Goal: Information Seeking & Learning: Check status

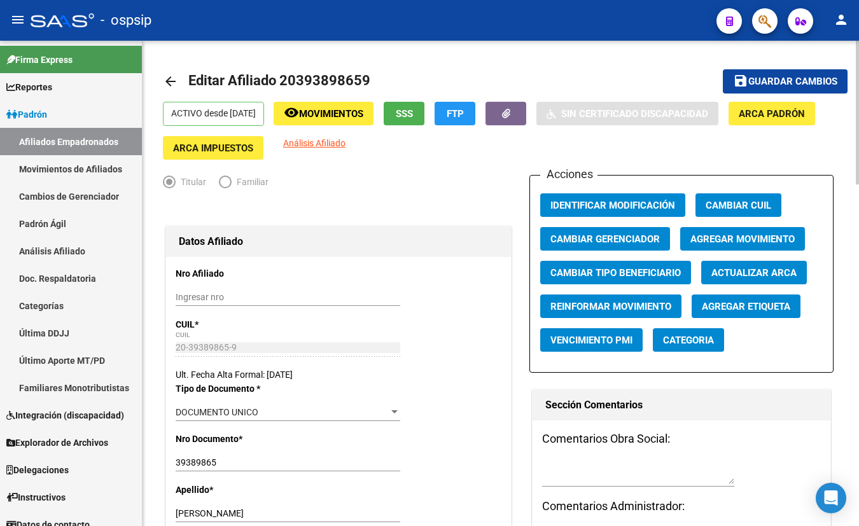
click at [312, 229] on div "Datos Afiliado" at bounding box center [338, 242] width 345 height 31
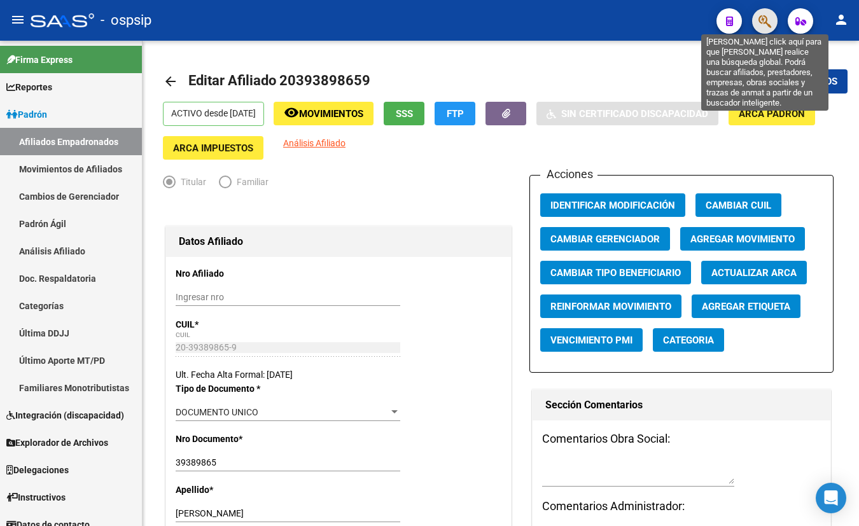
click at [766, 25] on icon "button" at bounding box center [765, 21] width 13 height 15
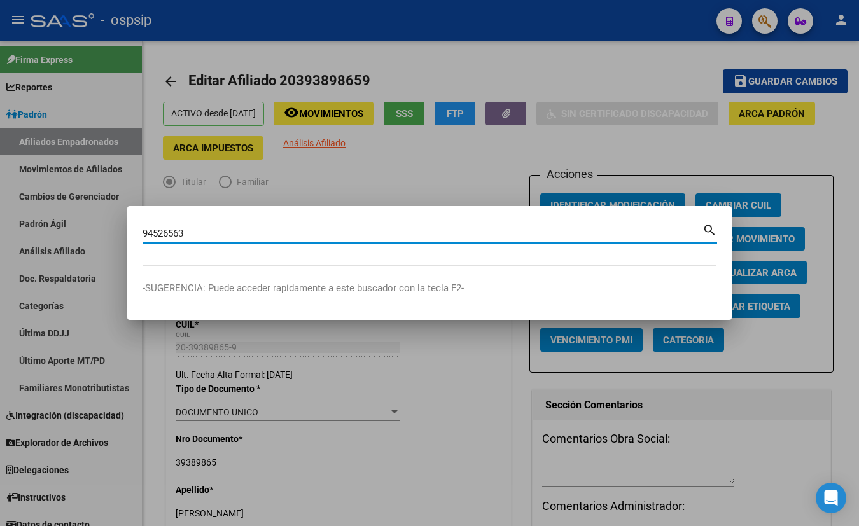
type input "94526563"
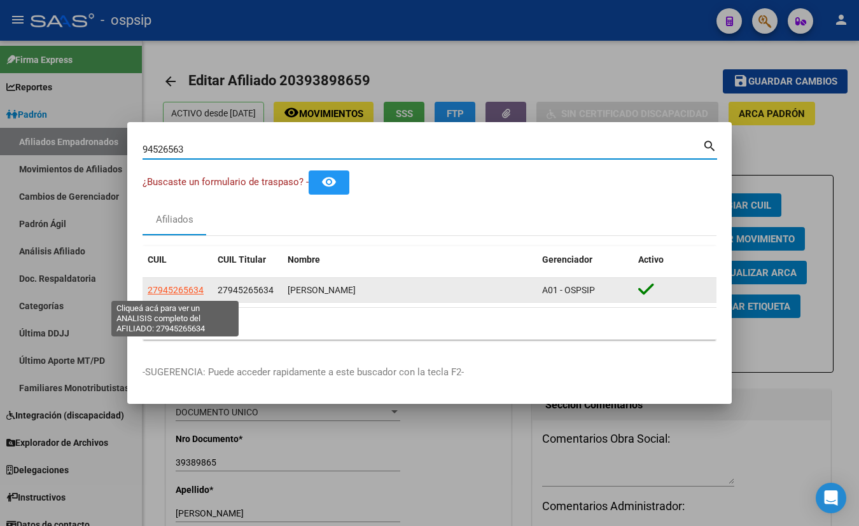
click at [160, 288] on span "27945265634" at bounding box center [176, 290] width 56 height 10
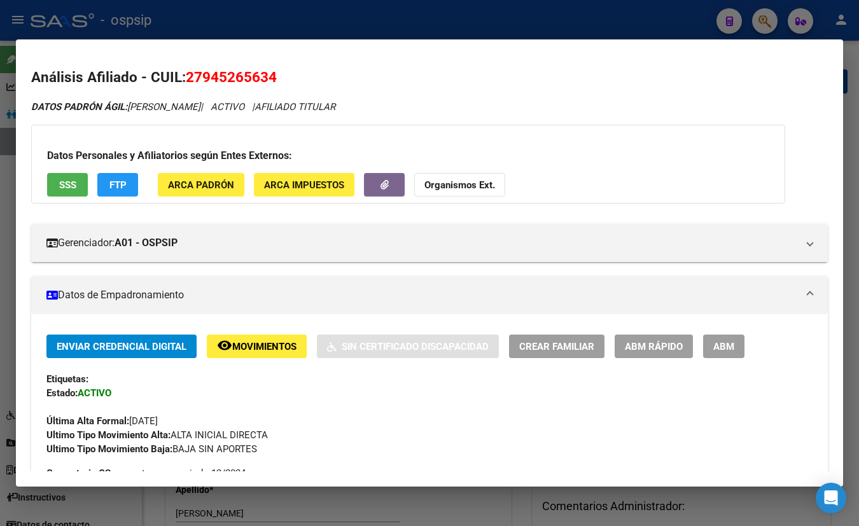
drag, startPoint x: 729, startPoint y: 344, endPoint x: 608, endPoint y: 344, distance: 121.6
click at [729, 345] on span "ABM" at bounding box center [723, 346] width 21 height 11
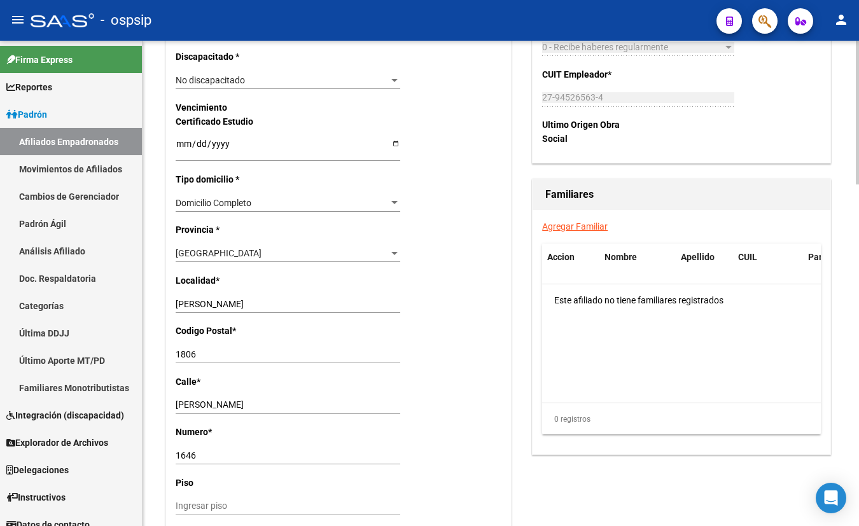
scroll to position [810, 0]
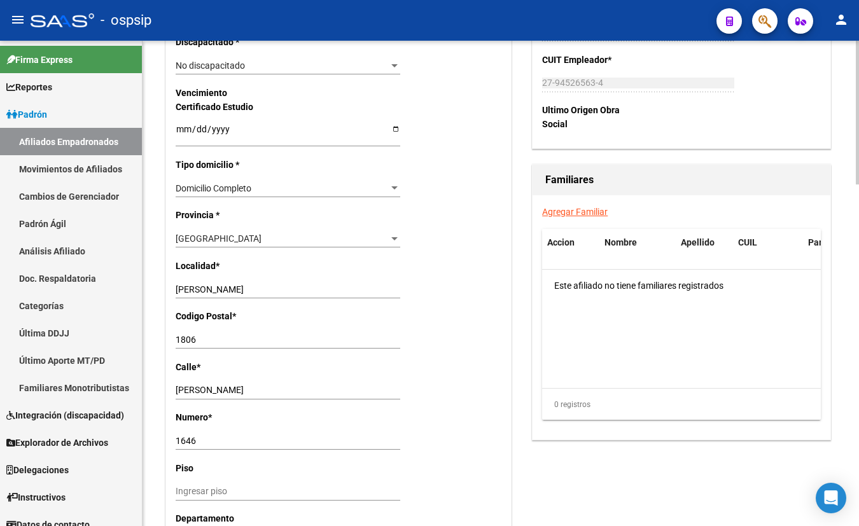
click at [305, 468] on div "Nro Afiliado Ingresar nro CUIL * 27-94526563-4 CUIL ARCA Padrón Ult. Fecha Alta…" at bounding box center [338, 111] width 345 height 1327
click at [601, 493] on div "Acciones Identificar Modificación Cambiar CUIL Cambiar Gerenciador Agregar Movi…" at bounding box center [682, 71] width 304 height 1412
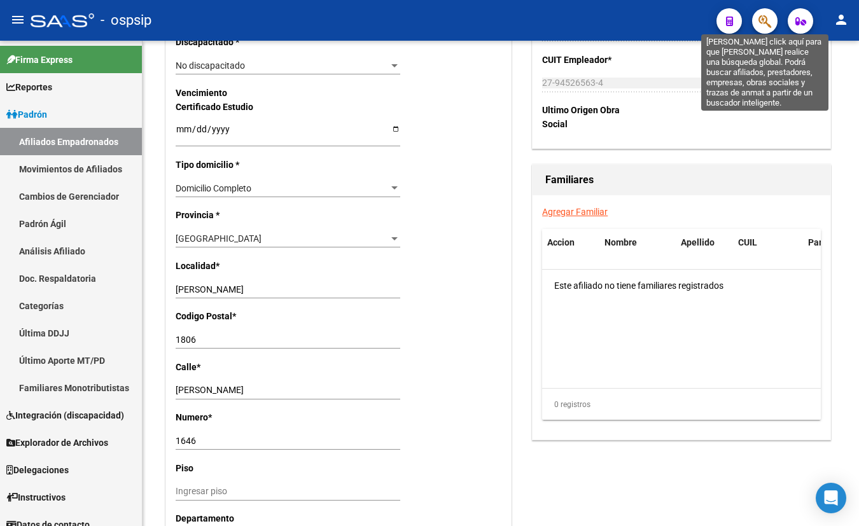
click at [762, 17] on icon "button" at bounding box center [765, 21] width 13 height 15
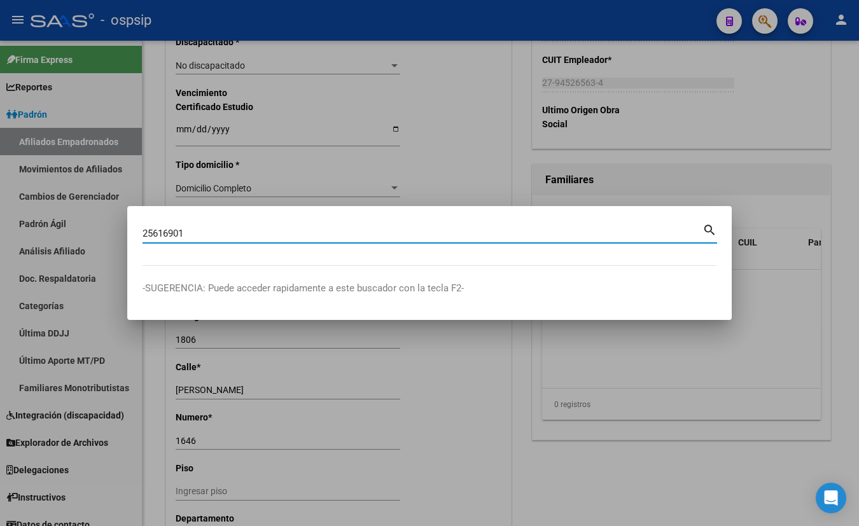
type input "25616901"
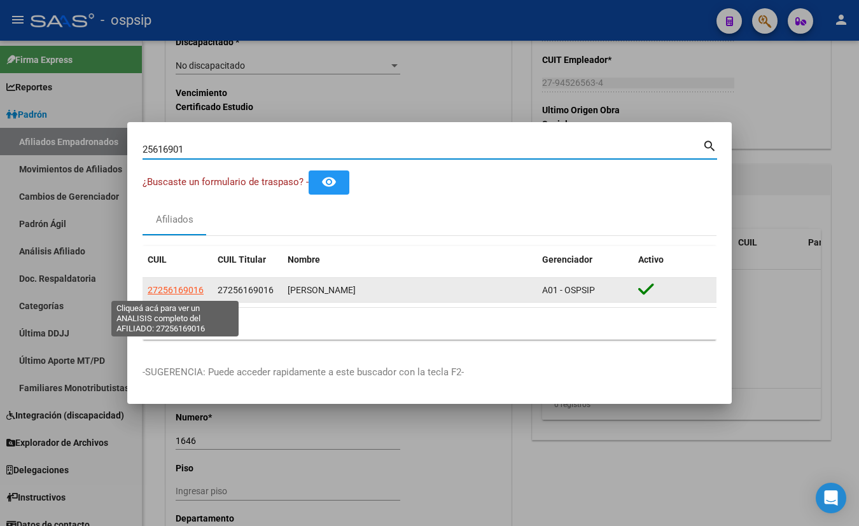
click at [158, 286] on span "27256169016" at bounding box center [176, 290] width 56 height 10
type textarea "27256169016"
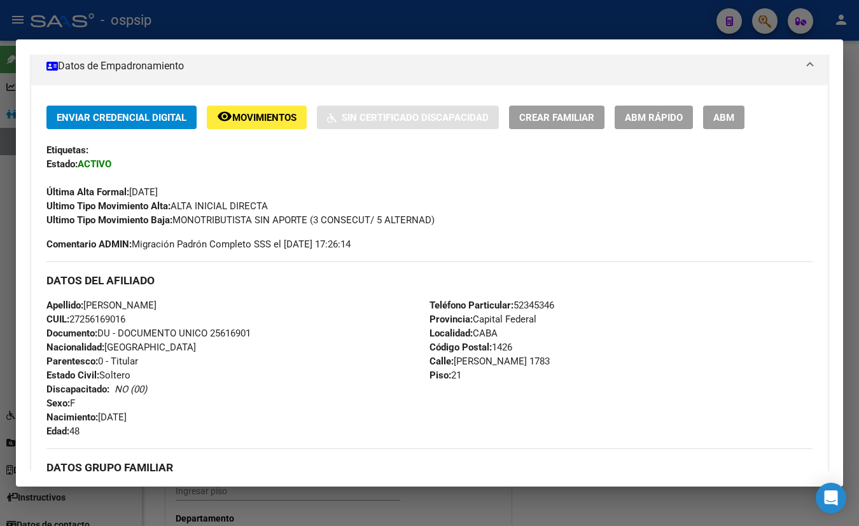
scroll to position [231, 0]
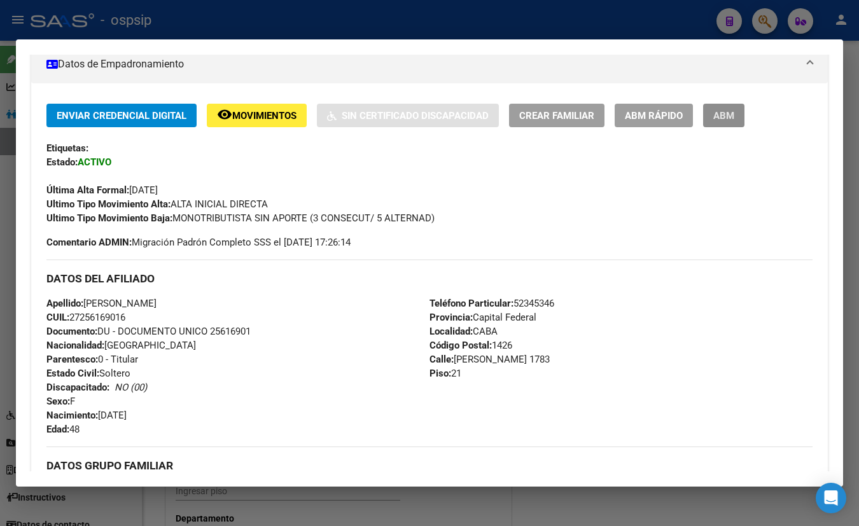
click at [729, 113] on span "ABM" at bounding box center [723, 115] width 21 height 11
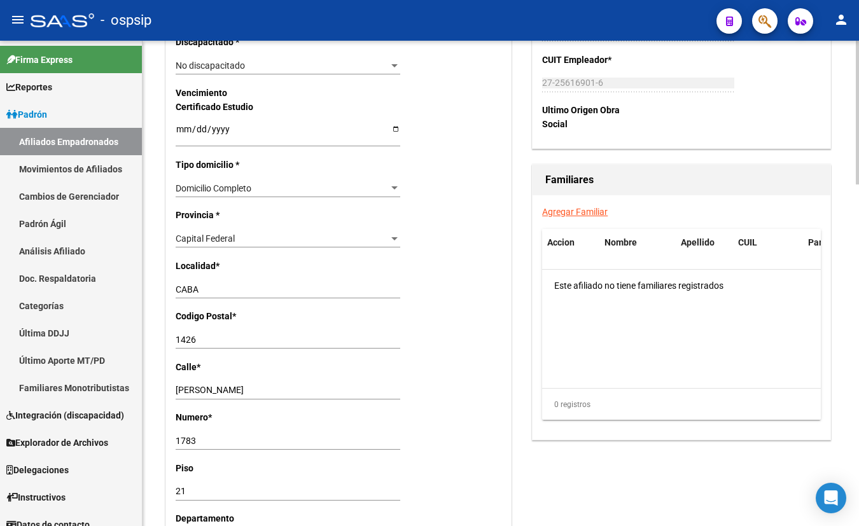
scroll to position [867, 0]
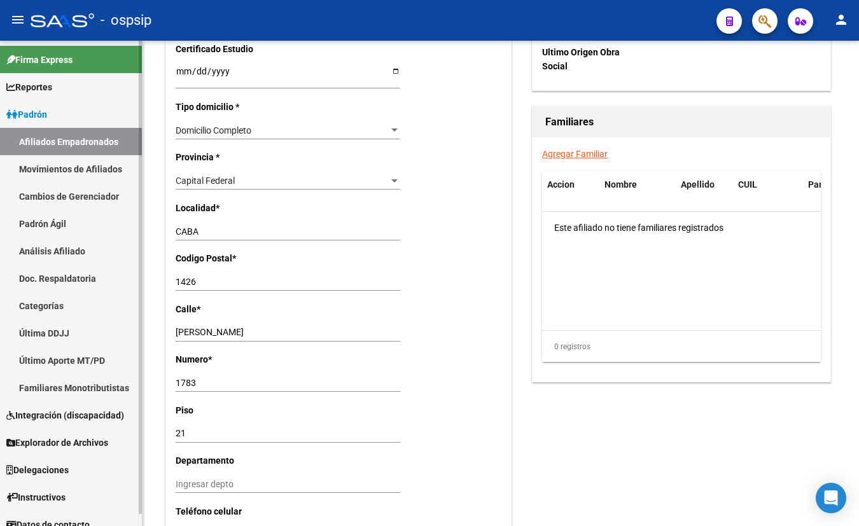
click at [121, 270] on link "Doc. Respaldatoria" at bounding box center [71, 278] width 142 height 27
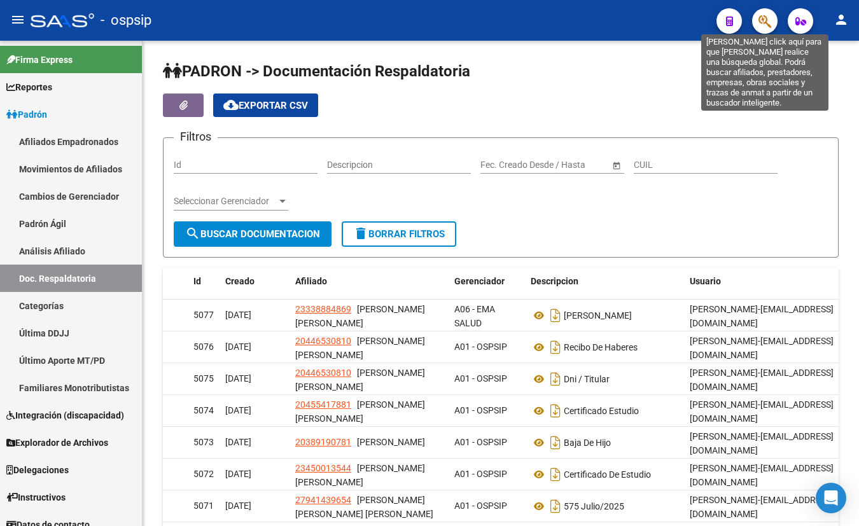
click at [769, 18] on icon "button" at bounding box center [765, 21] width 13 height 15
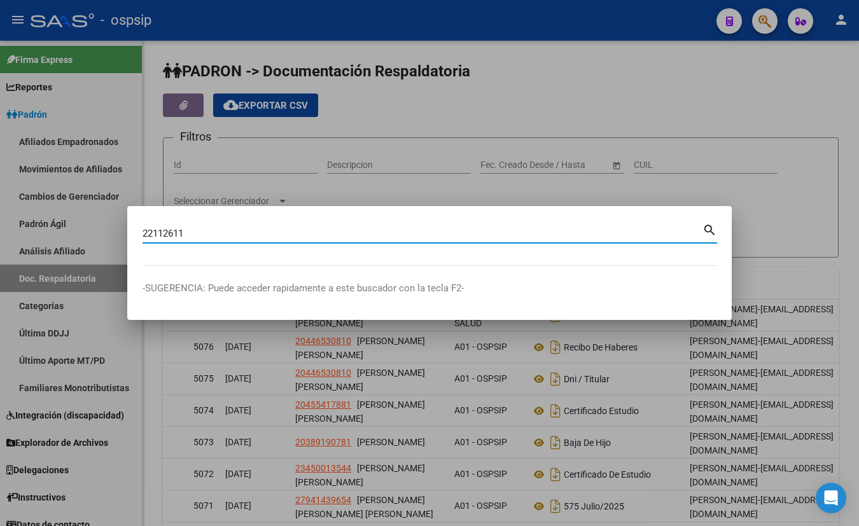
type input "22112611"
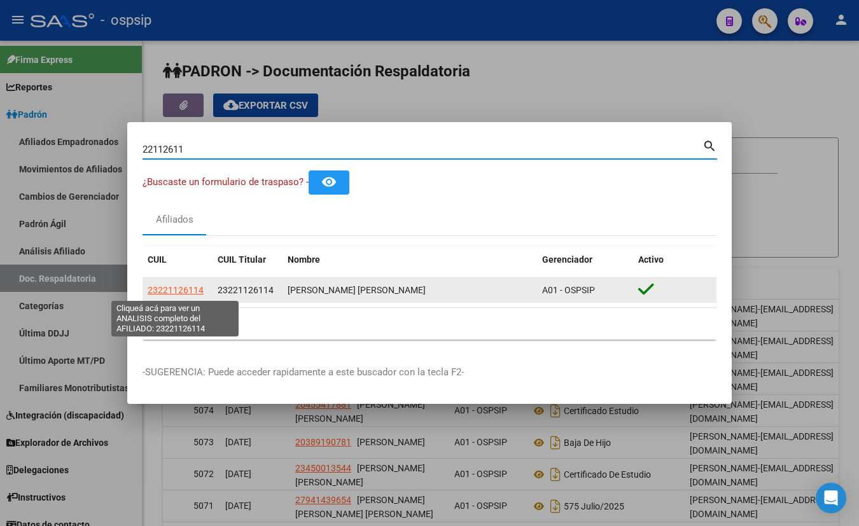
click at [179, 292] on span "23221126114" at bounding box center [176, 290] width 56 height 10
type textarea "23221126114"
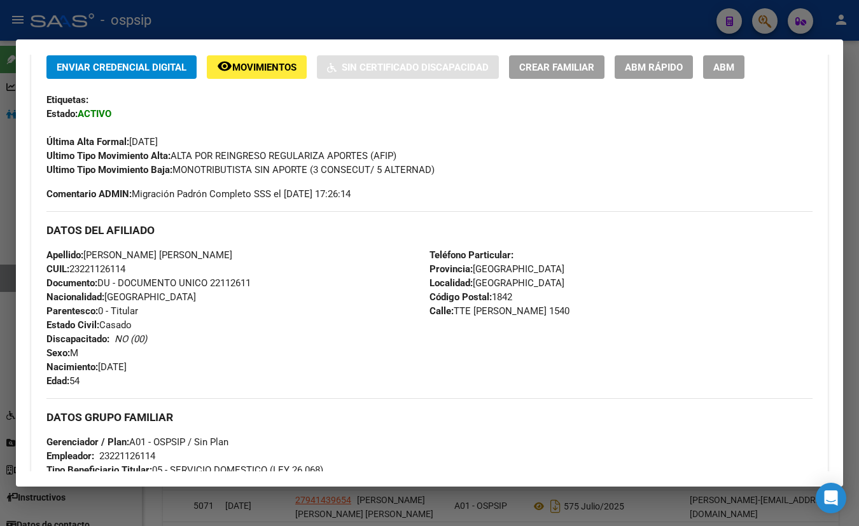
scroll to position [289, 0]
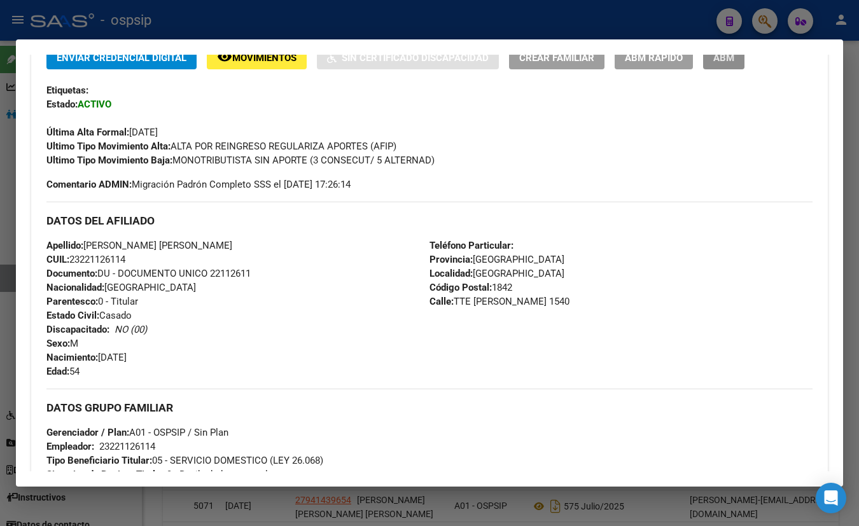
click at [718, 61] on span "ABM" at bounding box center [723, 57] width 21 height 11
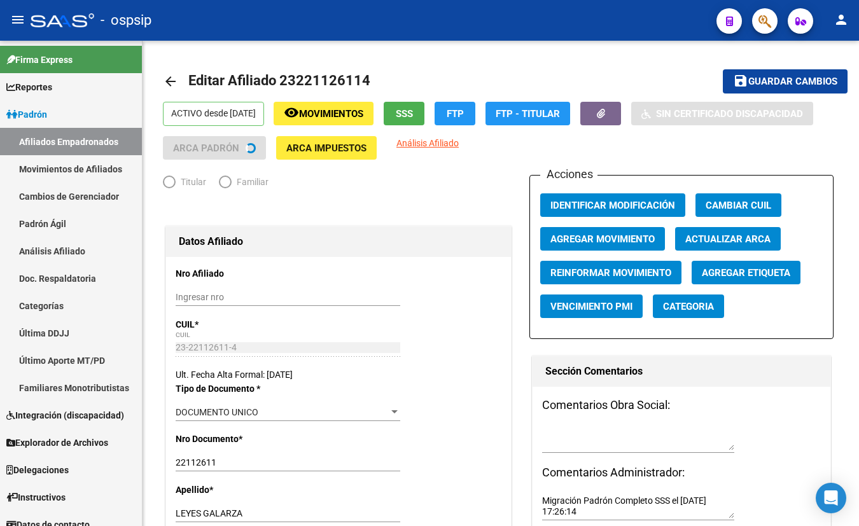
radio input "true"
type input "23-22112611-4"
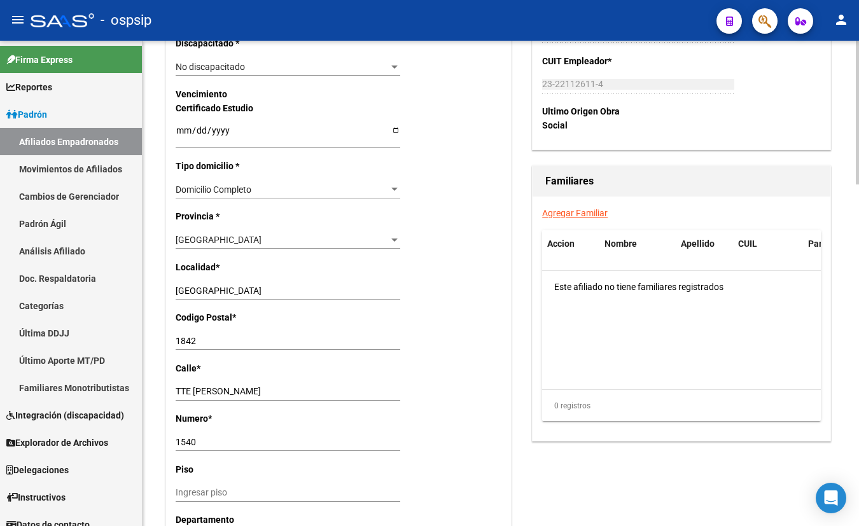
scroll to position [810, 0]
click at [260, 437] on input "1540" at bounding box center [288, 441] width 225 height 11
click at [286, 419] on div "Nro Afiliado Ingresar nro CUIL * 23-22112611-4 CUIL ARCA Padrón Ult. Fecha Alta…" at bounding box center [338, 111] width 345 height 1327
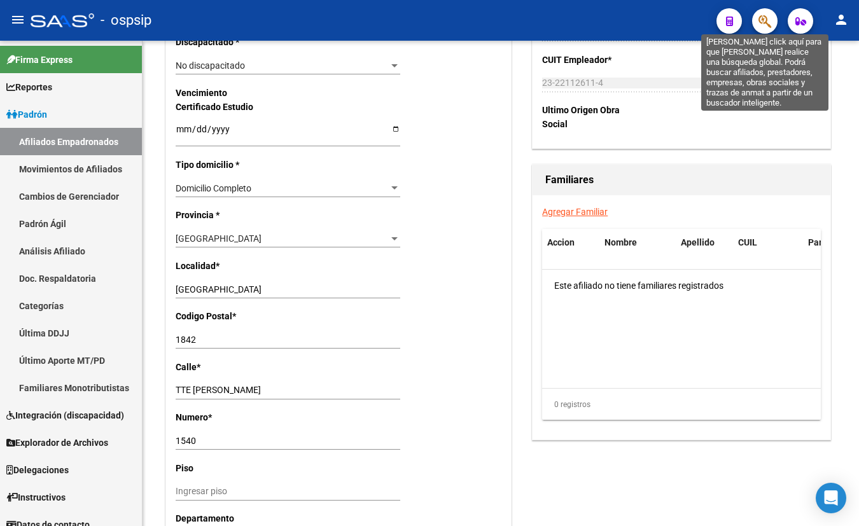
click at [762, 23] on icon "button" at bounding box center [765, 21] width 13 height 15
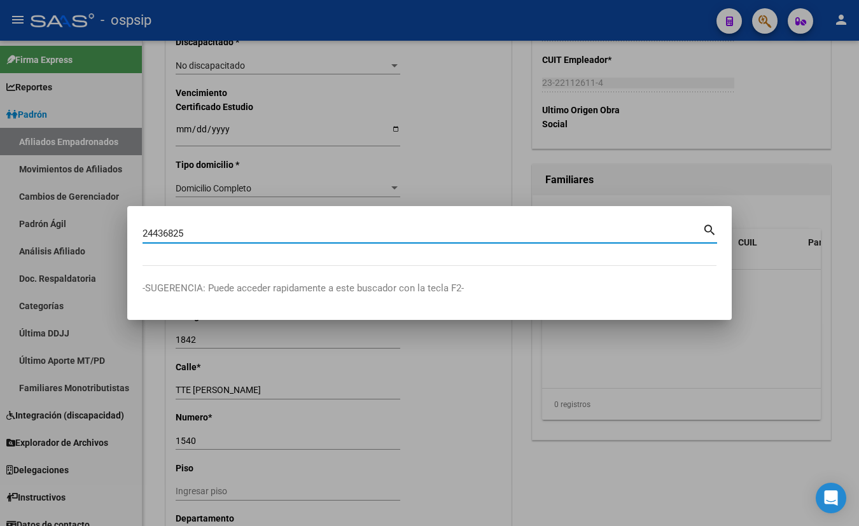
type input "24436825"
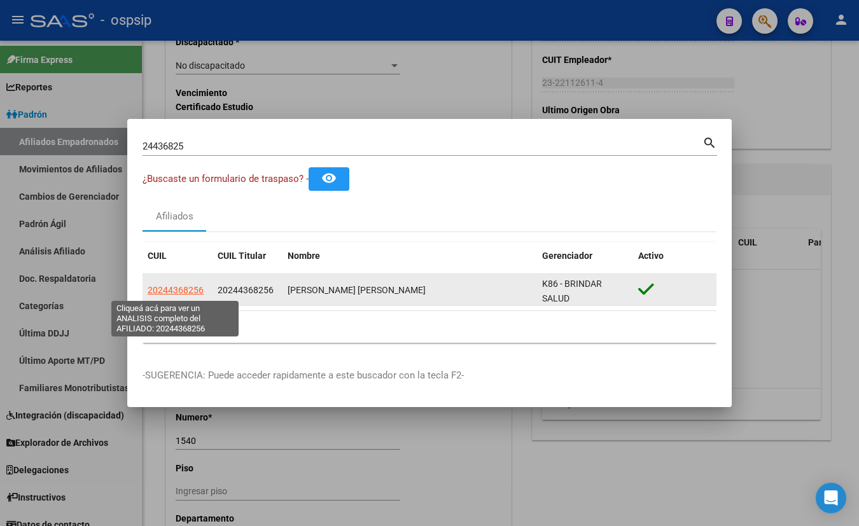
click at [172, 292] on span "20244368256" at bounding box center [176, 290] width 56 height 10
type textarea "20244368256"
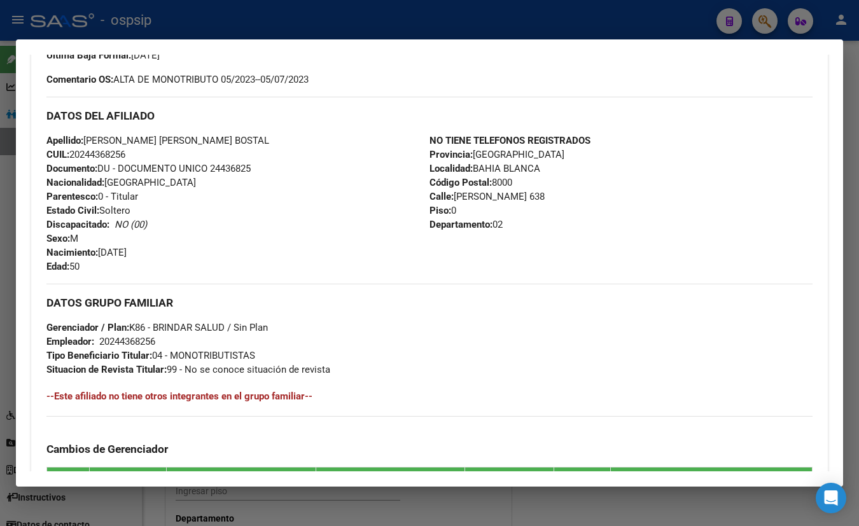
scroll to position [579, 0]
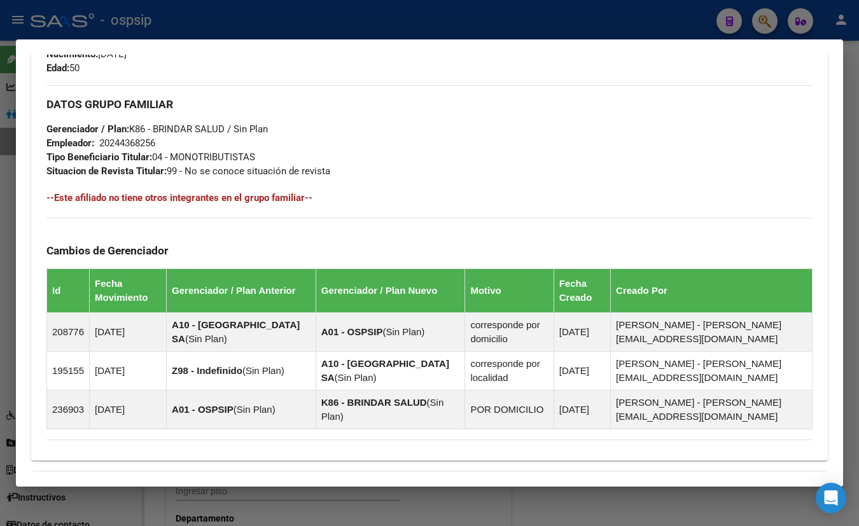
click at [220, 452] on div "Enviar Credencial Digital remove_red_eye Movimientos Sin Certificado Discapacid…" at bounding box center [429, 98] width 797 height 725
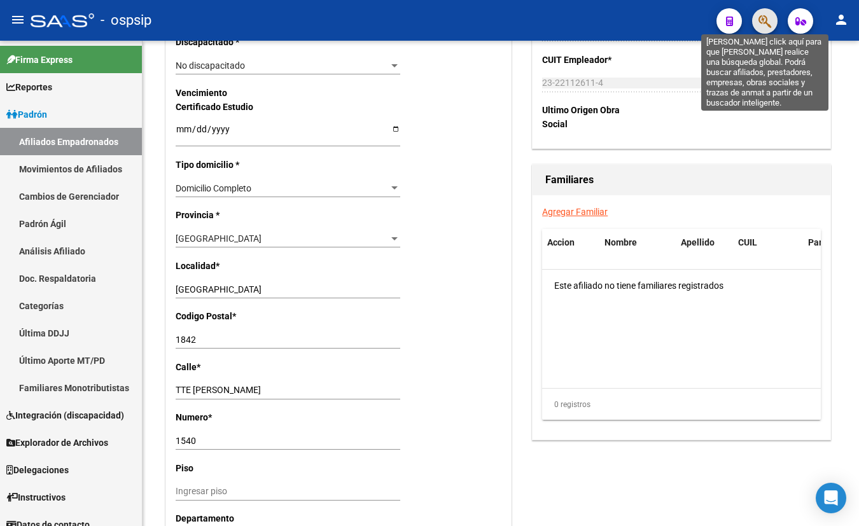
click at [759, 18] on icon "button" at bounding box center [765, 21] width 13 height 15
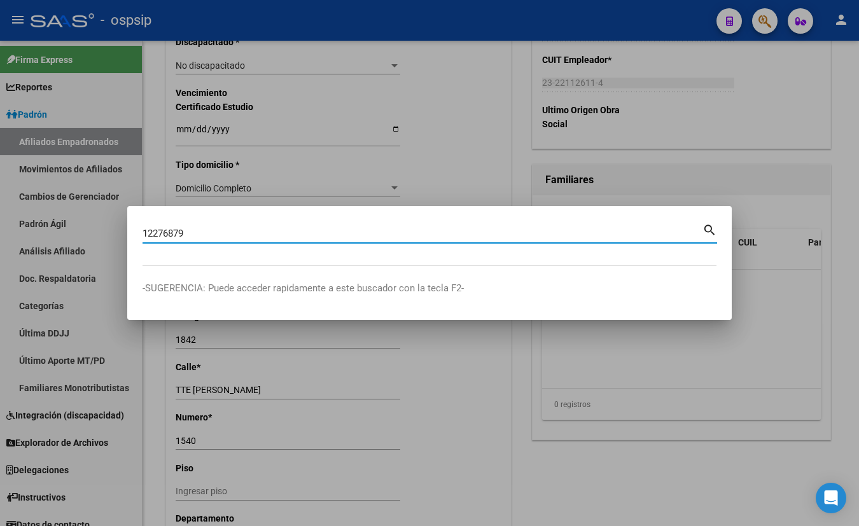
type input "12276879"
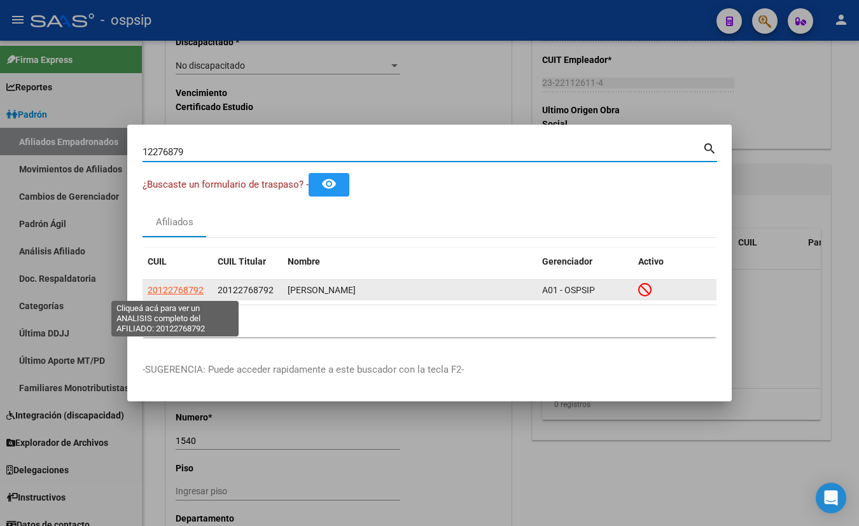
click at [181, 288] on span "20122768792" at bounding box center [176, 290] width 56 height 10
type textarea "20122768792"
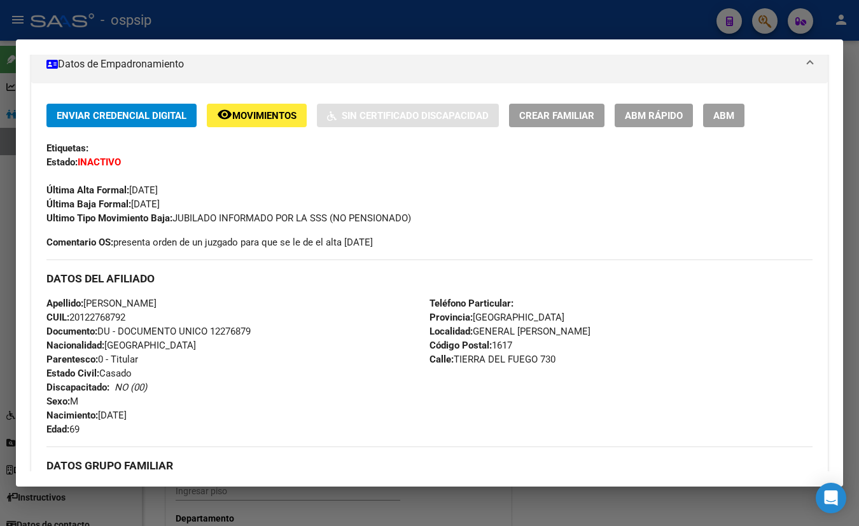
scroll to position [0, 0]
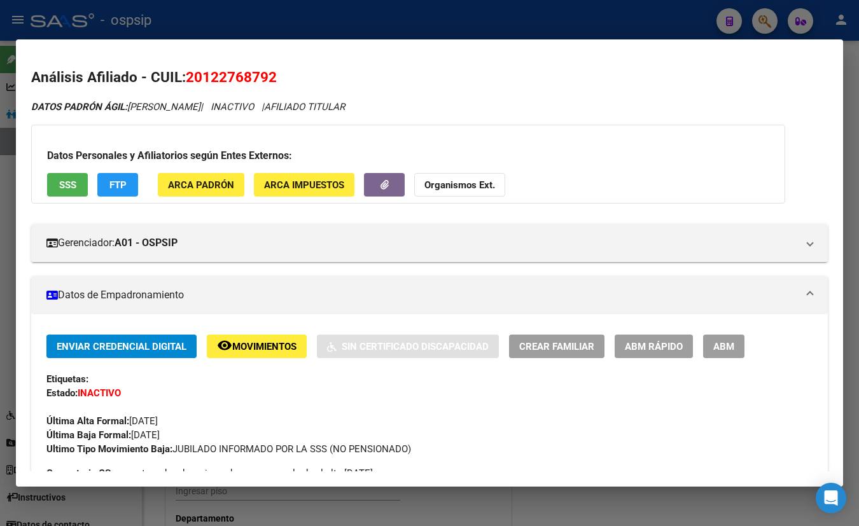
click at [60, 179] on span "SSS" at bounding box center [67, 184] width 17 height 11
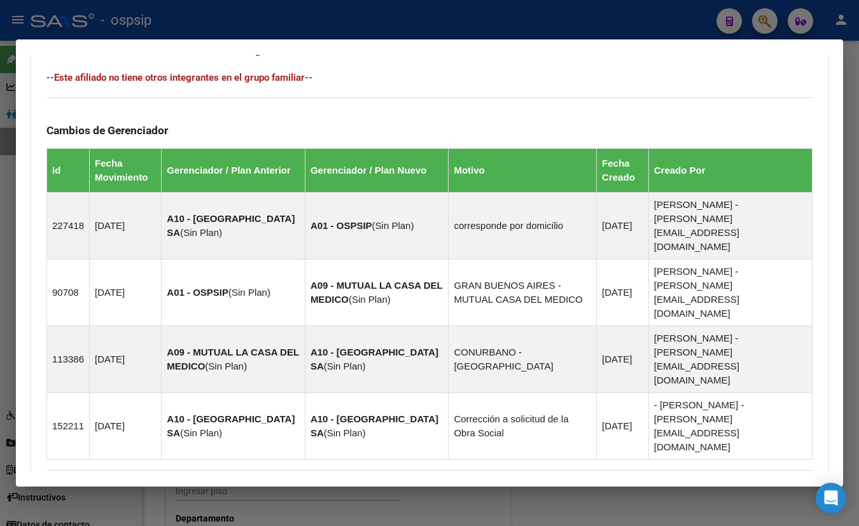
scroll to position [786, 0]
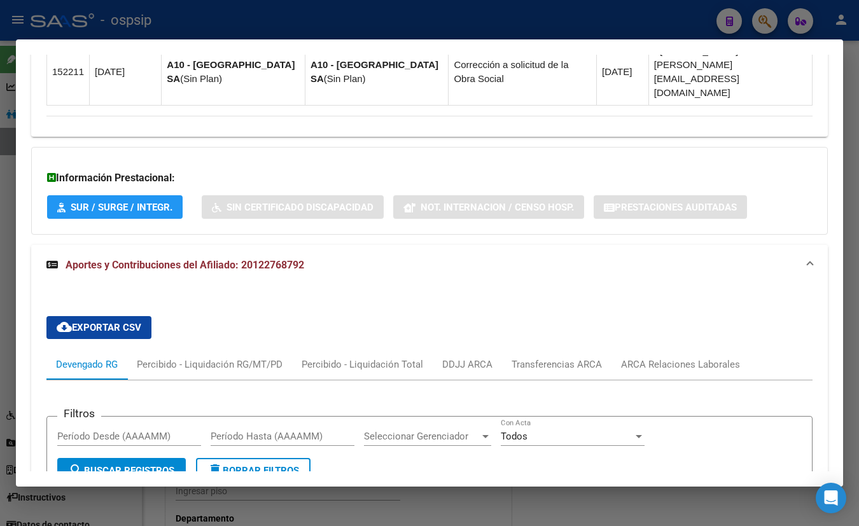
scroll to position [1106, 0]
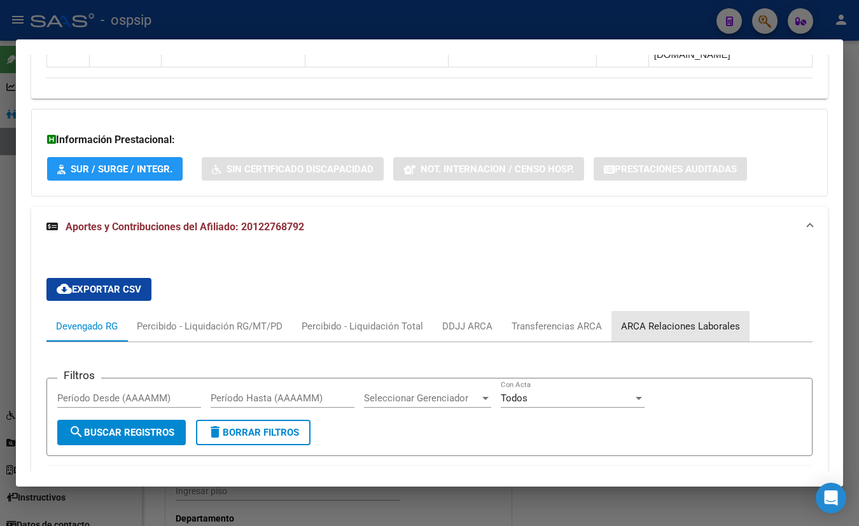
drag, startPoint x: 703, startPoint y: 213, endPoint x: 617, endPoint y: 331, distance: 145.8
click at [698, 320] on div "ARCA Relaciones Laborales" at bounding box center [680, 327] width 119 height 14
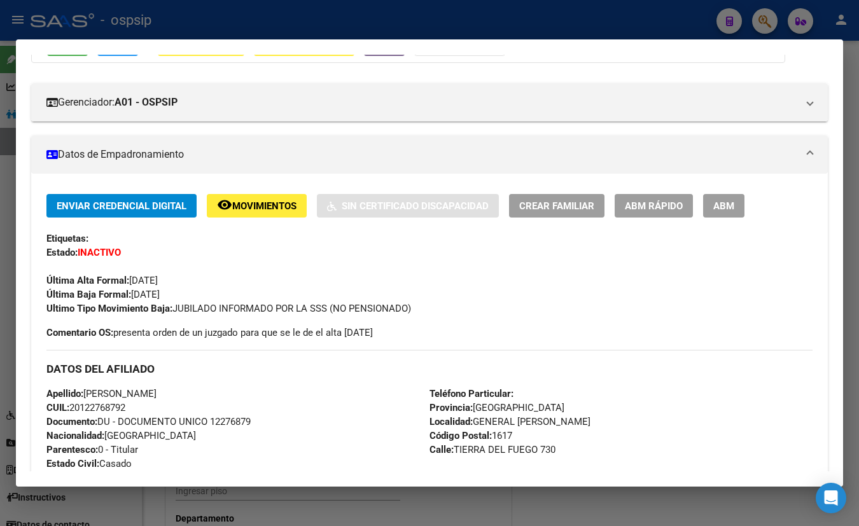
scroll to position [66, 0]
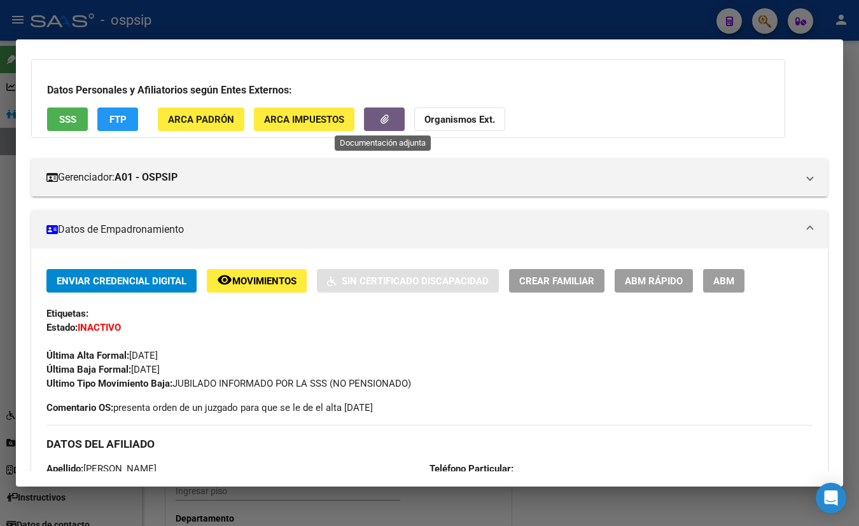
click at [377, 115] on button "button" at bounding box center [384, 120] width 41 height 24
click at [241, 327] on div "Enviar Credencial Digital remove_red_eye Movimientos Sin Certificado Discapacid…" at bounding box center [429, 330] width 766 height 122
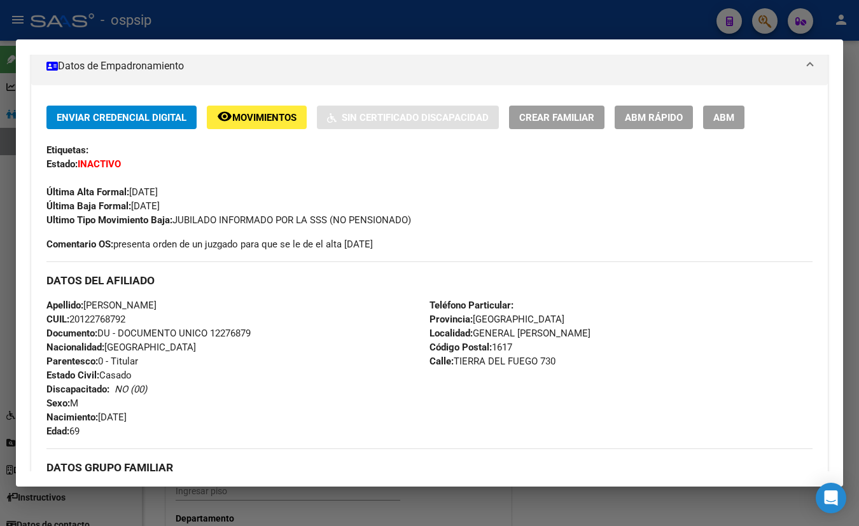
scroll to position [239, 0]
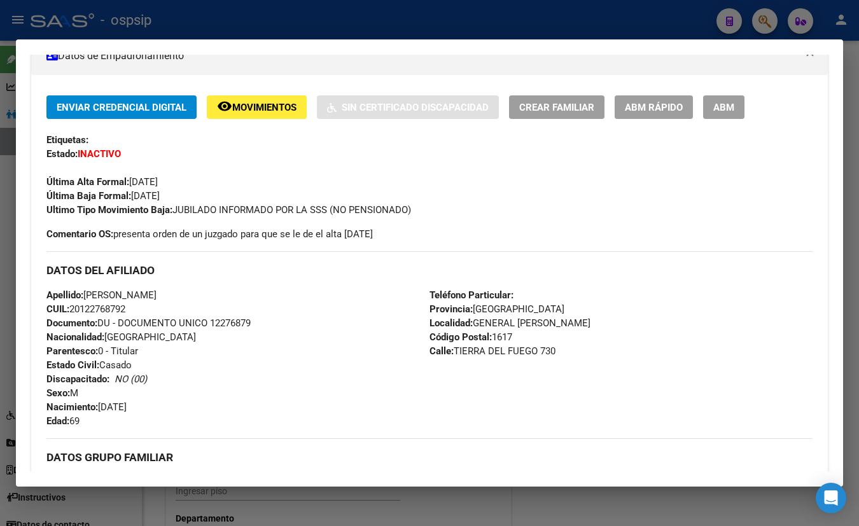
drag, startPoint x: 116, startPoint y: 234, endPoint x: 474, endPoint y: 235, distance: 358.3
click at [474, 235] on div "Enviar Credencial Digital remove_red_eye Movimientos Sin Certificado Discapacid…" at bounding box center [429, 168] width 766 height 146
click at [127, 234] on span "Comentario OS: presenta orden de un juzgado para que se le de el alta [DATE]" at bounding box center [209, 234] width 327 height 14
drag, startPoint x: 116, startPoint y: 232, endPoint x: 408, endPoint y: 237, distance: 291.5
click at [408, 237] on div "Enviar Credencial Digital remove_red_eye Movimientos Sin Certificado Discapacid…" at bounding box center [429, 168] width 766 height 146
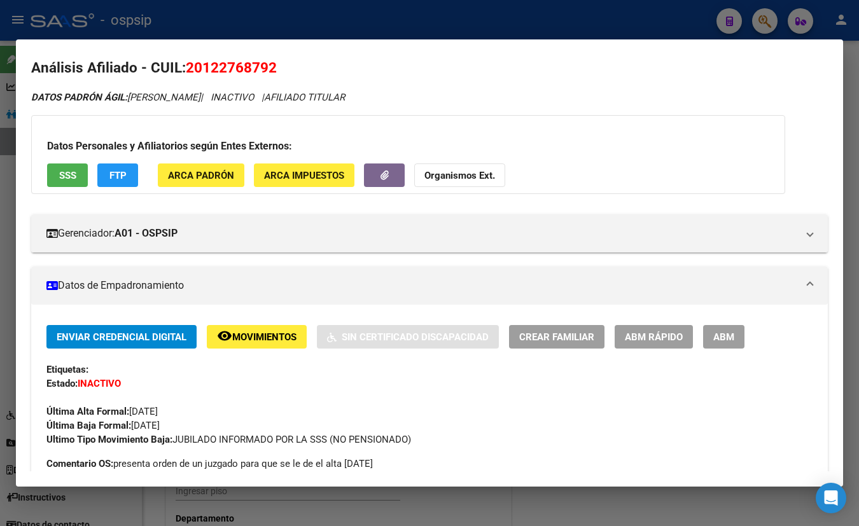
scroll to position [8, 0]
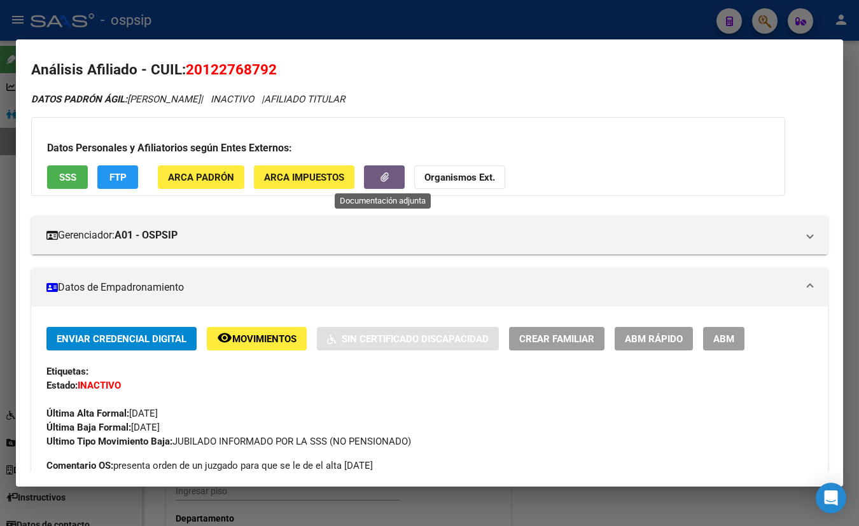
click at [381, 178] on icon "button" at bounding box center [385, 177] width 8 height 10
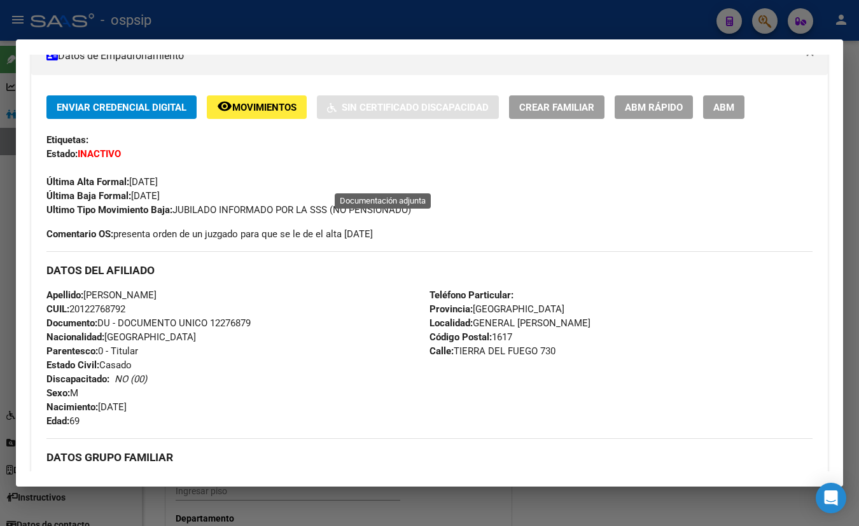
scroll to position [0, 0]
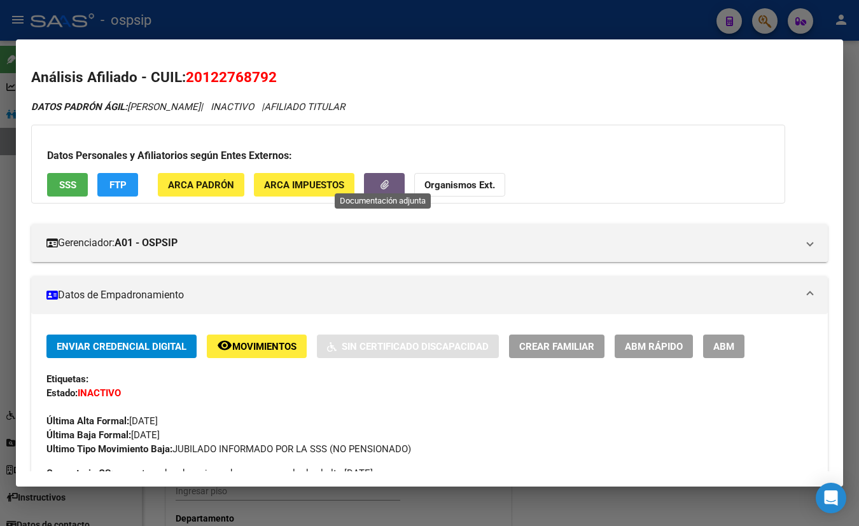
click at [268, 350] on span "Movimientos" at bounding box center [264, 346] width 64 height 11
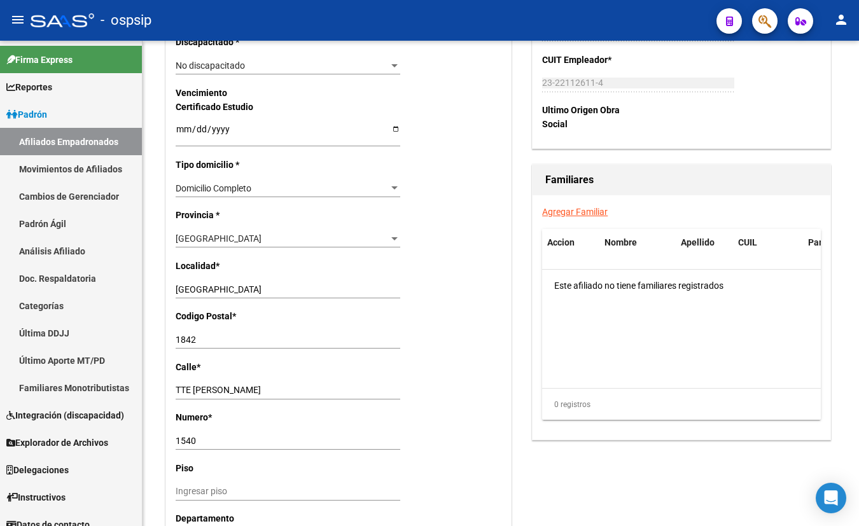
click at [242, 23] on div "- ospsip" at bounding box center [369, 20] width 676 height 28
click at [765, 14] on icon "button" at bounding box center [765, 21] width 13 height 15
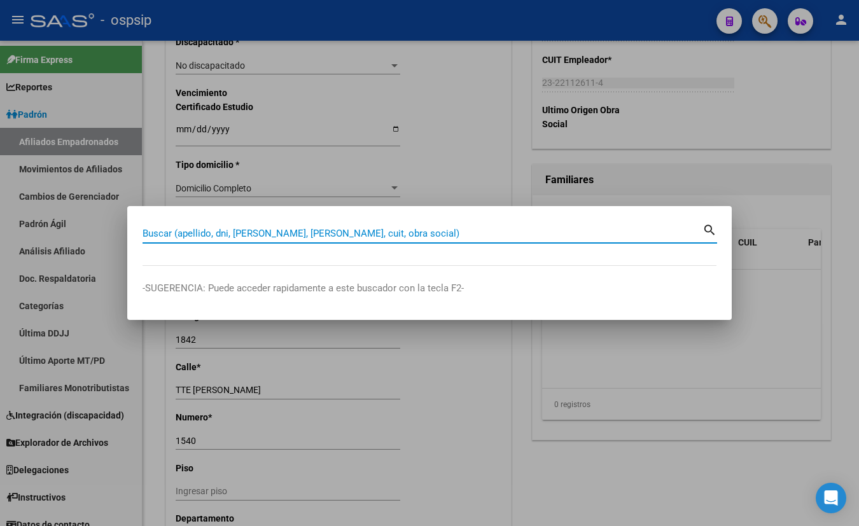
paste input "29.301.937"
type input "29301937"
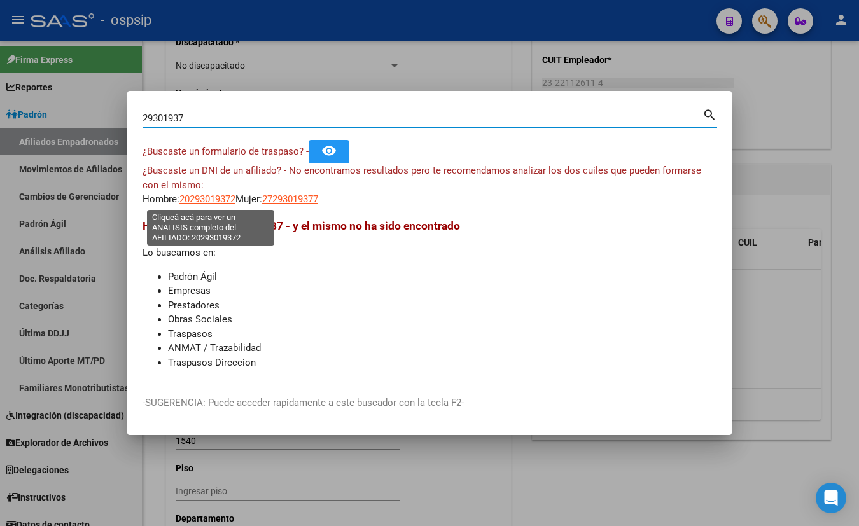
click at [192, 197] on span "20293019372" at bounding box center [207, 198] width 56 height 11
type textarea "20293019372"
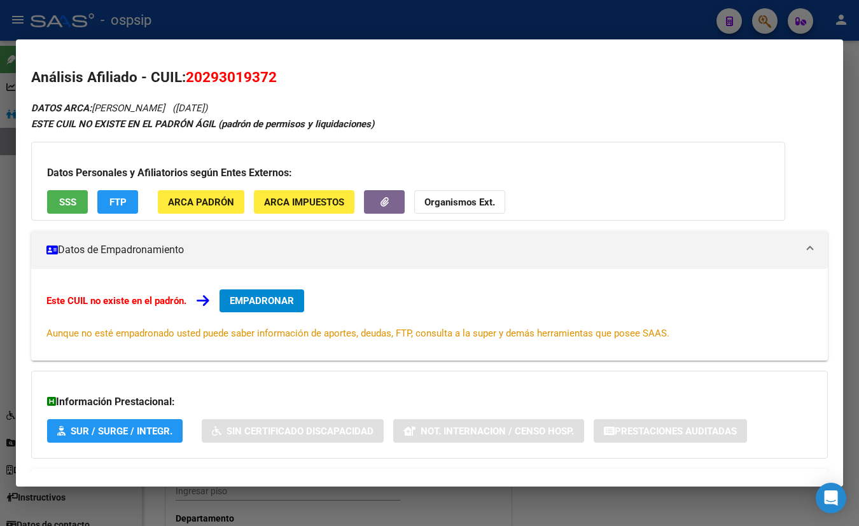
scroll to position [55, 0]
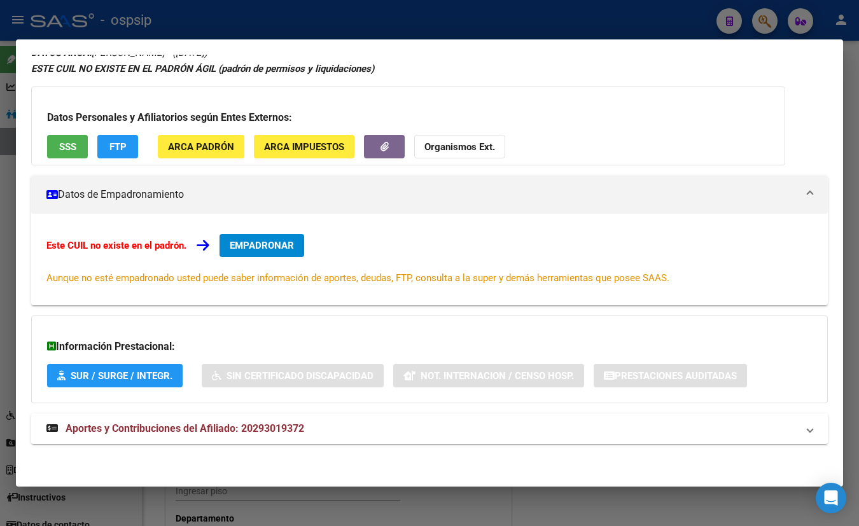
click at [269, 430] on span "Aportes y Contribuciones del Afiliado: 20293019372" at bounding box center [185, 429] width 239 height 12
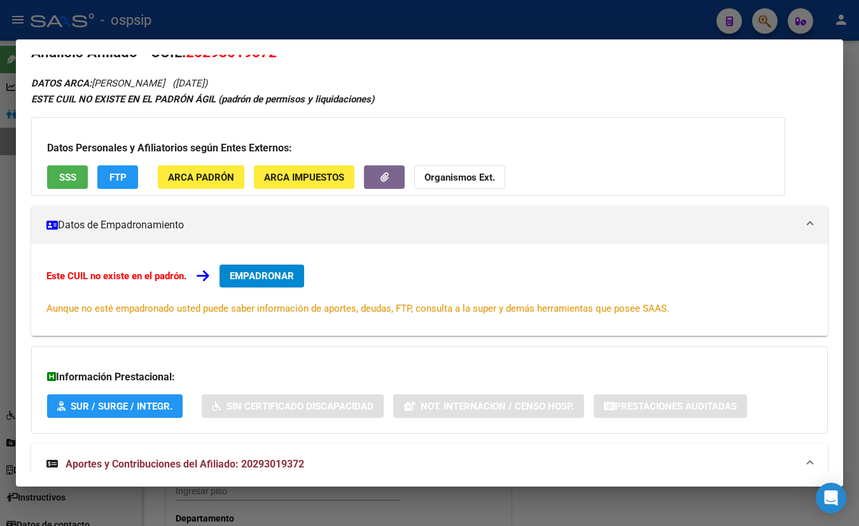
scroll to position [0, 0]
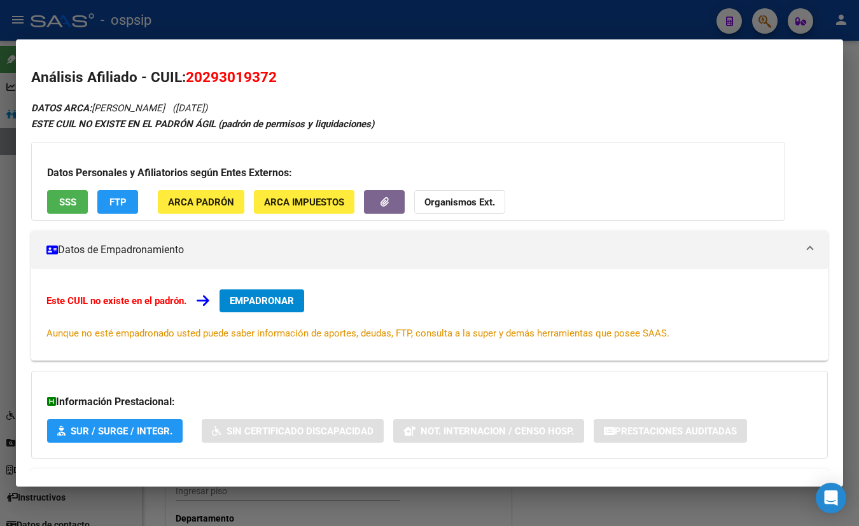
drag, startPoint x: 187, startPoint y: 77, endPoint x: 297, endPoint y: 80, distance: 109.5
click at [297, 80] on h2 "Análisis Afiliado - CUIL: 20293019372" at bounding box center [429, 78] width 797 height 22
copy span "20293019372"
click at [324, 77] on h2 "Análisis Afiliado - CUIL: 20293019372" at bounding box center [429, 78] width 797 height 22
drag, startPoint x: 203, startPoint y: 76, endPoint x: 268, endPoint y: 74, distance: 64.9
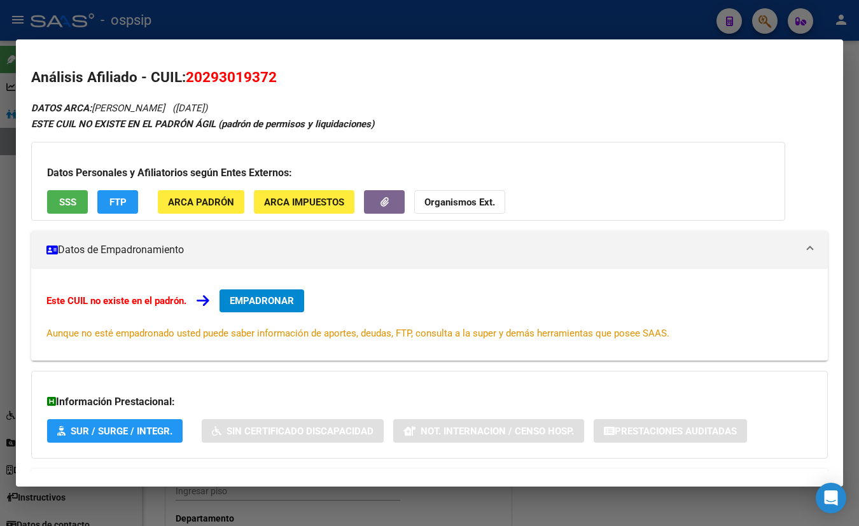
click at [268, 75] on span "20293019372" at bounding box center [231, 77] width 91 height 17
copy span "29301937"
click at [348, 76] on h2 "Análisis Afiliado - CUIL: 20293019372" at bounding box center [429, 78] width 797 height 22
drag, startPoint x: 188, startPoint y: 76, endPoint x: 277, endPoint y: 78, distance: 88.5
click at [277, 78] on h2 "Análisis Afiliado - CUIL: 20293019372" at bounding box center [429, 78] width 797 height 22
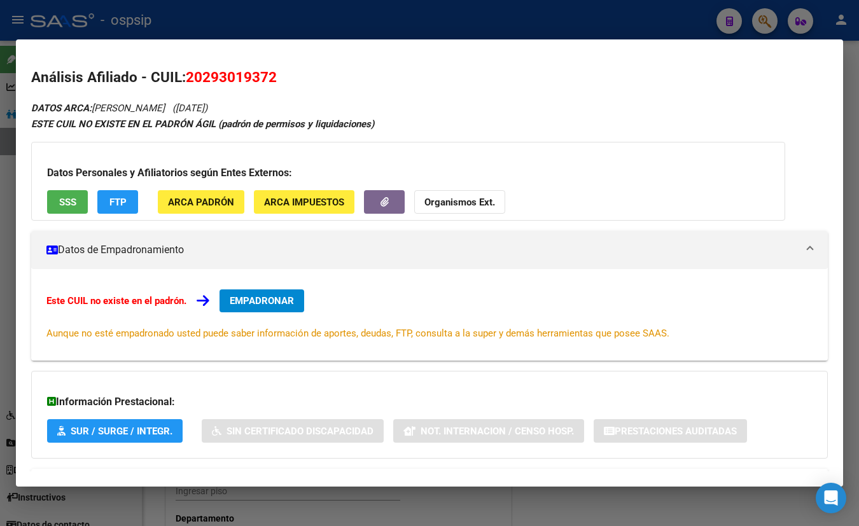
copy span "20293019372"
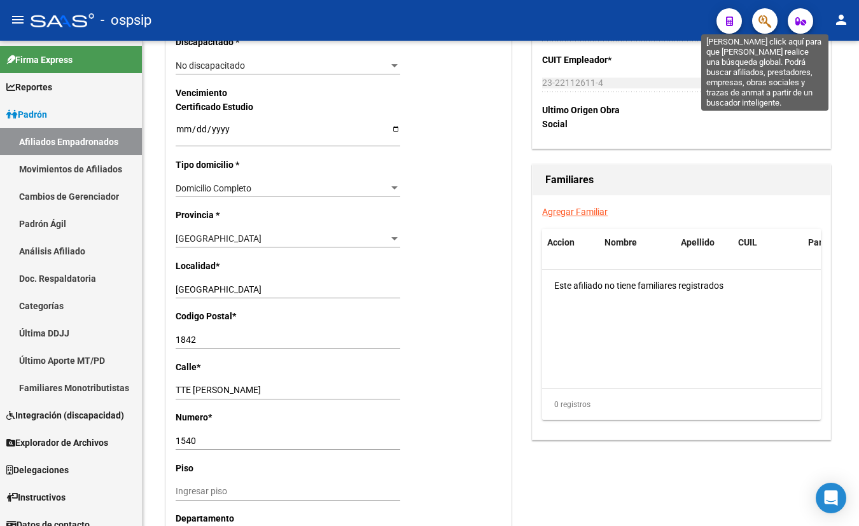
click at [764, 18] on icon "button" at bounding box center [765, 21] width 13 height 15
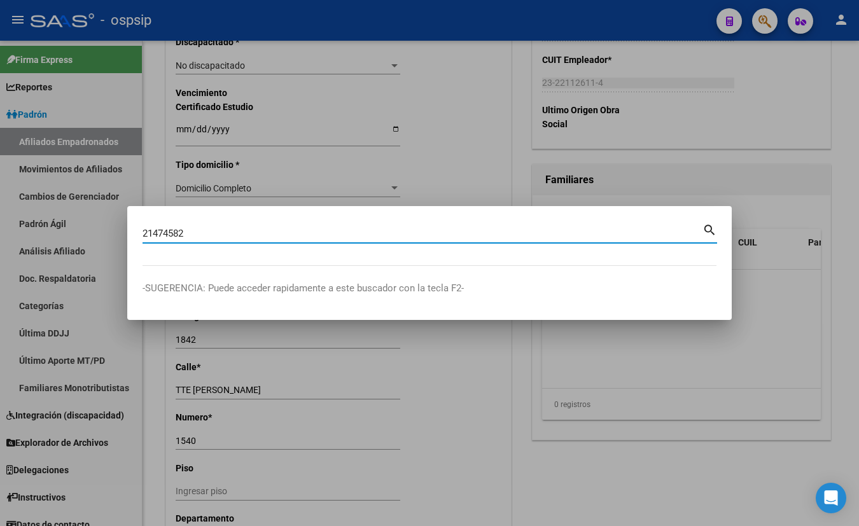
type input "21474582"
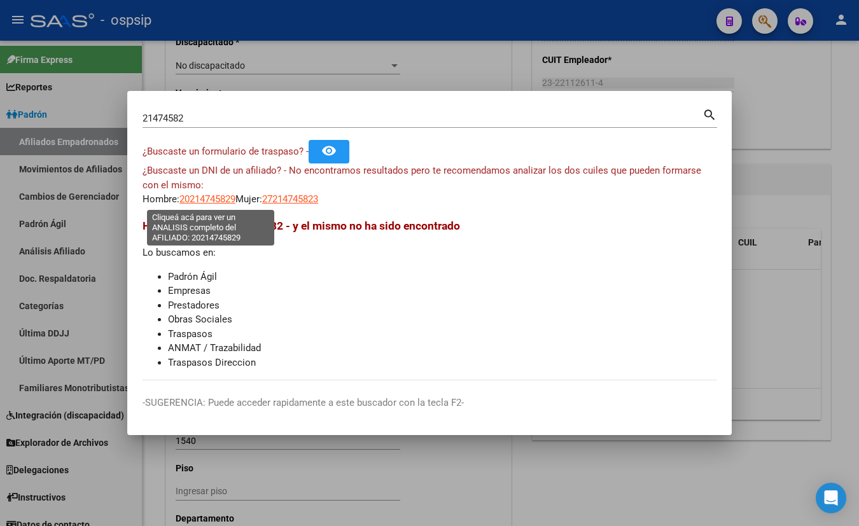
click at [204, 197] on span "20214745829" at bounding box center [207, 198] width 56 height 11
type textarea "20214745829"
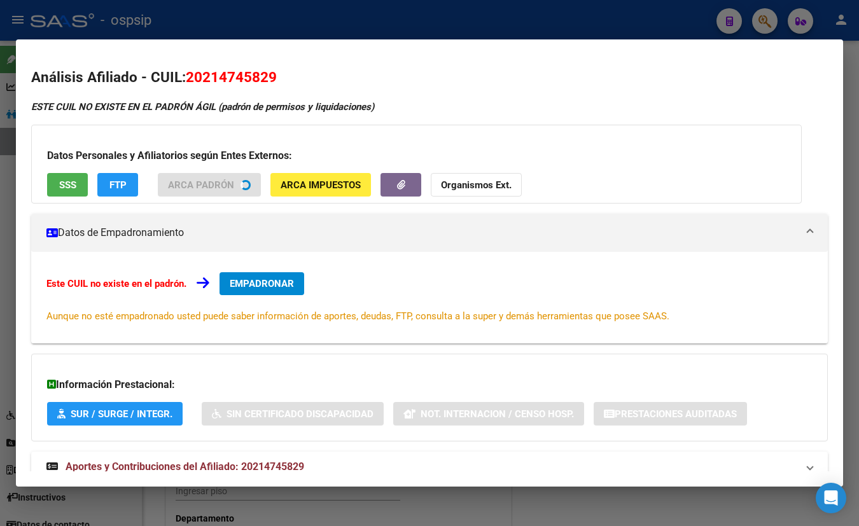
scroll to position [38, 0]
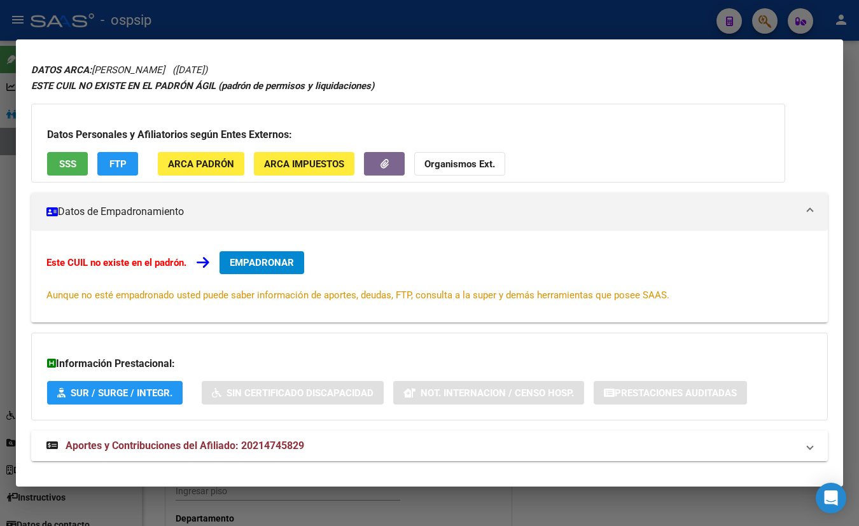
drag, startPoint x: 257, startPoint y: 442, endPoint x: 271, endPoint y: 441, distance: 14.0
click at [257, 443] on span "Aportes y Contribuciones del Afiliado: 20214745829" at bounding box center [185, 446] width 239 height 12
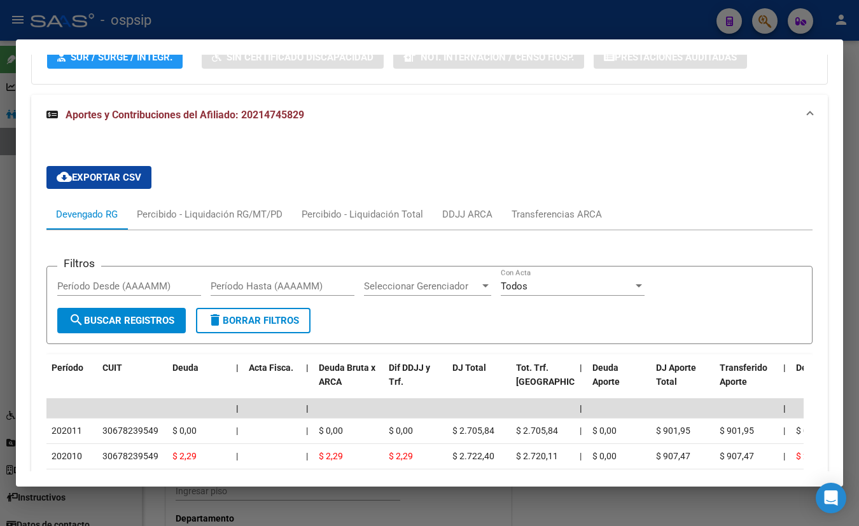
scroll to position [0, 0]
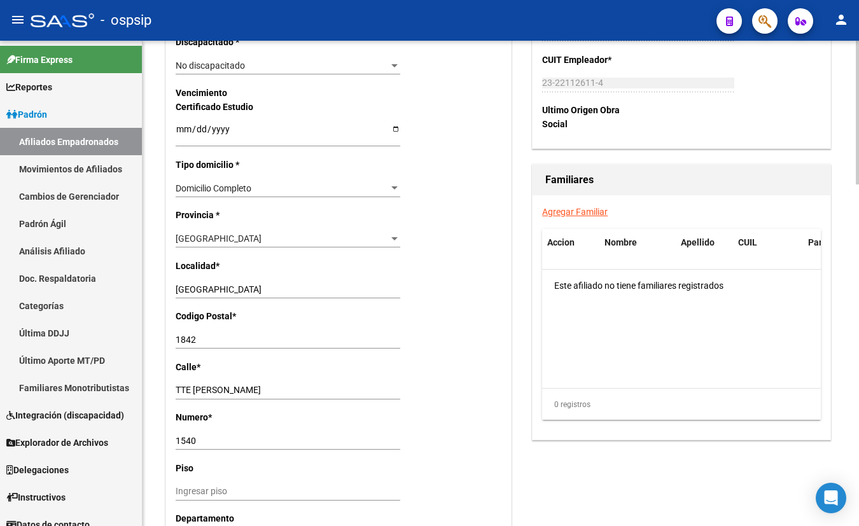
click at [158, 288] on div "arrow_back Editar Afiliado 23221126114 save Guardar cambios ACTIVO desde [DATE]…" at bounding box center [501, 50] width 717 height 1638
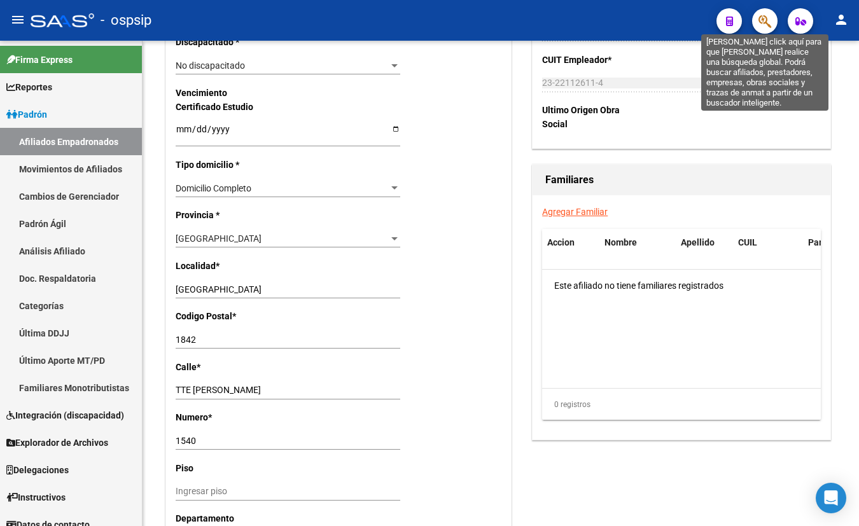
click at [766, 18] on icon "button" at bounding box center [765, 21] width 13 height 15
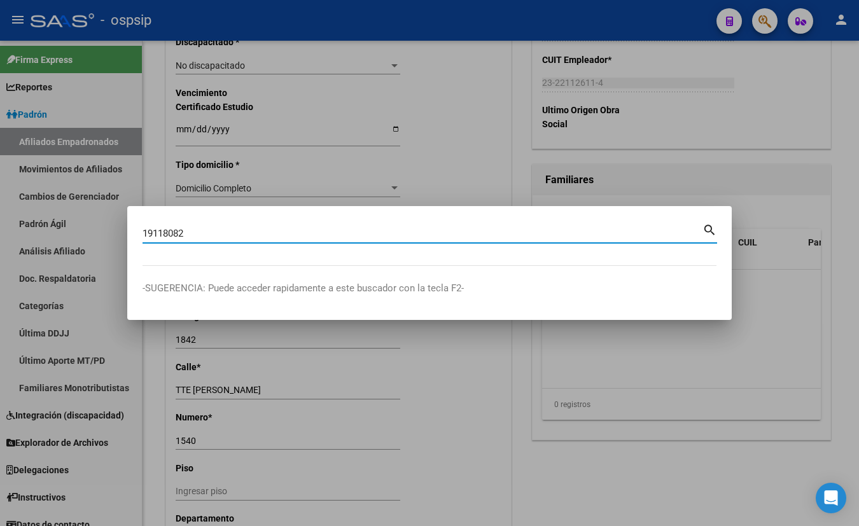
type input "19118082"
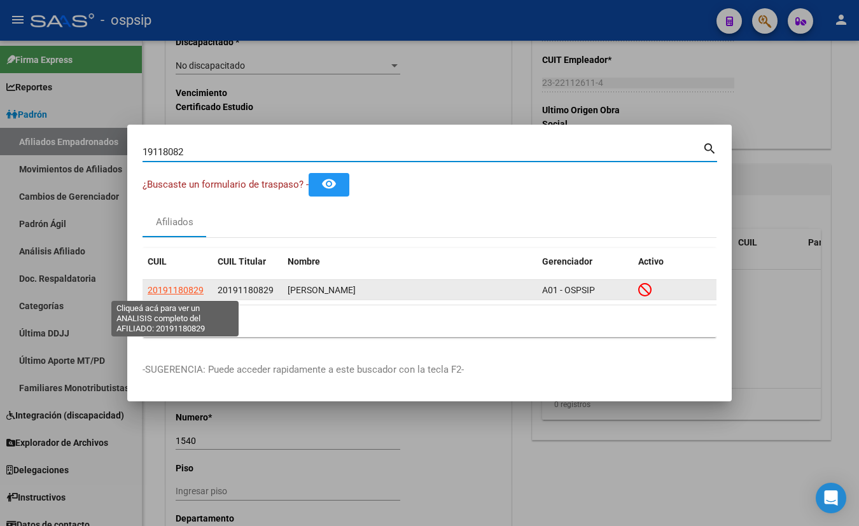
click at [172, 290] on span "20191180829" at bounding box center [176, 290] width 56 height 10
type textarea "20191180829"
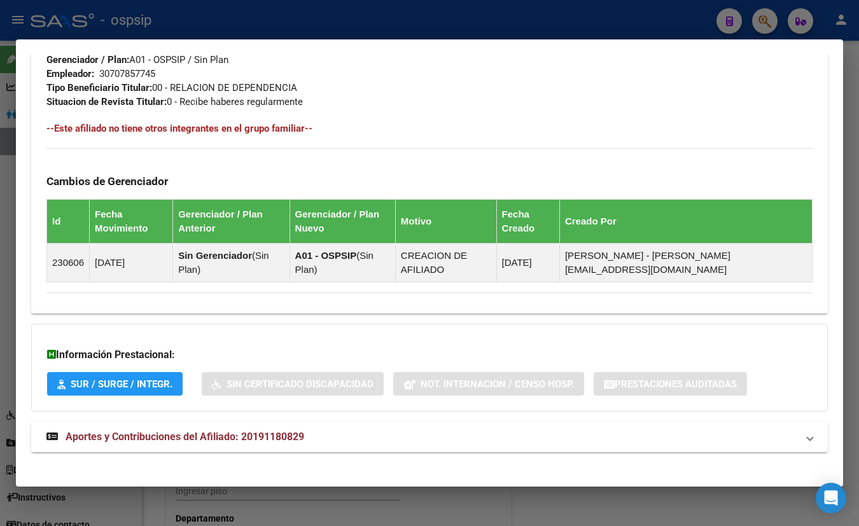
scroll to position [660, 0]
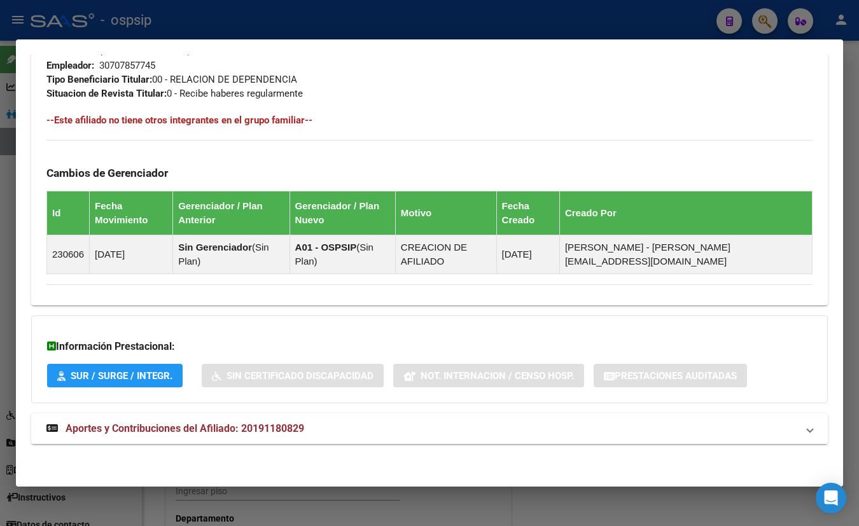
click at [248, 428] on span "Aportes y Contribuciones del Afiliado: 20191180829" at bounding box center [185, 429] width 239 height 12
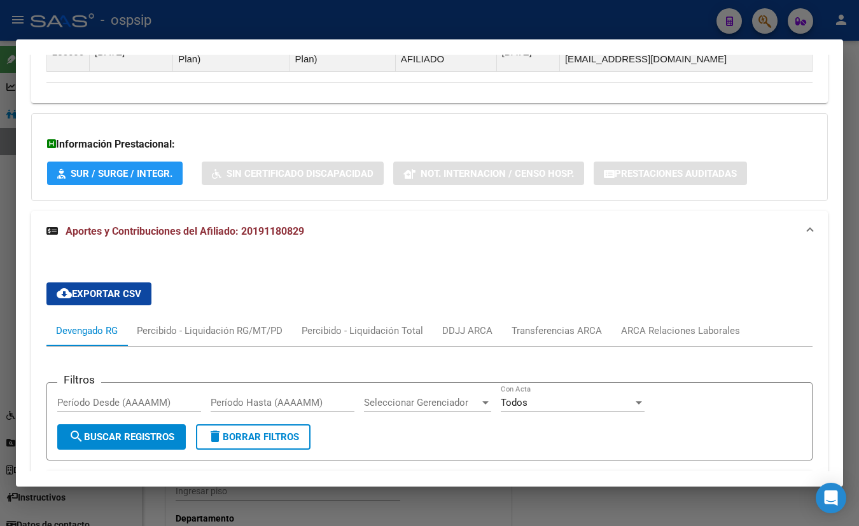
scroll to position [983, 0]
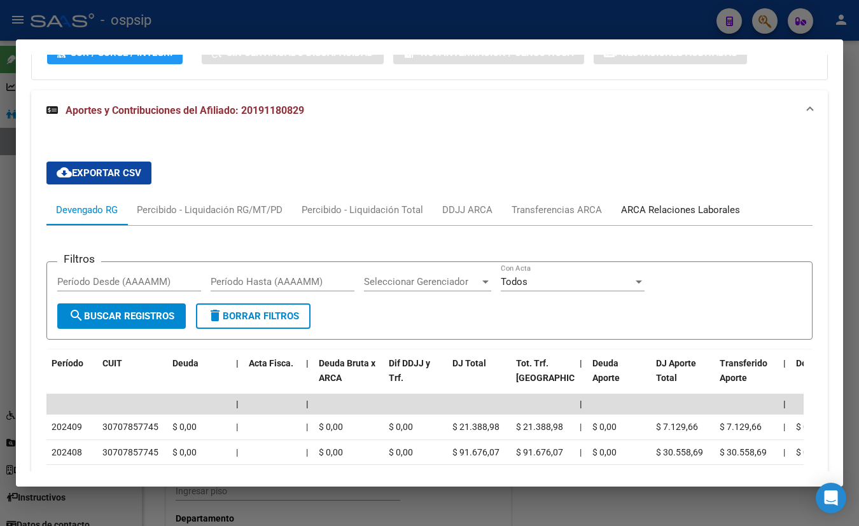
click at [668, 207] on div "ARCA Relaciones Laborales" at bounding box center [680, 210] width 119 height 14
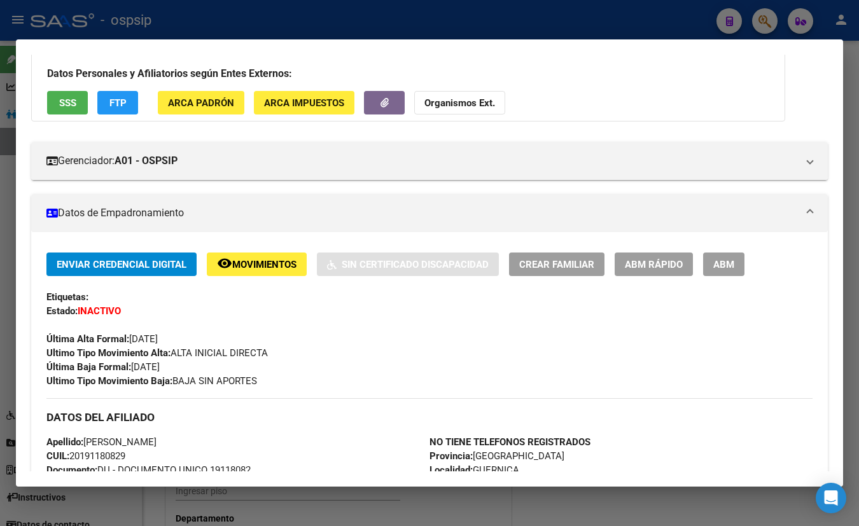
scroll to position [0, 0]
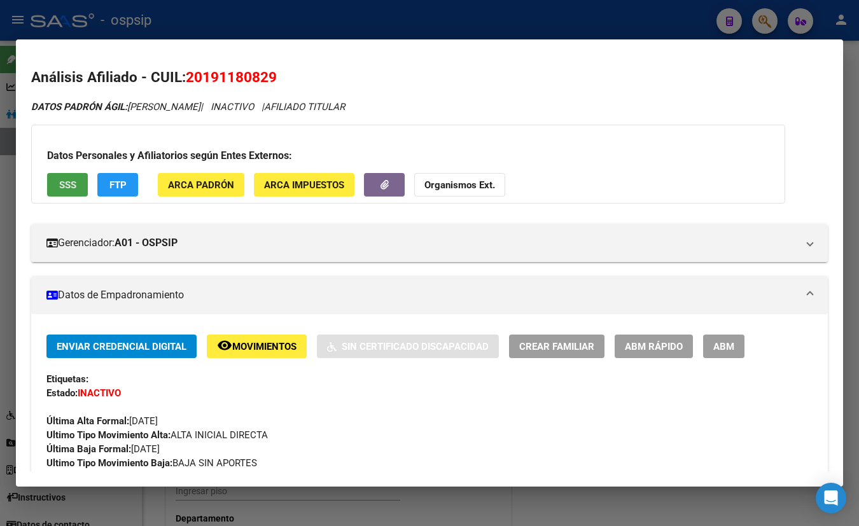
click at [60, 181] on span "SSS" at bounding box center [67, 184] width 17 height 11
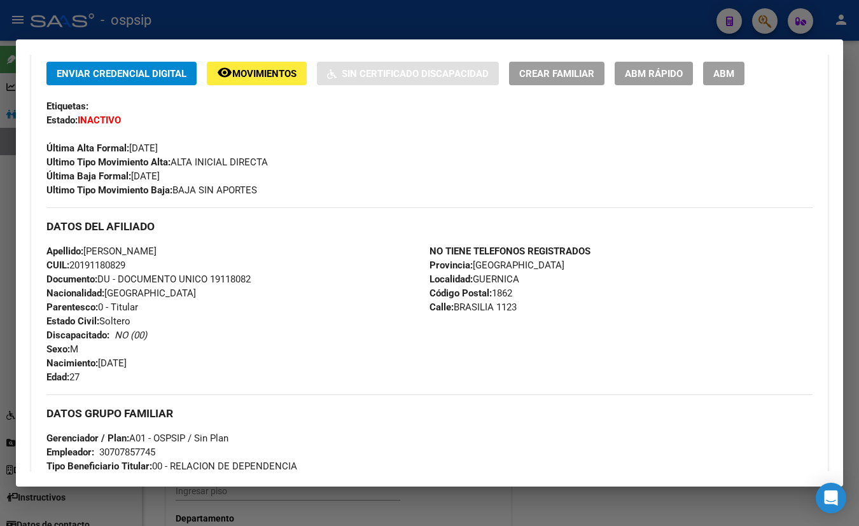
scroll to position [289, 0]
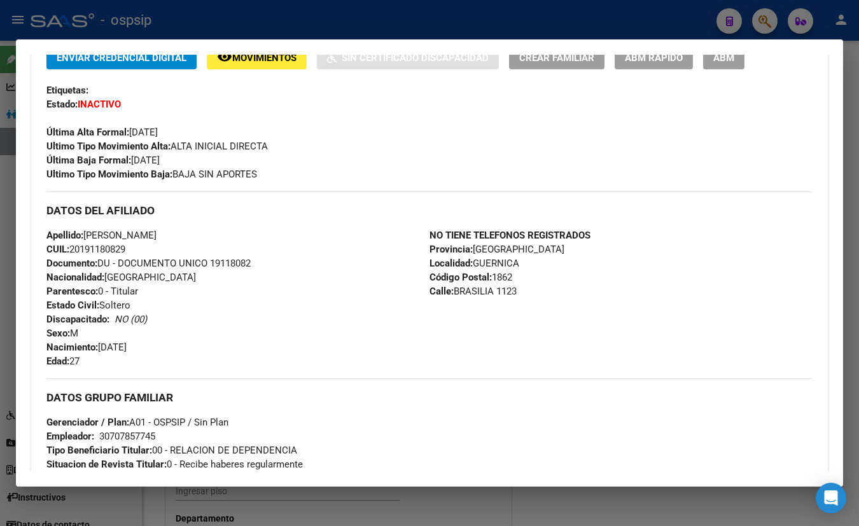
drag, startPoint x: 158, startPoint y: 87, endPoint x: 188, endPoint y: 128, distance: 50.5
click at [158, 88] on div "Etiquetas:" at bounding box center [429, 90] width 766 height 14
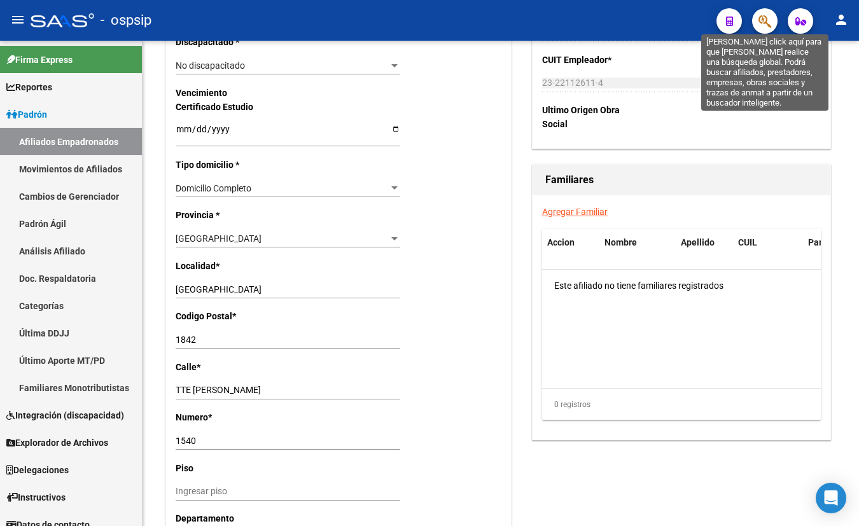
click at [764, 25] on icon "button" at bounding box center [765, 21] width 13 height 15
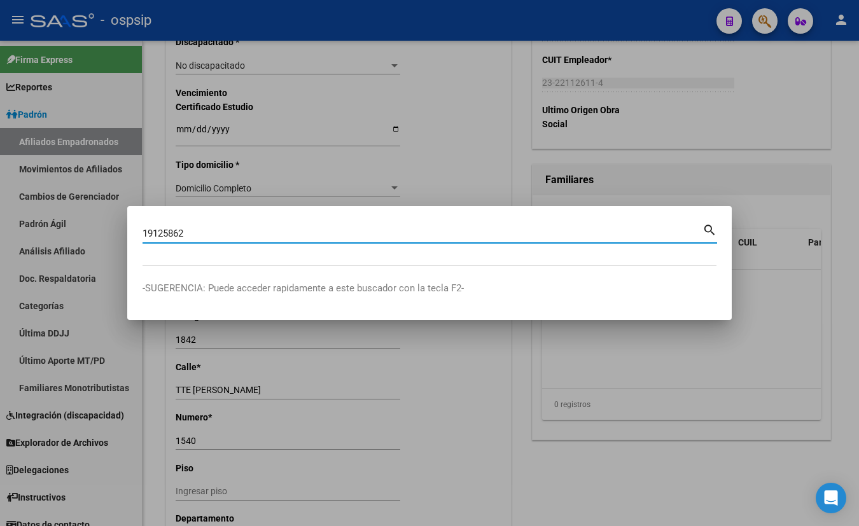
type input "19125862"
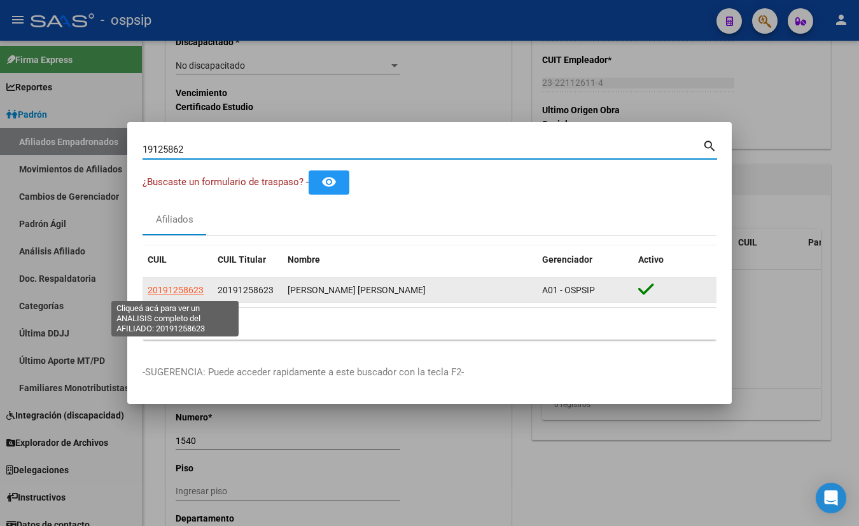
click at [179, 288] on span "20191258623" at bounding box center [176, 290] width 56 height 10
type textarea "20191258623"
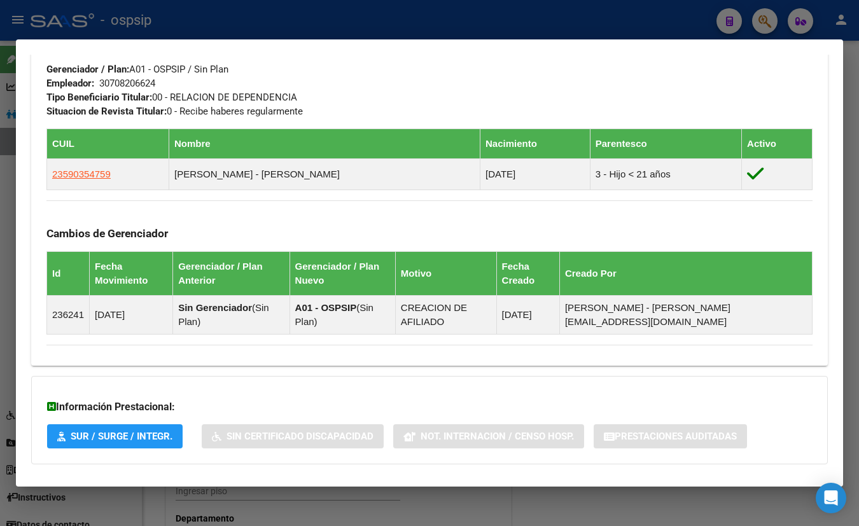
scroll to position [647, 0]
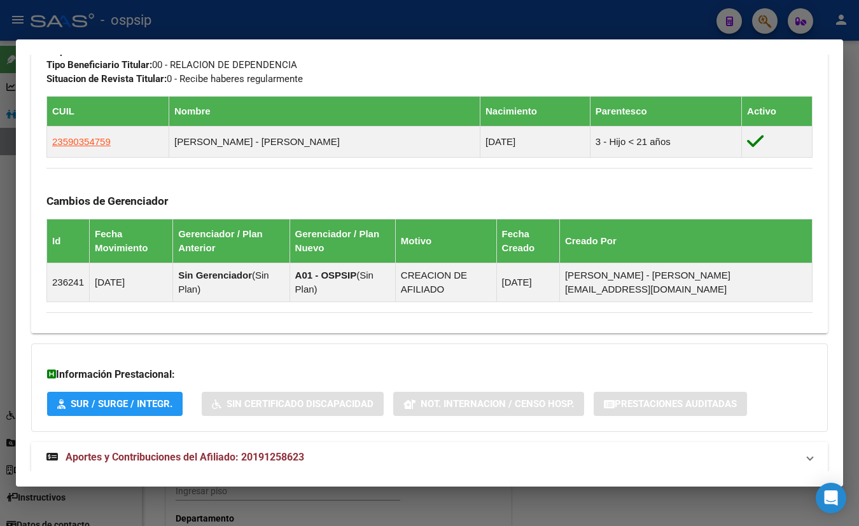
click at [276, 451] on span "Aportes y Contribuciones del Afiliado: 20191258623" at bounding box center [185, 457] width 239 height 12
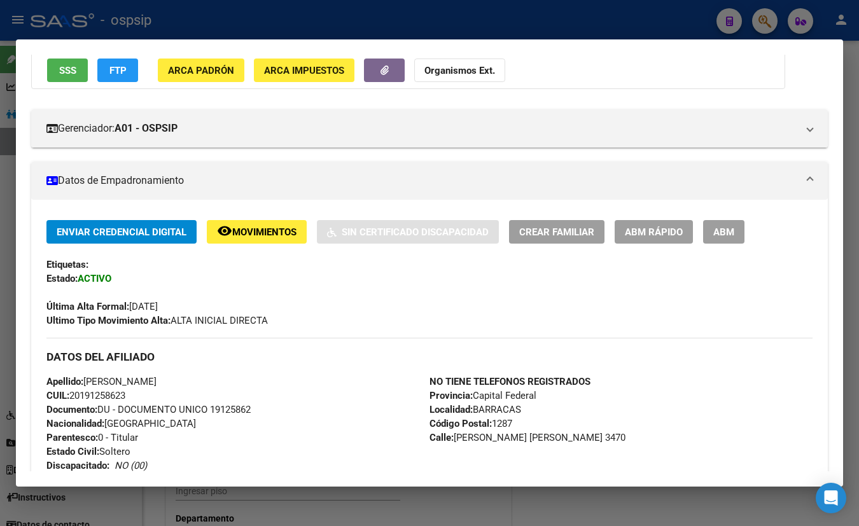
scroll to position [115, 0]
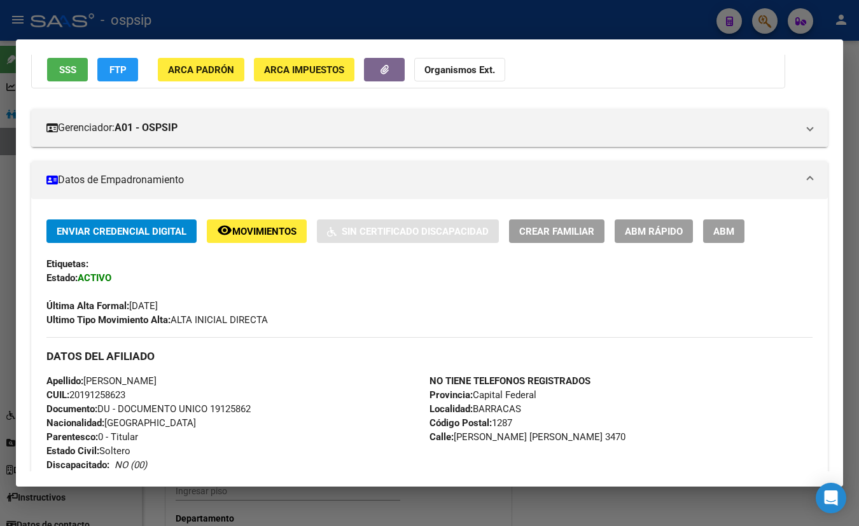
click at [262, 232] on span "Movimientos" at bounding box center [264, 231] width 64 height 11
click at [378, 64] on button "button" at bounding box center [384, 70] width 41 height 24
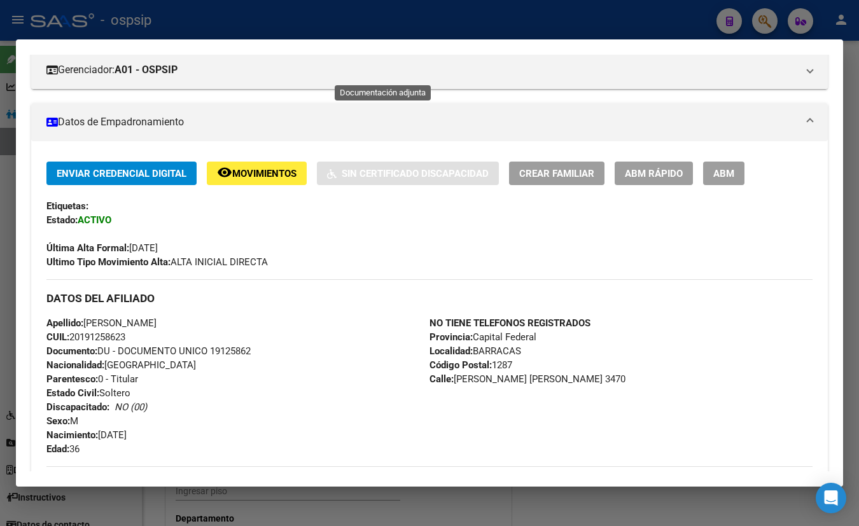
scroll to position [0, 0]
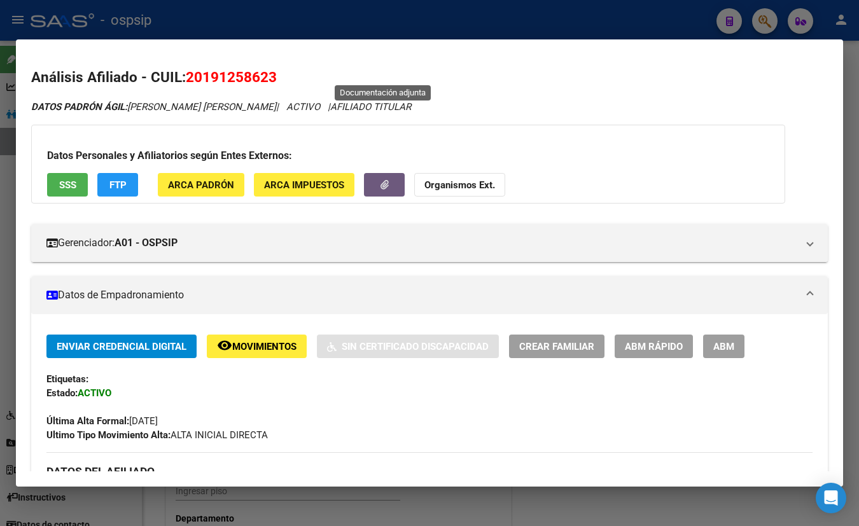
click at [381, 181] on icon "button" at bounding box center [385, 185] width 8 height 10
click at [227, 214] on div "Gerenciador: A01 - OSPSIP Atención telefónica: Atención emergencias: Otros Dato…" at bounding box center [429, 238] width 797 height 48
click at [52, 185] on button "SSS" at bounding box center [67, 185] width 41 height 24
drag, startPoint x: 189, startPoint y: 78, endPoint x: 289, endPoint y: 79, distance: 99.9
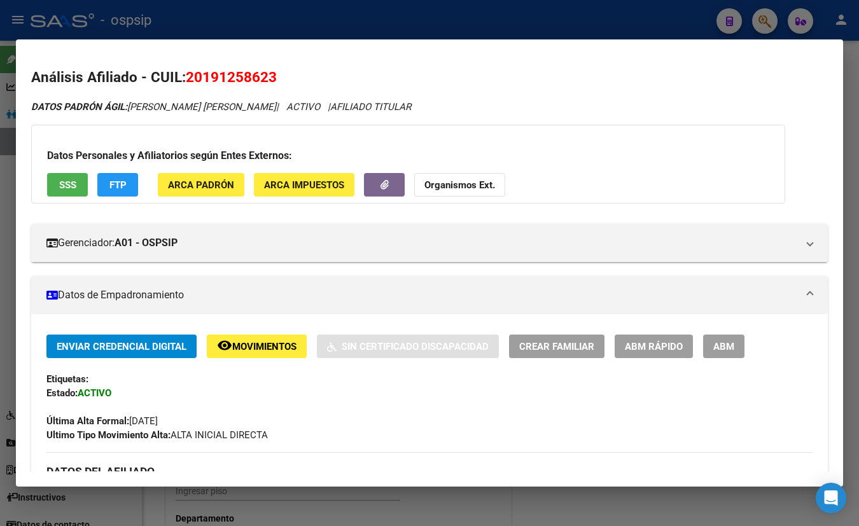
click at [289, 79] on h2 "Análisis Afiliado - CUIL: 20191258623" at bounding box center [429, 78] width 797 height 22
copy span "20191258623"
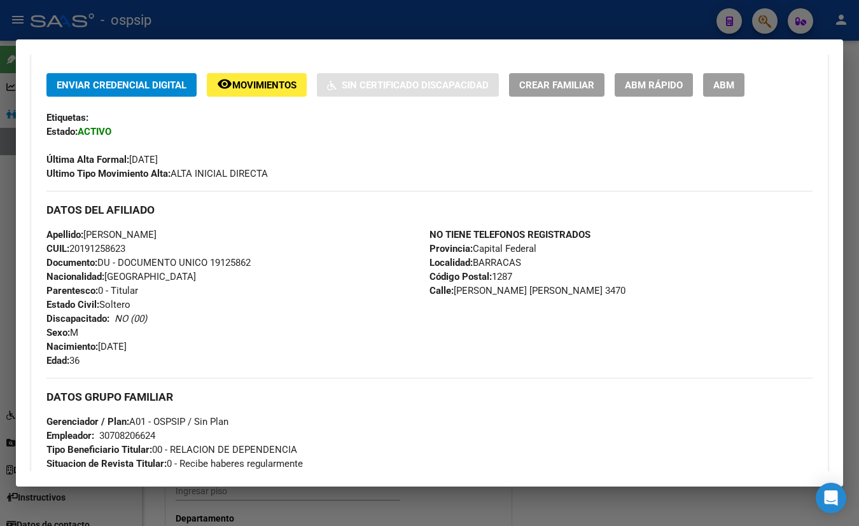
scroll to position [231, 0]
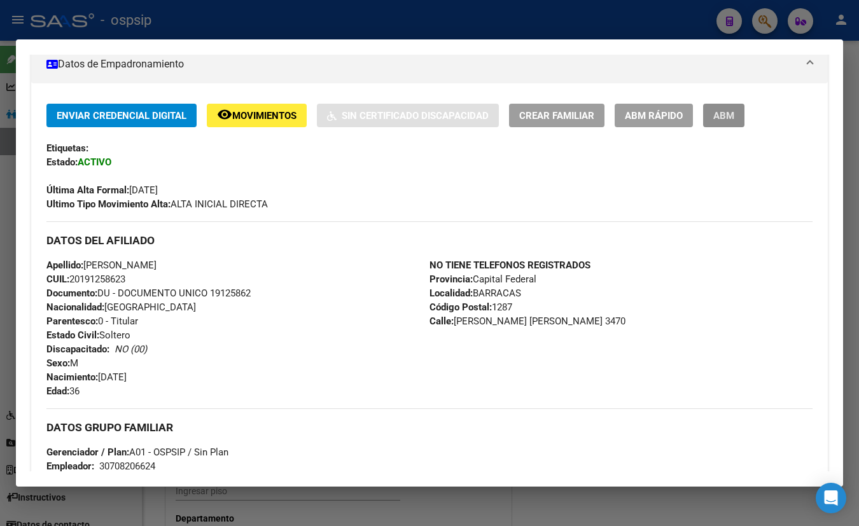
drag, startPoint x: 713, startPoint y: 108, endPoint x: 710, endPoint y: 129, distance: 20.5
click at [714, 112] on button "ABM" at bounding box center [723, 116] width 41 height 24
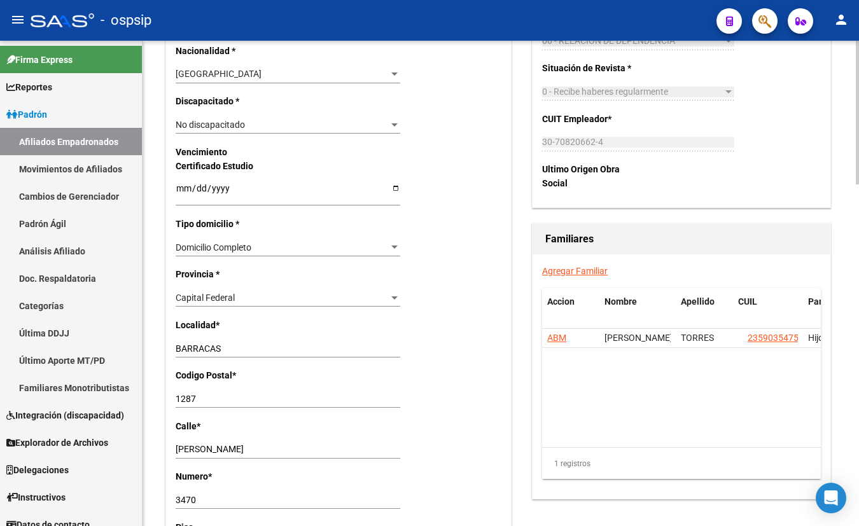
scroll to position [752, 0]
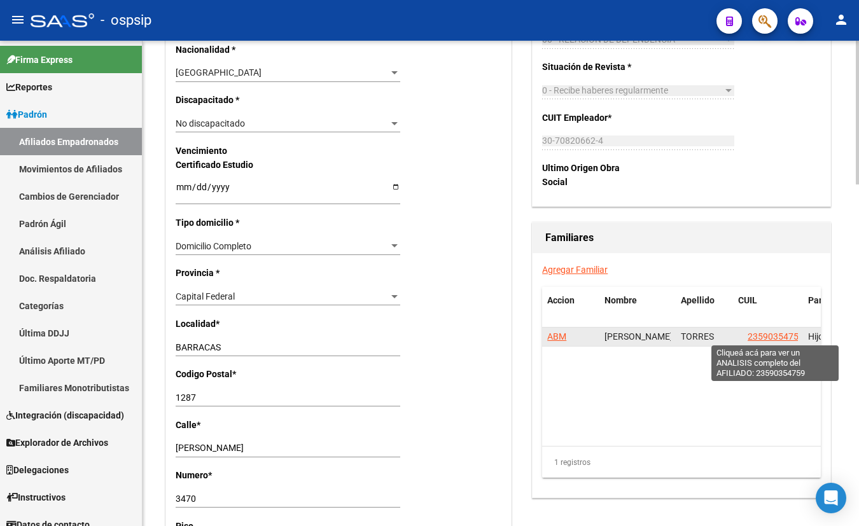
click at [764, 334] on span "23590354759" at bounding box center [776, 337] width 56 height 10
type textarea "23590354759"
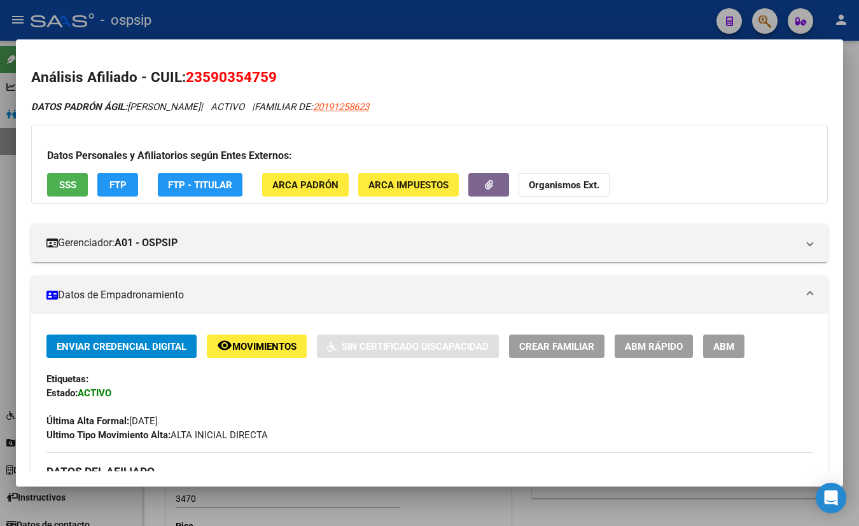
drag, startPoint x: 185, startPoint y: 74, endPoint x: 283, endPoint y: 74, distance: 98.0
click at [283, 74] on h2 "Análisis Afiliado - CUIL: 23590354759" at bounding box center [429, 78] width 797 height 22
copy span "23590354759"
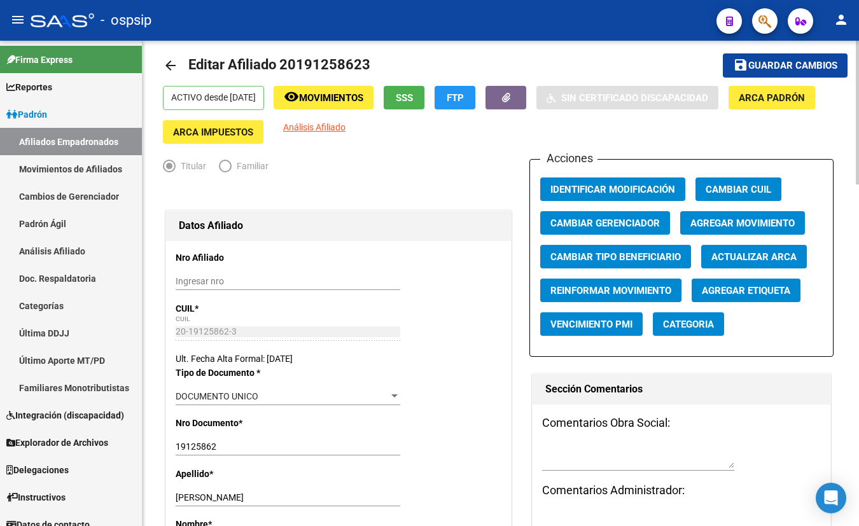
scroll to position [0, 0]
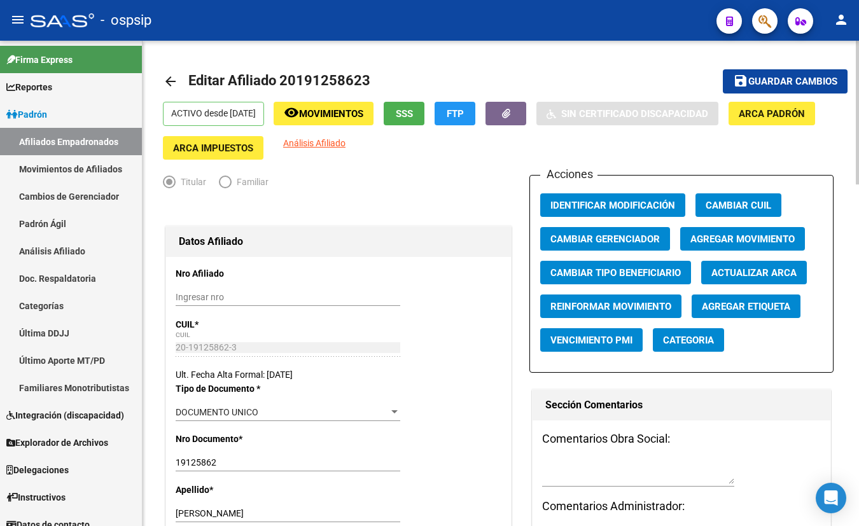
drag, startPoint x: 281, startPoint y: 78, endPoint x: 369, endPoint y: 77, distance: 88.5
click at [369, 77] on h1 "Editar Afiliado 20191258623" at bounding box center [280, 81] width 185 height 25
copy span "20191258623"
click at [411, 87] on mat-toolbar-row "arrow_back Editar Afiliado 20191258623" at bounding box center [426, 81] width 527 height 41
drag, startPoint x: 298, startPoint y: 83, endPoint x: 357, endPoint y: 89, distance: 58.9
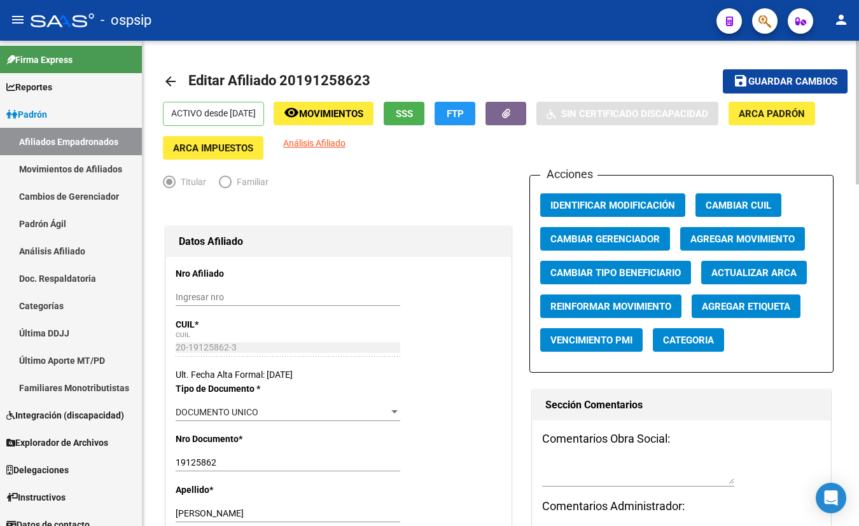
click at [357, 89] on h1 "Editar Afiliado 20191258623" at bounding box center [280, 81] width 185 height 25
copy span "19125862"
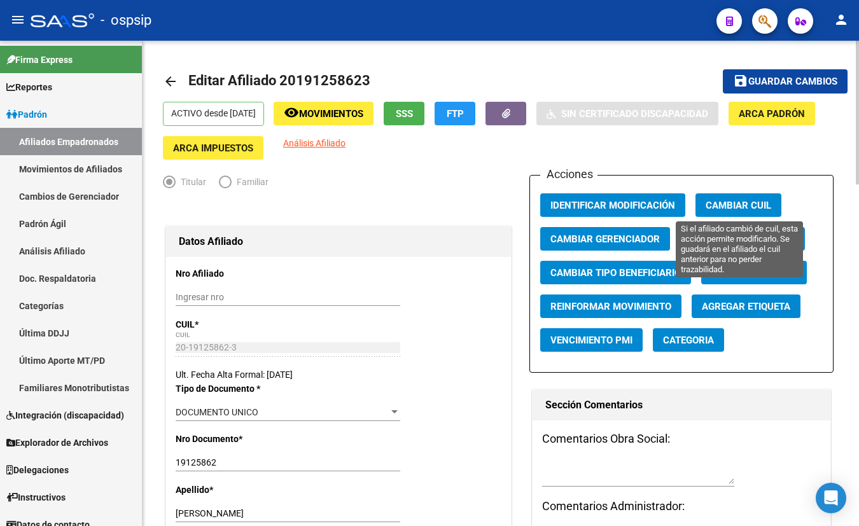
click at [726, 201] on span "Cambiar CUIL" at bounding box center [739, 205] width 66 height 11
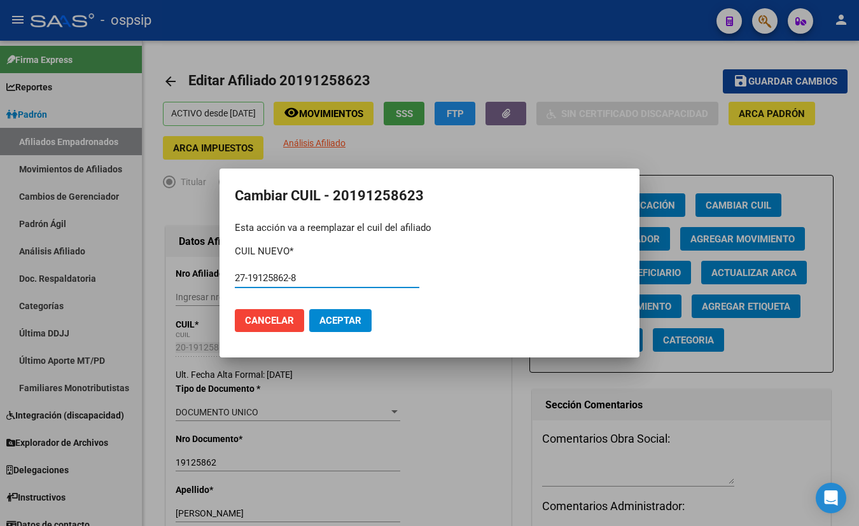
type input "27-19125862-8"
click at [330, 318] on span "Aceptar" at bounding box center [341, 320] width 42 height 11
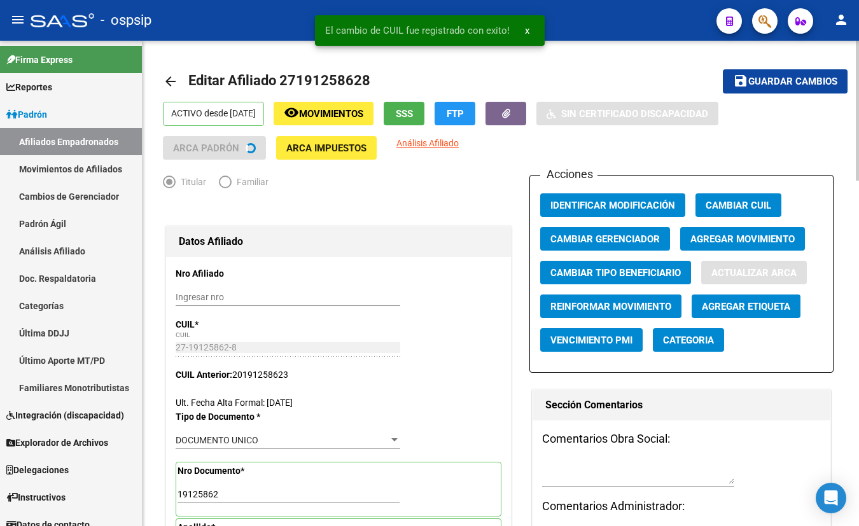
type input "CABA"
type input "1135"
type input "VIRREY [PERSON_NAME]"
type input "1464"
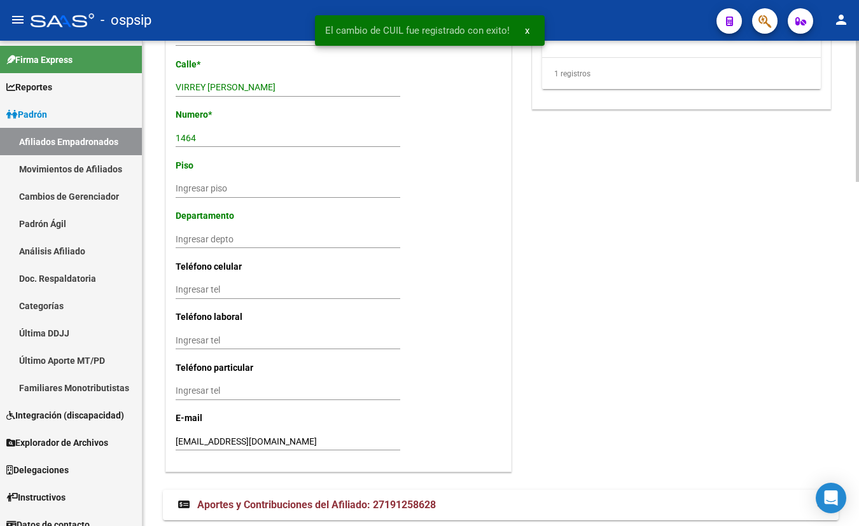
scroll to position [1179, 0]
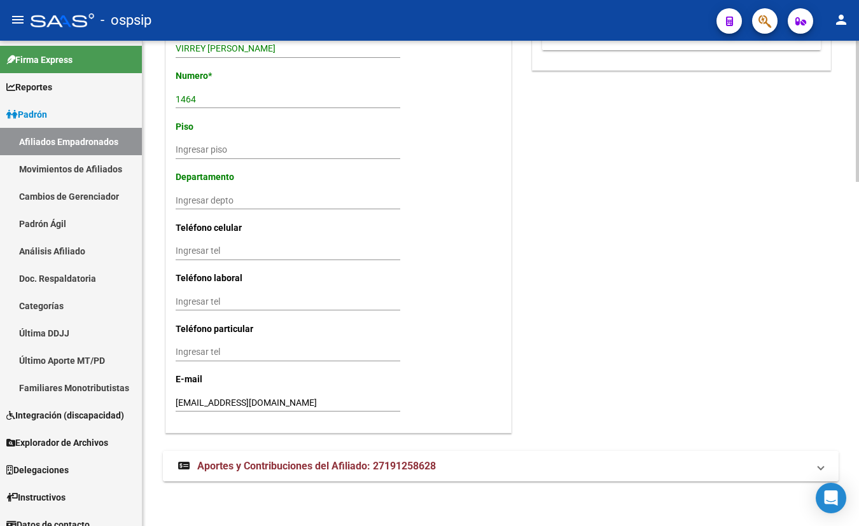
click at [382, 465] on span "Aportes y Contribuciones del Afiliado: 27191258628" at bounding box center [316, 466] width 239 height 12
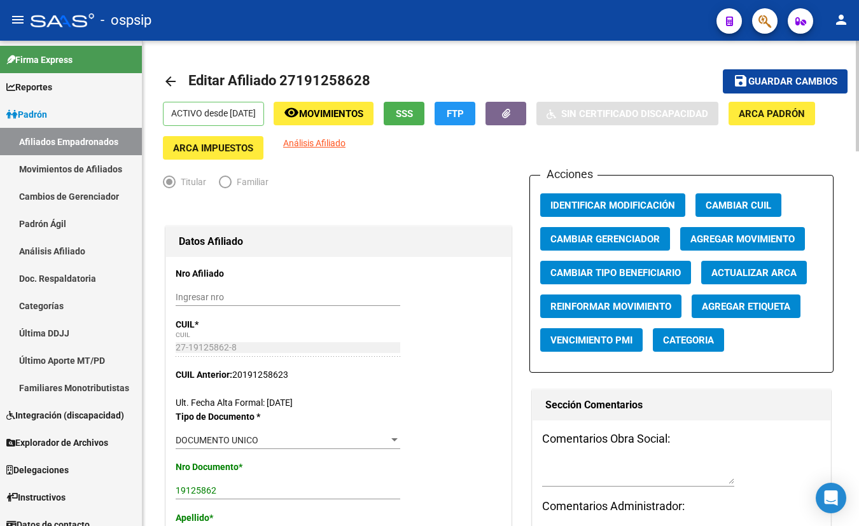
scroll to position [0, 0]
click at [755, 83] on span "Guardar cambios" at bounding box center [792, 81] width 89 height 11
click at [248, 273] on p "Nro Afiliado" at bounding box center [225, 274] width 98 height 14
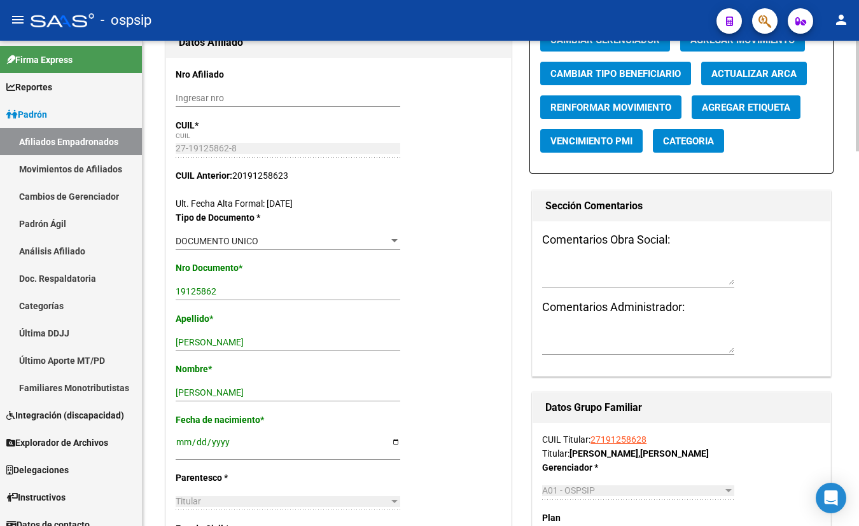
scroll to position [137, 0]
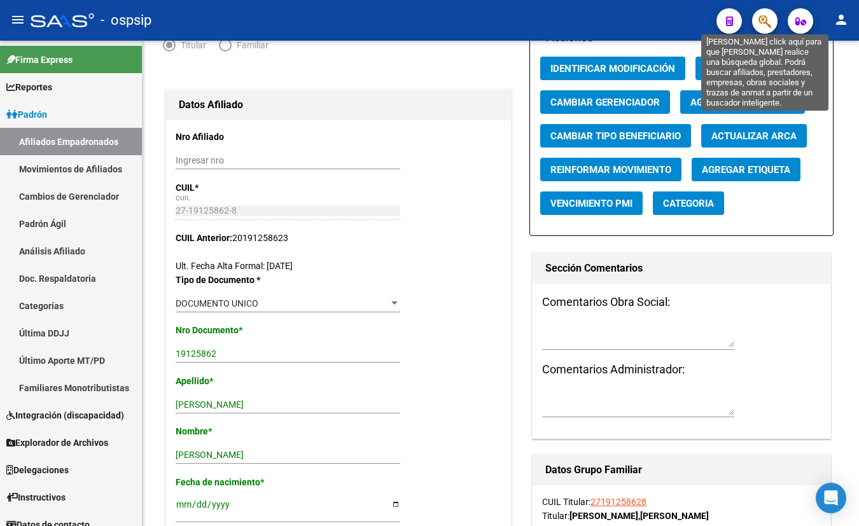
click at [764, 20] on icon "button" at bounding box center [765, 21] width 13 height 15
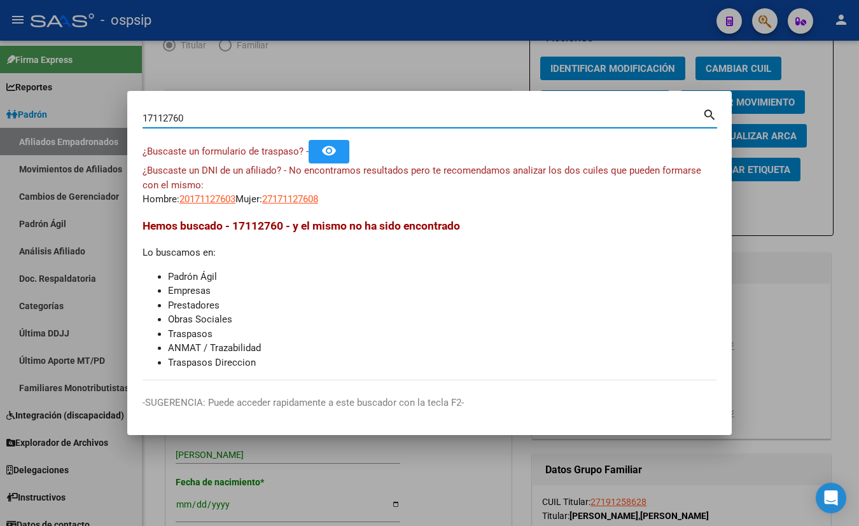
drag, startPoint x: 147, startPoint y: 125, endPoint x: 95, endPoint y: 130, distance: 51.9
click at [108, 130] on div "17112760 Buscar (apellido, dni, cuil, nro traspaso, cuit, obra social) search ¿…" at bounding box center [429, 263] width 859 height 526
type input "47112760"
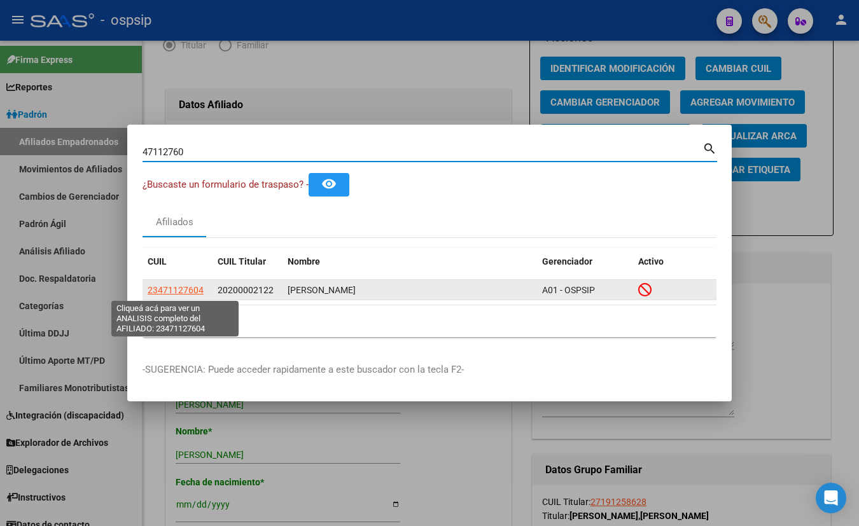
click at [171, 288] on span "23471127604" at bounding box center [176, 290] width 56 height 10
type textarea "23471127604"
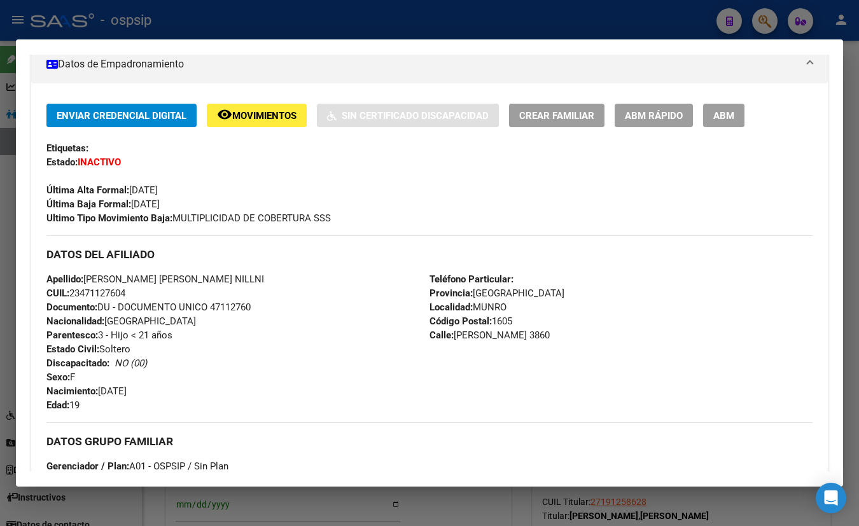
scroll to position [57, 0]
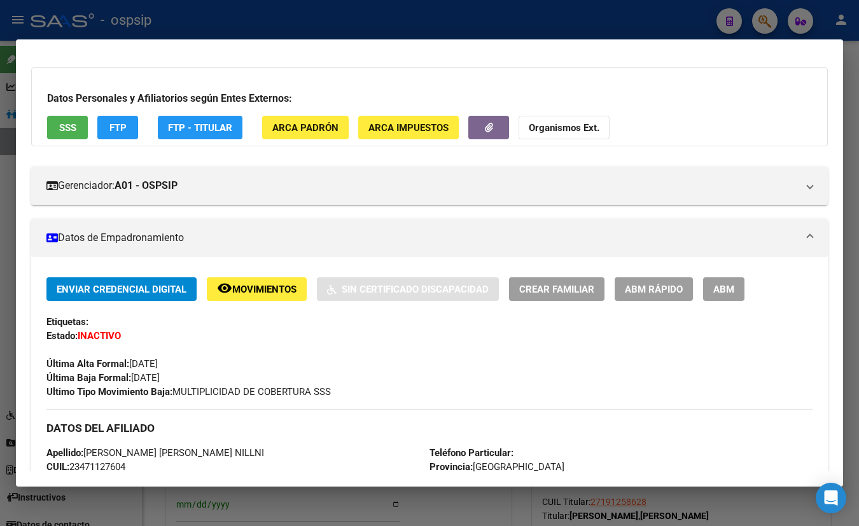
click at [68, 122] on span "SSS" at bounding box center [67, 127] width 17 height 11
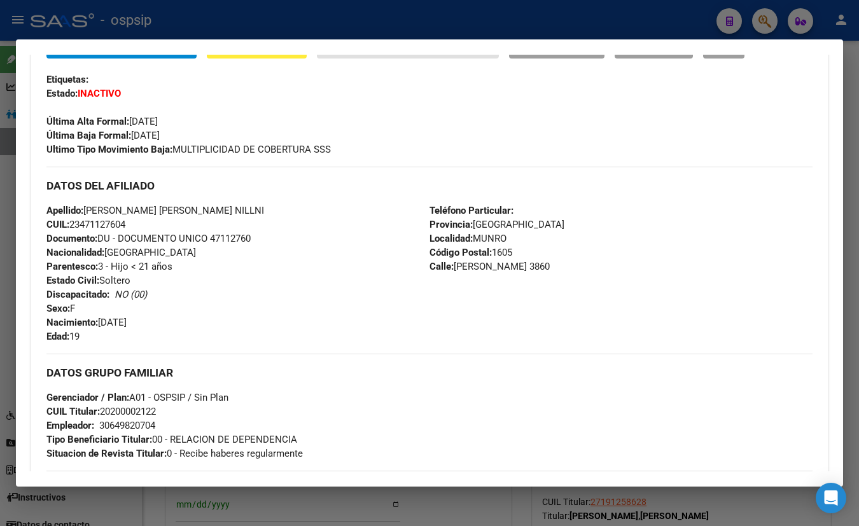
scroll to position [231, 0]
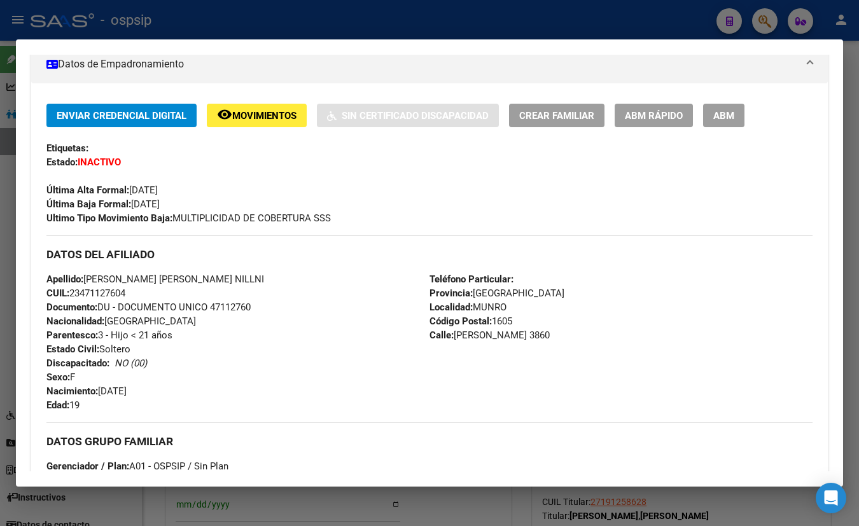
click at [232, 353] on div "Apellido: [PERSON_NAME] [PERSON_NAME] NILLNI CUIL: 23471127604 Documento: DU - …" at bounding box center [237, 342] width 383 height 140
click at [221, 139] on div "Enviar Credencial Digital remove_red_eye Movimientos Sin Certificado Discapacid…" at bounding box center [429, 165] width 766 height 122
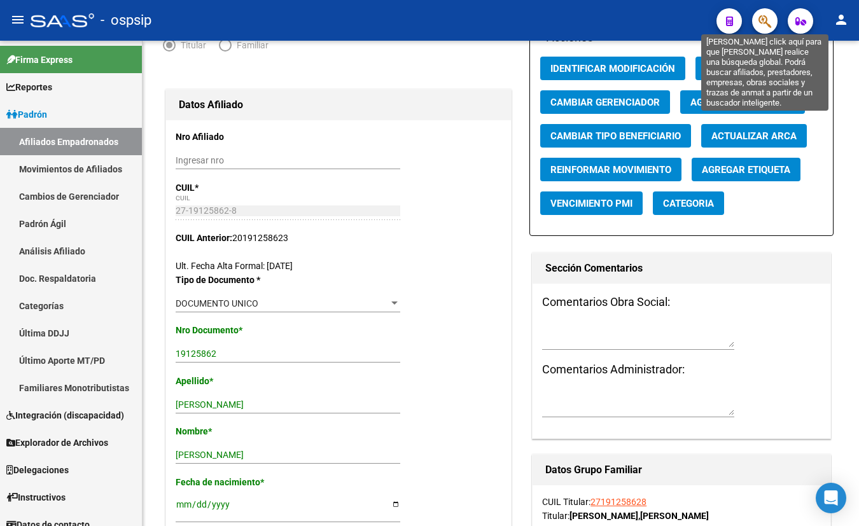
click at [770, 14] on icon "button" at bounding box center [765, 21] width 13 height 15
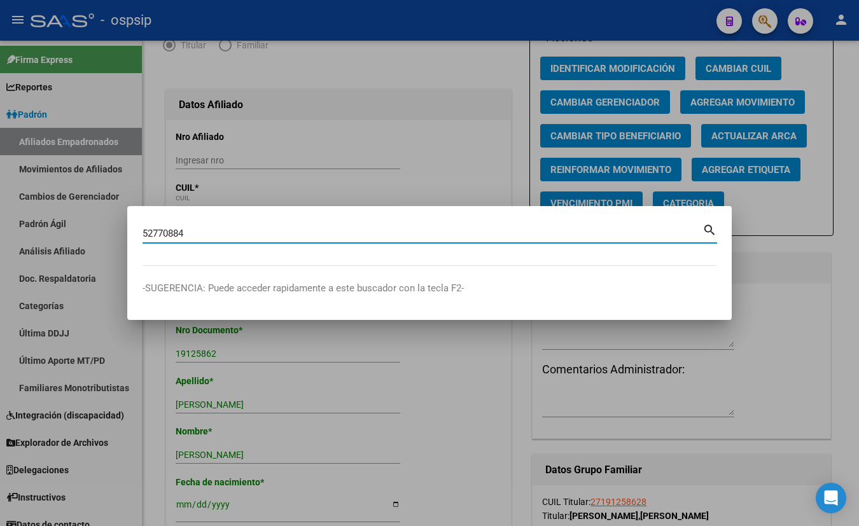
type input "52770884"
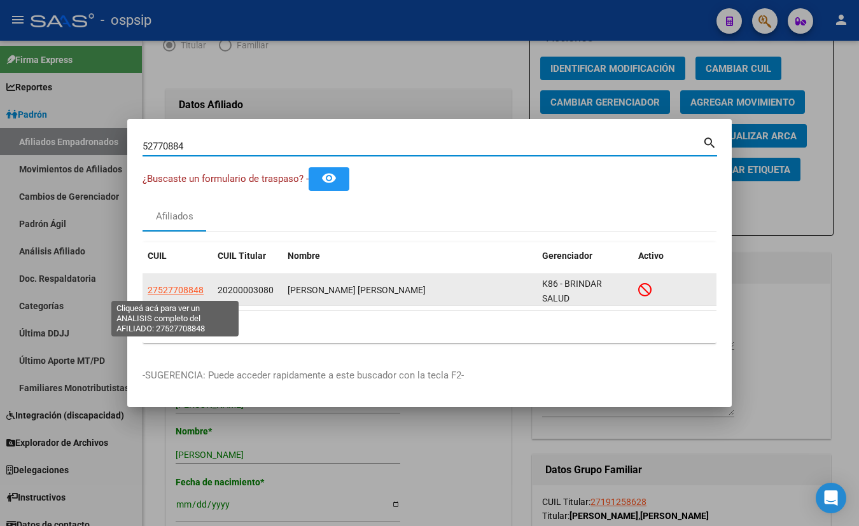
click at [166, 286] on span "27527708848" at bounding box center [176, 290] width 56 height 10
type textarea "27527708848"
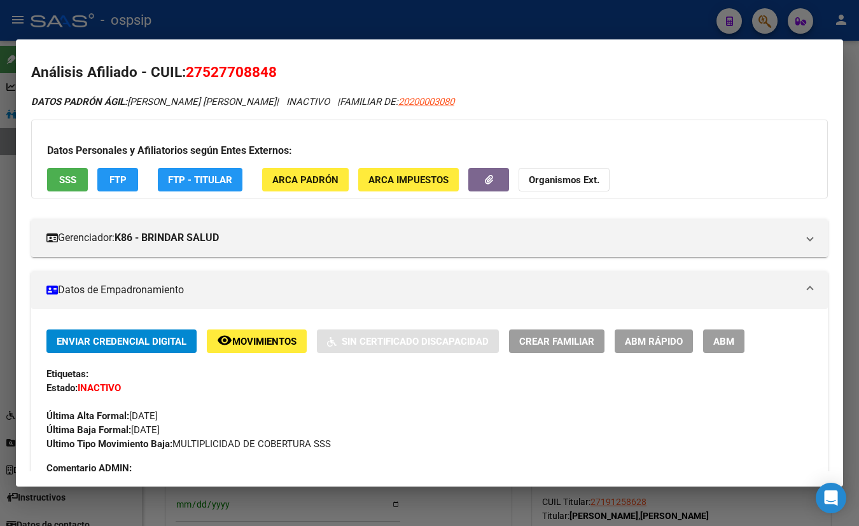
scroll to position [0, 0]
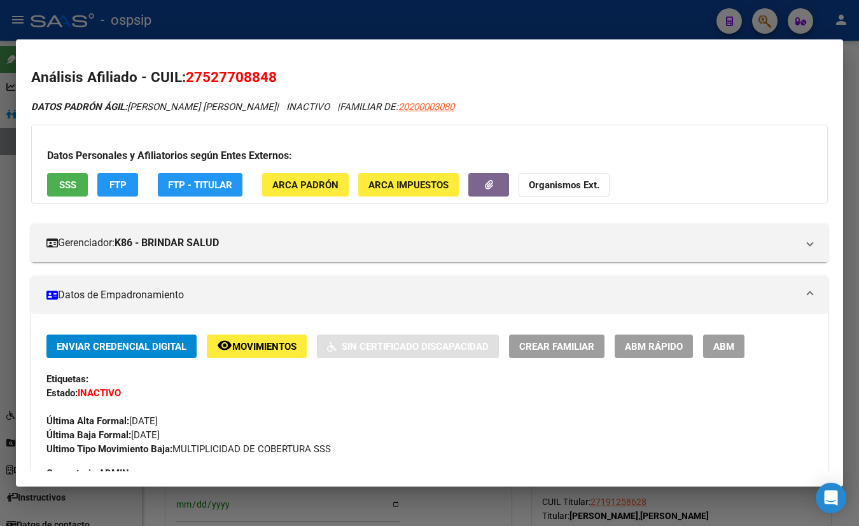
click at [54, 181] on button "SSS" at bounding box center [67, 185] width 41 height 24
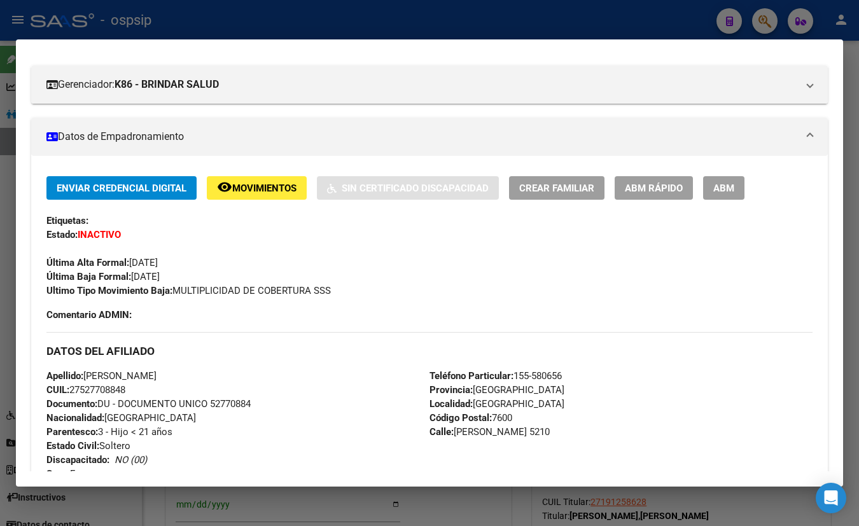
scroll to position [289, 0]
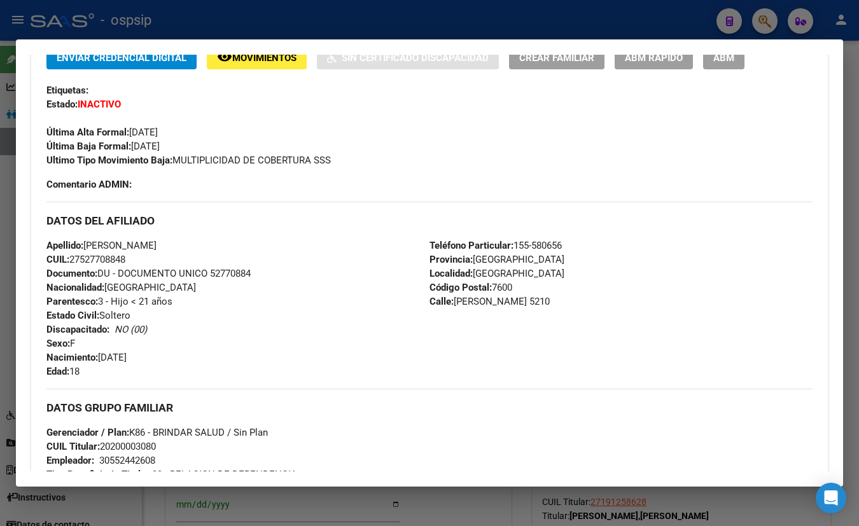
drag, startPoint x: 244, startPoint y: 109, endPoint x: 257, endPoint y: 149, distance: 42.3
click at [244, 109] on div "Enviar Credencial Digital remove_red_eye Movimientos Sin Certificado Discapacid…" at bounding box center [429, 107] width 766 height 122
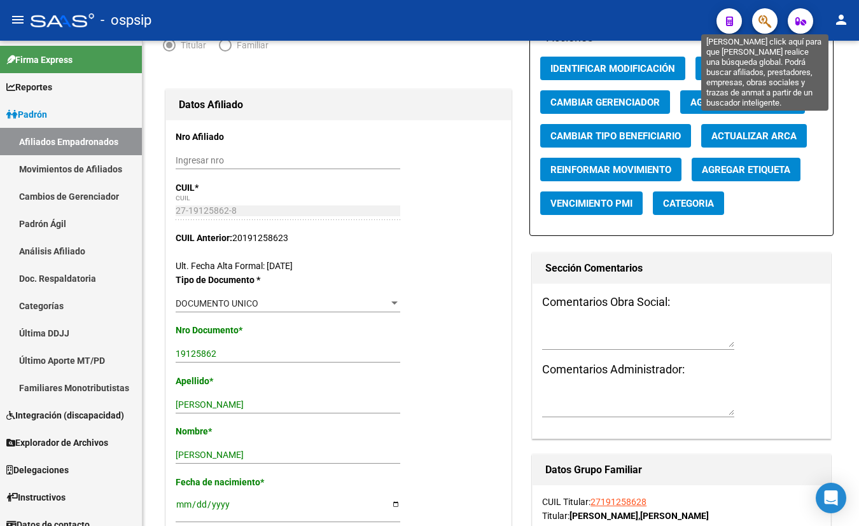
click at [766, 20] on icon "button" at bounding box center [765, 21] width 13 height 15
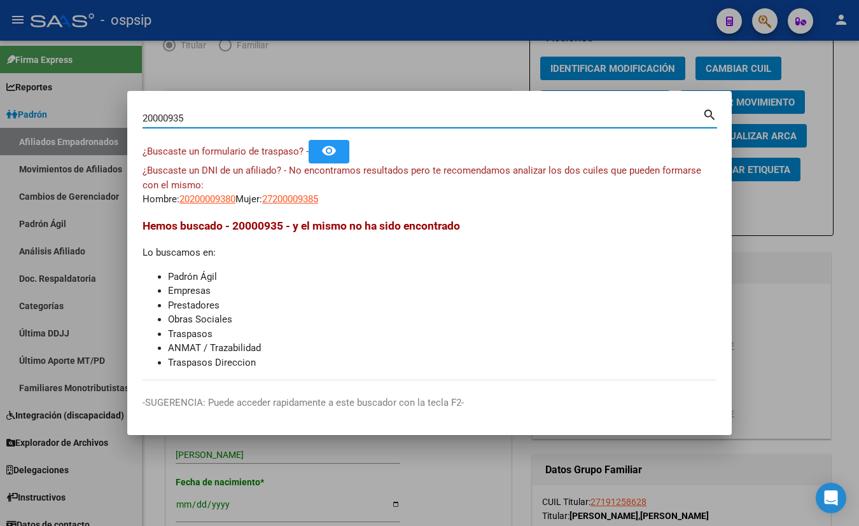
type input "20000935"
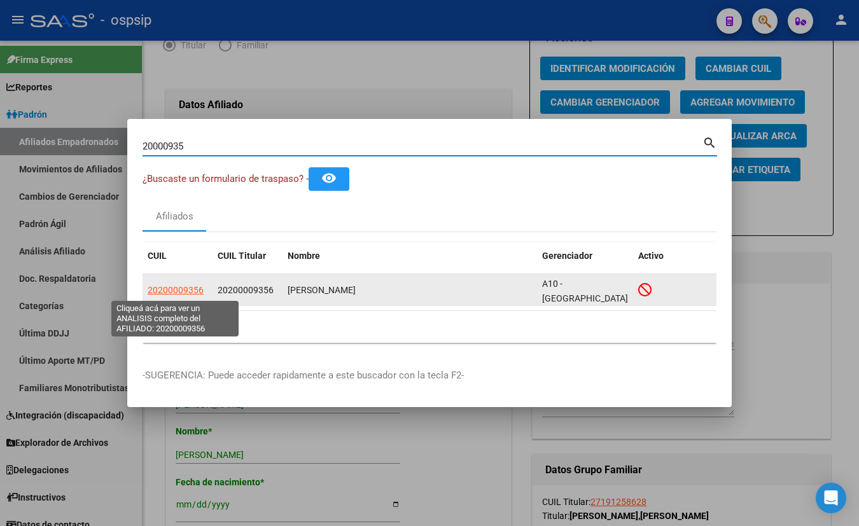
click at [172, 290] on span "20200009356" at bounding box center [176, 290] width 56 height 10
type textarea "20200009356"
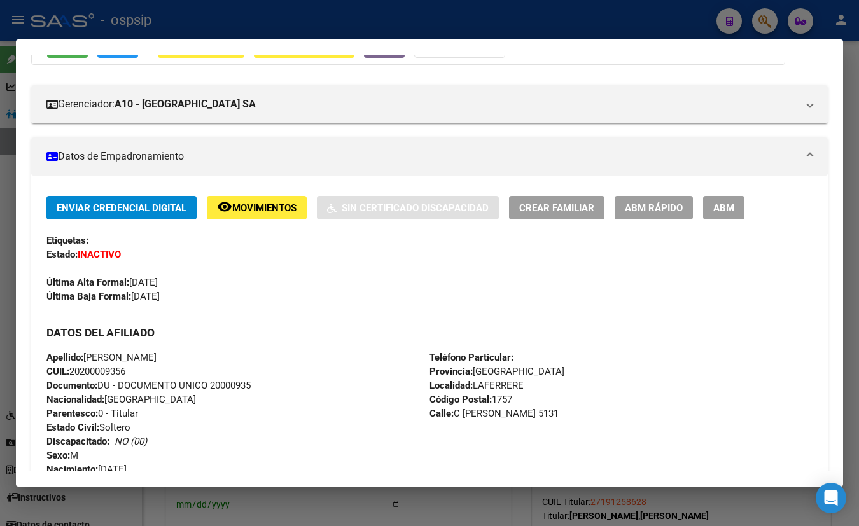
scroll to position [57, 0]
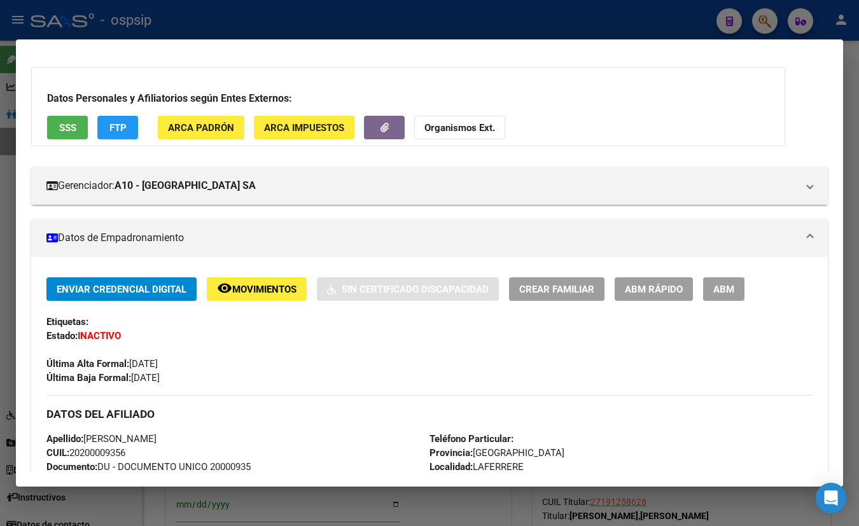
click at [69, 126] on span "SSS" at bounding box center [67, 127] width 17 height 11
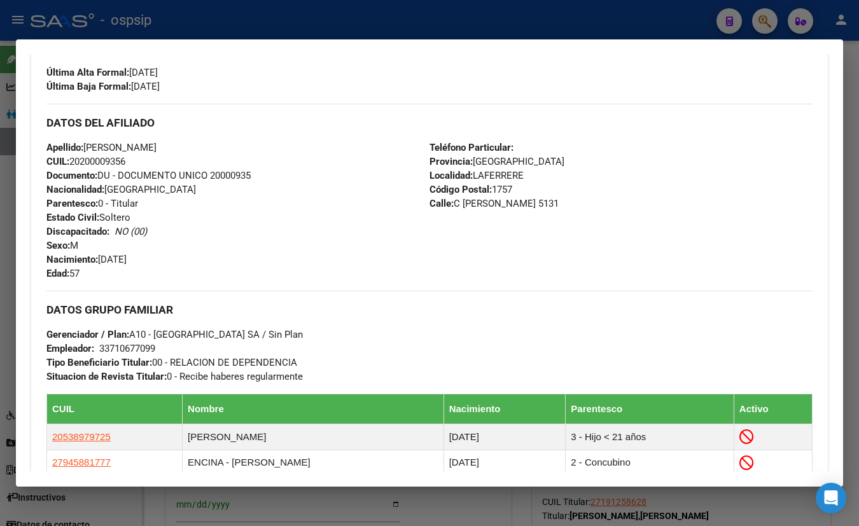
scroll to position [347, 0]
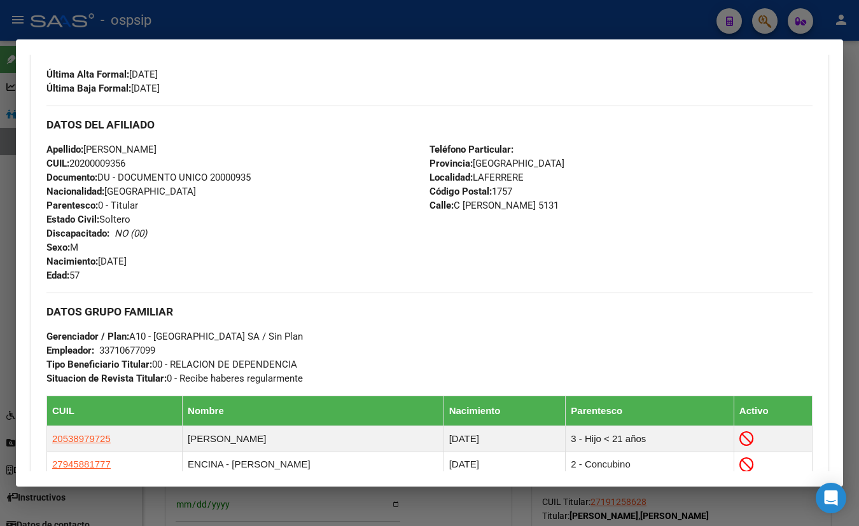
click at [247, 115] on div "DATOS DEL AFILIADO" at bounding box center [429, 124] width 766 height 37
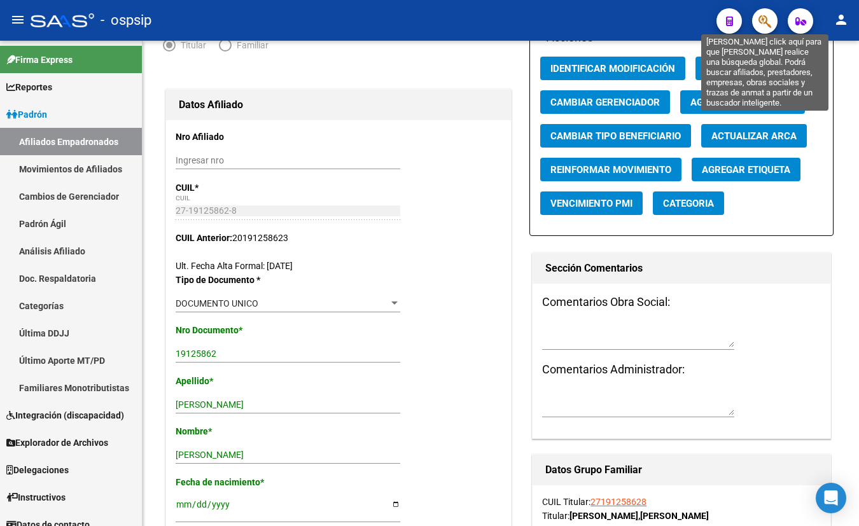
click at [763, 22] on icon "button" at bounding box center [765, 21] width 13 height 15
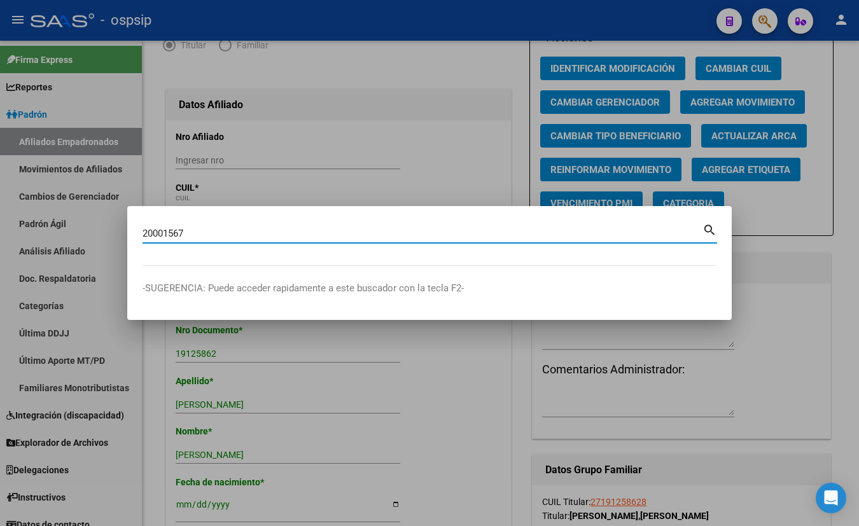
type input "20001567"
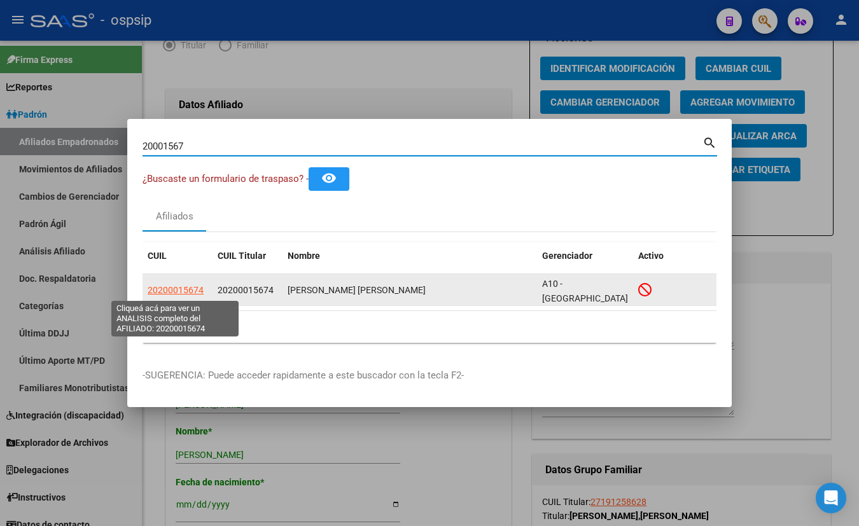
click at [172, 288] on span "20200015674" at bounding box center [176, 290] width 56 height 10
type textarea "20200015674"
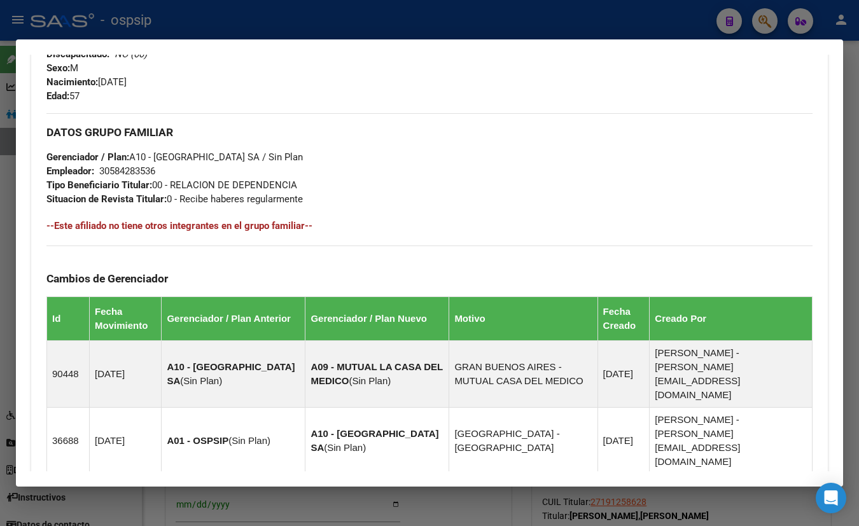
scroll to position [801, 0]
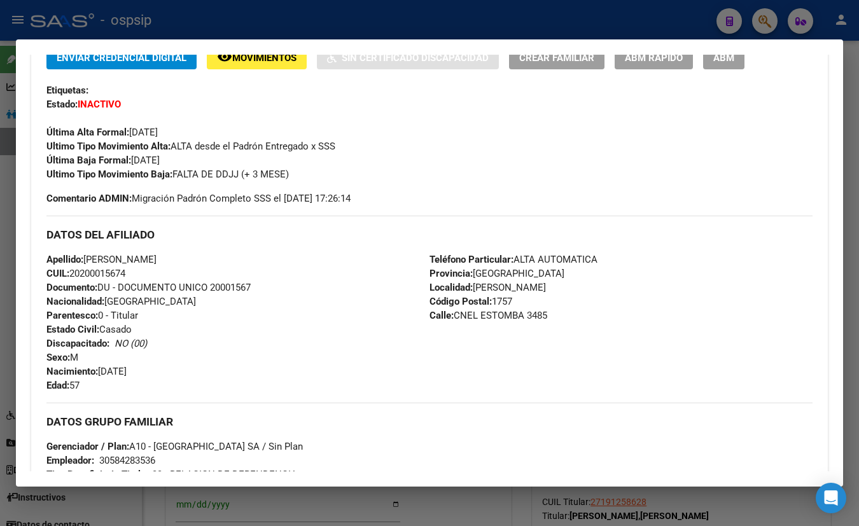
scroll to position [57, 0]
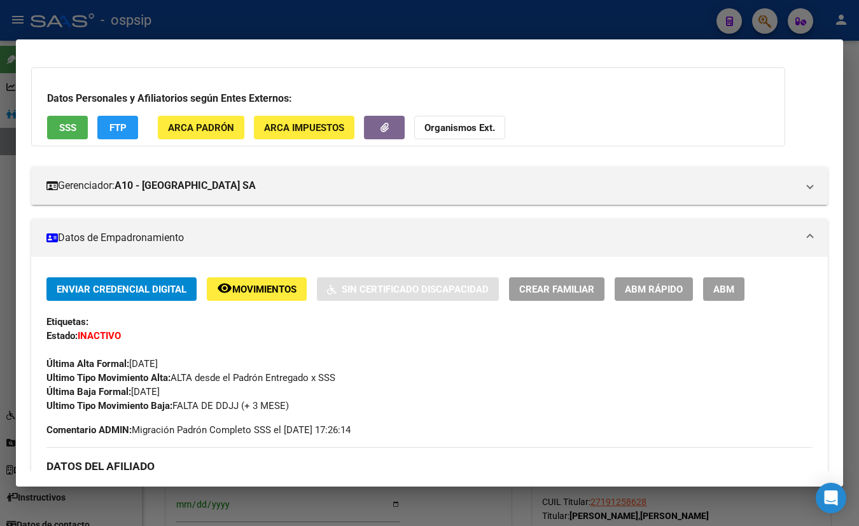
click at [68, 125] on span "SSS" at bounding box center [67, 127] width 17 height 11
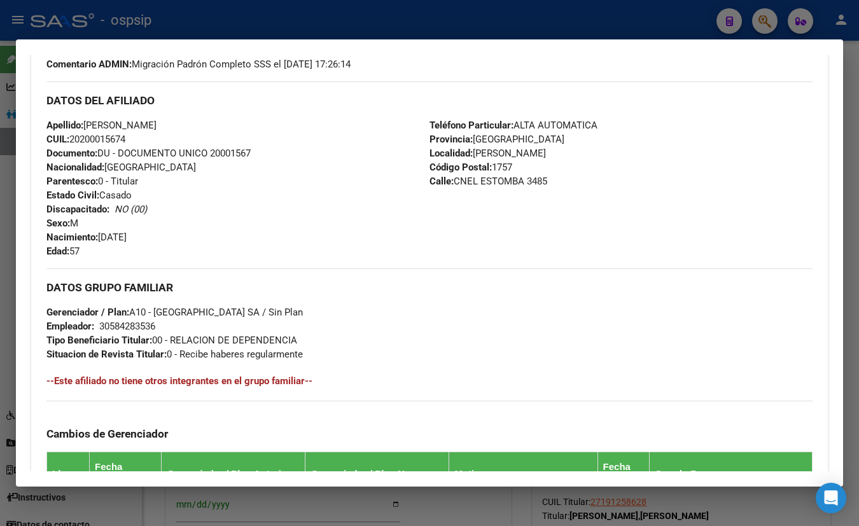
scroll to position [289, 0]
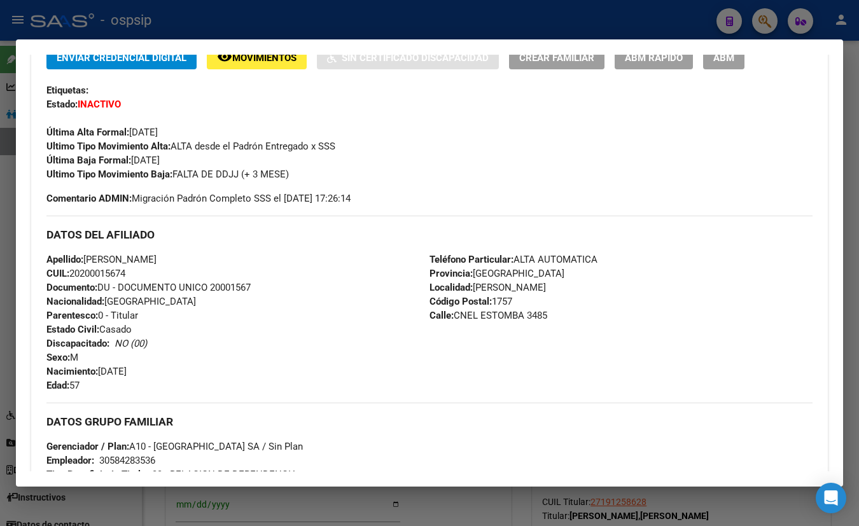
click at [172, 348] on div "Apellido: [PERSON_NAME] CUIL: 20200015674 Documento: DU - DOCUMENTO UNICO 20001…" at bounding box center [237, 323] width 383 height 140
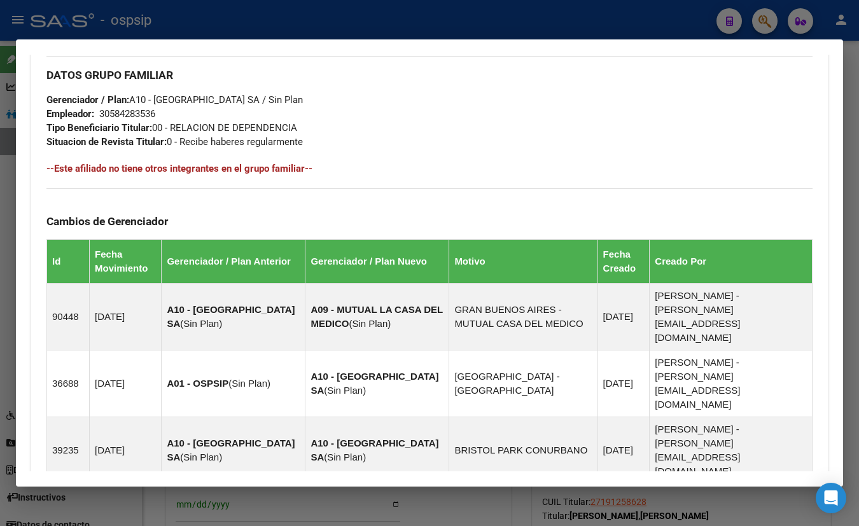
scroll to position [636, 0]
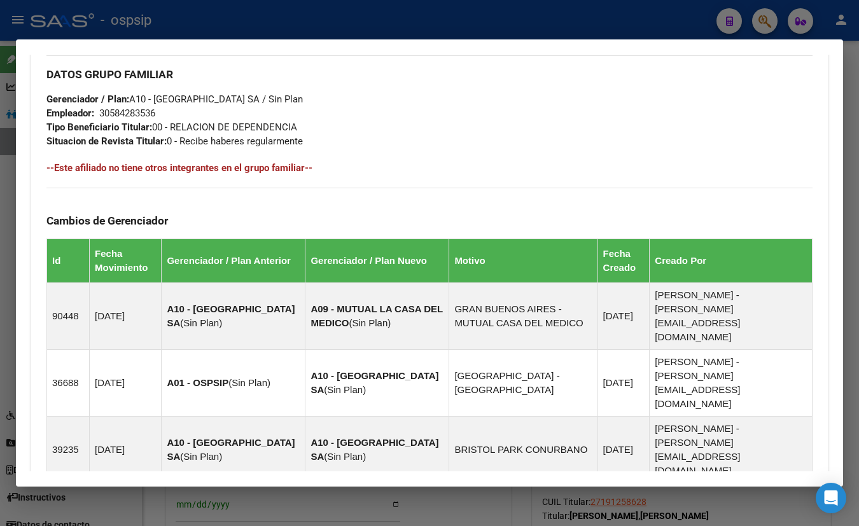
click at [494, 104] on div "DATOS GRUPO FAMILIAR Gerenciador / Plan: A10 - [GEOGRAPHIC_DATA] SA / Sin Plan …" at bounding box center [429, 101] width 766 height 93
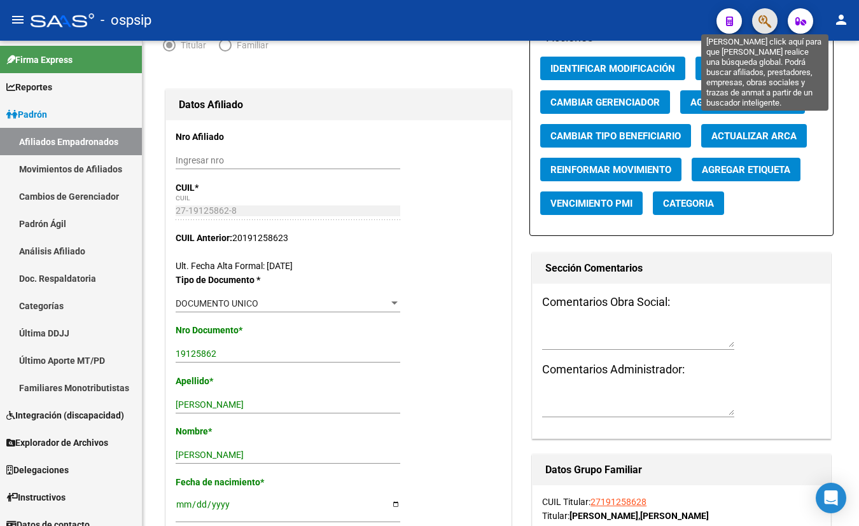
click at [761, 21] on icon "button" at bounding box center [765, 21] width 13 height 15
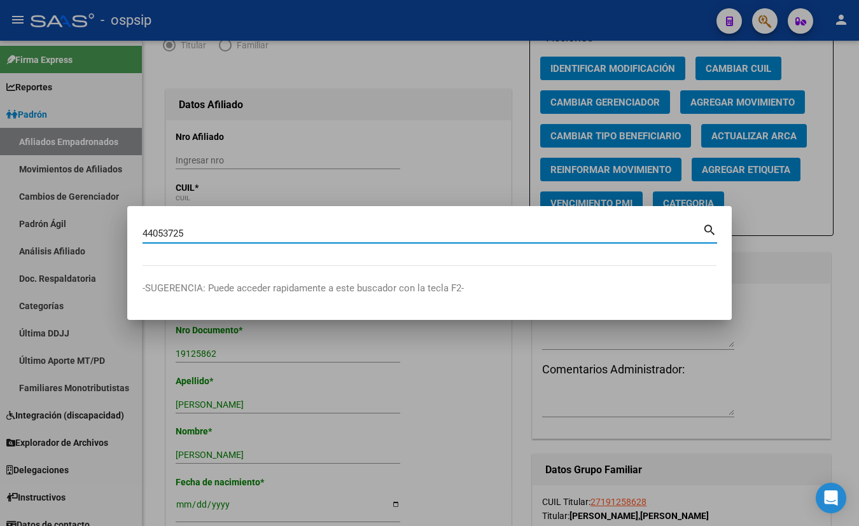
type input "44053725"
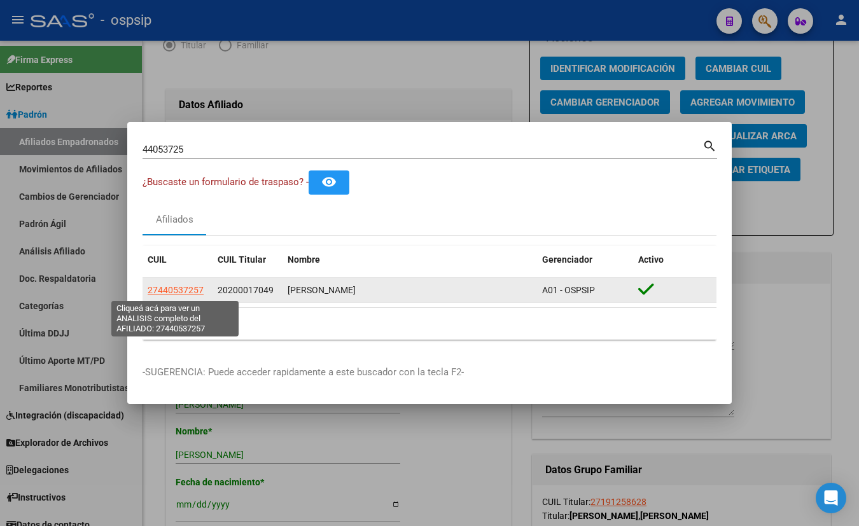
click at [172, 291] on span "27440537257" at bounding box center [176, 290] width 56 height 10
type textarea "27440537257"
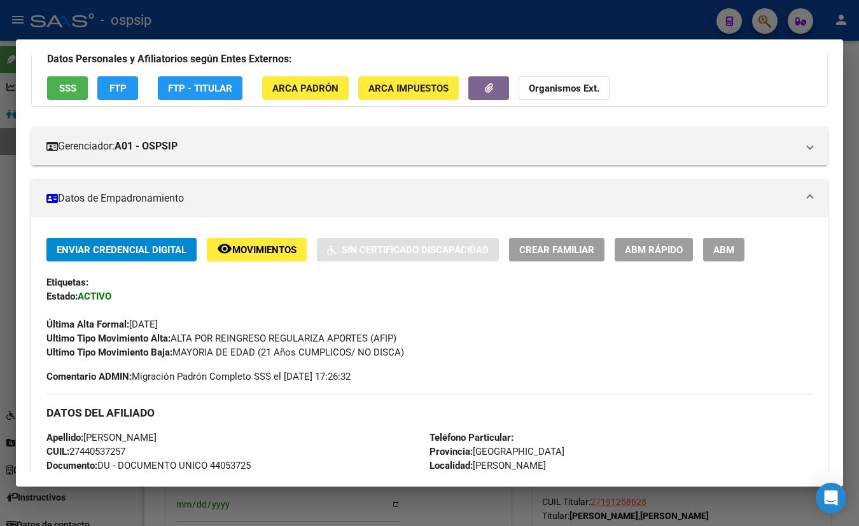
scroll to position [57, 0]
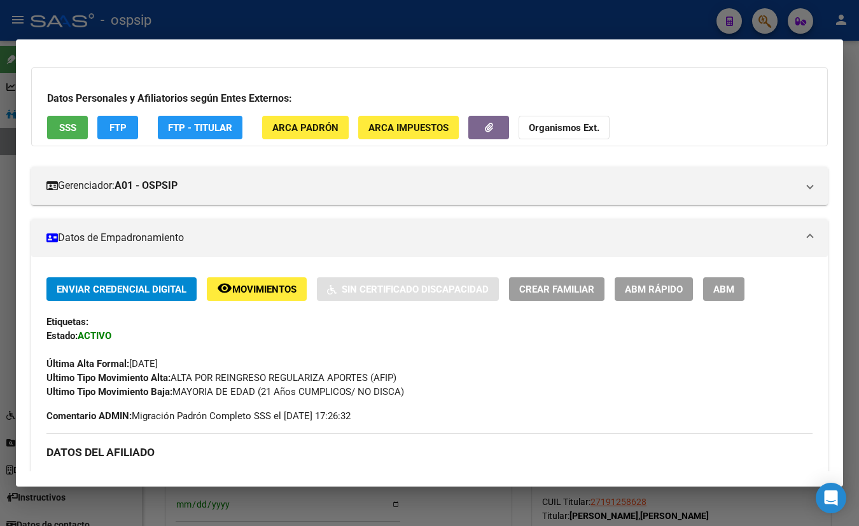
click at [62, 123] on span "SSS" at bounding box center [67, 127] width 17 height 11
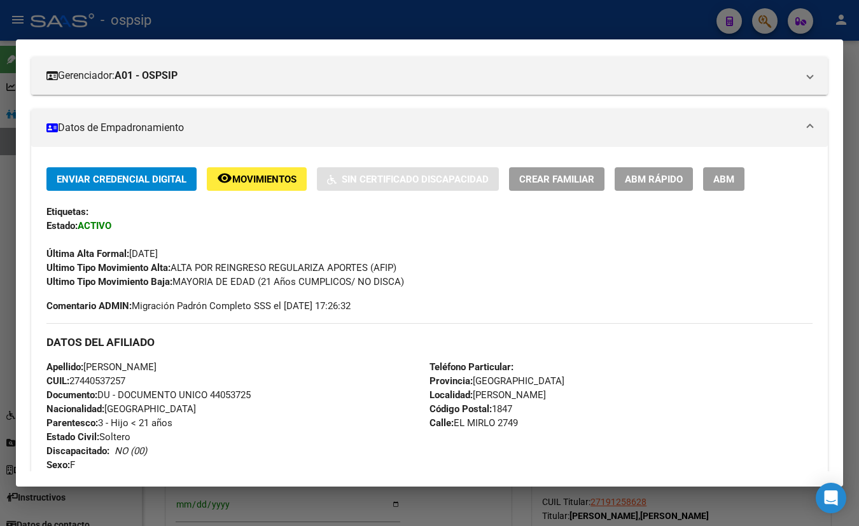
scroll to position [115, 0]
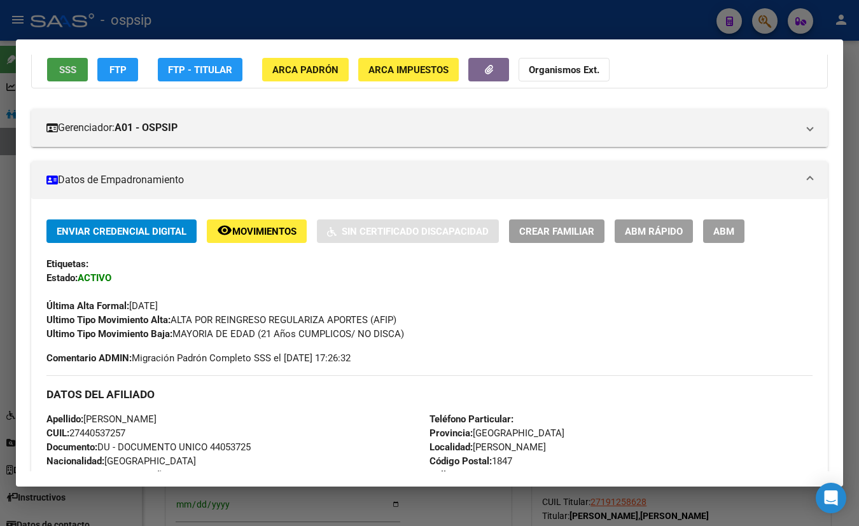
click at [261, 228] on span "Movimientos" at bounding box center [264, 231] width 64 height 11
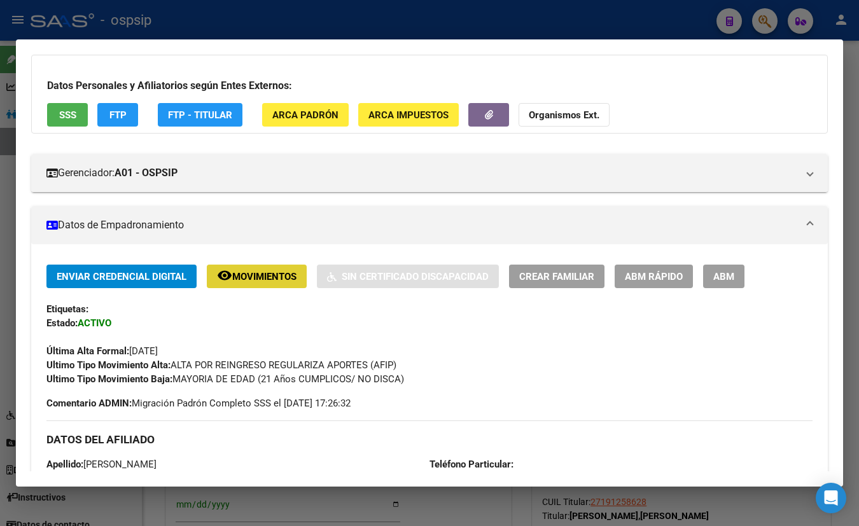
scroll to position [0, 0]
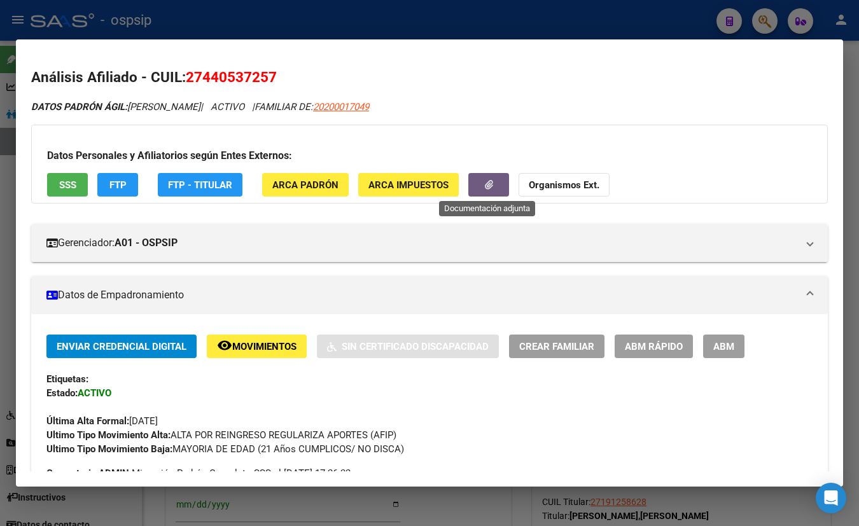
click at [481, 183] on button "button" at bounding box center [488, 185] width 41 height 24
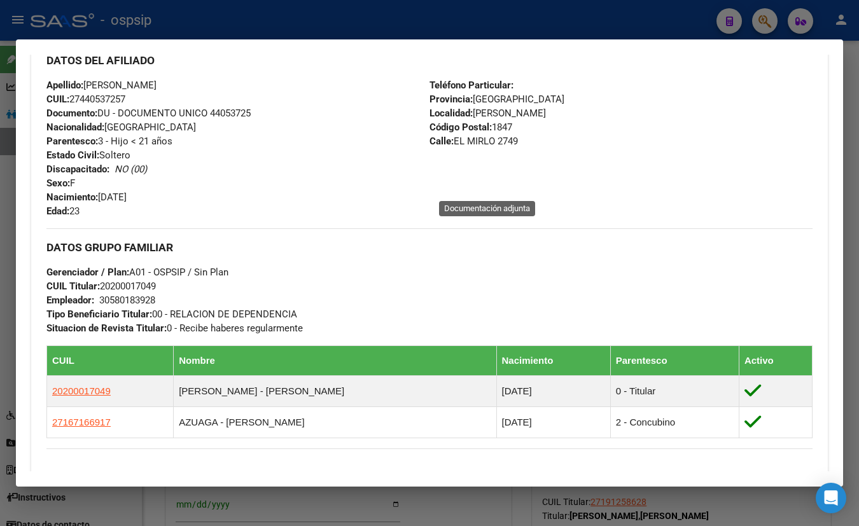
scroll to position [463, 0]
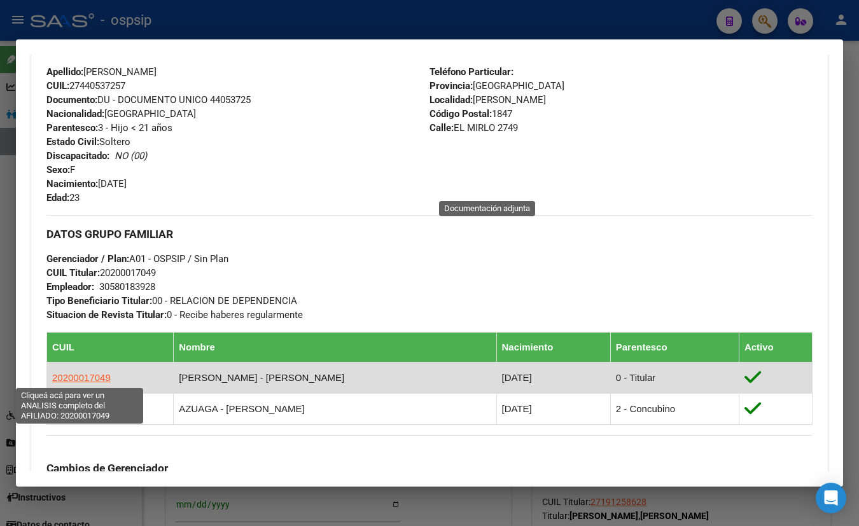
click at [76, 376] on span "20200017049" at bounding box center [81, 377] width 59 height 11
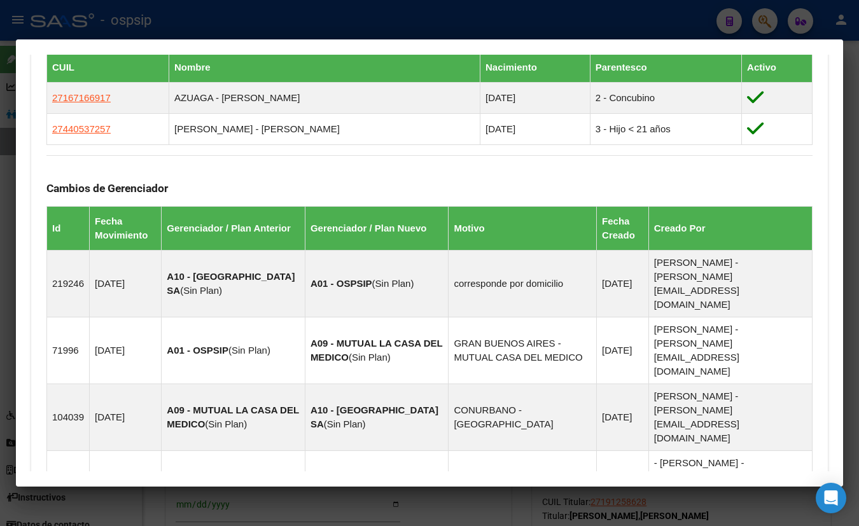
scroll to position [837, 0]
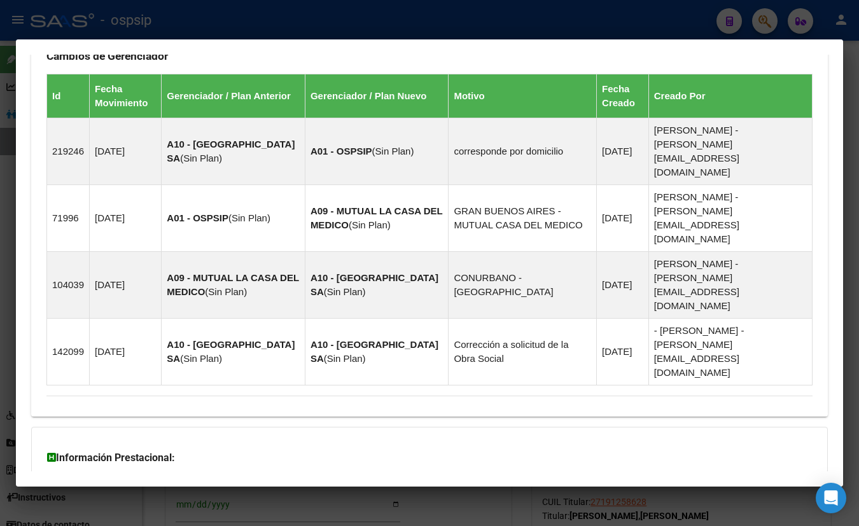
drag, startPoint x: 276, startPoint y: 430, endPoint x: 311, endPoint y: 418, distance: 37.0
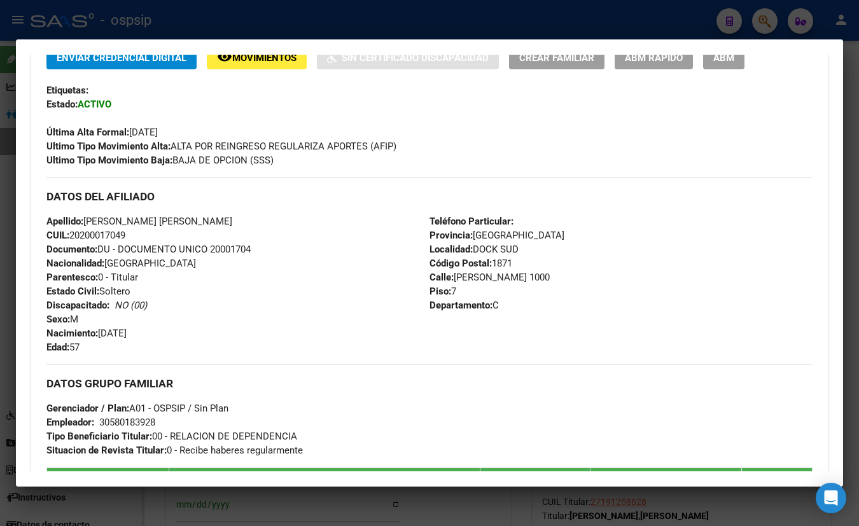
scroll to position [238, 0]
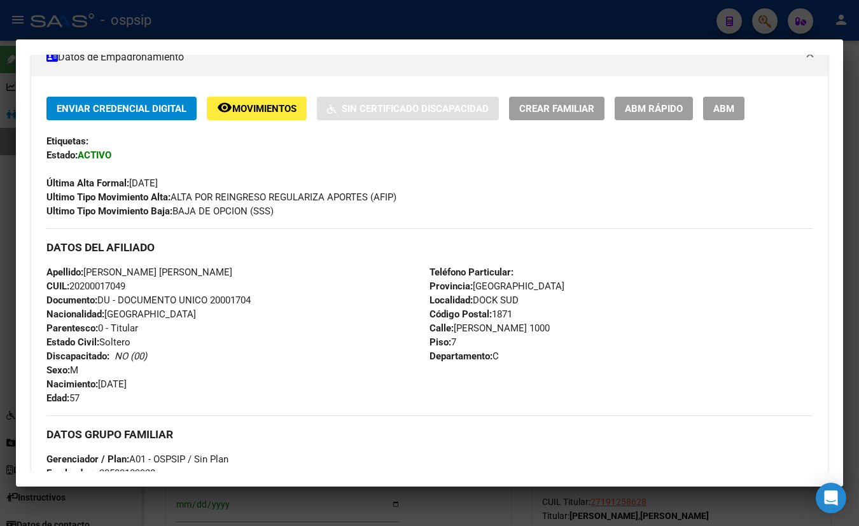
click at [229, 364] on div "Apellido: [PERSON_NAME]: 20200017049 Documento: DU - DOCUMENTO UNICO 20001704 N…" at bounding box center [237, 335] width 383 height 140
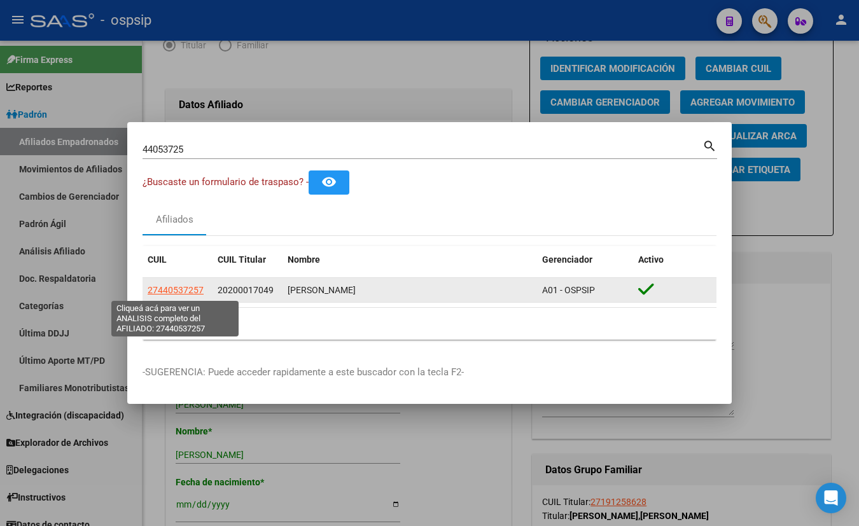
click at [180, 290] on span "27440537257" at bounding box center [176, 290] width 56 height 10
type textarea "27440537257"
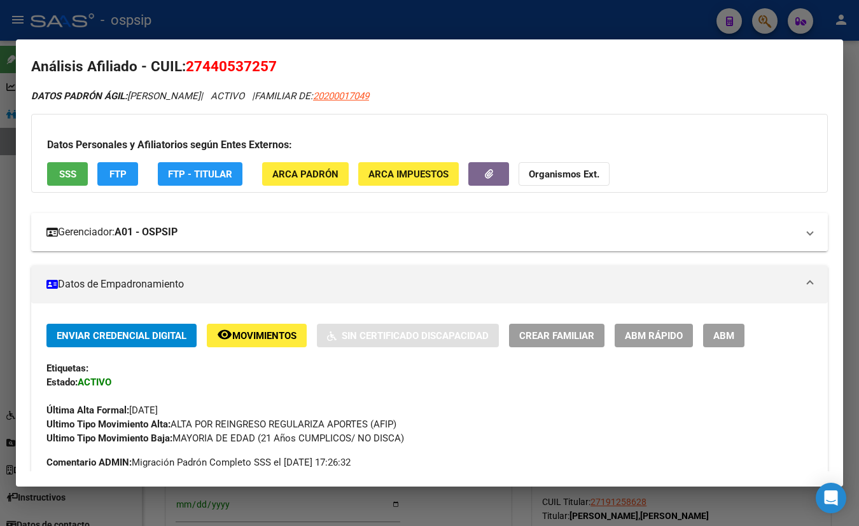
scroll to position [0, 0]
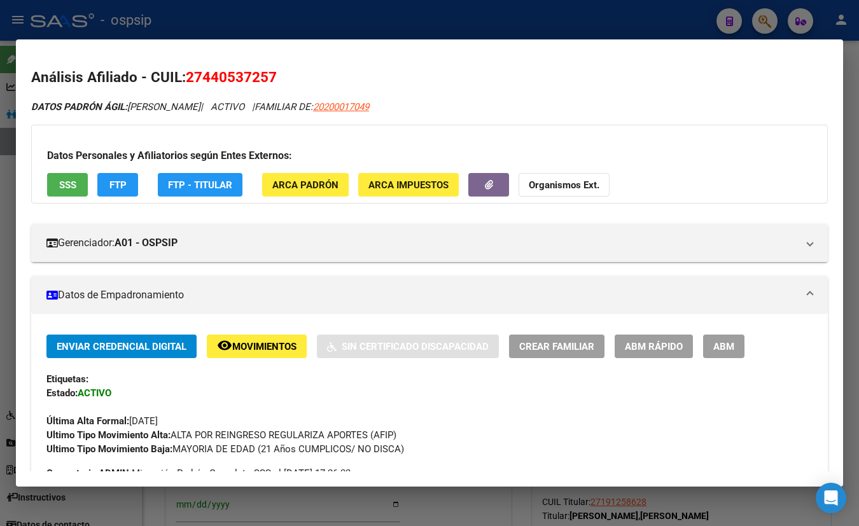
click at [62, 185] on span "SSS" at bounding box center [67, 184] width 17 height 11
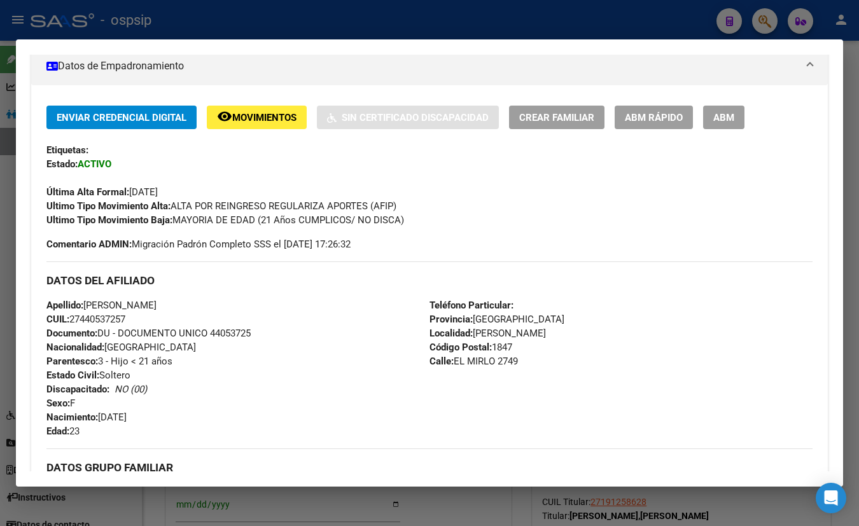
scroll to position [231, 0]
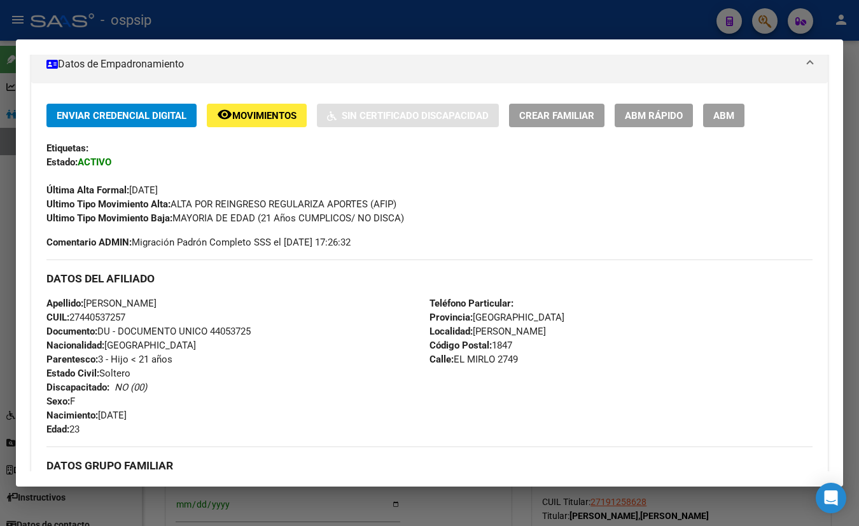
drag, startPoint x: 719, startPoint y: 115, endPoint x: 706, endPoint y: 125, distance: 15.9
click at [720, 115] on span "ABM" at bounding box center [723, 115] width 21 height 11
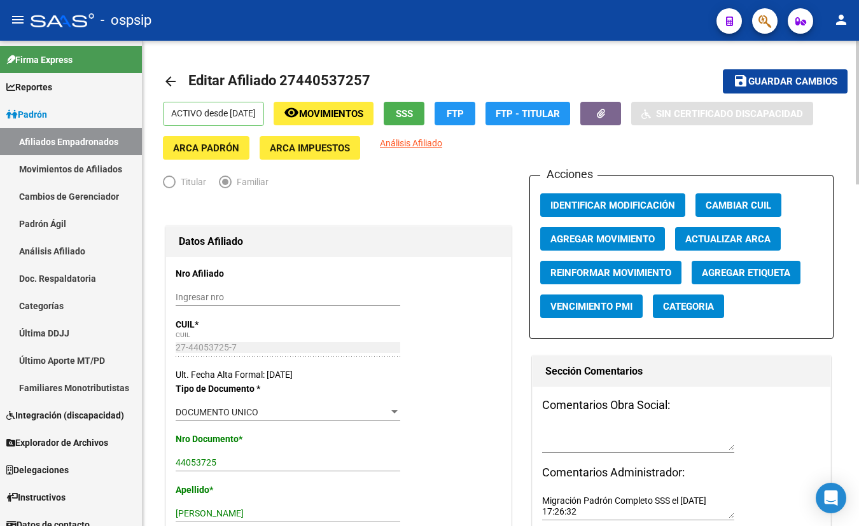
click at [599, 237] on span "Agregar Movimiento" at bounding box center [603, 239] width 104 height 11
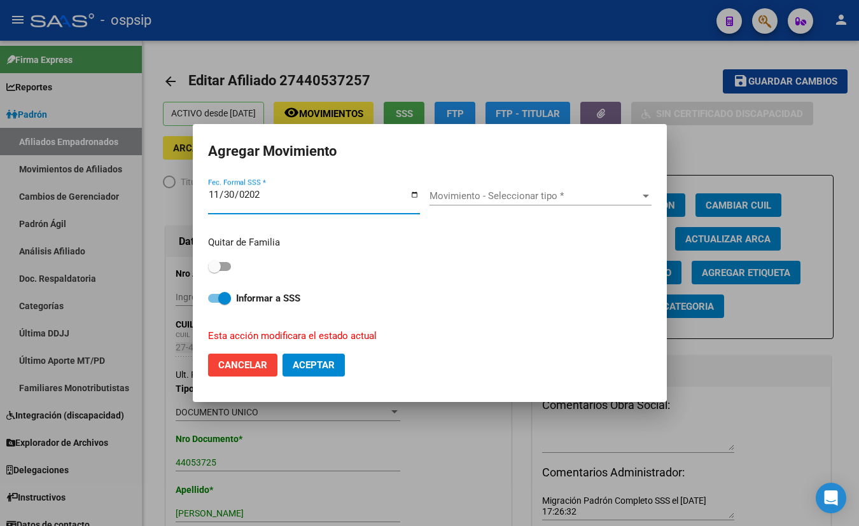
type input "[DATE]"
click at [468, 197] on span "Movimiento - Seleccionar tipo *" at bounding box center [535, 195] width 211 height 11
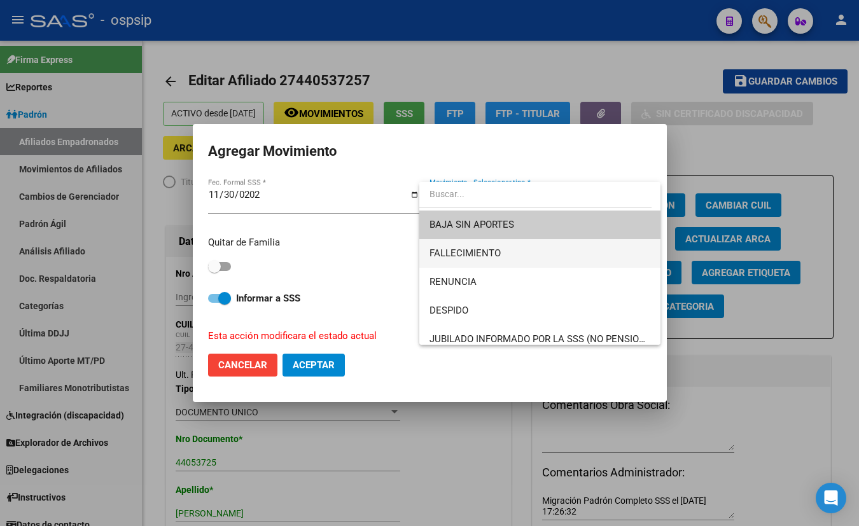
scroll to position [115, 0]
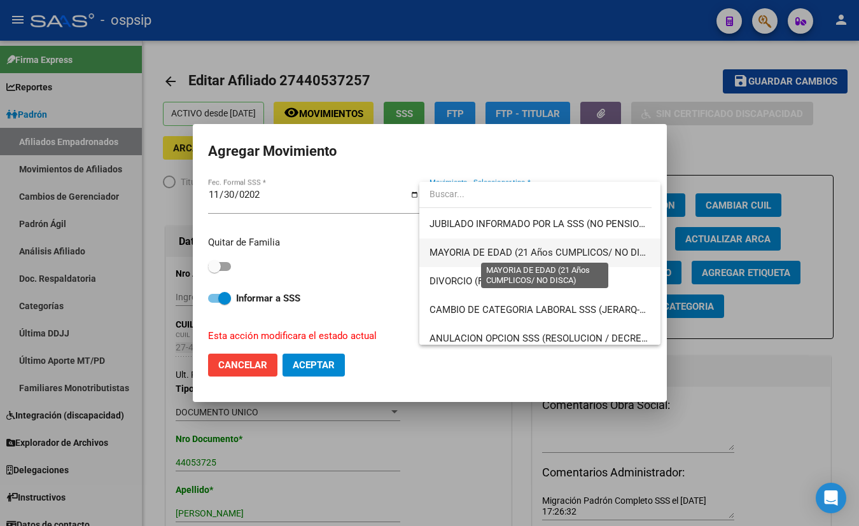
click at [537, 253] on span "MAYORIA DE EDAD (21 Años CUMPLICOS/ NO DISCA)" at bounding box center [546, 252] width 232 height 11
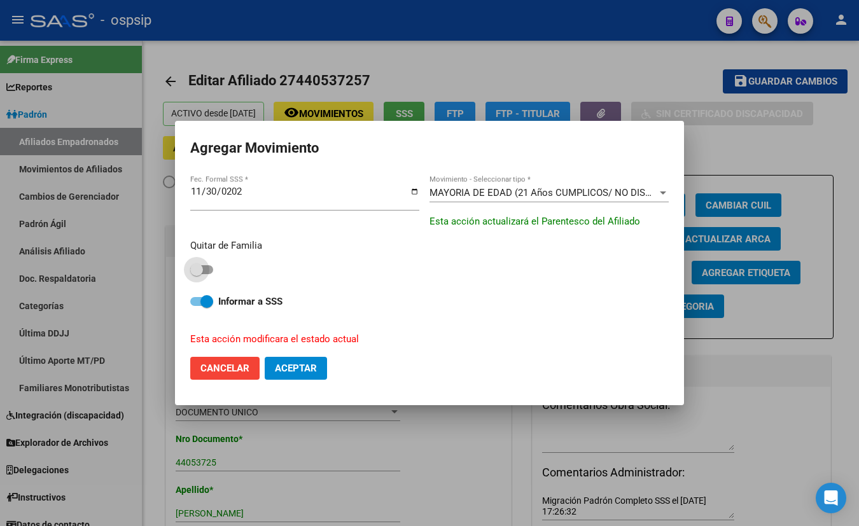
click at [210, 269] on span at bounding box center [201, 269] width 23 height 9
click at [197, 274] on input "checkbox" at bounding box center [196, 274] width 1 height 1
checkbox input "true"
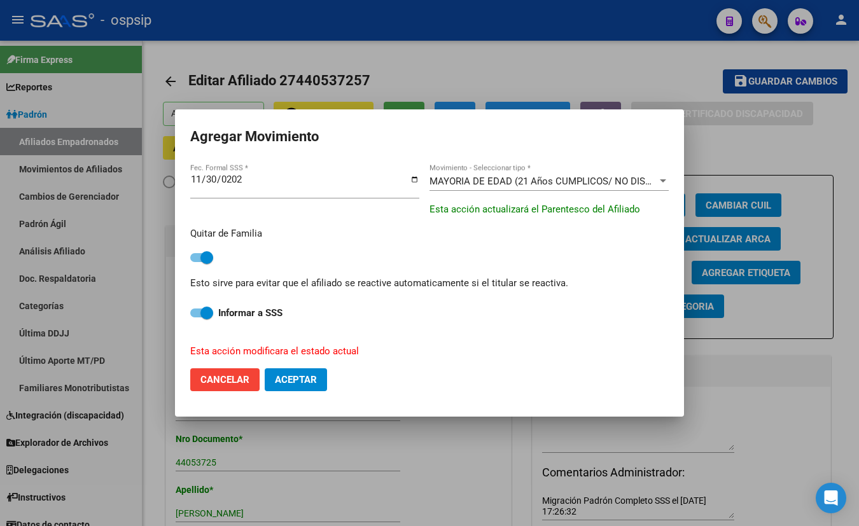
click at [288, 376] on span "Aceptar" at bounding box center [296, 379] width 42 height 11
checkbox input "false"
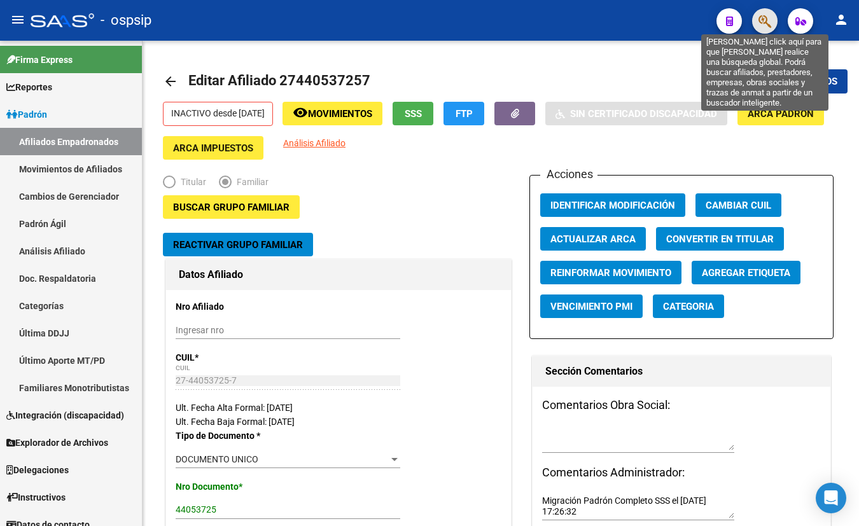
click at [766, 22] on icon "button" at bounding box center [765, 21] width 13 height 15
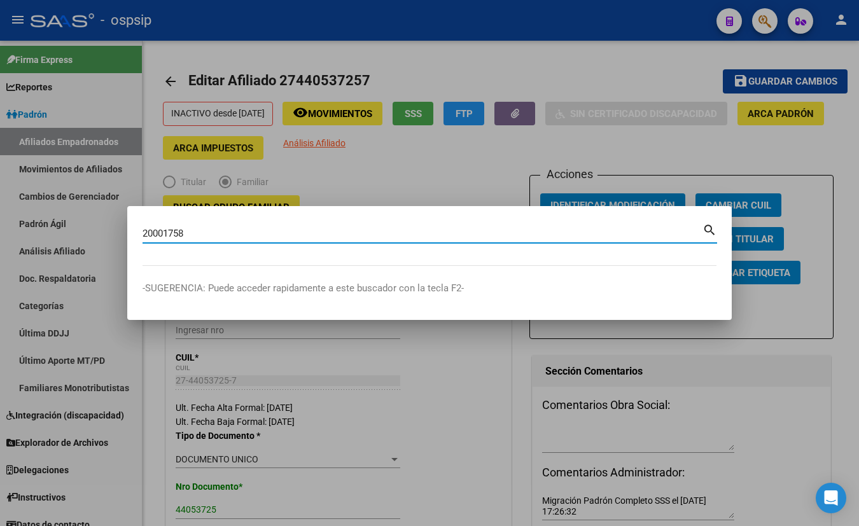
type input "20001758"
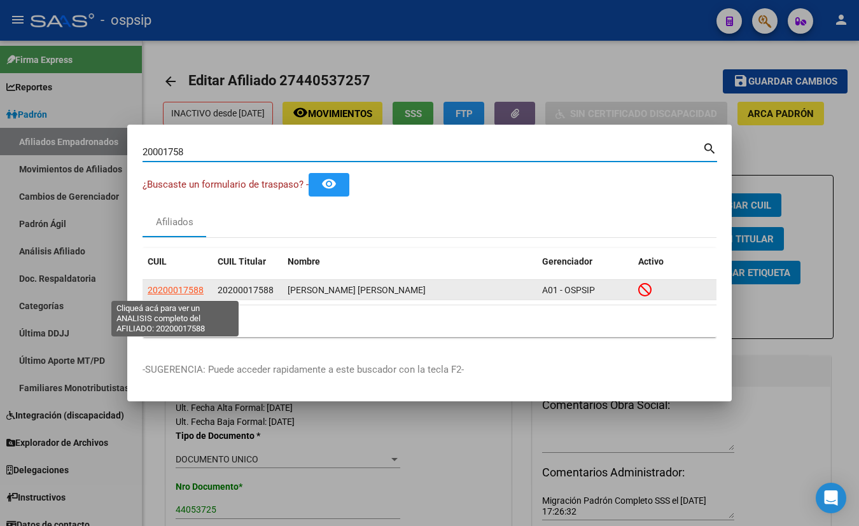
click at [177, 287] on span "20200017588" at bounding box center [176, 290] width 56 height 10
type textarea "20200017588"
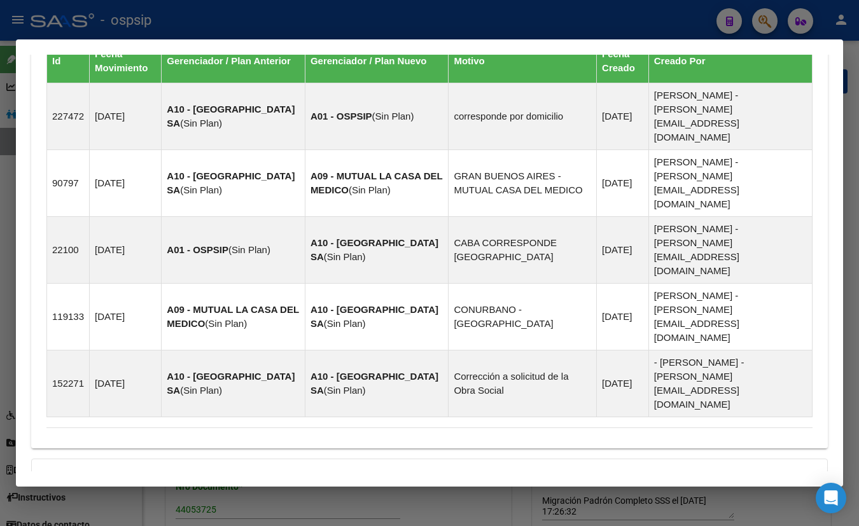
scroll to position [811, 0]
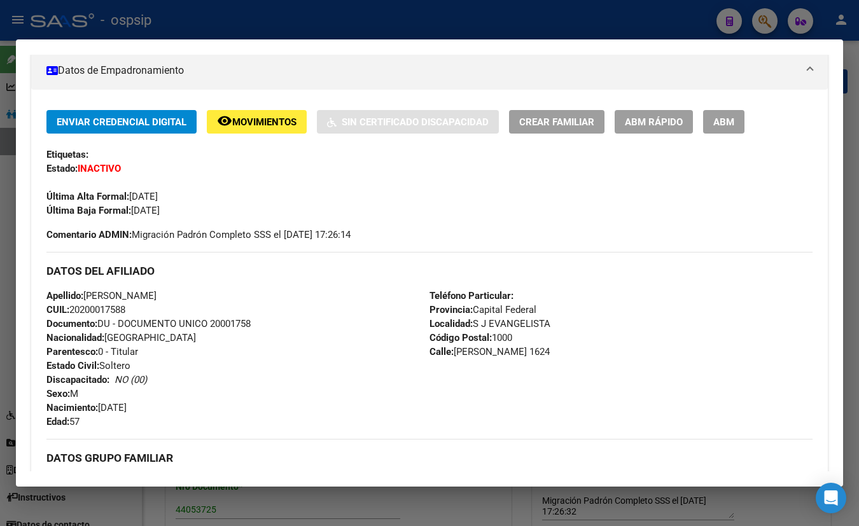
scroll to position [146, 0]
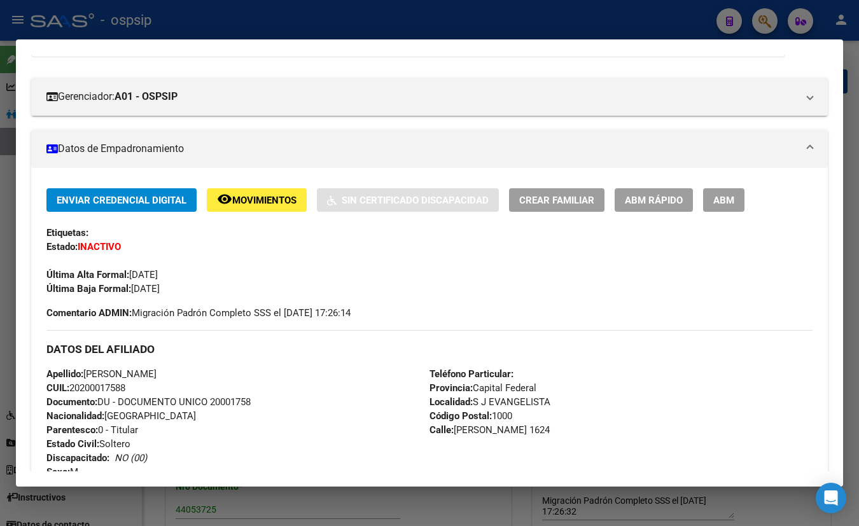
click at [235, 342] on h3 "DATOS DEL AFILIADO" at bounding box center [429, 349] width 766 height 14
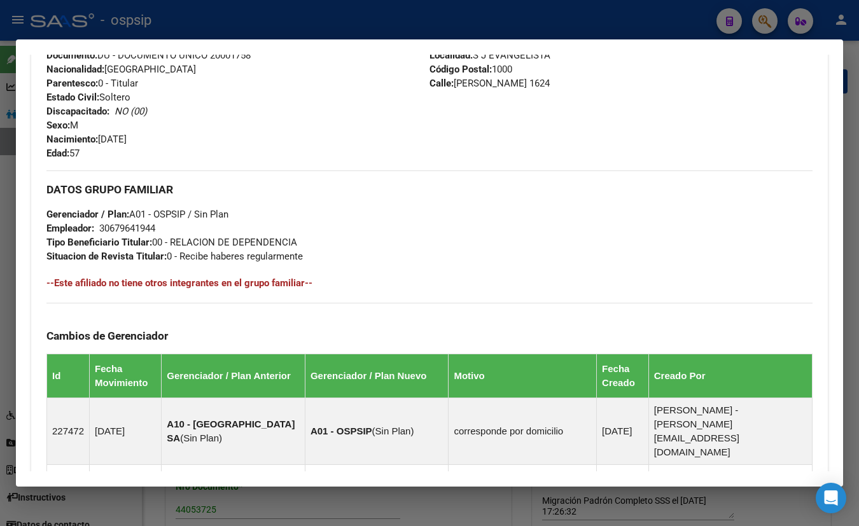
click at [370, 127] on div "Apellido: [PERSON_NAME] [PERSON_NAME] CUIL: 20200017588 Documento: DU - DOCUMEN…" at bounding box center [237, 90] width 383 height 140
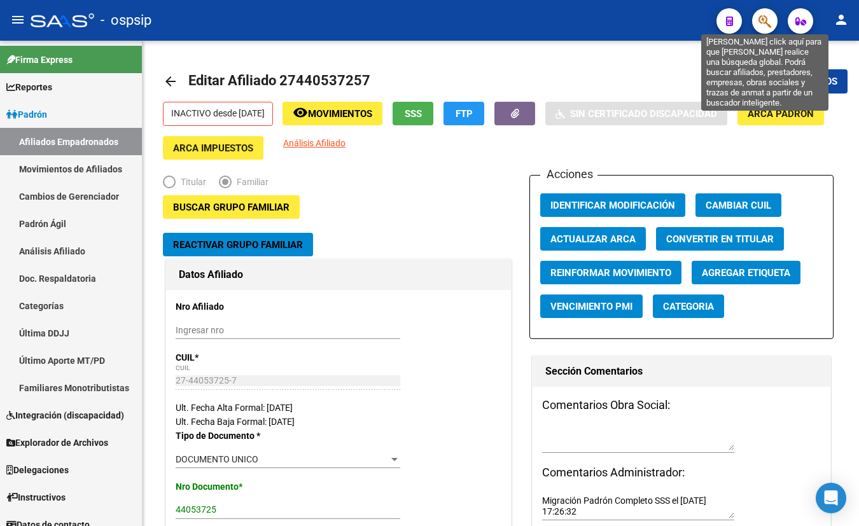
click at [762, 18] on icon "button" at bounding box center [765, 21] width 13 height 15
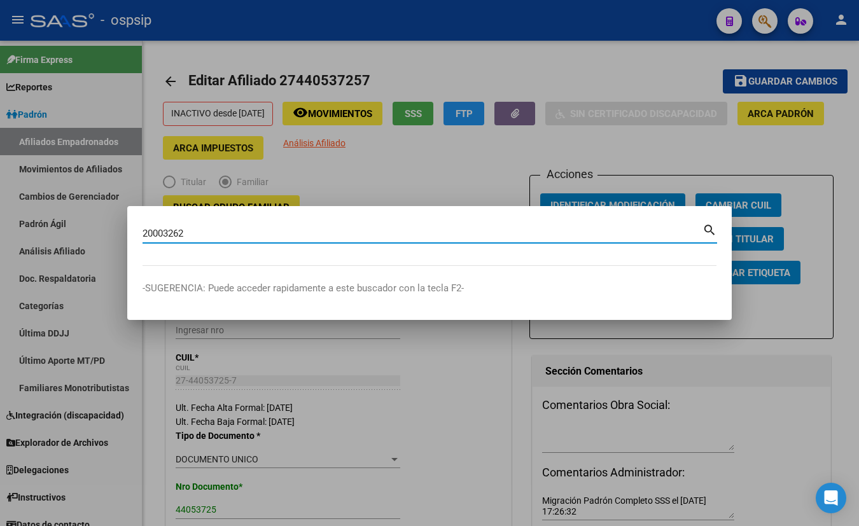
type input "20003262"
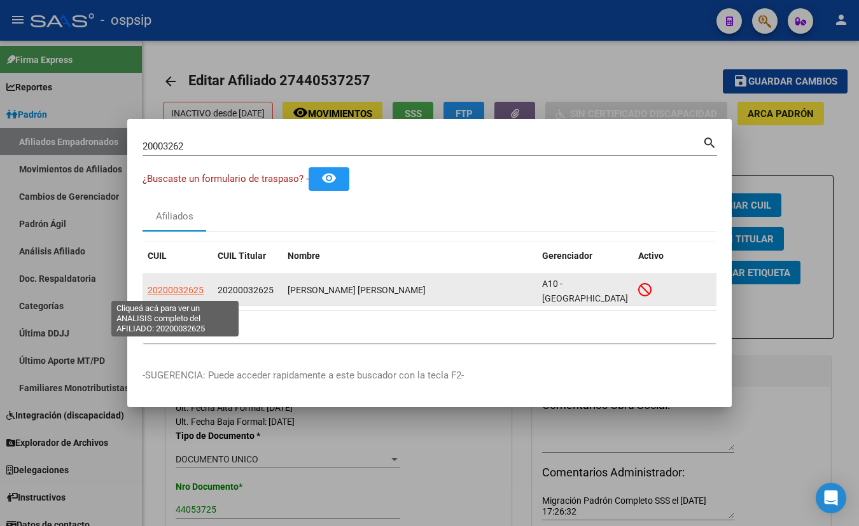
click at [172, 291] on span "20200032625" at bounding box center [176, 290] width 56 height 10
type textarea "20200032625"
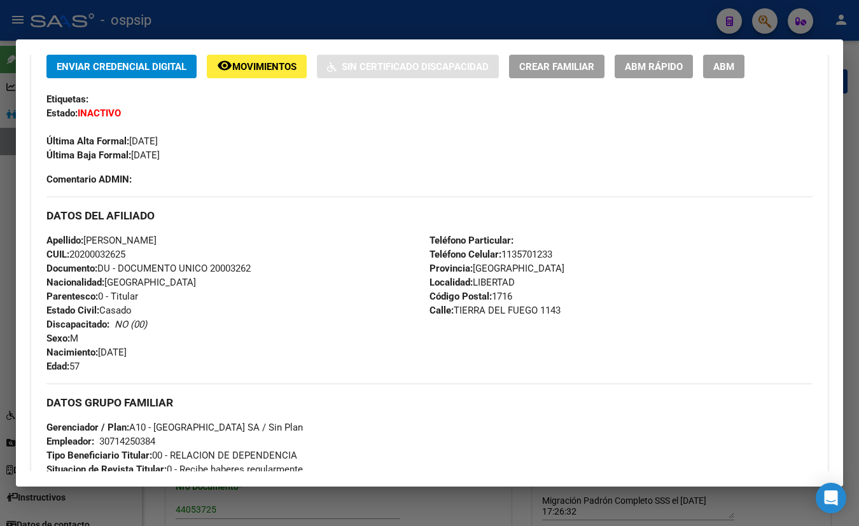
scroll to position [289, 0]
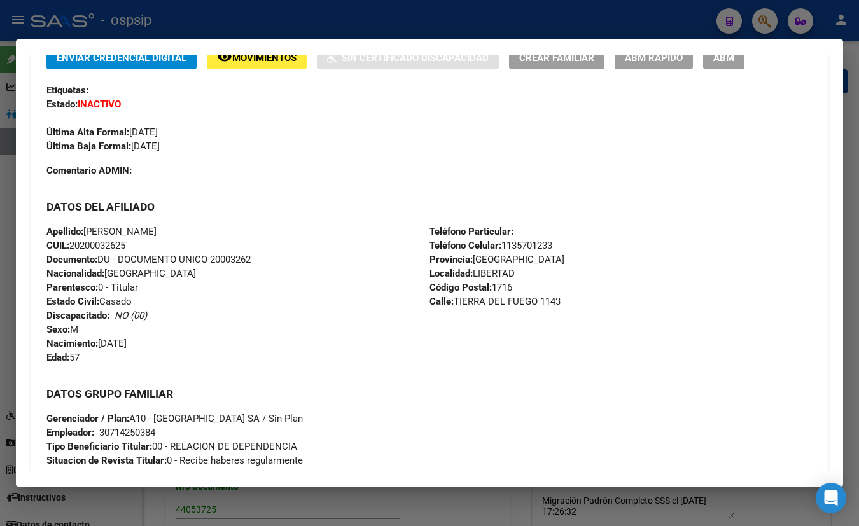
drag, startPoint x: 179, startPoint y: 332, endPoint x: 190, endPoint y: 328, distance: 11.5
click at [179, 332] on div "Apellido: [PERSON_NAME]: 20200032625 Documento: DU - DOCUMENTO UNICO 20003262 N…" at bounding box center [237, 295] width 383 height 140
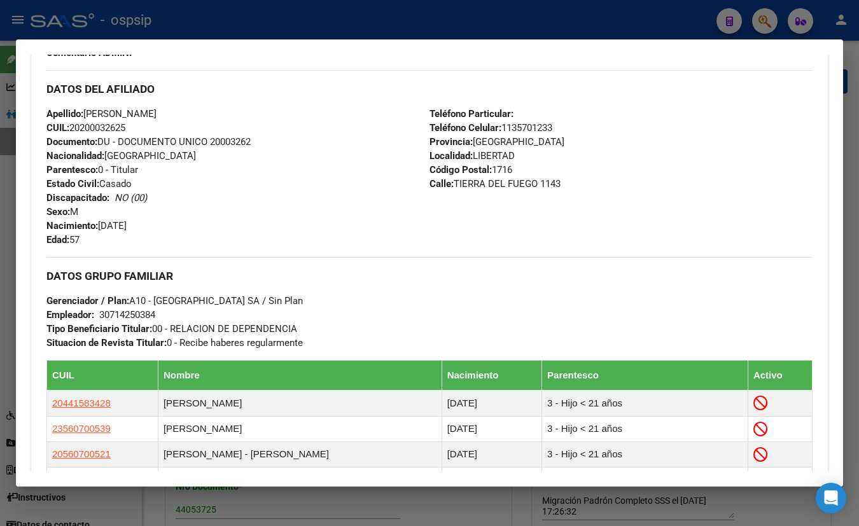
scroll to position [463, 0]
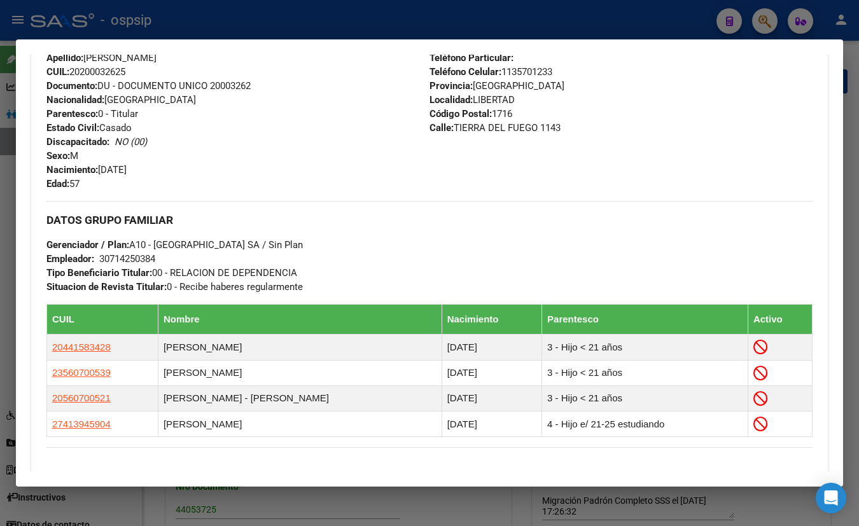
click at [393, 110] on div "Apellido: [PERSON_NAME]: 20200032625 Documento: DU - DOCUMENTO UNICO 20003262 N…" at bounding box center [237, 121] width 383 height 140
click at [379, 118] on div "Apellido: [PERSON_NAME]: 20200032625 Documento: DU - DOCUMENTO UNICO 20003262 N…" at bounding box center [237, 121] width 383 height 140
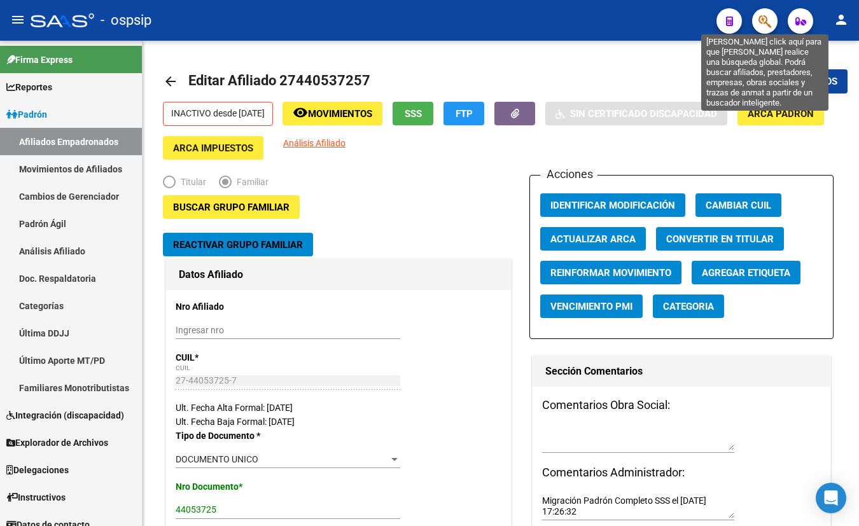
click at [766, 16] on icon "button" at bounding box center [765, 21] width 13 height 15
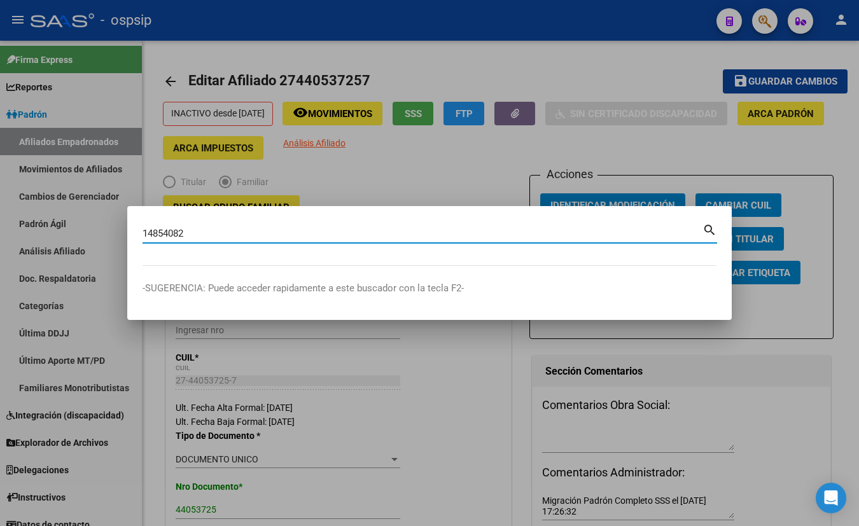
type input "14854082"
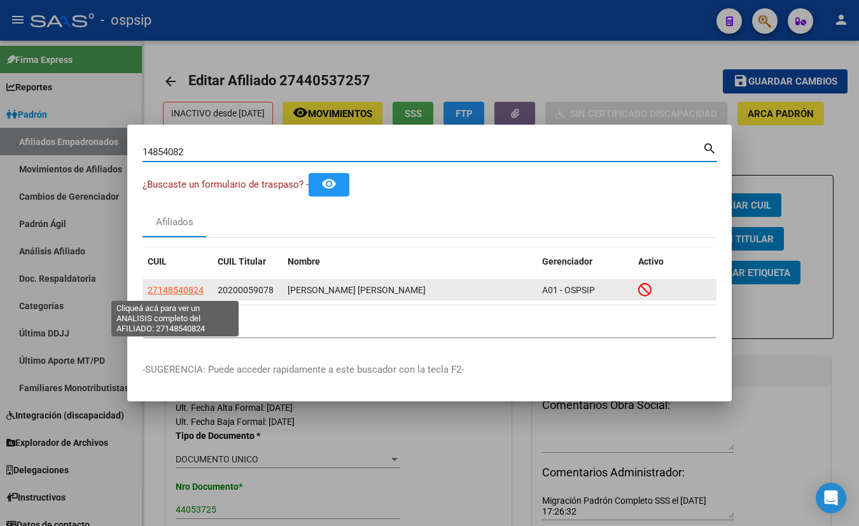
click at [167, 288] on span "27148540824" at bounding box center [176, 290] width 56 height 10
type textarea "27148540824"
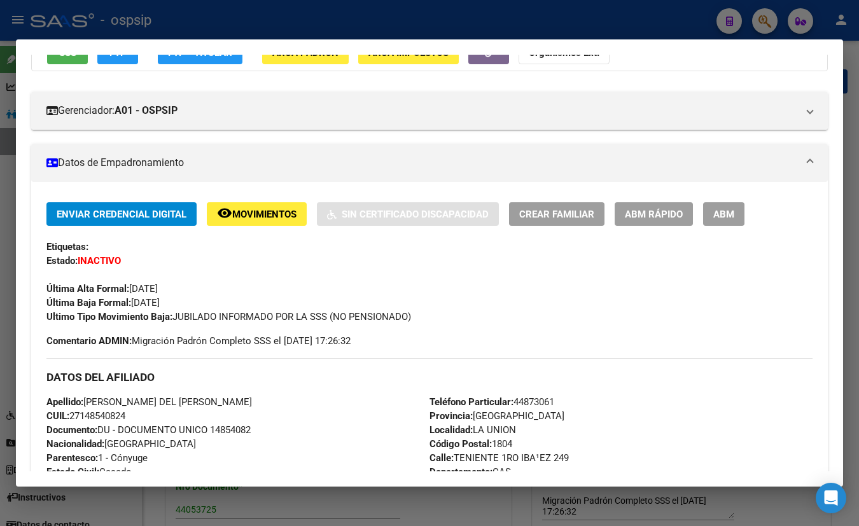
scroll to position [115, 0]
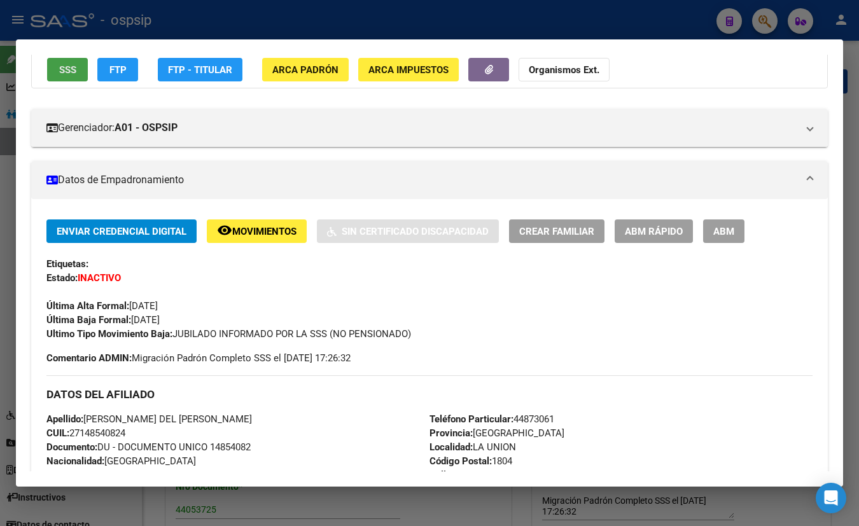
click at [66, 67] on span "SSS" at bounding box center [67, 69] width 17 height 11
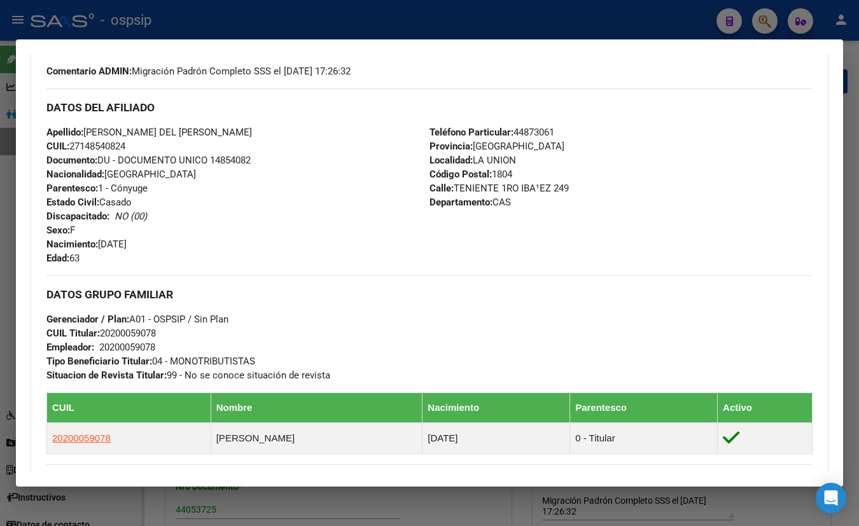
scroll to position [463, 0]
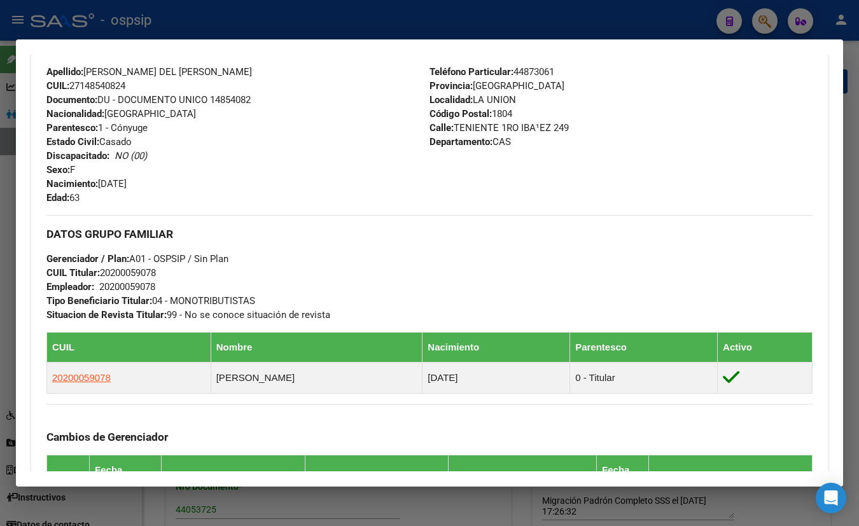
click at [257, 139] on div "Apellido: [PERSON_NAME] DEL [PERSON_NAME] MALNATTI CUIL: 27148540824 Documento:…" at bounding box center [237, 135] width 383 height 140
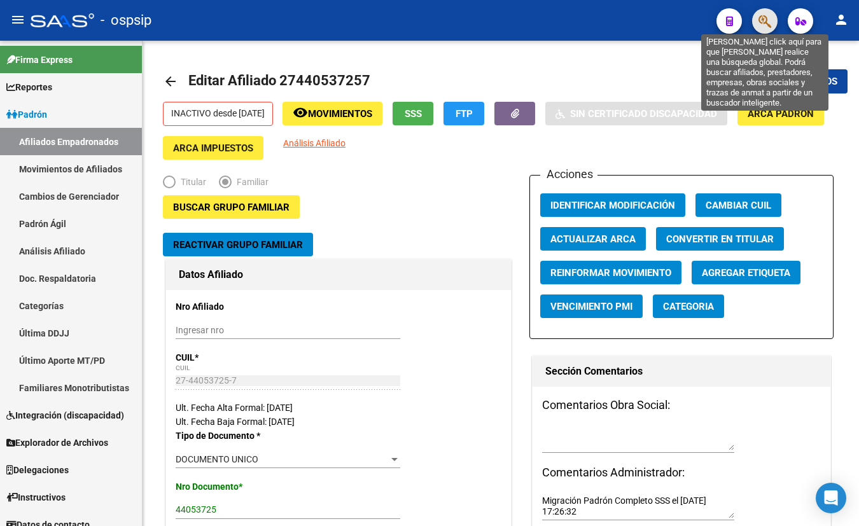
click at [762, 20] on icon "button" at bounding box center [765, 21] width 13 height 15
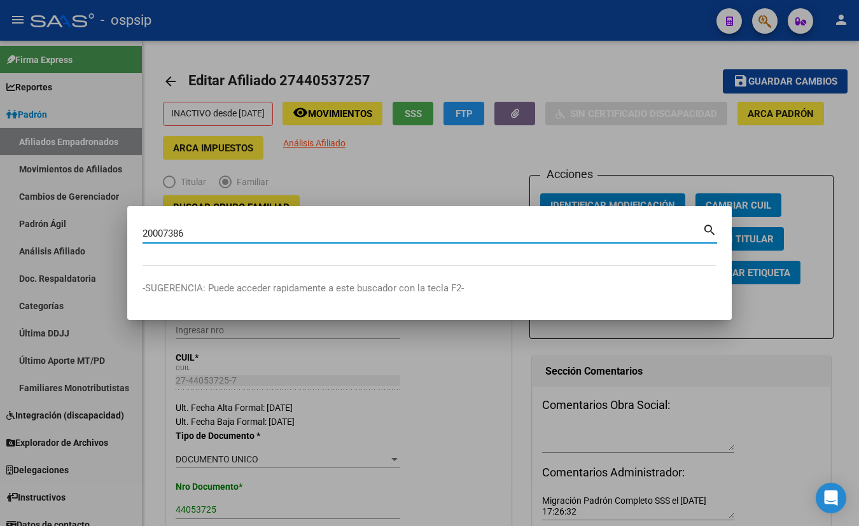
type input "20007386"
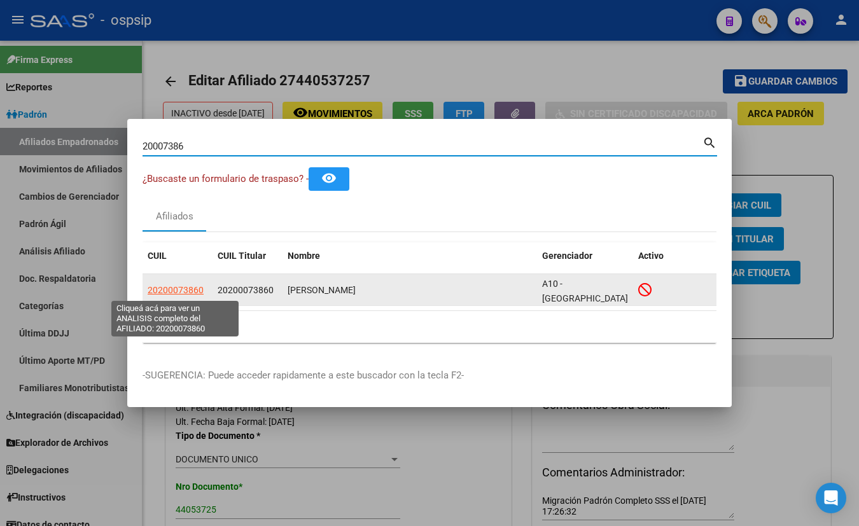
click at [158, 286] on span "20200073860" at bounding box center [176, 290] width 56 height 10
type textarea "20200073860"
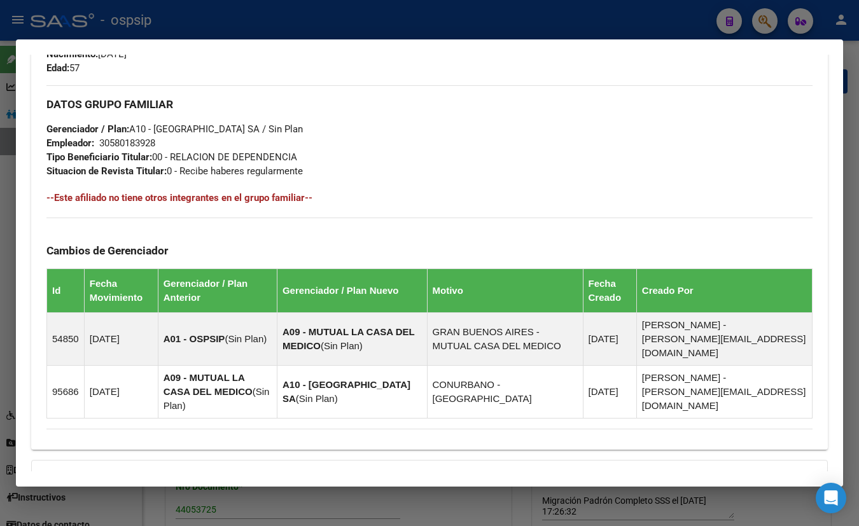
scroll to position [694, 0]
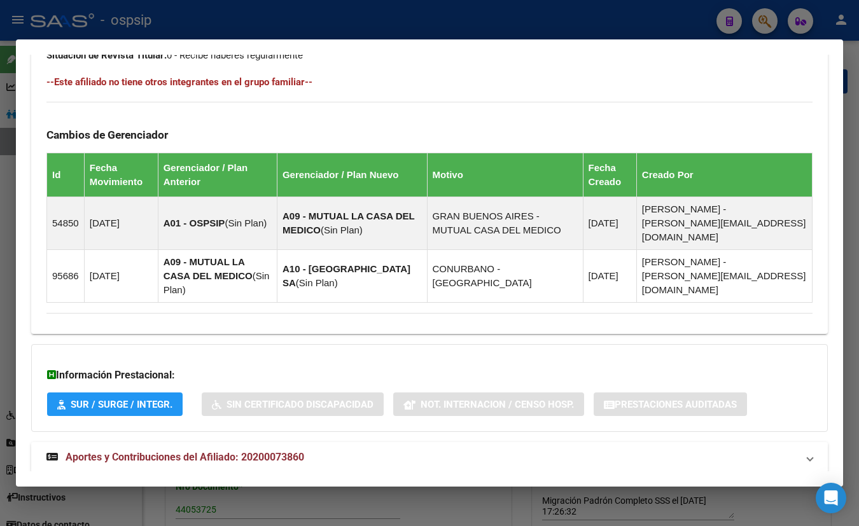
click at [255, 451] on span "Aportes y Contribuciones del Afiliado: 20200073860" at bounding box center [185, 457] width 239 height 12
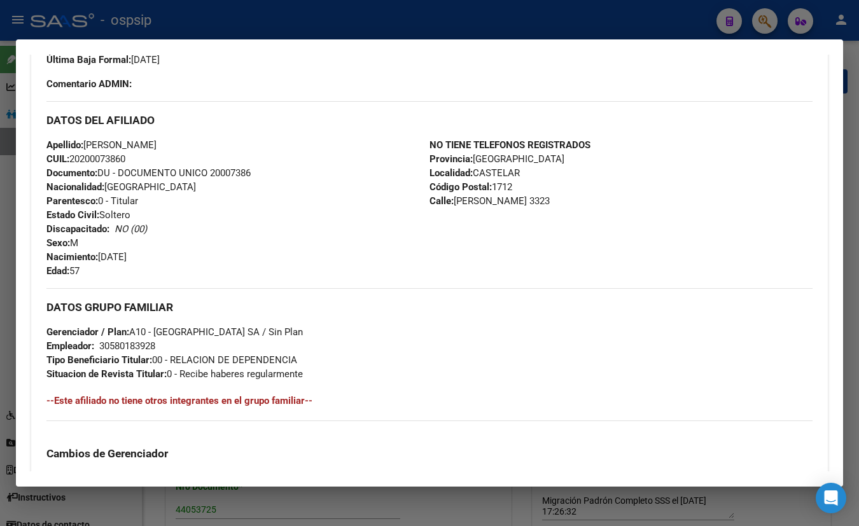
scroll to position [348, 0]
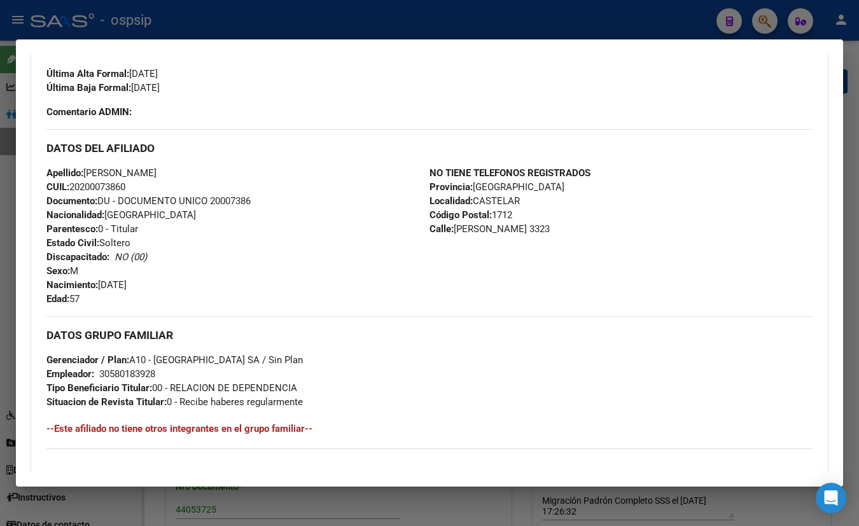
drag, startPoint x: 242, startPoint y: 95, endPoint x: 246, endPoint y: 108, distance: 13.5
click at [242, 95] on div "Enviar Credencial Digital remove_red_eye Movimientos Sin Certificado Discapacid…" at bounding box center [429, 53] width 766 height 132
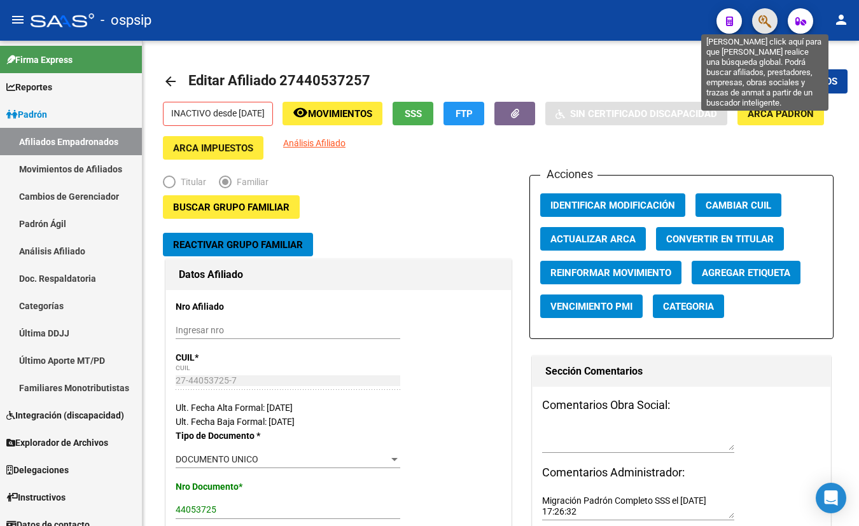
click at [764, 20] on icon "button" at bounding box center [765, 21] width 13 height 15
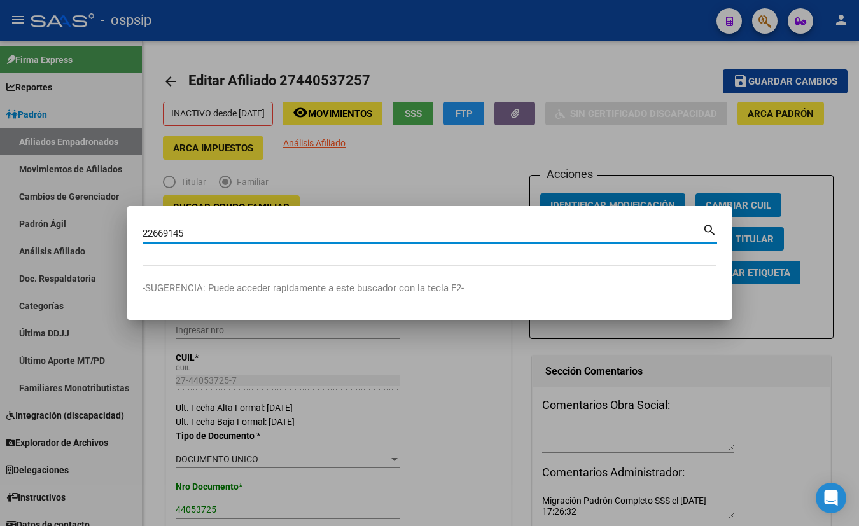
type input "22669145"
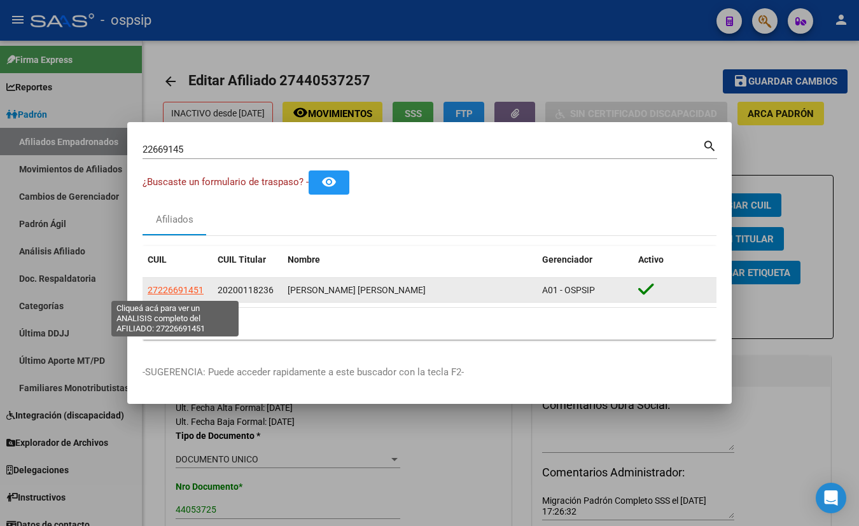
click at [167, 290] on span "27226691451" at bounding box center [176, 290] width 56 height 10
type textarea "27226691451"
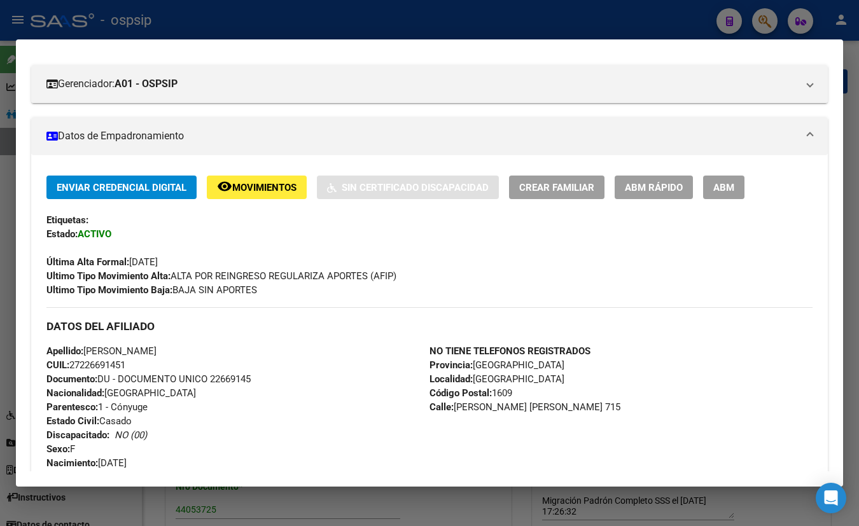
scroll to position [0, 0]
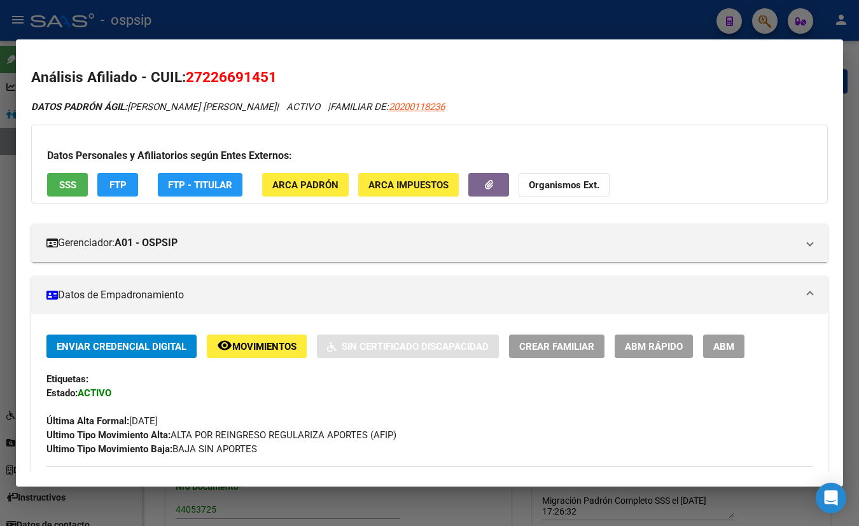
click at [68, 185] on span "SSS" at bounding box center [67, 184] width 17 height 11
click at [59, 179] on span "SSS" at bounding box center [67, 184] width 17 height 11
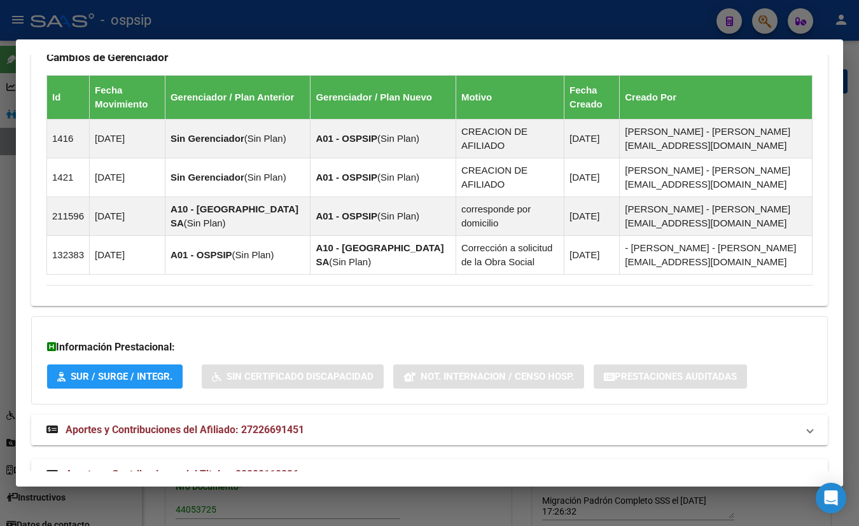
scroll to position [913, 0]
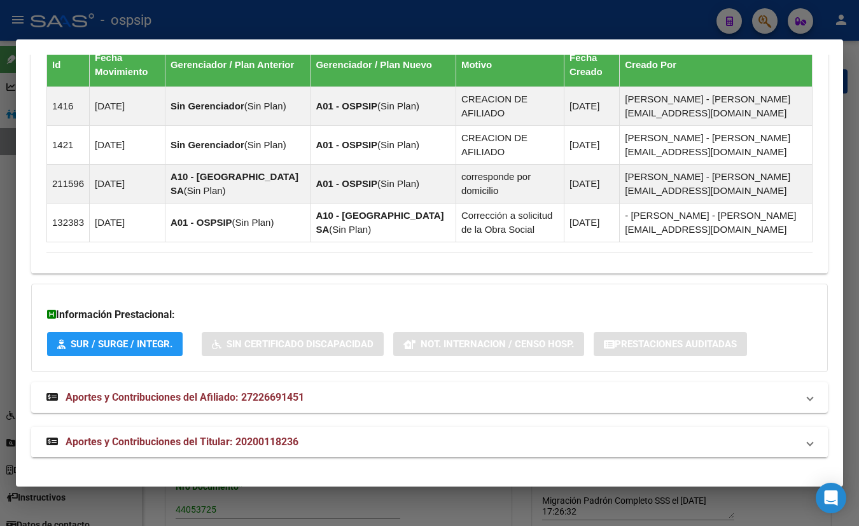
click at [279, 439] on span "Aportes y Contribuciones del Titular: 20200118236" at bounding box center [182, 442] width 233 height 12
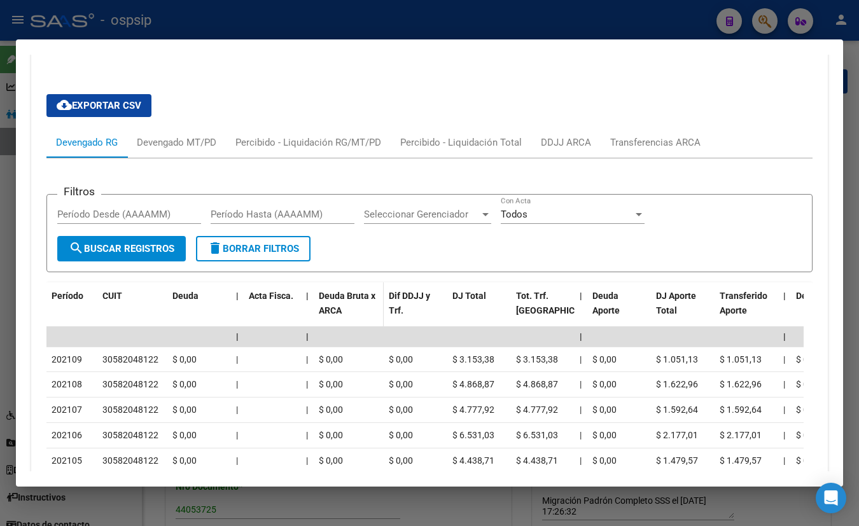
scroll to position [1318, 0]
click at [174, 137] on div "Devengado MT/PD" at bounding box center [177, 142] width 80 height 14
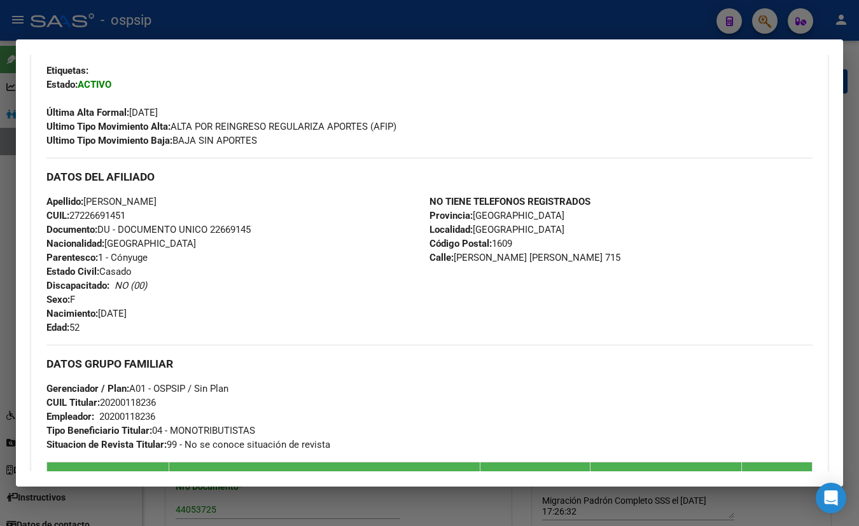
scroll to position [335, 0]
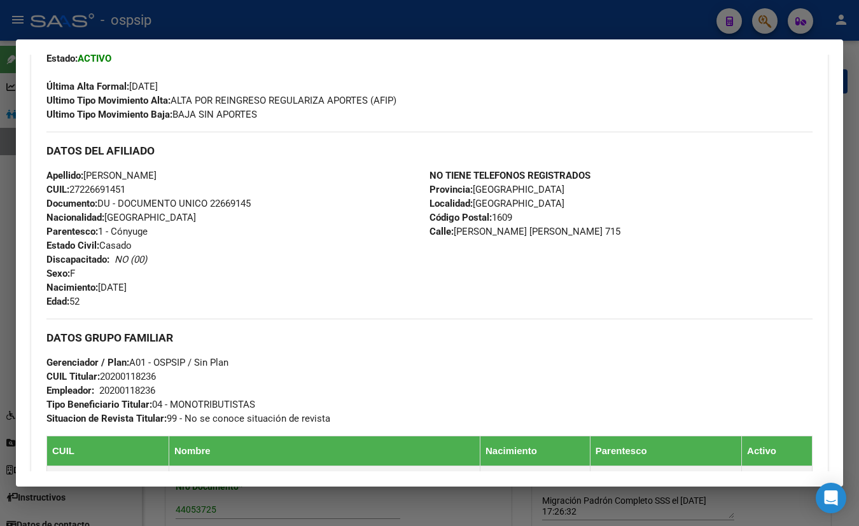
drag, startPoint x: 228, startPoint y: 76, endPoint x: 229, endPoint y: 83, distance: 7.1
click at [228, 76] on div "Última Alta Formal: [DATE]" at bounding box center [429, 80] width 766 height 28
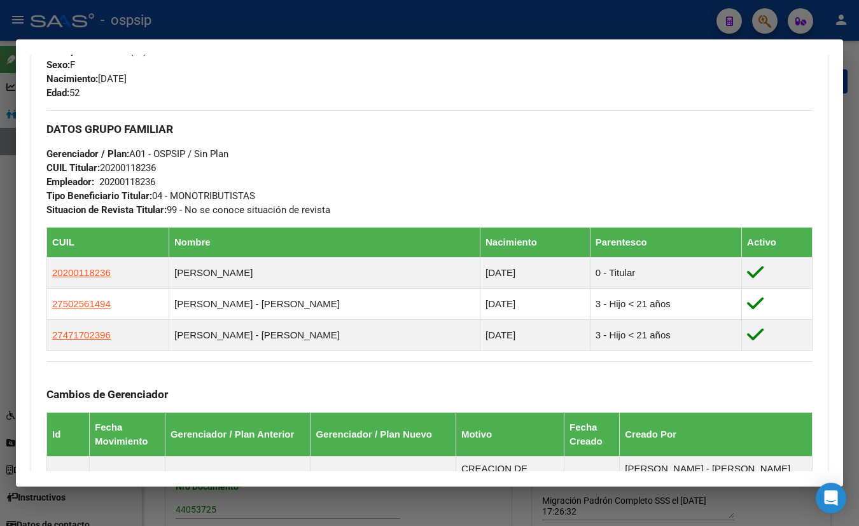
scroll to position [566, 0]
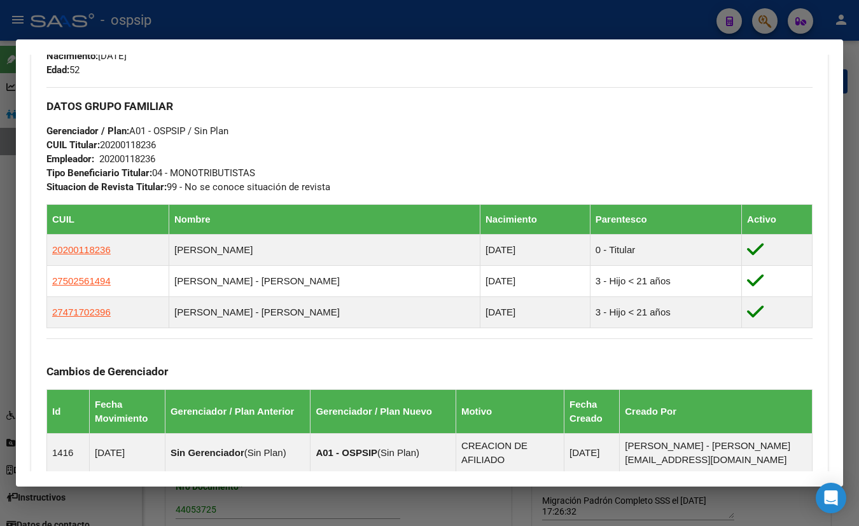
click at [228, 351] on div "Cambios de Gerenciador Id Fecha Movimiento Gerenciador / Plan Anterior Gerencia…" at bounding box center [429, 464] width 766 height 251
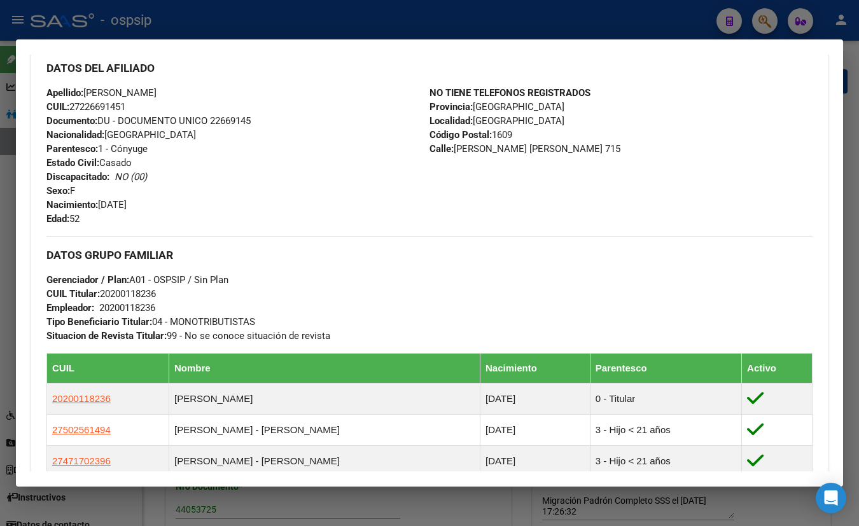
scroll to position [451, 0]
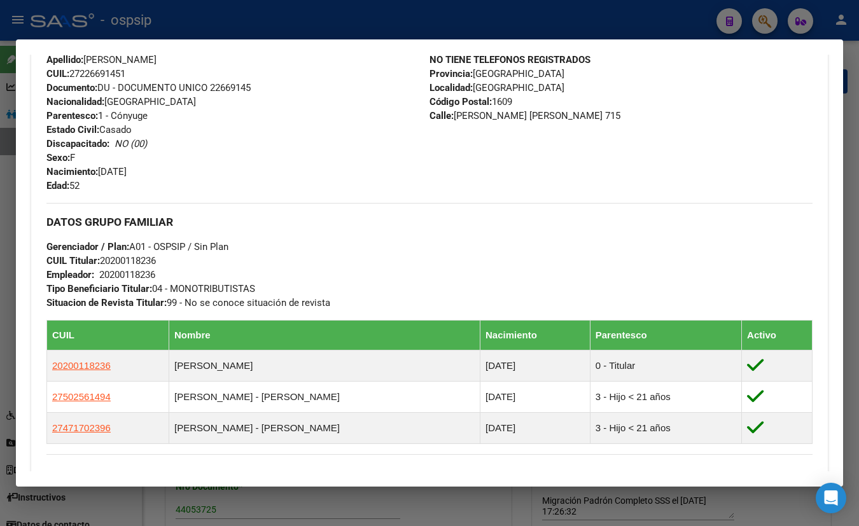
click at [251, 125] on div "Apellido: [PERSON_NAME]: 27226691451 Documento: DU - DOCUMENTO UNICO 22669145 N…" at bounding box center [237, 123] width 383 height 140
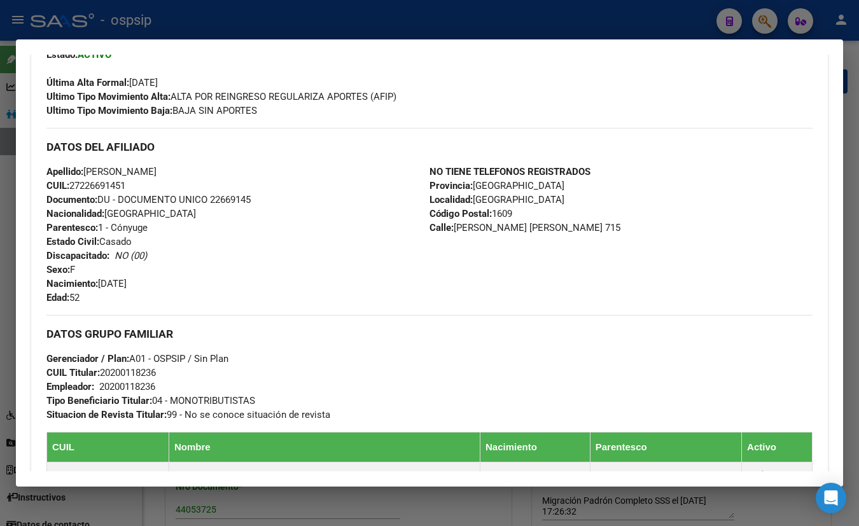
scroll to position [335, 0]
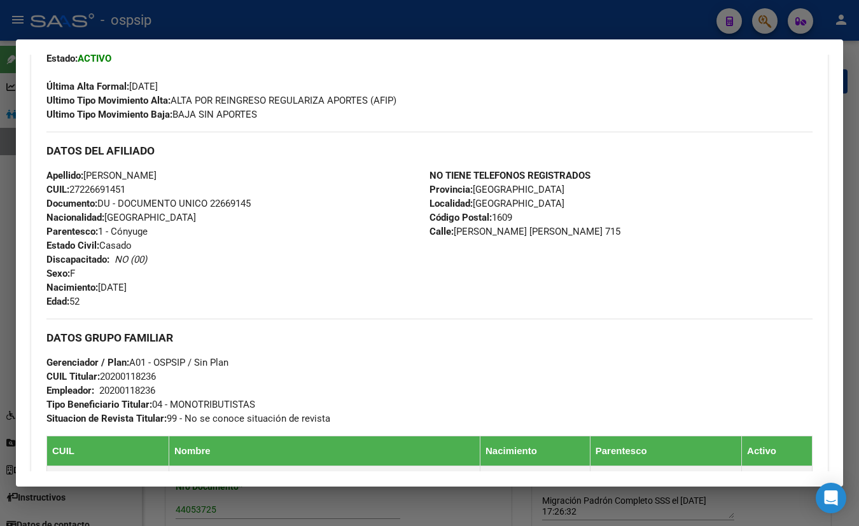
click at [327, 287] on div "Apellido: [PERSON_NAME]: 27226691451 Documento: DU - DOCUMENTO UNICO 22669145 N…" at bounding box center [237, 239] width 383 height 140
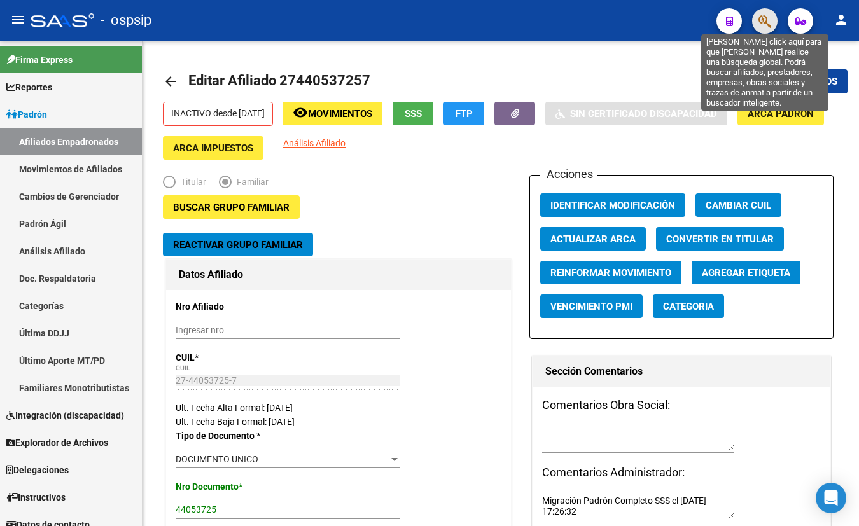
click at [765, 15] on icon "button" at bounding box center [765, 21] width 13 height 15
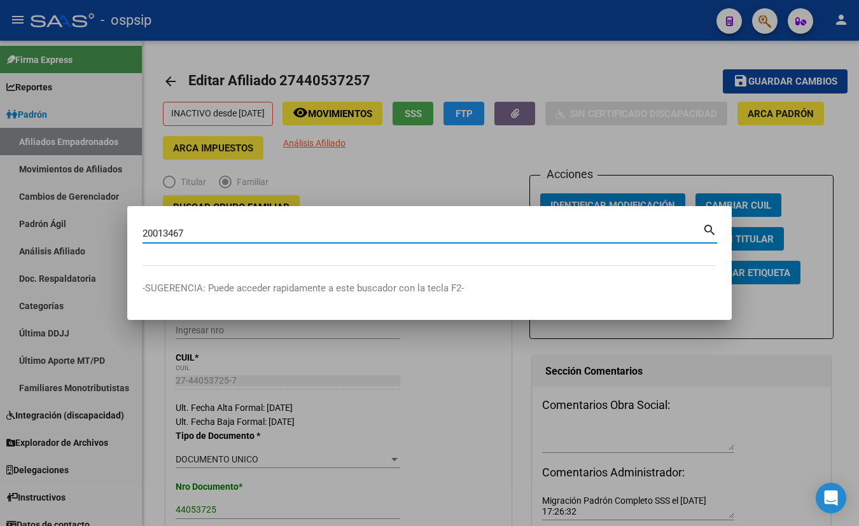
type input "20013467"
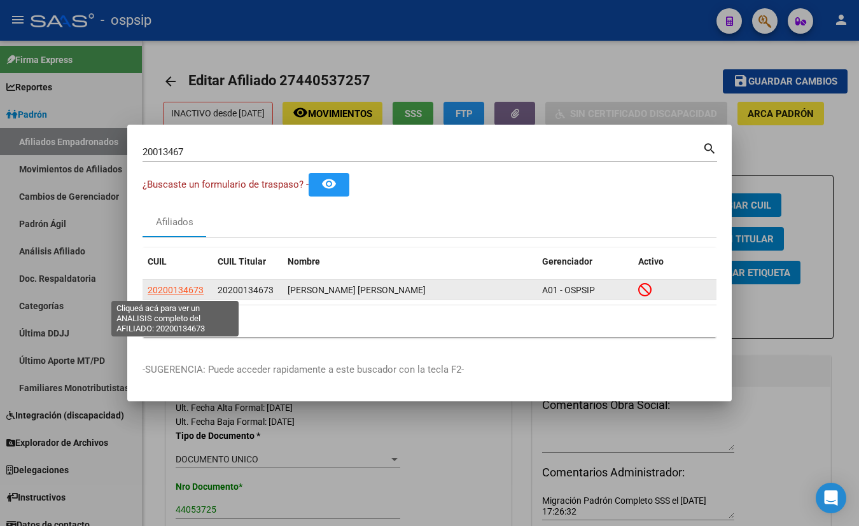
click at [157, 291] on span "20200134673" at bounding box center [176, 290] width 56 height 10
type textarea "20200134673"
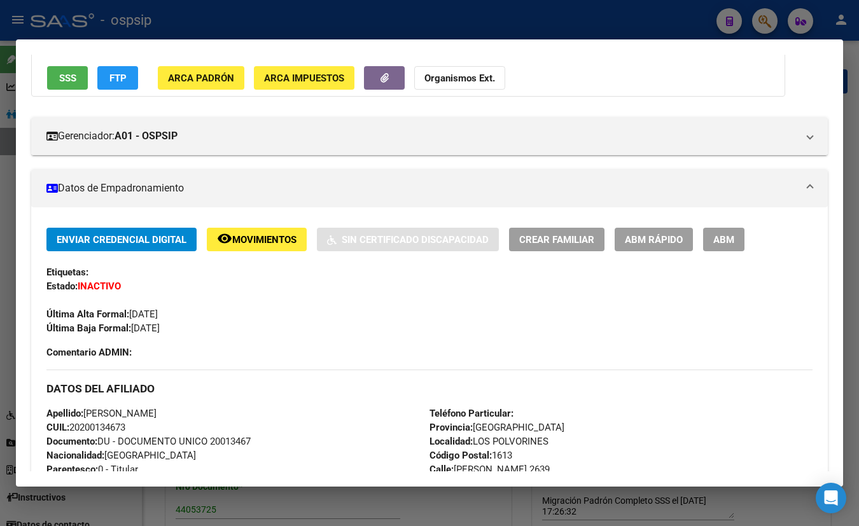
scroll to position [0, 0]
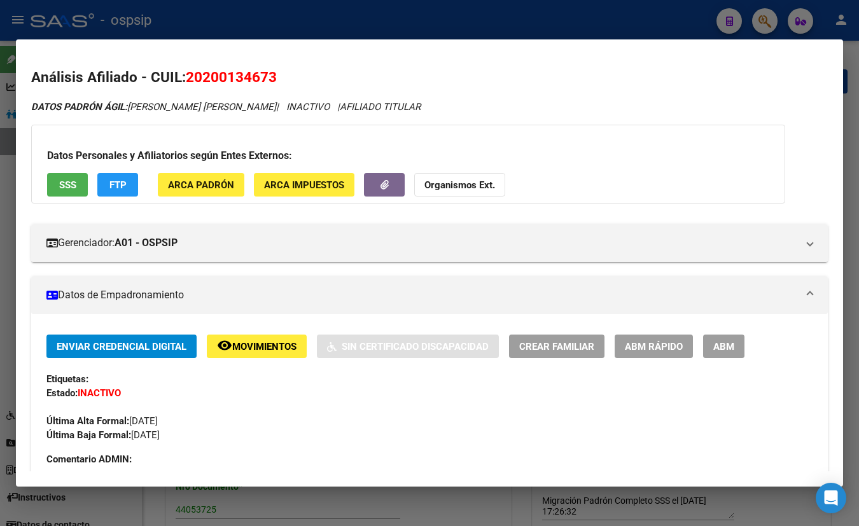
click at [62, 182] on span "SSS" at bounding box center [67, 184] width 17 height 11
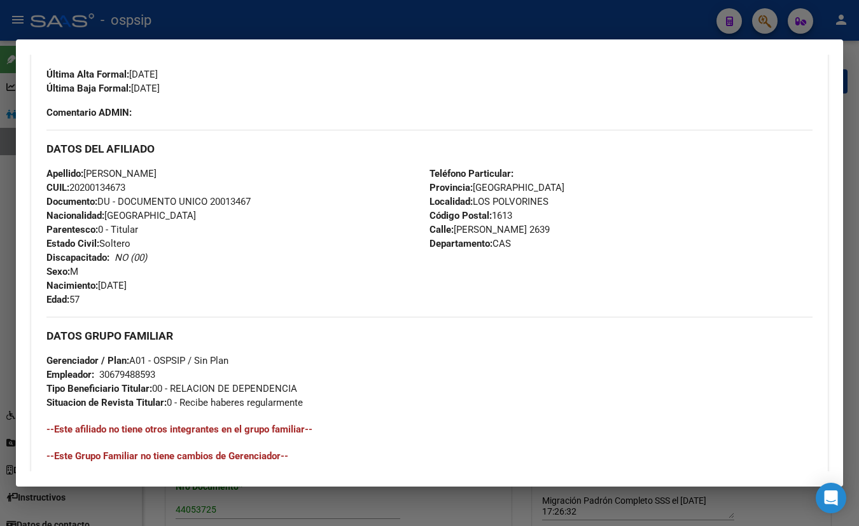
scroll to position [548, 0]
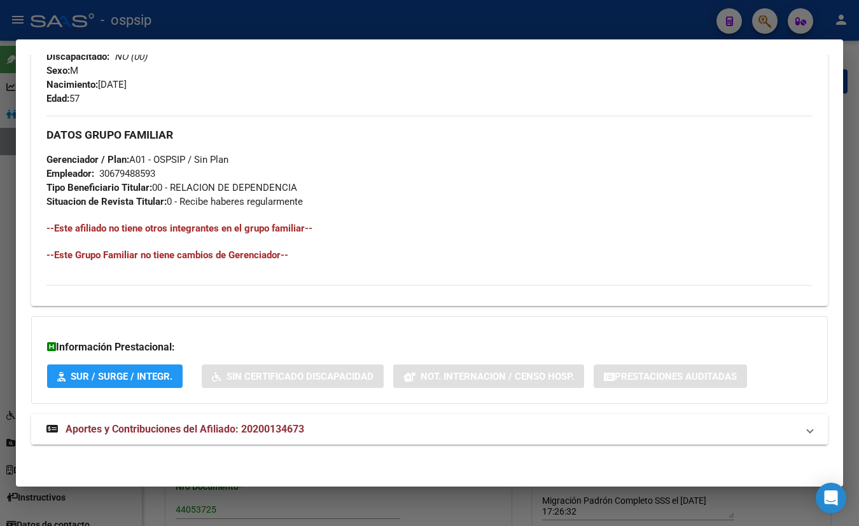
click at [281, 430] on span "Aportes y Contribuciones del Afiliado: 20200134673" at bounding box center [185, 429] width 239 height 12
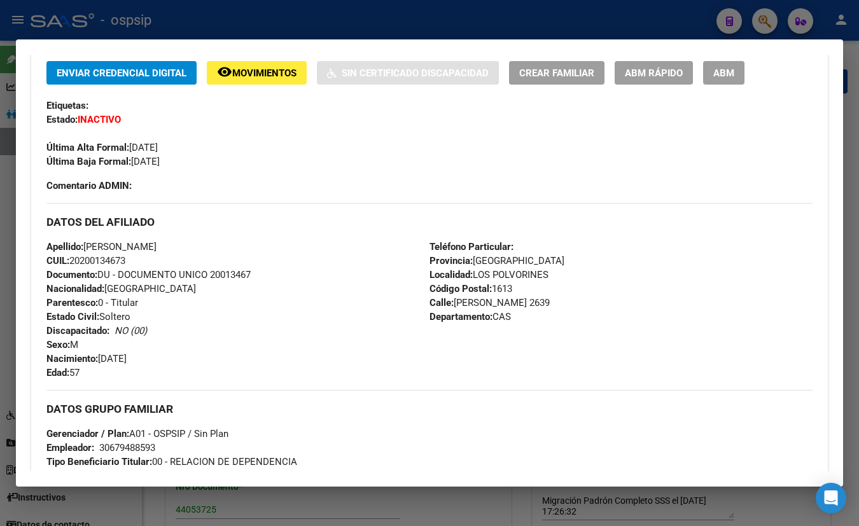
scroll to position [231, 0]
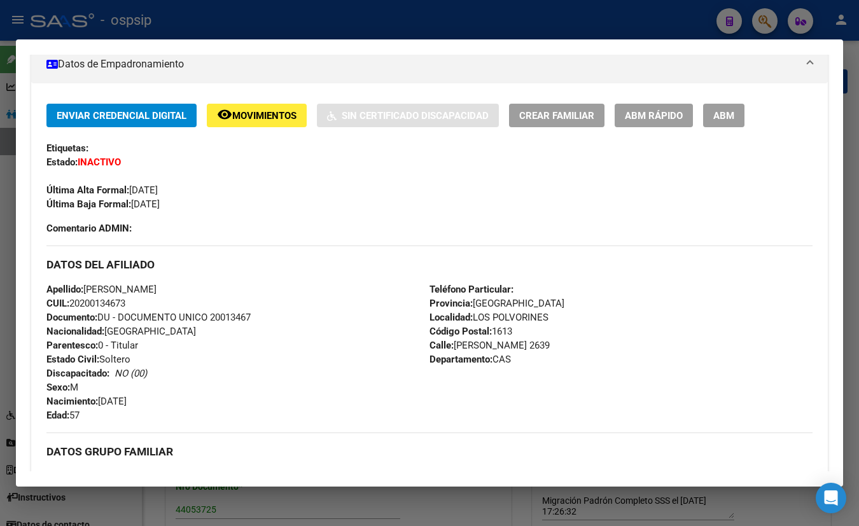
click at [228, 139] on div "Enviar Credencial Digital remove_red_eye Movimientos Sin Certificado Discapacid…" at bounding box center [429, 158] width 766 height 108
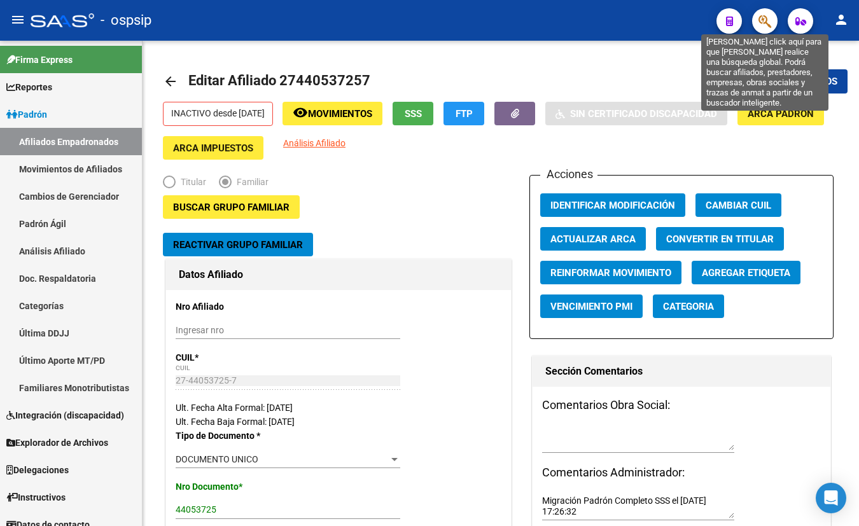
click at [761, 22] on icon "button" at bounding box center [765, 21] width 13 height 15
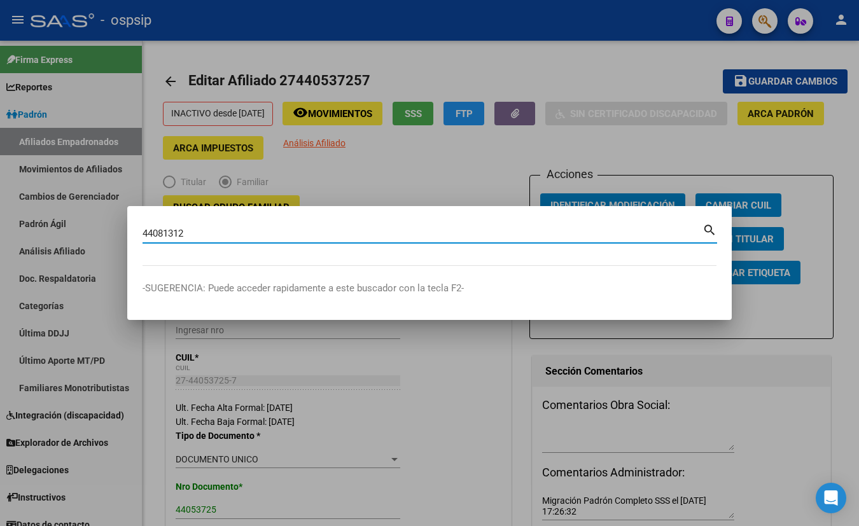
type input "44081312"
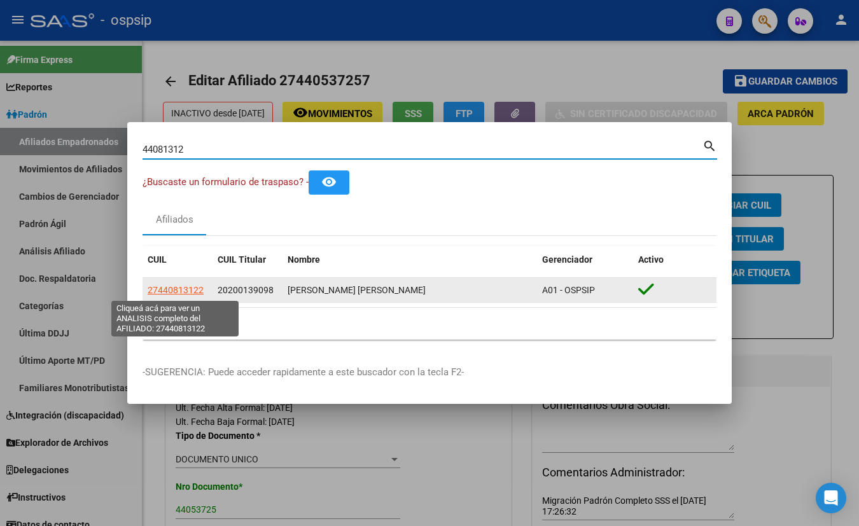
click at [171, 290] on span "27440813122" at bounding box center [176, 290] width 56 height 10
type textarea "27440813122"
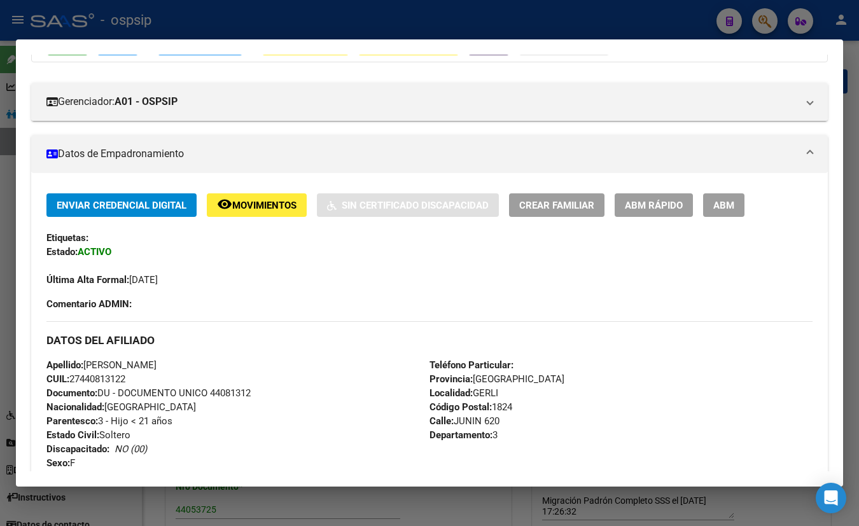
scroll to position [0, 0]
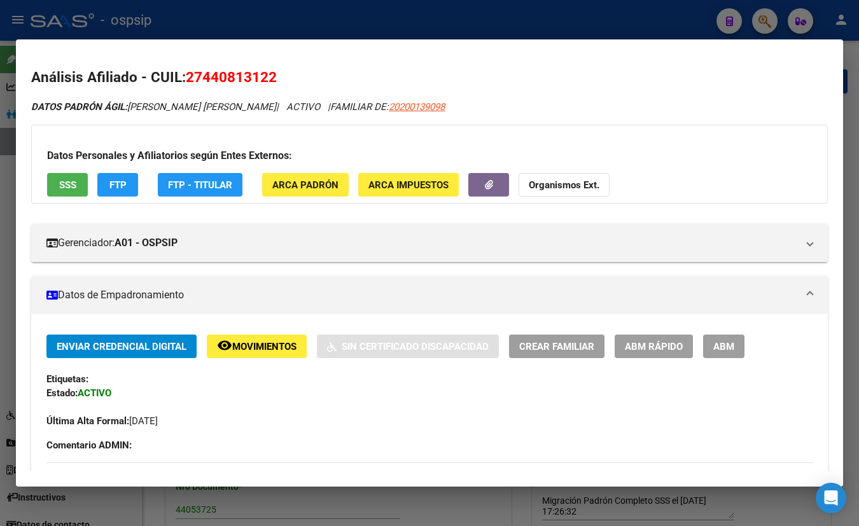
click at [66, 177] on button "SSS" at bounding box center [67, 185] width 41 height 24
click at [489, 180] on icon "button" at bounding box center [489, 185] width 8 height 10
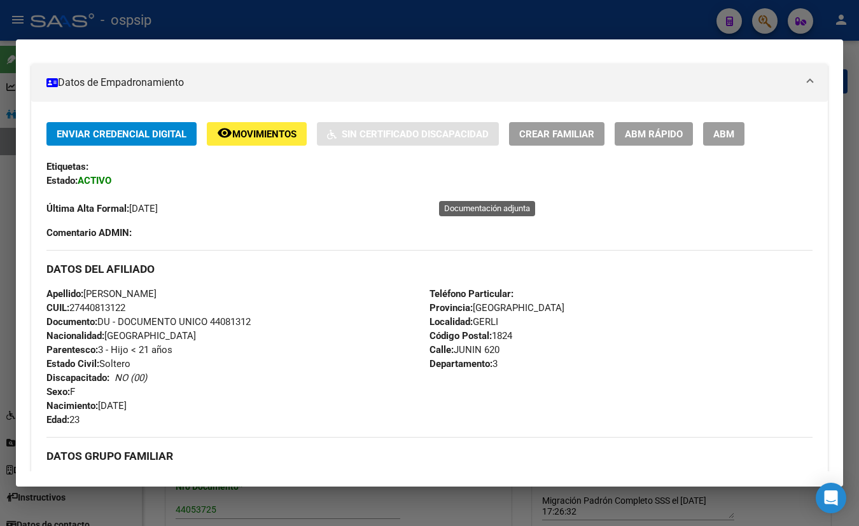
scroll to position [173, 0]
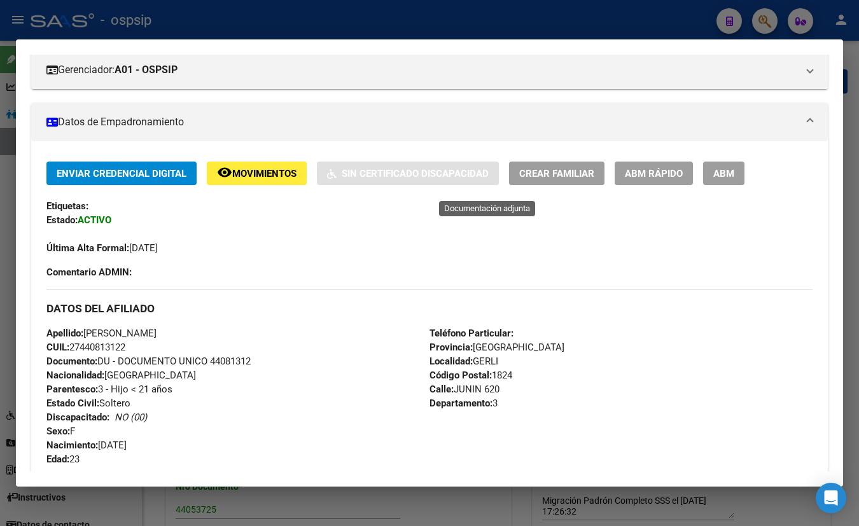
click at [715, 169] on span "ABM" at bounding box center [723, 173] width 21 height 11
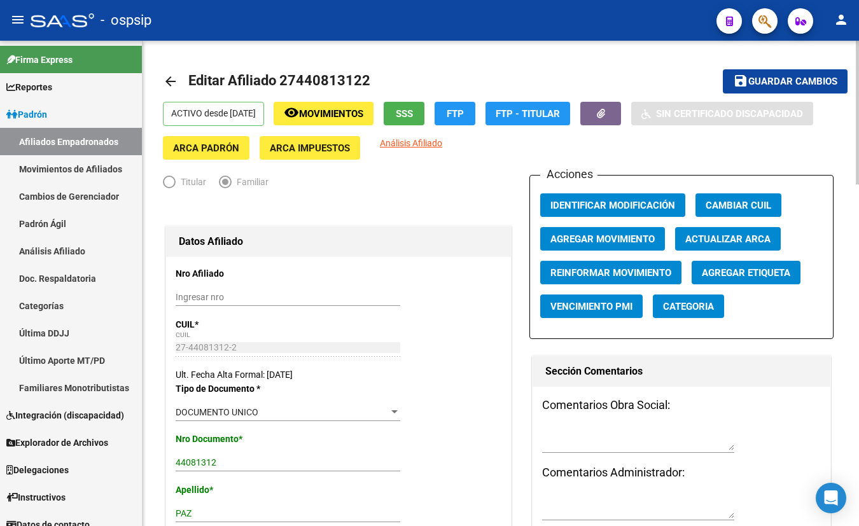
click at [425, 105] on button "SSS" at bounding box center [404, 114] width 41 height 24
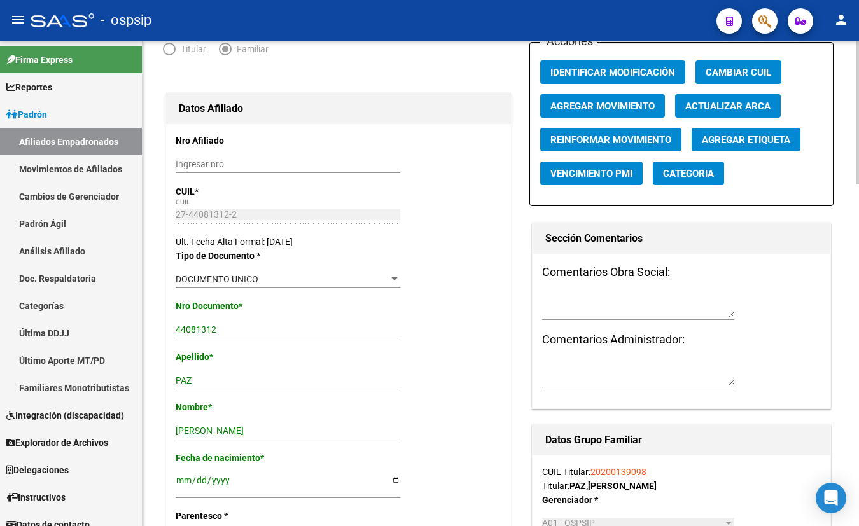
scroll to position [173, 0]
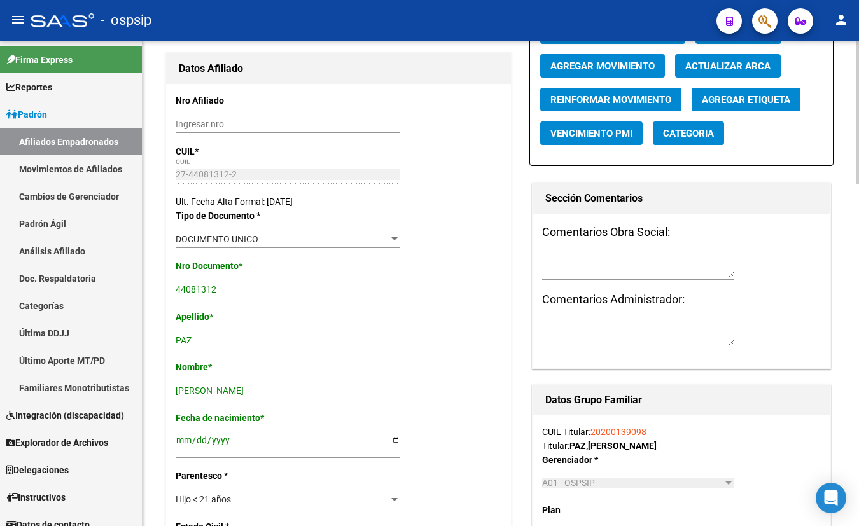
click at [607, 60] on span "Agregar Movimiento" at bounding box center [603, 65] width 104 height 11
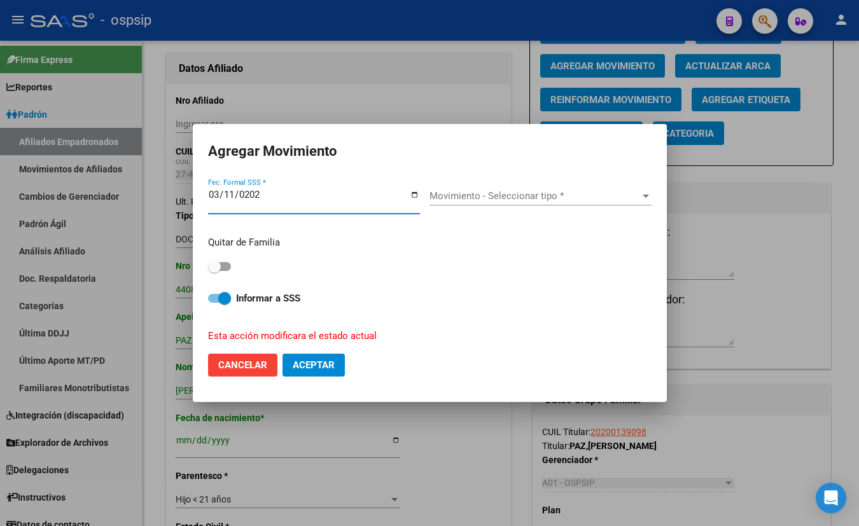
type input "[DATE]"
click at [508, 191] on span "Movimiento - Seleccionar tipo *" at bounding box center [535, 195] width 211 height 11
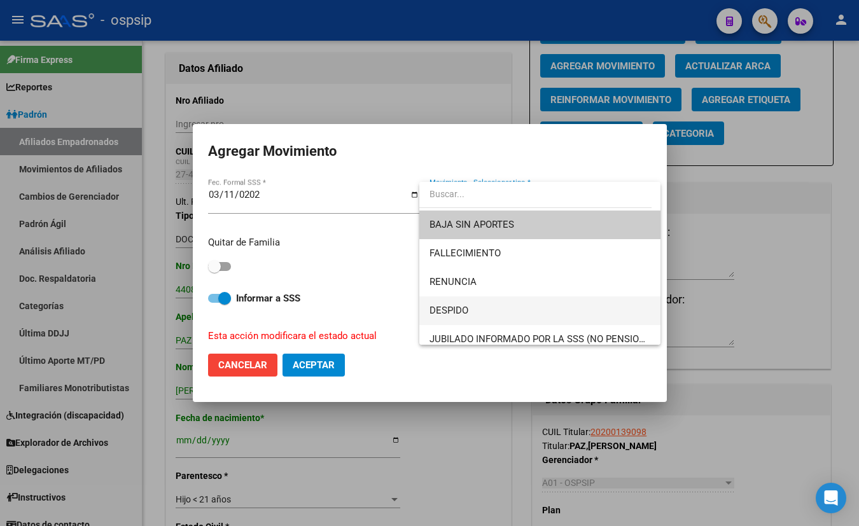
scroll to position [57, 0]
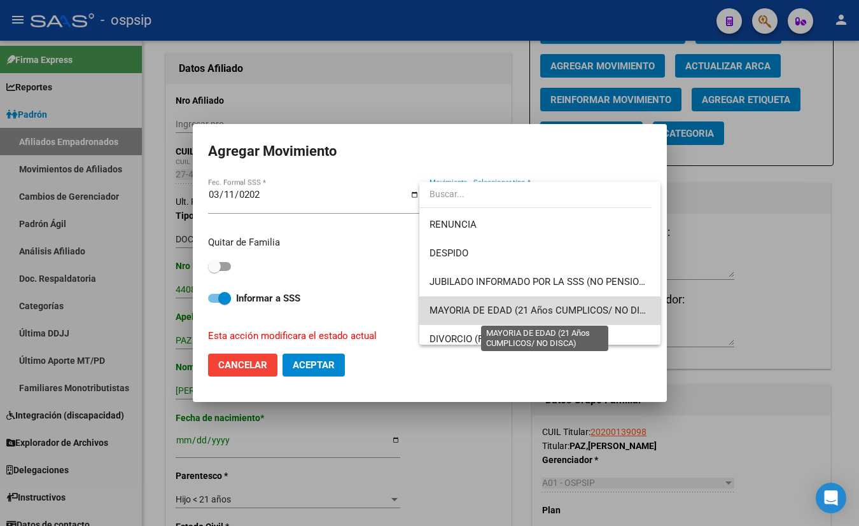
click at [542, 307] on span "MAYORIA DE EDAD (21 Años CUMPLICOS/ NO DISCA)" at bounding box center [546, 310] width 232 height 11
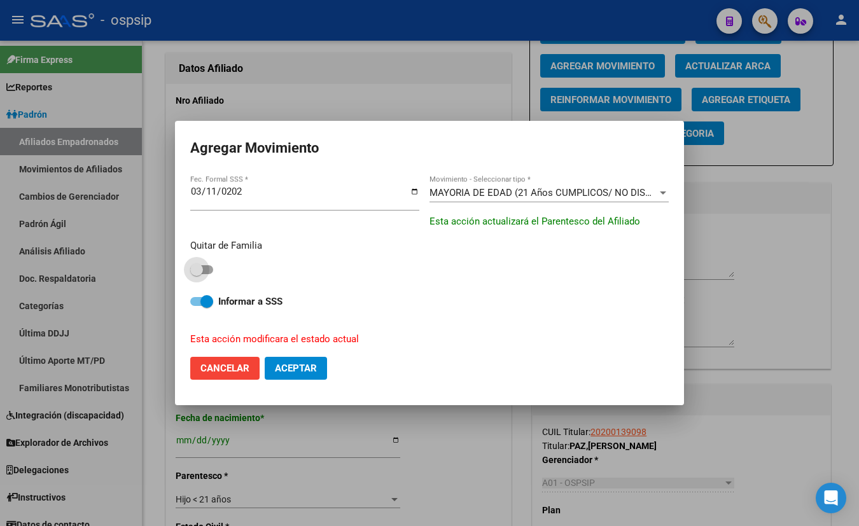
click at [207, 270] on span at bounding box center [201, 269] width 23 height 9
click at [197, 274] on input "checkbox" at bounding box center [196, 274] width 1 height 1
checkbox input "true"
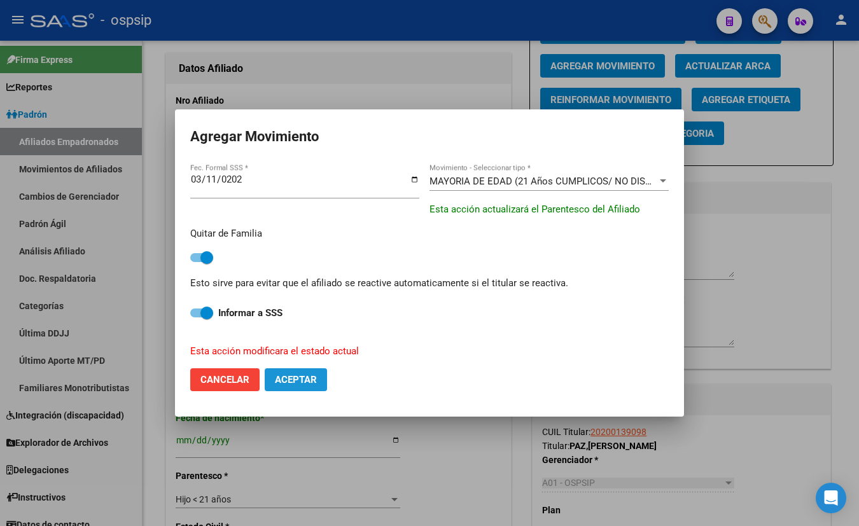
drag, startPoint x: 293, startPoint y: 379, endPoint x: 296, endPoint y: 395, distance: 16.9
click at [295, 377] on span "Aceptar" at bounding box center [296, 379] width 42 height 11
checkbox input "false"
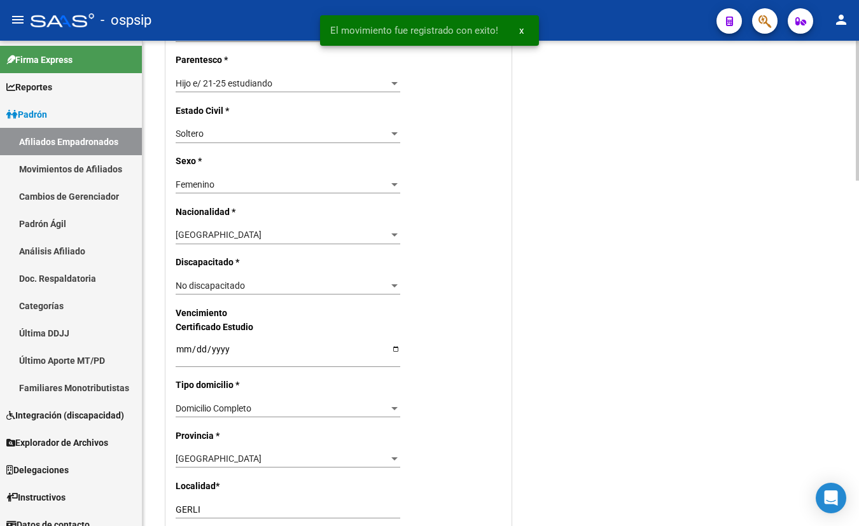
scroll to position [347, 0]
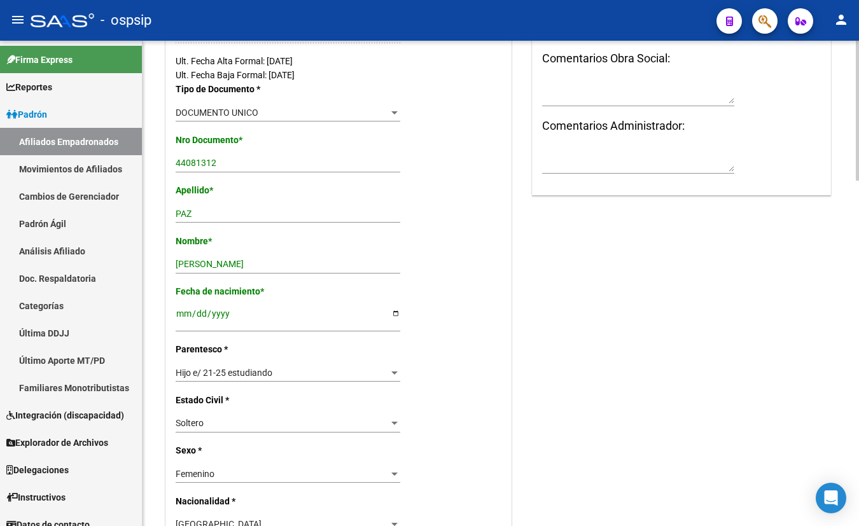
drag, startPoint x: 265, startPoint y: 241, endPoint x: 337, endPoint y: 288, distance: 85.4
click at [265, 241] on p "Nombre *" at bounding box center [225, 241] width 98 height 14
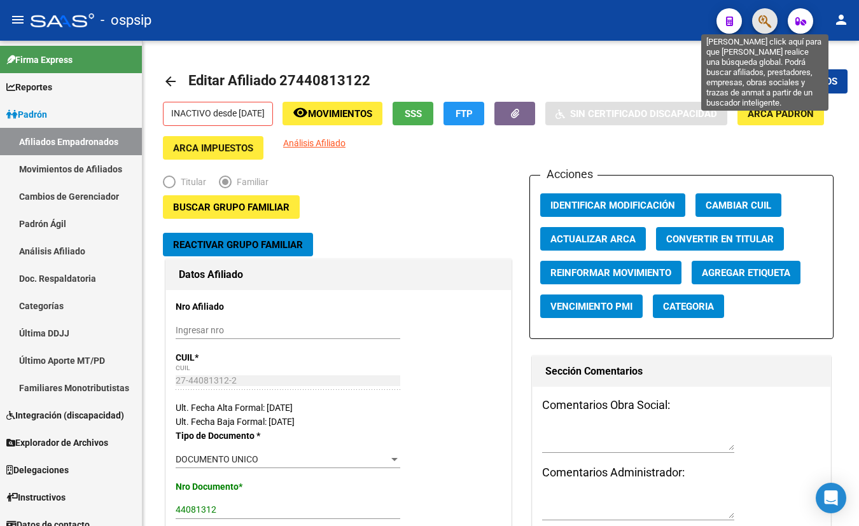
click at [762, 21] on icon "button" at bounding box center [765, 21] width 13 height 15
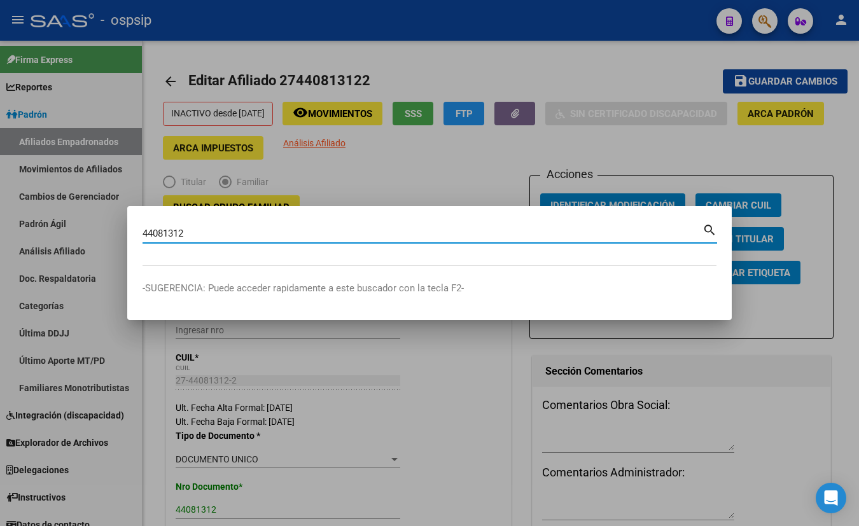
type input "44081312"
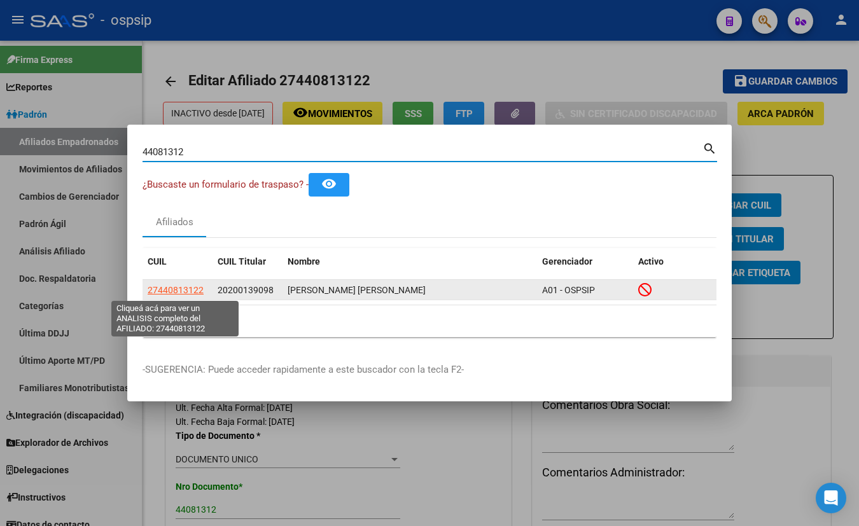
click at [178, 290] on span "27440813122" at bounding box center [176, 290] width 56 height 10
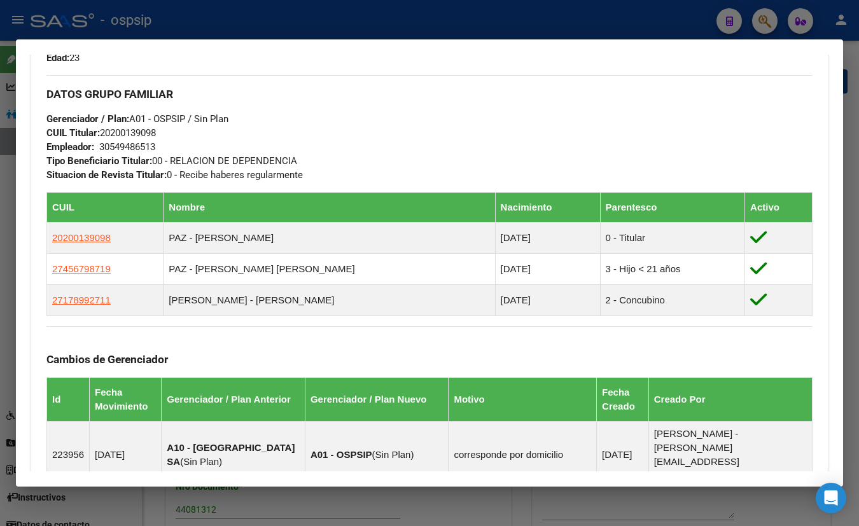
scroll to position [624, 0]
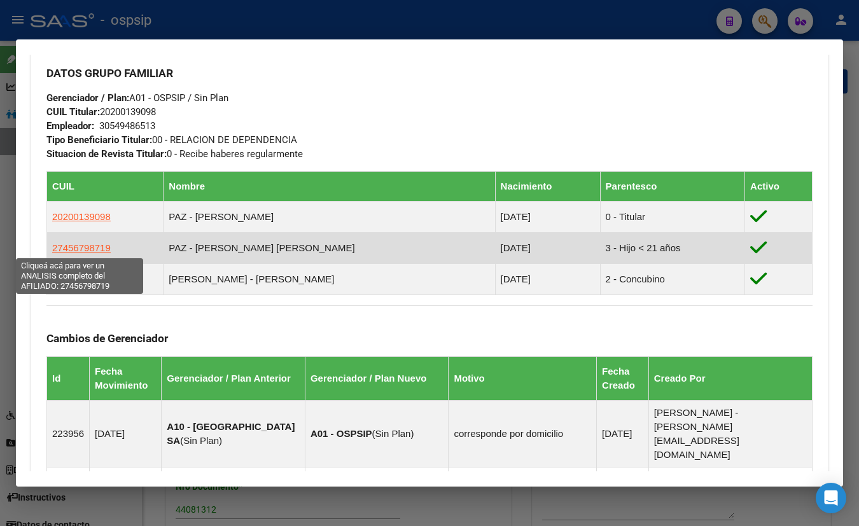
click at [73, 246] on span "27456798719" at bounding box center [81, 247] width 59 height 11
type textarea "27456798719"
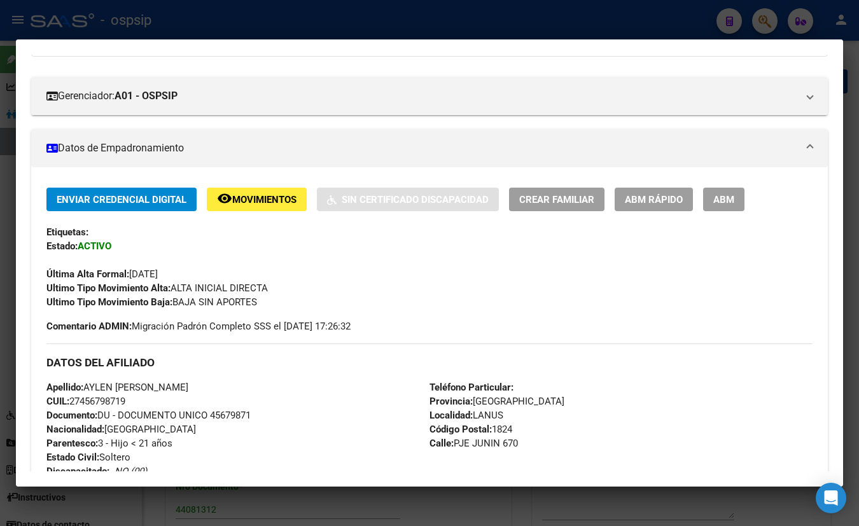
scroll to position [115, 0]
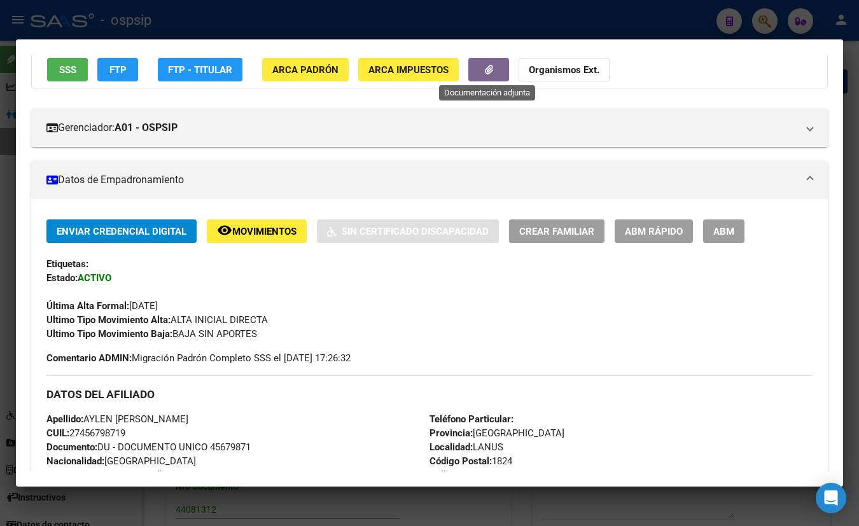
click at [489, 67] on icon "button" at bounding box center [489, 70] width 8 height 10
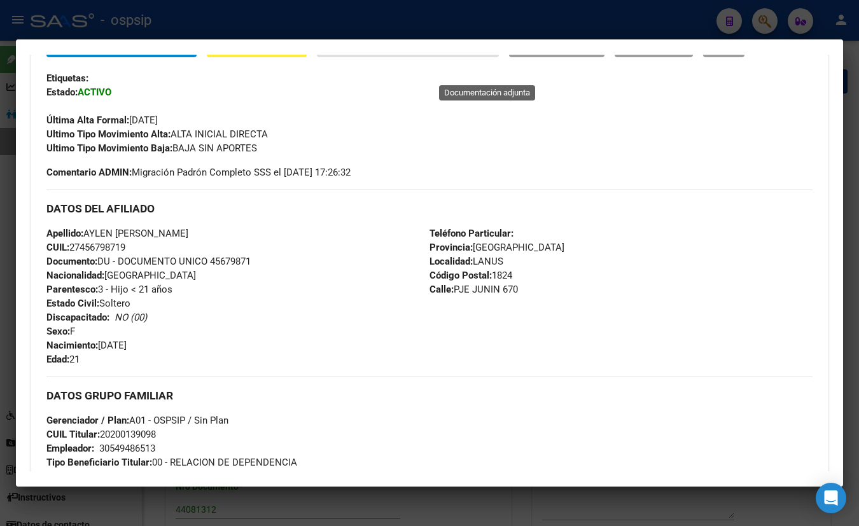
scroll to position [347, 0]
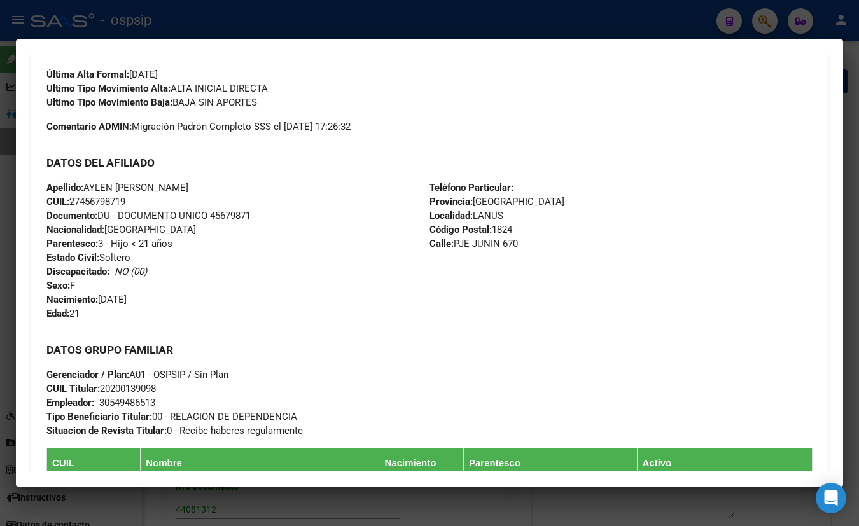
click at [216, 302] on div "Apellido: [PERSON_NAME]: 27456798719 Documento: DU - DOCUMENTO UNICO 45679871 N…" at bounding box center [237, 251] width 383 height 140
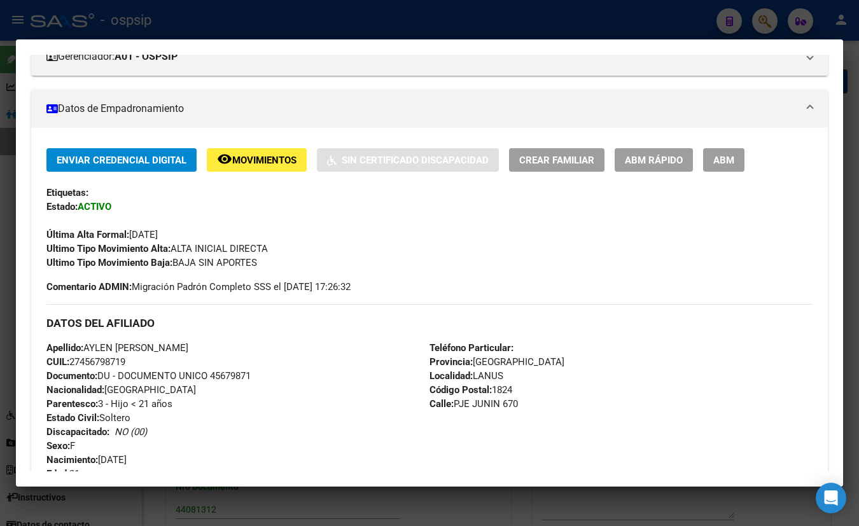
scroll to position [173, 0]
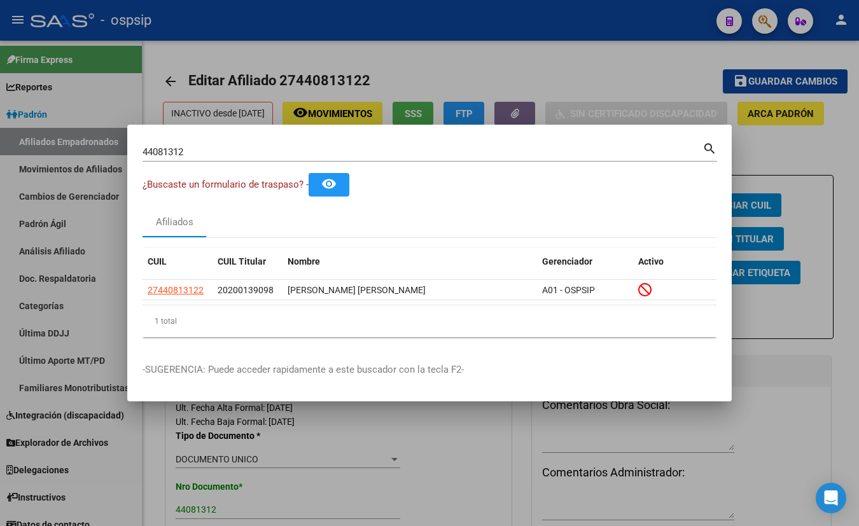
click at [557, 129] on mat-dialog-container "44081312 Buscar (apellido, dni, cuil, nro traspaso, cuit, obra social) search ¿…" at bounding box center [429, 263] width 605 height 277
drag, startPoint x: 211, startPoint y: 157, endPoint x: 118, endPoint y: 155, distance: 92.9
click at [118, 155] on div "44081312 Buscar (apellido, dni, cuil, nro traspaso, cuit, obra social) search ¿…" at bounding box center [429, 263] width 859 height 526
type input "20014790"
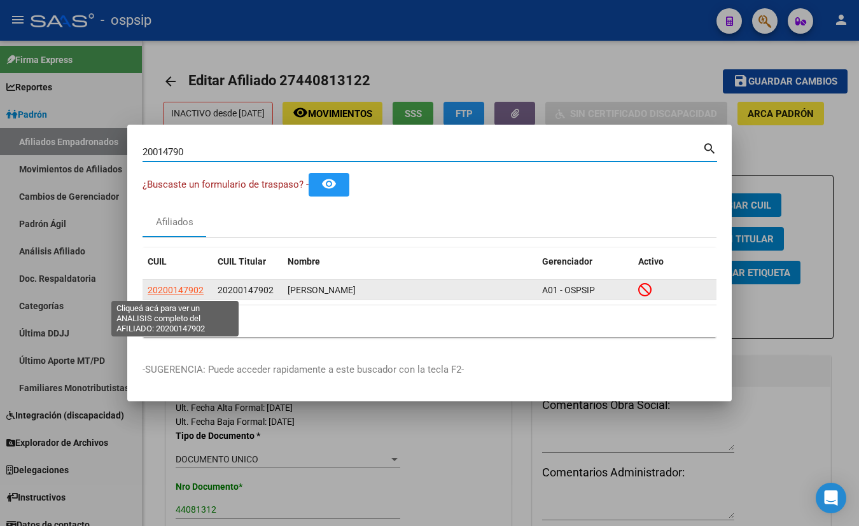
click at [165, 286] on span "20200147902" at bounding box center [176, 290] width 56 height 10
type textarea "20200147902"
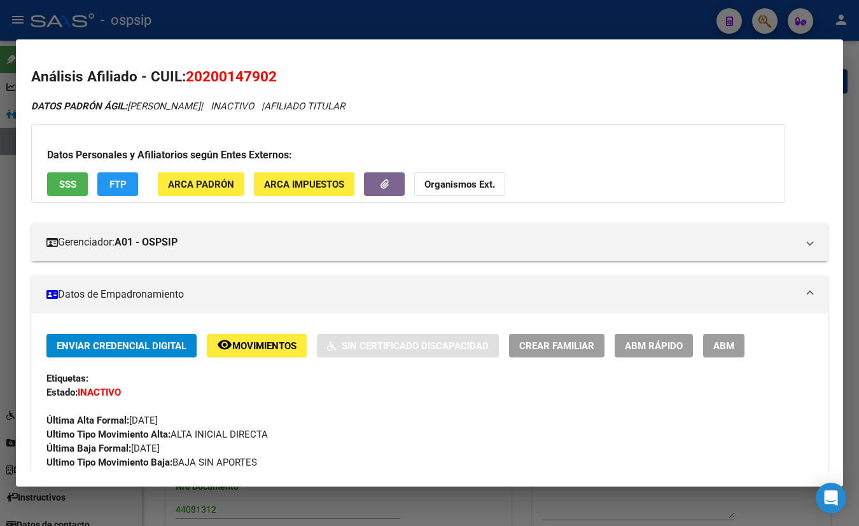
scroll to position [0, 0]
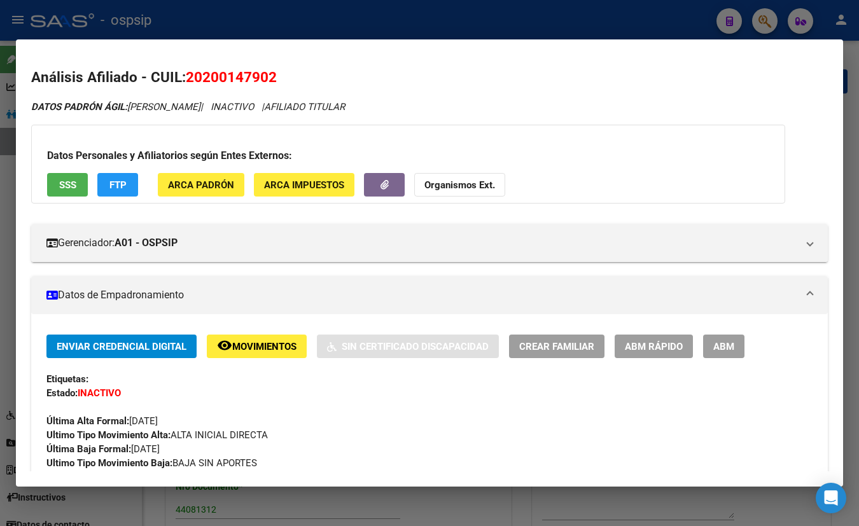
click at [68, 182] on span "SSS" at bounding box center [67, 184] width 17 height 11
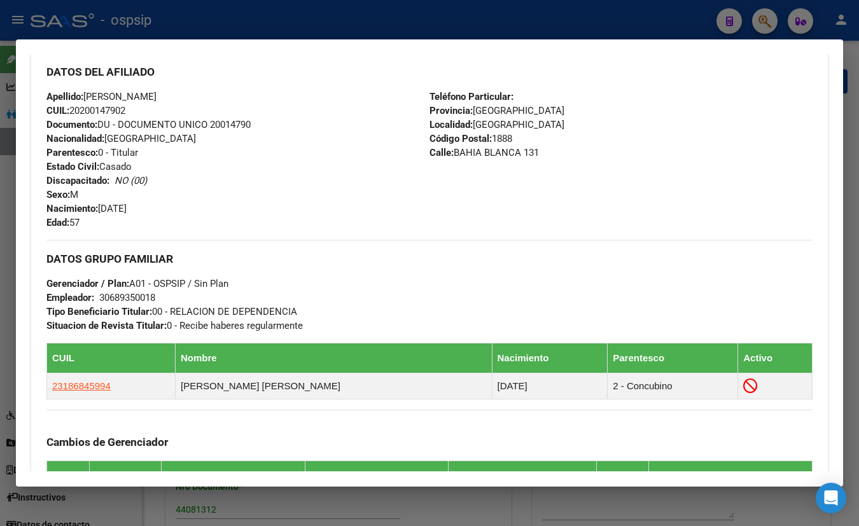
scroll to position [405, 0]
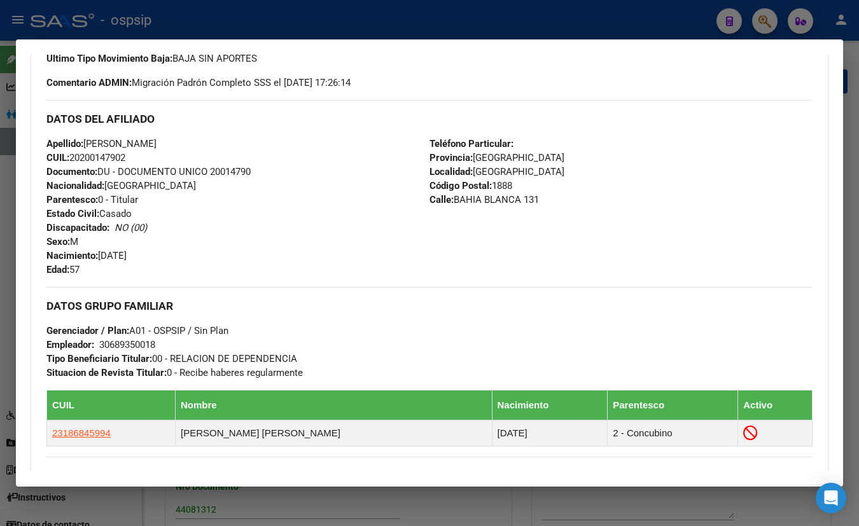
drag, startPoint x: 235, startPoint y: 120, endPoint x: 242, endPoint y: 126, distance: 9.5
click at [235, 120] on h3 "DATOS DEL AFILIADO" at bounding box center [429, 119] width 766 height 14
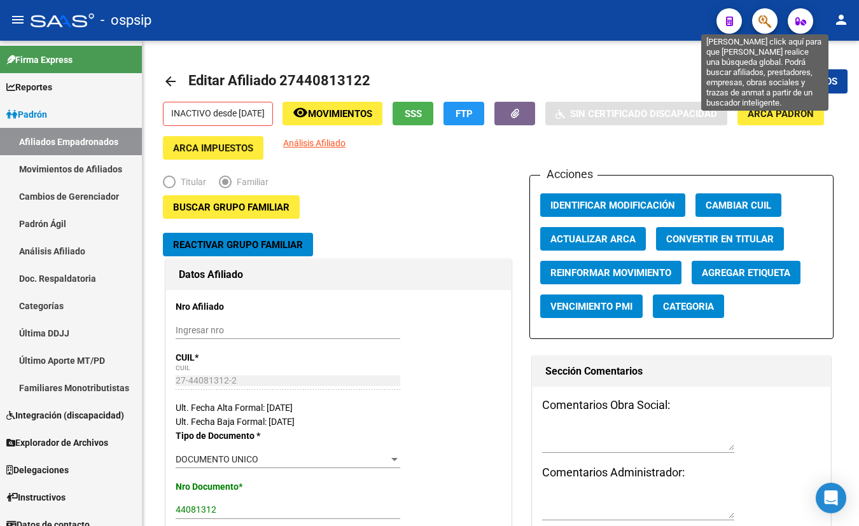
click at [764, 20] on icon "button" at bounding box center [765, 21] width 13 height 15
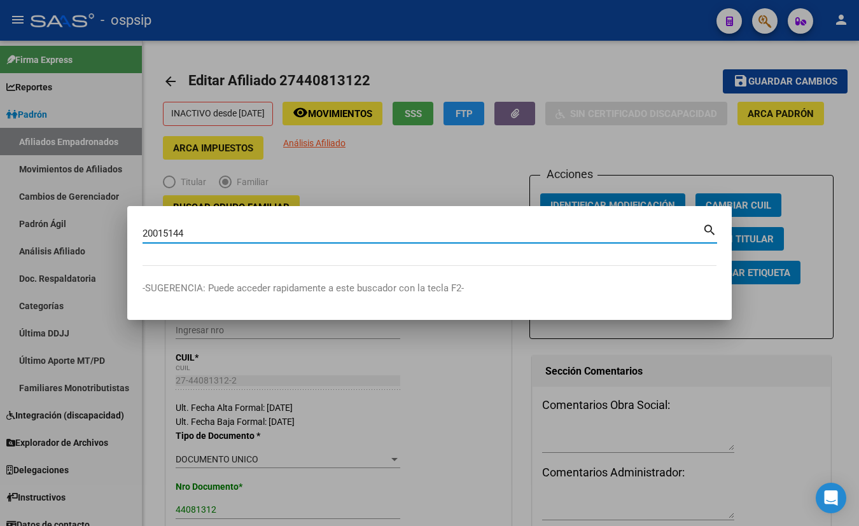
type input "20015144"
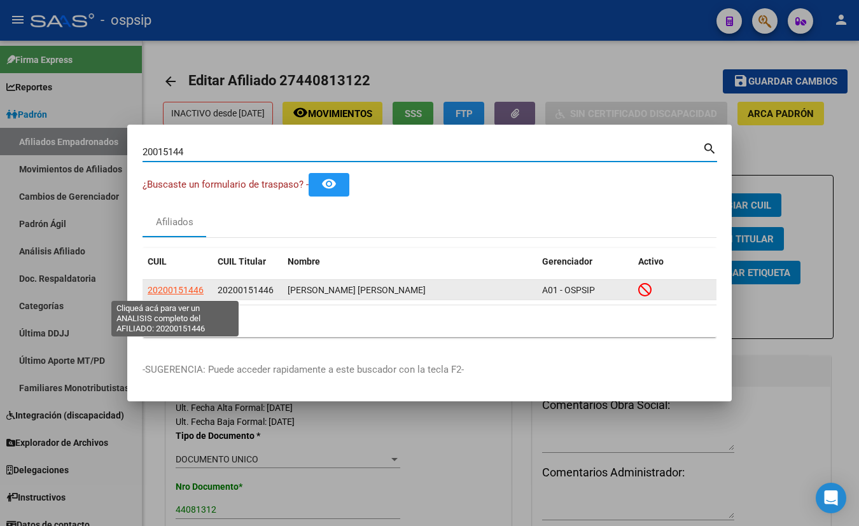
click at [159, 291] on span "20200151446" at bounding box center [176, 290] width 56 height 10
type textarea "20200151446"
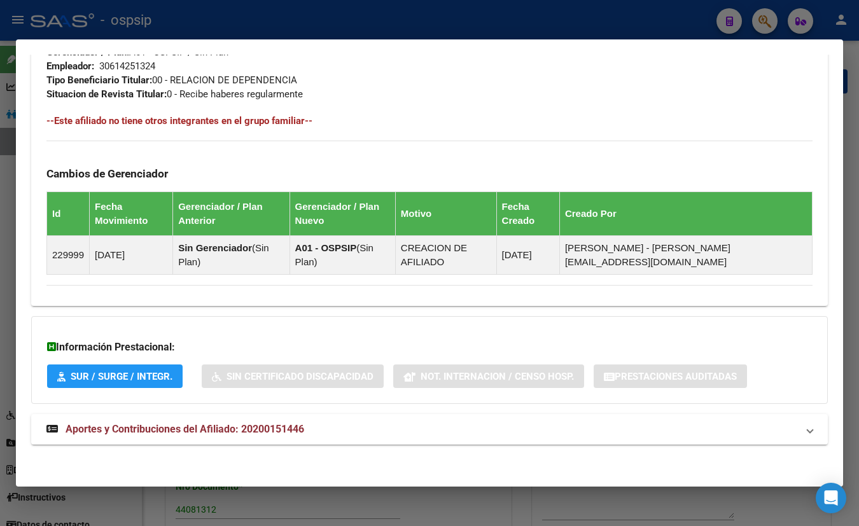
scroll to position [646, 0]
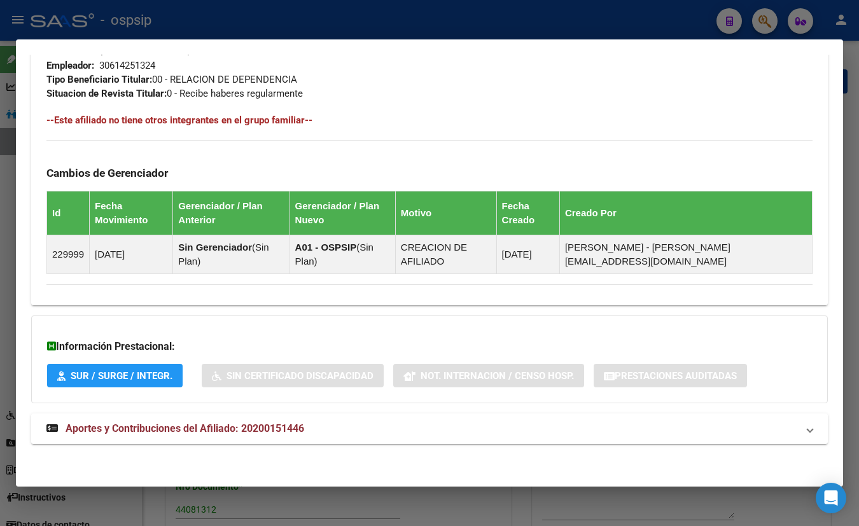
click at [246, 424] on span "Aportes y Contribuciones del Afiliado: 20200151446" at bounding box center [185, 429] width 239 height 12
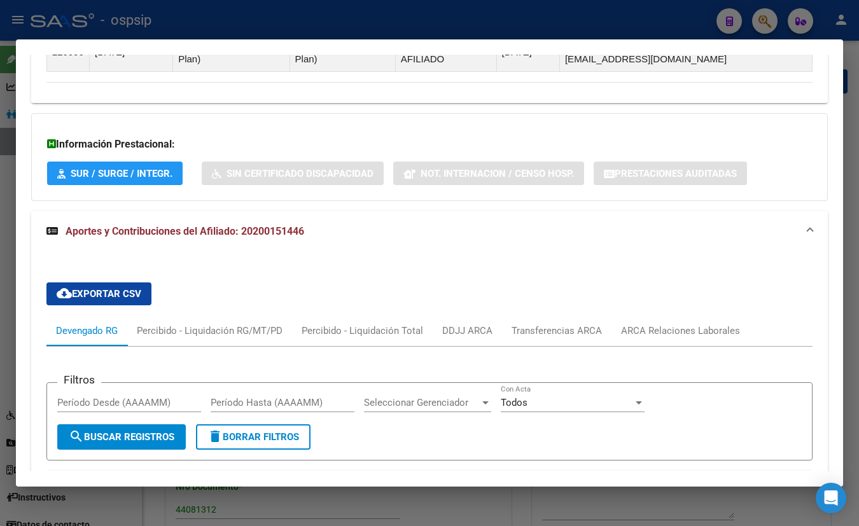
scroll to position [1051, 0]
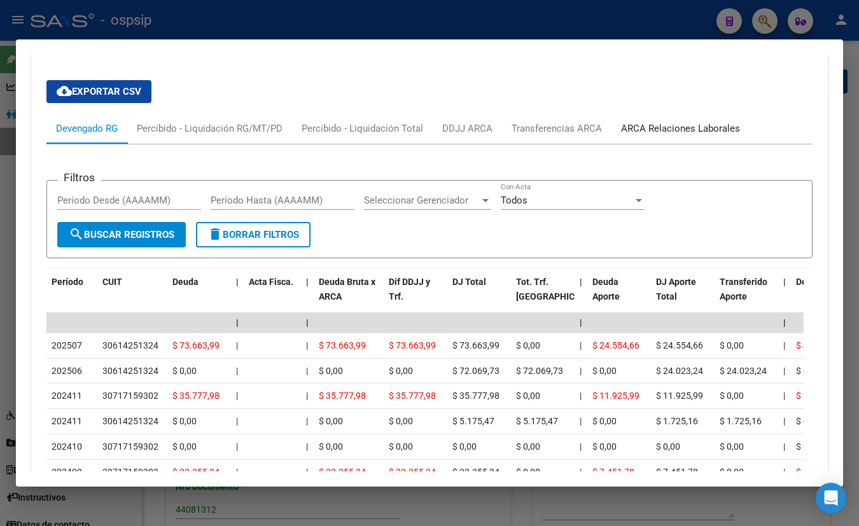
click at [661, 127] on div "ARCA Relaciones Laborales" at bounding box center [680, 129] width 119 height 14
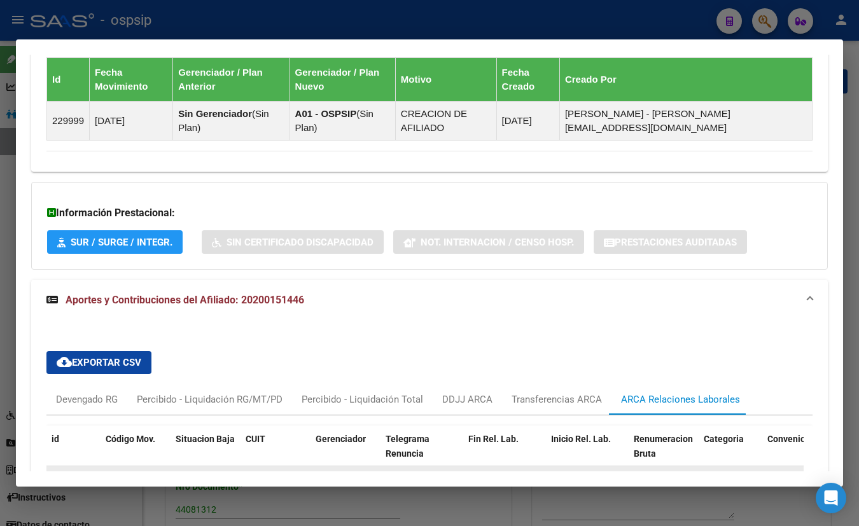
scroll to position [778, 0]
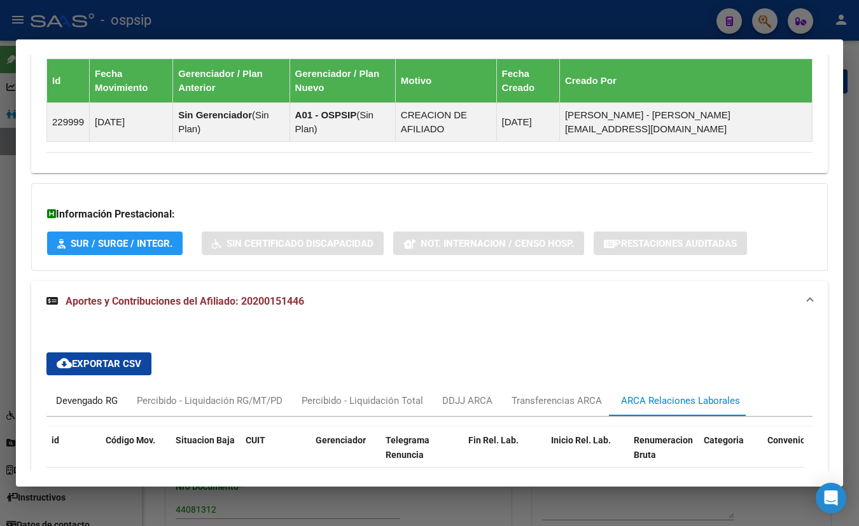
click at [72, 398] on div "Devengado RG" at bounding box center [87, 401] width 62 height 14
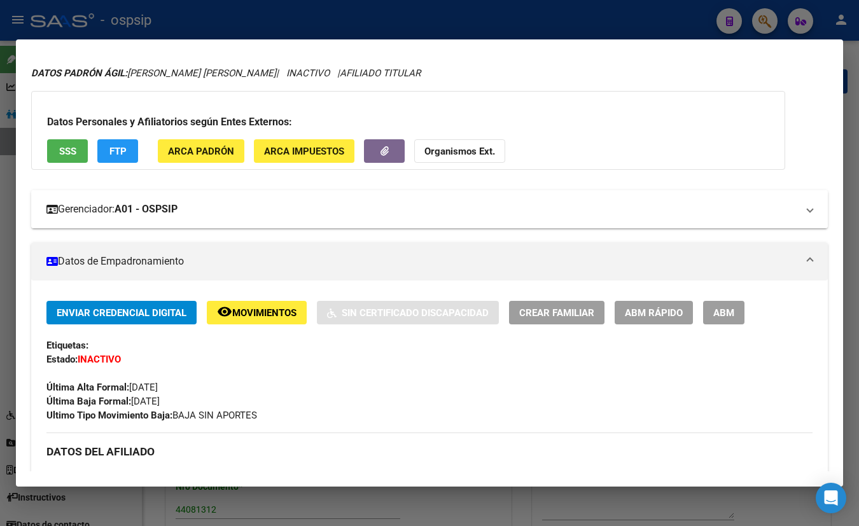
scroll to position [26, 0]
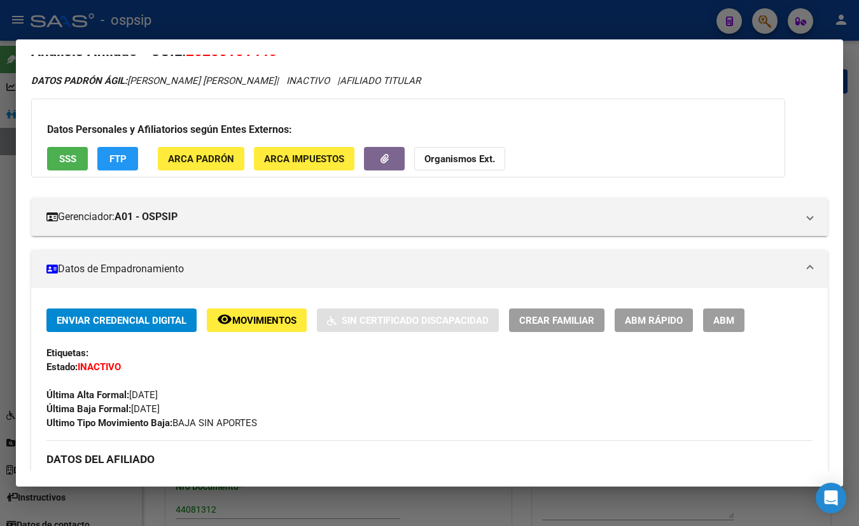
click at [62, 154] on span "SSS" at bounding box center [67, 158] width 17 height 11
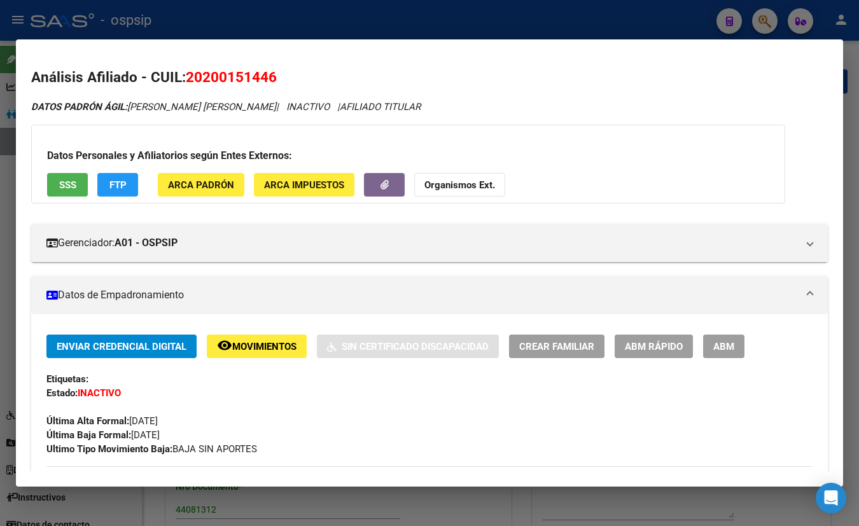
drag, startPoint x: 190, startPoint y: 77, endPoint x: 274, endPoint y: 75, distance: 84.0
click at [274, 75] on span "20200151446" at bounding box center [231, 77] width 91 height 17
copy span "20200151446"
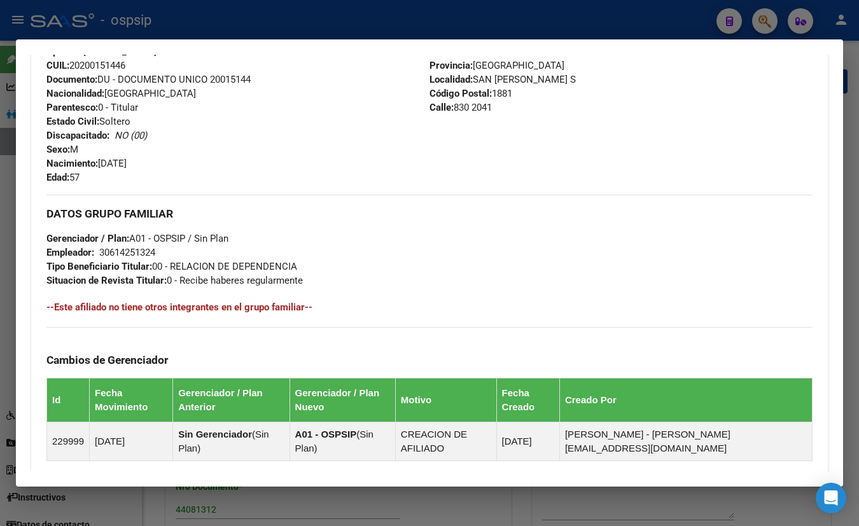
scroll to position [279, 0]
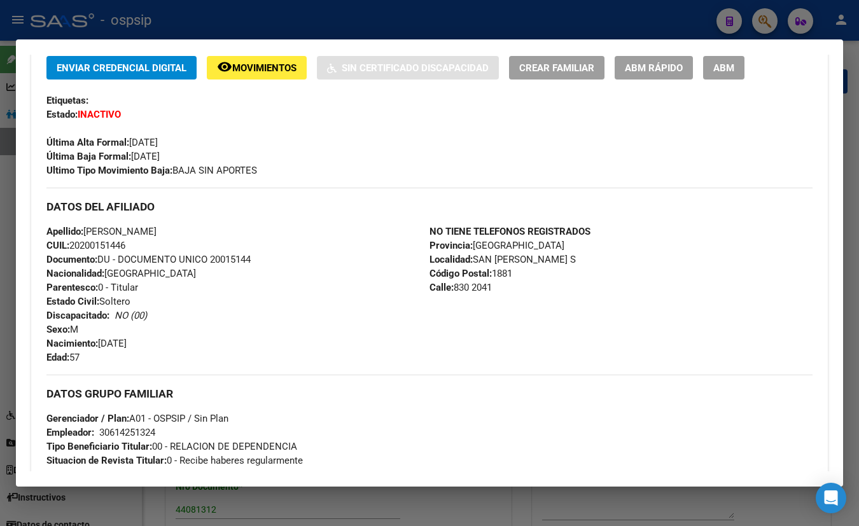
drag, startPoint x: 240, startPoint y: 126, endPoint x: 281, endPoint y: 157, distance: 51.8
click at [240, 126] on div "Última Alta Formal: [DATE]" at bounding box center [429, 136] width 766 height 28
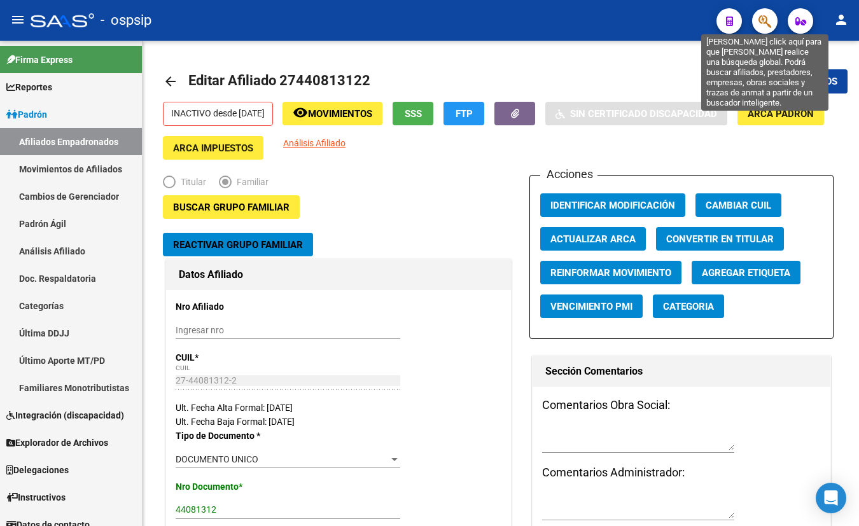
click at [766, 16] on icon "button" at bounding box center [765, 21] width 13 height 15
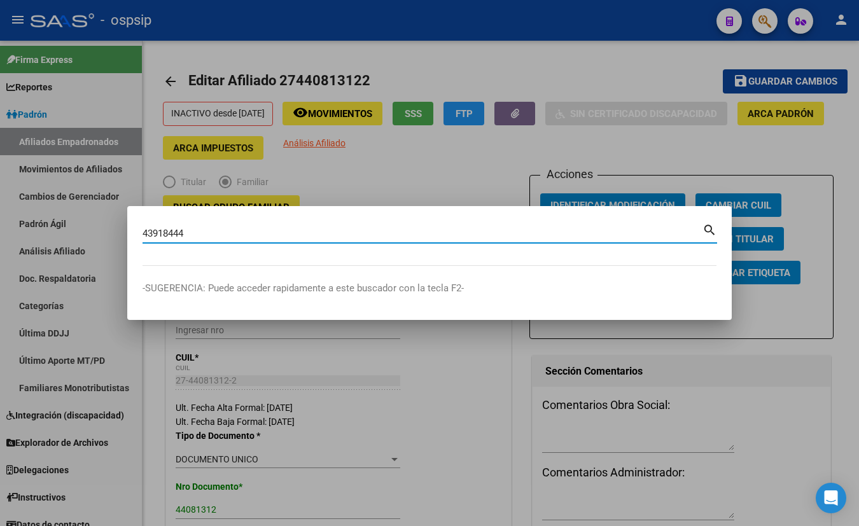
type input "43918444"
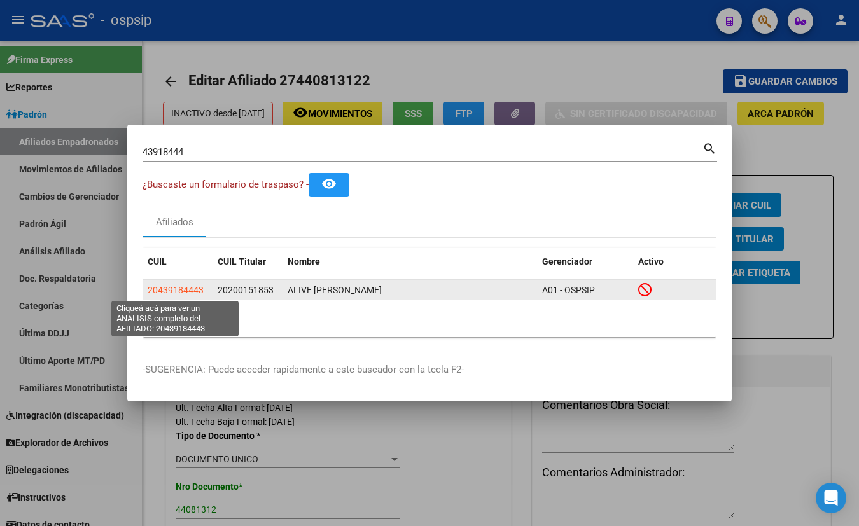
click at [173, 289] on span "20439184443" at bounding box center [176, 290] width 56 height 10
type textarea "20439184443"
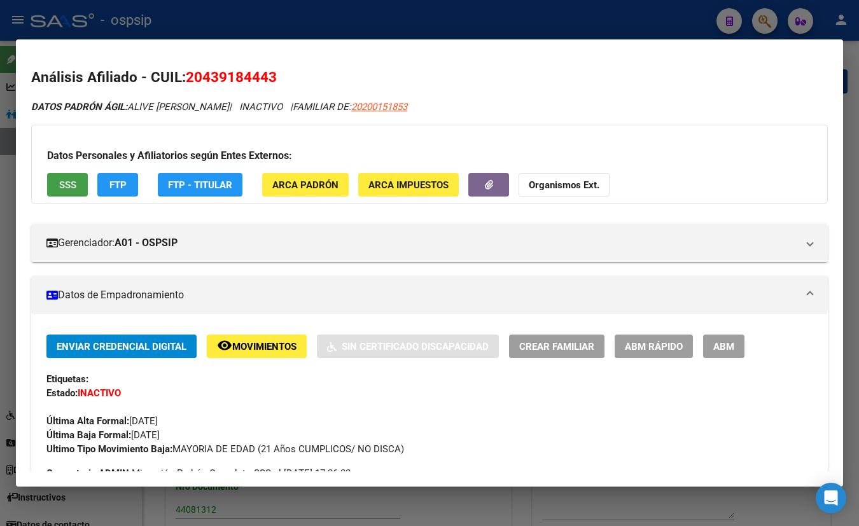
click at [57, 183] on button "SSS" at bounding box center [67, 185] width 41 height 24
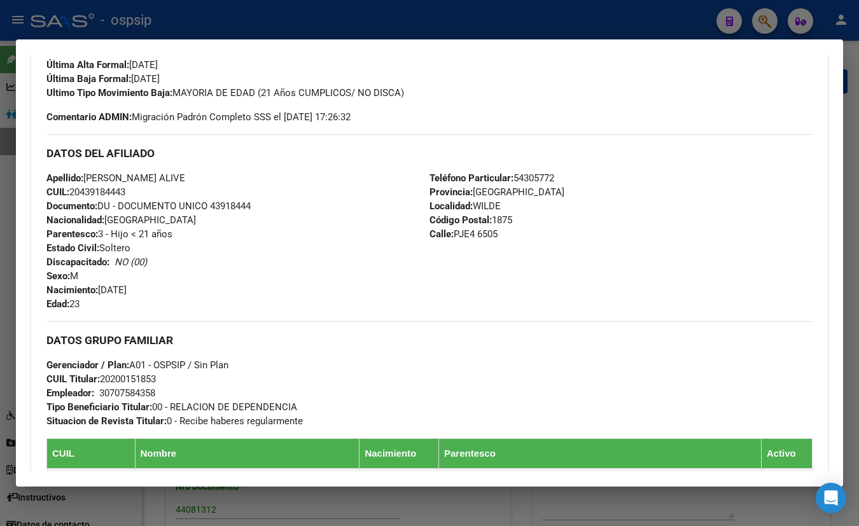
scroll to position [289, 0]
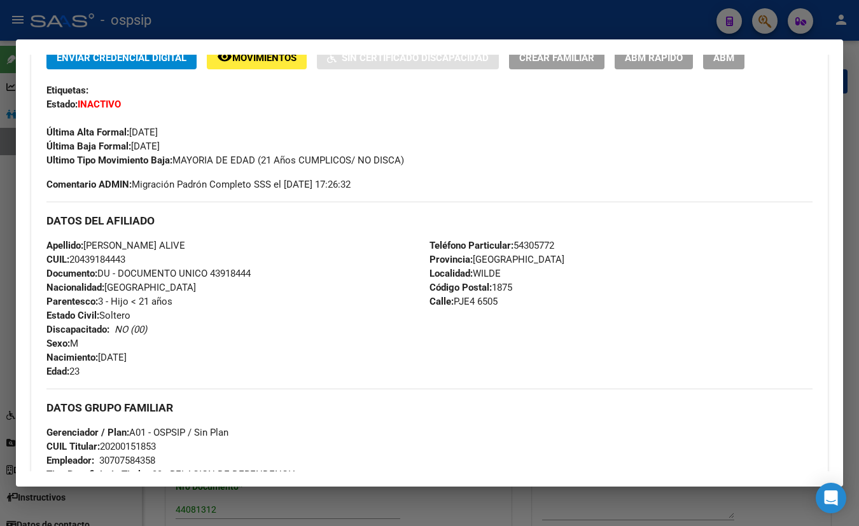
click at [201, 351] on div "Apellido: [PERSON_NAME] ALIVE CUIL: 20439184443 Documento: DU - DOCUMENTO UNICO…" at bounding box center [237, 309] width 383 height 140
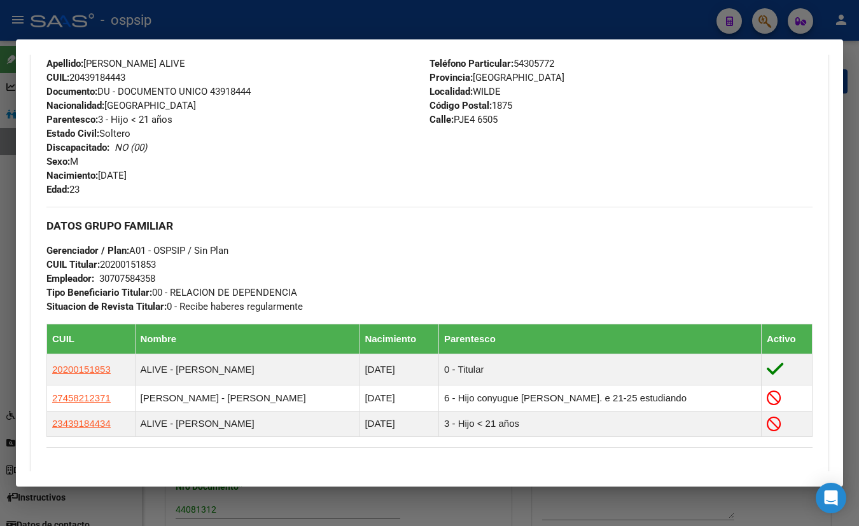
scroll to position [463, 0]
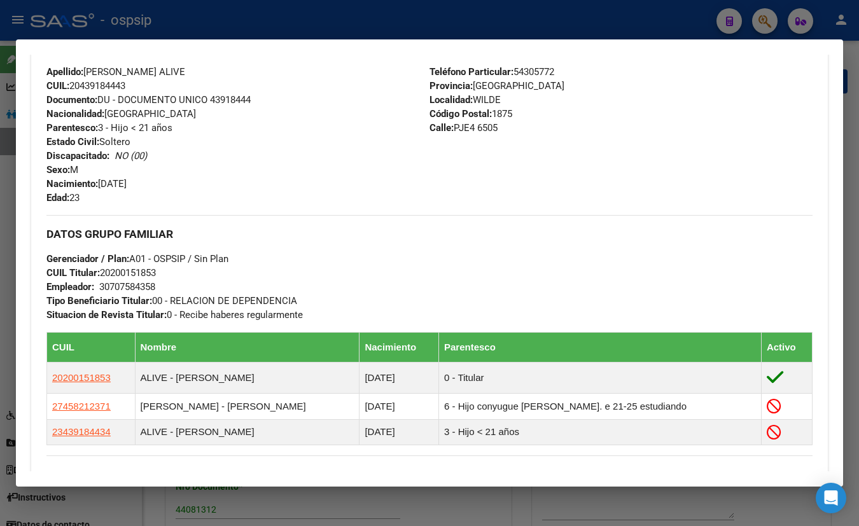
drag, startPoint x: 337, startPoint y: 111, endPoint x: 335, endPoint y: 120, distance: 8.4
click at [337, 111] on div "Apellido: [PERSON_NAME] ALIVE CUIL: 20439184443 Documento: DU - DOCUMENTO UNICO…" at bounding box center [237, 135] width 383 height 140
click at [623, 95] on div "Teléfono Particular: [PHONE_NUMBER] Provincia: [GEOGRAPHIC_DATA] Localidad: [PE…" at bounding box center [621, 135] width 383 height 140
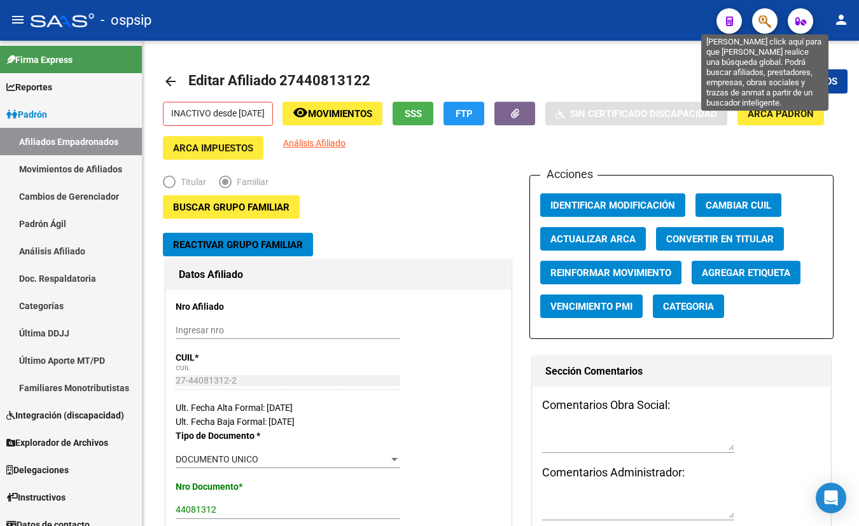
click at [761, 18] on icon "button" at bounding box center [765, 21] width 13 height 15
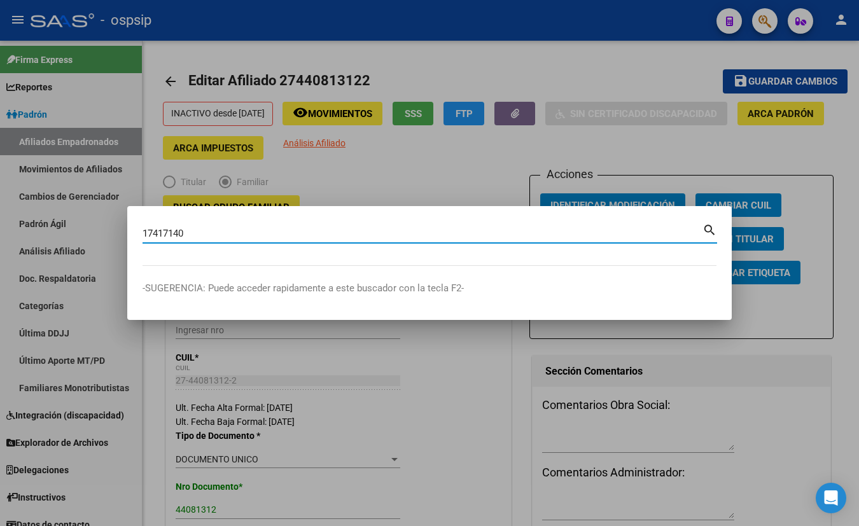
type input "17417140"
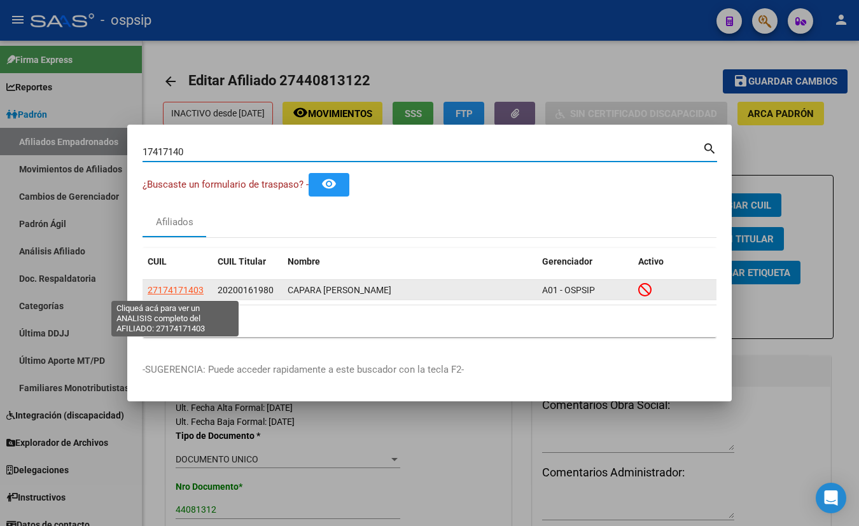
click at [178, 290] on span "27174171403" at bounding box center [176, 290] width 56 height 10
type textarea "27174171403"
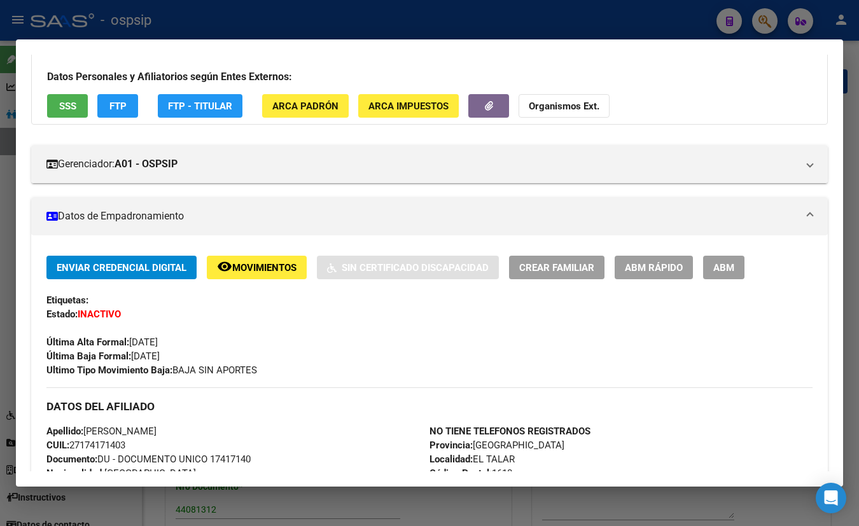
scroll to position [57, 0]
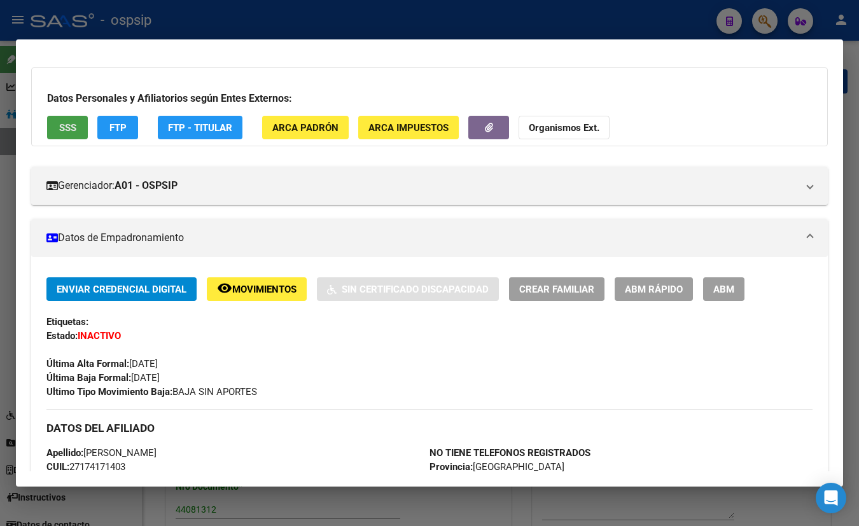
click at [64, 127] on span "SSS" at bounding box center [67, 127] width 17 height 11
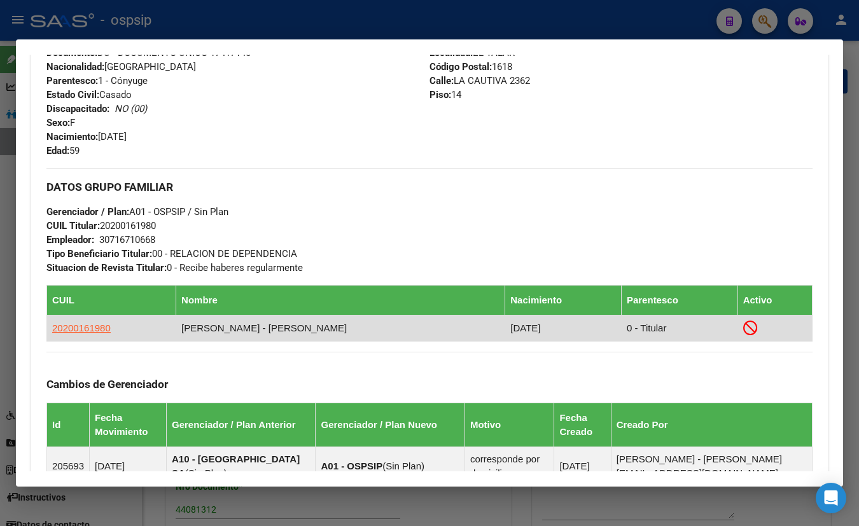
scroll to position [405, 0]
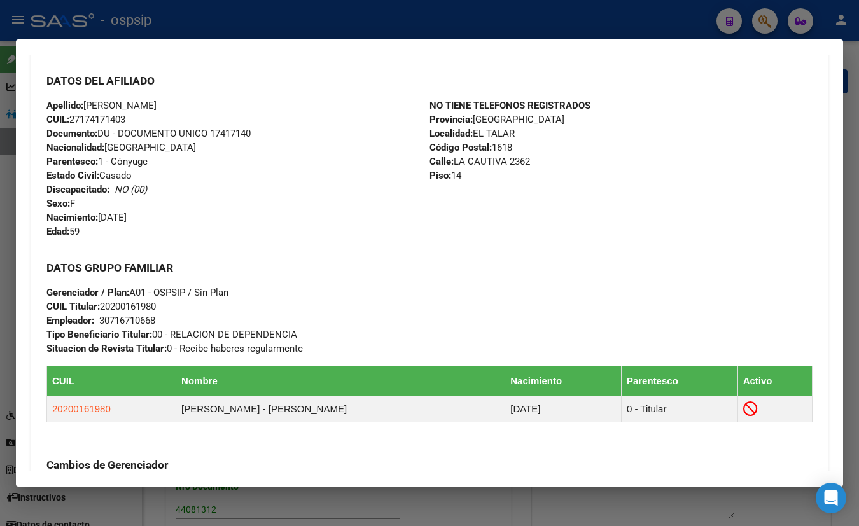
click at [276, 104] on div "Apellido: [PERSON_NAME] CUIL: 27174171403 Documento: DU - DOCUMENTO UNICO 17417…" at bounding box center [237, 169] width 383 height 140
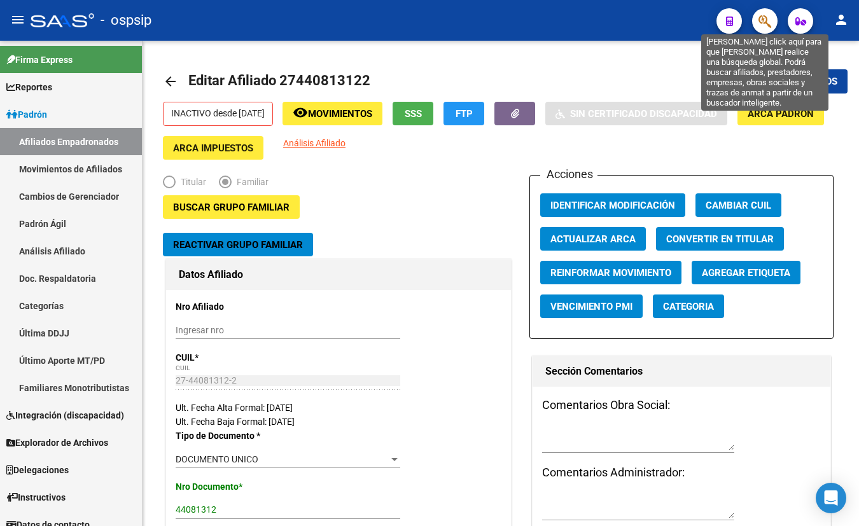
click at [764, 18] on icon "button" at bounding box center [765, 21] width 13 height 15
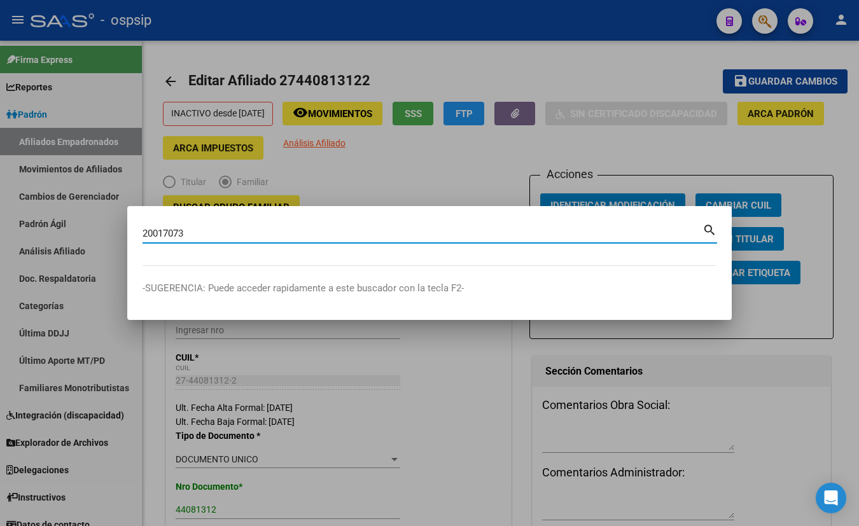
type input "20017073"
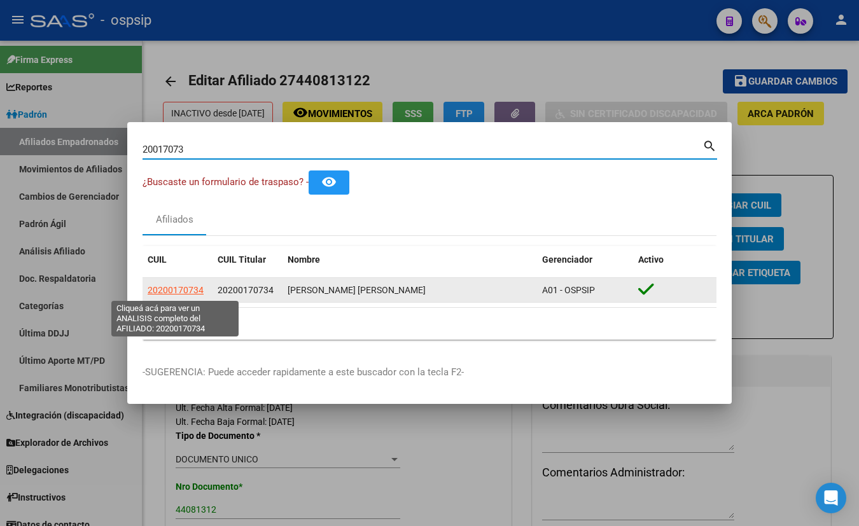
click at [167, 289] on span "20200170734" at bounding box center [176, 290] width 56 height 10
type textarea "20200170734"
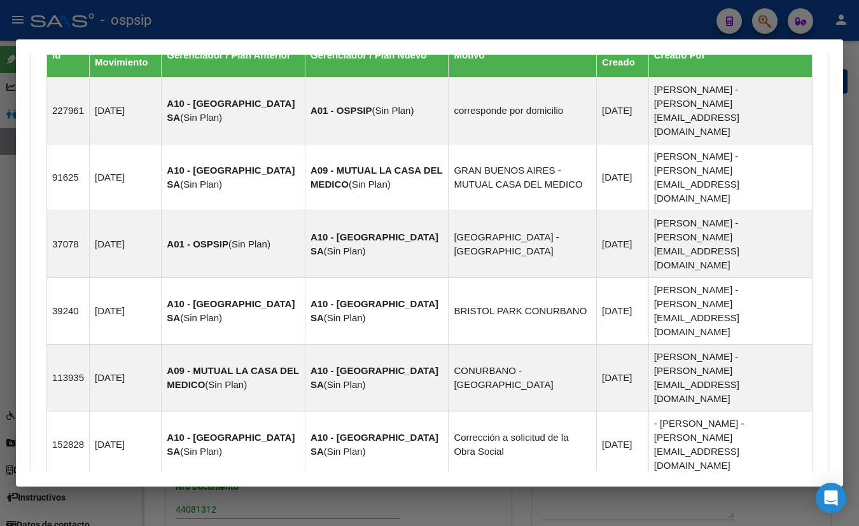
scroll to position [836, 0]
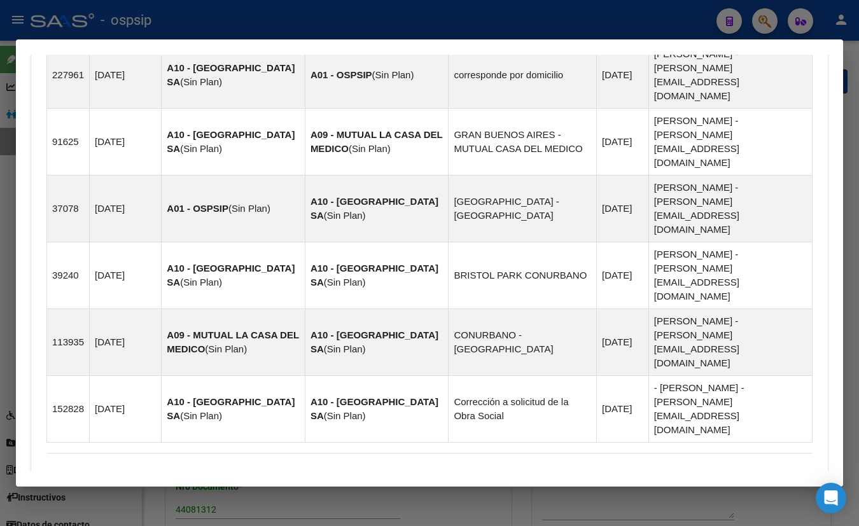
drag, startPoint x: 265, startPoint y: 431, endPoint x: 273, endPoint y: 430, distance: 7.7
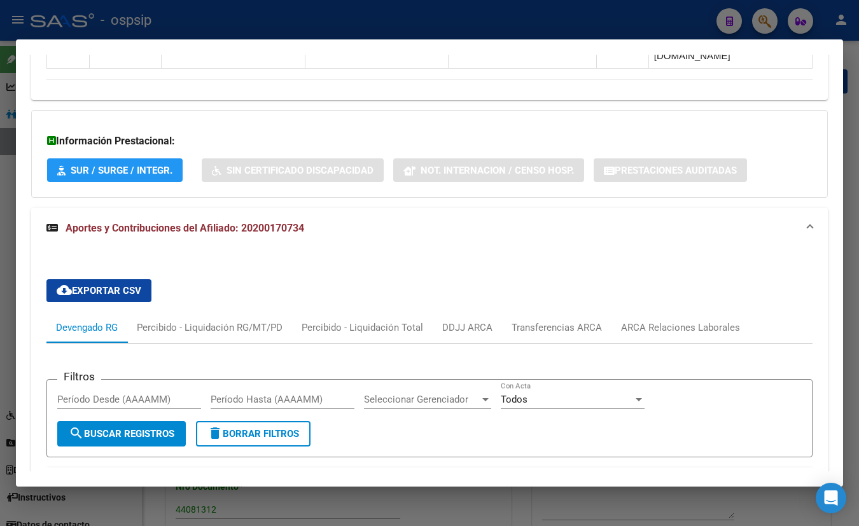
scroll to position [1212, 0]
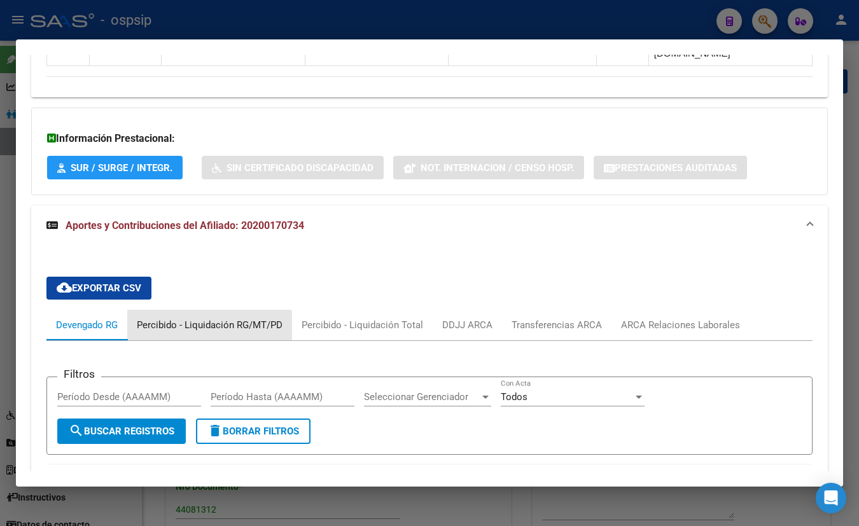
click at [210, 318] on div "Percibido - Liquidación RG/MT/PD" at bounding box center [210, 325] width 146 height 14
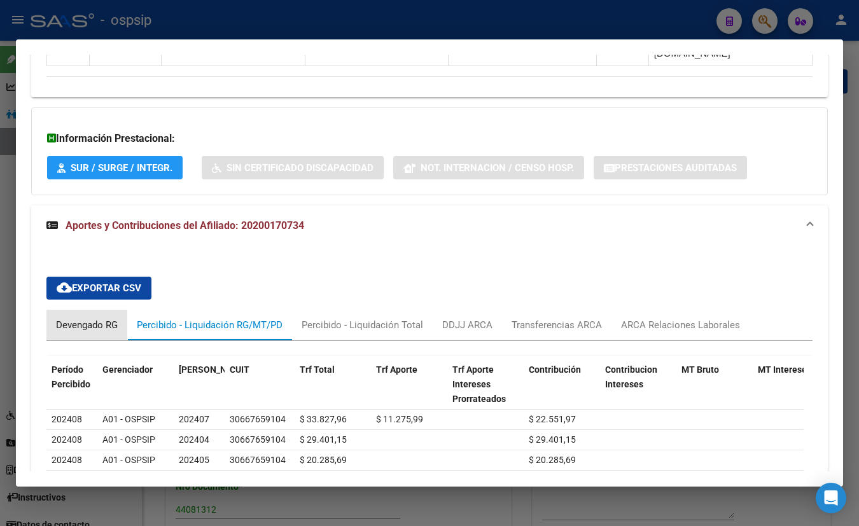
click at [87, 318] on div "Devengado RG" at bounding box center [87, 325] width 62 height 14
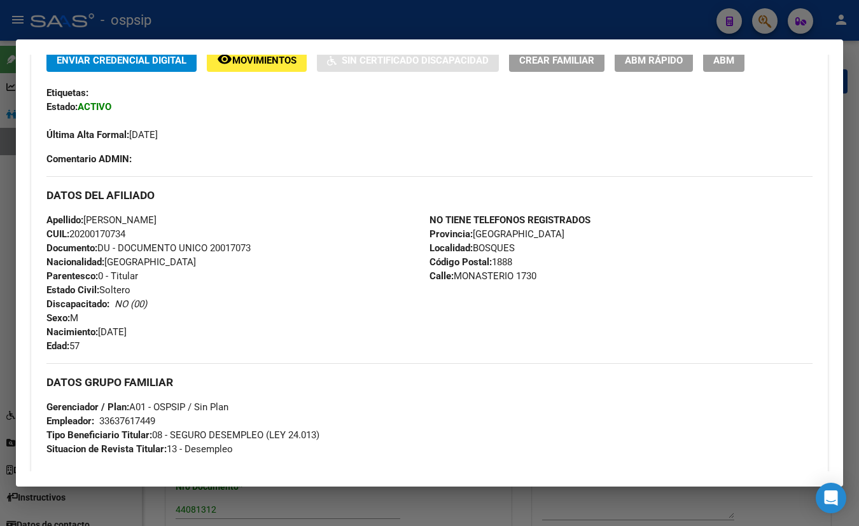
scroll to position [113, 0]
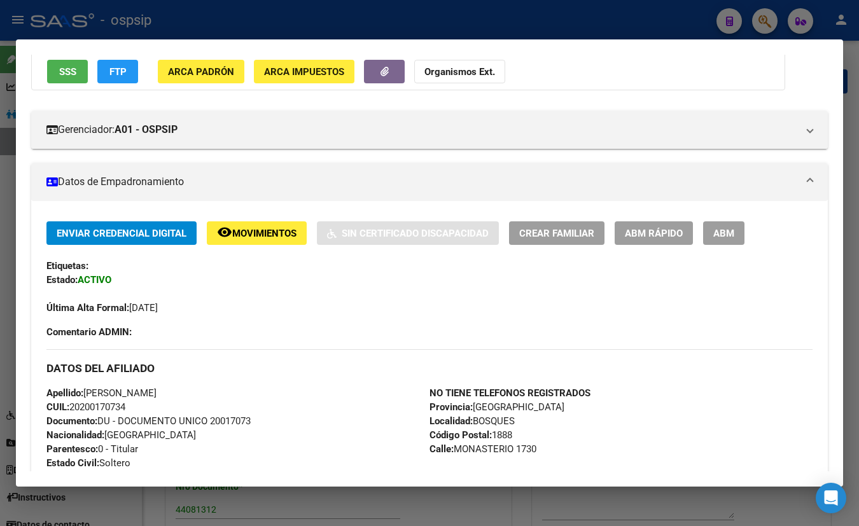
click at [71, 71] on span "SSS" at bounding box center [67, 71] width 17 height 11
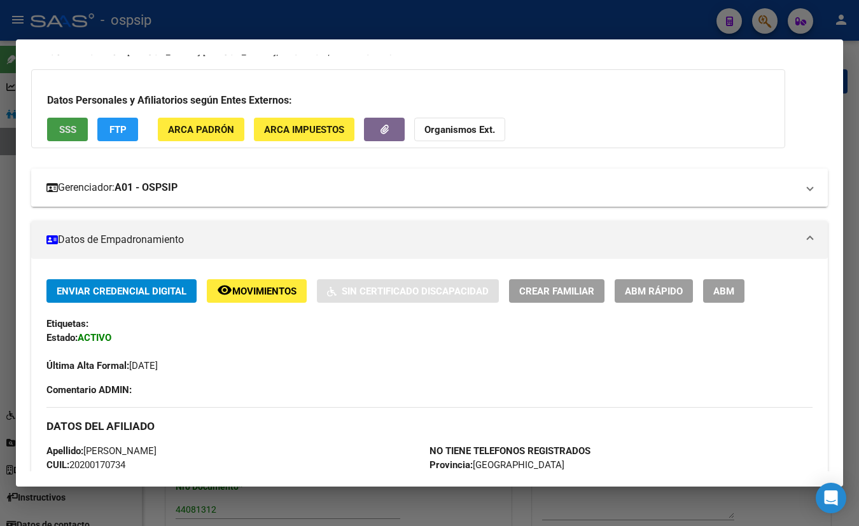
scroll to position [0, 0]
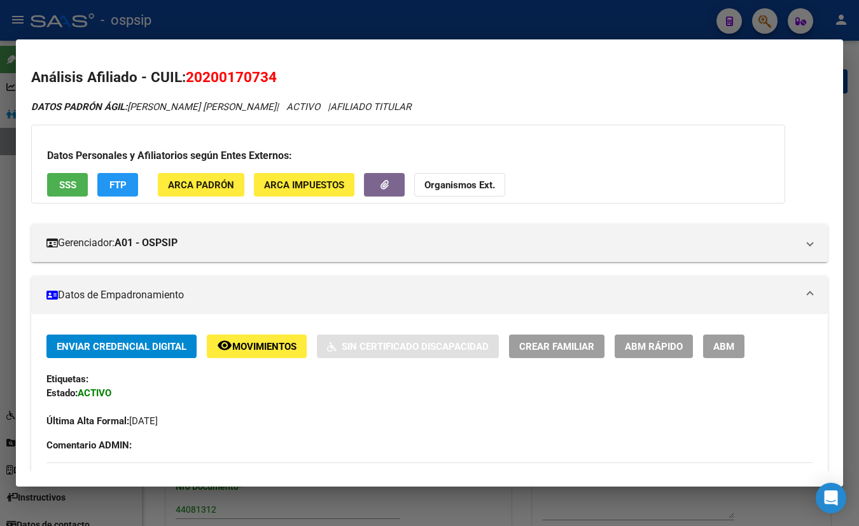
drag, startPoint x: 187, startPoint y: 76, endPoint x: 287, endPoint y: 76, distance: 99.9
click at [287, 76] on h2 "Análisis Afiliado - CUIL: 20200170734" at bounding box center [429, 78] width 797 height 22
copy span "20200170734"
click at [560, 148] on h3 "Datos Personales y Afiliatorios según Entes Externos:" at bounding box center [408, 155] width 722 height 15
drag, startPoint x: 204, startPoint y: 79, endPoint x: 267, endPoint y: 81, distance: 63.7
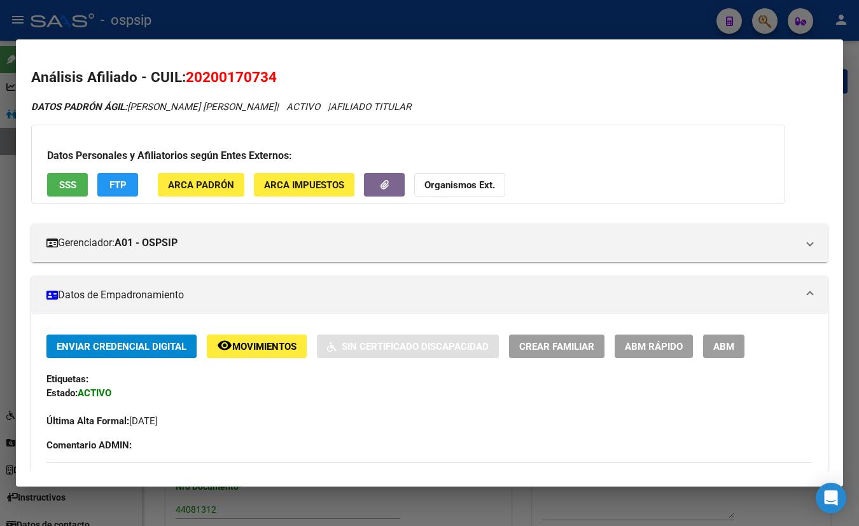
click at [267, 81] on span "20200170734" at bounding box center [231, 77] width 91 height 17
click at [585, 156] on h3 "Datos Personales y Afiliatorios según Entes Externos:" at bounding box center [408, 155] width 722 height 15
click at [227, 379] on div "Etiquetas:" at bounding box center [429, 379] width 766 height 14
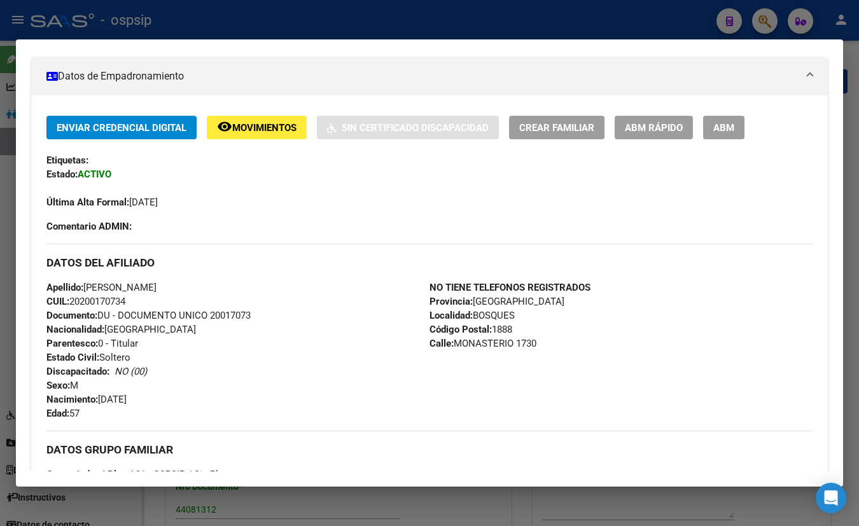
scroll to position [231, 0]
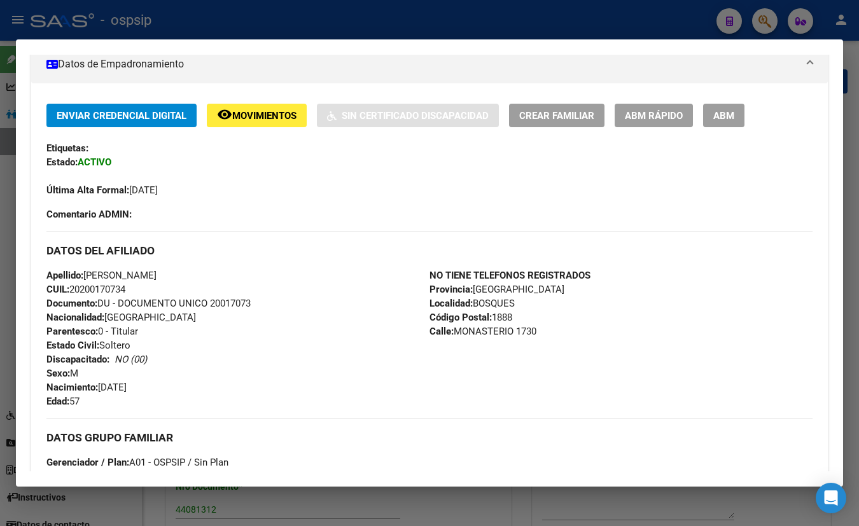
click at [223, 335] on div "Apellido: [PERSON_NAME]: 20200170734 Documento: DU - DOCUMENTO UNICO 20017073 N…" at bounding box center [237, 339] width 383 height 140
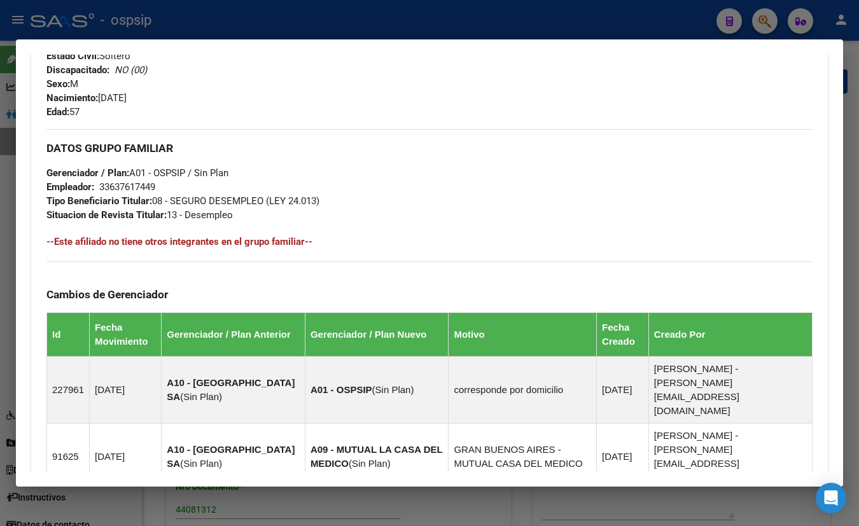
click at [530, 103] on div "NO TIENE TELEFONOS REGISTRADOS Provincia: [GEOGRAPHIC_DATA] Localidad: BOSQUES …" at bounding box center [621, 49] width 383 height 140
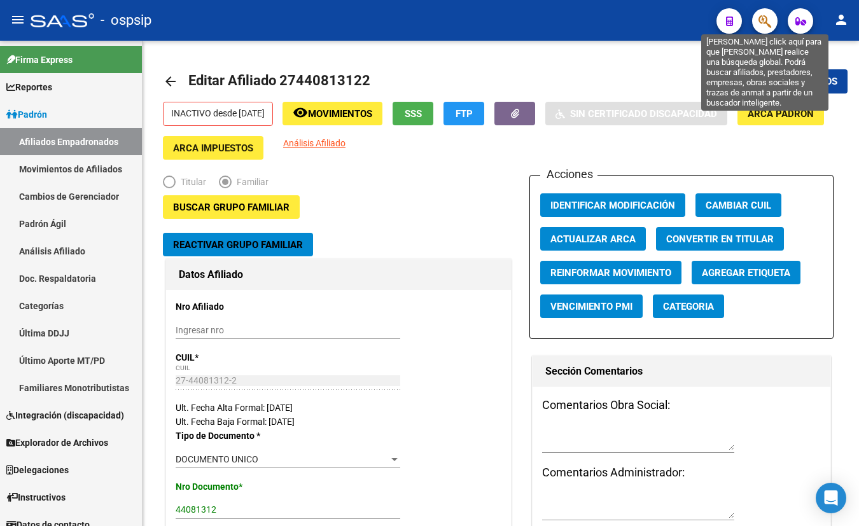
click at [768, 22] on icon "button" at bounding box center [765, 21] width 13 height 15
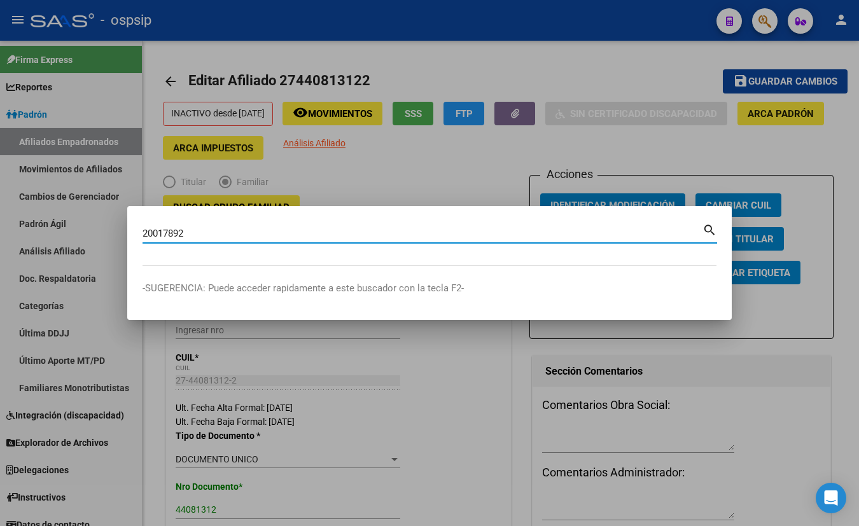
type input "20017892"
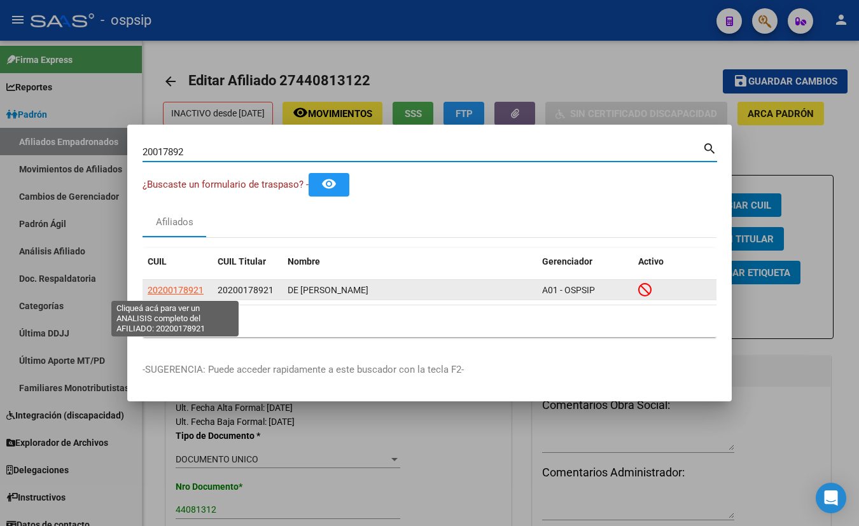
click at [178, 289] on span "20200178921" at bounding box center [176, 290] width 56 height 10
type textarea "20200178921"
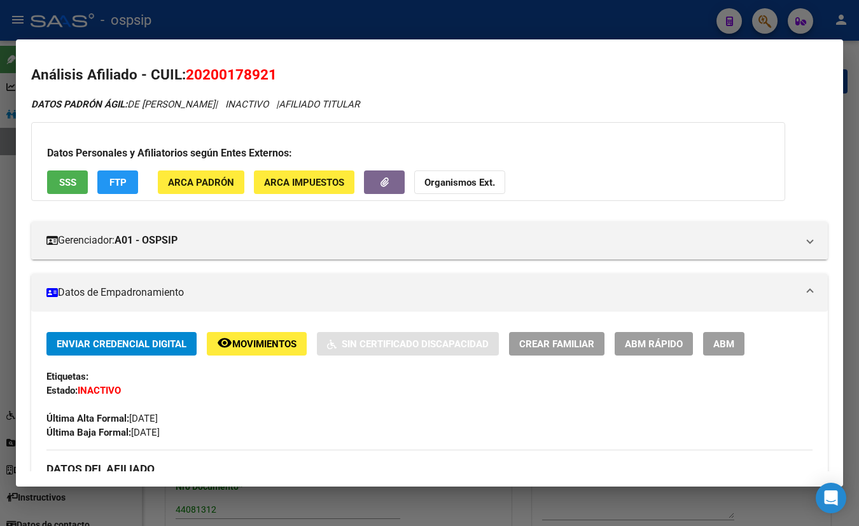
scroll to position [0, 0]
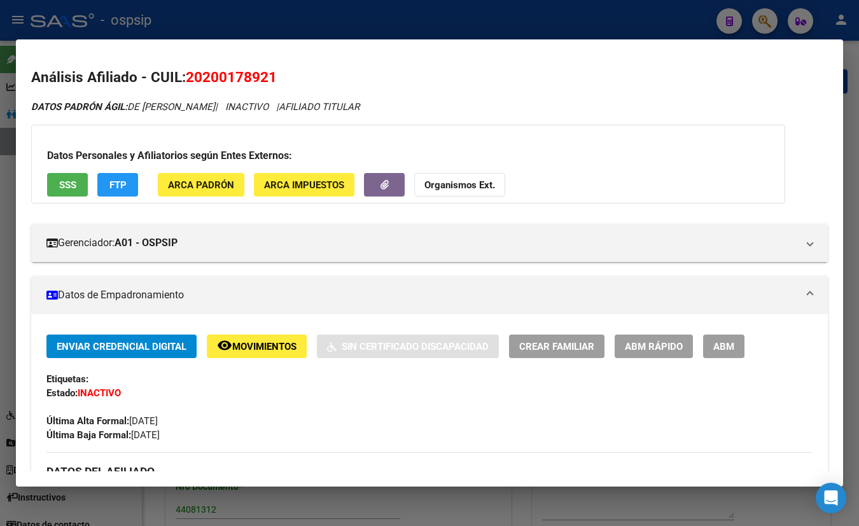
click at [60, 176] on button "SSS" at bounding box center [67, 185] width 41 height 24
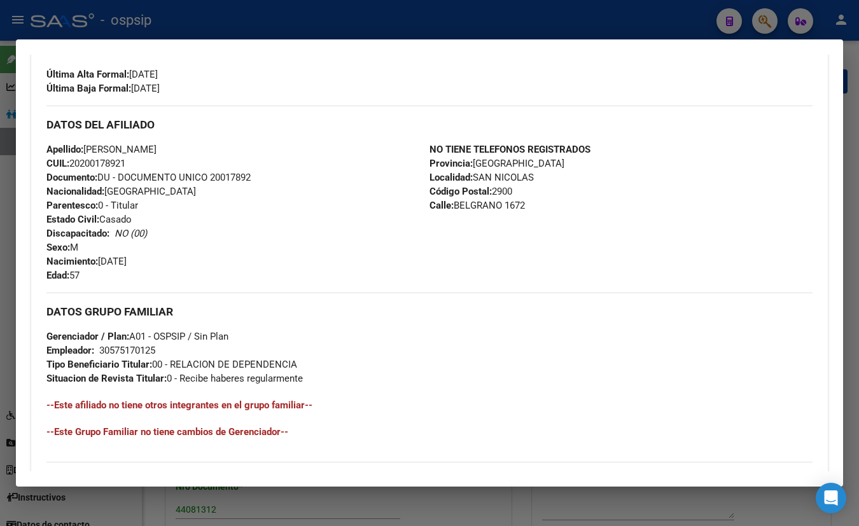
scroll to position [524, 0]
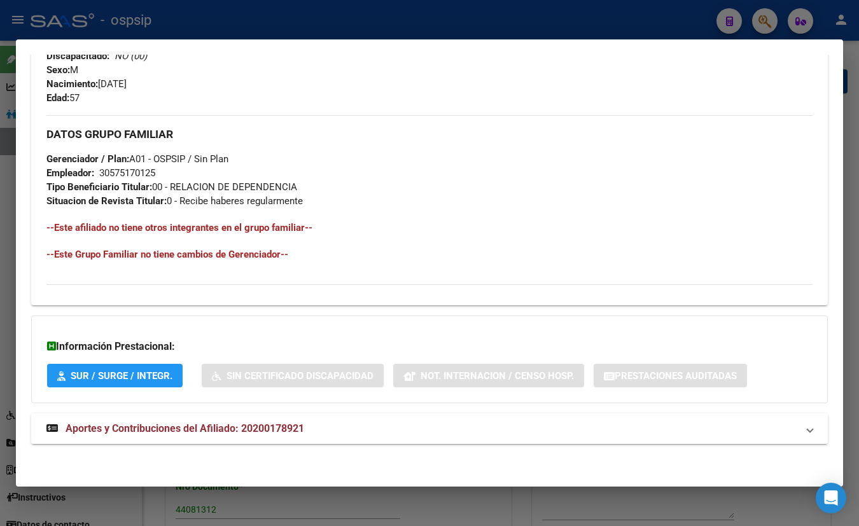
drag, startPoint x: 235, startPoint y: 427, endPoint x: 254, endPoint y: 423, distance: 19.5
click at [237, 428] on span "Aportes y Contribuciones del Afiliado: 20200178921" at bounding box center [185, 429] width 239 height 12
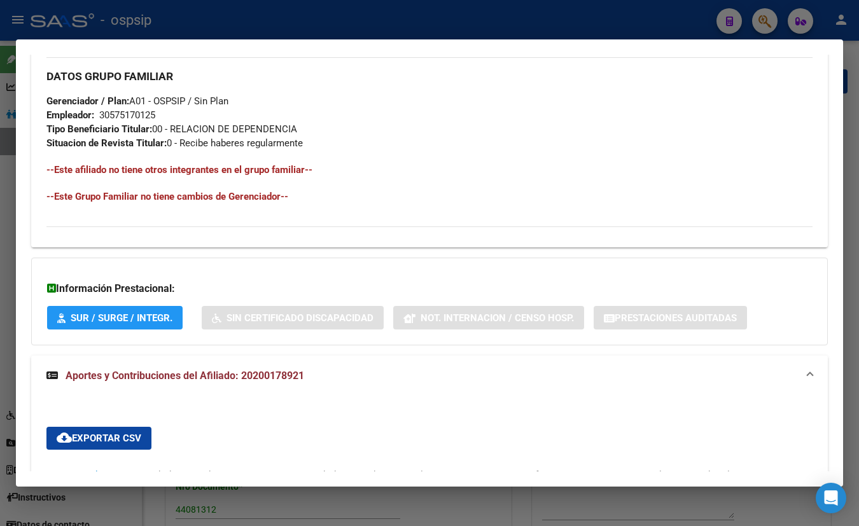
scroll to position [235, 0]
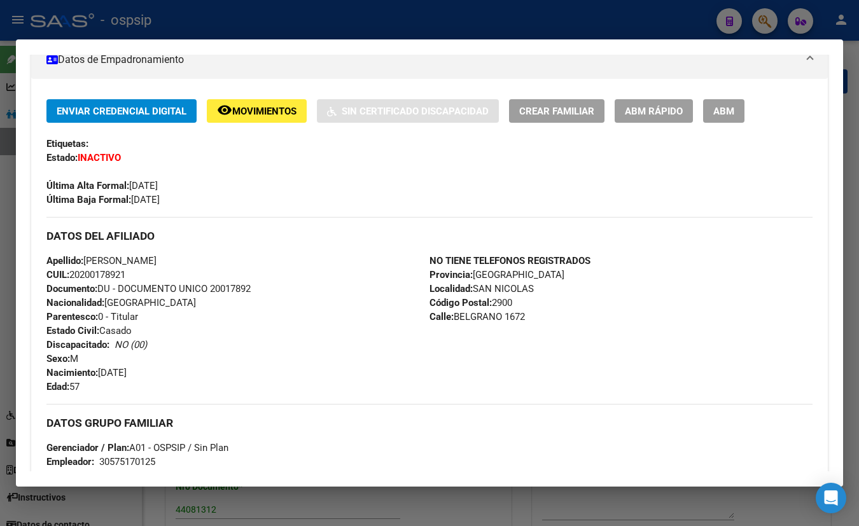
click at [185, 141] on div "Etiquetas:" at bounding box center [429, 144] width 766 height 14
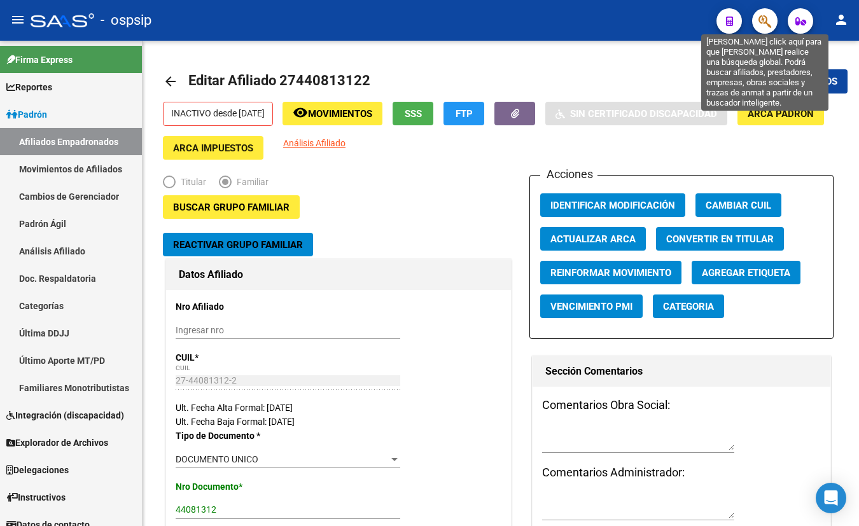
click at [764, 16] on icon "button" at bounding box center [765, 21] width 13 height 15
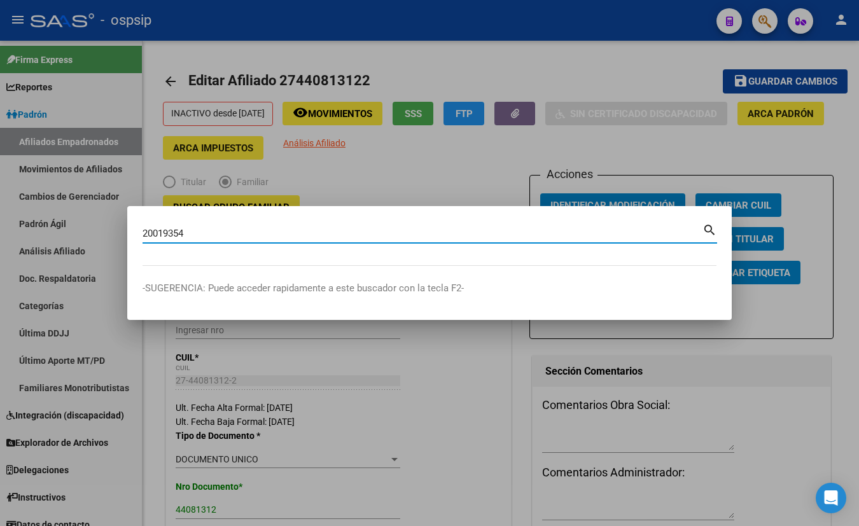
type input "20019354"
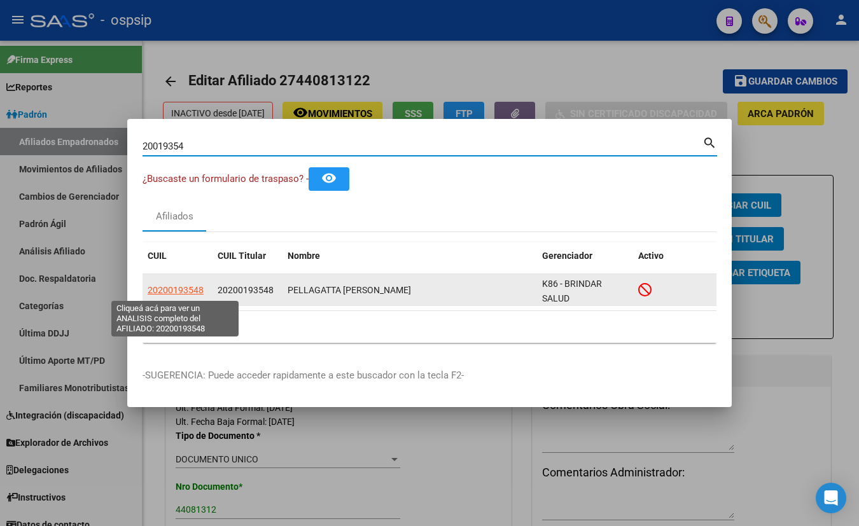
click at [171, 286] on span "20200193548" at bounding box center [176, 290] width 56 height 10
type textarea "20200193548"
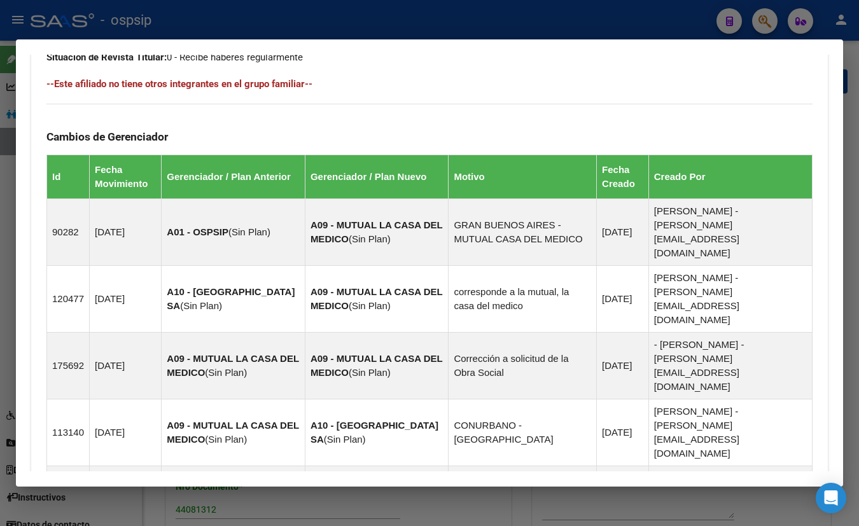
scroll to position [825, 0]
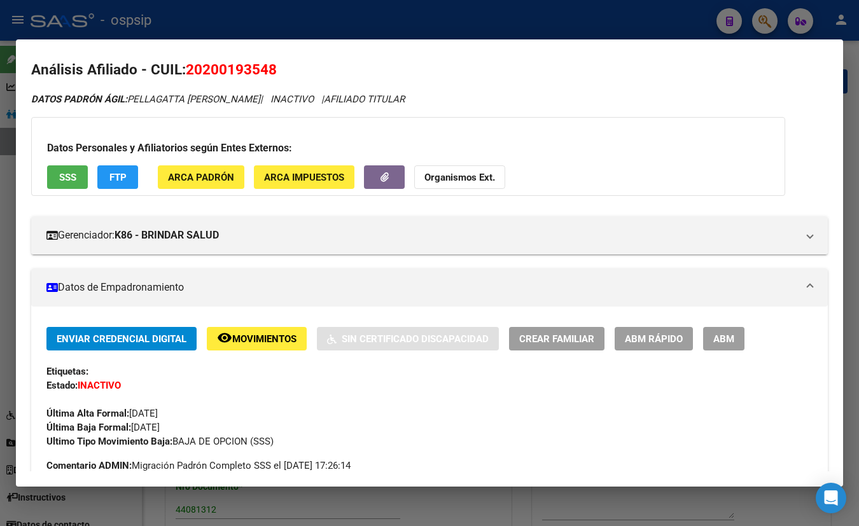
scroll to position [0, 0]
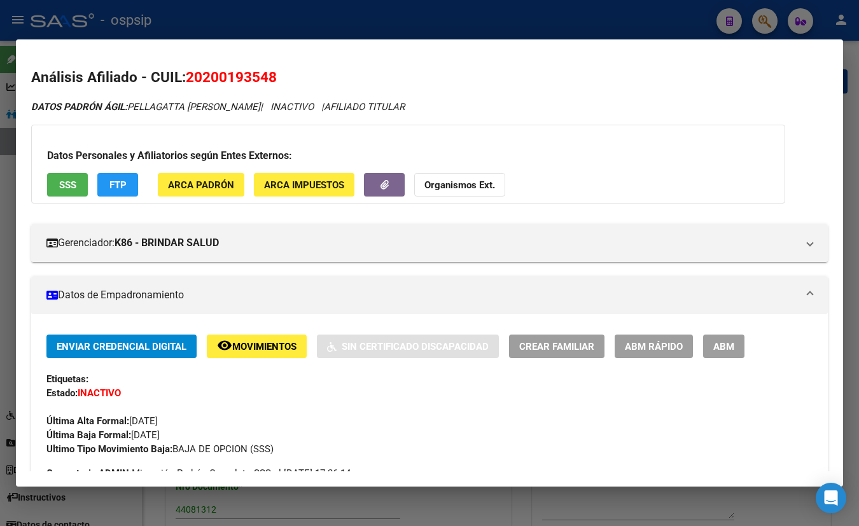
click at [62, 188] on span "SSS" at bounding box center [67, 184] width 17 height 11
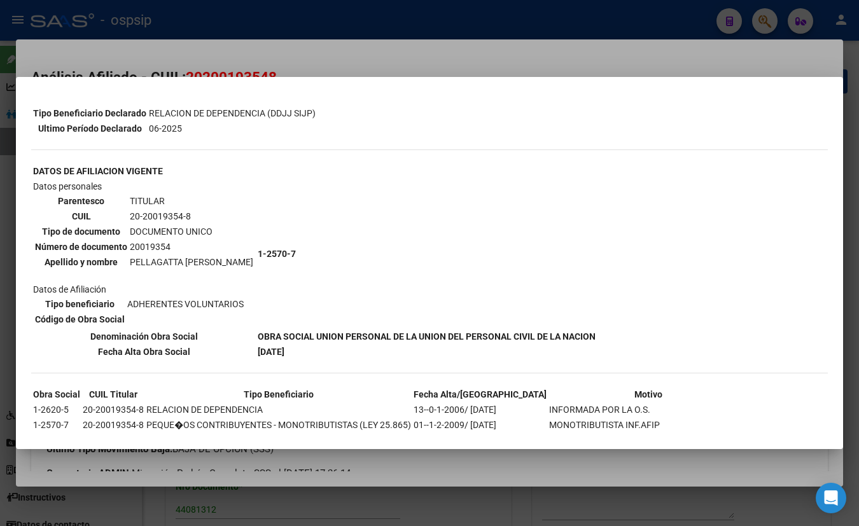
scroll to position [74, 0]
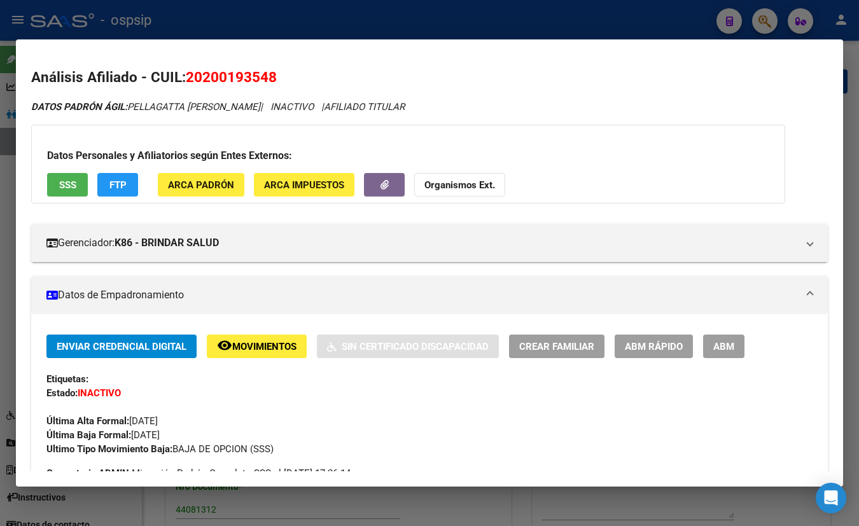
drag, startPoint x: 229, startPoint y: 134, endPoint x: 241, endPoint y: 137, distance: 12.1
click at [229, 134] on div "Datos Personales y Afiliatorios según Entes Externos: SSS FTP ARCA Padrón ARCA …" at bounding box center [408, 164] width 754 height 79
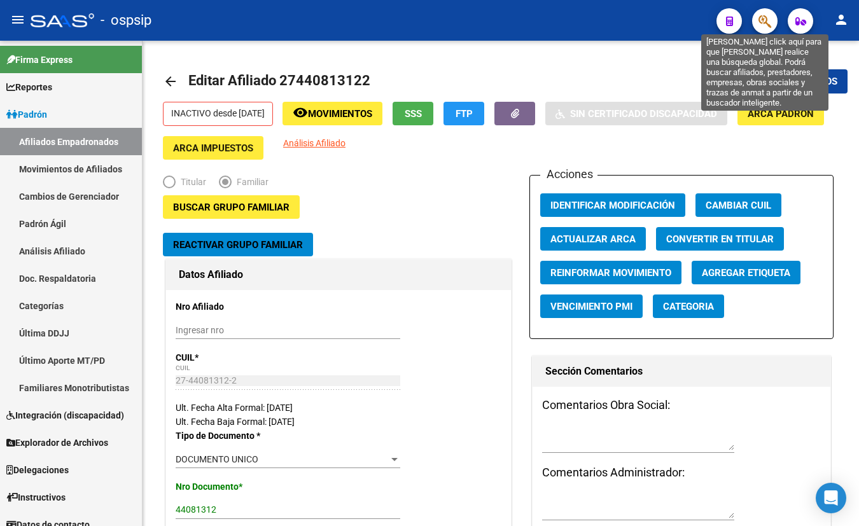
click at [762, 19] on icon "button" at bounding box center [765, 21] width 13 height 15
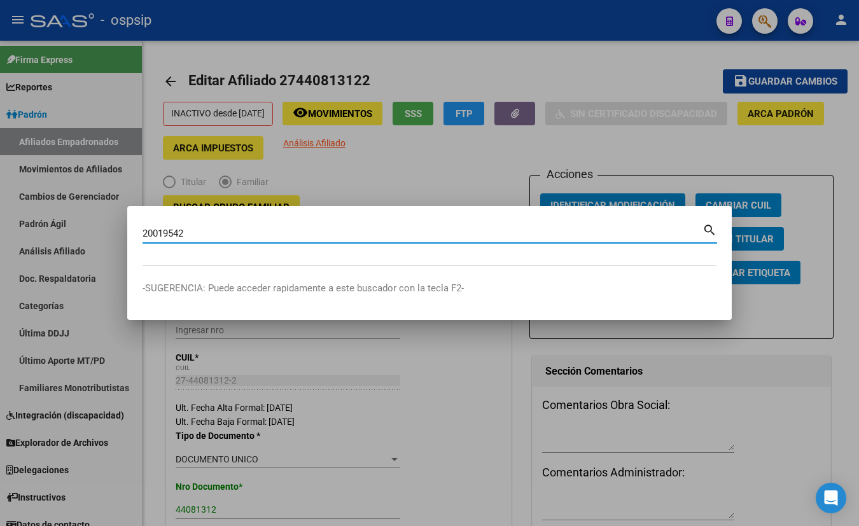
type input "20019542"
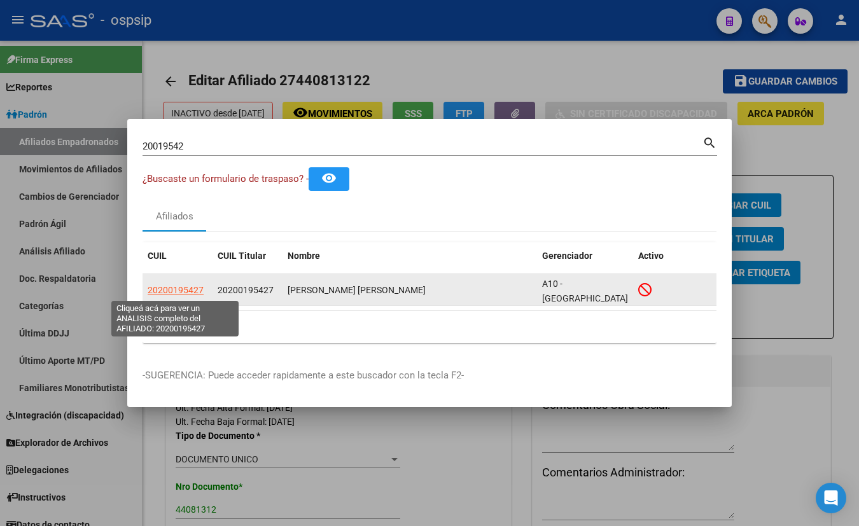
click at [171, 291] on span "20200195427" at bounding box center [176, 290] width 56 height 10
type textarea "20200195427"
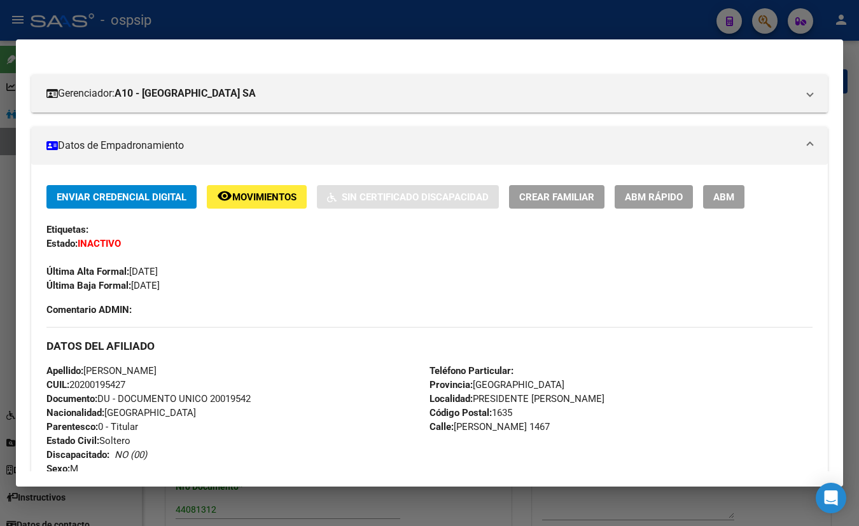
scroll to position [0, 0]
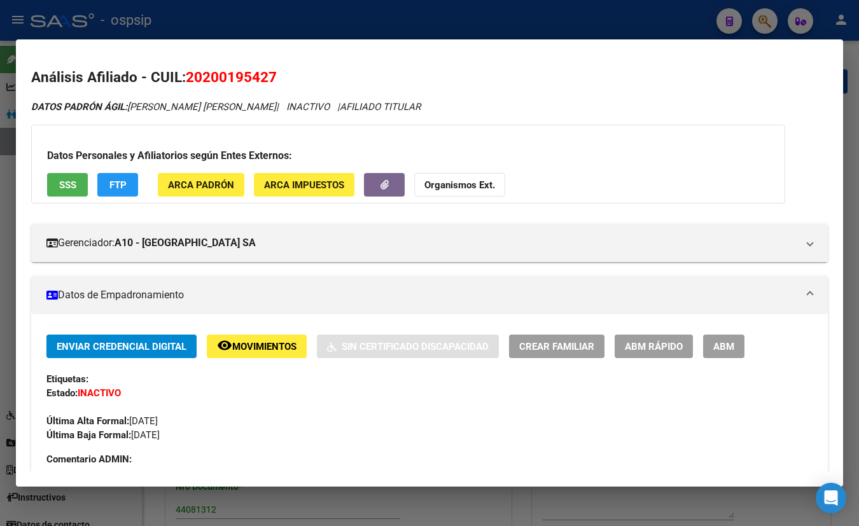
click at [68, 183] on span "SSS" at bounding box center [67, 184] width 17 height 11
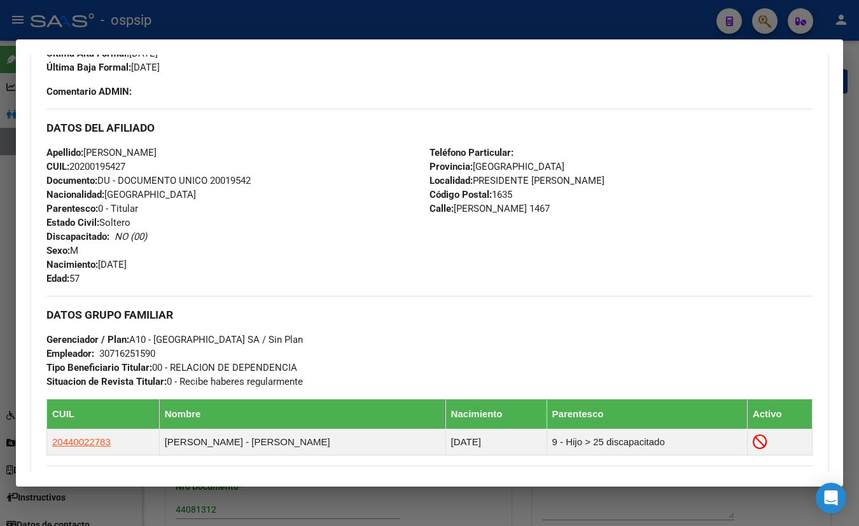
scroll to position [386, 0]
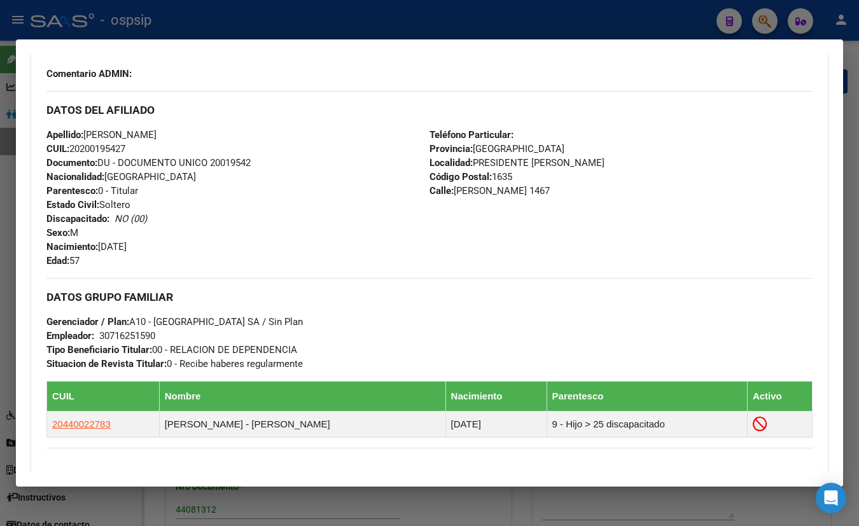
click at [236, 265] on div "Apellido: [PERSON_NAME] CUIL: 20200195427 Documento: DU - DOCUMENTO UNICO 20019…" at bounding box center [237, 198] width 383 height 140
click at [306, 134] on div "Apellido: [PERSON_NAME] CUIL: 20200195427 Documento: DU - DOCUMENTO UNICO 20019…" at bounding box center [237, 198] width 383 height 140
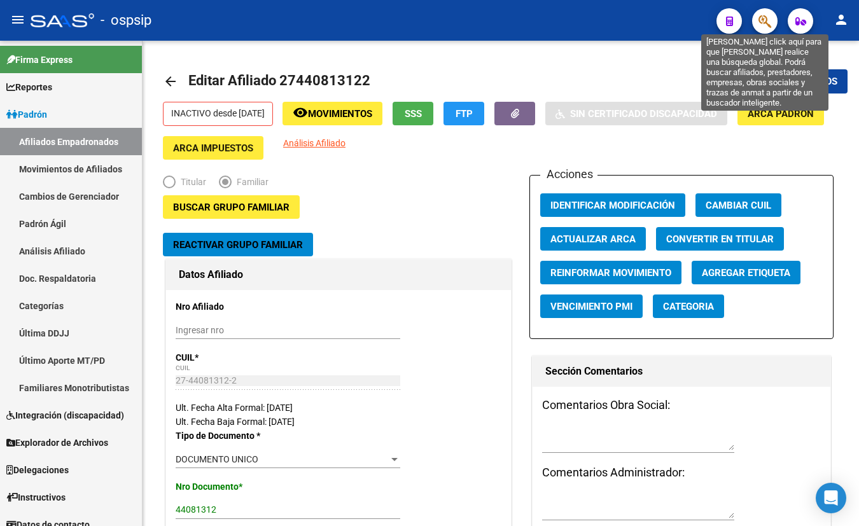
click at [763, 20] on icon "button" at bounding box center [765, 21] width 13 height 15
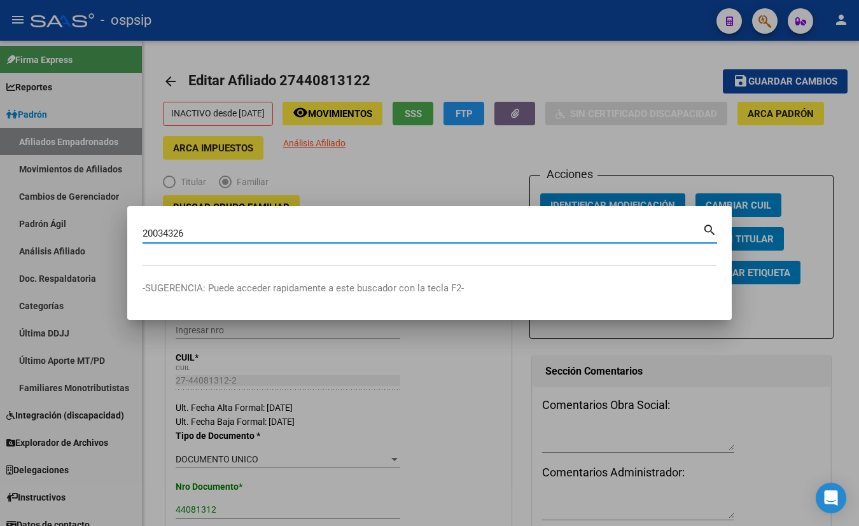
type input "20034326"
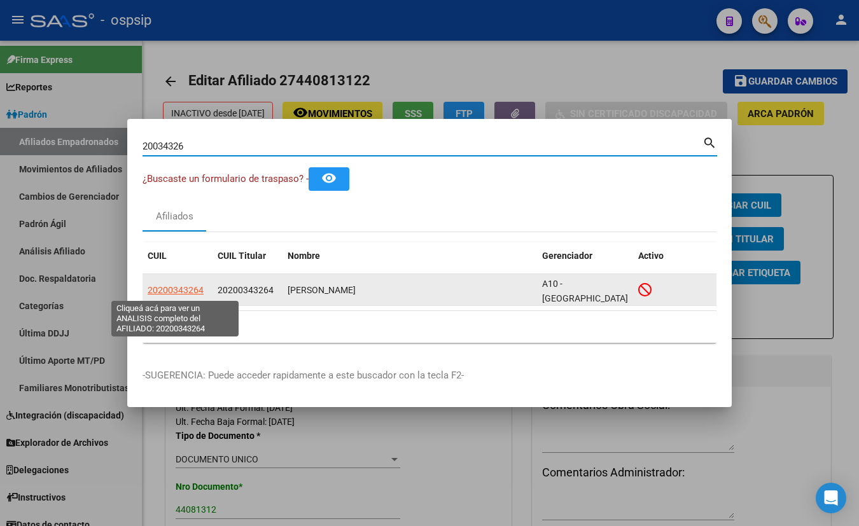
click at [185, 291] on span "20200343264" at bounding box center [176, 290] width 56 height 10
type textarea "20200343264"
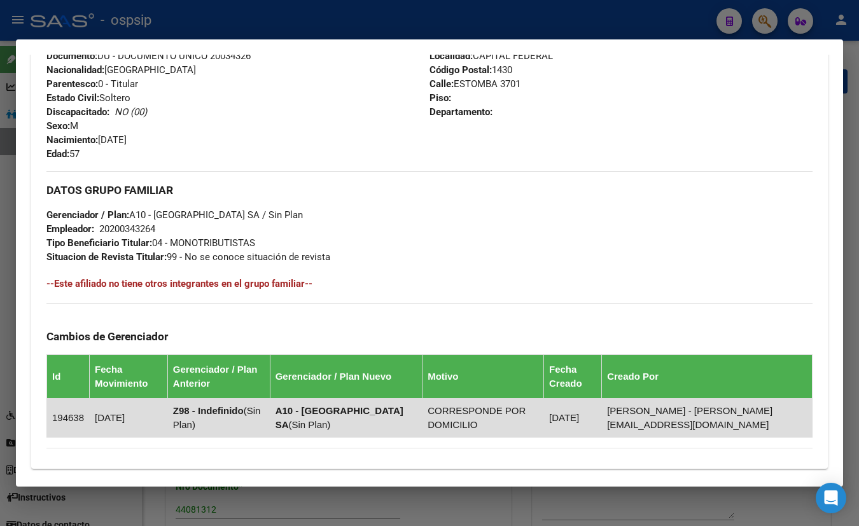
scroll to position [684, 0]
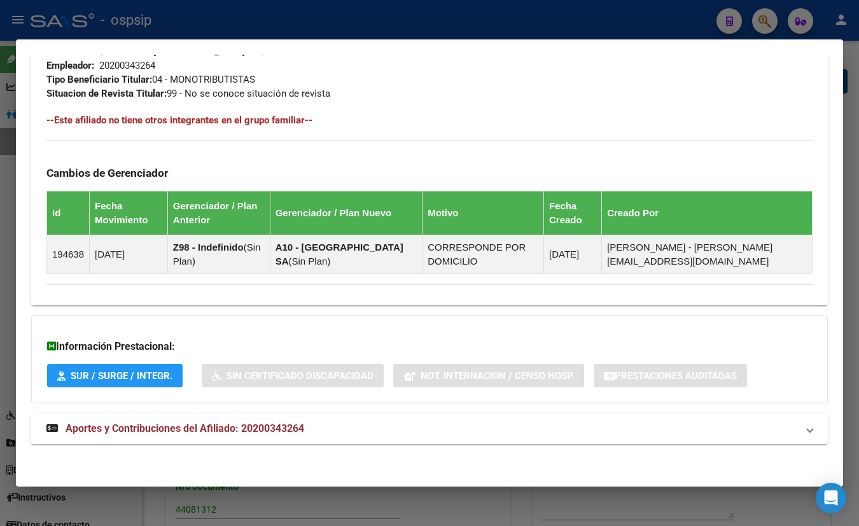
click at [254, 423] on span "Aportes y Contribuciones del Afiliado: 20200343264" at bounding box center [185, 429] width 239 height 12
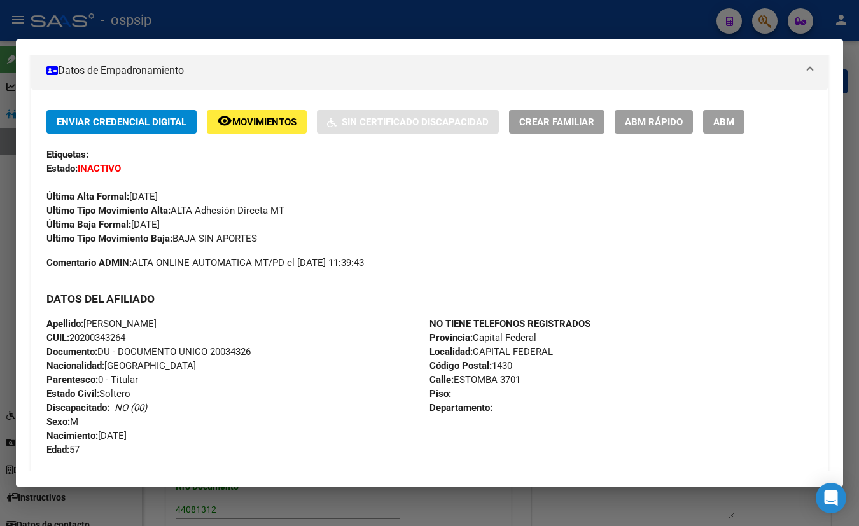
scroll to position [221, 0]
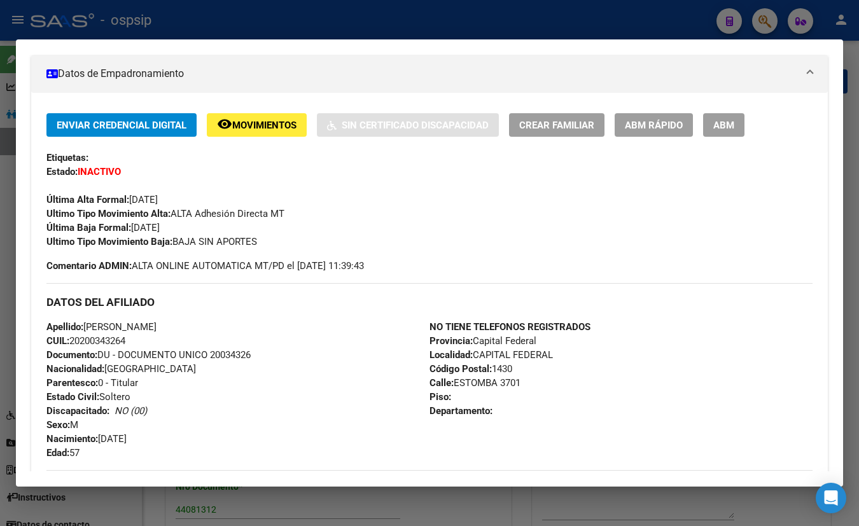
drag, startPoint x: 214, startPoint y: 101, endPoint x: 245, endPoint y: 117, distance: 34.7
click at [215, 100] on div "Enviar Credencial Digital remove_red_eye Movimientos Sin Certificado Discapacid…" at bounding box center [429, 430] width 797 height 675
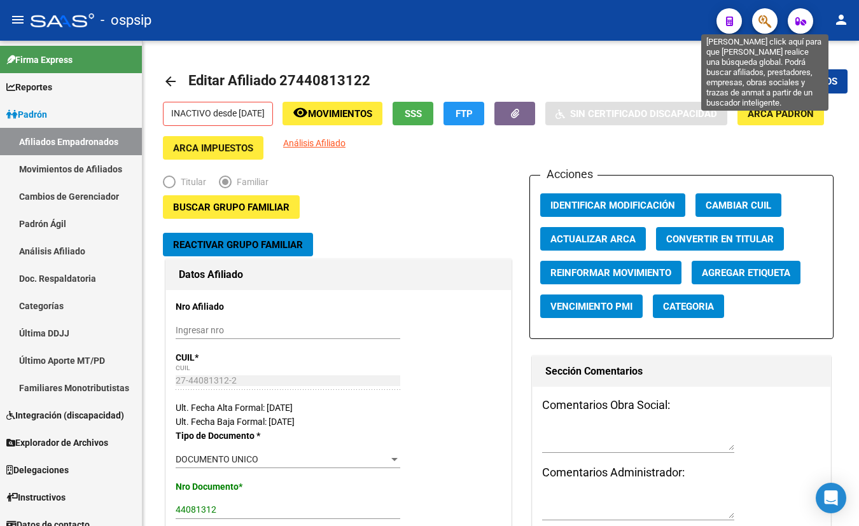
click at [761, 17] on icon "button" at bounding box center [765, 21] width 13 height 15
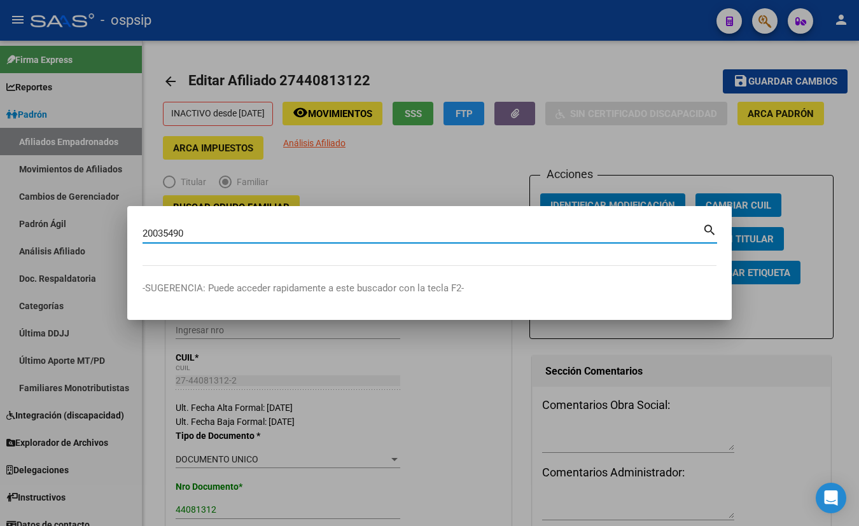
type input "20035490"
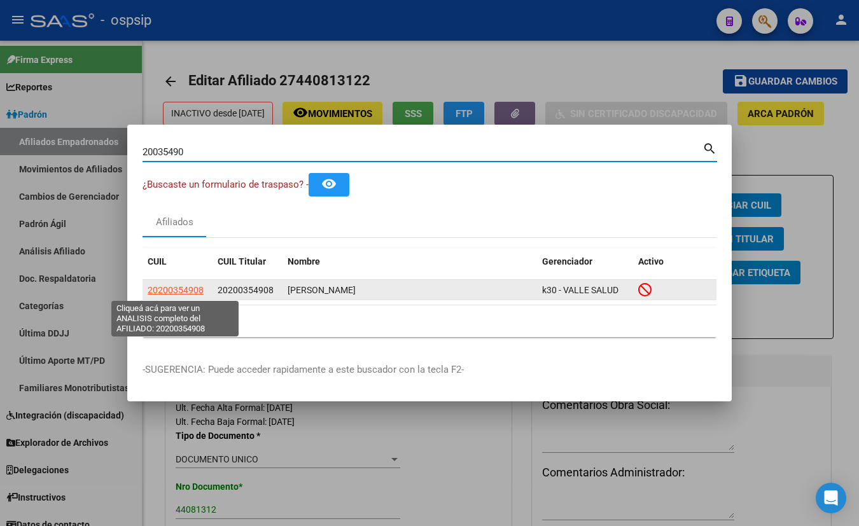
click at [167, 290] on span "20200354908" at bounding box center [176, 290] width 56 height 10
type textarea "20200354908"
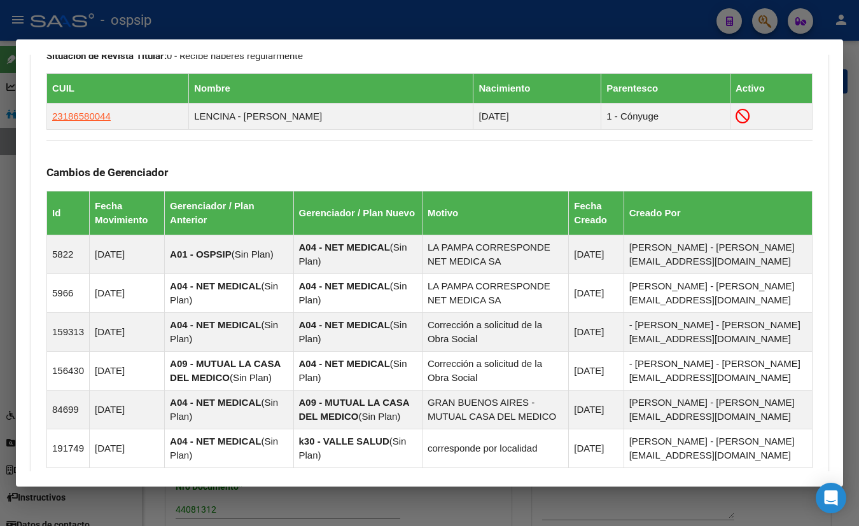
scroll to position [887, 0]
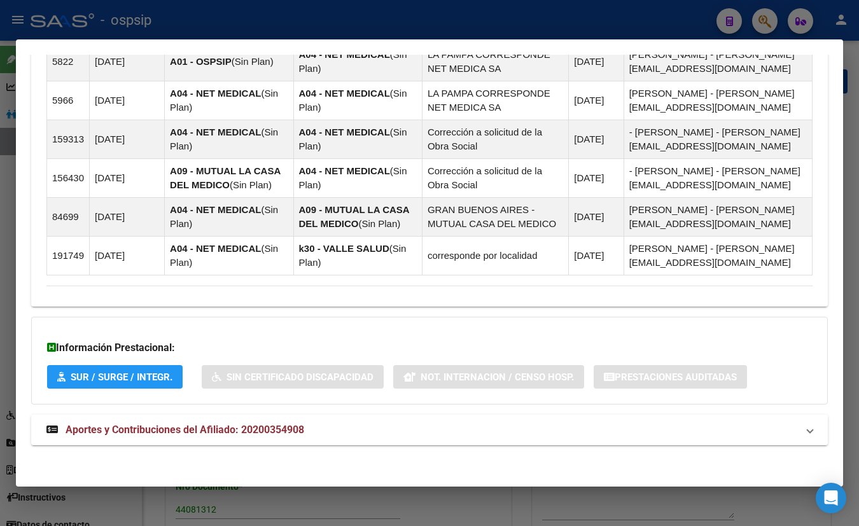
click at [286, 428] on span "Aportes y Contribuciones del Afiliado: 20200354908" at bounding box center [185, 430] width 239 height 12
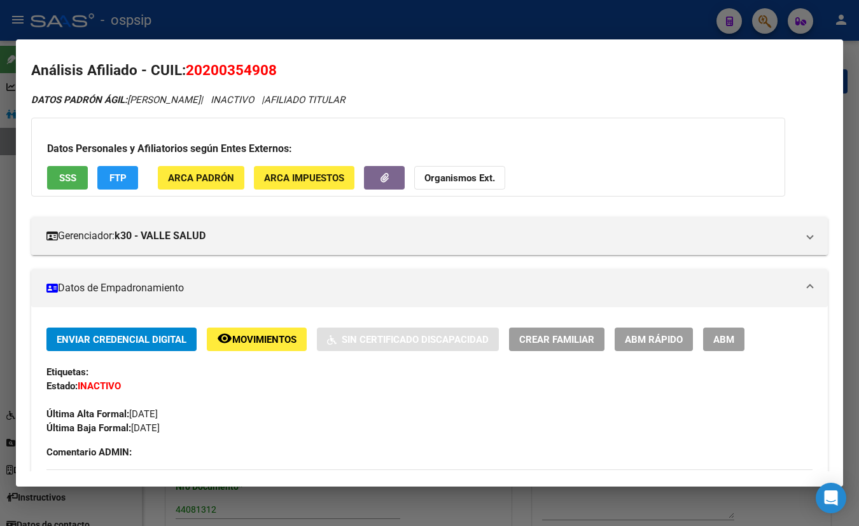
scroll to position [0, 0]
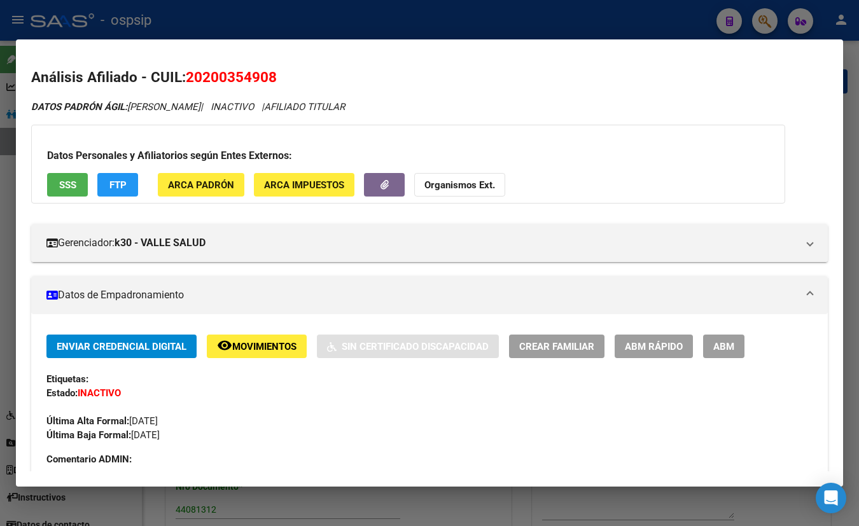
click at [191, 413] on div "Última Alta Formal: [DATE]" at bounding box center [429, 414] width 766 height 28
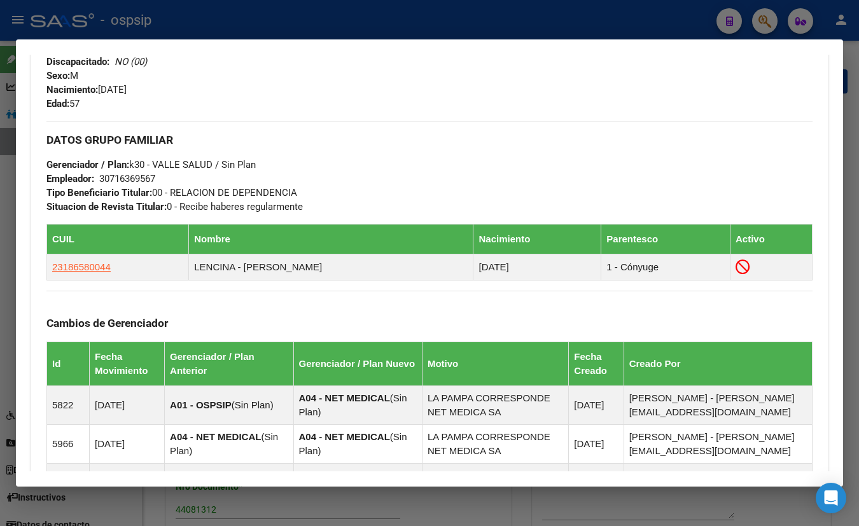
scroll to position [405, 0]
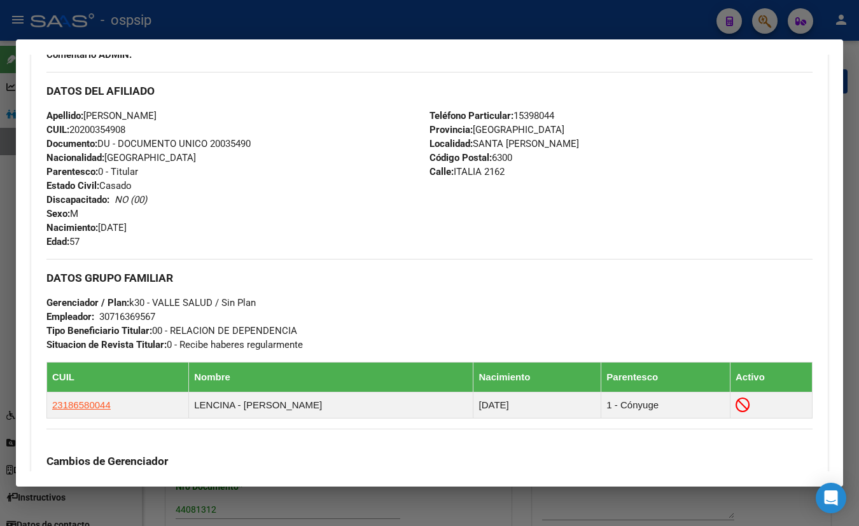
click at [258, 114] on div "Apellido: [PERSON_NAME] CUIL: 20200354908 Documento: DU - DOCUMENTO UNICO 20035…" at bounding box center [237, 179] width 383 height 140
drag, startPoint x: 322, startPoint y: 116, endPoint x: 386, endPoint y: 146, distance: 70.3
click at [322, 116] on div "Apellido: [PERSON_NAME] CUIL: 20200354908 Documento: DU - DOCUMENTO UNICO 20035…" at bounding box center [237, 179] width 383 height 140
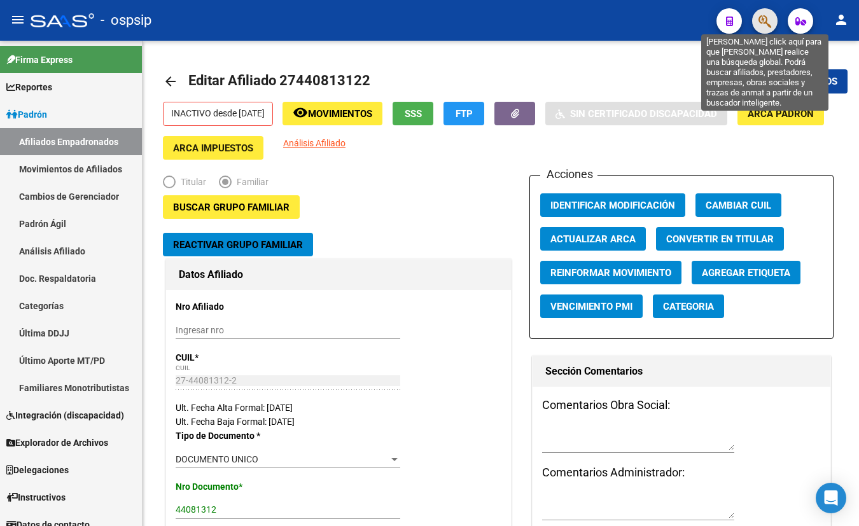
click at [764, 24] on icon "button" at bounding box center [765, 21] width 13 height 15
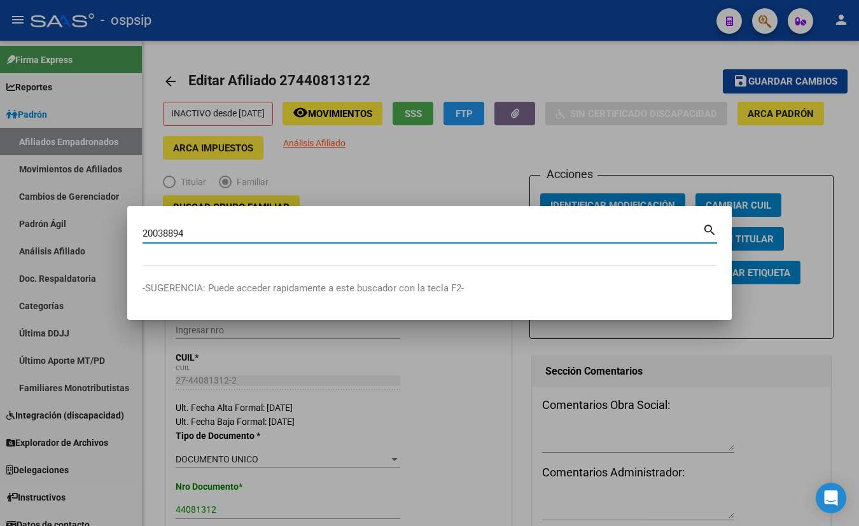
type input "20038894"
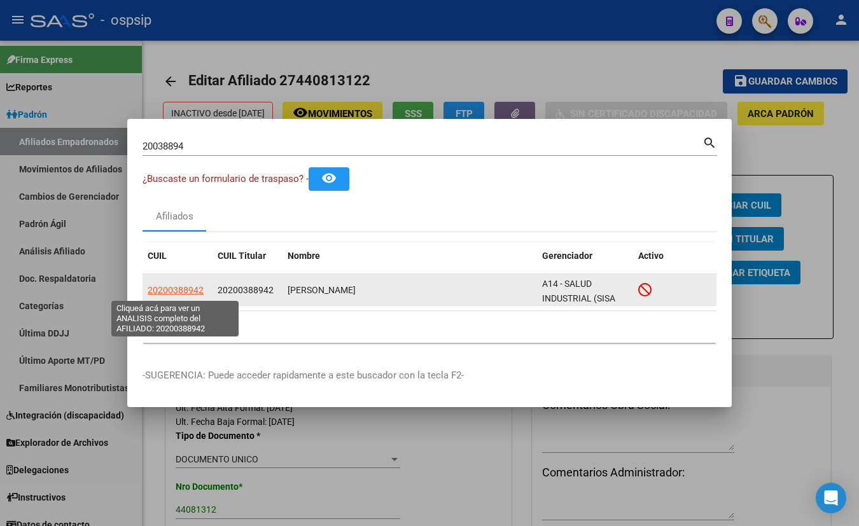
click at [162, 288] on span "20200388942" at bounding box center [176, 290] width 56 height 10
type textarea "20200388942"
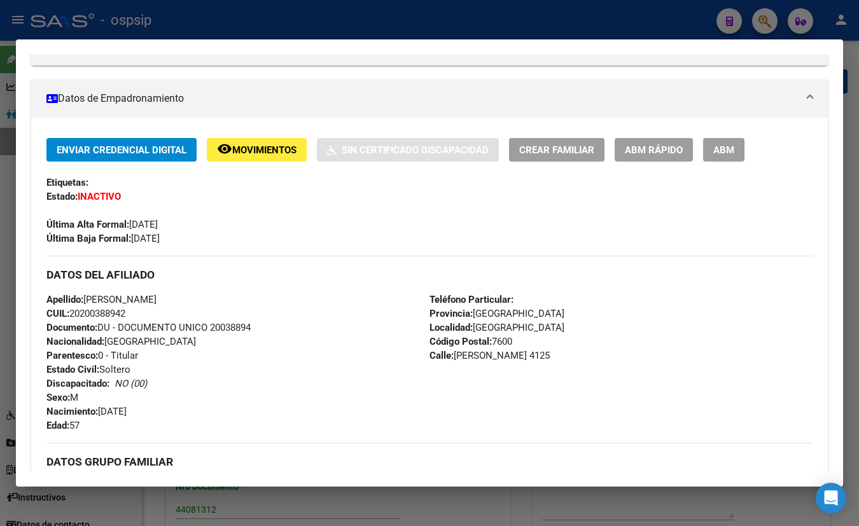
scroll to position [0, 0]
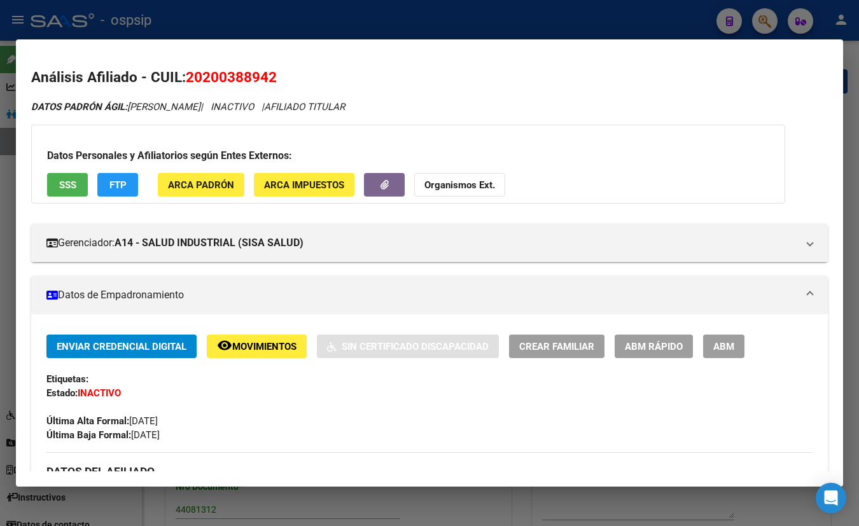
click at [54, 185] on button "SSS" at bounding box center [67, 185] width 41 height 24
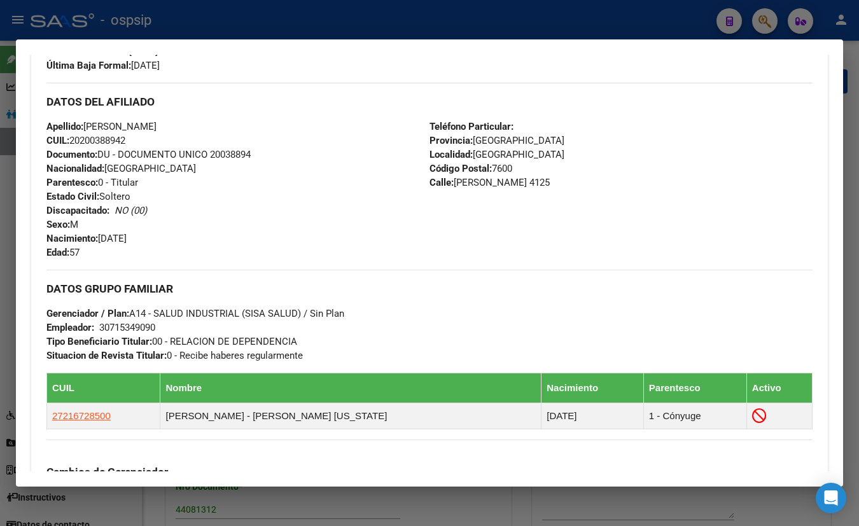
scroll to position [342, 0]
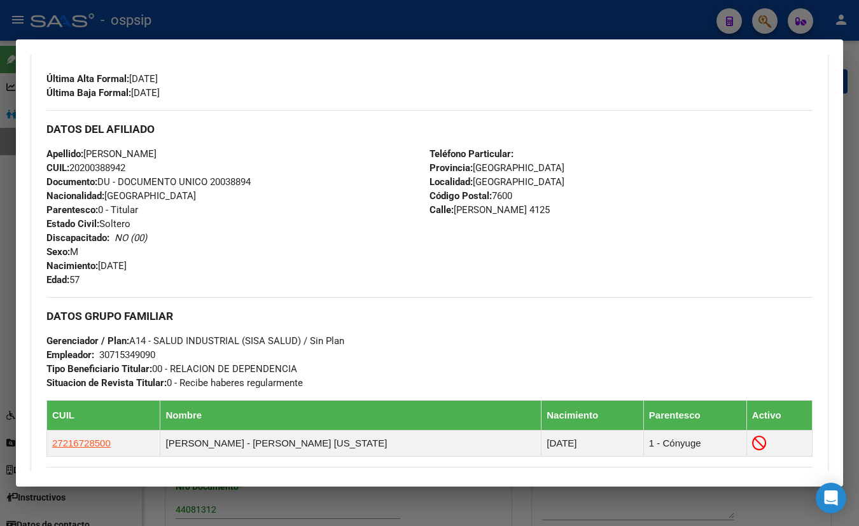
click at [214, 136] on div "DATOS DEL AFILIADO" at bounding box center [429, 128] width 766 height 37
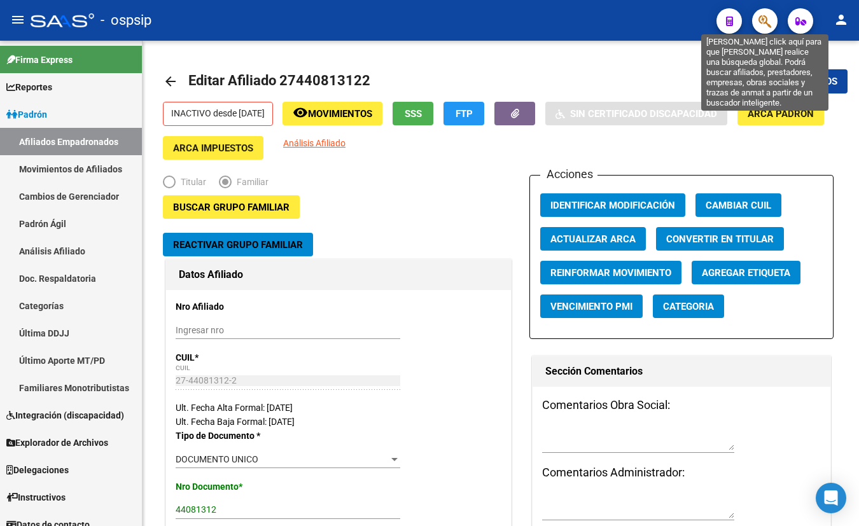
click at [763, 19] on icon "button" at bounding box center [765, 21] width 13 height 15
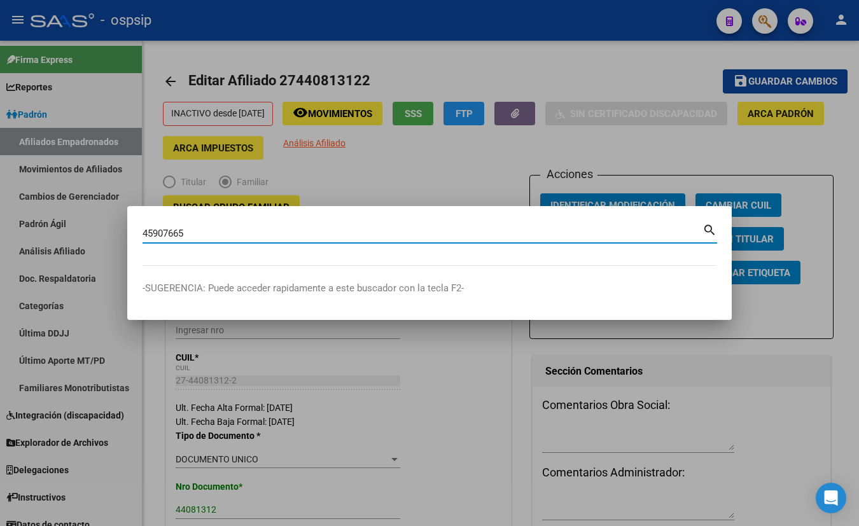
type input "45907665"
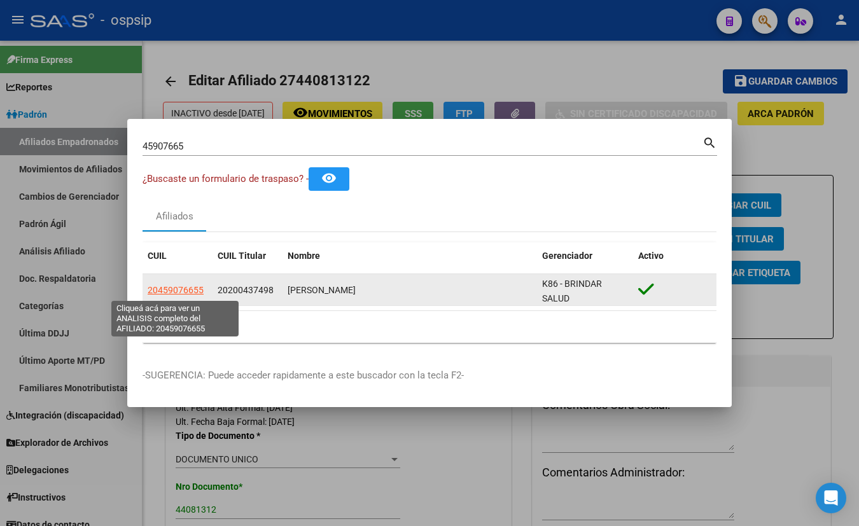
click at [177, 288] on span "20459076655" at bounding box center [176, 290] width 56 height 10
type textarea "20459076655"
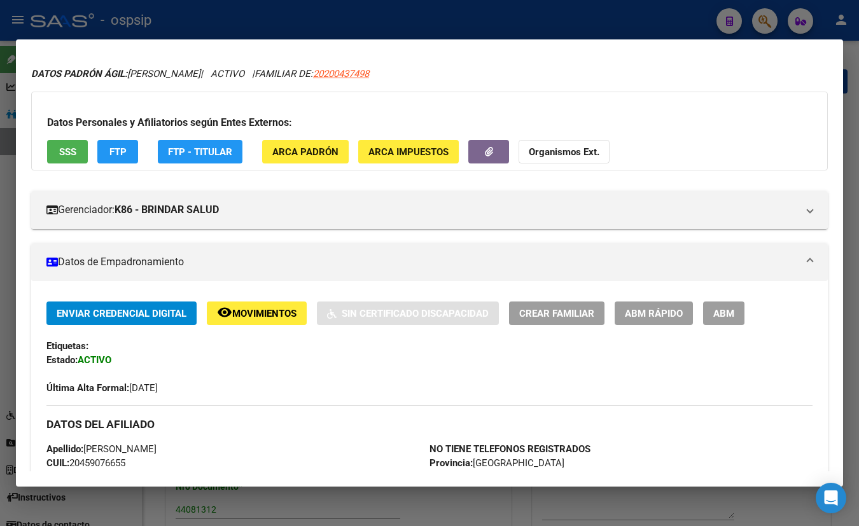
scroll to position [0, 0]
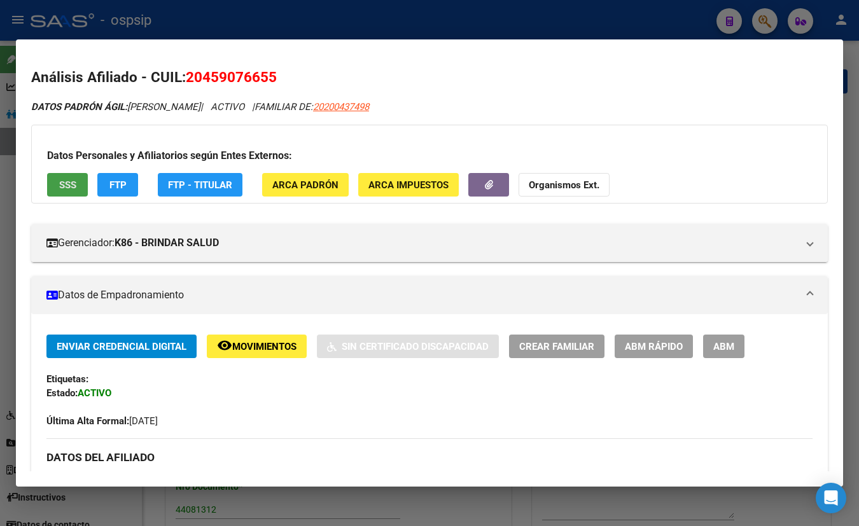
click at [62, 184] on span "SSS" at bounding box center [67, 184] width 17 height 11
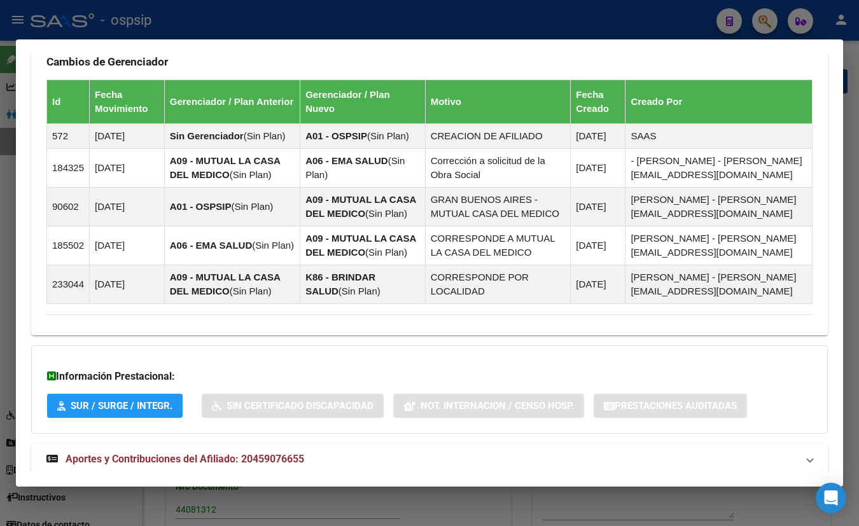
scroll to position [846, 0]
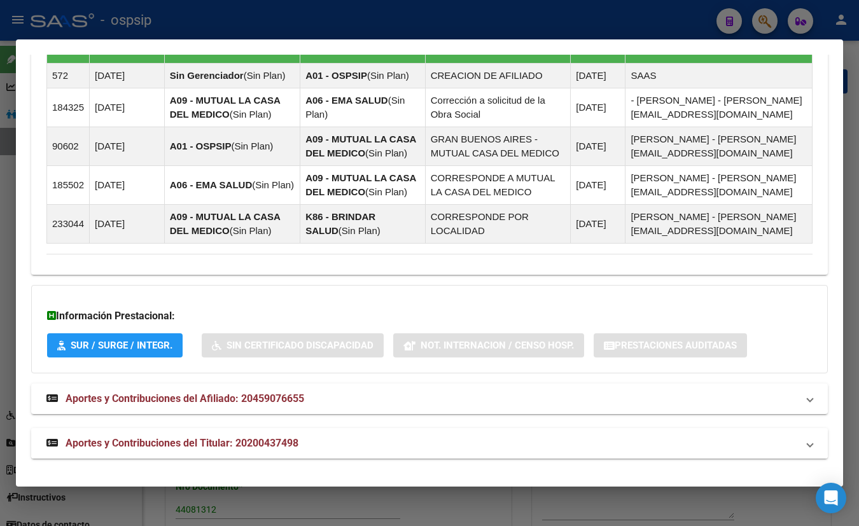
click at [272, 437] on span "Aportes y Contribuciones del Titular: 20200437498" at bounding box center [182, 443] width 233 height 12
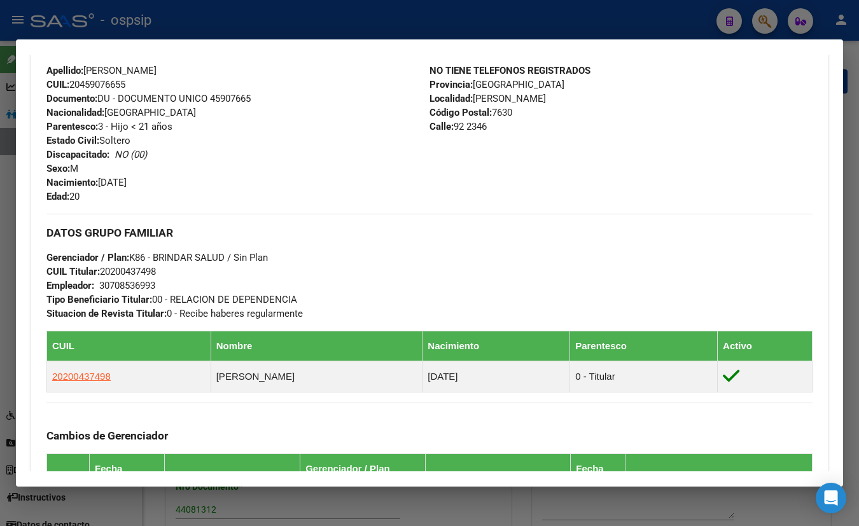
scroll to position [413, 0]
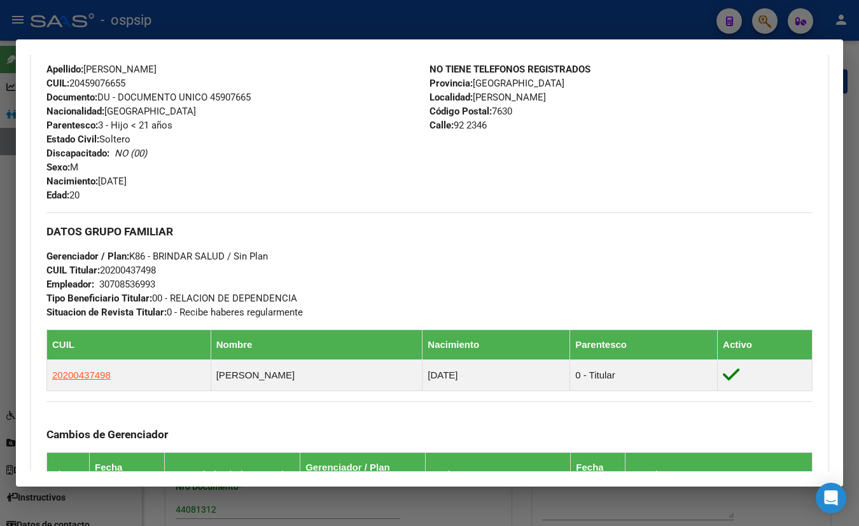
click at [251, 113] on div "Apellido: [PERSON_NAME] CUIL: 20459076655 Documento: DU - DOCUMENTO UNICO 45907…" at bounding box center [237, 132] width 383 height 140
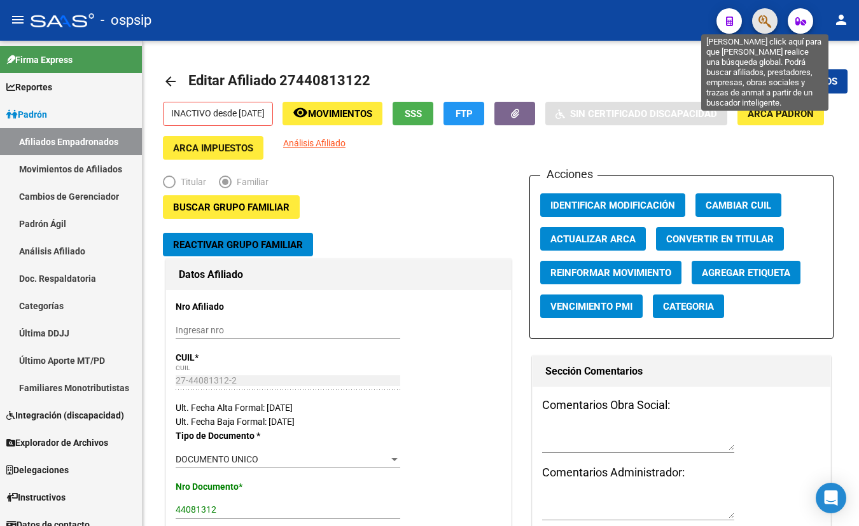
click at [761, 17] on icon "button" at bounding box center [765, 21] width 13 height 15
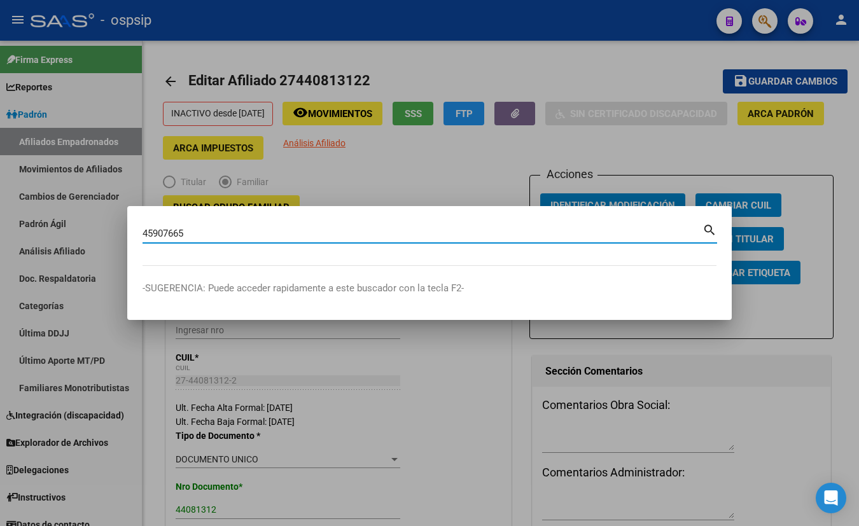
type input "45907665"
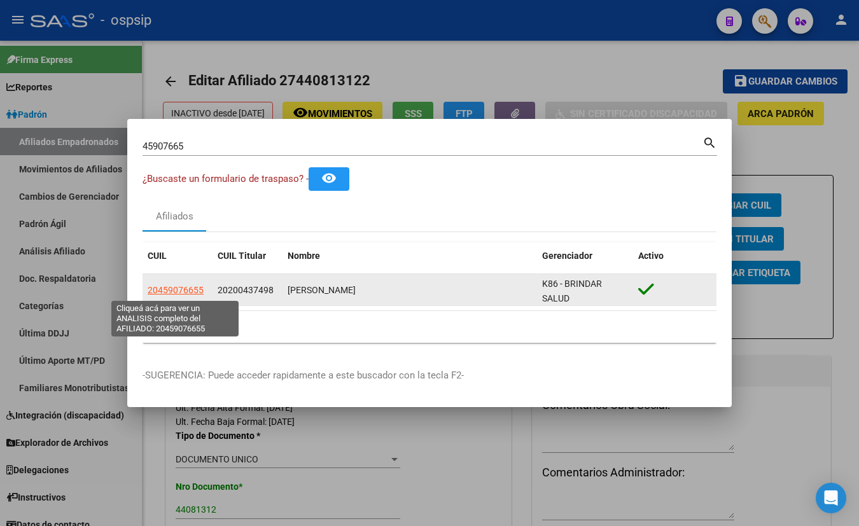
click at [165, 286] on span "20459076655" at bounding box center [176, 290] width 56 height 10
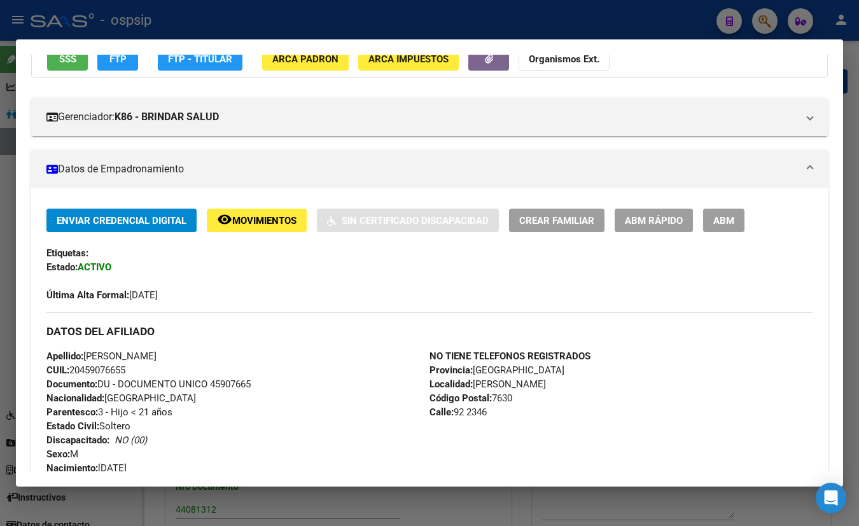
scroll to position [115, 0]
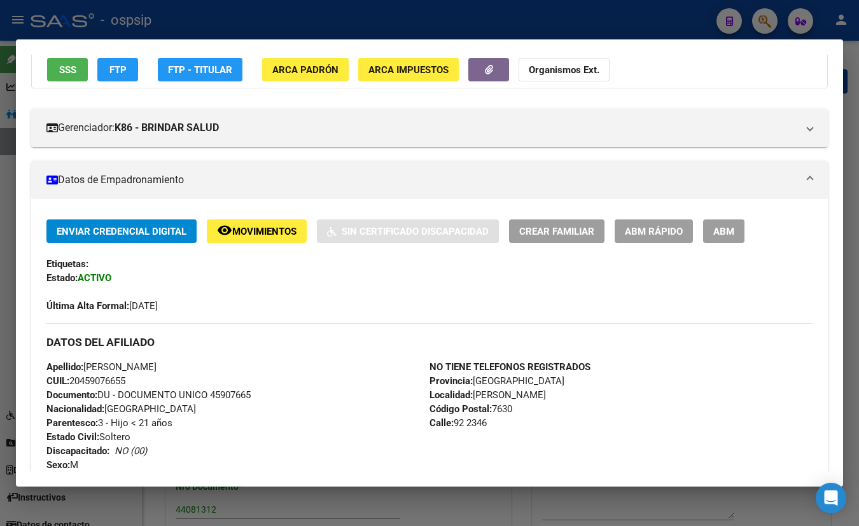
click at [61, 66] on span "SSS" at bounding box center [67, 69] width 17 height 11
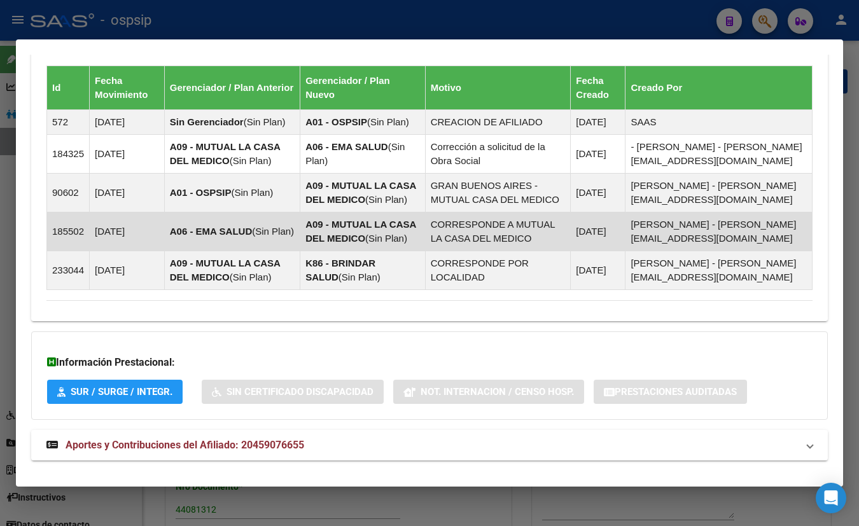
scroll to position [846, 0]
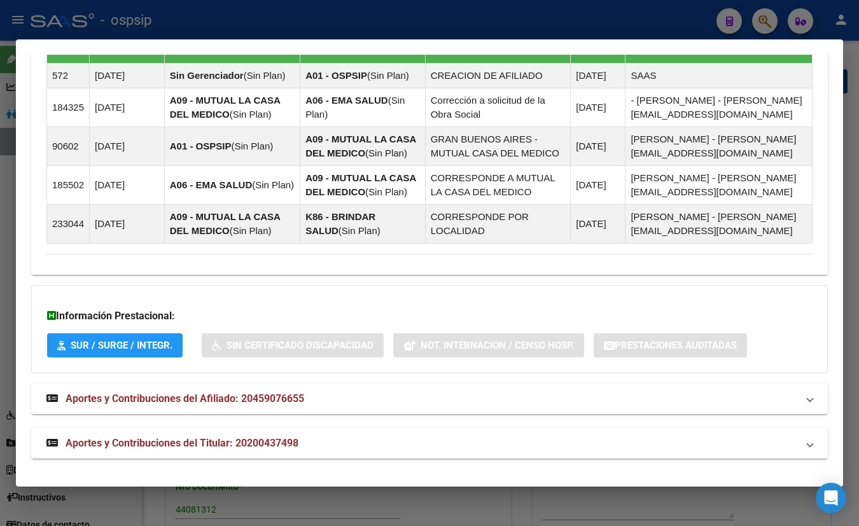
click at [261, 437] on span "Aportes y Contribuciones del Titular: 20200437498" at bounding box center [182, 443] width 233 height 12
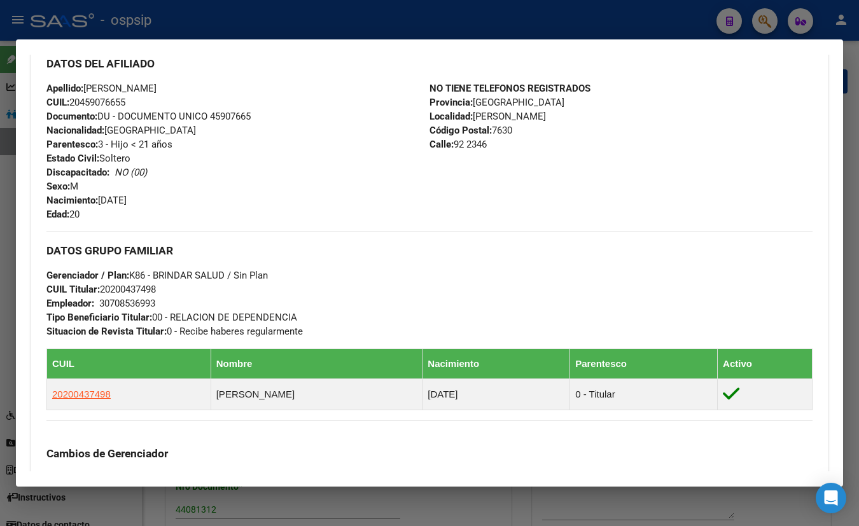
scroll to position [414, 0]
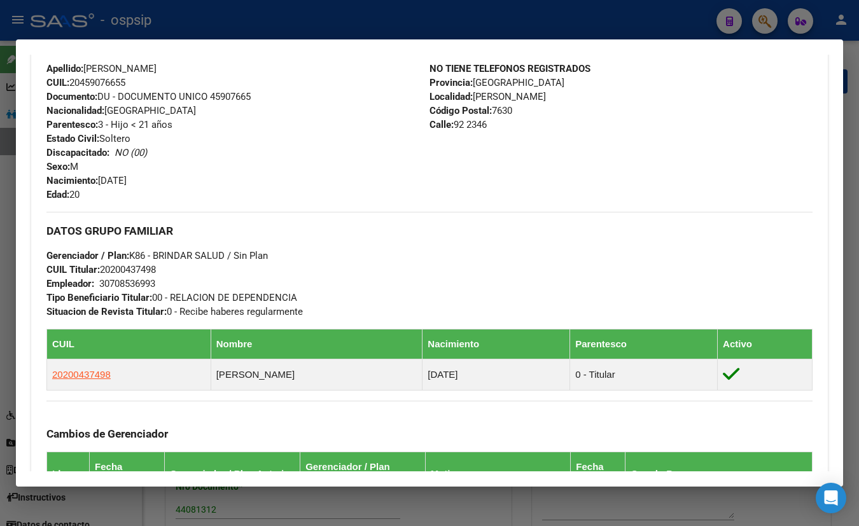
drag, startPoint x: 252, startPoint y: 120, endPoint x: 258, endPoint y: 144, distance: 25.0
click at [252, 120] on div "Apellido: [PERSON_NAME] CUIL: 20459076655 Documento: DU - DOCUMENTO UNICO 45907…" at bounding box center [237, 132] width 383 height 140
click at [270, 127] on div "Apellido: [PERSON_NAME] CUIL: 20459076655 Documento: DU - DOCUMENTO UNICO 45907…" at bounding box center [237, 132] width 383 height 140
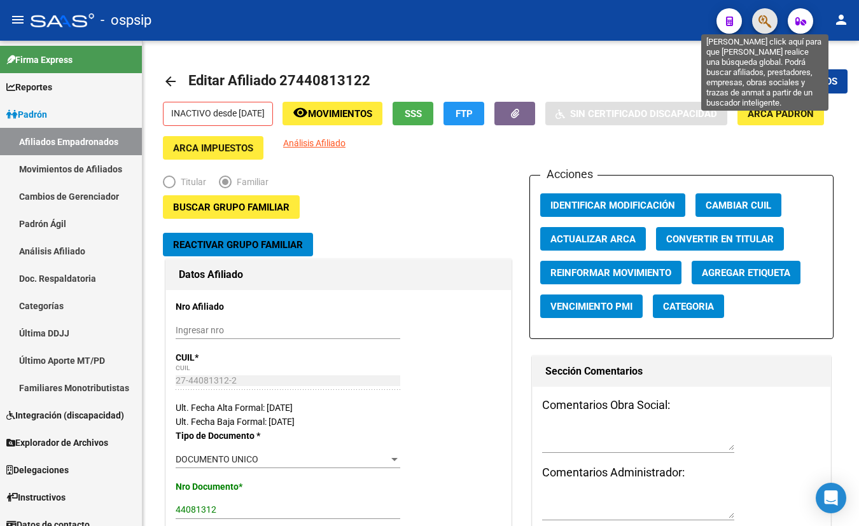
click at [766, 24] on icon "button" at bounding box center [765, 21] width 13 height 15
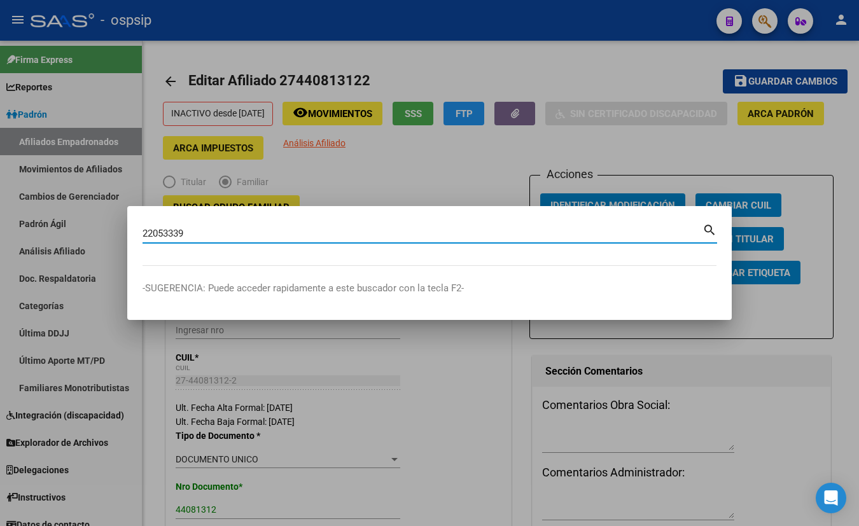
type input "22053339"
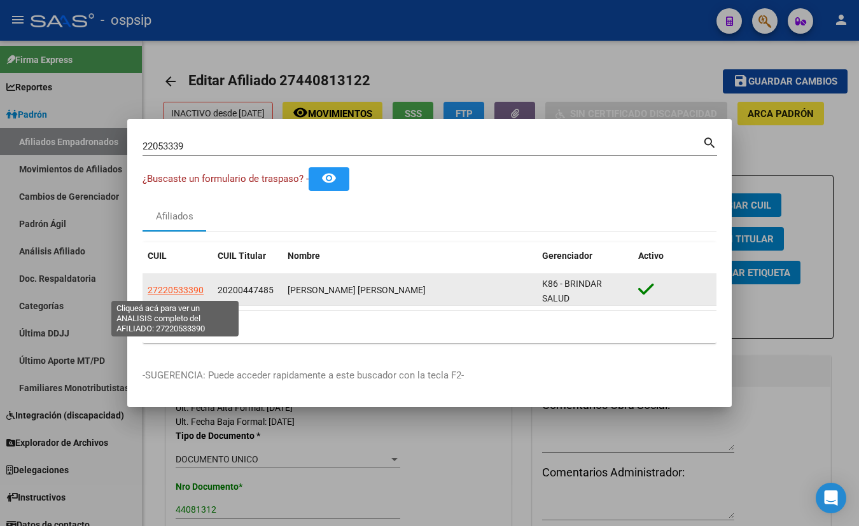
click at [159, 286] on span "27220533390" at bounding box center [176, 290] width 56 height 10
type textarea "27220533390"
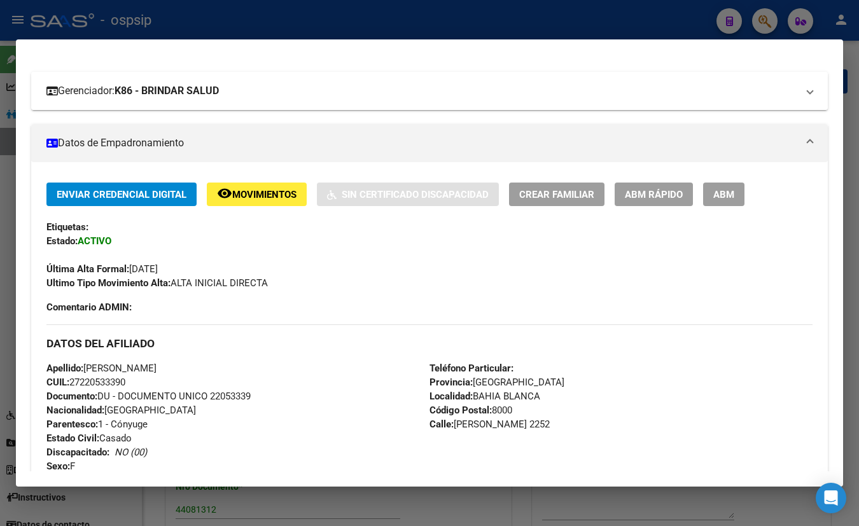
scroll to position [0, 0]
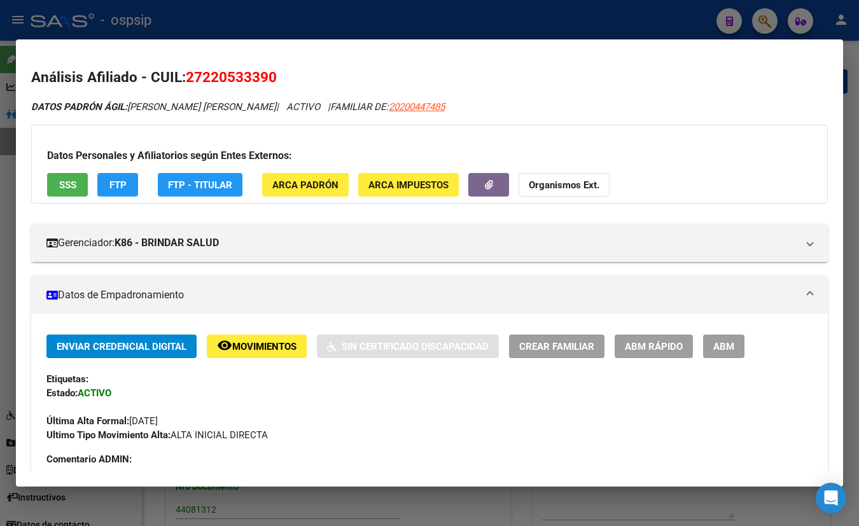
click at [75, 179] on span "SSS" at bounding box center [67, 184] width 17 height 11
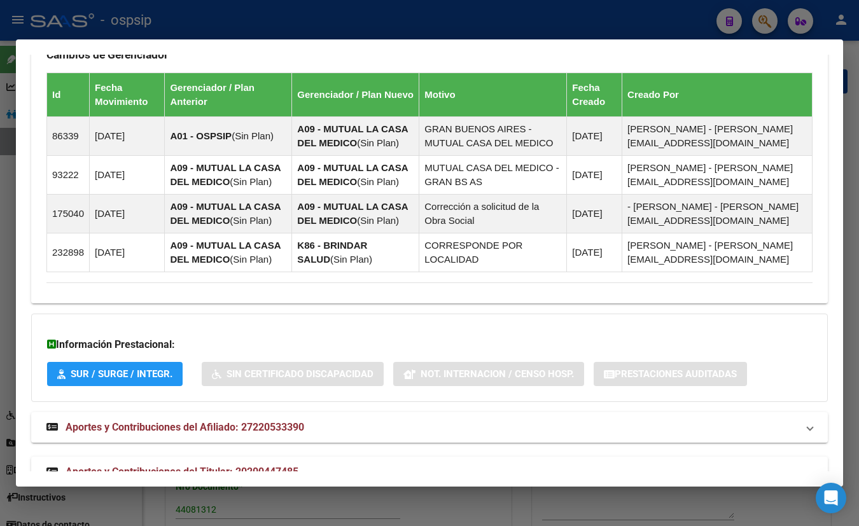
scroll to position [860, 0]
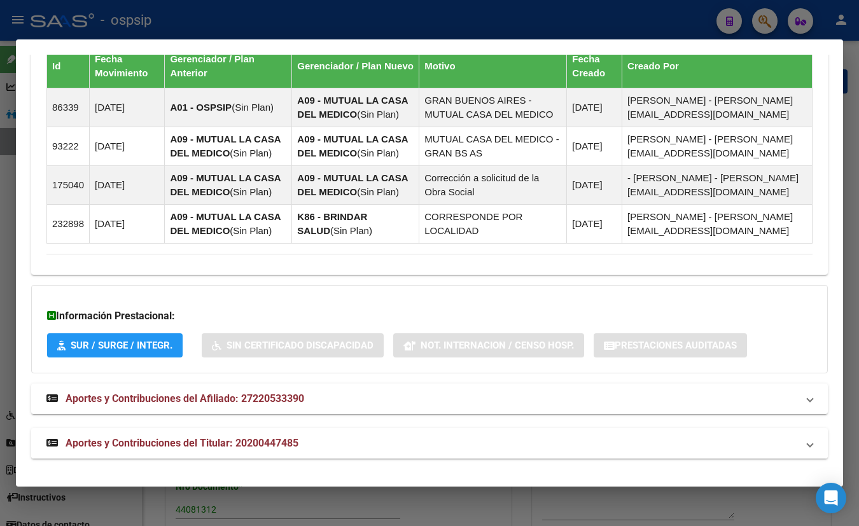
click at [241, 445] on span "Aportes y Contribuciones del Titular: 20200447485" at bounding box center [182, 443] width 233 height 12
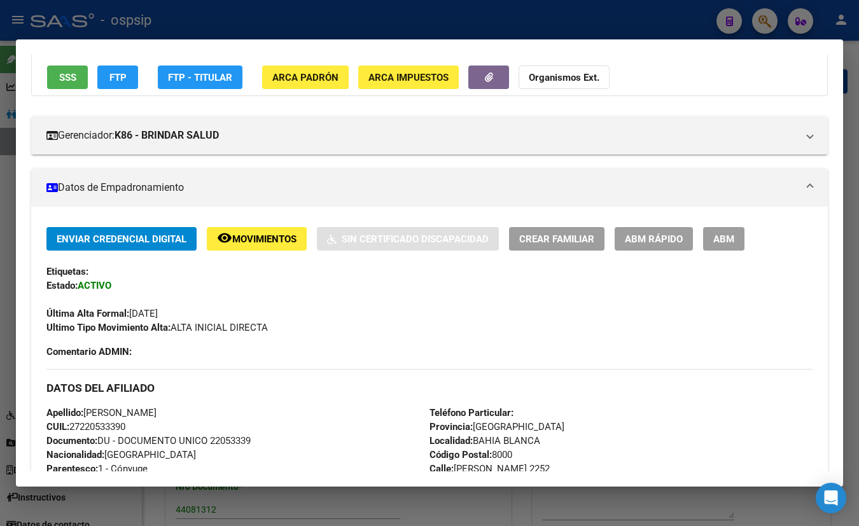
scroll to position [0, 0]
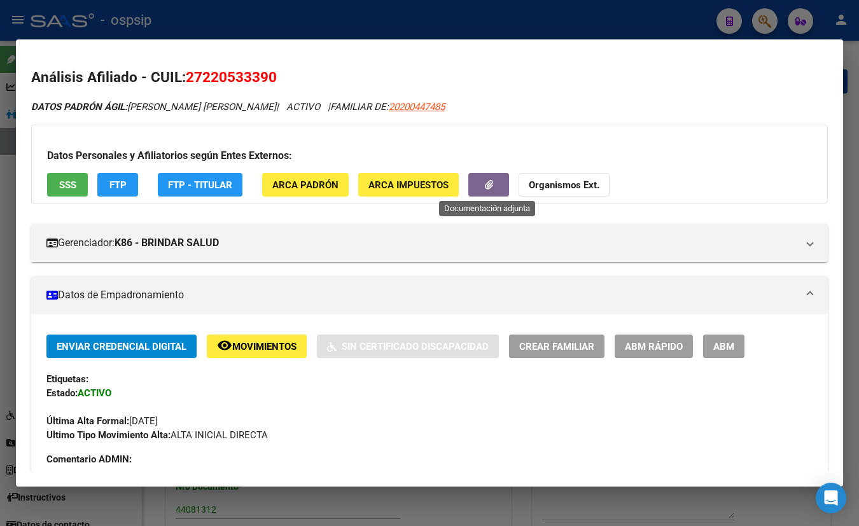
click at [489, 182] on icon "button" at bounding box center [489, 185] width 8 height 10
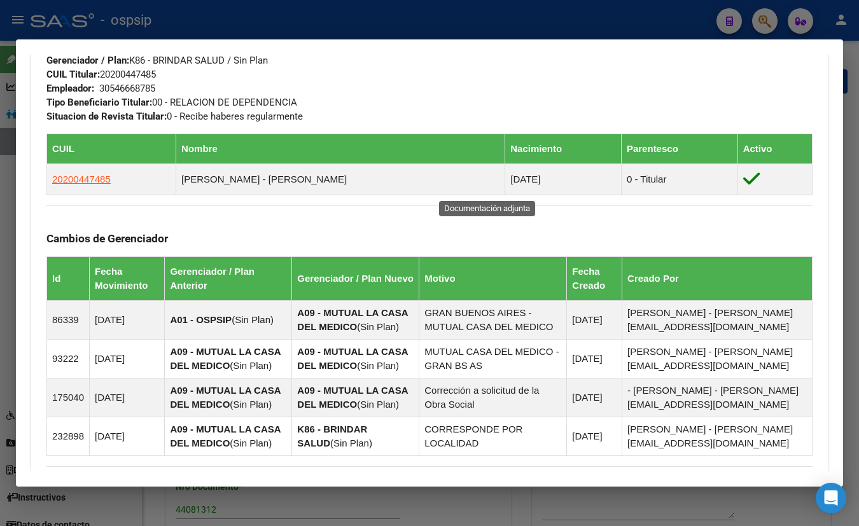
scroll to position [636, 0]
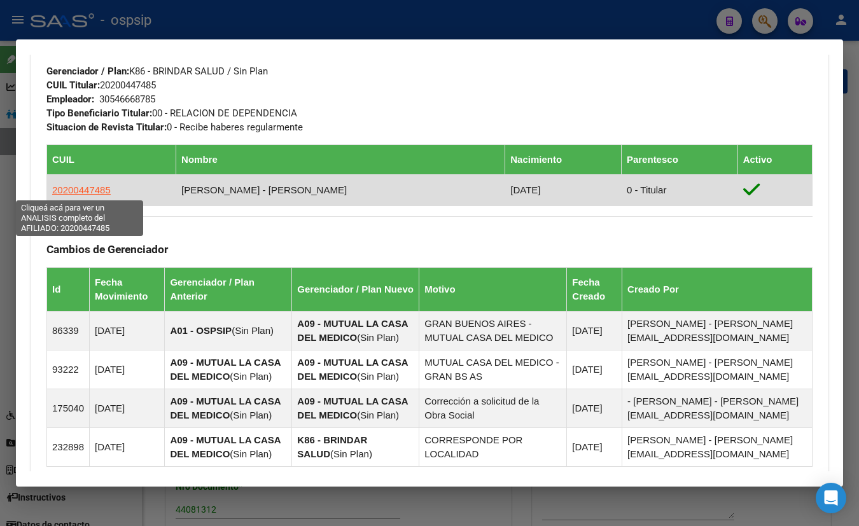
click at [76, 188] on span "20200447485" at bounding box center [81, 190] width 59 height 11
type textarea "20200447485"
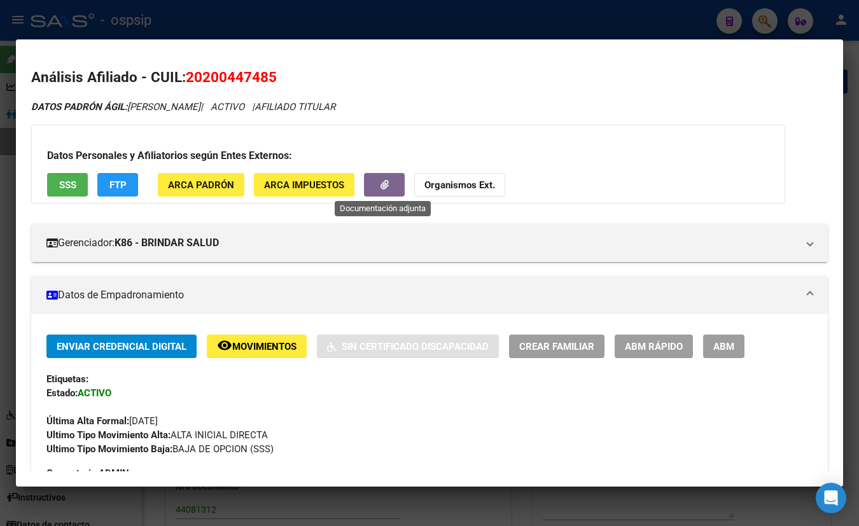
click at [384, 186] on icon "button" at bounding box center [385, 185] width 8 height 10
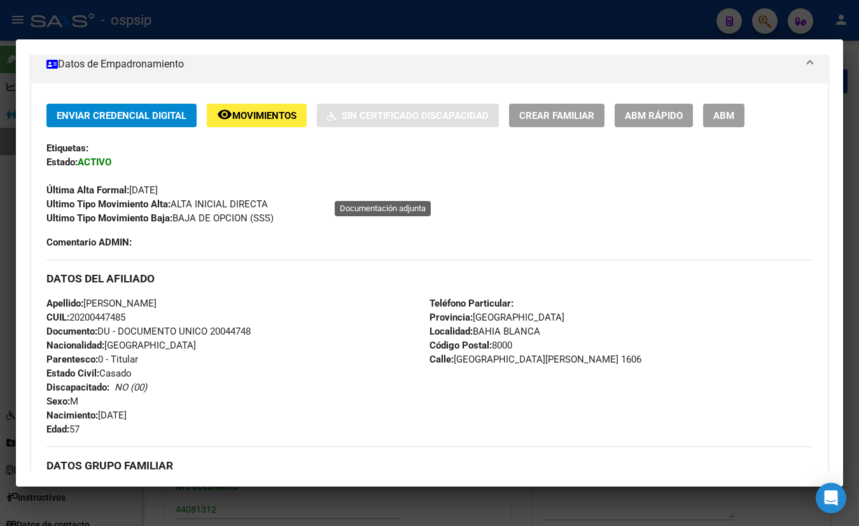
scroll to position [173, 0]
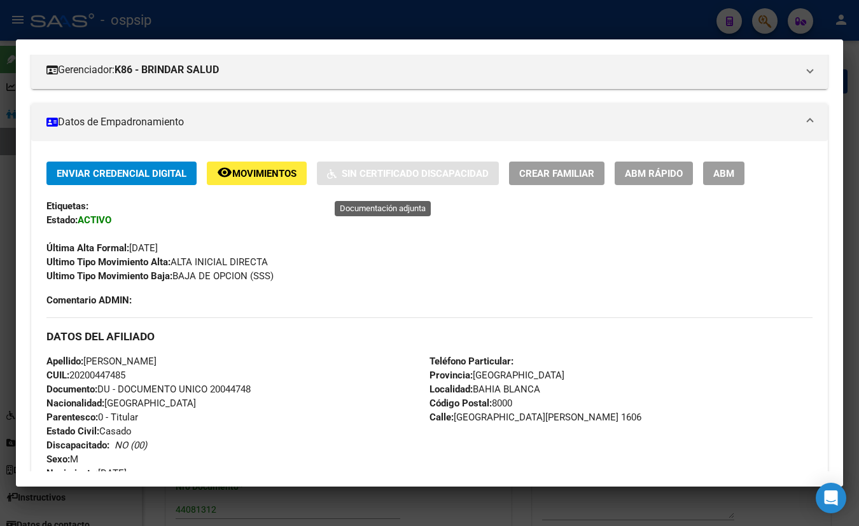
click at [256, 175] on span "Movimientos" at bounding box center [264, 173] width 64 height 11
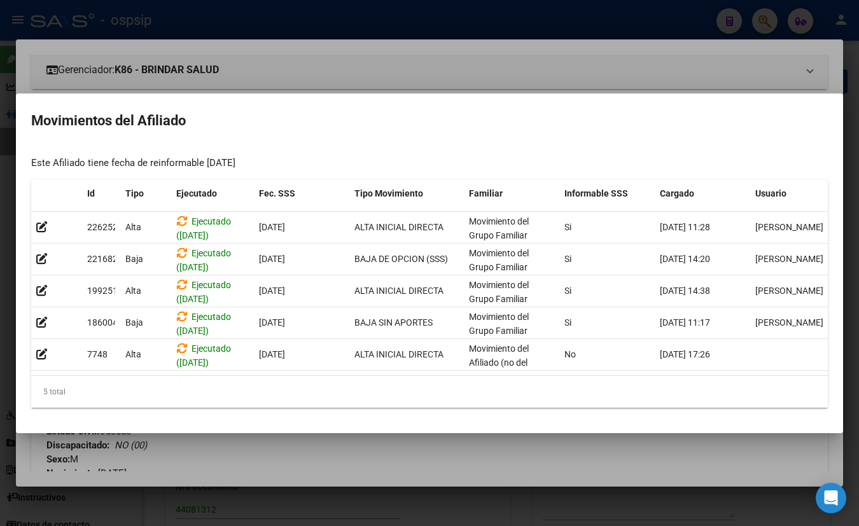
click at [235, 116] on h2 "Movimientos del Afiliado" at bounding box center [429, 121] width 797 height 24
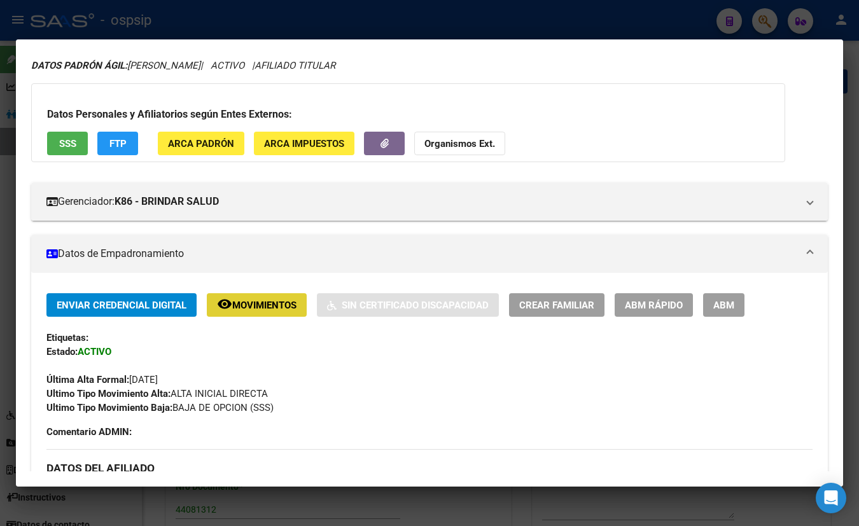
scroll to position [231, 0]
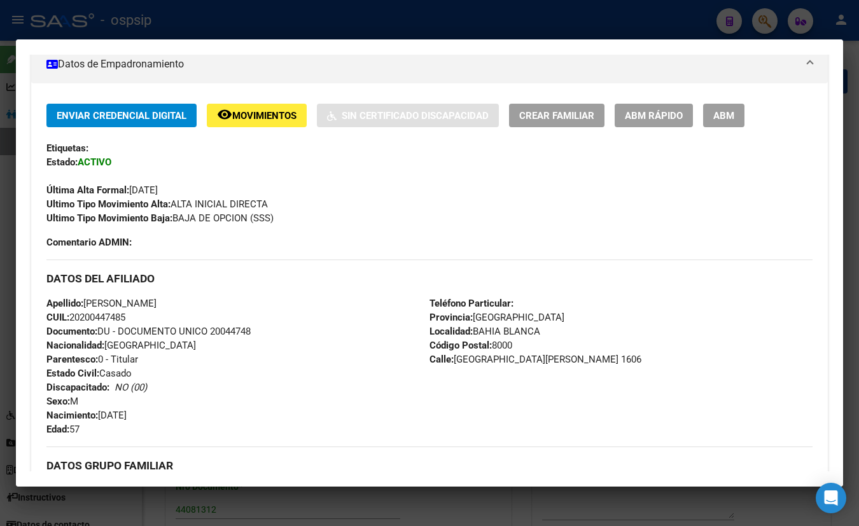
click at [251, 363] on div "Apellido: [PERSON_NAME] CUIL: 20200447485 Documento: DU - DOCUMENTO UNICO 20044…" at bounding box center [237, 367] width 383 height 140
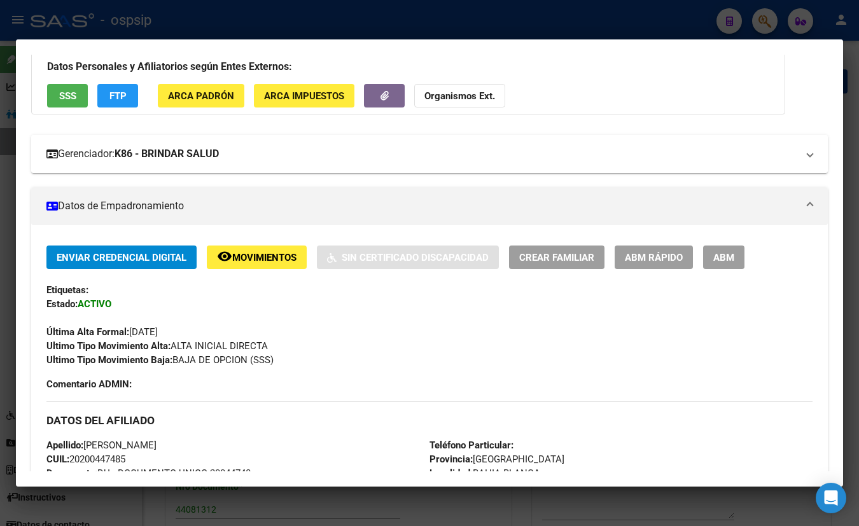
scroll to position [0, 0]
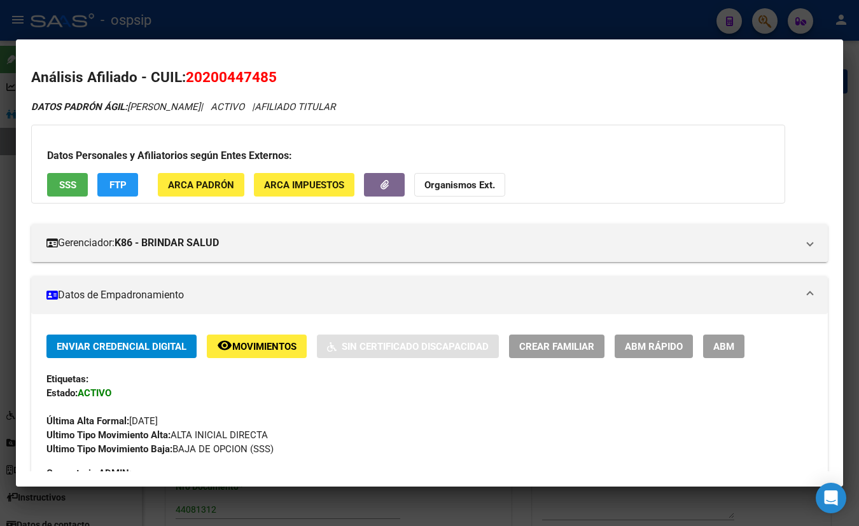
drag, startPoint x: 186, startPoint y: 76, endPoint x: 304, endPoint y: 79, distance: 117.8
click at [304, 79] on h2 "Análisis Afiliado - CUIL: 20200447485" at bounding box center [429, 78] width 797 height 22
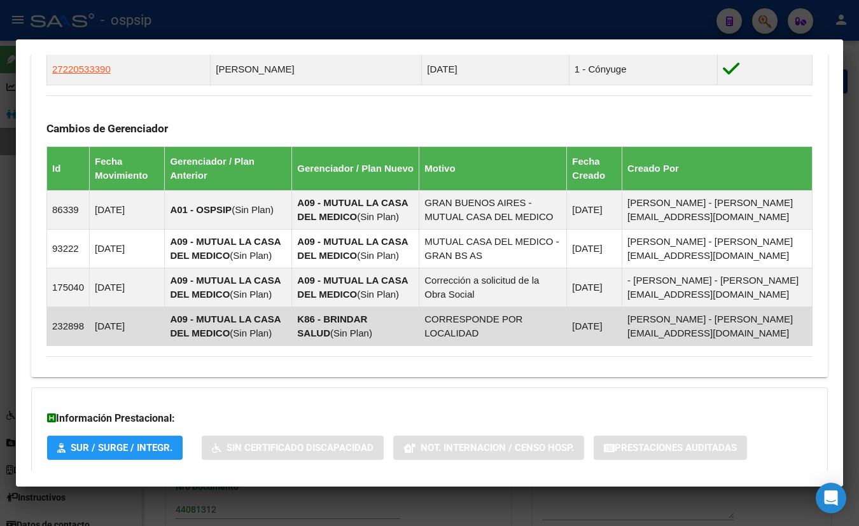
scroll to position [829, 0]
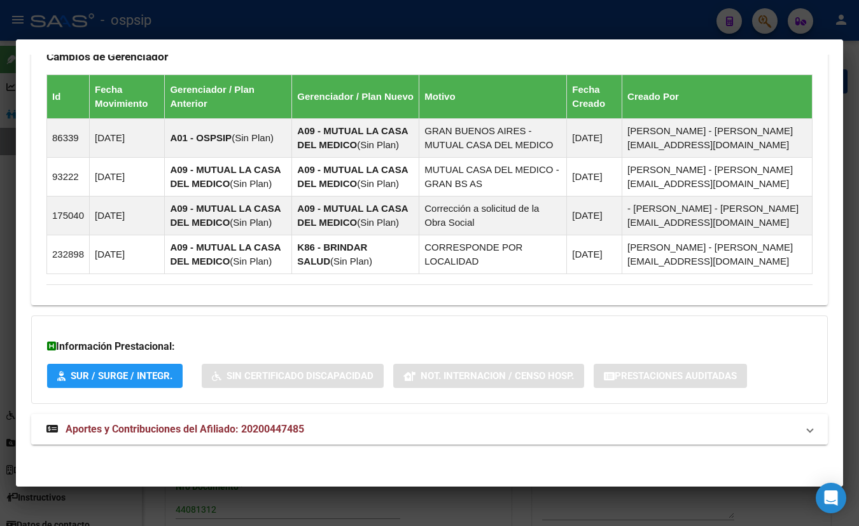
click at [255, 423] on span "Aportes y Contribuciones del Afiliado: 20200447485" at bounding box center [185, 429] width 239 height 12
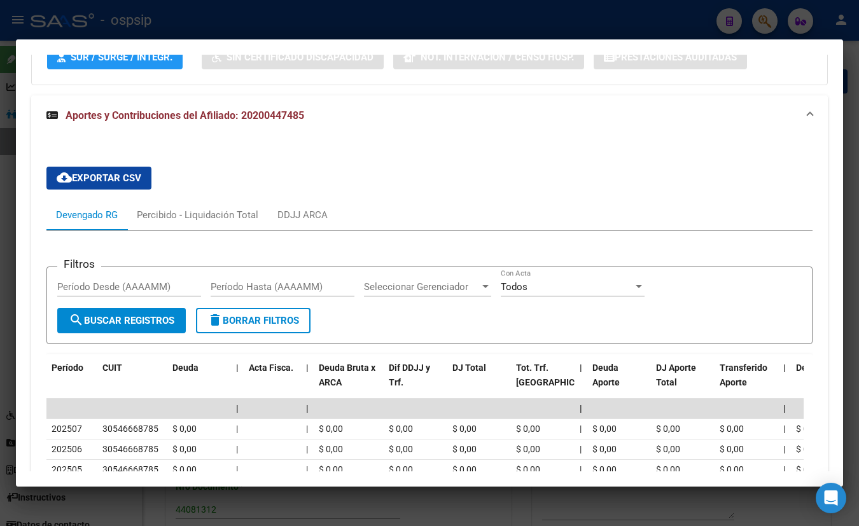
scroll to position [1264, 0]
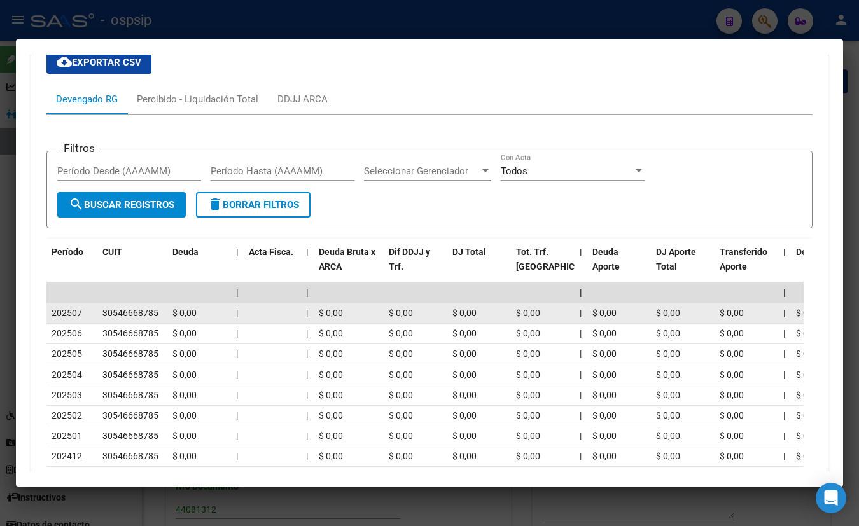
drag, startPoint x: 102, startPoint y: 311, endPoint x: 165, endPoint y: 311, distance: 63.6
click at [165, 311] on datatable-body-cell "30546668785" at bounding box center [132, 314] width 70 height 20
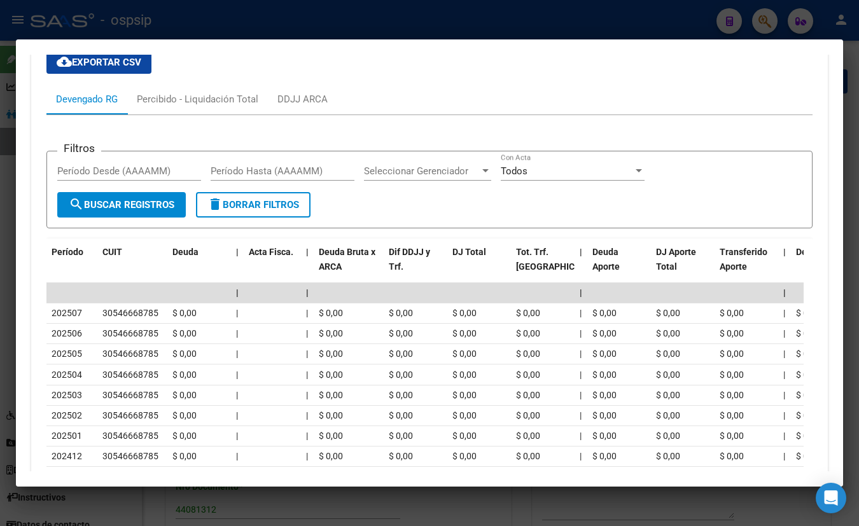
click at [197, 122] on div "Filtros Período Desde (AAAAMM) Período Hasta (AAAAMM) Seleccionar Gerenciador S…" at bounding box center [429, 335] width 766 height 440
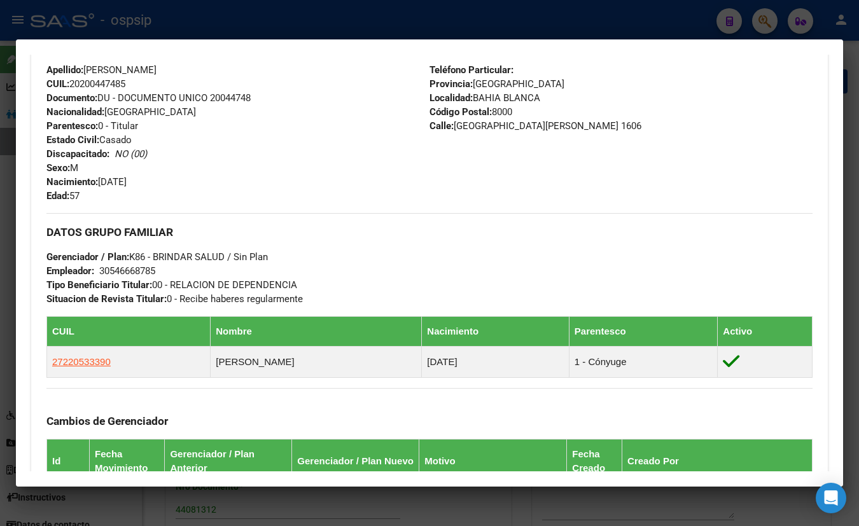
scroll to position [512, 0]
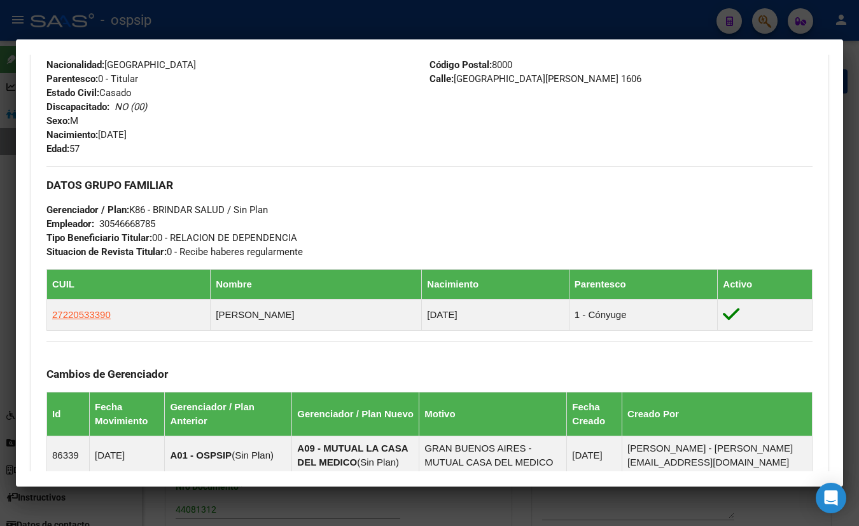
click at [192, 127] on div "Apellido: [PERSON_NAME] CUIL: 20200447485 Documento: DU - DOCUMENTO UNICO 20044…" at bounding box center [237, 86] width 383 height 140
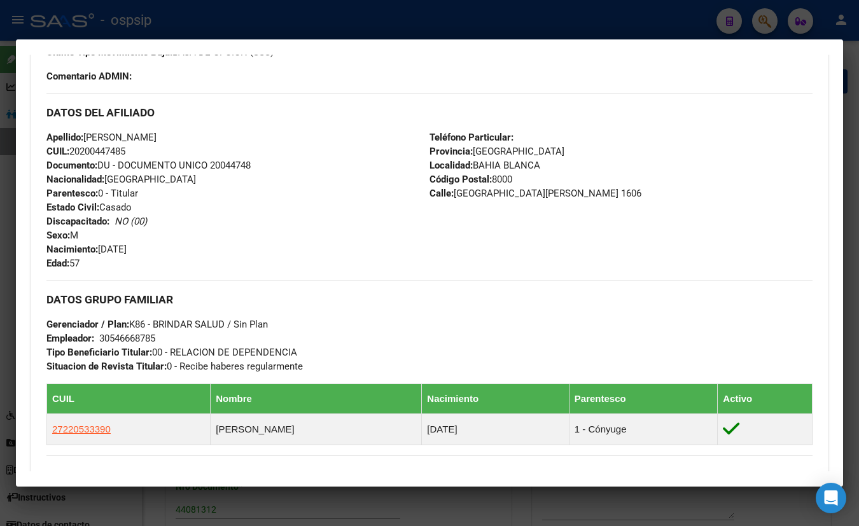
scroll to position [396, 0]
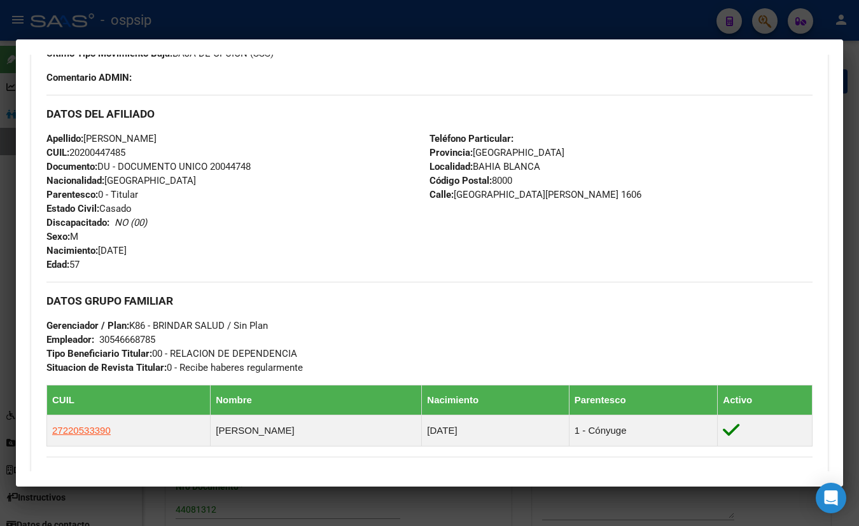
click at [223, 238] on div "Apellido: [PERSON_NAME] CUIL: 20200447485 Documento: DU - DOCUMENTO UNICO 20044…" at bounding box center [237, 202] width 383 height 140
click at [330, 95] on div "DATOS DEL AFILIADO" at bounding box center [429, 113] width 766 height 37
drag, startPoint x: 612, startPoint y: 126, endPoint x: 560, endPoint y: 146, distance: 55.8
click at [612, 125] on div "DATOS DEL AFILIADO" at bounding box center [429, 113] width 766 height 37
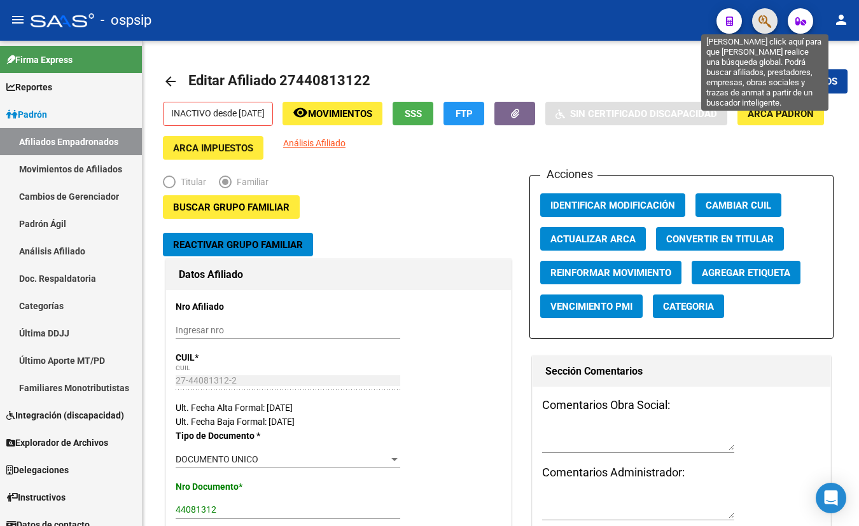
click at [763, 18] on icon "button" at bounding box center [765, 21] width 13 height 15
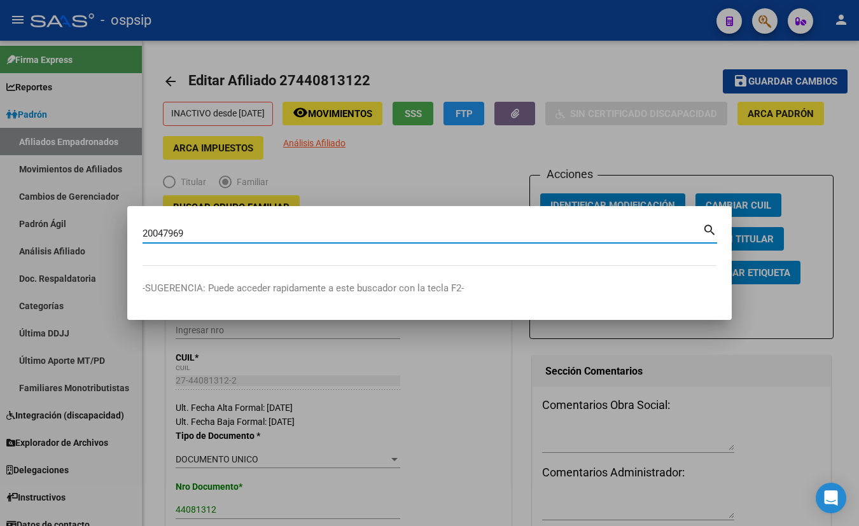
type input "20047969"
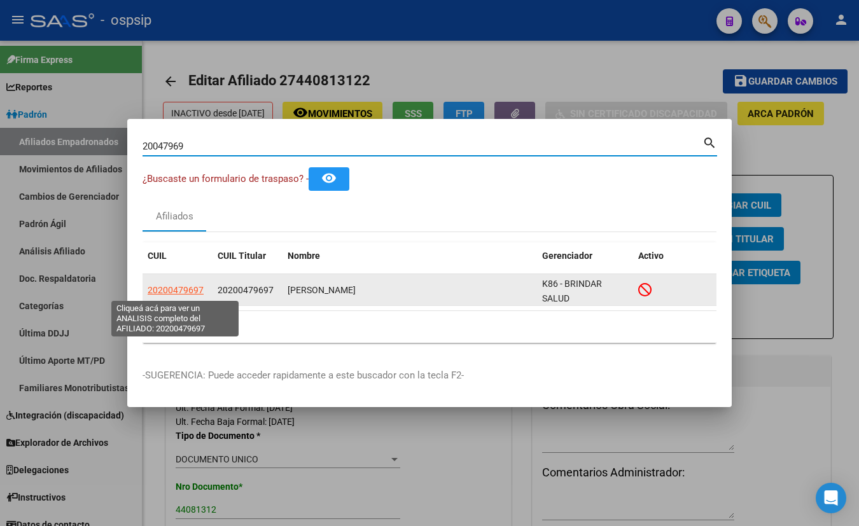
click at [161, 290] on span "20200479697" at bounding box center [176, 290] width 56 height 10
type textarea "20200479697"
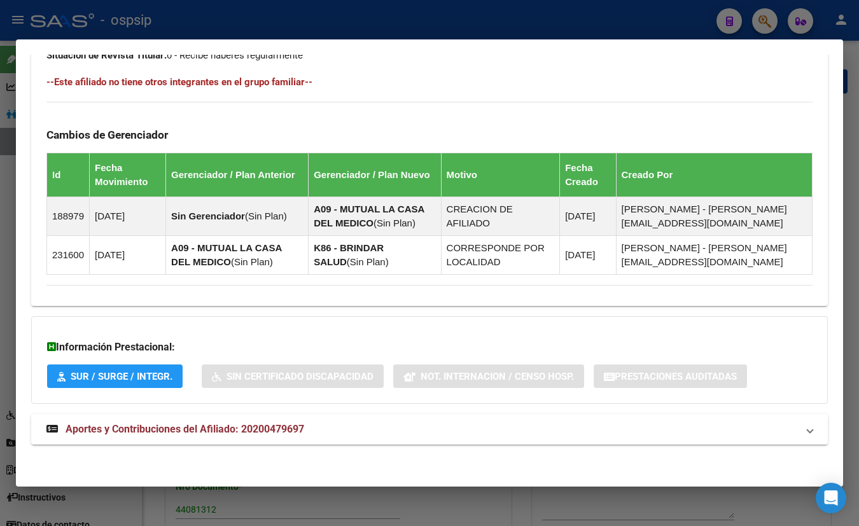
scroll to position [699, 0]
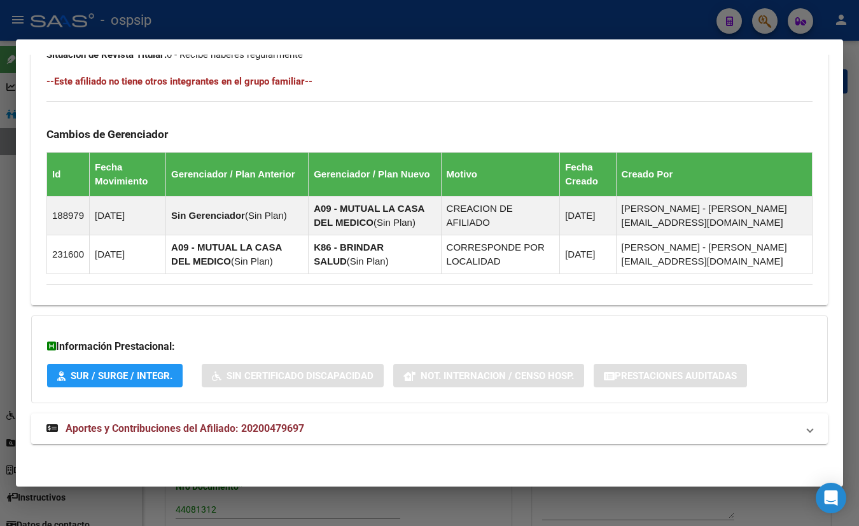
click at [253, 424] on span "Aportes y Contribuciones del Afiliado: 20200479697" at bounding box center [185, 429] width 239 height 12
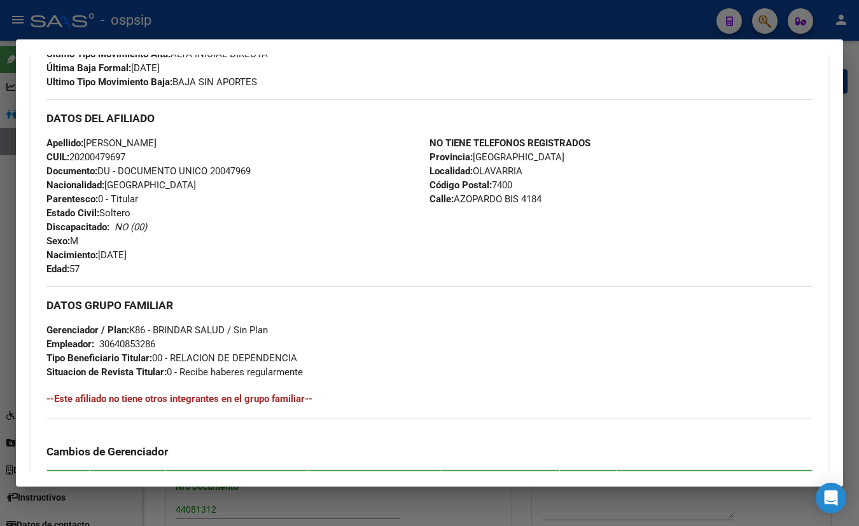
scroll to position [0, 0]
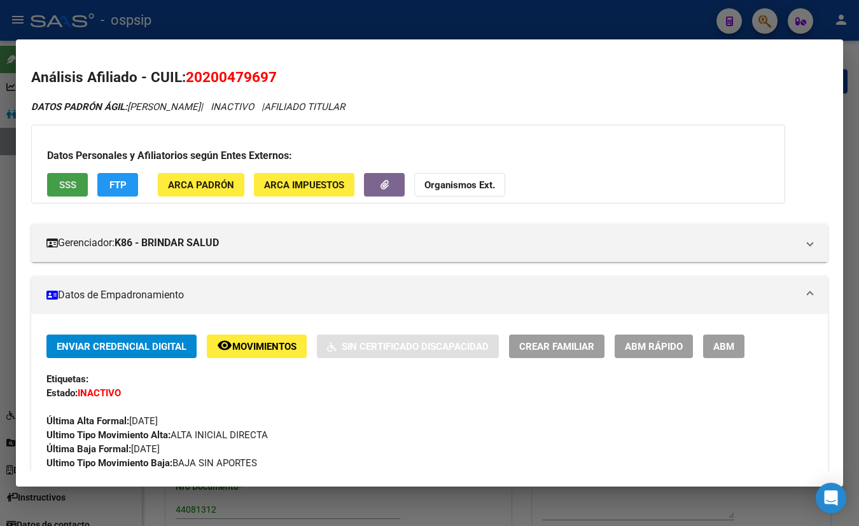
click at [66, 183] on span "SSS" at bounding box center [67, 184] width 17 height 11
click at [224, 130] on div "Datos Personales y Afiliatorios según Entes Externos: SSS FTP ARCA Padrón ARCA …" at bounding box center [408, 164] width 754 height 79
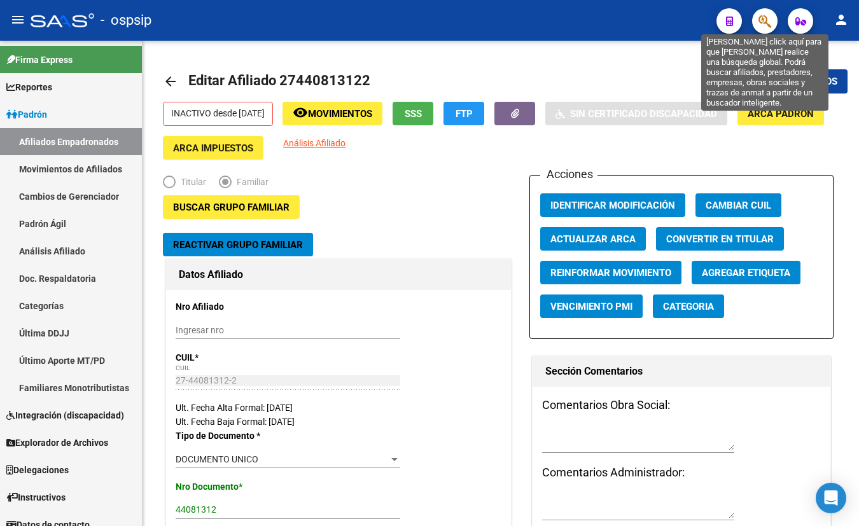
click at [764, 18] on icon "button" at bounding box center [765, 21] width 13 height 15
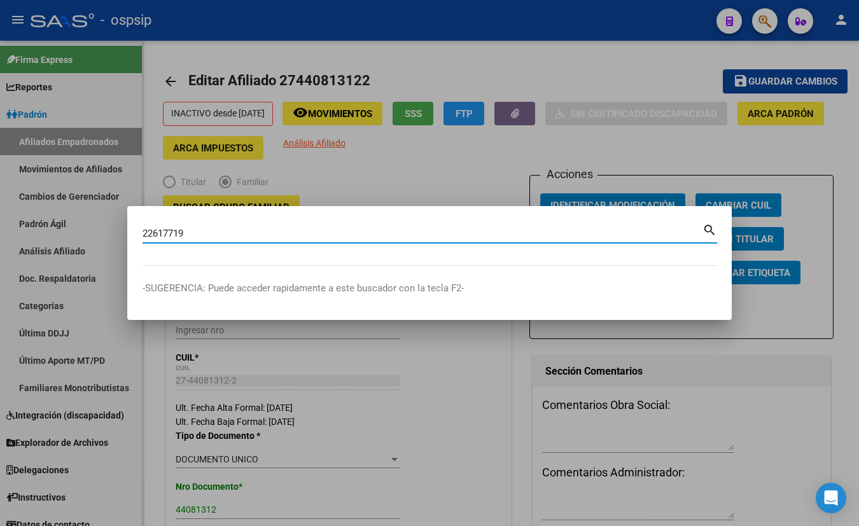
type input "22617719"
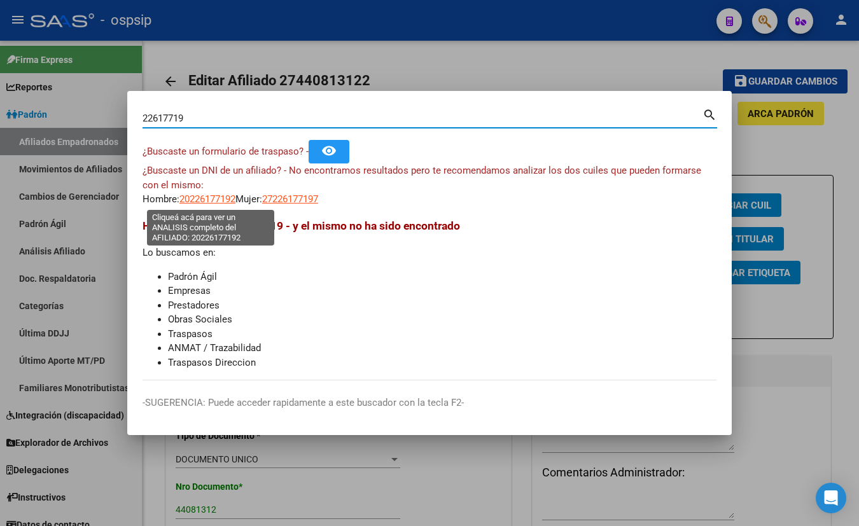
click at [208, 197] on span "20226177192" at bounding box center [207, 198] width 56 height 11
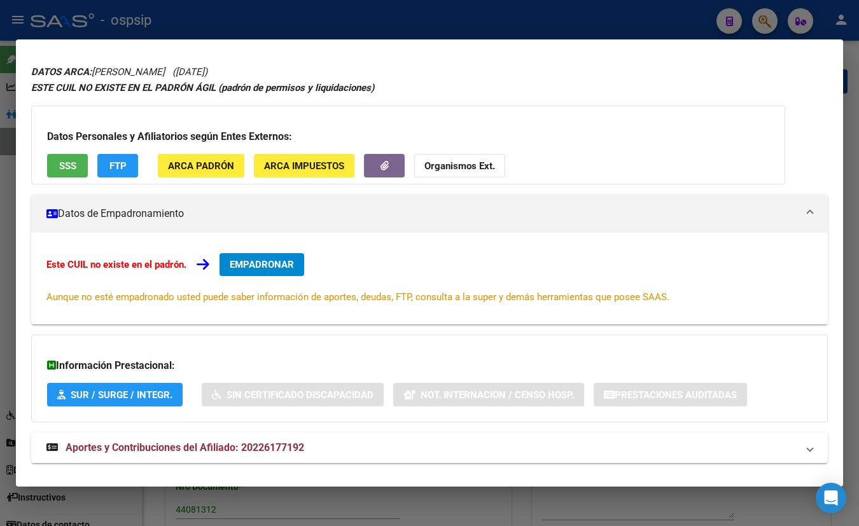
scroll to position [55, 0]
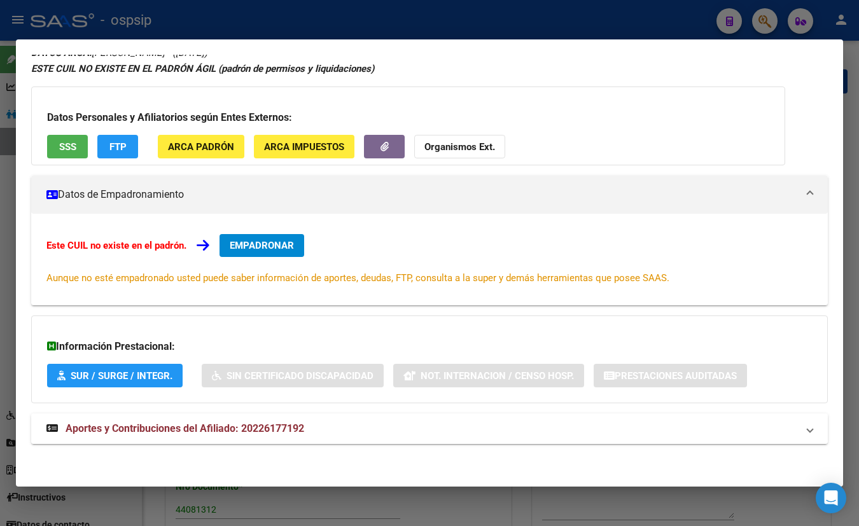
click at [249, 425] on span "Aportes y Contribuciones del Afiliado: 20226177192" at bounding box center [185, 429] width 239 height 12
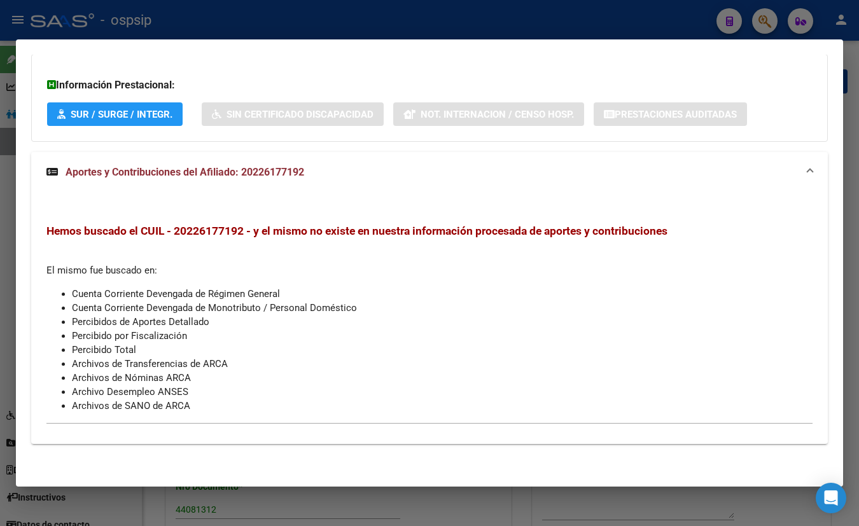
scroll to position [28, 0]
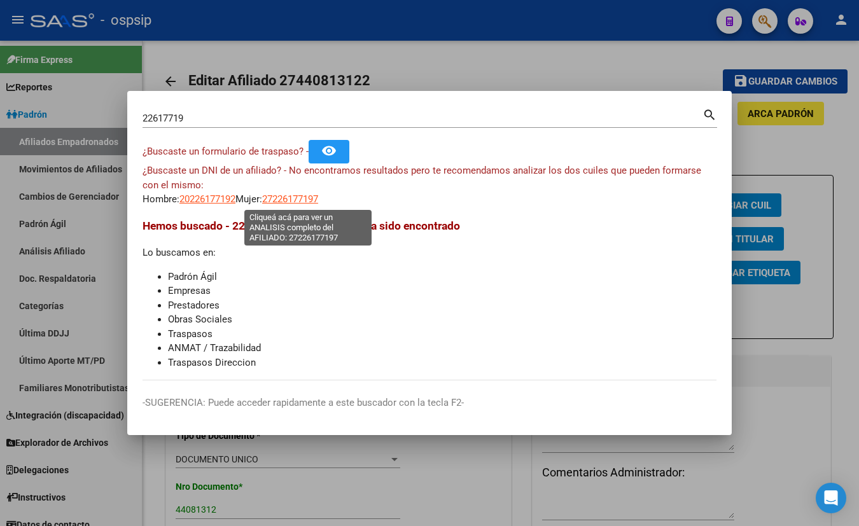
click at [298, 193] on span "27226177197" at bounding box center [290, 198] width 56 height 11
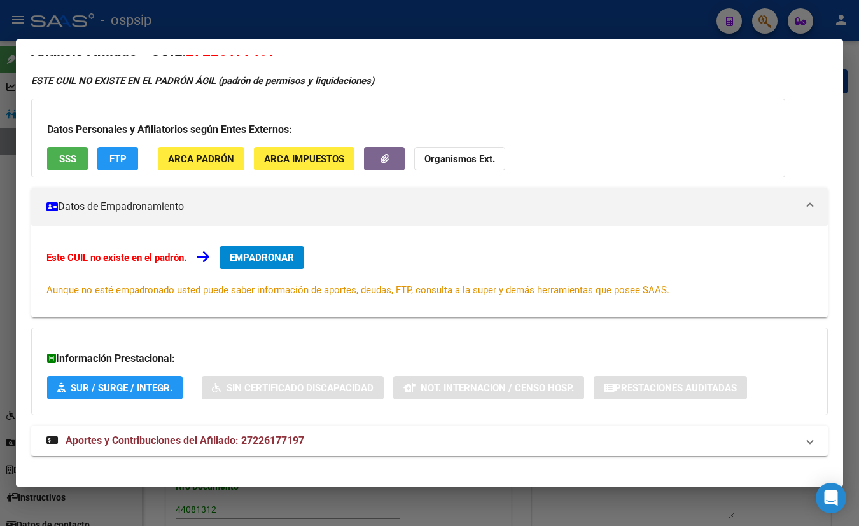
scroll to position [38, 0]
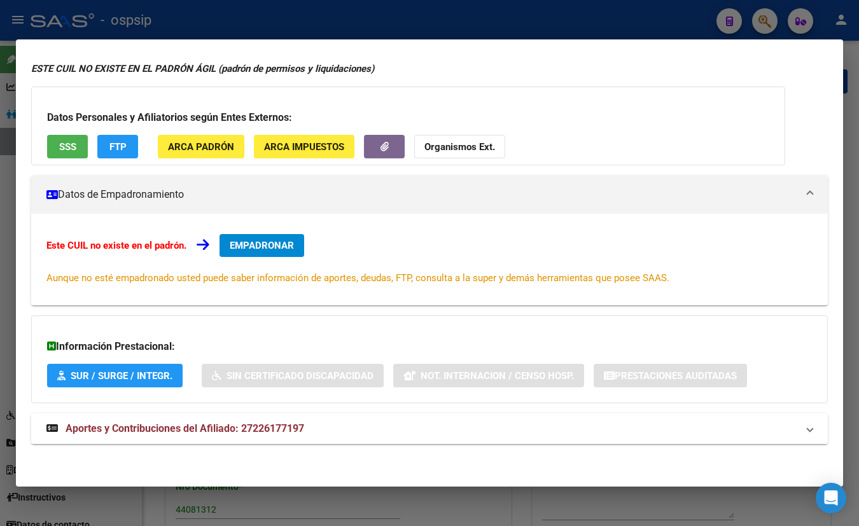
click at [266, 423] on span "Aportes y Contribuciones del Afiliado: 27226177197" at bounding box center [185, 429] width 239 height 12
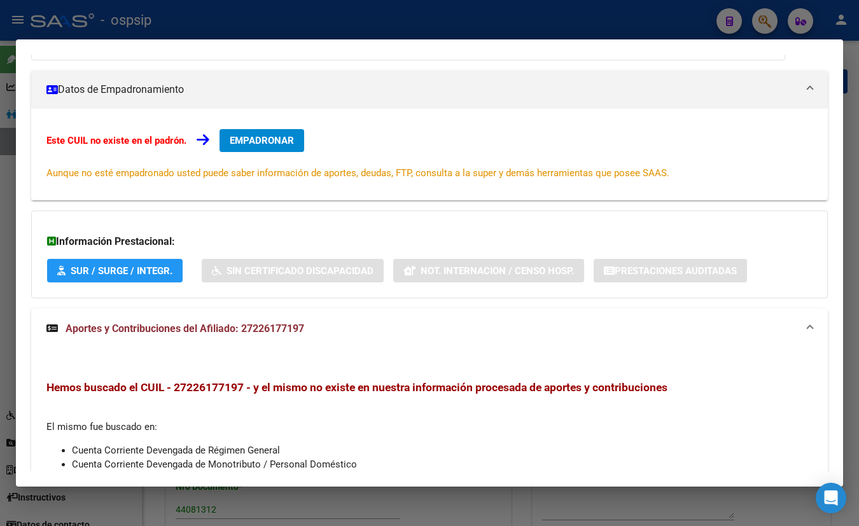
scroll to position [11, 0]
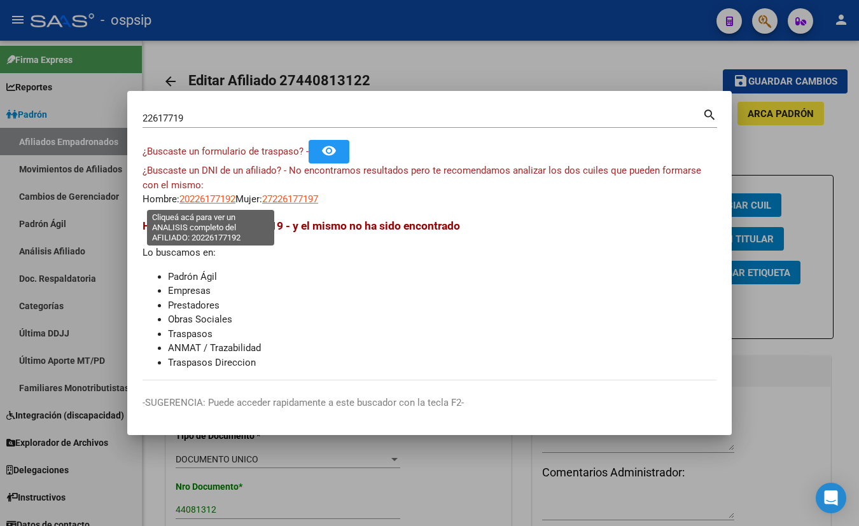
click at [206, 195] on span "20226177192" at bounding box center [207, 198] width 56 height 11
type textarea "20226177192"
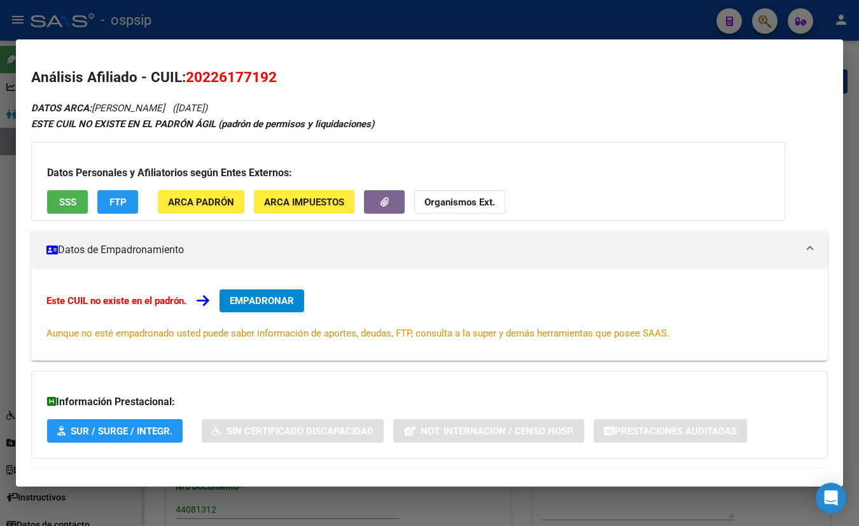
scroll to position [55, 0]
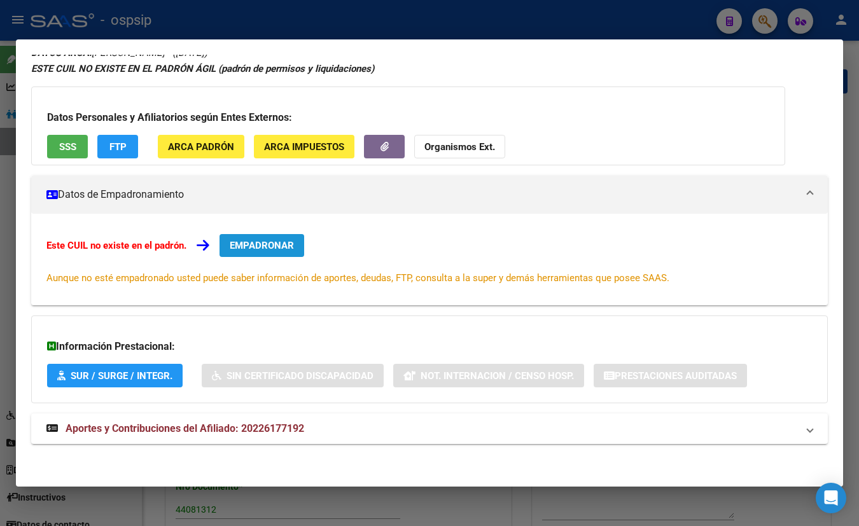
click at [277, 248] on span "EMPADRONAR" at bounding box center [262, 245] width 64 height 11
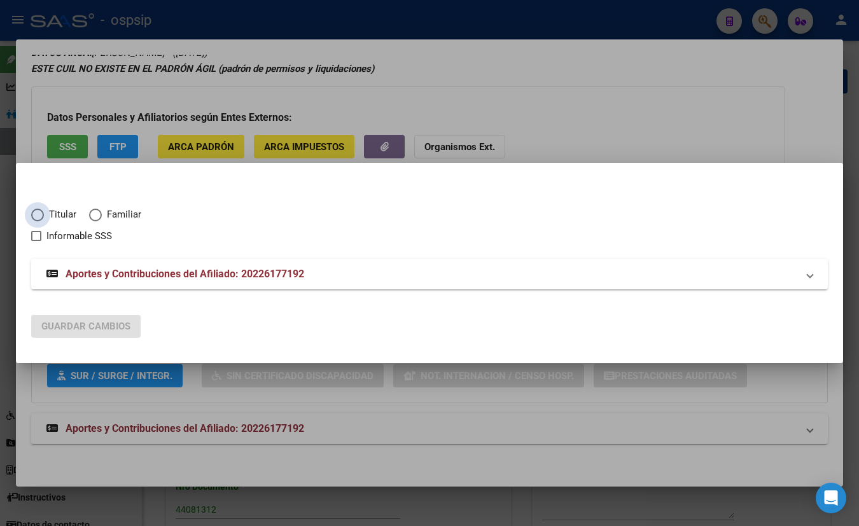
click at [39, 214] on span "Elija una opción" at bounding box center [37, 215] width 13 height 13
click at [39, 214] on input "Titular" at bounding box center [37, 215] width 13 height 13
radio input "true"
checkbox input "true"
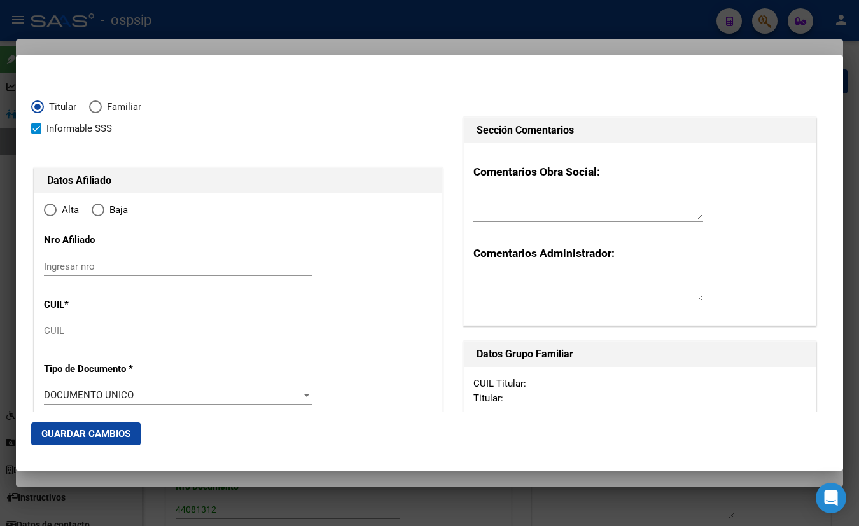
type input "20-22617719-2"
type input "22617719"
type input "[PERSON_NAME]"
type input "[DATE]"
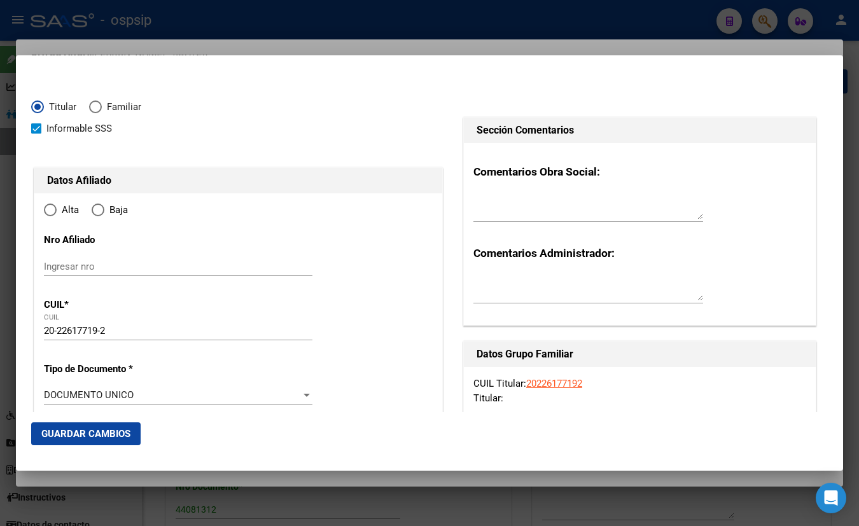
type input "[GEOGRAPHIC_DATA]"
type input "4200"
type input "15"
type input "5208"
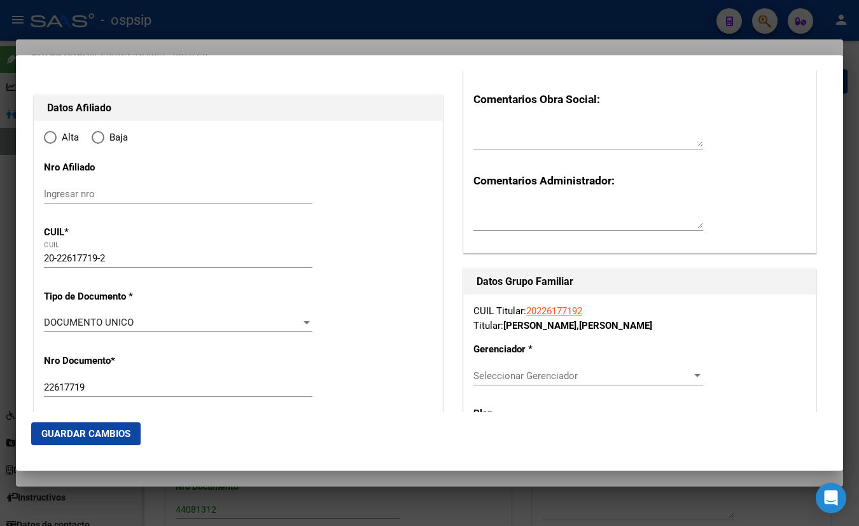
radio input "true"
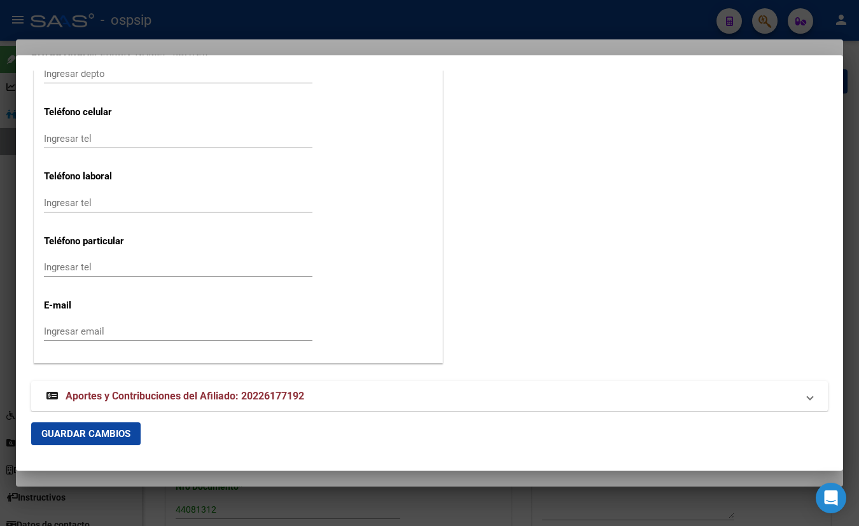
scroll to position [1662, 0]
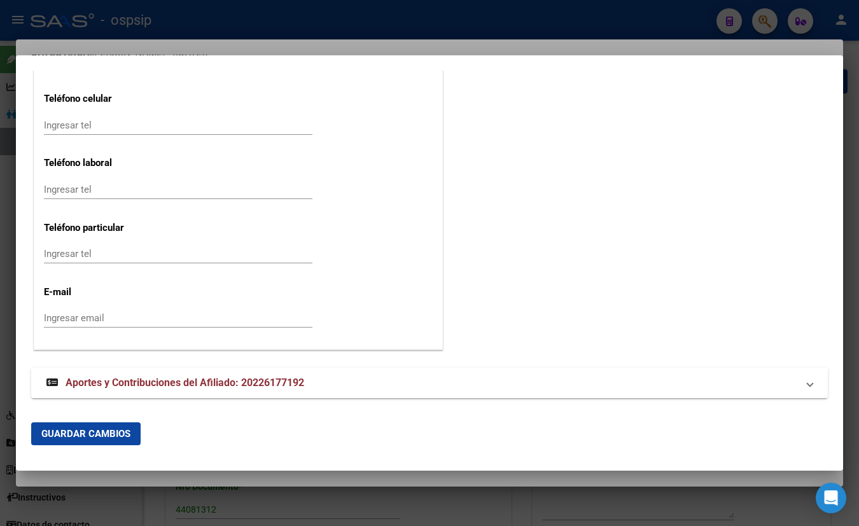
click at [237, 384] on span "Aportes y Contribuciones del Afiliado: 20226177192" at bounding box center [185, 383] width 239 height 12
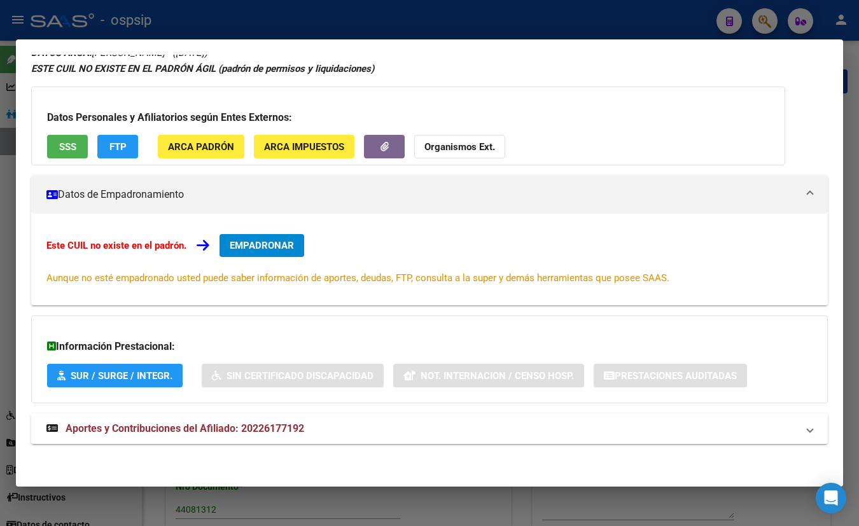
scroll to position [0, 0]
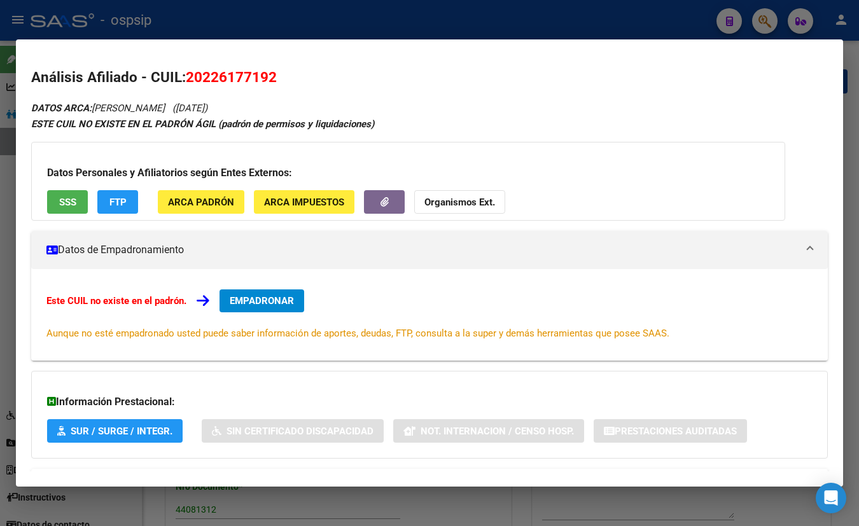
drag, startPoint x: 186, startPoint y: 76, endPoint x: 280, endPoint y: 87, distance: 94.8
click at [280, 87] on h2 "Análisis Afiliado - CUIL: 20226177192" at bounding box center [429, 78] width 797 height 22
click at [436, 284] on div "Este CUIL no existe en el padrón. EMPADRONAR Aunque no esté empadronado usted p…" at bounding box center [429, 315] width 797 height 92
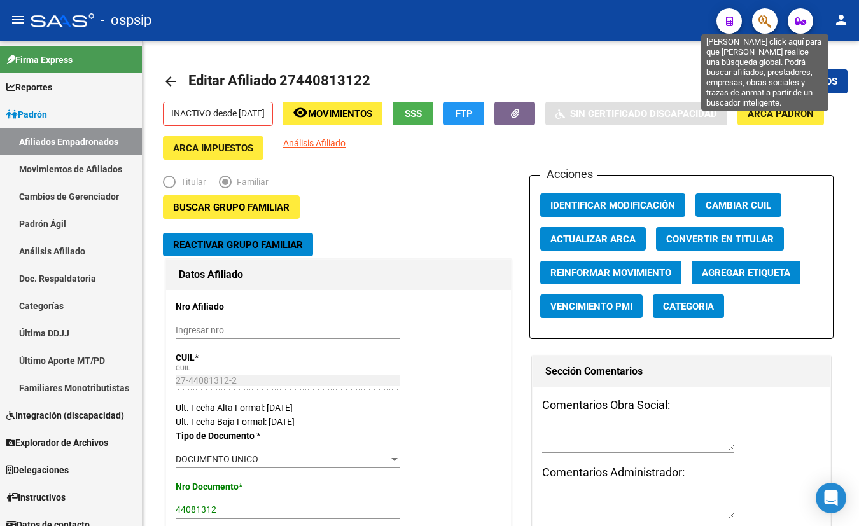
click at [764, 22] on icon "button" at bounding box center [765, 21] width 13 height 15
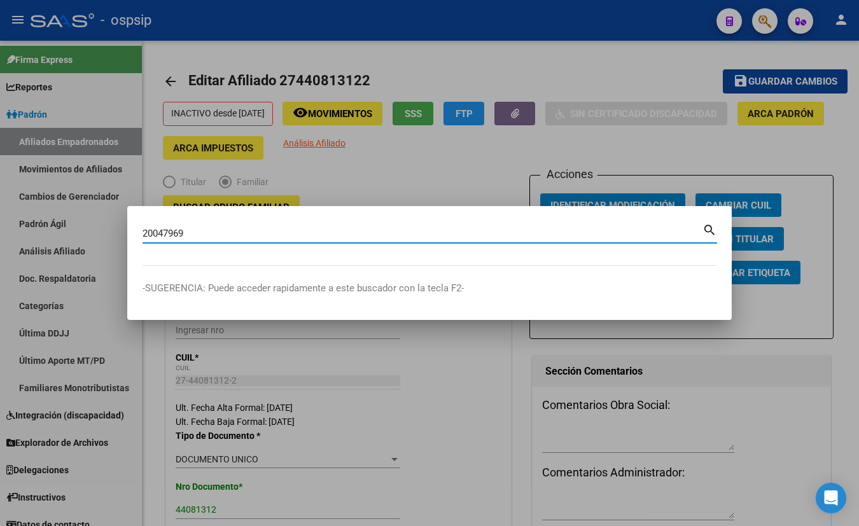
type input "20047969"
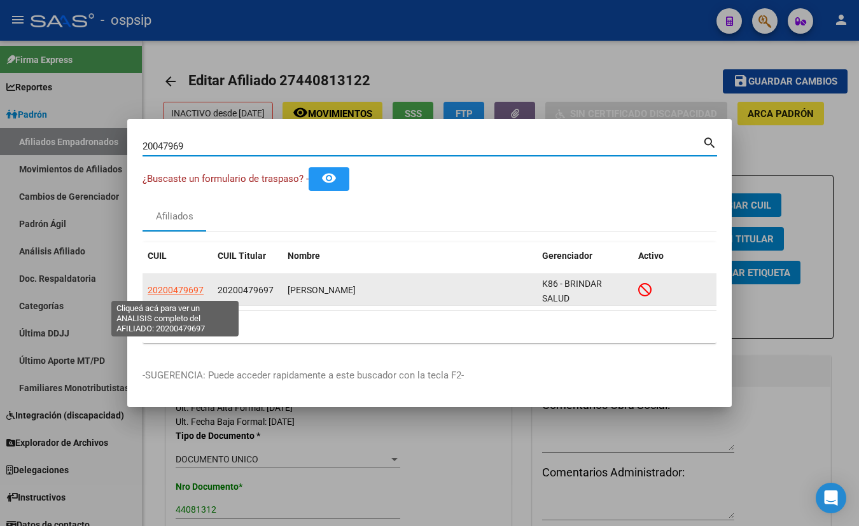
click at [173, 291] on span "20200479697" at bounding box center [176, 290] width 56 height 10
type textarea "20200479697"
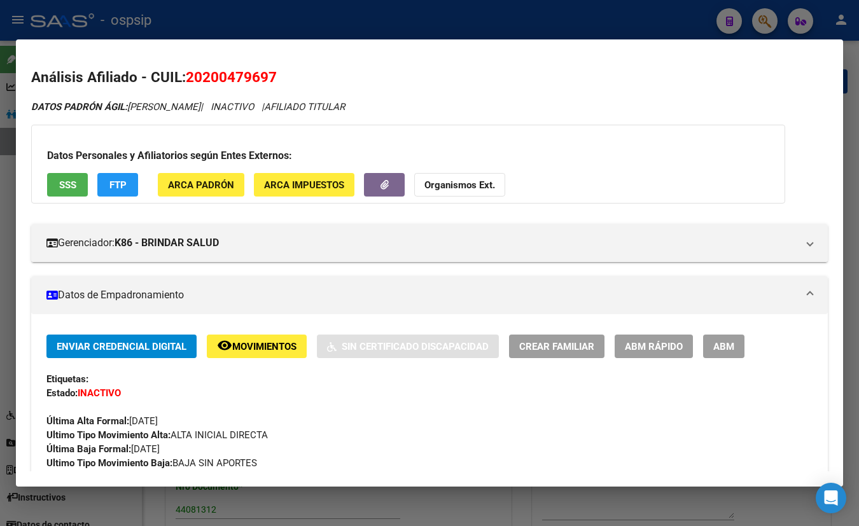
click at [69, 177] on button "SSS" at bounding box center [67, 185] width 41 height 24
drag, startPoint x: 204, startPoint y: 76, endPoint x: 267, endPoint y: 87, distance: 64.5
click at [267, 87] on h2 "Análisis Afiliado - CUIL: 20200479697" at bounding box center [429, 78] width 797 height 22
click at [724, 341] on span "ABM" at bounding box center [723, 346] width 21 height 11
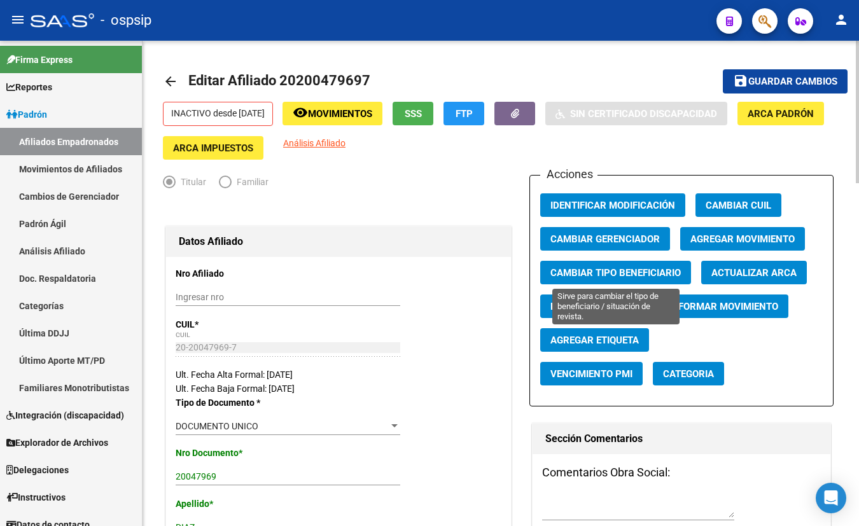
click at [605, 270] on span "Cambiar Tipo Beneficiario" at bounding box center [616, 272] width 130 height 11
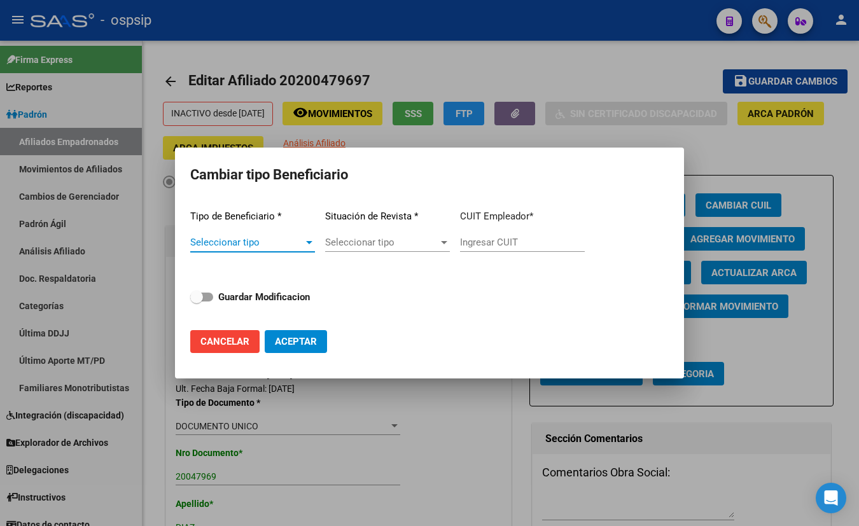
click at [267, 244] on span "Seleccionar tipo" at bounding box center [246, 242] width 113 height 11
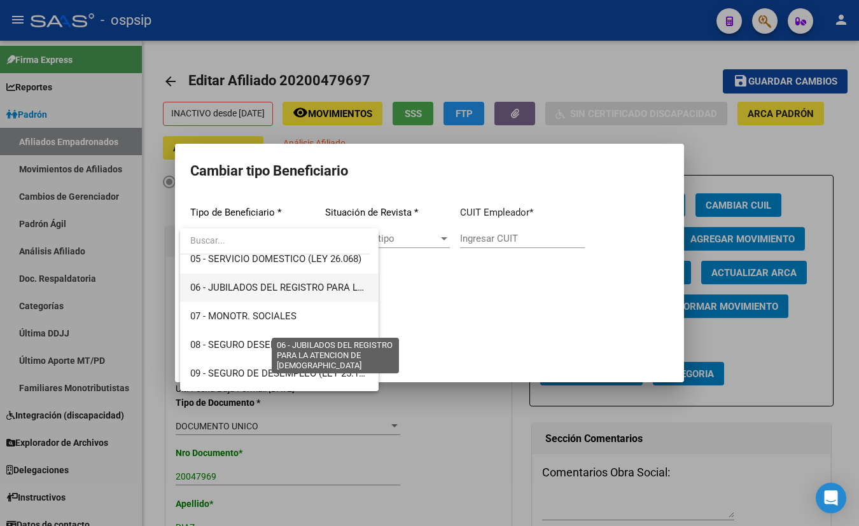
scroll to position [173, 0]
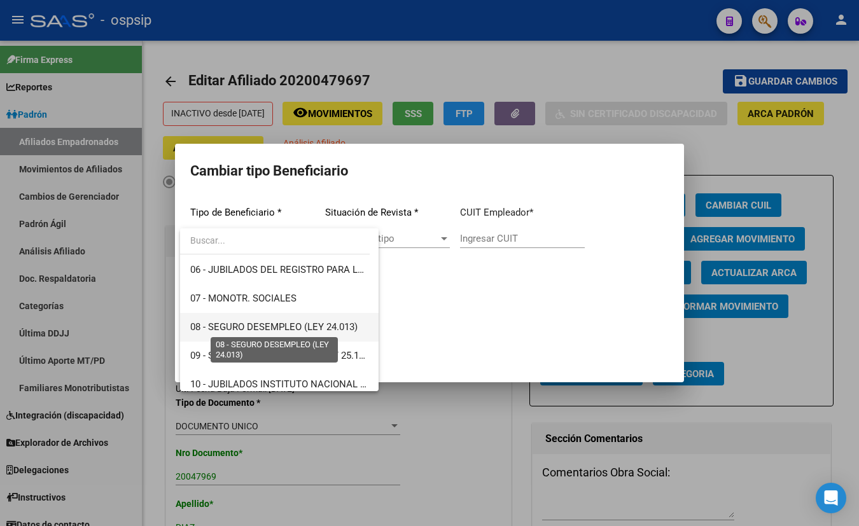
click at [277, 324] on span "08 - SEGURO DESEMPLEO (LEY 24.013)" at bounding box center [273, 326] width 167 height 11
type input "33-63761744-9"
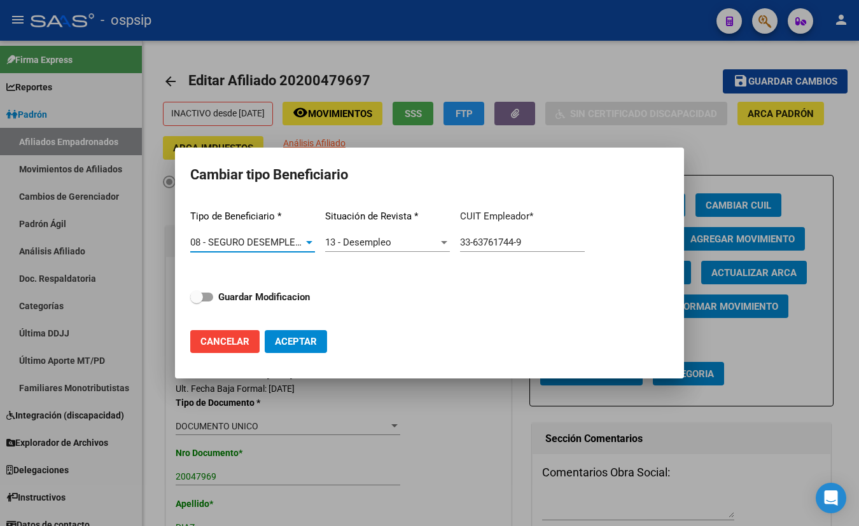
click at [206, 297] on span at bounding box center [201, 297] width 23 height 9
click at [197, 302] on input "Guardar Modificacion" at bounding box center [196, 302] width 1 height 1
checkbox input "true"
click at [294, 339] on span "Aceptar" at bounding box center [296, 341] width 42 height 11
type input "33-63761744-9"
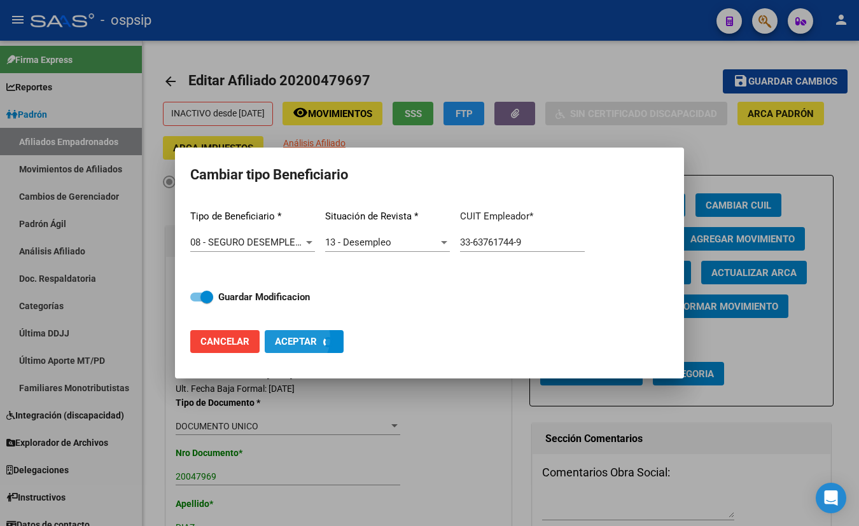
checkbox input "false"
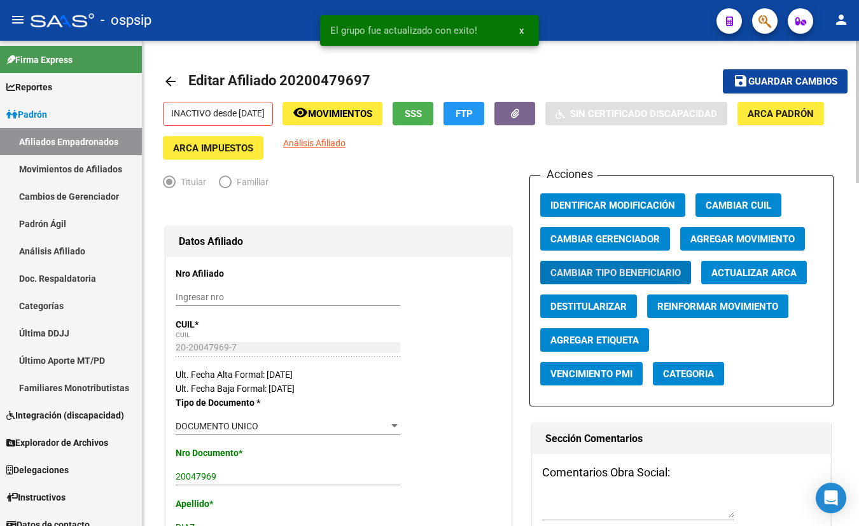
click at [742, 235] on span "Agregar Movimiento" at bounding box center [743, 239] width 104 height 11
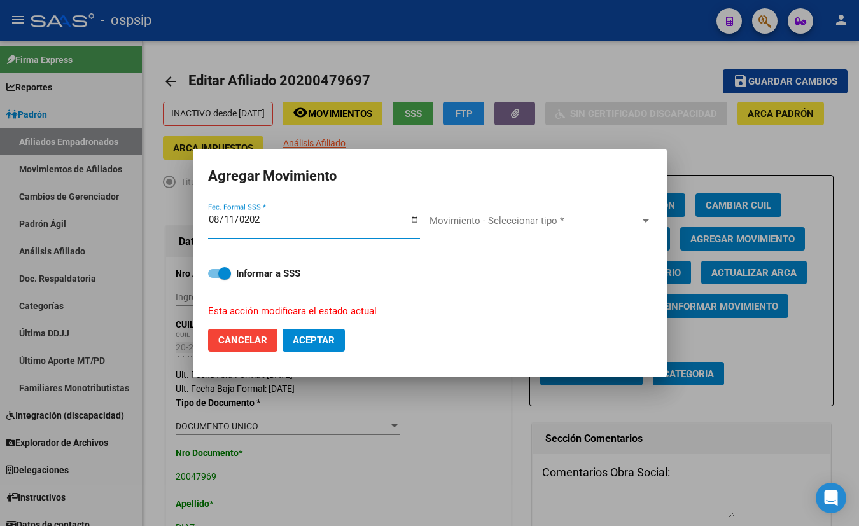
type input "[DATE]"
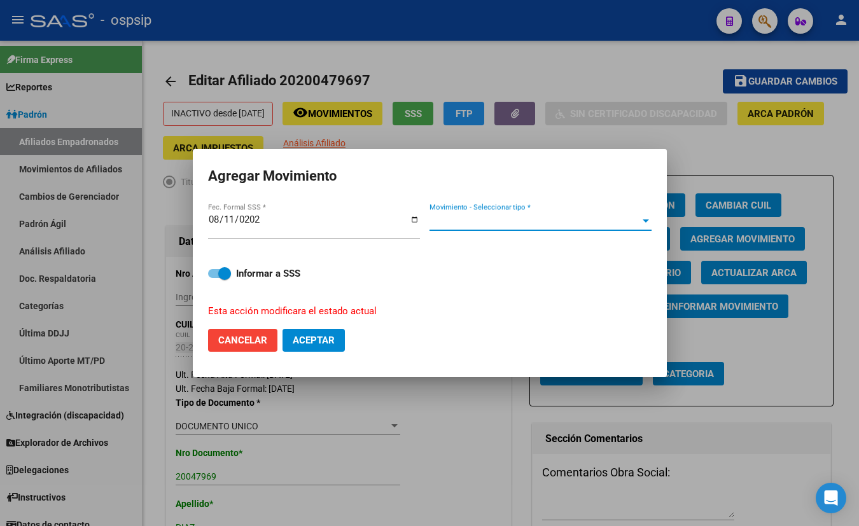
click at [484, 220] on span "Movimiento - Seleccionar tipo *" at bounding box center [535, 220] width 211 height 11
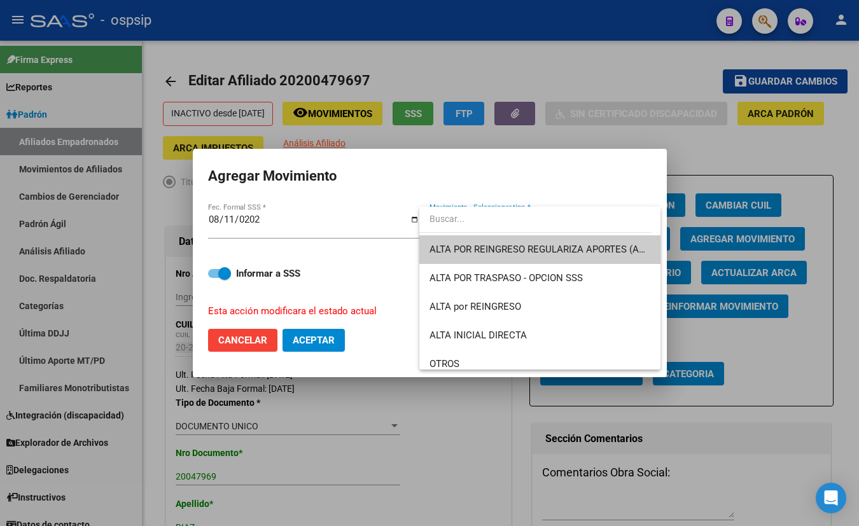
click at [484, 244] on span "ALTA POR REINGRESO REGULARIZA APORTES (AFIP)" at bounding box center [543, 249] width 226 height 11
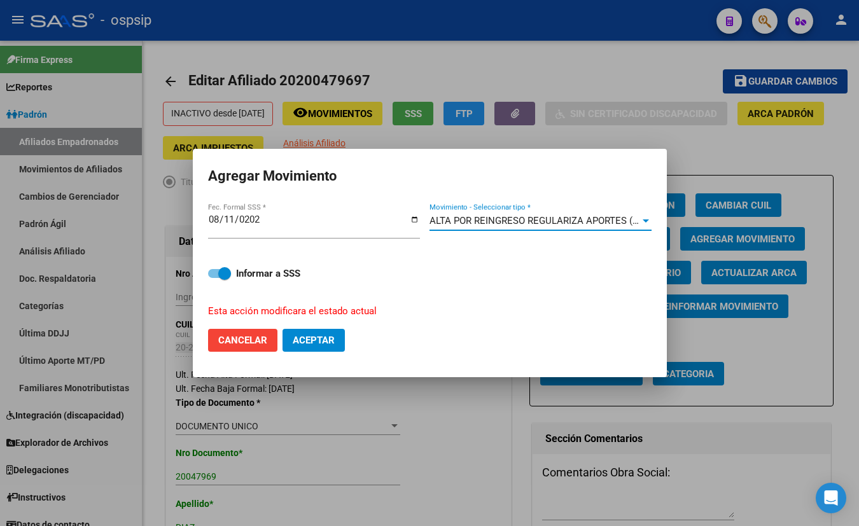
click at [319, 335] on span "Aceptar" at bounding box center [314, 340] width 42 height 11
checkbox input "false"
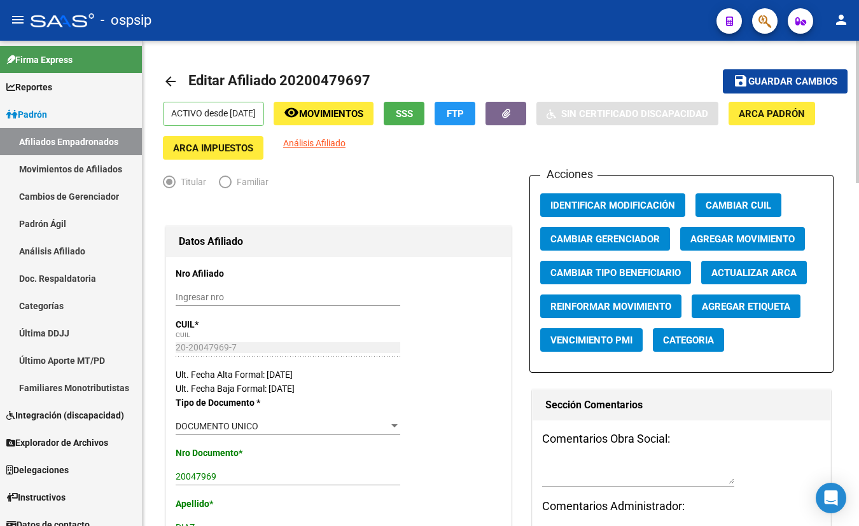
click at [247, 321] on p "CUIL *" at bounding box center [225, 325] width 98 height 14
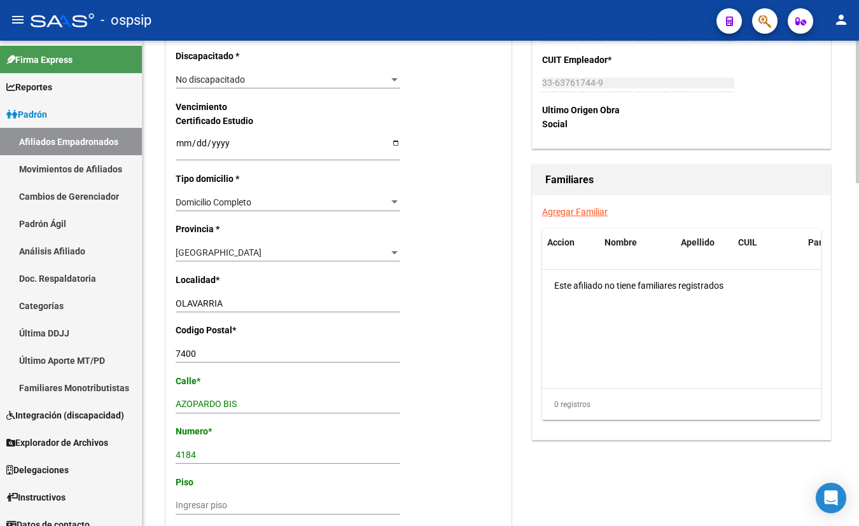
scroll to position [867, 0]
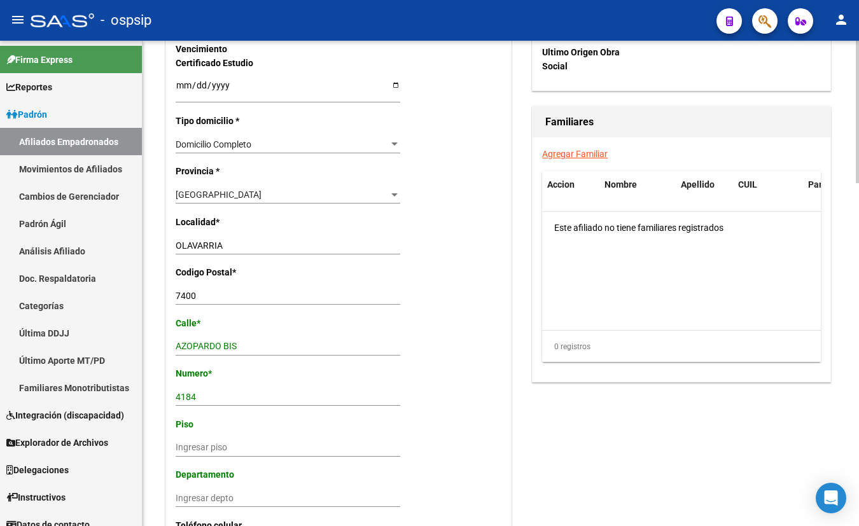
click at [279, 86] on input "Ingresar fecha" at bounding box center [288, 89] width 225 height 19
click at [463, 160] on div "Nro Afiliado Ingresar nro CUIL * 20-20047969-7 CUIL ARCA Padrón Ult. Fecha Alta…" at bounding box center [338, 60] width 345 height 1341
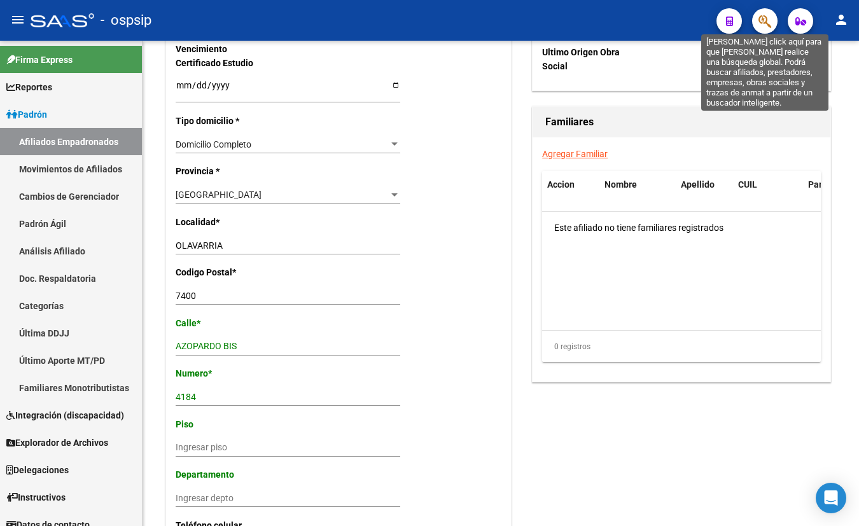
click at [766, 20] on icon "button" at bounding box center [765, 21] width 13 height 15
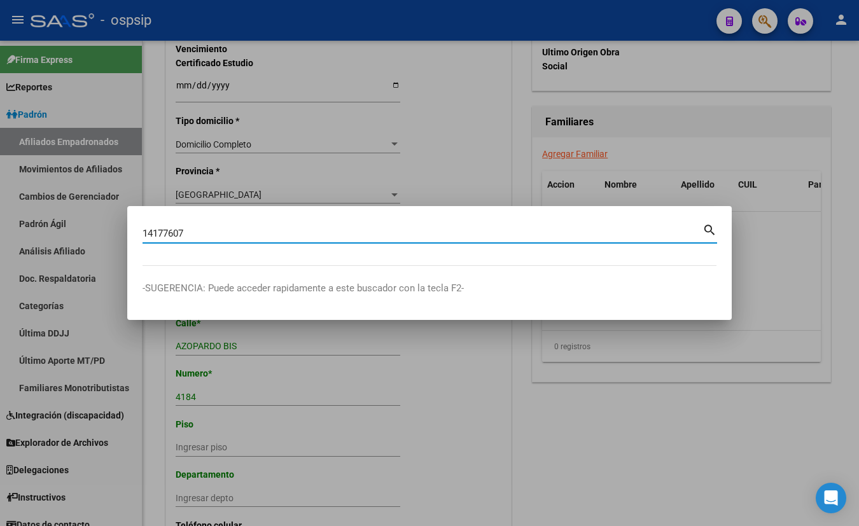
type input "14177607"
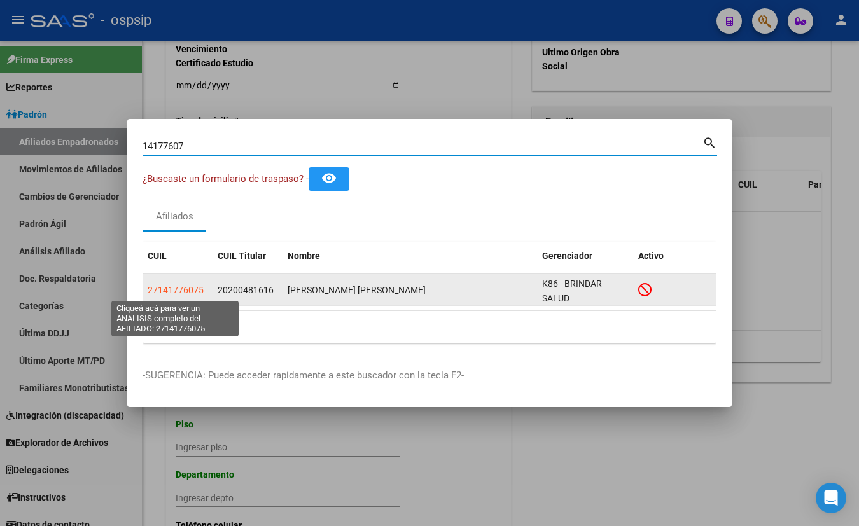
click at [181, 289] on span "27141776075" at bounding box center [176, 290] width 56 height 10
type textarea "27141776075"
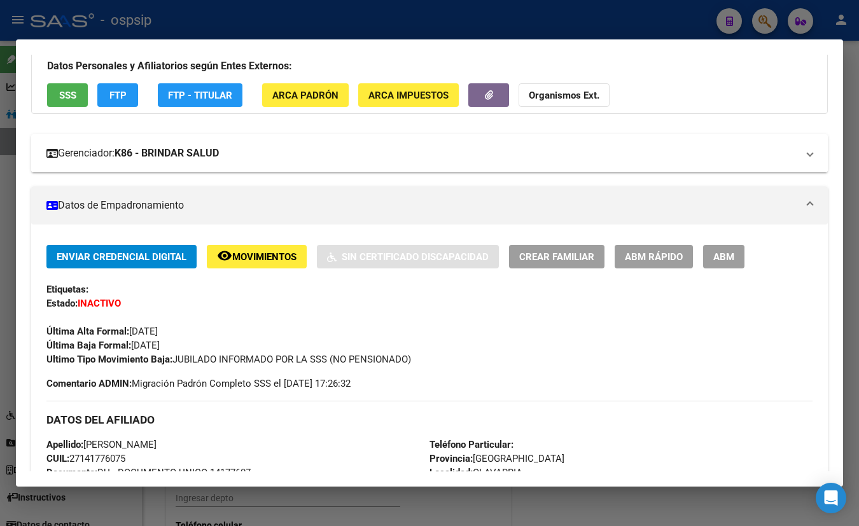
scroll to position [25, 0]
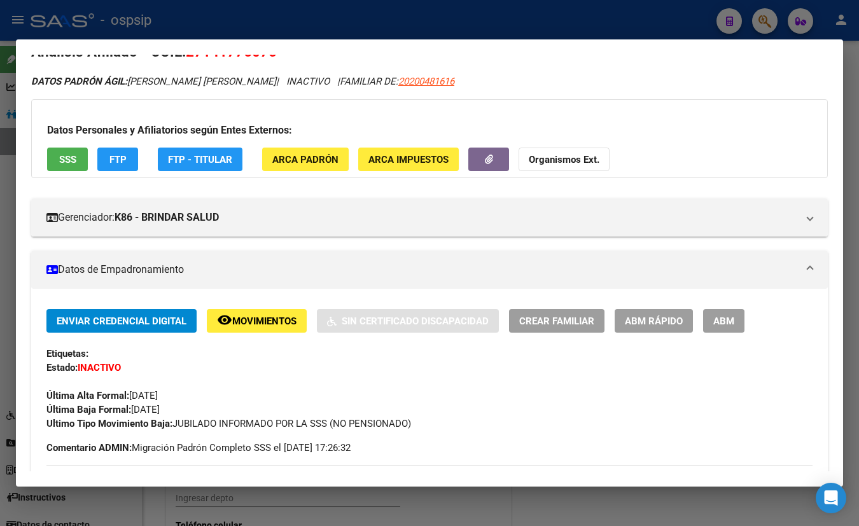
click at [55, 155] on button "SSS" at bounding box center [67, 160] width 41 height 24
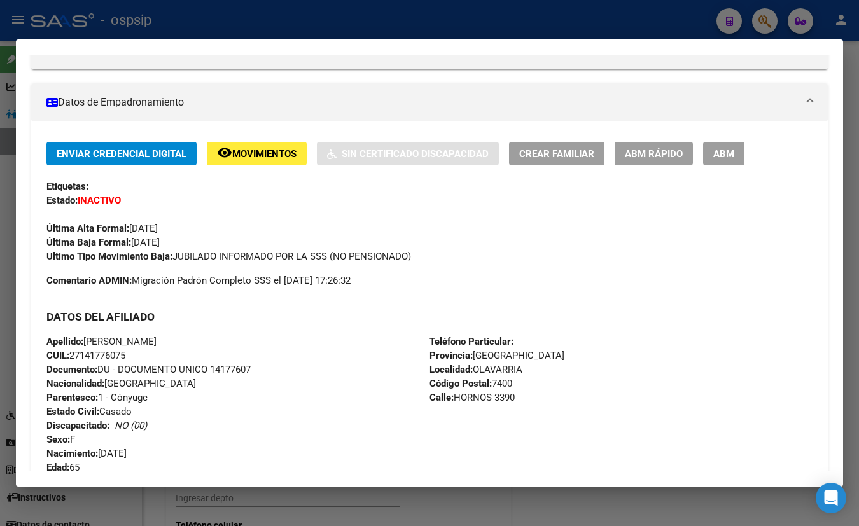
scroll to position [199, 0]
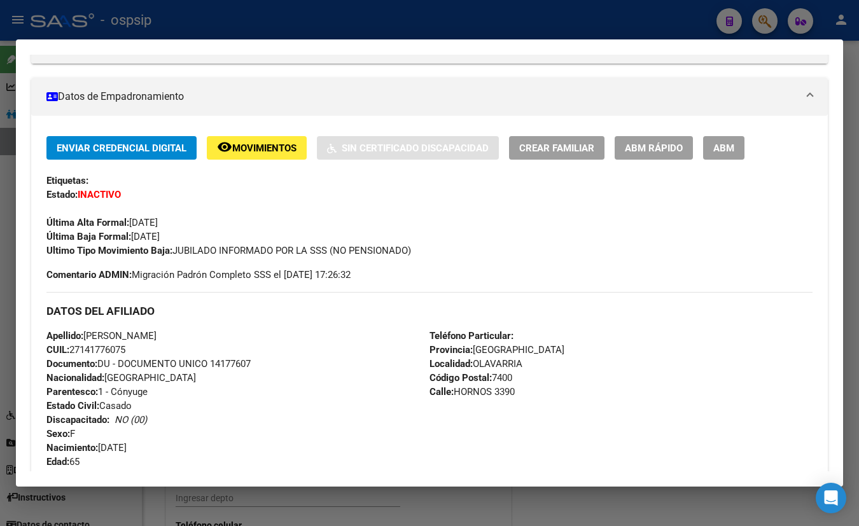
click at [193, 71] on div "DATOS PADRÓN ÁGIL: [PERSON_NAME] | INACTIVO | FAMILIAR DE: 20200481616 Datos Pe…" at bounding box center [429, 498] width 797 height 1194
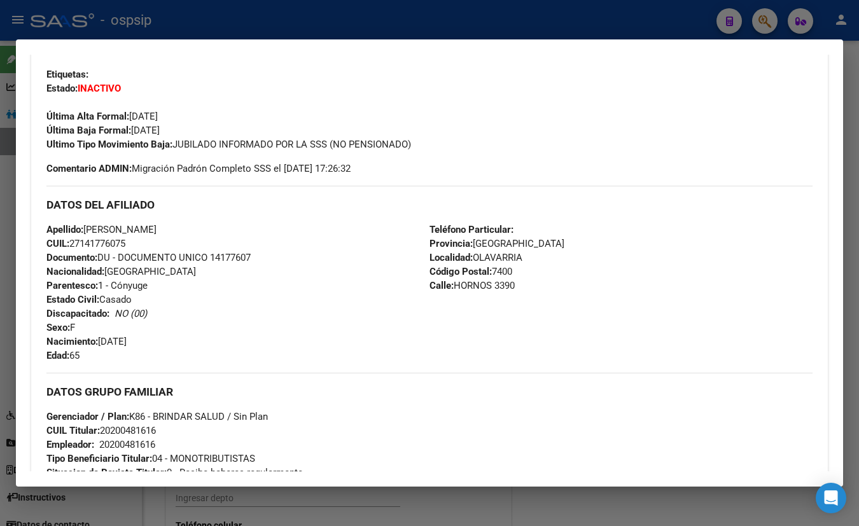
scroll to position [314, 0]
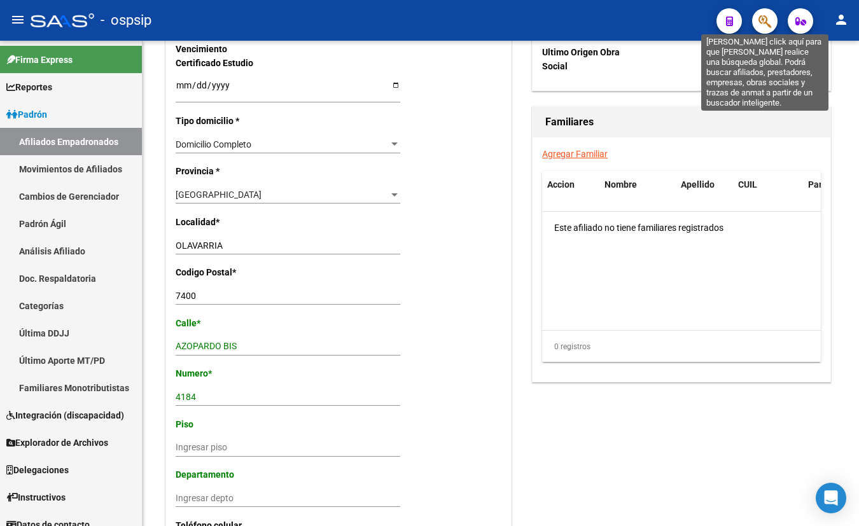
click at [766, 18] on icon "button" at bounding box center [765, 21] width 13 height 15
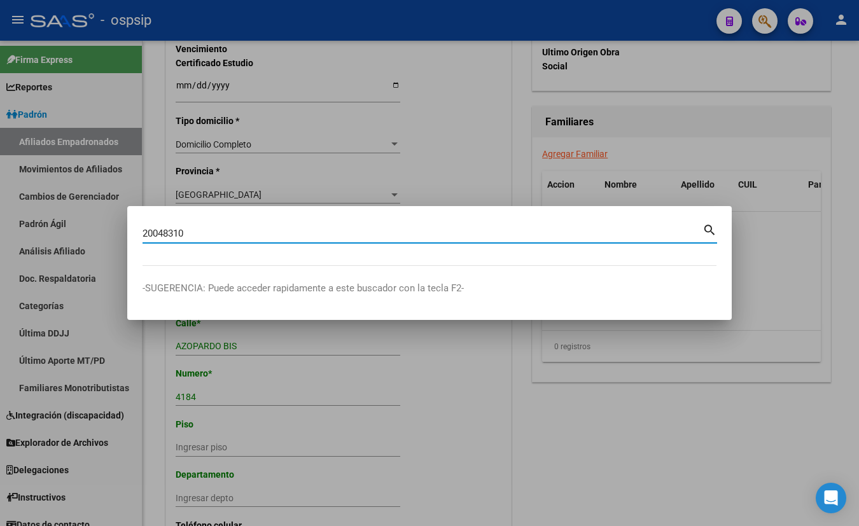
type input "20048310"
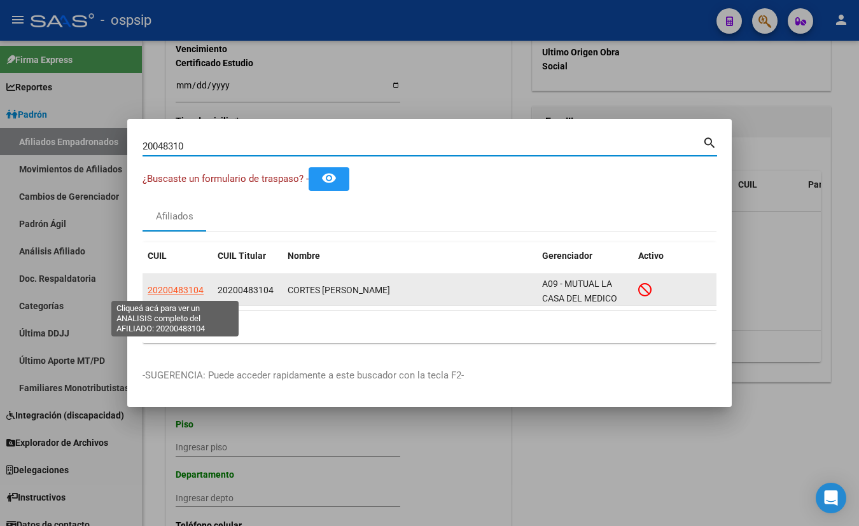
click at [179, 289] on span "20200483104" at bounding box center [176, 290] width 56 height 10
type textarea "20200483104"
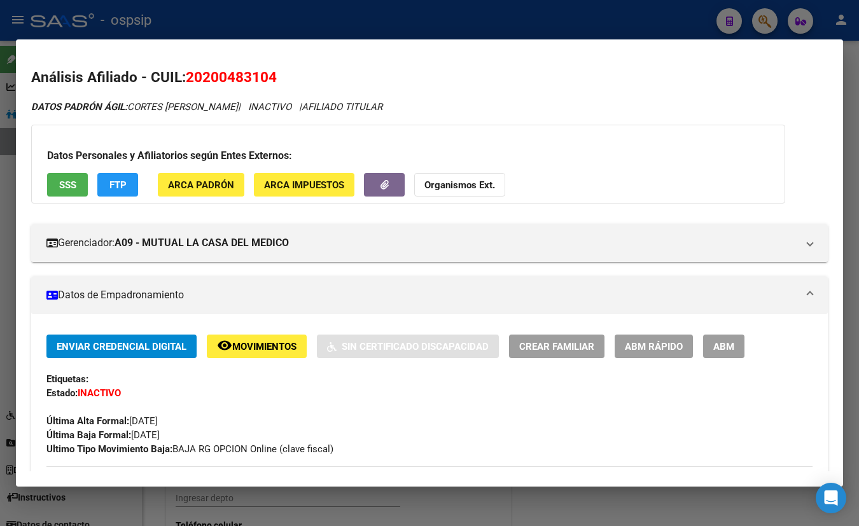
click at [235, 393] on div "Enviar Credencial Digital remove_red_eye Movimientos Sin Certificado Discapacid…" at bounding box center [429, 396] width 766 height 122
click at [64, 183] on span "SSS" at bounding box center [67, 184] width 17 height 11
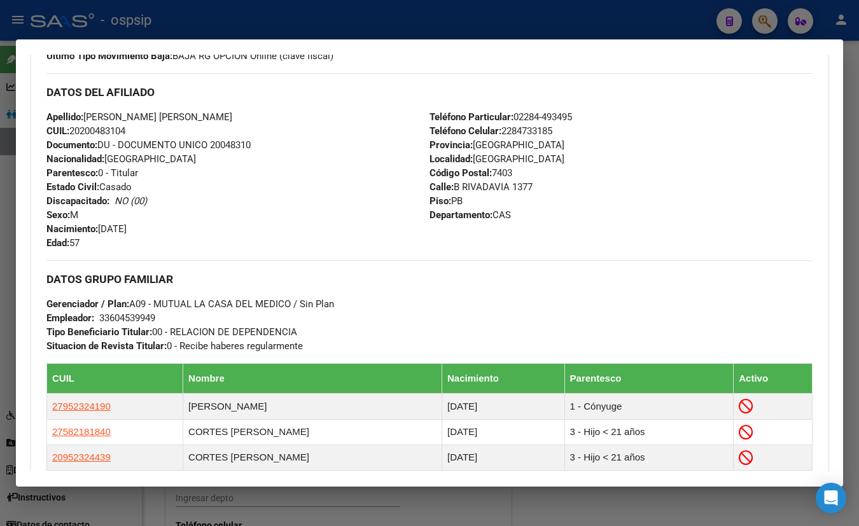
scroll to position [405, 0]
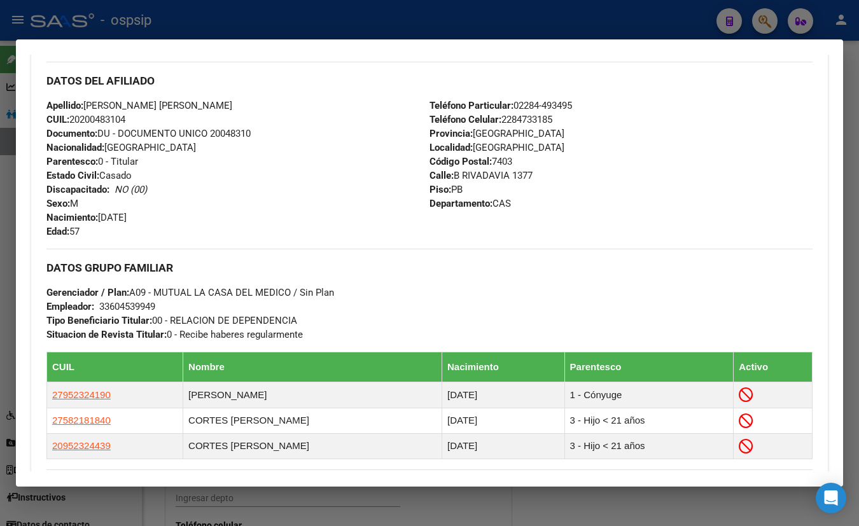
drag, startPoint x: 259, startPoint y: 97, endPoint x: 274, endPoint y: 111, distance: 19.8
click at [258, 97] on div "DATOS DEL AFILIADO Apellido: [PERSON_NAME] CUIL: 20200483104 Documento: DU - DO…" at bounding box center [429, 150] width 766 height 177
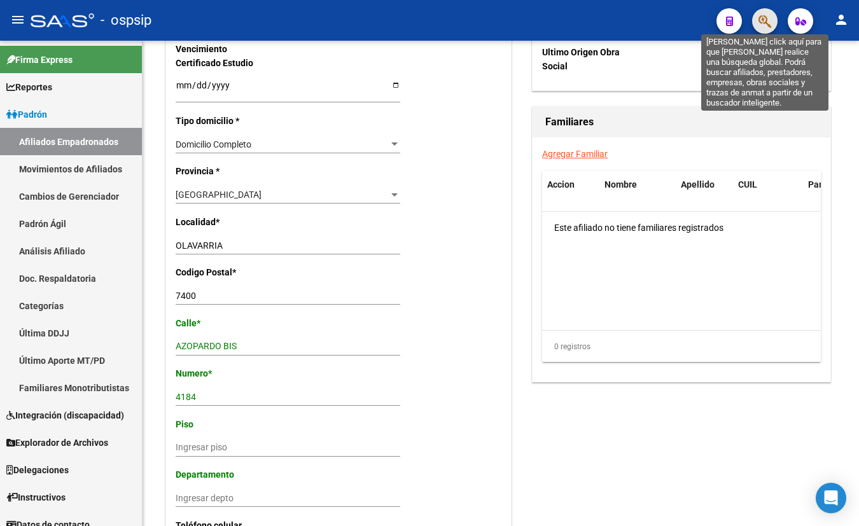
click at [769, 22] on icon "button" at bounding box center [765, 21] width 13 height 15
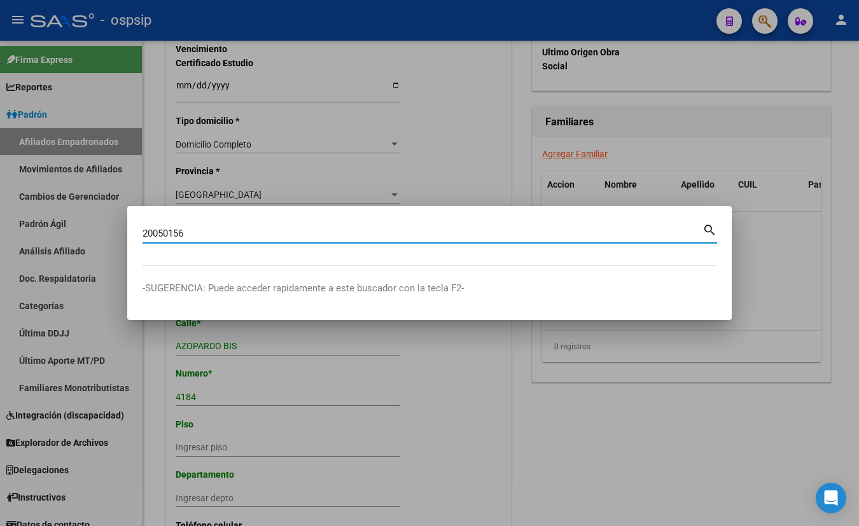
type input "20050156"
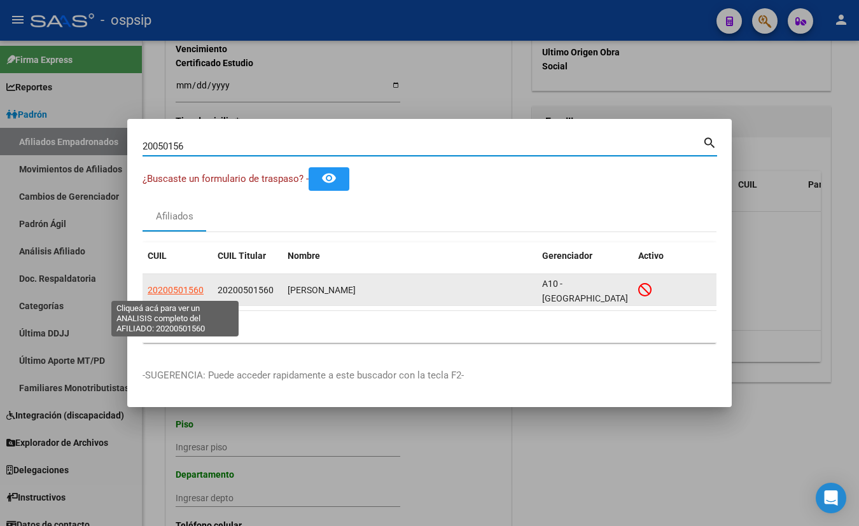
click at [169, 288] on span "20200501560" at bounding box center [176, 290] width 56 height 10
type textarea "20200501560"
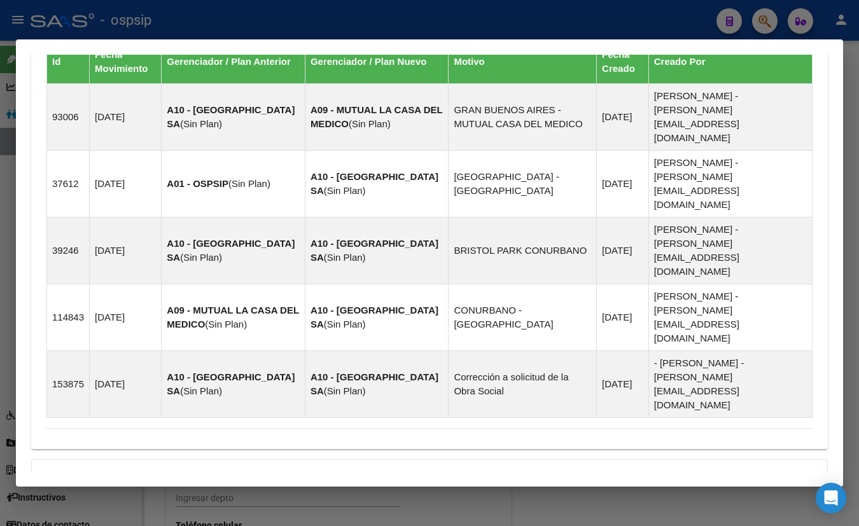
scroll to position [824, 0]
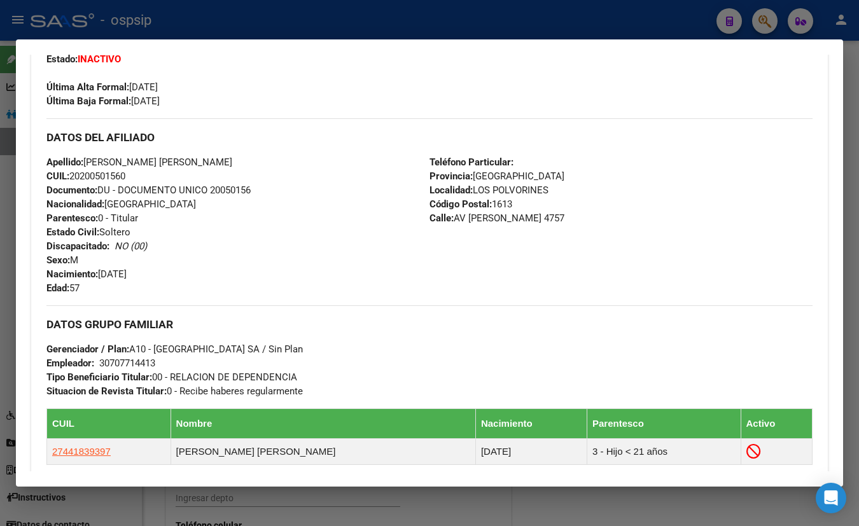
scroll to position [333, 0]
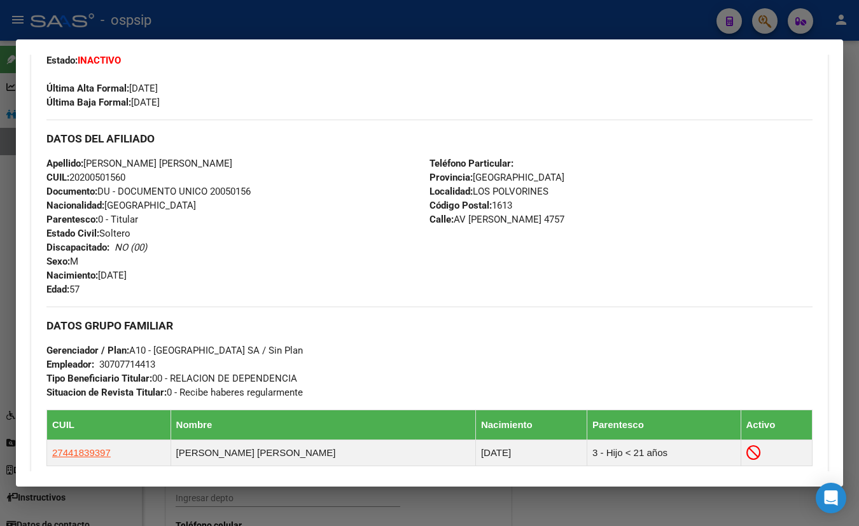
drag, startPoint x: 241, startPoint y: 104, endPoint x: 246, endPoint y: 113, distance: 10.3
click at [241, 104] on div "Enviar Credencial Digital remove_red_eye Movimientos Sin Certificado Discapacid…" at bounding box center [429, 56] width 766 height 108
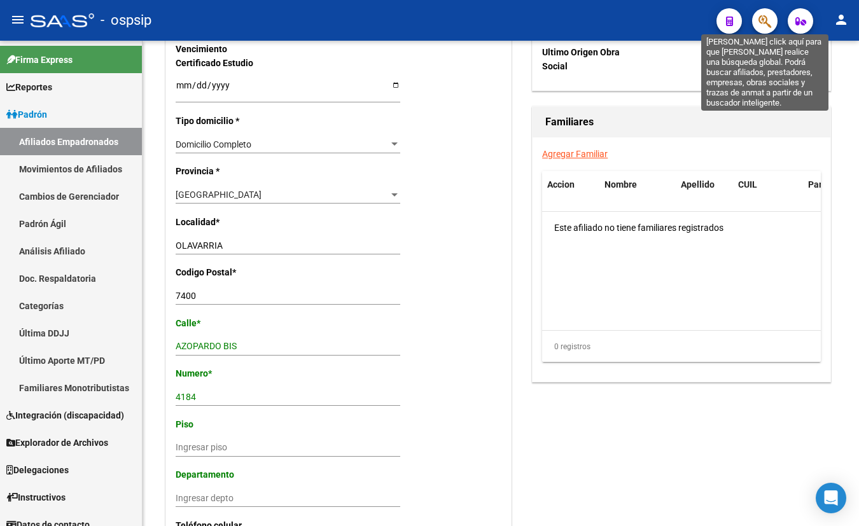
click at [764, 20] on icon "button" at bounding box center [765, 21] width 13 height 15
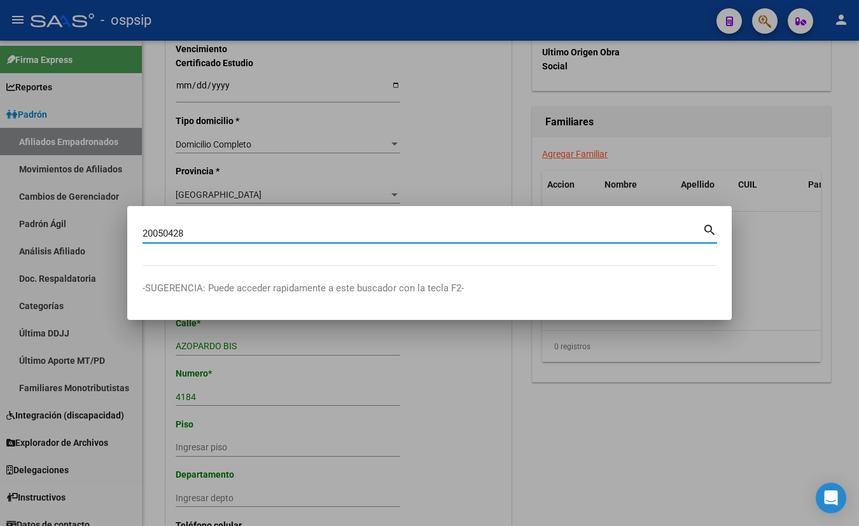
type input "20050428"
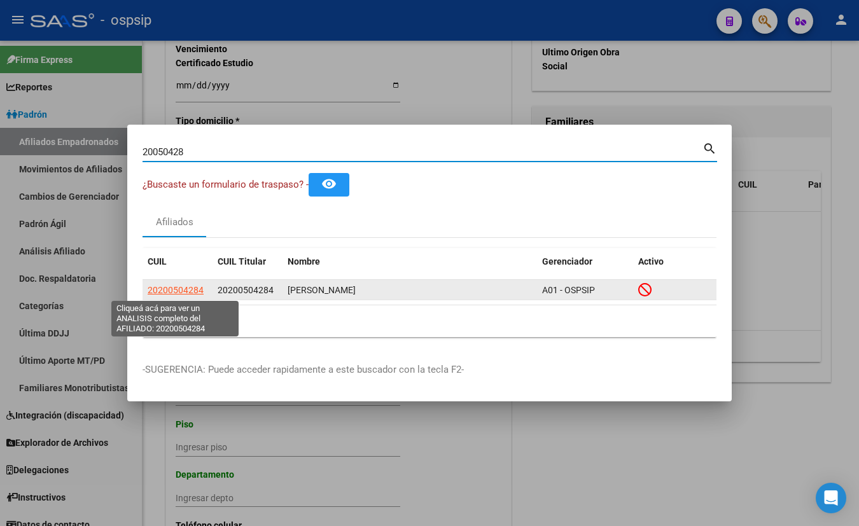
click at [174, 290] on span "20200504284" at bounding box center [176, 290] width 56 height 10
type textarea "20200504284"
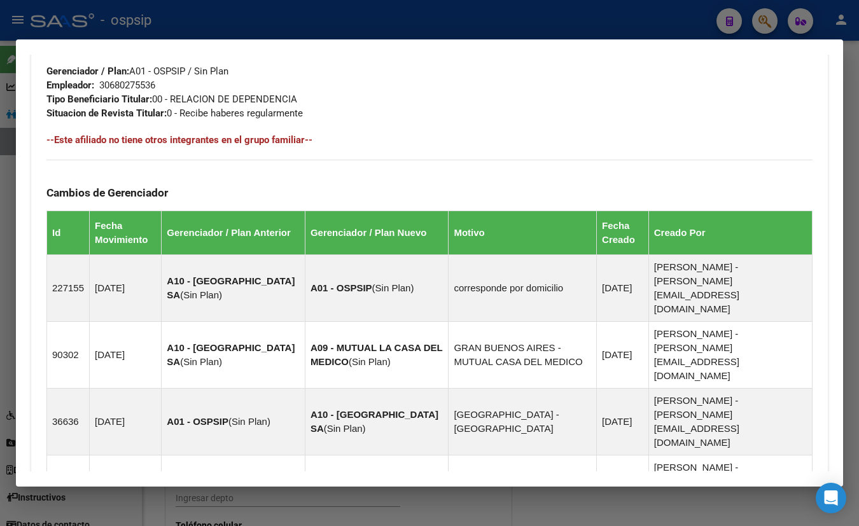
scroll to position [850, 0]
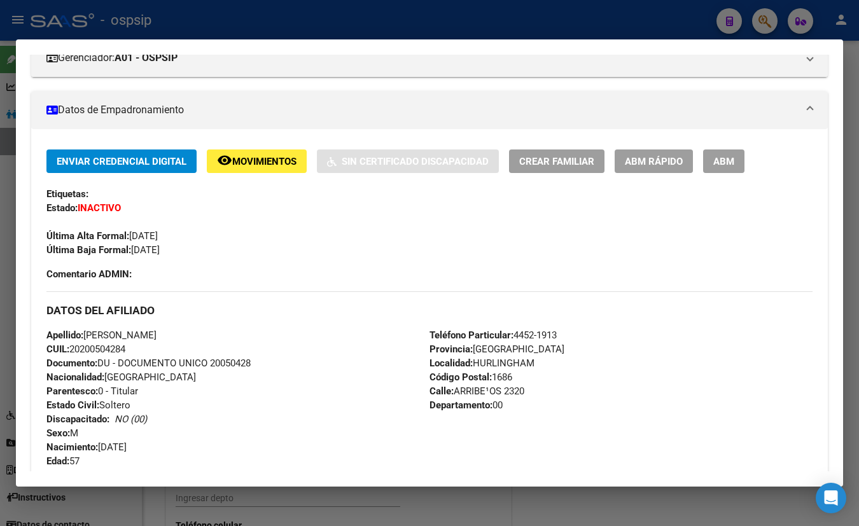
scroll to position [185, 0]
drag, startPoint x: 231, startPoint y: 137, endPoint x: 382, endPoint y: 190, distance: 159.8
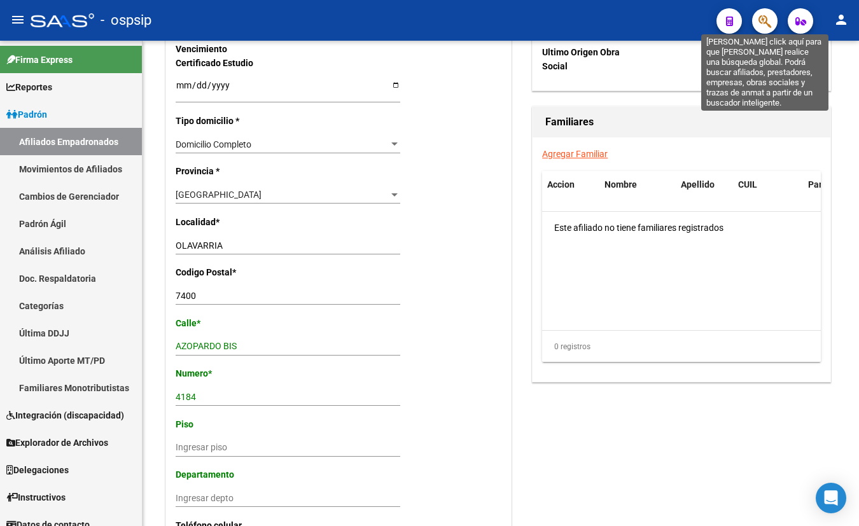
click at [763, 22] on icon "button" at bounding box center [765, 21] width 13 height 15
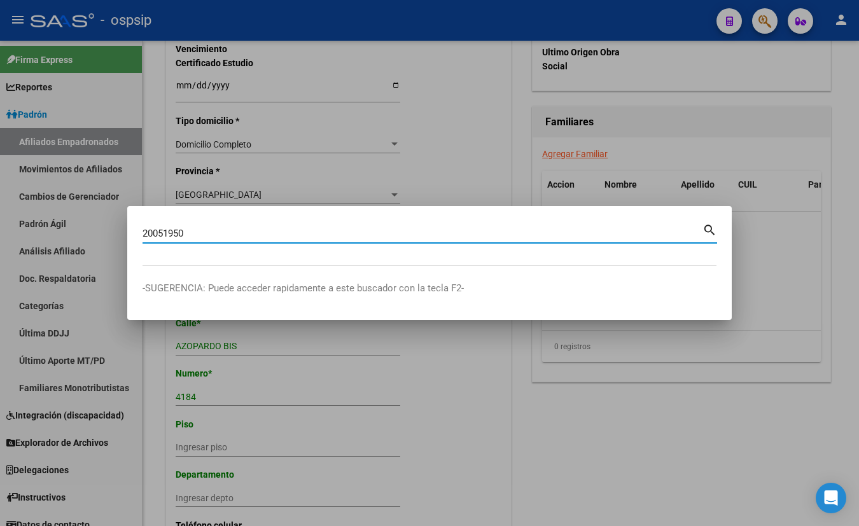
type input "20051950"
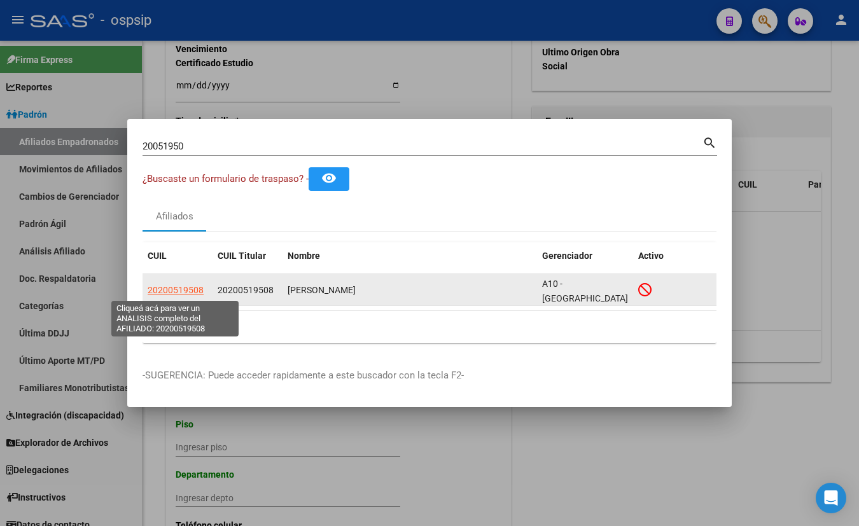
click at [174, 288] on span "20200519508" at bounding box center [176, 290] width 56 height 10
type textarea "20200519508"
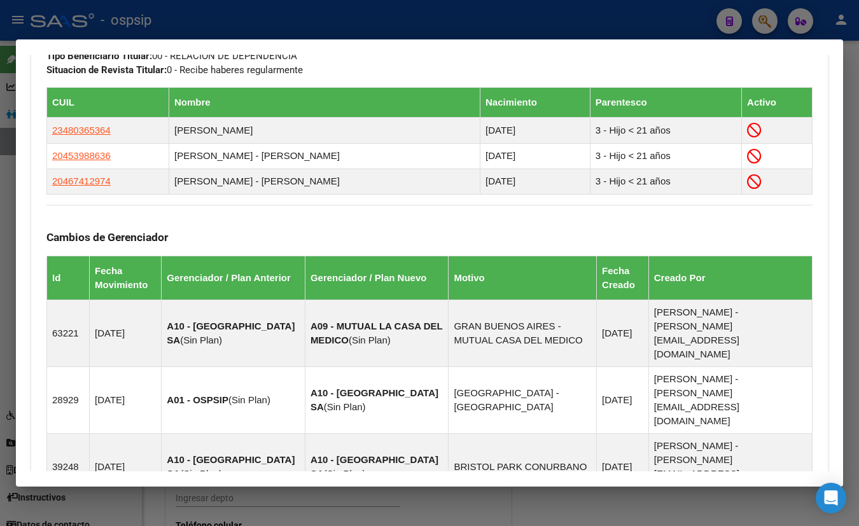
scroll to position [914, 0]
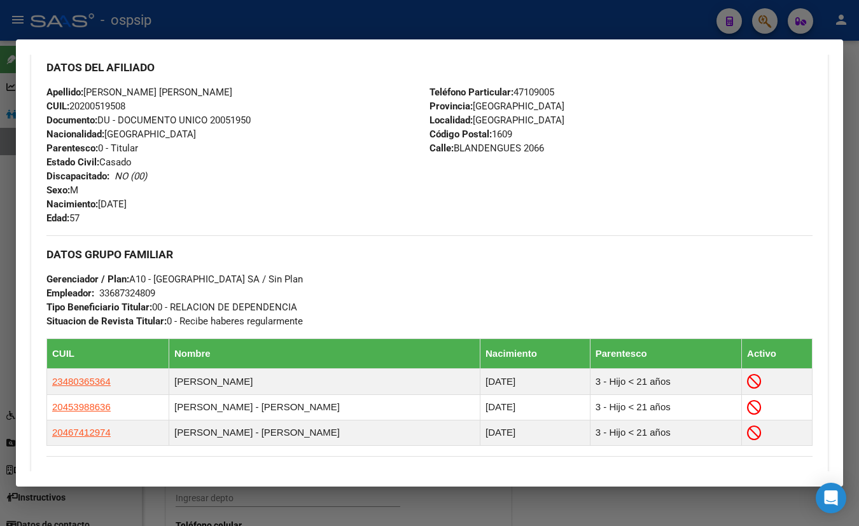
scroll to position [423, 0]
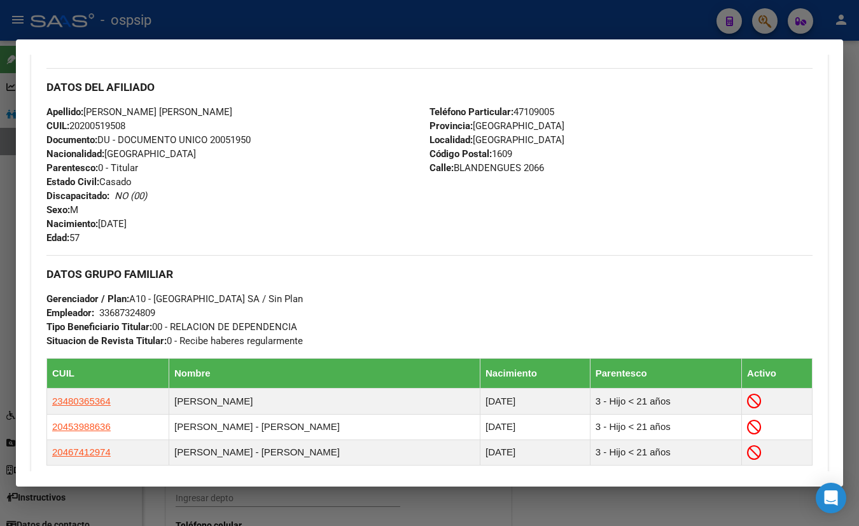
click at [265, 120] on div "Apellido: [PERSON_NAME] [PERSON_NAME] CUIL: 20200519508 Documento: DU - DOCUMEN…" at bounding box center [237, 175] width 383 height 140
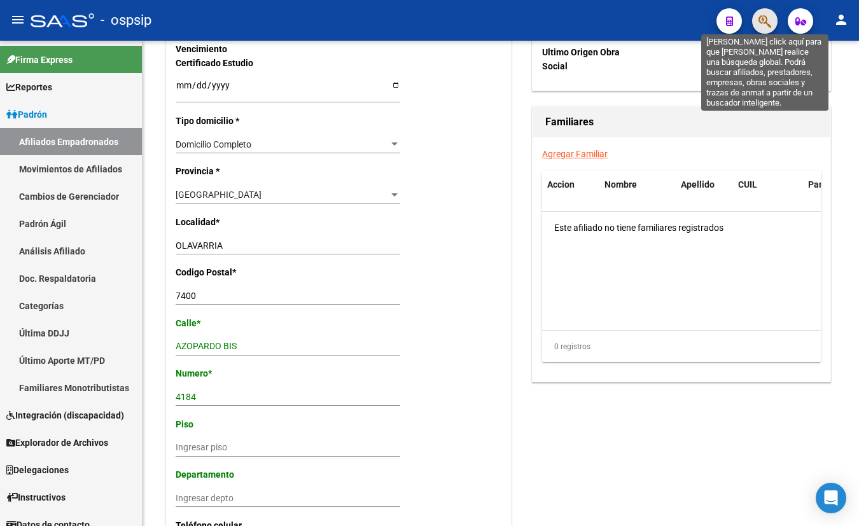
click at [762, 21] on icon "button" at bounding box center [765, 21] width 13 height 15
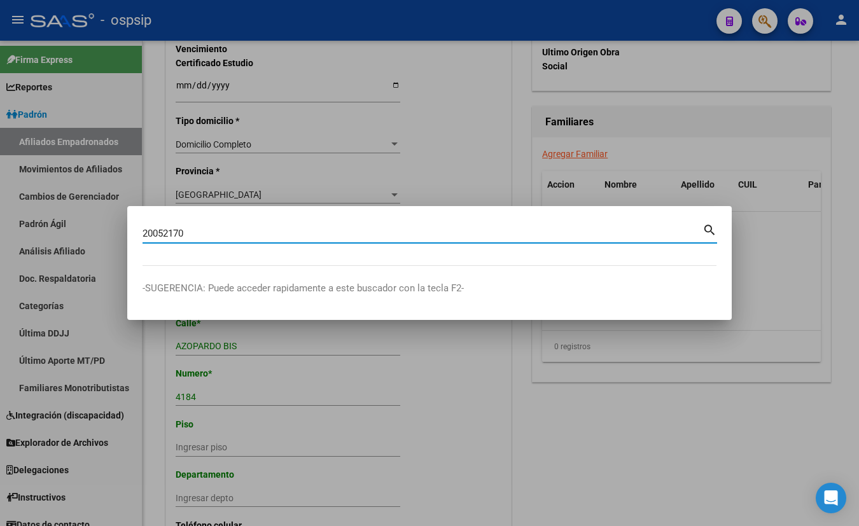
type input "20052170"
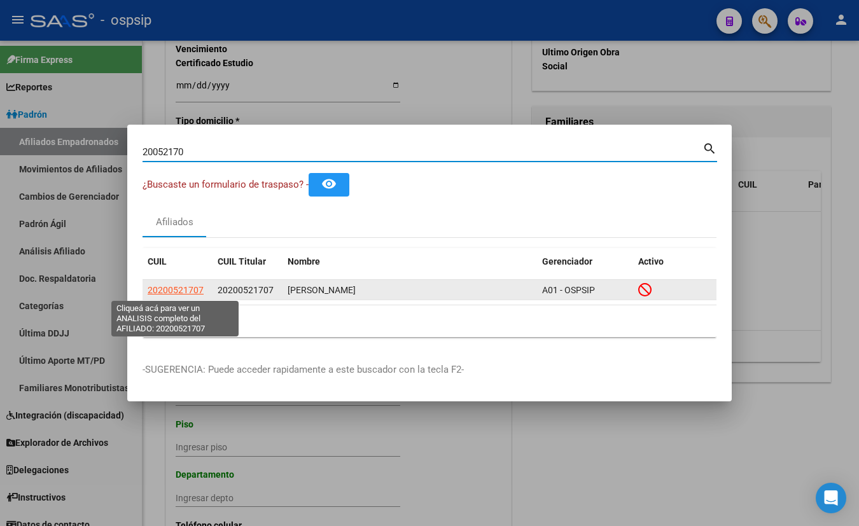
click at [171, 290] on span "20200521707" at bounding box center [176, 290] width 56 height 10
type textarea "20200521707"
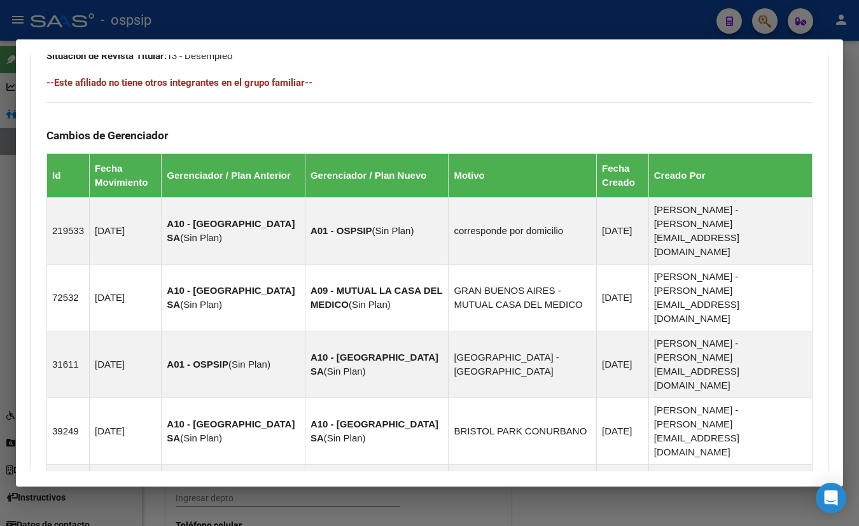
scroll to position [850, 0]
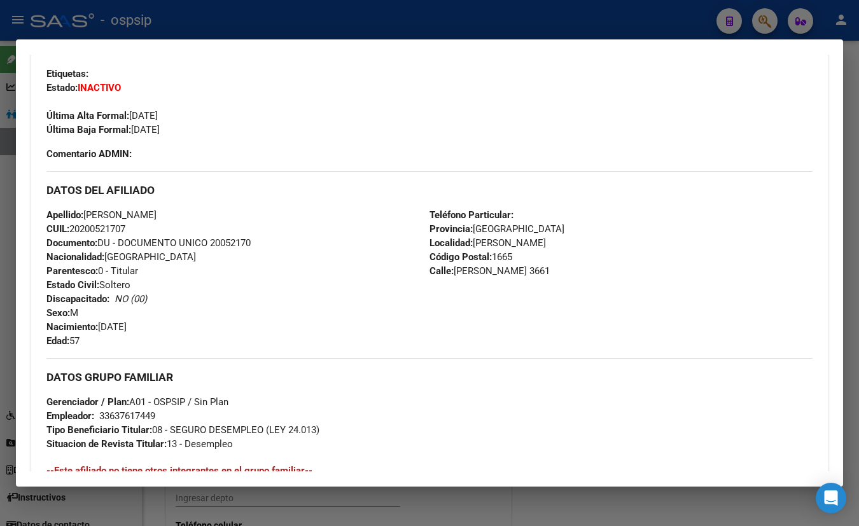
scroll to position [300, 0]
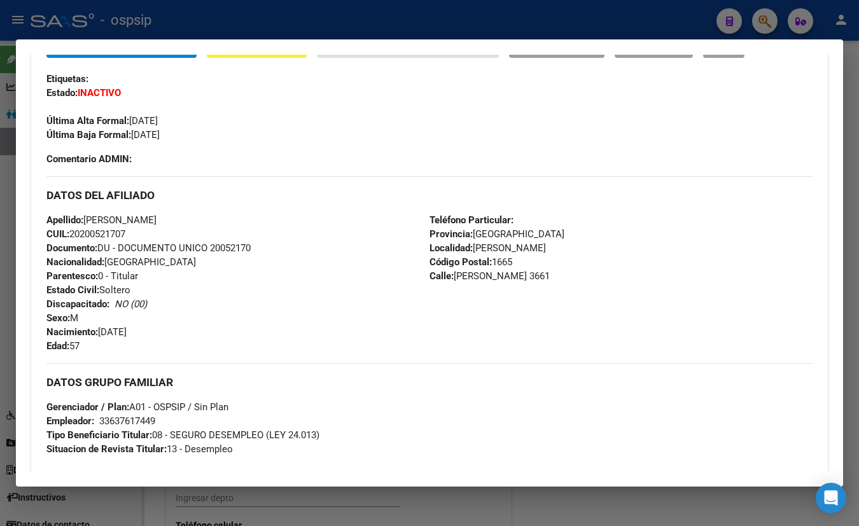
click at [228, 104] on div "Última Alta Formal: [DATE]" at bounding box center [429, 114] width 766 height 28
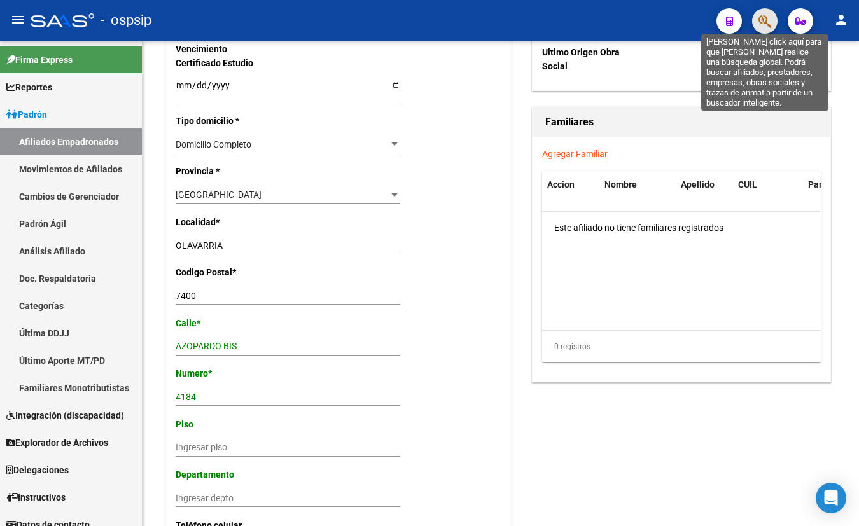
click at [765, 18] on icon "button" at bounding box center [765, 21] width 13 height 15
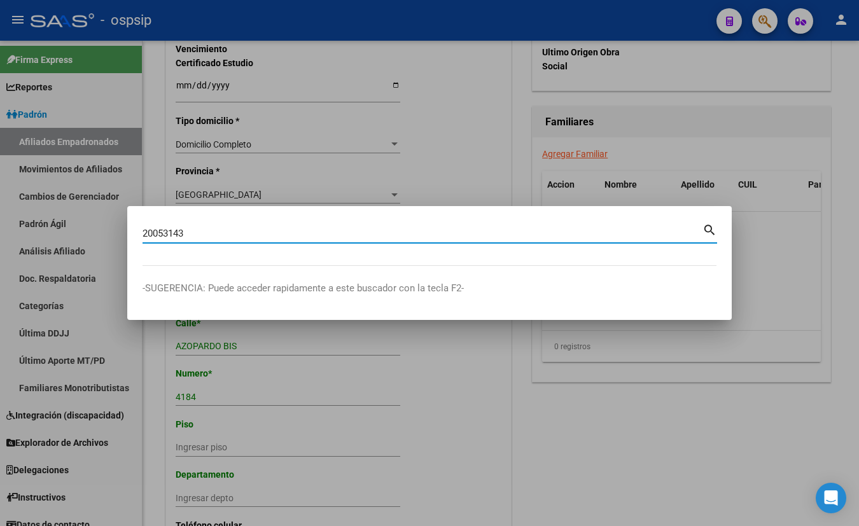
type input "20053143"
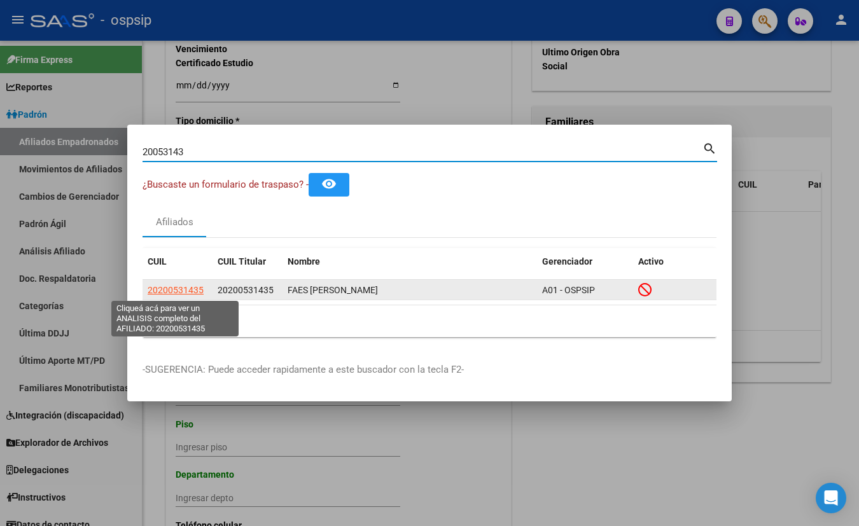
click at [169, 288] on span "20200531435" at bounding box center [176, 290] width 56 height 10
type textarea "20200531435"
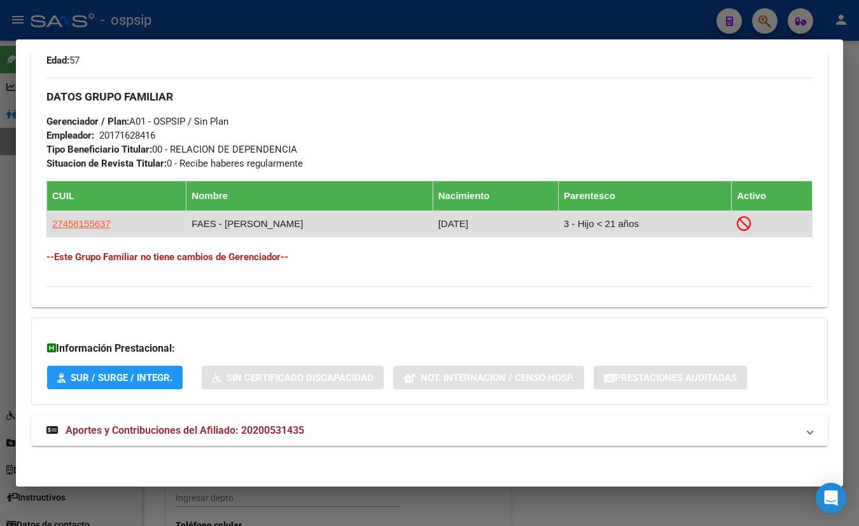
scroll to position [588, 0]
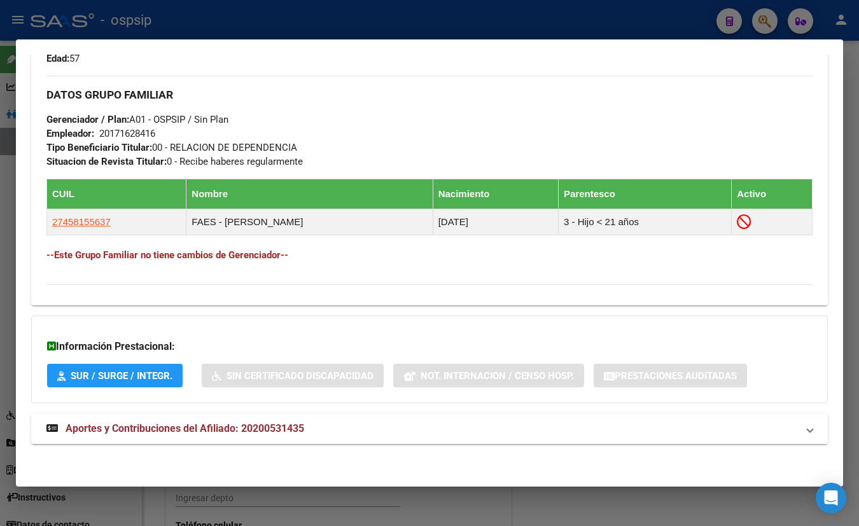
click at [290, 431] on span "Aportes y Contribuciones del Afiliado: 20200531435" at bounding box center [185, 429] width 239 height 12
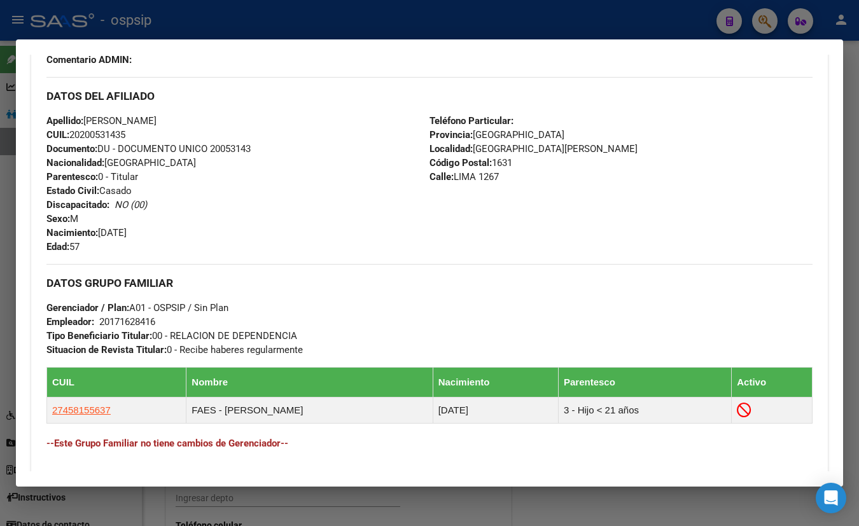
scroll to position [414, 0]
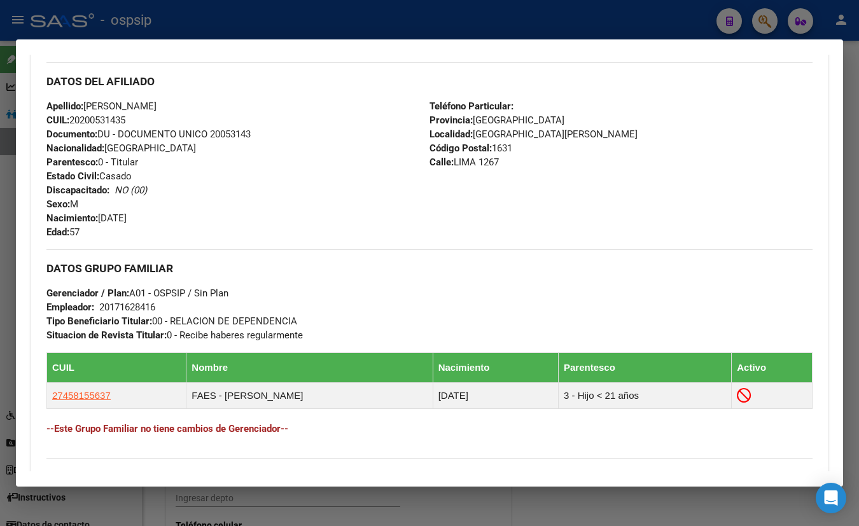
drag, startPoint x: 255, startPoint y: 87, endPoint x: 260, endPoint y: 108, distance: 21.6
click at [255, 87] on div "DATOS DEL AFILIADO" at bounding box center [429, 80] width 766 height 37
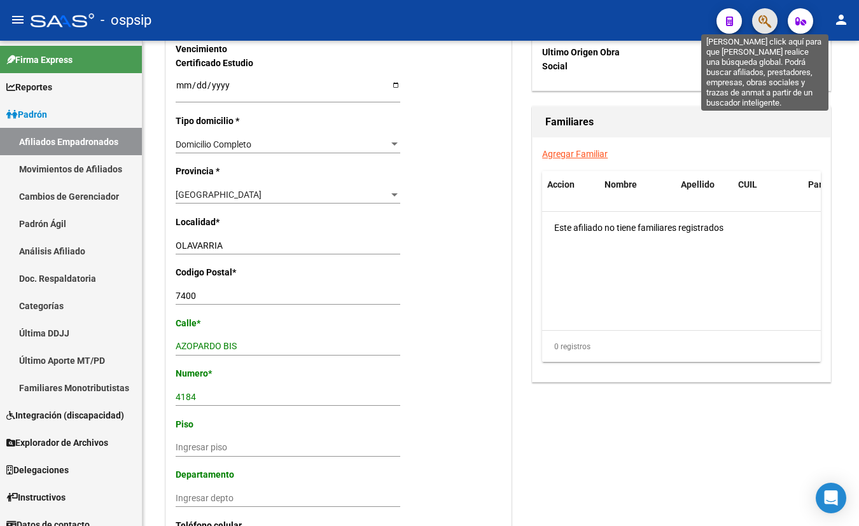
click at [764, 24] on icon "button" at bounding box center [765, 21] width 13 height 15
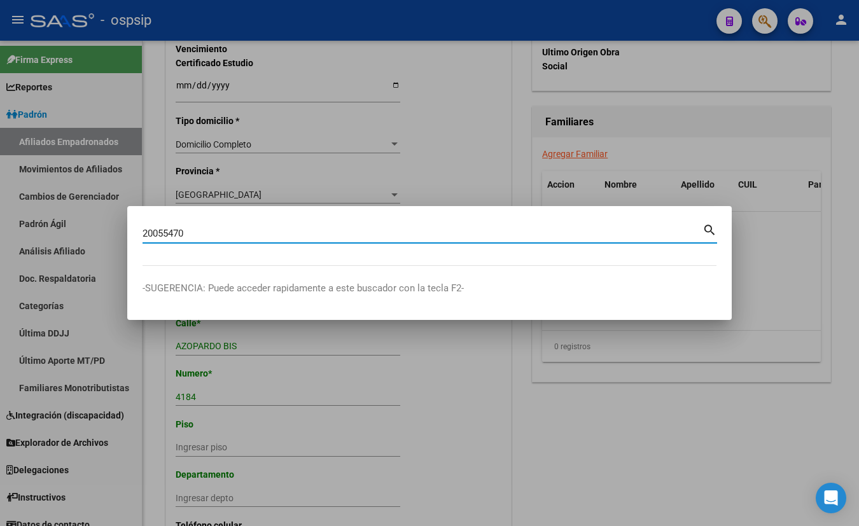
type input "20055470"
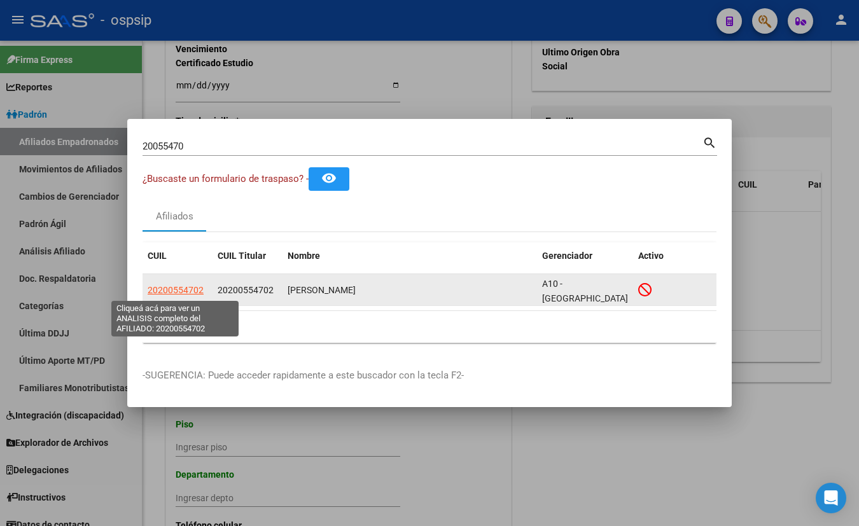
click at [167, 288] on span "20200554702" at bounding box center [176, 290] width 56 height 10
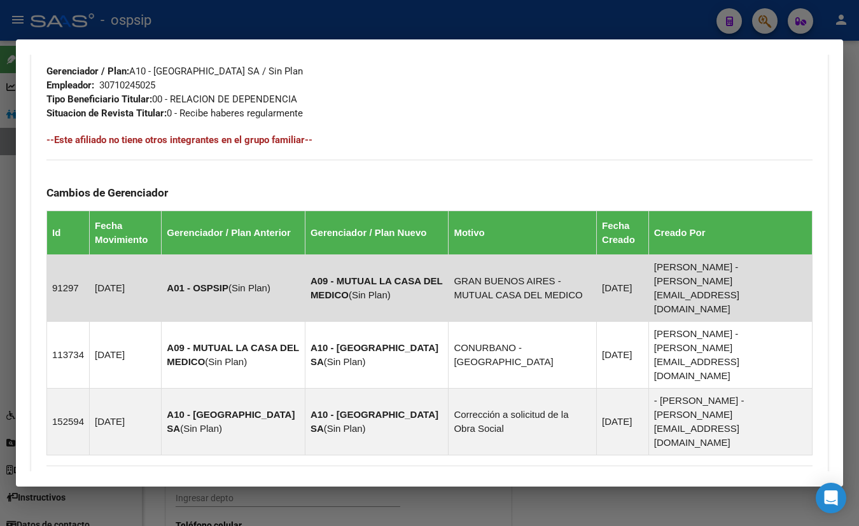
scroll to position [733, 0]
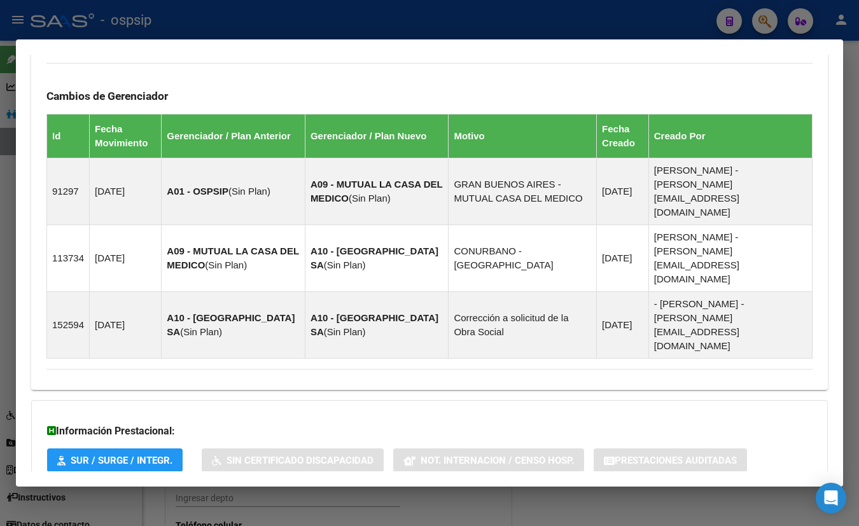
click at [290, 507] on span "Aportes y Contribuciones del Afiliado: 20200554702" at bounding box center [185, 513] width 239 height 12
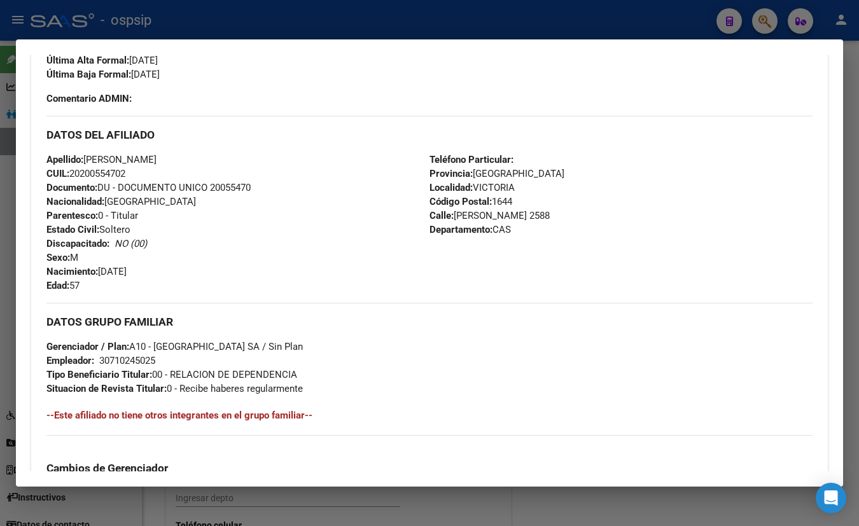
scroll to position [358, 0]
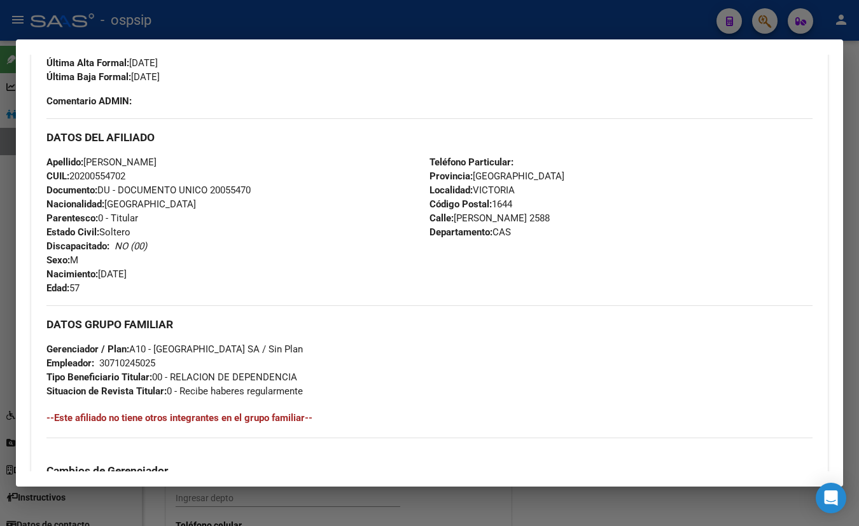
click at [200, 130] on h3 "DATOS DEL AFILIADO" at bounding box center [429, 137] width 766 height 14
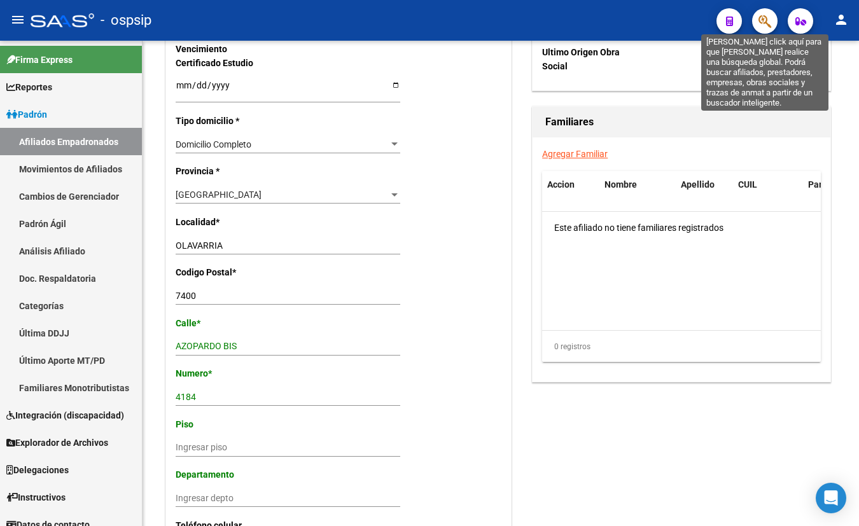
click at [767, 14] on icon "button" at bounding box center [765, 21] width 13 height 15
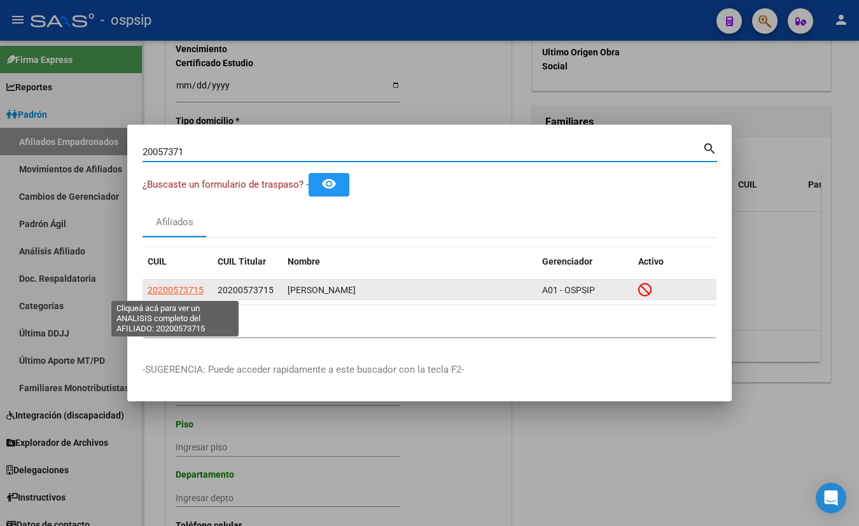
click at [181, 288] on span "20200573715" at bounding box center [176, 290] width 56 height 10
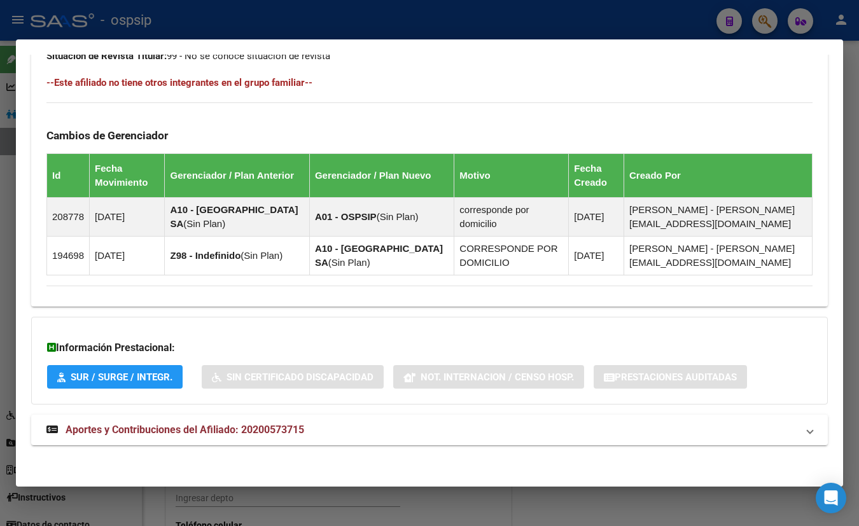
scroll to position [670, 0]
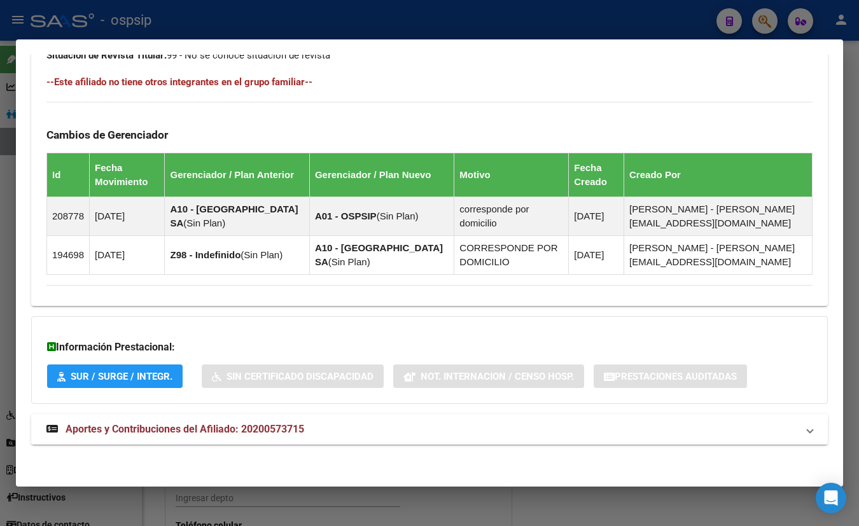
click at [254, 428] on span "Aportes y Contribuciones del Afiliado: 20200573715" at bounding box center [185, 429] width 239 height 12
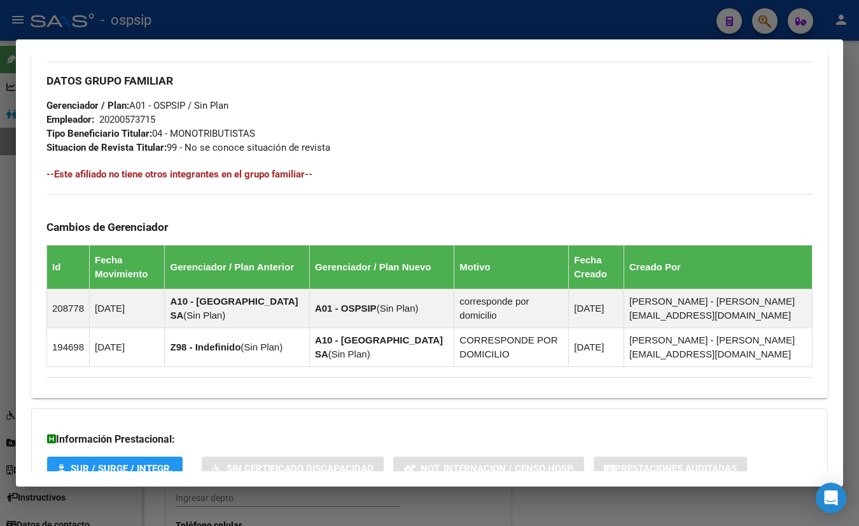
scroll to position [381, 0]
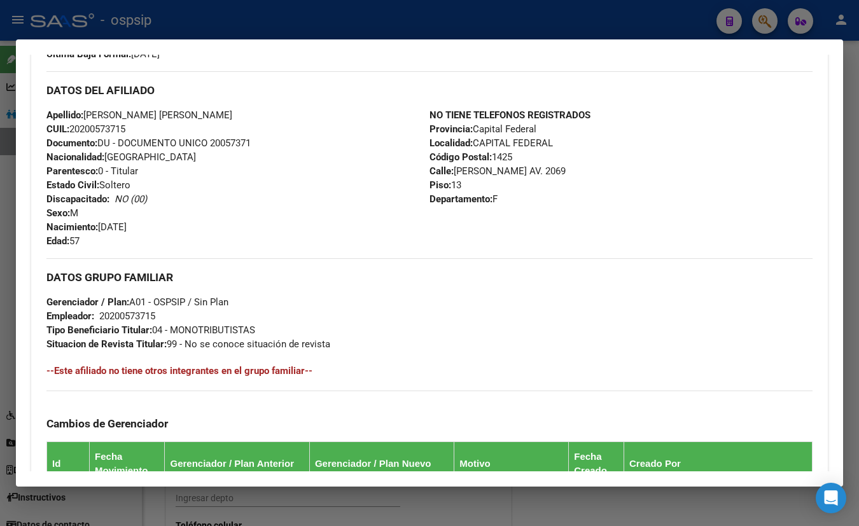
click at [260, 113] on div "Apellido: [PERSON_NAME] [PERSON_NAME] CUIL: 20200573715 Documento: DU - DOCUMEN…" at bounding box center [237, 178] width 383 height 140
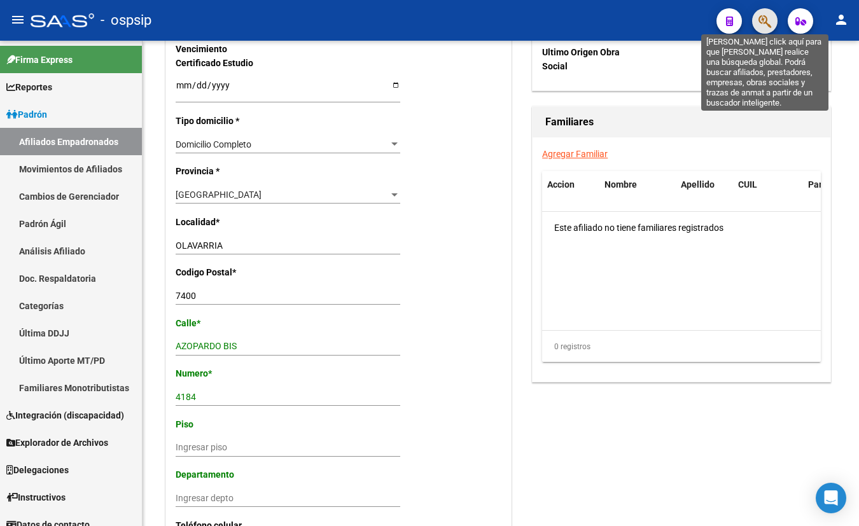
click at [767, 22] on icon "button" at bounding box center [765, 21] width 13 height 15
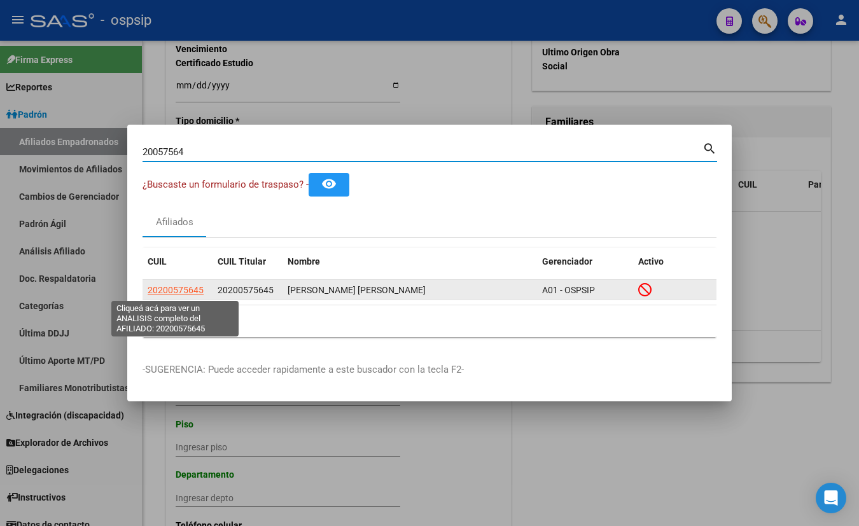
click at [179, 288] on span "20200575645" at bounding box center [176, 290] width 56 height 10
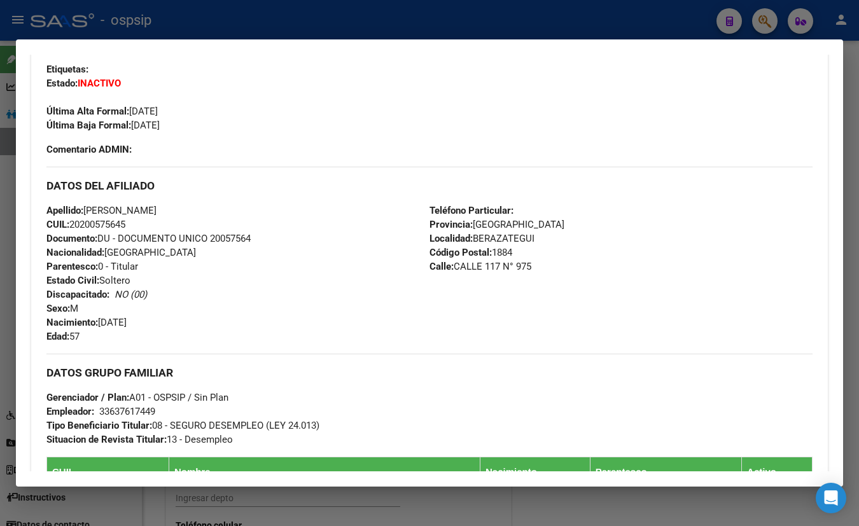
scroll to position [115, 0]
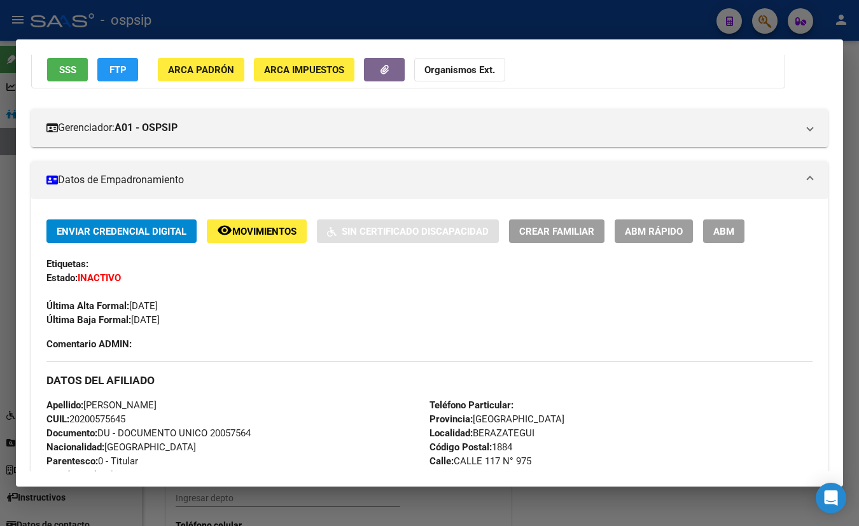
click at [61, 70] on span "SSS" at bounding box center [67, 69] width 17 height 11
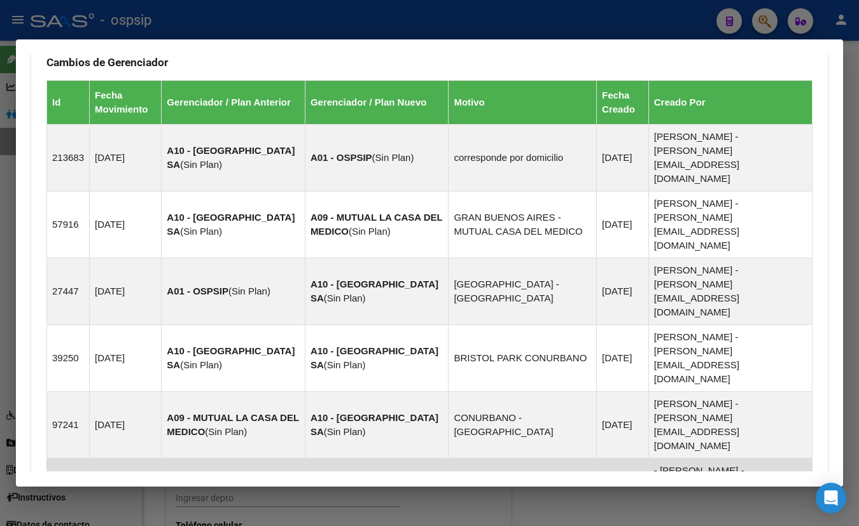
scroll to position [965, 0]
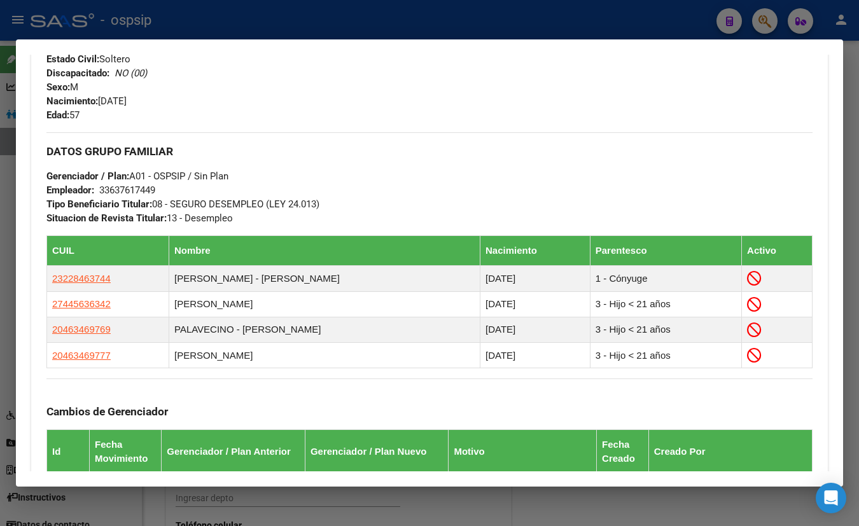
scroll to position [474, 0]
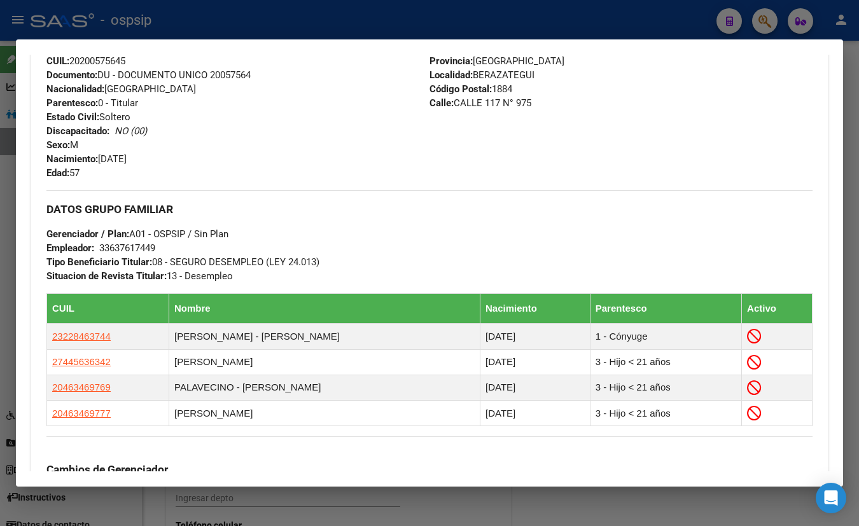
click at [229, 136] on div "Apellido: [PERSON_NAME] CUIL: 20200575645 Documento: DU - DOCUMENTO UNICO 20057…" at bounding box center [237, 110] width 383 height 140
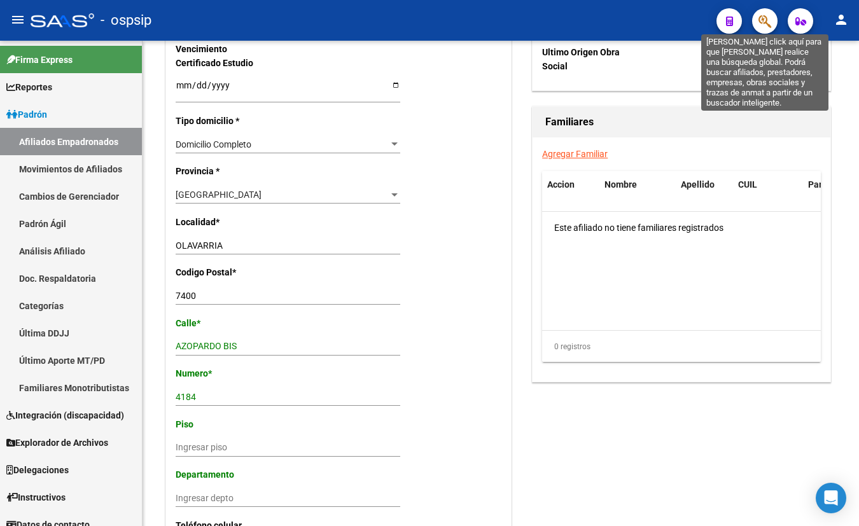
click at [766, 15] on icon "button" at bounding box center [765, 21] width 13 height 15
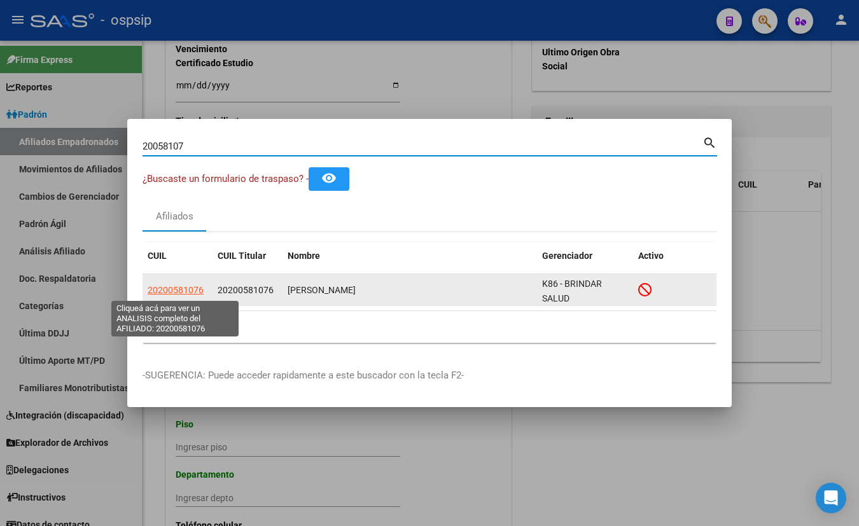
click at [160, 287] on span "20200581076" at bounding box center [176, 290] width 56 height 10
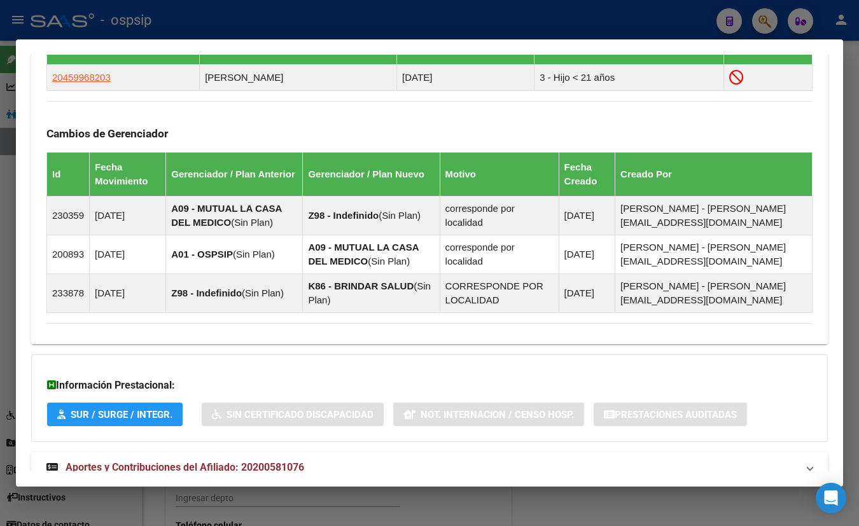
scroll to position [785, 0]
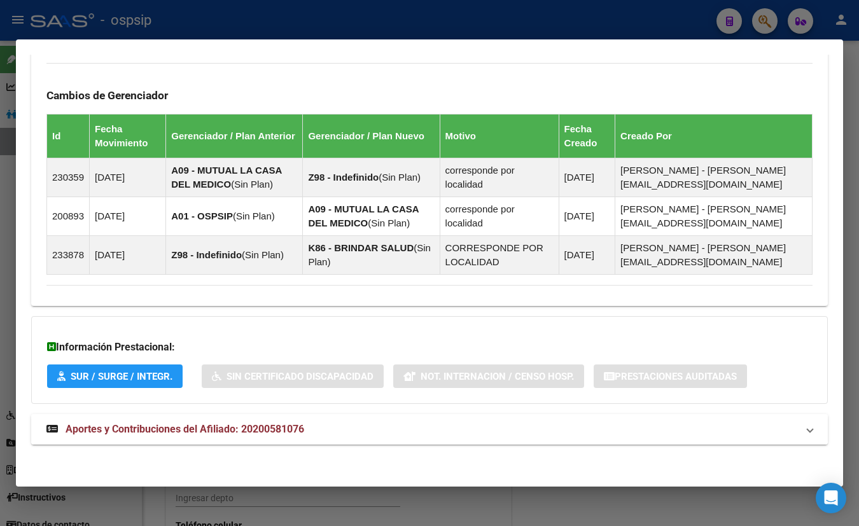
click at [237, 423] on span "Aportes y Contribuciones del Afiliado: 20200581076" at bounding box center [185, 429] width 239 height 12
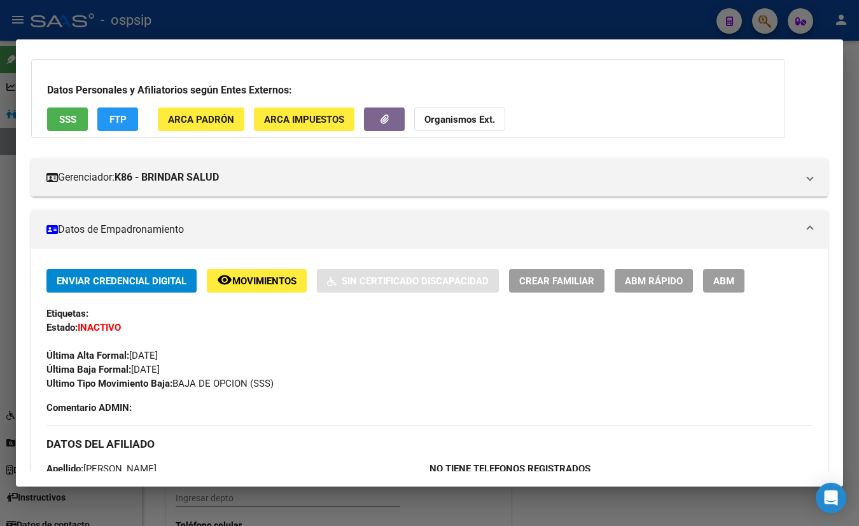
scroll to position [0, 0]
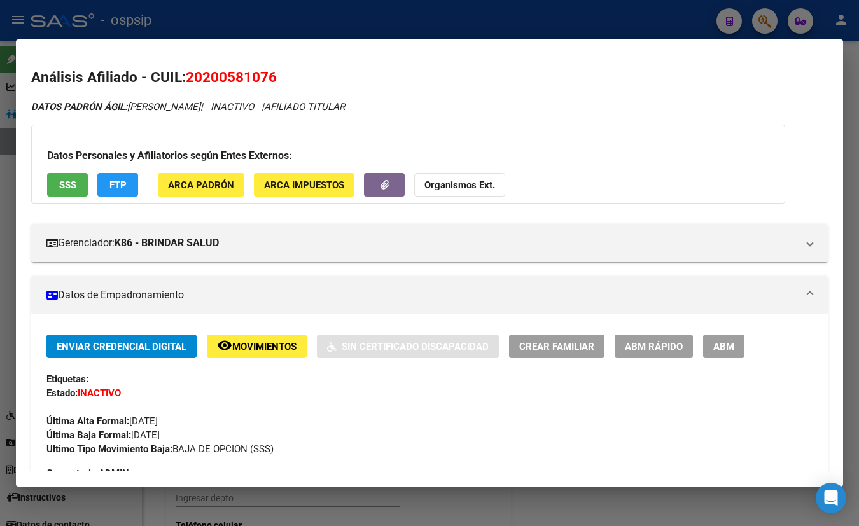
click at [57, 179] on button "SSS" at bounding box center [67, 185] width 41 height 24
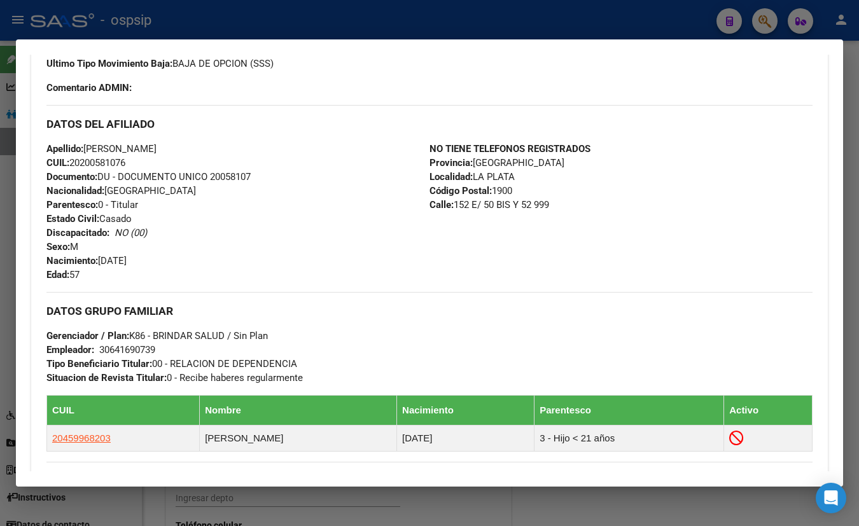
scroll to position [405, 0]
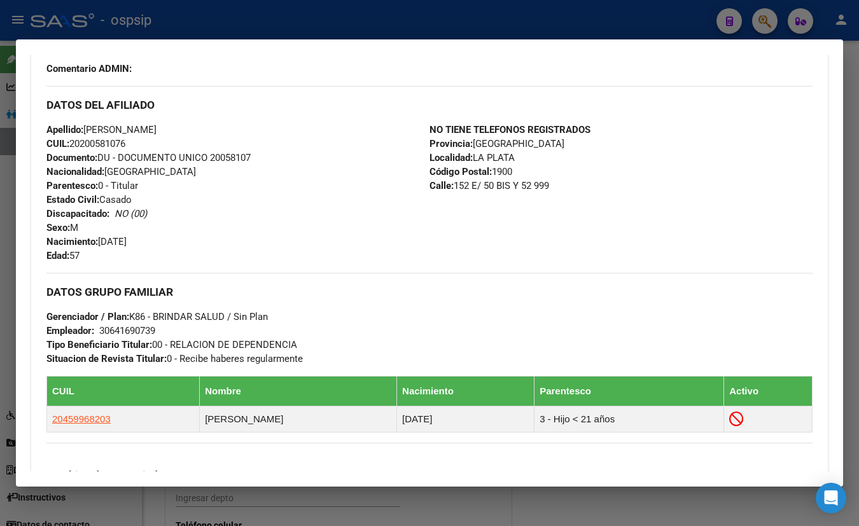
click at [234, 127] on div "Apellido: [PERSON_NAME] CUIL: 20200581076 Documento: DU - DOCUMENTO UNICO 20058…" at bounding box center [237, 193] width 383 height 140
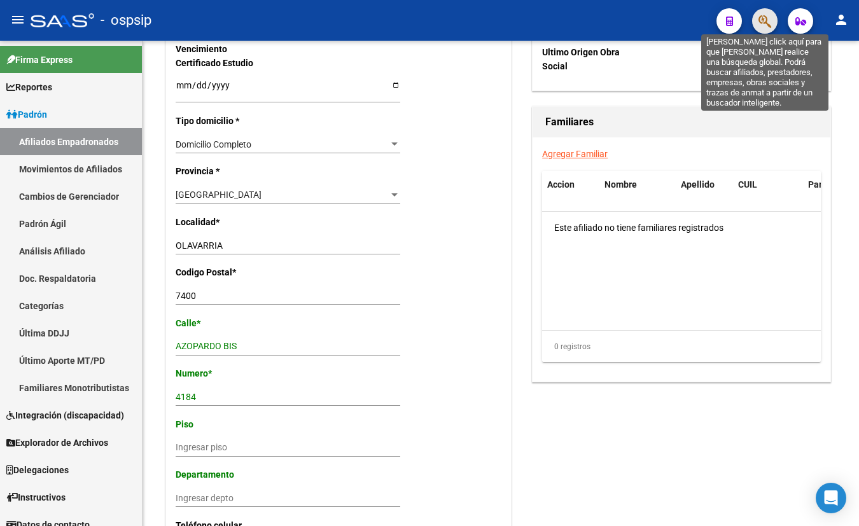
click at [761, 19] on icon "button" at bounding box center [765, 21] width 13 height 15
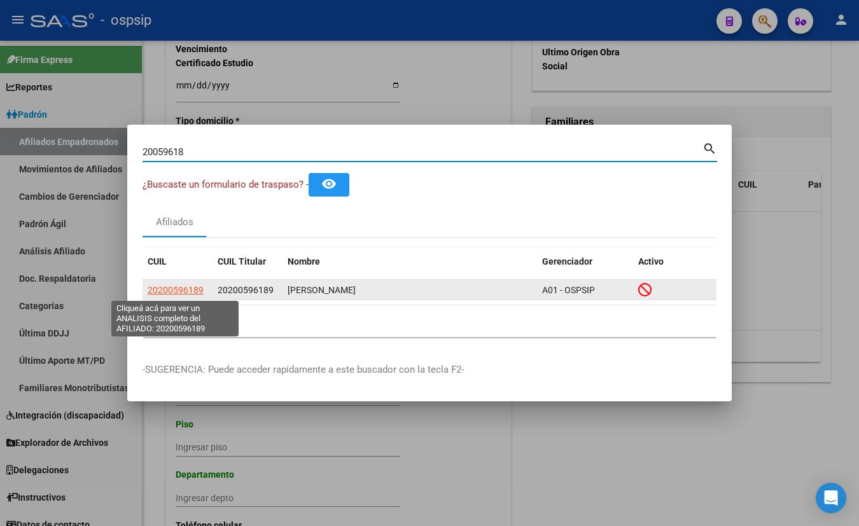
click at [172, 290] on span "20200596189" at bounding box center [176, 290] width 56 height 10
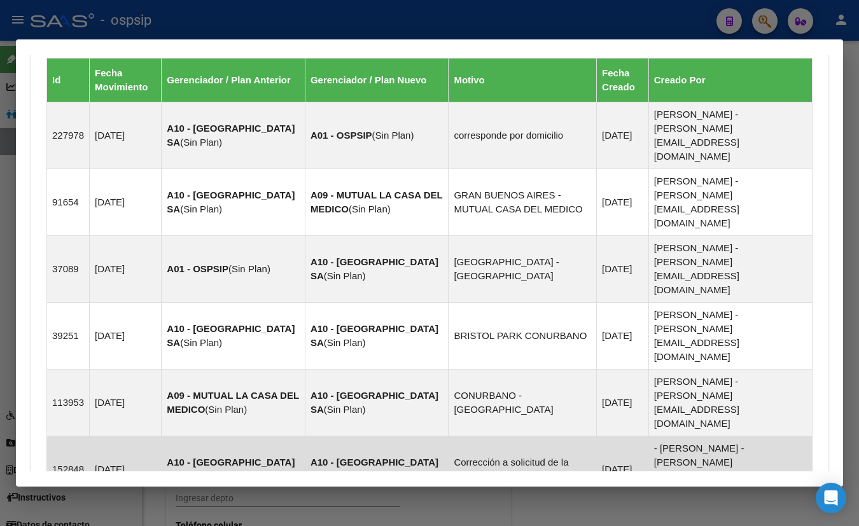
scroll to position [878, 0]
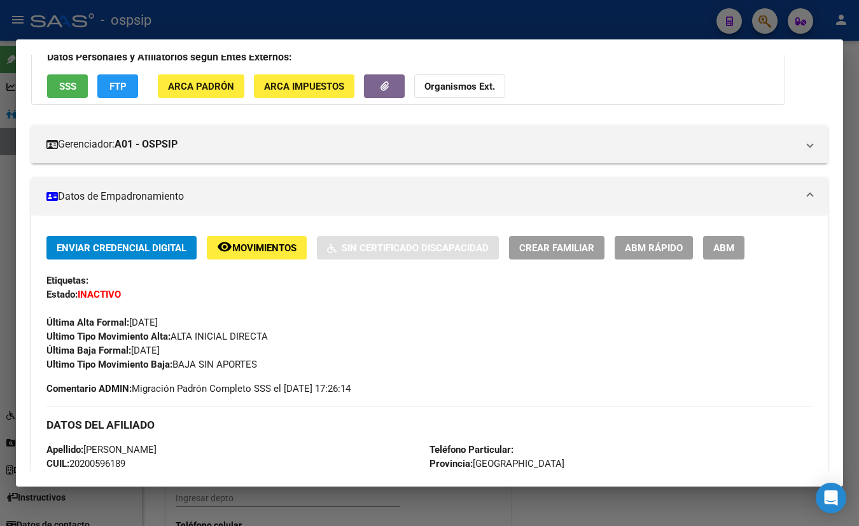
scroll to position [97, 0]
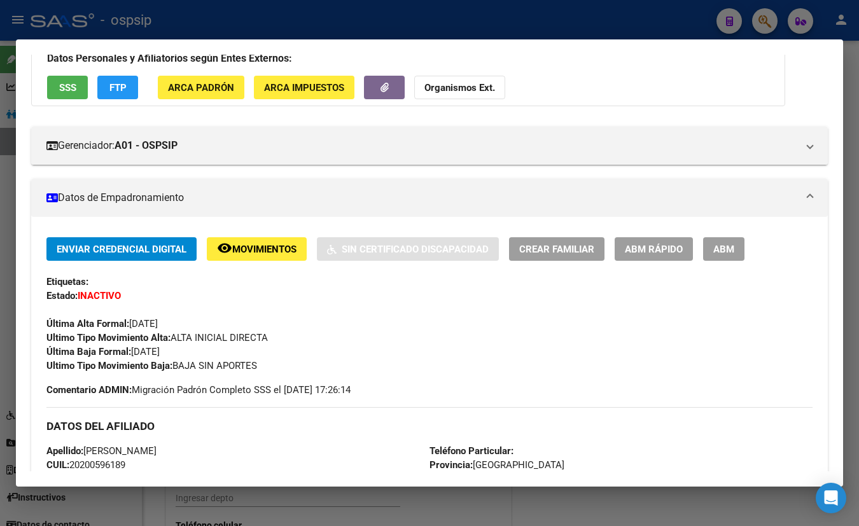
click at [68, 89] on span "SSS" at bounding box center [67, 87] width 17 height 11
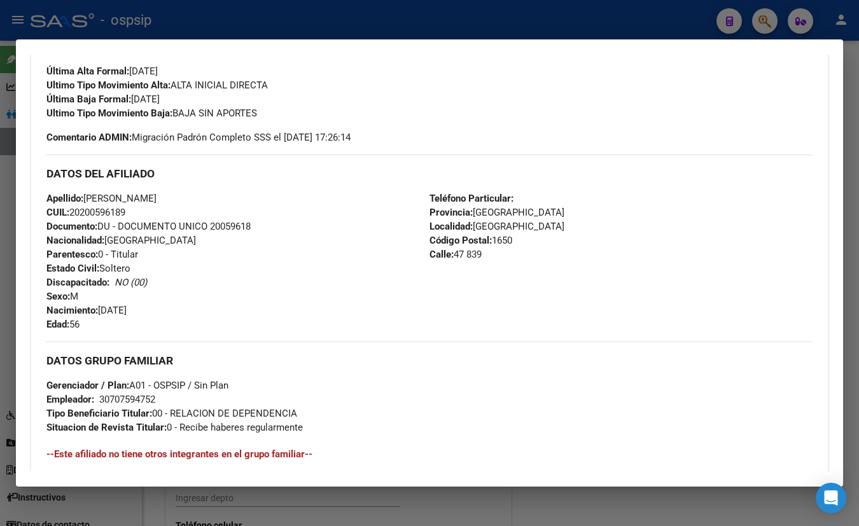
scroll to position [387, 0]
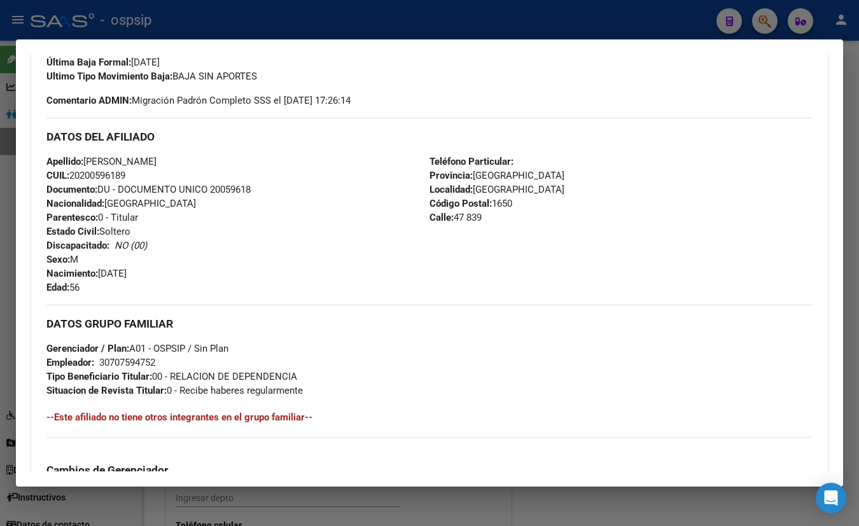
click at [218, 122] on div "DATOS DEL AFILIADO" at bounding box center [429, 136] width 766 height 37
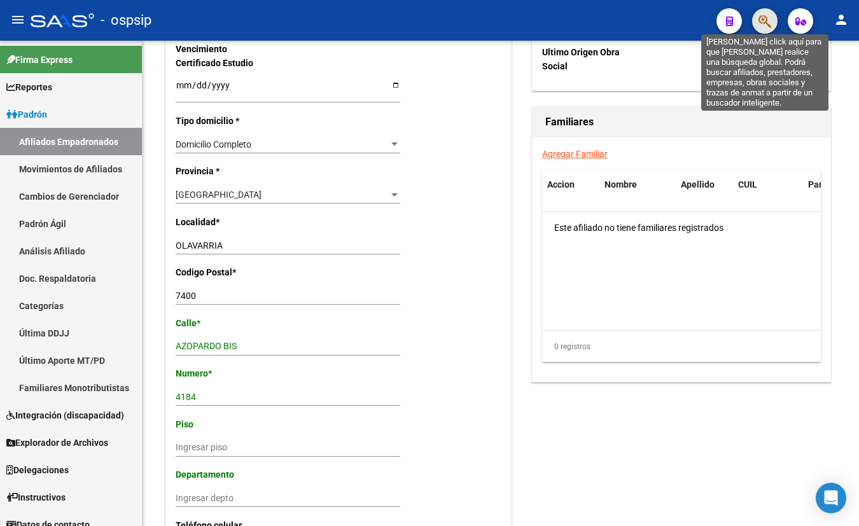
click at [766, 20] on icon "button" at bounding box center [765, 21] width 13 height 15
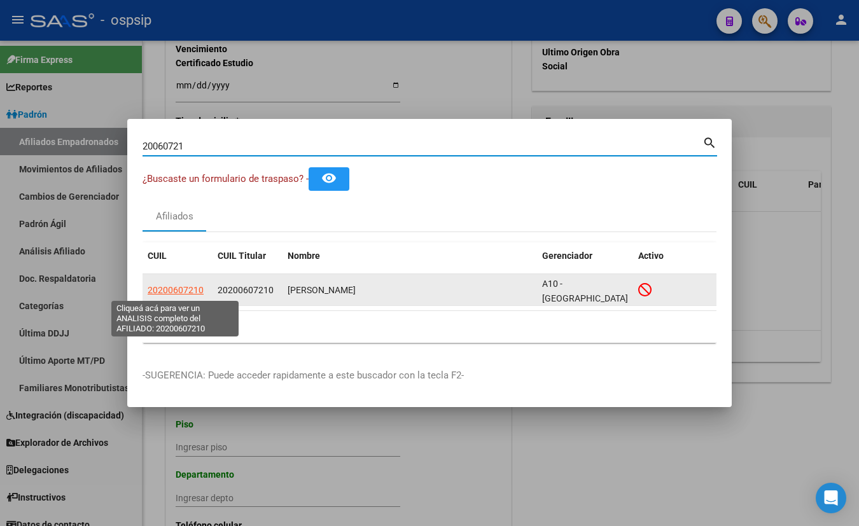
click at [171, 288] on span "20200607210" at bounding box center [176, 290] width 56 height 10
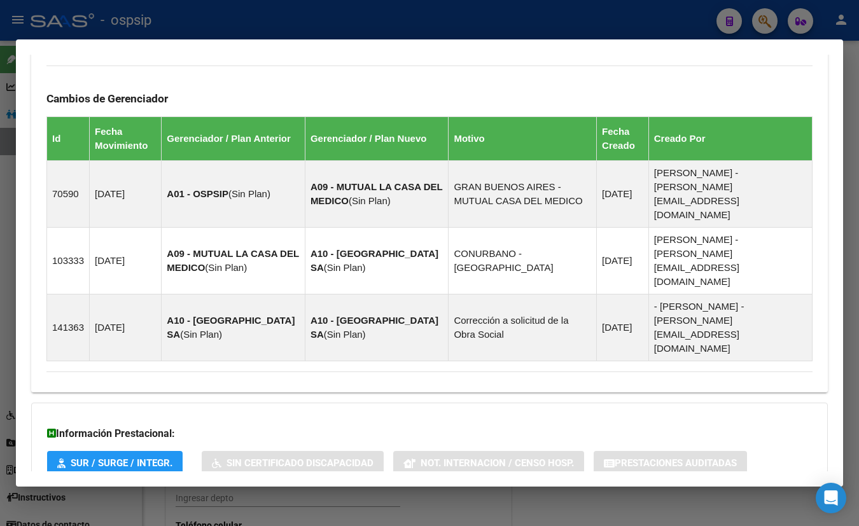
scroll to position [709, 0]
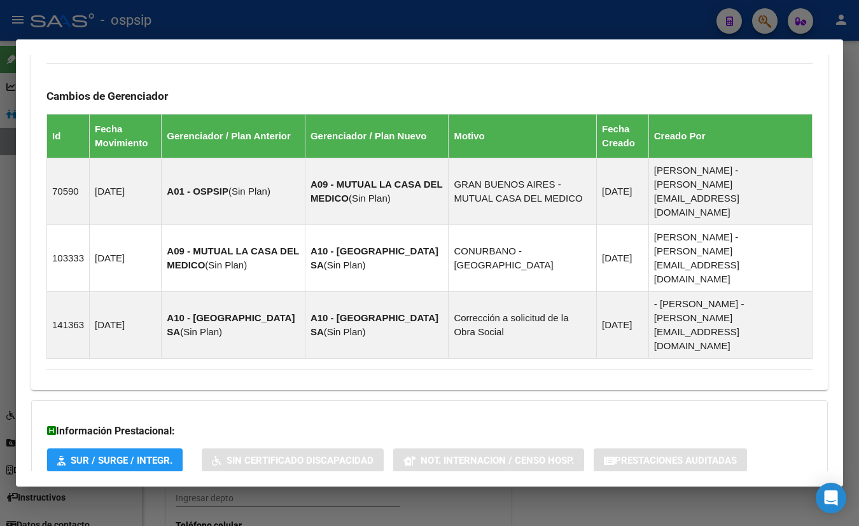
drag, startPoint x: 241, startPoint y: 432, endPoint x: 253, endPoint y: 424, distance: 14.3
click at [240, 507] on span "Aportes y Contribuciones del Afiliado: 20200607210" at bounding box center [185, 513] width 239 height 12
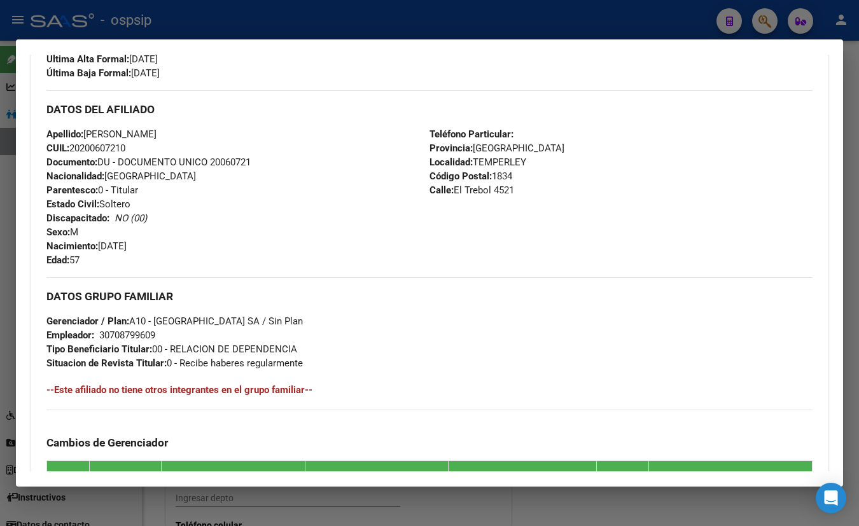
scroll to position [304, 0]
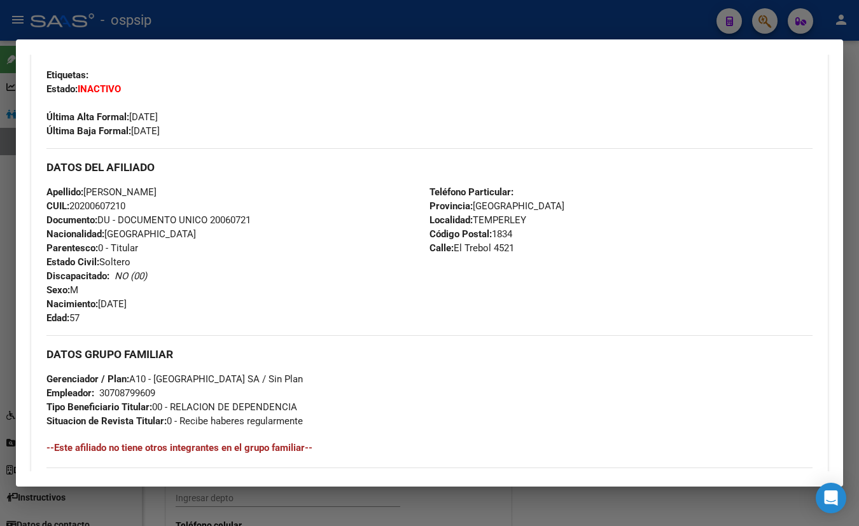
click at [244, 123] on div "Enviar Credencial Digital remove_red_eye Movimientos Sin Certificado Discapacid…" at bounding box center [429, 85] width 766 height 108
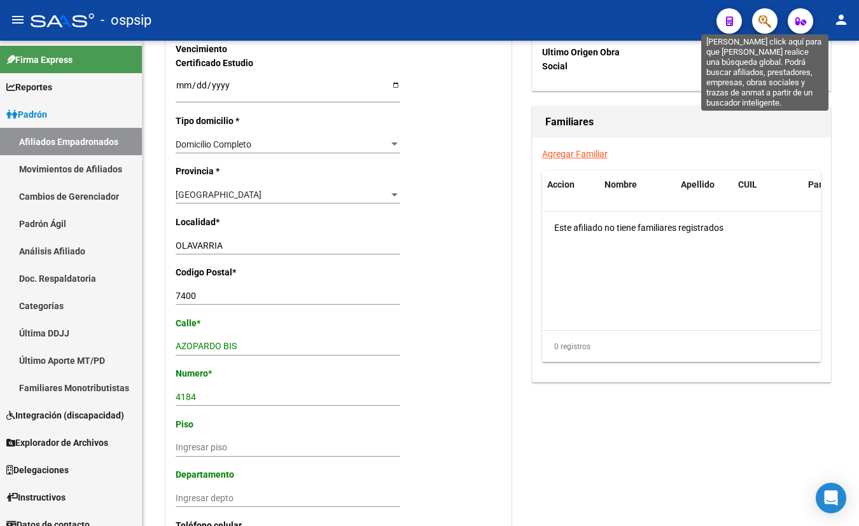
click at [768, 14] on icon "button" at bounding box center [765, 21] width 13 height 15
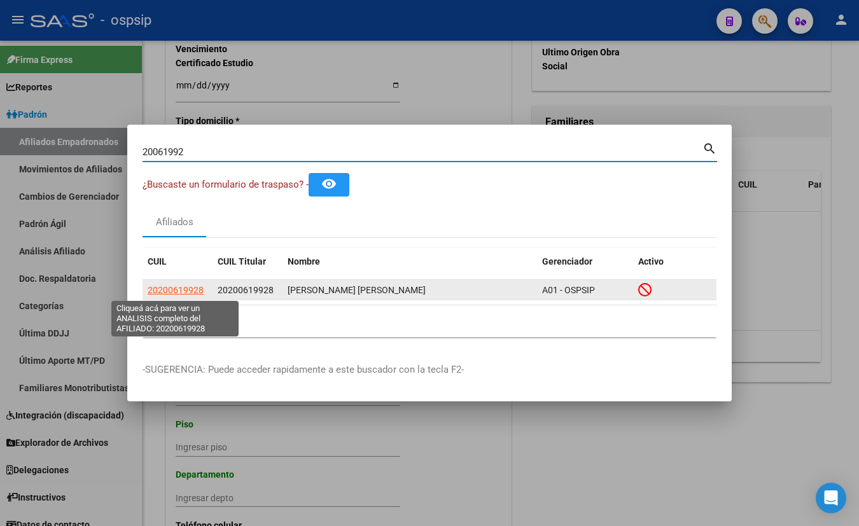
click at [174, 288] on span "20200619928" at bounding box center [176, 290] width 56 height 10
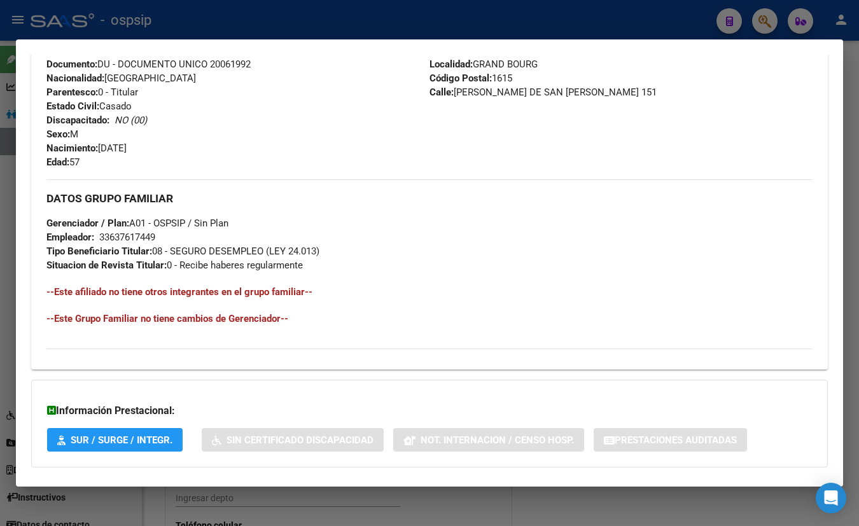
scroll to position [548, 0]
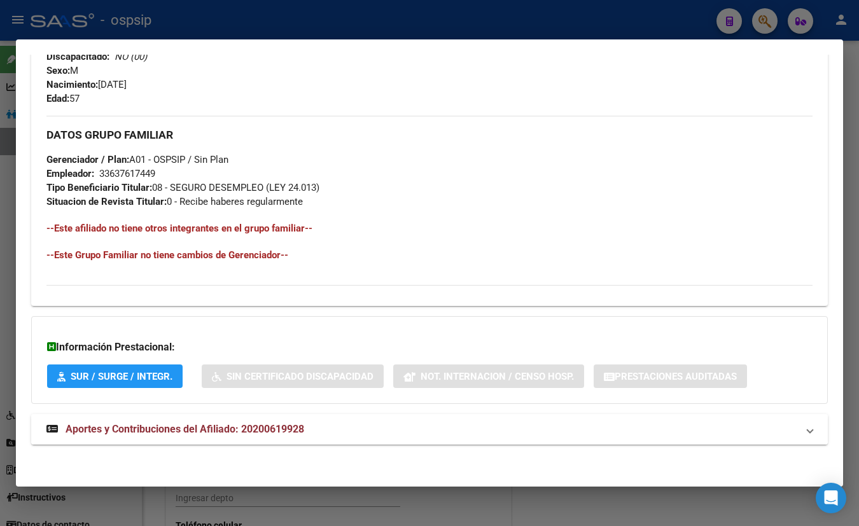
click at [252, 426] on span "Aportes y Contribuciones del Afiliado: 20200619928" at bounding box center [185, 429] width 239 height 12
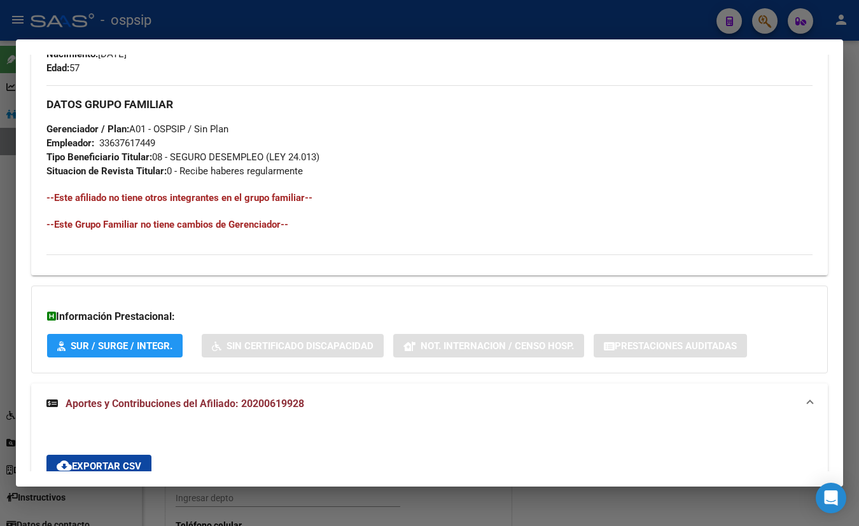
scroll to position [231, 0]
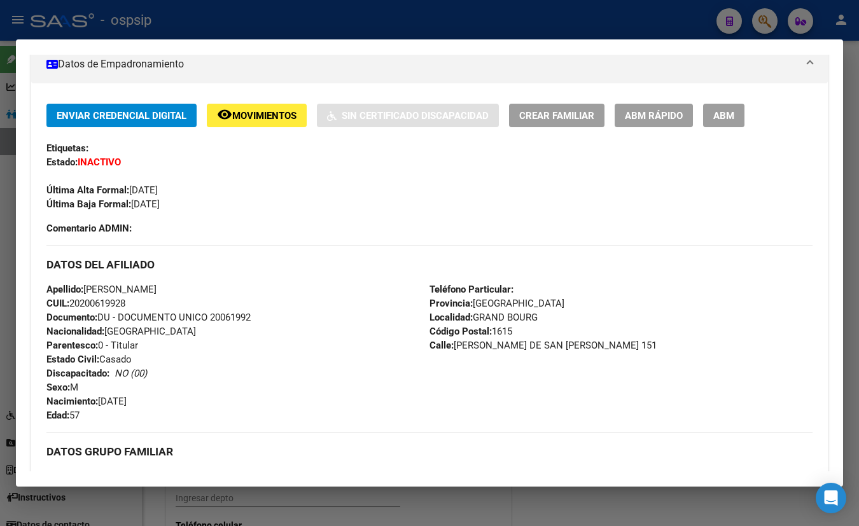
drag, startPoint x: 214, startPoint y: 139, endPoint x: 337, endPoint y: 186, distance: 132.2
click at [214, 139] on div "Enviar Credencial Digital remove_red_eye Movimientos Sin Certificado Discapacid…" at bounding box center [429, 158] width 766 height 108
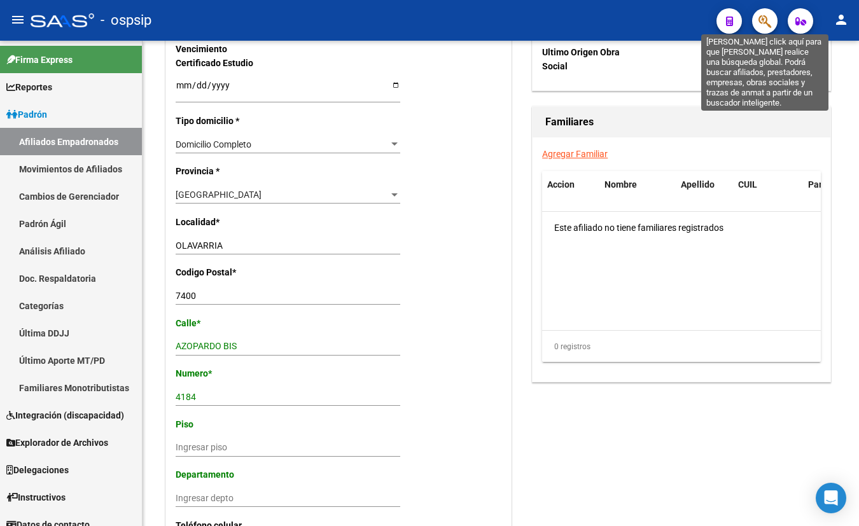
click at [764, 17] on icon "button" at bounding box center [765, 21] width 13 height 15
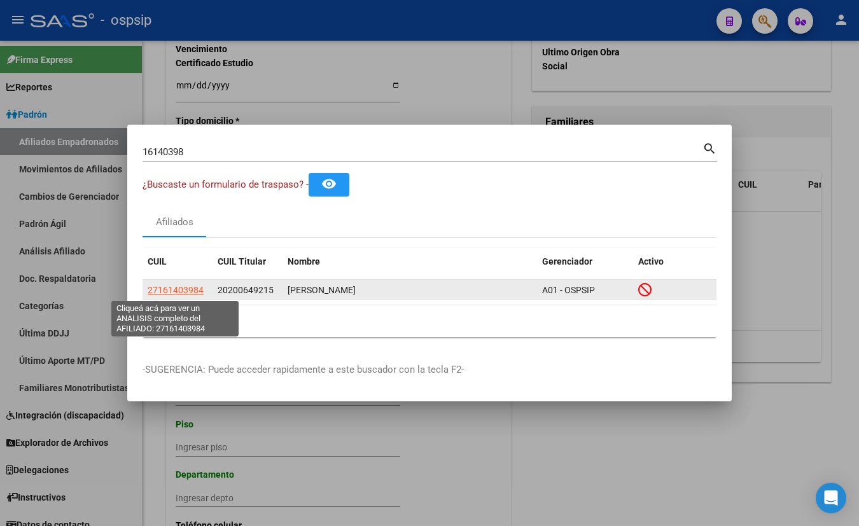
click at [180, 286] on span "27161403984" at bounding box center [176, 290] width 56 height 10
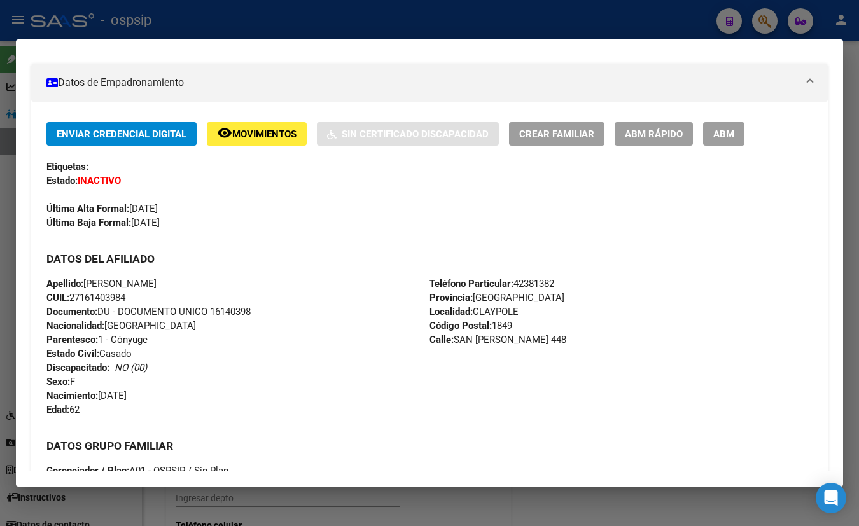
scroll to position [57, 0]
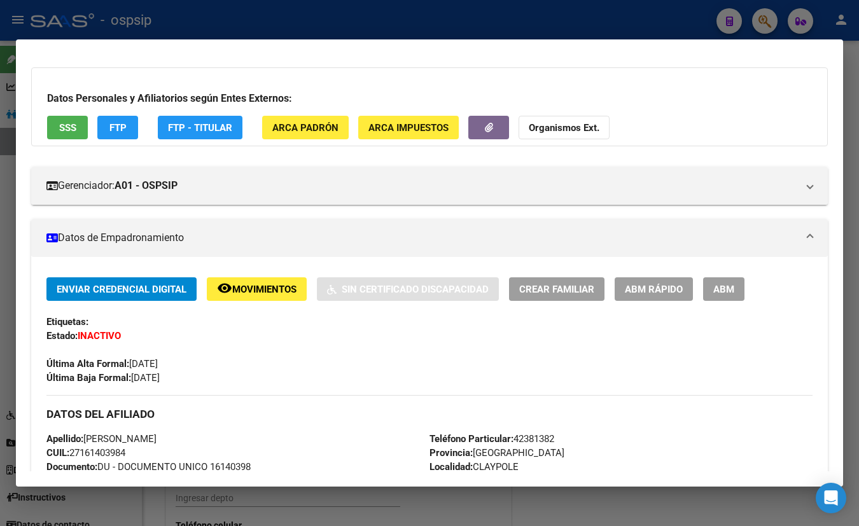
click at [65, 123] on span "SSS" at bounding box center [67, 127] width 17 height 11
click at [185, 83] on div "Datos Personales y Afiliatorios según Entes Externos: SSS FTP FTP - Titular ARC…" at bounding box center [429, 106] width 797 height 79
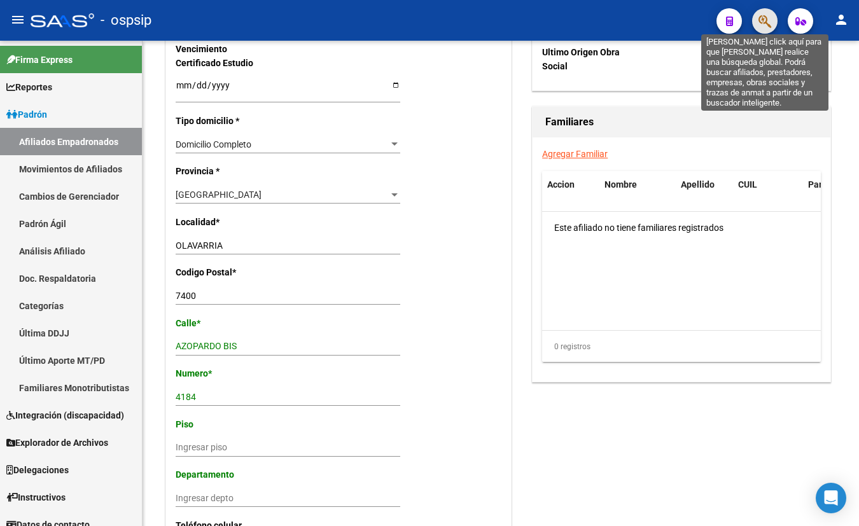
click at [757, 17] on button "button" at bounding box center [764, 20] width 25 height 25
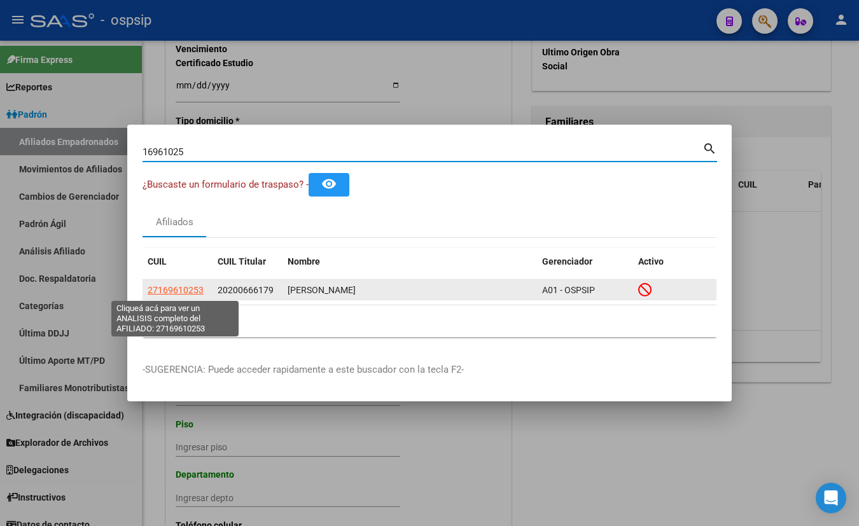
click at [183, 291] on span "27169610253" at bounding box center [176, 290] width 56 height 10
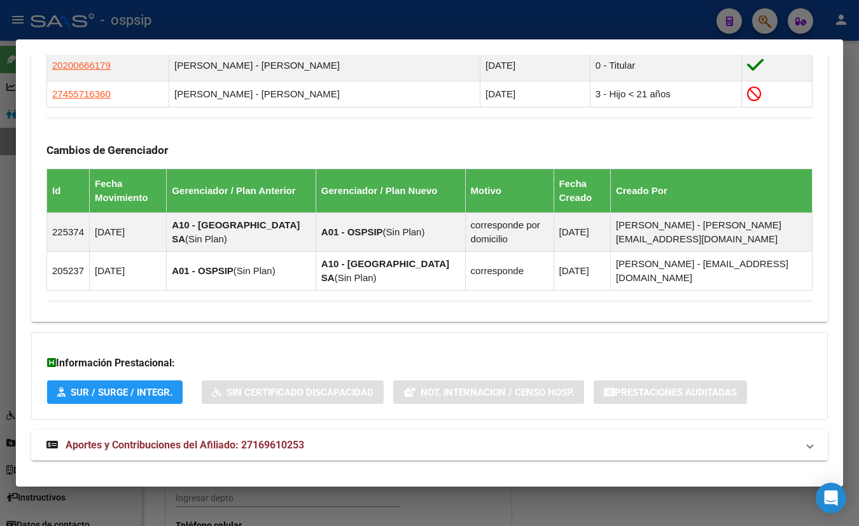
scroll to position [836, 0]
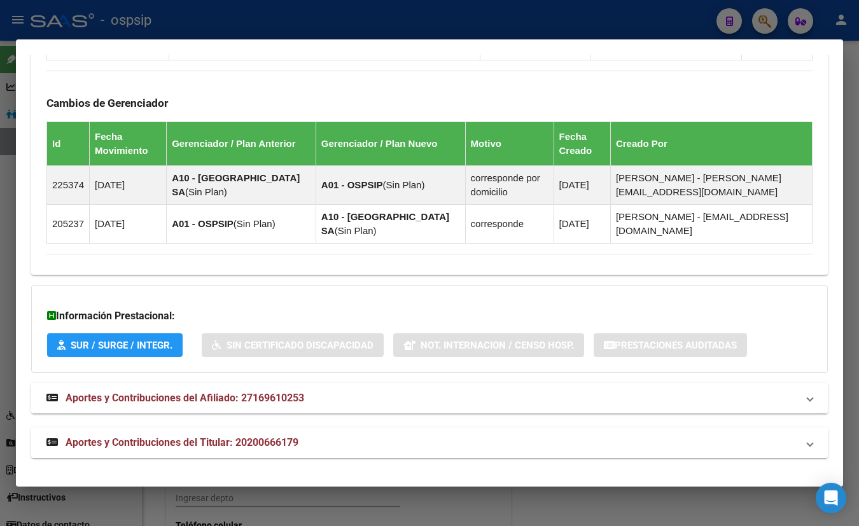
click at [237, 440] on span "Aportes y Contribuciones del Titular: 20200666179" at bounding box center [182, 443] width 233 height 12
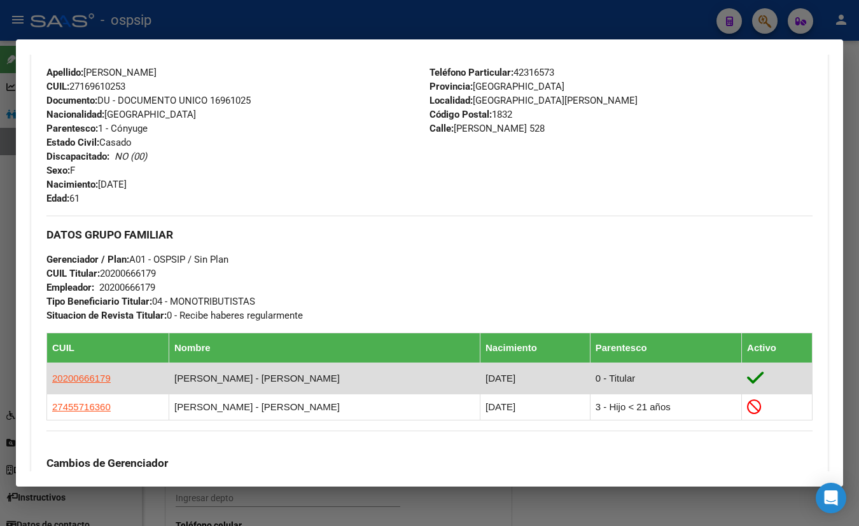
scroll to position [470, 0]
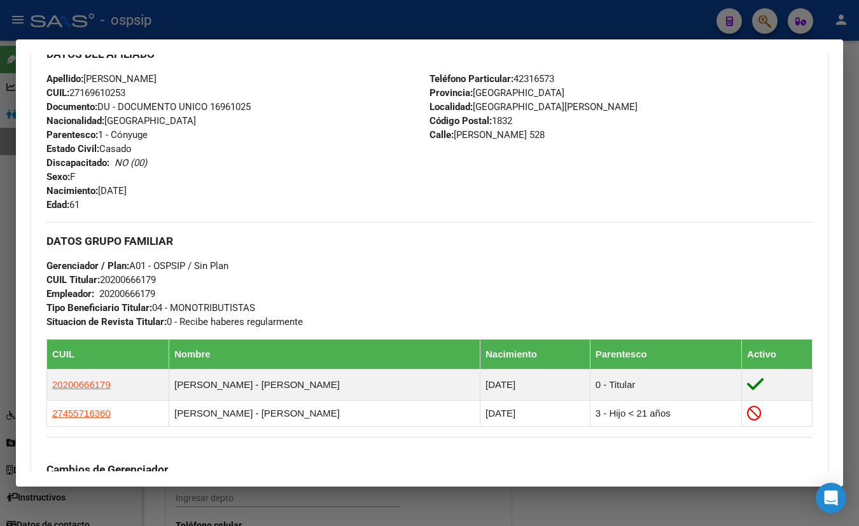
click at [213, 136] on div "Apellido: [PERSON_NAME]: 27169610253 Documento: DU - DOCUMENTO UNICO 16961025 N…" at bounding box center [237, 142] width 383 height 140
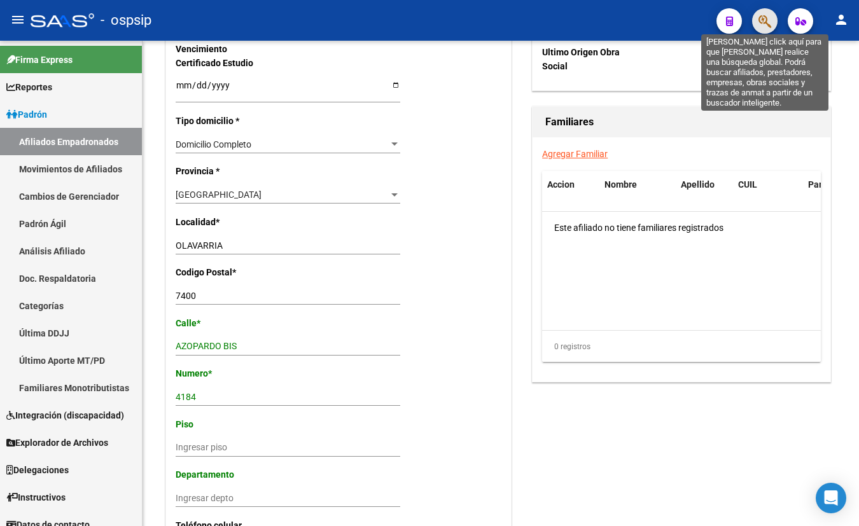
click at [762, 19] on icon "button" at bounding box center [765, 21] width 13 height 15
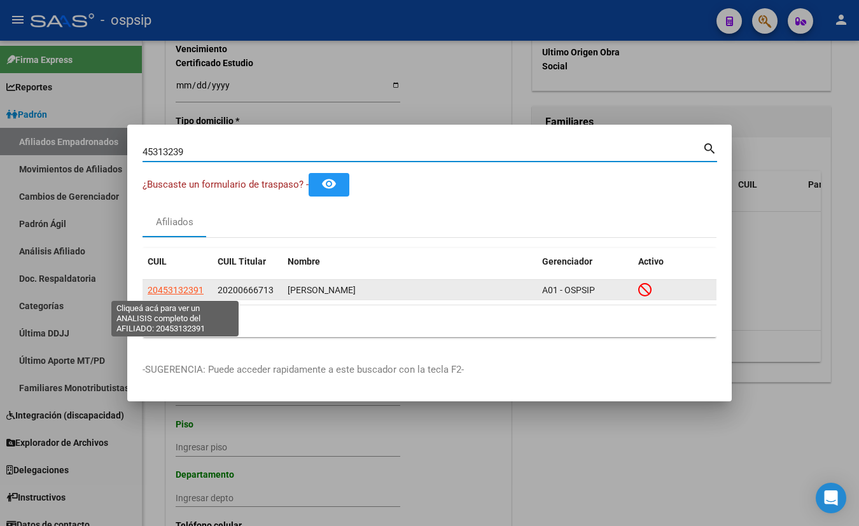
click at [165, 286] on span "20453132391" at bounding box center [176, 290] width 56 height 10
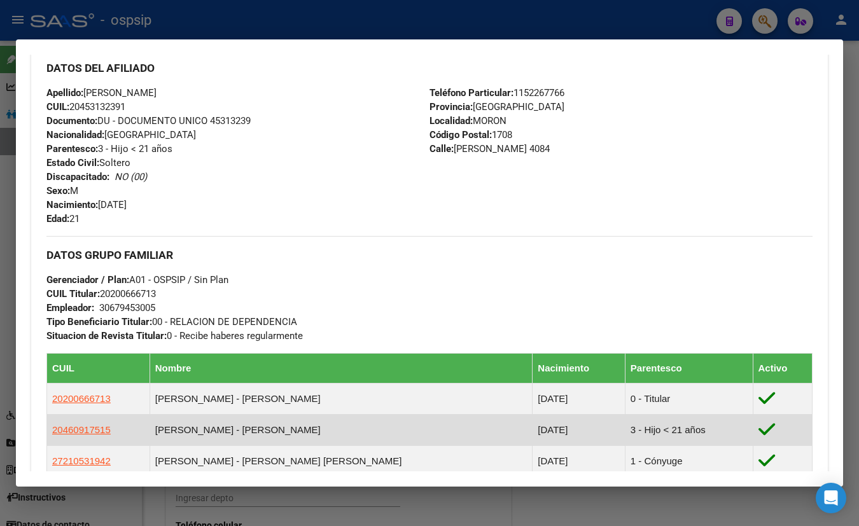
scroll to position [347, 0]
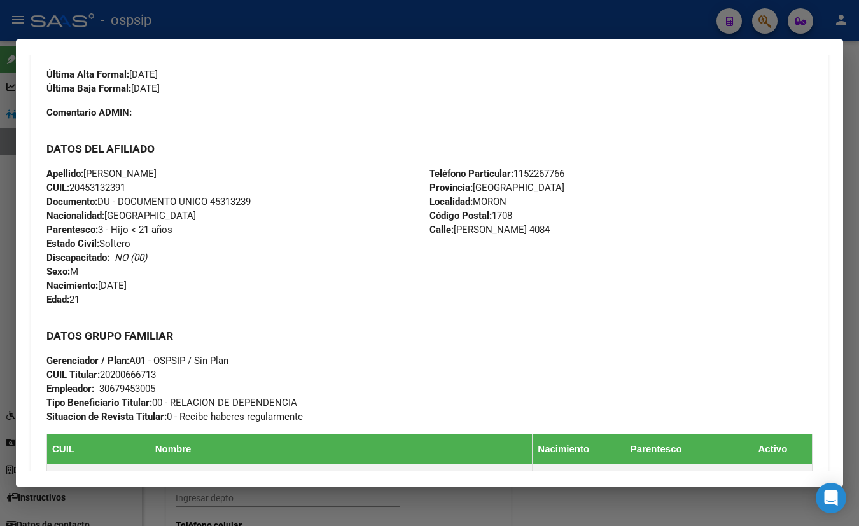
click at [218, 116] on div "Enviar Credencial Digital remove_red_eye Movimientos Sin Certificado Discapacid…" at bounding box center [429, 54] width 766 height 132
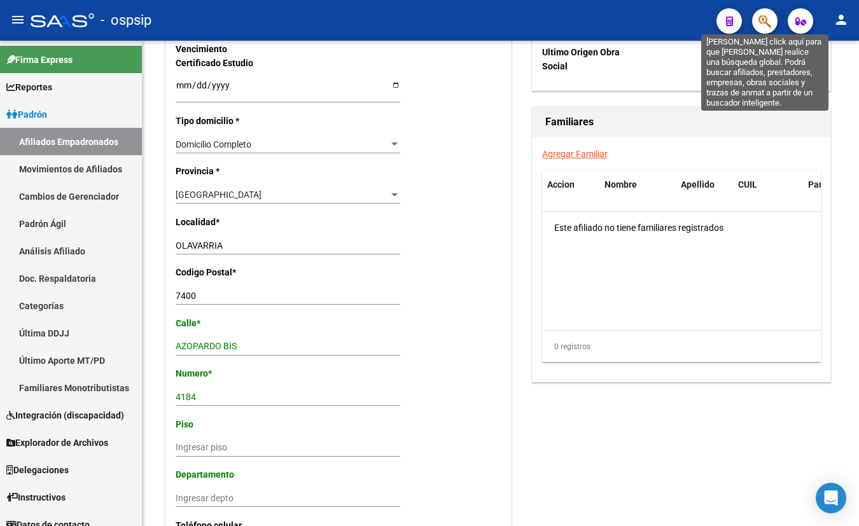
click at [764, 19] on icon "button" at bounding box center [765, 21] width 13 height 15
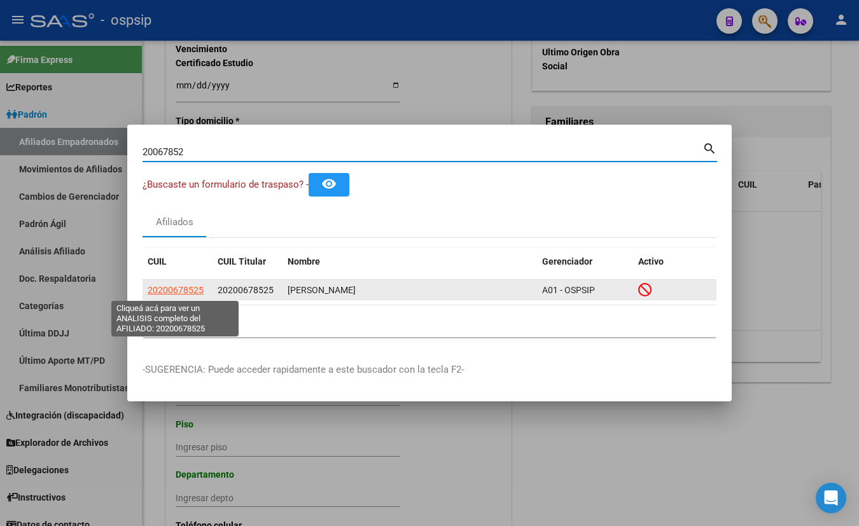
click at [181, 288] on span "20200678525" at bounding box center [176, 290] width 56 height 10
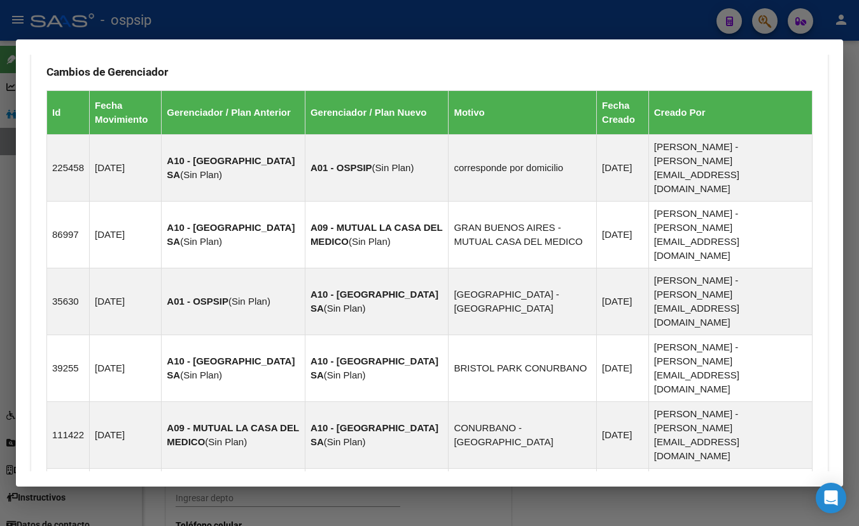
scroll to position [939, 0]
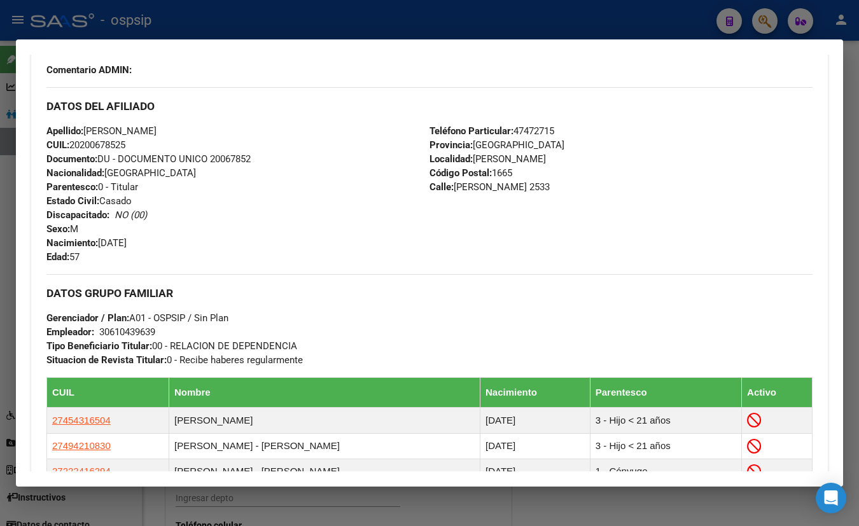
scroll to position [447, 0]
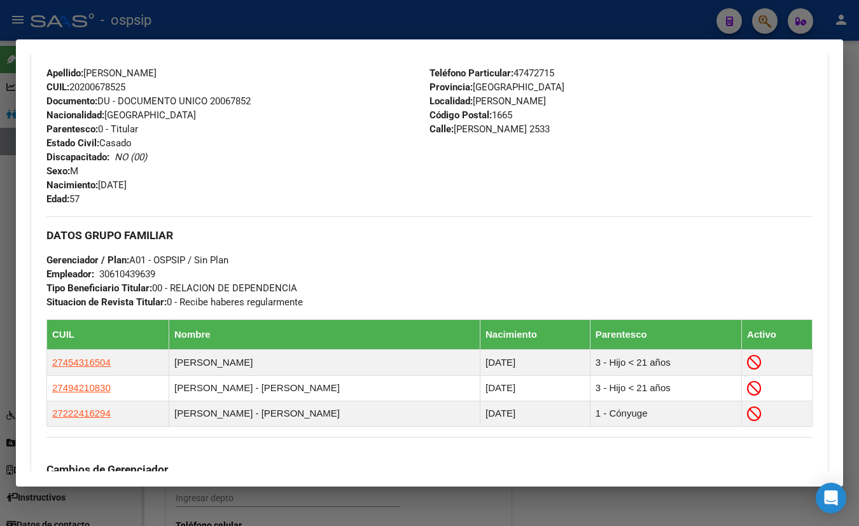
drag, startPoint x: 227, startPoint y: 133, endPoint x: 307, endPoint y: 179, distance: 92.9
click at [227, 133] on div "Apellido: [PERSON_NAME]: 20200678525 Documento: DU - DOCUMENTO UNICO 20067852 N…" at bounding box center [237, 136] width 383 height 140
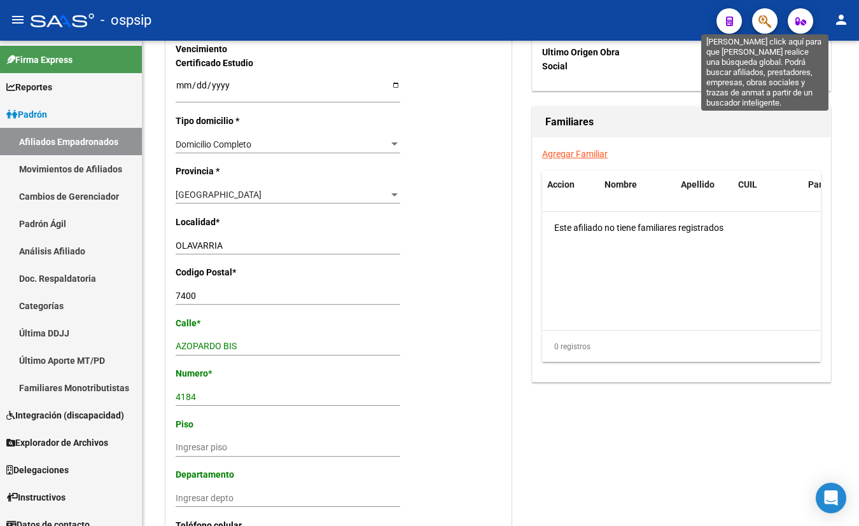
click at [764, 18] on icon "button" at bounding box center [765, 21] width 13 height 15
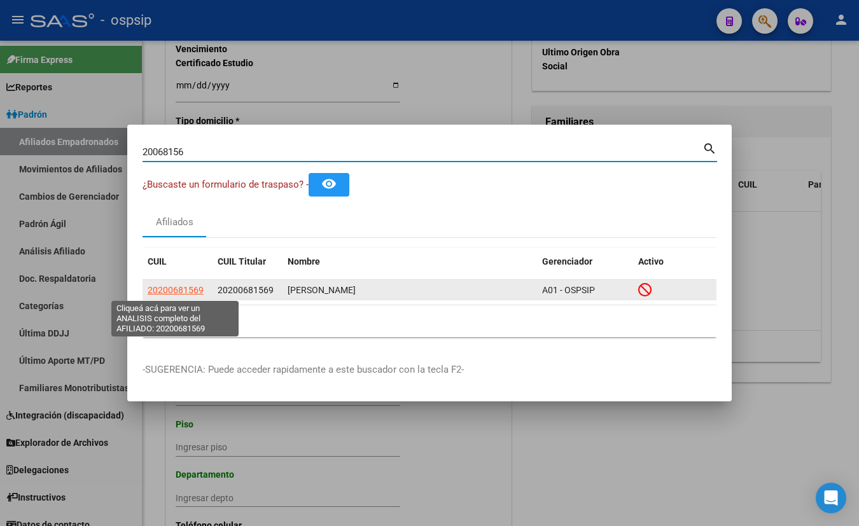
click at [168, 288] on span "20200681569" at bounding box center [176, 290] width 56 height 10
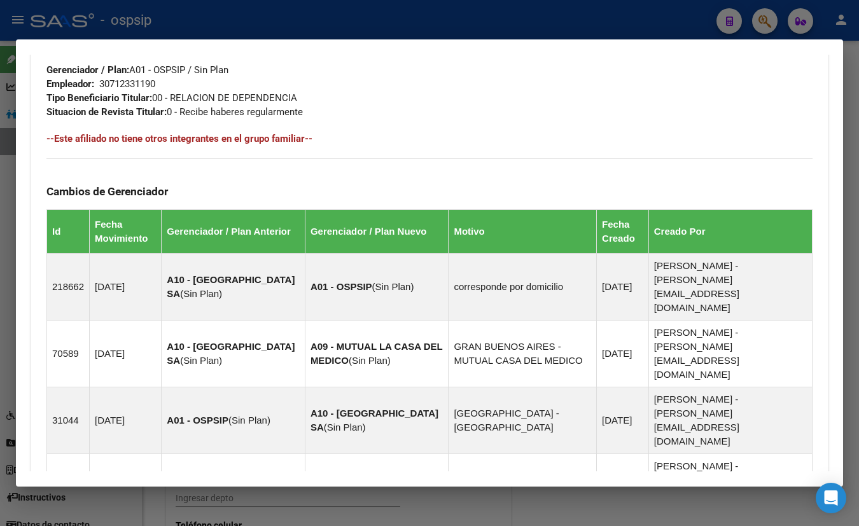
scroll to position [850, 0]
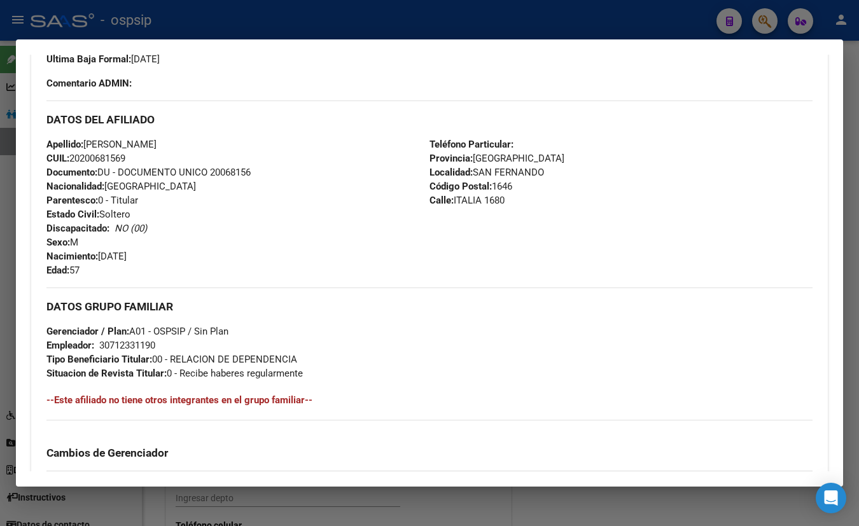
scroll to position [359, 0]
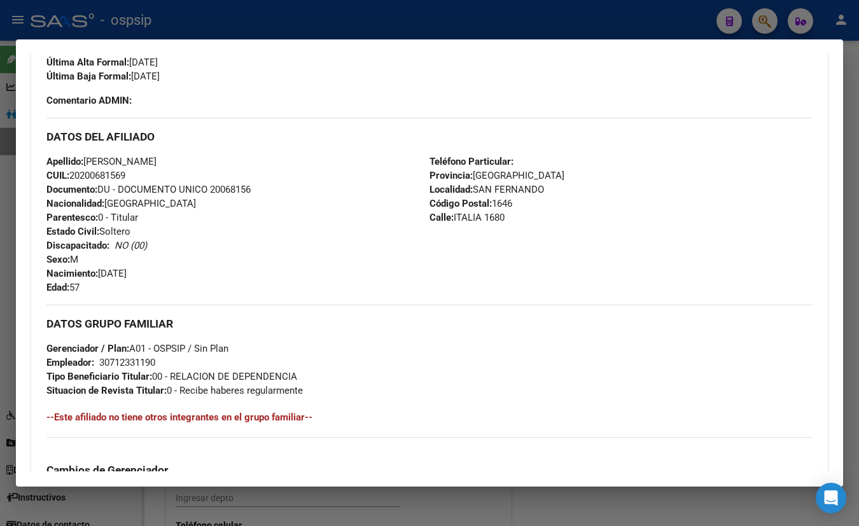
drag, startPoint x: 225, startPoint y: 123, endPoint x: 262, endPoint y: 176, distance: 64.3
click at [225, 123] on div "DATOS DEL AFILIADO" at bounding box center [429, 136] width 766 height 37
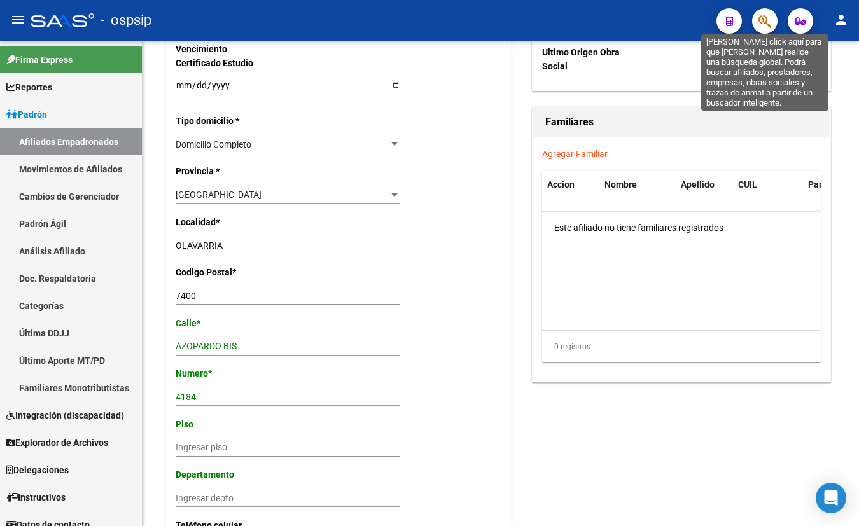
click at [761, 24] on icon "button" at bounding box center [765, 21] width 13 height 15
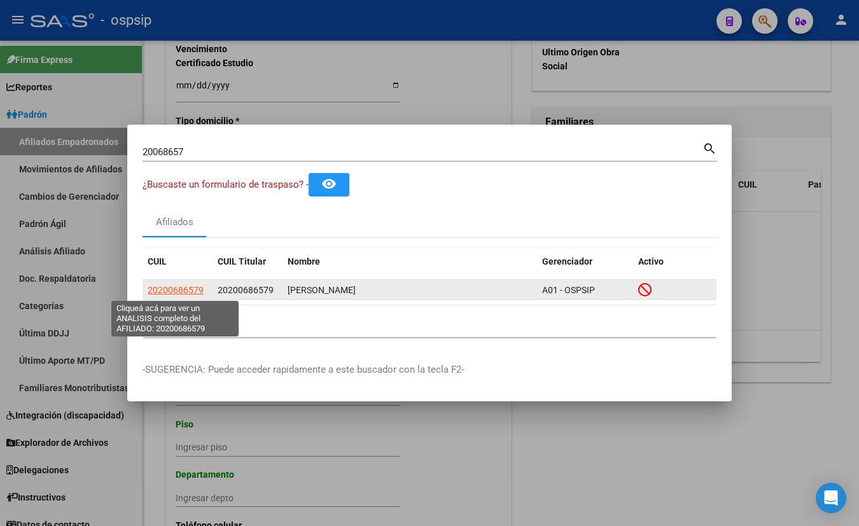
click at [157, 290] on span "20200686579" at bounding box center [176, 290] width 56 height 10
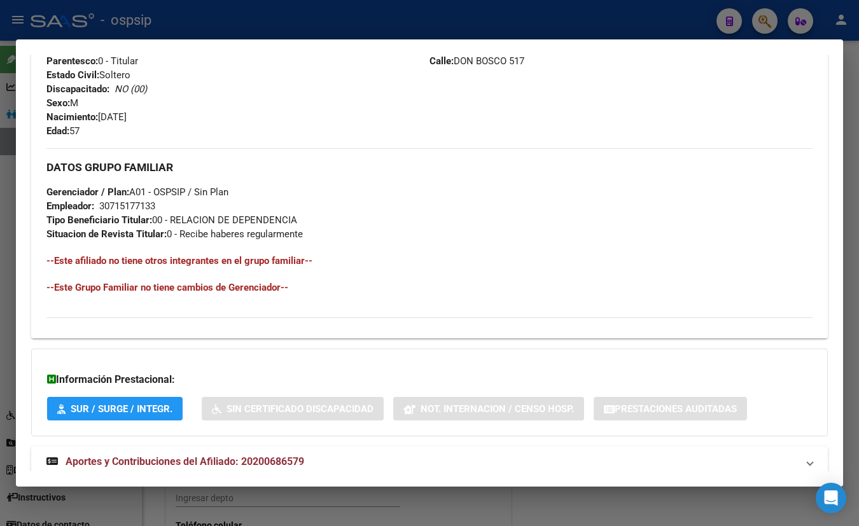
scroll to position [548, 0]
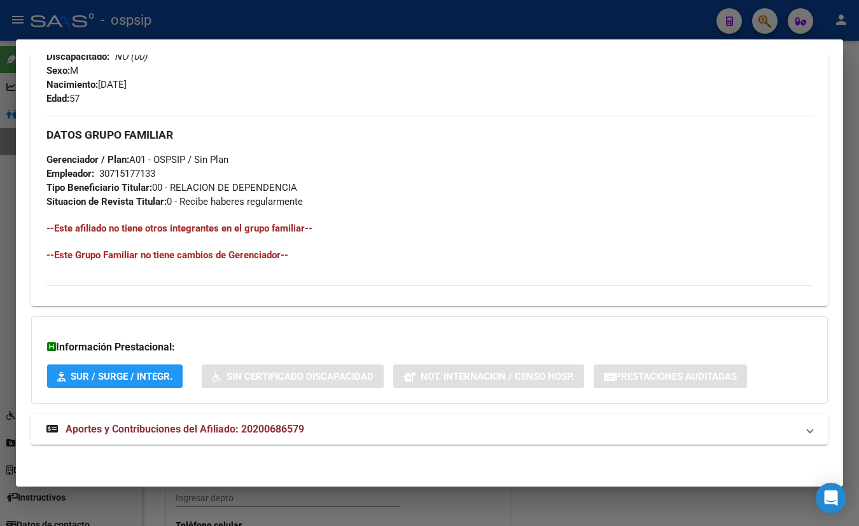
click at [220, 430] on span "Aportes y Contribuciones del Afiliado: 20200686579" at bounding box center [185, 429] width 239 height 12
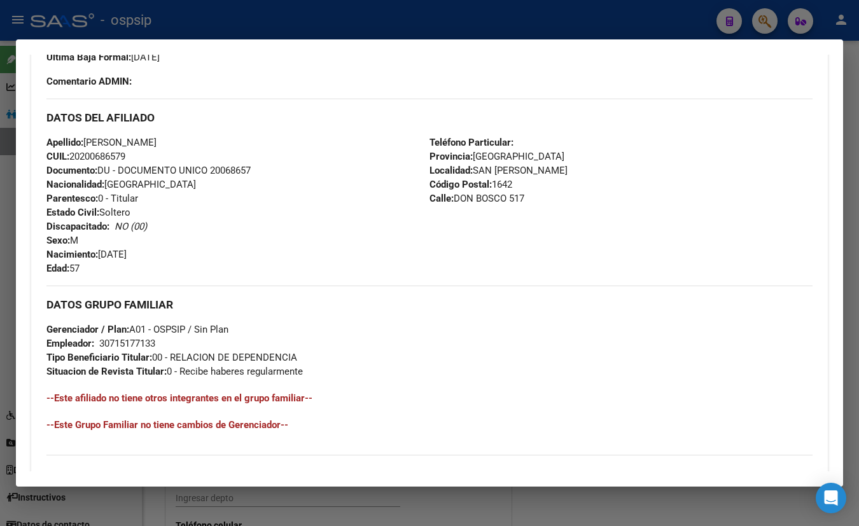
scroll to position [347, 0]
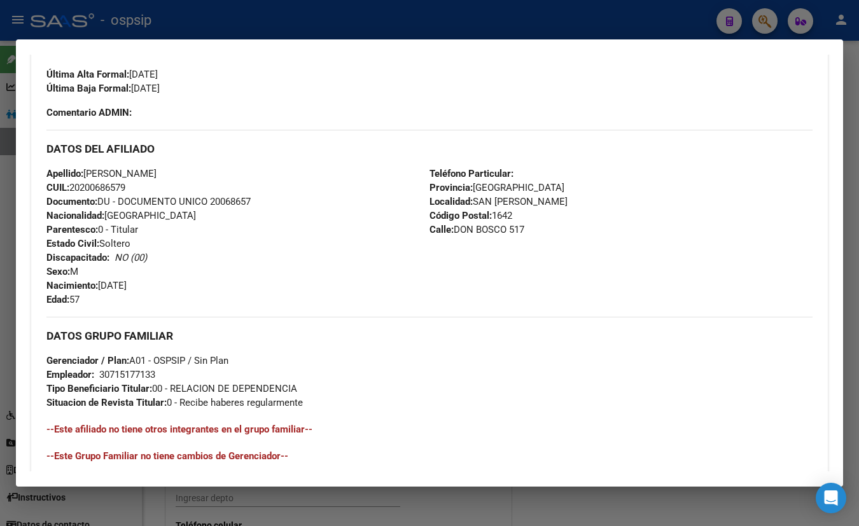
drag, startPoint x: 261, startPoint y: 109, endPoint x: 256, endPoint y: 125, distance: 16.5
click at [260, 109] on div "Enviar Credencial Digital remove_red_eye Movimientos Sin Certificado Discapacid…" at bounding box center [429, 54] width 766 height 132
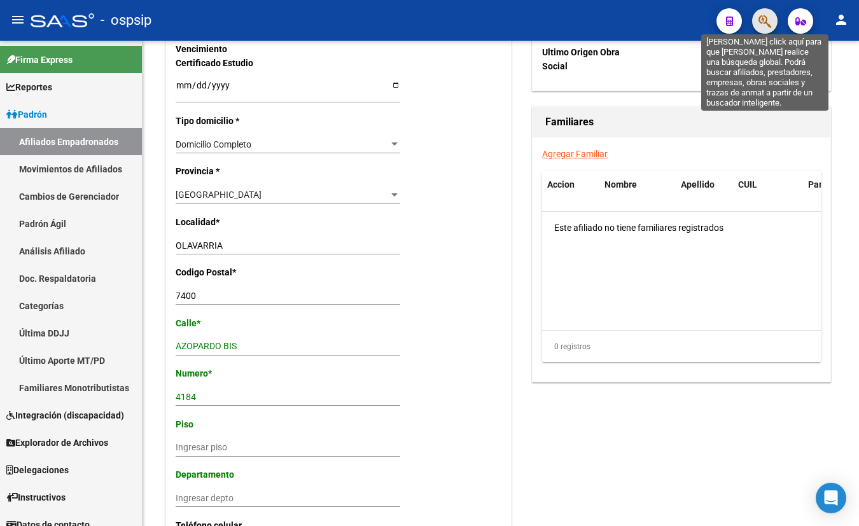
click at [767, 22] on icon "button" at bounding box center [765, 21] width 13 height 15
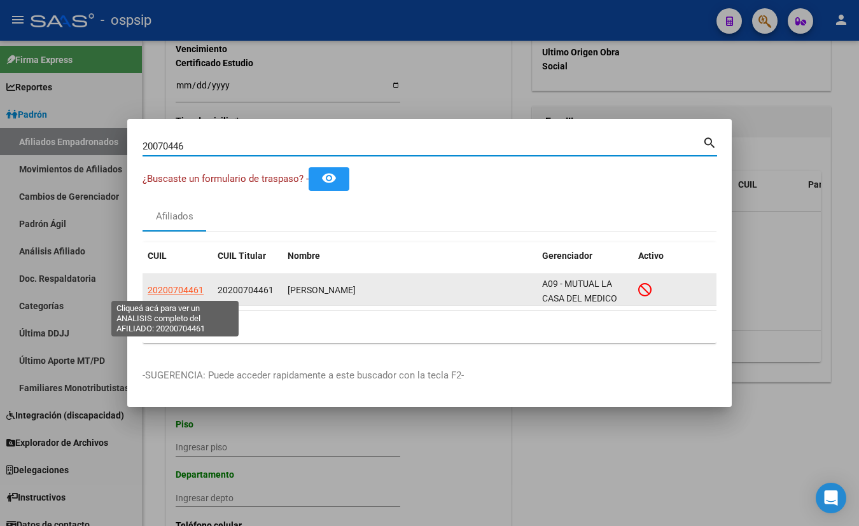
click at [179, 290] on span "20200704461" at bounding box center [176, 290] width 56 height 10
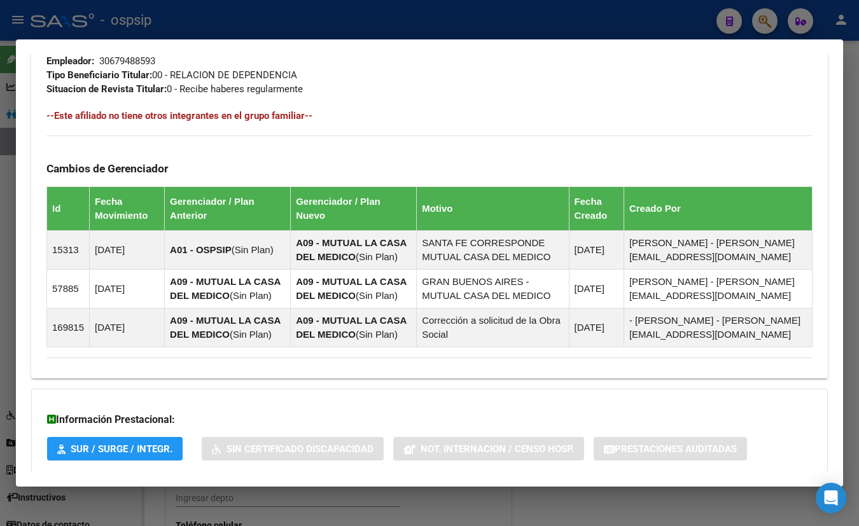
scroll to position [709, 0]
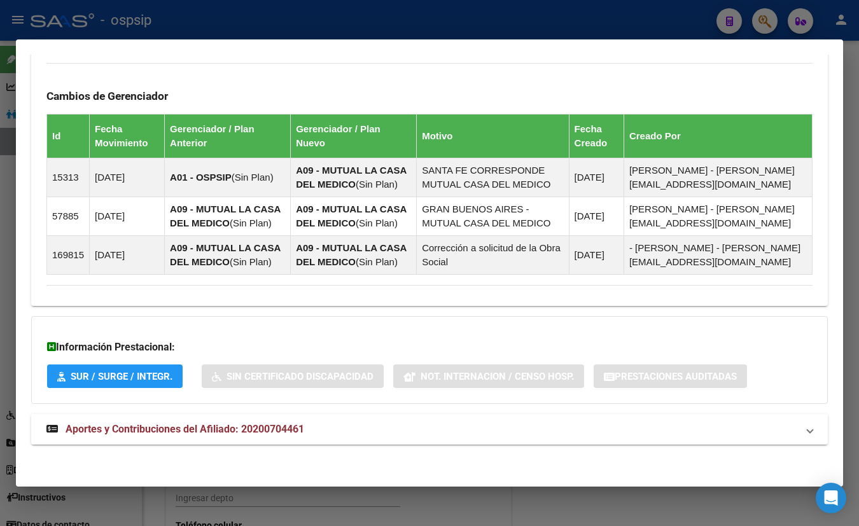
click at [228, 425] on span "Aportes y Contribuciones del Afiliado: 20200704461" at bounding box center [185, 429] width 239 height 12
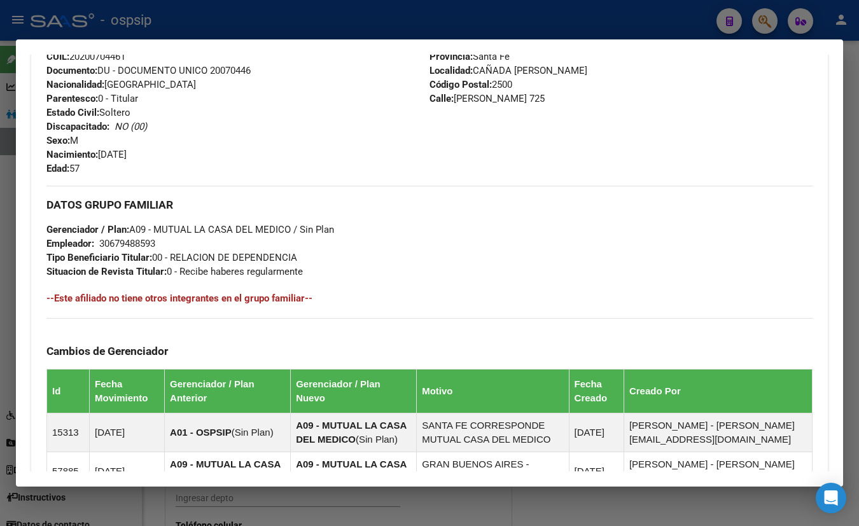
scroll to position [334, 0]
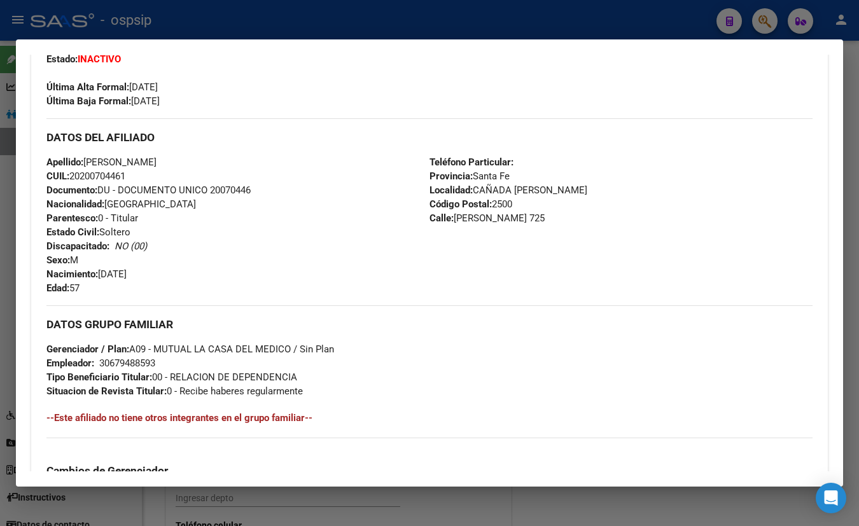
drag, startPoint x: 295, startPoint y: 123, endPoint x: 295, endPoint y: 130, distance: 7.0
click at [295, 123] on div "DATOS DEL AFILIADO" at bounding box center [429, 136] width 766 height 37
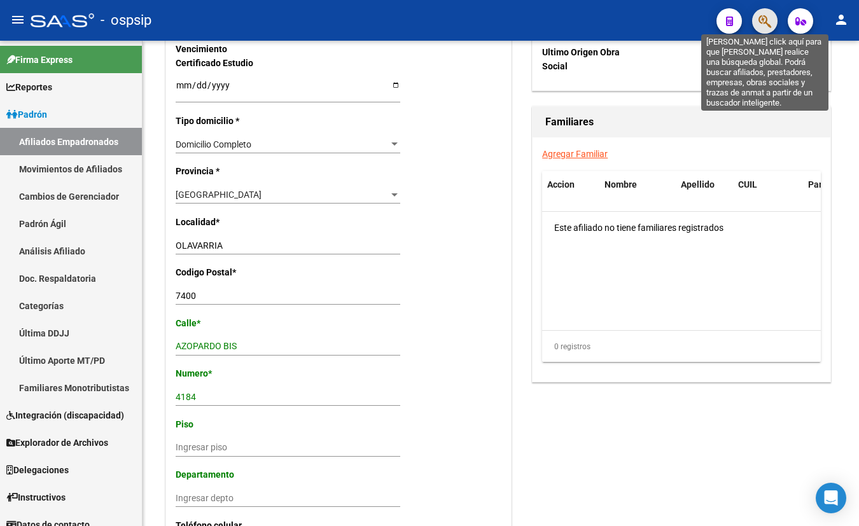
click at [763, 20] on icon "button" at bounding box center [765, 21] width 13 height 15
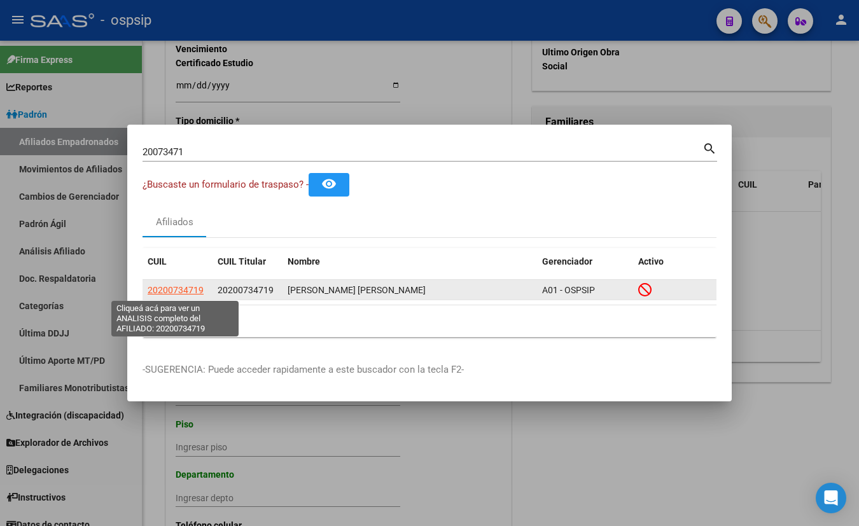
click at [170, 290] on span "20200734719" at bounding box center [176, 290] width 56 height 10
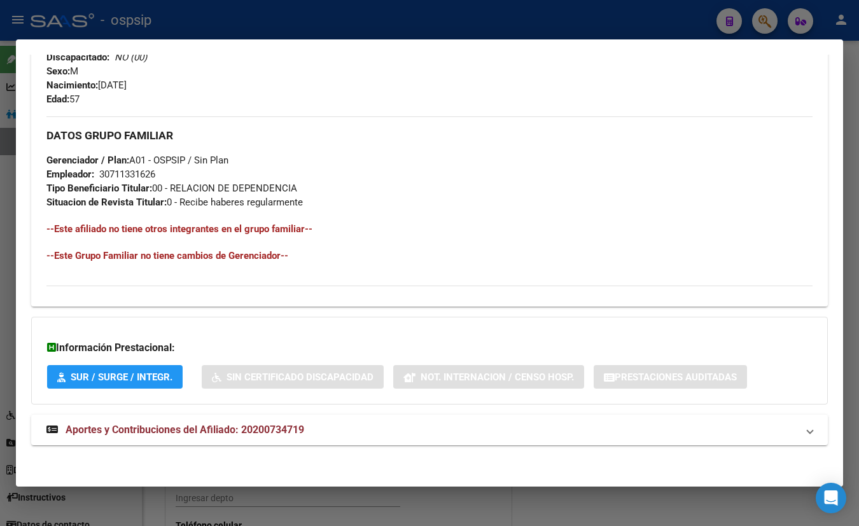
scroll to position [524, 0]
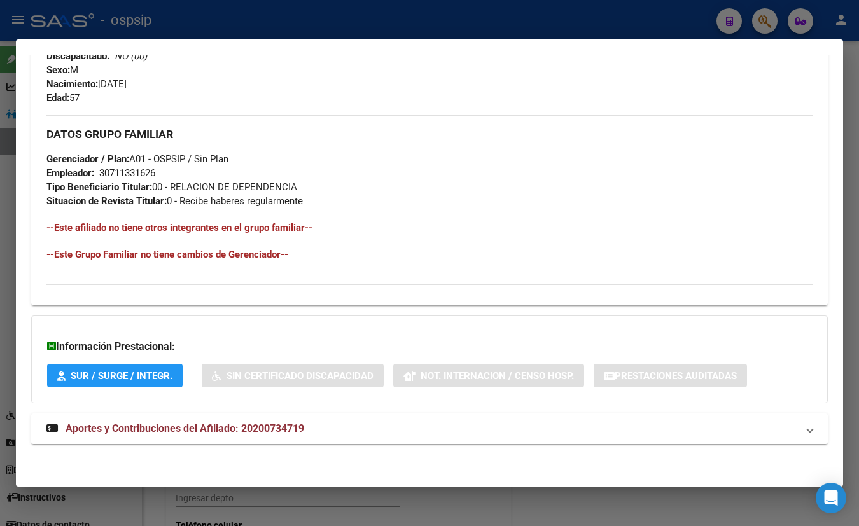
click at [269, 433] on span "Aportes y Contribuciones del Afiliado: 20200734719" at bounding box center [185, 429] width 239 height 12
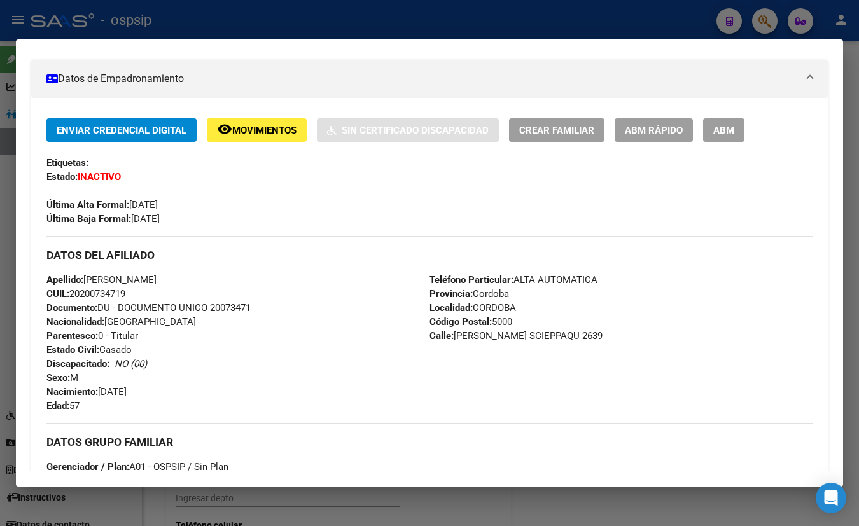
scroll to position [323, 0]
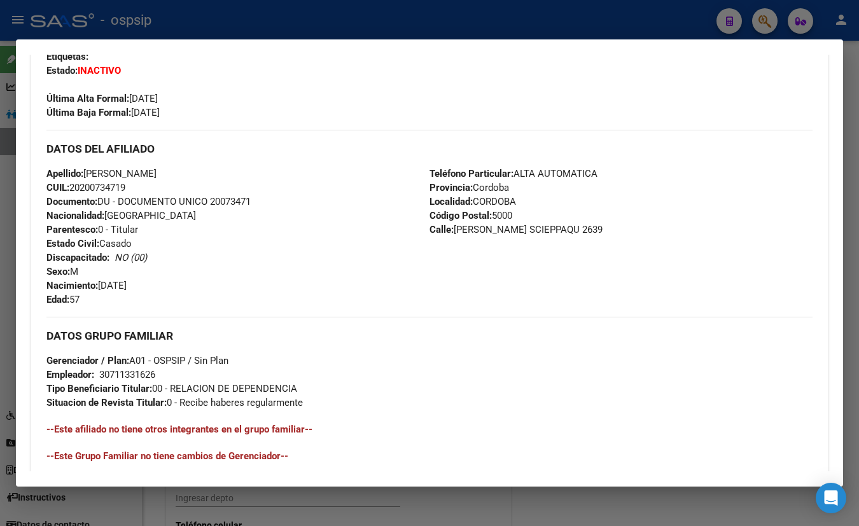
click at [237, 121] on div "Enviar Credencial Digital remove_red_eye Movimientos Sin Certificado Discapacid…" at bounding box center [429, 249] width 766 height 475
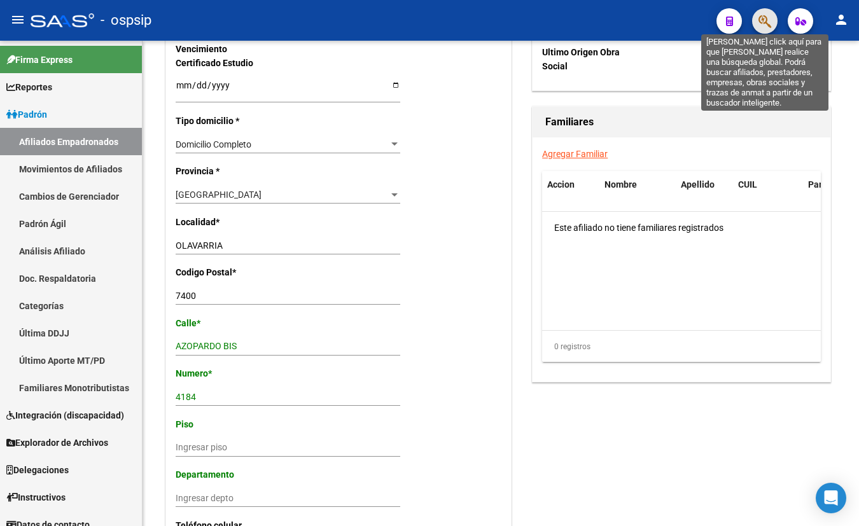
click at [766, 19] on icon "button" at bounding box center [765, 21] width 13 height 15
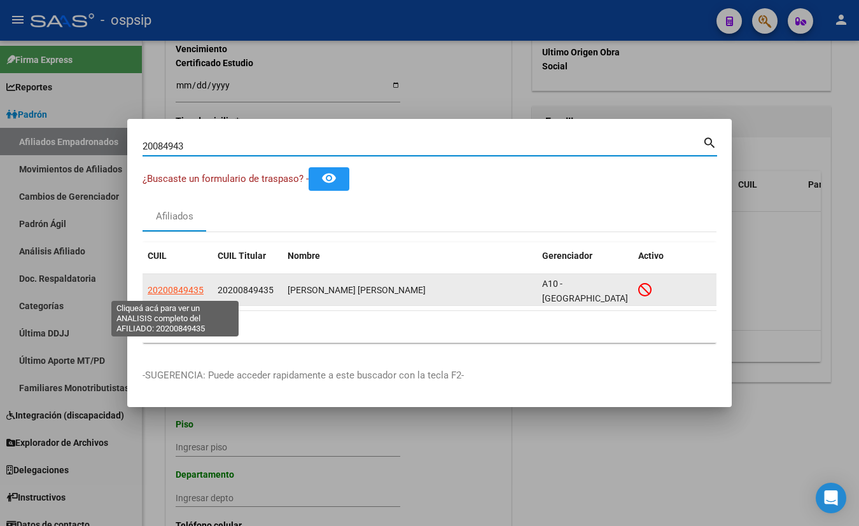
click at [158, 288] on span "20200849435" at bounding box center [176, 290] width 56 height 10
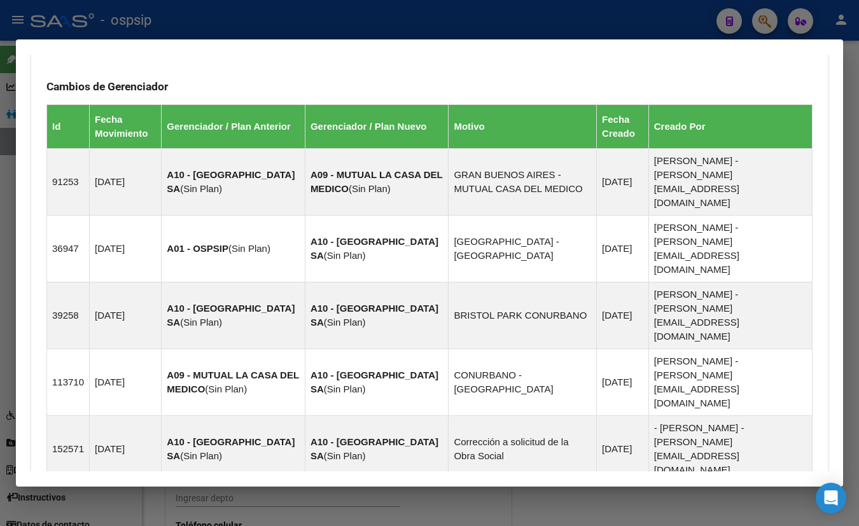
scroll to position [811, 0]
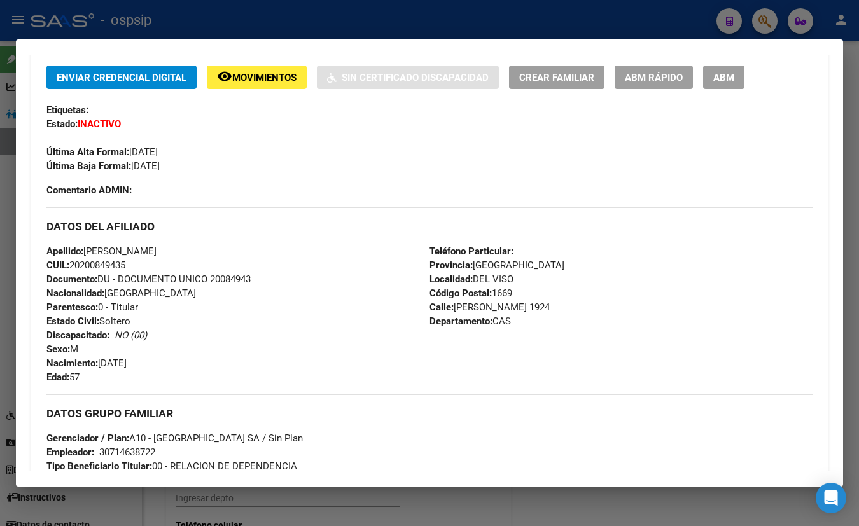
scroll to position [262, 0]
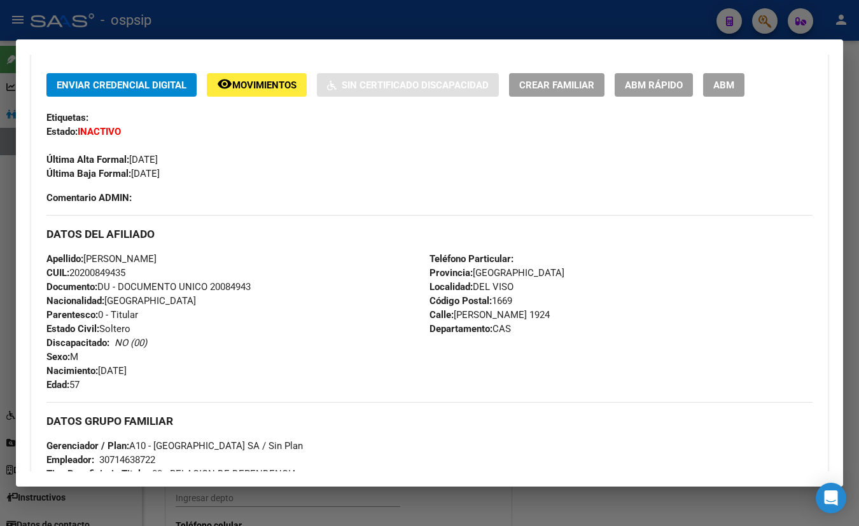
click at [249, 127] on div "Enviar Credencial Digital remove_red_eye Movimientos Sin Certificado Discapacid…" at bounding box center [429, 127] width 766 height 108
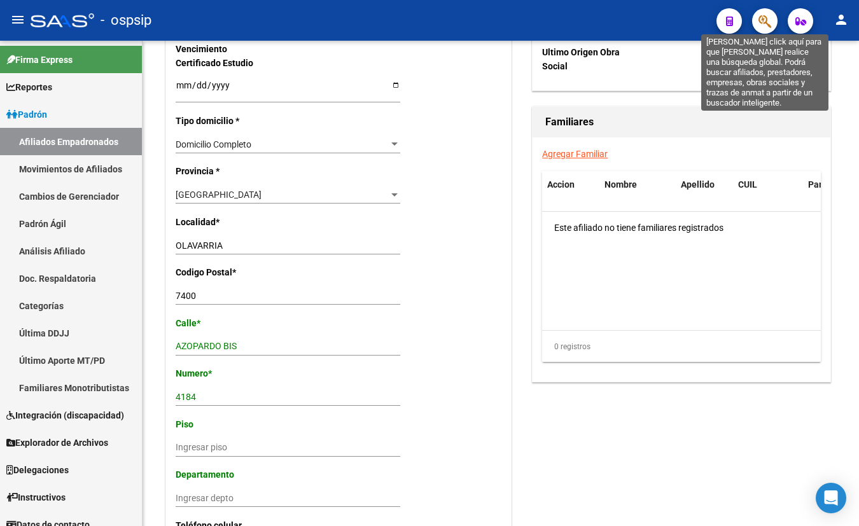
click at [767, 19] on icon "button" at bounding box center [765, 21] width 13 height 15
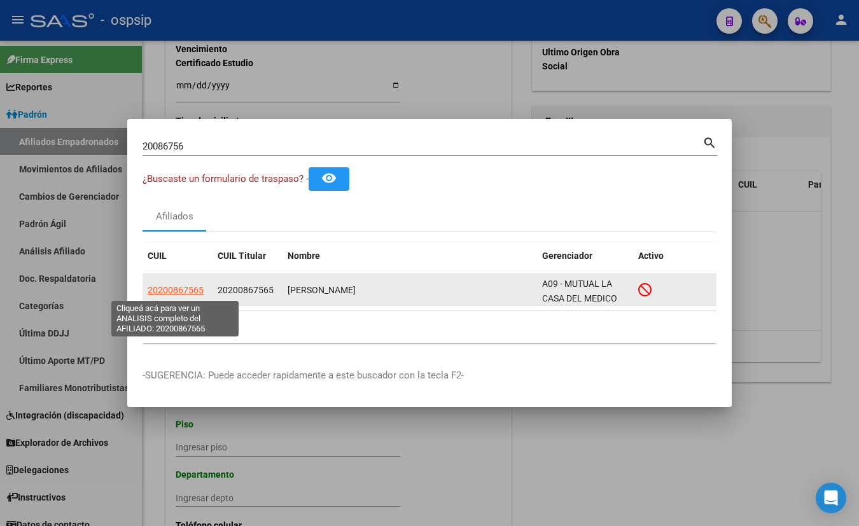
click at [172, 290] on span "20200867565" at bounding box center [176, 290] width 56 height 10
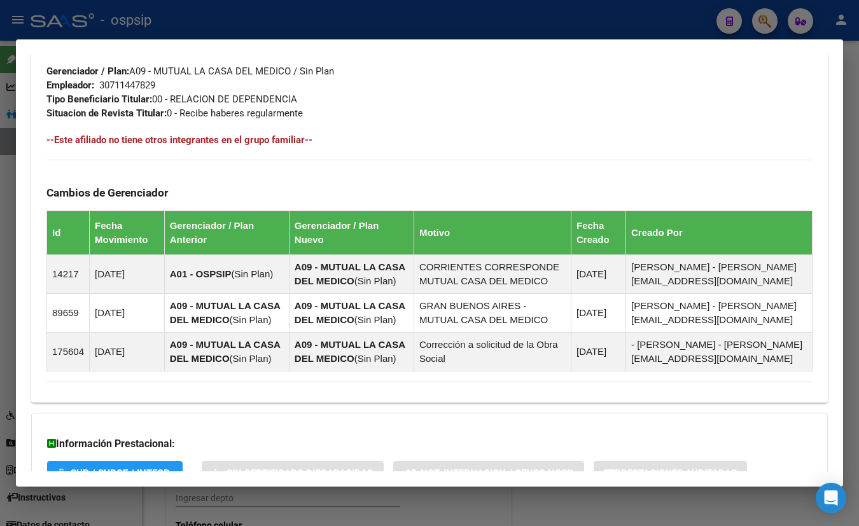
scroll to position [733, 0]
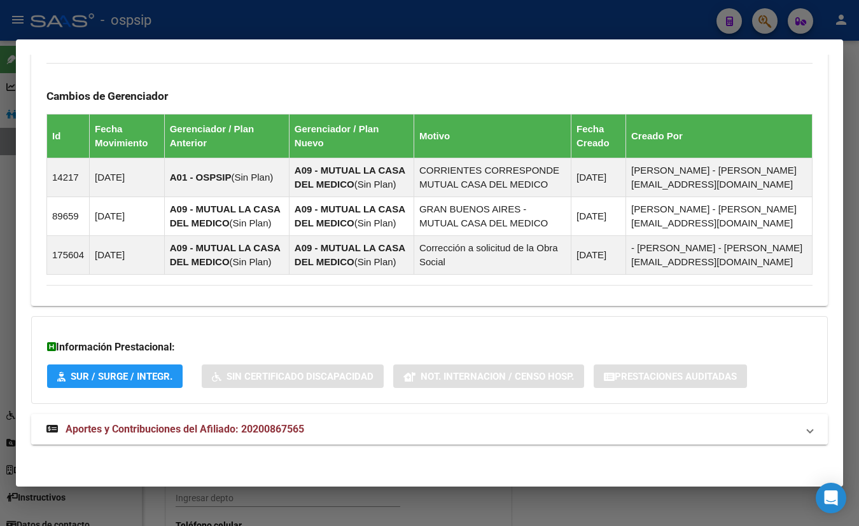
click at [244, 426] on span "Aportes y Contribuciones del Afiliado: 20200867565" at bounding box center [185, 429] width 239 height 12
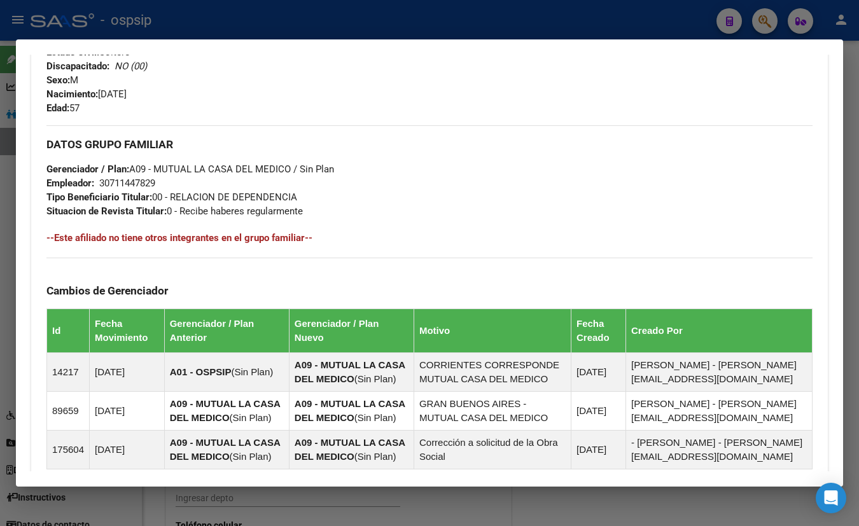
scroll to position [358, 0]
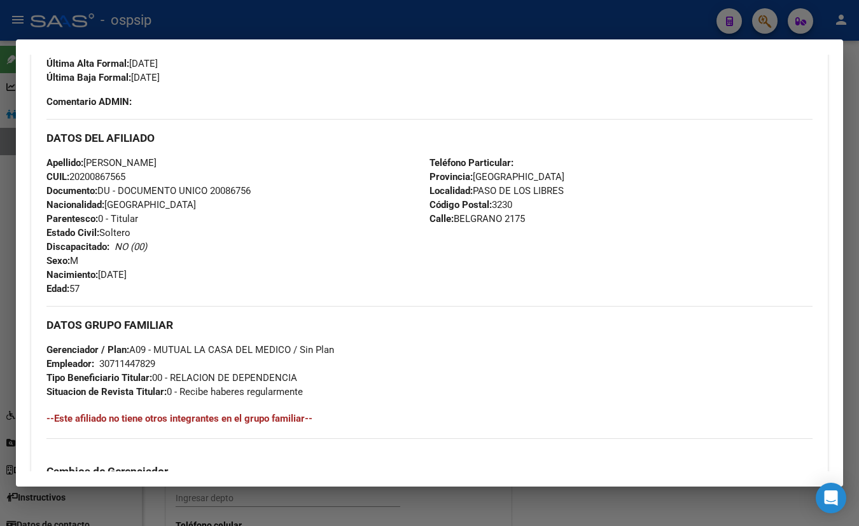
click at [256, 106] on div "Enviar Credencial Digital remove_red_eye Movimientos Sin Certificado Discapacid…" at bounding box center [429, 43] width 766 height 132
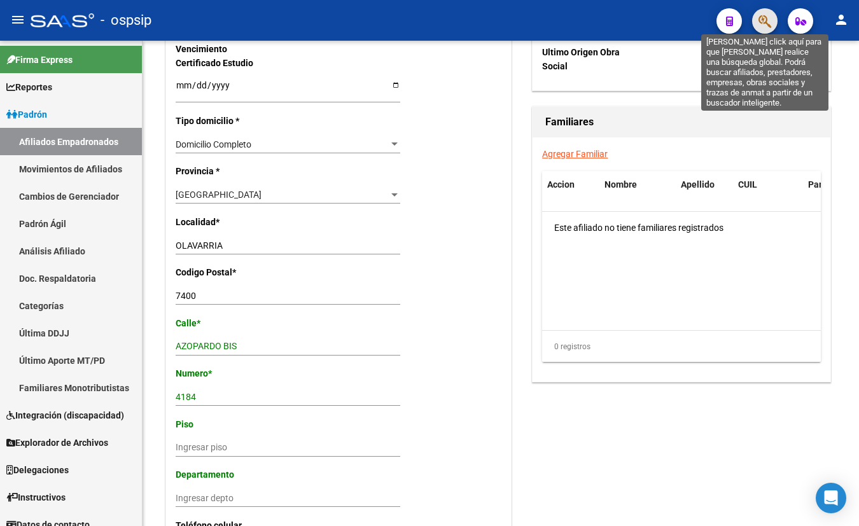
click at [763, 18] on icon "button" at bounding box center [765, 21] width 13 height 15
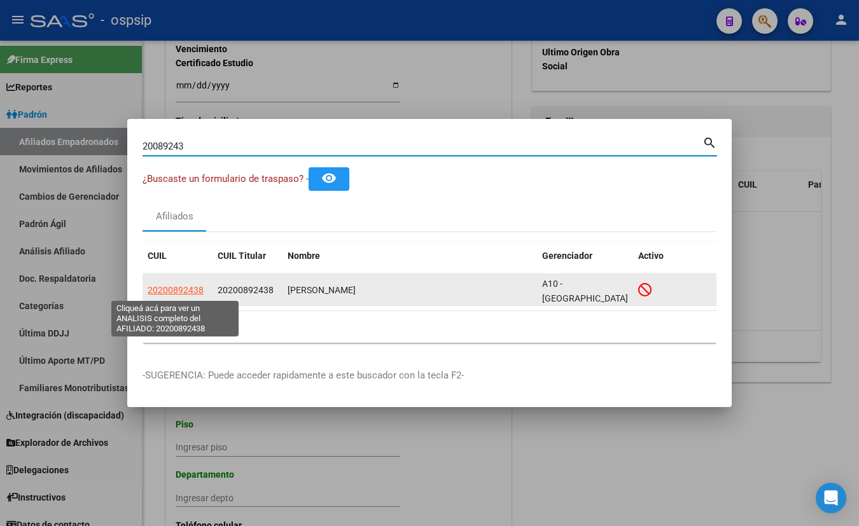
click at [169, 290] on span "20200892438" at bounding box center [176, 290] width 56 height 10
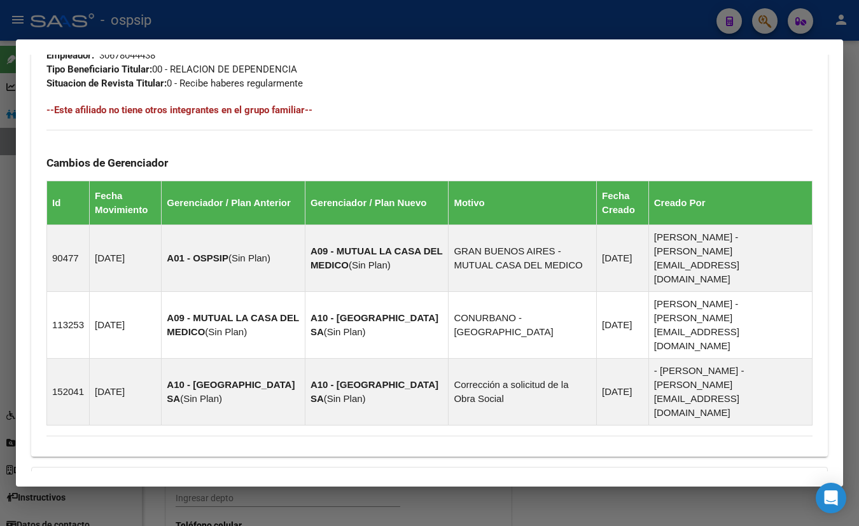
scroll to position [709, 0]
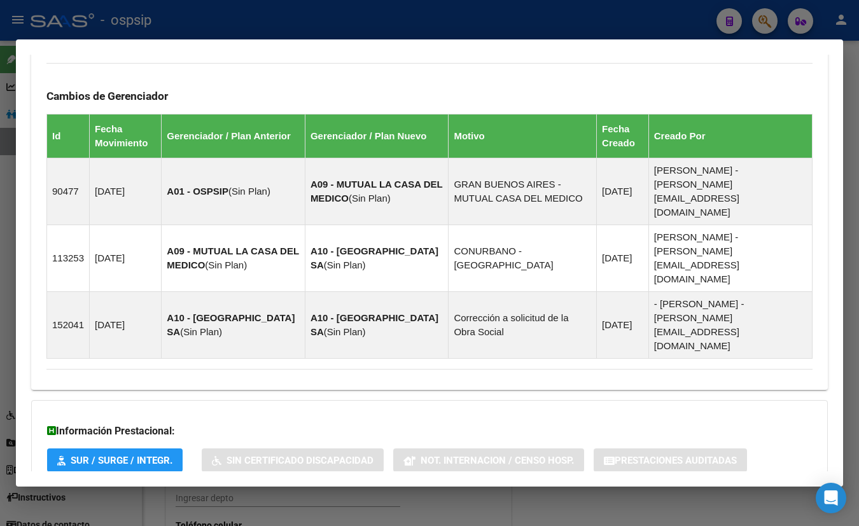
drag, startPoint x: 257, startPoint y: 426, endPoint x: 274, endPoint y: 428, distance: 17.2
click at [258, 507] on span "Aportes y Contribuciones del Afiliado: 20200892438" at bounding box center [185, 513] width 239 height 12
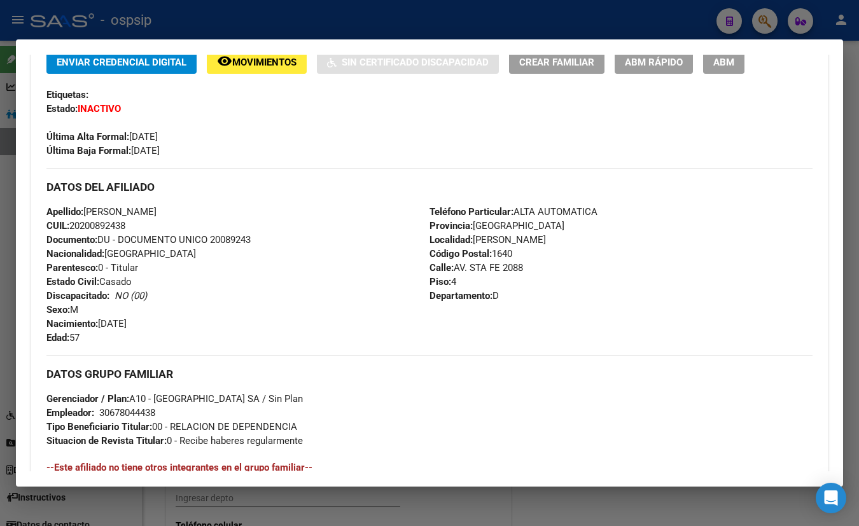
scroll to position [276, 0]
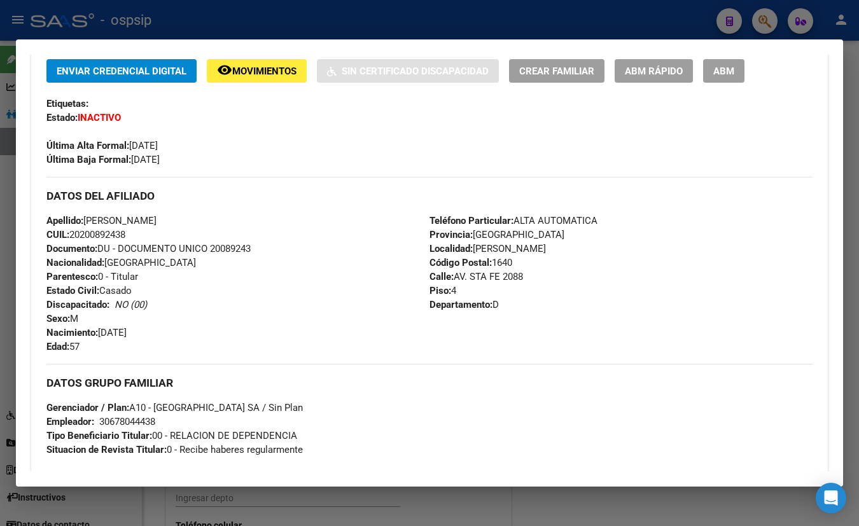
click at [269, 123] on div "Enviar Credencial Digital remove_red_eye Movimientos Sin Certificado Discapacid…" at bounding box center [429, 113] width 766 height 108
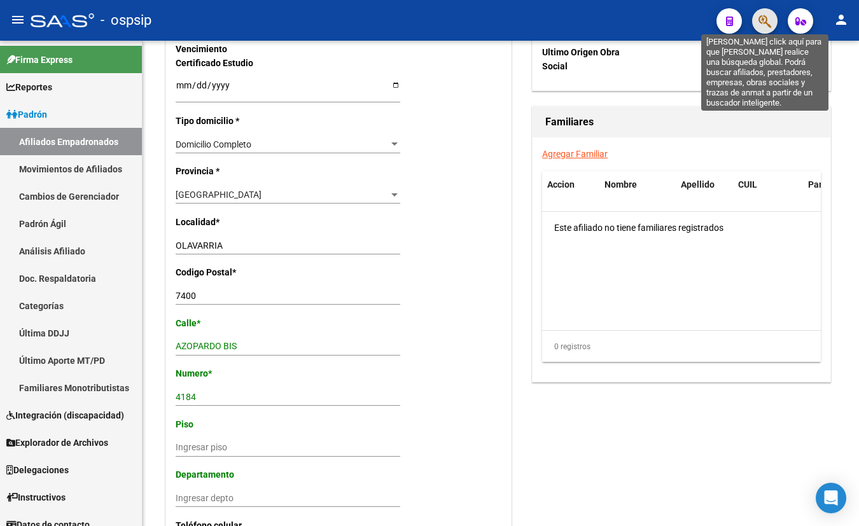
click at [766, 17] on icon "button" at bounding box center [765, 21] width 13 height 15
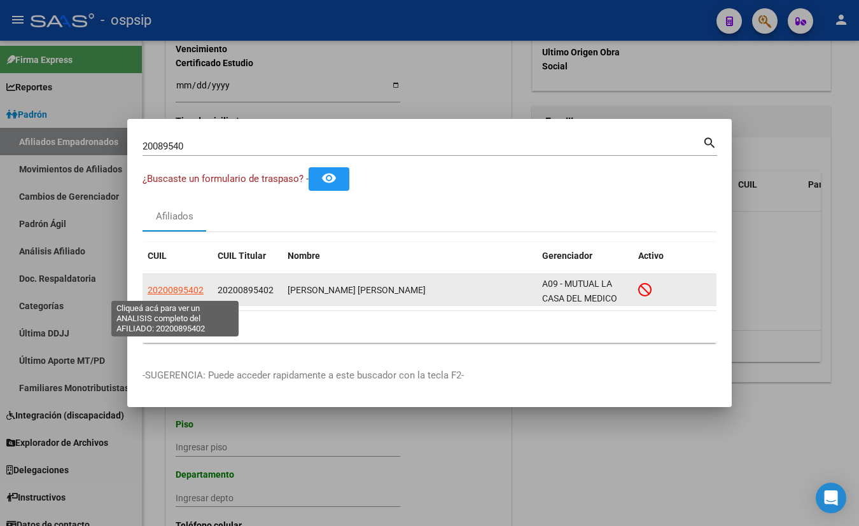
click at [174, 288] on span "20200895402" at bounding box center [176, 290] width 56 height 10
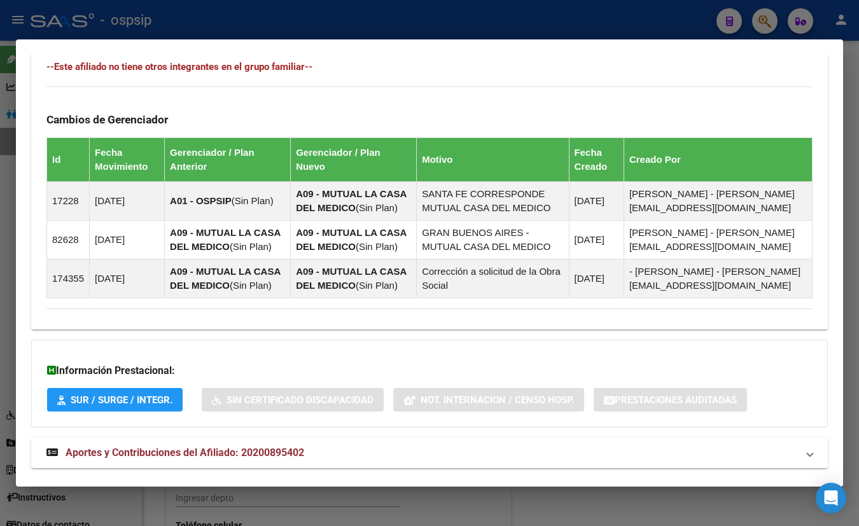
scroll to position [709, 0]
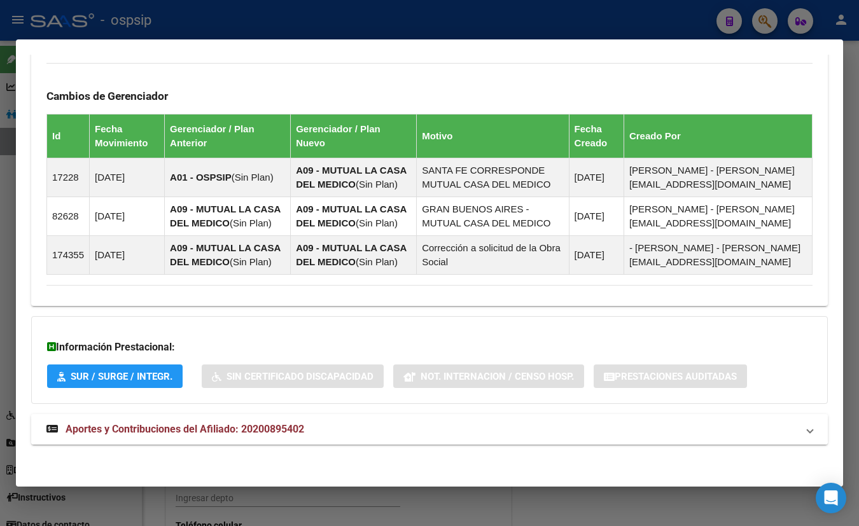
drag, startPoint x: 240, startPoint y: 430, endPoint x: 313, endPoint y: 414, distance: 74.3
click at [240, 432] on span "Aportes y Contribuciones del Afiliado: 20200895402" at bounding box center [185, 429] width 239 height 12
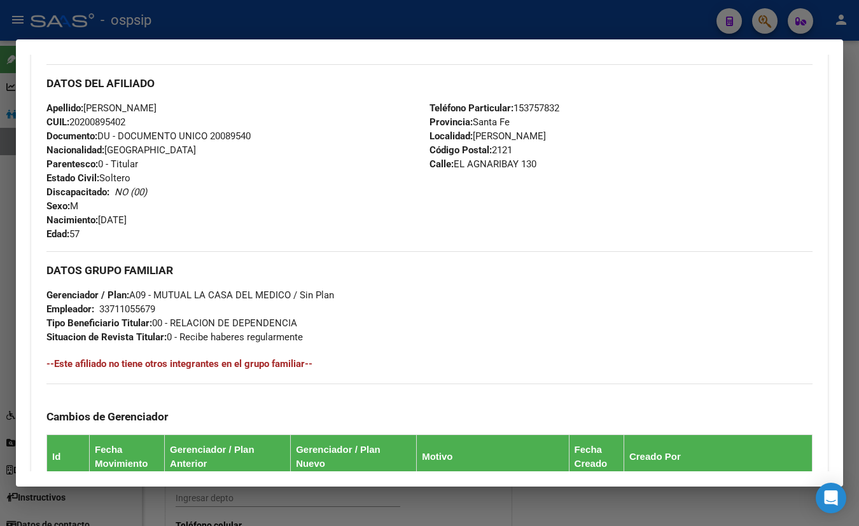
scroll to position [321, 0]
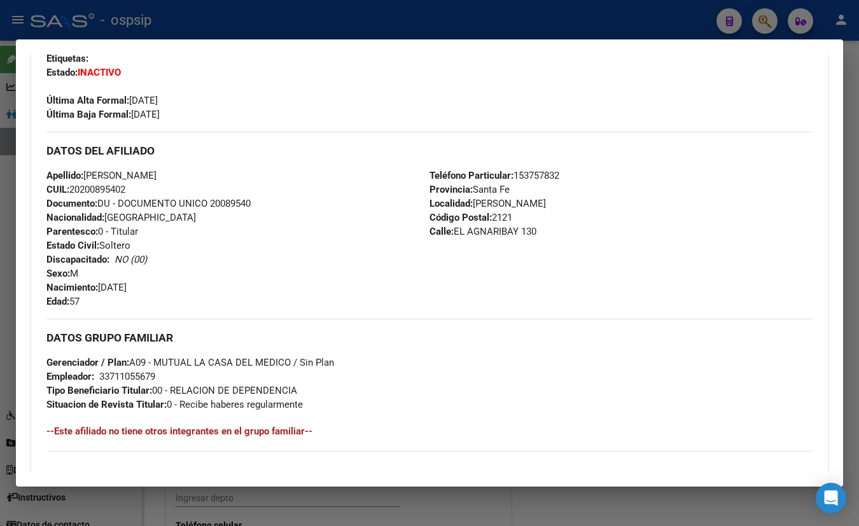
drag, startPoint x: 246, startPoint y: 94, endPoint x: 418, endPoint y: 189, distance: 196.6
click at [246, 94] on div "Última Alta Formal: [DATE]" at bounding box center [429, 94] width 766 height 28
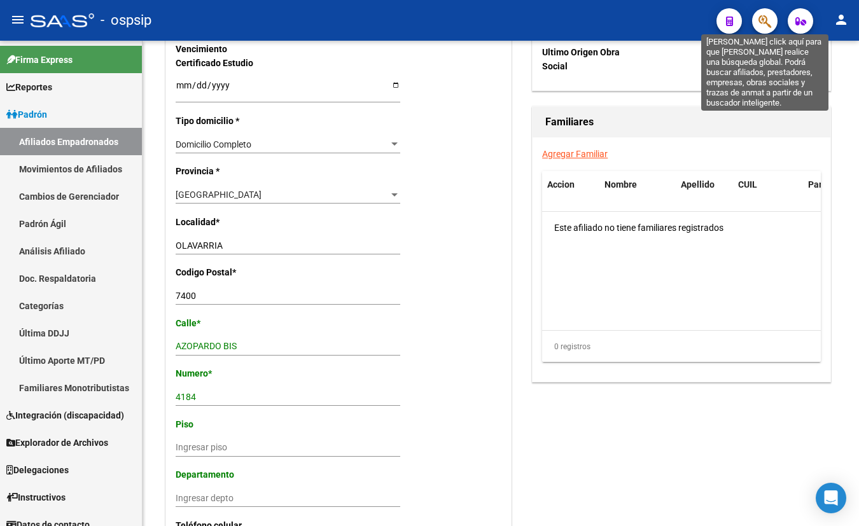
click at [769, 20] on icon "button" at bounding box center [765, 21] width 13 height 15
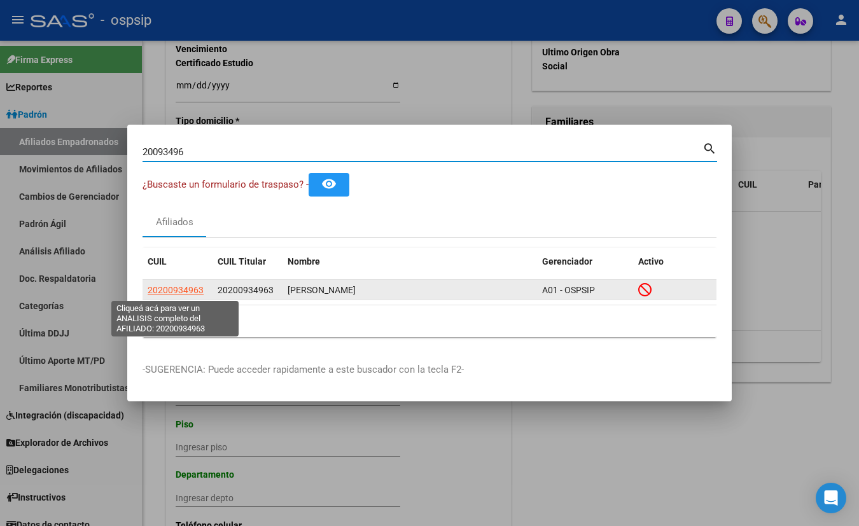
click at [169, 292] on span "20200934963" at bounding box center [176, 290] width 56 height 10
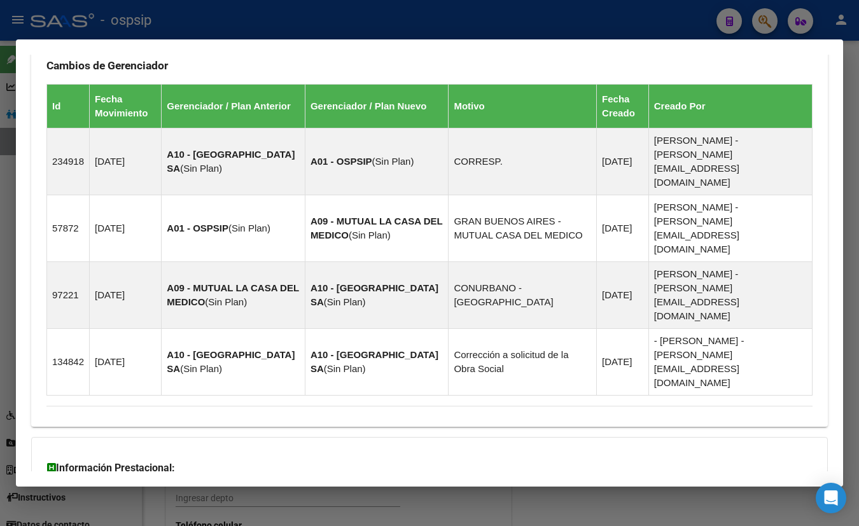
scroll to position [785, 0]
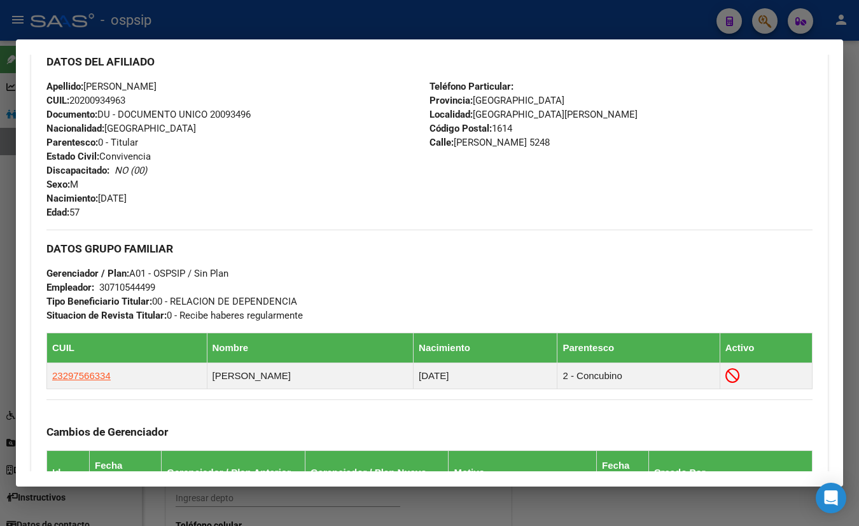
scroll to position [352, 0]
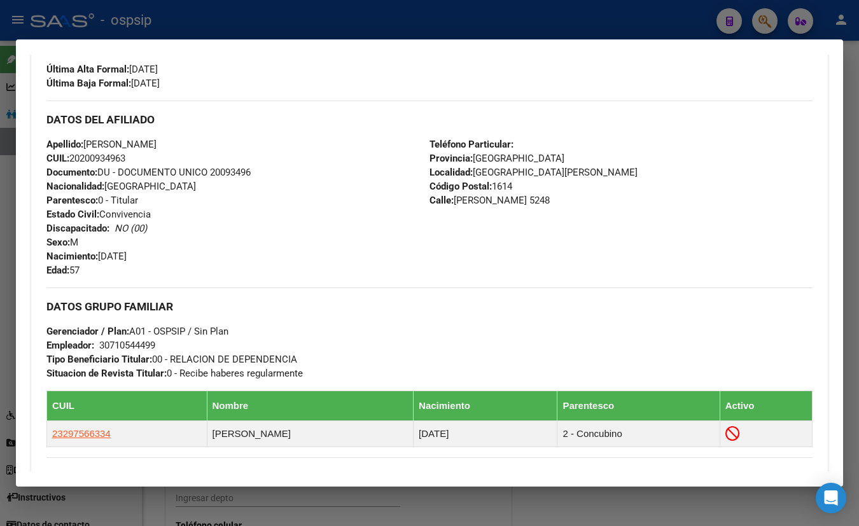
click at [228, 137] on div "Apellido: [PERSON_NAME] CUIL: 20200934963 Documento: DU - DOCUMENTO UNICO 20093…" at bounding box center [237, 207] width 383 height 140
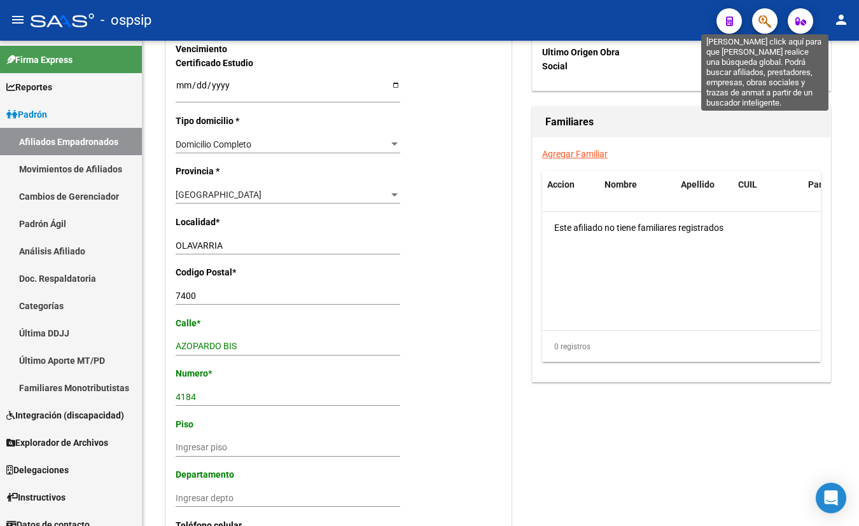
click at [762, 20] on icon "button" at bounding box center [765, 21] width 13 height 15
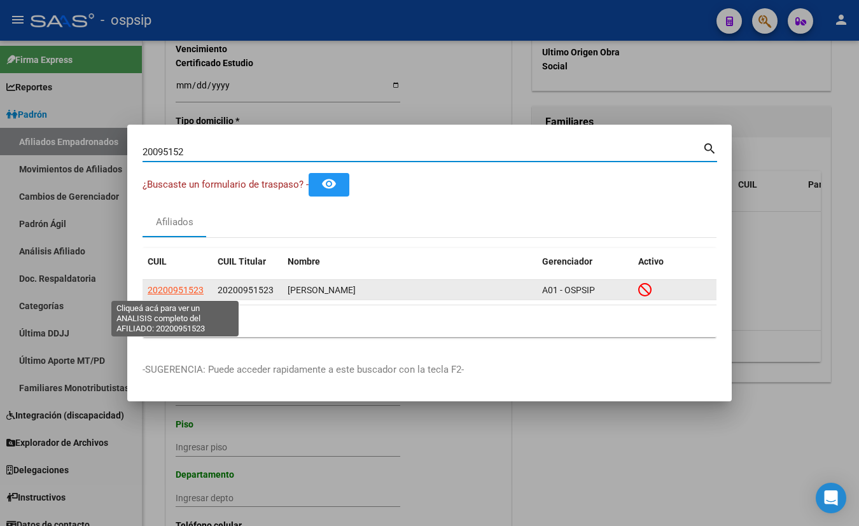
click at [161, 286] on span "20200951523" at bounding box center [176, 290] width 56 height 10
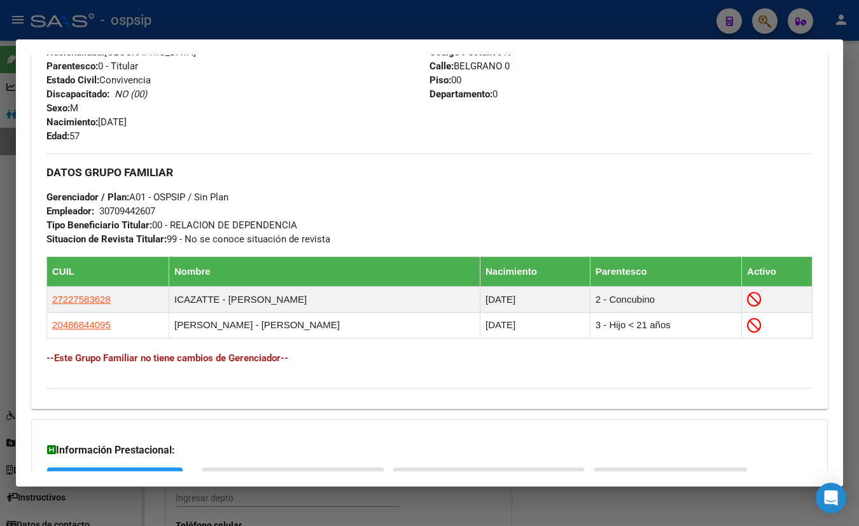
scroll to position [614, 0]
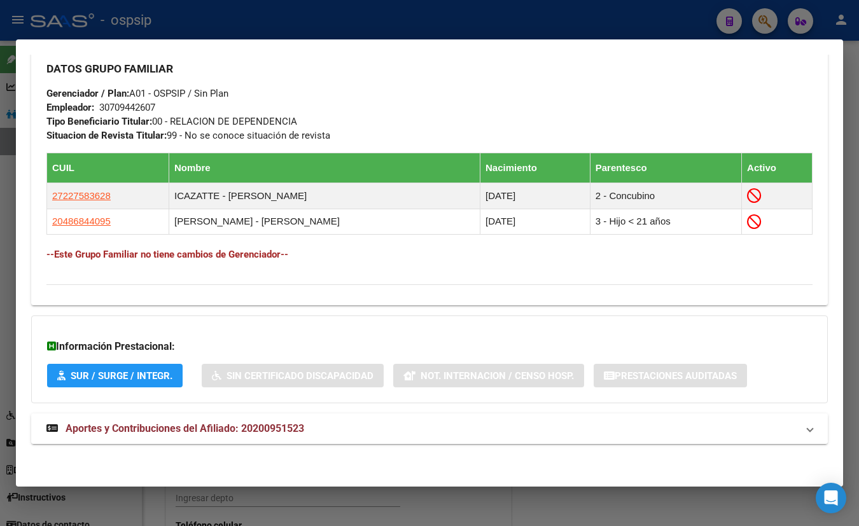
click at [274, 427] on span "Aportes y Contribuciones del Afiliado: 20200951523" at bounding box center [185, 429] width 239 height 12
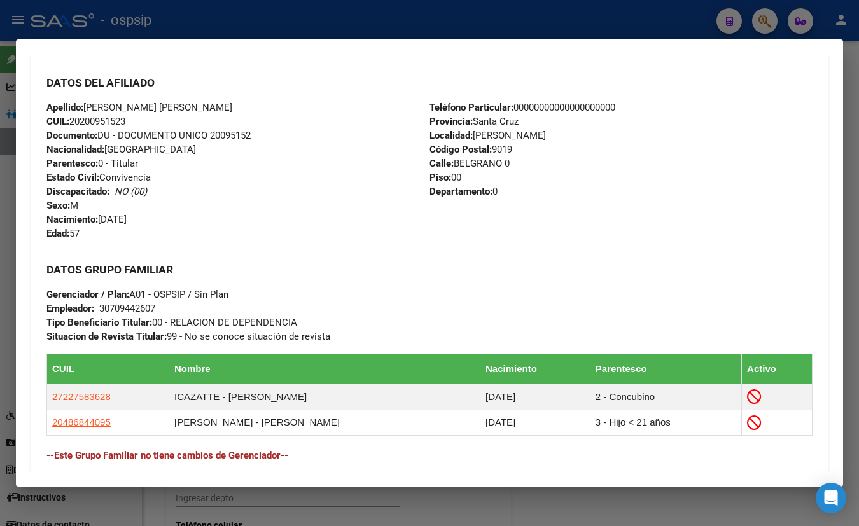
scroll to position [412, 0]
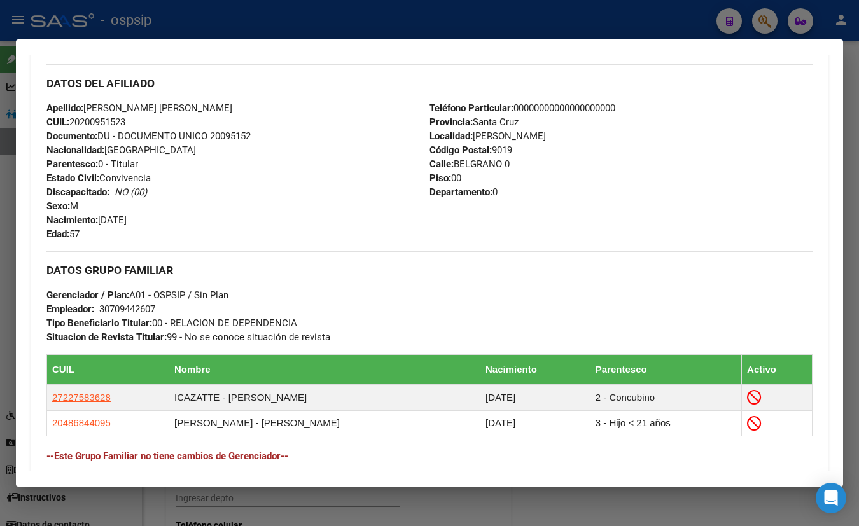
click at [256, 114] on div "Apellido: [PERSON_NAME] [PERSON_NAME] CUIL: 20200951523 Documento: DU - DOCUMEN…" at bounding box center [237, 171] width 383 height 140
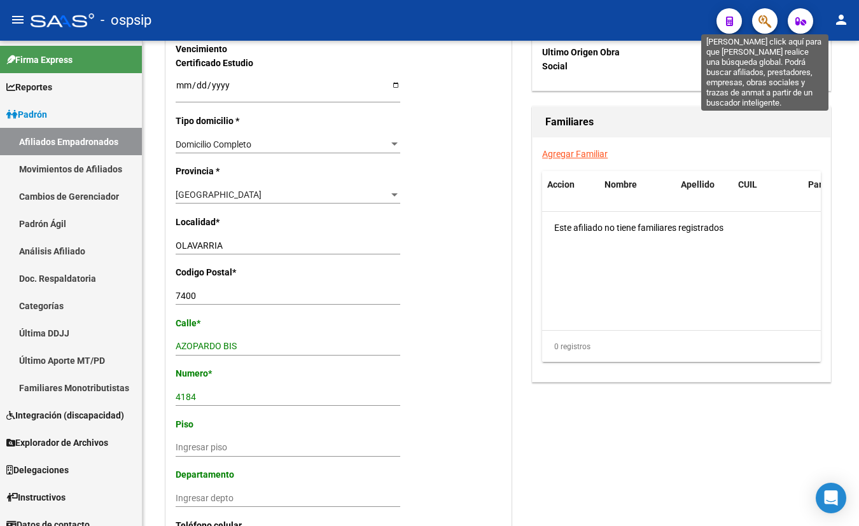
click at [768, 15] on icon "button" at bounding box center [765, 21] width 13 height 15
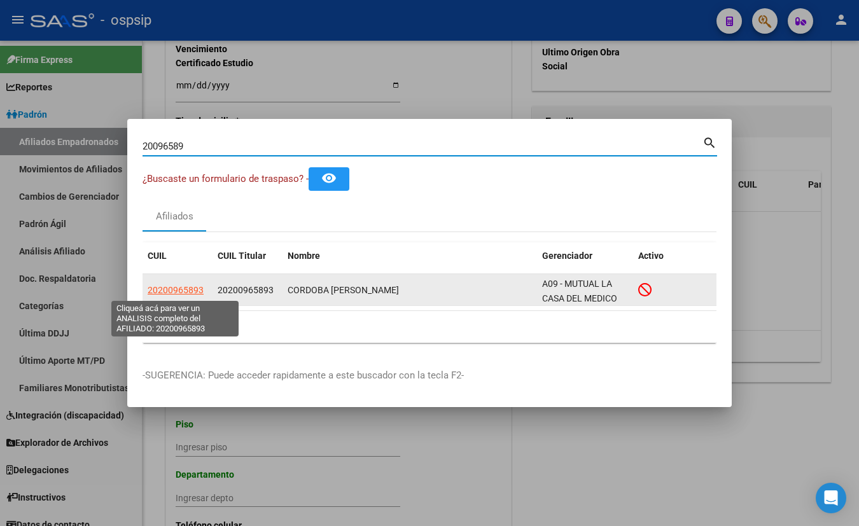
click at [173, 286] on span "20200965893" at bounding box center [176, 290] width 56 height 10
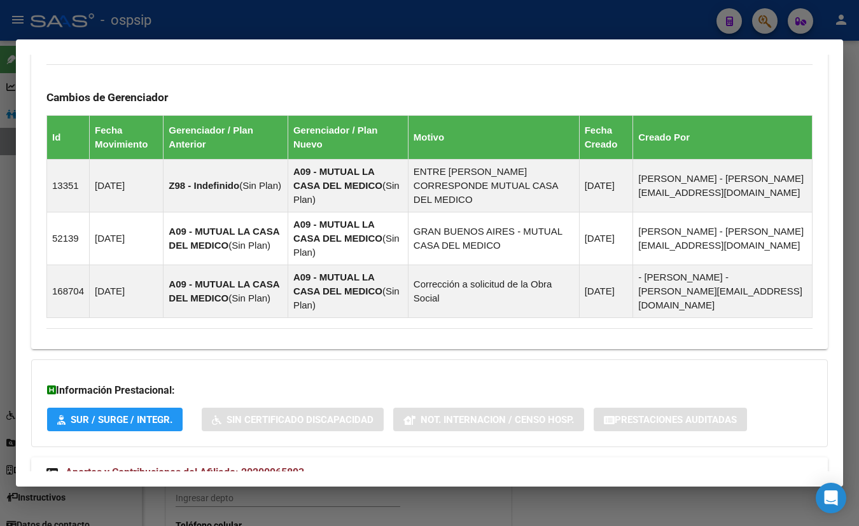
scroll to position [733, 0]
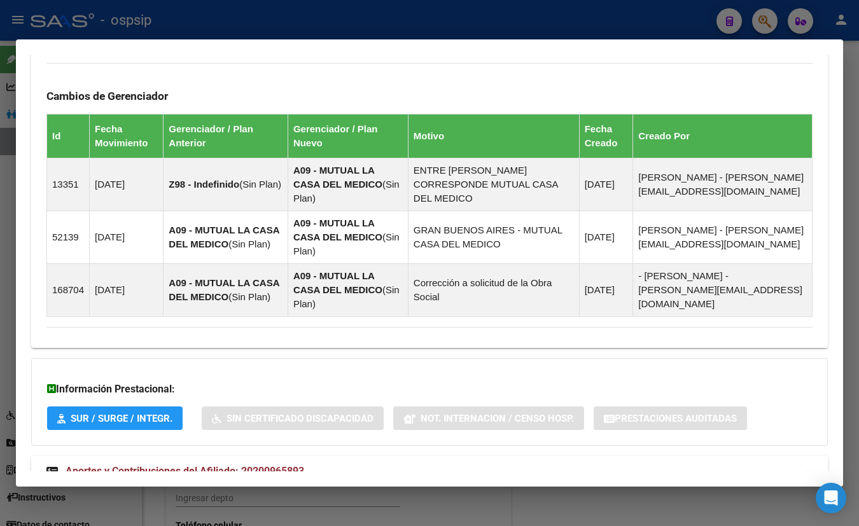
click at [264, 456] on mat-expansion-panel-header "Aportes y Contribuciones del Afiliado: 20200965893" at bounding box center [429, 471] width 797 height 31
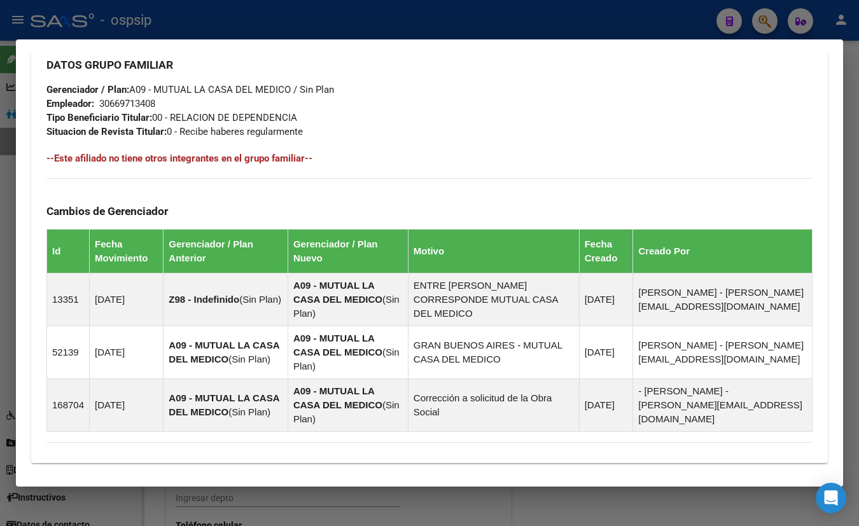
scroll to position [386, 0]
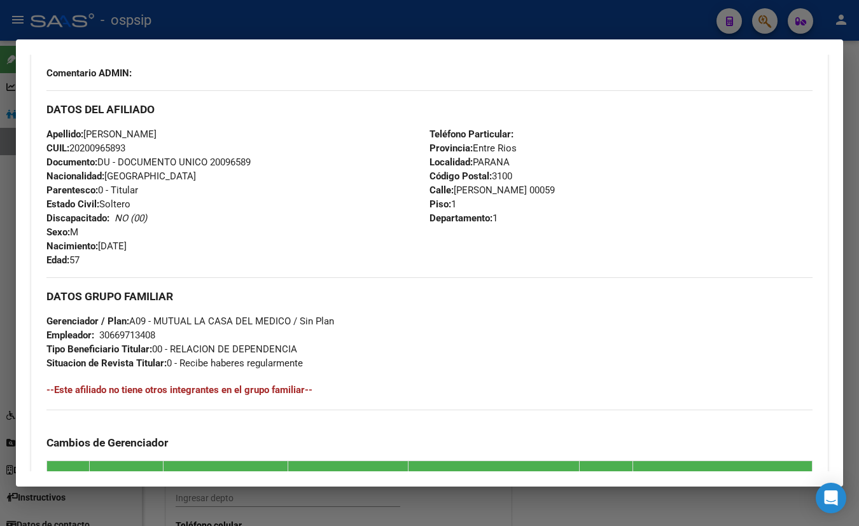
drag, startPoint x: 216, startPoint y: 102, endPoint x: 263, endPoint y: 163, distance: 76.6
click at [216, 102] on h3 "DATOS DEL AFILIADO" at bounding box center [429, 109] width 766 height 14
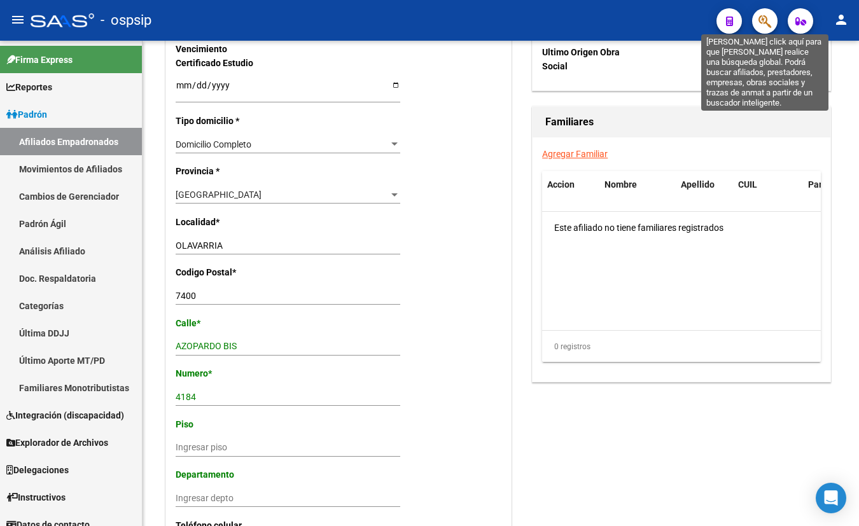
click at [768, 18] on icon "button" at bounding box center [765, 21] width 13 height 15
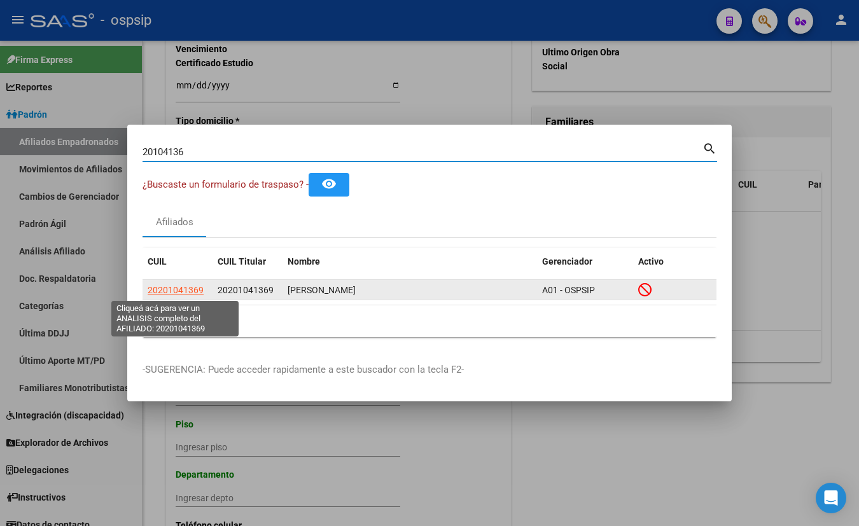
click at [167, 285] on span "20201041369" at bounding box center [176, 290] width 56 height 10
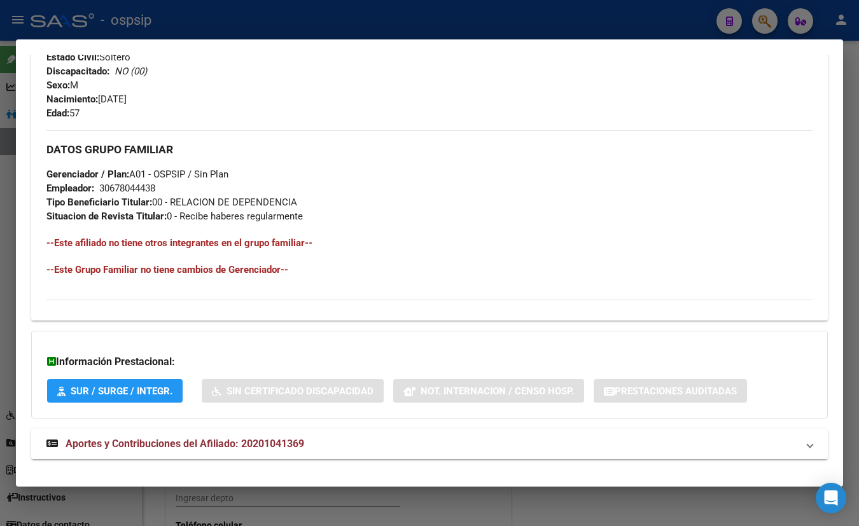
scroll to position [524, 0]
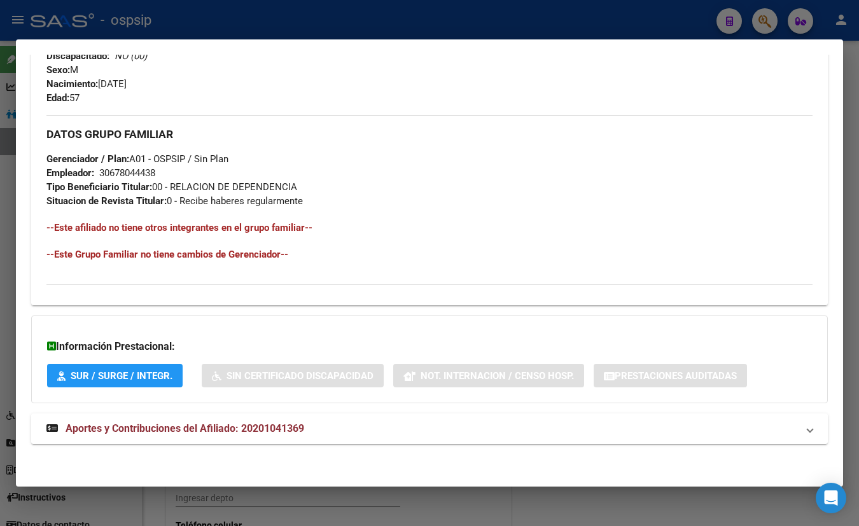
click at [251, 433] on span "Aportes y Contribuciones del Afiliado: 20201041369" at bounding box center [185, 429] width 239 height 12
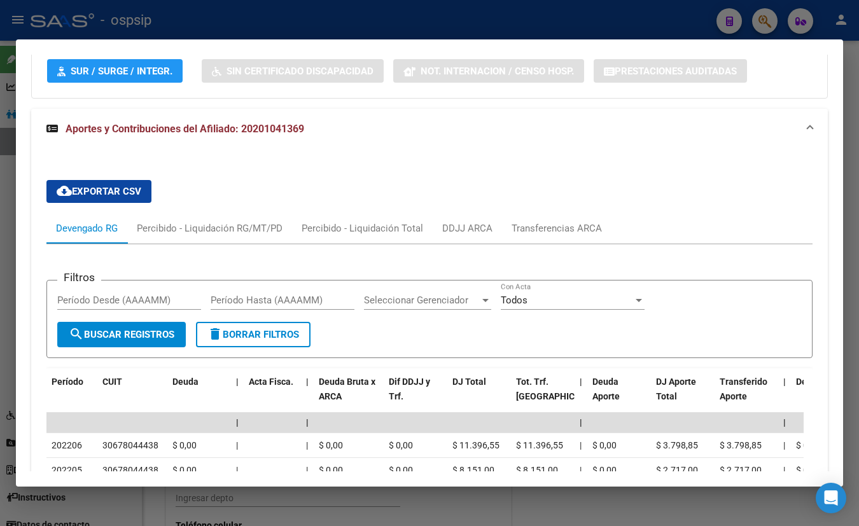
scroll to position [929, 0]
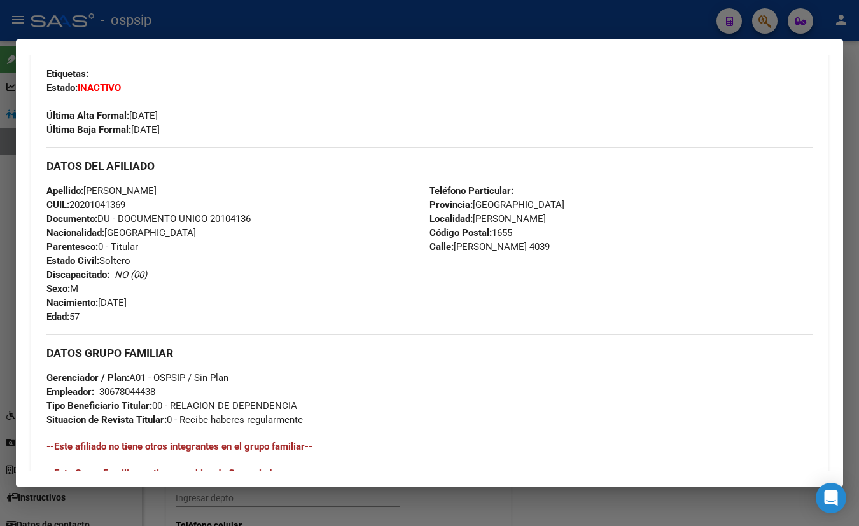
scroll to position [235, 0]
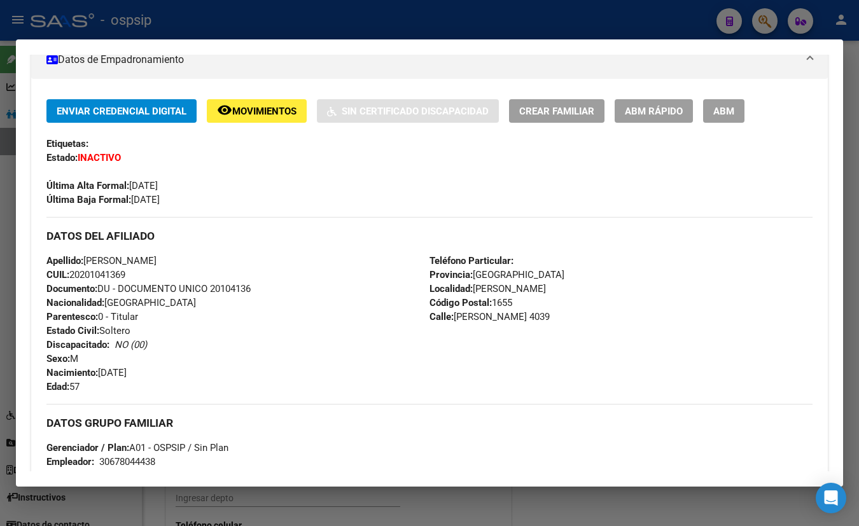
click at [211, 137] on div "Etiquetas:" at bounding box center [429, 144] width 766 height 14
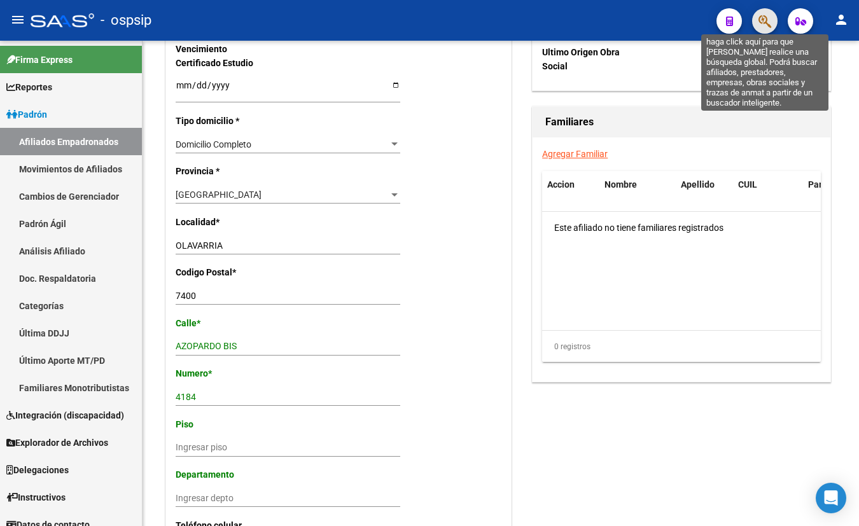
click at [764, 16] on icon "button" at bounding box center [765, 21] width 13 height 15
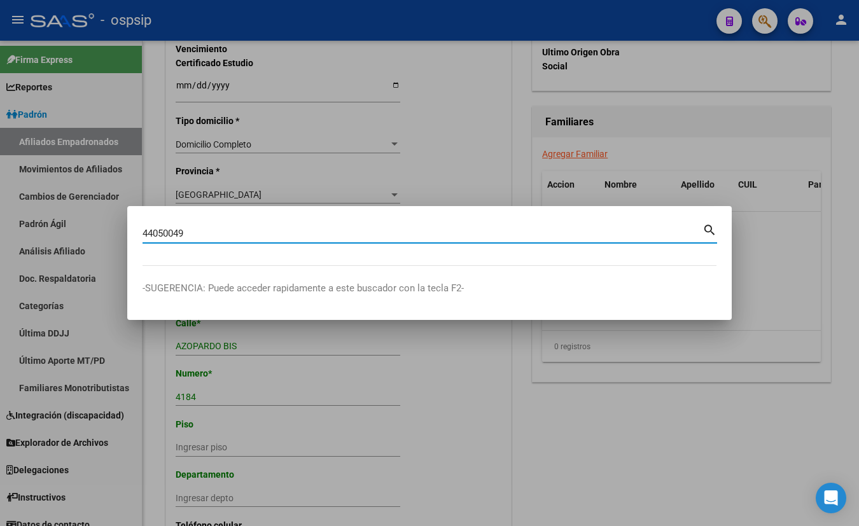
type input "44050049"
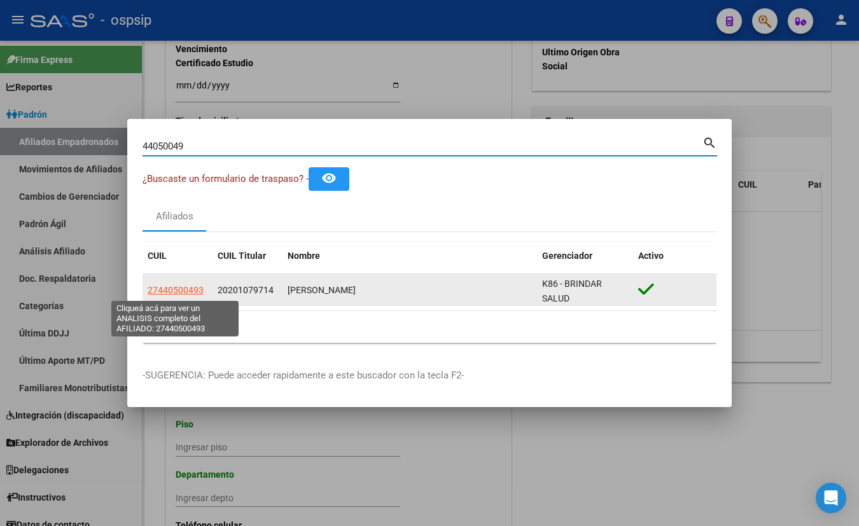
click at [155, 286] on span "27440500493" at bounding box center [176, 290] width 56 height 10
type textarea "27440500493"
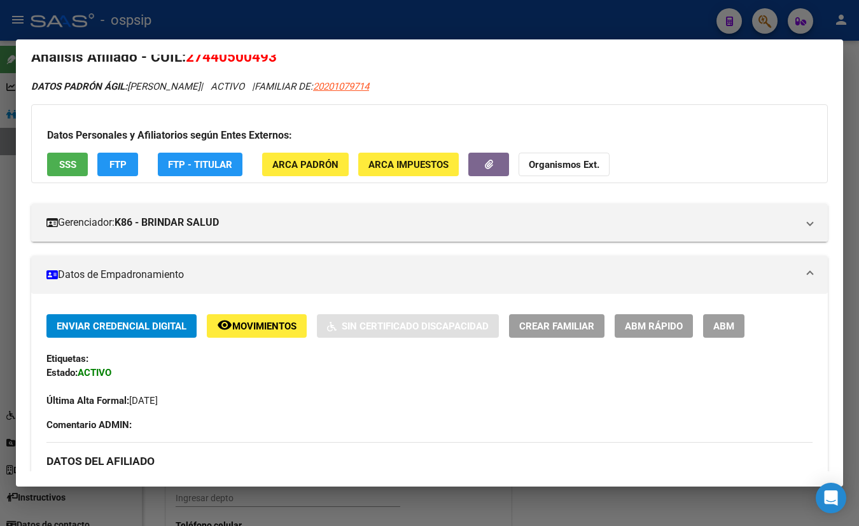
scroll to position [0, 0]
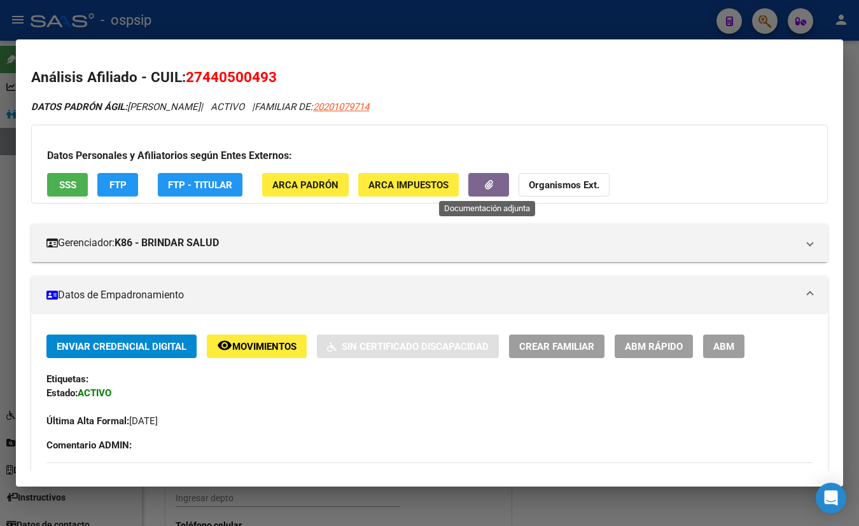
click at [490, 183] on icon "button" at bounding box center [489, 185] width 8 height 10
click at [69, 181] on span "SSS" at bounding box center [67, 184] width 17 height 11
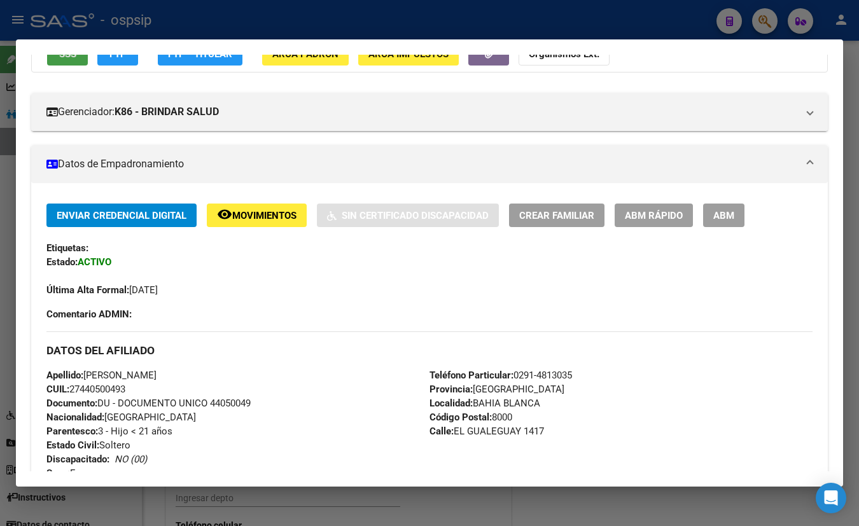
scroll to position [57, 0]
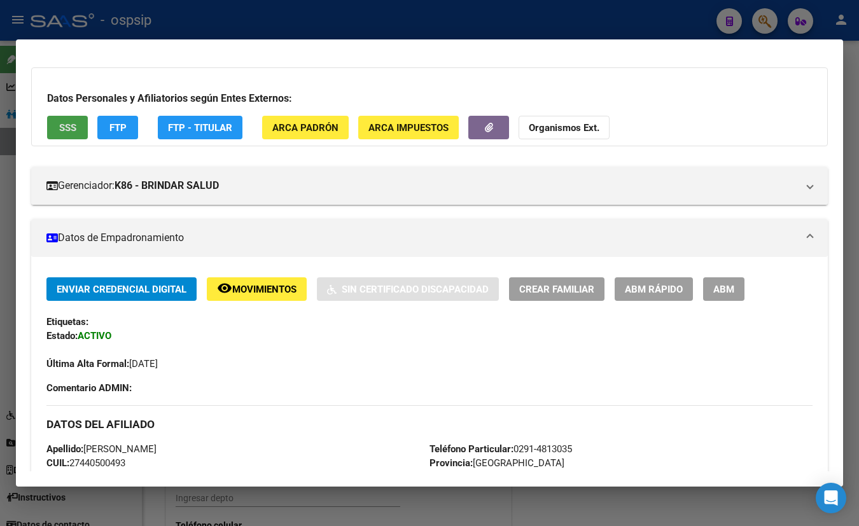
click at [57, 122] on button "SSS" at bounding box center [67, 128] width 41 height 24
click at [726, 286] on span "ABM" at bounding box center [723, 289] width 21 height 11
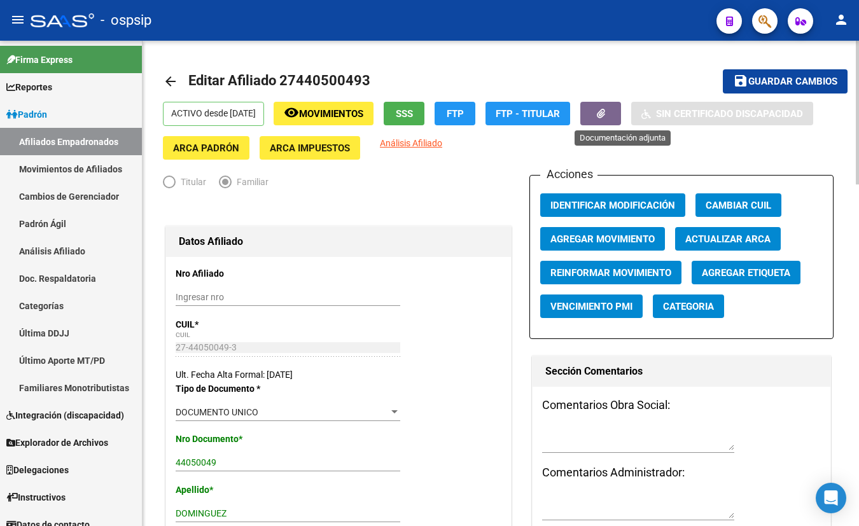
click at [605, 109] on icon "button" at bounding box center [601, 114] width 8 height 10
click at [599, 237] on span "Agregar Movimiento" at bounding box center [603, 239] width 104 height 11
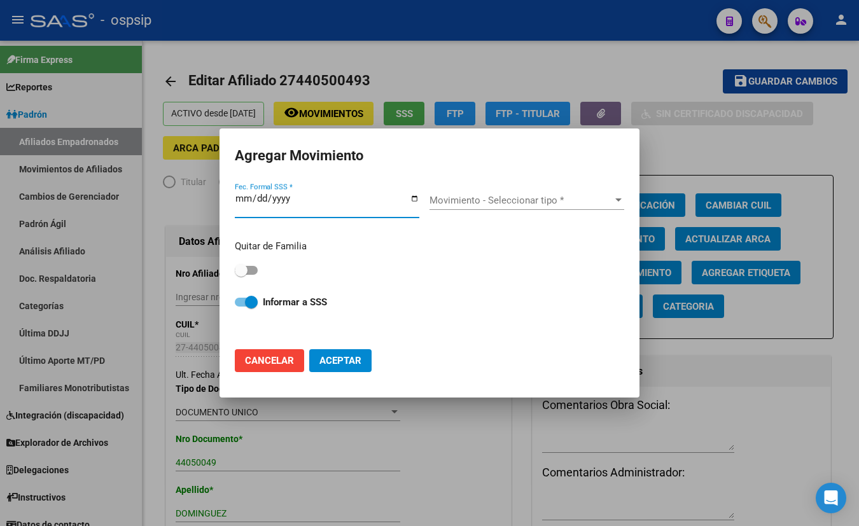
click at [275, 363] on span "Cancelar" at bounding box center [269, 360] width 49 height 11
checkbox input "false"
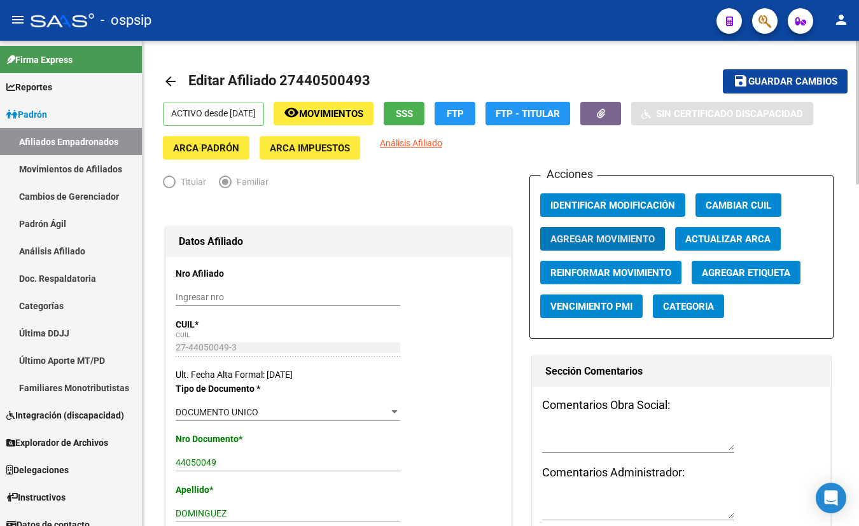
click at [413, 109] on span "SSS" at bounding box center [404, 113] width 17 height 11
click at [617, 239] on span "Agregar Movimiento" at bounding box center [603, 239] width 104 height 11
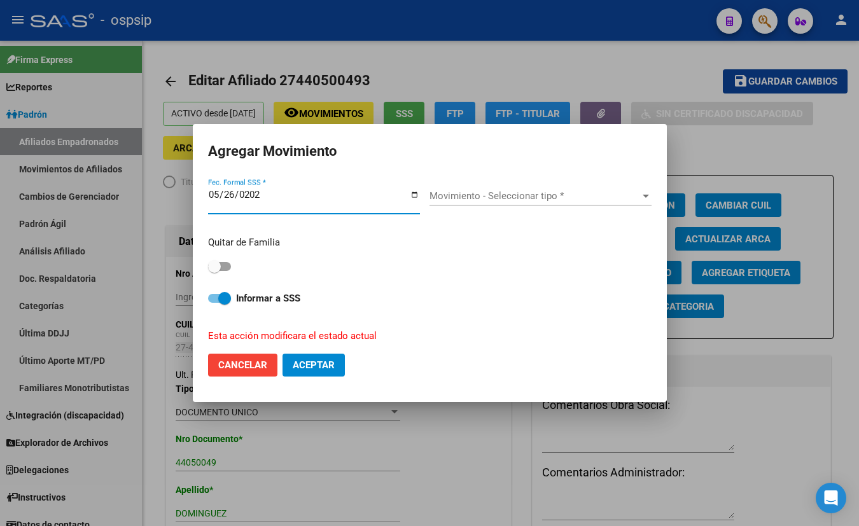
type input "2025-05-26"
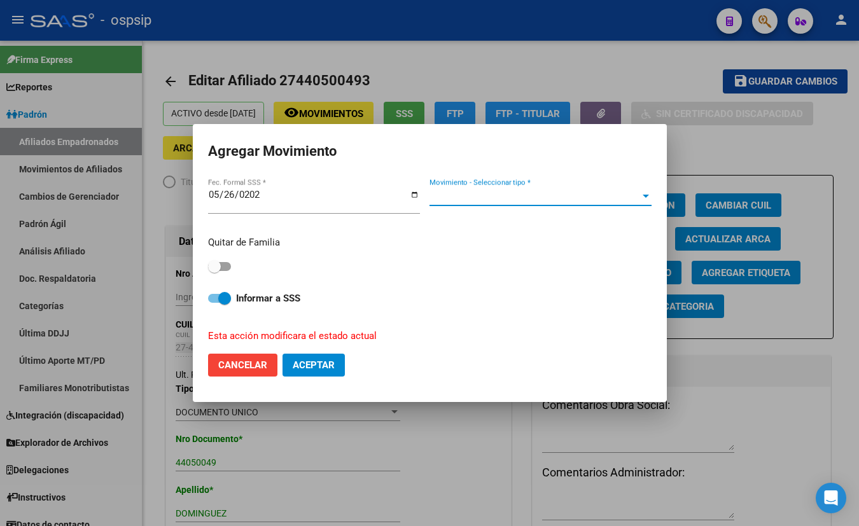
click at [454, 195] on span "Movimiento - Seleccionar tipo *" at bounding box center [535, 195] width 211 height 11
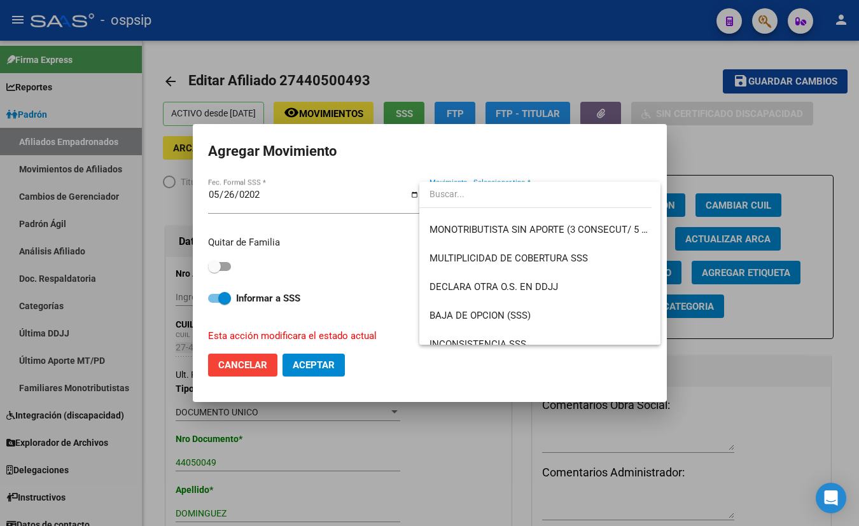
scroll to position [463, 0]
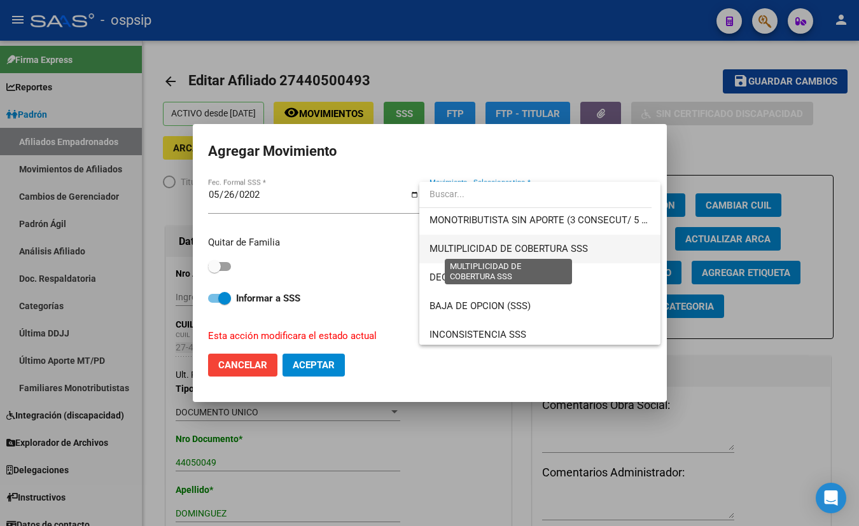
click at [533, 246] on span "MULTIPLICIDAD DE COBERTURA SSS" at bounding box center [509, 248] width 158 height 11
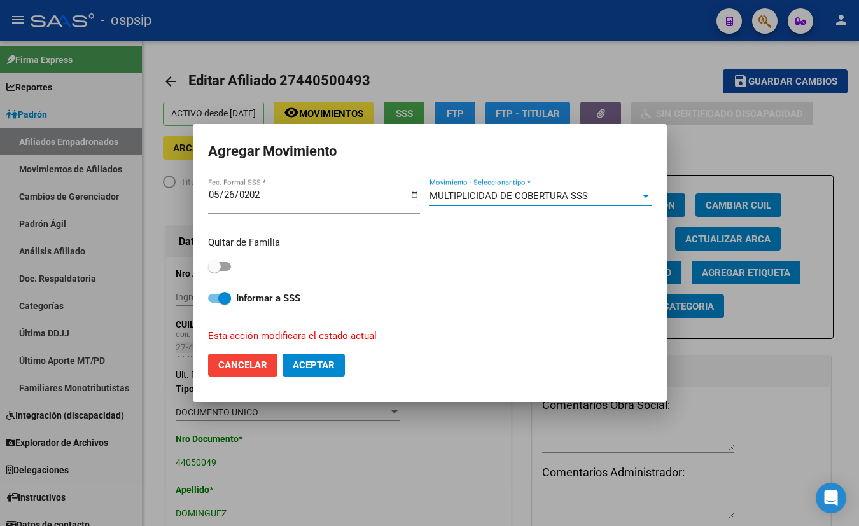
click at [227, 265] on span at bounding box center [219, 266] width 23 height 9
click at [214, 271] on input "checkbox" at bounding box center [214, 271] width 1 height 1
checkbox input "true"
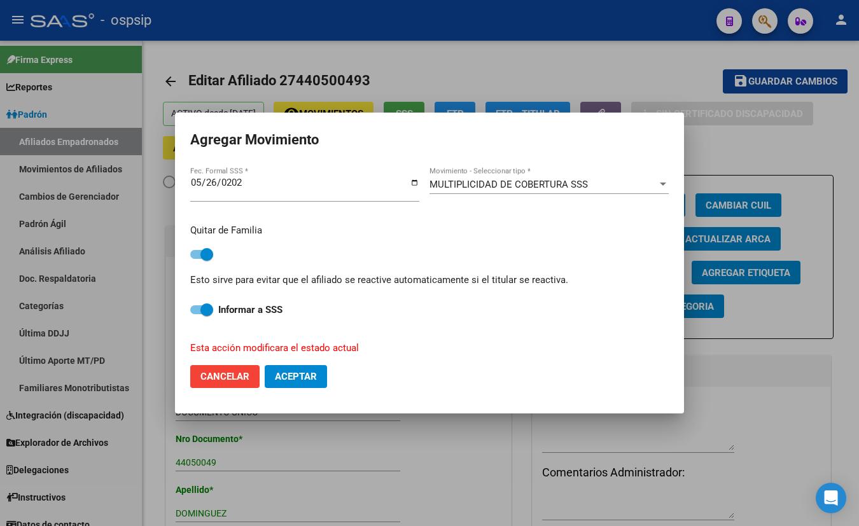
click at [296, 376] on span "Aceptar" at bounding box center [296, 376] width 42 height 11
checkbox input "false"
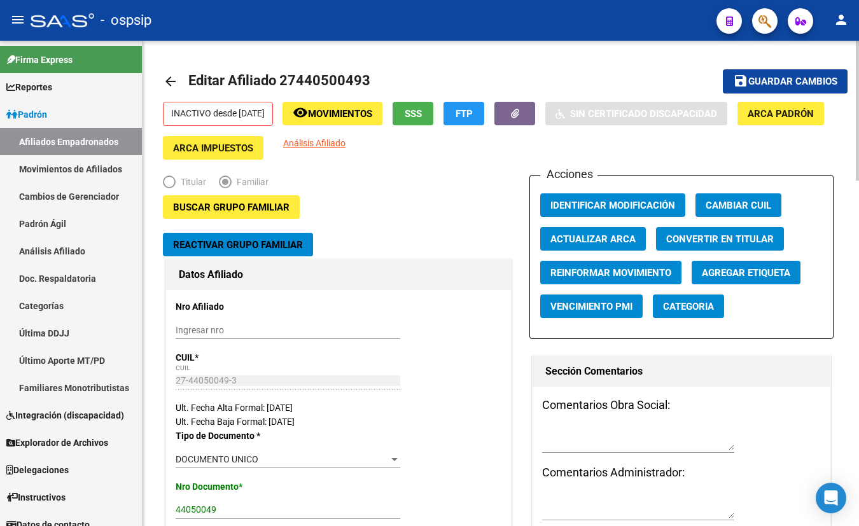
drag, startPoint x: 174, startPoint y: 57, endPoint x: 178, endPoint y: 83, distance: 26.3
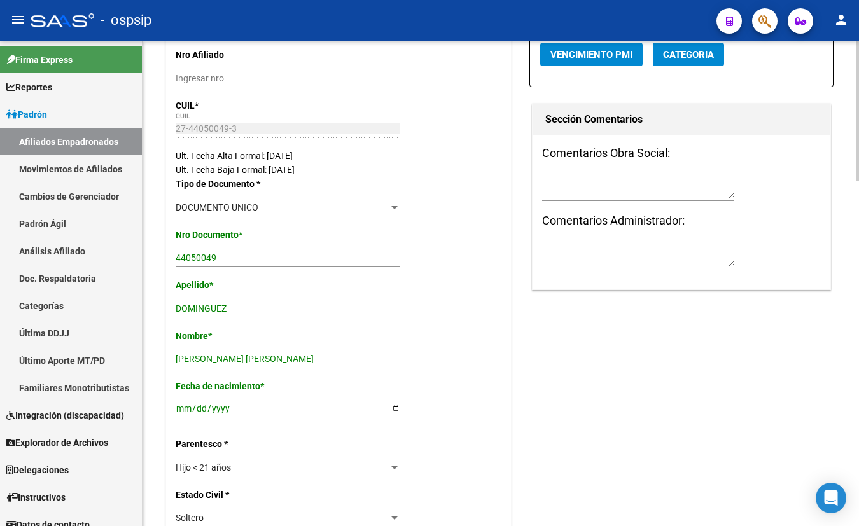
scroll to position [289, 0]
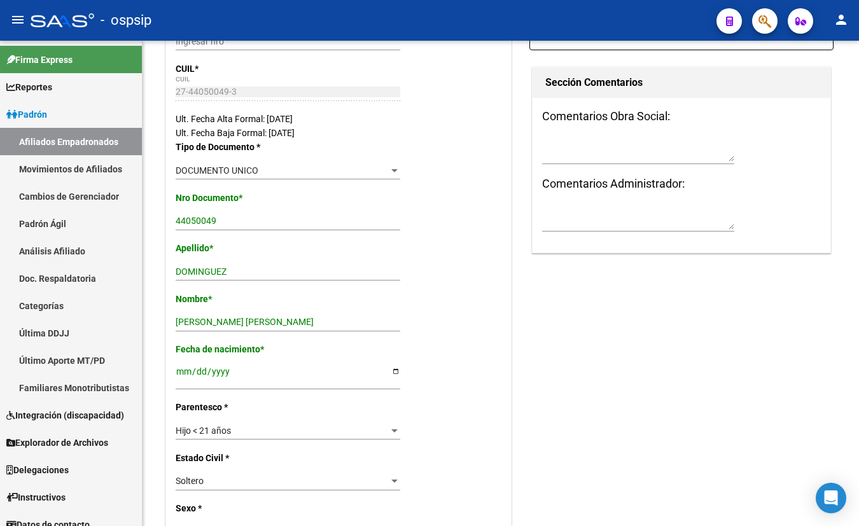
click at [246, 12] on div "- ospsip" at bounding box center [369, 20] width 676 height 28
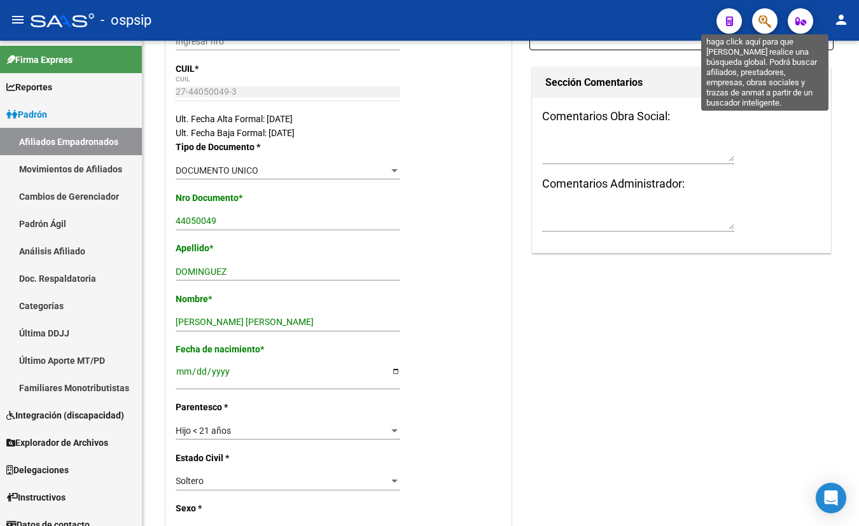
click at [766, 20] on icon "button" at bounding box center [765, 21] width 13 height 15
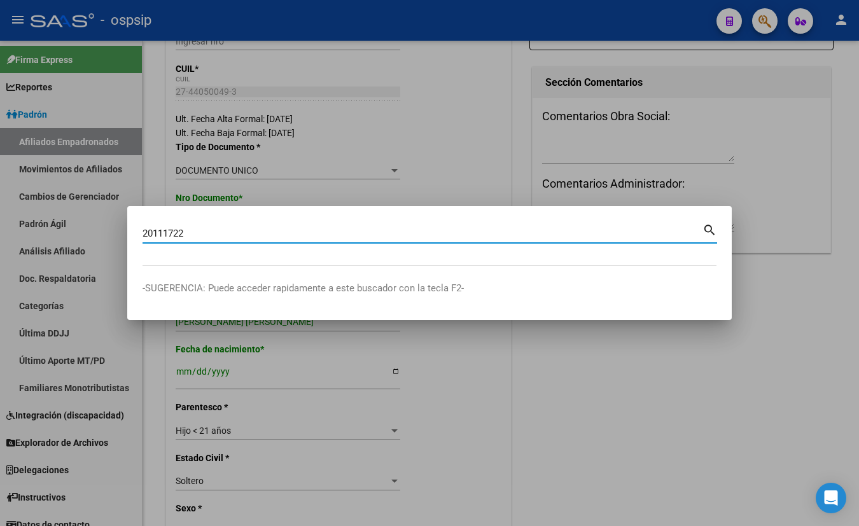
type input "20111722"
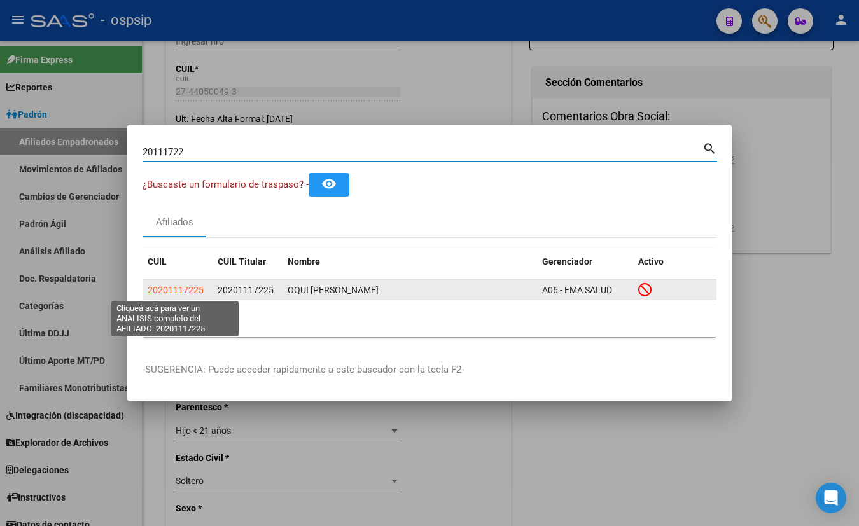
click at [174, 287] on span "20201117225" at bounding box center [176, 290] width 56 height 10
type textarea "20201117225"
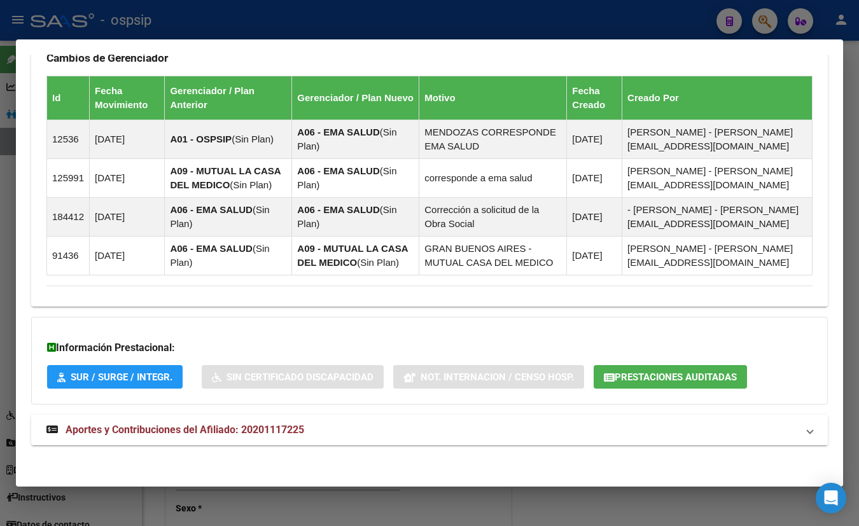
scroll to position [786, 0]
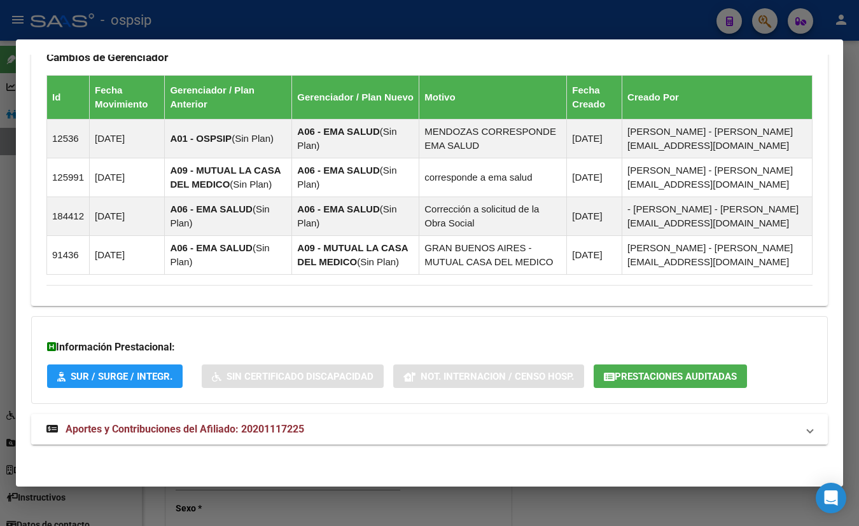
click at [243, 428] on span "Aportes y Contribuciones del Afiliado: 20201117225" at bounding box center [185, 429] width 239 height 12
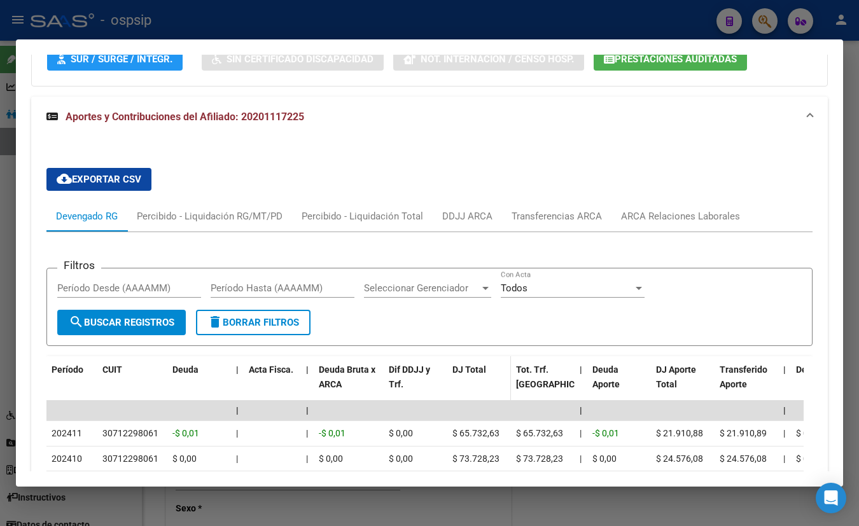
scroll to position [1105, 0]
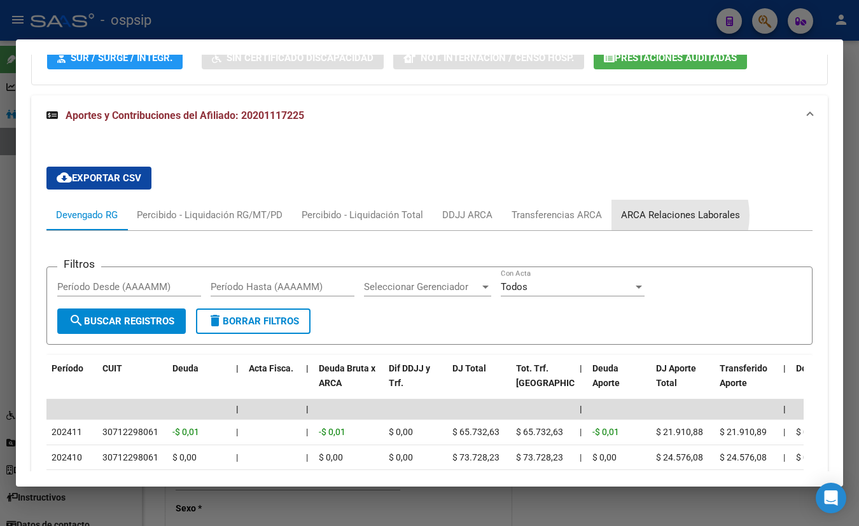
click at [668, 214] on div "ARCA Relaciones Laborales" at bounding box center [680, 215] width 119 height 14
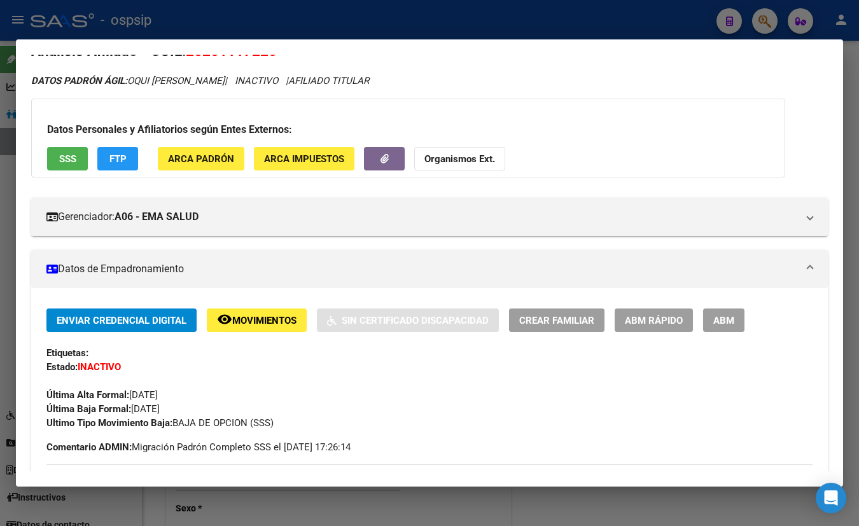
scroll to position [8, 0]
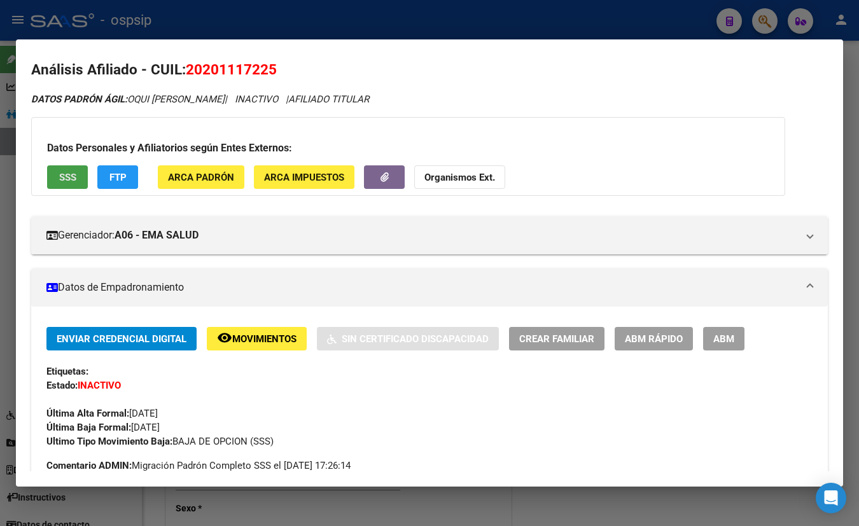
click at [64, 177] on span "SSS" at bounding box center [67, 177] width 17 height 11
click at [215, 398] on div "Última Alta Formal: 01/12/2018" at bounding box center [429, 407] width 766 height 28
click at [566, 96] on div "DATOS PADRÓN ÁGIL: OQUI DANIEL ALEJANDRO | INACTIVO | AFILIADO TITULAR" at bounding box center [429, 99] width 797 height 15
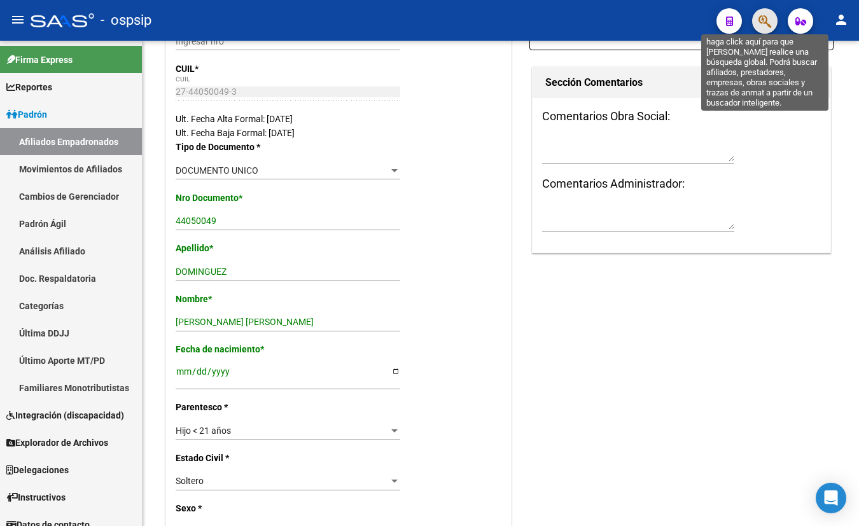
click at [761, 14] on icon "button" at bounding box center [765, 21] width 13 height 15
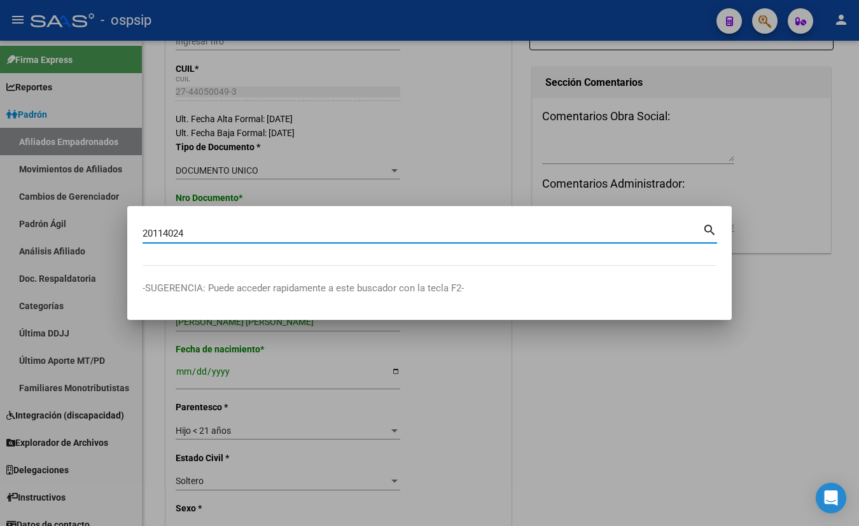
type input "20114024"
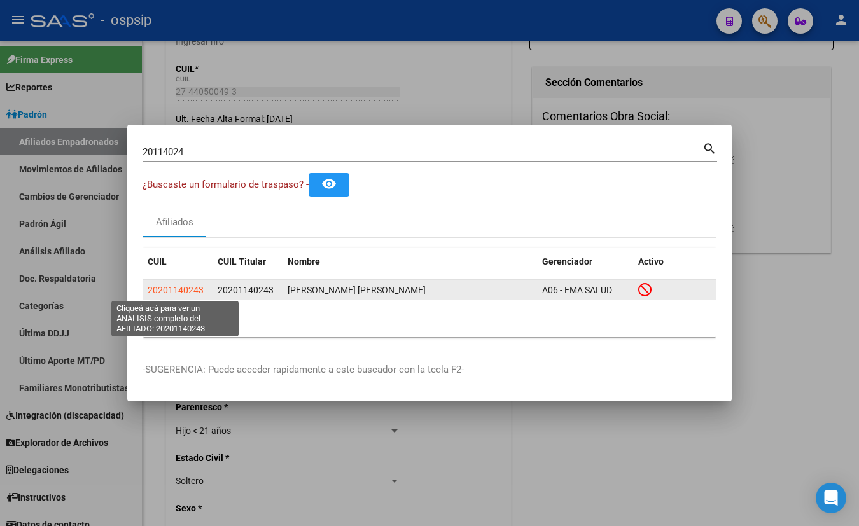
click at [178, 287] on span "20201140243" at bounding box center [176, 290] width 56 height 10
type textarea "20201140243"
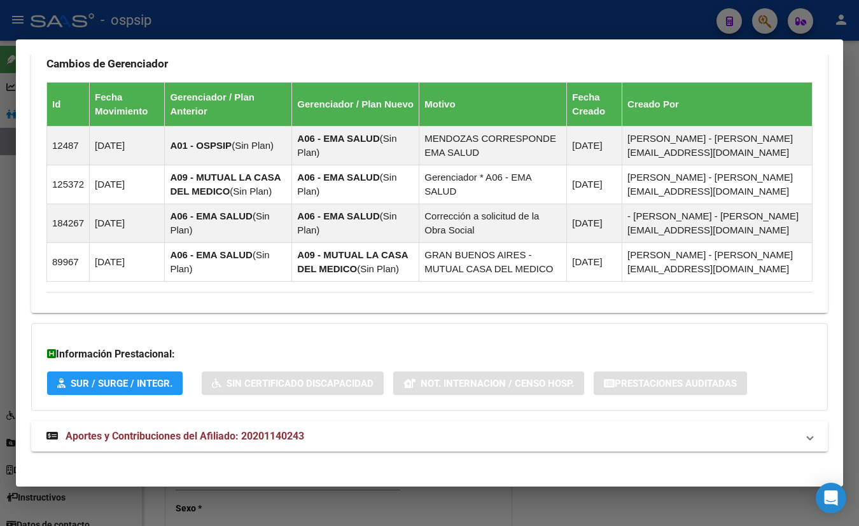
scroll to position [811, 0]
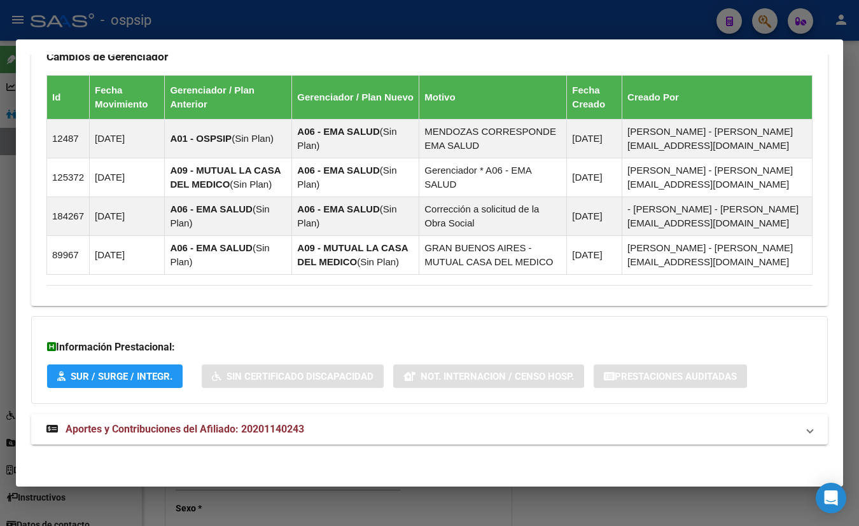
click at [236, 430] on span "Aportes y Contribuciones del Afiliado: 20201140243" at bounding box center [185, 429] width 239 height 12
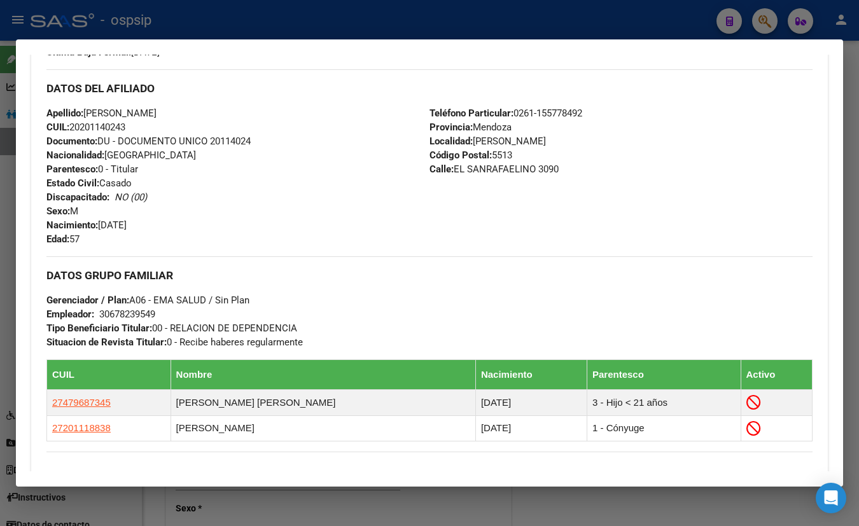
scroll to position [377, 0]
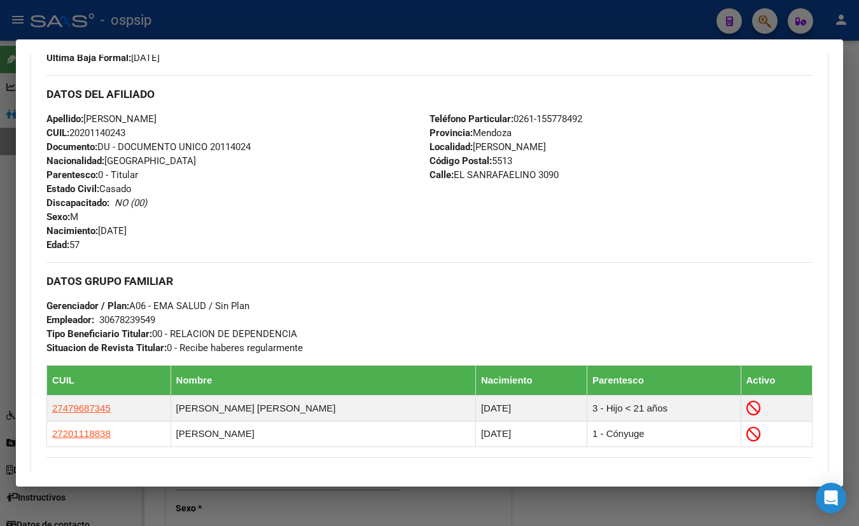
drag, startPoint x: 262, startPoint y: 105, endPoint x: 284, endPoint y: 139, distance: 40.1
click at [262, 105] on div "DATOS DEL AFILIADO" at bounding box center [429, 93] width 766 height 37
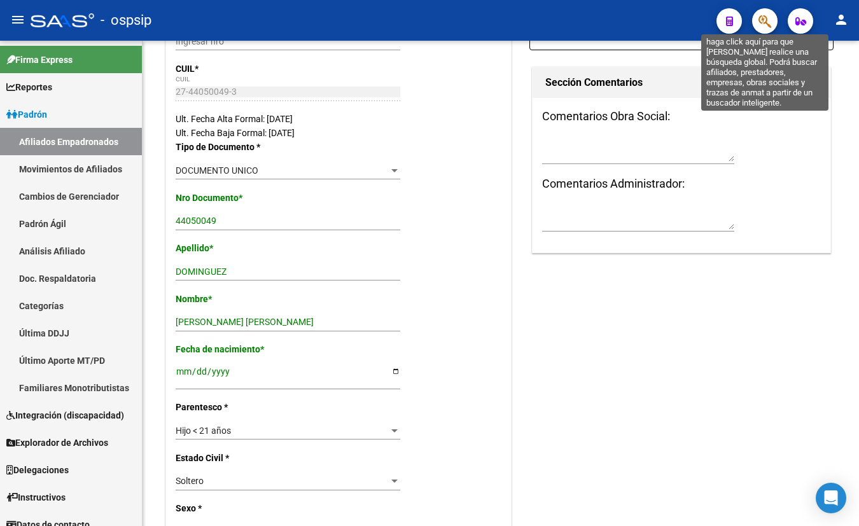
click at [763, 21] on icon "button" at bounding box center [765, 21] width 13 height 15
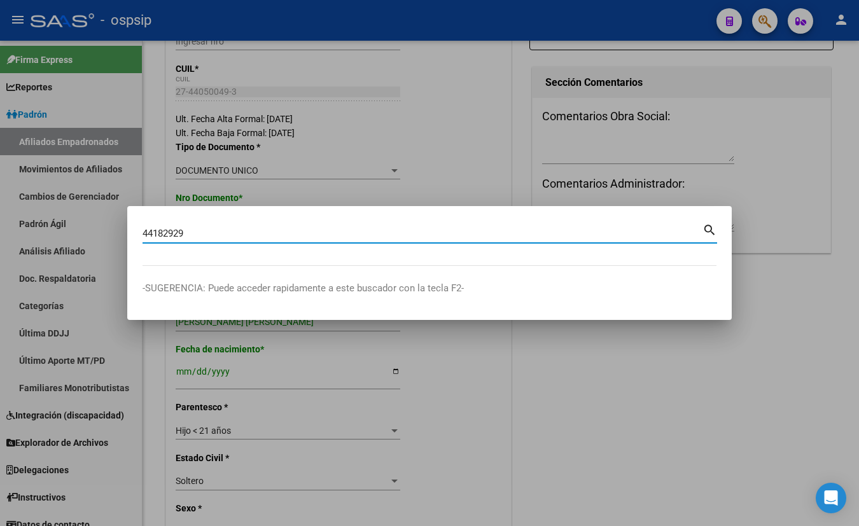
type input "44182929"
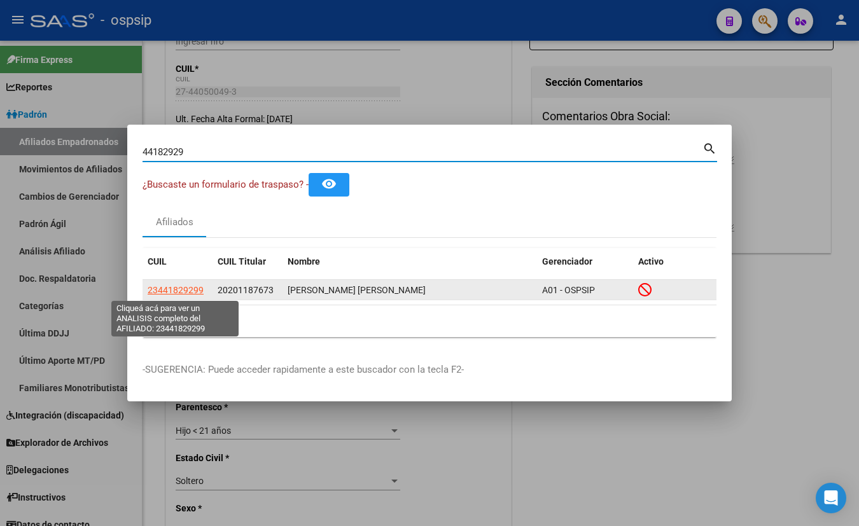
click at [168, 287] on span "23441829299" at bounding box center [176, 290] width 56 height 10
type textarea "23441829299"
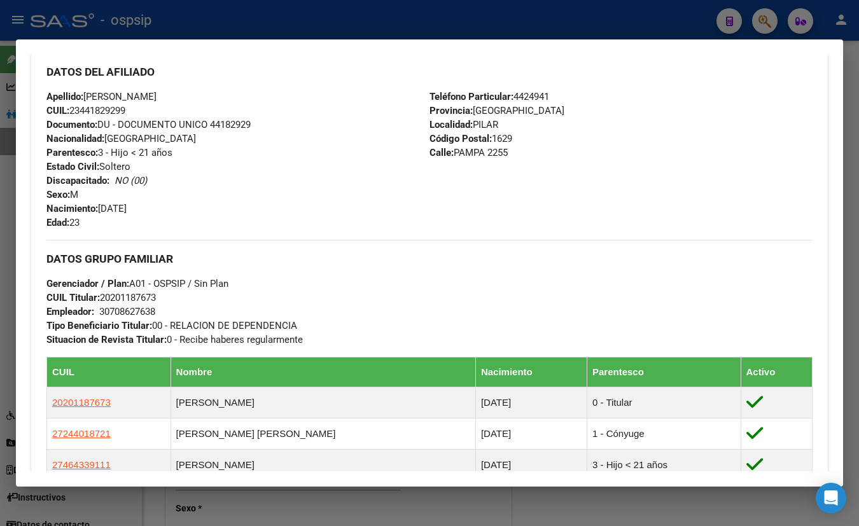
scroll to position [425, 0]
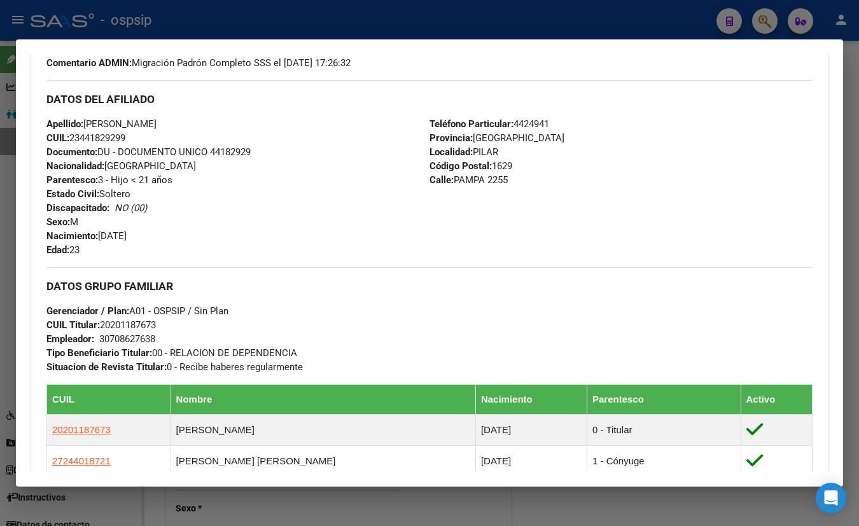
click at [262, 97] on h3 "DATOS DEL AFILIADO" at bounding box center [429, 99] width 766 height 14
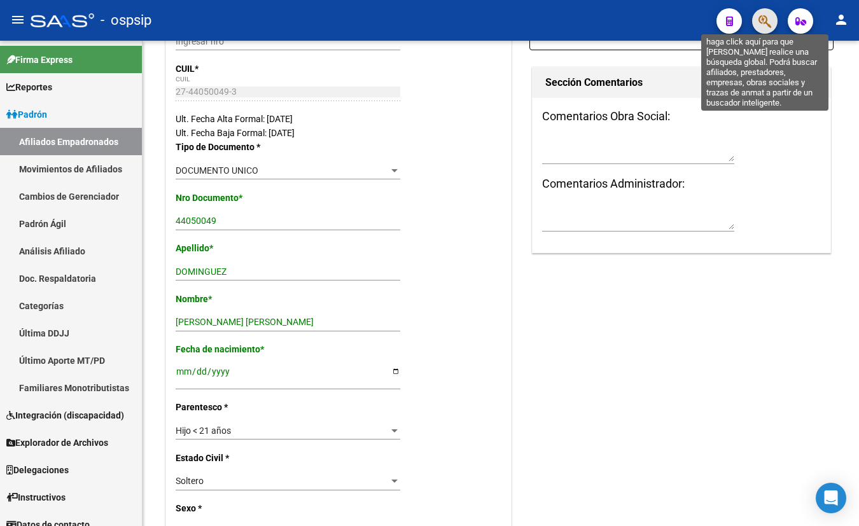
click at [764, 20] on icon "button" at bounding box center [765, 21] width 13 height 15
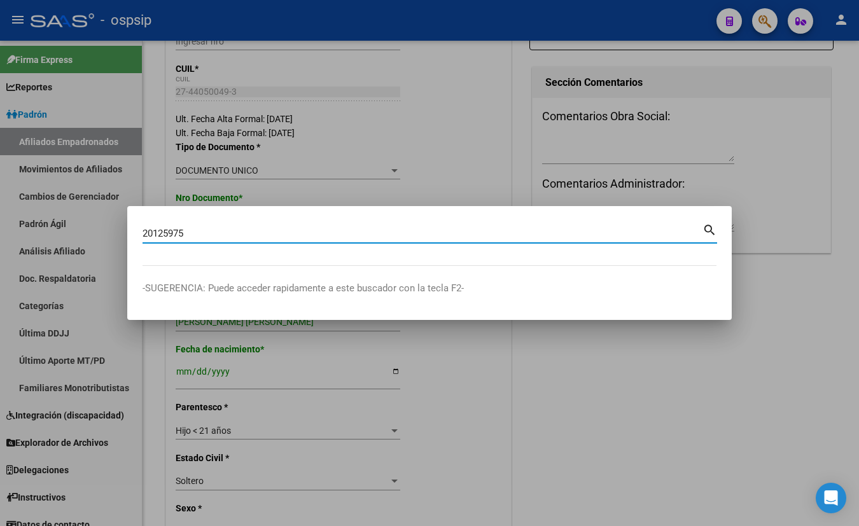
type input "20125975"
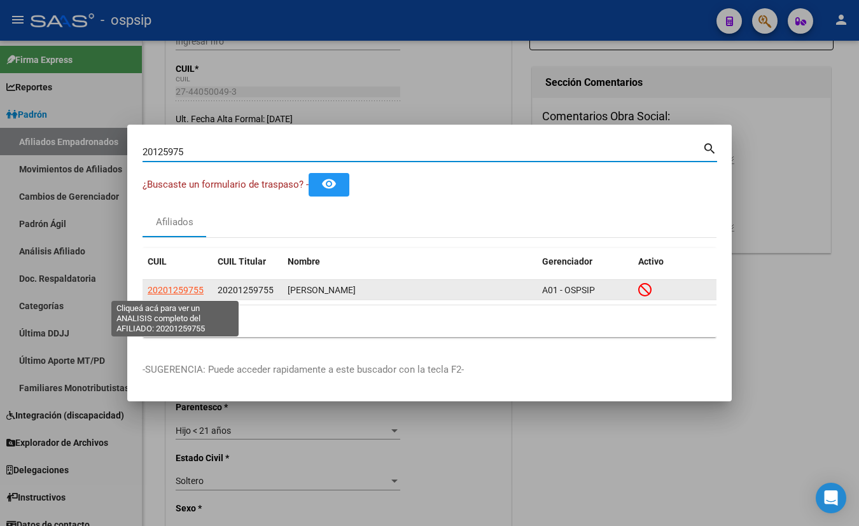
click at [177, 288] on span "20201259755" at bounding box center [176, 290] width 56 height 10
type textarea "20201259755"
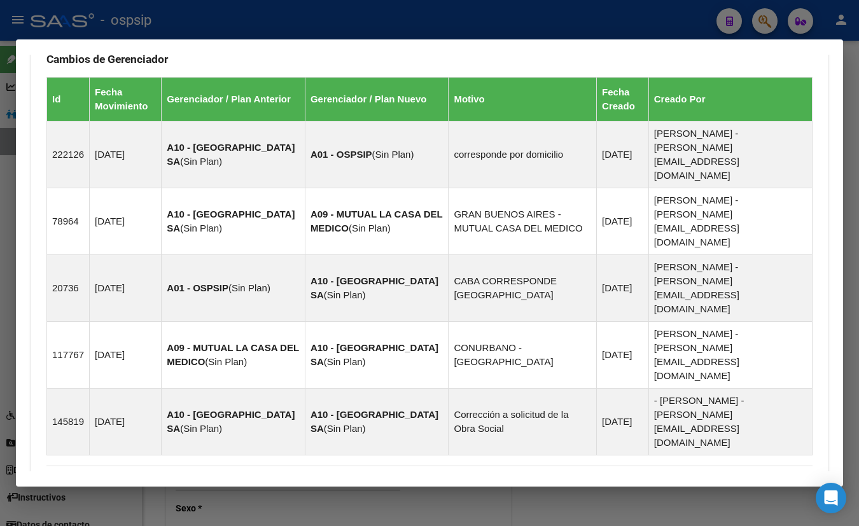
scroll to position [787, 0]
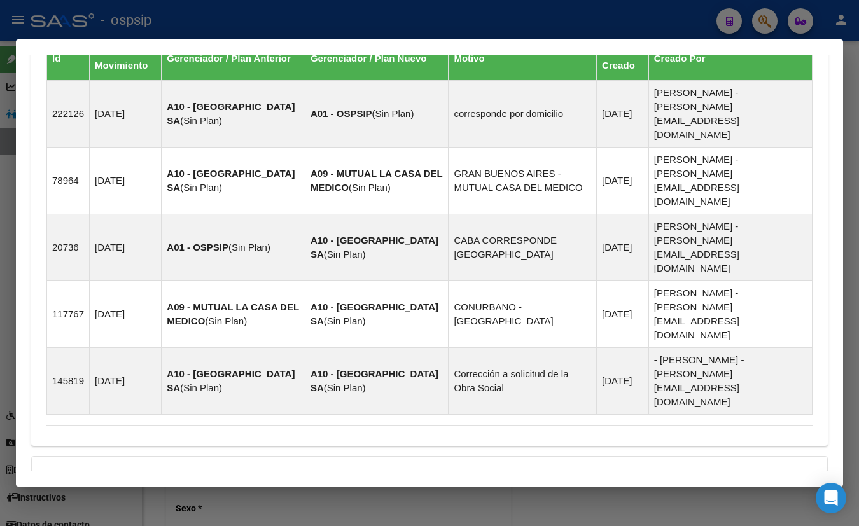
drag, startPoint x: 241, startPoint y: 428, endPoint x: 284, endPoint y: 414, distance: 45.3
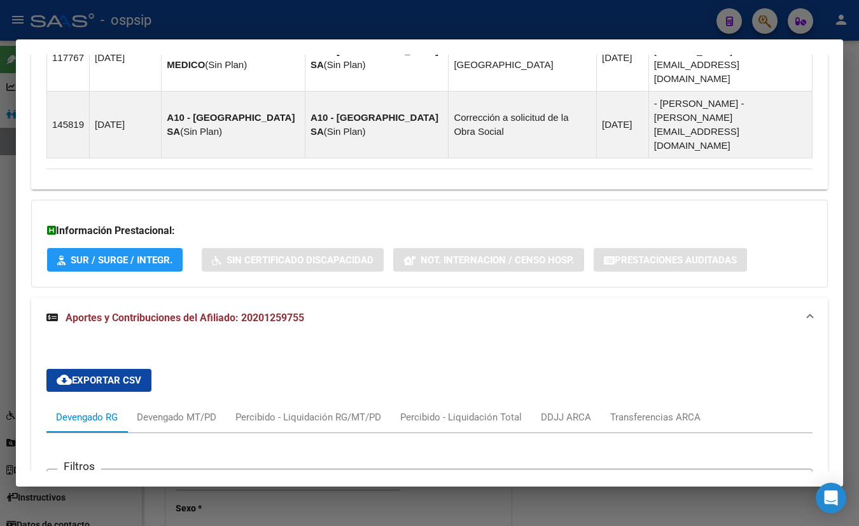
scroll to position [1048, 0]
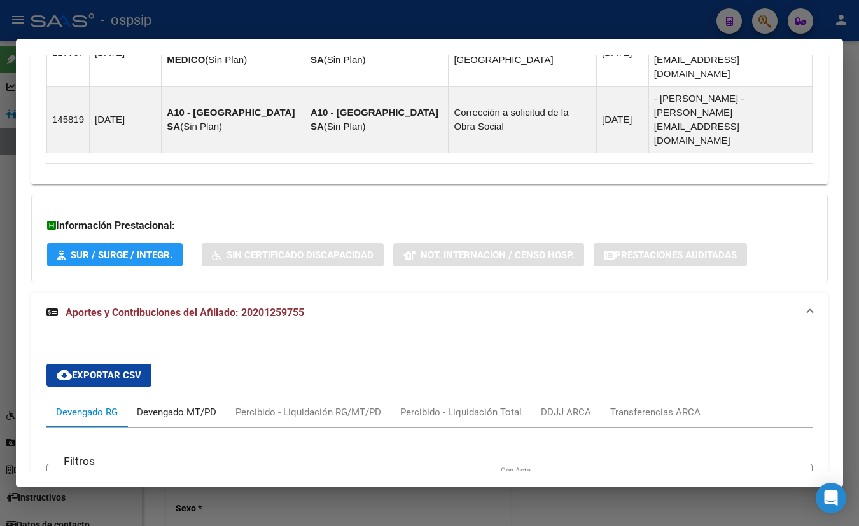
click at [184, 405] on div "Devengado MT/PD" at bounding box center [177, 412] width 80 height 14
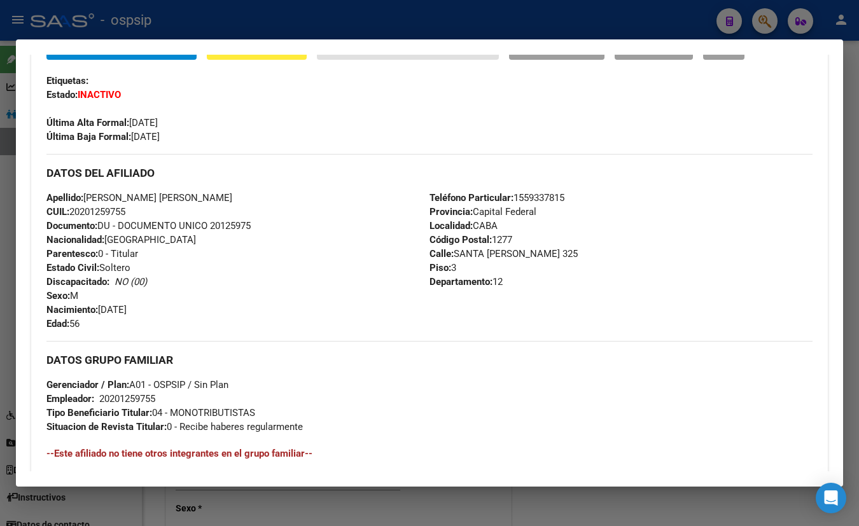
scroll to position [296, 0]
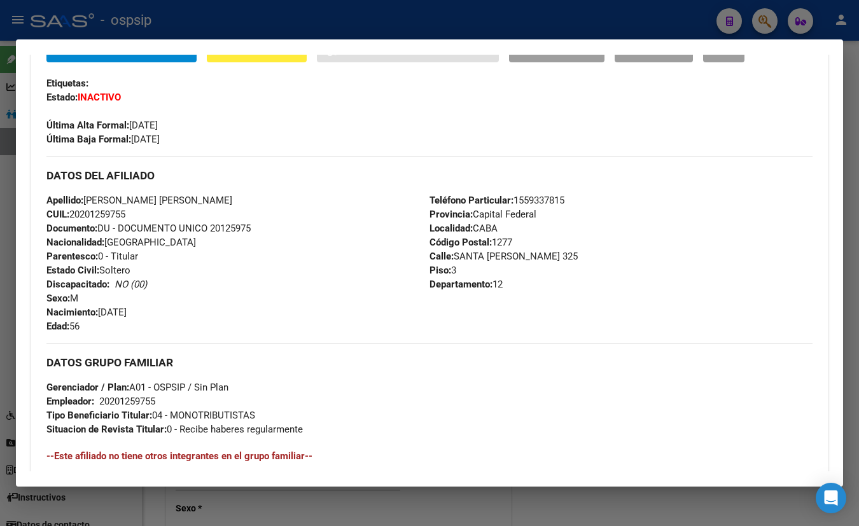
click at [237, 134] on div "Enviar Credencial Digital remove_red_eye Movimientos Sin Certificado Discapacid…" at bounding box center [429, 93] width 766 height 108
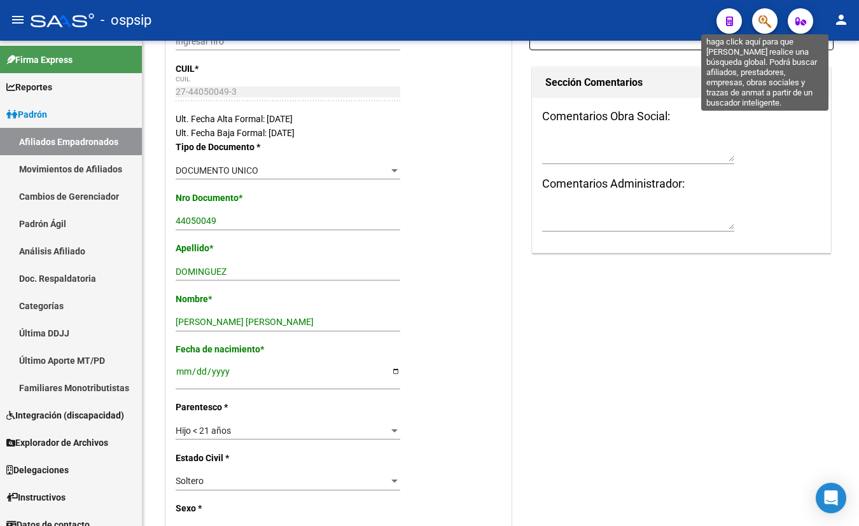
click at [763, 17] on icon "button" at bounding box center [765, 21] width 13 height 15
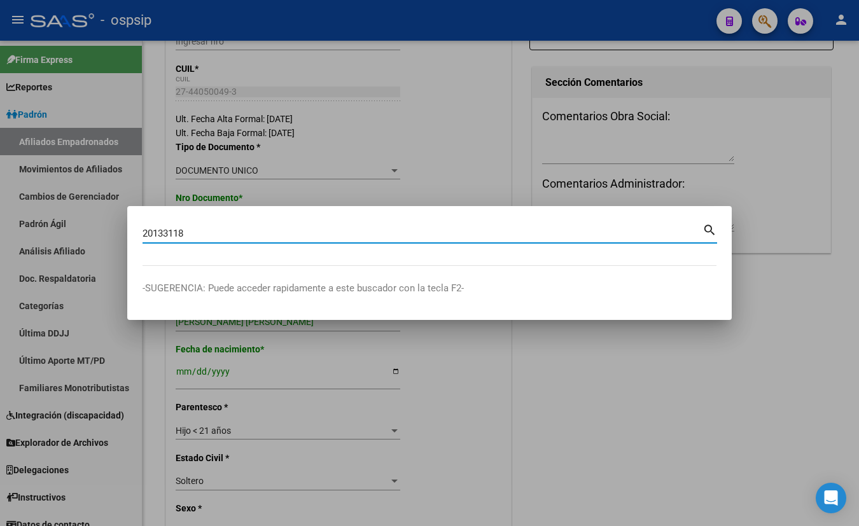
type input "20133118"
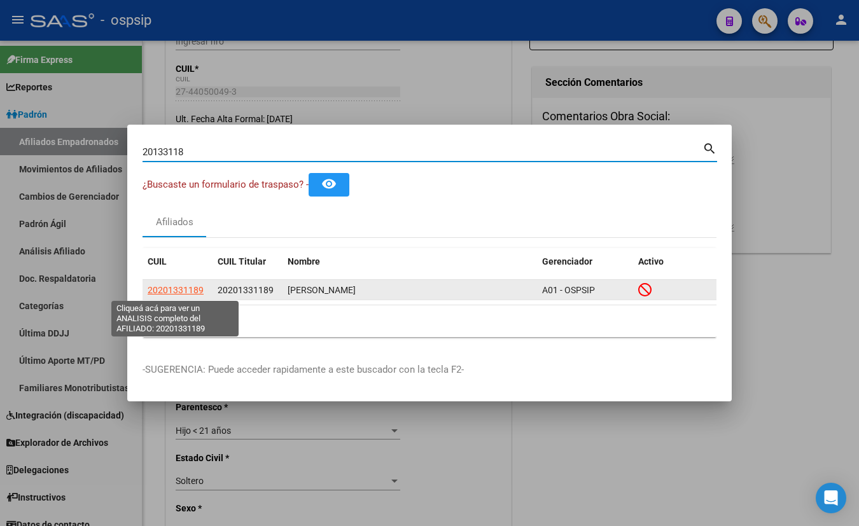
click at [177, 287] on span "20201331189" at bounding box center [176, 290] width 56 height 10
type textarea "20201331189"
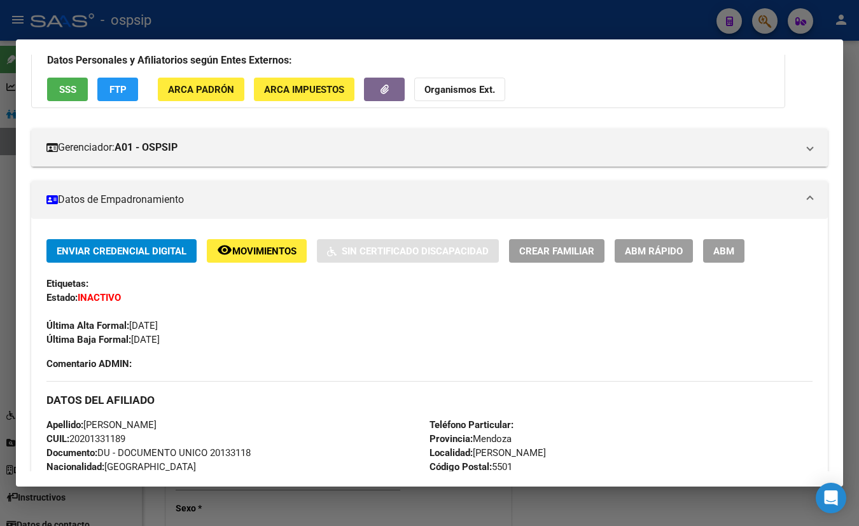
scroll to position [88, 0]
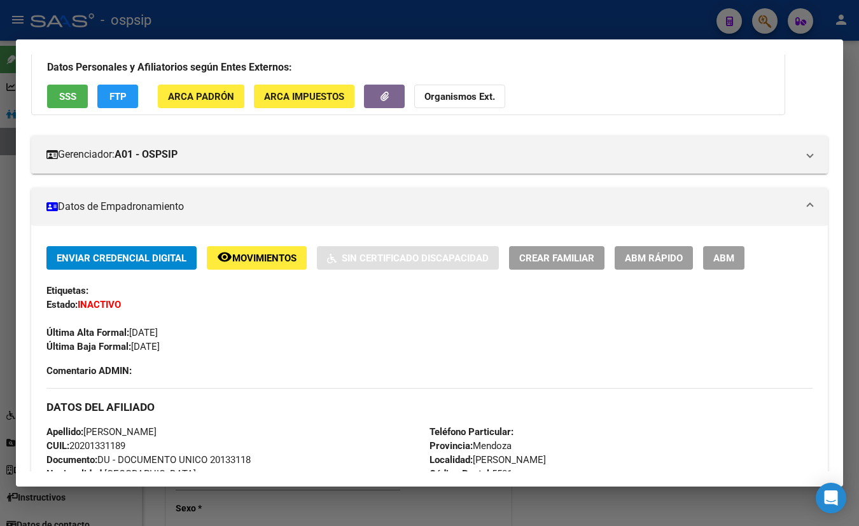
click at [64, 92] on span "SSS" at bounding box center [67, 96] width 17 height 11
click at [230, 122] on div "DATOS PADRÓN ÁGIL: OLIVERA JOSE ALBERTO | INACTIVO | AFILIADO TITULAR Datos Per…" at bounding box center [429, 437] width 797 height 852
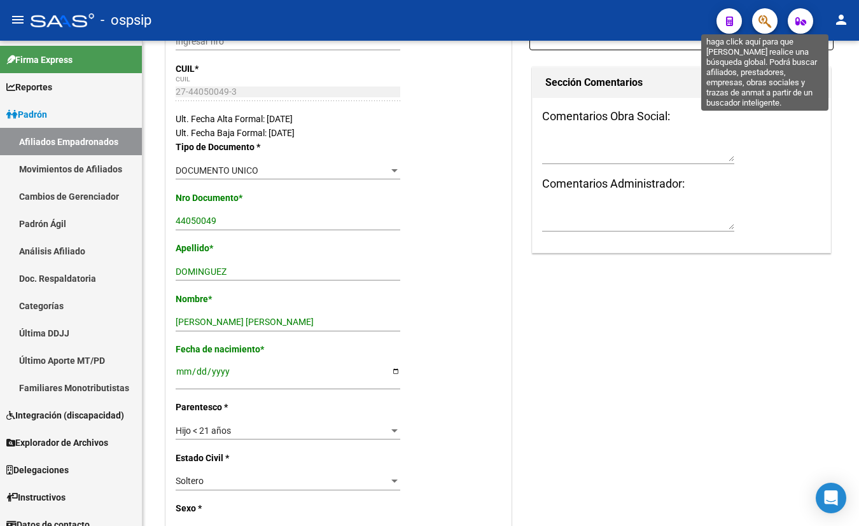
click at [761, 18] on icon "button" at bounding box center [765, 21] width 13 height 15
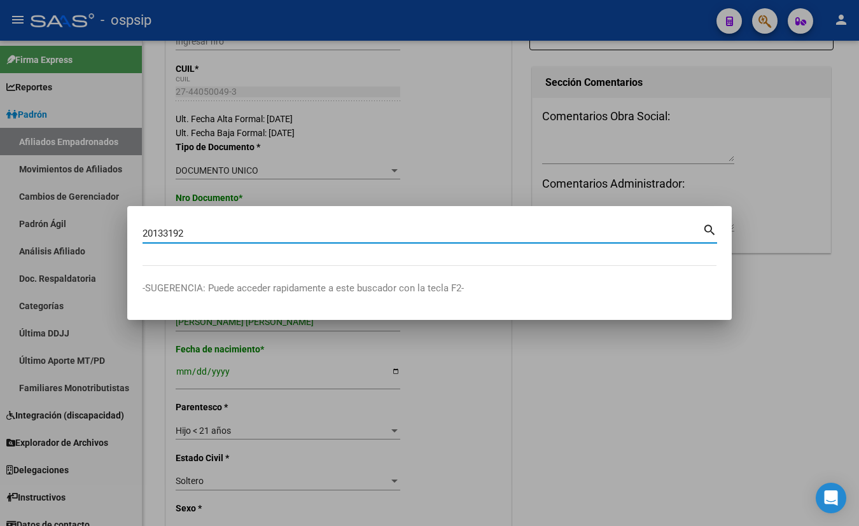
type input "20133192"
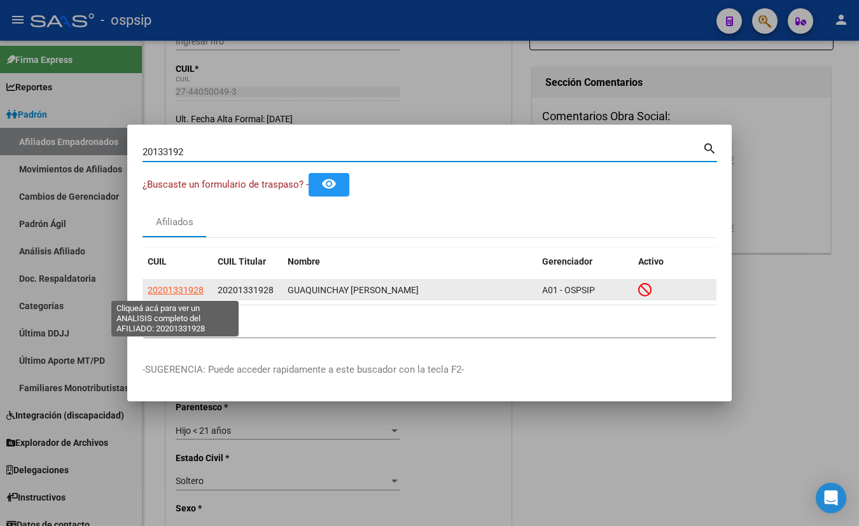
click at [165, 290] on span "20201331928" at bounding box center [176, 290] width 56 height 10
type textarea "20201331928"
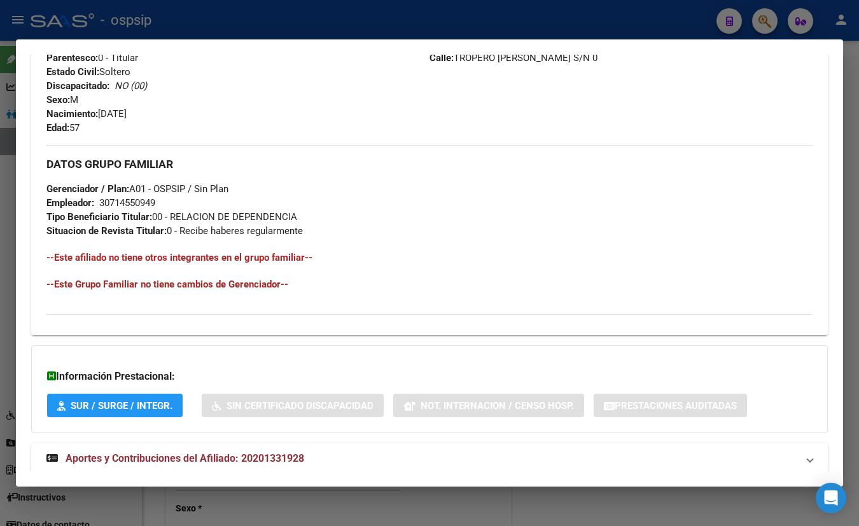
scroll to position [548, 0]
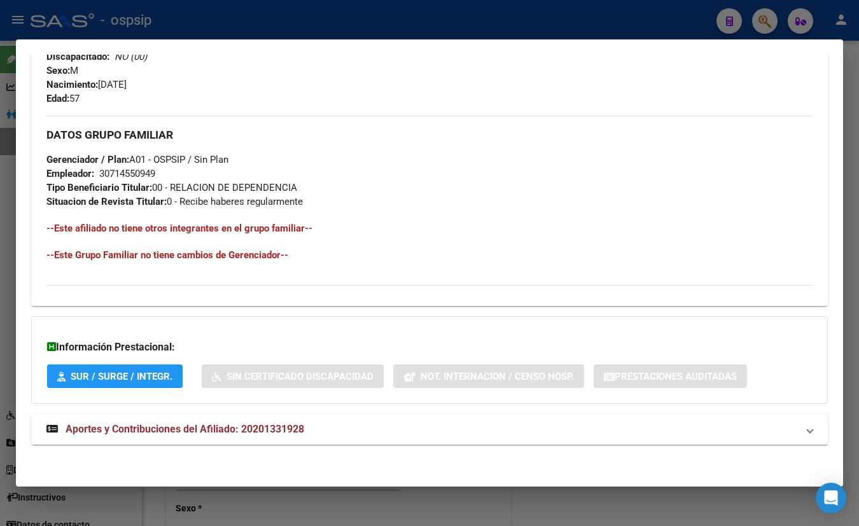
click at [220, 432] on span "Aportes y Contribuciones del Afiliado: 20201331928" at bounding box center [185, 429] width 239 height 12
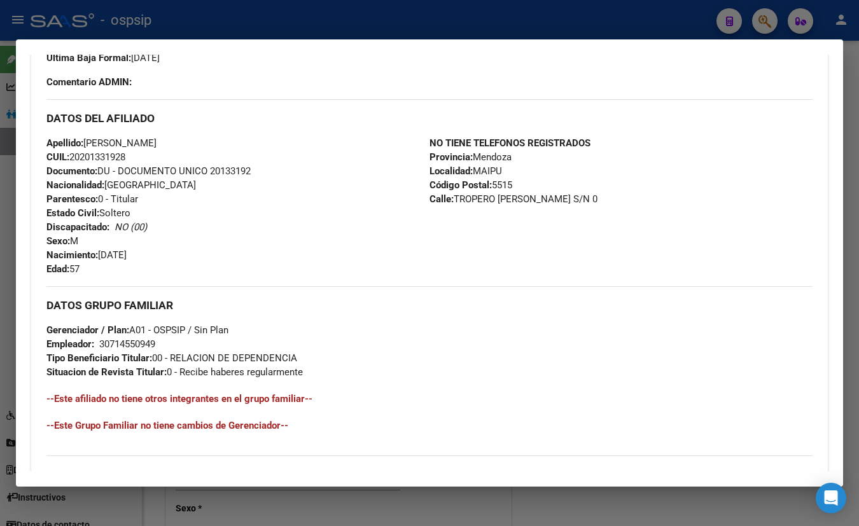
scroll to position [259, 0]
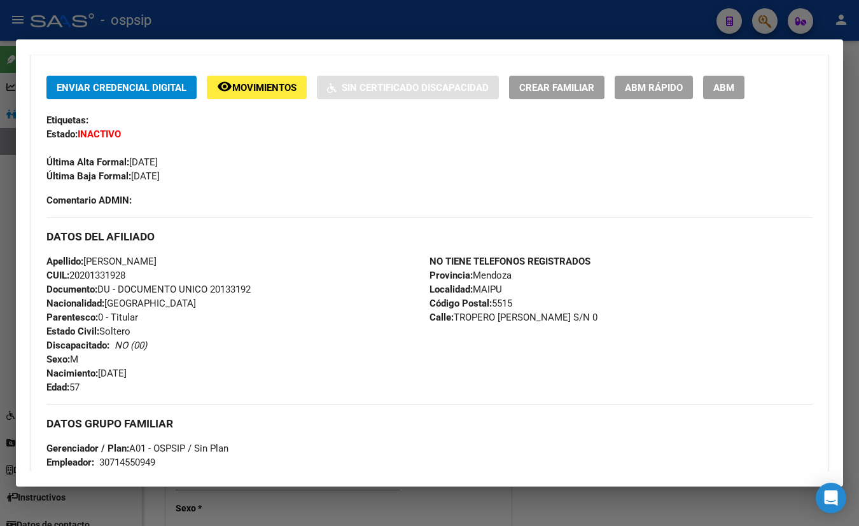
click at [215, 102] on div "Enviar Credencial Digital remove_red_eye Movimientos Sin Certificado Discapacid…" at bounding box center [429, 130] width 766 height 108
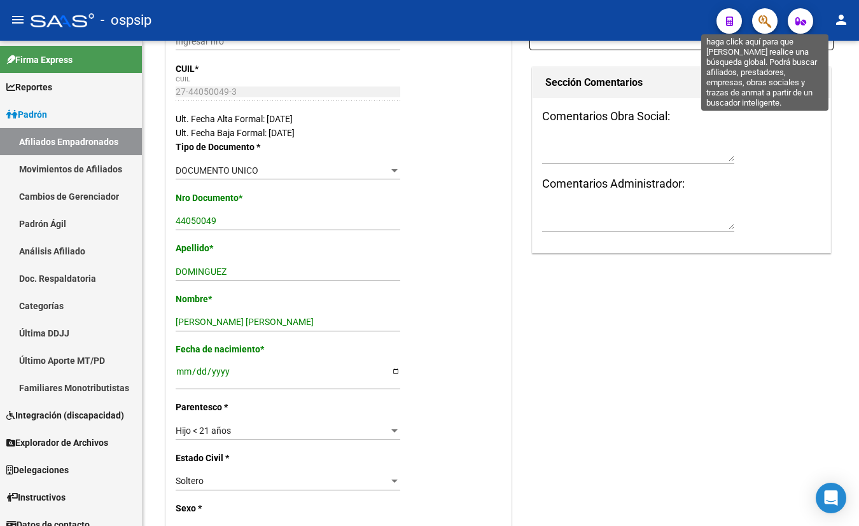
click at [767, 20] on icon "button" at bounding box center [765, 21] width 13 height 15
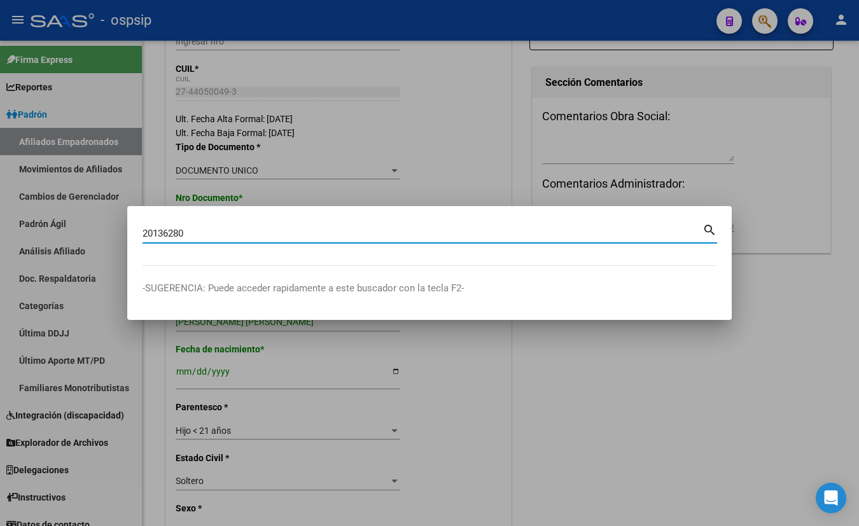
type input "20136280"
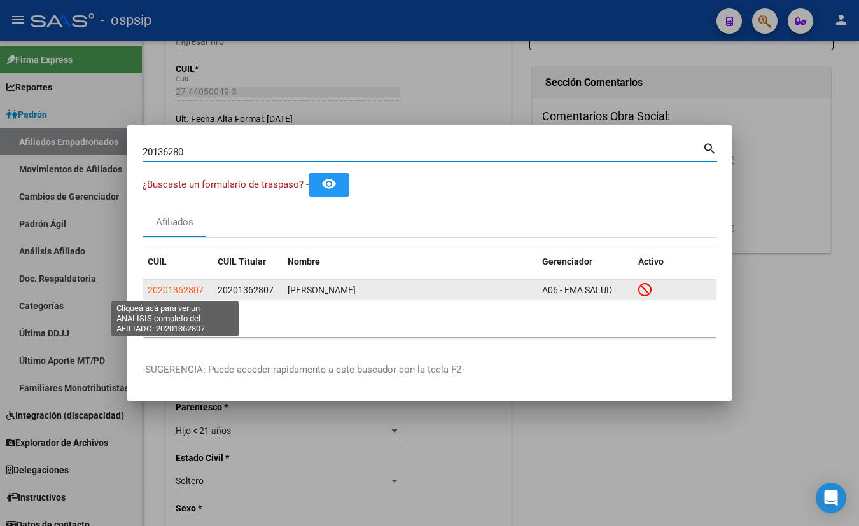
click at [171, 292] on span "20201362807" at bounding box center [176, 290] width 56 height 10
type textarea "20201362807"
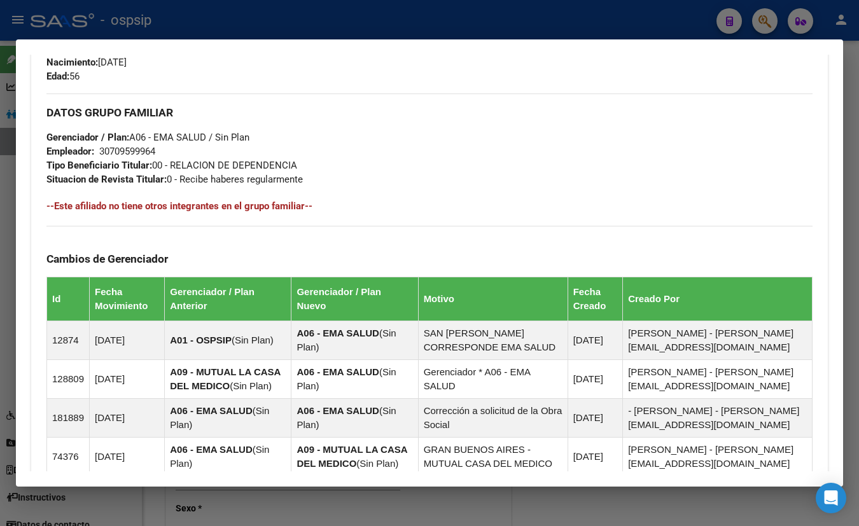
scroll to position [748, 0]
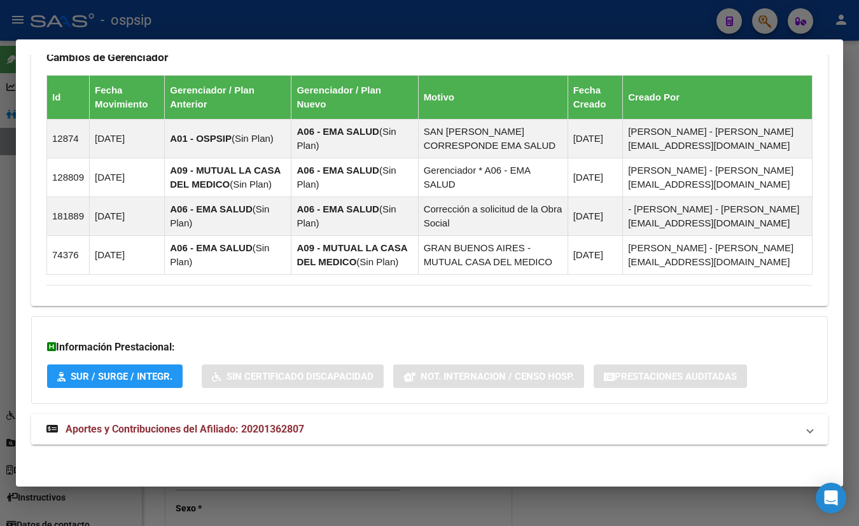
click at [267, 426] on span "Aportes y Contribuciones del Afiliado: 20201362807" at bounding box center [185, 429] width 239 height 12
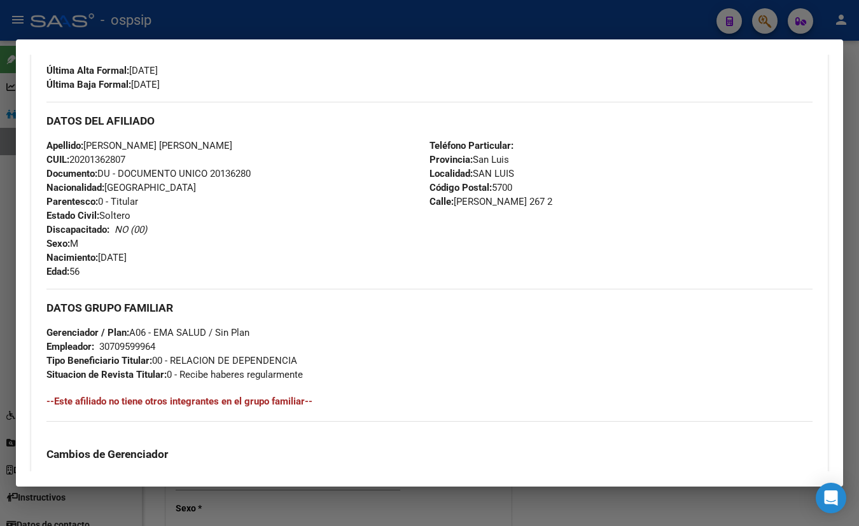
scroll to position [315, 0]
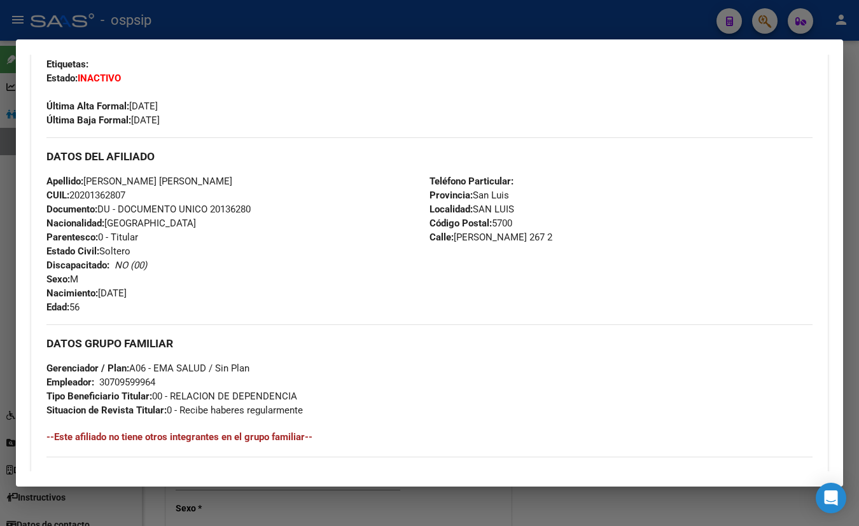
drag, startPoint x: 223, startPoint y: 109, endPoint x: 370, endPoint y: 207, distance: 176.9
click at [223, 109] on div "Última Alta Formal: 01/04/2022" at bounding box center [429, 99] width 766 height 28
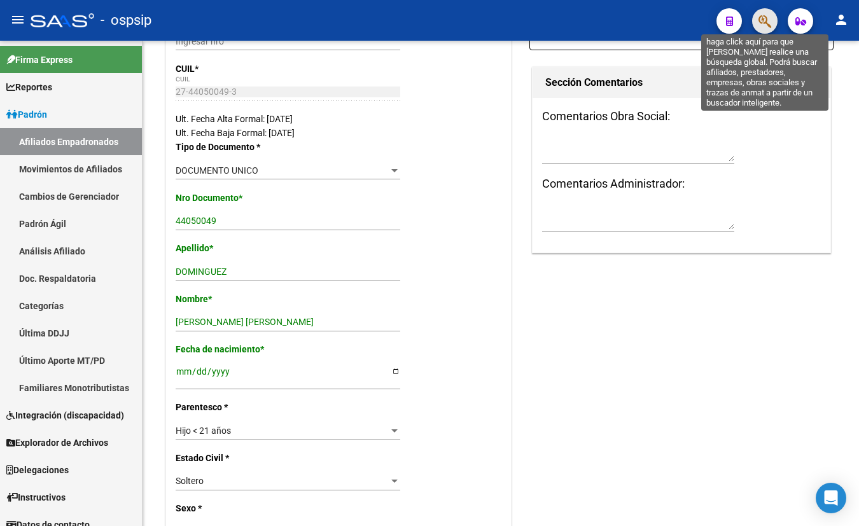
click at [768, 18] on icon "button" at bounding box center [765, 21] width 13 height 15
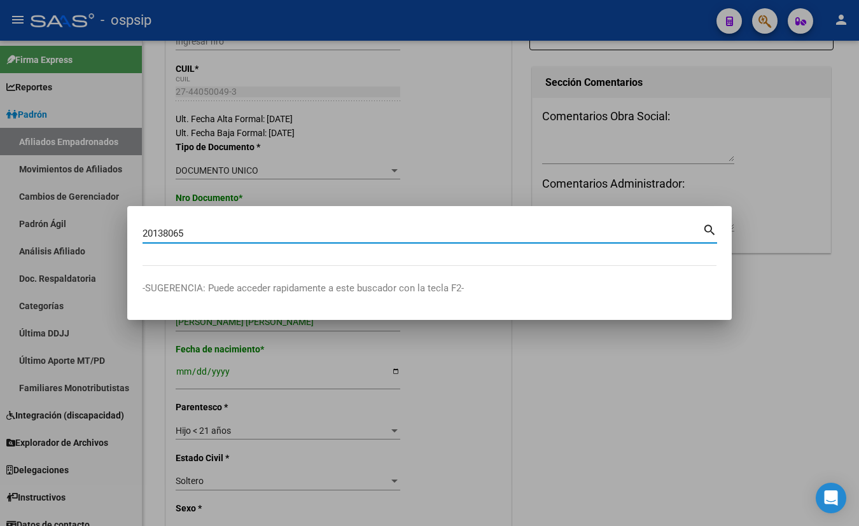
type input "20138065"
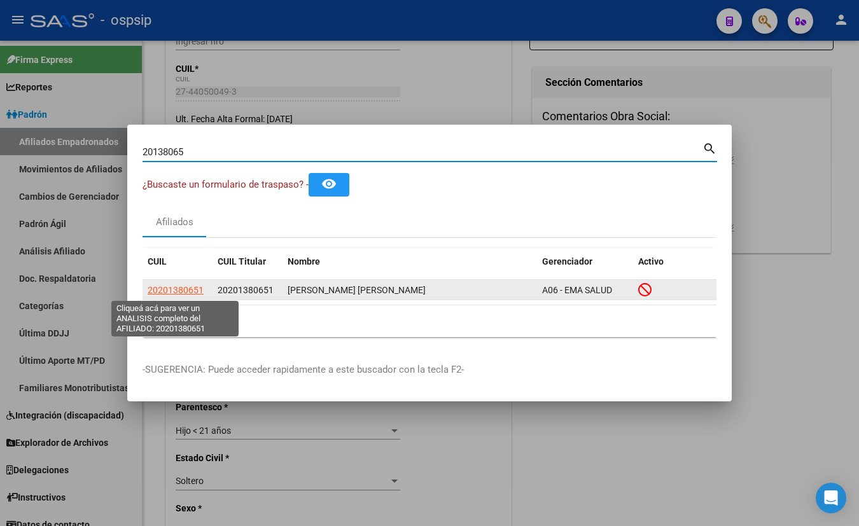
click at [169, 291] on span "20201380651" at bounding box center [176, 290] width 56 height 10
type textarea "20201380651"
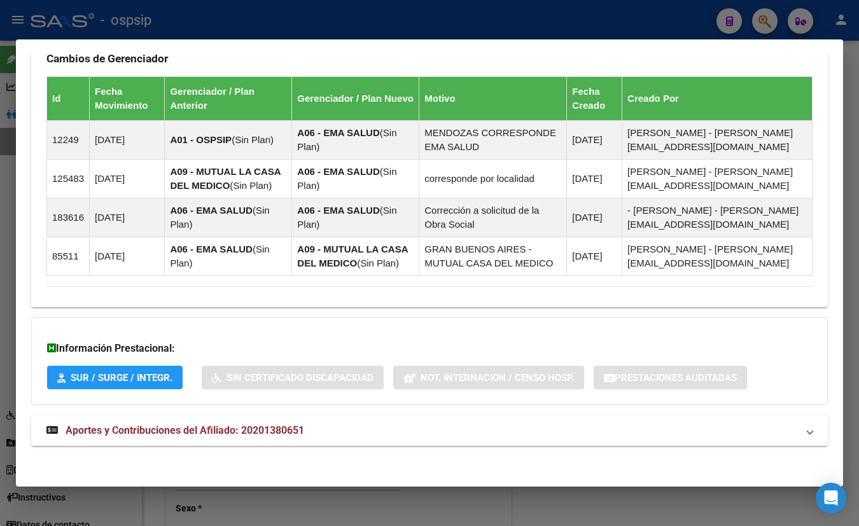
scroll to position [786, 0]
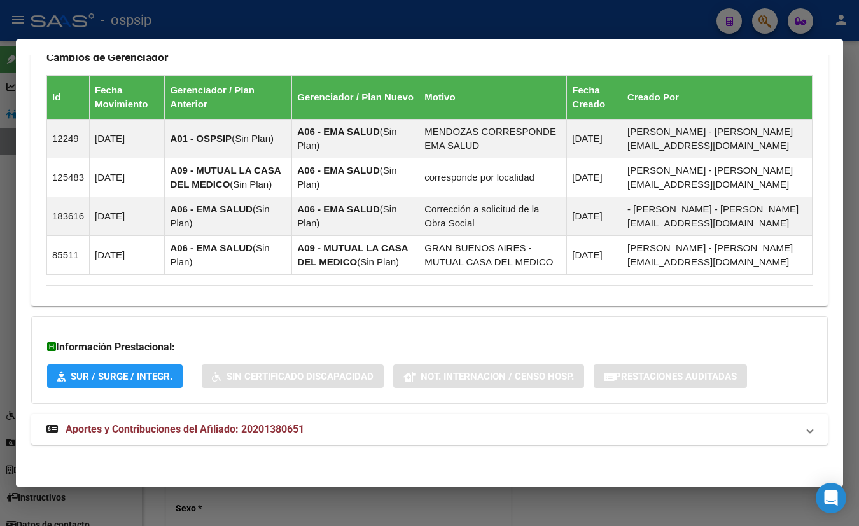
click at [242, 426] on span "Aportes y Contribuciones del Afiliado: 20201380651" at bounding box center [185, 429] width 239 height 12
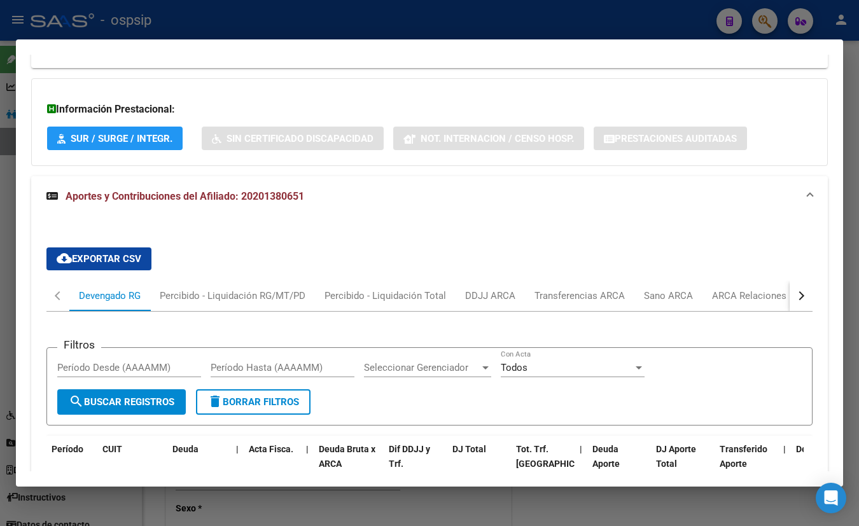
scroll to position [1048, 0]
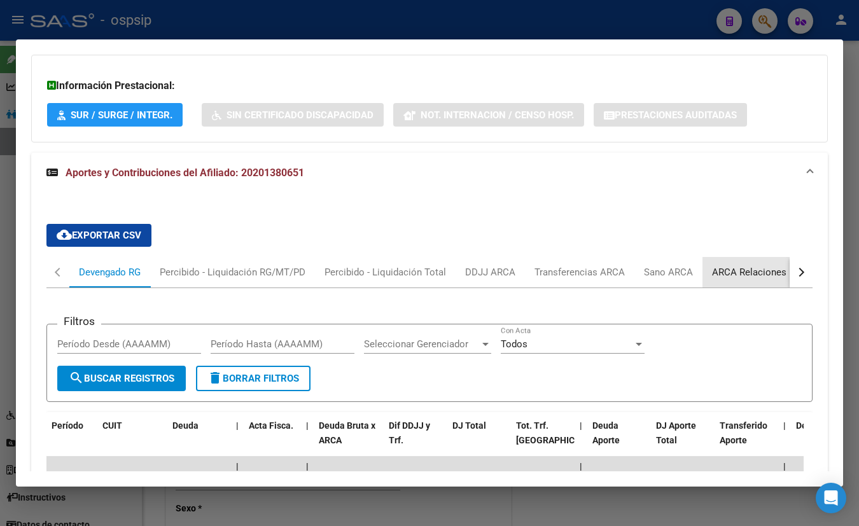
click at [751, 267] on div "ARCA Relaciones Laborales" at bounding box center [771, 272] width 119 height 14
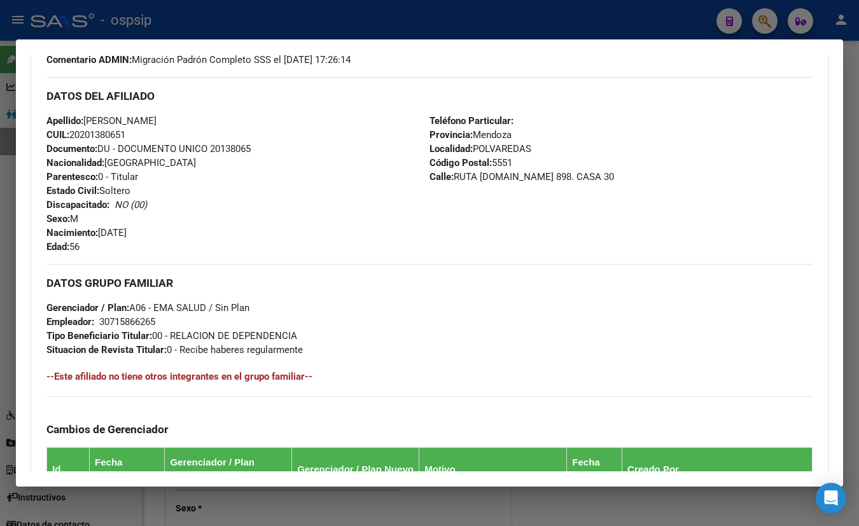
scroll to position [411, 0]
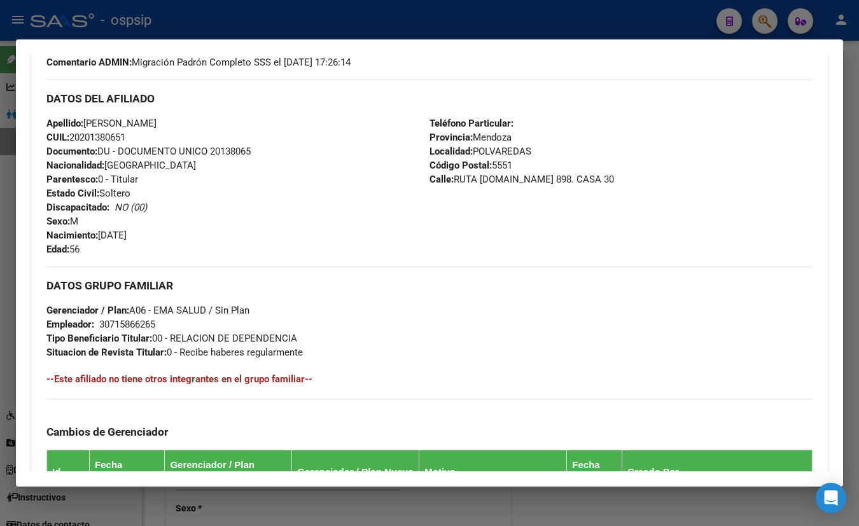
drag, startPoint x: 249, startPoint y: 123, endPoint x: 255, endPoint y: 130, distance: 9.0
click at [249, 123] on div "Apellido: EDUARDO DANIEL ACEVEDO CUIL: 20201380651 Documento: DU - DOCUMENTO UN…" at bounding box center [237, 186] width 383 height 140
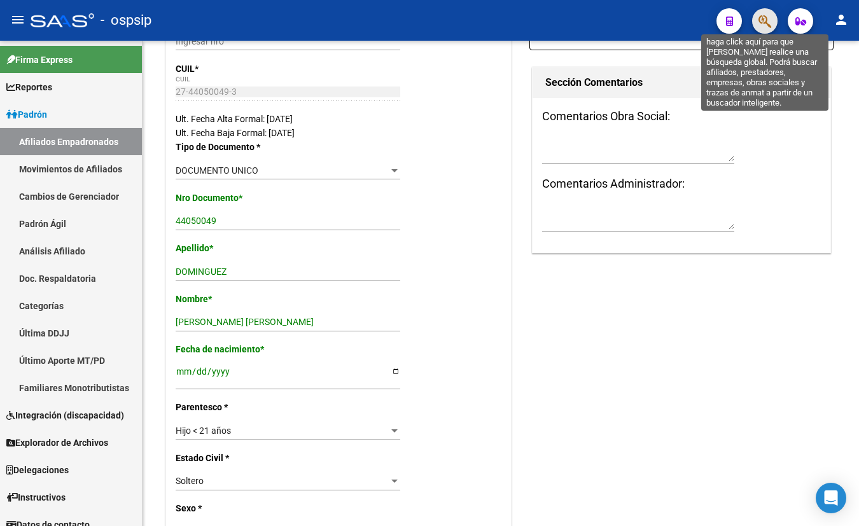
click at [767, 19] on icon "button" at bounding box center [765, 21] width 13 height 15
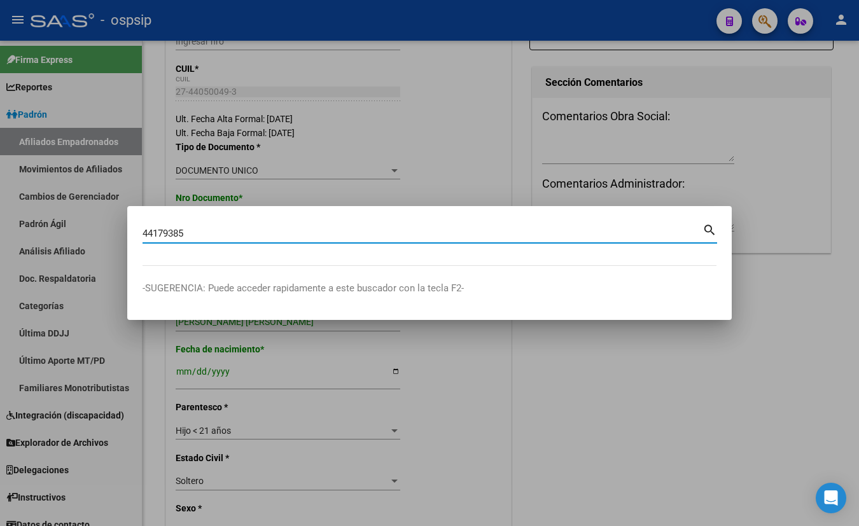
type input "44179385"
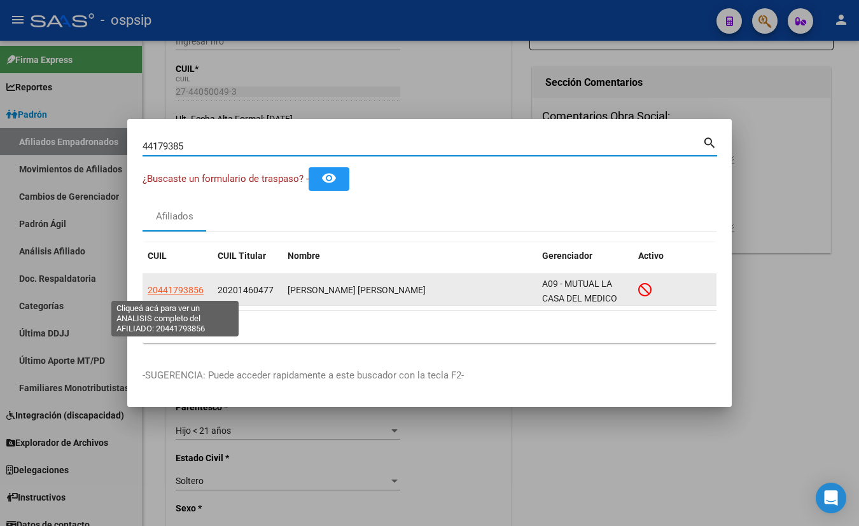
click at [177, 288] on span "20441793856" at bounding box center [176, 290] width 56 height 10
type textarea "20441793856"
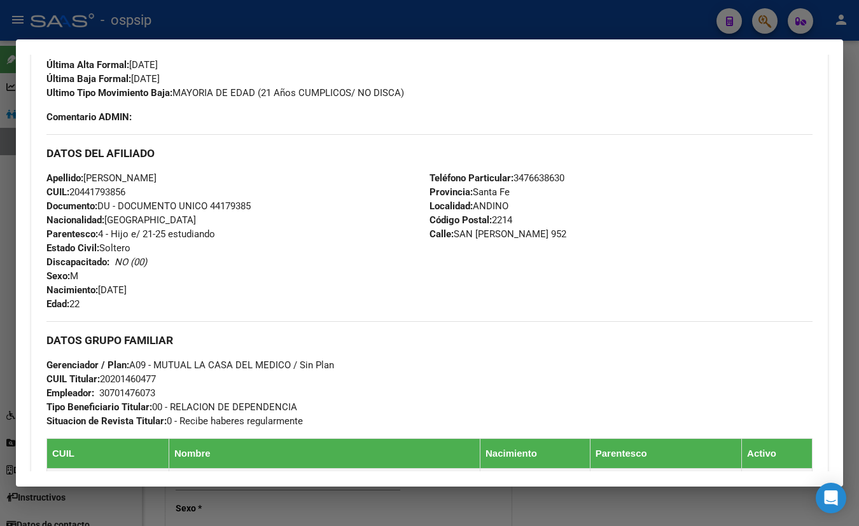
scroll to position [347, 0]
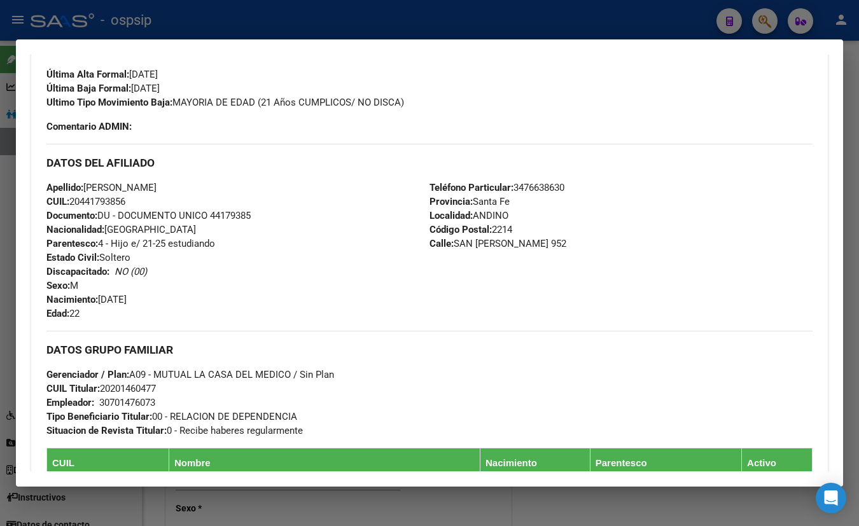
drag, startPoint x: 253, startPoint y: 122, endPoint x: 282, endPoint y: 122, distance: 29.3
click at [253, 122] on div "Enviar Credencial Digital remove_red_eye Movimientos Sin Certificado Discapacid…" at bounding box center [429, 61] width 766 height 146
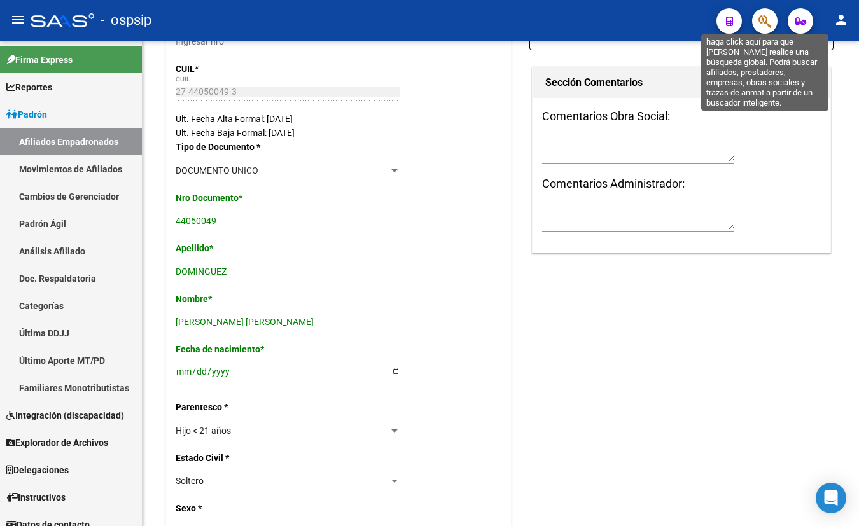
click at [767, 20] on icon "button" at bounding box center [765, 21] width 13 height 15
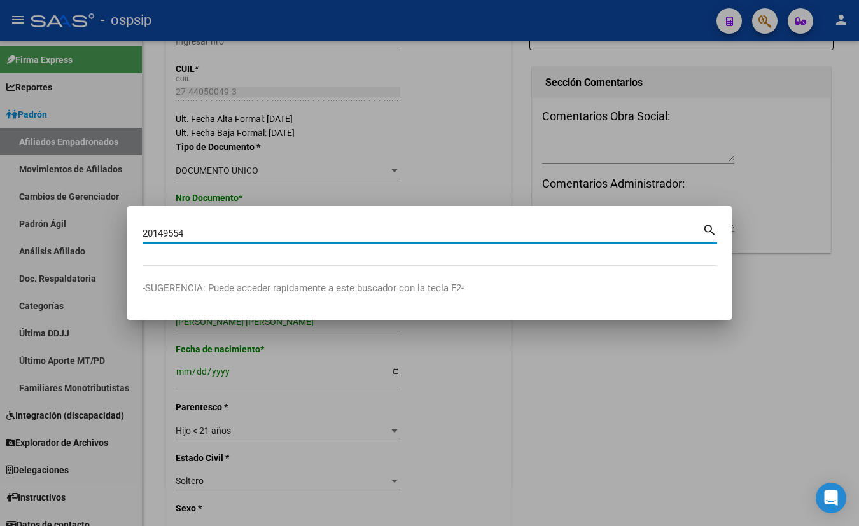
type input "20149554"
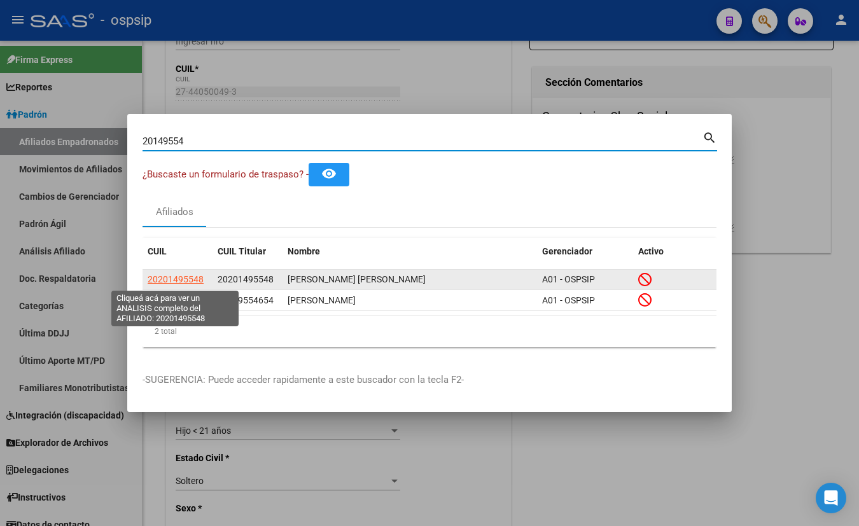
click at [170, 281] on span "20201495548" at bounding box center [176, 279] width 56 height 10
type textarea "20201495548"
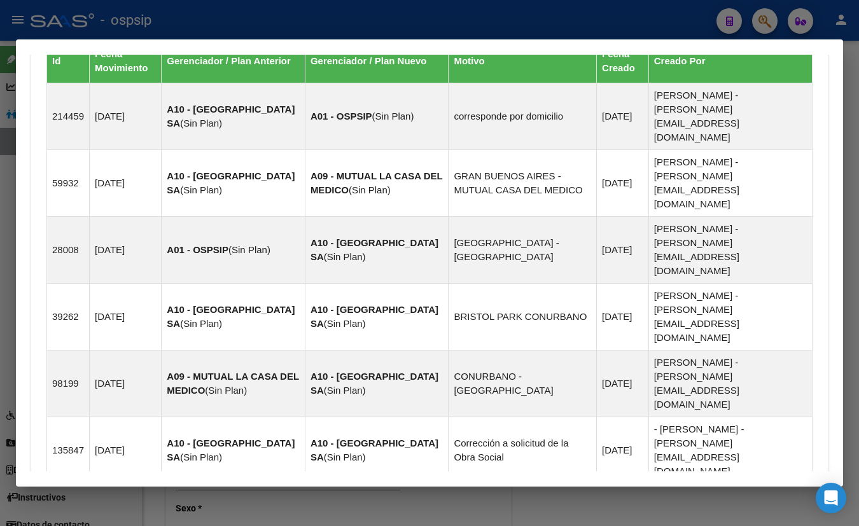
scroll to position [913, 0]
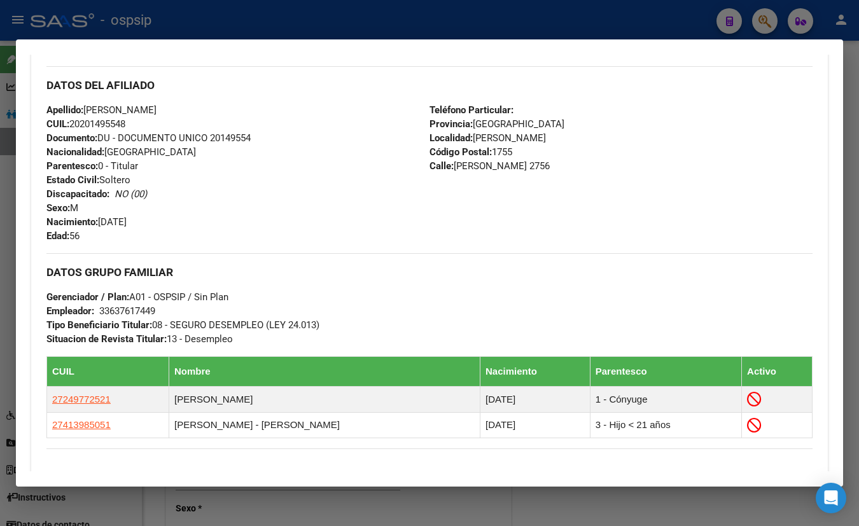
scroll to position [422, 0]
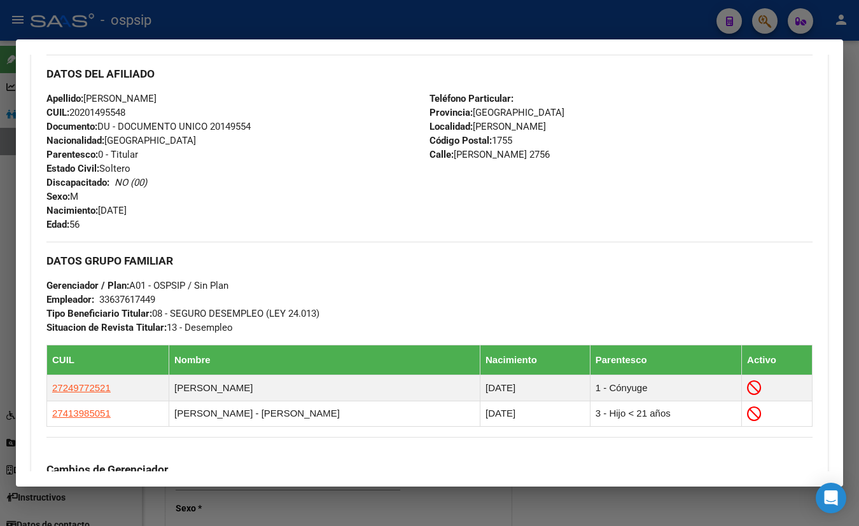
click at [234, 101] on div "Apellido: FRANCISCO OMAR ORELLANA CUIL: 20201495548 Documento: DU - DOCUMENTO U…" at bounding box center [237, 162] width 383 height 140
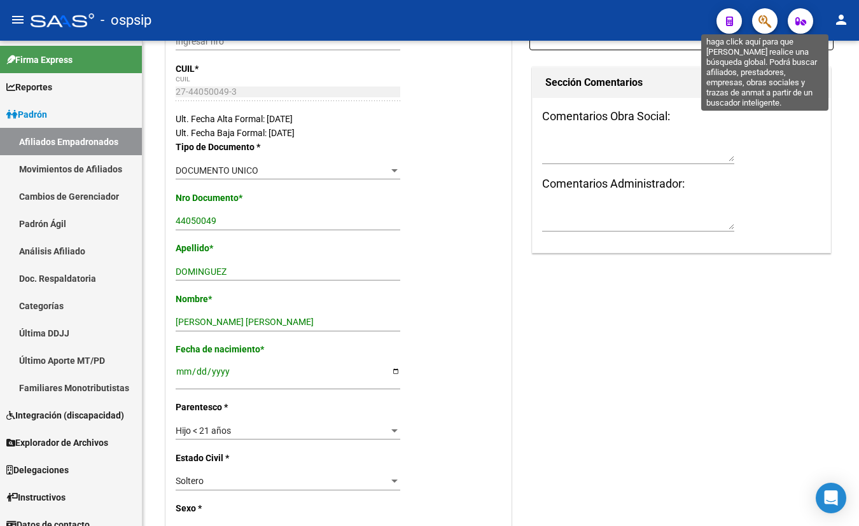
click at [764, 16] on icon "button" at bounding box center [765, 21] width 13 height 15
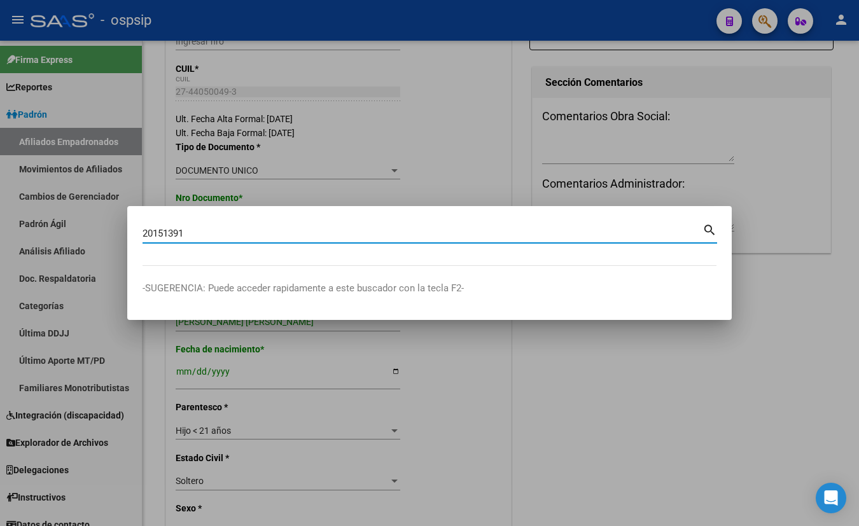
type input "20151391"
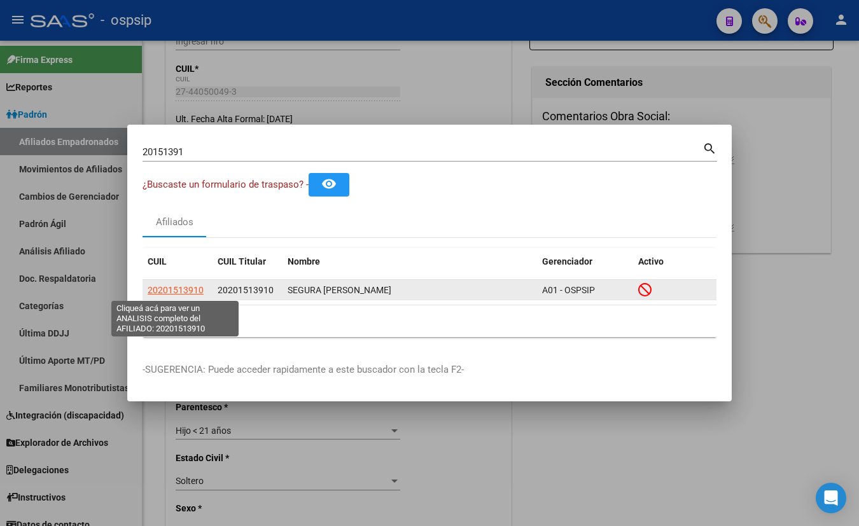
click at [186, 286] on span "20201513910" at bounding box center [176, 290] width 56 height 10
type textarea "20201513910"
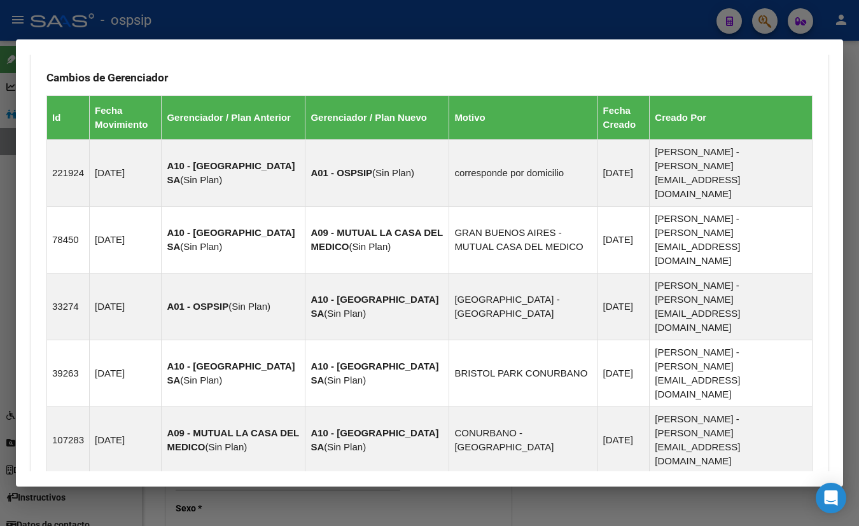
scroll to position [811, 0]
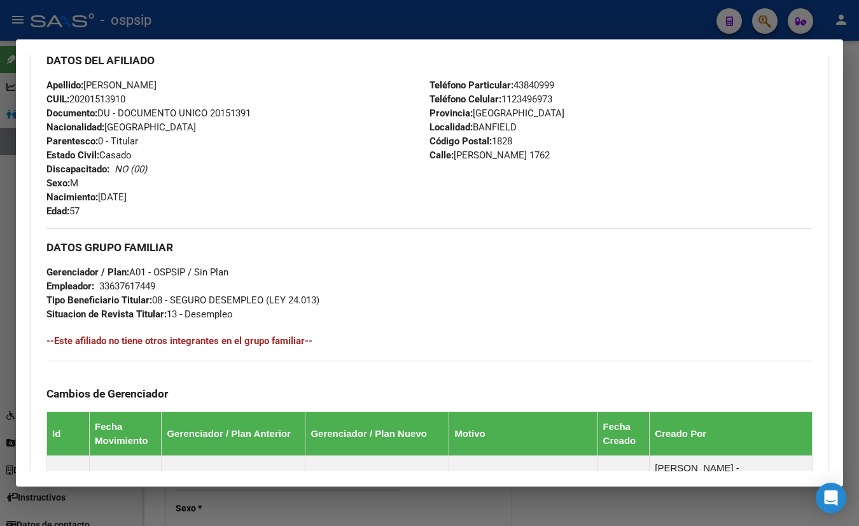
scroll to position [377, 0]
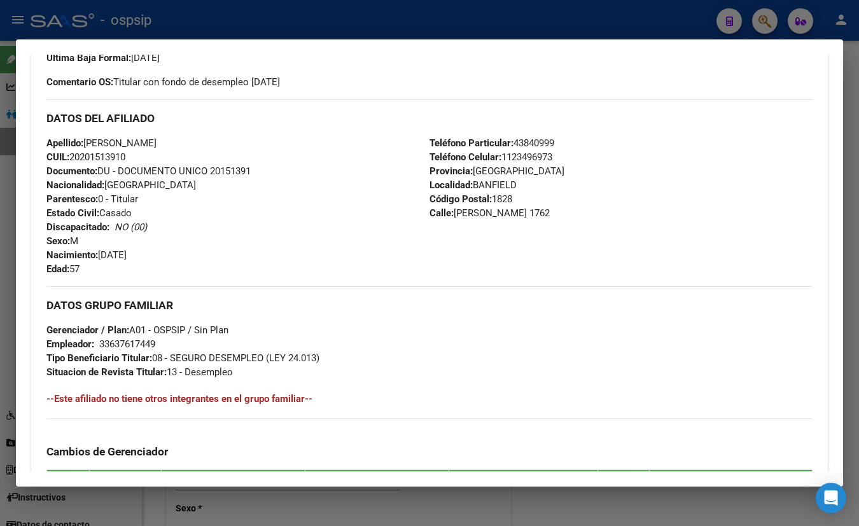
click at [382, 115] on h3 "DATOS DEL AFILIADO" at bounding box center [429, 118] width 766 height 14
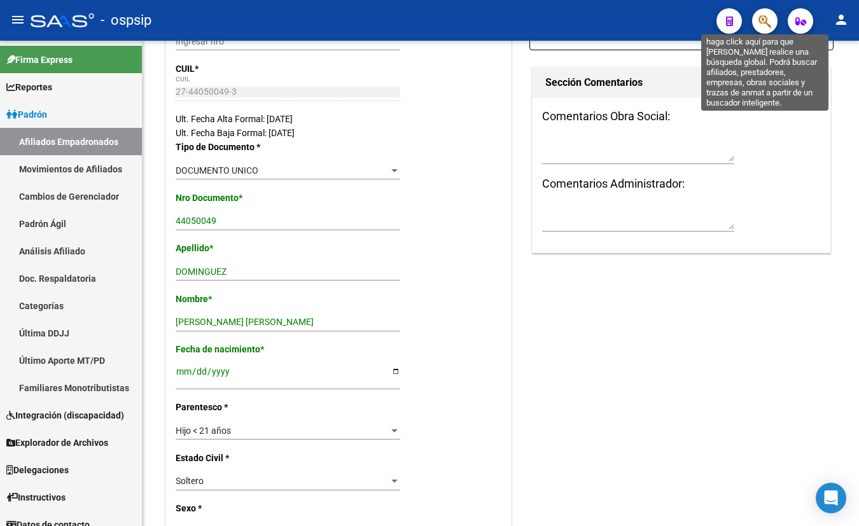
click at [766, 22] on icon "button" at bounding box center [765, 21] width 13 height 15
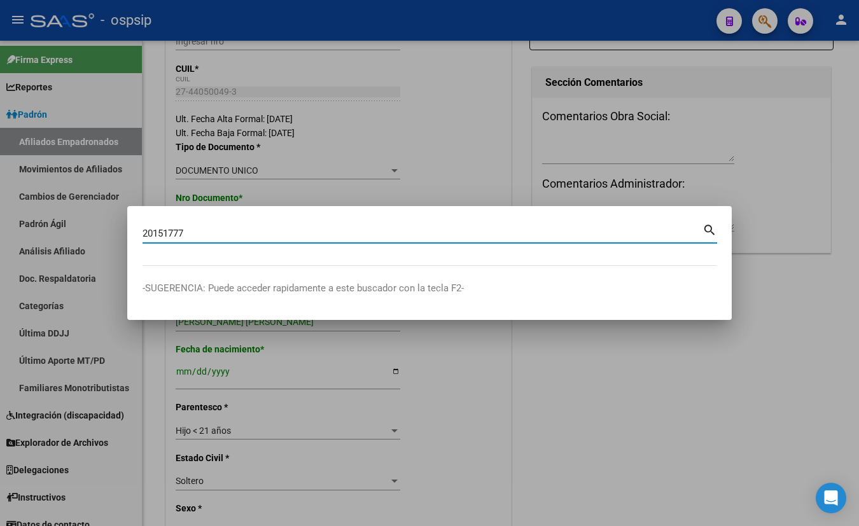
type input "20151777"
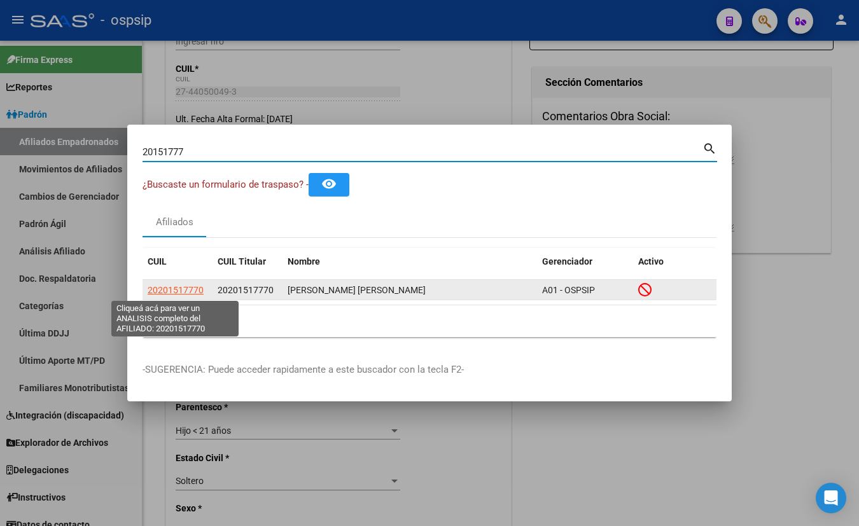
click at [172, 288] on span "20201517770" at bounding box center [176, 290] width 56 height 10
type textarea "20201517770"
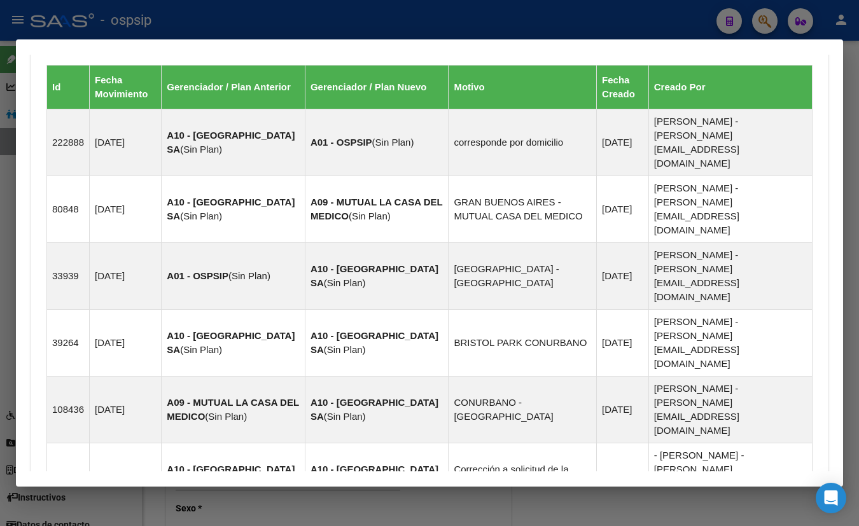
scroll to position [825, 0]
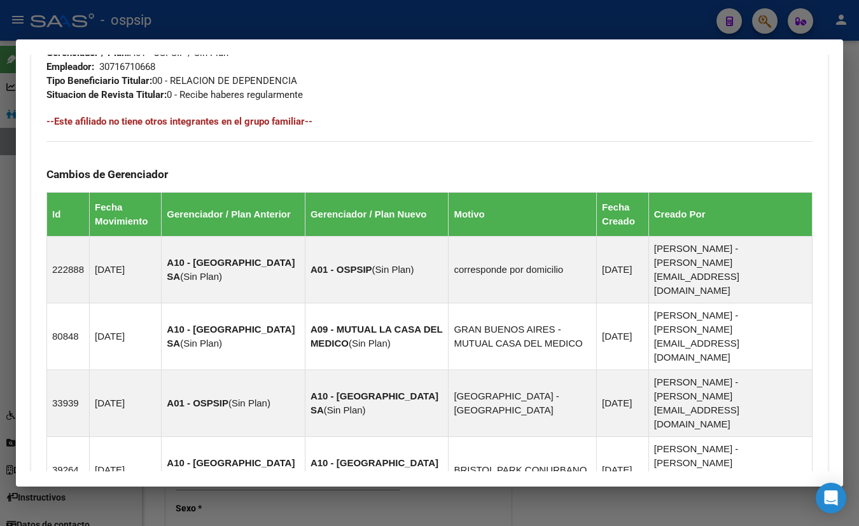
scroll to position [393, 0]
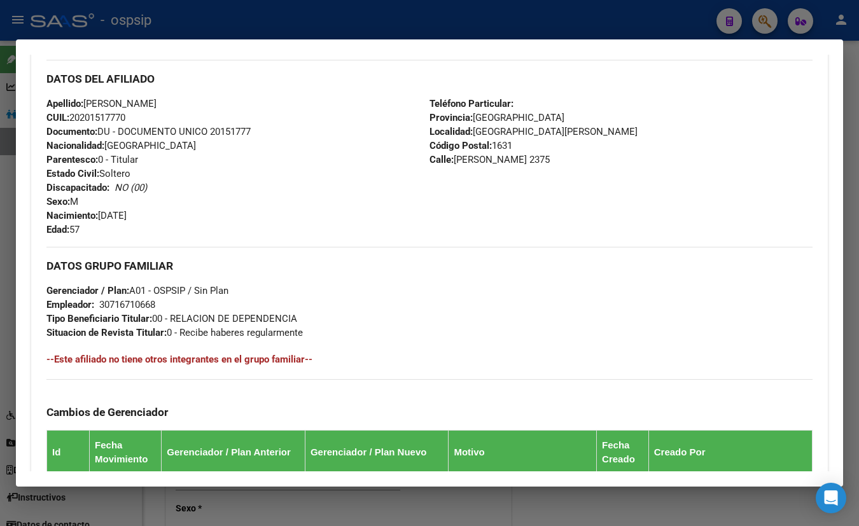
drag, startPoint x: 258, startPoint y: 102, endPoint x: 258, endPoint y: 113, distance: 11.5
click at [258, 102] on div "Apellido: WALTER MANUEL ESTEBAN PALACIOS CUIL: 20201517770 Documento: DU - DOCU…" at bounding box center [237, 167] width 383 height 140
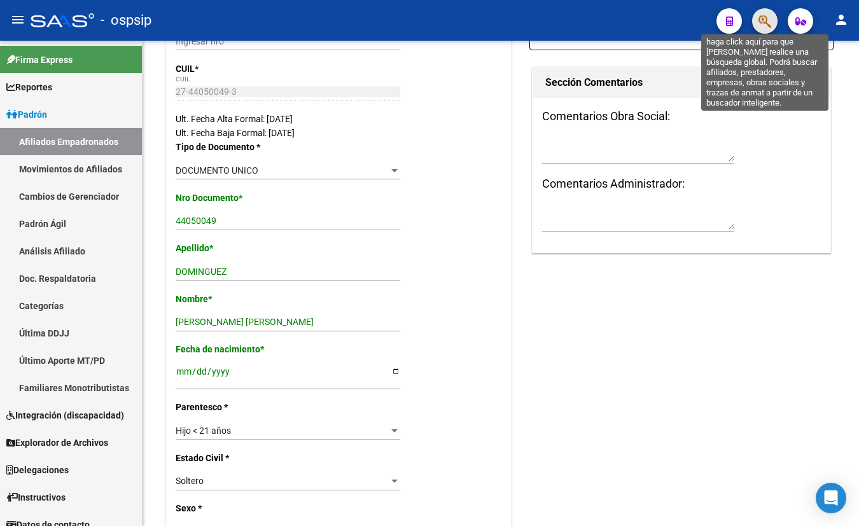
click at [762, 17] on icon "button" at bounding box center [765, 21] width 13 height 15
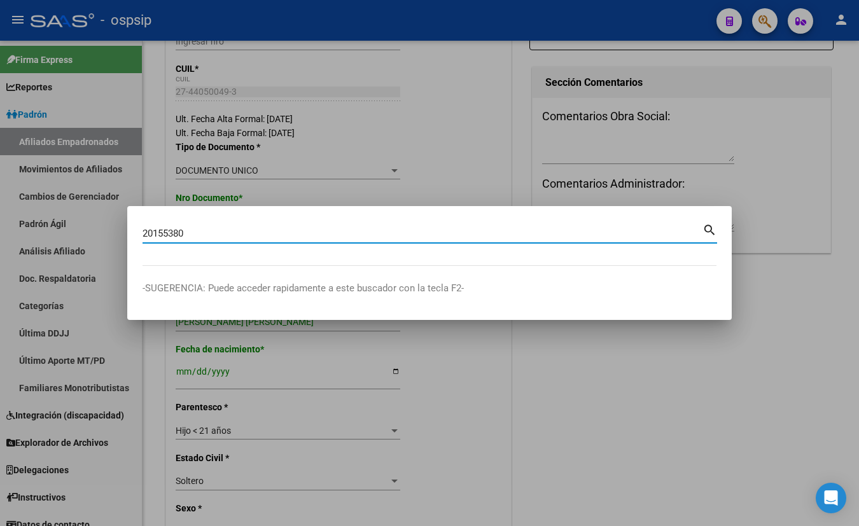
type input "20155380"
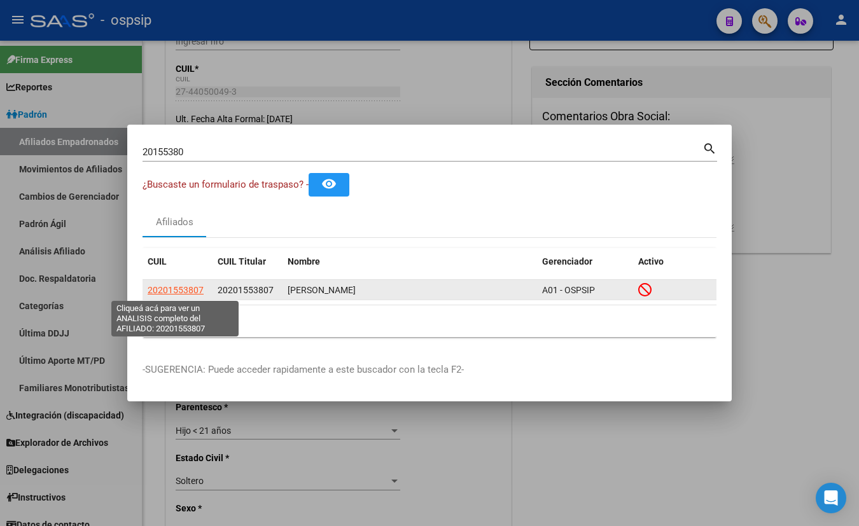
click at [185, 288] on span "20201553807" at bounding box center [176, 290] width 56 height 10
type textarea "20201553807"
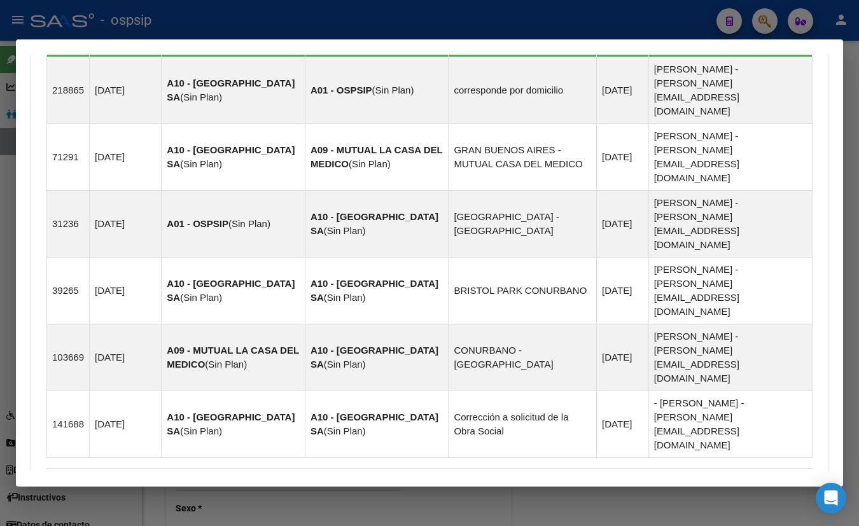
scroll to position [913, 0]
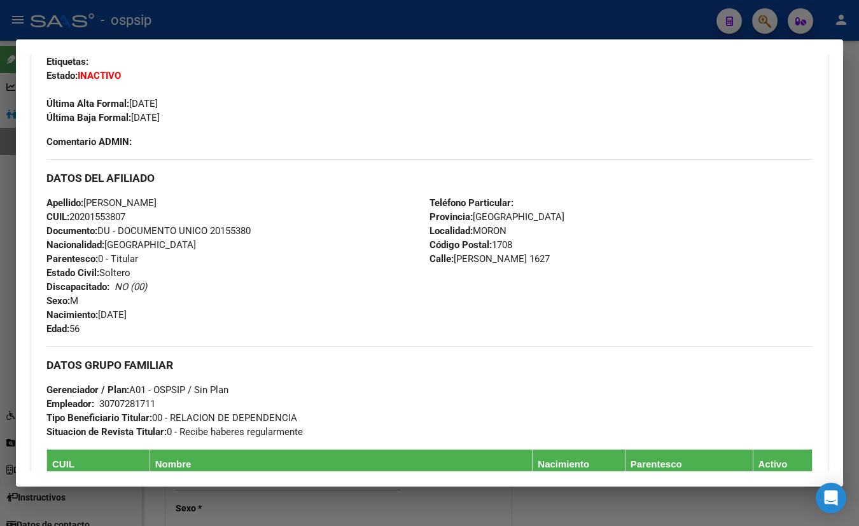
scroll to position [392, 0]
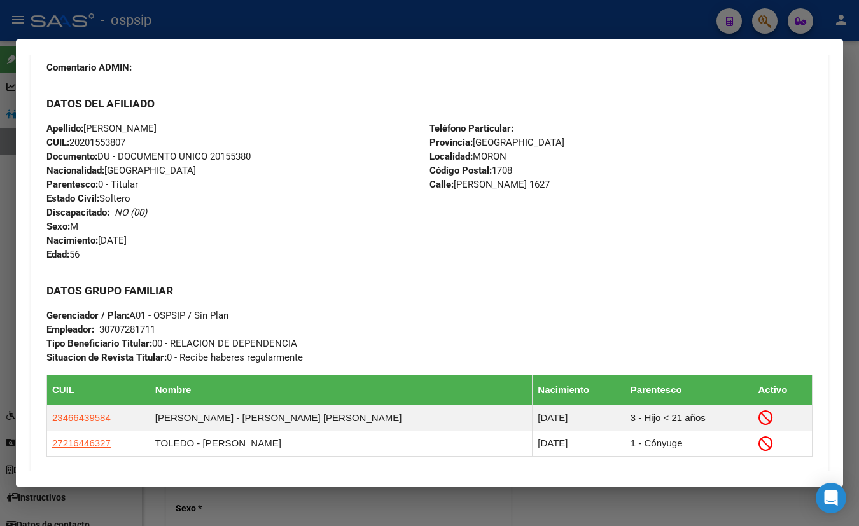
drag, startPoint x: 218, startPoint y: 131, endPoint x: 279, endPoint y: 179, distance: 77.9
click at [218, 131] on div "Apellido: MARCOS LOPEZ CUIL: 20201553807 Documento: DU - DOCUMENTO UNICO 201553…" at bounding box center [237, 192] width 383 height 140
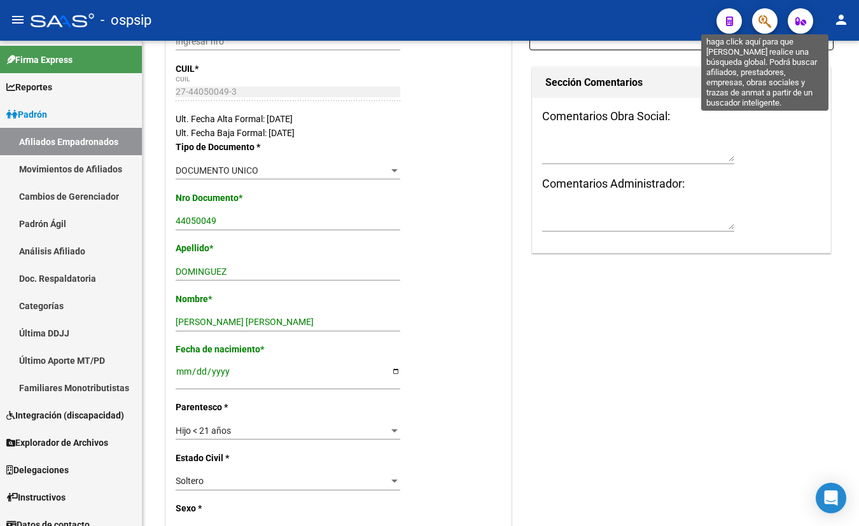
click at [765, 18] on icon "button" at bounding box center [765, 21] width 13 height 15
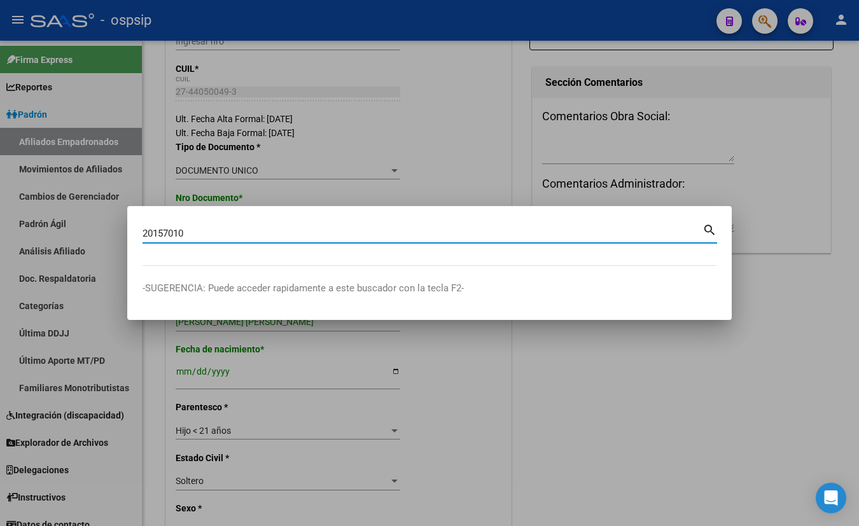
type input "20157010"
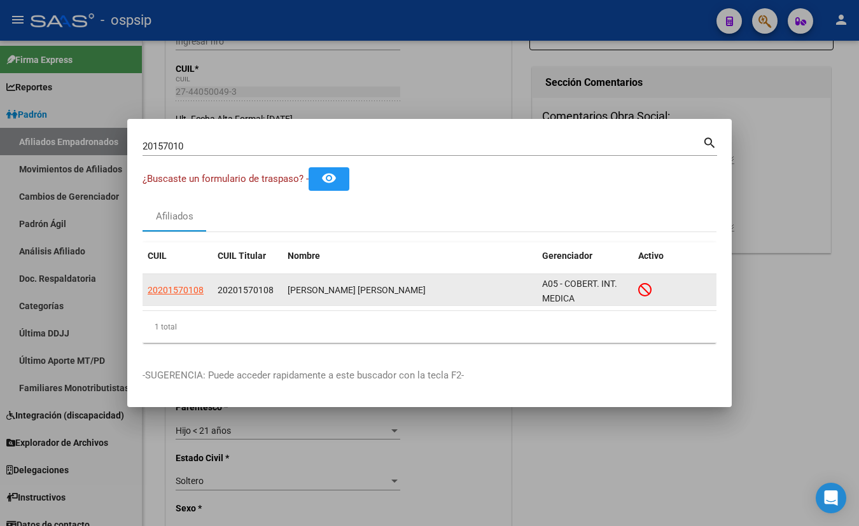
click at [172, 283] on app-link-go-to "20201570108" at bounding box center [176, 290] width 56 height 15
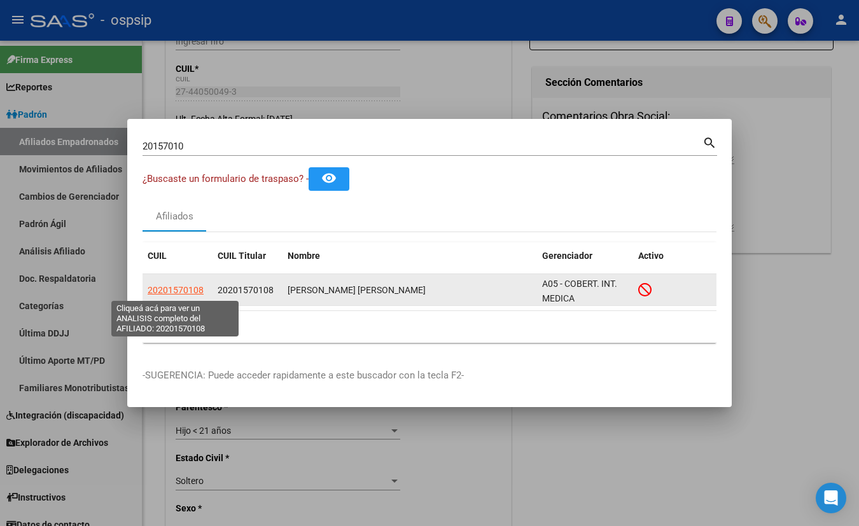
click at [171, 291] on span "20201570108" at bounding box center [176, 290] width 56 height 10
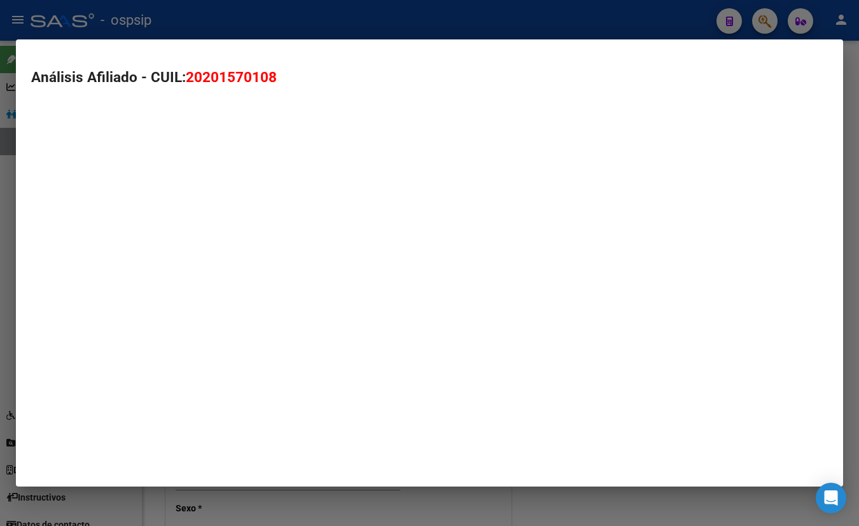
type textarea "20201570108"
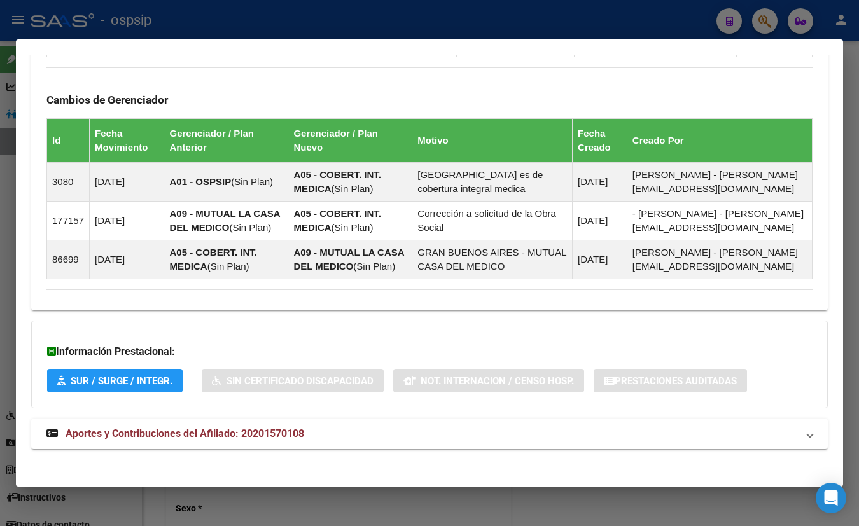
scroll to position [796, 0]
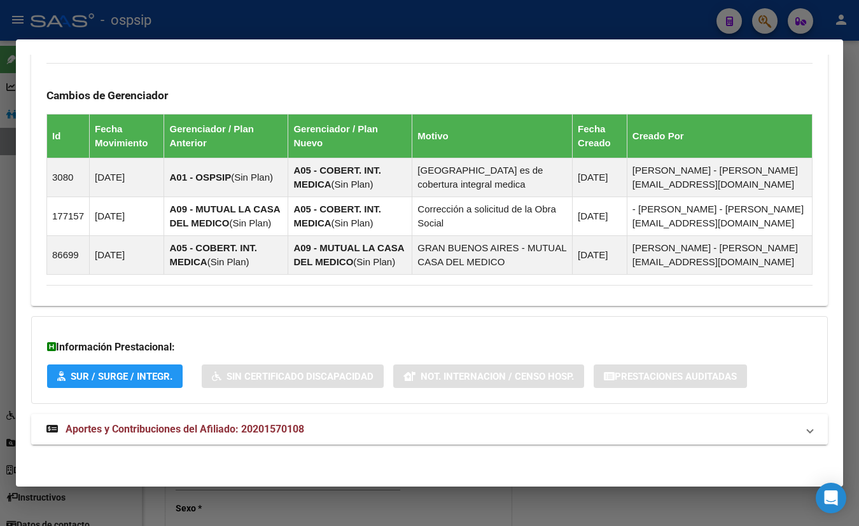
click at [246, 420] on mat-expansion-panel-header "Aportes y Contribuciones del Afiliado: 20201570108" at bounding box center [429, 429] width 797 height 31
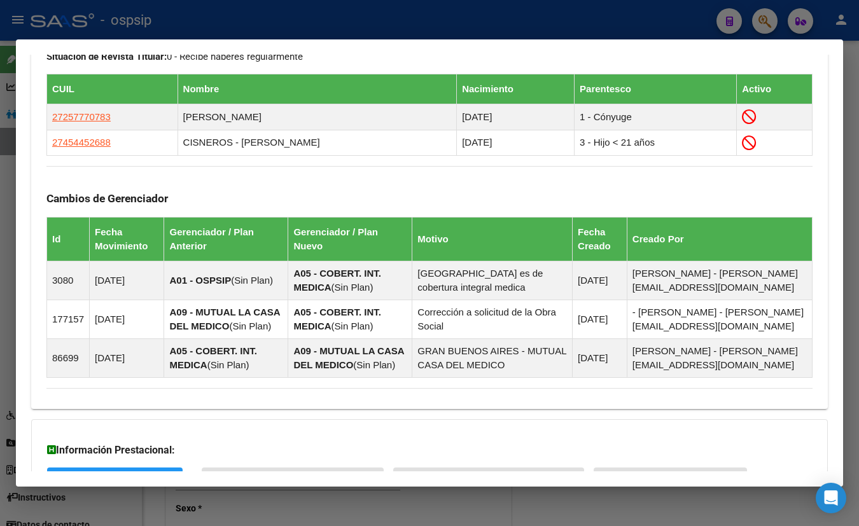
scroll to position [479, 0]
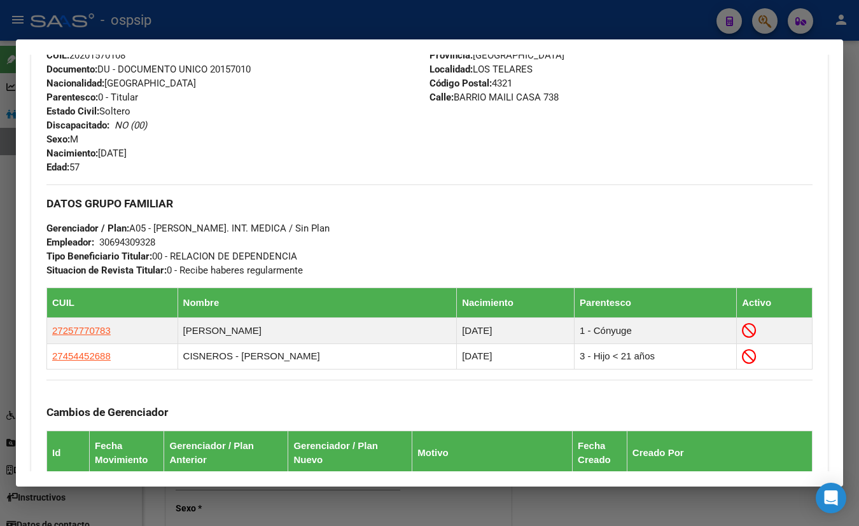
click at [240, 108] on div "Apellido: MARCELO VIDAL CISNEROS CUIL: 20201570108 Documento: DU - DOCUMENTO UN…" at bounding box center [237, 104] width 383 height 140
click at [204, 174] on div "Enviar Credencial Digital remove_red_eye Movimientos Sin Certificado Discapacid…" at bounding box center [429, 229] width 766 height 747
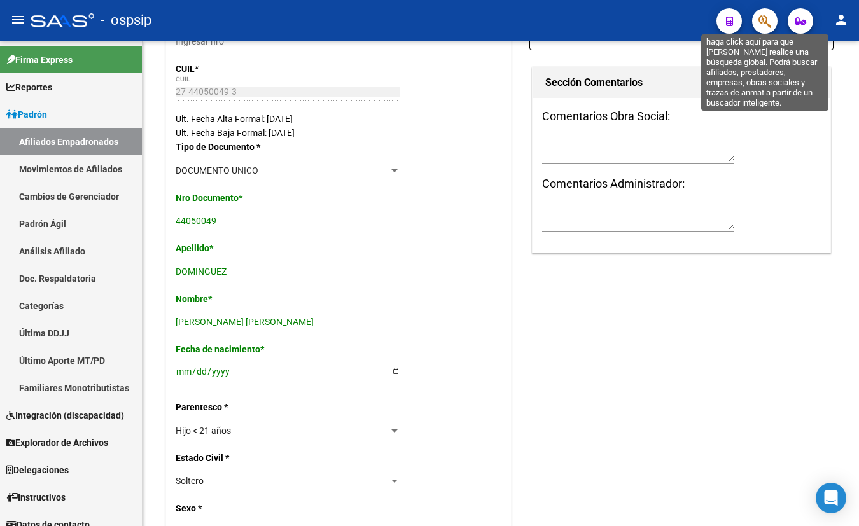
click at [764, 21] on icon "button" at bounding box center [765, 21] width 13 height 15
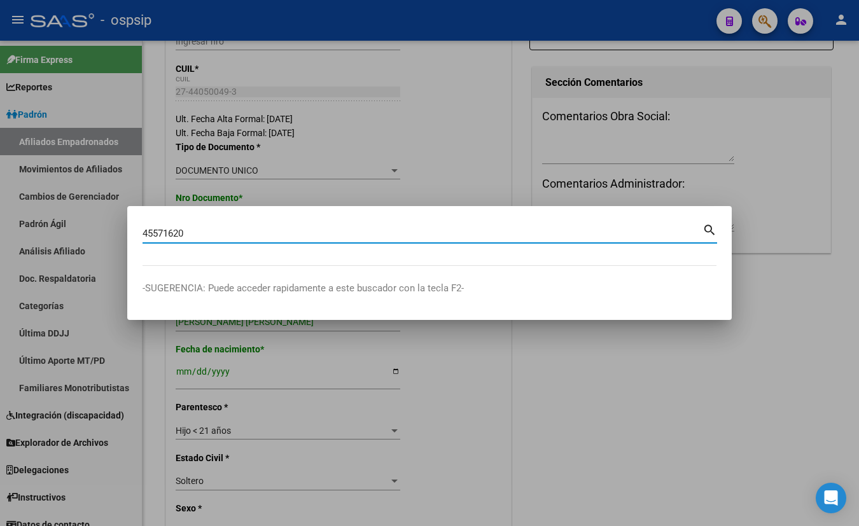
type input "45571620"
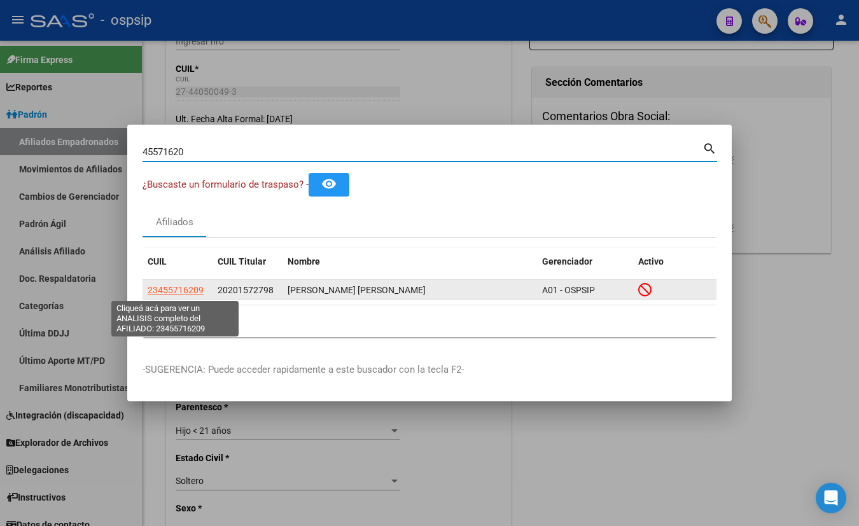
click at [153, 287] on span "23455716209" at bounding box center [176, 290] width 56 height 10
type textarea "23455716209"
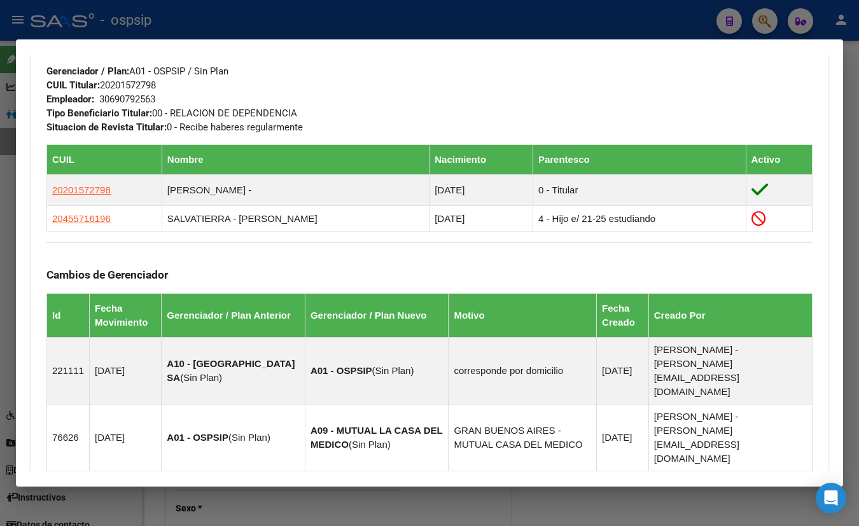
scroll to position [885, 0]
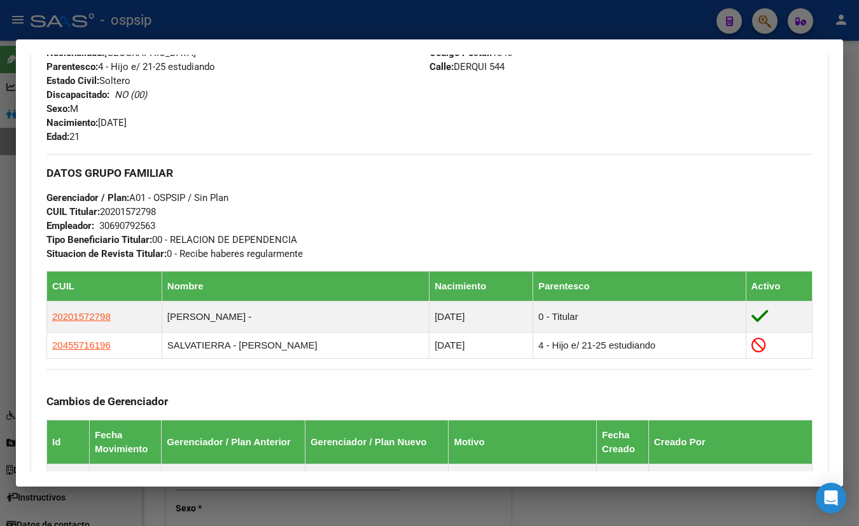
scroll to position [452, 0]
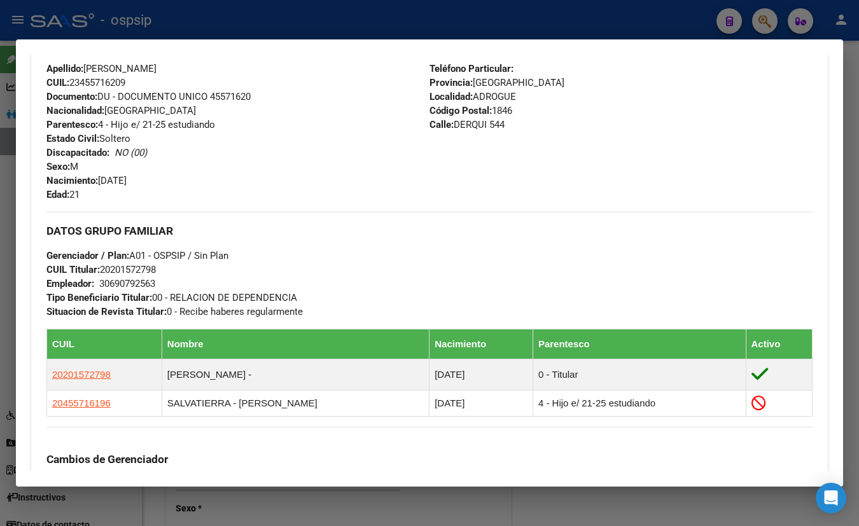
click at [250, 119] on div "Apellido: JOSE MANUEL SALVATIERRA CUIL: 23455716209 Documento: DU - DOCUMENTO U…" at bounding box center [237, 132] width 383 height 140
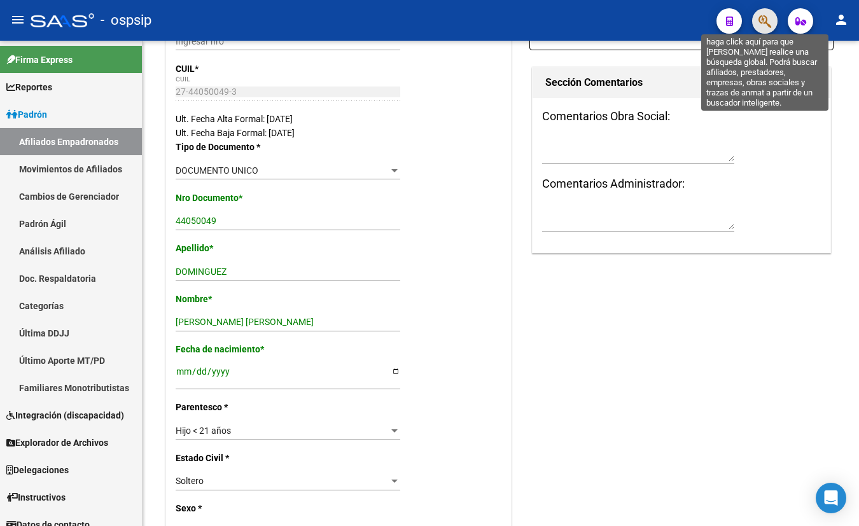
click at [762, 22] on icon "button" at bounding box center [765, 21] width 13 height 15
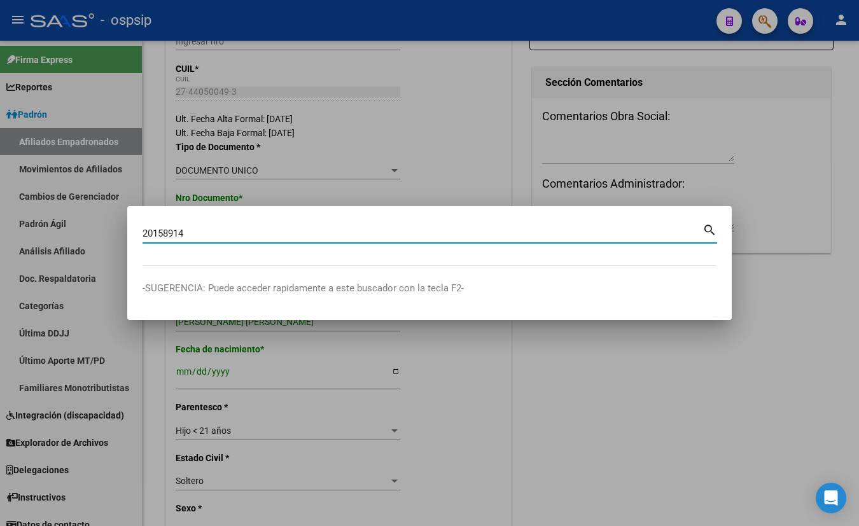
type input "20158914"
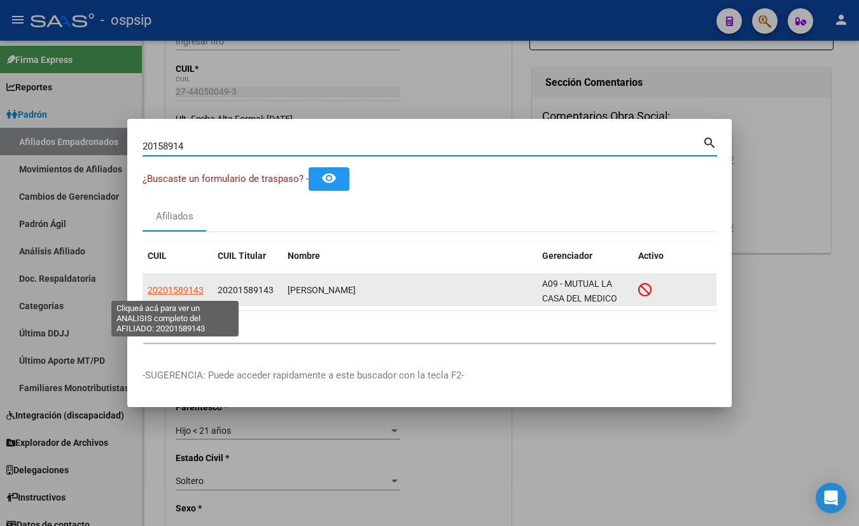
click at [169, 287] on span "20201589143" at bounding box center [176, 290] width 56 height 10
type textarea "20201589143"
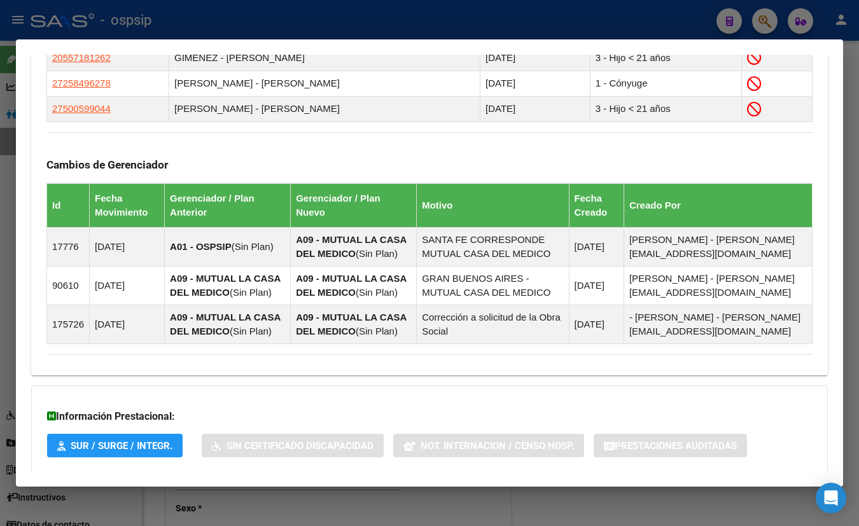
scroll to position [798, 0]
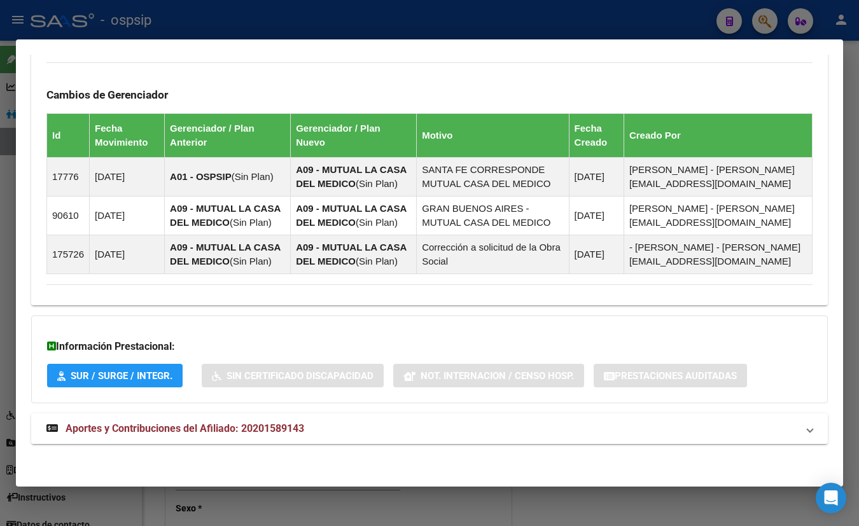
click at [234, 430] on span "Aportes y Contribuciones del Afiliado: 20201589143" at bounding box center [185, 429] width 239 height 12
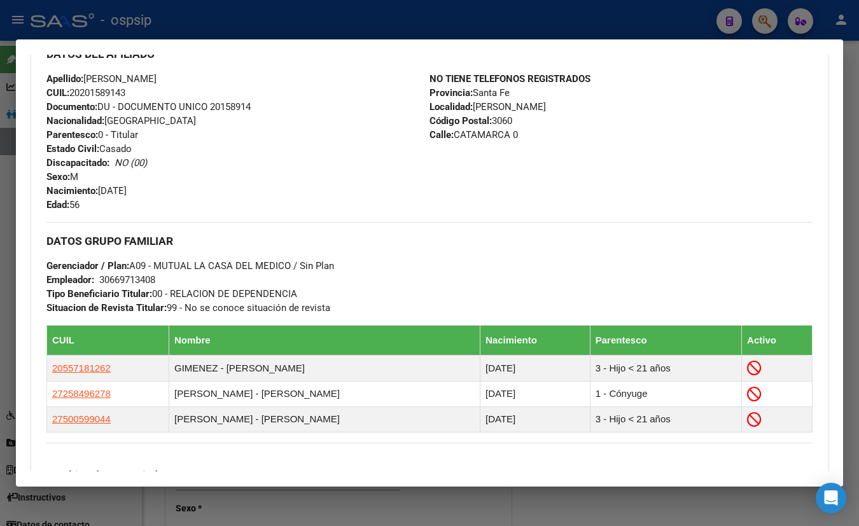
scroll to position [423, 0]
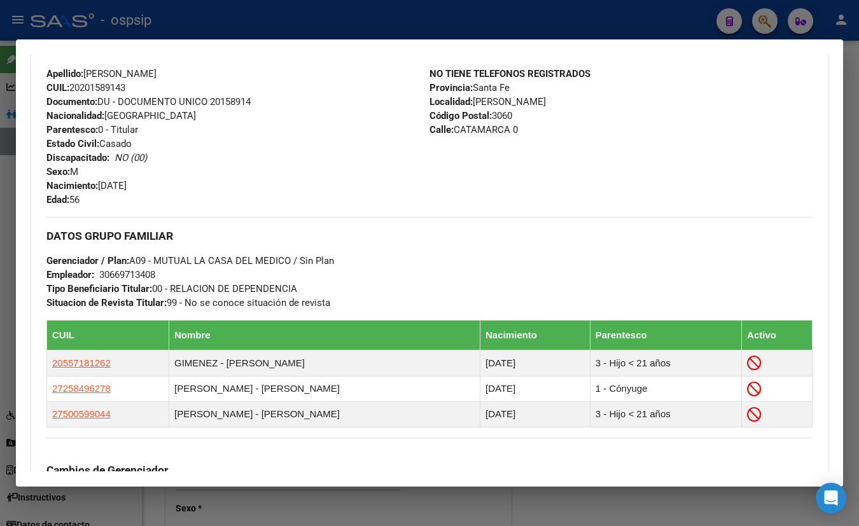
click at [260, 113] on div "Apellido: ANDRES ABELINO GIMENEZ CUIL: 20201589143 Documento: DU - DOCUMENTO UN…" at bounding box center [237, 137] width 383 height 140
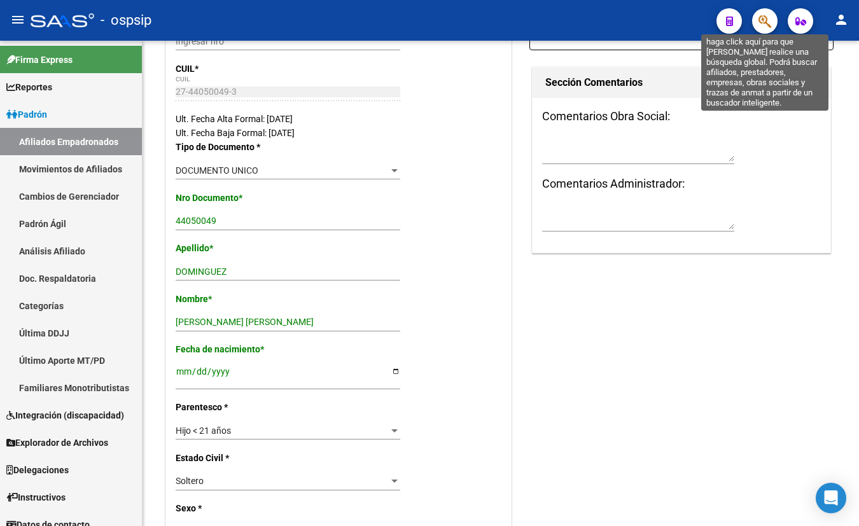
click at [764, 22] on icon "button" at bounding box center [765, 21] width 13 height 15
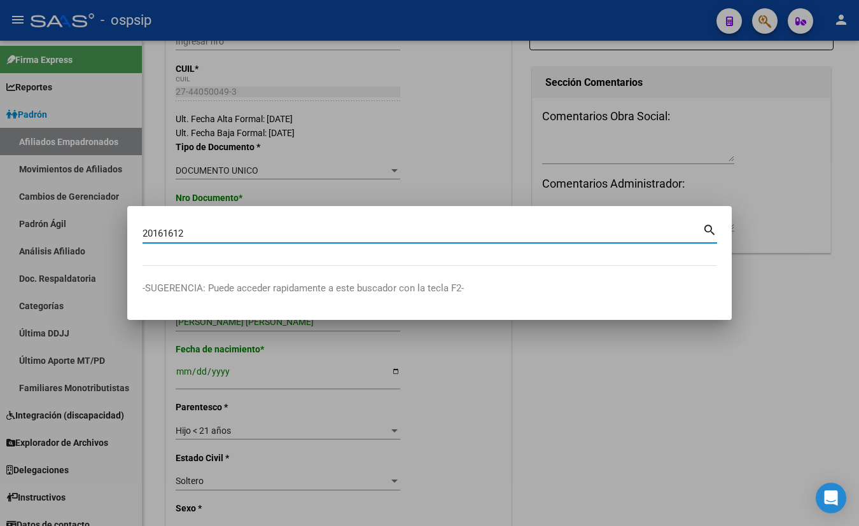
type input "20161612"
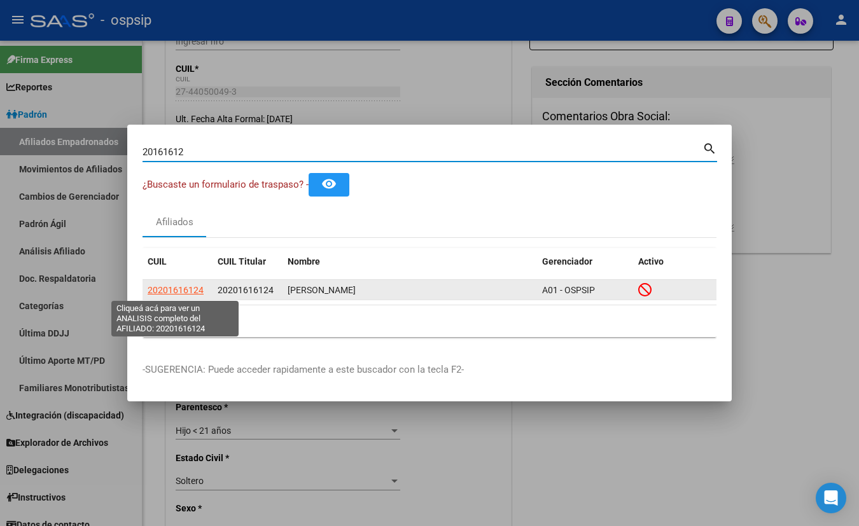
click at [186, 291] on span "20201616124" at bounding box center [176, 290] width 56 height 10
type textarea "20201616124"
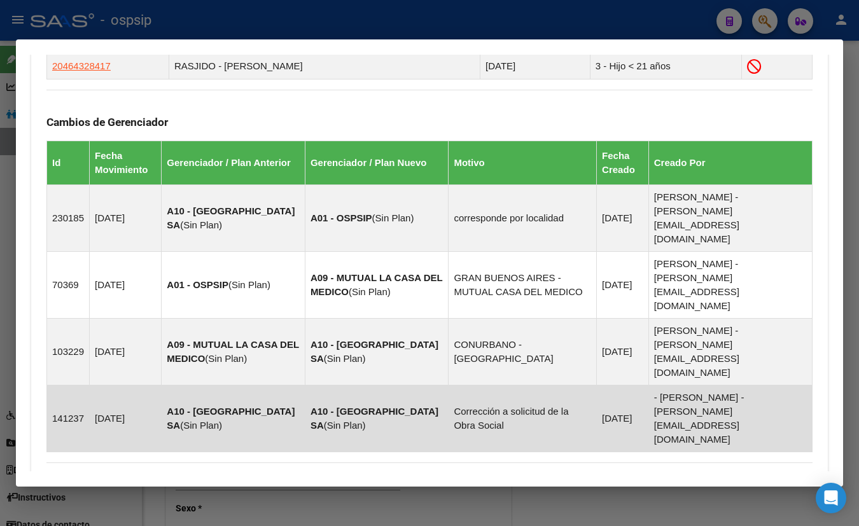
scroll to position [979, 0]
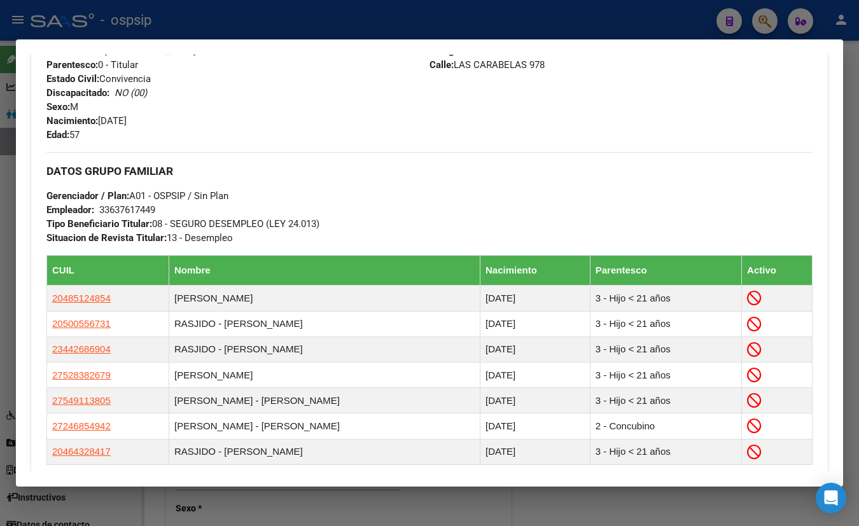
scroll to position [546, 0]
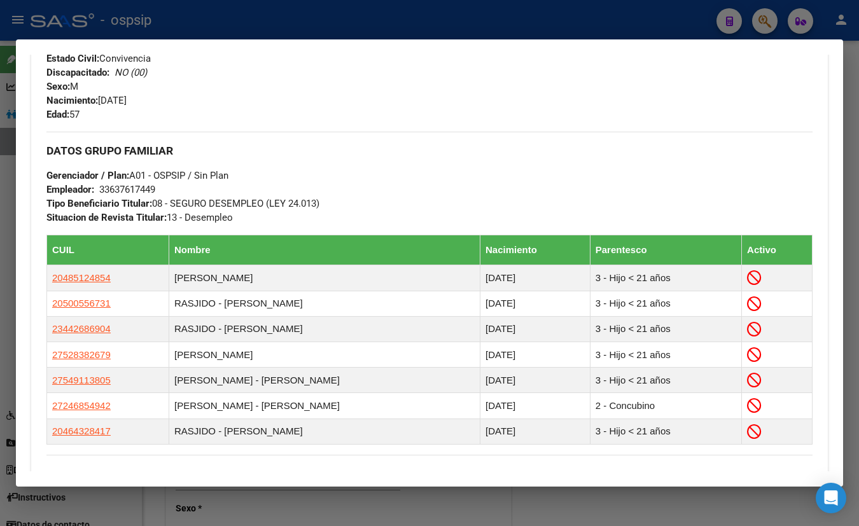
click at [228, 105] on div "Apellido: BLAS NOLBERTO RASJIDO CUIL: 20201616124 Documento: DU - DOCUMENTO UNI…" at bounding box center [237, 52] width 383 height 140
drag, startPoint x: 367, startPoint y: 115, endPoint x: 393, endPoint y: 131, distance: 30.0
click at [369, 115] on div "Apellido: BLAS NOLBERTO RASJIDO CUIL: 20201616124 Documento: DU - DOCUMENTO UNI…" at bounding box center [237, 52] width 383 height 140
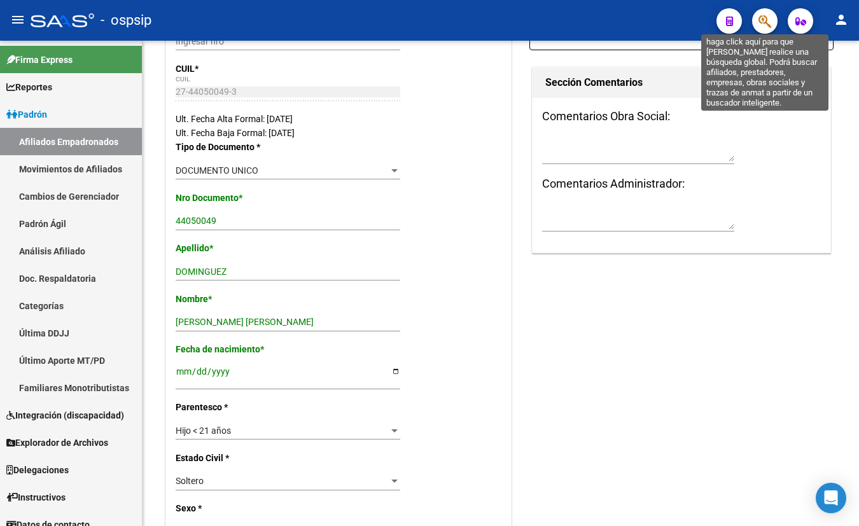
click at [764, 18] on icon "button" at bounding box center [765, 21] width 13 height 15
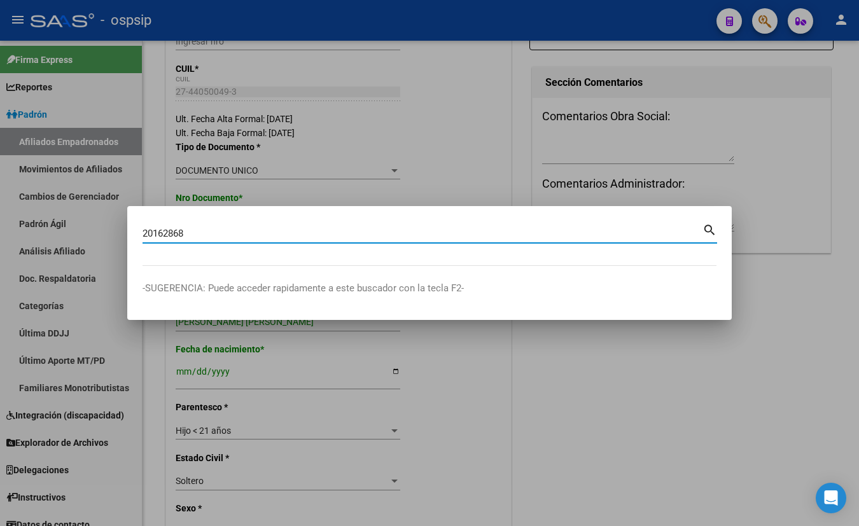
type input "20162868"
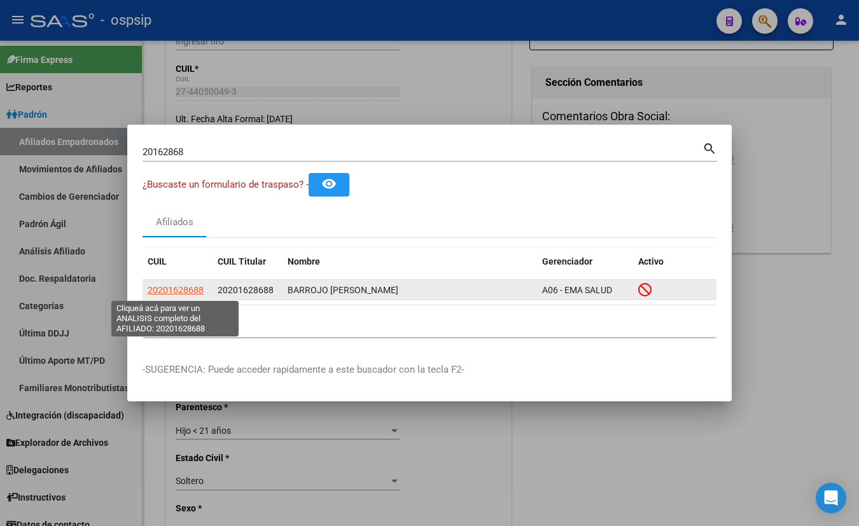
click at [168, 290] on span "20201628688" at bounding box center [176, 290] width 56 height 10
type textarea "20201628688"
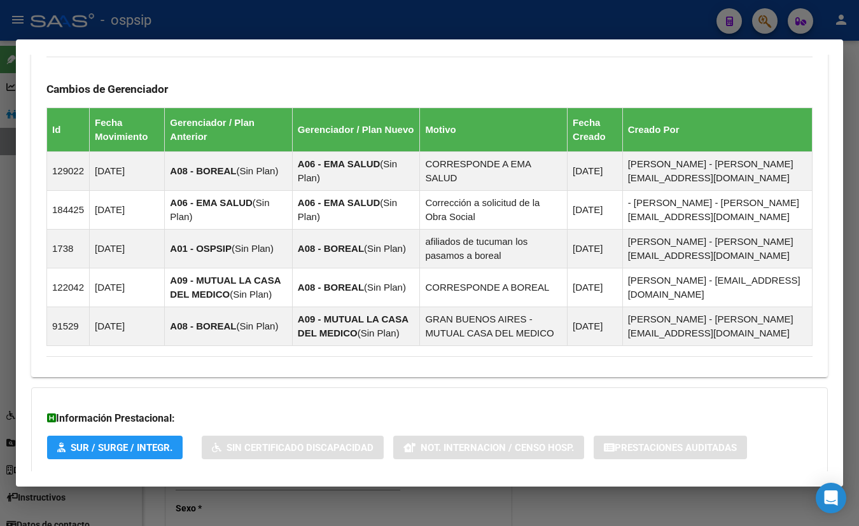
scroll to position [850, 0]
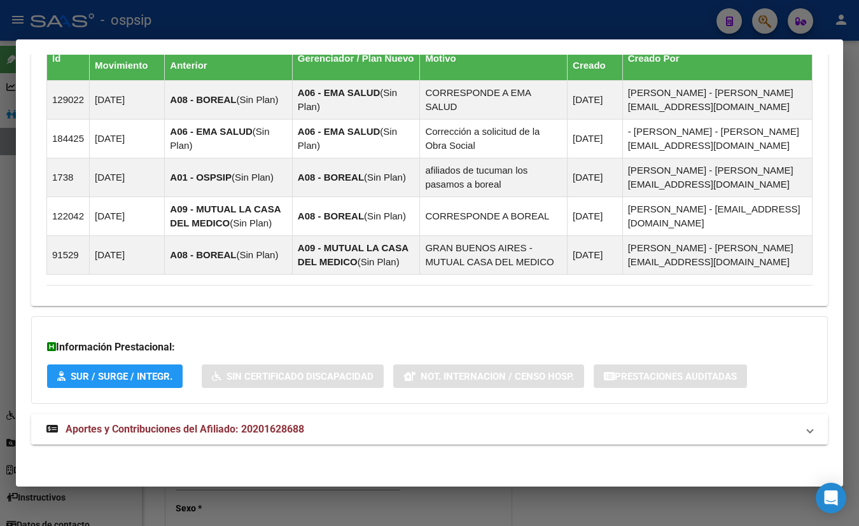
click at [179, 425] on span "Aportes y Contribuciones del Afiliado: 20201628688" at bounding box center [185, 429] width 239 height 12
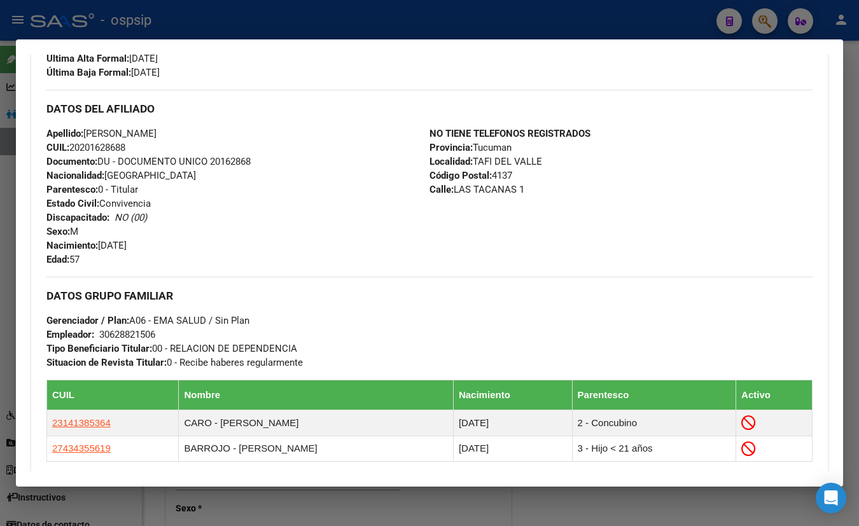
scroll to position [358, 0]
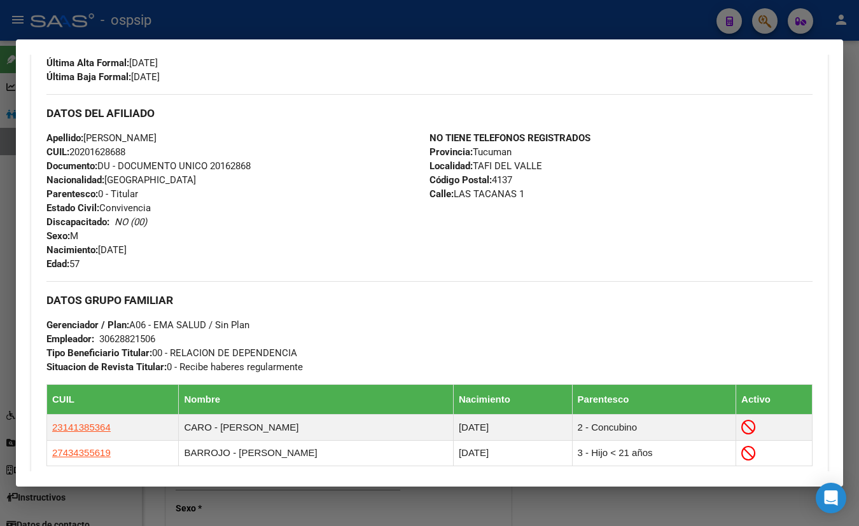
click at [245, 116] on h3 "DATOS DEL AFILIADO" at bounding box center [429, 113] width 766 height 14
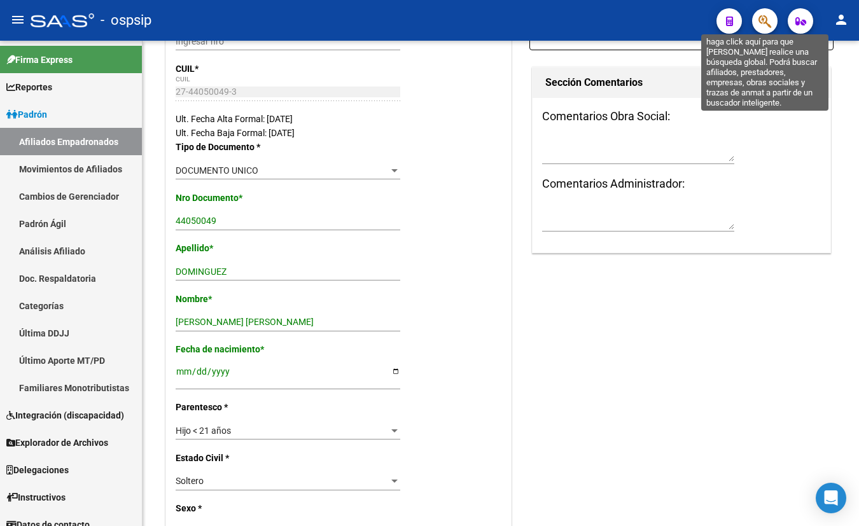
click at [762, 18] on icon "button" at bounding box center [765, 21] width 13 height 15
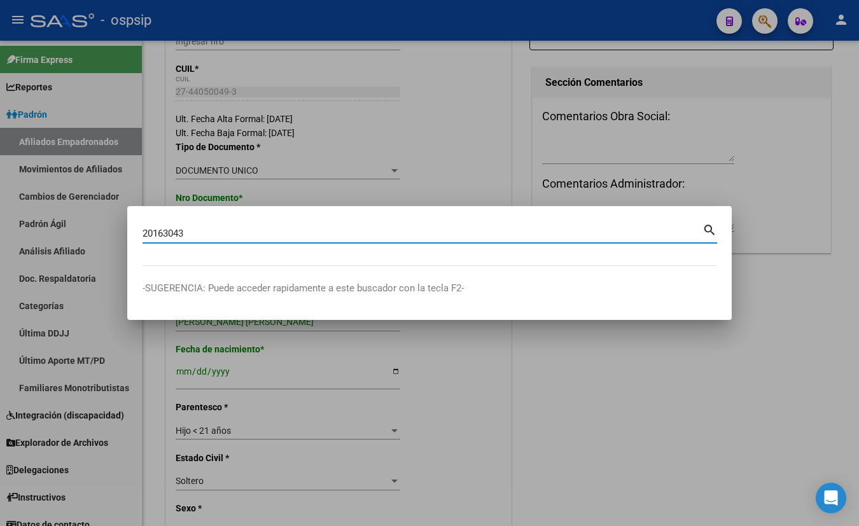
type input "20163043"
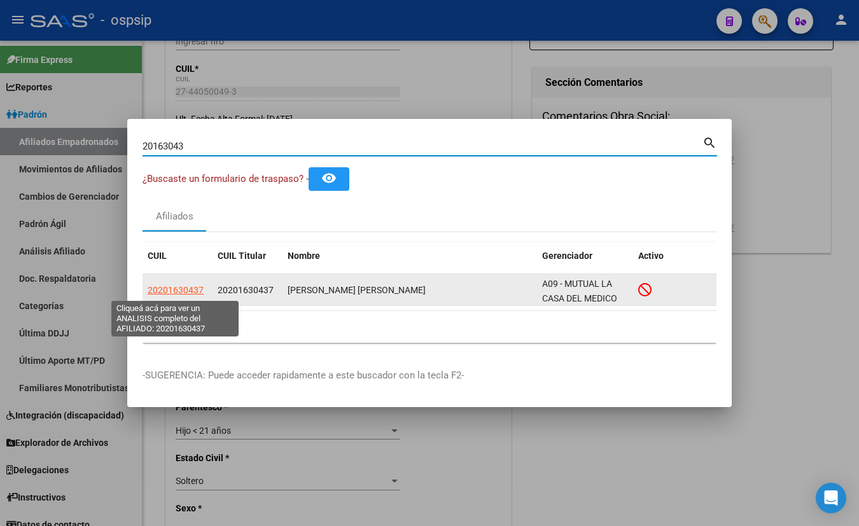
click at [165, 289] on span "20201630437" at bounding box center [176, 290] width 56 height 10
type textarea "20201630437"
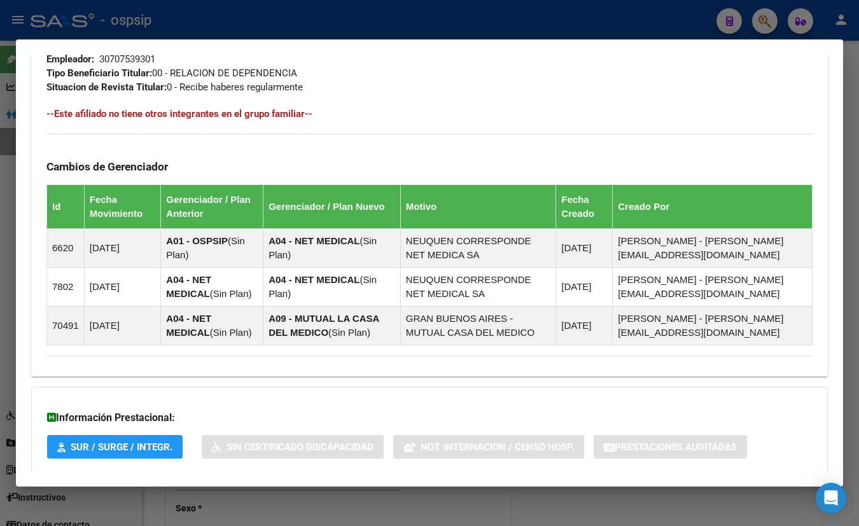
scroll to position [709, 0]
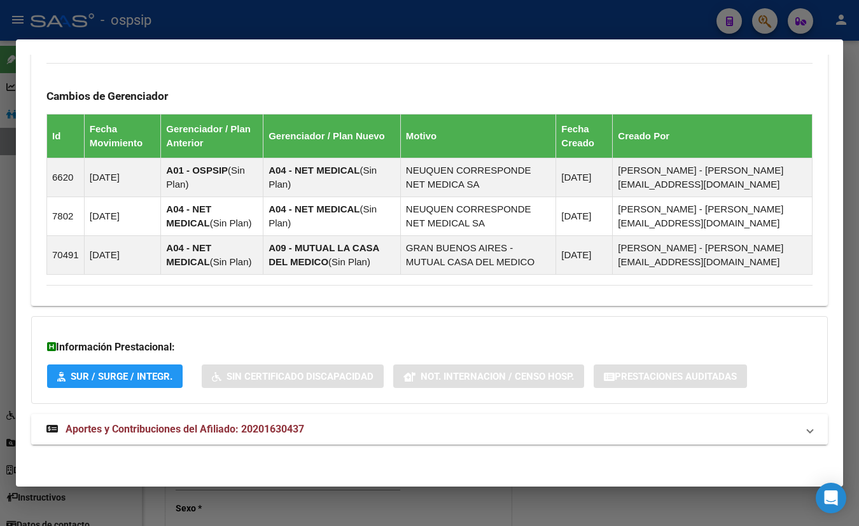
click at [246, 425] on span "Aportes y Contribuciones del Afiliado: 20201630437" at bounding box center [185, 429] width 239 height 12
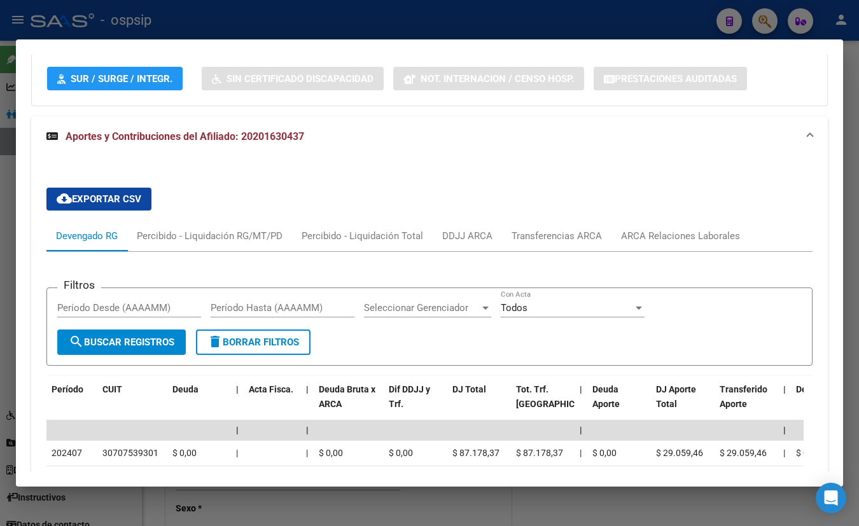
scroll to position [1028, 0]
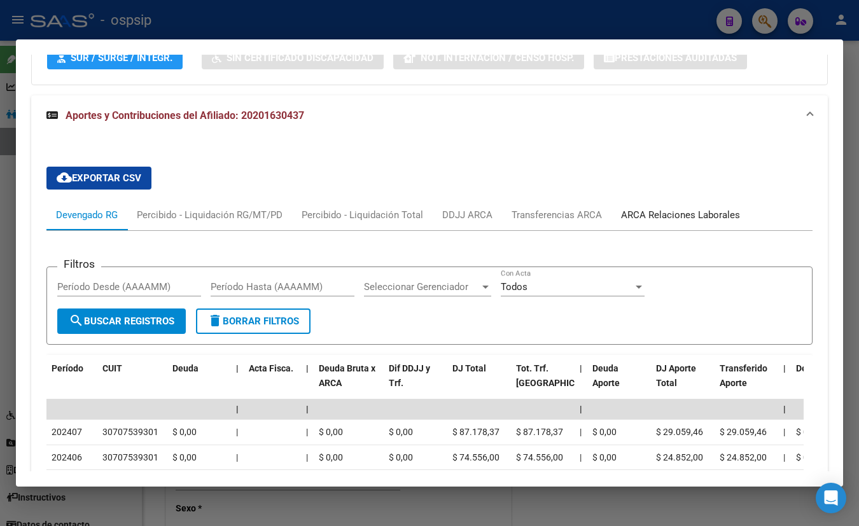
click at [700, 214] on div "ARCA Relaciones Laborales" at bounding box center [680, 215] width 119 height 14
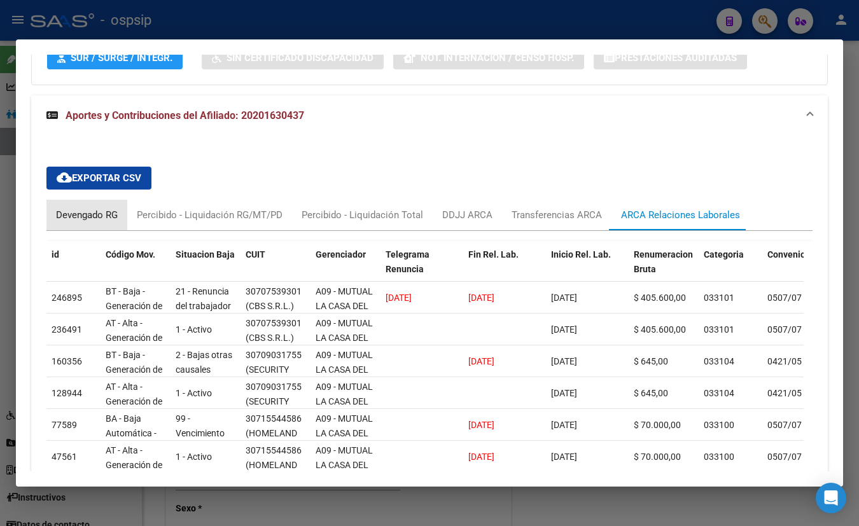
click at [91, 210] on div "Devengado RG" at bounding box center [87, 215] width 62 height 14
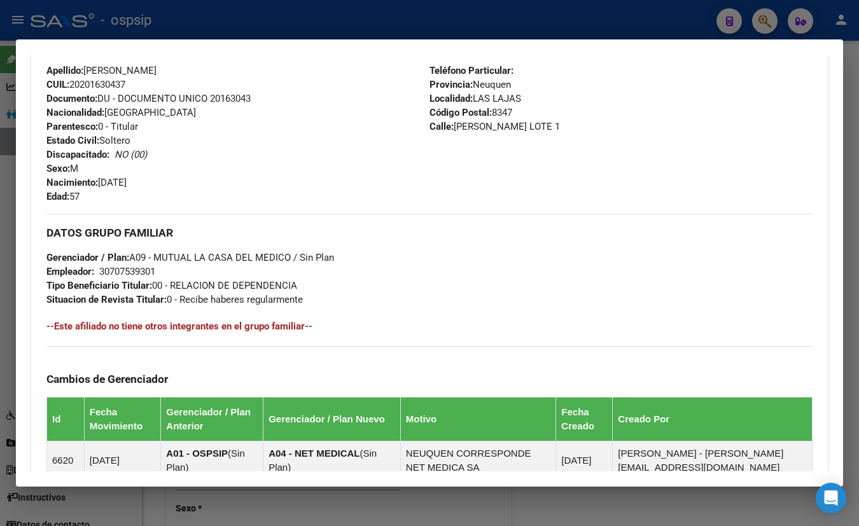
scroll to position [391, 0]
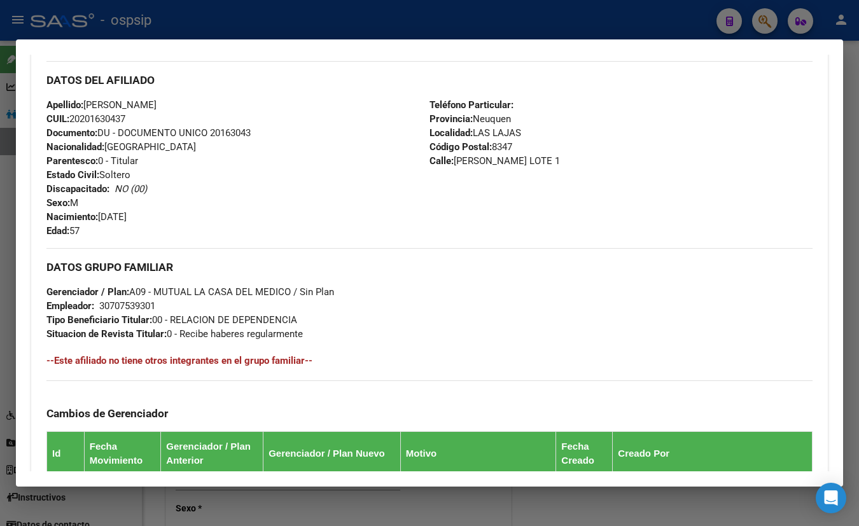
drag, startPoint x: 249, startPoint y: 102, endPoint x: 316, endPoint y: 149, distance: 81.9
click at [249, 102] on div "Apellido: LUIS ALEJANDRO UGARTE CUIL: 20201630437 Documento: DU - DOCUMENTO UNI…" at bounding box center [237, 168] width 383 height 140
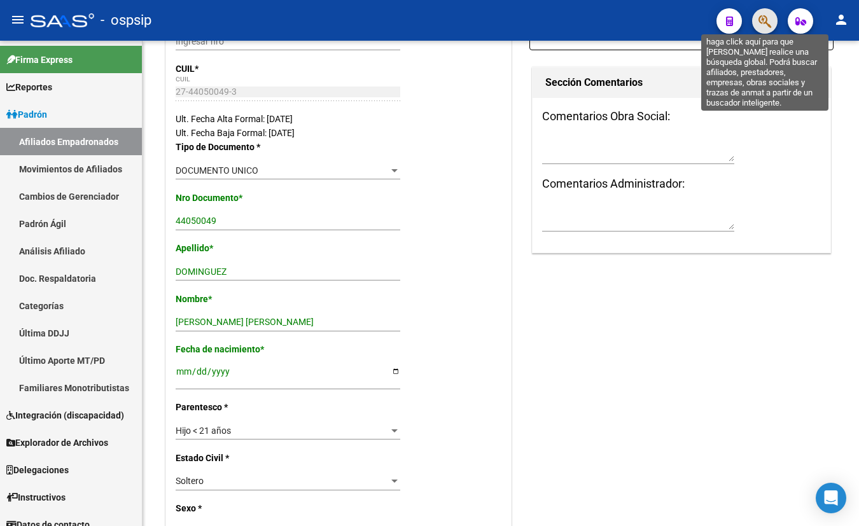
click at [761, 20] on icon "button" at bounding box center [765, 21] width 13 height 15
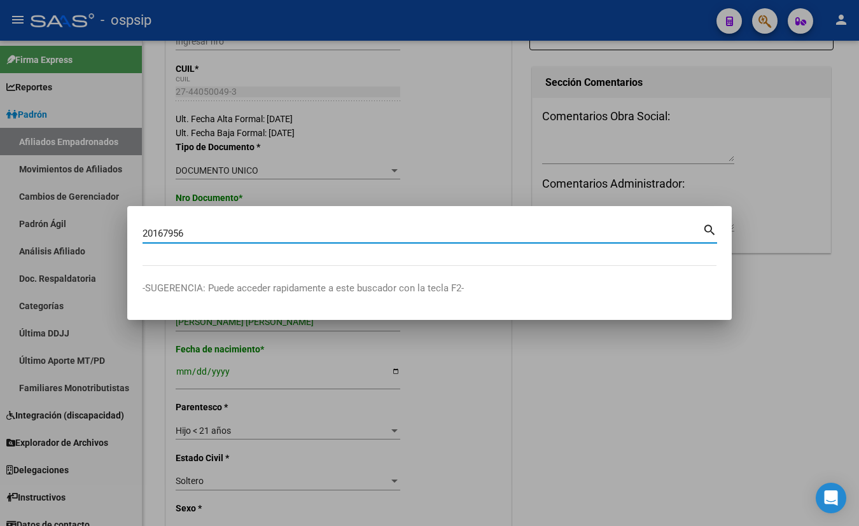
type input "20167956"
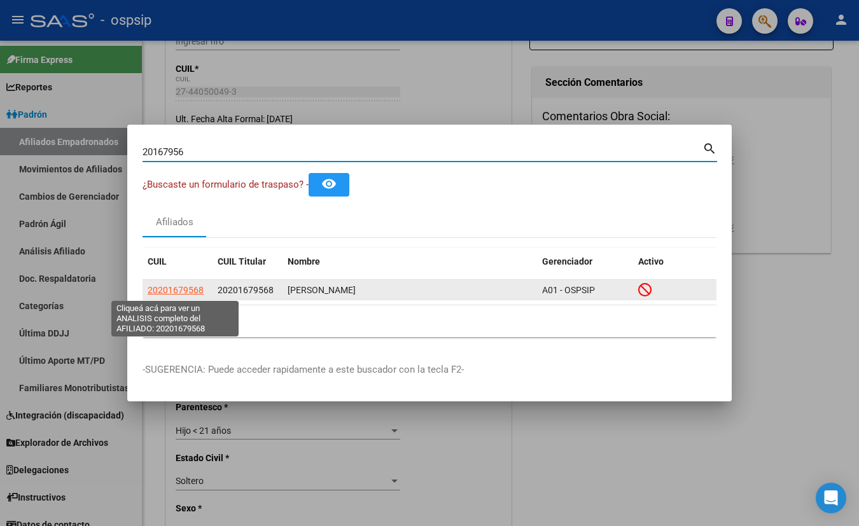
click at [171, 288] on span "20201679568" at bounding box center [176, 290] width 56 height 10
type textarea "20201679568"
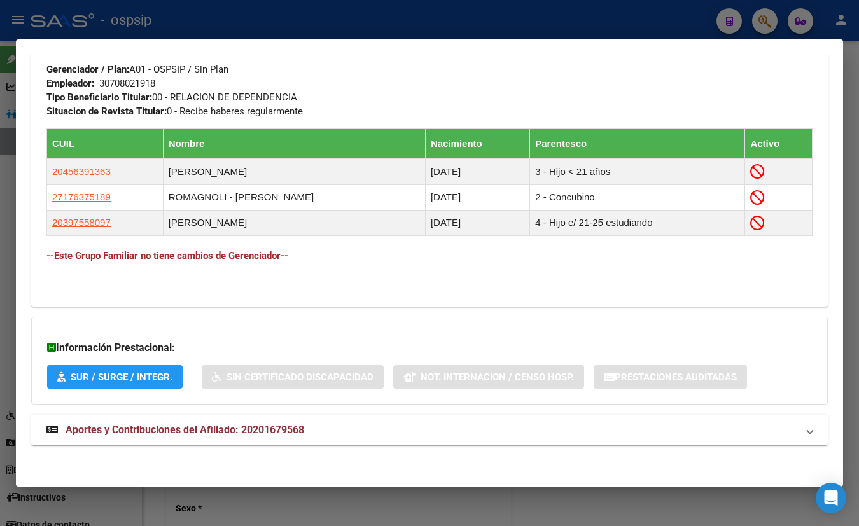
scroll to position [640, 0]
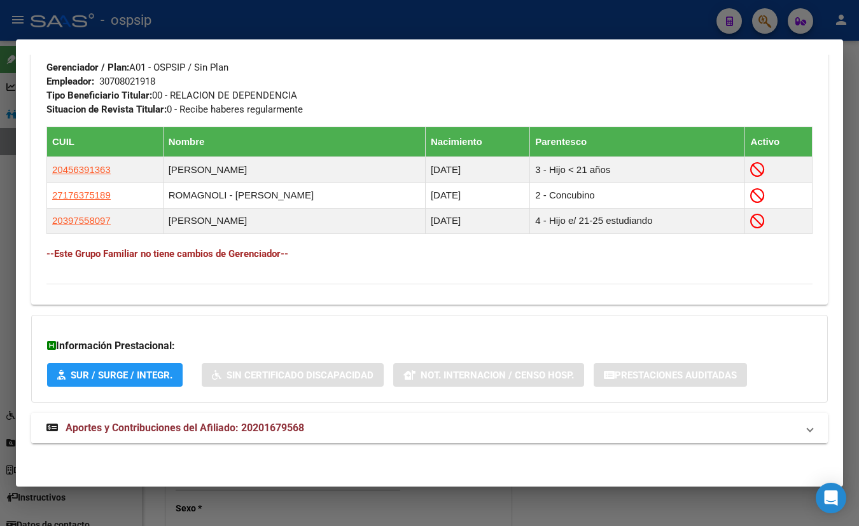
click at [251, 429] on span "Aportes y Contribuciones del Afiliado: 20201679568" at bounding box center [185, 428] width 239 height 12
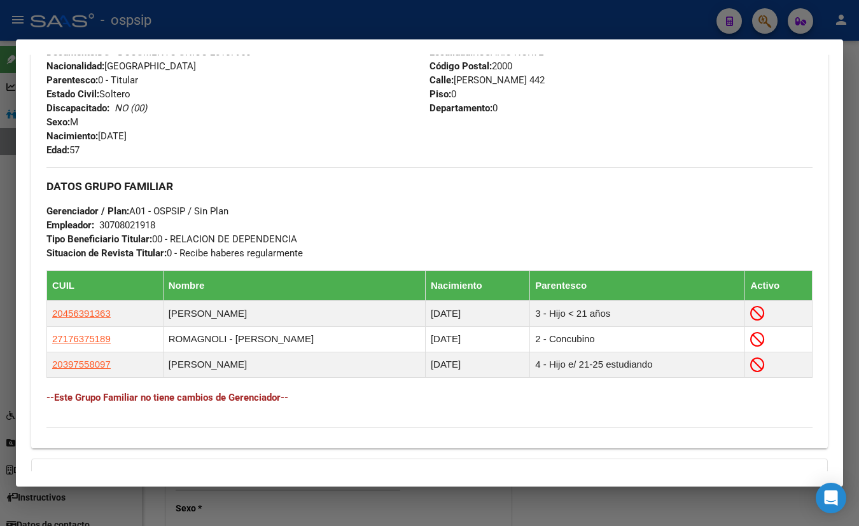
scroll to position [439, 0]
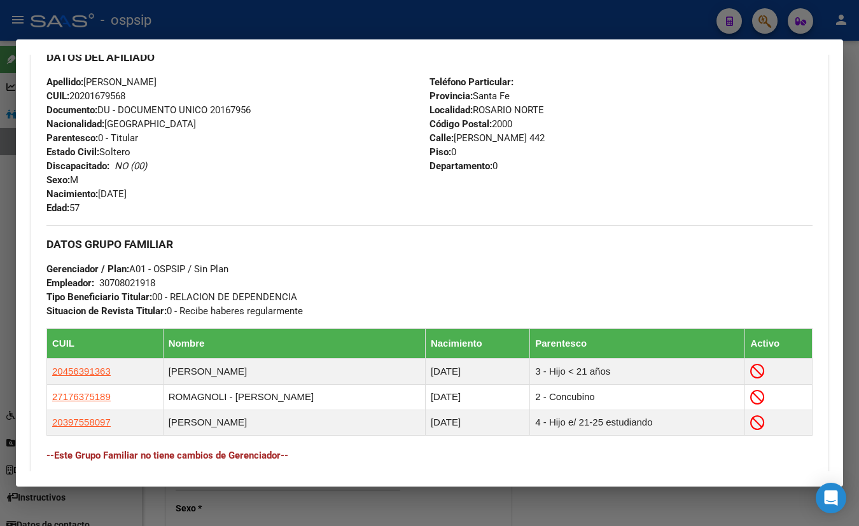
click at [221, 135] on div "Apellido: GABRIEL RAUL GIUSTI CUIL: 20201679568 Documento: DU - DOCUMENTO UNICO…" at bounding box center [237, 145] width 383 height 140
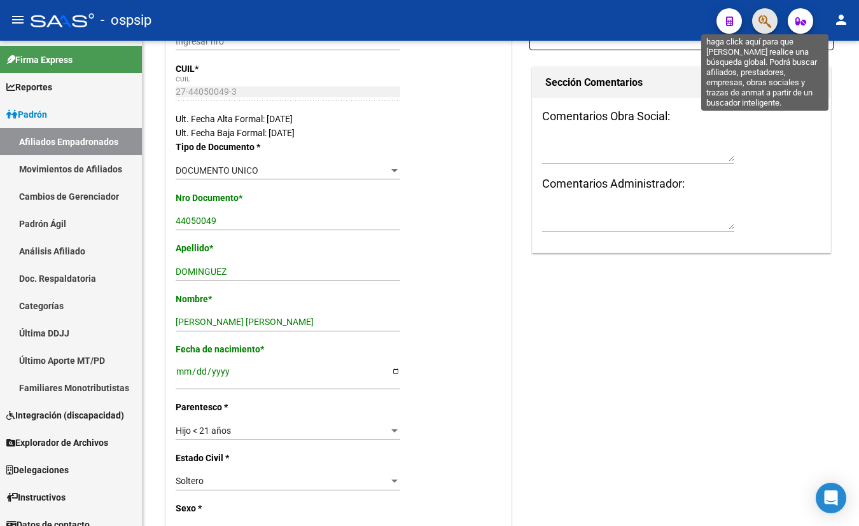
click at [764, 20] on icon "button" at bounding box center [765, 21] width 13 height 15
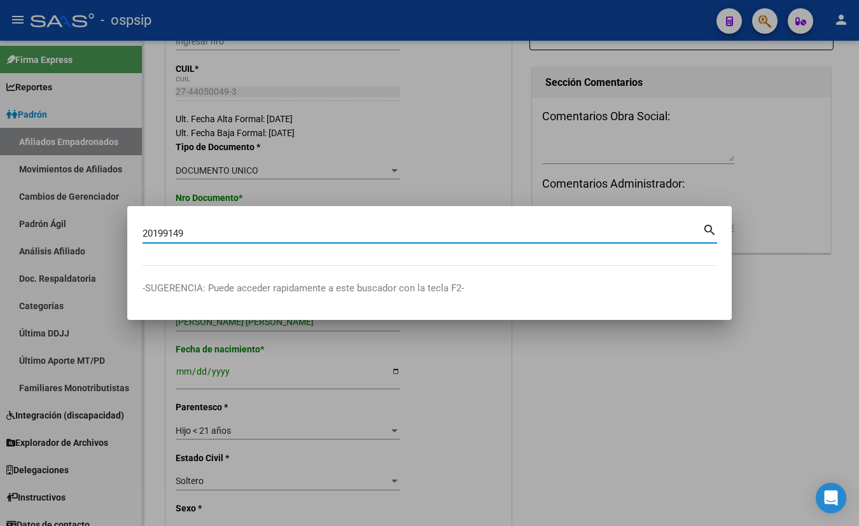
type input "20199149"
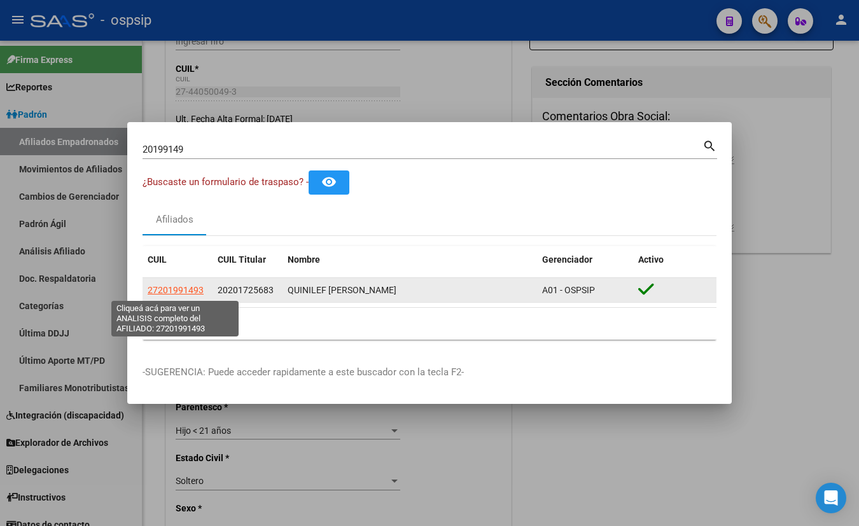
click at [172, 289] on span "27201991493" at bounding box center [176, 290] width 56 height 10
type textarea "27201991493"
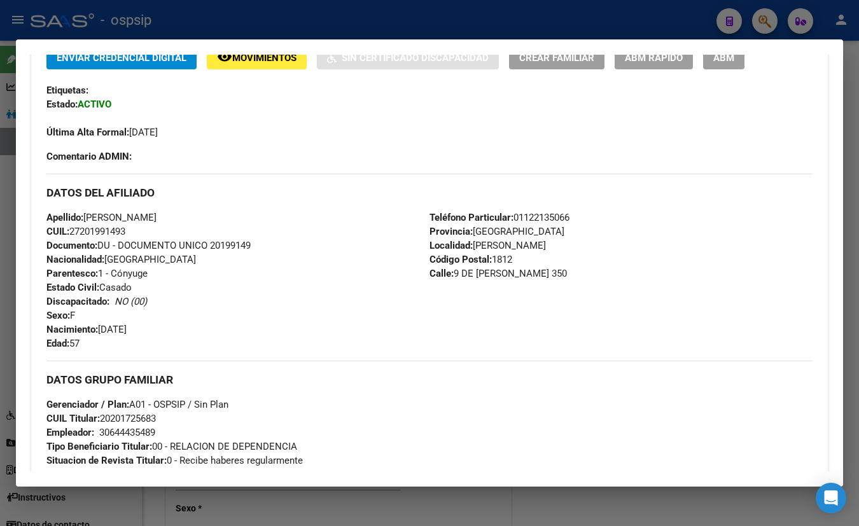
scroll to position [0, 0]
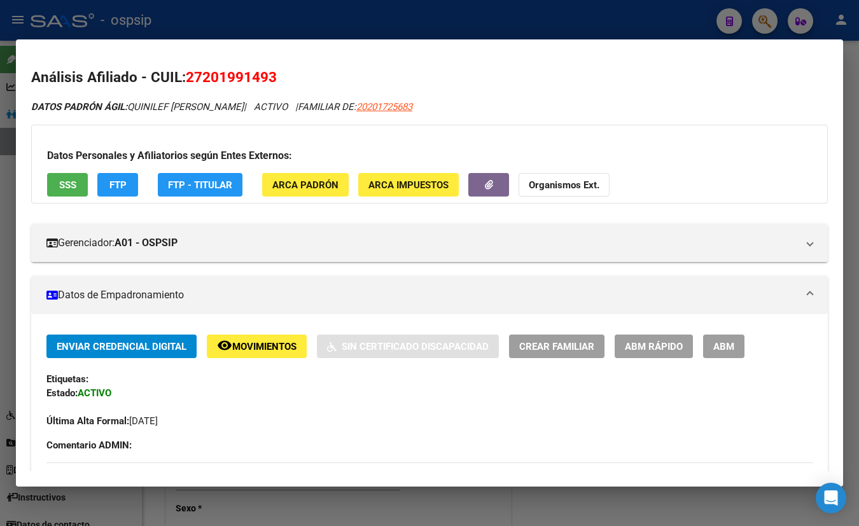
click at [60, 179] on span "SSS" at bounding box center [67, 184] width 17 height 11
click at [493, 186] on button "button" at bounding box center [488, 185] width 41 height 24
drag, startPoint x: 188, startPoint y: 76, endPoint x: 334, endPoint y: 75, distance: 145.1
click at [334, 75] on h2 "Análisis Afiliado - CUIL: 27201991493" at bounding box center [429, 78] width 797 height 22
click at [258, 71] on span "27201991493" at bounding box center [231, 77] width 91 height 17
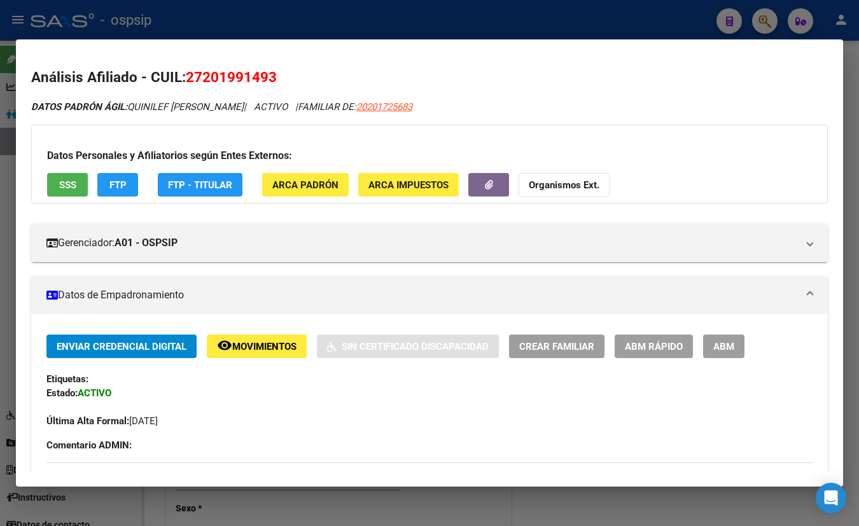
drag, startPoint x: 204, startPoint y: 76, endPoint x: 267, endPoint y: 80, distance: 63.2
click at [267, 80] on span "27201991493" at bounding box center [231, 77] width 91 height 17
copy span "20199149"
drag, startPoint x: 193, startPoint y: 400, endPoint x: 178, endPoint y: 395, distance: 15.3
click at [191, 398] on div "Enviar Credencial Digital remove_red_eye Movimientos Sin Certificado Discapacid…" at bounding box center [429, 382] width 766 height 94
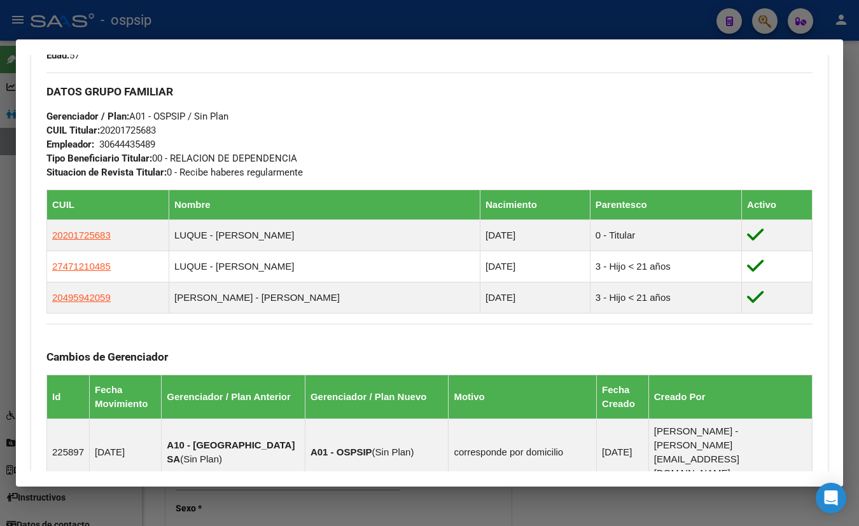
scroll to position [579, 0]
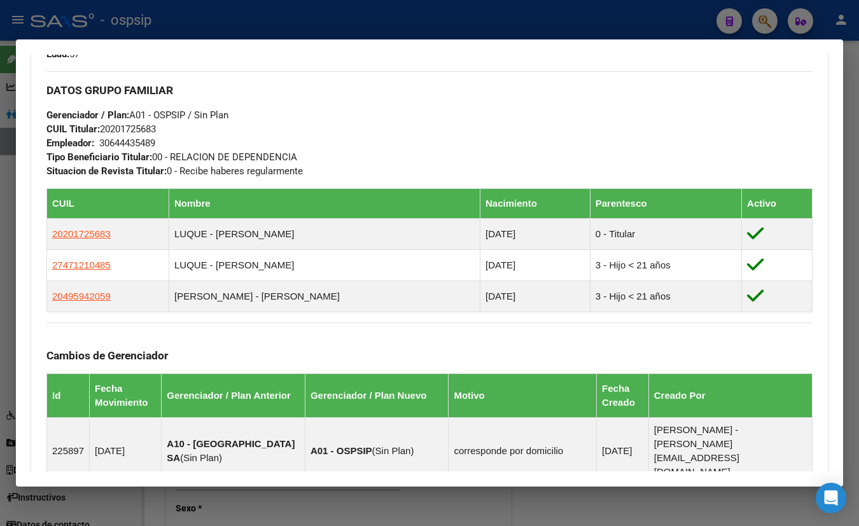
click at [379, 113] on div "DATOS GRUPO FAMILIAR Gerenciador / Plan: A01 - OSPSIP / Sin Plan CUIL Titular: …" at bounding box center [429, 124] width 766 height 107
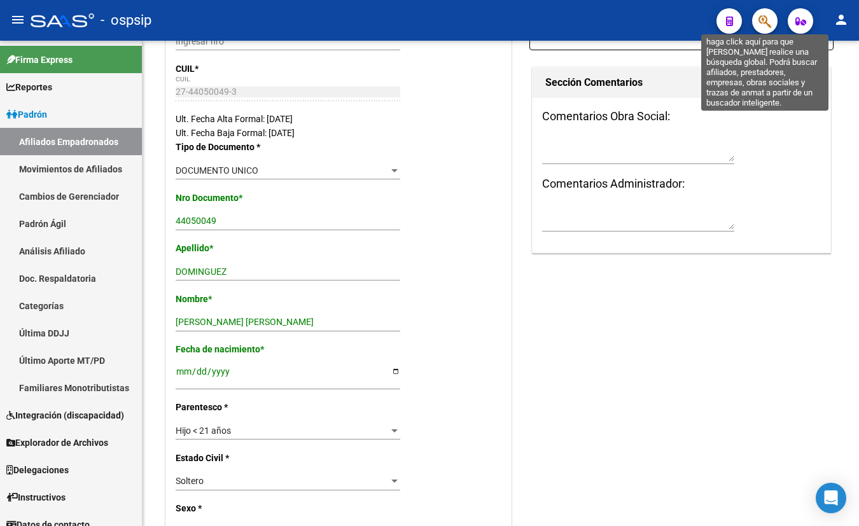
click at [762, 18] on icon "button" at bounding box center [765, 21] width 13 height 15
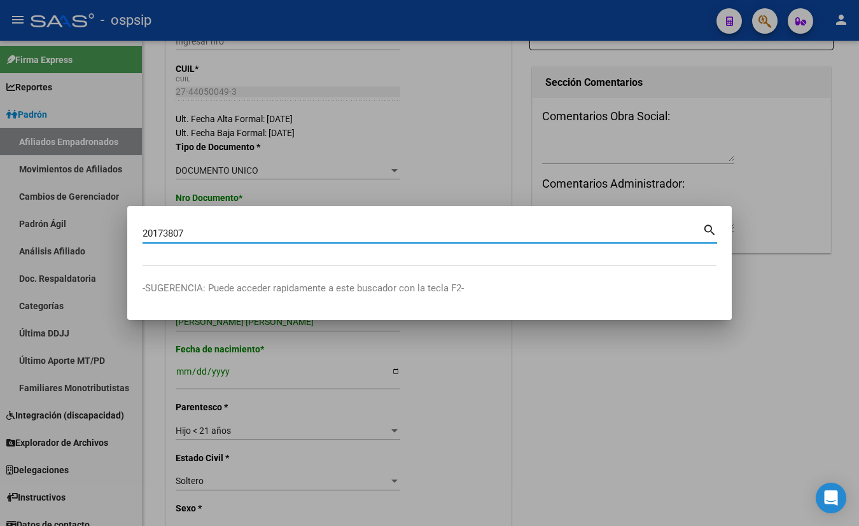
type input "20173807"
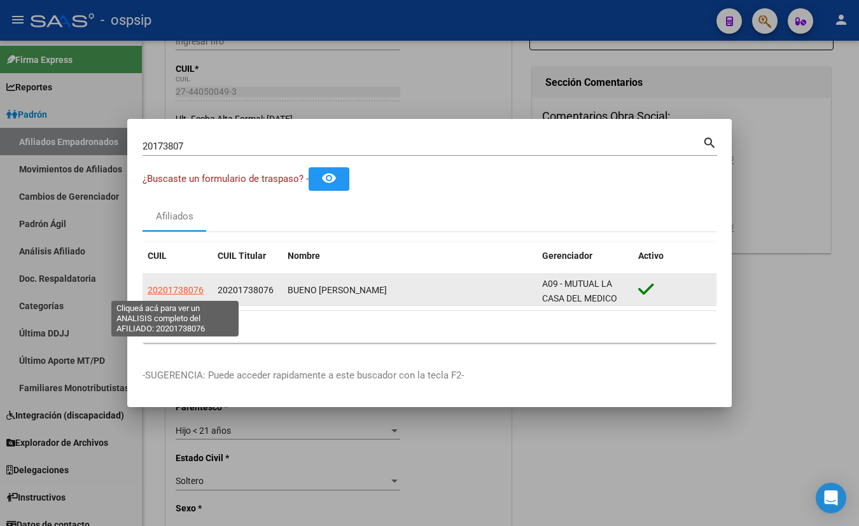
click at [168, 290] on span "20201738076" at bounding box center [176, 290] width 56 height 10
type textarea "20201738076"
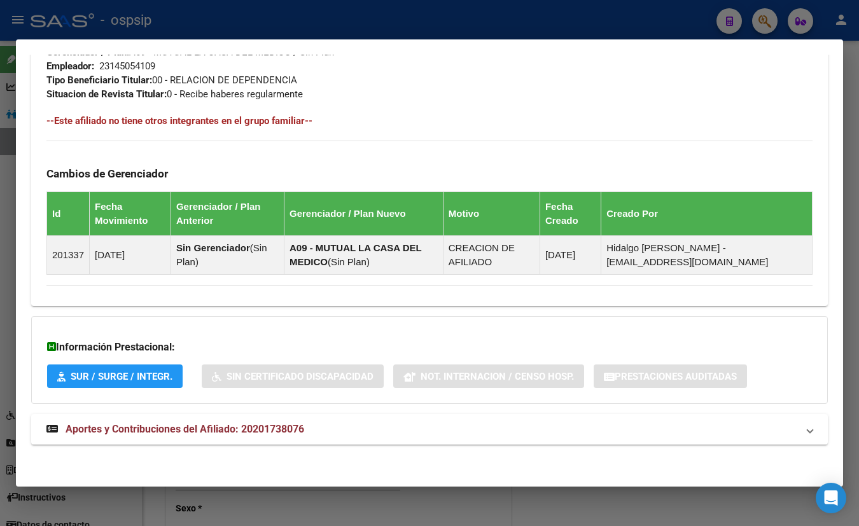
scroll to position [660, 0]
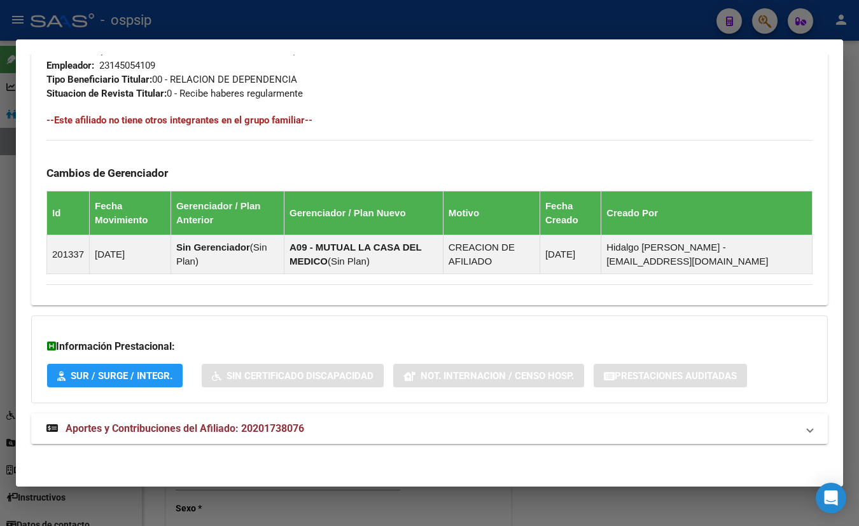
click at [256, 428] on span "Aportes y Contribuciones del Afiliado: 20201738076" at bounding box center [185, 429] width 239 height 12
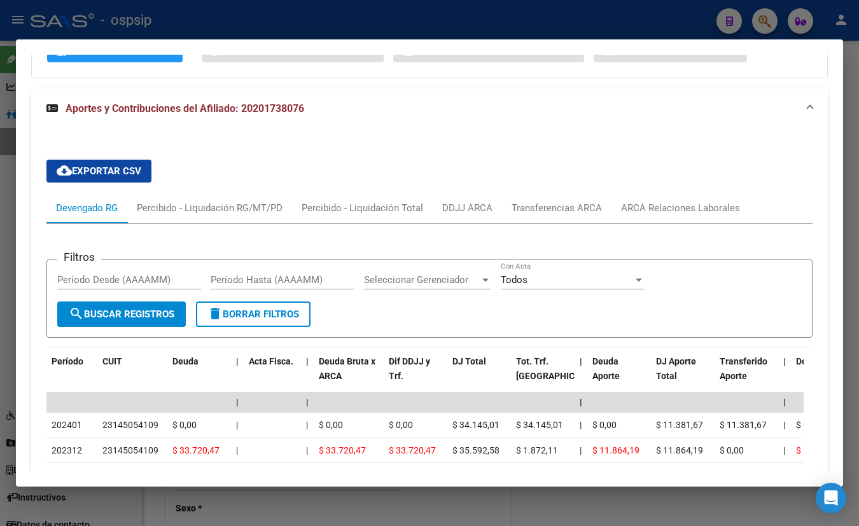
scroll to position [1007, 0]
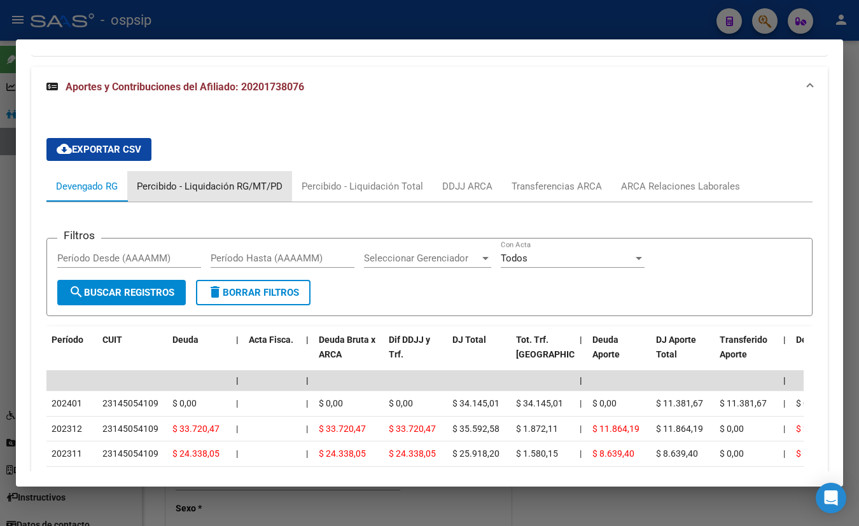
click at [193, 183] on div "Percibido - Liquidación RG/MT/PD" at bounding box center [210, 186] width 146 height 14
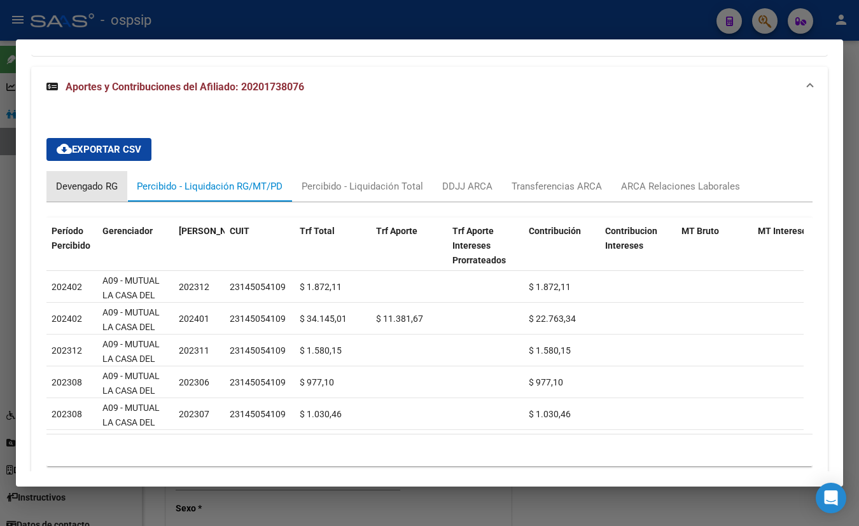
click at [80, 184] on div "Devengado RG" at bounding box center [87, 186] width 62 height 14
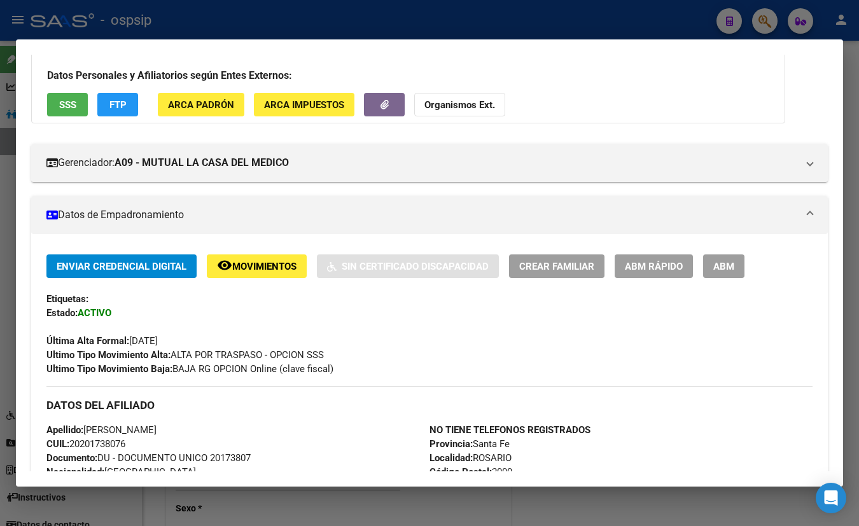
scroll to position [0, 0]
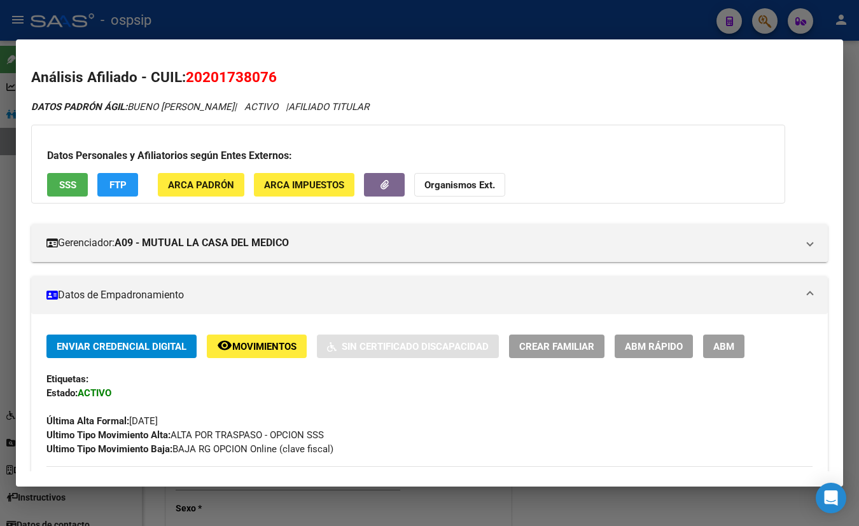
click at [68, 179] on span "SSS" at bounding box center [67, 184] width 17 height 11
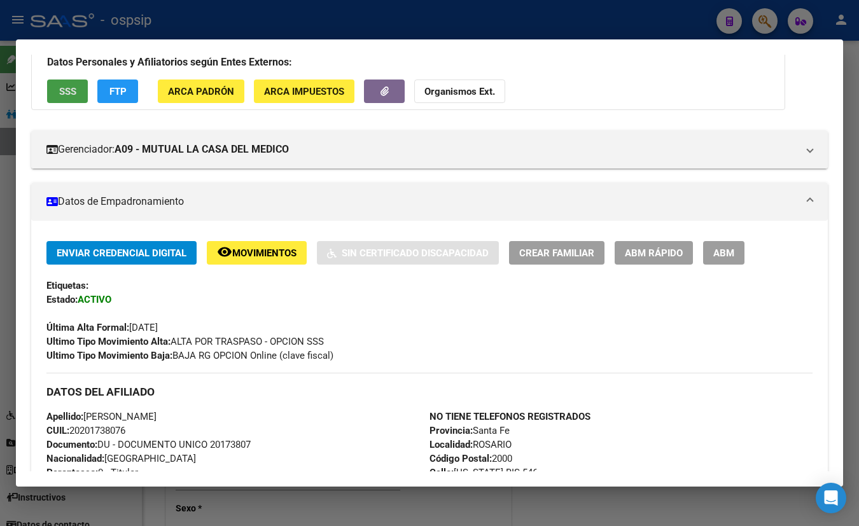
scroll to position [115, 0]
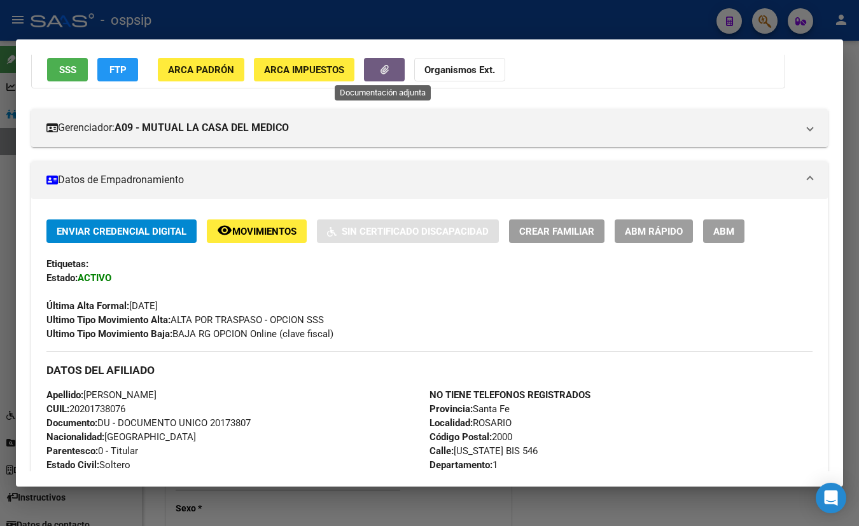
click at [381, 71] on icon "button" at bounding box center [385, 70] width 8 height 10
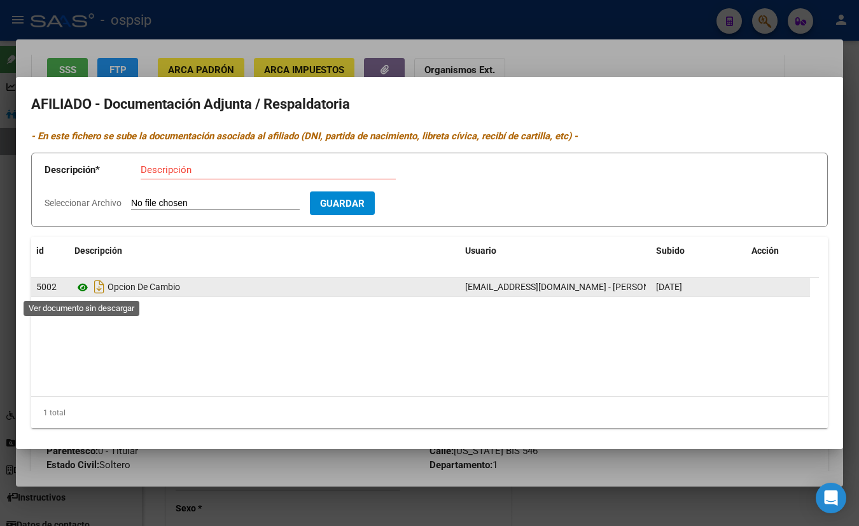
click at [83, 285] on icon at bounding box center [82, 287] width 17 height 15
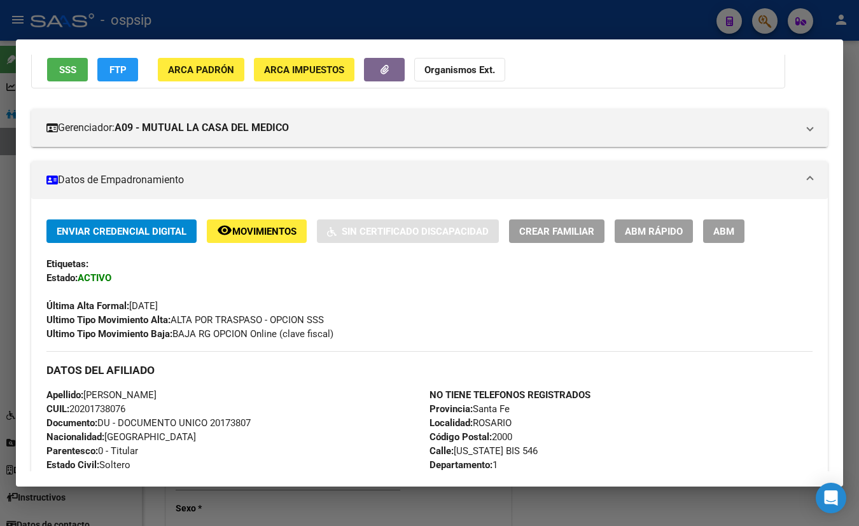
click at [200, 99] on div "Gerenciador: A09 - MUTUAL LA CASA DEL MEDICO Atención telefónica: Atención emer…" at bounding box center [429, 123] width 797 height 48
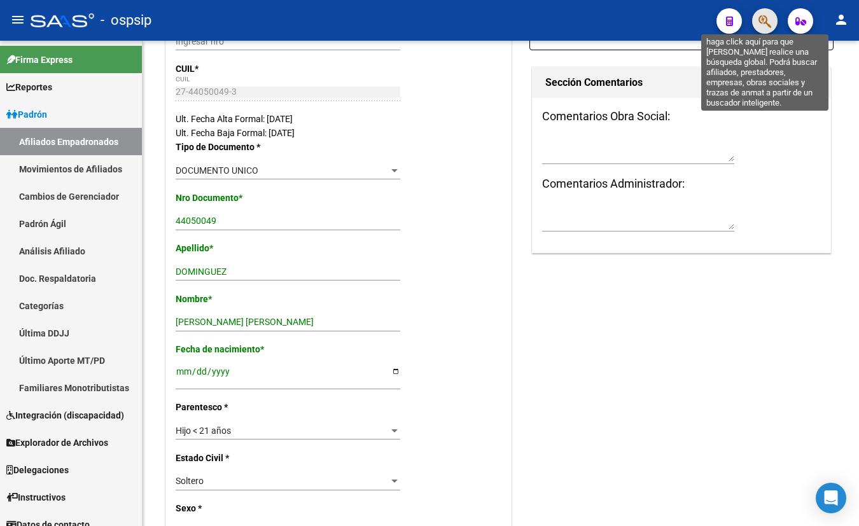
click at [764, 17] on icon "button" at bounding box center [765, 21] width 13 height 15
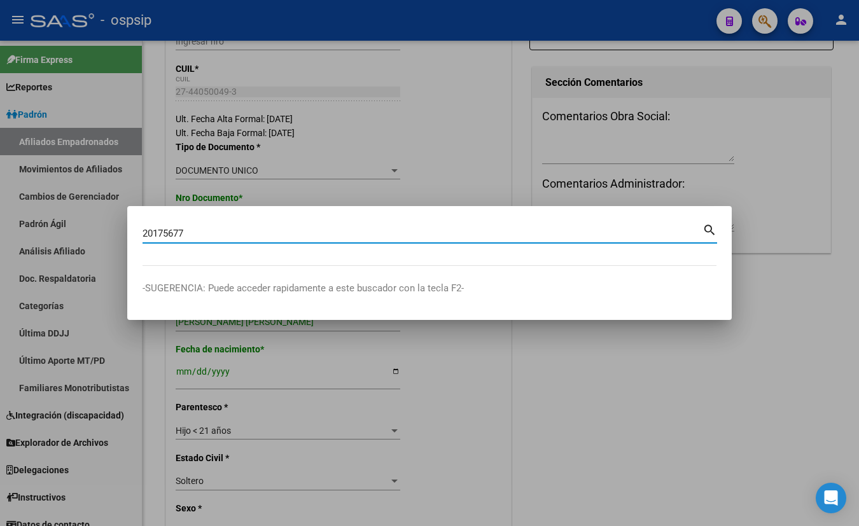
type input "20175677"
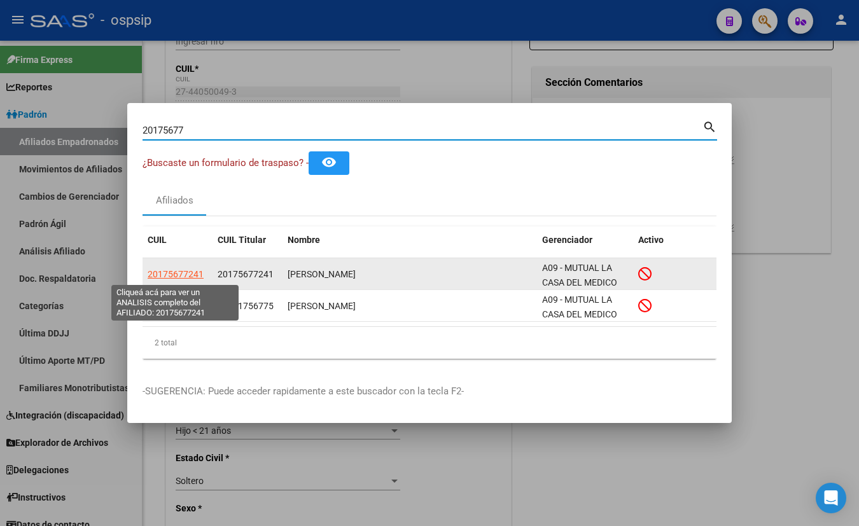
click at [171, 274] on span "20175677241" at bounding box center [176, 274] width 56 height 10
type textarea "20175677241"
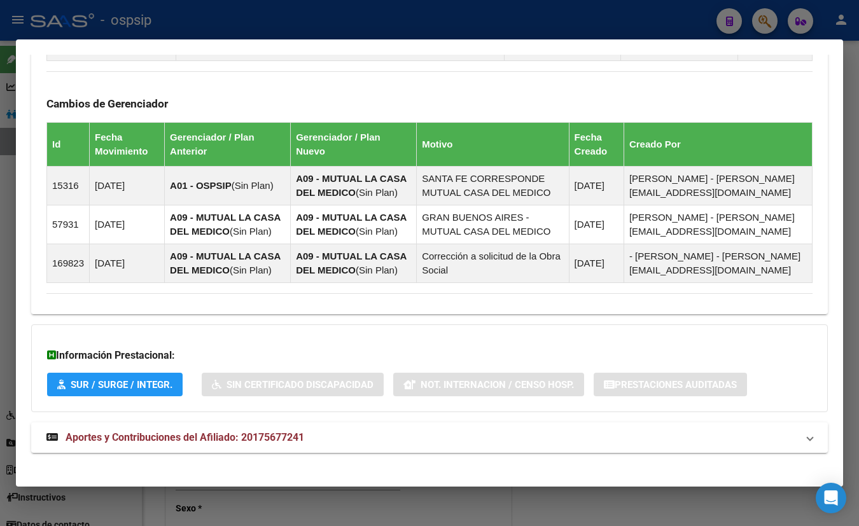
scroll to position [785, 0]
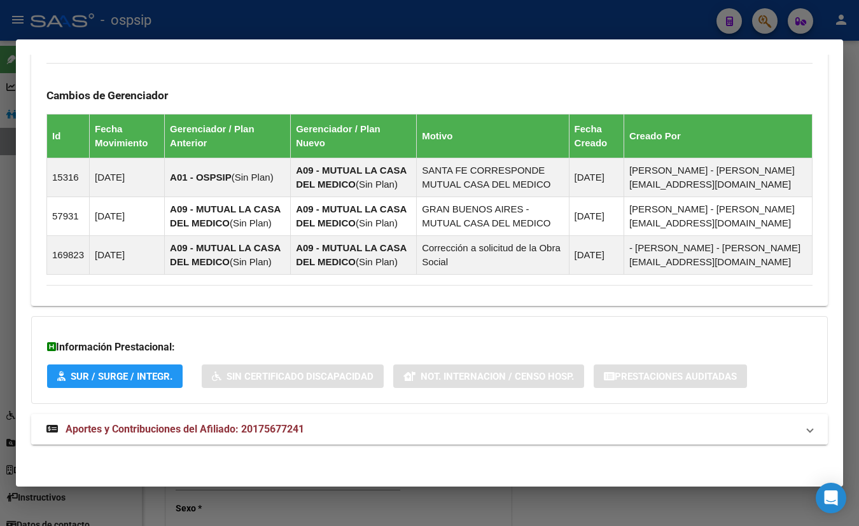
click at [264, 423] on span "Aportes y Contribuciones del Afiliado: 20175677241" at bounding box center [185, 429] width 239 height 12
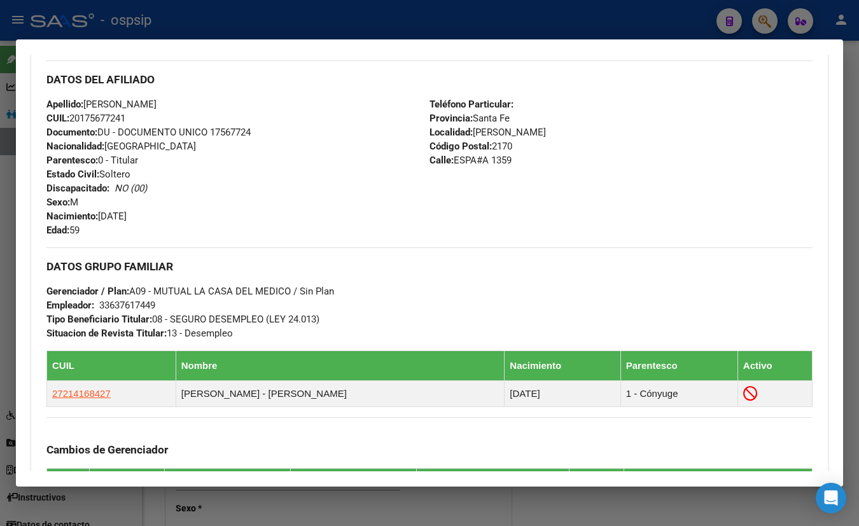
scroll to position [409, 0]
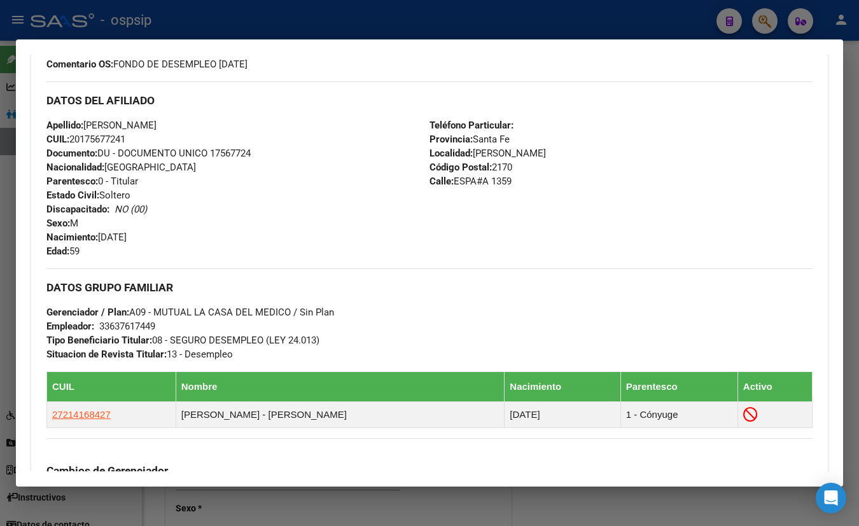
click at [201, 126] on div "Apellido: JOSE ANGEL LUCCI CUIL: 20175677241 Documento: DU - DOCUMENTO UNICO 17…" at bounding box center [237, 188] width 383 height 140
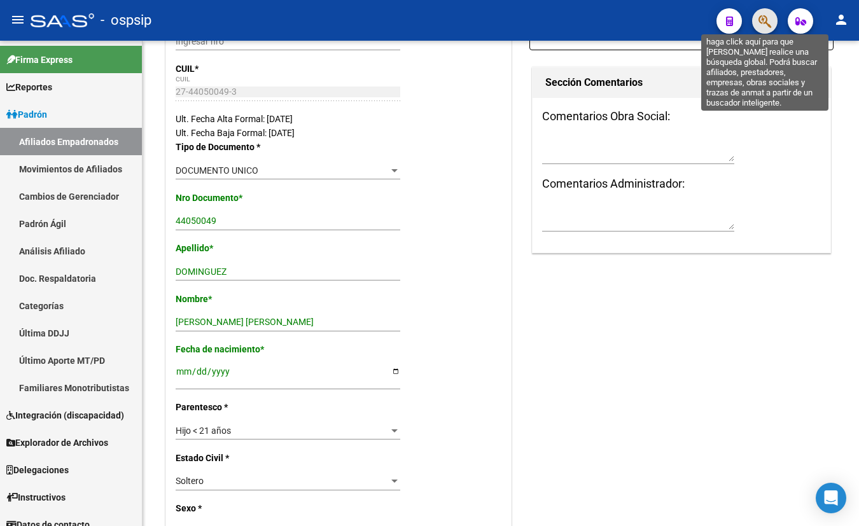
click at [765, 18] on icon "button" at bounding box center [765, 21] width 13 height 15
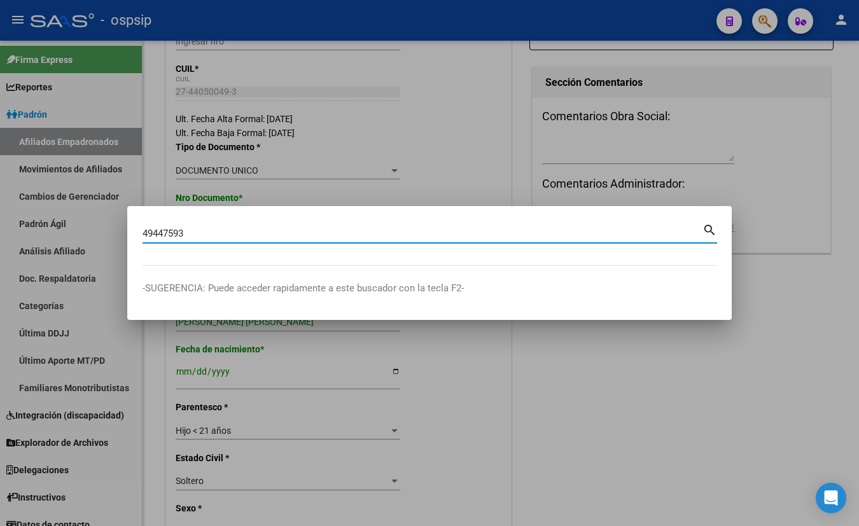
type input "49447593"
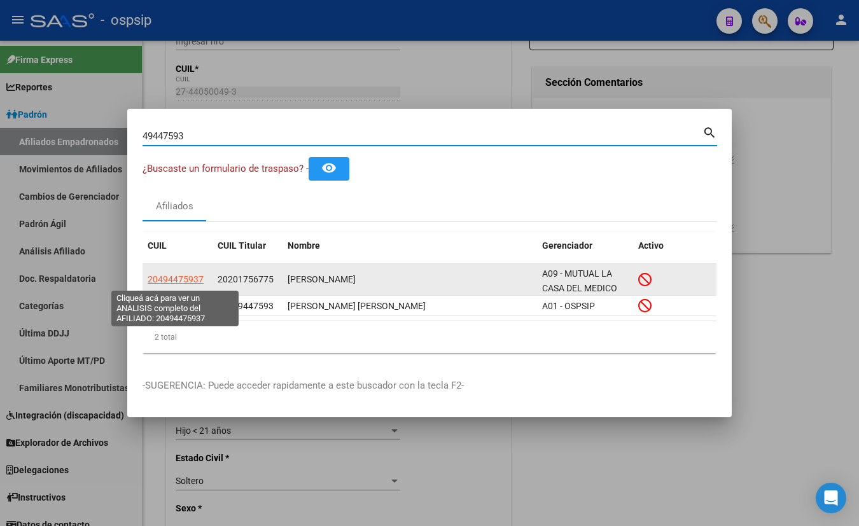
click at [170, 276] on span "20494475937" at bounding box center [176, 279] width 56 height 10
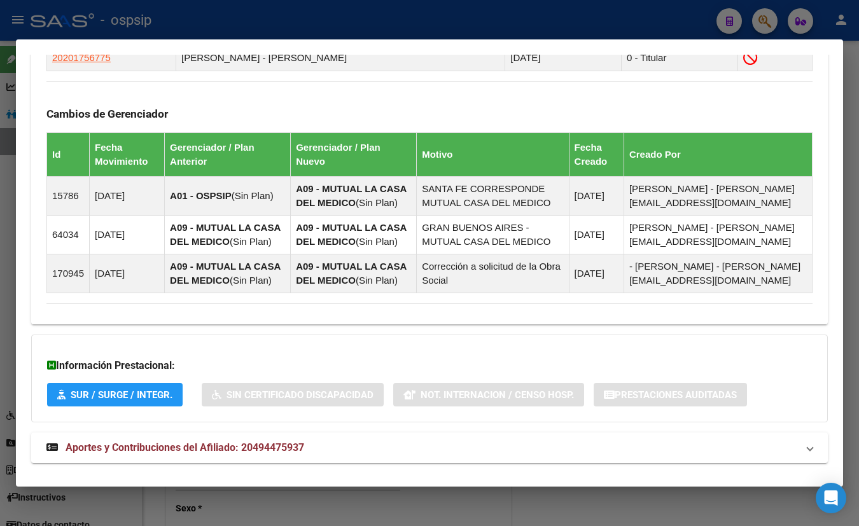
scroll to position [752, 0]
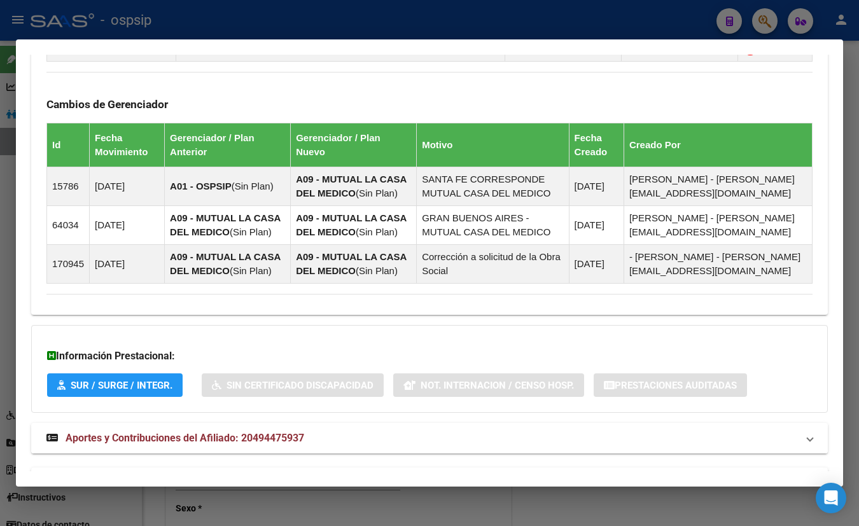
click at [251, 437] on span "Aportes y Contribuciones del Afiliado: 20494475937" at bounding box center [185, 438] width 239 height 12
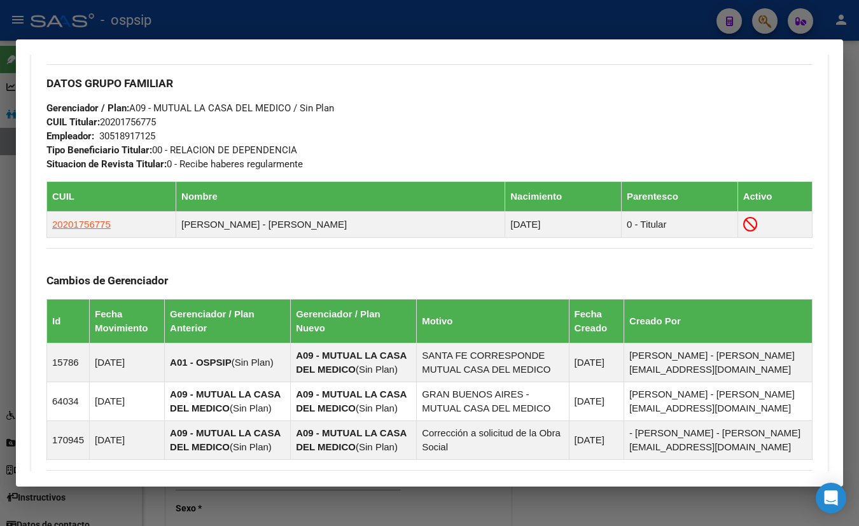
scroll to position [521, 0]
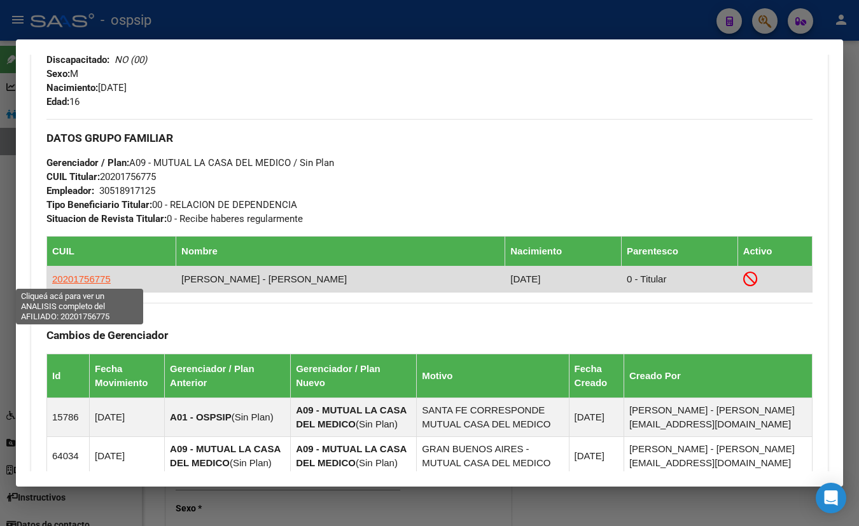
click at [85, 274] on span "20201756775" at bounding box center [81, 279] width 59 height 11
type textarea "20201756775"
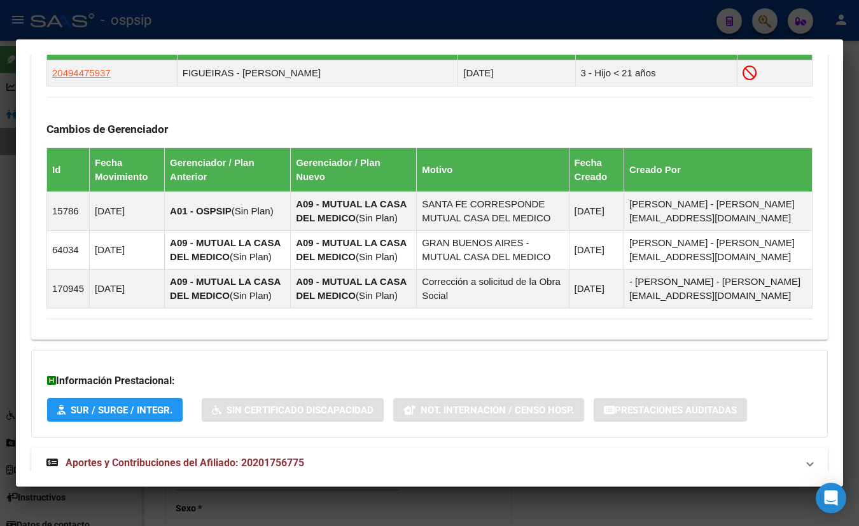
scroll to position [770, 0]
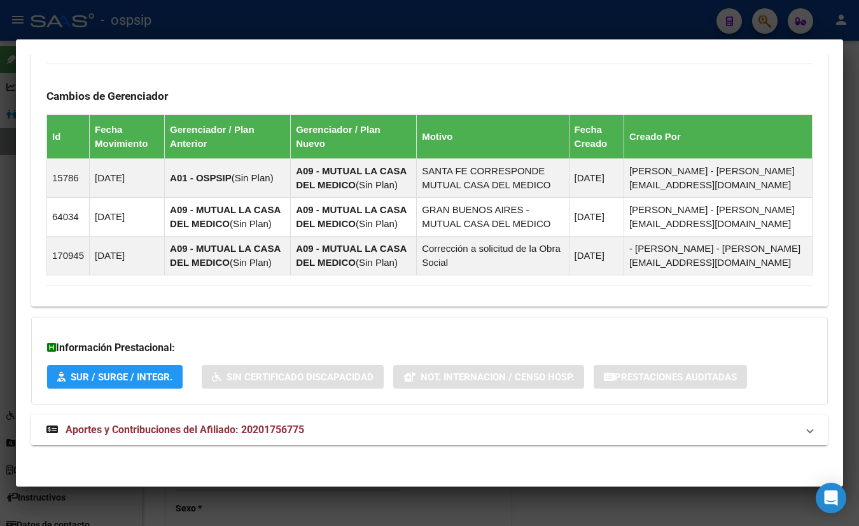
click at [256, 426] on span "Aportes y Contribuciones del Afiliado: 20201756775" at bounding box center [185, 430] width 239 height 12
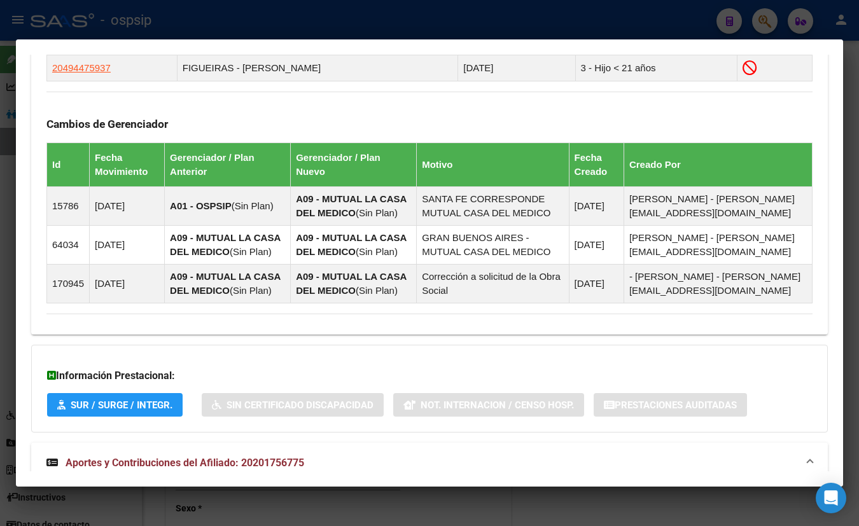
scroll to position [395, 0]
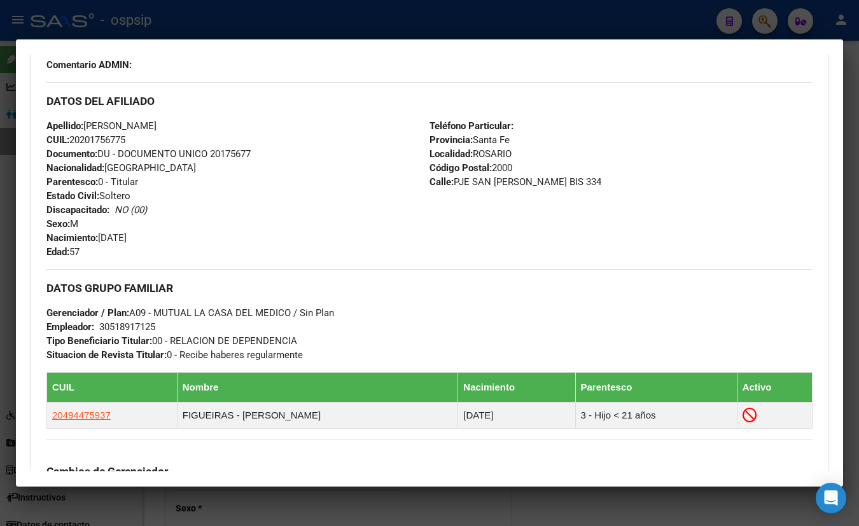
click at [239, 124] on div "Apellido: JUAN FERNANDO FIGUEIRAS CUIL: 20201756775 Documento: DU - DOCUMENTO U…" at bounding box center [237, 189] width 383 height 140
drag, startPoint x: 297, startPoint y: 106, endPoint x: 392, endPoint y: 166, distance: 112.7
click at [298, 106] on h3 "DATOS DEL AFILIADO" at bounding box center [429, 101] width 766 height 14
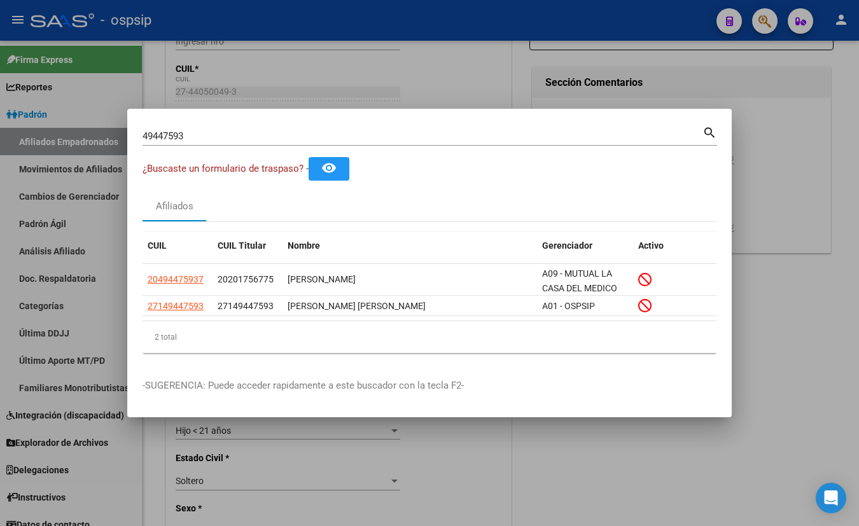
drag, startPoint x: 187, startPoint y: 135, endPoint x: 98, endPoint y: 144, distance: 89.5
click at [98, 144] on div "49447593 Buscar (apellido, dni, cuil, nro traspaso, cuit, obra social) search ¿…" at bounding box center [429, 263] width 859 height 526
type input "20177316"
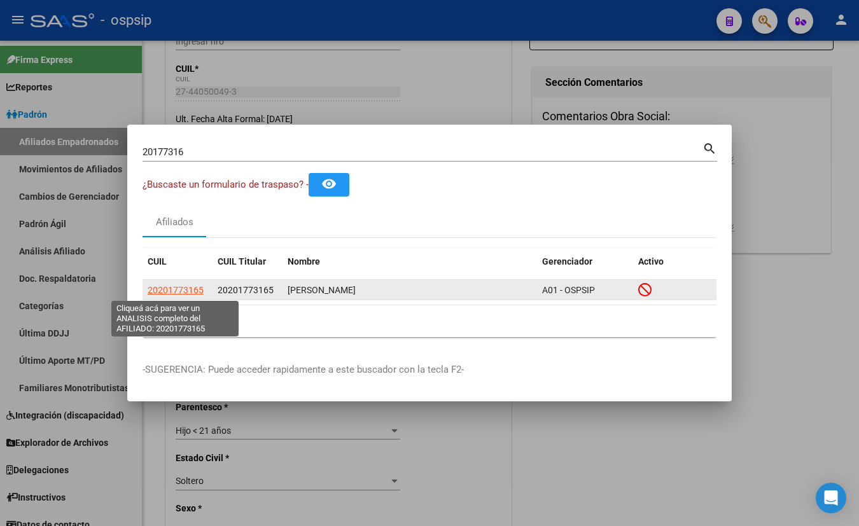
click at [183, 288] on span "20201773165" at bounding box center [176, 290] width 56 height 10
type textarea "20201773165"
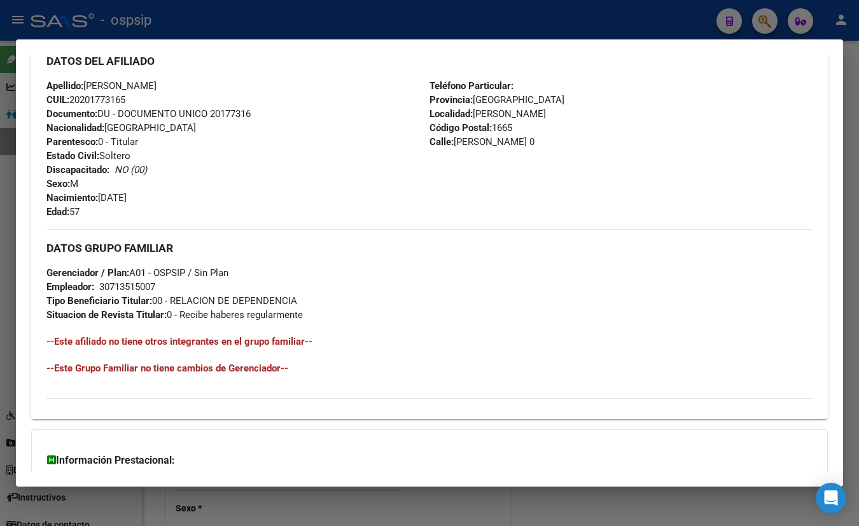
scroll to position [577, 0]
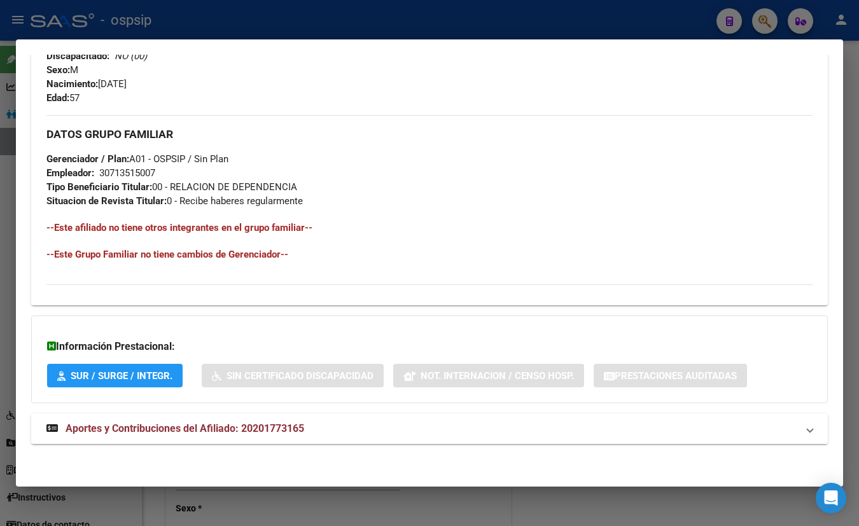
drag, startPoint x: 247, startPoint y: 421, endPoint x: 260, endPoint y: 427, distance: 14.8
click at [247, 423] on span "Aportes y Contribuciones del Afiliado: 20201773165" at bounding box center [185, 429] width 239 height 12
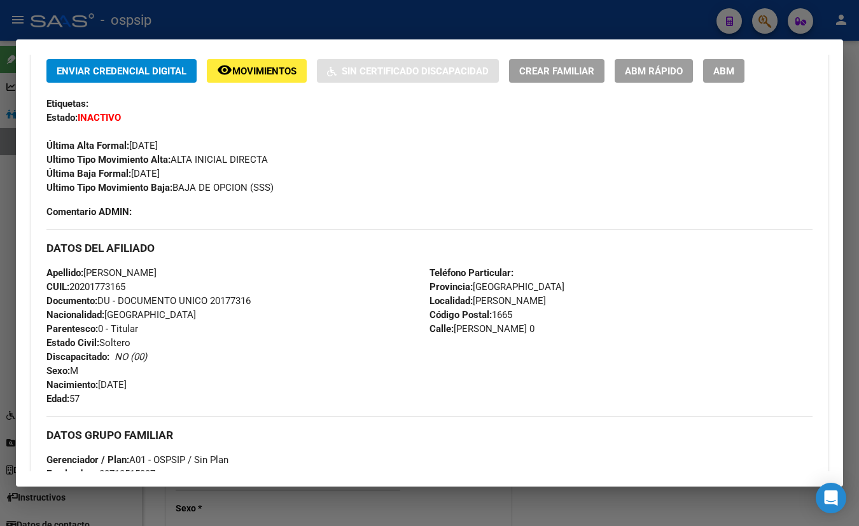
scroll to position [259, 0]
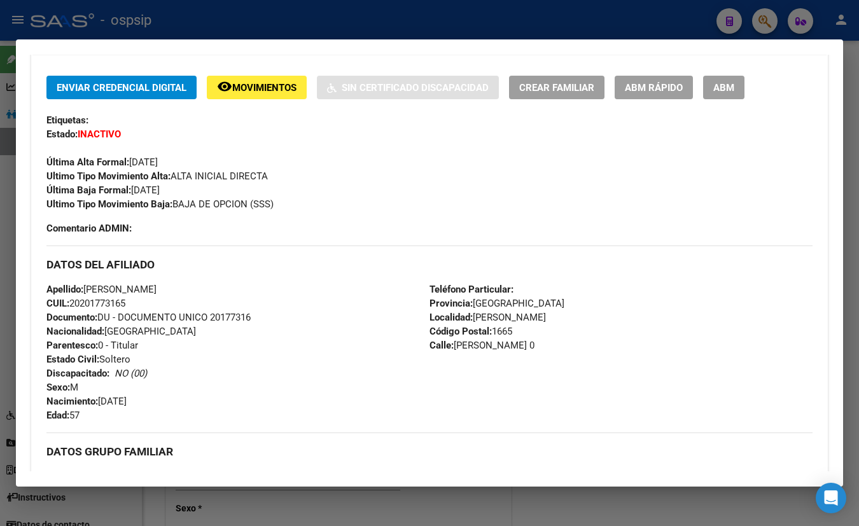
click at [234, 127] on div "Enviar Credencial Digital remove_red_eye Movimientos Sin Certificado Discapacid…" at bounding box center [429, 144] width 766 height 136
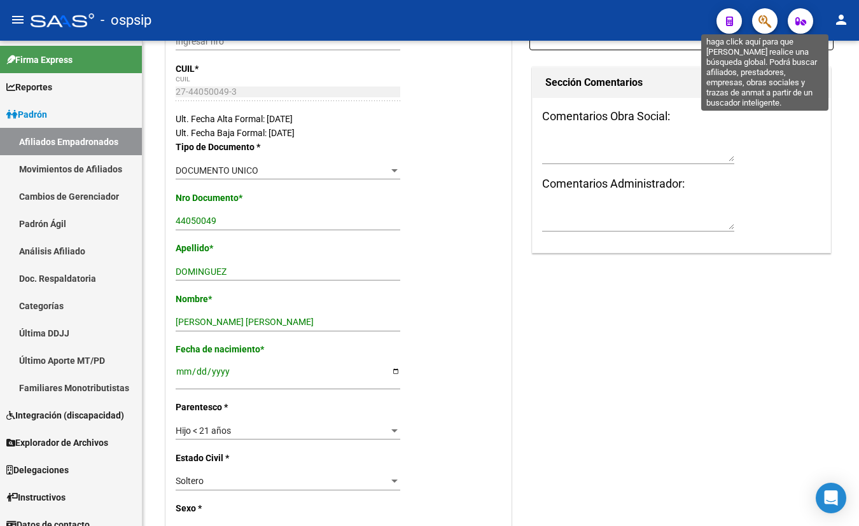
click at [764, 21] on icon "button" at bounding box center [765, 21] width 13 height 15
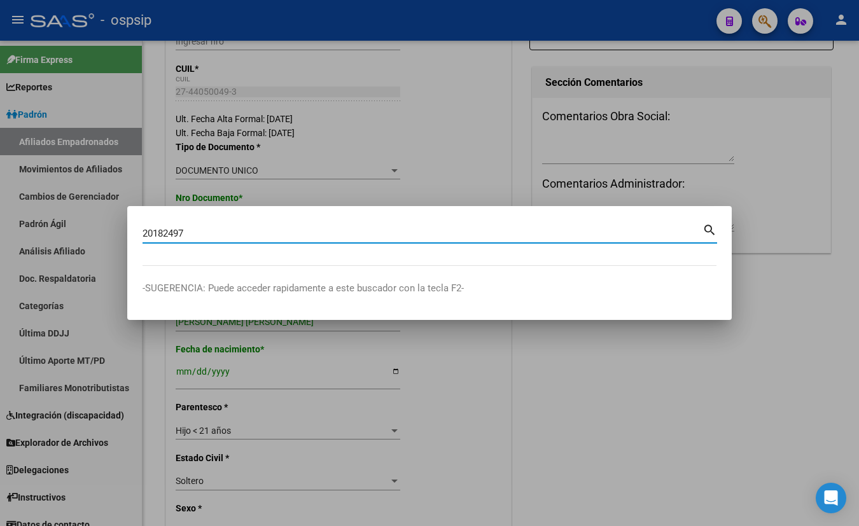
type input "20182497"
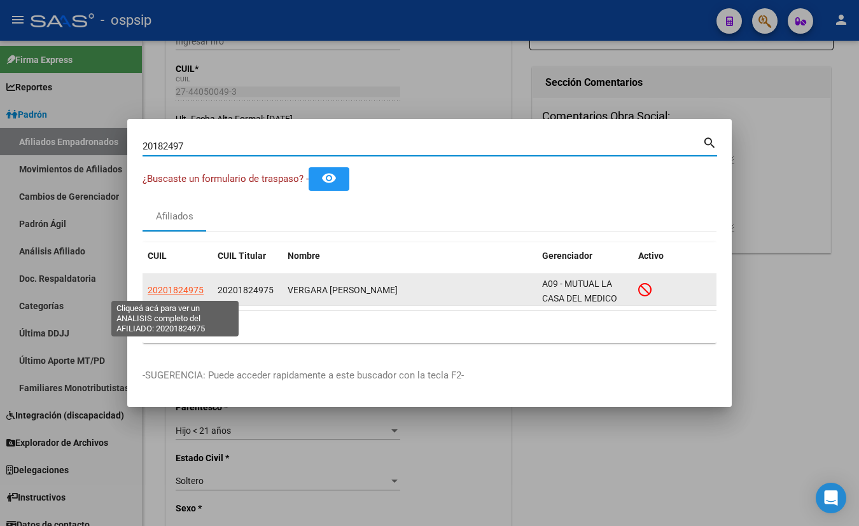
click at [170, 286] on span "20201824975" at bounding box center [176, 290] width 56 height 10
type textarea "20201824975"
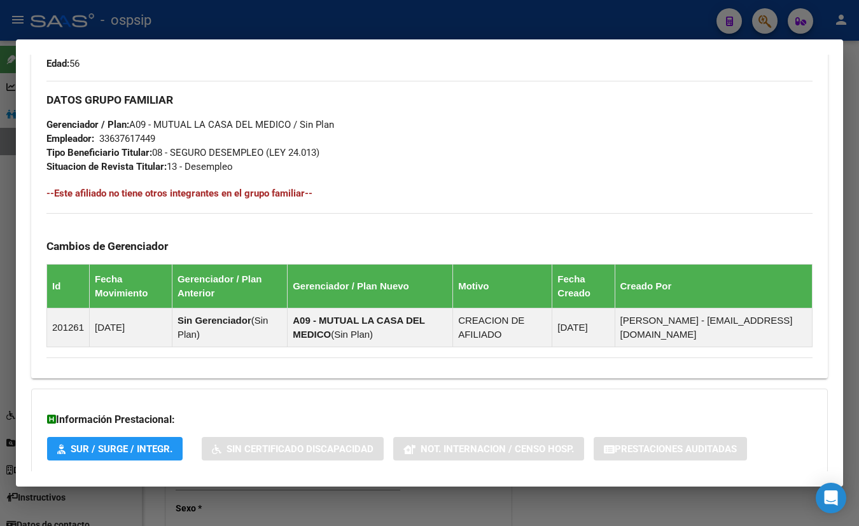
scroll to position [656, 0]
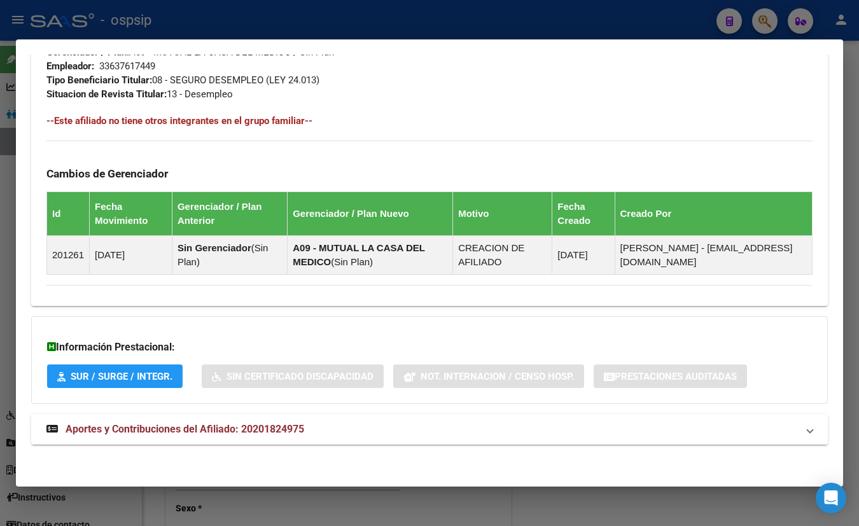
click at [230, 424] on span "Aportes y Contribuciones del Afiliado: 20201824975" at bounding box center [185, 429] width 239 height 12
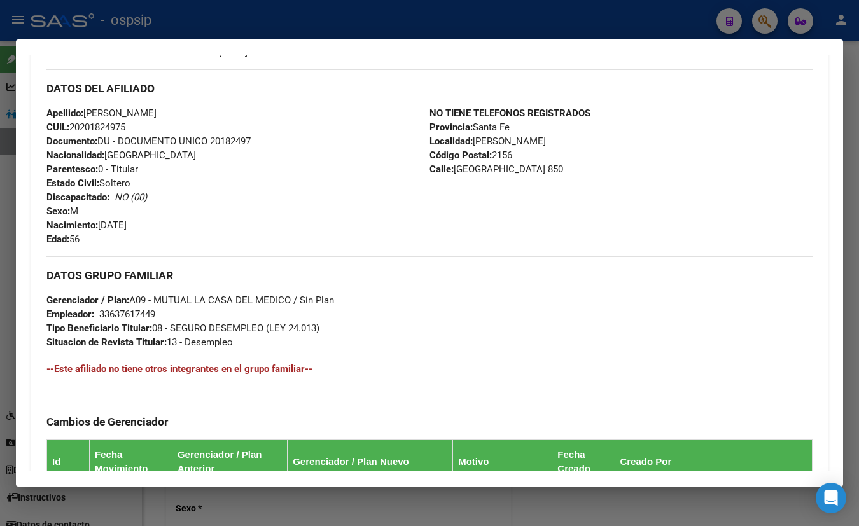
scroll to position [397, 0]
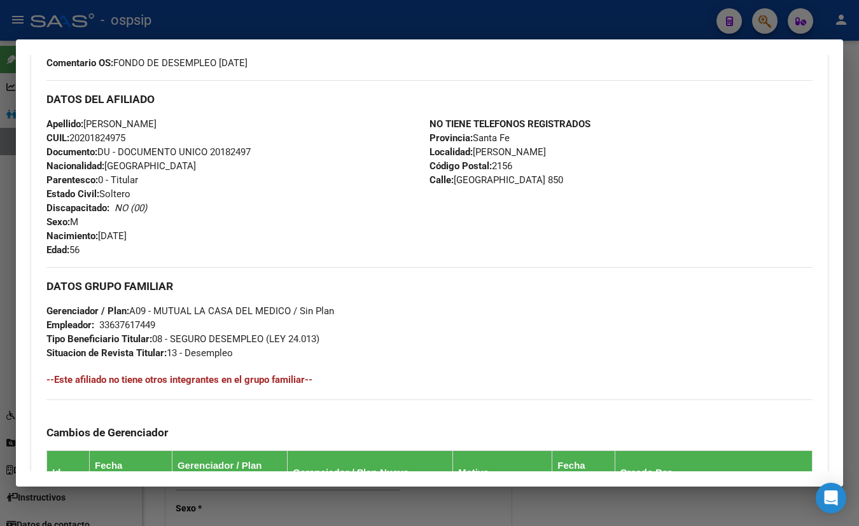
click at [236, 104] on h3 "DATOS DEL AFILIADO" at bounding box center [429, 99] width 766 height 14
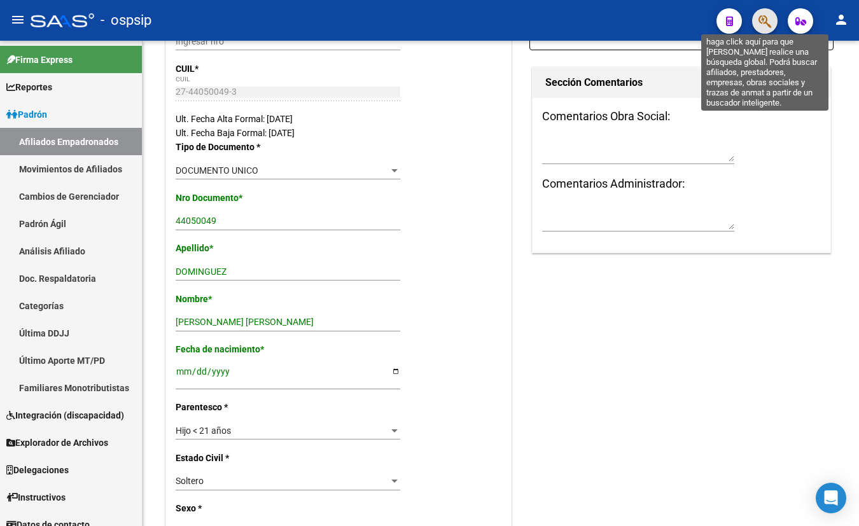
click at [762, 24] on icon "button" at bounding box center [765, 21] width 13 height 15
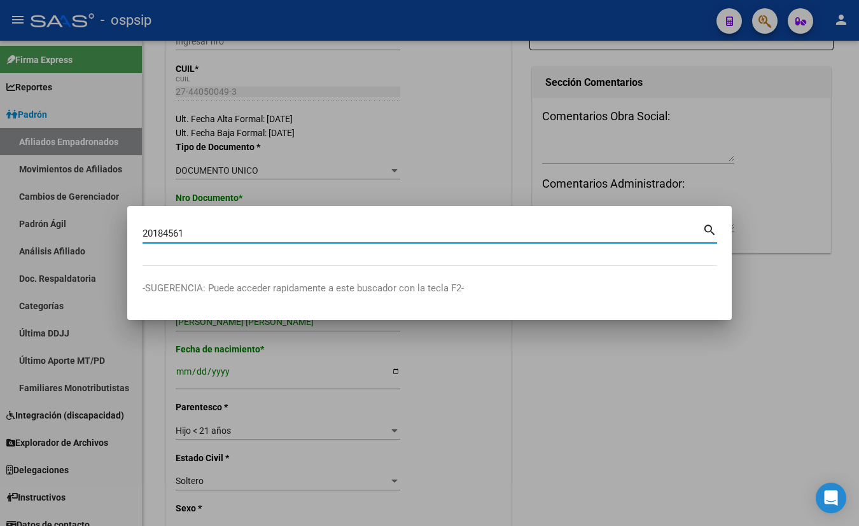
type input "20184561"
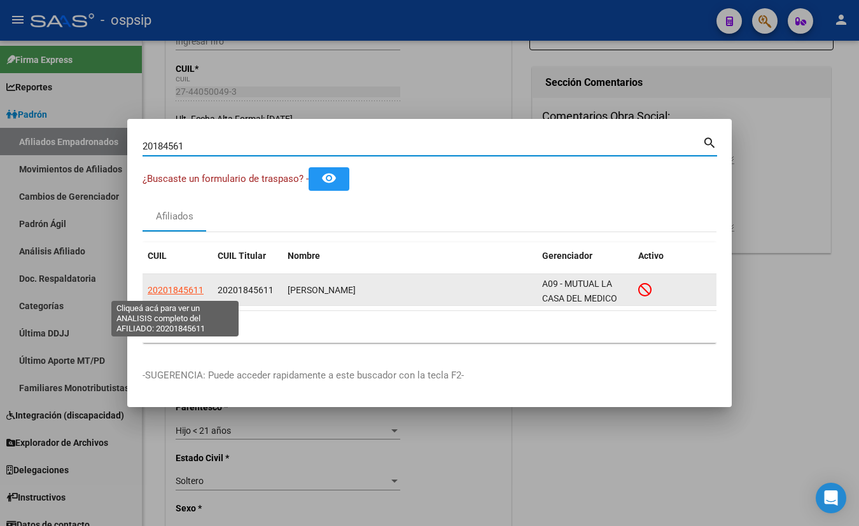
click at [173, 288] on span "20201845611" at bounding box center [176, 290] width 56 height 10
type textarea "20201845611"
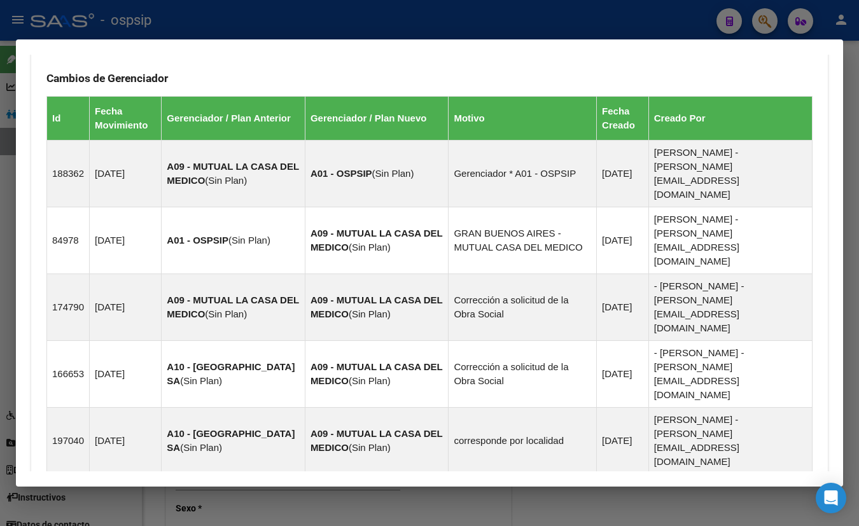
scroll to position [888, 0]
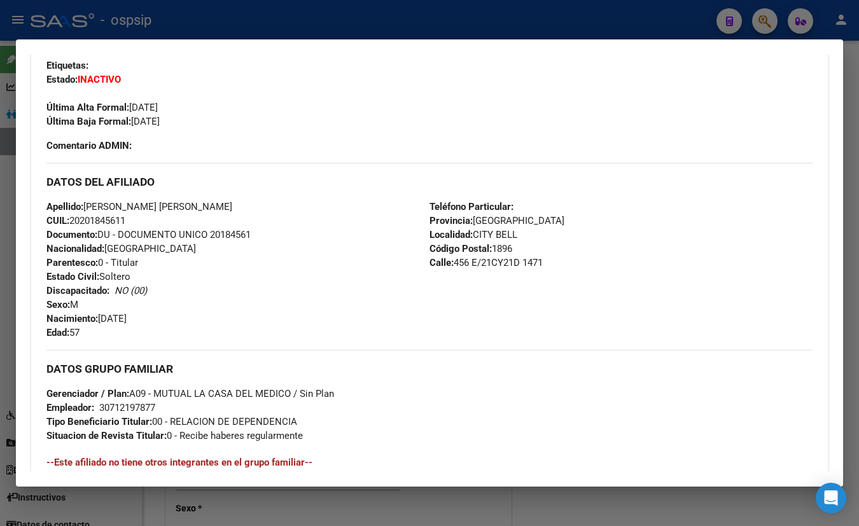
scroll to position [252, 0]
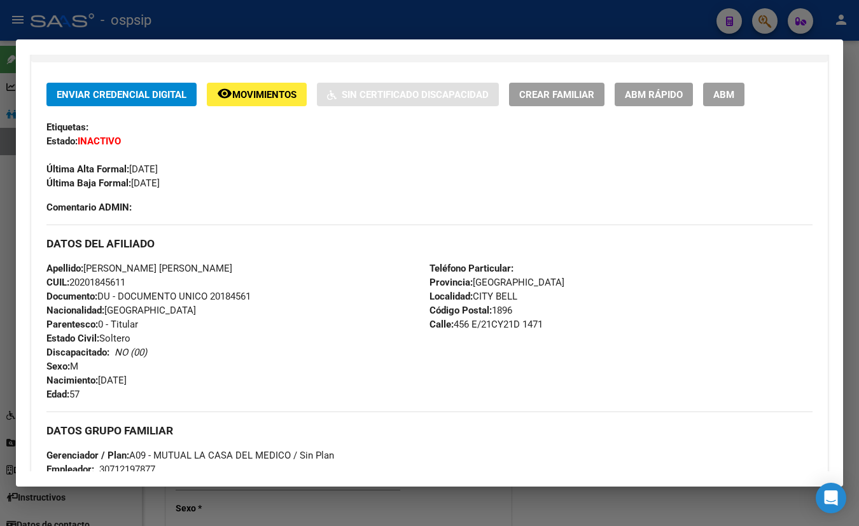
click at [188, 131] on div "Etiquetas:" at bounding box center [429, 127] width 766 height 14
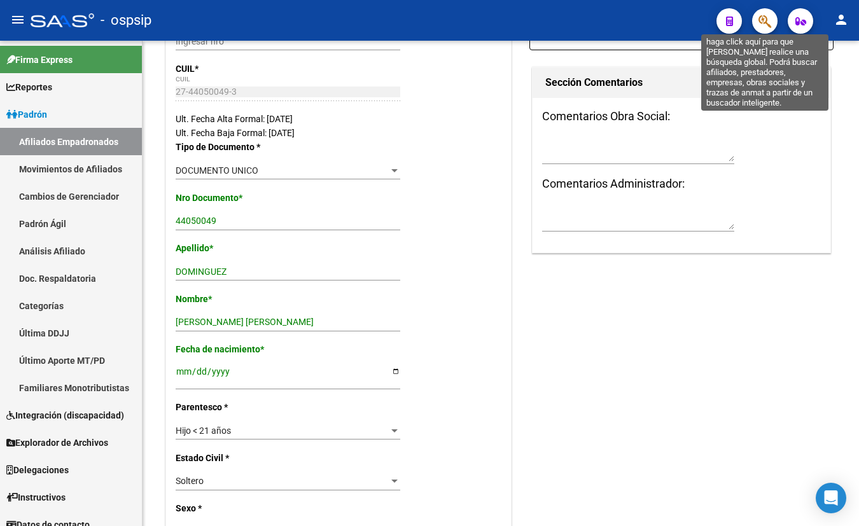
click at [764, 18] on icon "button" at bounding box center [765, 21] width 13 height 15
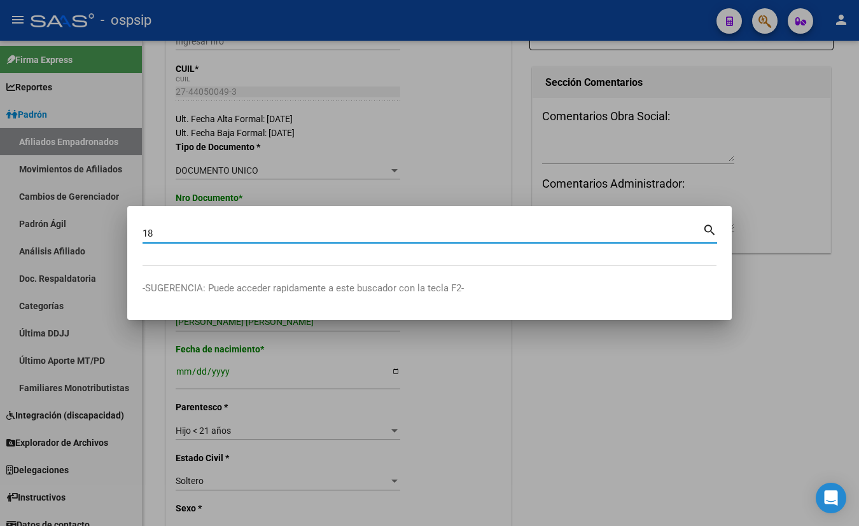
type input "1"
type input "20185512"
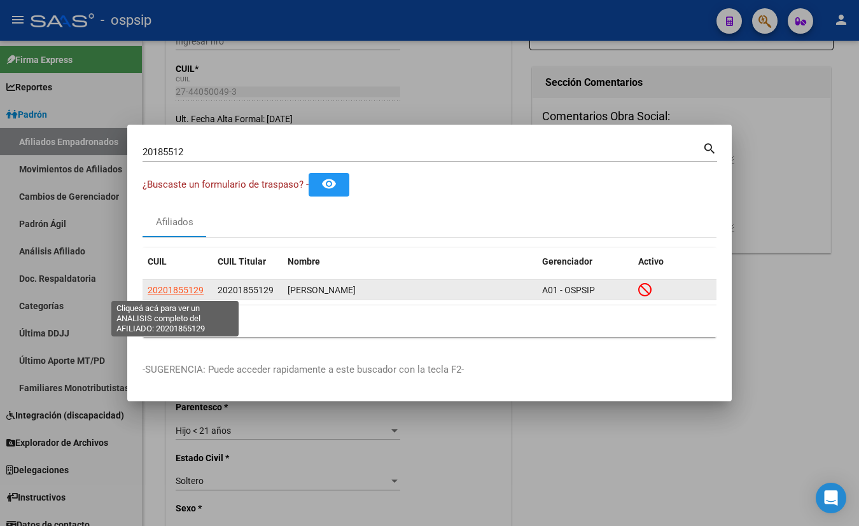
click at [172, 289] on span "20201855129" at bounding box center [176, 290] width 56 height 10
type textarea "20201855129"
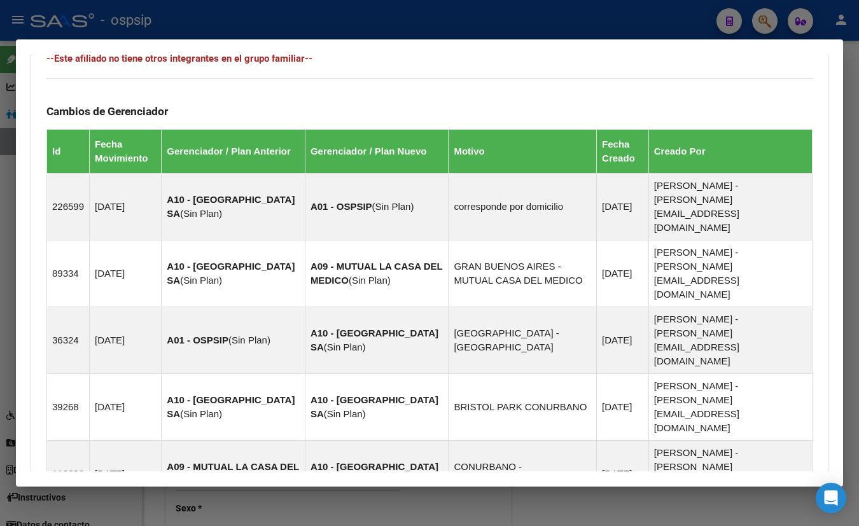
scroll to position [825, 0]
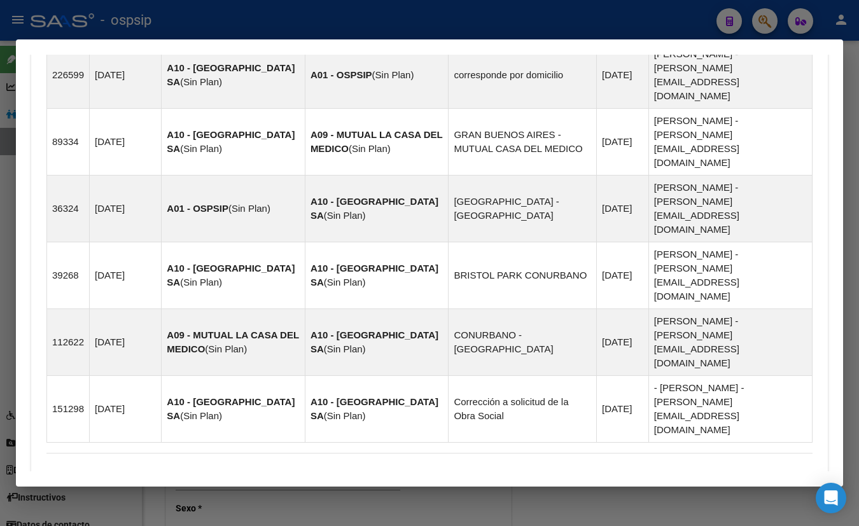
drag, startPoint x: 235, startPoint y: 430, endPoint x: 246, endPoint y: 430, distance: 10.8
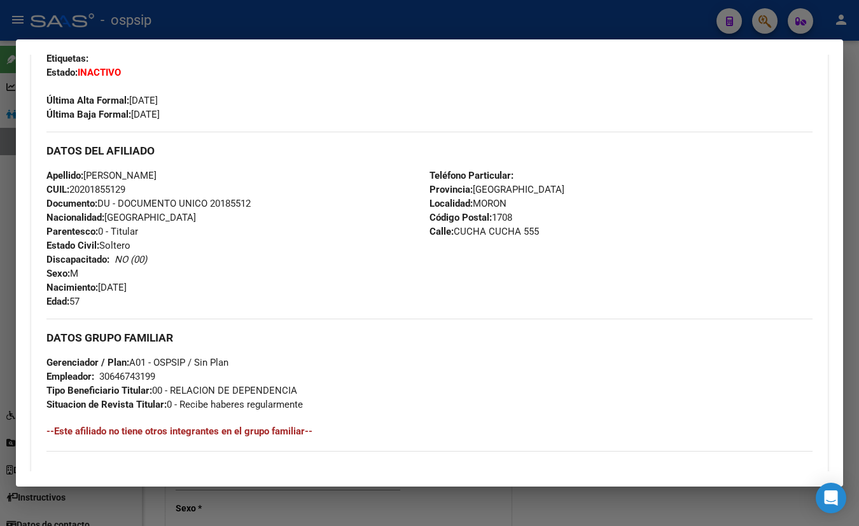
scroll to position [276, 0]
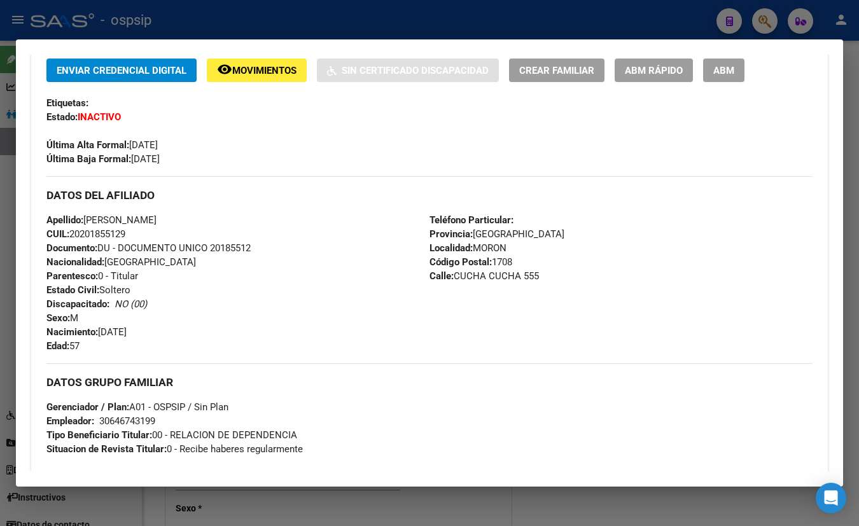
click at [234, 130] on div "Última Alta Formal: 01/04/2011" at bounding box center [429, 138] width 766 height 28
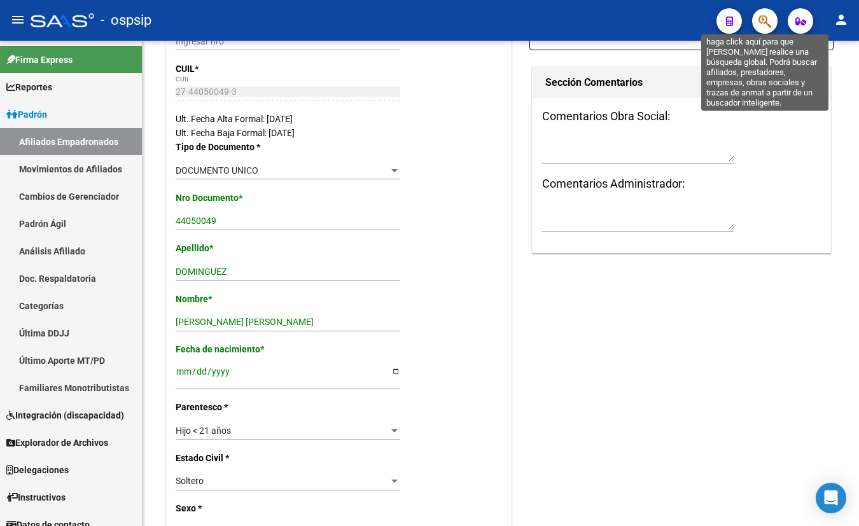
click at [762, 22] on icon "button" at bounding box center [765, 21] width 13 height 15
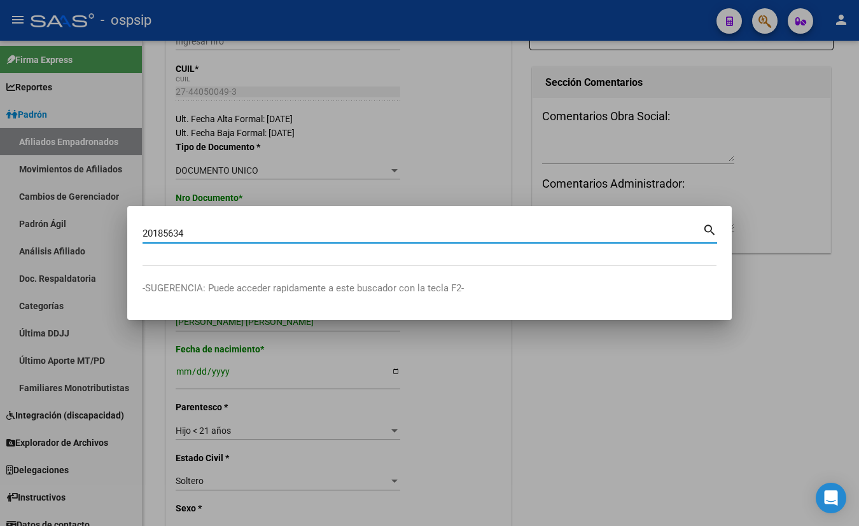
type input "20185634"
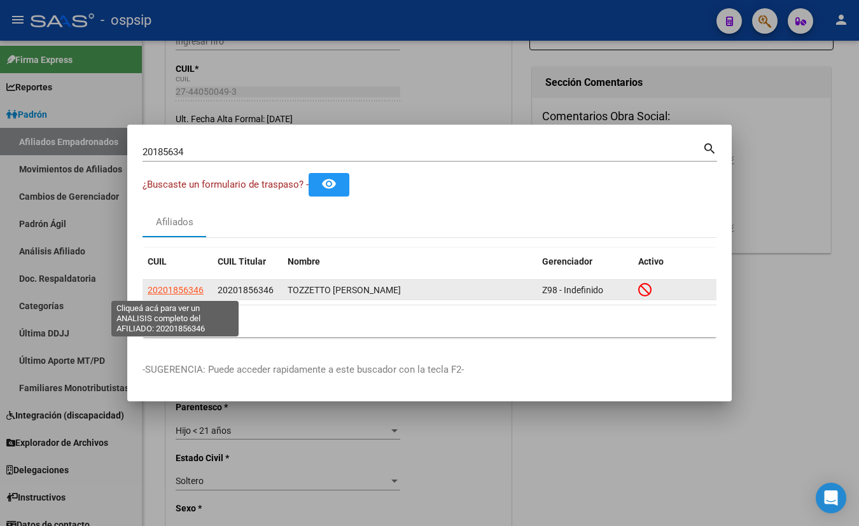
click at [167, 286] on span "20201856346" at bounding box center [176, 290] width 56 height 10
type textarea "20201856346"
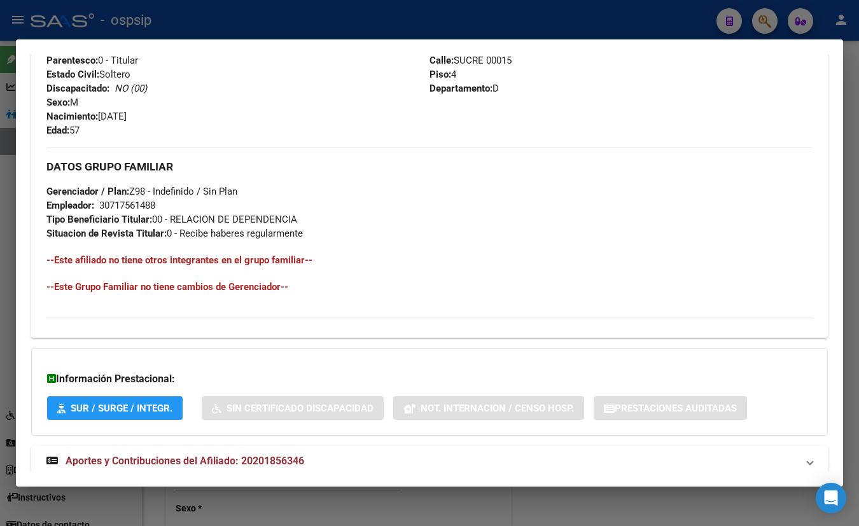
scroll to position [548, 0]
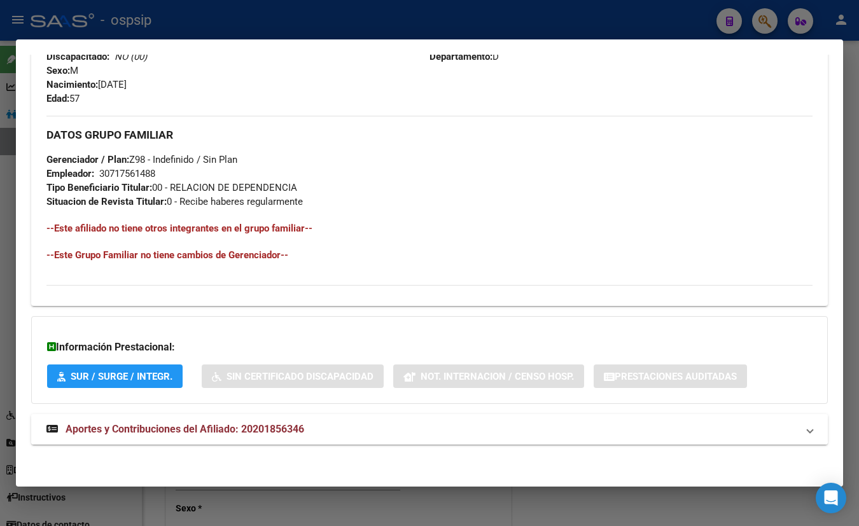
click at [252, 424] on span "Aportes y Contribuciones del Afiliado: 20201856346" at bounding box center [185, 429] width 239 height 12
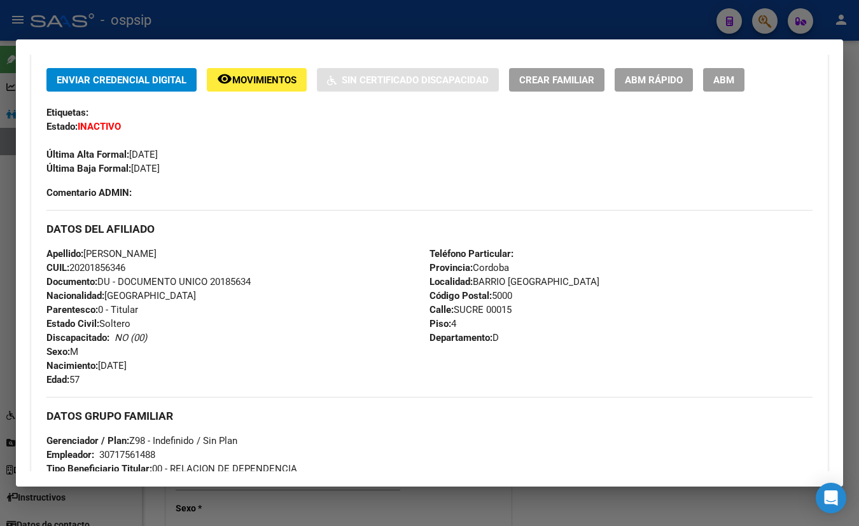
scroll to position [259, 0]
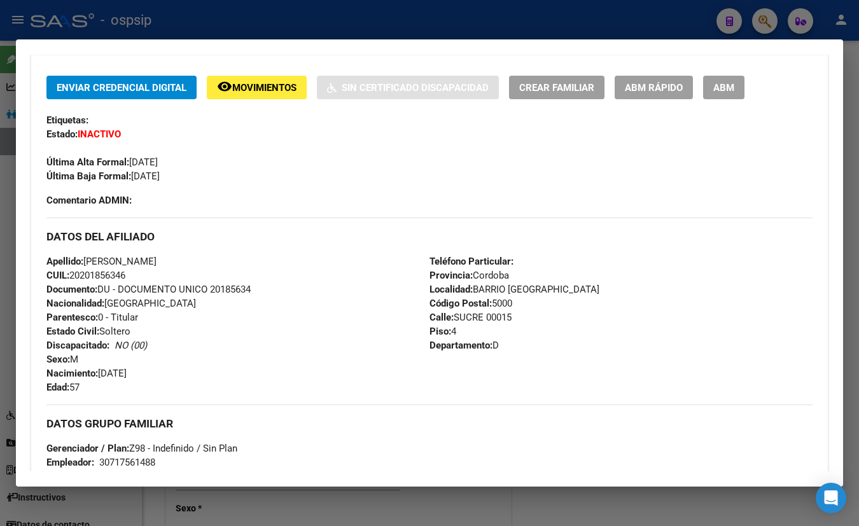
click at [490, 129] on div "Enviar Credencial Digital remove_red_eye Movimientos Sin Certificado Discapacid…" at bounding box center [429, 130] width 766 height 108
click at [600, 146] on div "Última Alta Formal: 01/09/2022" at bounding box center [429, 155] width 766 height 28
drag, startPoint x: 242, startPoint y: 245, endPoint x: 254, endPoint y: 253, distance: 13.8
click at [242, 245] on div "DATOS DEL AFILIADO" at bounding box center [429, 236] width 766 height 37
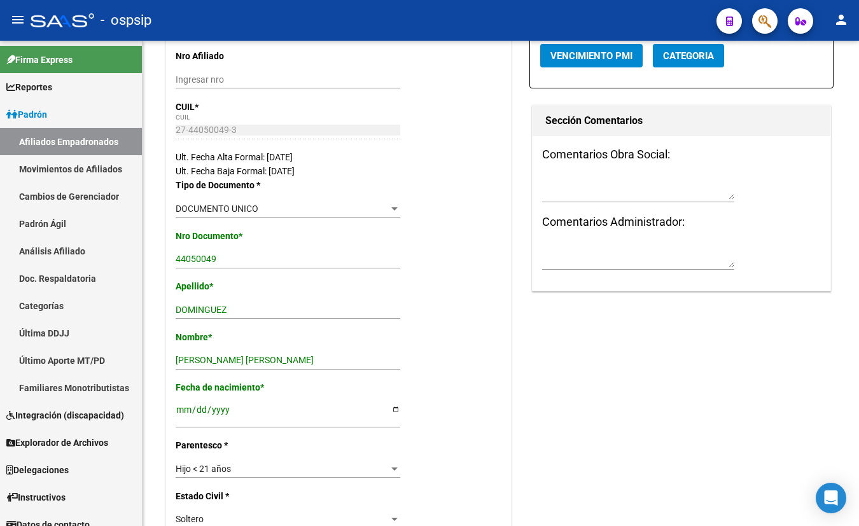
scroll to position [231, 0]
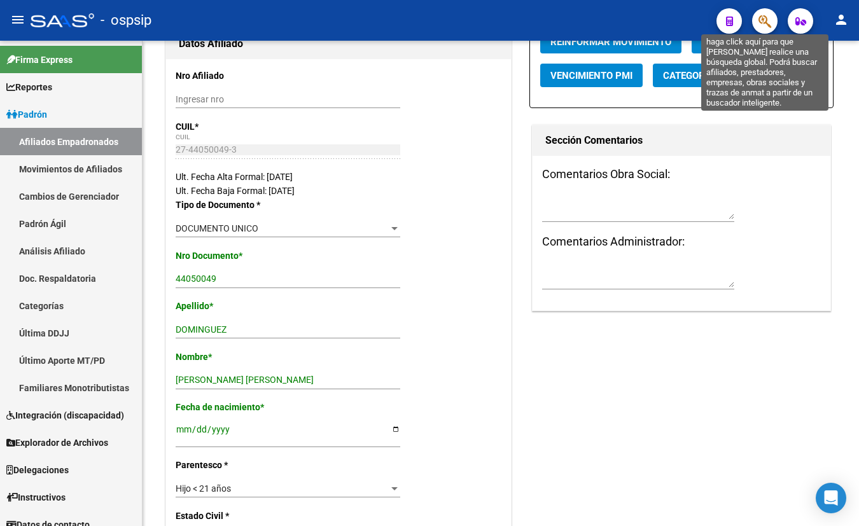
click at [766, 17] on icon "button" at bounding box center [765, 21] width 13 height 15
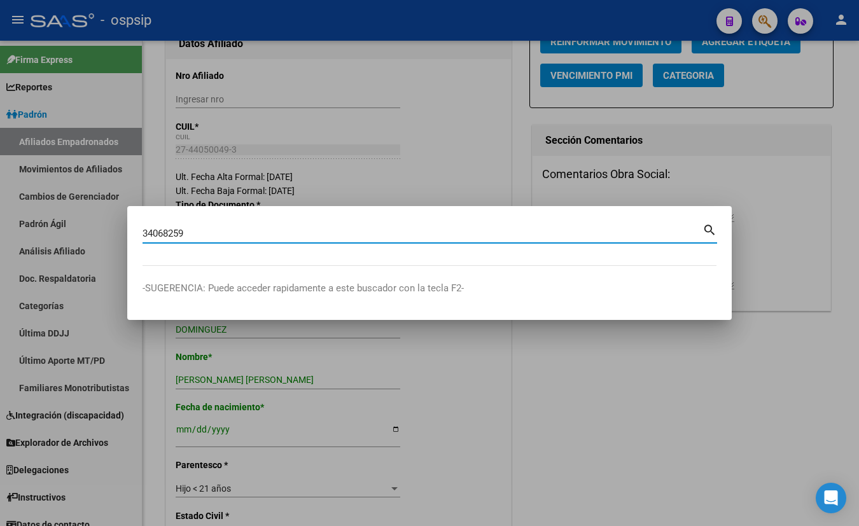
type input "34068259"
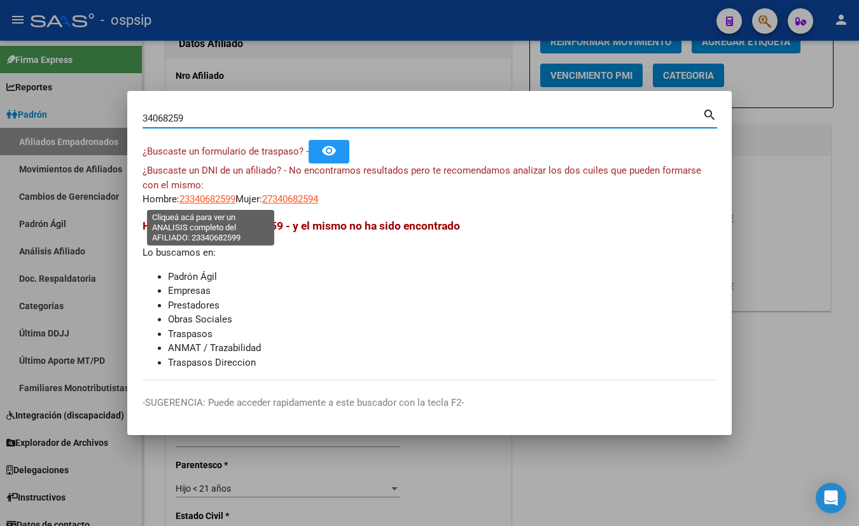
click at [212, 202] on span "23340682599" at bounding box center [207, 198] width 56 height 11
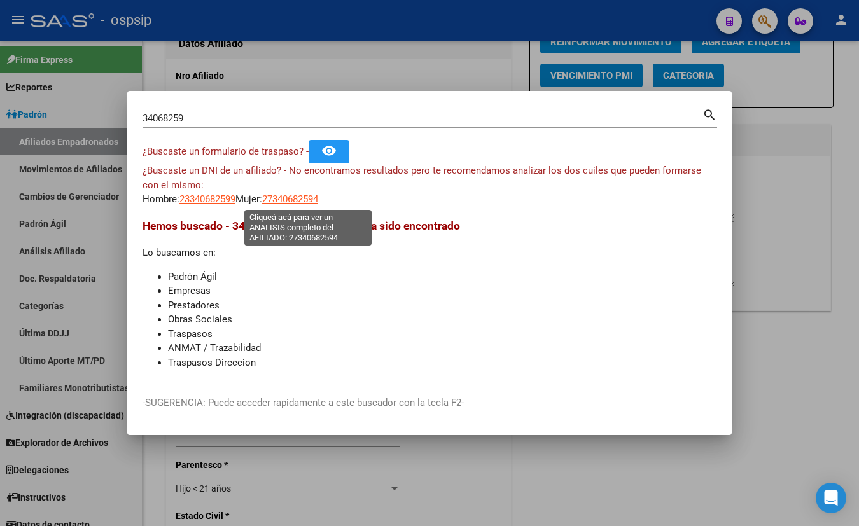
click at [303, 201] on span "27340682594" at bounding box center [290, 198] width 56 height 11
type textarea "27340682594"
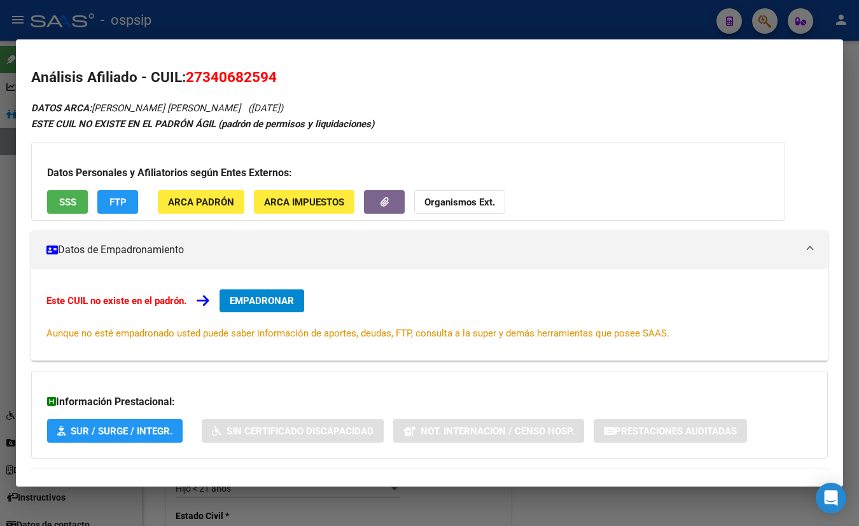
scroll to position [55, 0]
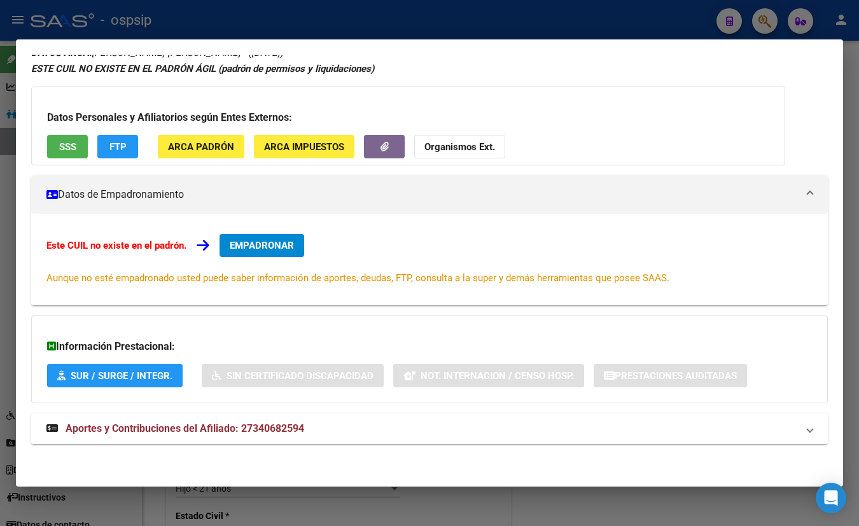
click at [248, 433] on span "Aportes y Contribuciones del Afiliado: 27340682594" at bounding box center [185, 429] width 239 height 12
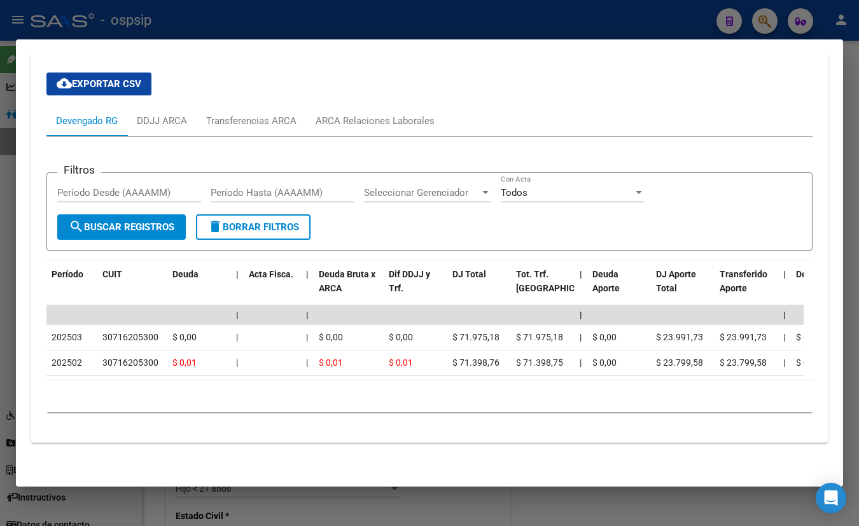
scroll to position [473, 0]
click at [379, 116] on div "ARCA Relaciones Laborales" at bounding box center [375, 121] width 119 height 14
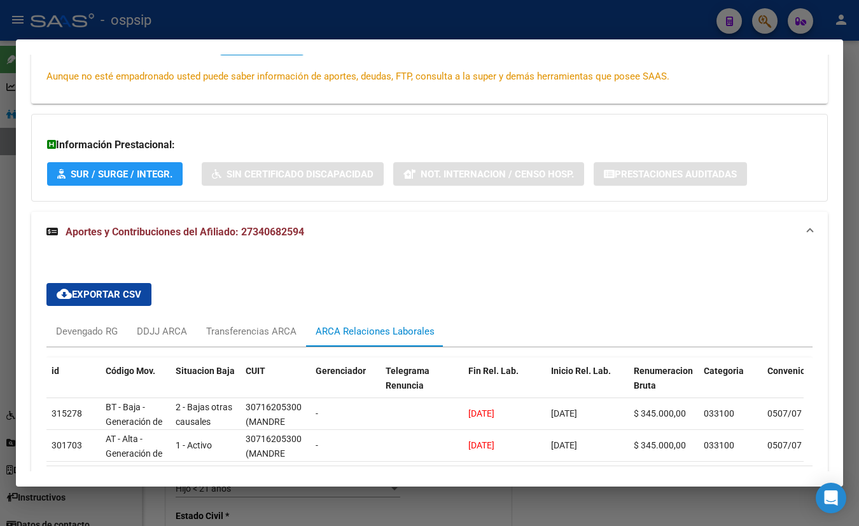
scroll to position [350, 0]
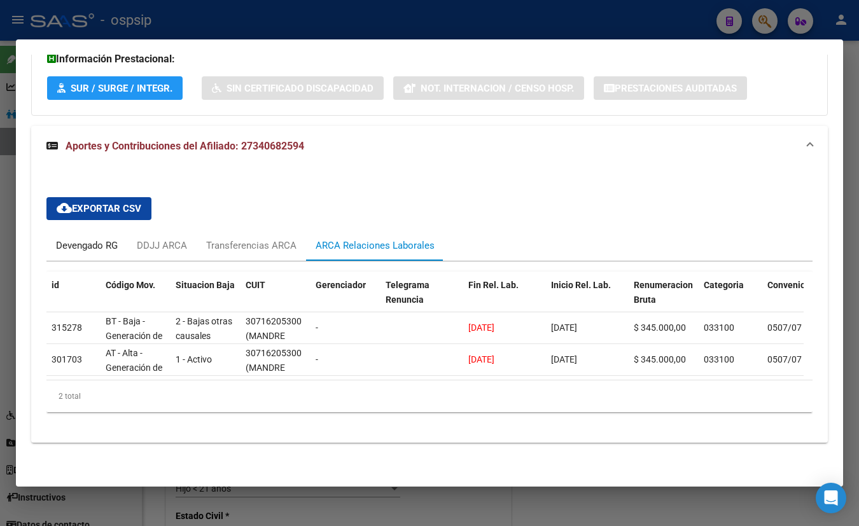
click at [66, 239] on div "Devengado RG" at bounding box center [87, 246] width 62 height 14
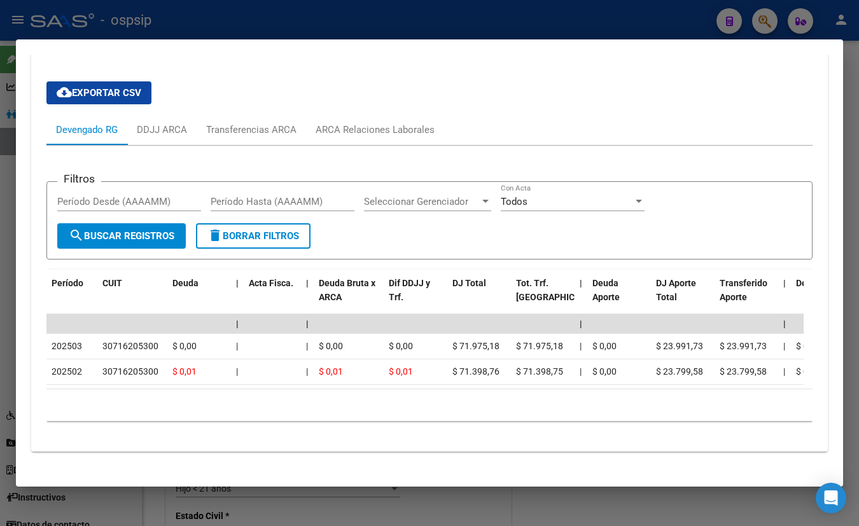
scroll to position [473, 0]
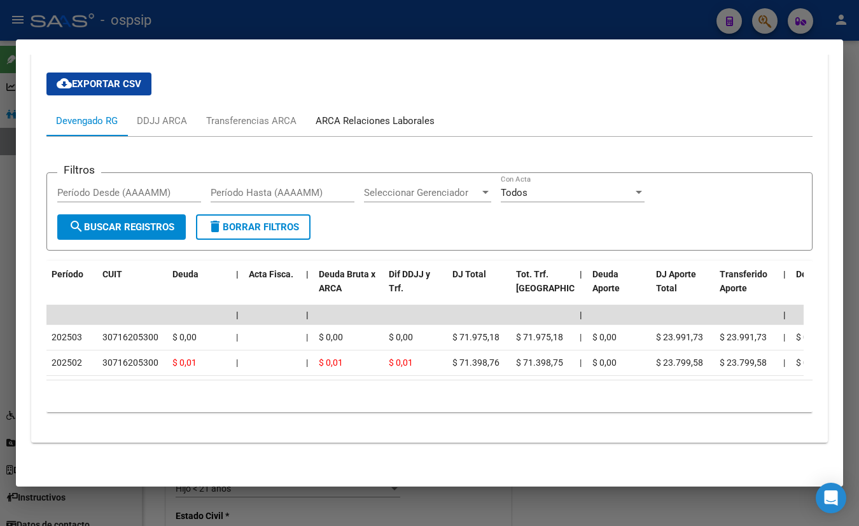
click at [374, 115] on div "ARCA Relaciones Laborales" at bounding box center [375, 121] width 119 height 14
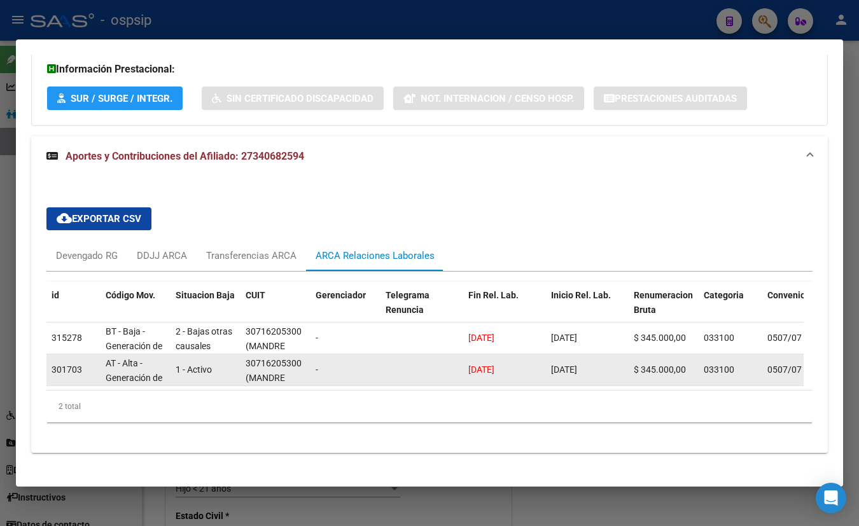
scroll to position [350, 0]
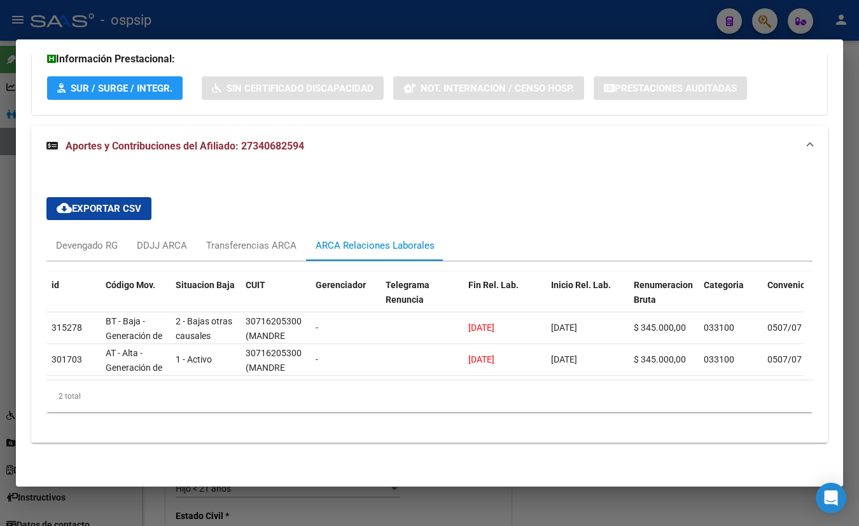
click at [194, 203] on div "cloud_download Exportar CSV Devengado RG DDJJ ARCA Transferencias ARCA ARCA Rel…" at bounding box center [429, 304] width 766 height 235
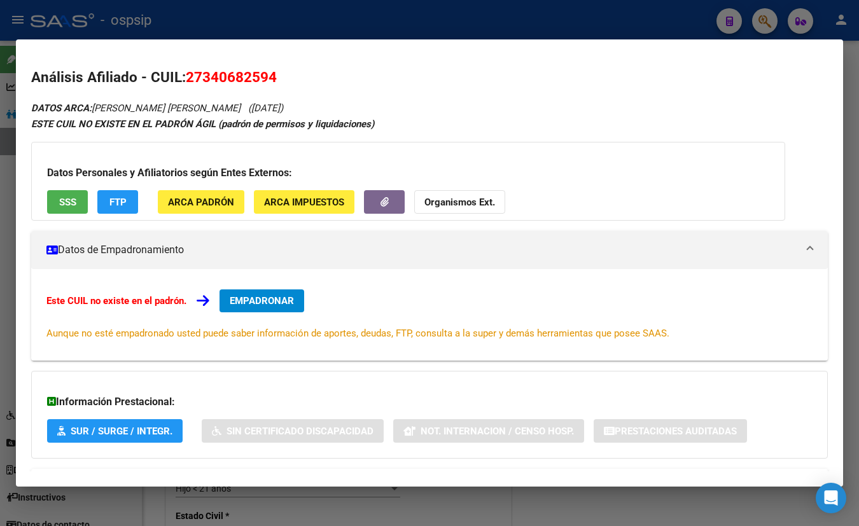
scroll to position [0, 0]
click at [56, 193] on button "SSS" at bounding box center [67, 202] width 41 height 24
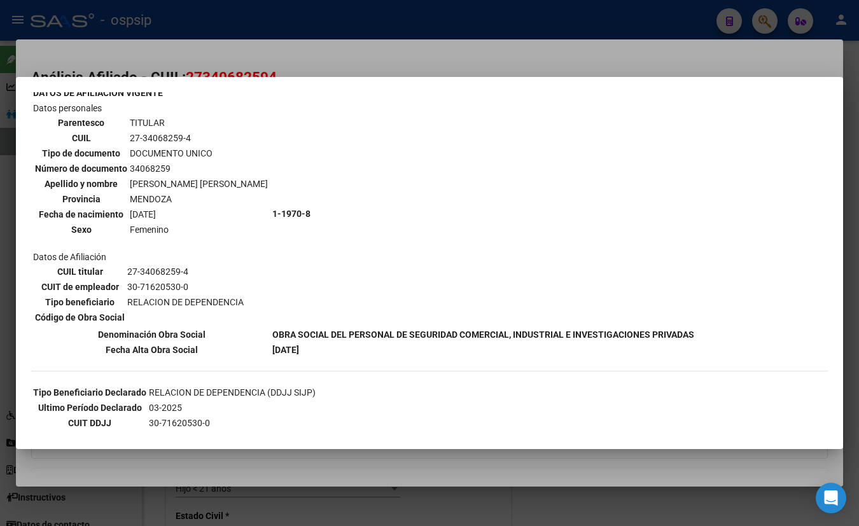
scroll to position [51, 0]
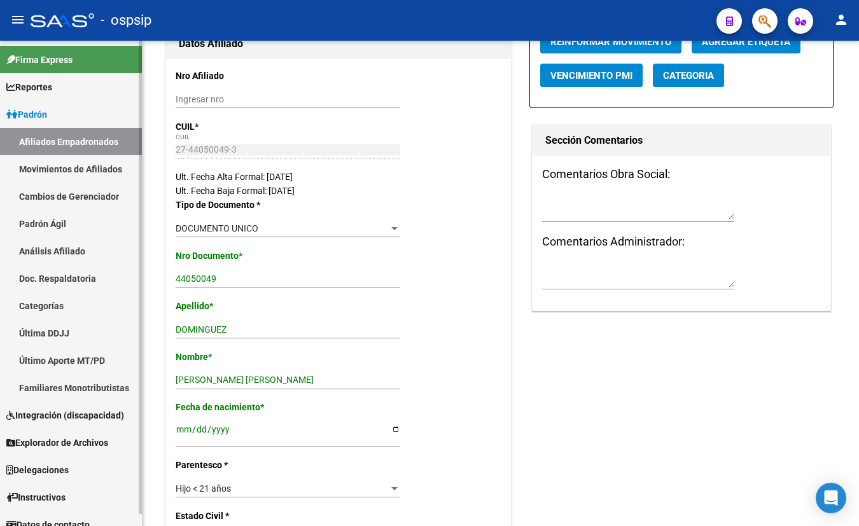
click at [59, 165] on link "Movimientos de Afiliados" at bounding box center [71, 168] width 142 height 27
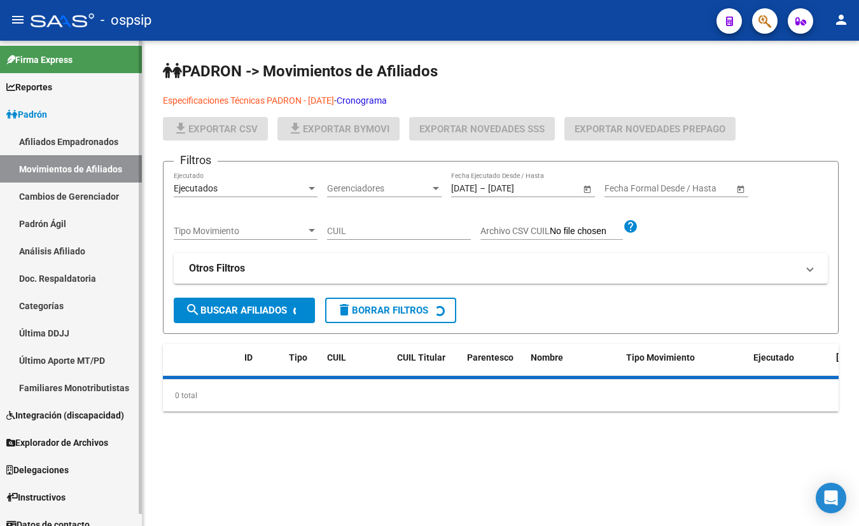
click at [59, 139] on link "Afiliados Empadronados" at bounding box center [71, 141] width 142 height 27
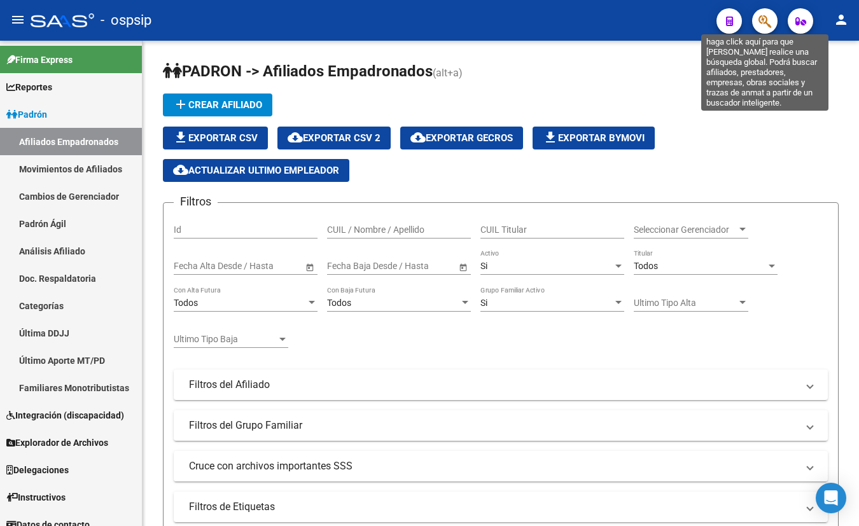
click at [766, 19] on icon "button" at bounding box center [765, 21] width 13 height 15
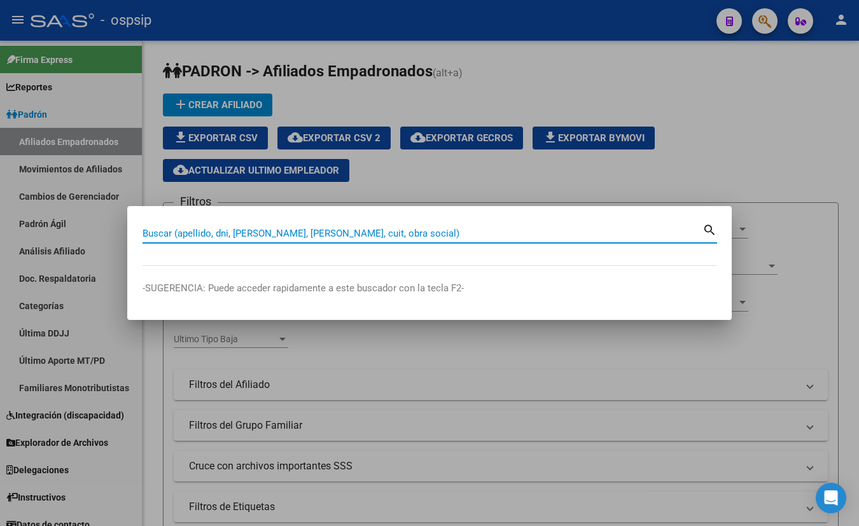
click at [152, 231] on input "Buscar (apellido, dni, [PERSON_NAME], [PERSON_NAME], cuit, obra social)" at bounding box center [423, 233] width 560 height 11
type input "45146897"
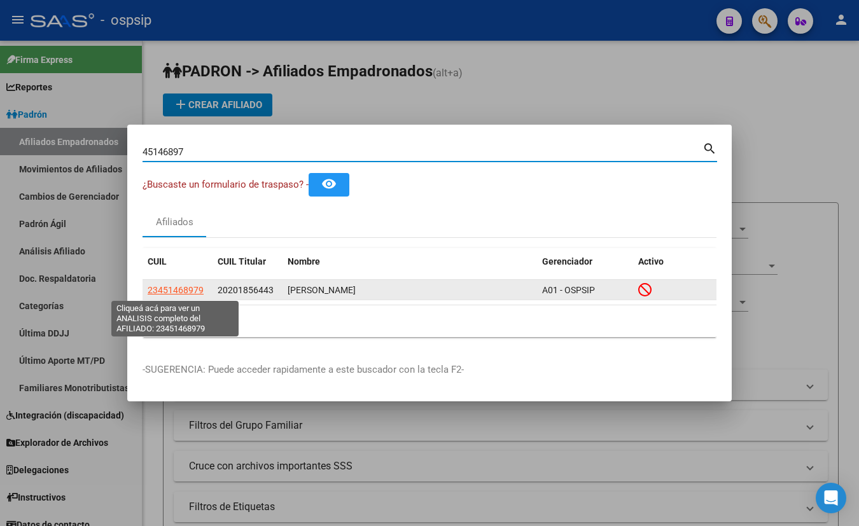
click at [158, 291] on span "23451468979" at bounding box center [176, 290] width 56 height 10
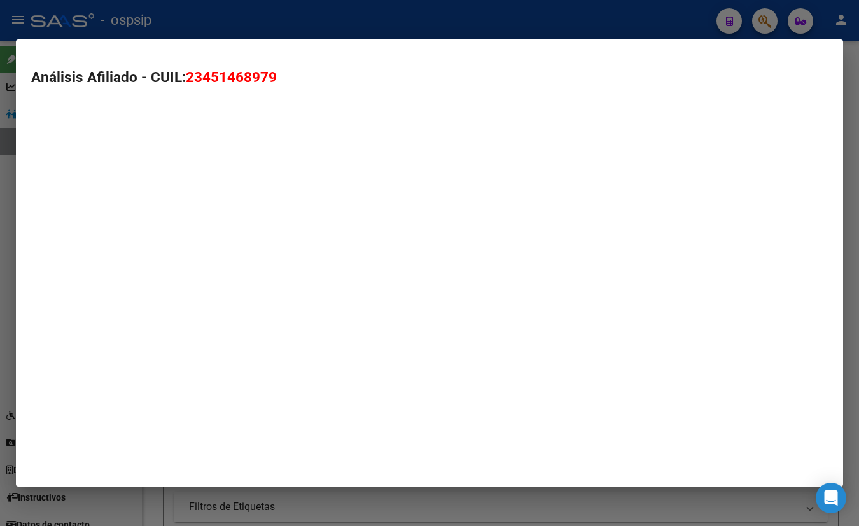
type textarea "23451468979"
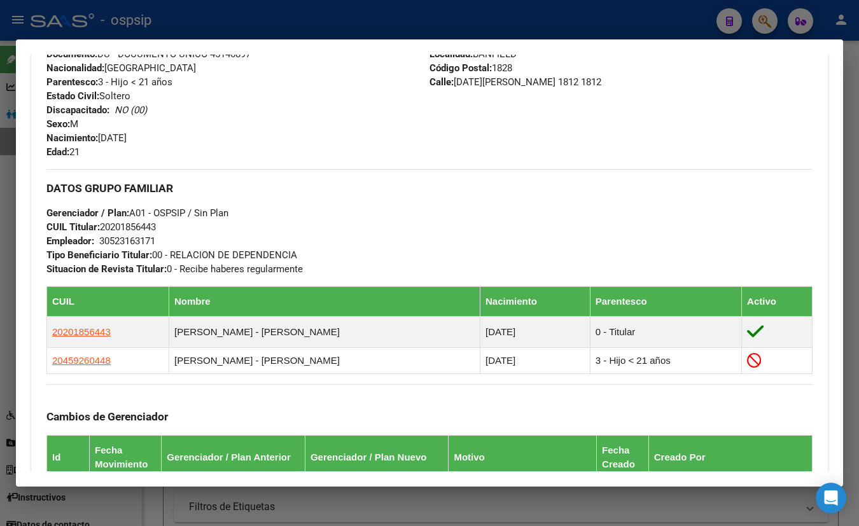
scroll to position [405, 0]
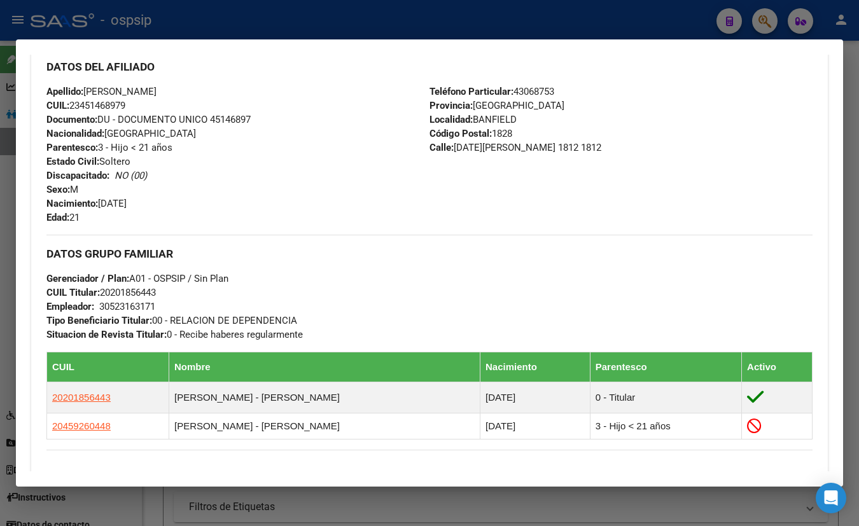
click at [229, 134] on div "Apellido: TOMAS IVAN RODAS CUIL: 23451468979 Documento: DU - DOCUMENTO UNICO 45…" at bounding box center [237, 155] width 383 height 140
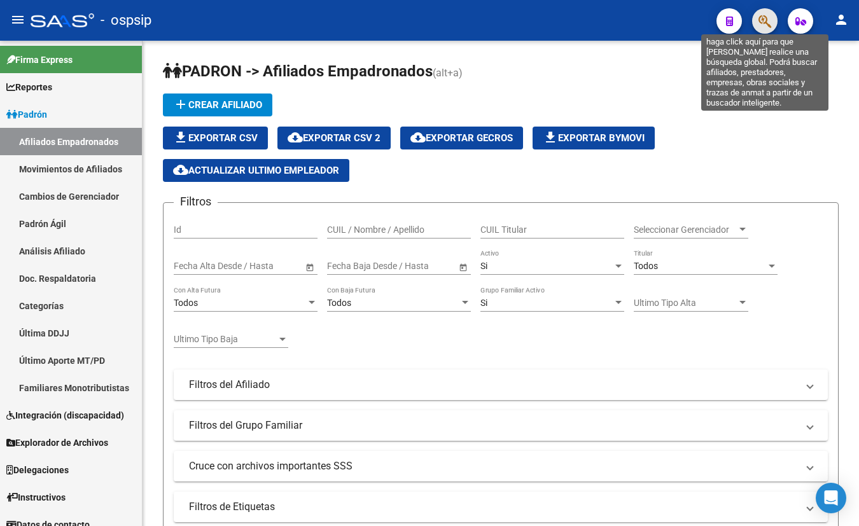
click at [765, 17] on icon "button" at bounding box center [765, 21] width 13 height 15
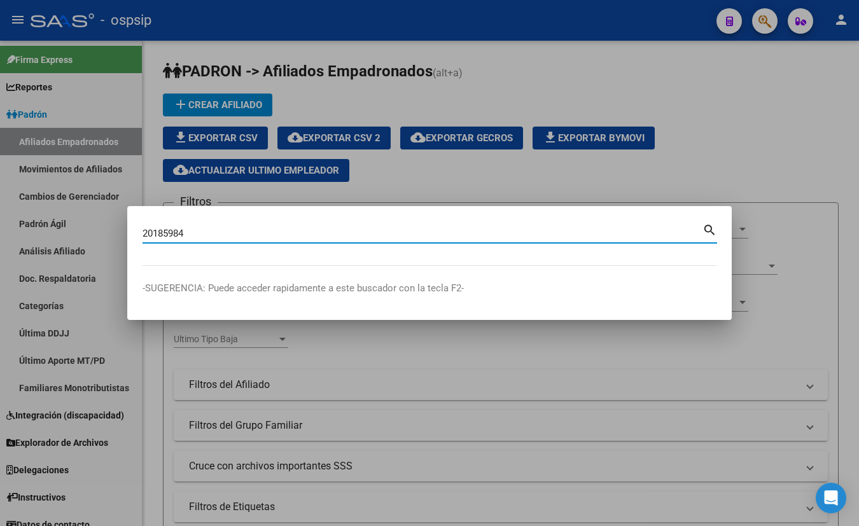
type input "20185984"
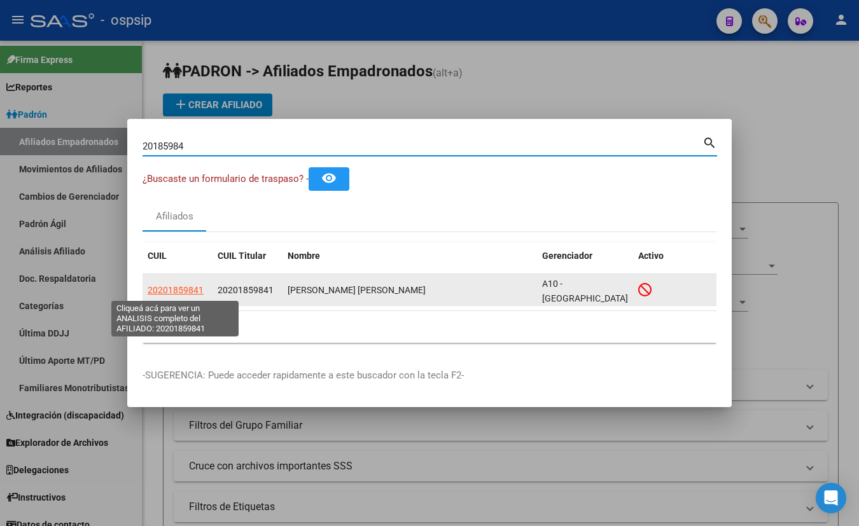
click at [176, 289] on span "20201859841" at bounding box center [176, 290] width 56 height 10
type textarea "20201859841"
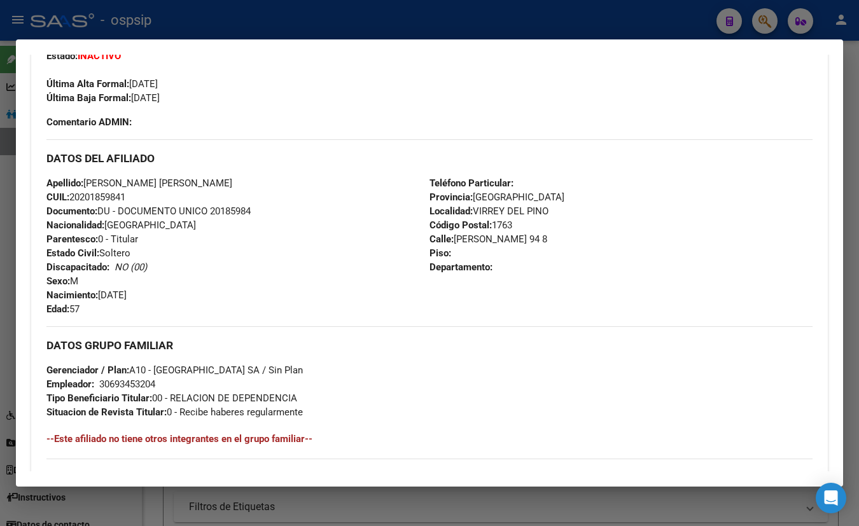
scroll to position [347, 0]
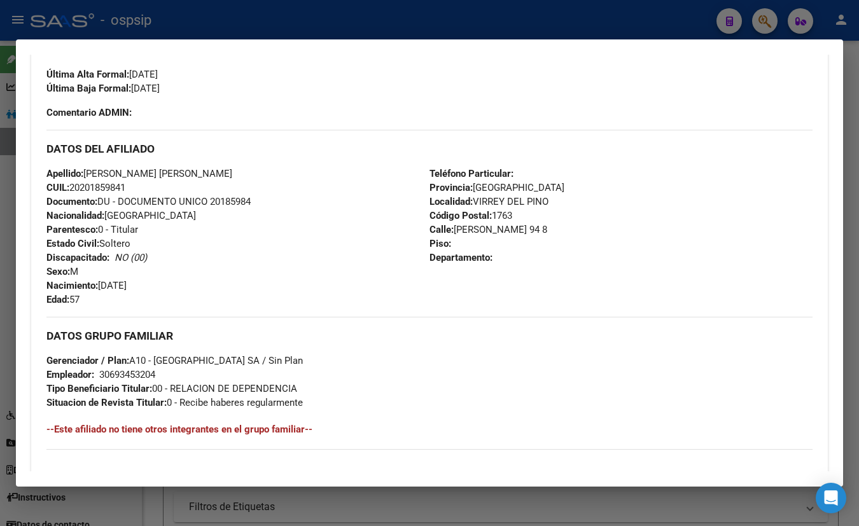
drag, startPoint x: 249, startPoint y: 104, endPoint x: 277, endPoint y: 109, distance: 28.4
click at [249, 104] on div "Enviar Credencial Digital remove_red_eye Movimientos Sin Certificado Discapacid…" at bounding box center [429, 54] width 766 height 132
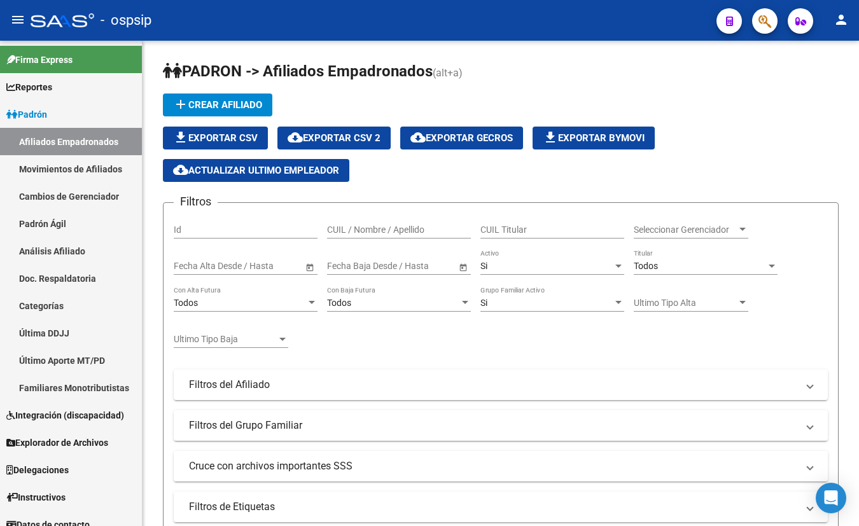
click at [761, 20] on icon "button" at bounding box center [765, 21] width 13 height 15
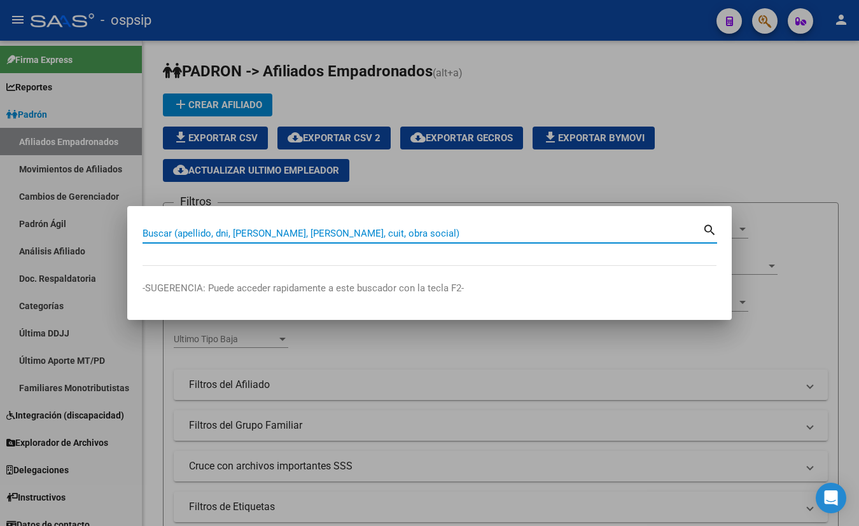
click at [209, 232] on input "Buscar (apellido, dni, [PERSON_NAME], [PERSON_NAME], cuit, obra social)" at bounding box center [423, 233] width 560 height 11
type input "19125862"
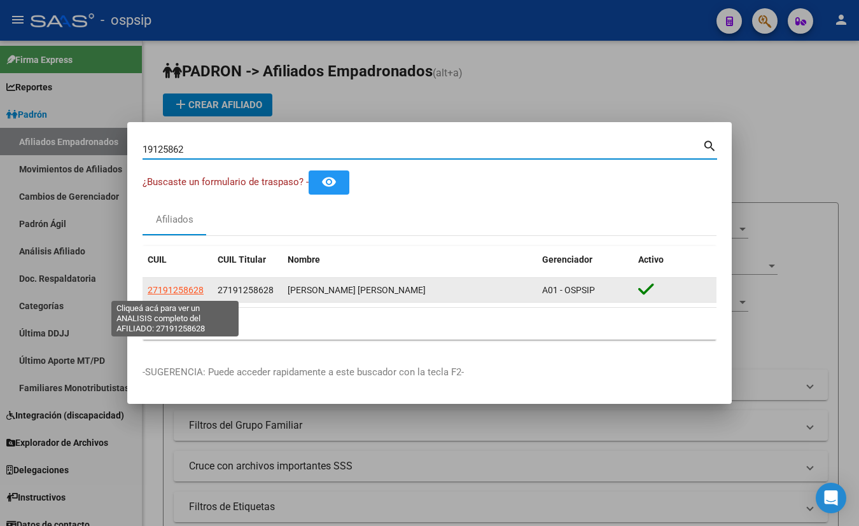
click at [155, 290] on span "27191258628" at bounding box center [176, 290] width 56 height 10
type textarea "27191258628"
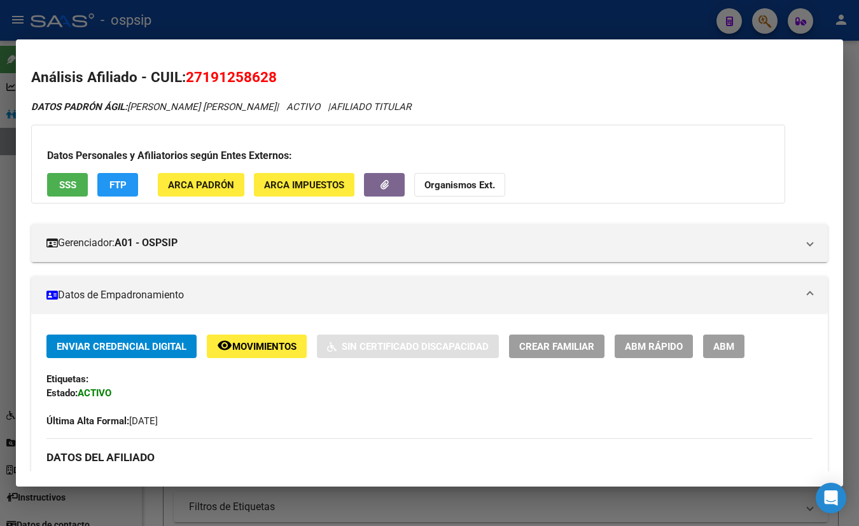
click at [312, 62] on mat-dialog-content "Análisis Afiliado - CUIL: 27191258628 DATOS PADRÓN ÁGIL: TORRES CONTRERAS LUIS …" at bounding box center [429, 263] width 827 height 417
click at [471, 102] on div "DATOS PADRÓN ÁGIL: TORRES CONTRERAS LUIS | ACTIVO | AFILIADO TITULAR" at bounding box center [429, 107] width 797 height 15
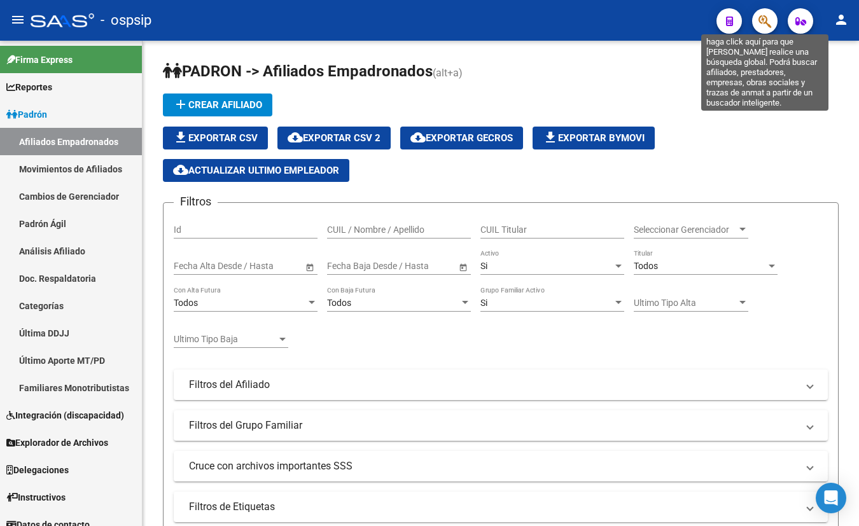
click at [767, 23] on icon "button" at bounding box center [765, 21] width 13 height 15
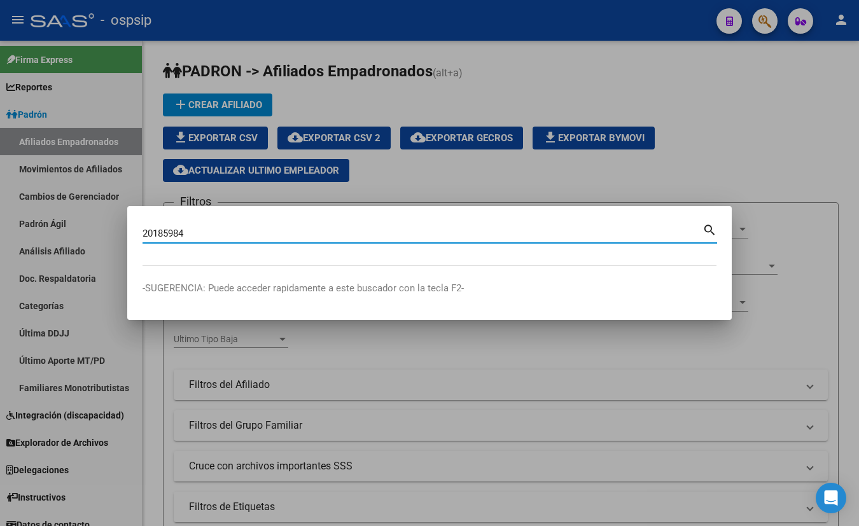
type input "20185984"
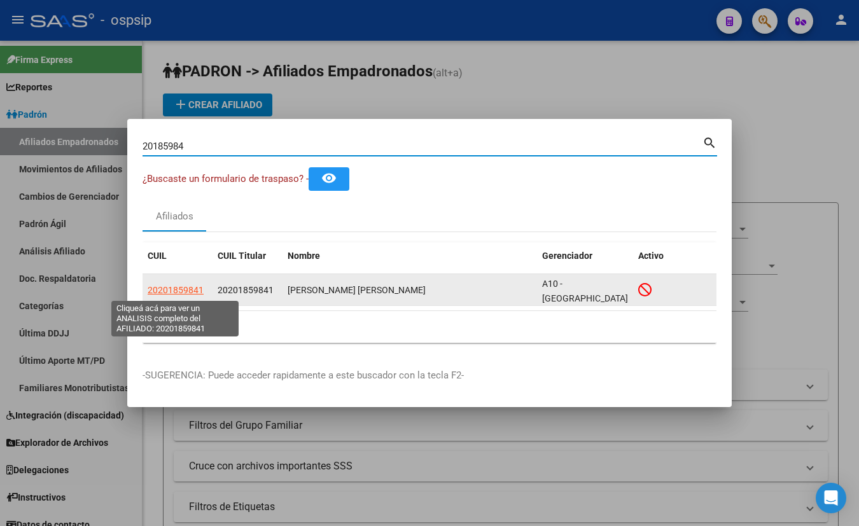
click at [157, 289] on span "20201859841" at bounding box center [176, 290] width 56 height 10
type textarea "20201859841"
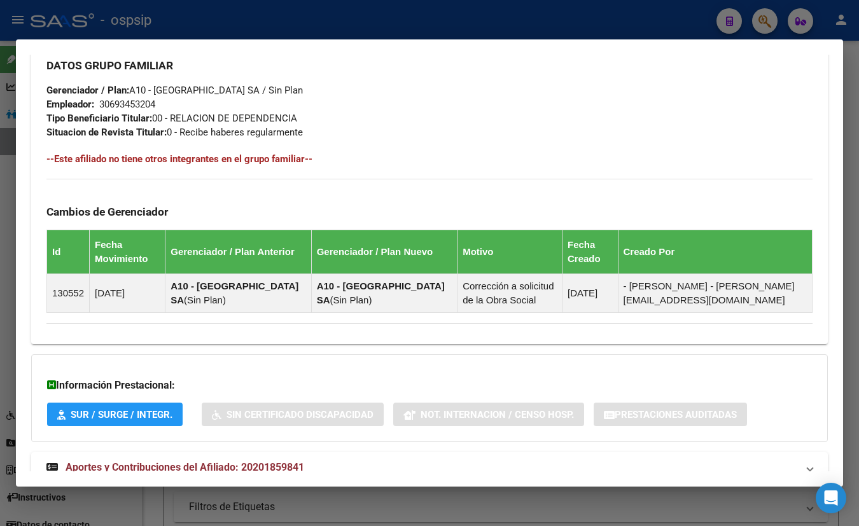
scroll to position [656, 0]
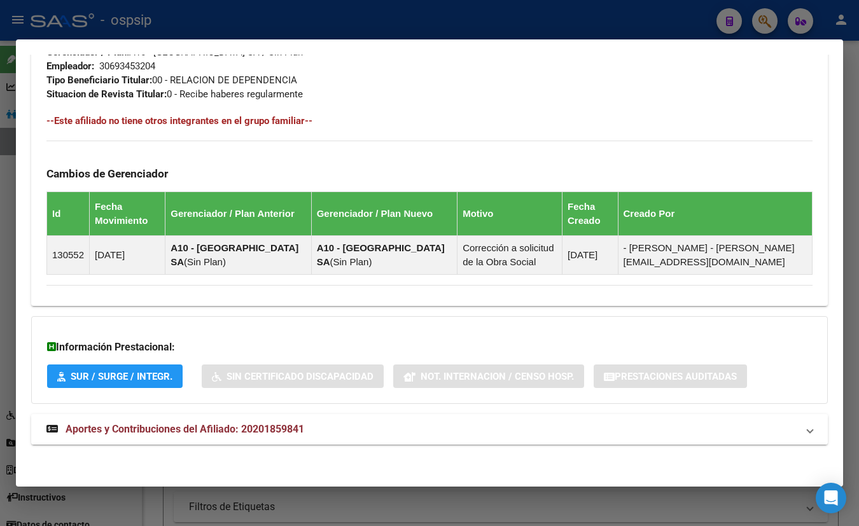
click at [237, 427] on span "Aportes y Contribuciones del Afiliado: 20201859841" at bounding box center [185, 429] width 239 height 12
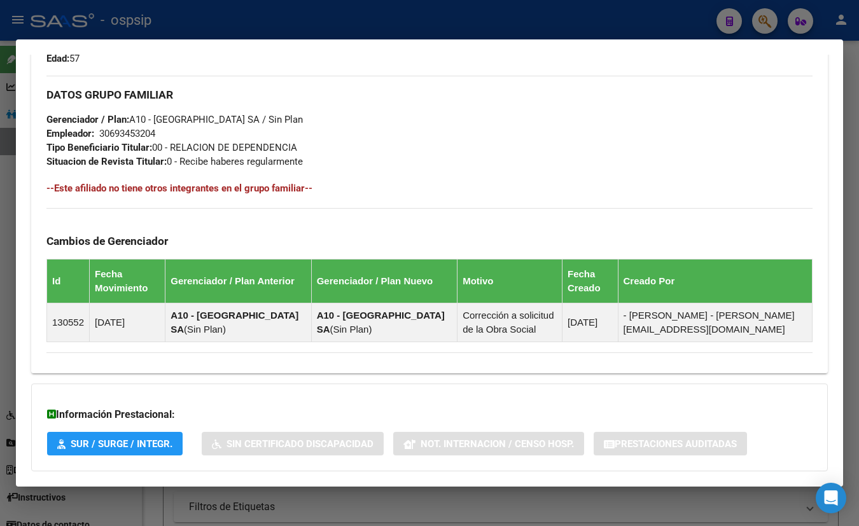
scroll to position [339, 0]
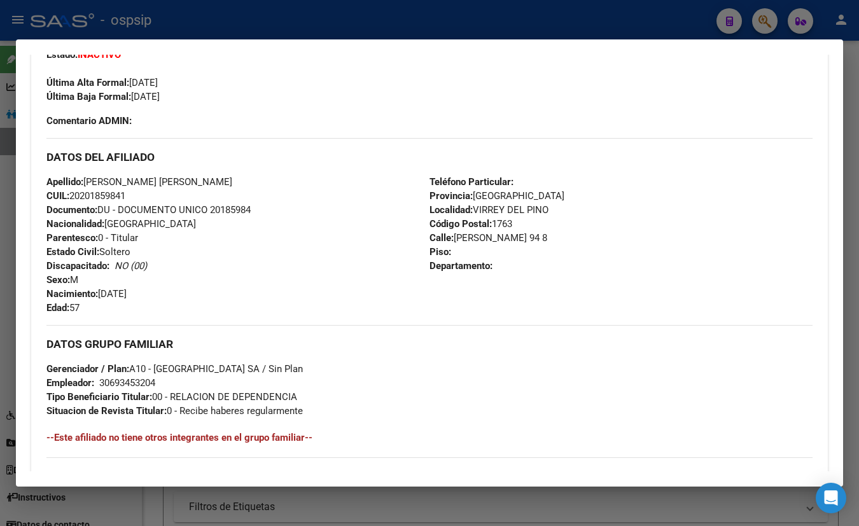
click at [217, 295] on div "Apellido: RUBEN DARIO OJEDA RUBEN DARIO CUIL: 20201859841 Documento: DU - DOCUM…" at bounding box center [237, 245] width 383 height 140
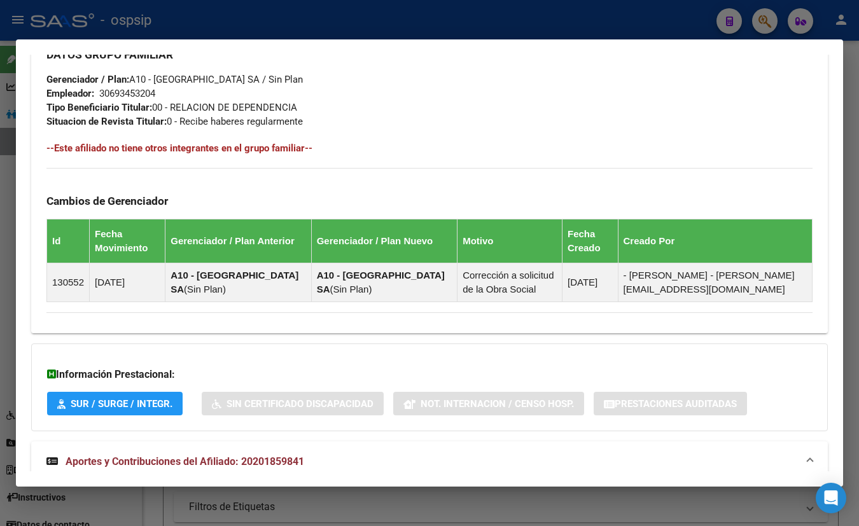
scroll to position [281, 0]
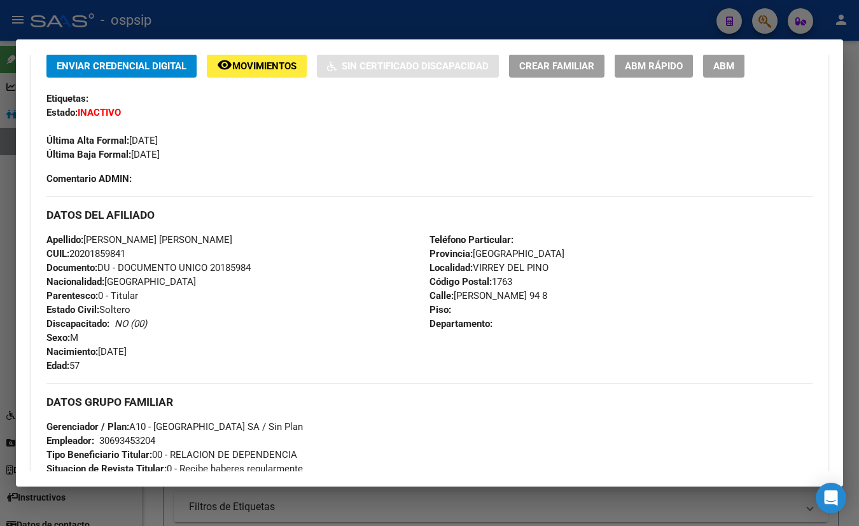
click at [435, 129] on div "Última Alta Formal: 01/11/2022" at bounding box center [429, 134] width 766 height 28
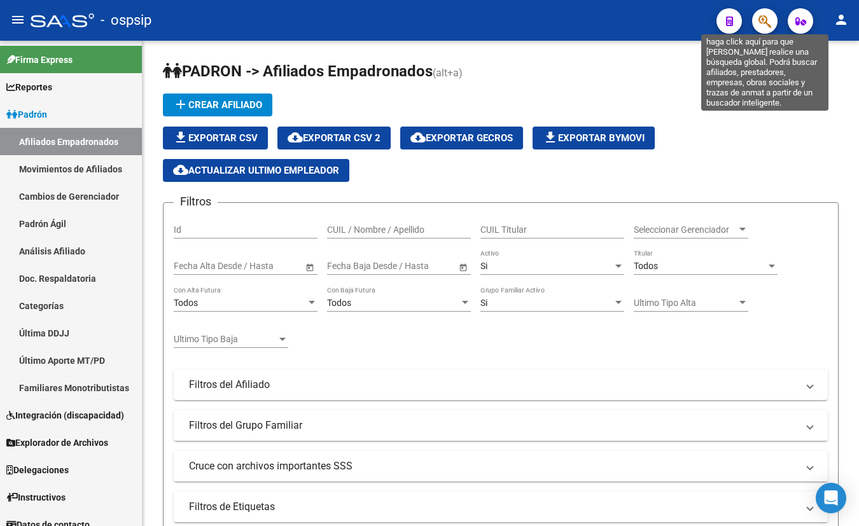
click at [766, 24] on icon "button" at bounding box center [765, 21] width 13 height 15
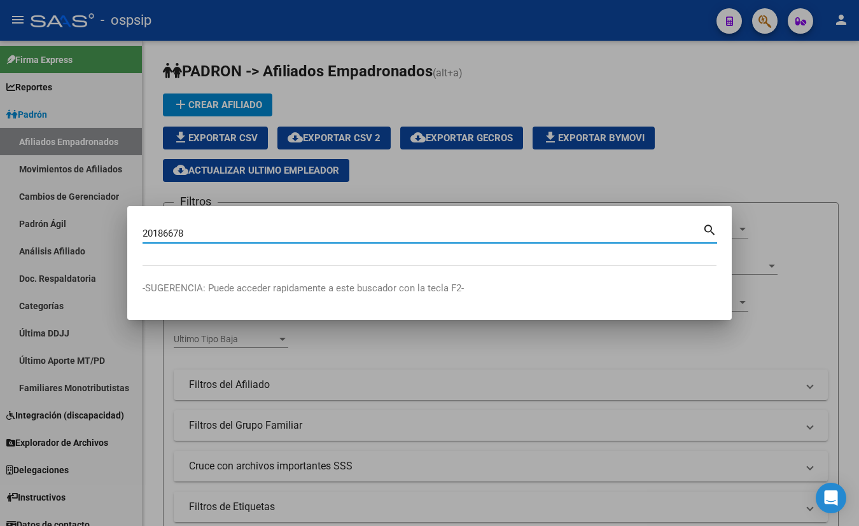
type input "20186678"
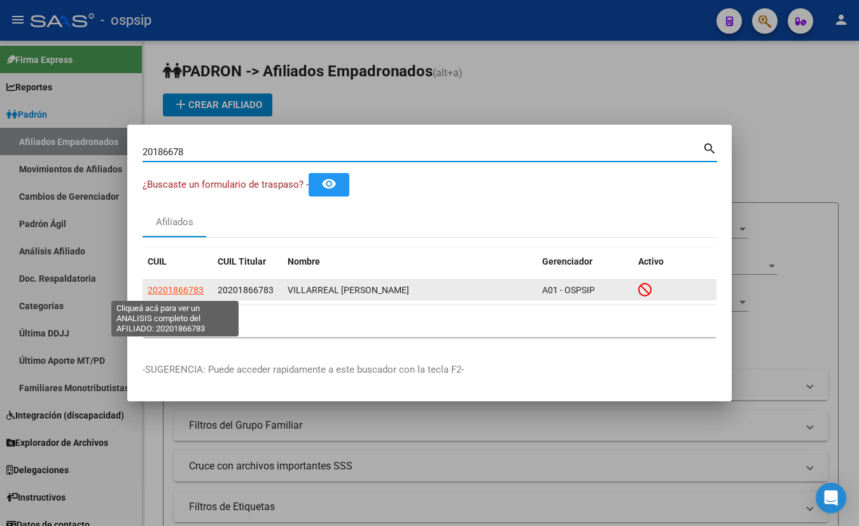
click at [169, 290] on span "20201866783" at bounding box center [176, 290] width 56 height 10
type textarea "20201866783"
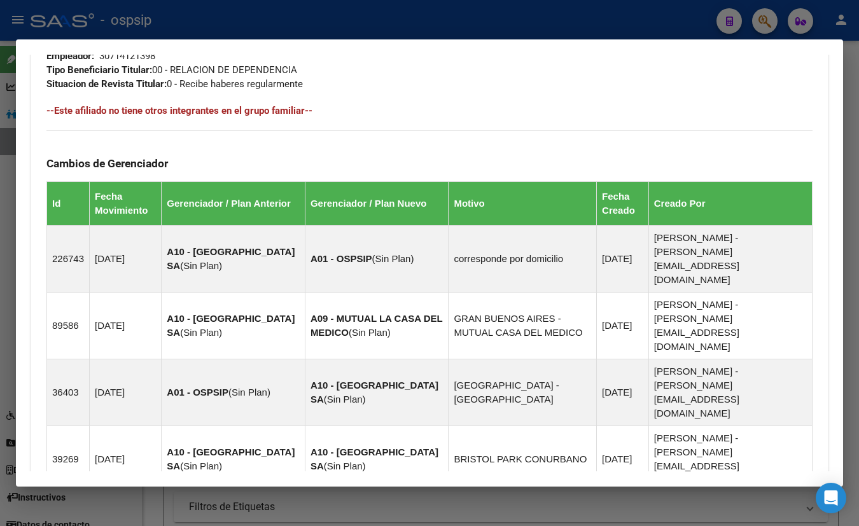
scroll to position [878, 0]
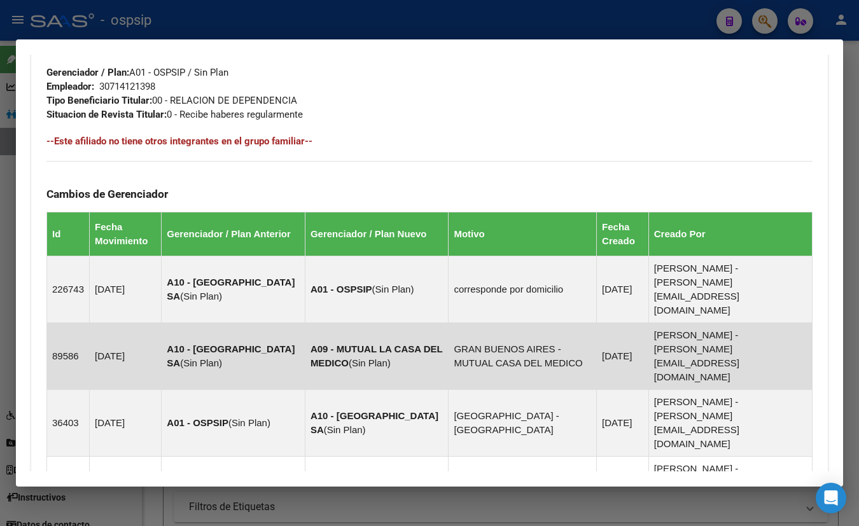
scroll to position [316, 0]
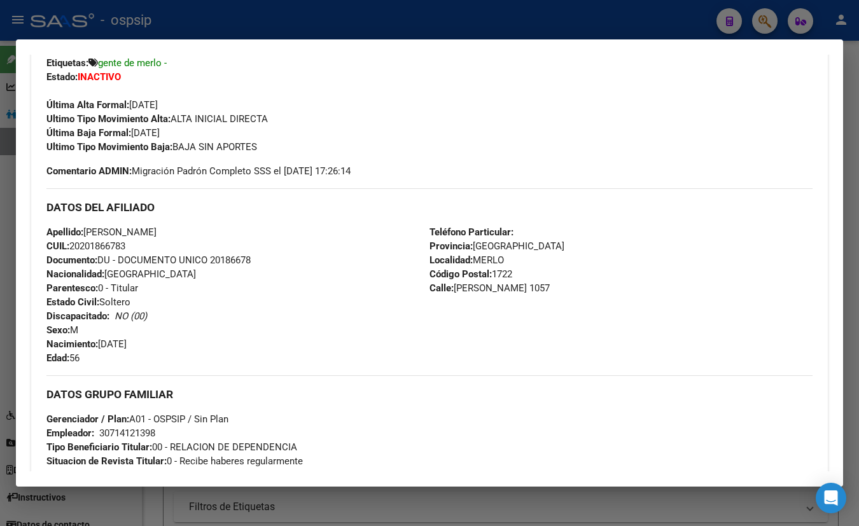
click at [223, 88] on div "Última Alta Formal: 01/01/2016" at bounding box center [429, 98] width 766 height 28
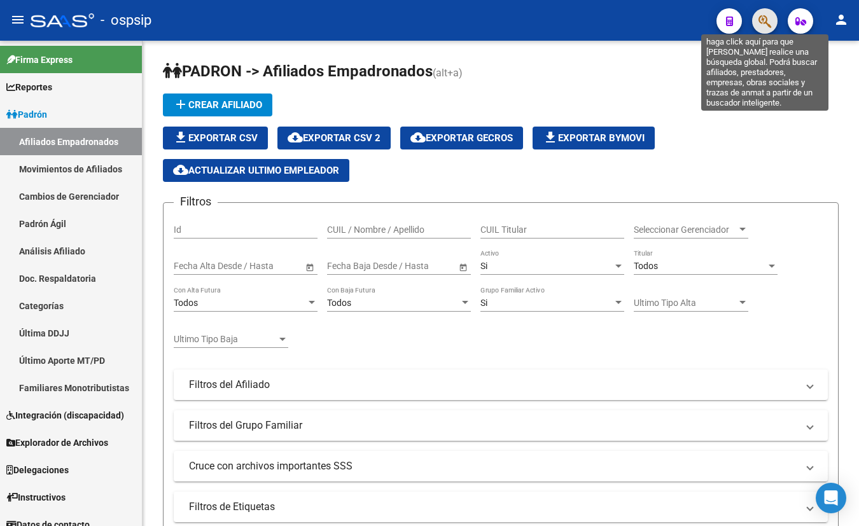
click at [762, 18] on icon "button" at bounding box center [765, 21] width 13 height 15
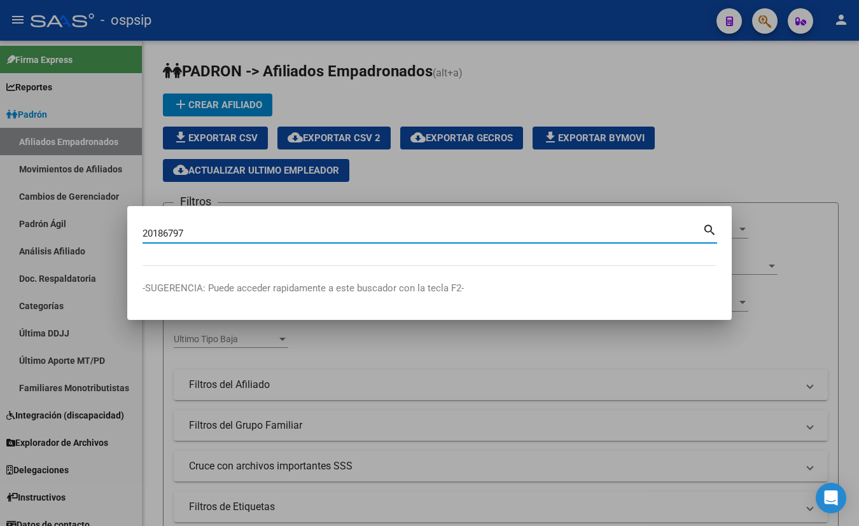
type input "20186797"
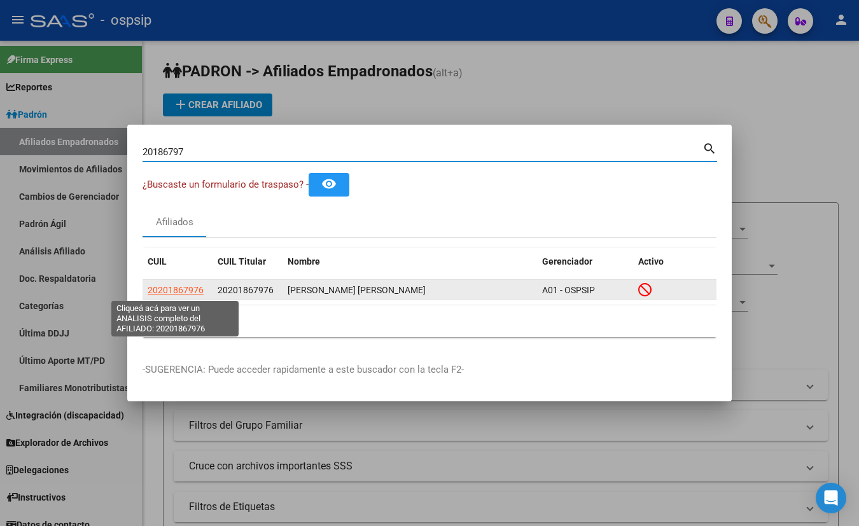
click at [184, 292] on span "20201867976" at bounding box center [176, 290] width 56 height 10
type textarea "20201867976"
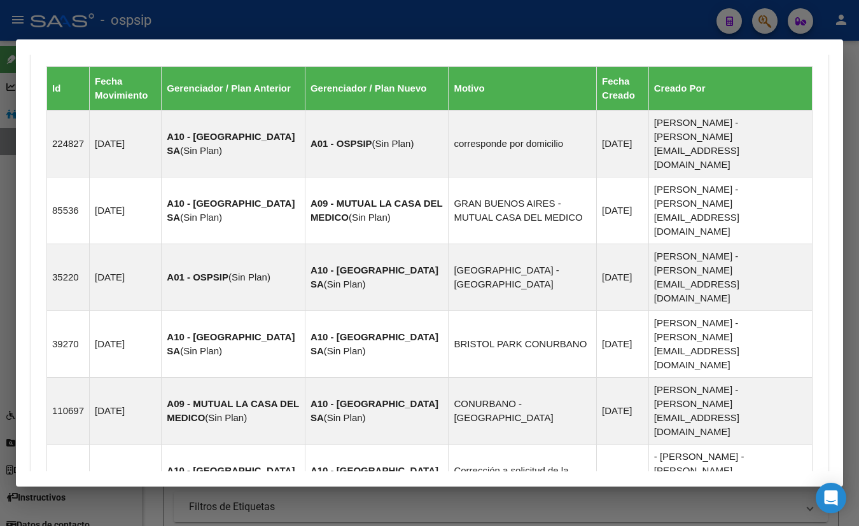
scroll to position [825, 0]
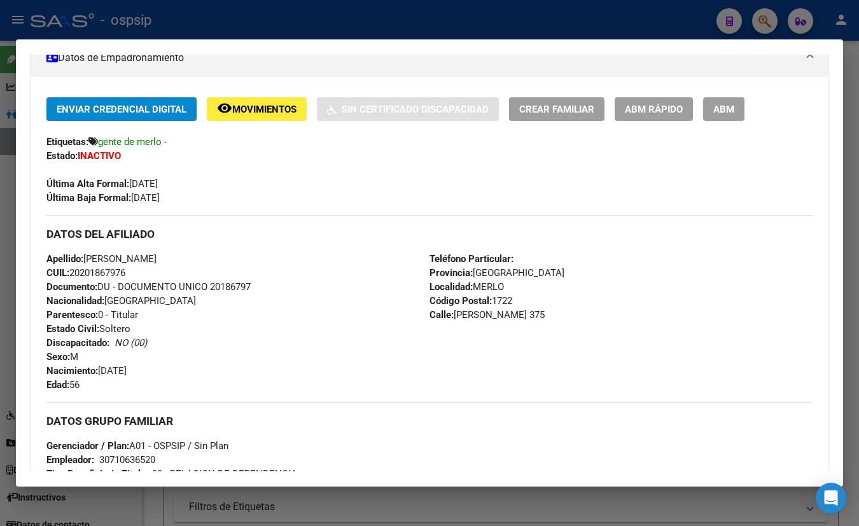
scroll to position [102, 0]
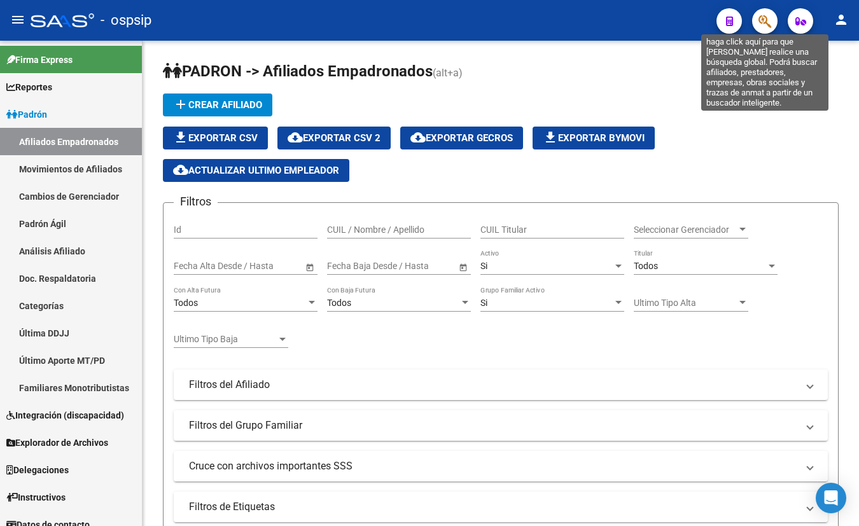
click at [766, 16] on icon "button" at bounding box center [765, 21] width 13 height 15
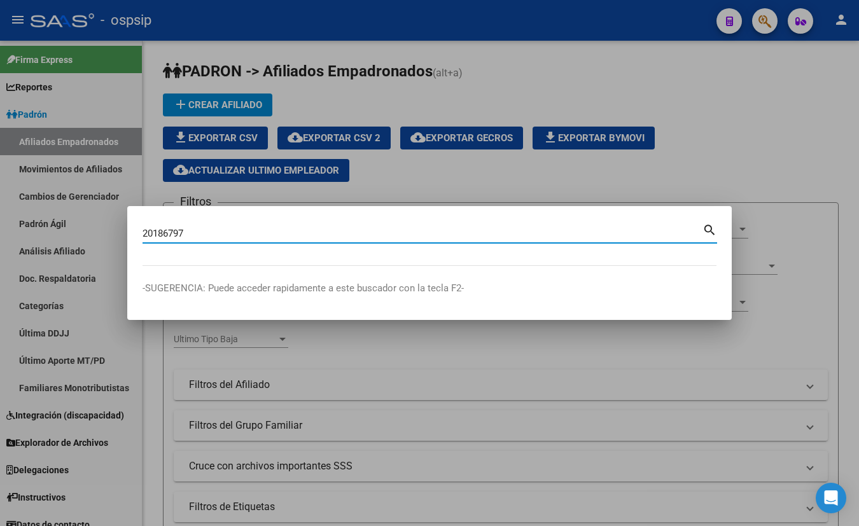
type input "20186797"
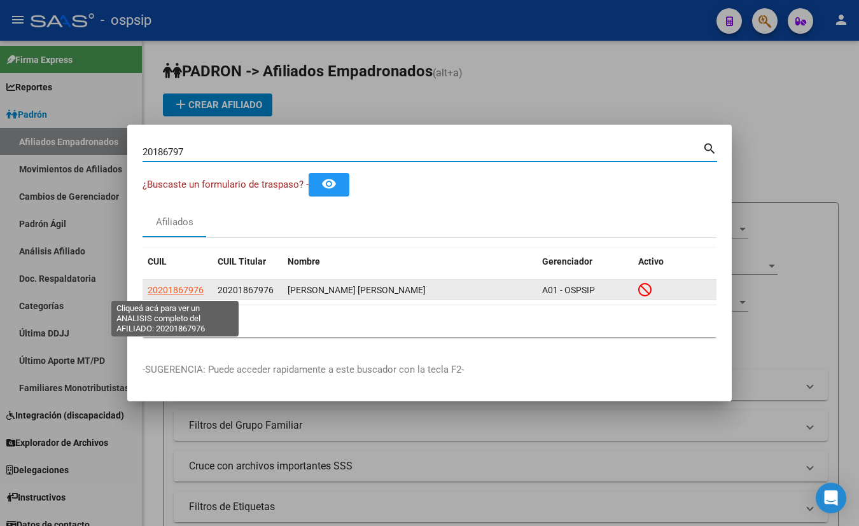
click at [181, 290] on span "20201867976" at bounding box center [176, 290] width 56 height 10
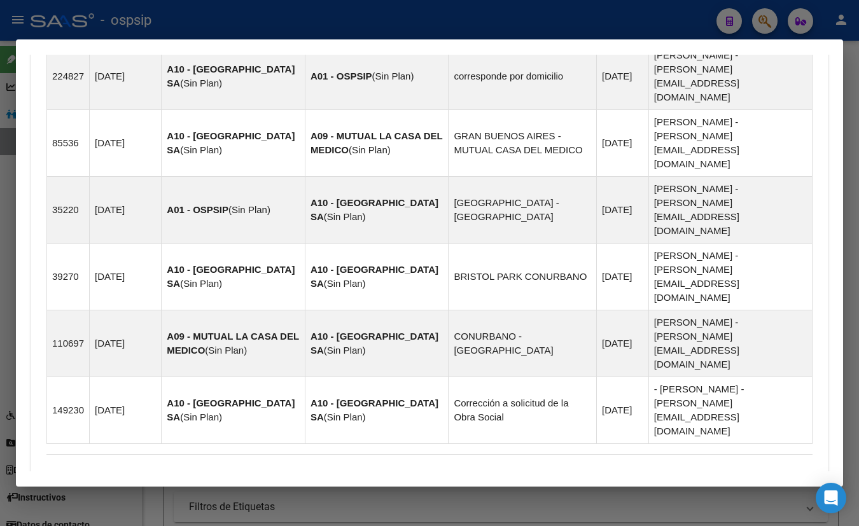
scroll to position [825, 0]
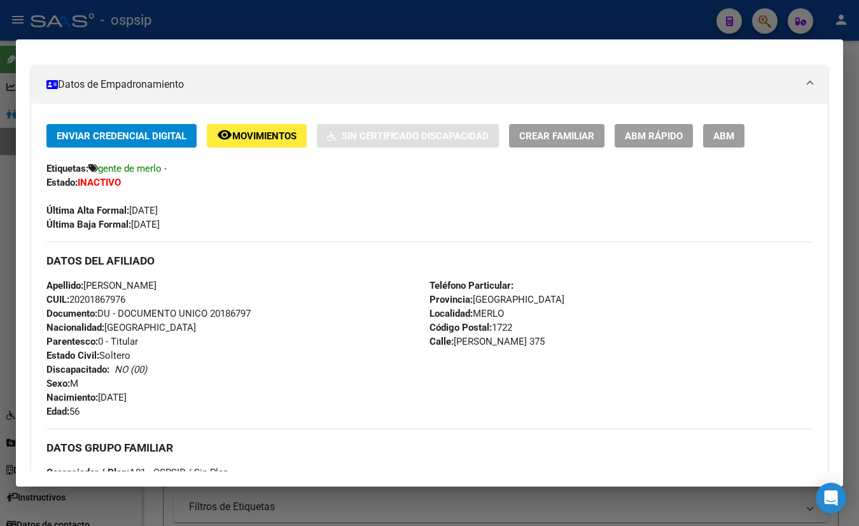
scroll to position [206, 0]
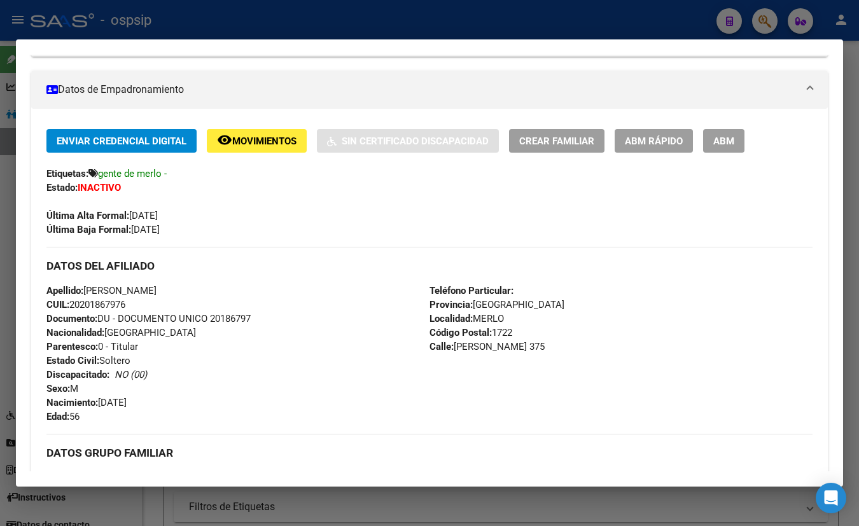
click at [199, 378] on div "Apellido: GABRIEL HORACIO FREIRE CUIL: 20201867976 Documento: DU - DOCUMENTO UN…" at bounding box center [237, 354] width 383 height 140
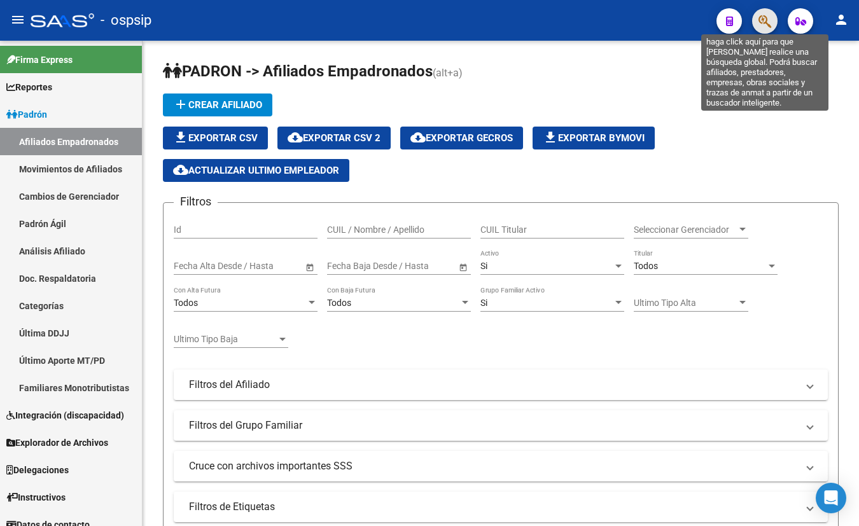
click at [765, 20] on icon "button" at bounding box center [765, 21] width 13 height 15
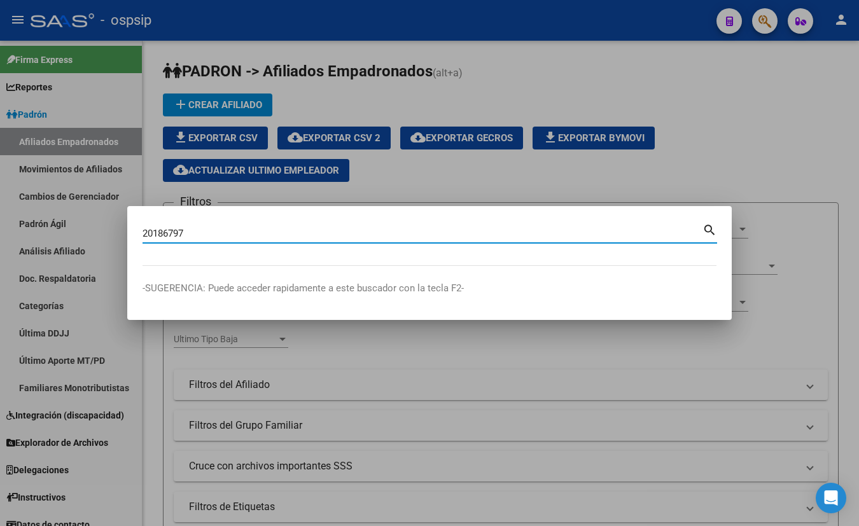
type input "20186797"
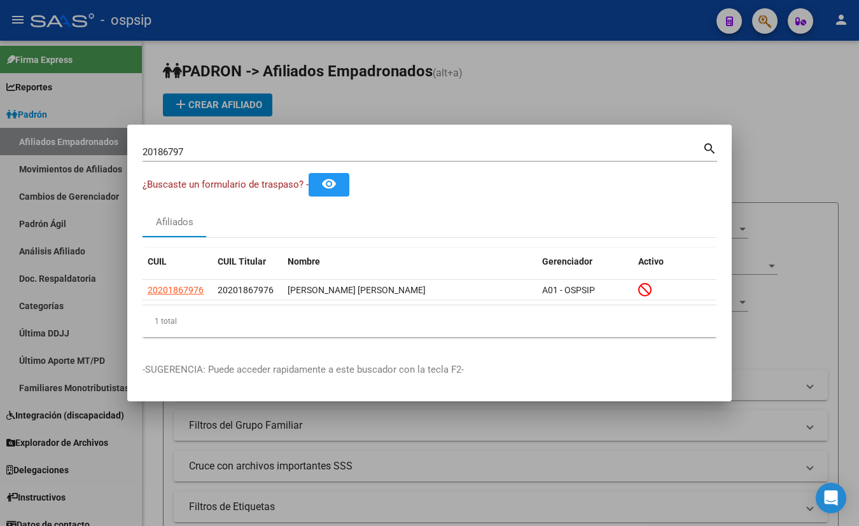
drag, startPoint x: 388, startPoint y: 132, endPoint x: 400, endPoint y: 174, distance: 43.7
click at [388, 132] on mat-dialog-container "20186797 Buscar (apellido, dni, cuil, nro traspaso, cuit, obra social) search ¿…" at bounding box center [429, 263] width 605 height 277
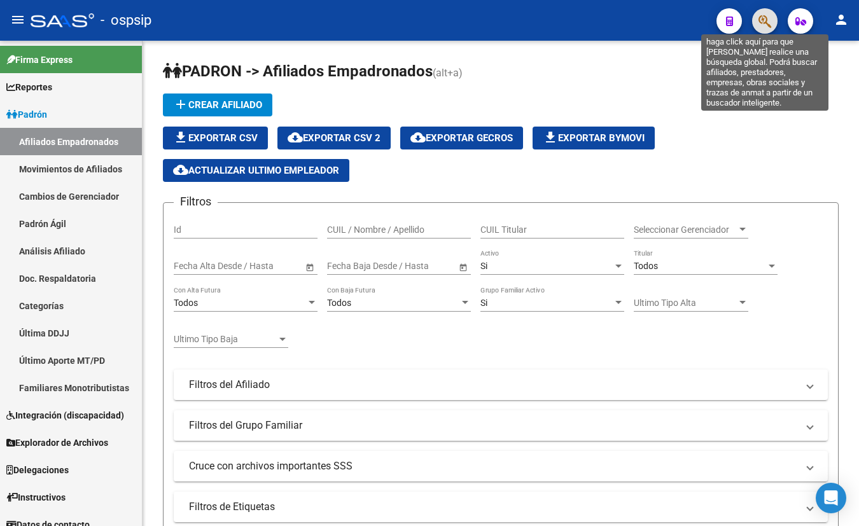
click at [765, 17] on icon "button" at bounding box center [765, 21] width 13 height 15
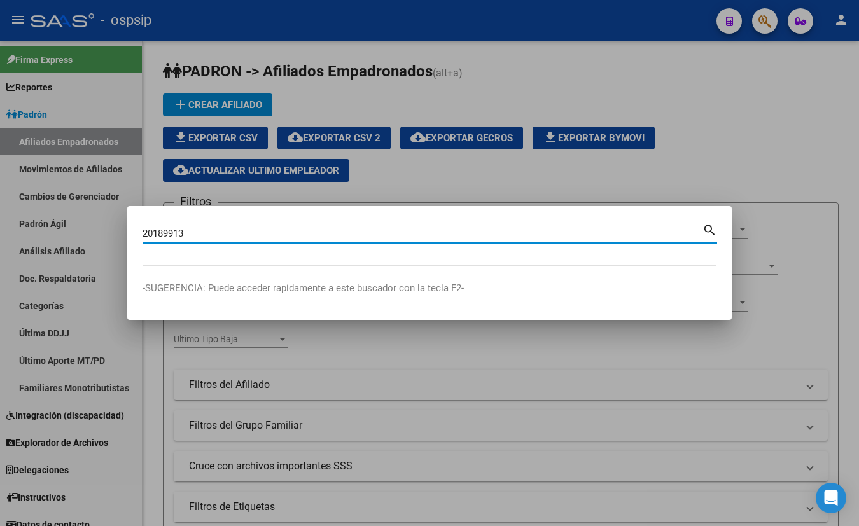
type input "20189913"
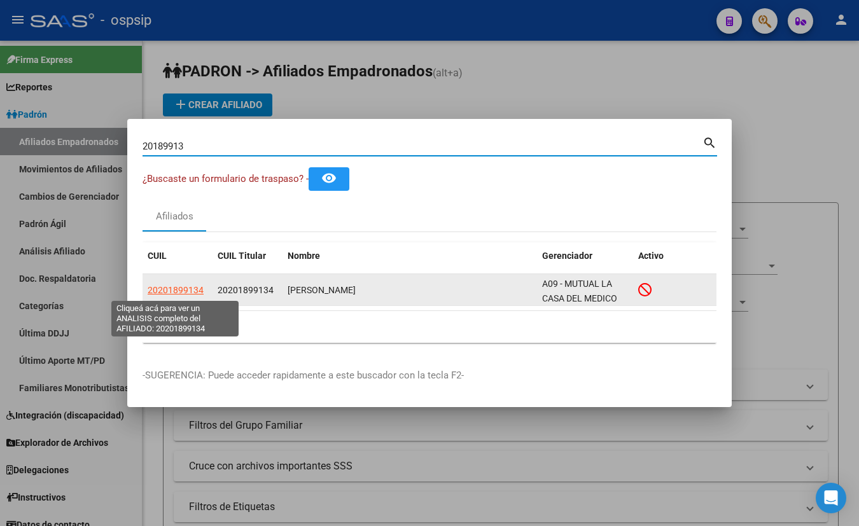
click at [170, 290] on span "20201899134" at bounding box center [176, 290] width 56 height 10
type textarea "20201899134"
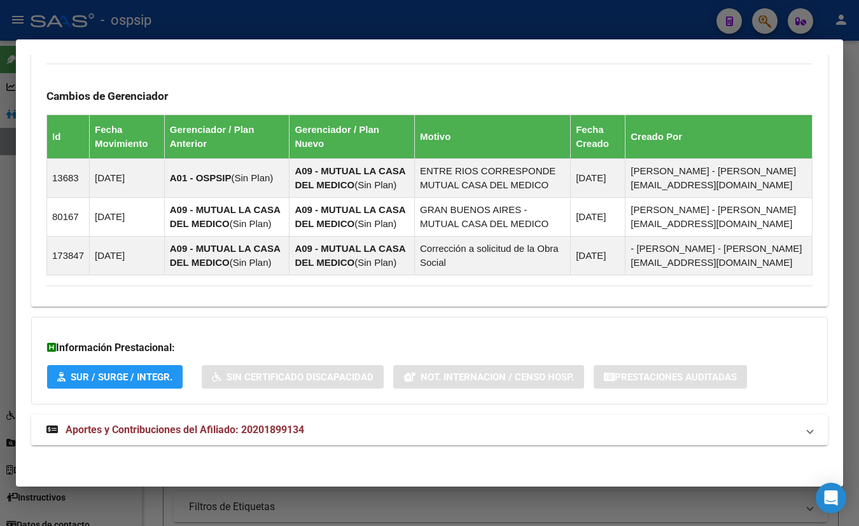
scroll to position [796, 0]
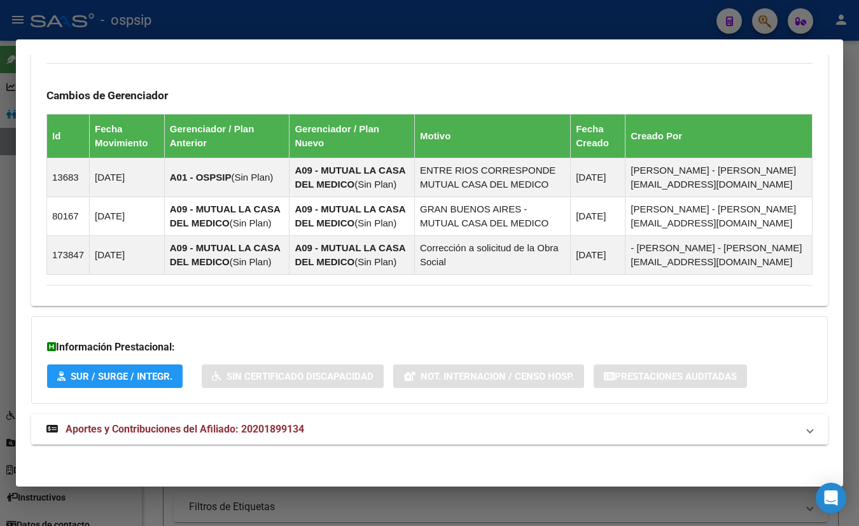
click at [279, 424] on span "Aportes y Contribuciones del Afiliado: 20201899134" at bounding box center [185, 429] width 239 height 12
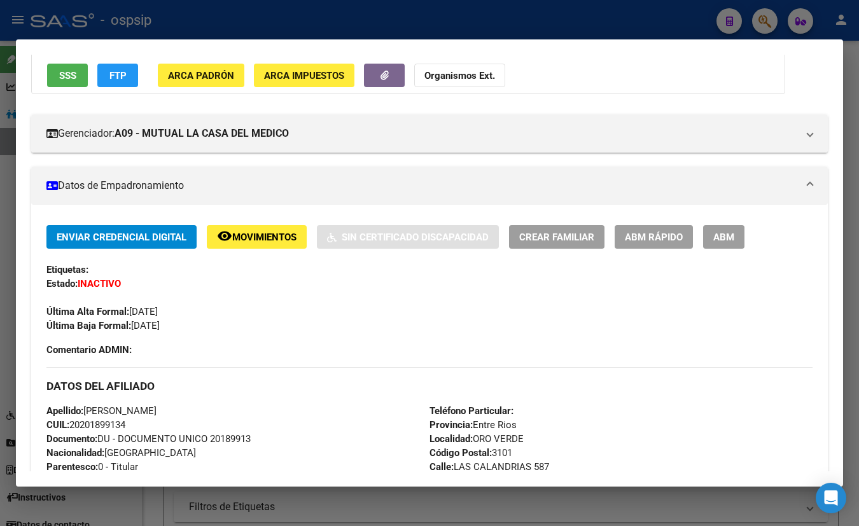
scroll to position [74, 0]
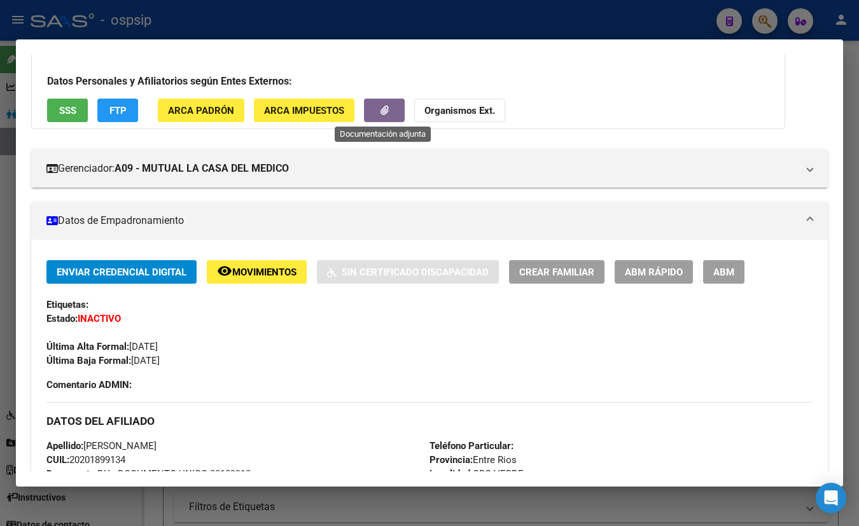
click at [381, 108] on icon "button" at bounding box center [385, 111] width 8 height 10
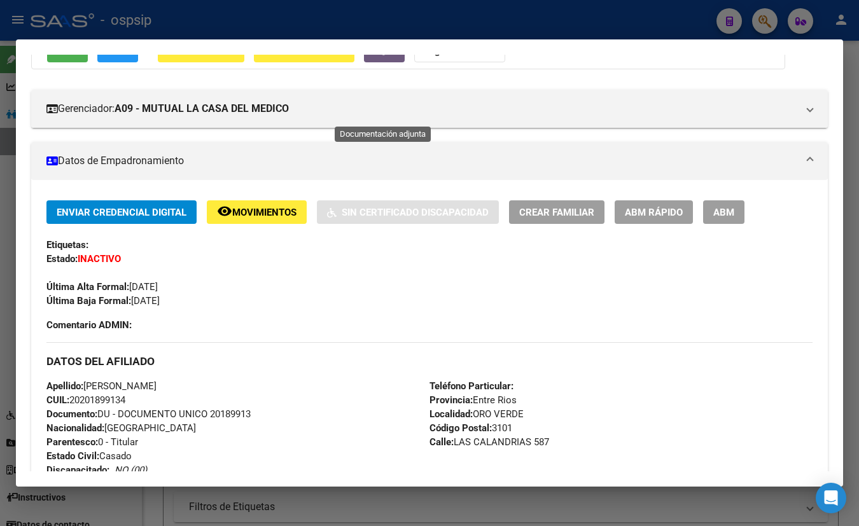
scroll to position [0, 0]
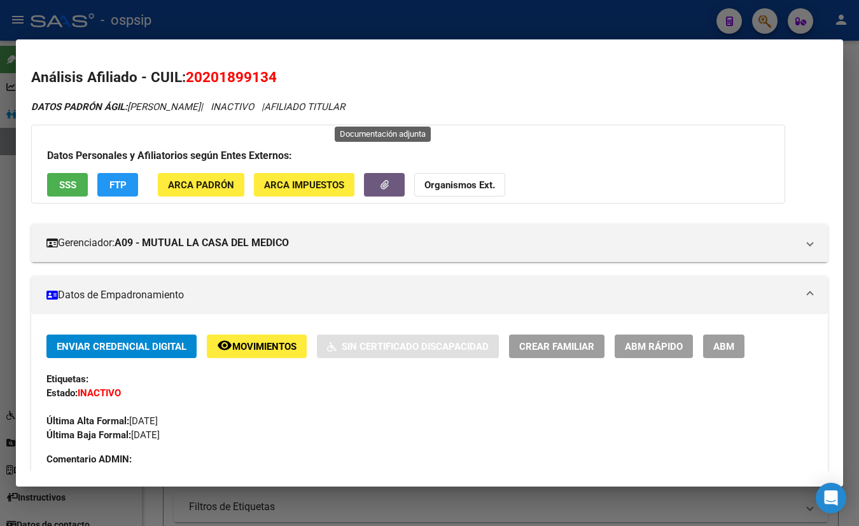
click at [67, 185] on span "SSS" at bounding box center [67, 184] width 17 height 11
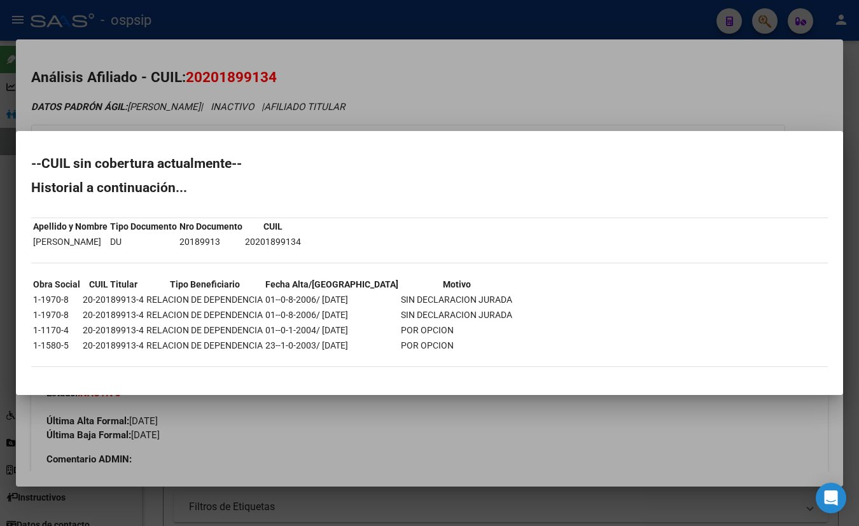
click at [256, 185] on h2 "Historial a continuación..." at bounding box center [429, 187] width 797 height 13
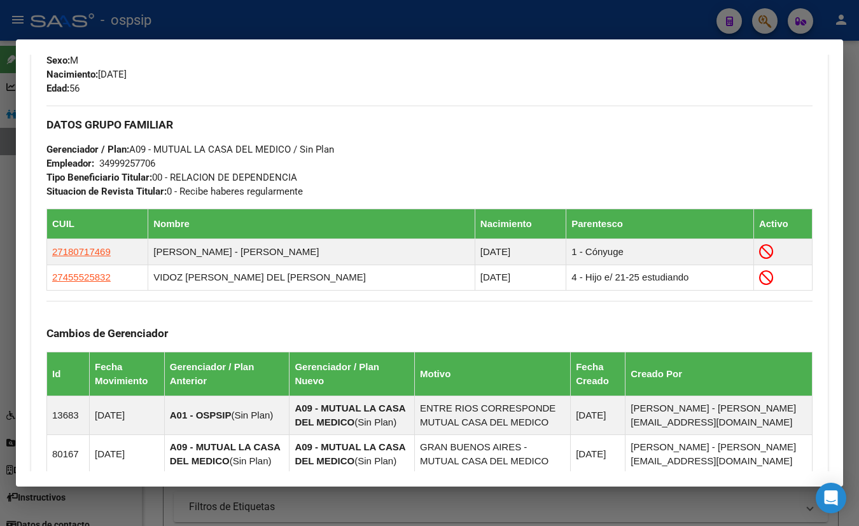
scroll to position [579, 0]
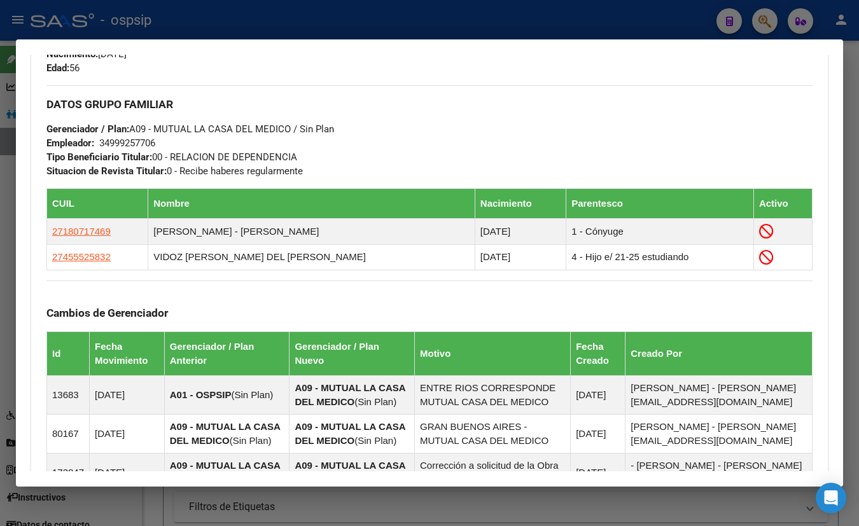
click at [408, 109] on h3 "DATOS GRUPO FAMILIAR" at bounding box center [429, 104] width 766 height 14
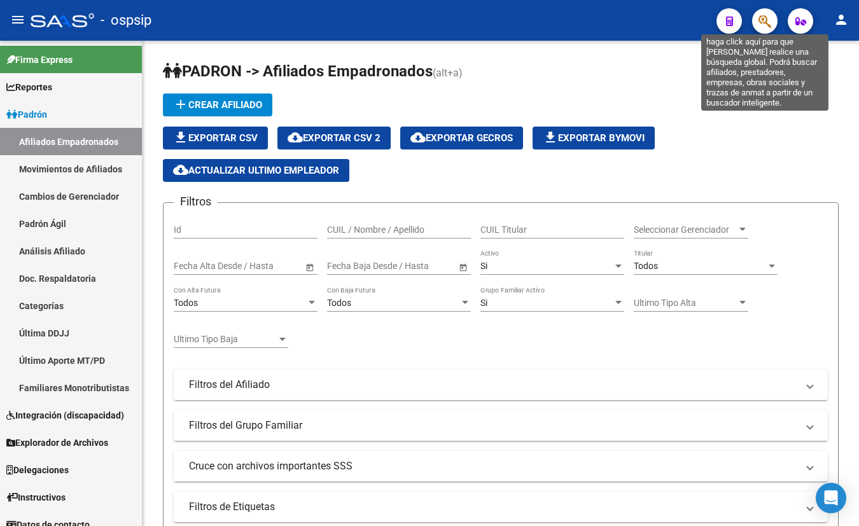
click at [760, 20] on icon "button" at bounding box center [765, 21] width 13 height 15
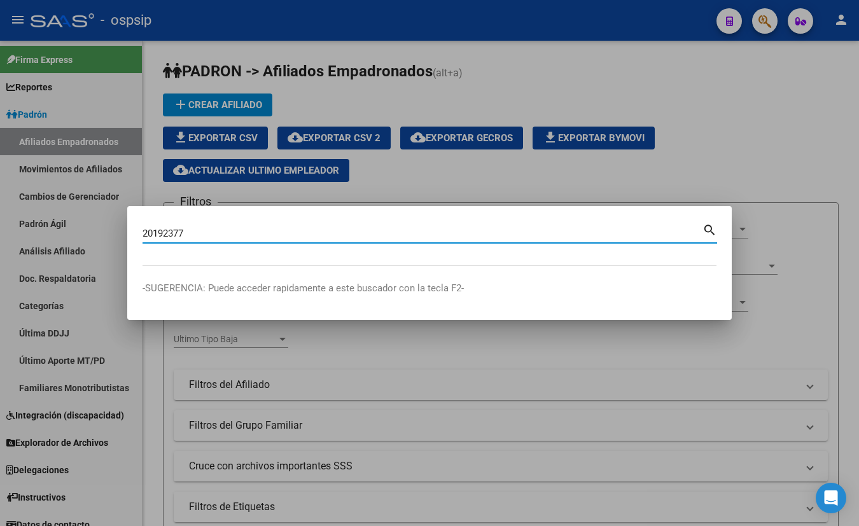
type input "20192377"
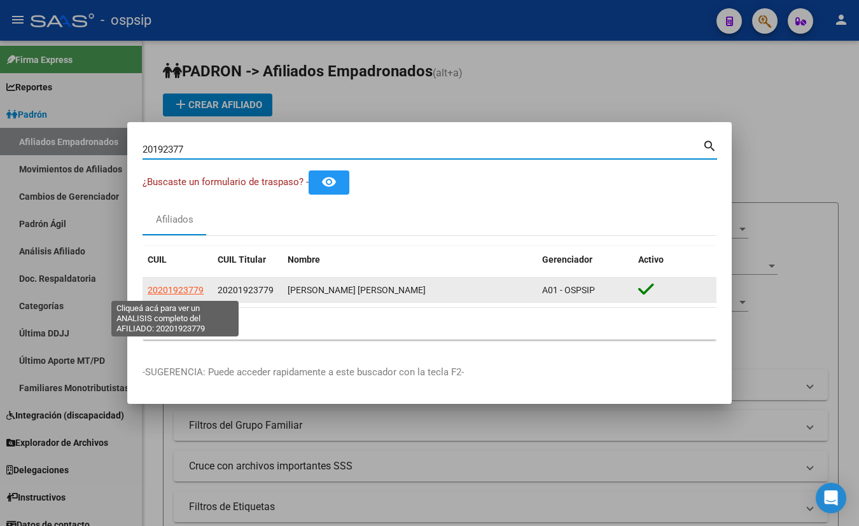
click at [172, 286] on span "20201923779" at bounding box center [176, 290] width 56 height 10
type textarea "20201923779"
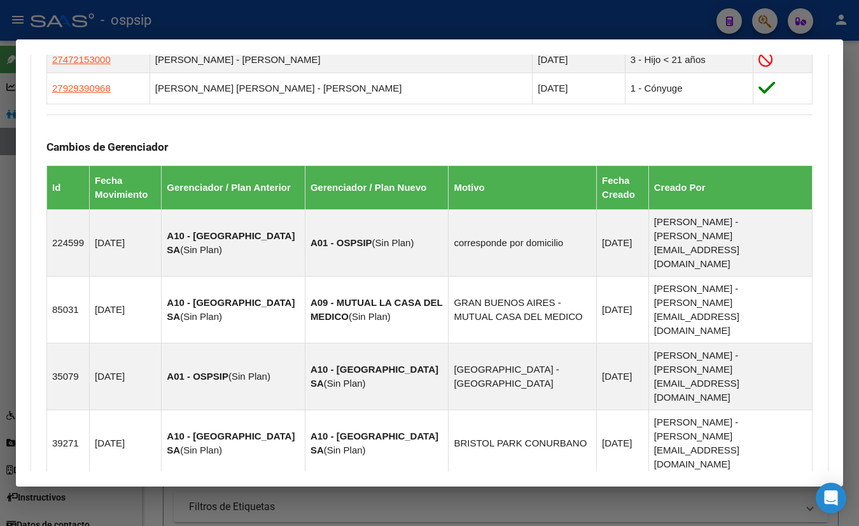
scroll to position [918, 0]
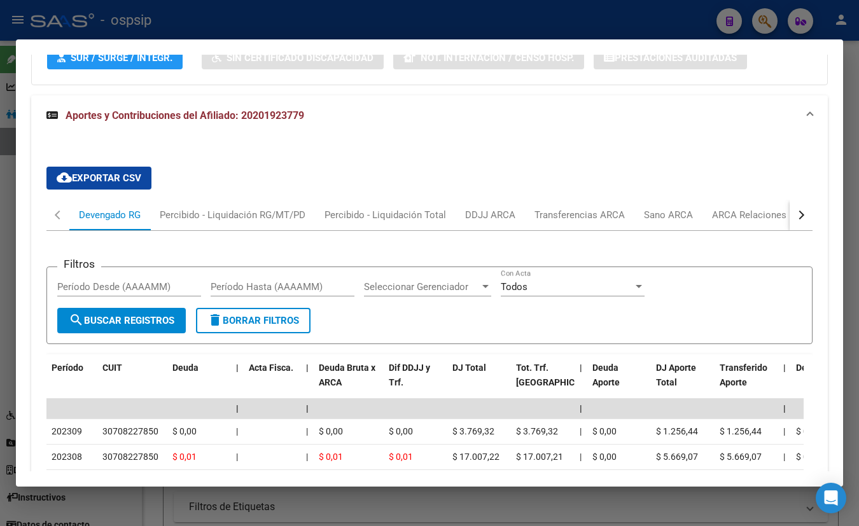
scroll to position [1411, 0]
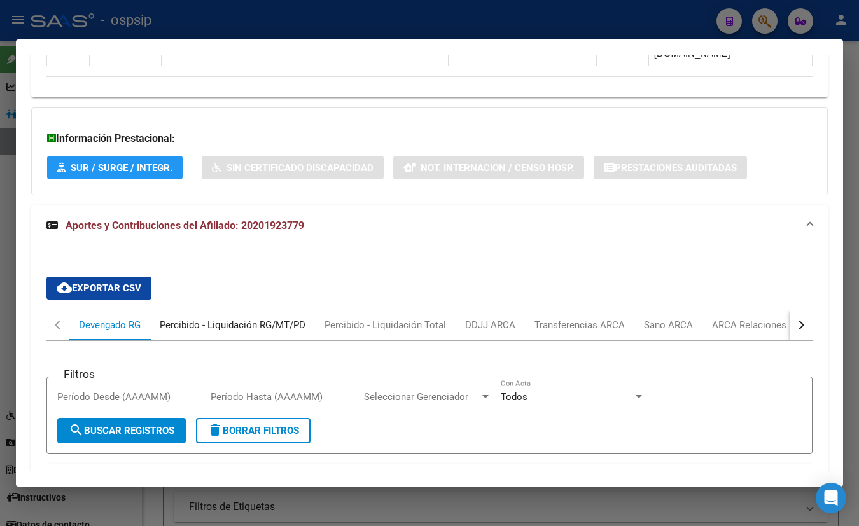
click at [197, 318] on div "Percibido - Liquidación RG/MT/PD" at bounding box center [233, 325] width 146 height 14
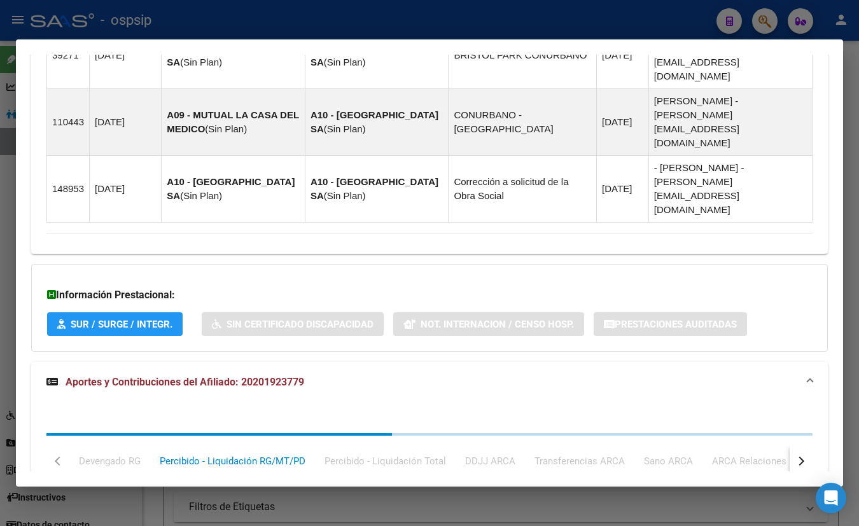
scroll to position [1295, 0]
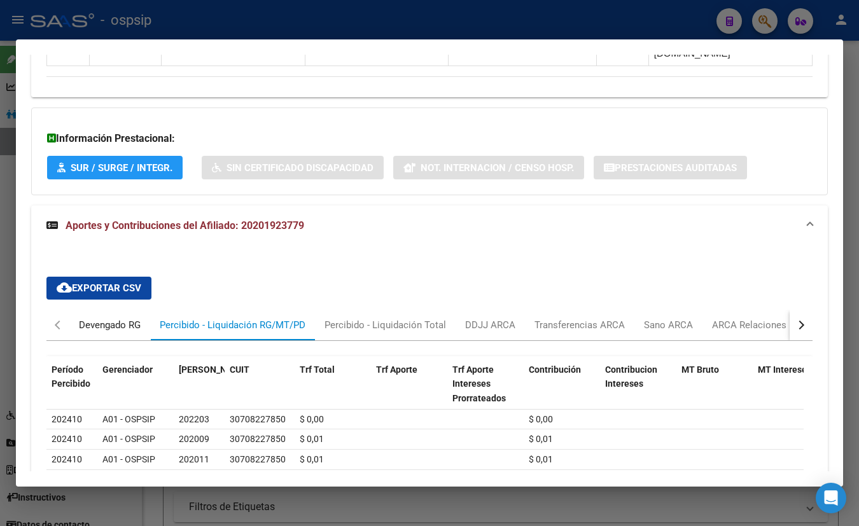
click at [106, 318] on div "Devengado RG" at bounding box center [110, 325] width 62 height 14
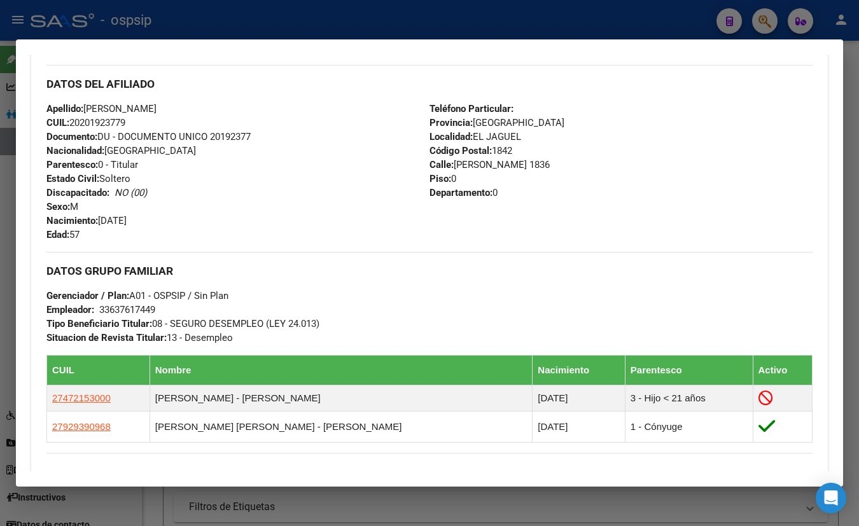
scroll to position [312, 0]
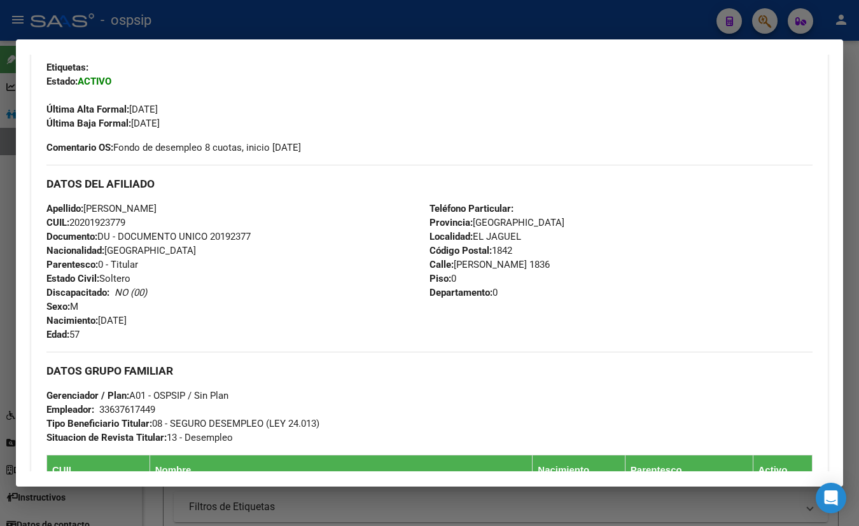
drag, startPoint x: 213, startPoint y: 104, endPoint x: 214, endPoint y: 124, distance: 19.8
click at [213, 104] on div "Última Alta Formal: 29/08/2024" at bounding box center [429, 102] width 766 height 28
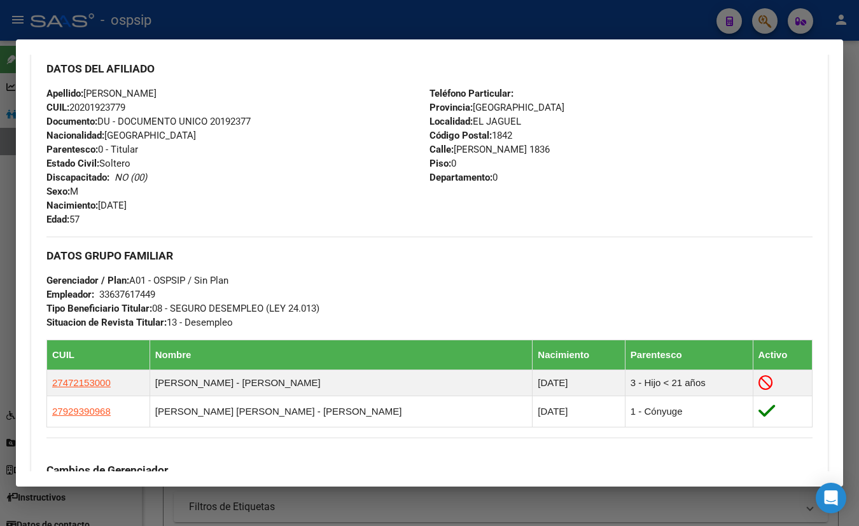
scroll to position [485, 0]
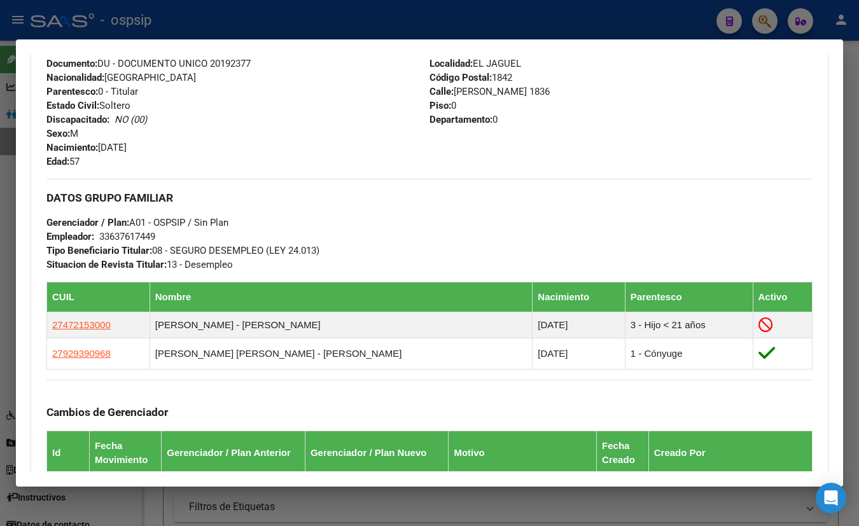
drag, startPoint x: 281, startPoint y: 95, endPoint x: 306, endPoint y: 124, distance: 38.3
click at [281, 95] on div "Apellido: SANDRO FABRICIO ANTONIO GALEANO CUIL: 20201923779 Documento: DU - DOC…" at bounding box center [237, 99] width 383 height 140
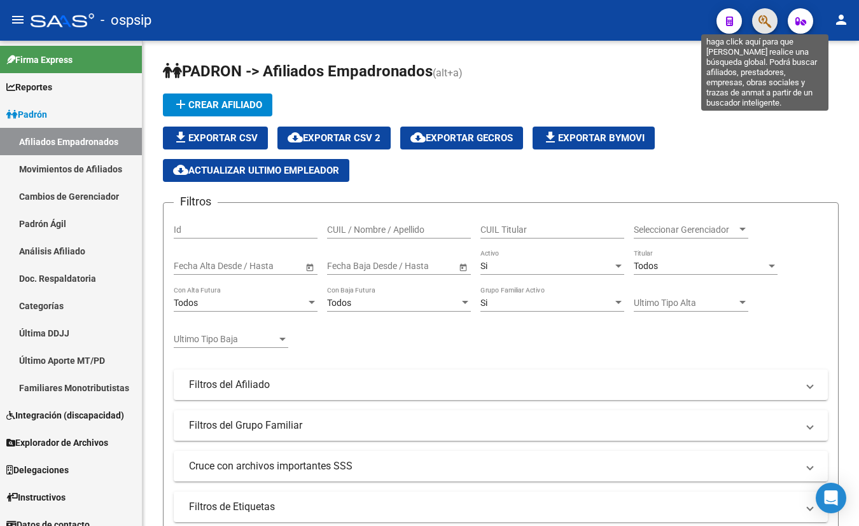
click at [766, 17] on icon "button" at bounding box center [765, 21] width 13 height 15
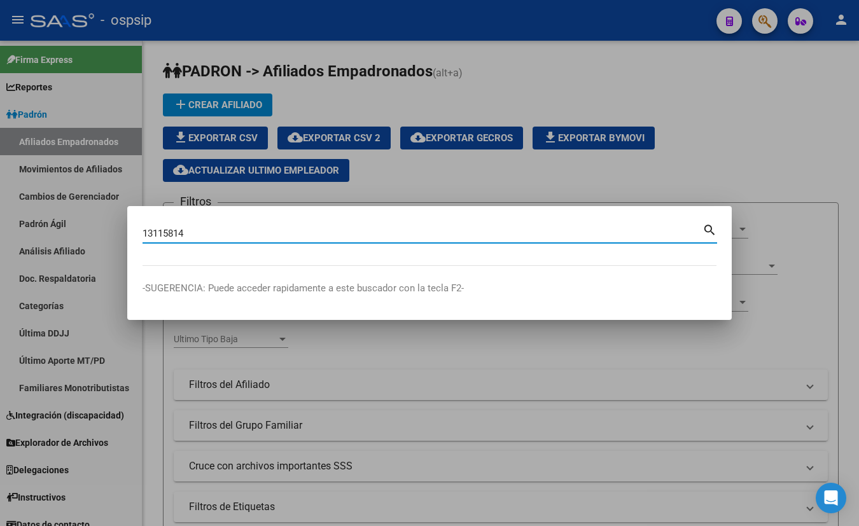
type input "13115814"
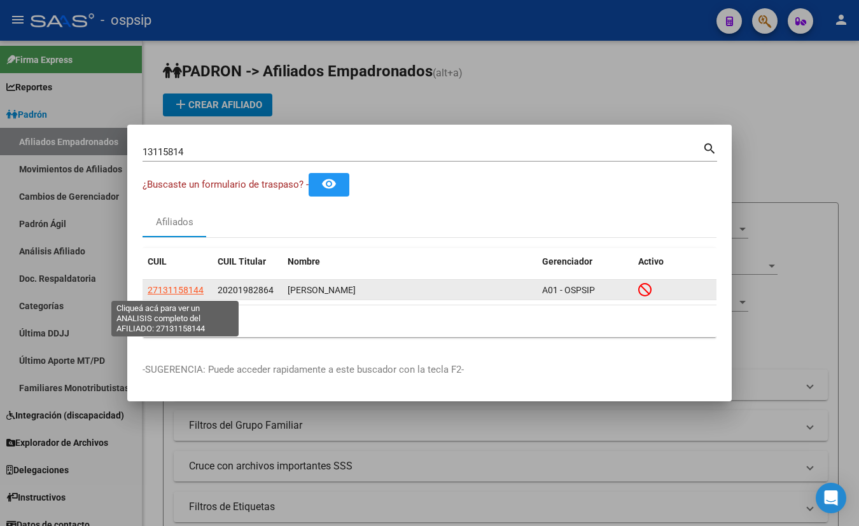
click at [179, 290] on span "27131158144" at bounding box center [176, 290] width 56 height 10
type textarea "27131158144"
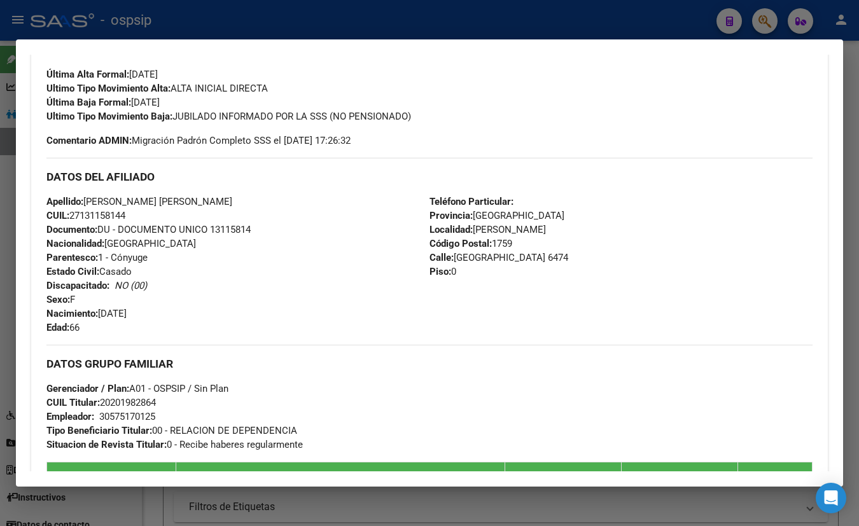
scroll to position [0, 0]
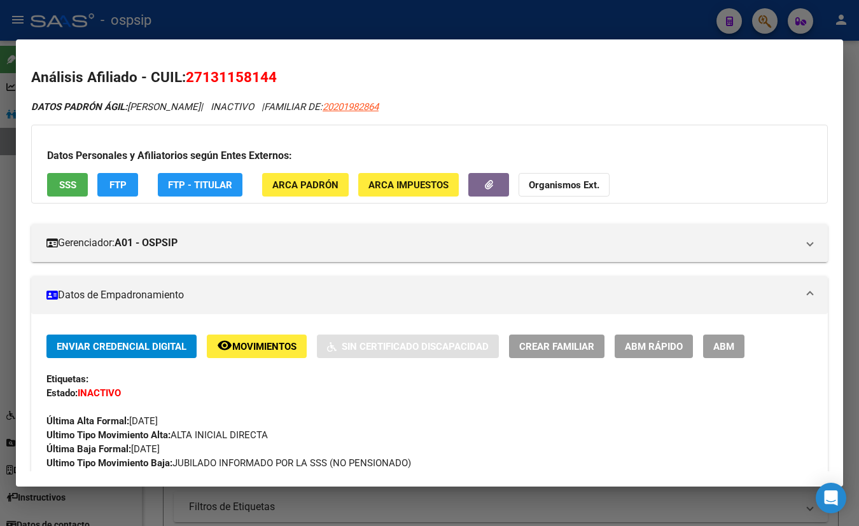
click at [69, 184] on span "SSS" at bounding box center [67, 184] width 17 height 11
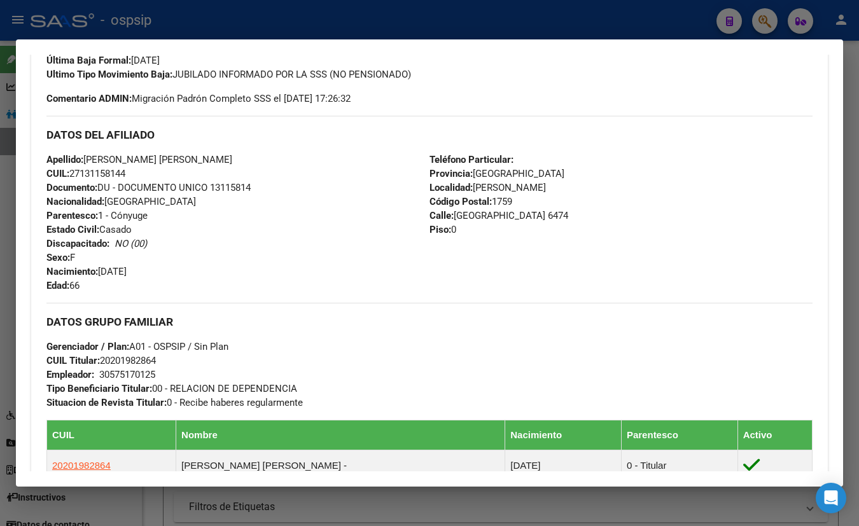
scroll to position [347, 0]
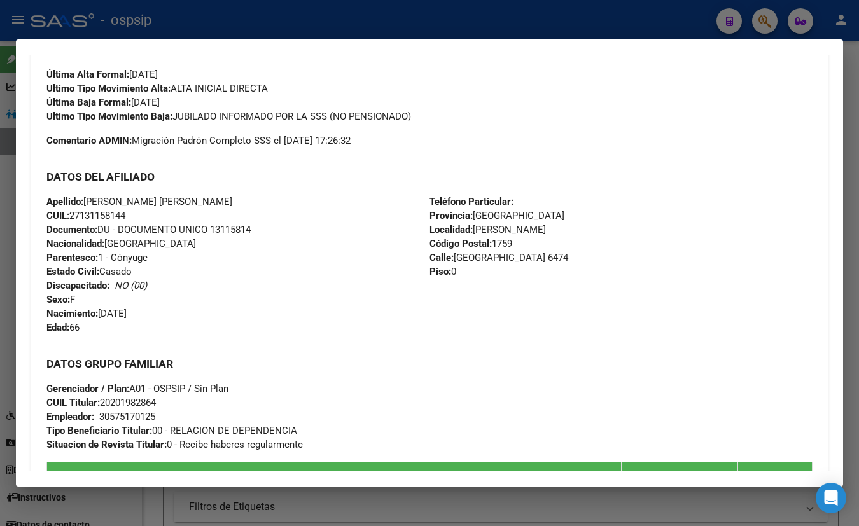
drag, startPoint x: 234, startPoint y: 69, endPoint x: 559, endPoint y: 189, distance: 346.8
click at [234, 69] on div "Última Alta Formal: [DATE]" at bounding box center [429, 67] width 766 height 28
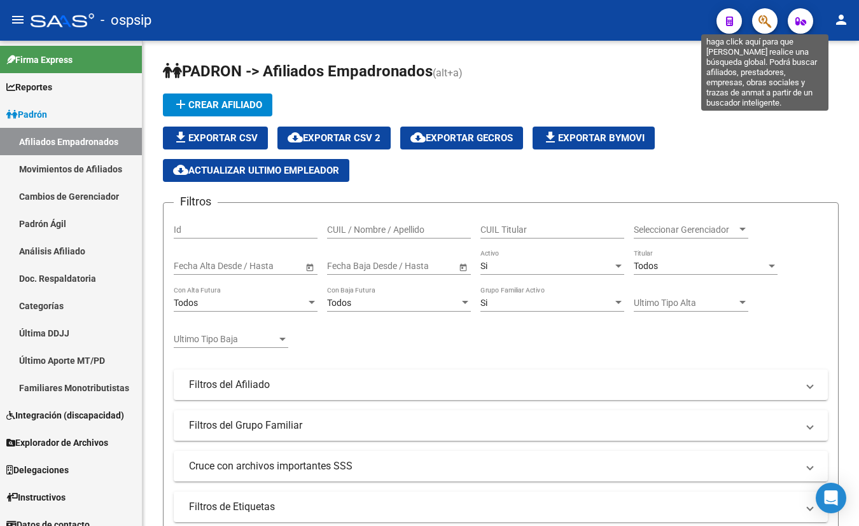
click at [766, 18] on icon "button" at bounding box center [765, 21] width 13 height 15
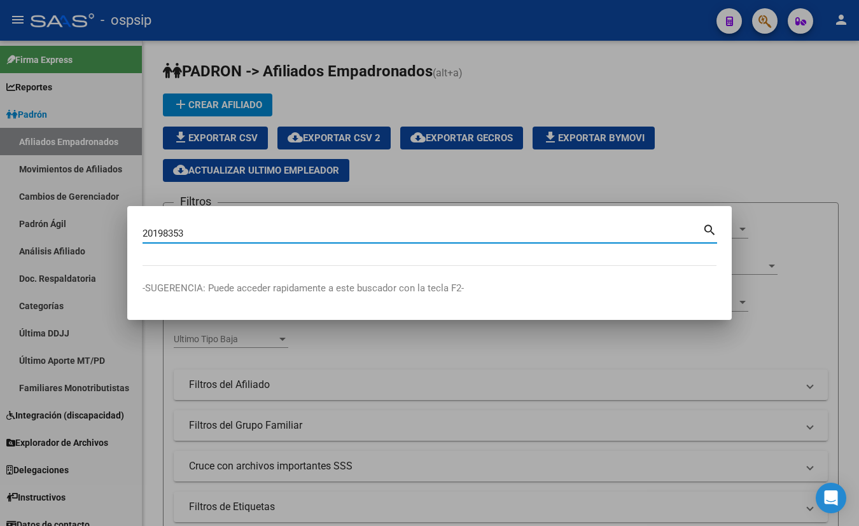
type input "20198353"
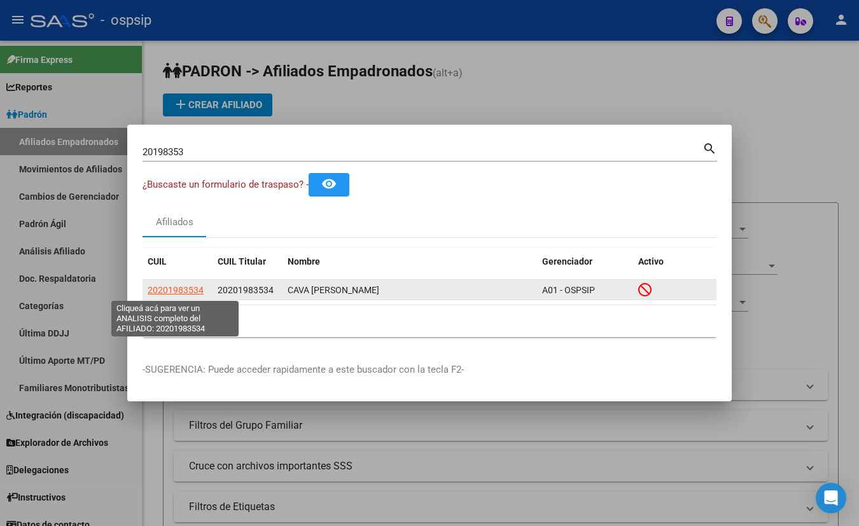
click at [176, 288] on span "20201983534" at bounding box center [176, 290] width 56 height 10
type textarea "20201983534"
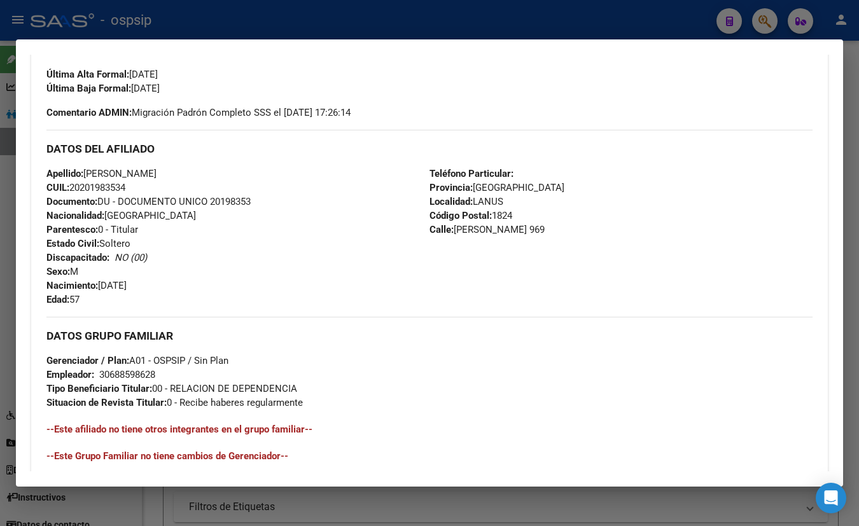
scroll to position [548, 0]
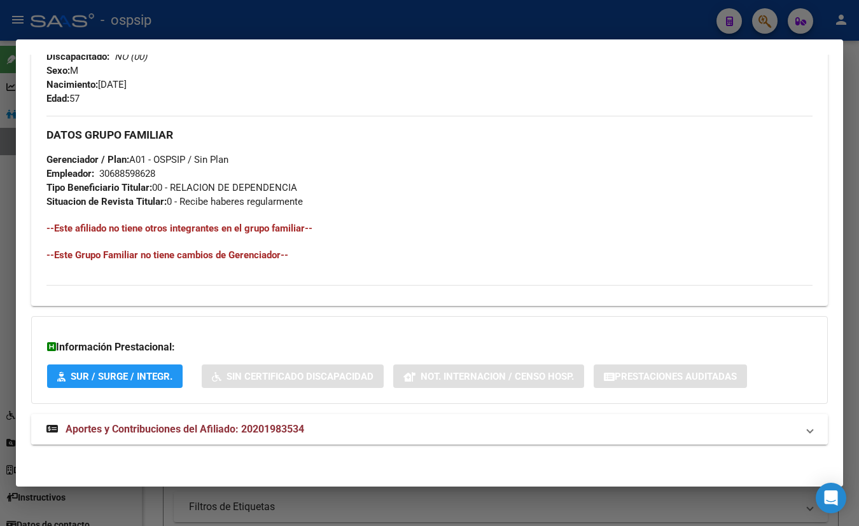
click at [209, 433] on strong "Aportes y Contribuciones del Afiliado: 20201983534" at bounding box center [175, 429] width 258 height 15
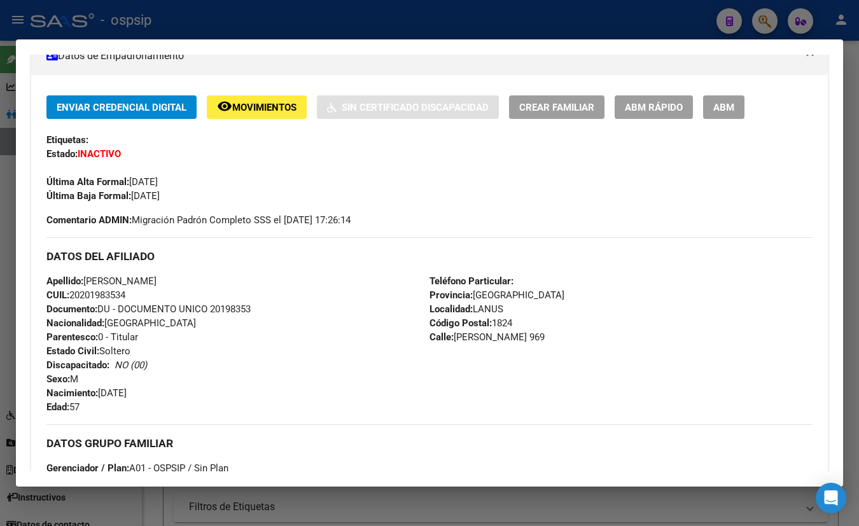
scroll to position [230, 0]
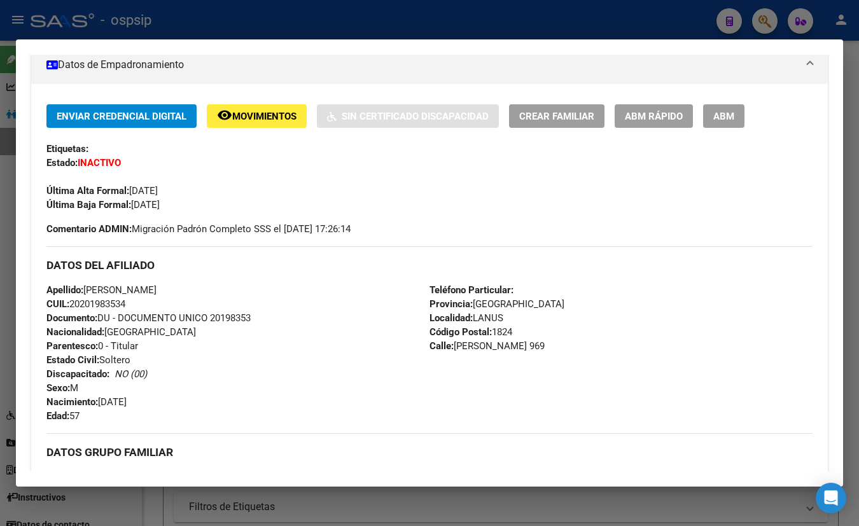
click at [211, 95] on div "Enviar Credencial Digital remove_red_eye Movimientos Sin Certificado Discapacid…" at bounding box center [429, 354] width 797 height 540
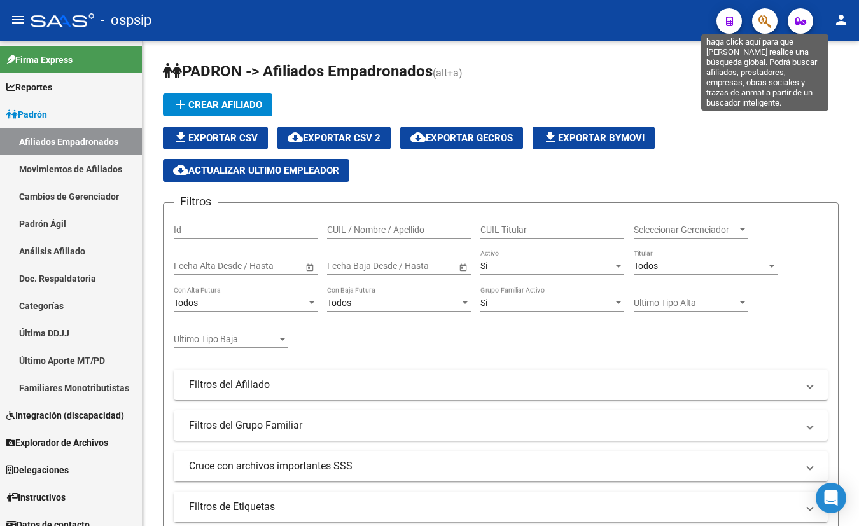
click at [761, 22] on icon "button" at bounding box center [765, 21] width 13 height 15
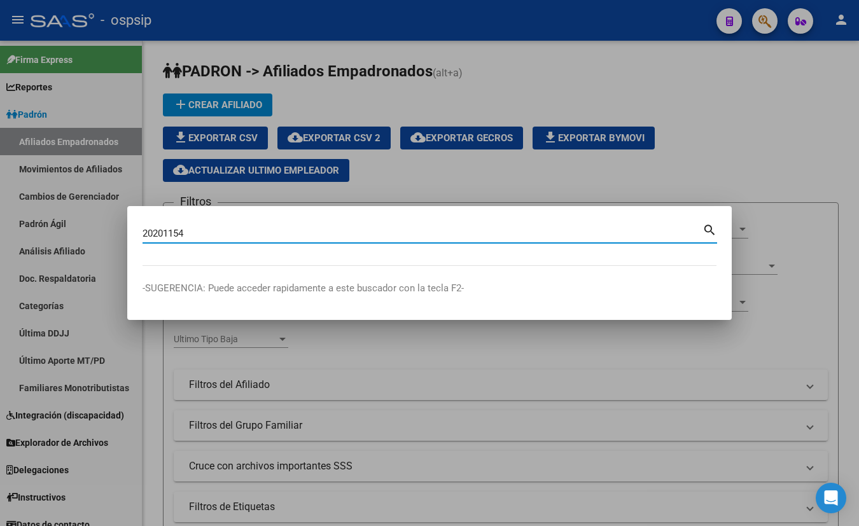
type input "20201154"
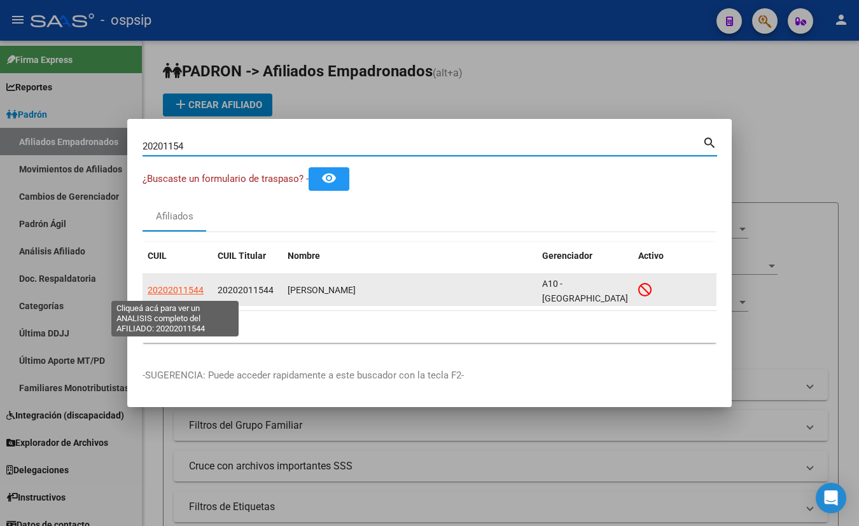
click at [167, 291] on span "20202011544" at bounding box center [176, 290] width 56 height 10
type textarea "20202011544"
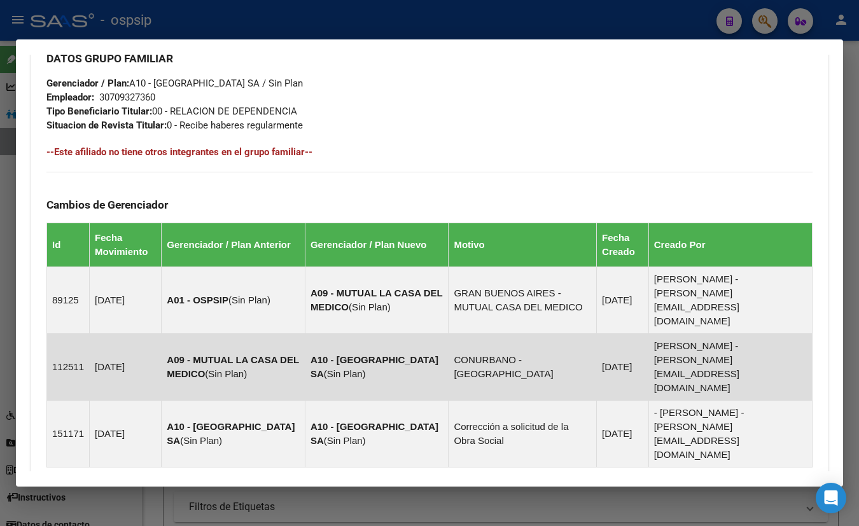
scroll to position [709, 0]
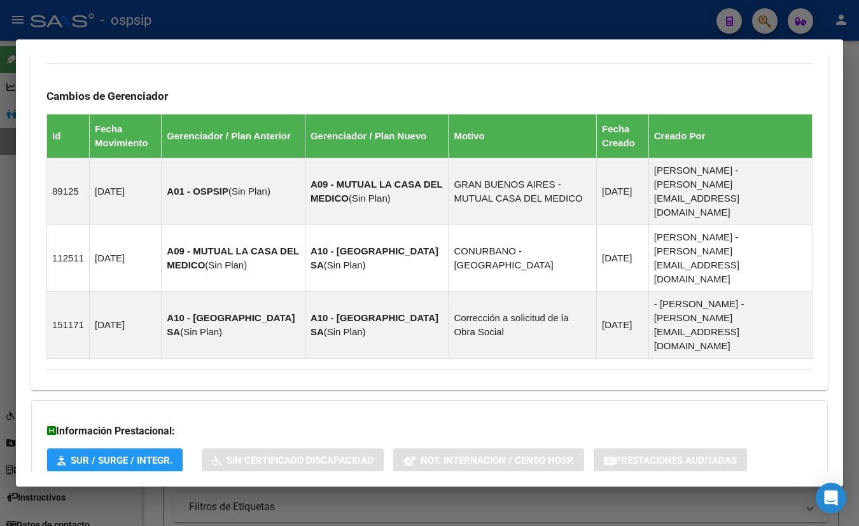
click at [281, 507] on span "Aportes y Contribuciones del Afiliado: 20202011544" at bounding box center [185, 513] width 239 height 12
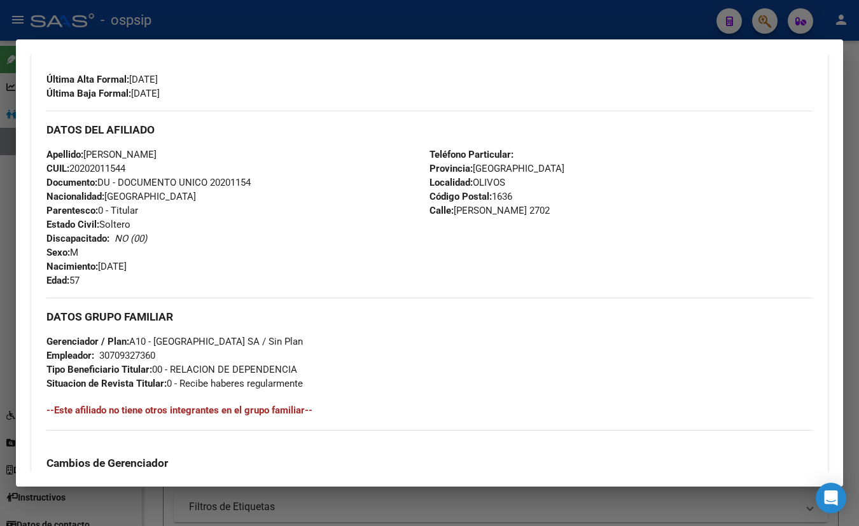
scroll to position [347, 0]
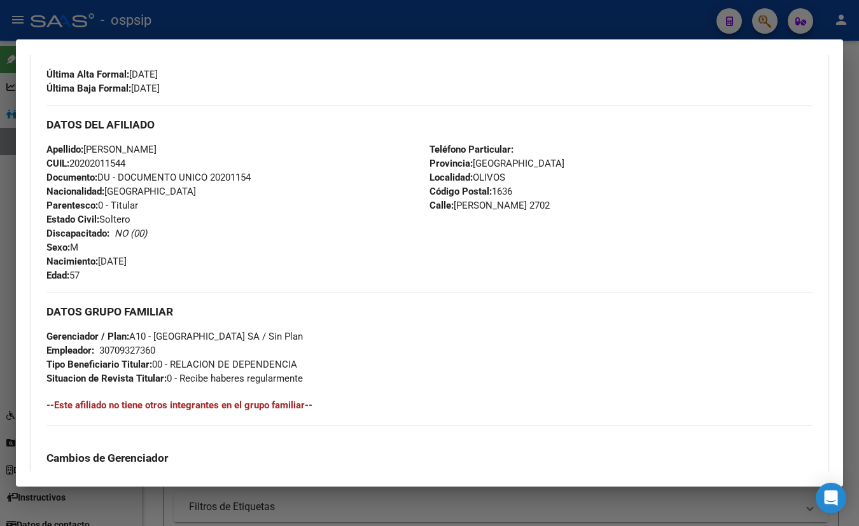
drag, startPoint x: 251, startPoint y: 116, endPoint x: 320, endPoint y: 146, distance: 74.7
click at [251, 118] on h3 "DATOS DEL AFILIADO" at bounding box center [429, 125] width 766 height 14
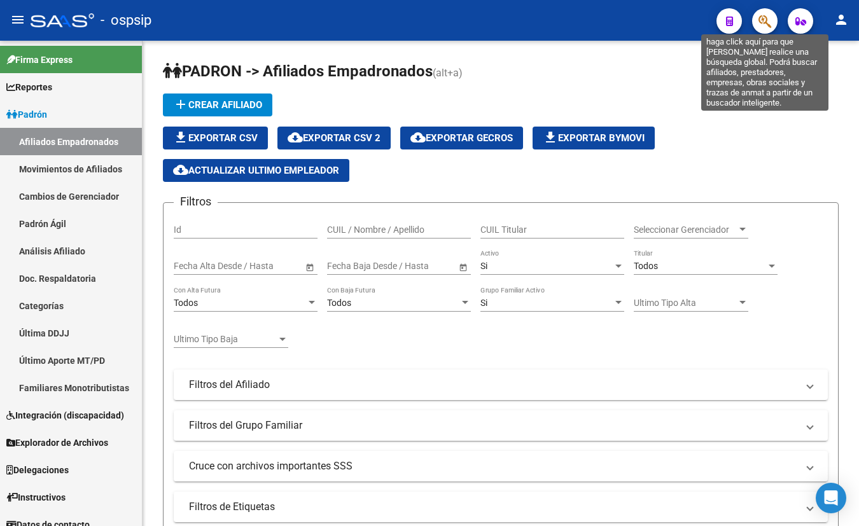
click at [762, 24] on icon "button" at bounding box center [765, 21] width 13 height 15
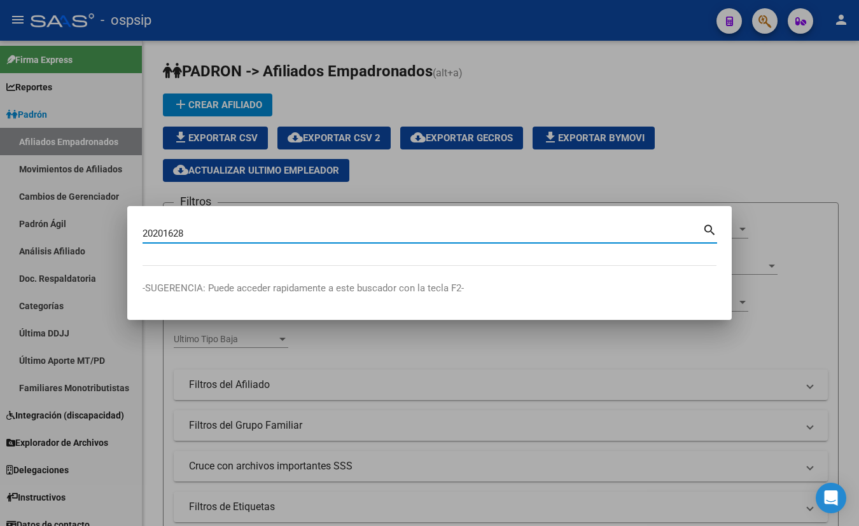
type input "20201628"
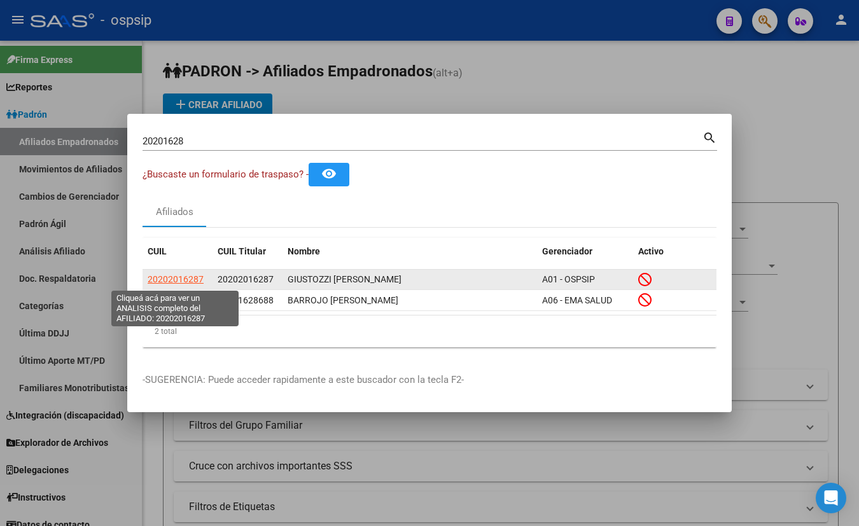
click at [164, 277] on span "20202016287" at bounding box center [176, 279] width 56 height 10
type textarea "20202016287"
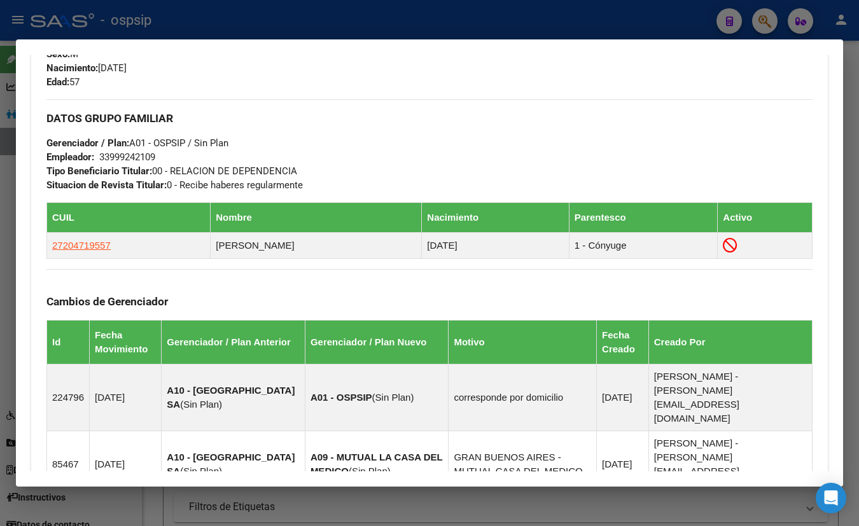
scroll to position [901, 0]
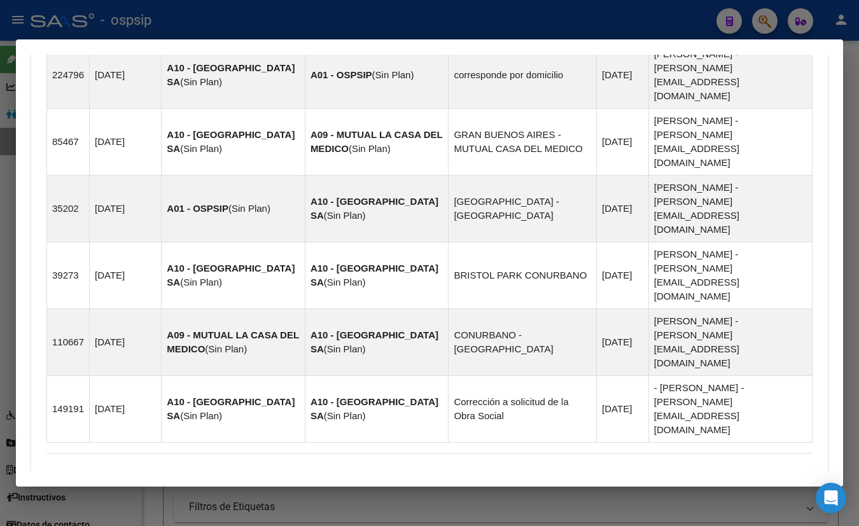
click at [225, 508] on h3 "Información Prestacional:" at bounding box center [429, 515] width 765 height 15
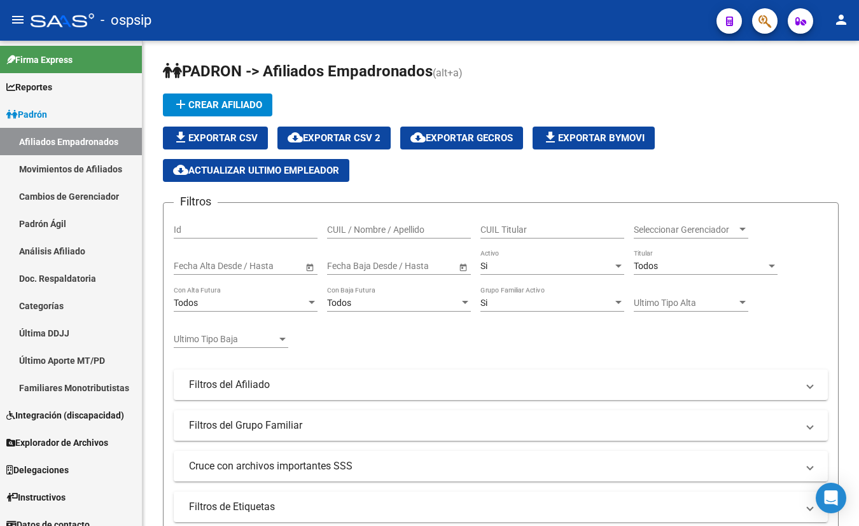
click at [757, 21] on button "button" at bounding box center [764, 20] width 25 height 25
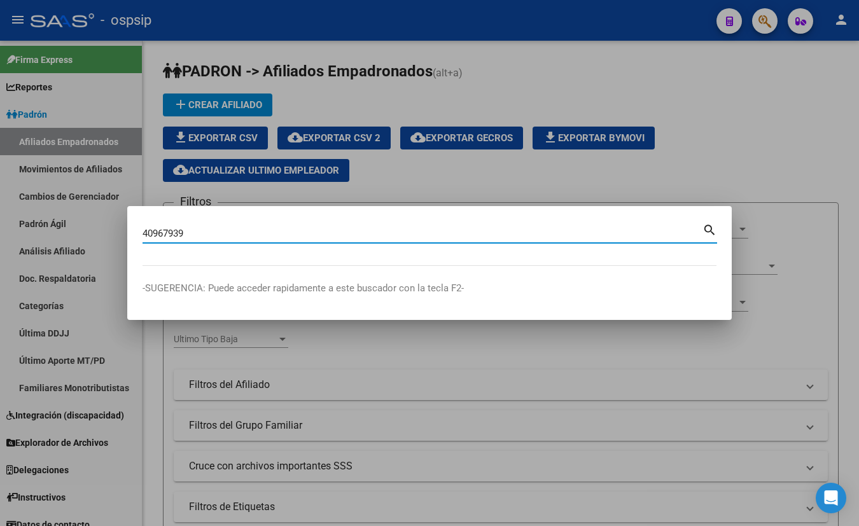
type input "40967939"
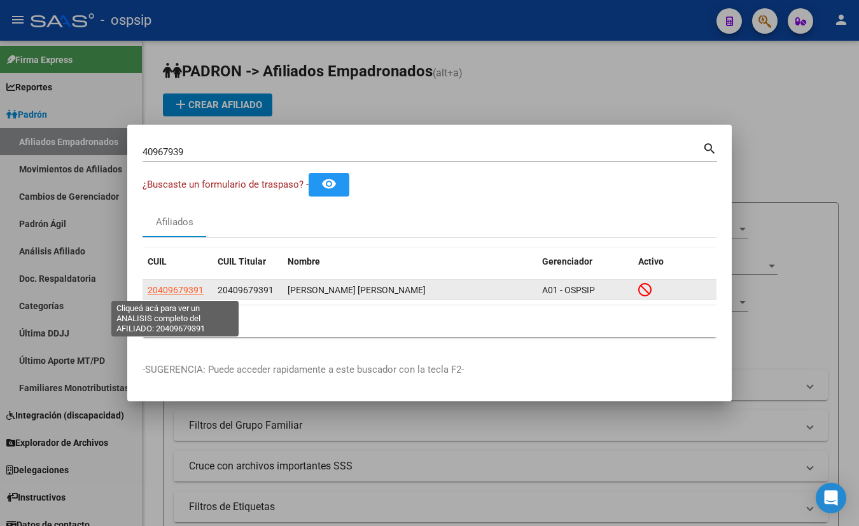
click at [182, 286] on span "20409679391" at bounding box center [176, 290] width 56 height 10
type textarea "20409679391"
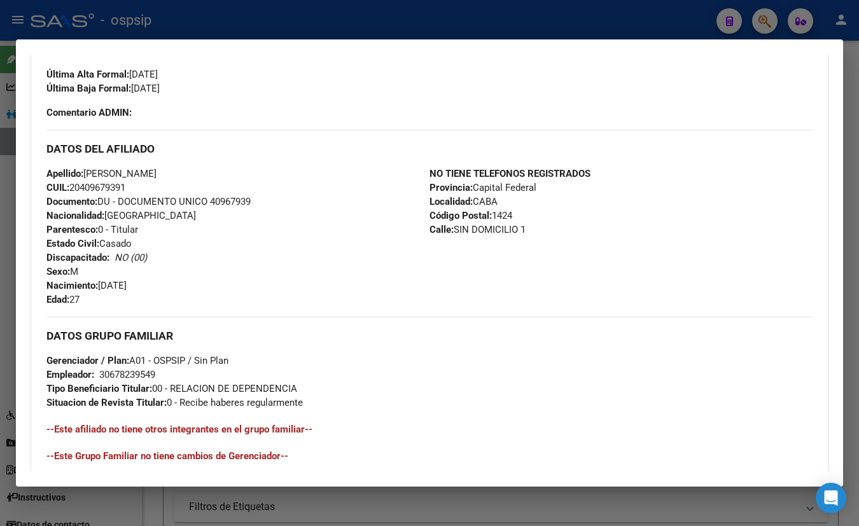
scroll to position [548, 0]
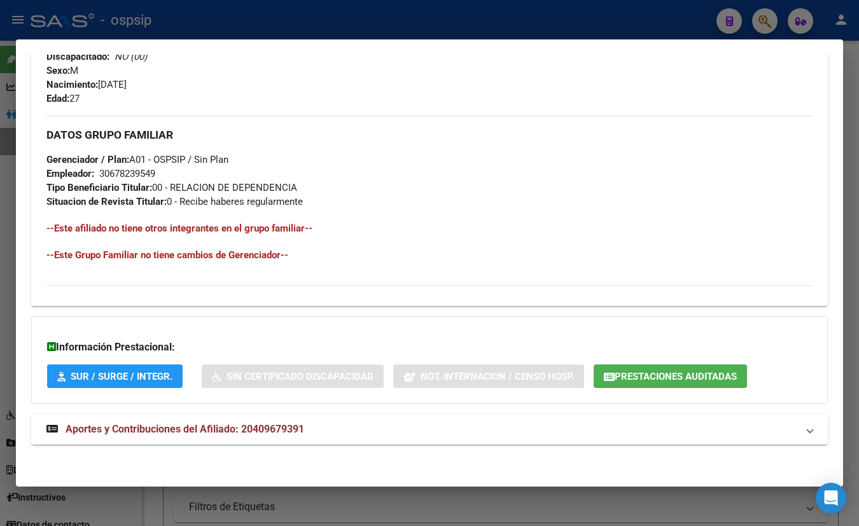
click at [239, 426] on span "Aportes y Contribuciones del Afiliado: 20409679391" at bounding box center [185, 429] width 239 height 12
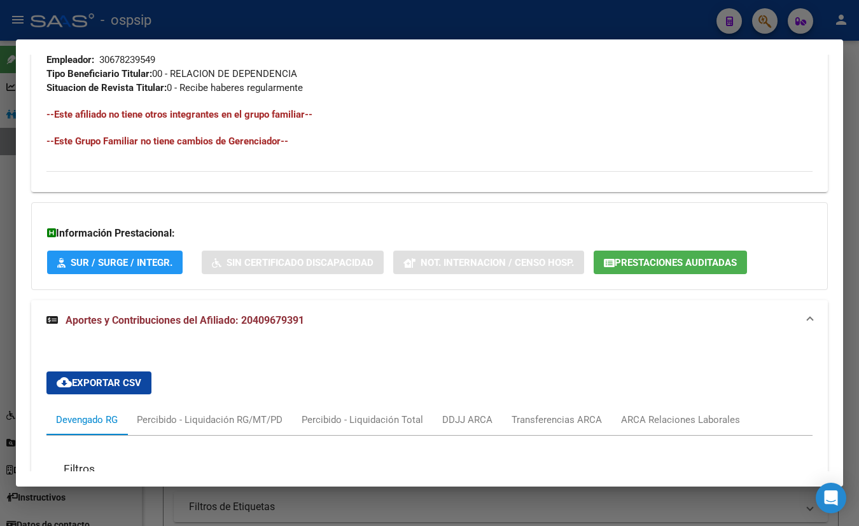
scroll to position [867, 0]
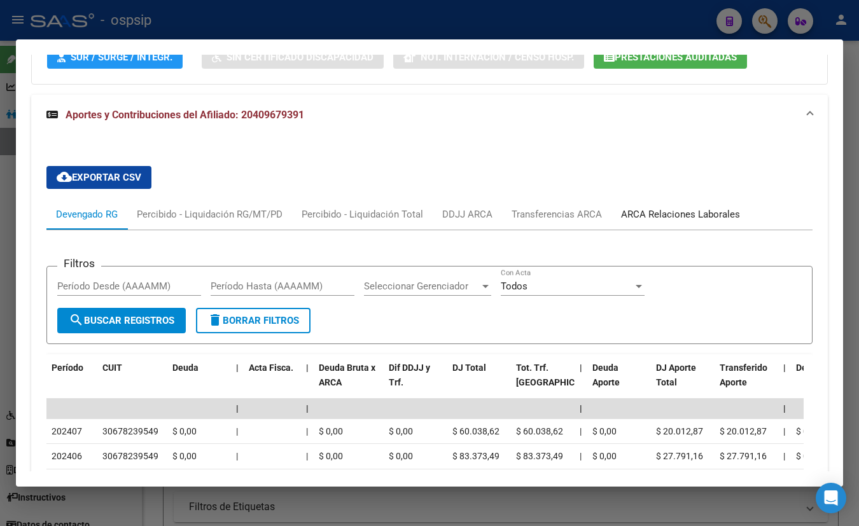
click at [666, 210] on div "ARCA Relaciones Laborales" at bounding box center [680, 214] width 119 height 14
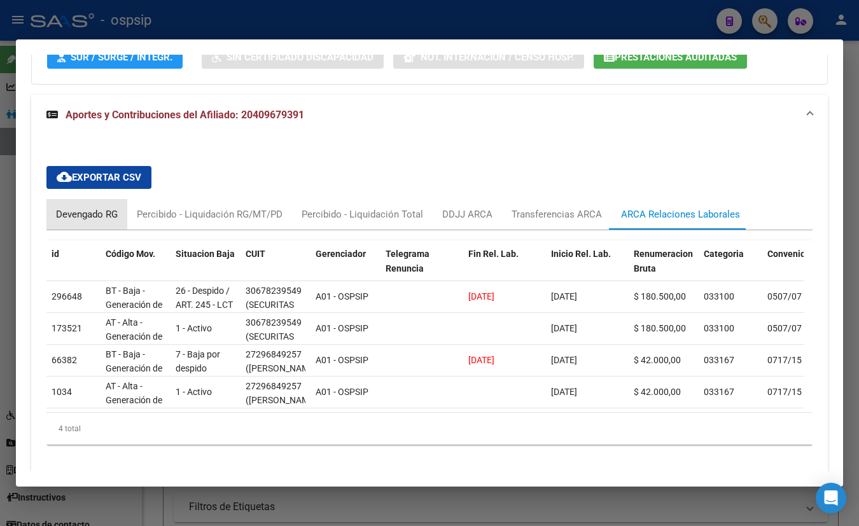
click at [87, 213] on div "Devengado RG" at bounding box center [87, 214] width 62 height 14
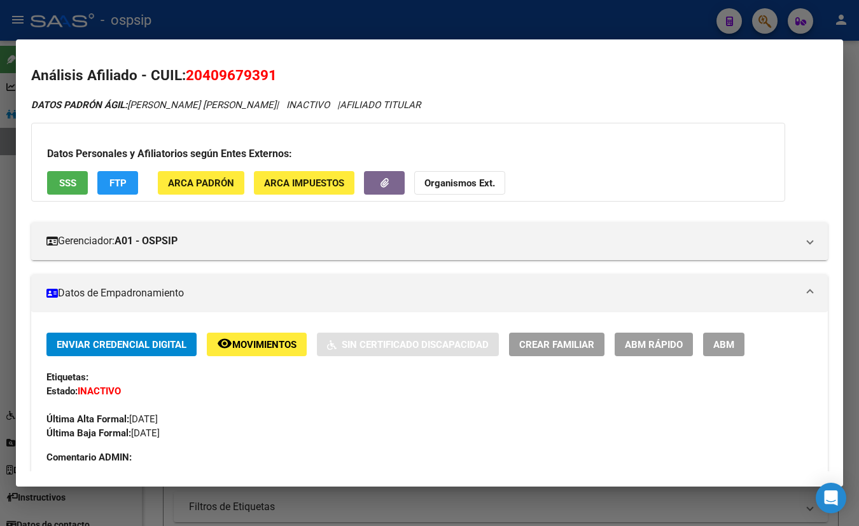
scroll to position [0, 0]
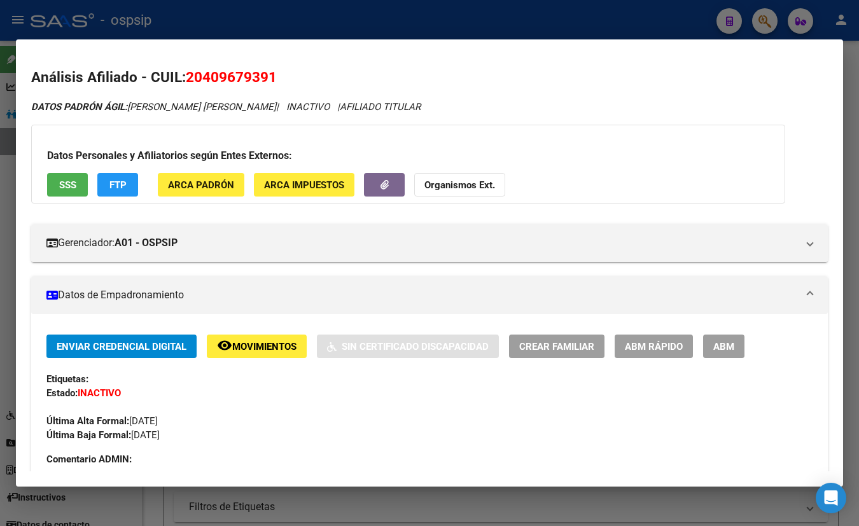
click at [73, 187] on span "SSS" at bounding box center [67, 184] width 17 height 11
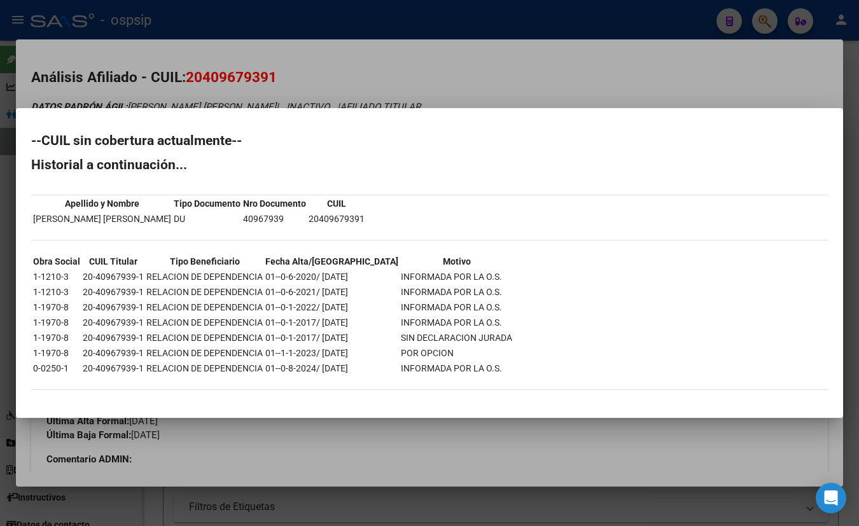
drag, startPoint x: 317, startPoint y: 353, endPoint x: 438, endPoint y: 353, distance: 120.9
click at [436, 354] on tr "1-1970-8 20-40967939-1 RELACION DE DEPENDENCIA 01--1-1-2023/ 31-07-2024 POR OPC…" at bounding box center [272, 353] width 481 height 14
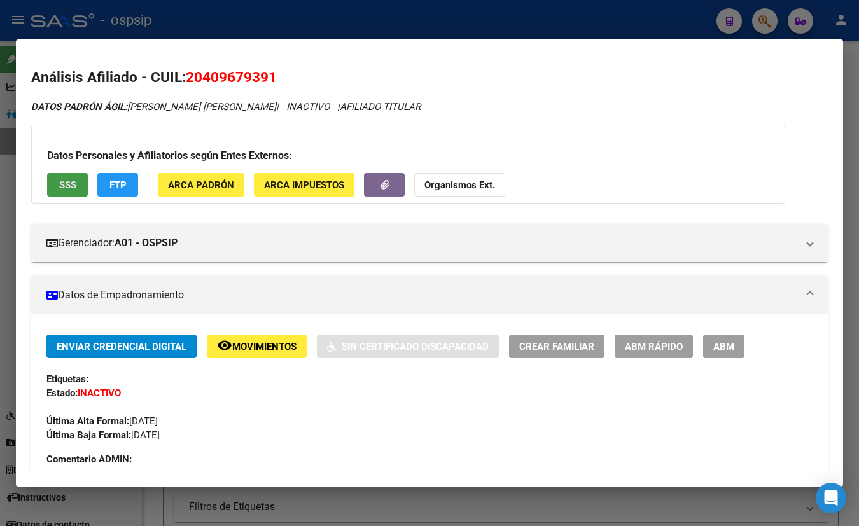
click at [185, 75] on h2 "Análisis Afiliado - CUIL: 20409679391" at bounding box center [429, 78] width 797 height 22
drag, startPoint x: 190, startPoint y: 76, endPoint x: 277, endPoint y: 81, distance: 87.4
click at [277, 81] on h2 "Análisis Afiliado - CUIL: 20409679391" at bounding box center [429, 78] width 797 height 22
copy span "20409679391"
click at [208, 377] on div "Etiquetas:" at bounding box center [429, 379] width 766 height 14
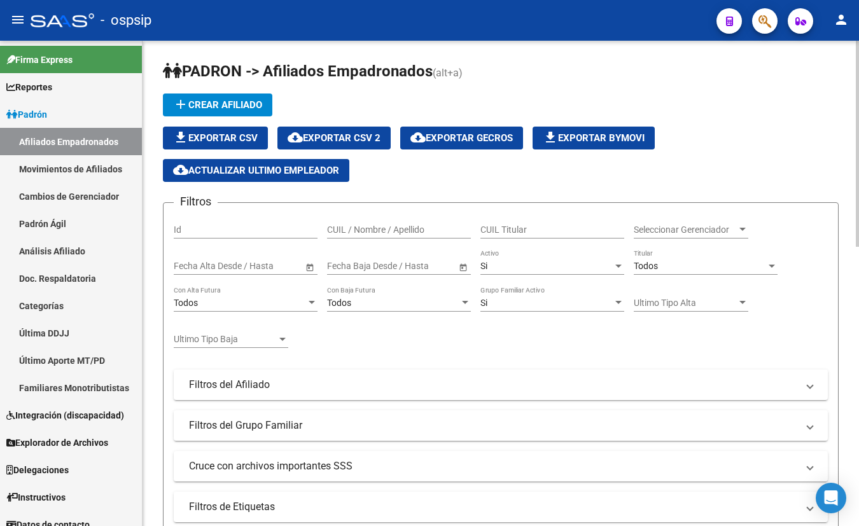
drag, startPoint x: 233, startPoint y: 223, endPoint x: 247, endPoint y: 226, distance: 14.4
click at [233, 225] on input "Id" at bounding box center [246, 230] width 144 height 11
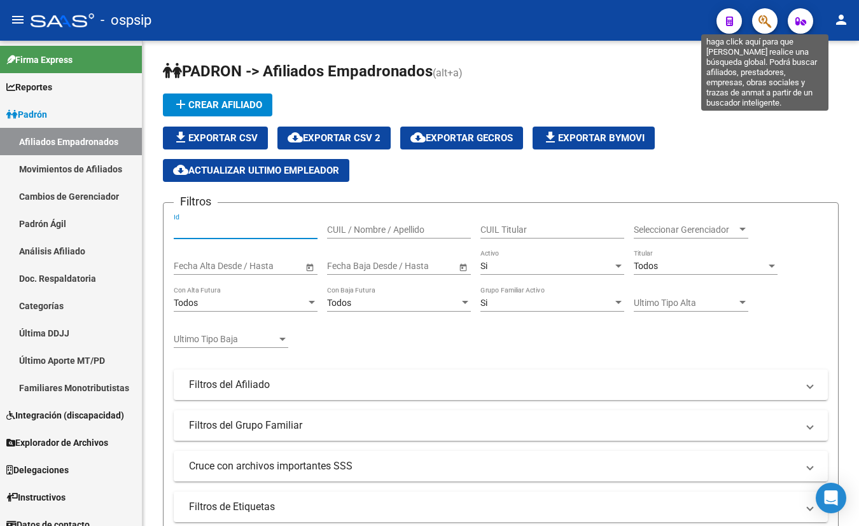
click at [764, 18] on icon "button" at bounding box center [765, 21] width 13 height 15
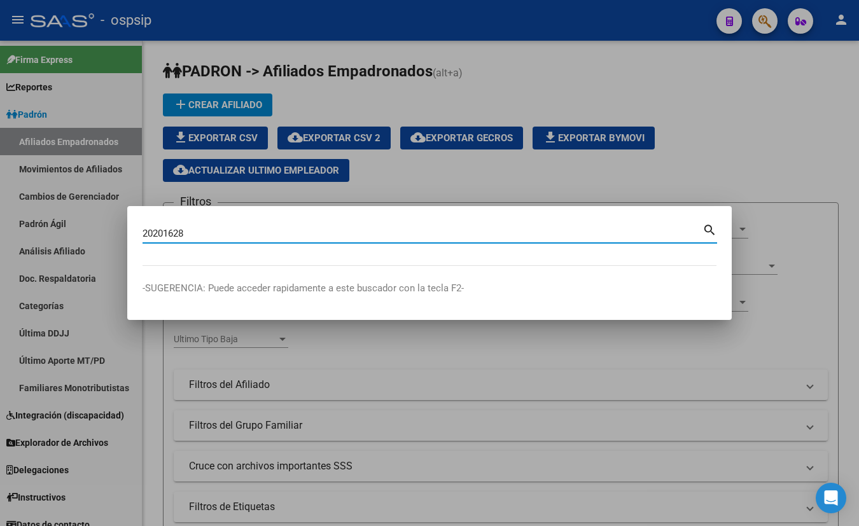
type input "20201628"
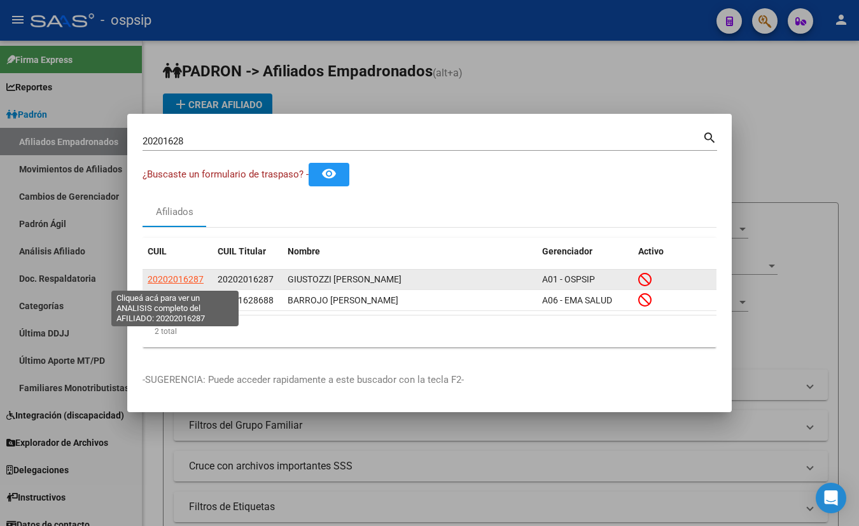
click at [176, 279] on span "20202016287" at bounding box center [176, 279] width 56 height 10
type textarea "20202016287"
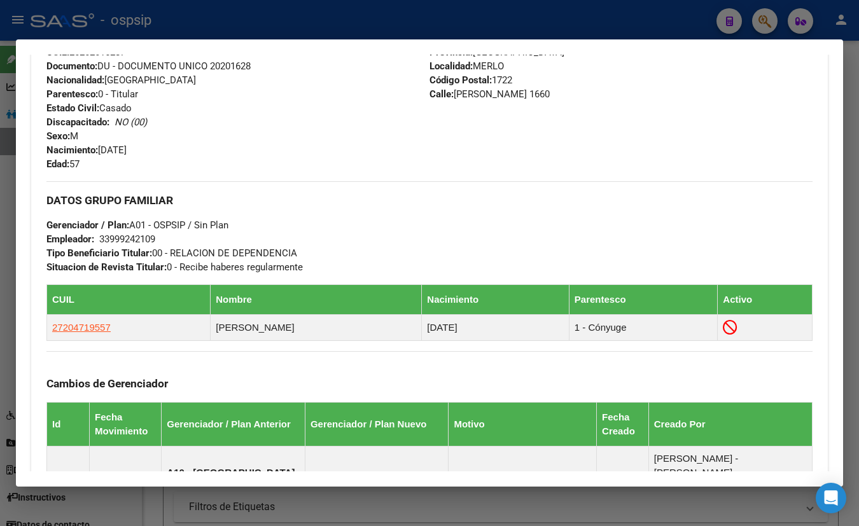
scroll to position [439, 0]
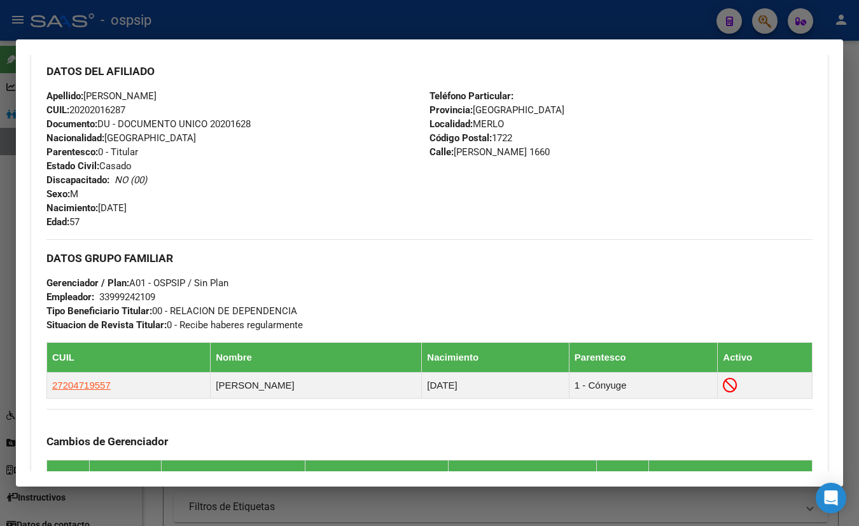
drag, startPoint x: 271, startPoint y: 99, endPoint x: 296, endPoint y: 152, distance: 58.4
click at [270, 99] on div "Apellido: DIEGO DAVID GIUSTOZZI CUIL: 20202016287 Documento: DU - DOCUMENTO UNI…" at bounding box center [237, 159] width 383 height 140
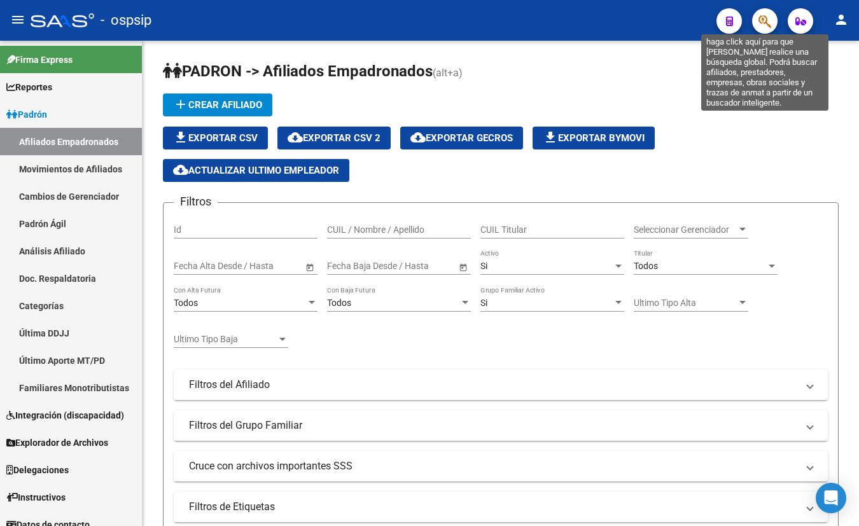
click at [764, 19] on icon "button" at bounding box center [765, 21] width 13 height 15
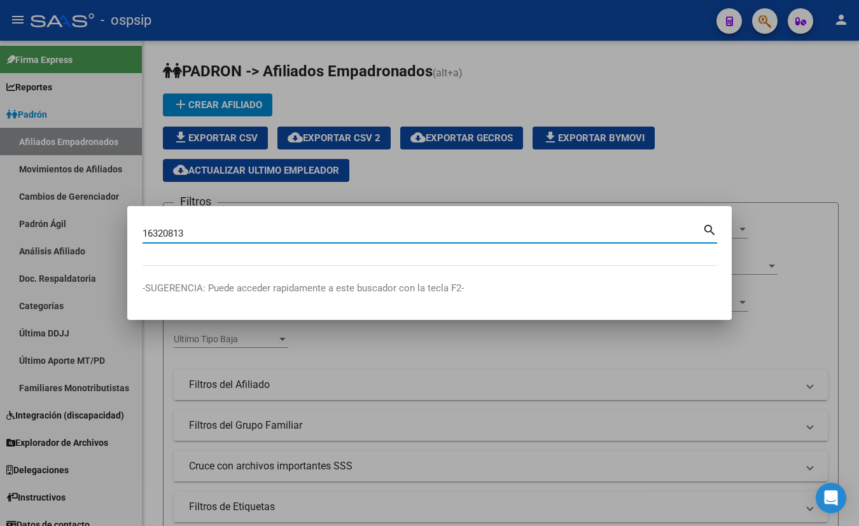
type input "16320813"
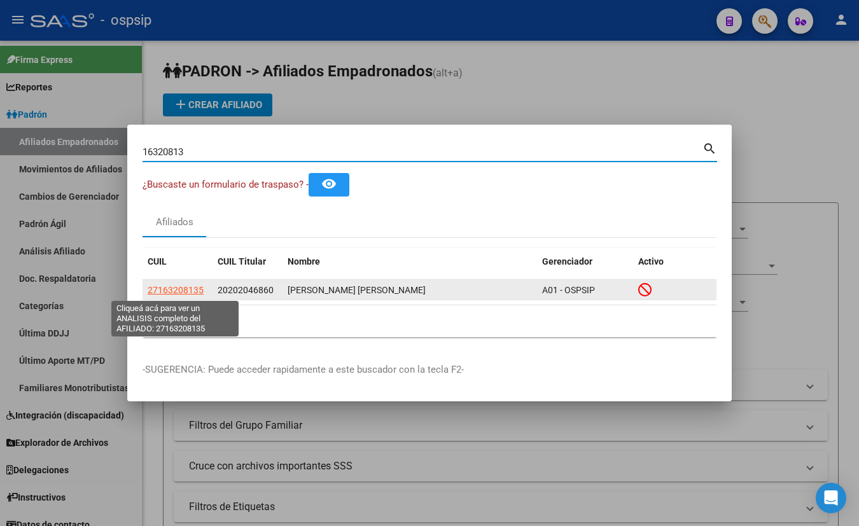
click at [175, 289] on span "27163208135" at bounding box center [176, 290] width 56 height 10
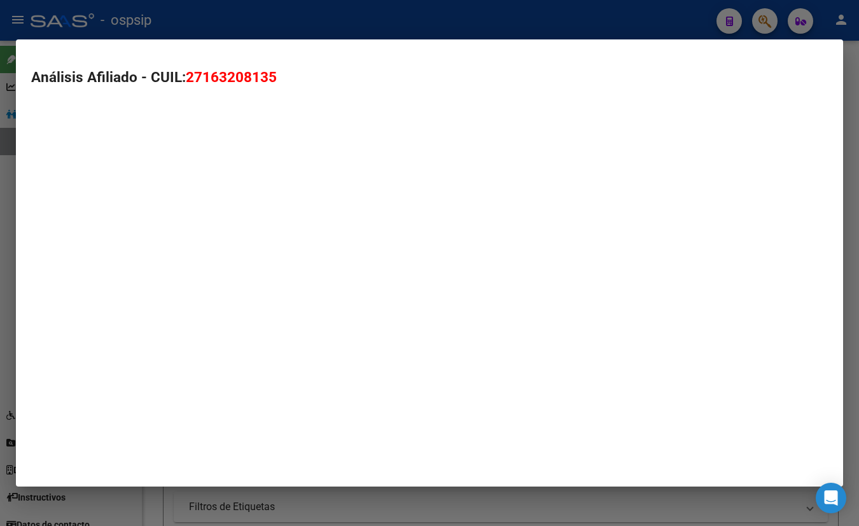
type textarea "27163208135"
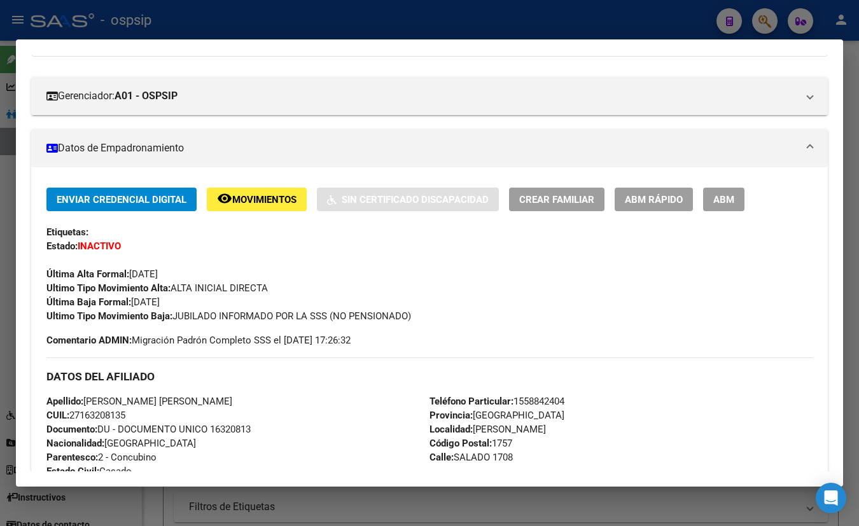
scroll to position [57, 0]
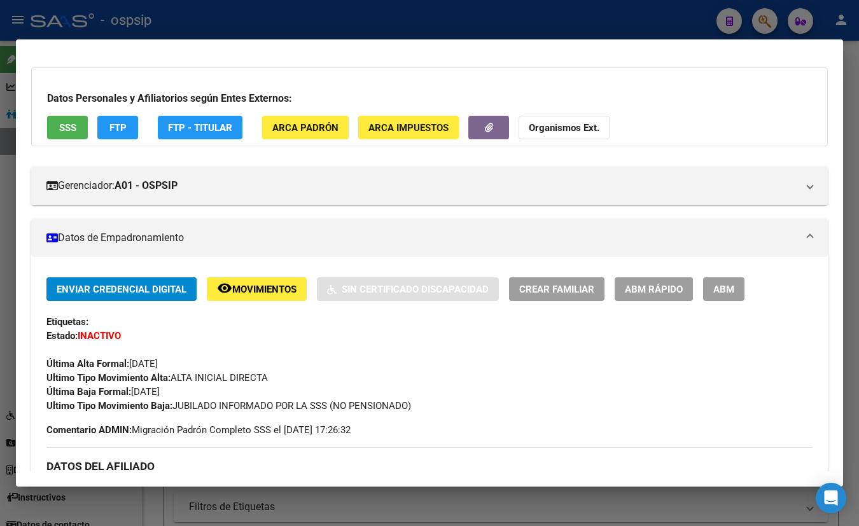
click at [64, 126] on span "SSS" at bounding box center [67, 127] width 17 height 11
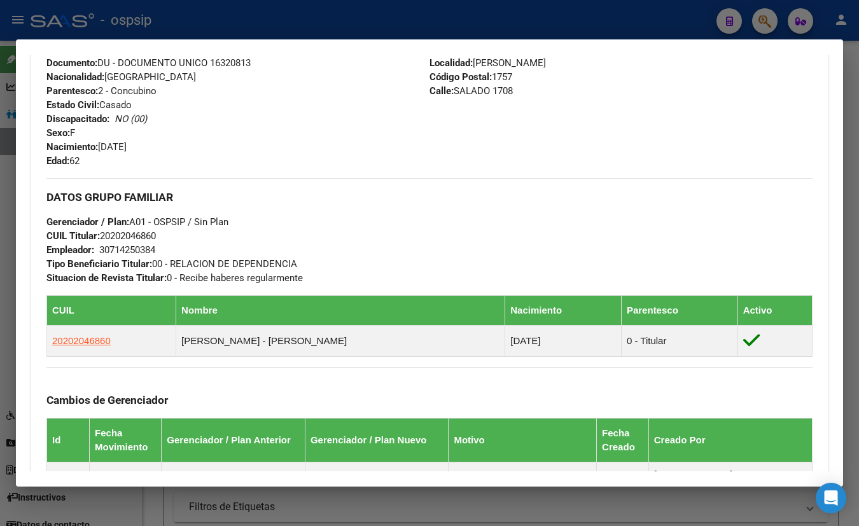
scroll to position [405, 0]
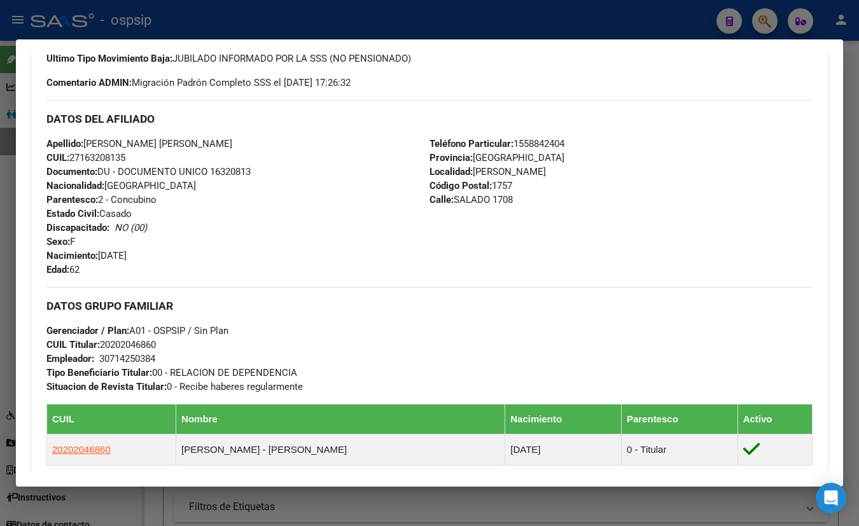
click at [228, 112] on h3 "DATOS DEL AFILIADO" at bounding box center [429, 119] width 766 height 14
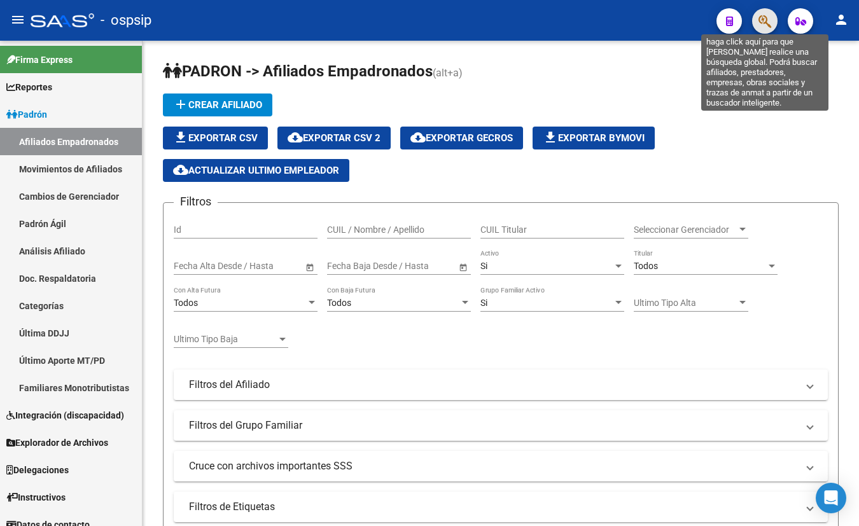
click at [760, 18] on icon "button" at bounding box center [765, 21] width 13 height 15
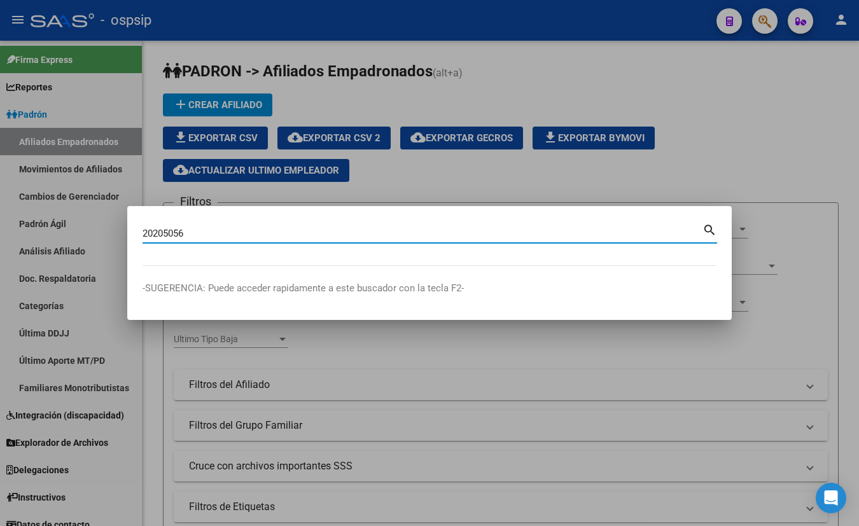
type input "20205056"
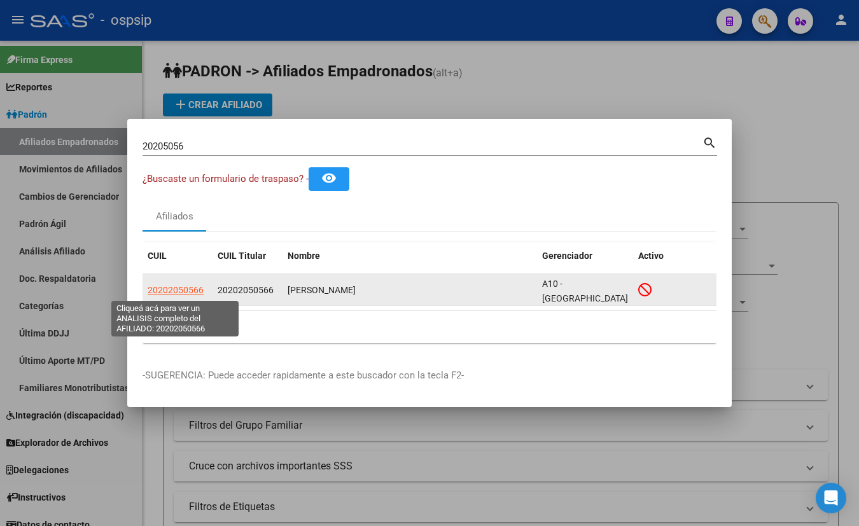
click at [172, 286] on span "20202050566" at bounding box center [176, 290] width 56 height 10
type textarea "20202050566"
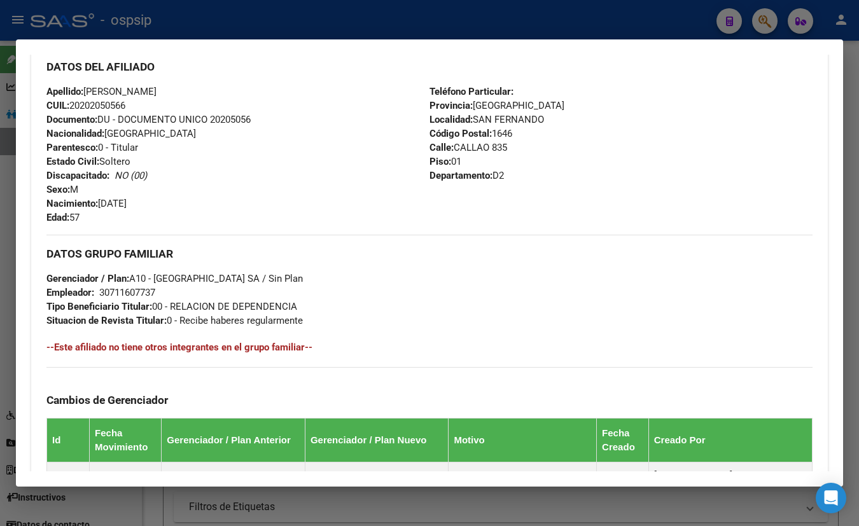
scroll to position [787, 0]
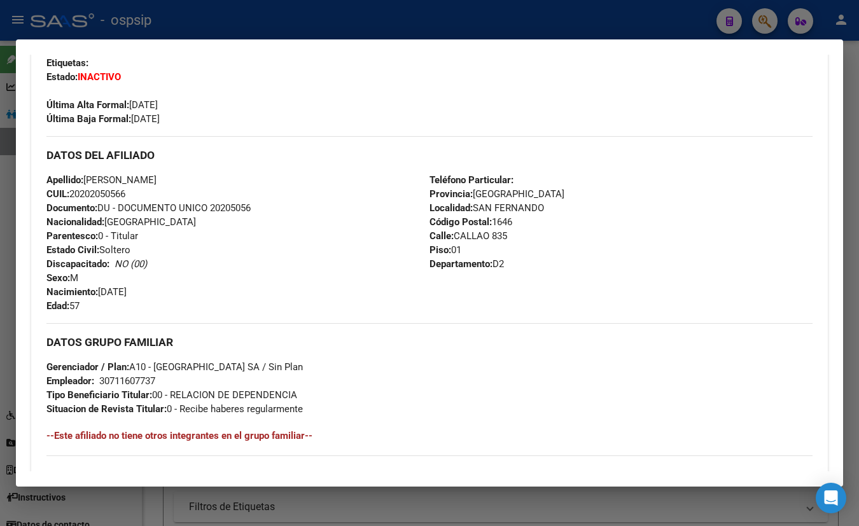
scroll to position [296, 0]
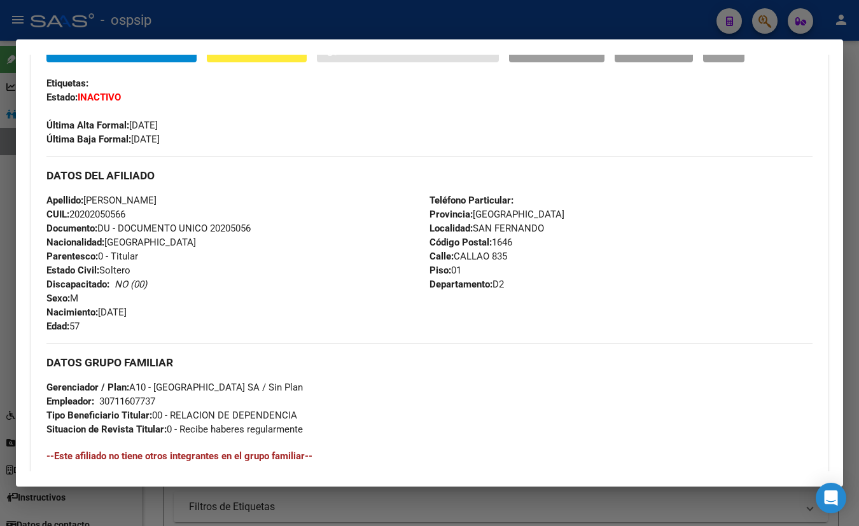
click at [204, 317] on div "Apellido: CARLOS IGNACIO PAZ CUIL: 20202050566 Documento: DU - DOCUMENTO UNICO …" at bounding box center [237, 263] width 383 height 140
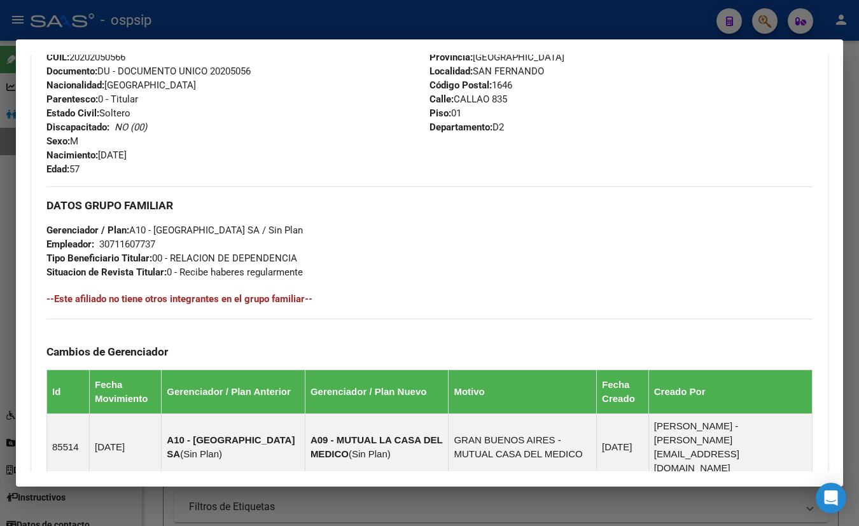
scroll to position [354, 0]
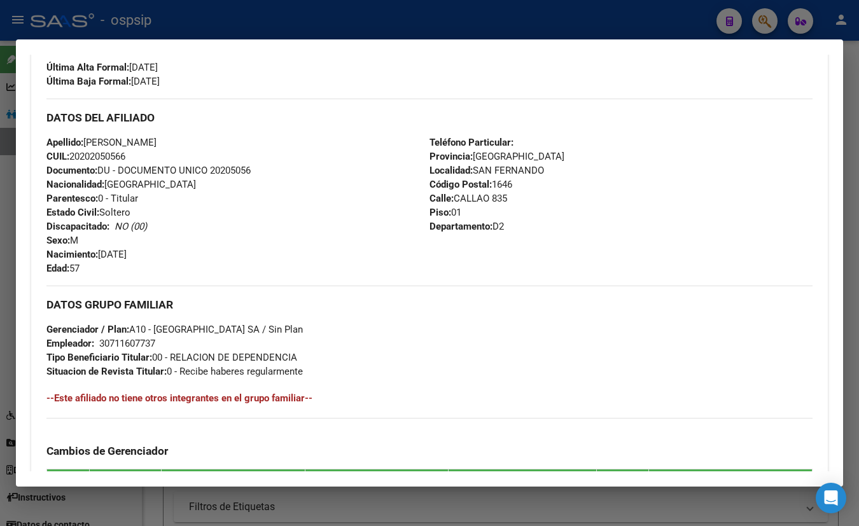
drag, startPoint x: 267, startPoint y: 101, endPoint x: 296, endPoint y: 129, distance: 40.5
click at [267, 101] on div "DATOS DEL AFILIADO" at bounding box center [429, 117] width 766 height 37
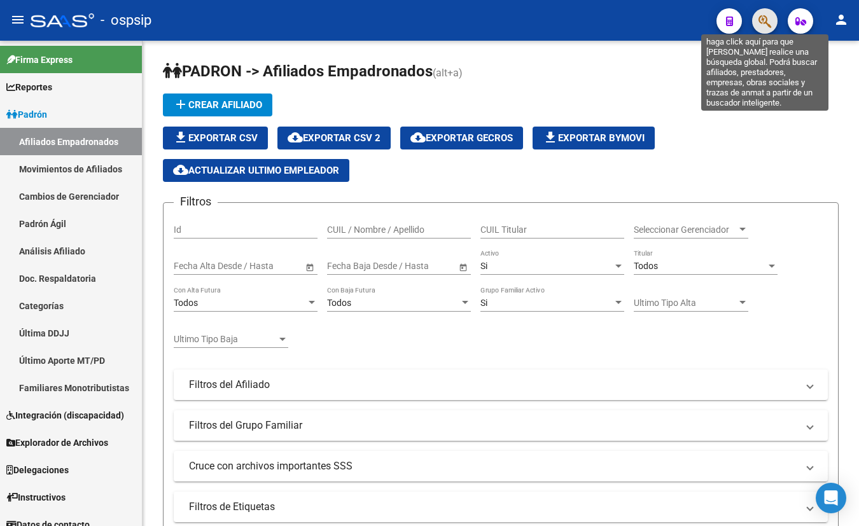
click at [764, 24] on icon "button" at bounding box center [765, 21] width 13 height 15
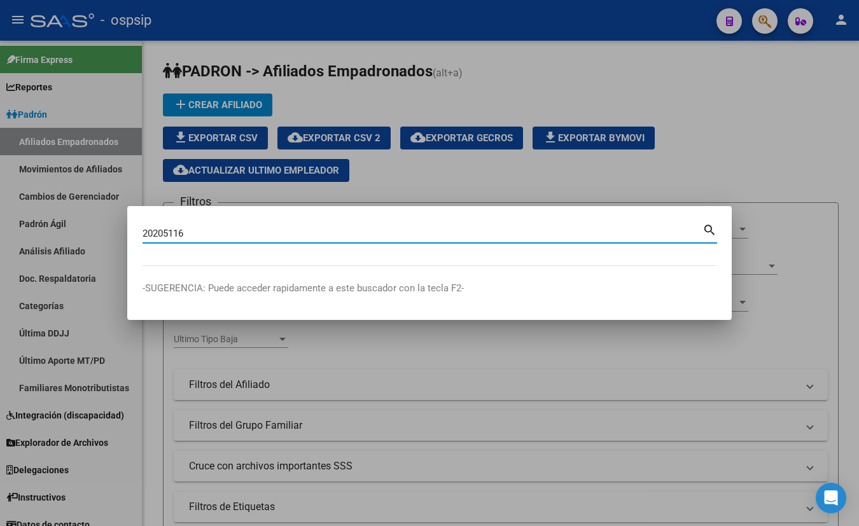
type input "20205116"
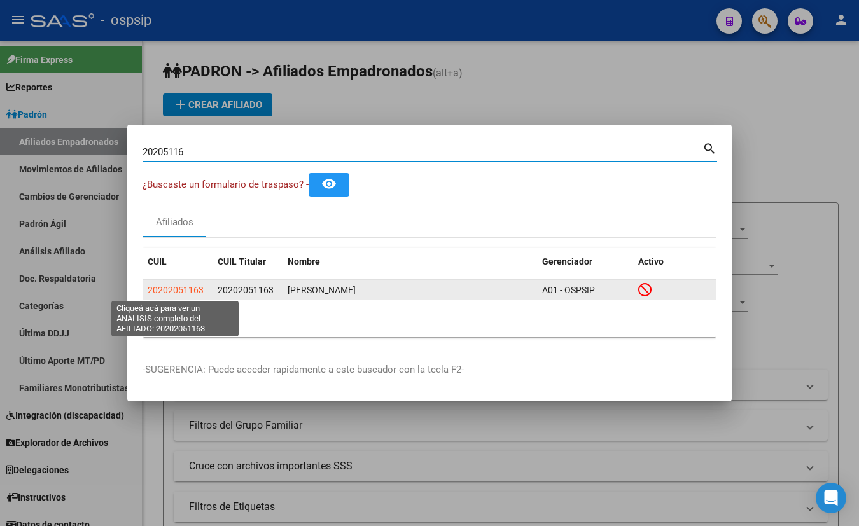
click at [164, 290] on span "20202051163" at bounding box center [176, 290] width 56 height 10
type textarea "20202051163"
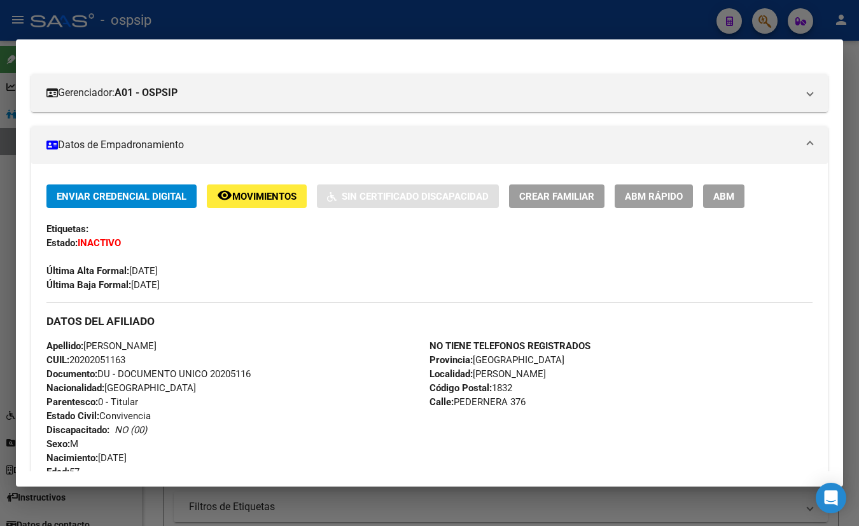
scroll to position [146, 0]
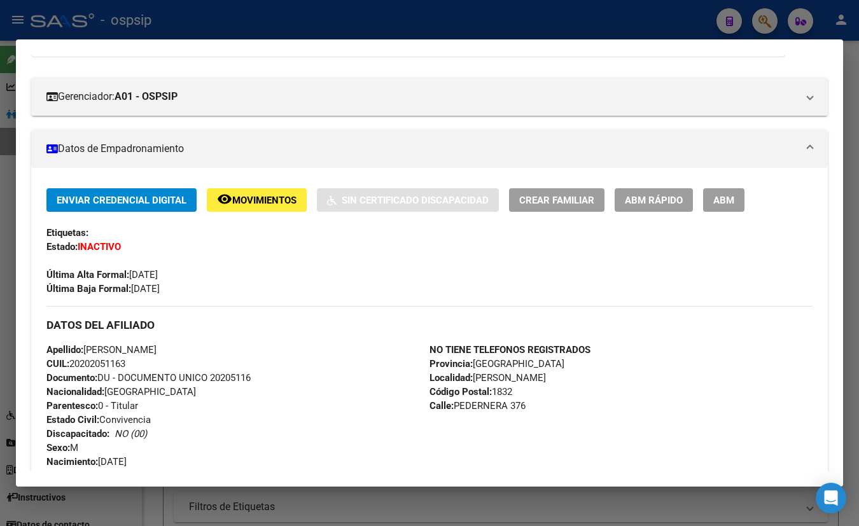
click at [229, 324] on h3 "DATOS DEL AFILIADO" at bounding box center [429, 325] width 766 height 14
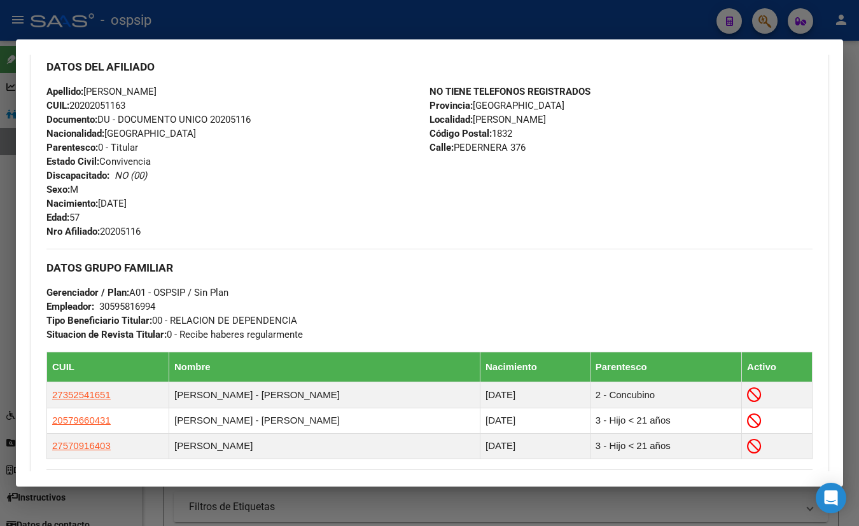
scroll to position [435, 0]
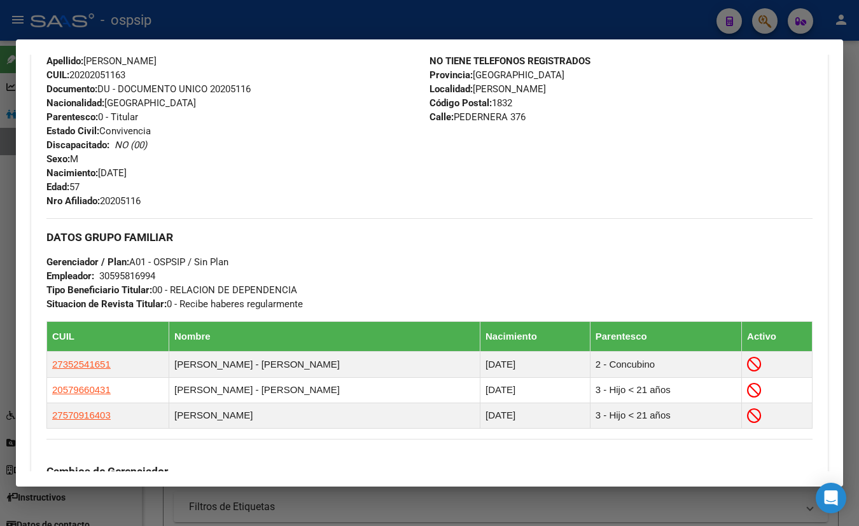
click at [220, 132] on div "Apellido: DAVID FAVIO HIDALGO CUIL: 20202051163 Documento: DU - DOCUMENTO UNICO…" at bounding box center [237, 131] width 383 height 154
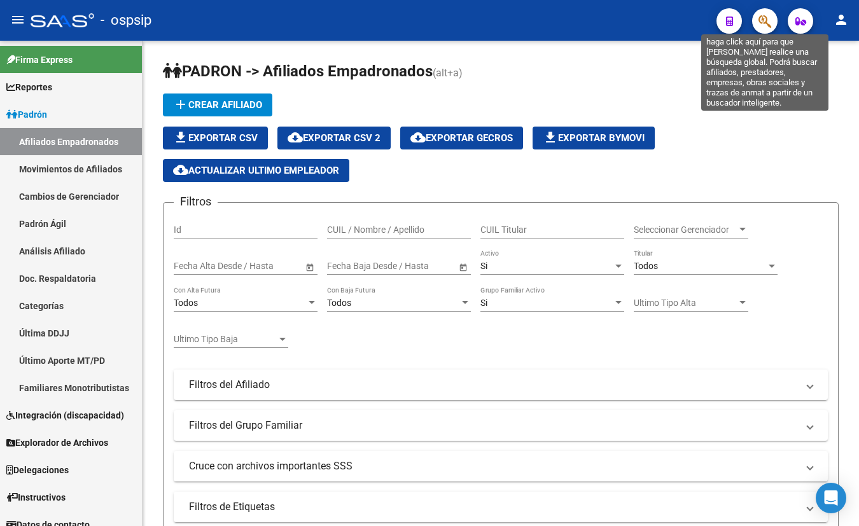
click at [762, 25] on icon "button" at bounding box center [765, 21] width 13 height 15
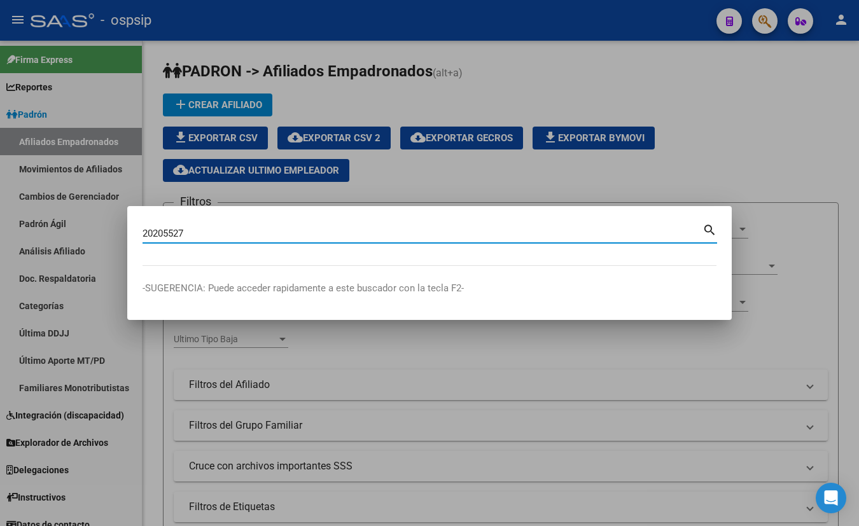
type input "20205527"
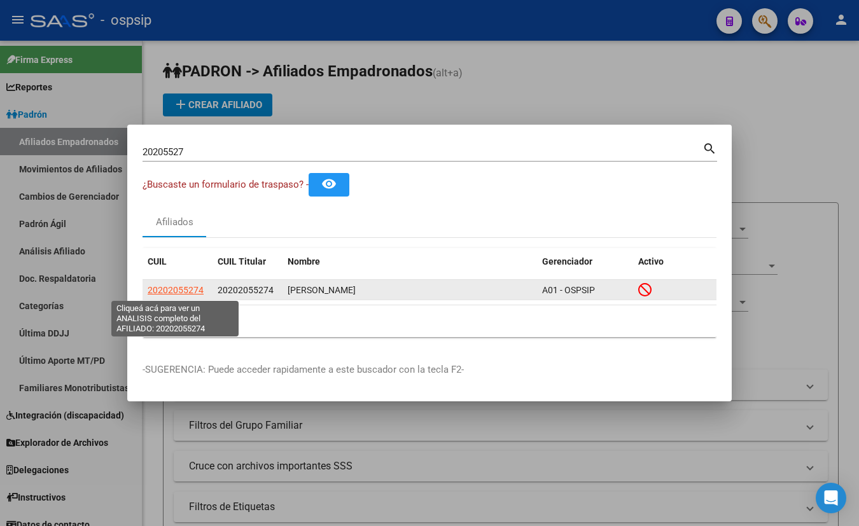
click at [184, 291] on span "20202055274" at bounding box center [176, 290] width 56 height 10
type textarea "20202055274"
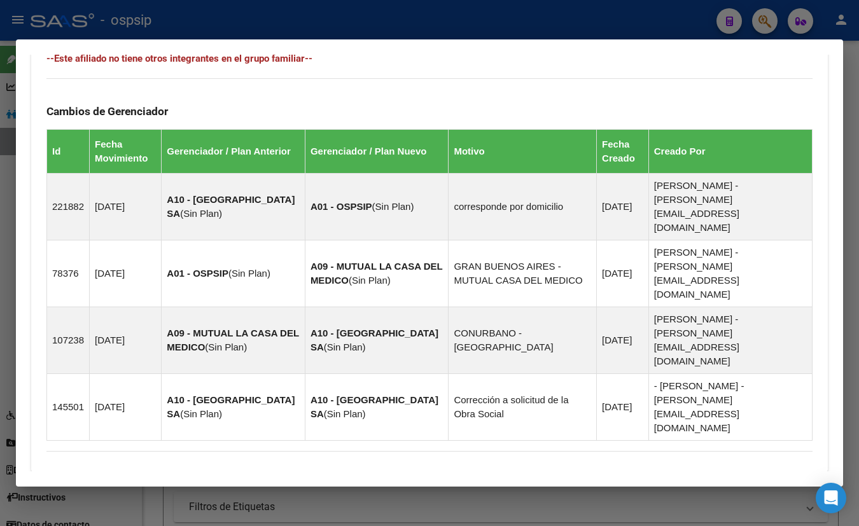
scroll to position [748, 0]
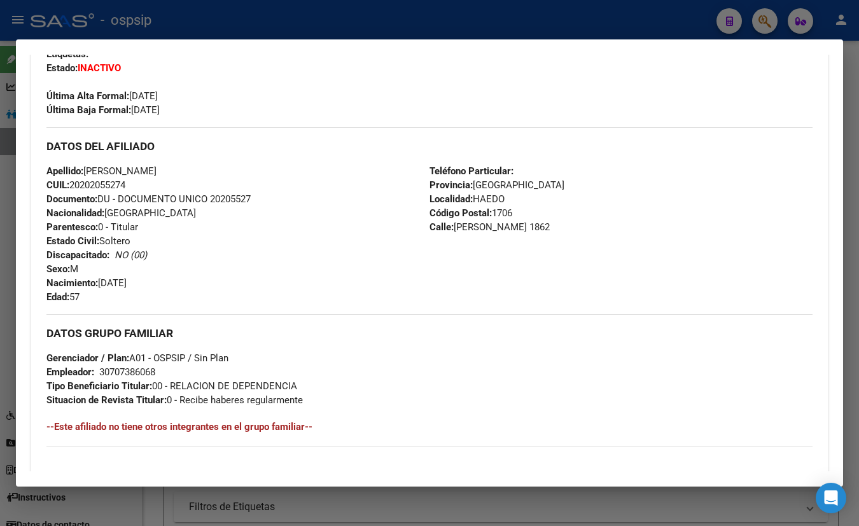
scroll to position [315, 0]
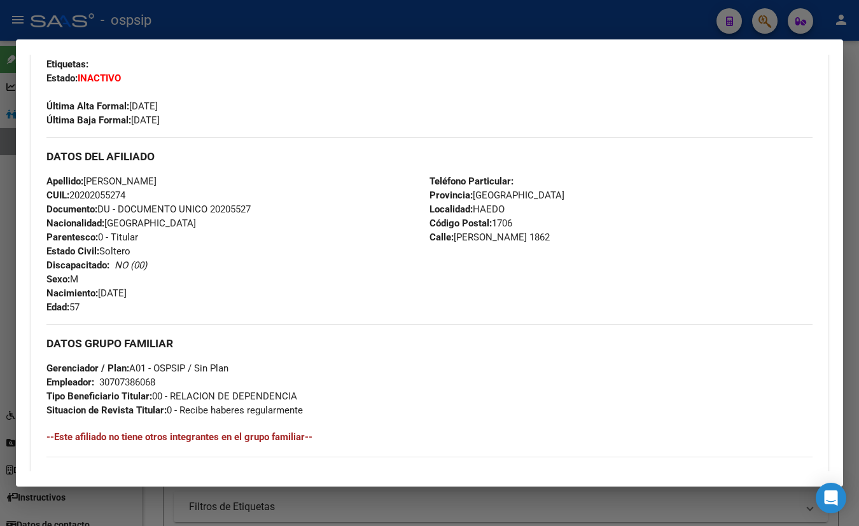
click at [231, 110] on div "Última Alta Formal: 01/02/2021" at bounding box center [429, 99] width 766 height 28
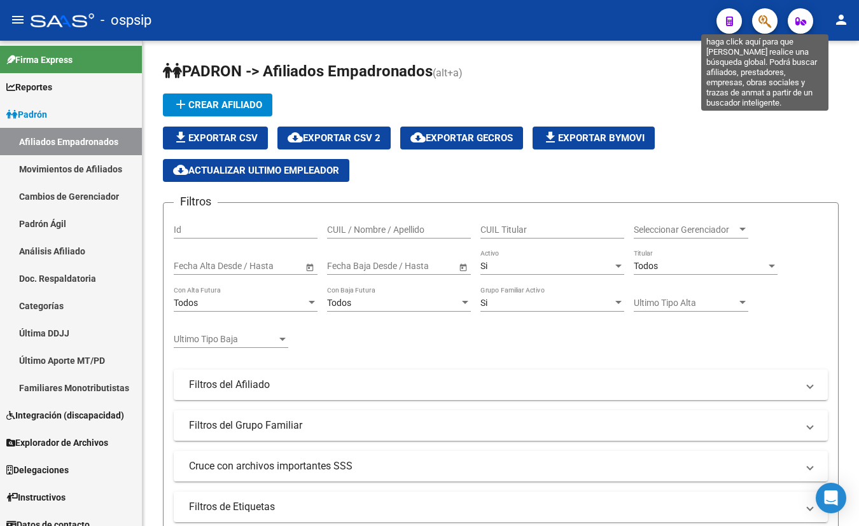
click at [762, 17] on icon "button" at bounding box center [765, 21] width 13 height 15
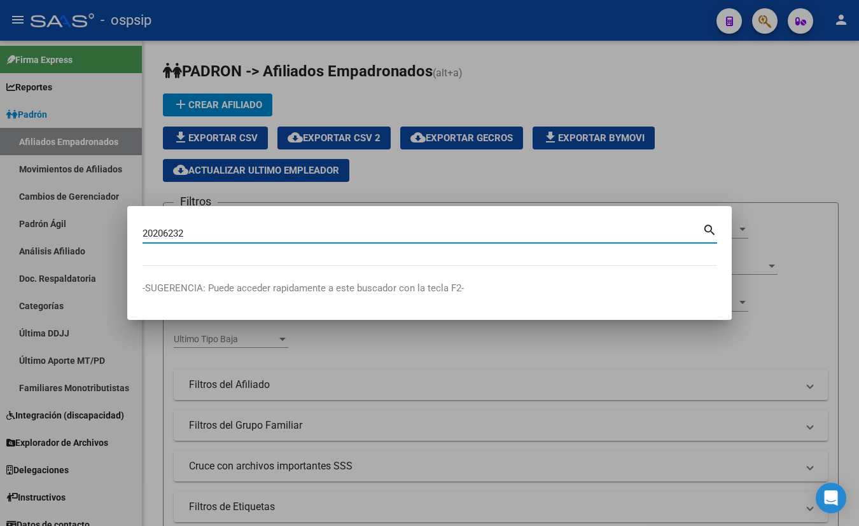
type input "20206232"
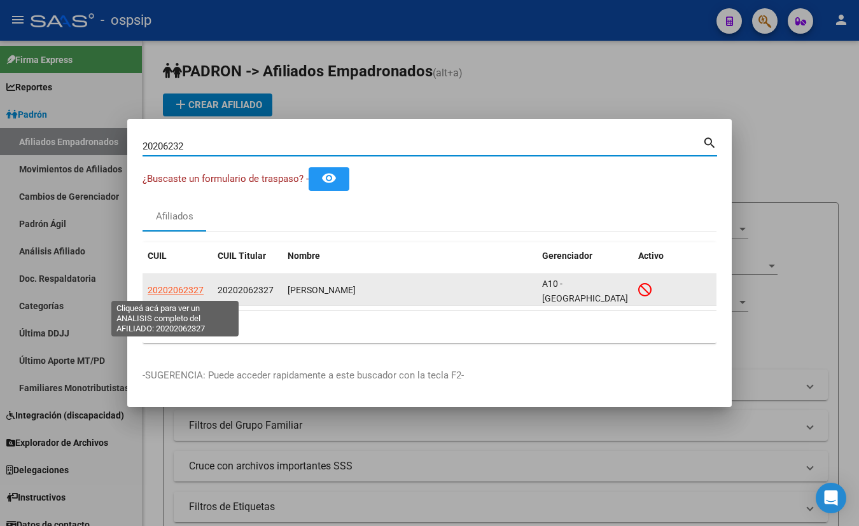
click at [181, 287] on span "20202062327" at bounding box center [176, 290] width 56 height 10
type textarea "20202062327"
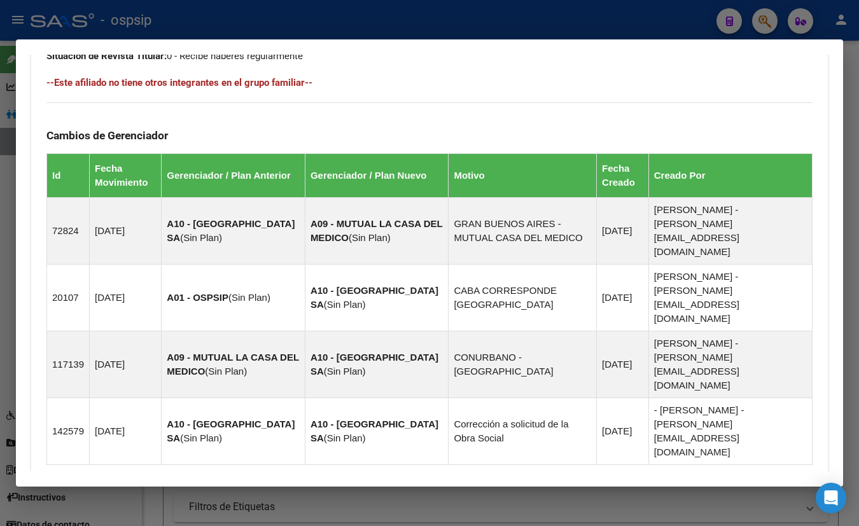
scroll to position [772, 0]
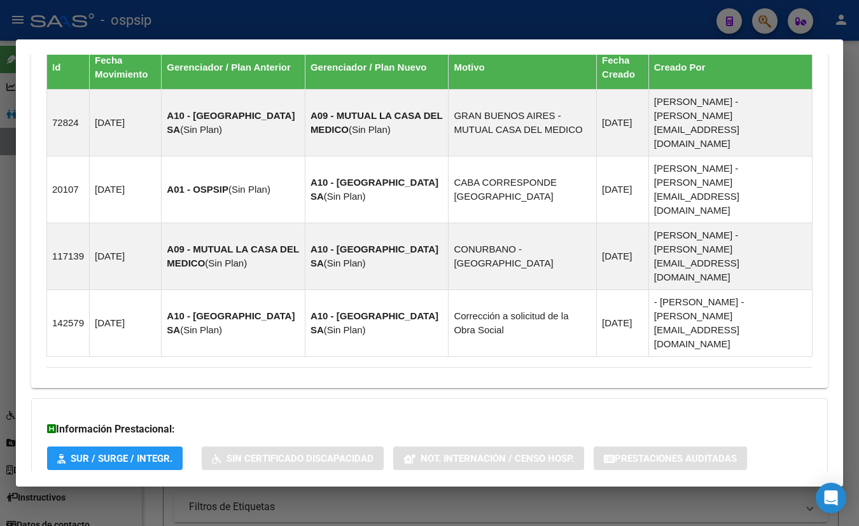
scroll to position [397, 0]
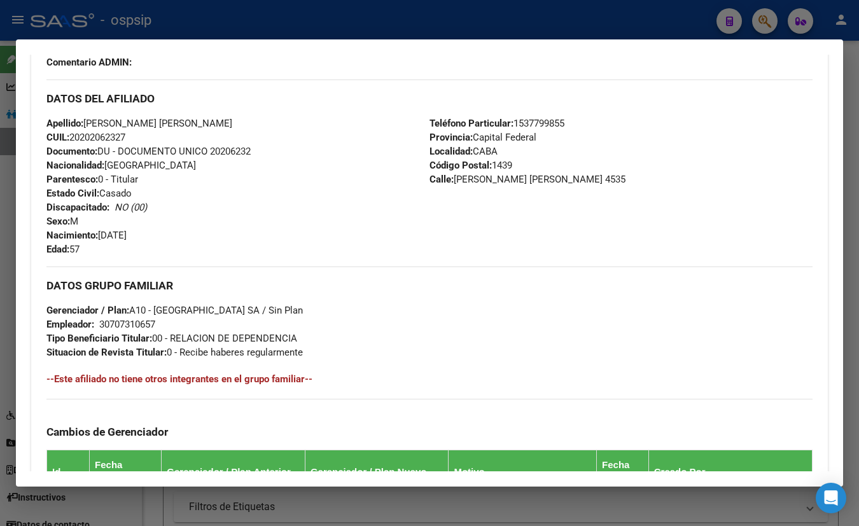
click at [225, 128] on div "Apellido: MIGUEL ANGEL PAZ CUIL: 20202062327 Documento: DU - DOCUMENTO UNICO 20…" at bounding box center [237, 186] width 383 height 140
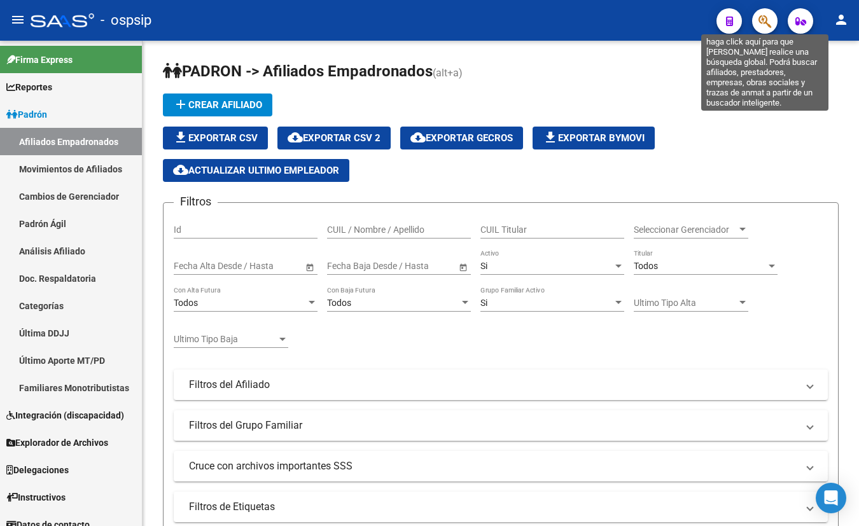
click at [761, 17] on icon "button" at bounding box center [765, 21] width 13 height 15
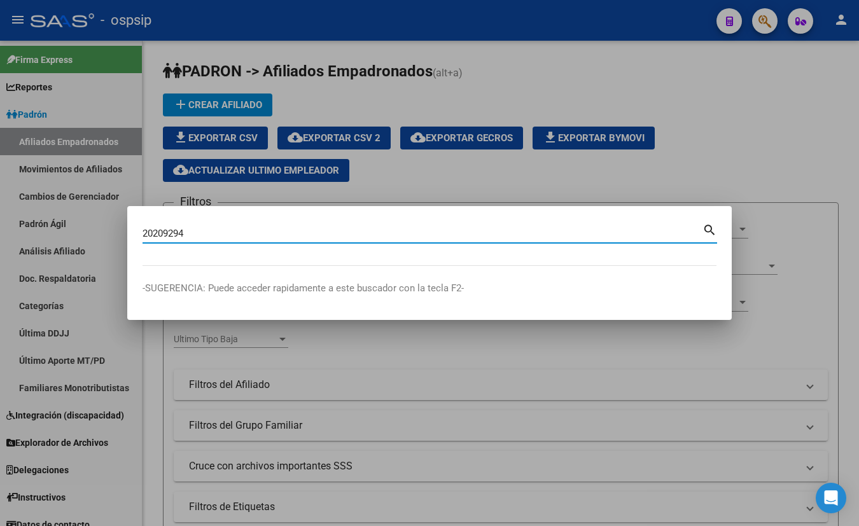
type input "20209294"
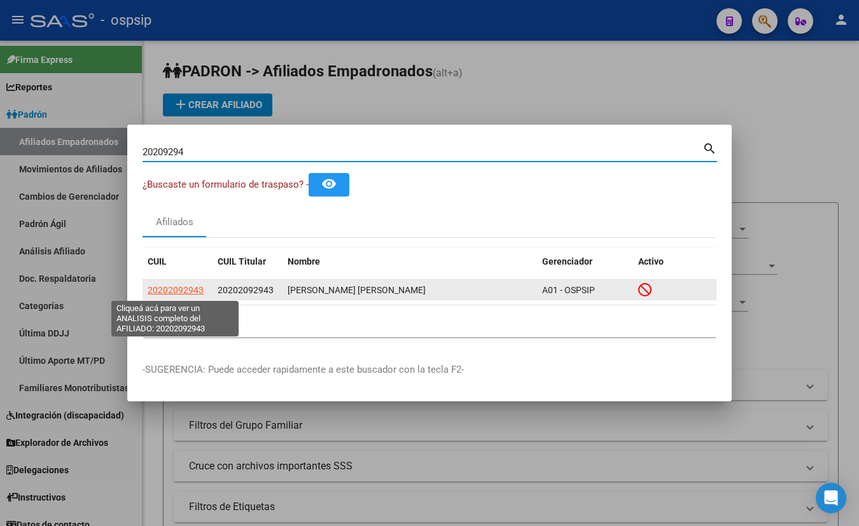
click at [180, 290] on span "20202092943" at bounding box center [176, 290] width 56 height 10
type textarea "20202092943"
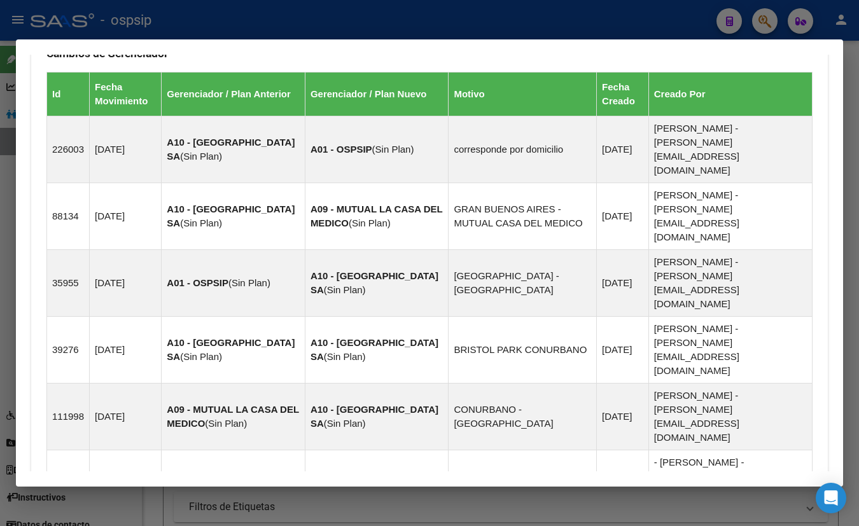
scroll to position [929, 0]
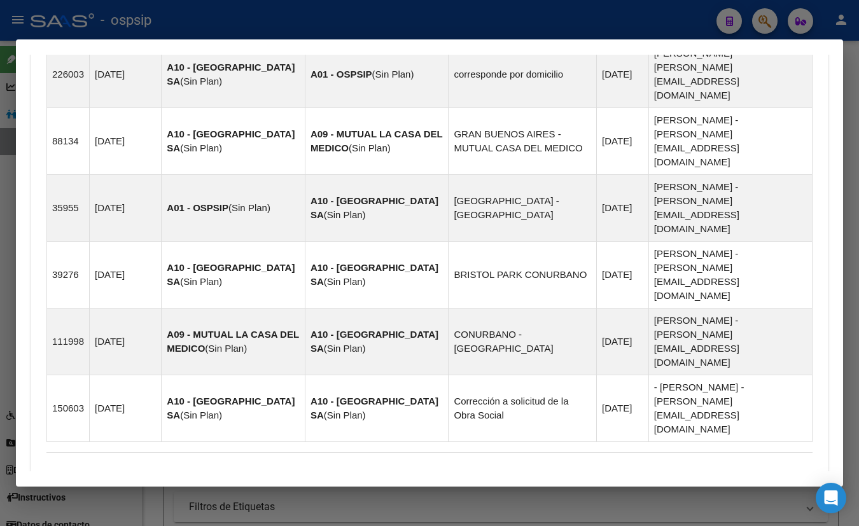
drag, startPoint x: 267, startPoint y: 432, endPoint x: 284, endPoint y: 415, distance: 24.3
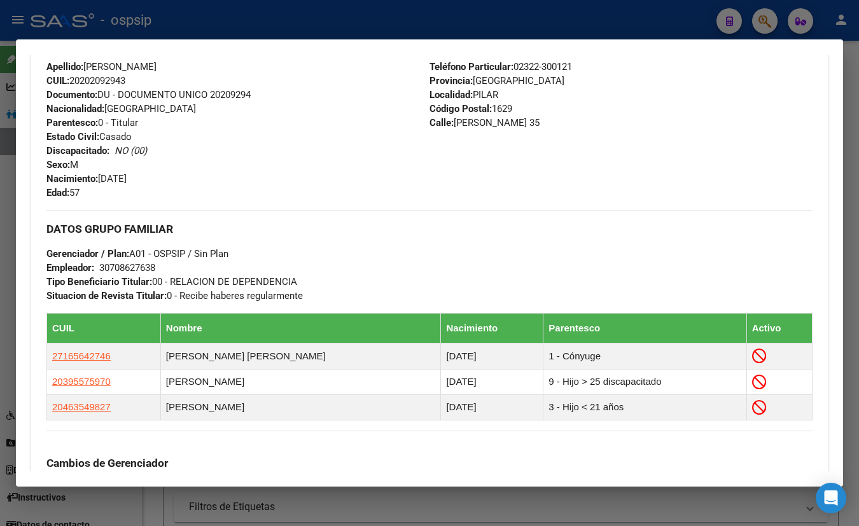
scroll to position [425, 0]
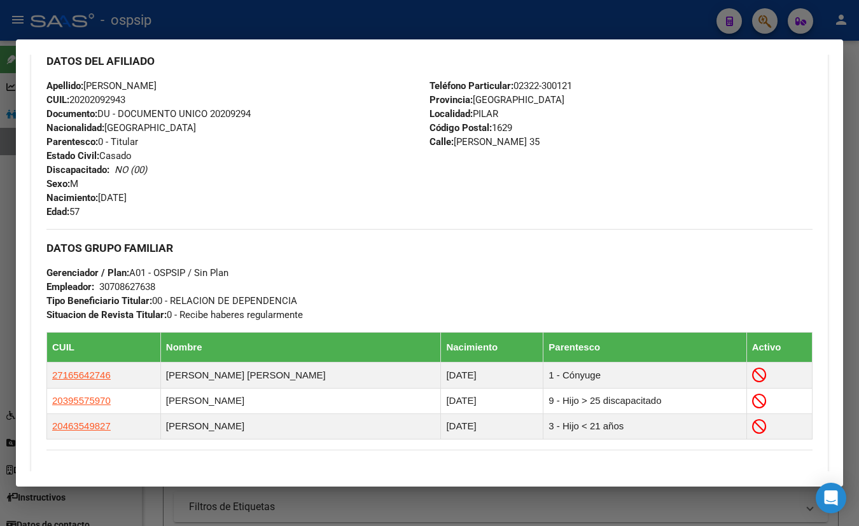
click at [265, 67] on div "DATOS DEL AFILIADO" at bounding box center [429, 60] width 766 height 37
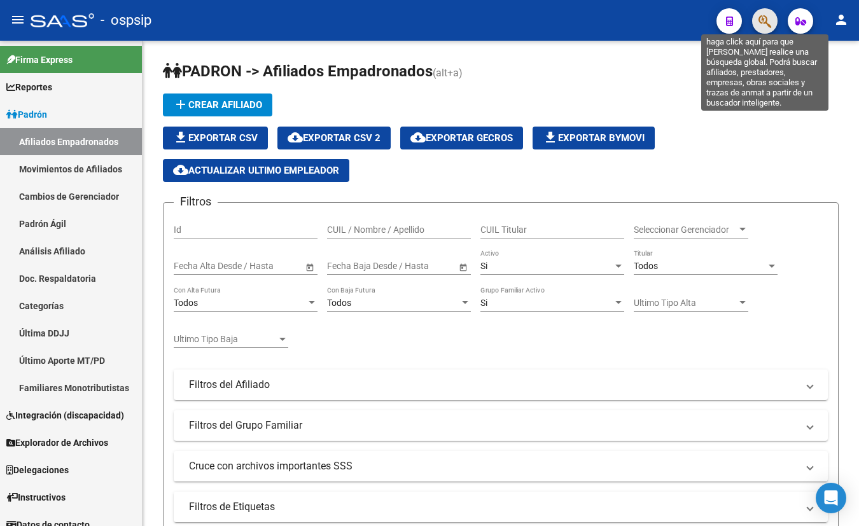
click at [761, 21] on icon "button" at bounding box center [765, 21] width 13 height 15
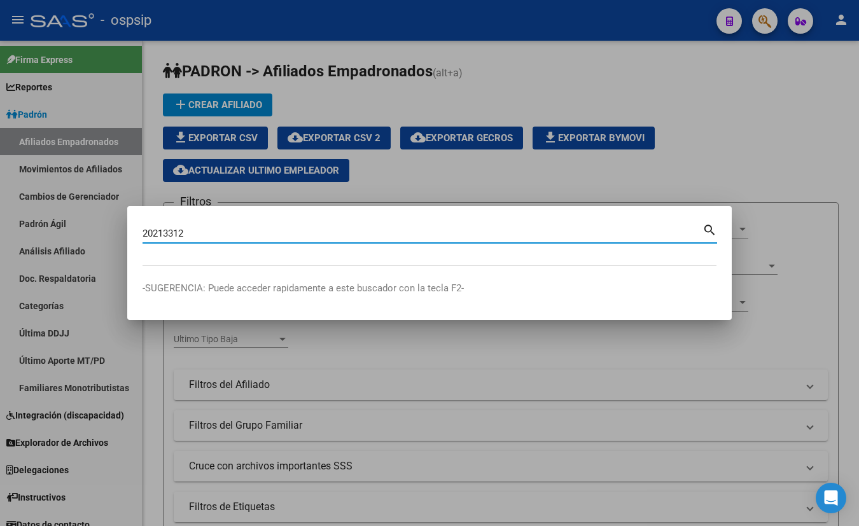
type input "20213312"
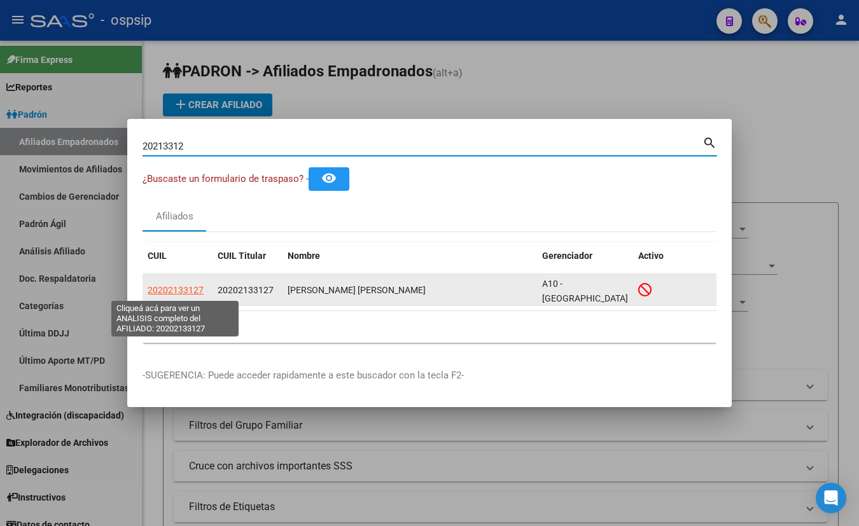
click at [171, 287] on span "20202133127" at bounding box center [176, 290] width 56 height 10
type textarea "20202133127"
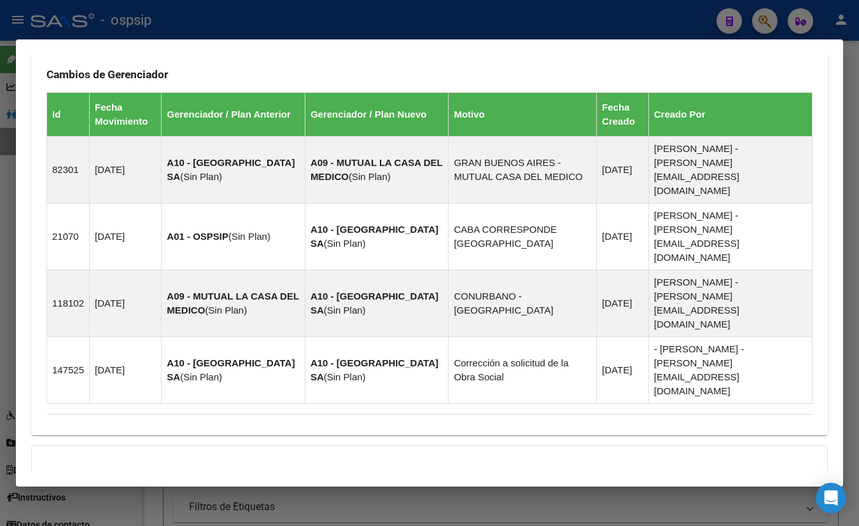
scroll to position [748, 0]
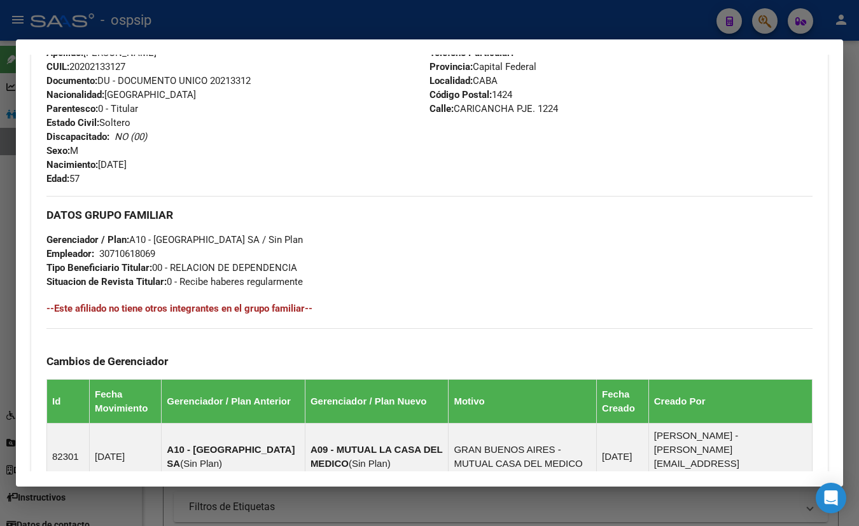
scroll to position [372, 0]
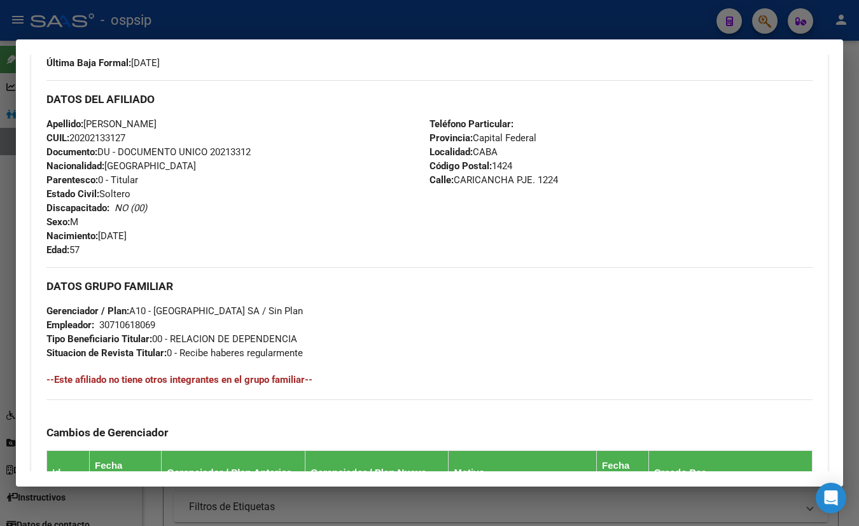
drag, startPoint x: 240, startPoint y: 104, endPoint x: 251, endPoint y: 137, distance: 35.6
click at [240, 104] on h3 "DATOS DEL AFILIADO" at bounding box center [429, 99] width 766 height 14
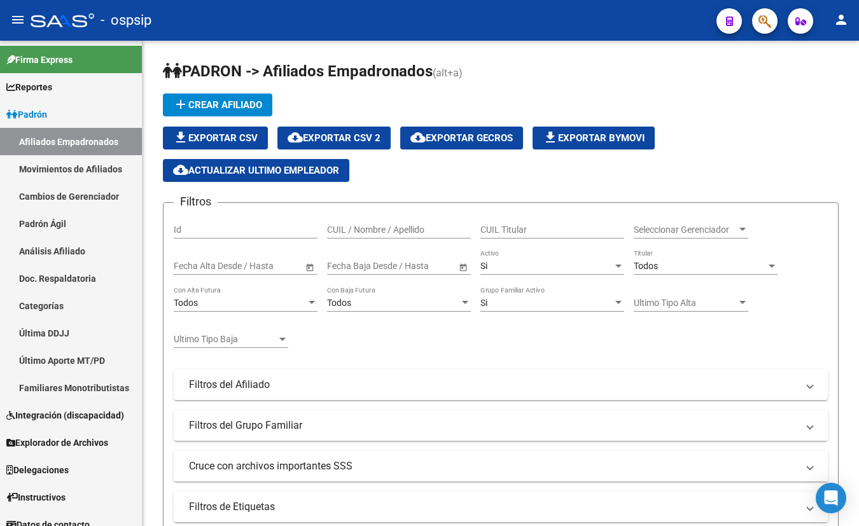
click at [765, 13] on span "button" at bounding box center [765, 21] width 13 height 26
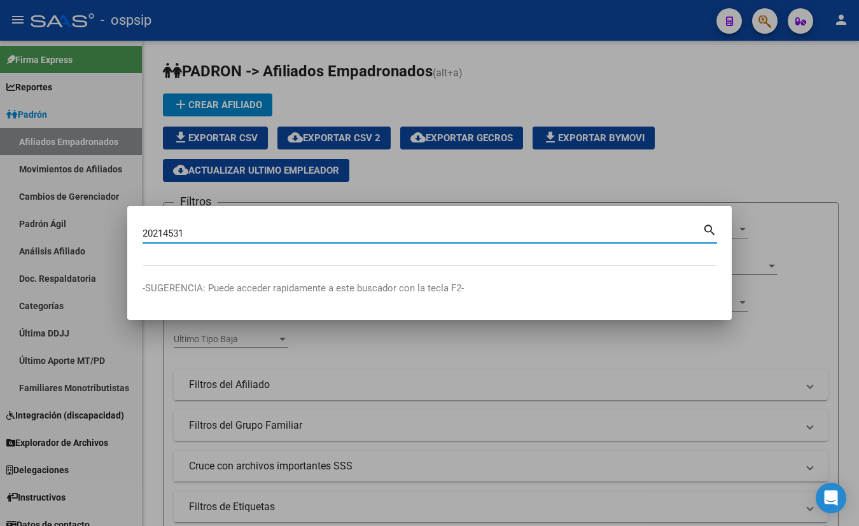
type input "20214531"
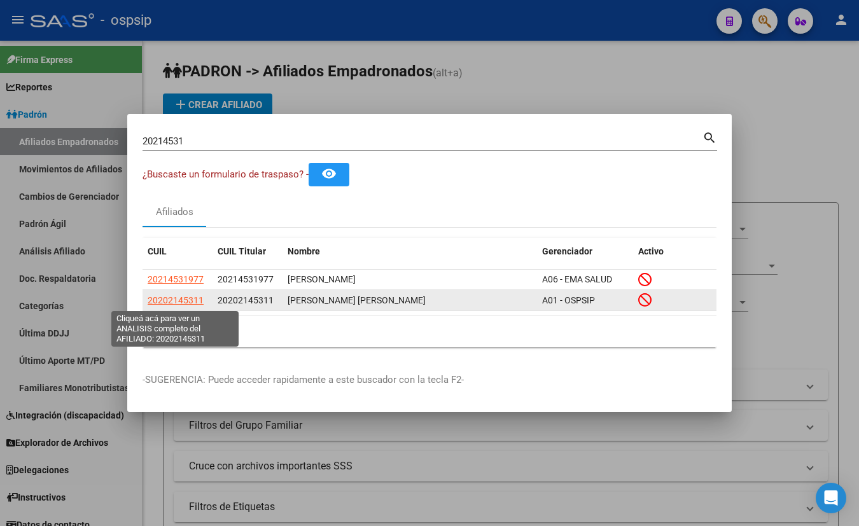
click at [178, 299] on span "20202145311" at bounding box center [176, 300] width 56 height 10
type textarea "20202145311"
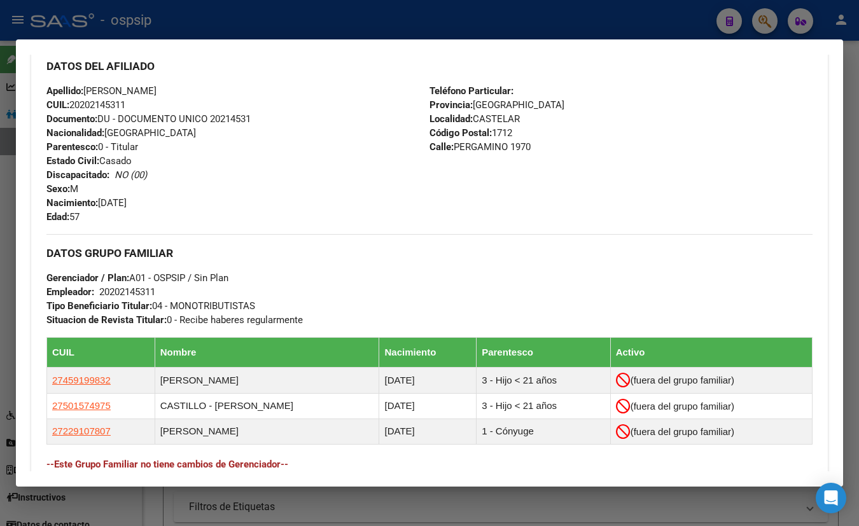
scroll to position [405, 0]
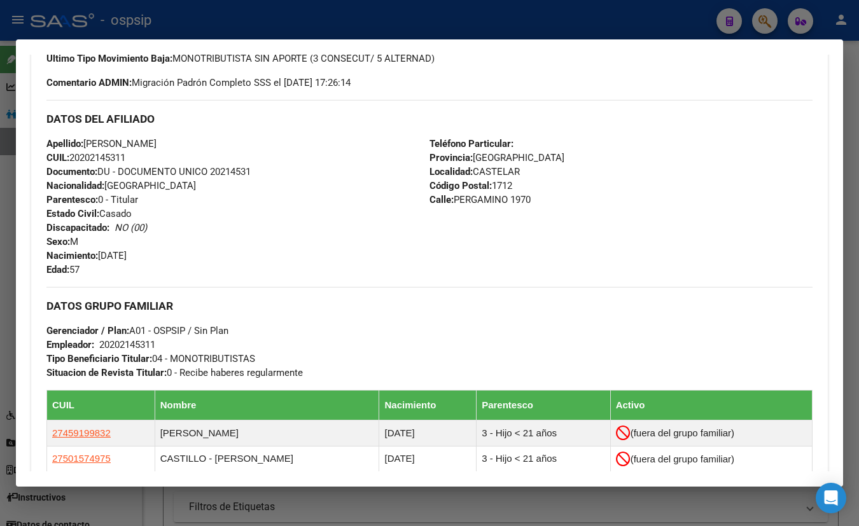
click at [231, 233] on div "Apellido: WALTER OSMAR CASTILLO CUIL: 20202145311 Documento: DU - DOCUMENTO UNI…" at bounding box center [237, 207] width 383 height 140
drag, startPoint x: 451, startPoint y: 104, endPoint x: 418, endPoint y: 113, distance: 34.1
click at [451, 104] on div "DATOS DEL AFILIADO" at bounding box center [429, 118] width 766 height 37
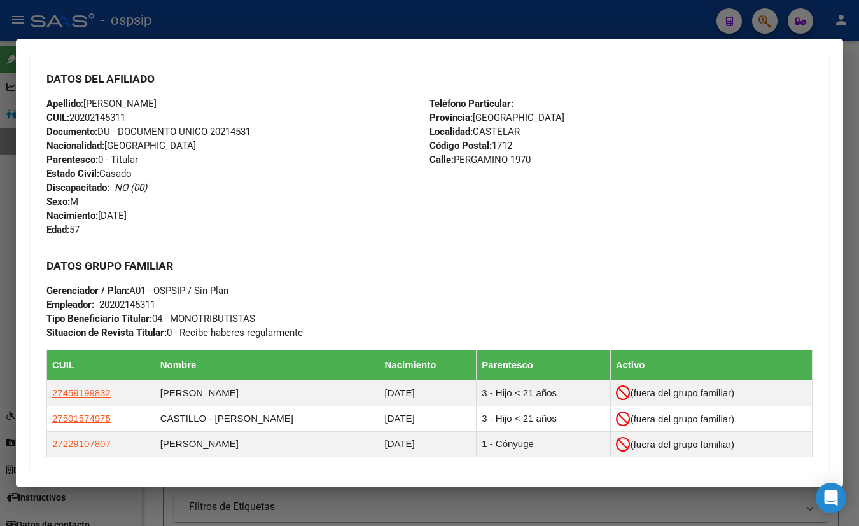
scroll to position [289, 0]
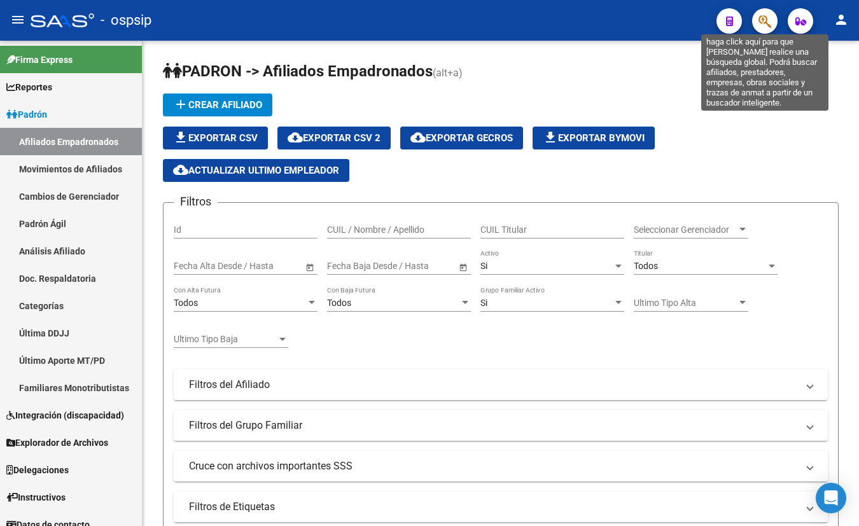
click at [765, 17] on icon "button" at bounding box center [765, 21] width 13 height 15
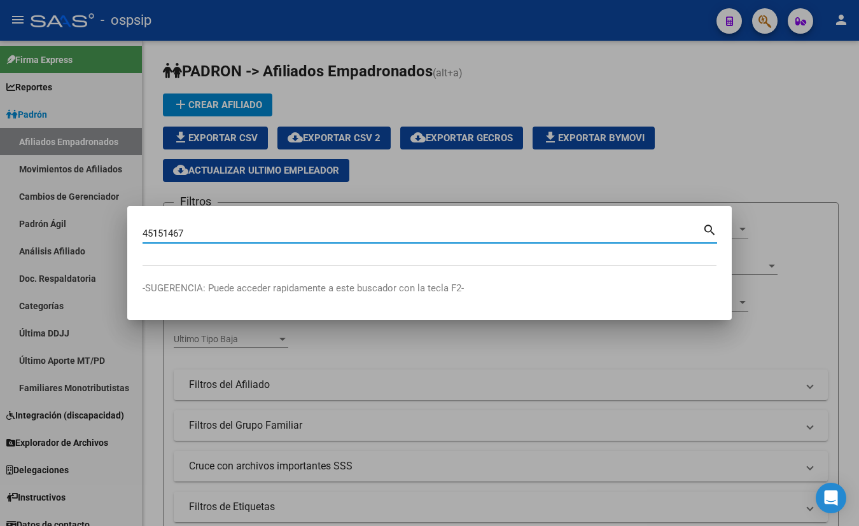
type input "45151467"
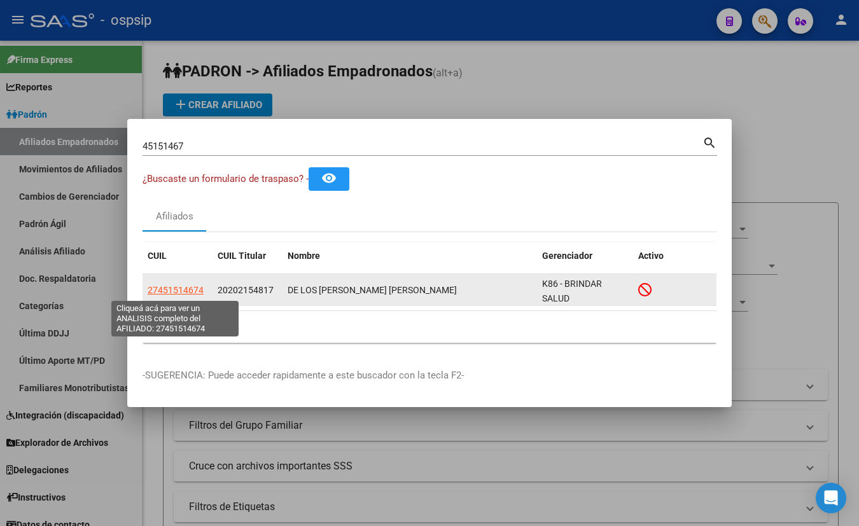
click at [171, 288] on span "27451514674" at bounding box center [176, 290] width 56 height 10
type textarea "27451514674"
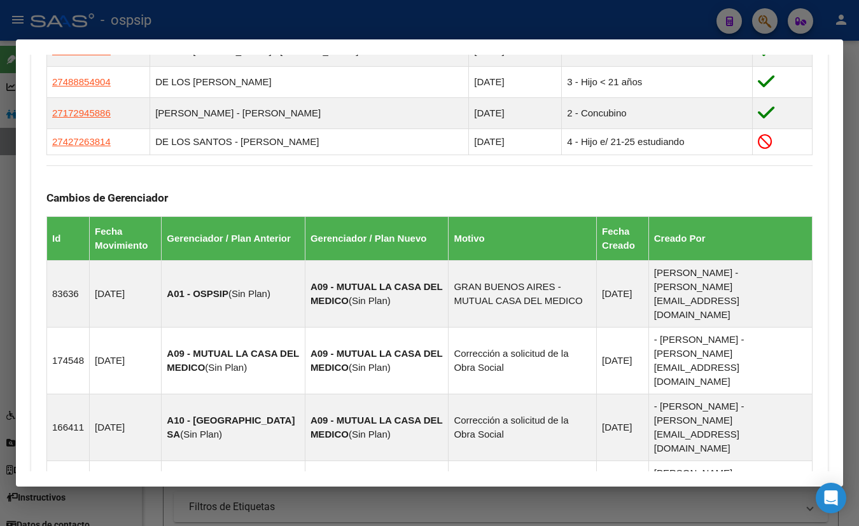
scroll to position [964, 0]
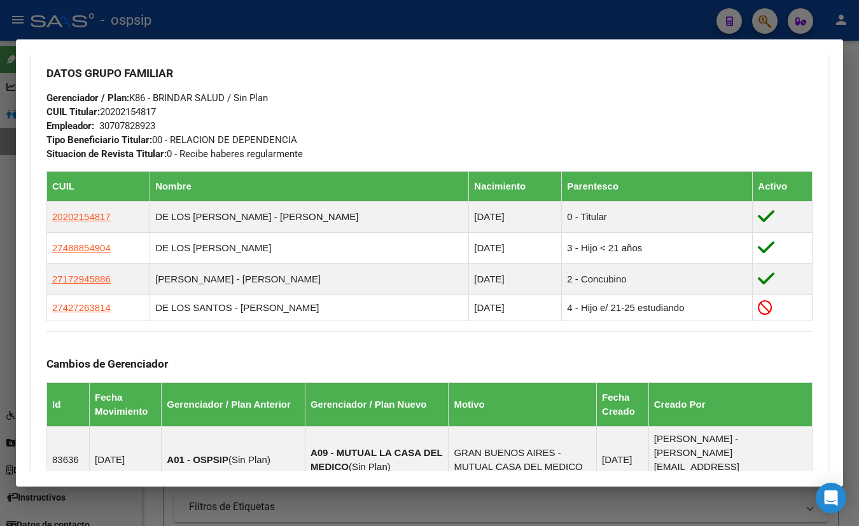
scroll to position [588, 0]
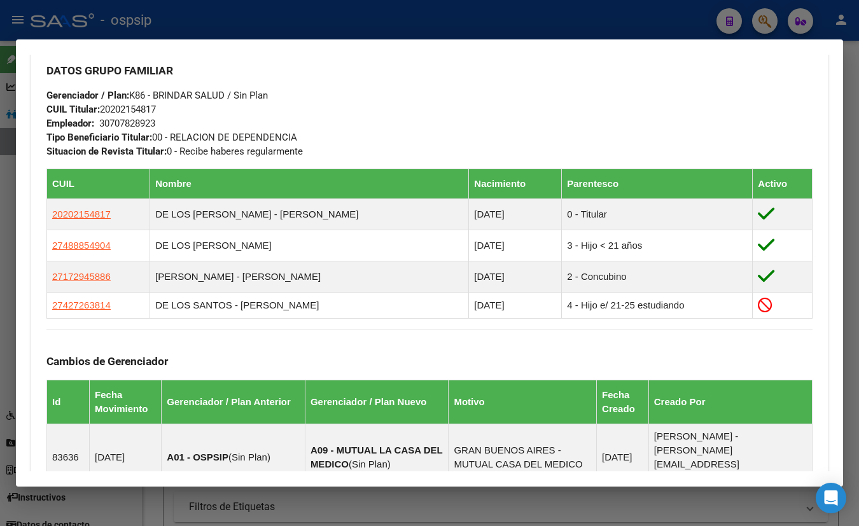
click at [239, 68] on h3 "DATOS GRUPO FAMILIAR" at bounding box center [429, 71] width 766 height 14
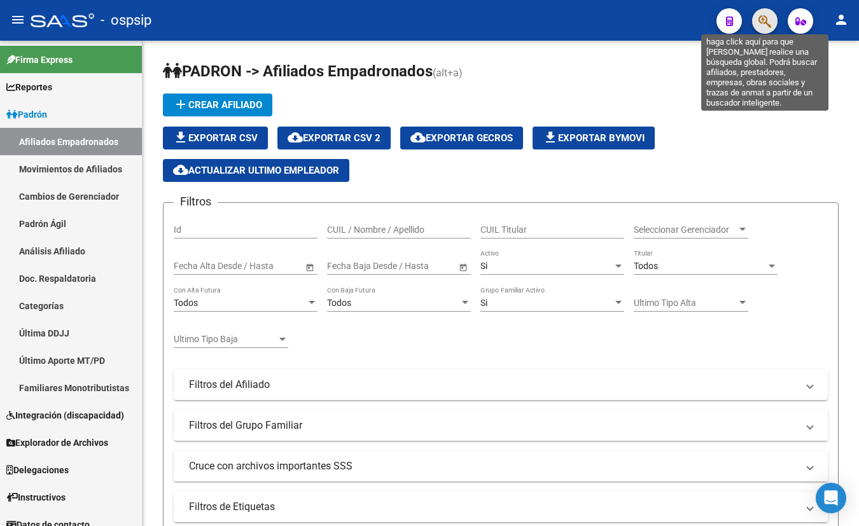
click at [764, 20] on icon "button" at bounding box center [765, 21] width 13 height 15
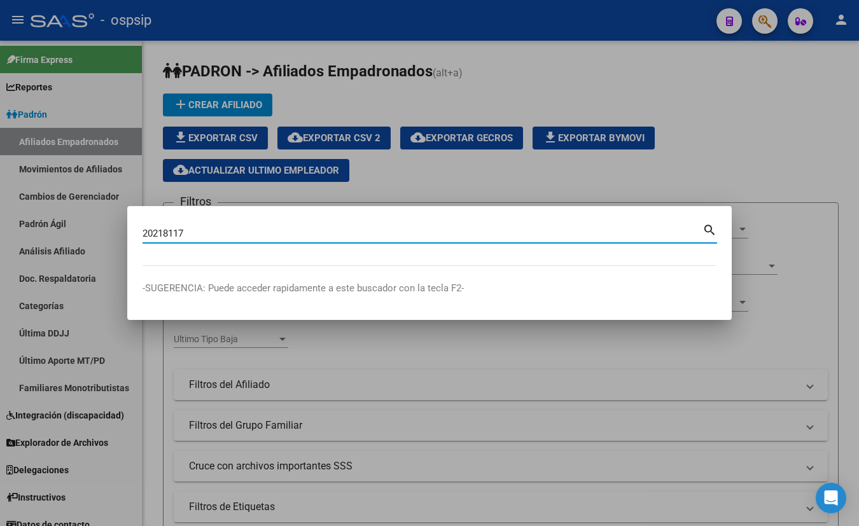
type input "20218117"
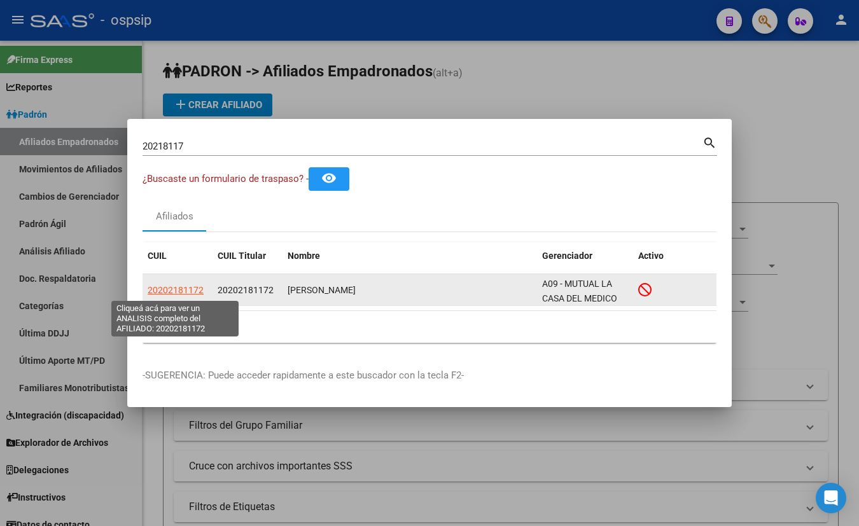
click at [185, 288] on span "20202181172" at bounding box center [176, 290] width 56 height 10
type textarea "20202181172"
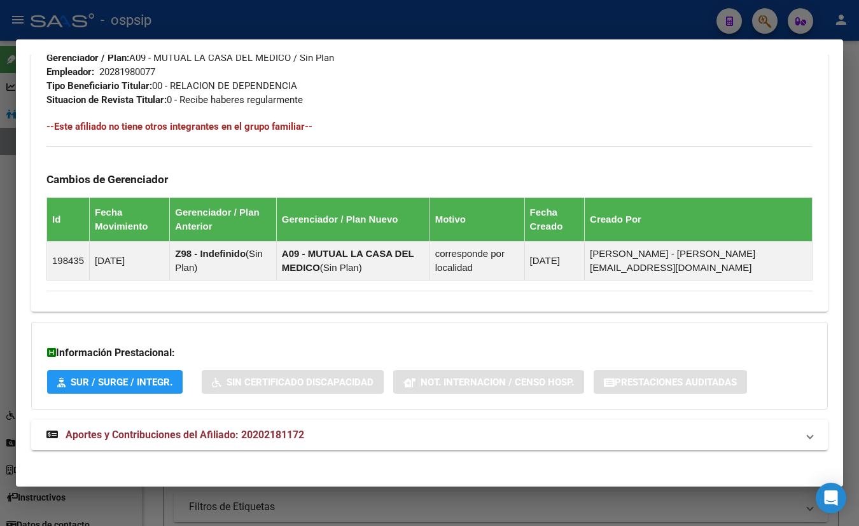
scroll to position [656, 0]
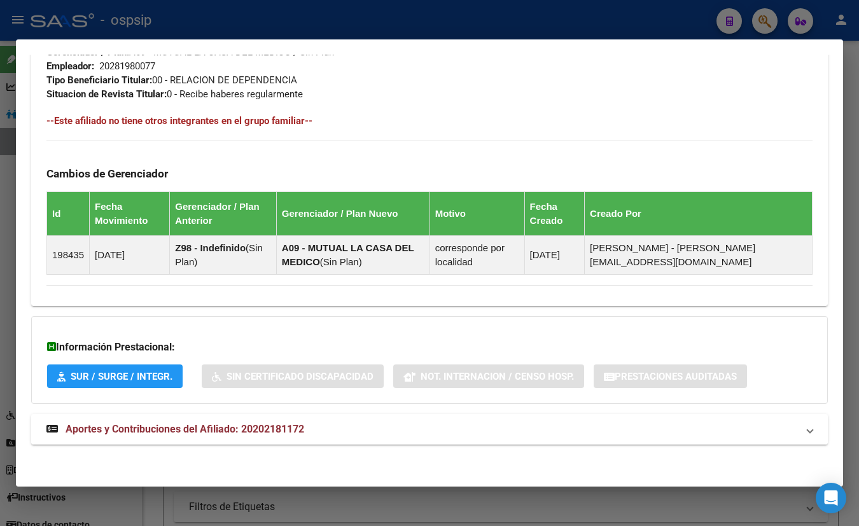
click at [235, 432] on span "Aportes y Contribuciones del Afiliado: 20202181172" at bounding box center [185, 429] width 239 height 12
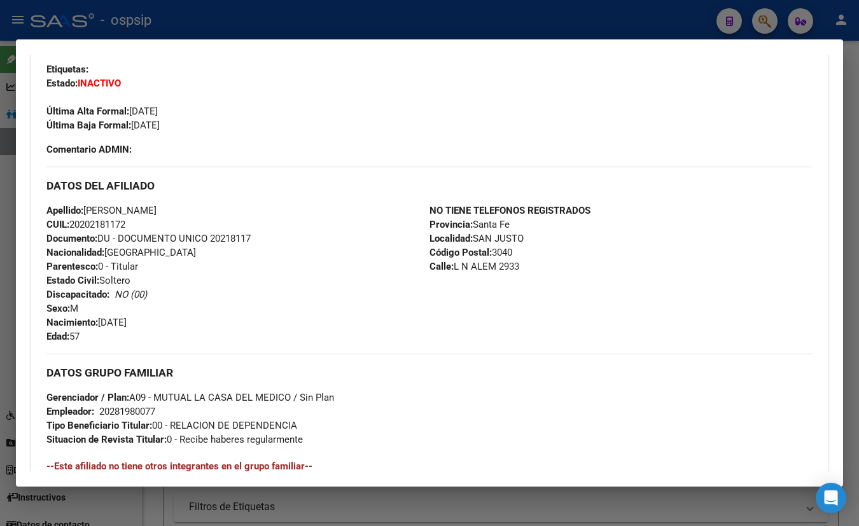
scroll to position [339, 0]
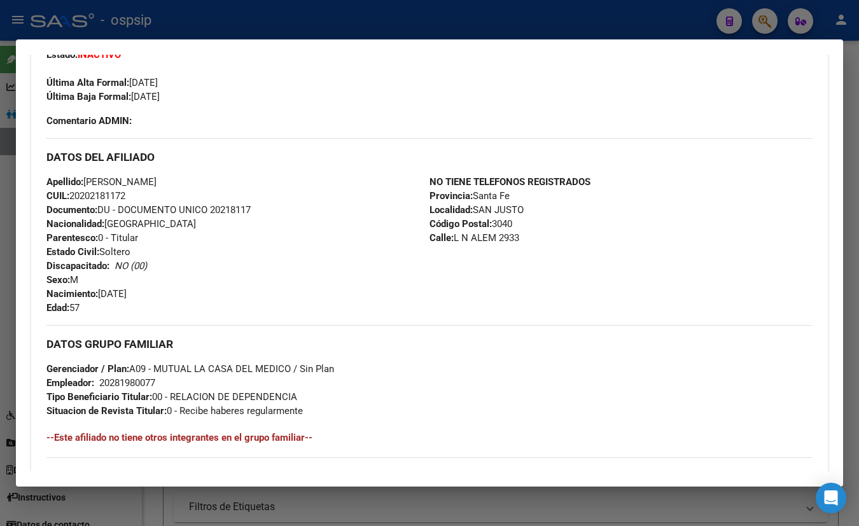
drag, startPoint x: 229, startPoint y: 115, endPoint x: 269, endPoint y: 162, distance: 61.9
click at [229, 115] on div "Enviar Credencial Digital remove_red_eye Movimientos Sin Certificado Discapacid…" at bounding box center [429, 62] width 766 height 132
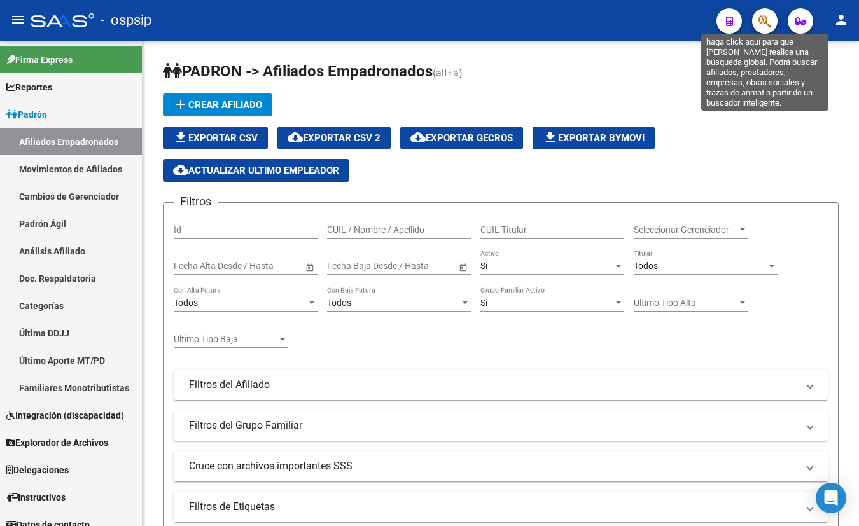
click at [765, 20] on icon "button" at bounding box center [765, 21] width 13 height 15
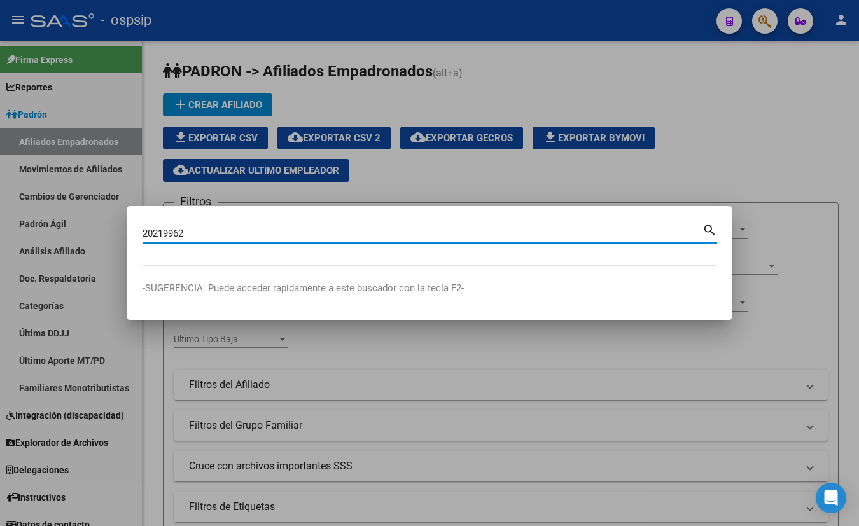
type input "20219962"
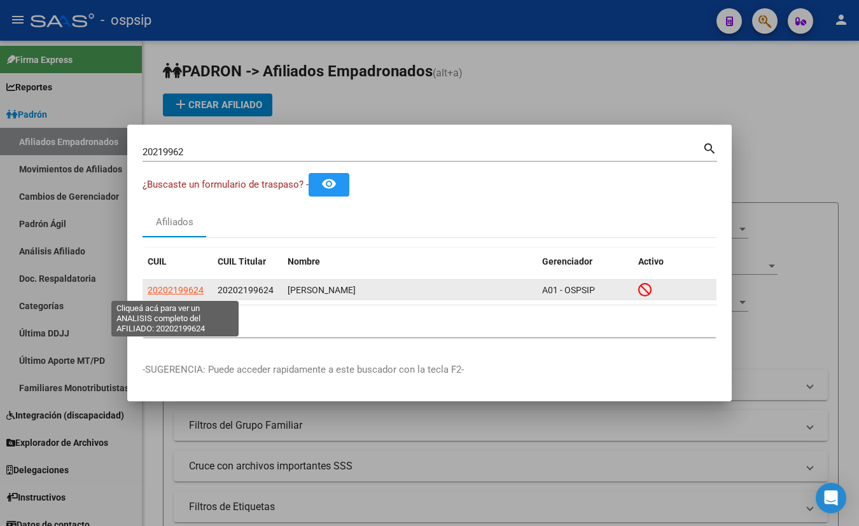
click at [179, 288] on span "20202199624" at bounding box center [176, 290] width 56 height 10
type textarea "20202199624"
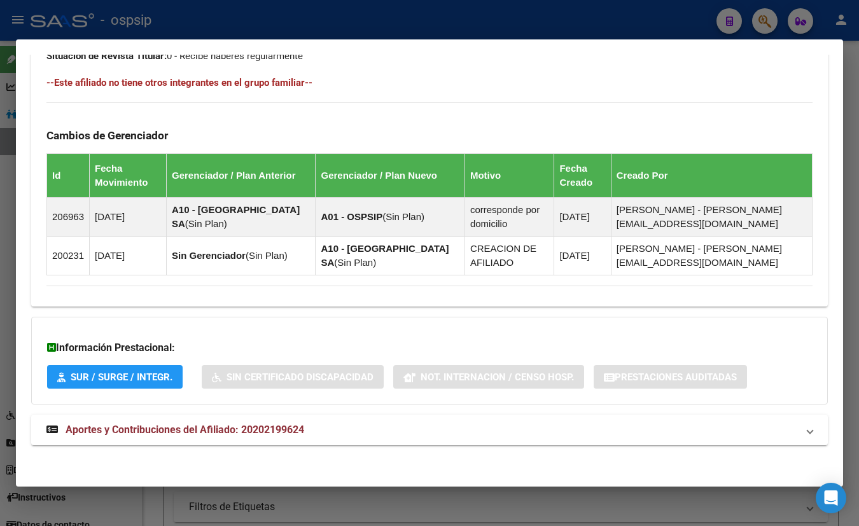
scroll to position [713, 0]
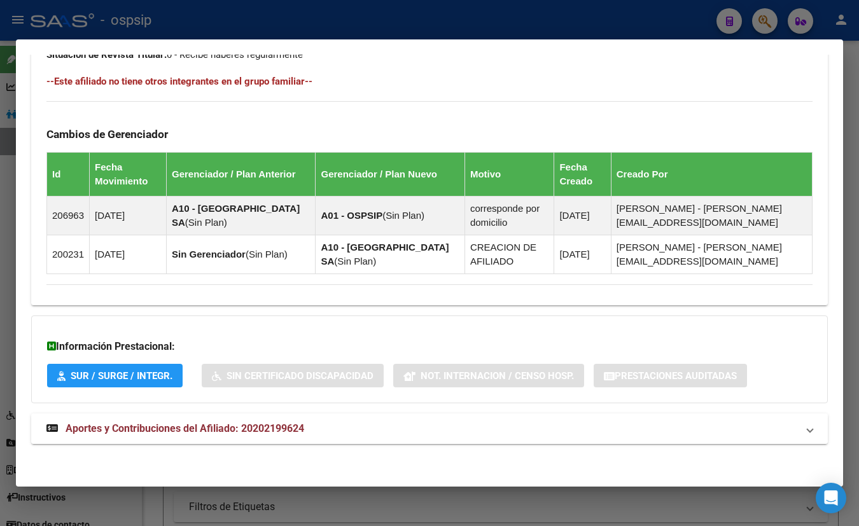
click at [224, 426] on span "Aportes y Contribuciones del Afiliado: 20202199624" at bounding box center [185, 429] width 239 height 12
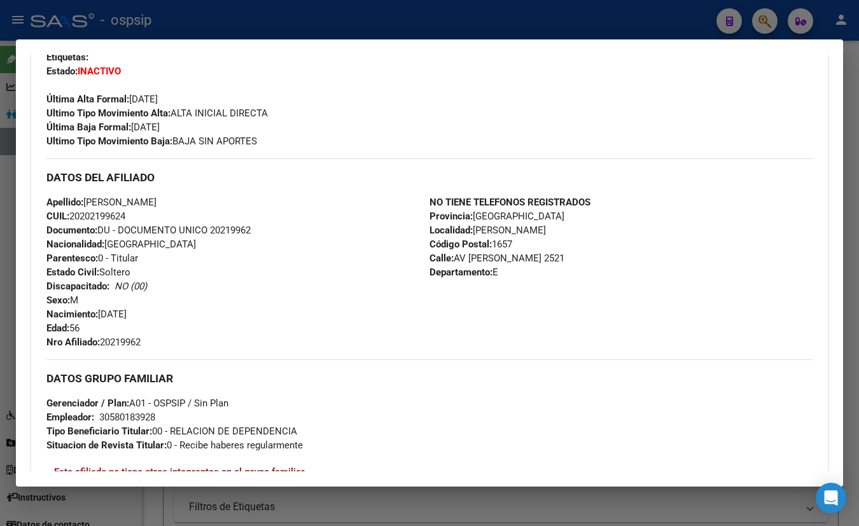
scroll to position [325, 0]
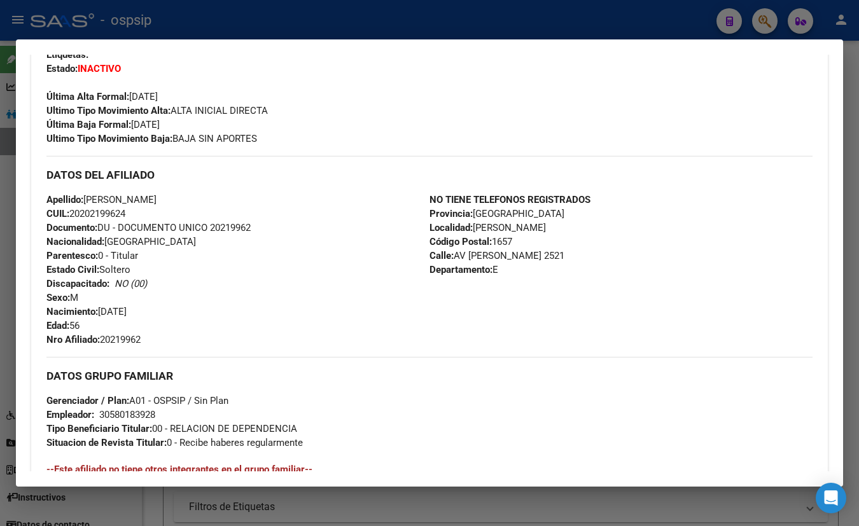
click at [197, 69] on div "Enviar Credencial Digital remove_red_eye Movimientos Sin Certificado Discapacid…" at bounding box center [429, 78] width 766 height 136
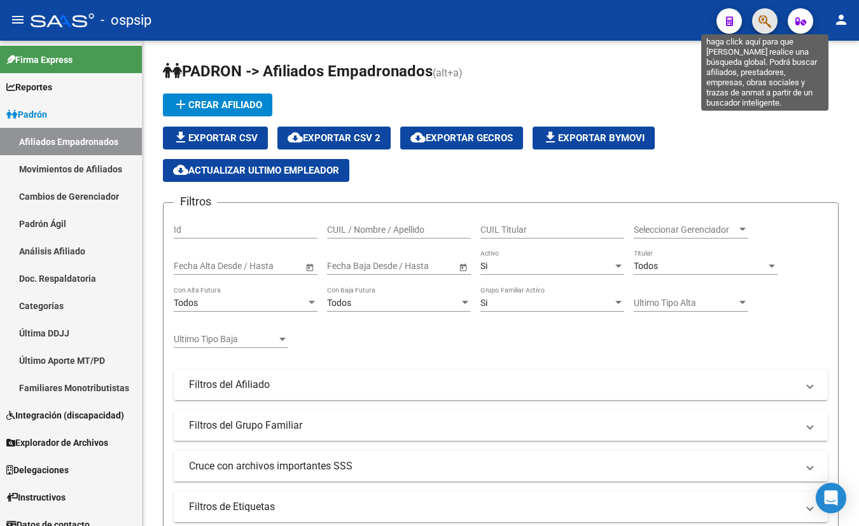
click at [763, 21] on icon "button" at bounding box center [765, 21] width 13 height 15
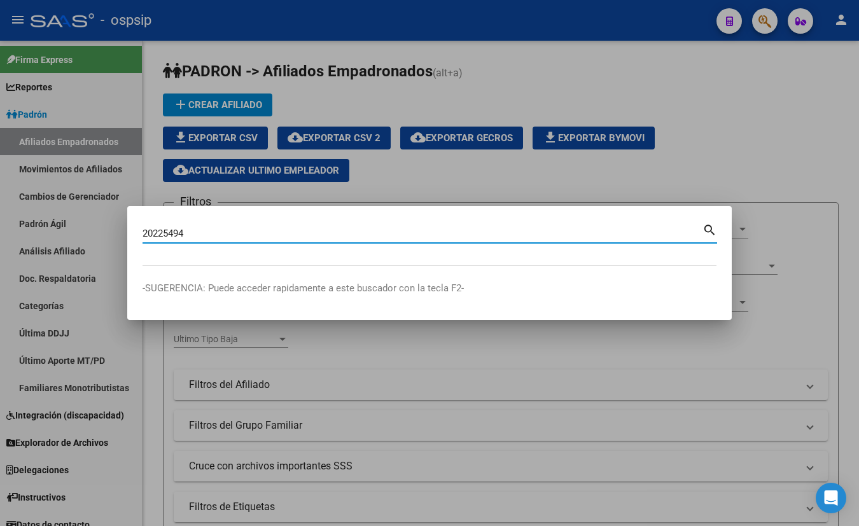
type input "20225494"
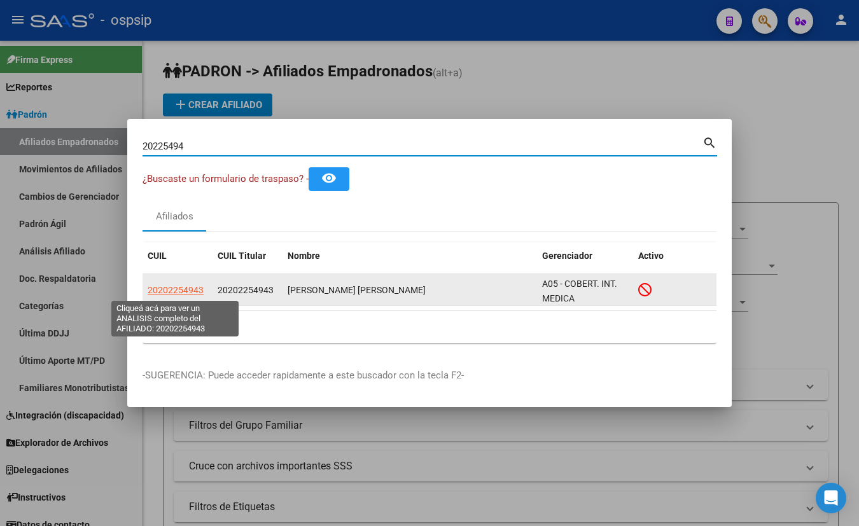
click at [164, 290] on span "20202254943" at bounding box center [176, 290] width 56 height 10
type textarea "20202254943"
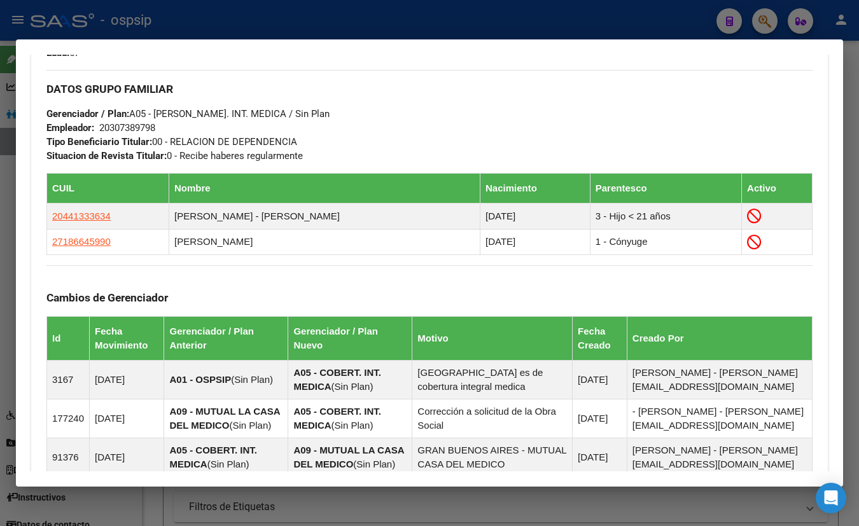
scroll to position [796, 0]
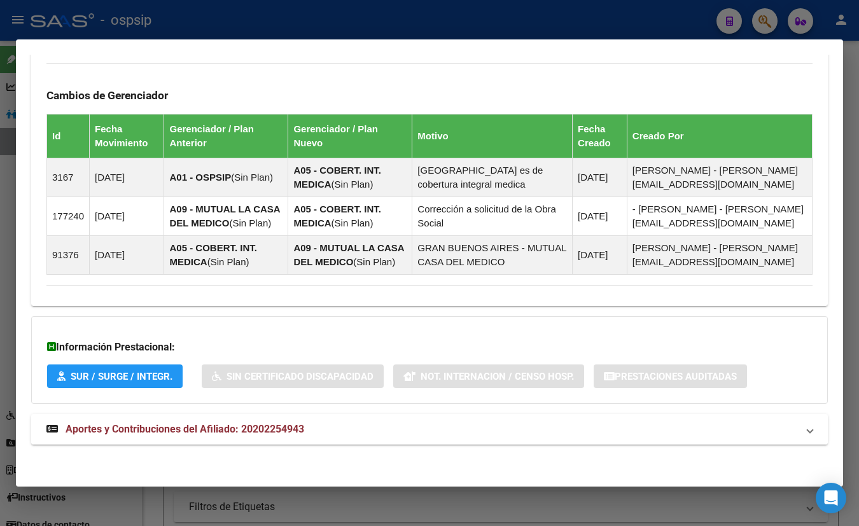
click at [242, 430] on span "Aportes y Contribuciones del Afiliado: 20202254943" at bounding box center [185, 429] width 239 height 12
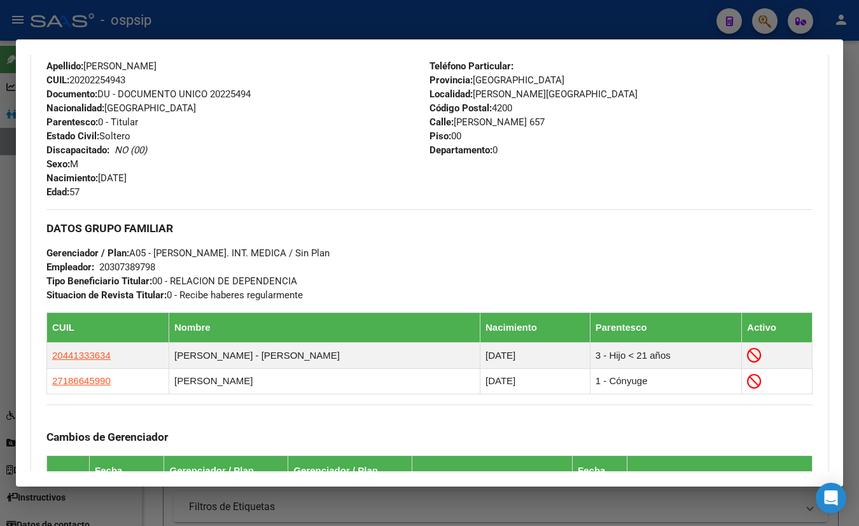
scroll to position [466, 0]
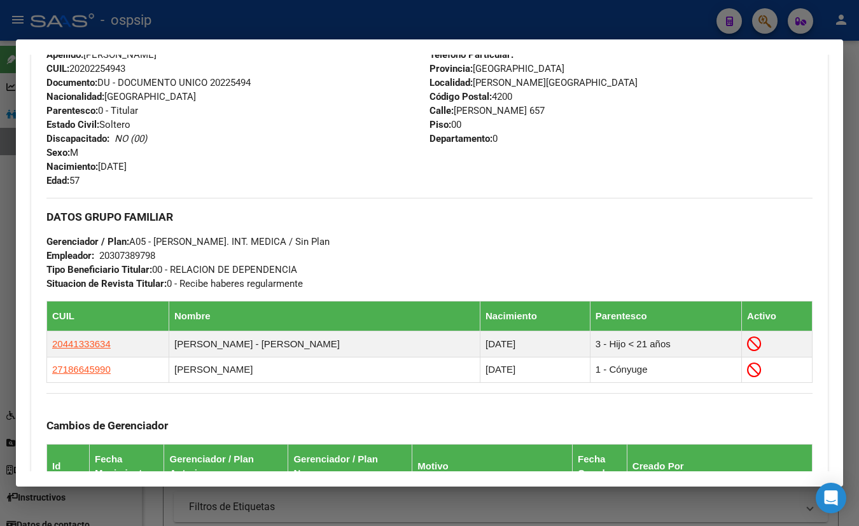
click at [237, 126] on div "Apellido: JUAN DANIEL CASTILLO CUIL: 20202254943 Documento: DU - DOCUMENTO UNIC…" at bounding box center [237, 118] width 383 height 140
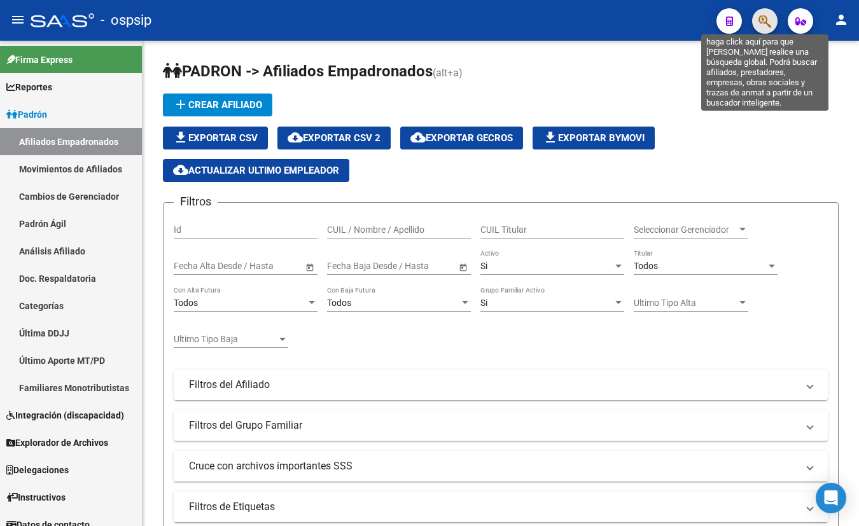
click at [768, 22] on icon "button" at bounding box center [765, 21] width 13 height 15
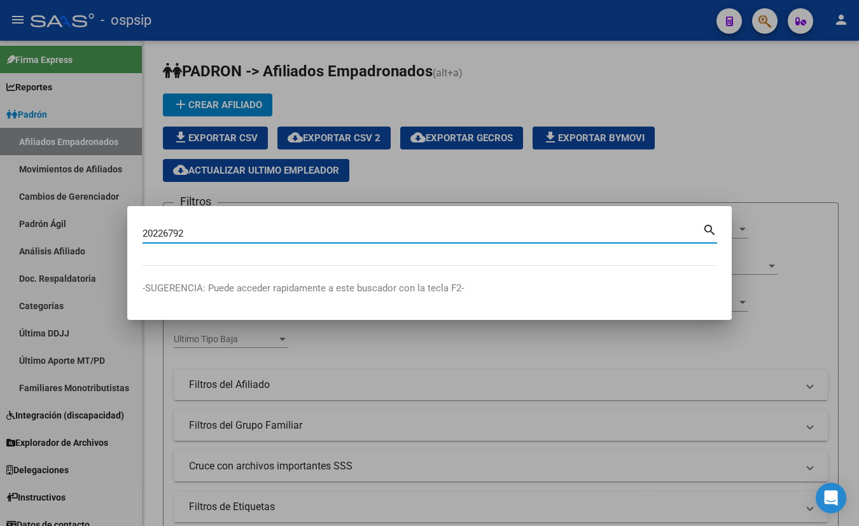
type input "20226792"
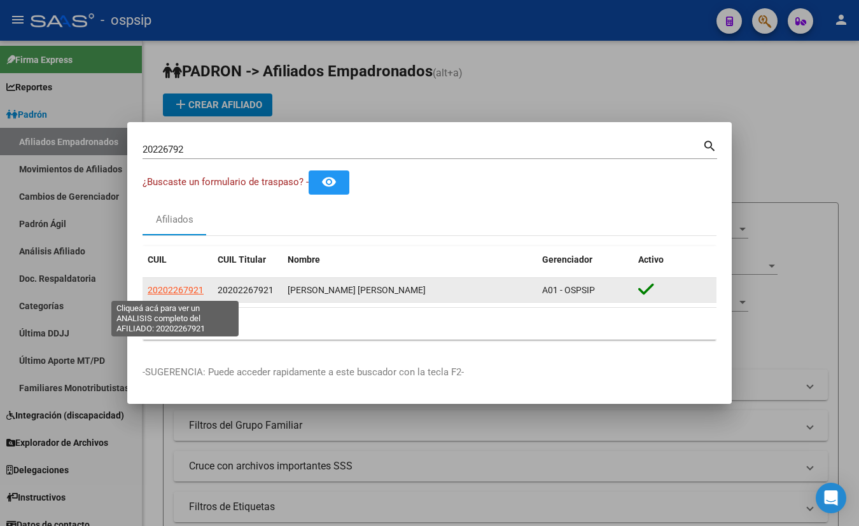
click at [174, 286] on span "20202267921" at bounding box center [176, 290] width 56 height 10
type textarea "20202267921"
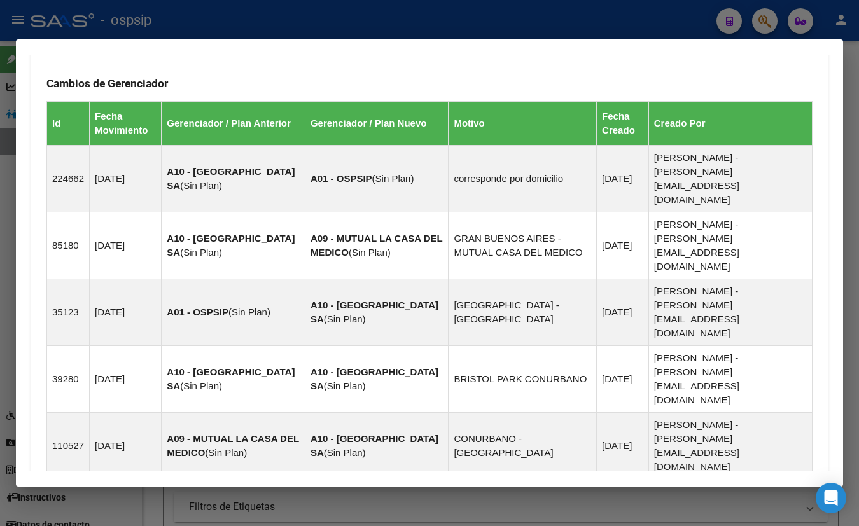
scroll to position [864, 0]
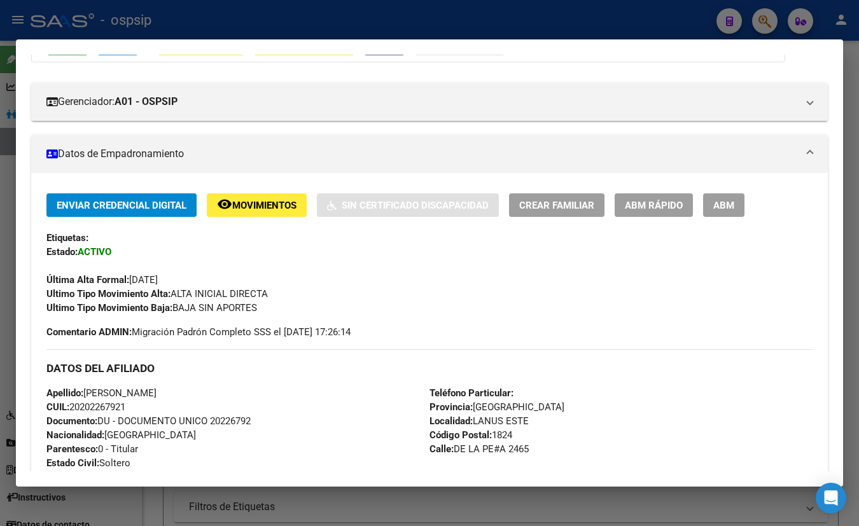
scroll to position [199, 0]
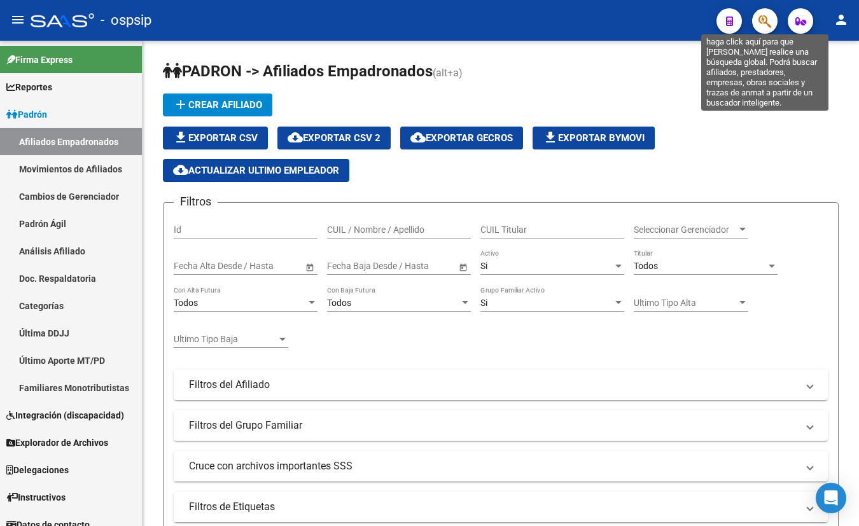
click at [766, 20] on icon "button" at bounding box center [765, 21] width 13 height 15
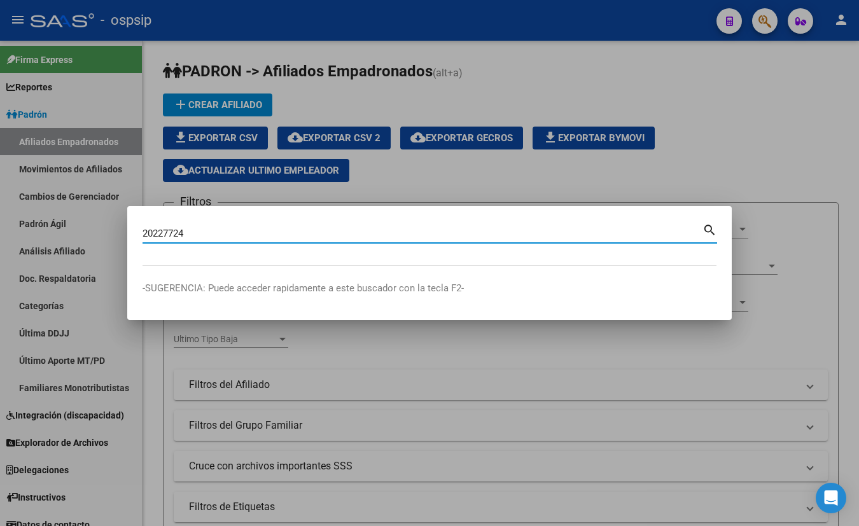
type input "20227724"
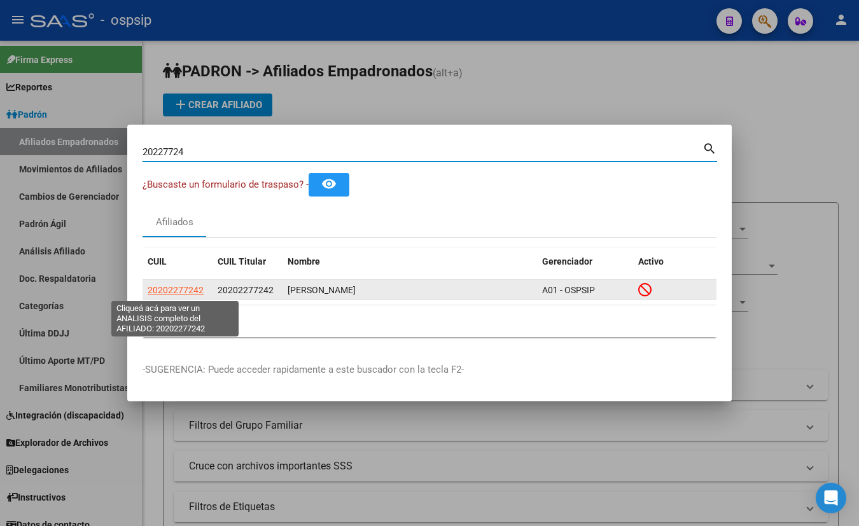
click at [161, 289] on span "20202277242" at bounding box center [176, 290] width 56 height 10
type textarea "20202277242"
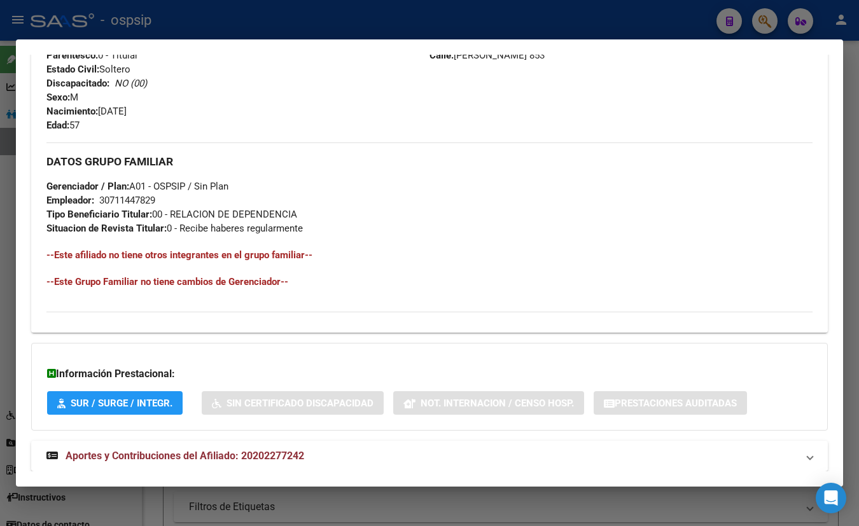
scroll to position [548, 0]
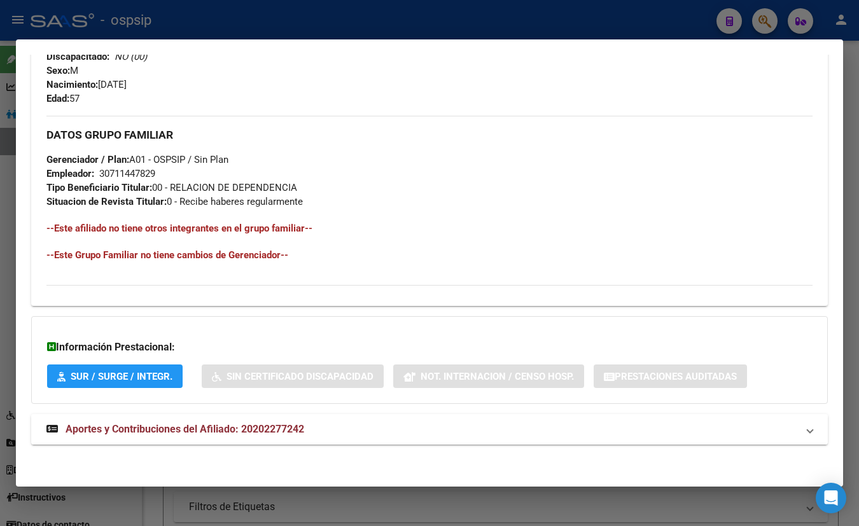
click at [267, 433] on span "Aportes y Contribuciones del Afiliado: 20202277242" at bounding box center [185, 429] width 239 height 12
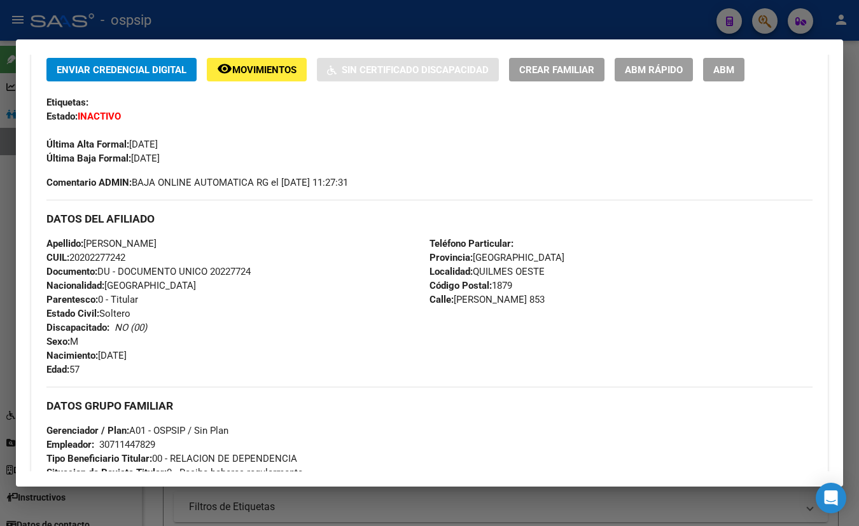
scroll to position [276, 0]
click at [177, 132] on div "Última Alta Formal: 01/10/2020" at bounding box center [429, 138] width 766 height 28
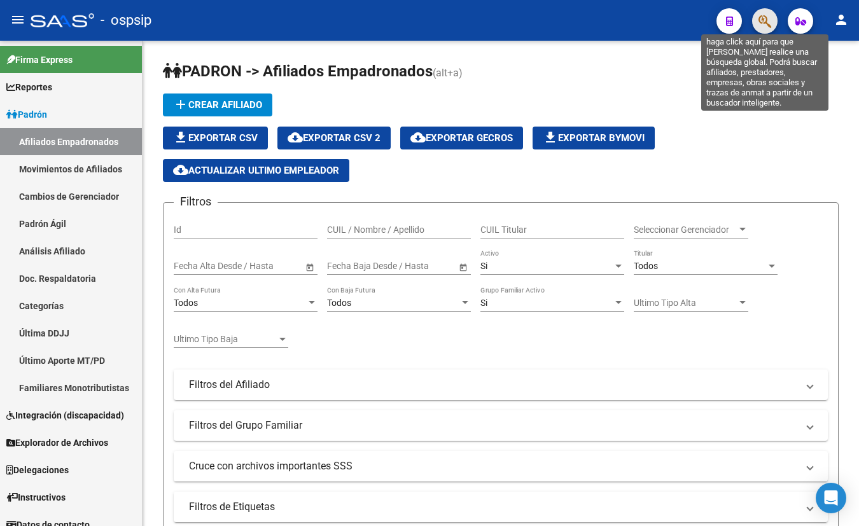
click at [766, 15] on icon "button" at bounding box center [765, 21] width 13 height 15
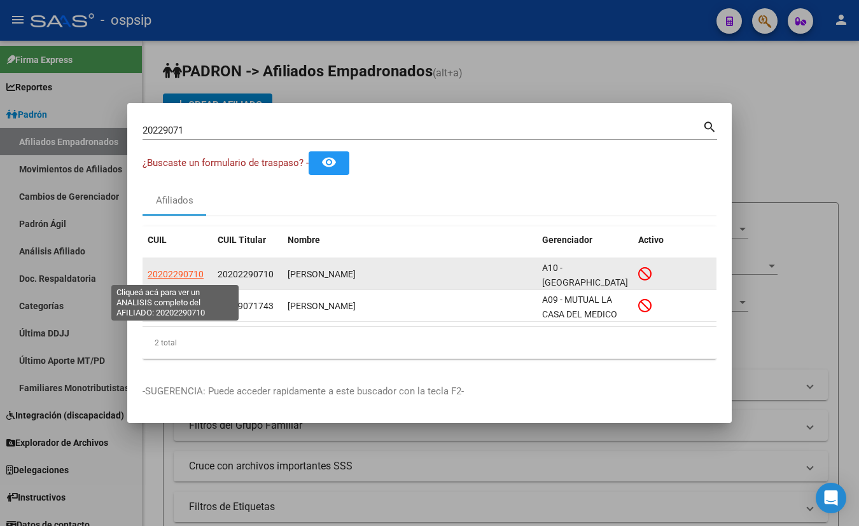
click at [178, 274] on span "20202290710" at bounding box center [176, 274] width 56 height 10
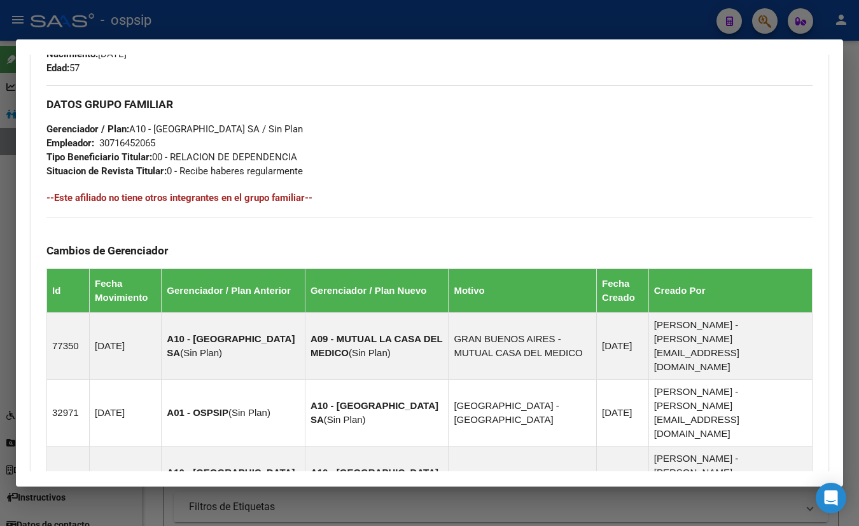
scroll to position [811, 0]
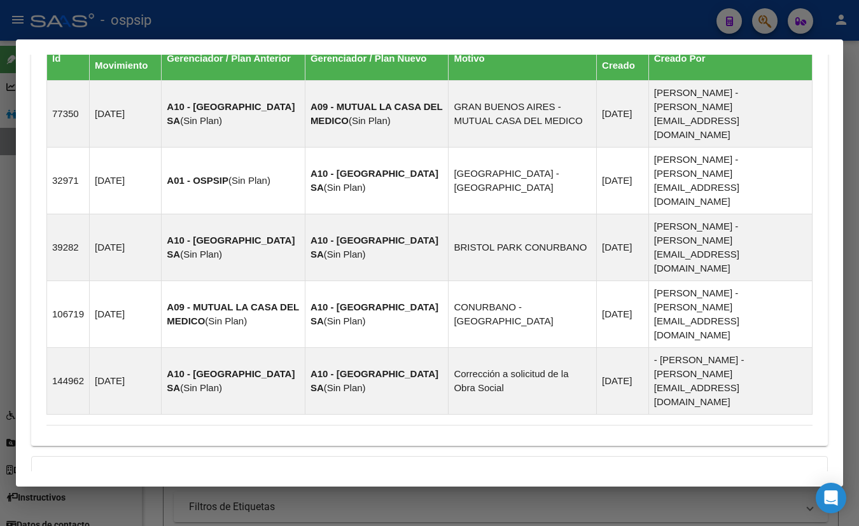
drag, startPoint x: 280, startPoint y: 435, endPoint x: 286, endPoint y: 427, distance: 10.1
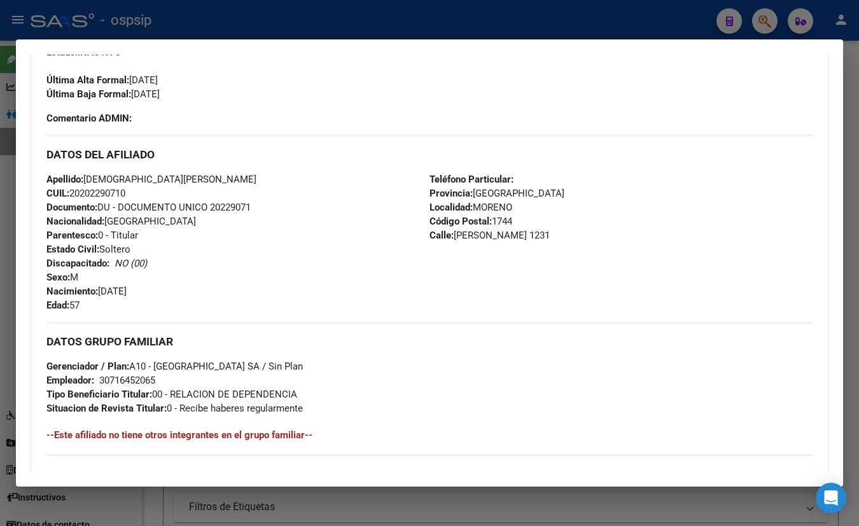
scroll to position [337, 0]
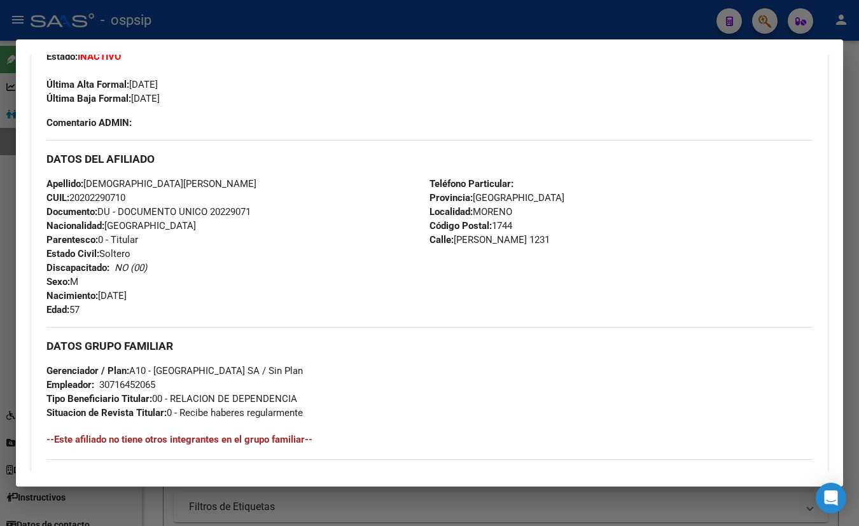
drag, startPoint x: 206, startPoint y: 109, endPoint x: 320, endPoint y: 195, distance: 143.2
click at [207, 109] on div "Enviar Credencial Digital remove_red_eye Movimientos Sin Certificado Discapacid…" at bounding box center [429, 64] width 766 height 132
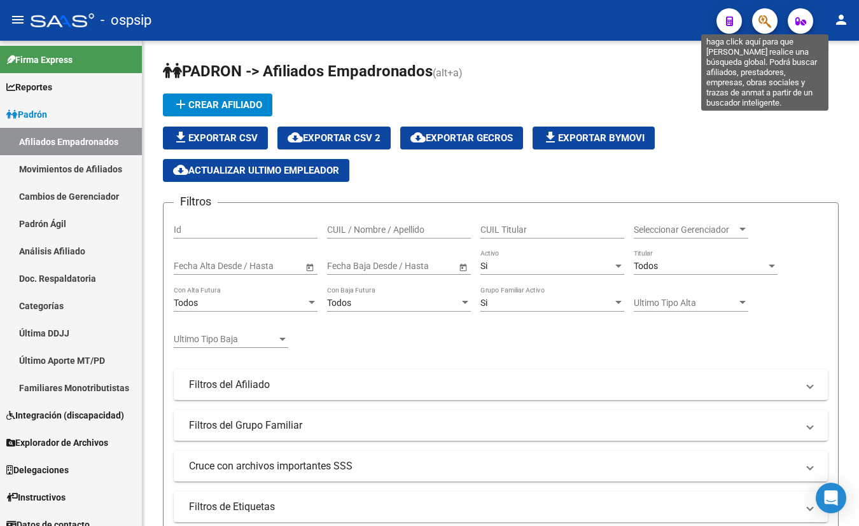
click at [761, 15] on icon "button" at bounding box center [765, 21] width 13 height 15
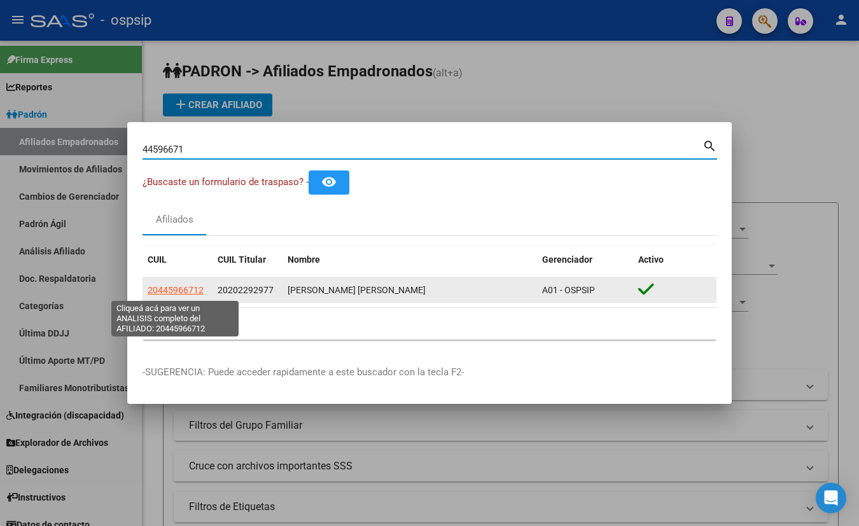
click at [174, 290] on span "20445966712" at bounding box center [176, 290] width 56 height 10
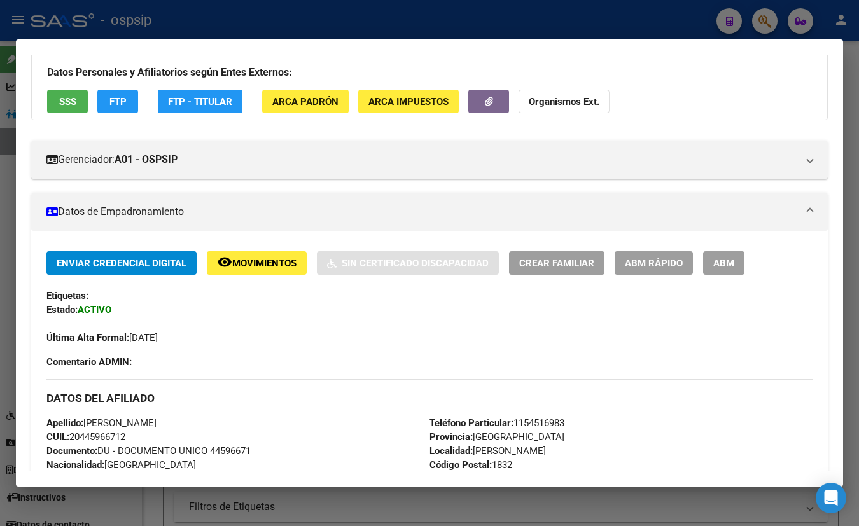
scroll to position [0, 0]
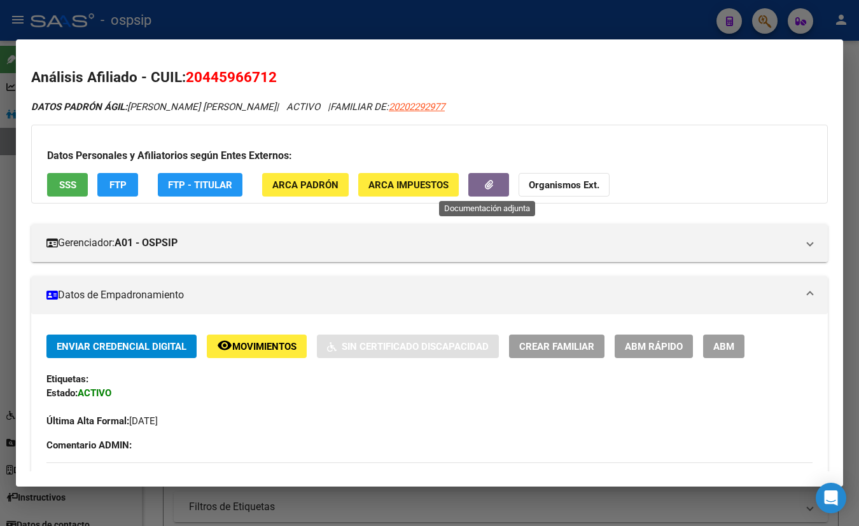
click at [481, 179] on button "button" at bounding box center [488, 185] width 41 height 24
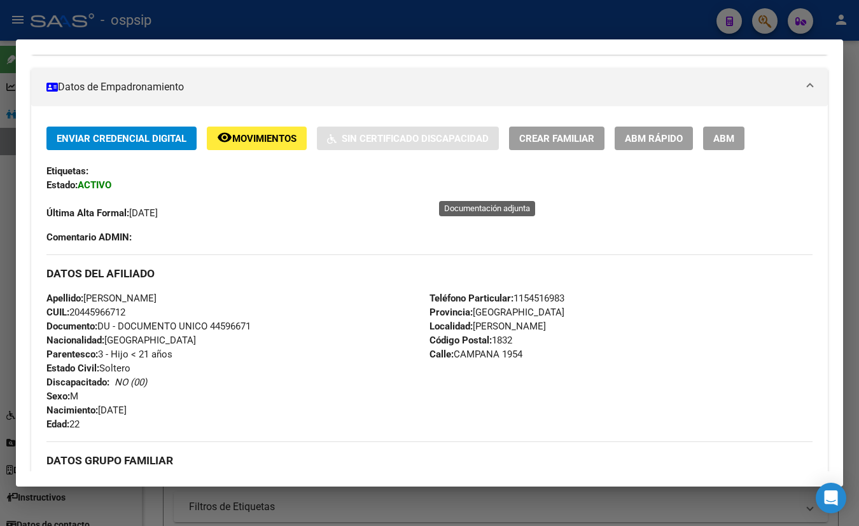
scroll to position [231, 0]
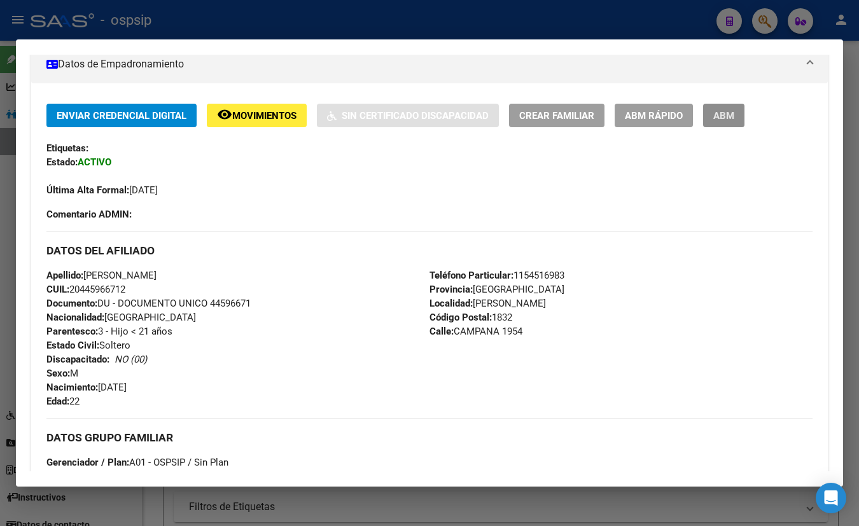
click at [724, 113] on span "ABM" at bounding box center [723, 115] width 21 height 11
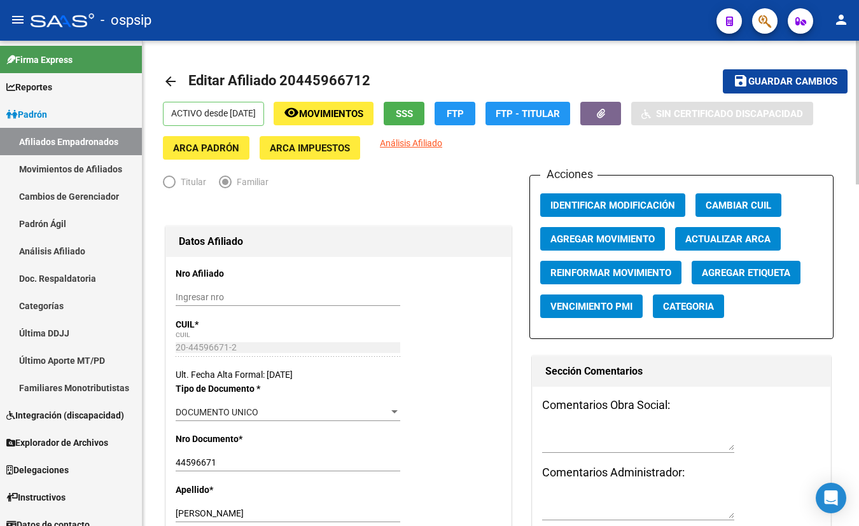
drag, startPoint x: 258, startPoint y: 318, endPoint x: 251, endPoint y: 327, distance: 11.0
click at [258, 318] on p "CUIL *" at bounding box center [225, 325] width 98 height 14
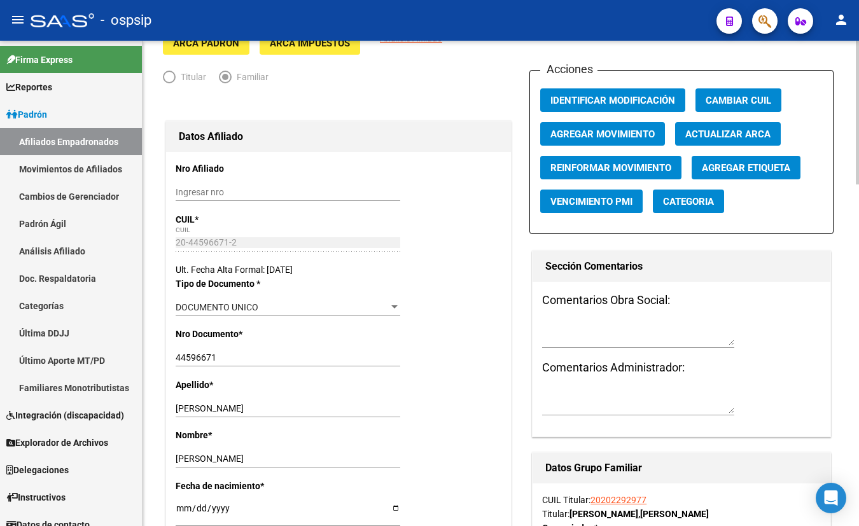
scroll to position [115, 0]
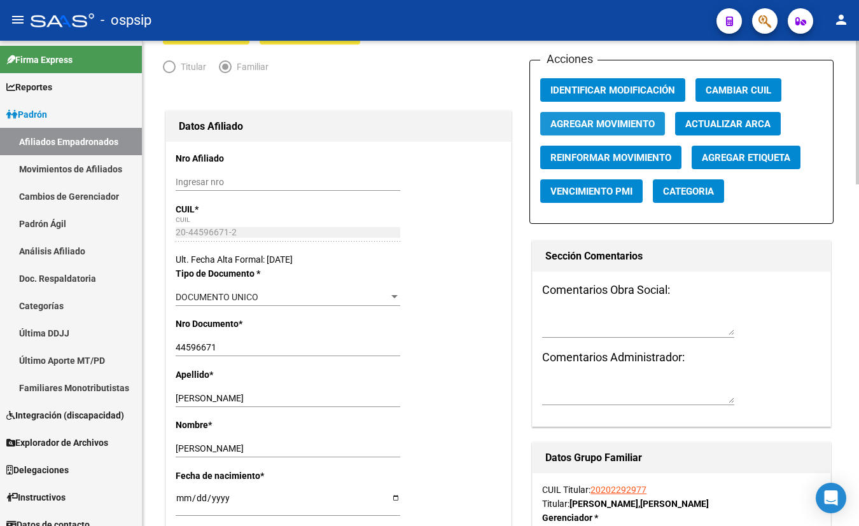
click at [600, 122] on span "Agregar Movimiento" at bounding box center [603, 123] width 104 height 11
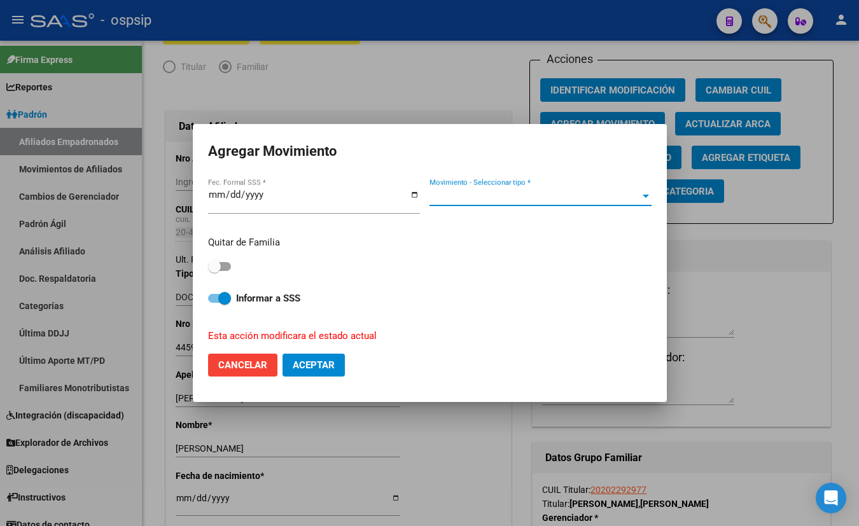
click at [502, 195] on span "Movimiento - Seleccionar tipo *" at bounding box center [535, 195] width 211 height 11
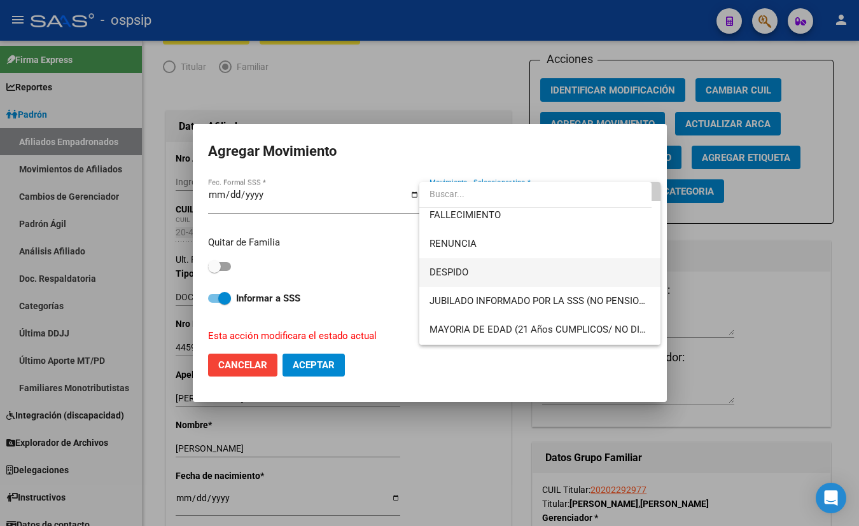
scroll to position [57, 0]
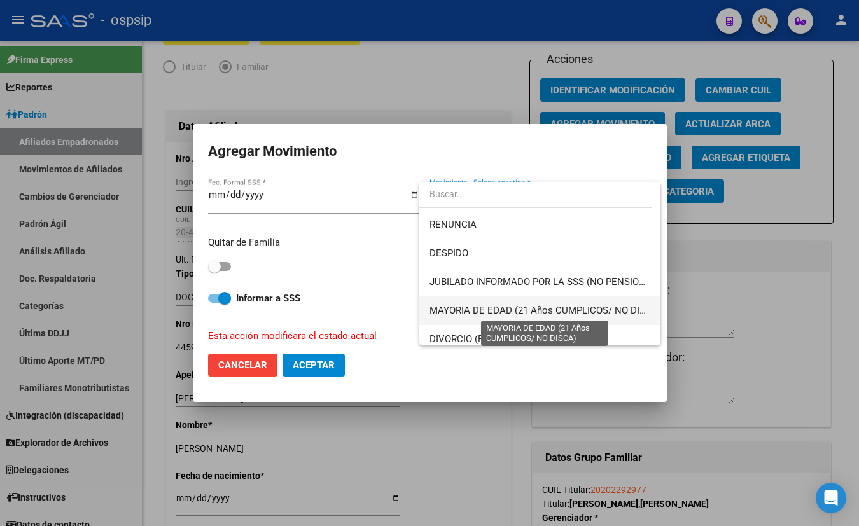
click at [538, 311] on span "MAYORIA DE EDAD (21 Años CUMPLICOS/ NO DISCA)" at bounding box center [546, 310] width 232 height 11
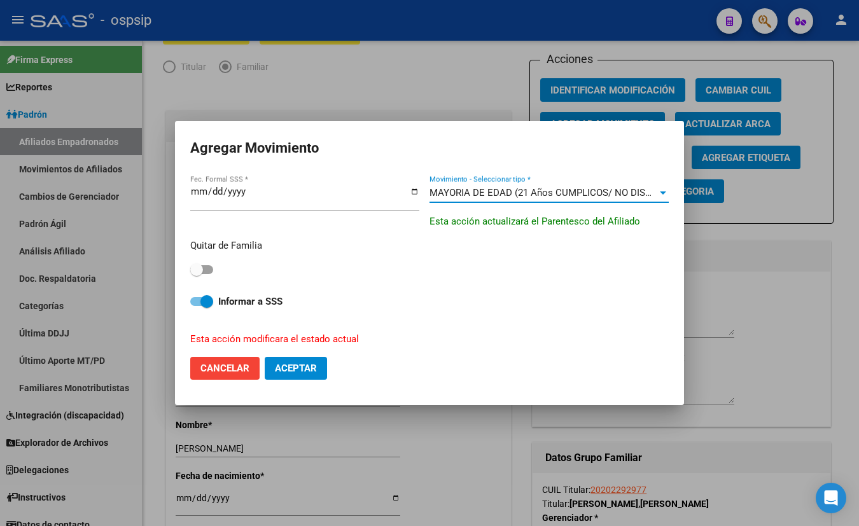
click at [213, 268] on label at bounding box center [201, 269] width 23 height 15
click at [197, 274] on input "checkbox" at bounding box center [196, 274] width 1 height 1
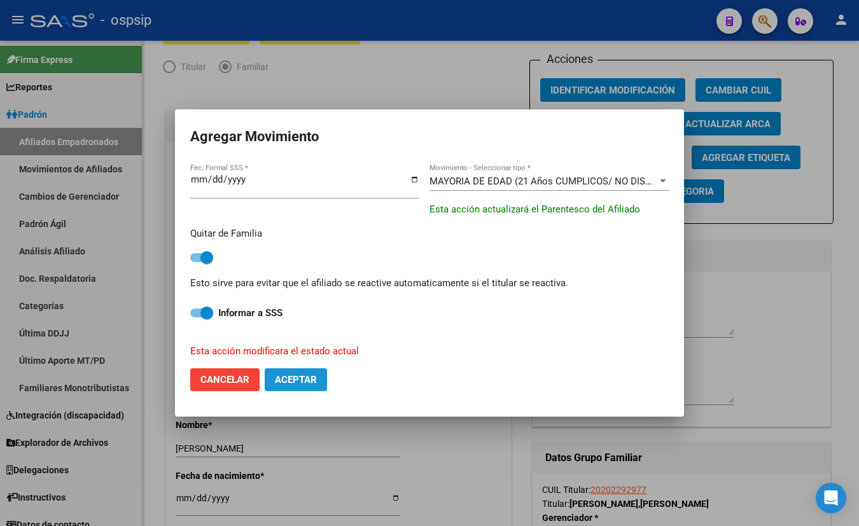
click at [294, 376] on span "Aceptar" at bounding box center [296, 379] width 42 height 11
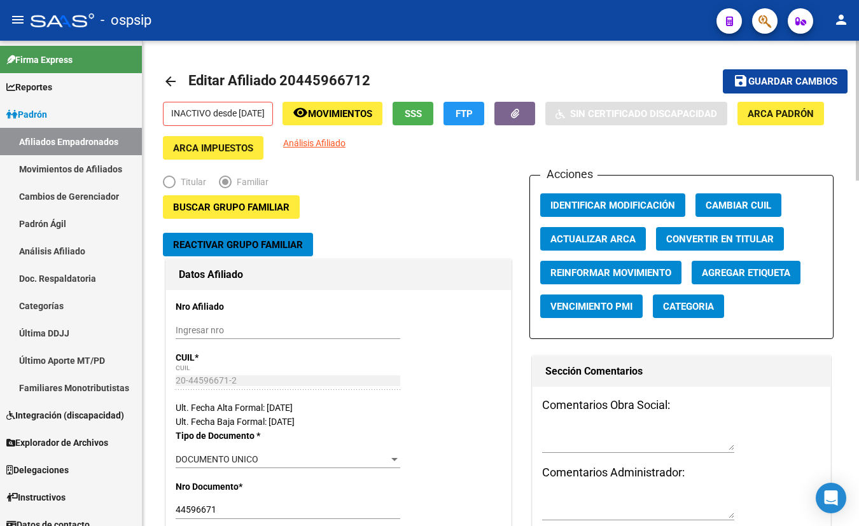
click at [440, 101] on mat-toolbar-row "arrow_back Editar Afiliado 20445966712" at bounding box center [426, 81] width 527 height 41
click at [422, 116] on span "SSS" at bounding box center [413, 113] width 17 height 11
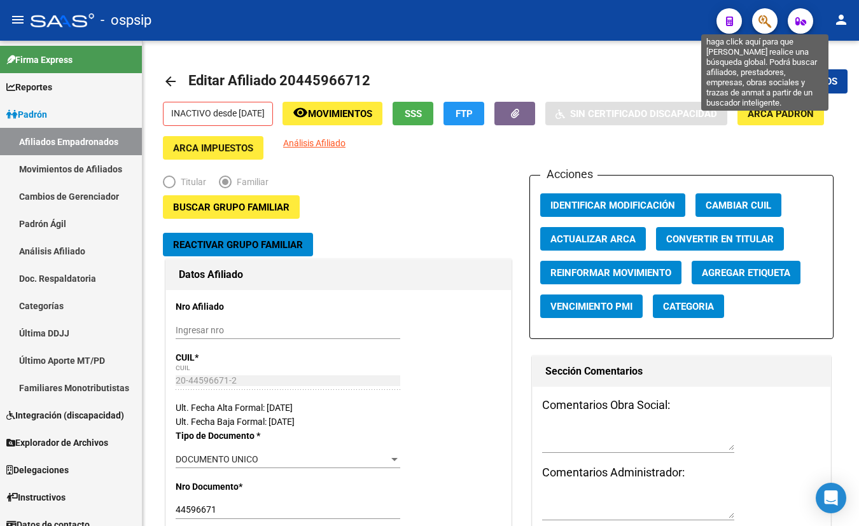
click at [763, 14] on icon "button" at bounding box center [765, 21] width 13 height 15
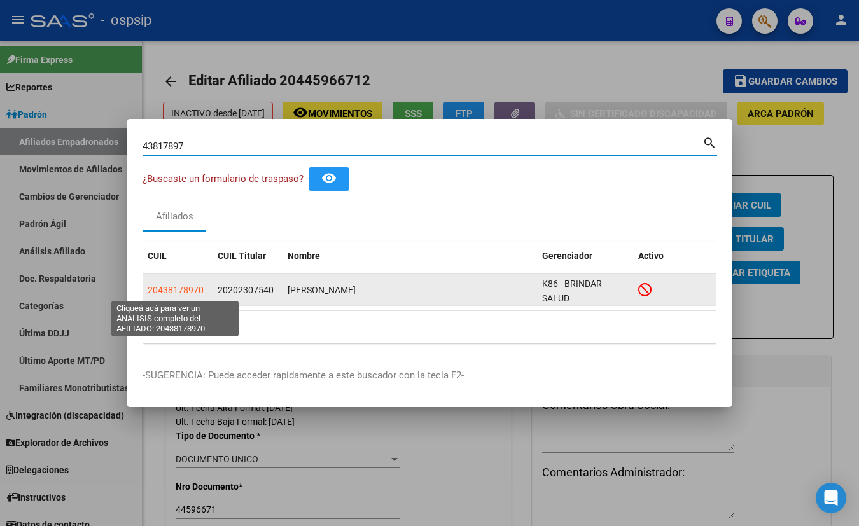
click at [176, 292] on span "20438178970" at bounding box center [176, 290] width 56 height 10
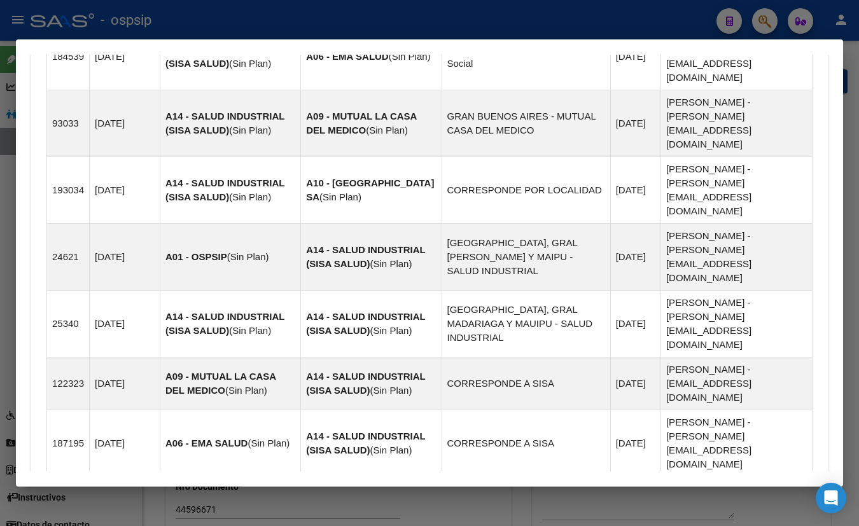
scroll to position [983, 0]
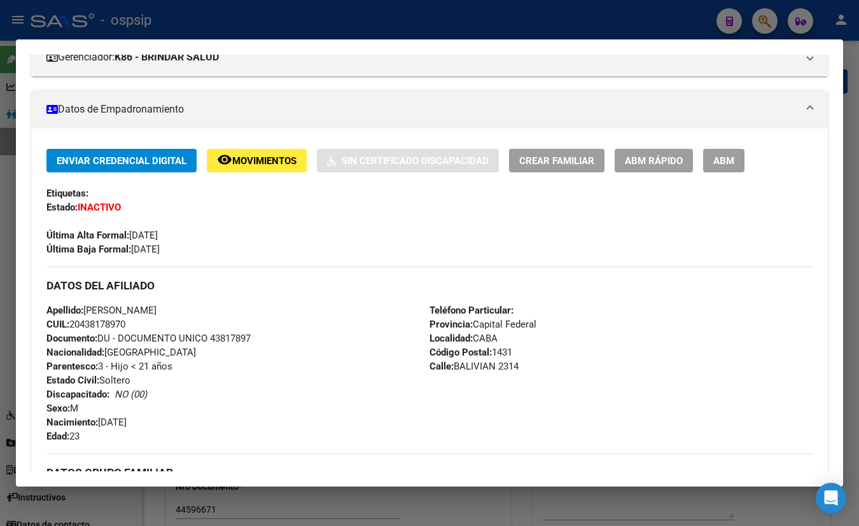
scroll to position [178, 0]
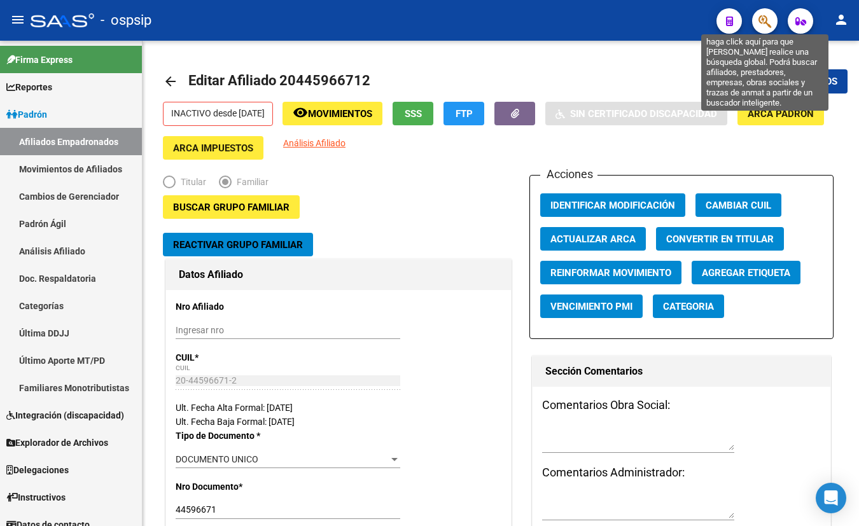
click at [759, 24] on icon "button" at bounding box center [765, 21] width 13 height 15
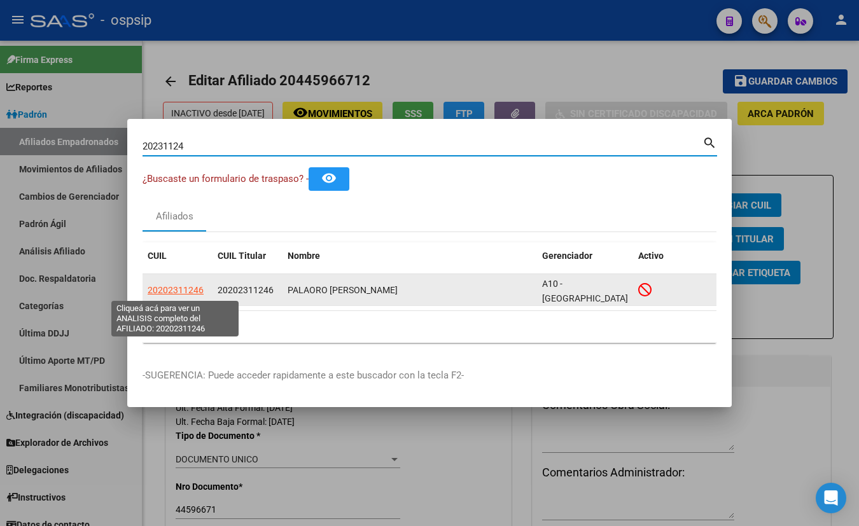
click at [183, 286] on span "20202311246" at bounding box center [176, 290] width 56 height 10
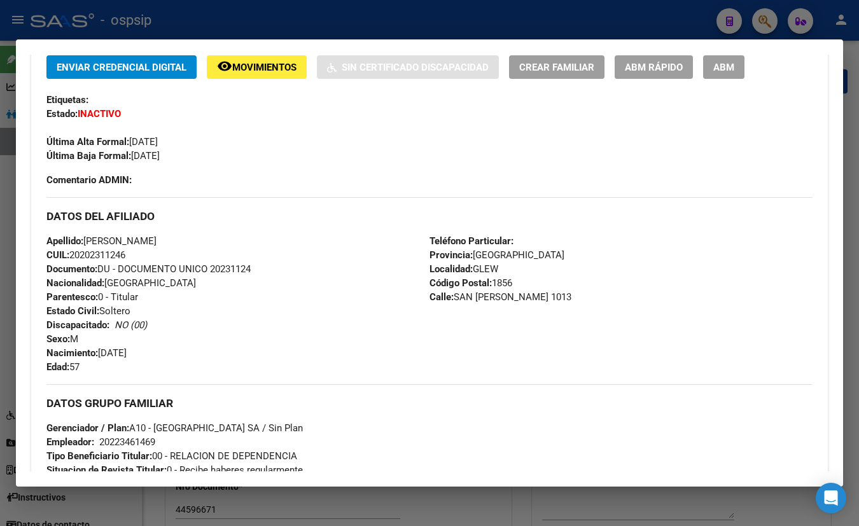
scroll to position [289, 0]
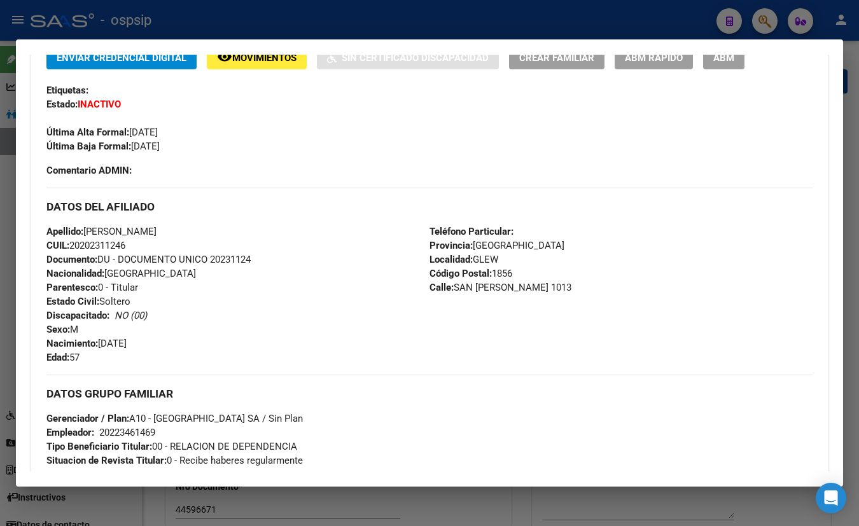
click at [223, 309] on div "Apellido: CARLOS ALBERTO PALAORO CUIL: 20202311246 Documento: DU - DOCUMENTO UN…" at bounding box center [237, 295] width 383 height 140
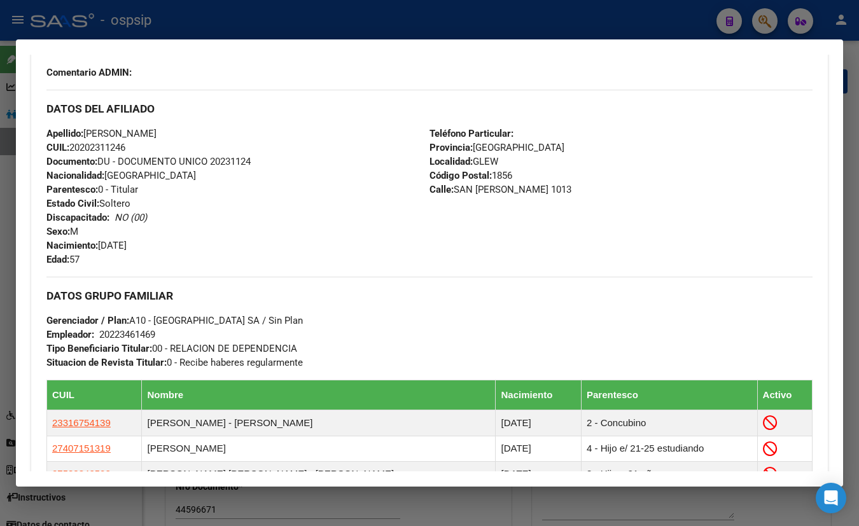
scroll to position [405, 0]
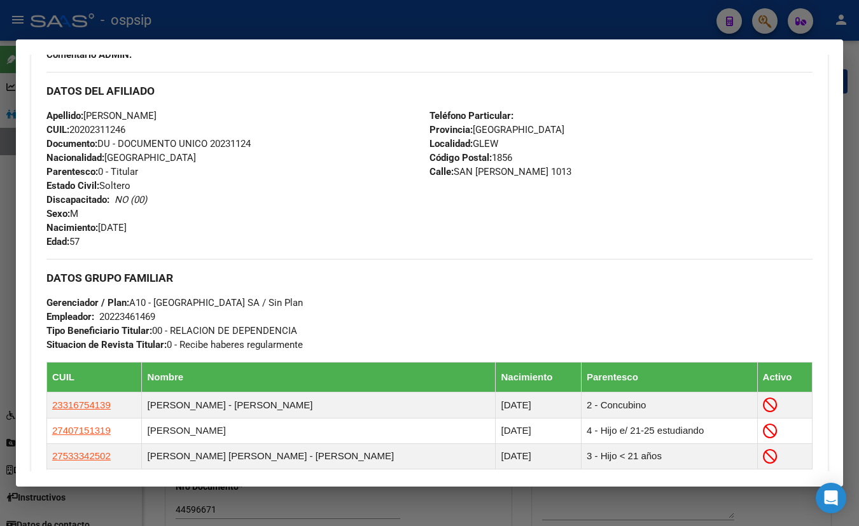
click at [245, 104] on div "DATOS DEL AFILIADO" at bounding box center [429, 90] width 766 height 37
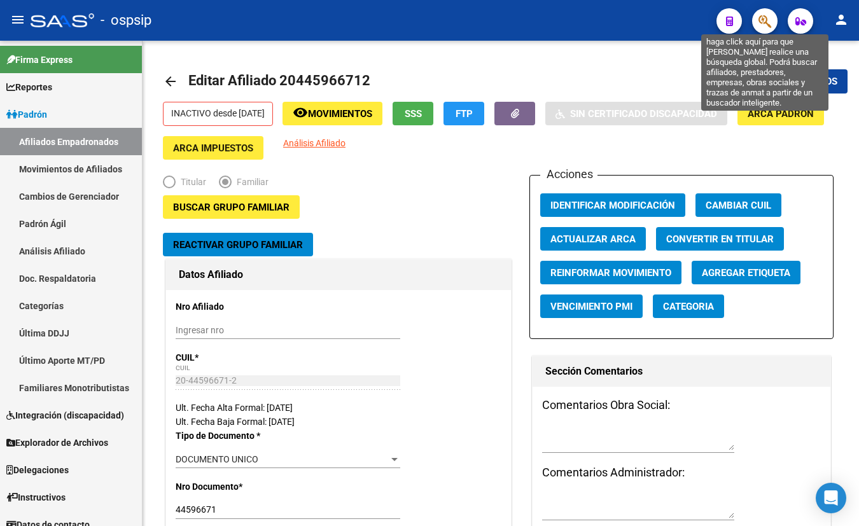
click at [764, 19] on icon "button" at bounding box center [765, 21] width 13 height 15
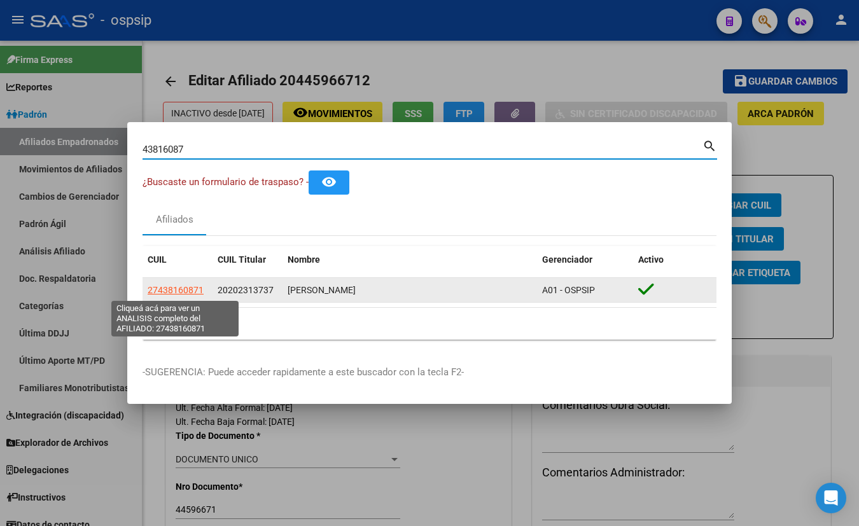
click at [161, 287] on span "27438160871" at bounding box center [176, 290] width 56 height 10
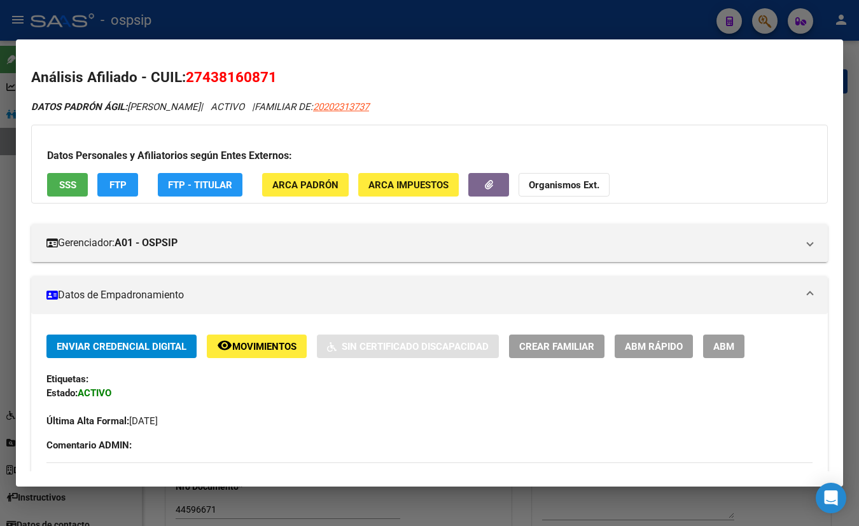
click at [192, 390] on div "Enviar Credencial Digital remove_red_eye Movimientos Sin Certificado Discapacid…" at bounding box center [429, 382] width 766 height 94
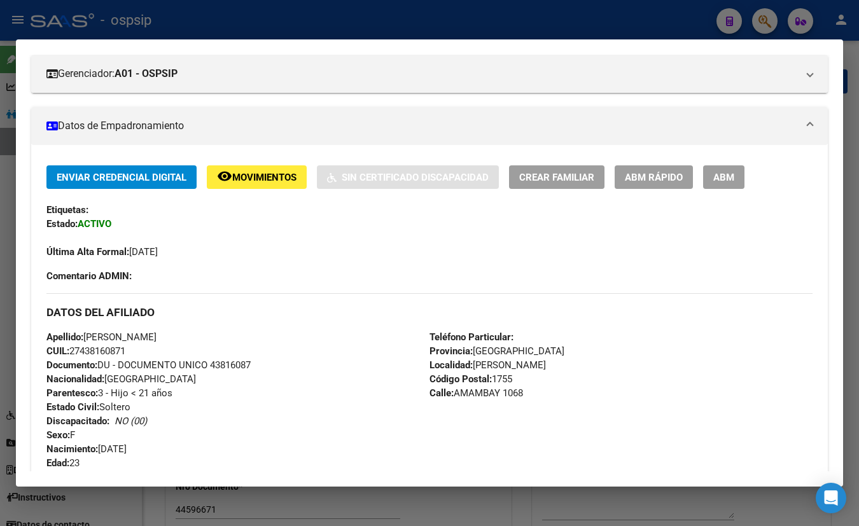
scroll to position [0, 0]
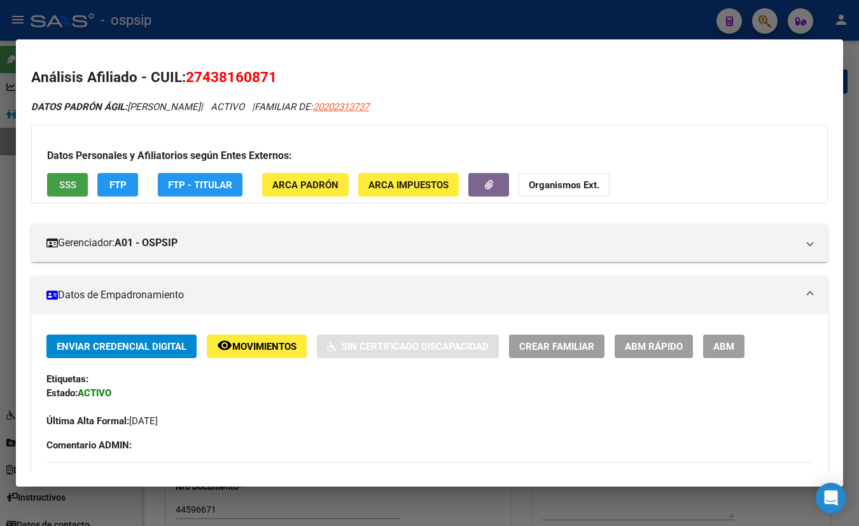
click at [72, 182] on span "SSS" at bounding box center [67, 184] width 17 height 11
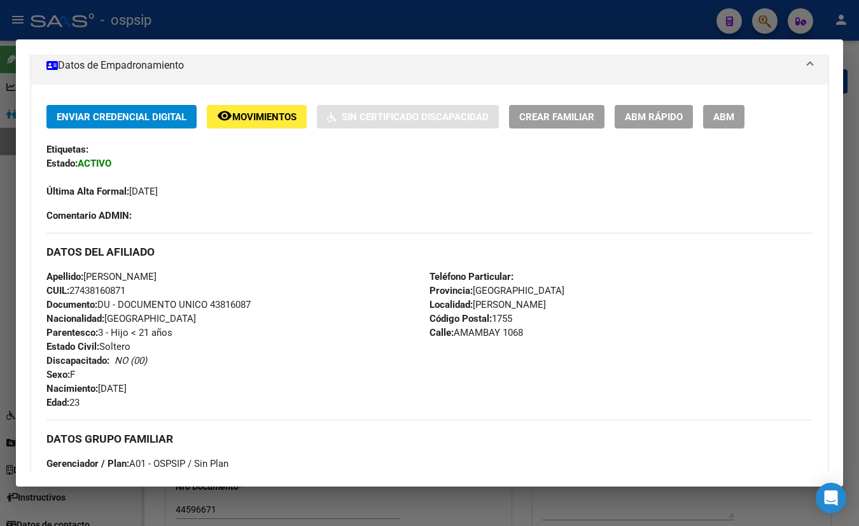
scroll to position [231, 0]
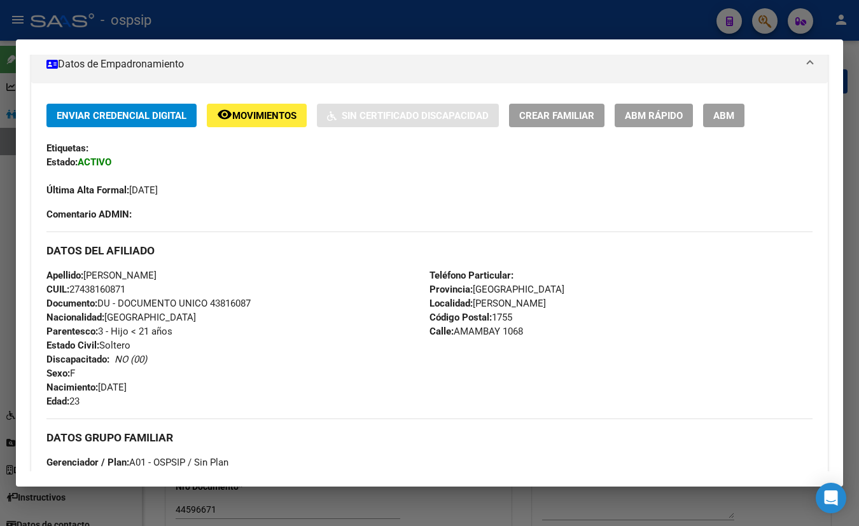
drag, startPoint x: 727, startPoint y: 115, endPoint x: 692, endPoint y: 147, distance: 48.2
click at [727, 115] on span "ABM" at bounding box center [723, 115] width 21 height 11
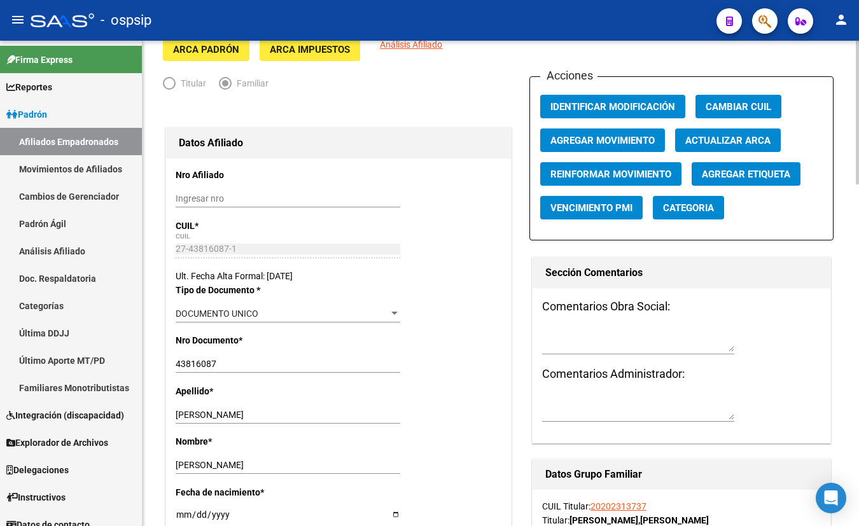
scroll to position [115, 0]
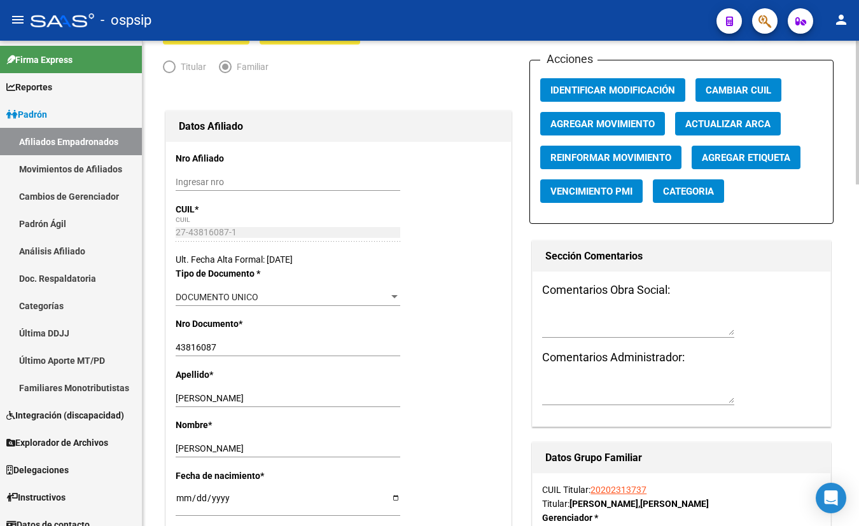
click at [600, 118] on span "Agregar Movimiento" at bounding box center [603, 123] width 104 height 11
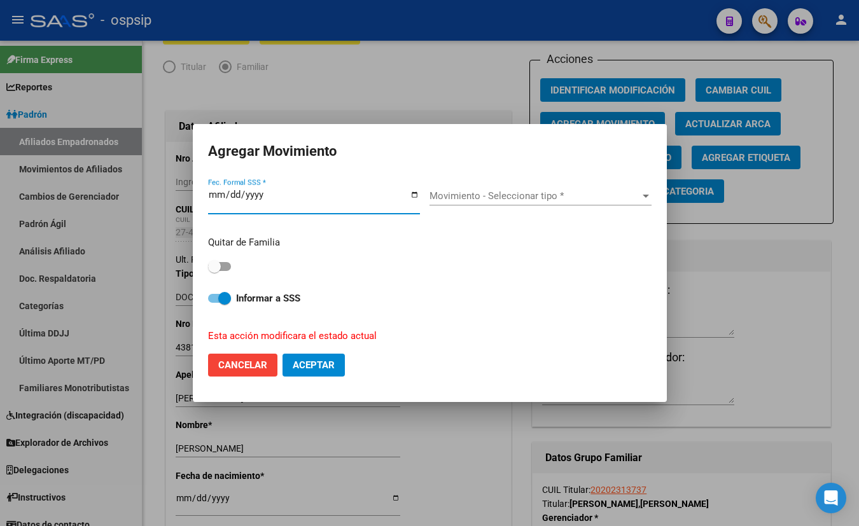
click at [455, 197] on span "Movimiento - Seleccionar tipo *" at bounding box center [535, 195] width 211 height 11
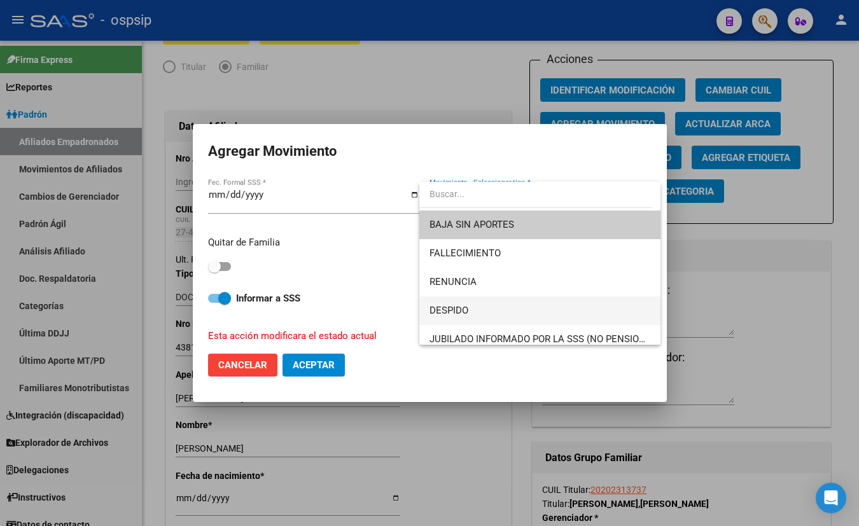
scroll to position [57, 0]
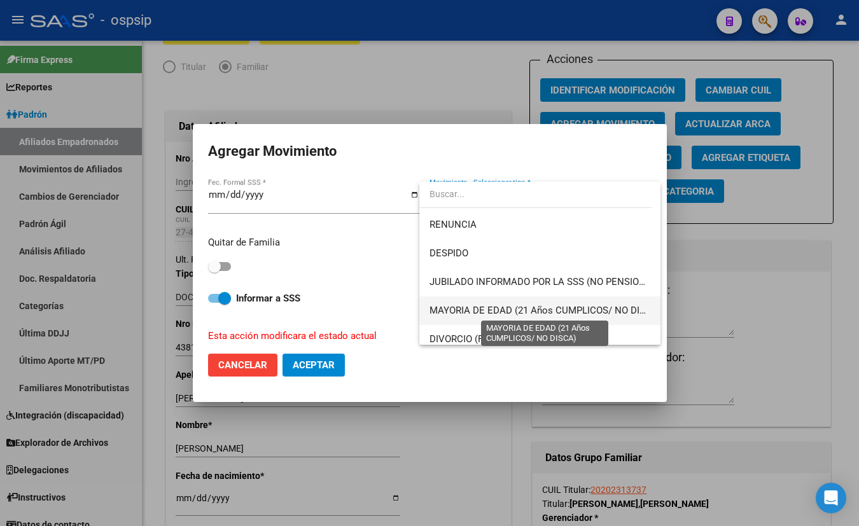
click at [522, 308] on span "MAYORIA DE EDAD (21 Años CUMPLICOS/ NO DISCA)" at bounding box center [546, 310] width 232 height 11
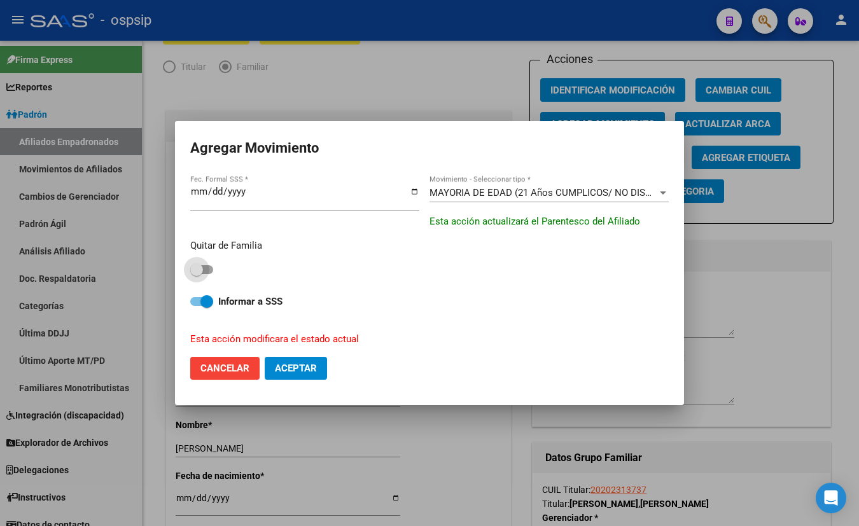
click at [207, 269] on span at bounding box center [201, 269] width 23 height 9
click at [197, 274] on input "checkbox" at bounding box center [196, 274] width 1 height 1
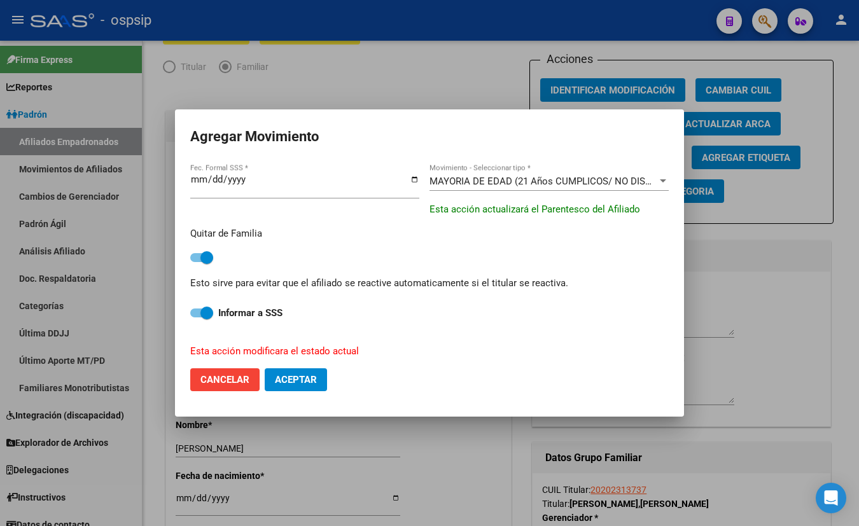
click at [290, 377] on span "Aceptar" at bounding box center [296, 379] width 42 height 11
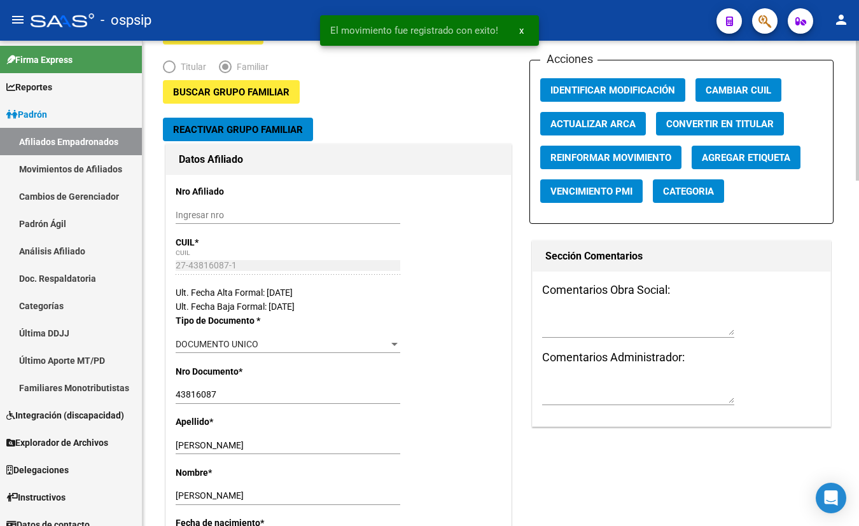
click at [248, 232] on div "Ingresar nro" at bounding box center [288, 220] width 225 height 29
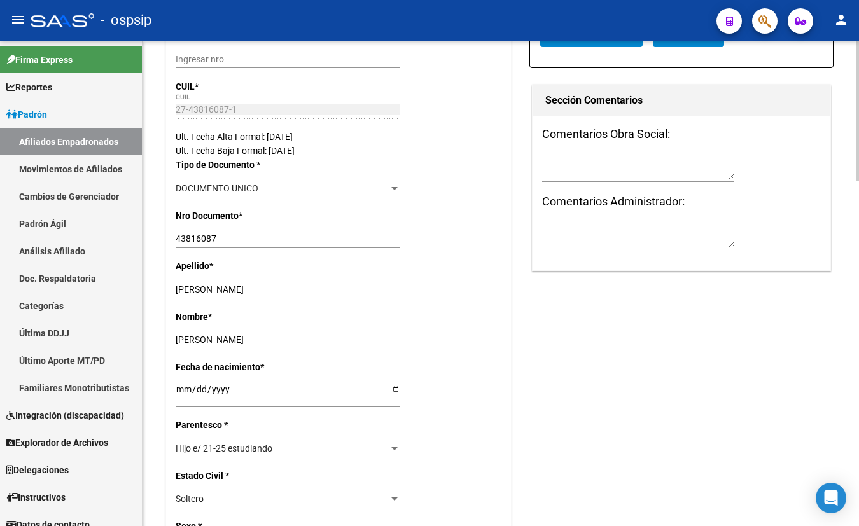
scroll to position [157, 0]
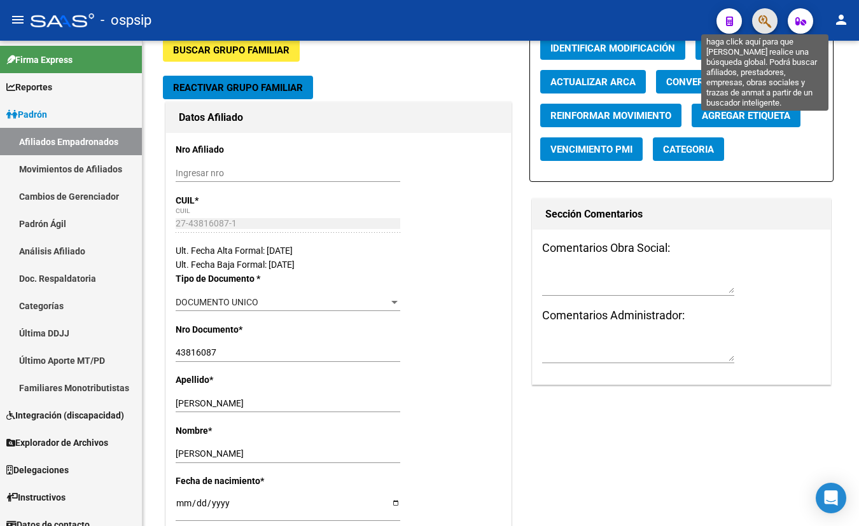
click at [765, 18] on icon "button" at bounding box center [765, 21] width 13 height 15
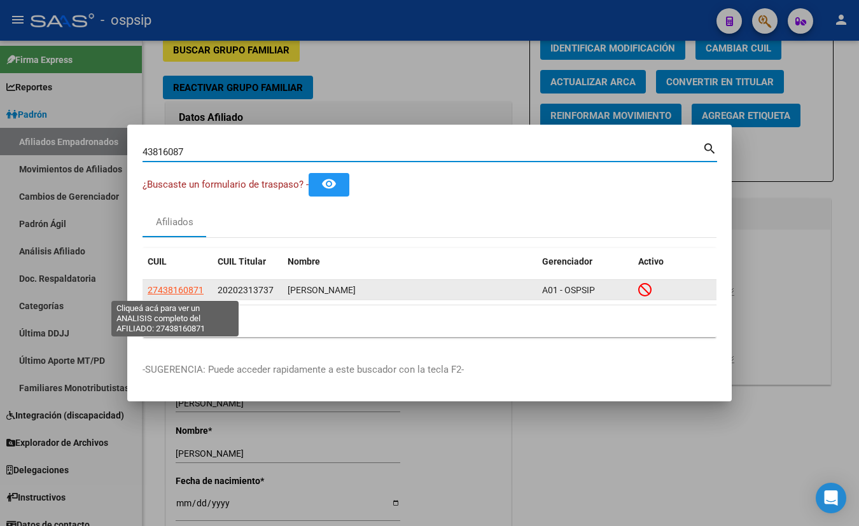
click at [165, 288] on span "27438160871" at bounding box center [176, 290] width 56 height 10
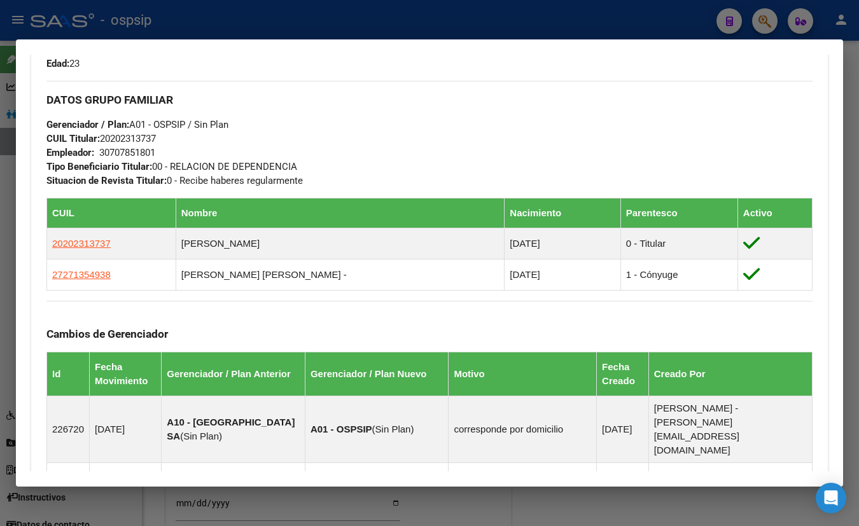
scroll to position [579, 0]
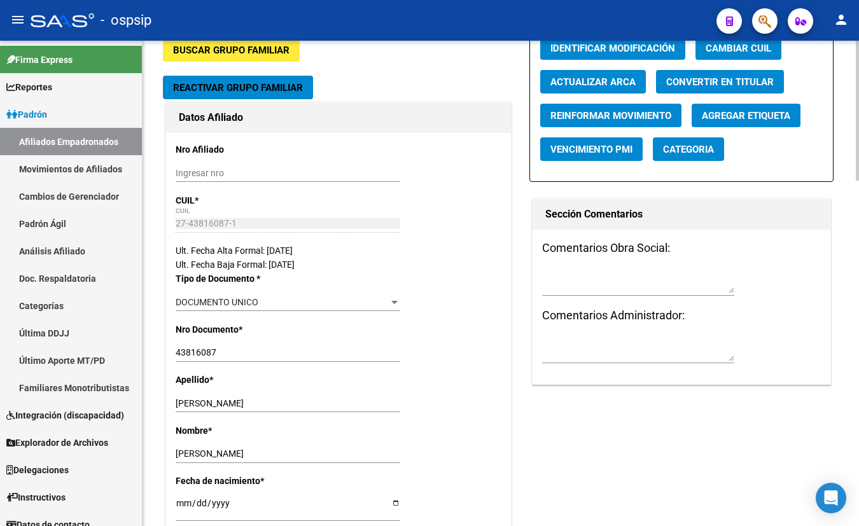
drag, startPoint x: 461, startPoint y: 57, endPoint x: 489, endPoint y: 67, distance: 29.8
click at [766, 12] on span "button" at bounding box center [765, 21] width 13 height 26
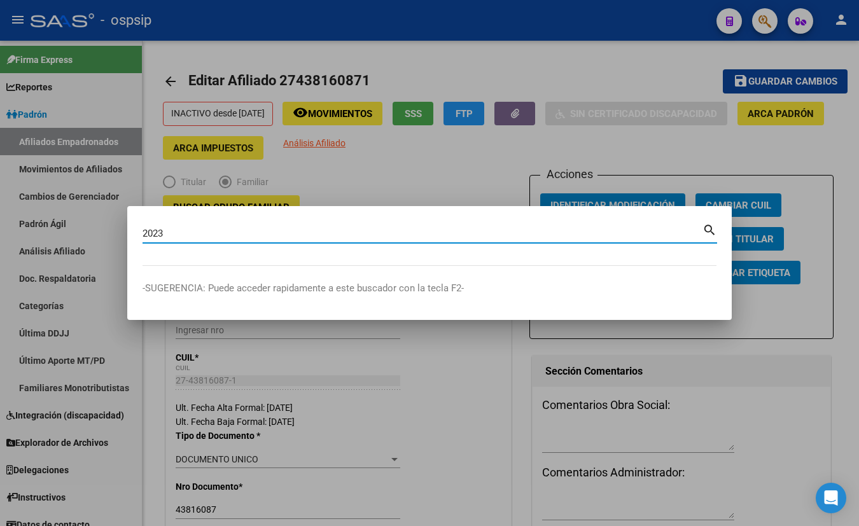
scroll to position [157, 0]
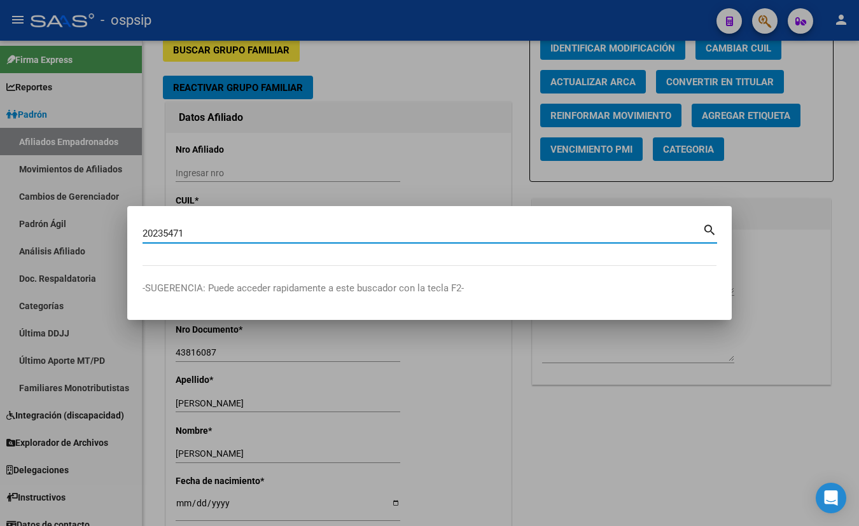
type input "20235471"
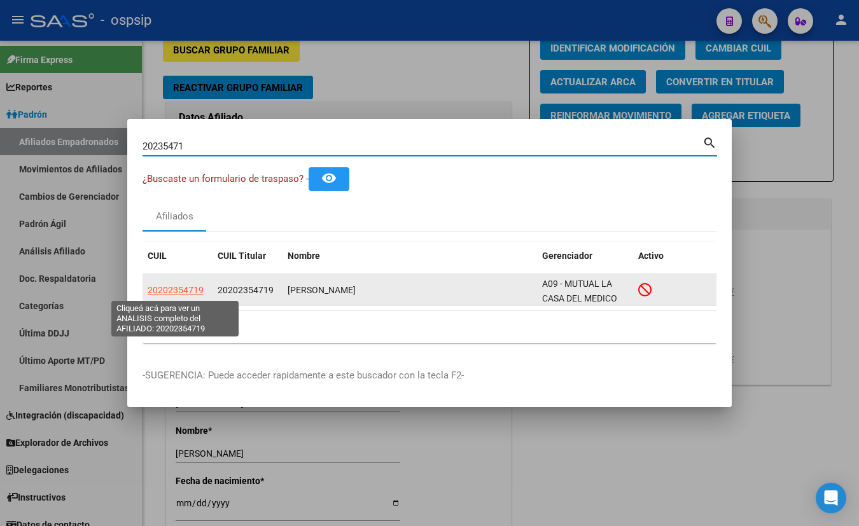
click at [172, 288] on span "20202354719" at bounding box center [176, 290] width 56 height 10
type textarea "20202354719"
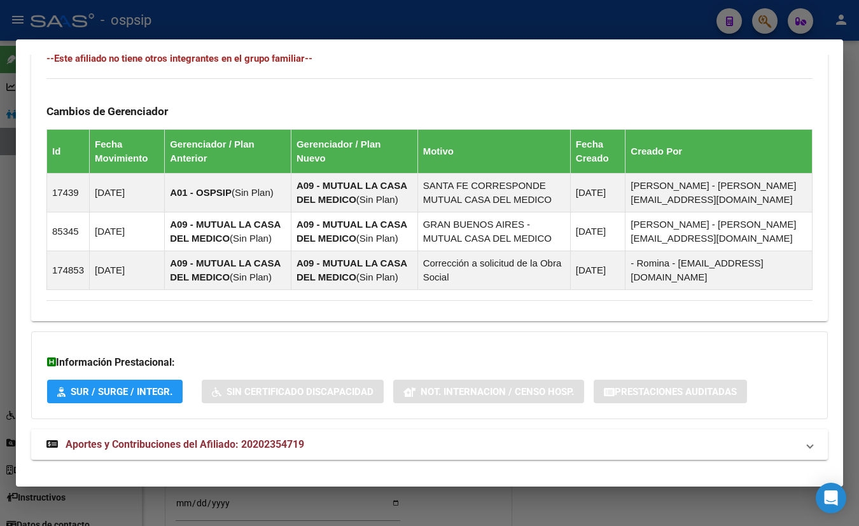
scroll to position [709, 0]
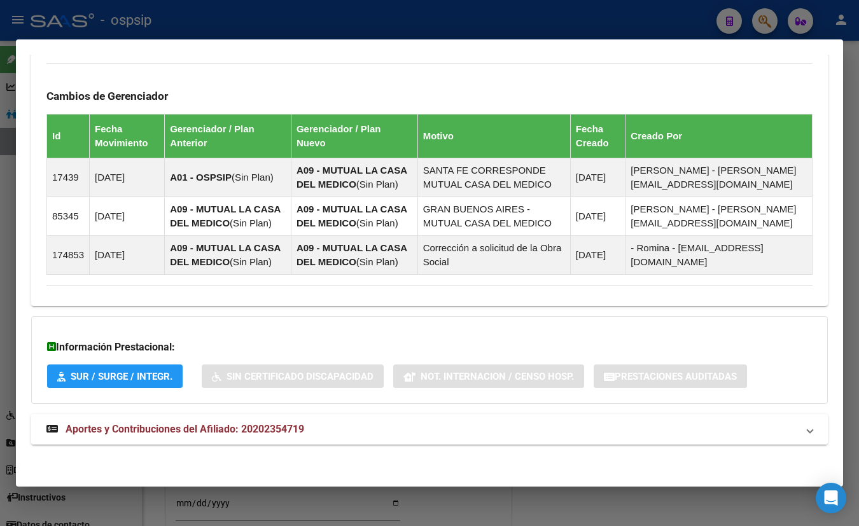
click at [238, 428] on span "Aportes y Contribuciones del Afiliado: 20202354719" at bounding box center [185, 429] width 239 height 12
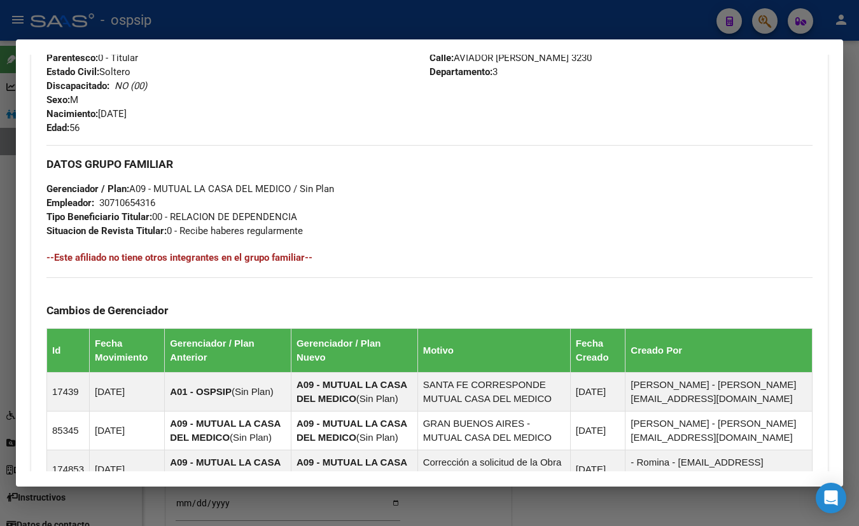
scroll to position [147, 0]
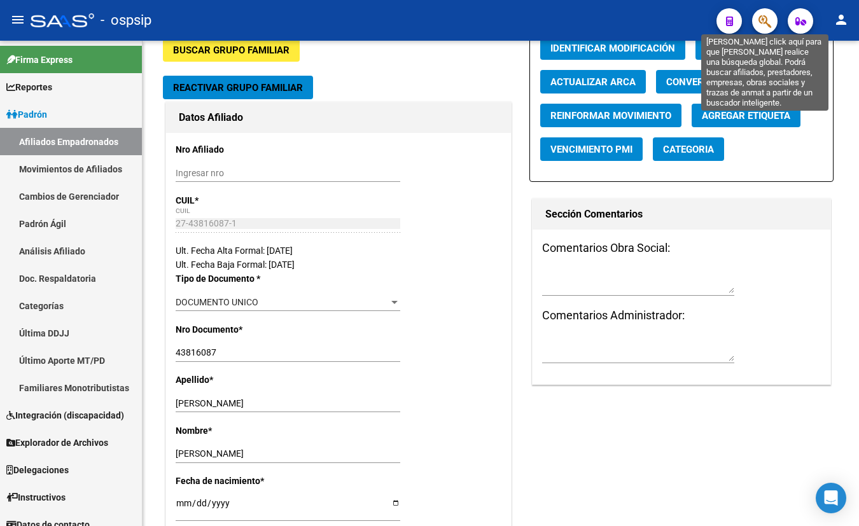
click at [766, 18] on icon "button" at bounding box center [765, 21] width 13 height 15
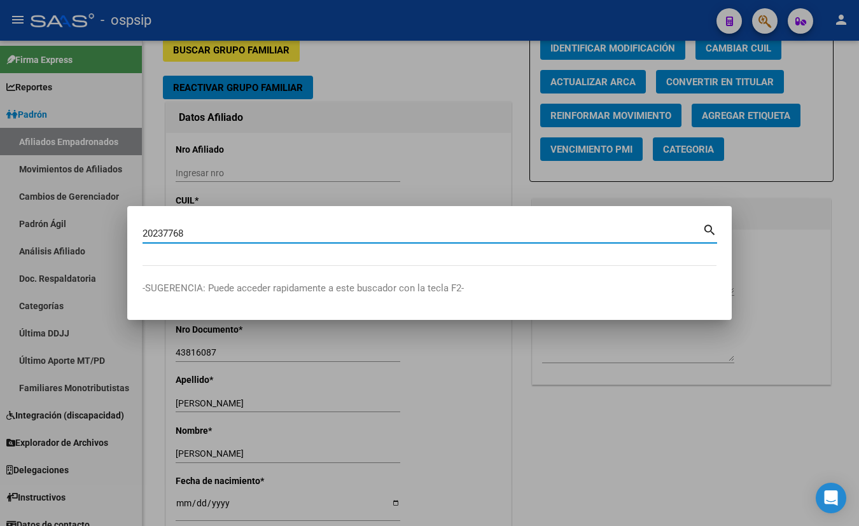
type input "20237768"
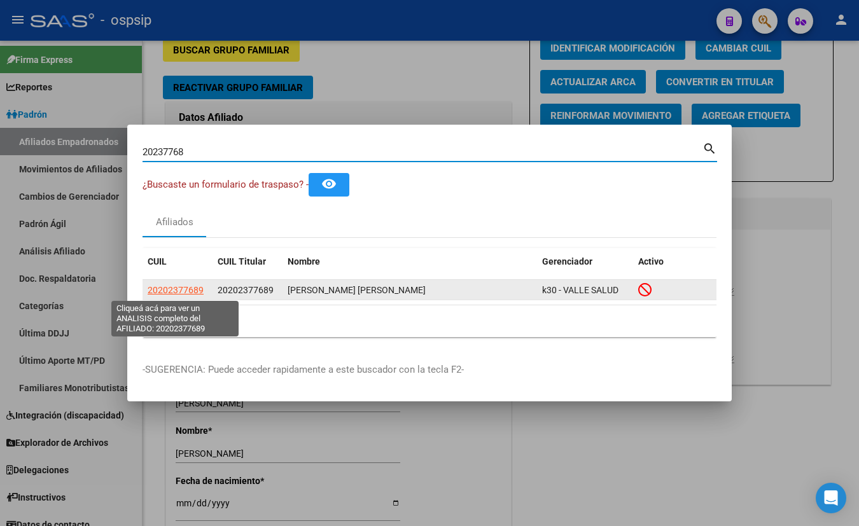
click at [183, 290] on span "20202377689" at bounding box center [176, 290] width 56 height 10
type textarea "20202377689"
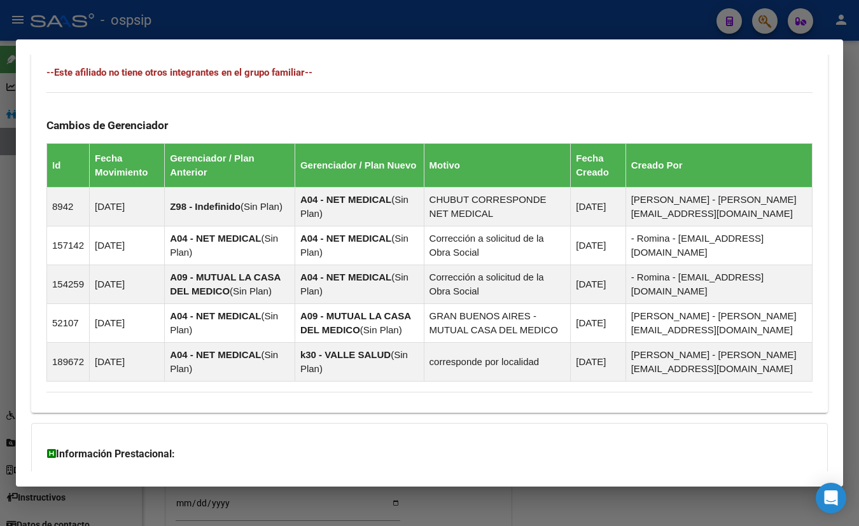
scroll to position [811, 0]
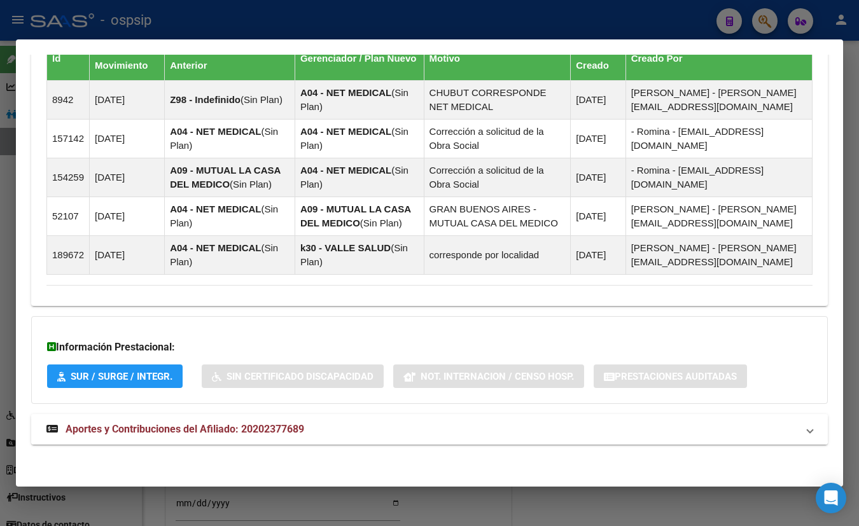
click at [246, 430] on span "Aportes y Contribuciones del Afiliado: 20202377689" at bounding box center [185, 429] width 239 height 12
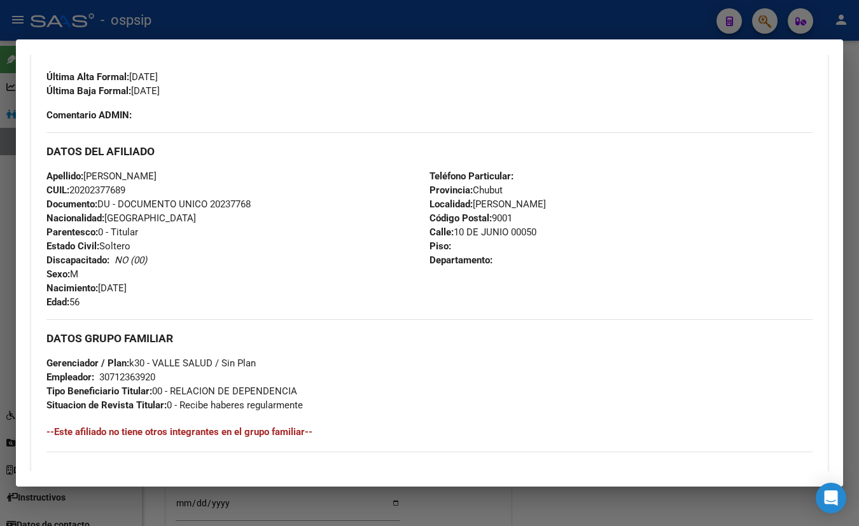
scroll to position [307, 0]
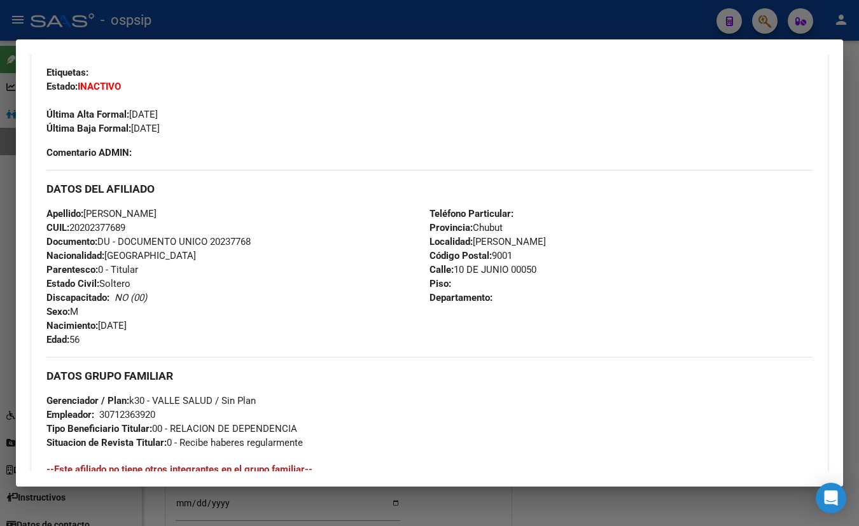
click at [239, 107] on div "Última Alta Formal: 01/09/2022" at bounding box center [429, 108] width 766 height 28
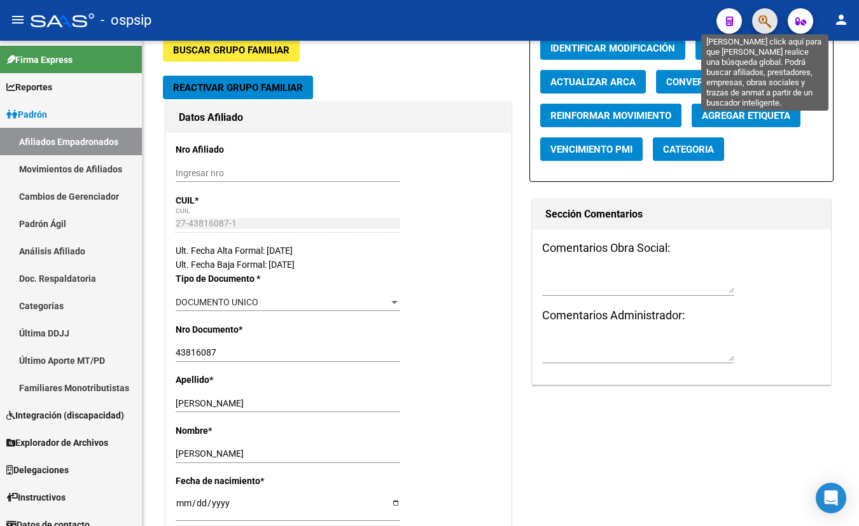
click at [766, 17] on icon "button" at bounding box center [765, 21] width 13 height 15
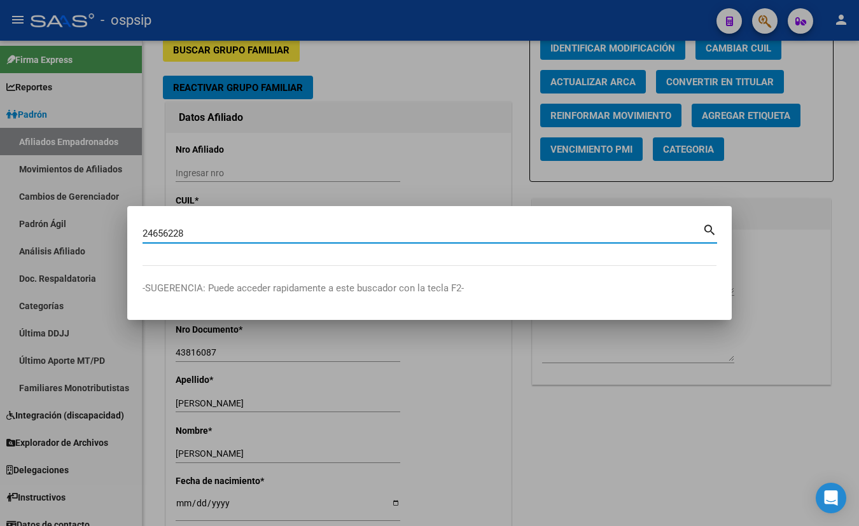
type input "24656228"
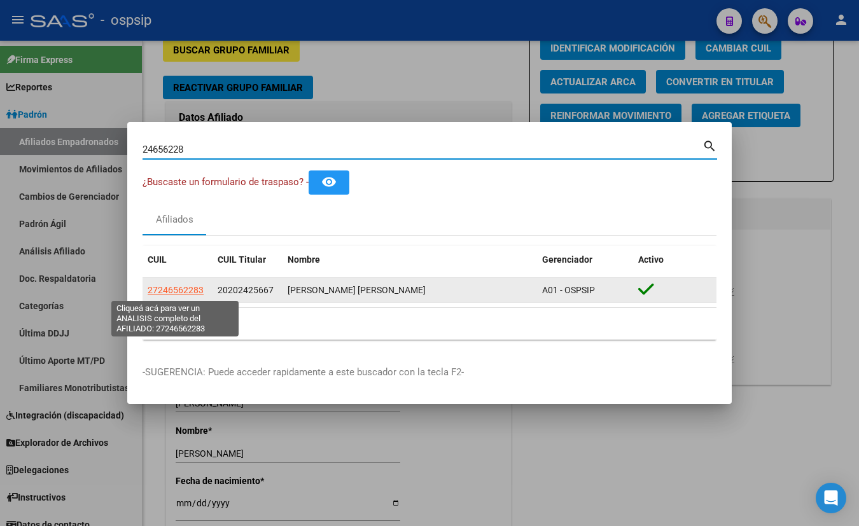
click at [169, 289] on span "27246562283" at bounding box center [176, 290] width 56 height 10
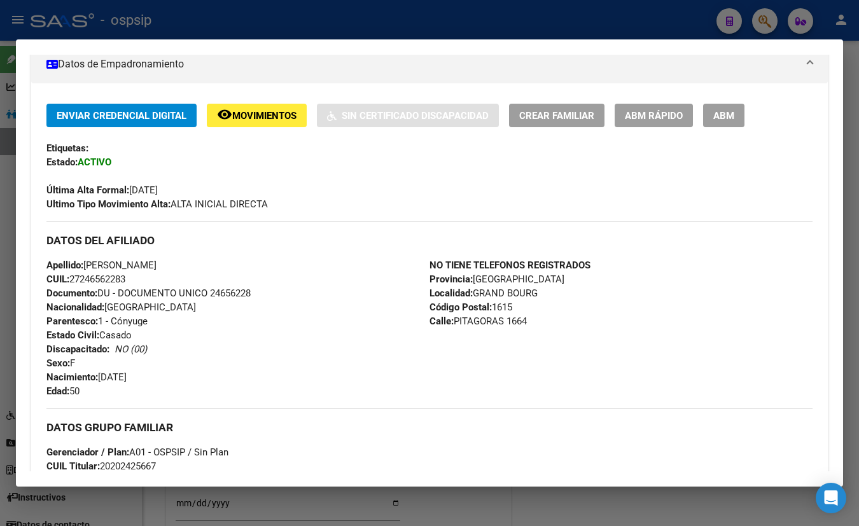
scroll to position [0, 0]
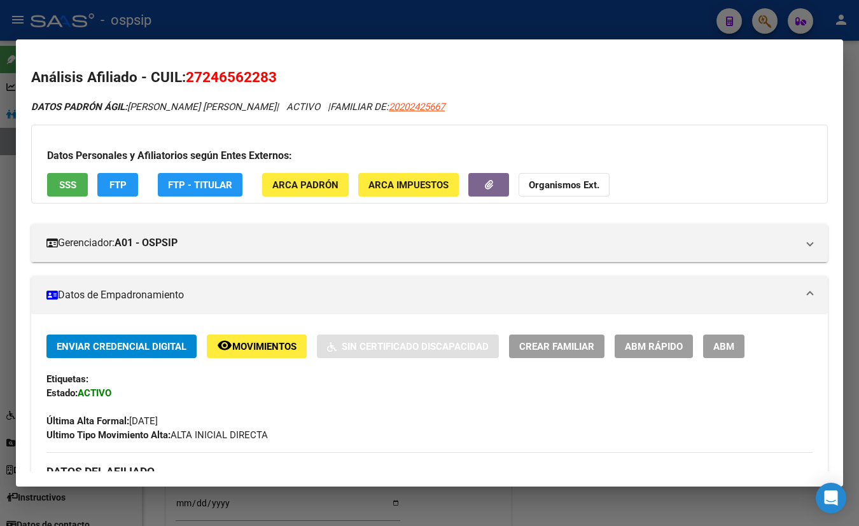
click at [57, 180] on button "SSS" at bounding box center [67, 185] width 41 height 24
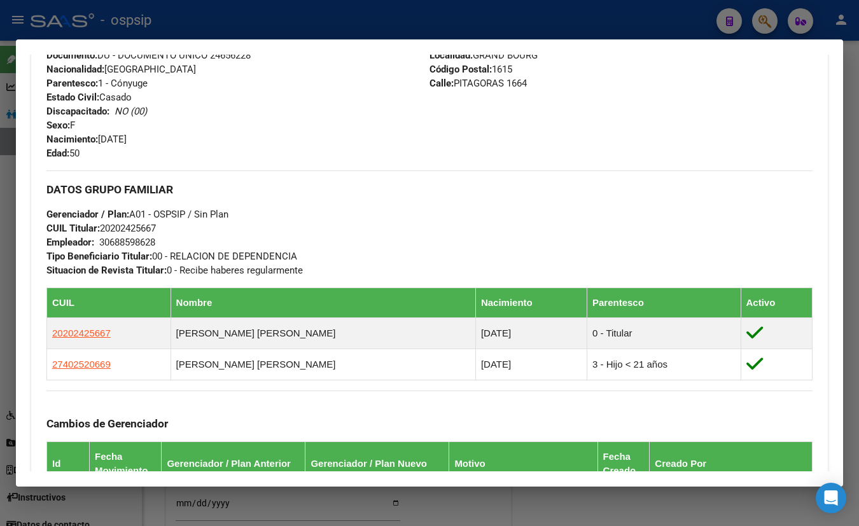
scroll to position [405, 0]
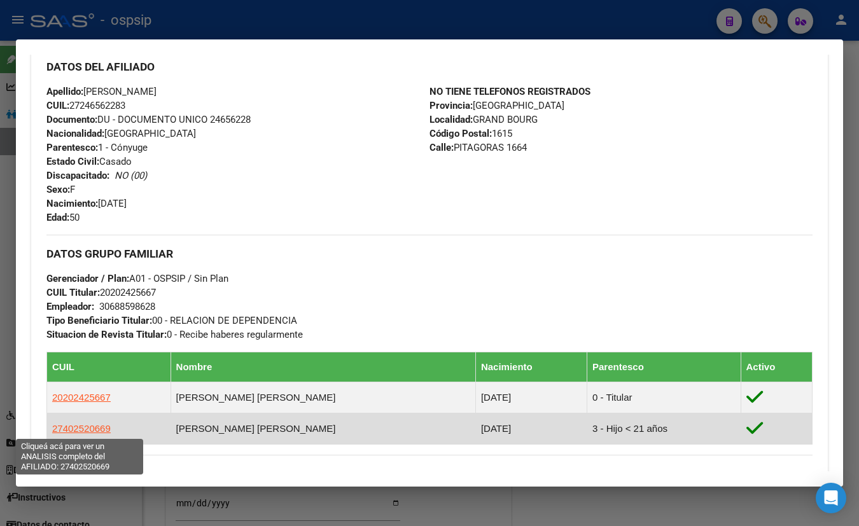
click at [80, 426] on span "27402520669" at bounding box center [81, 428] width 59 height 11
type textarea "27402520669"
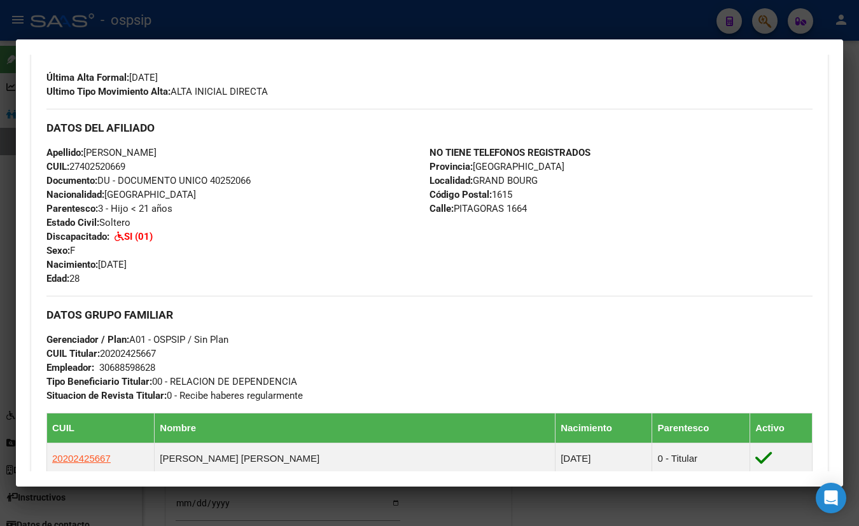
scroll to position [347, 0]
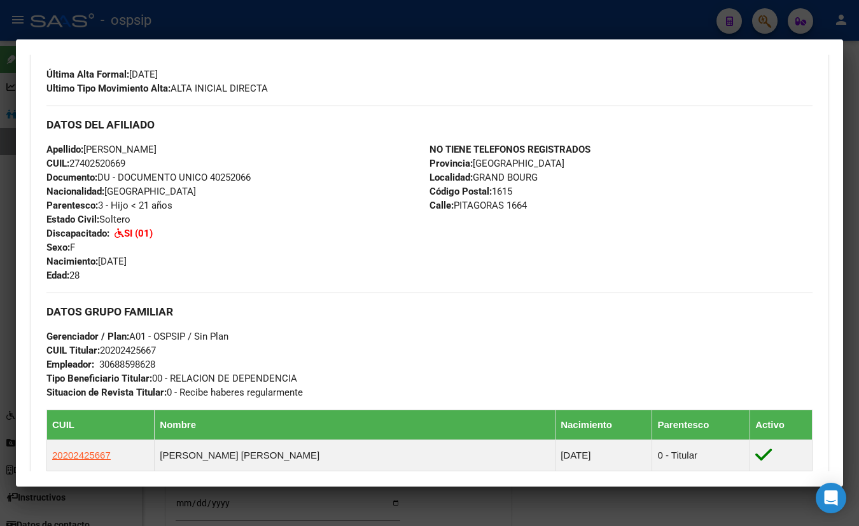
click at [249, 243] on div "Apellido: ROCIO MAGDALENA CARRANZA CUIL: 27402520669 Documento: DU - DOCUMENTO …" at bounding box center [237, 213] width 383 height 140
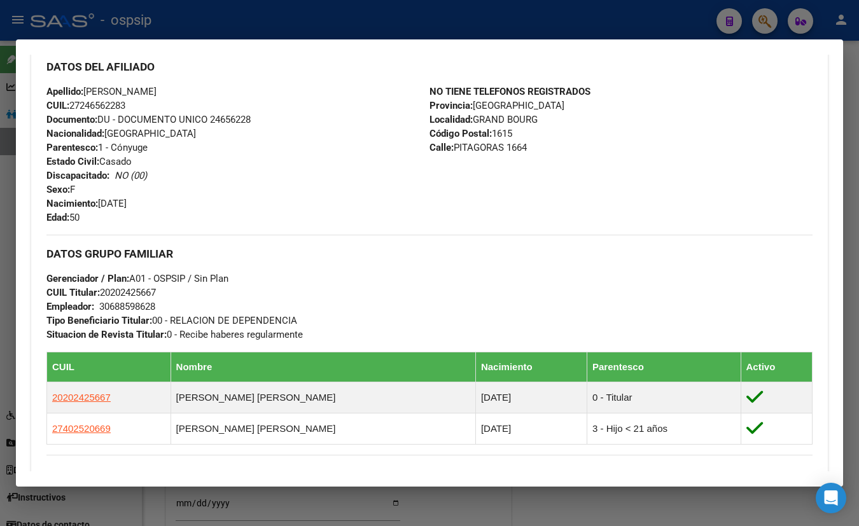
click at [264, 94] on div "Apellido: NORA ELIZABETH UHRIG CUIL: 27246562283 Documento: DU - DOCUMENTO UNIC…" at bounding box center [237, 155] width 383 height 140
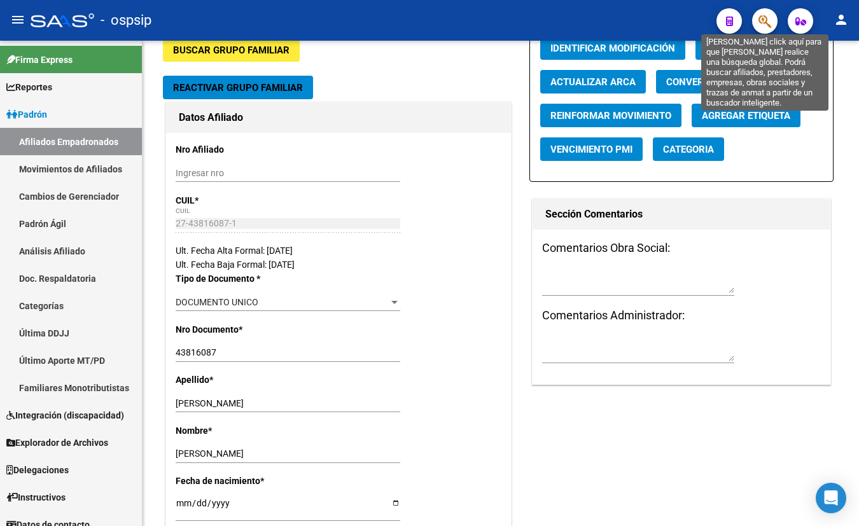
click at [763, 18] on icon "button" at bounding box center [765, 21] width 13 height 15
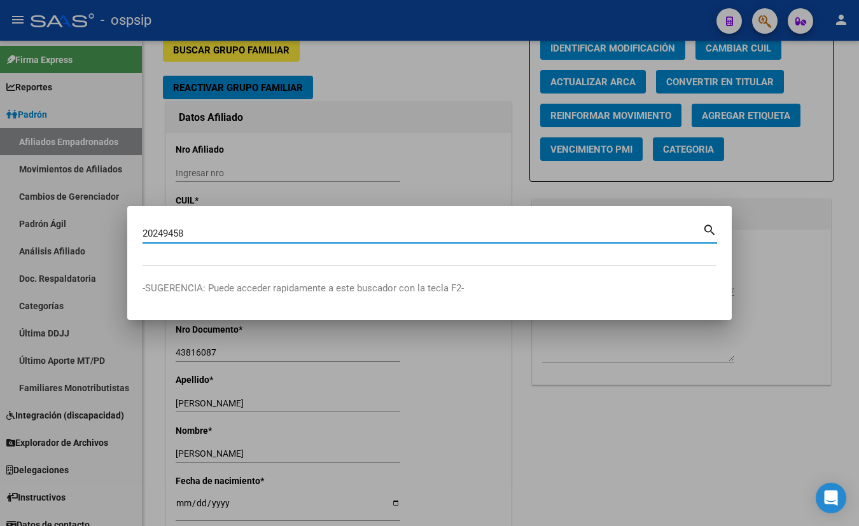
type input "20249458"
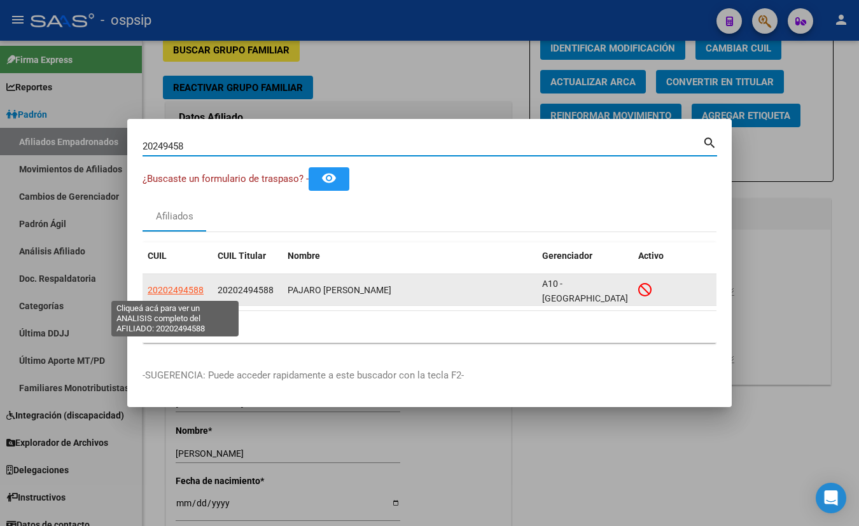
click at [177, 286] on span "20202494588" at bounding box center [176, 290] width 56 height 10
type textarea "20202494588"
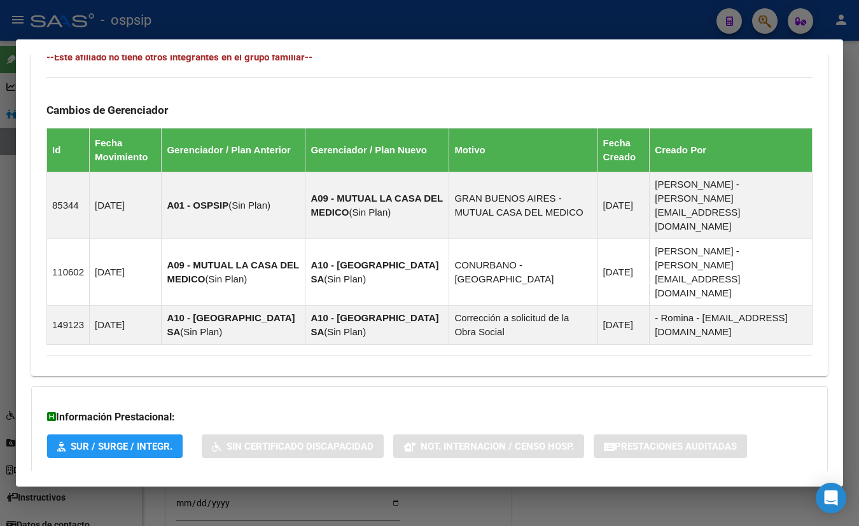
scroll to position [733, 0]
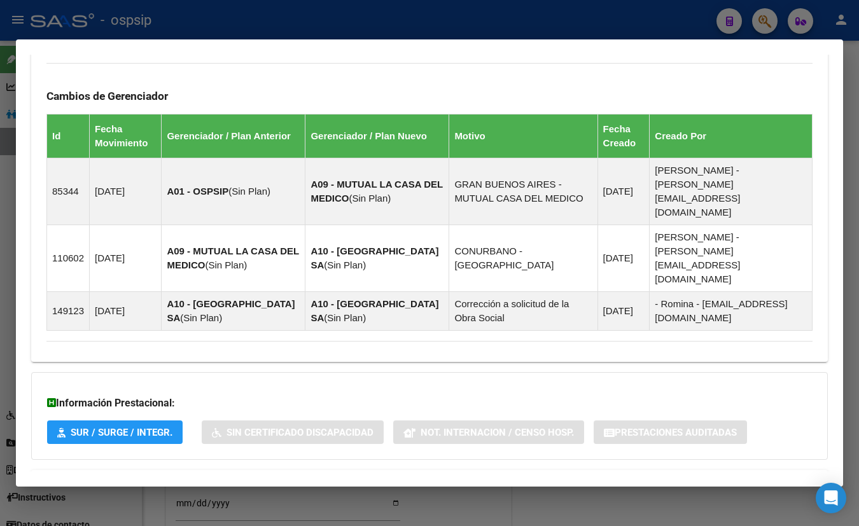
click at [256, 479] on span "Aportes y Contribuciones del Afiliado: 20202494588" at bounding box center [185, 485] width 239 height 12
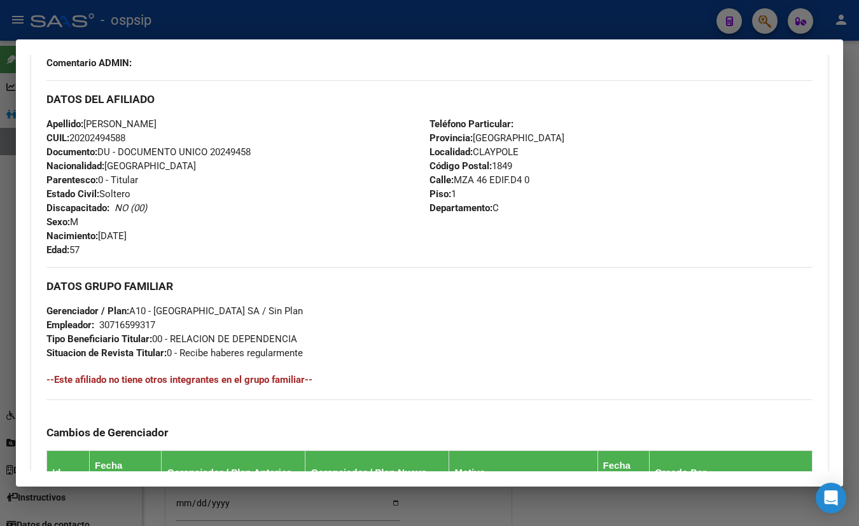
scroll to position [386, 0]
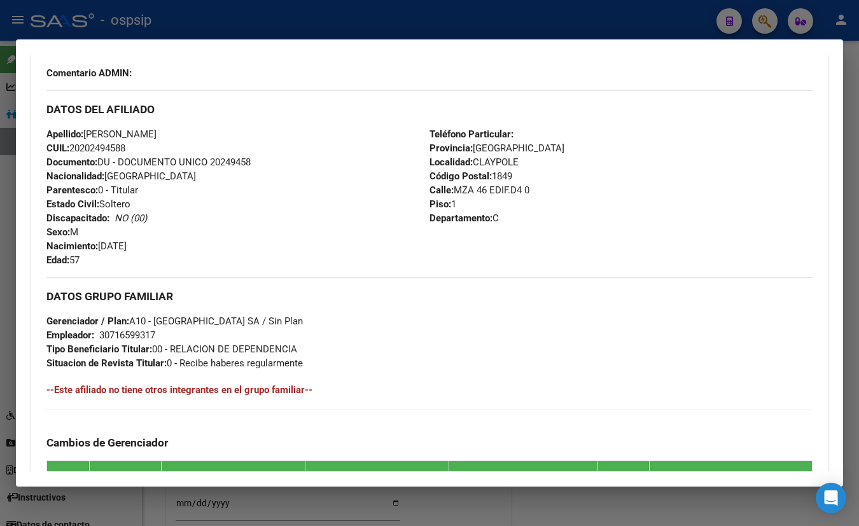
click at [228, 116] on div "DATOS DEL AFILIADO" at bounding box center [429, 108] width 766 height 37
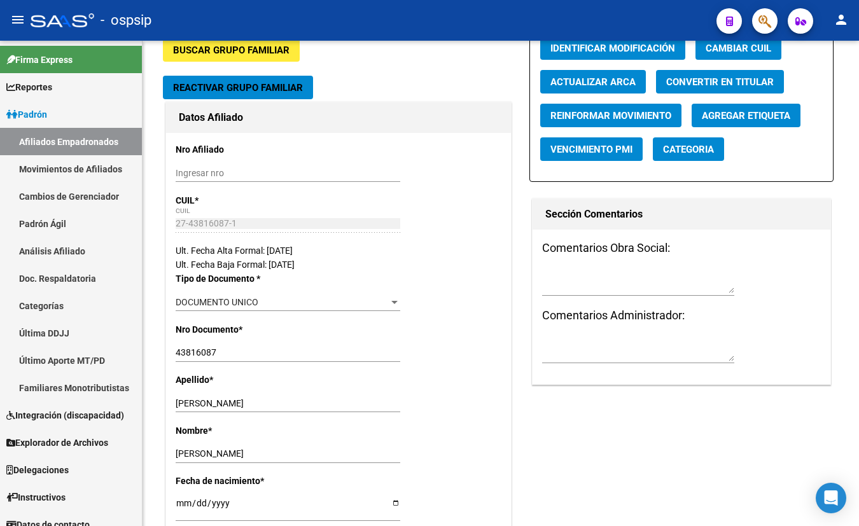
click at [759, 18] on icon "button" at bounding box center [765, 21] width 13 height 15
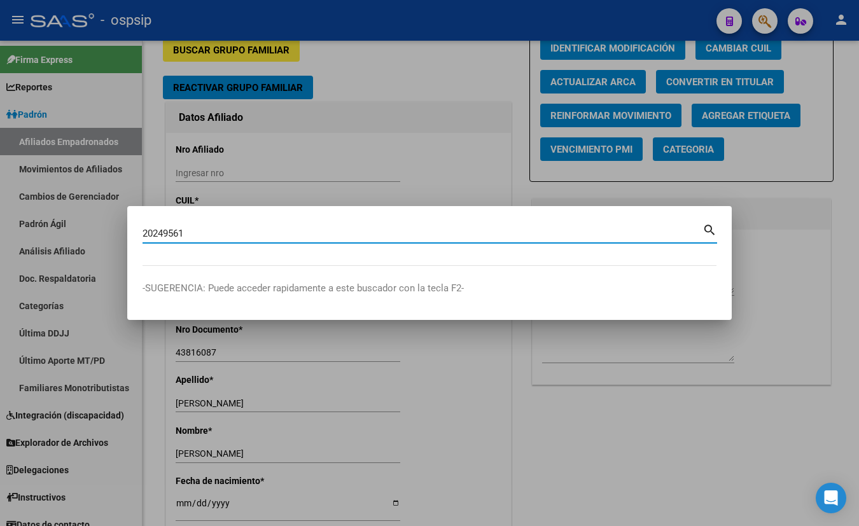
type input "20249561"
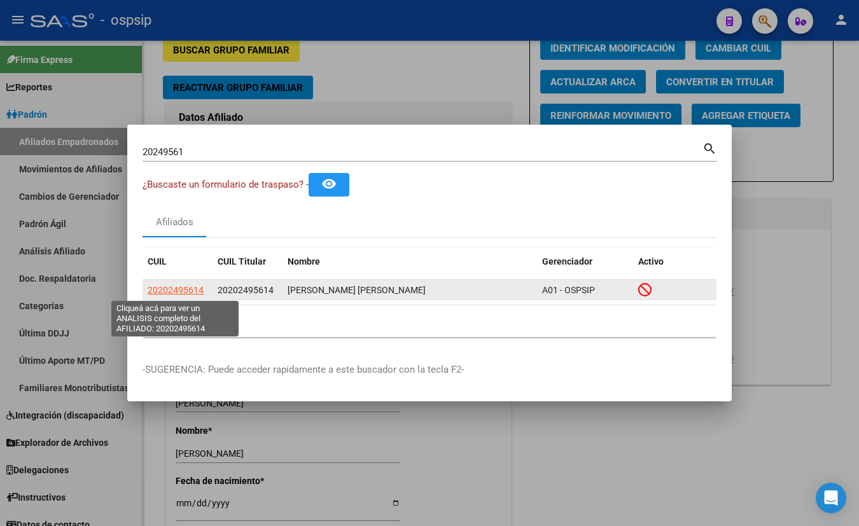
click at [178, 286] on span "20202495614" at bounding box center [176, 290] width 56 height 10
type textarea "20202495614"
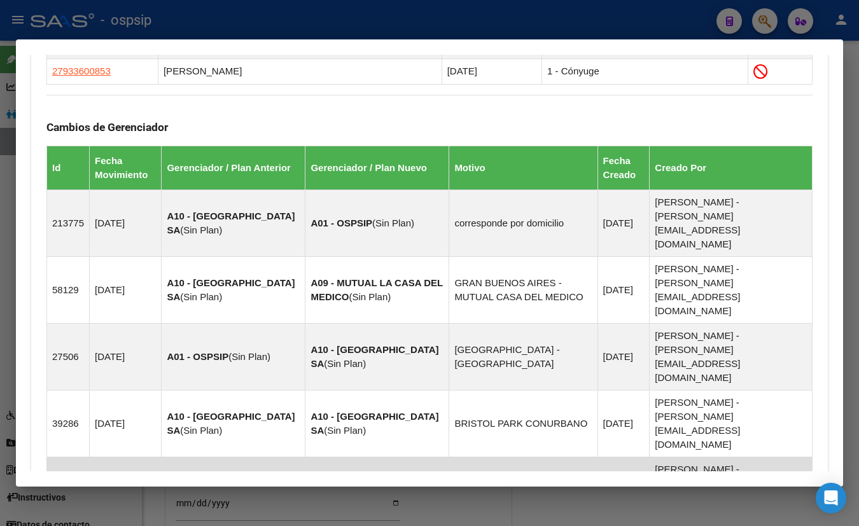
scroll to position [913, 0]
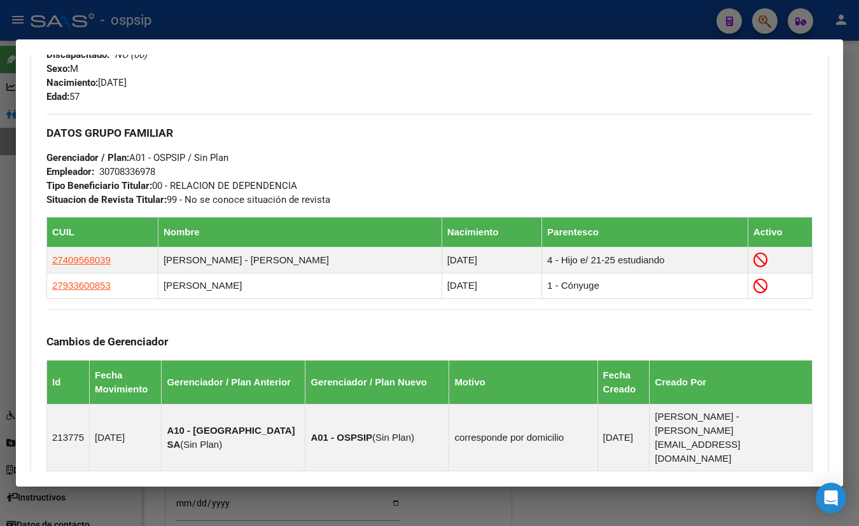
scroll to position [554, 0]
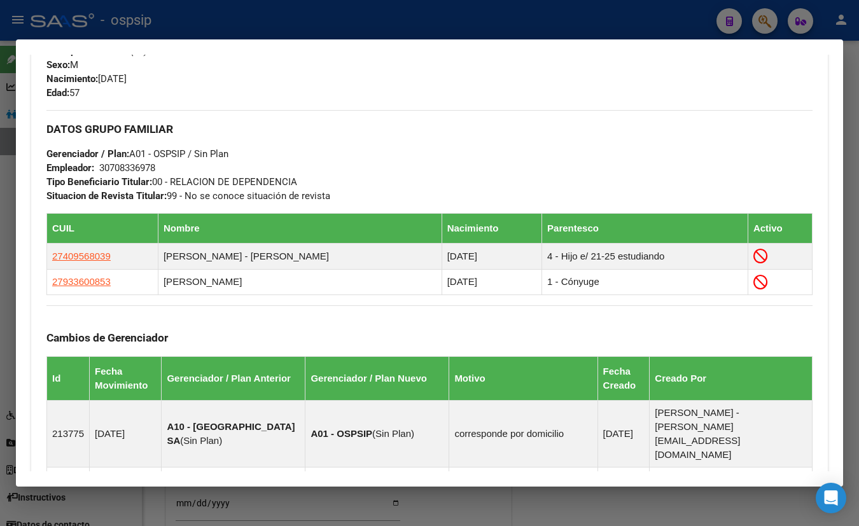
click at [250, 129] on h3 "DATOS GRUPO FAMILIAR" at bounding box center [429, 129] width 766 height 14
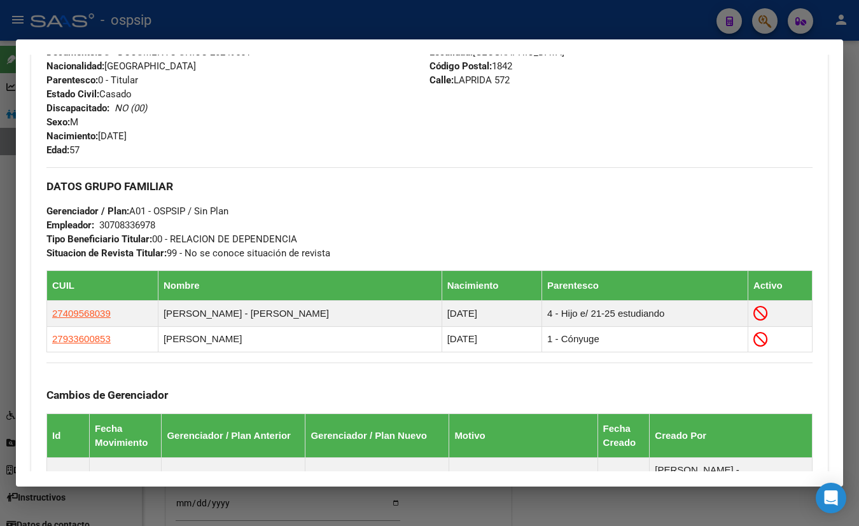
scroll to position [439, 0]
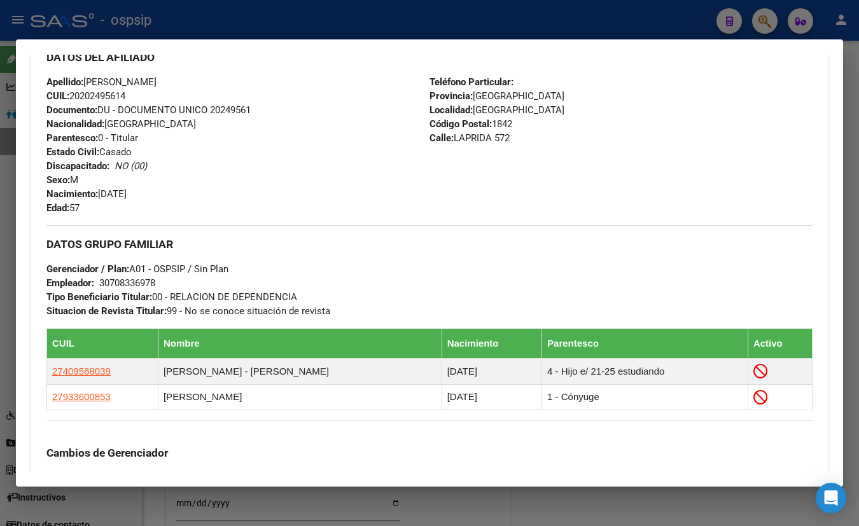
click at [356, 83] on div "Apellido: NESTOR ABEL CASTRO CUIL: 20202495614 Documento: DU - DOCUMENTO UNICO …" at bounding box center [237, 145] width 383 height 140
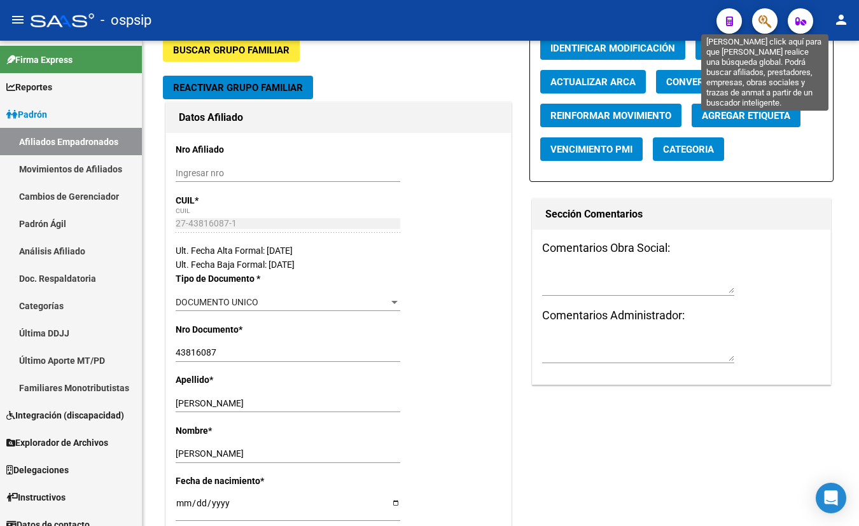
click at [769, 18] on icon "button" at bounding box center [765, 21] width 13 height 15
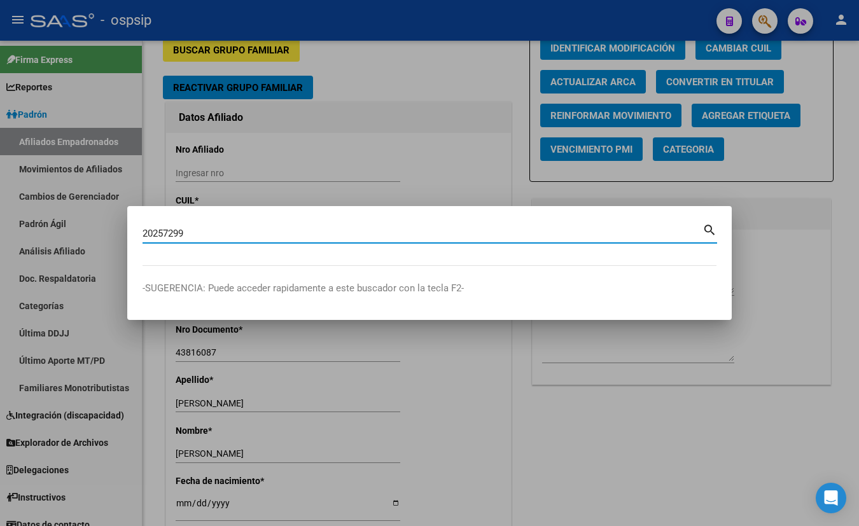
type input "20257299"
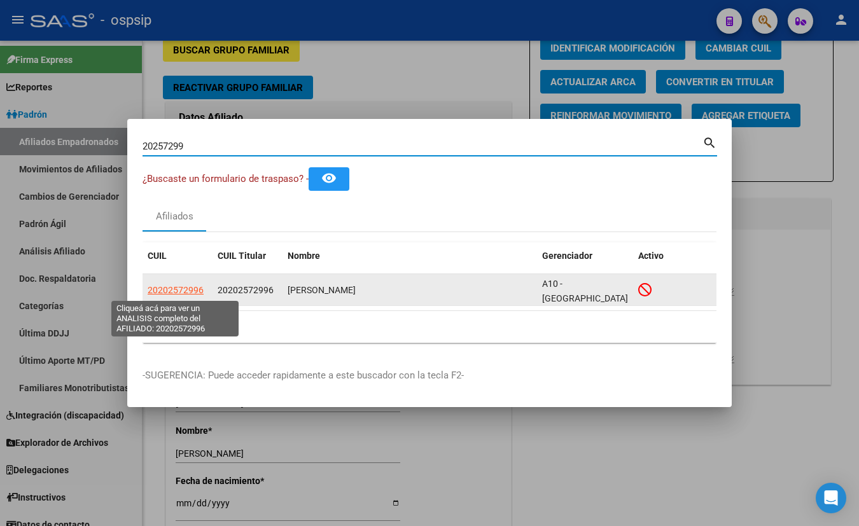
click at [172, 289] on span "20202572996" at bounding box center [176, 290] width 56 height 10
type textarea "20202572996"
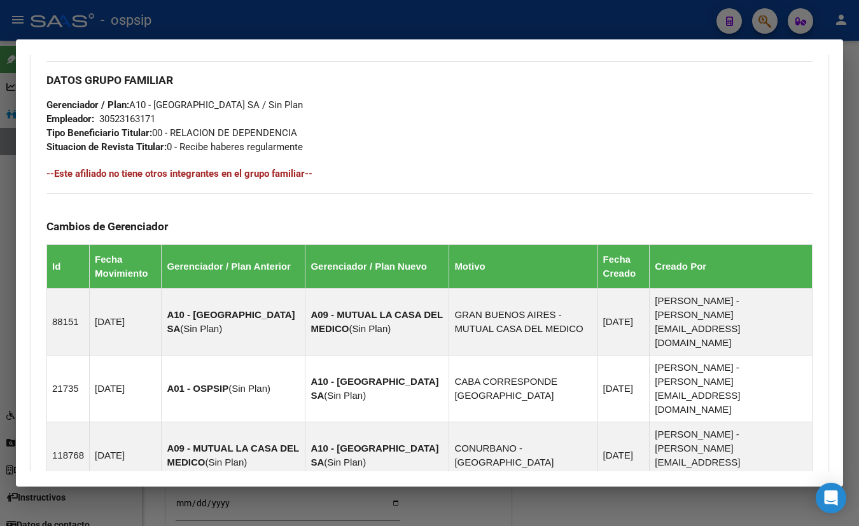
scroll to position [748, 0]
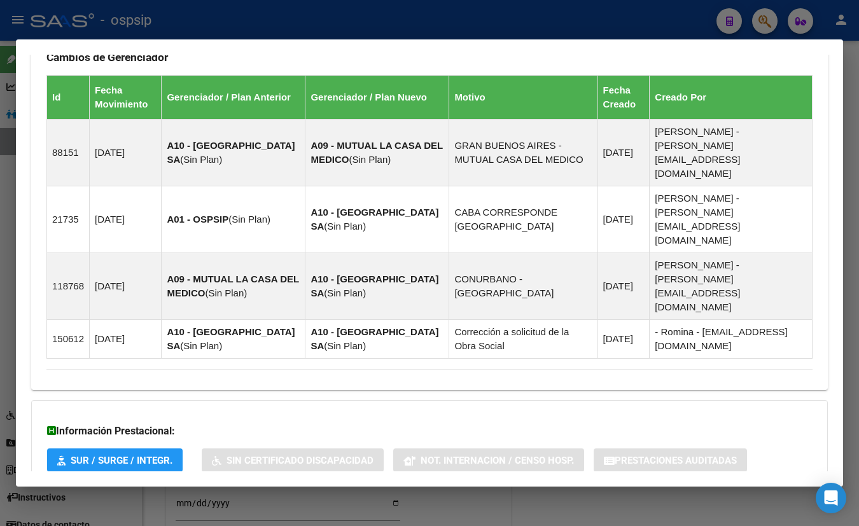
drag, startPoint x: 264, startPoint y: 429, endPoint x: 286, endPoint y: 413, distance: 26.9
click at [263, 507] on span "Aportes y Contribuciones del Afiliado: 20202572996" at bounding box center [185, 513] width 239 height 12
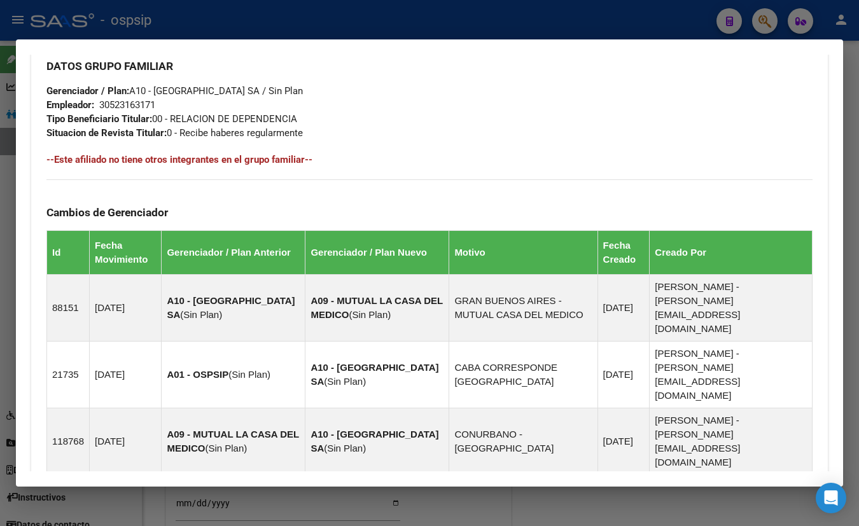
scroll to position [314, 0]
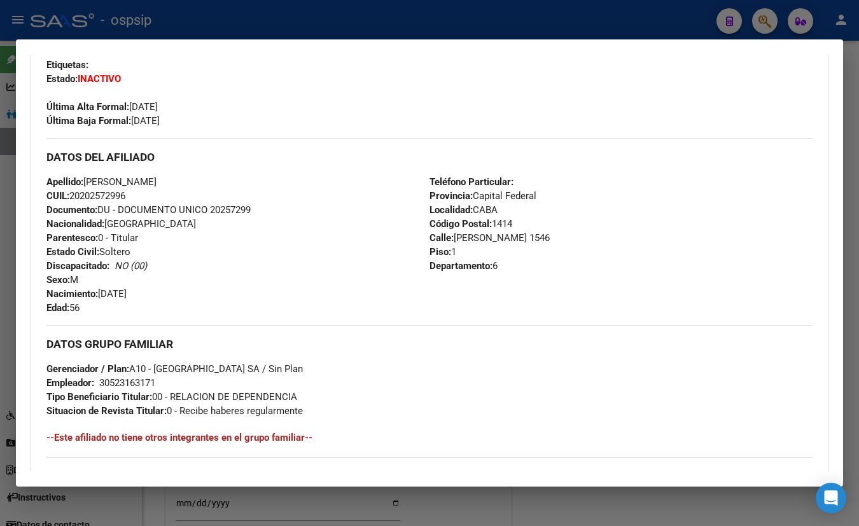
drag, startPoint x: 234, startPoint y: 81, endPoint x: 259, endPoint y: 121, distance: 46.6
click at [235, 82] on div "Enviar Credencial Digital remove_red_eye Movimientos Sin Certificado Discapacid…" at bounding box center [429, 74] width 766 height 108
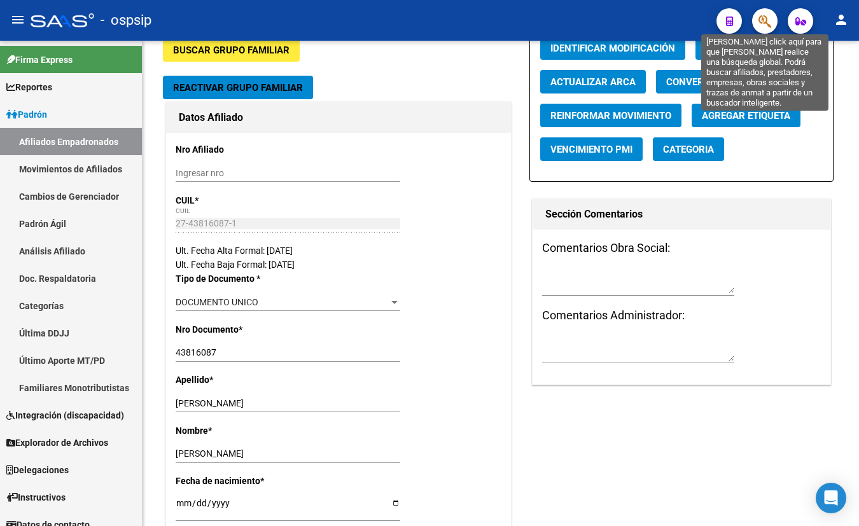
click at [762, 18] on icon "button" at bounding box center [765, 21] width 13 height 15
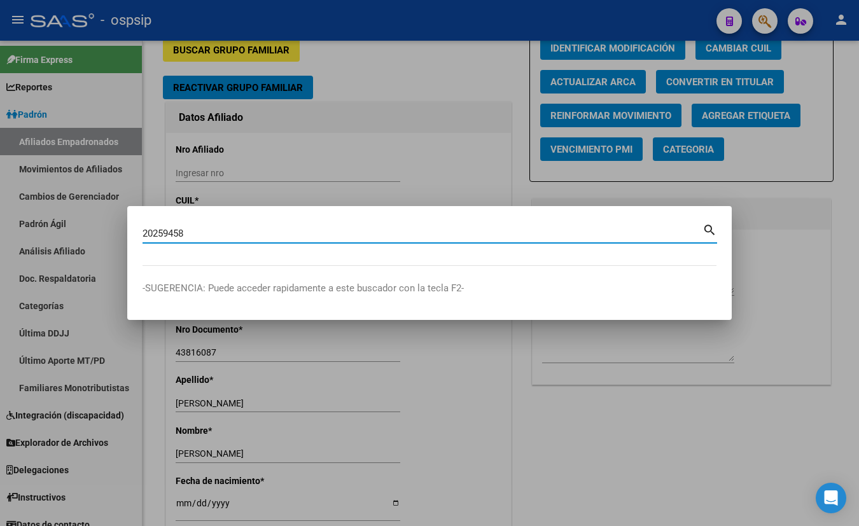
type input "20259458"
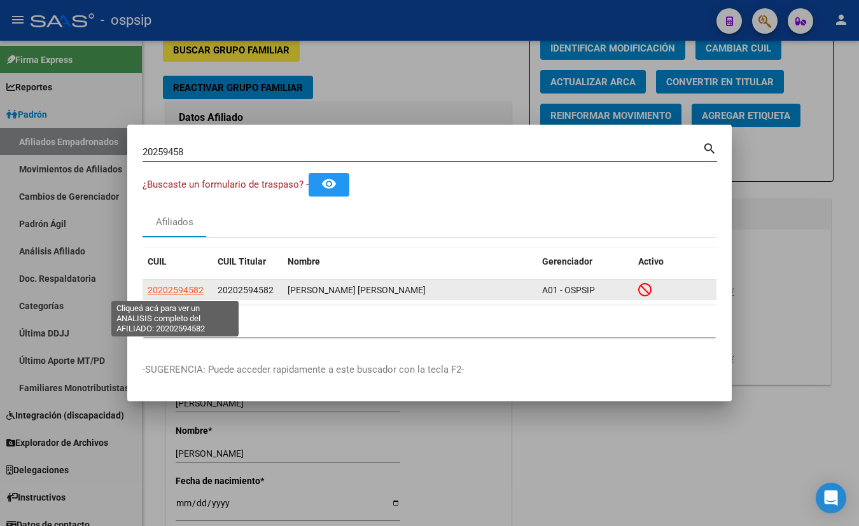
click at [172, 287] on span "20202594582" at bounding box center [176, 290] width 56 height 10
type textarea "20202594582"
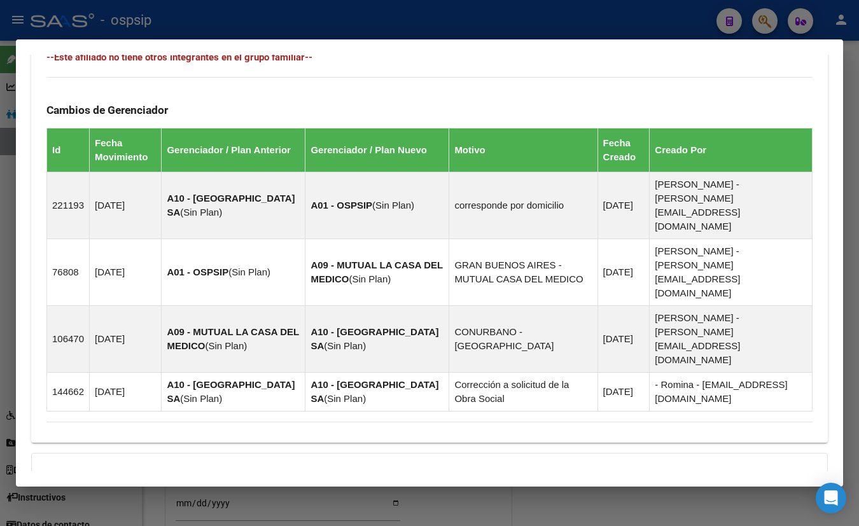
scroll to position [748, 0]
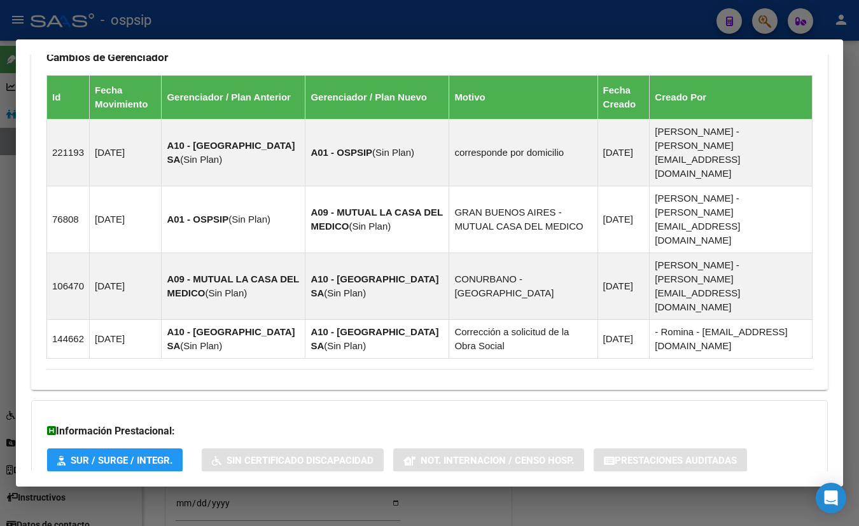
click at [265, 507] on span "Aportes y Contribuciones del Afiliado: 20202594582" at bounding box center [185, 513] width 239 height 12
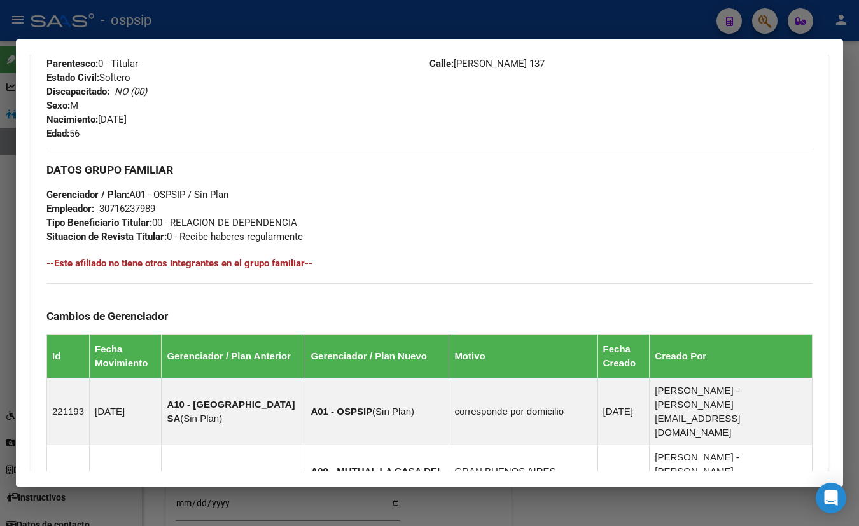
scroll to position [314, 0]
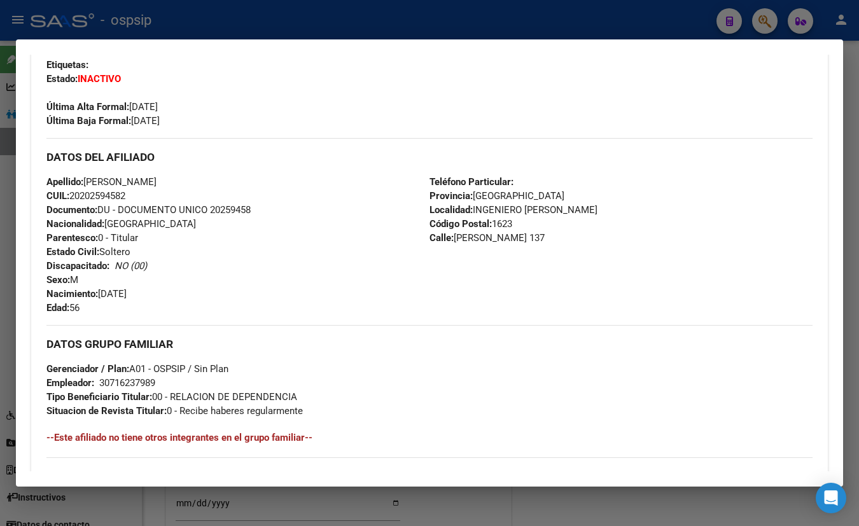
drag, startPoint x: 220, startPoint y: 102, endPoint x: 227, endPoint y: 104, distance: 7.1
click at [220, 102] on div "Última Alta Formal: 01/05/2022" at bounding box center [429, 100] width 766 height 28
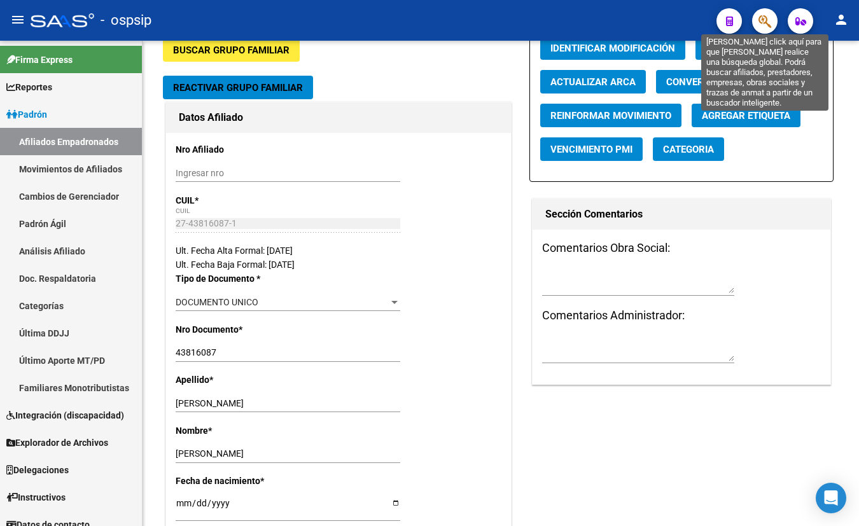
click at [769, 18] on icon "button" at bounding box center [765, 21] width 13 height 15
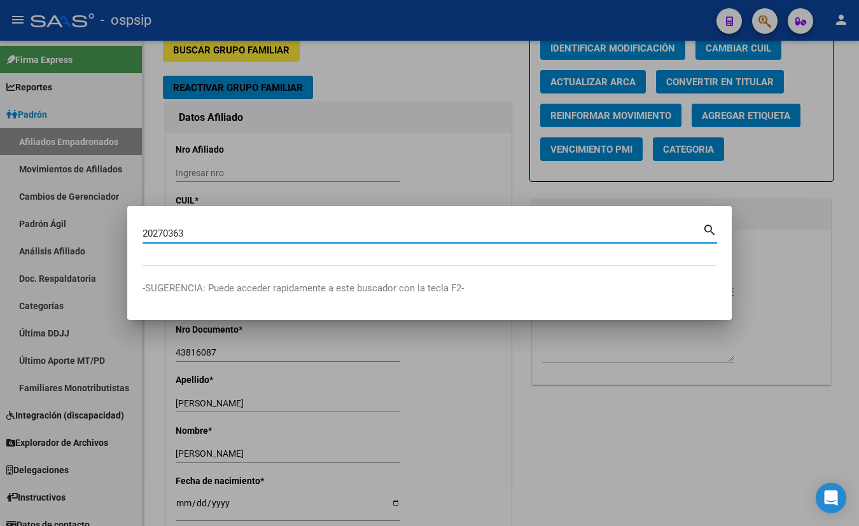
type input "20270363"
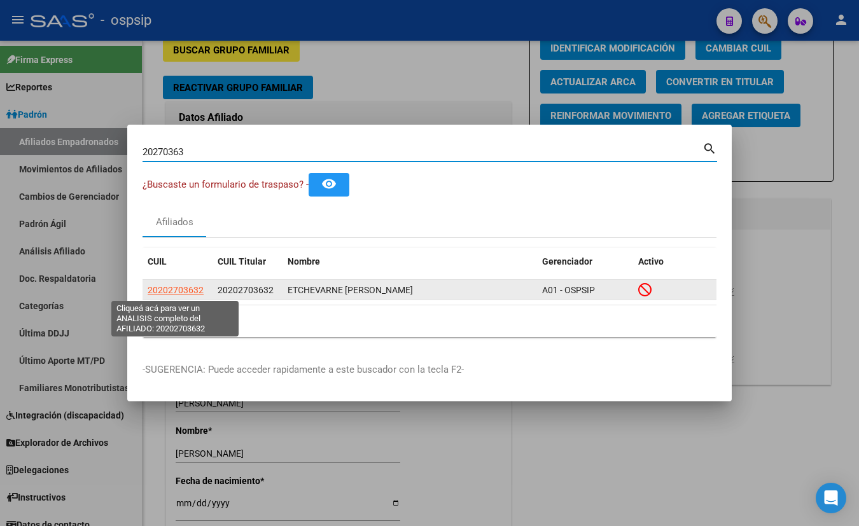
click at [167, 288] on span "20202703632" at bounding box center [176, 290] width 56 height 10
type textarea "20202703632"
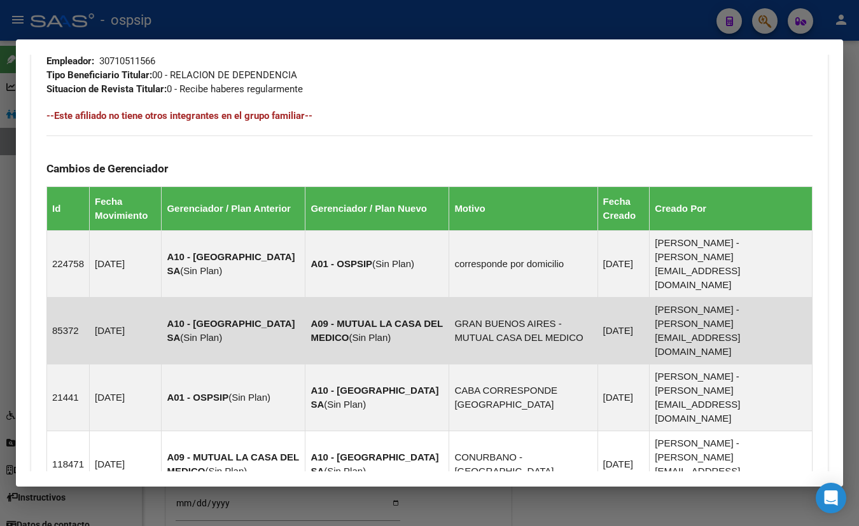
scroll to position [787, 0]
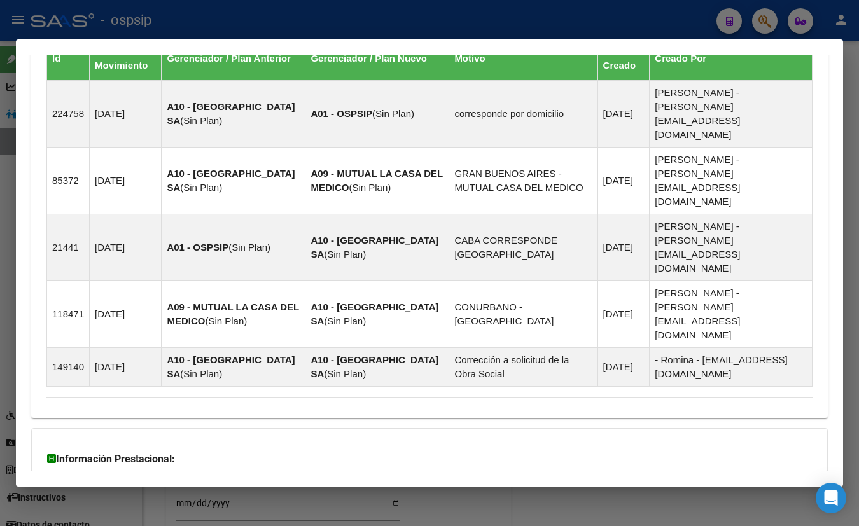
drag, startPoint x: 260, startPoint y: 432, endPoint x: 272, endPoint y: 430, distance: 12.2
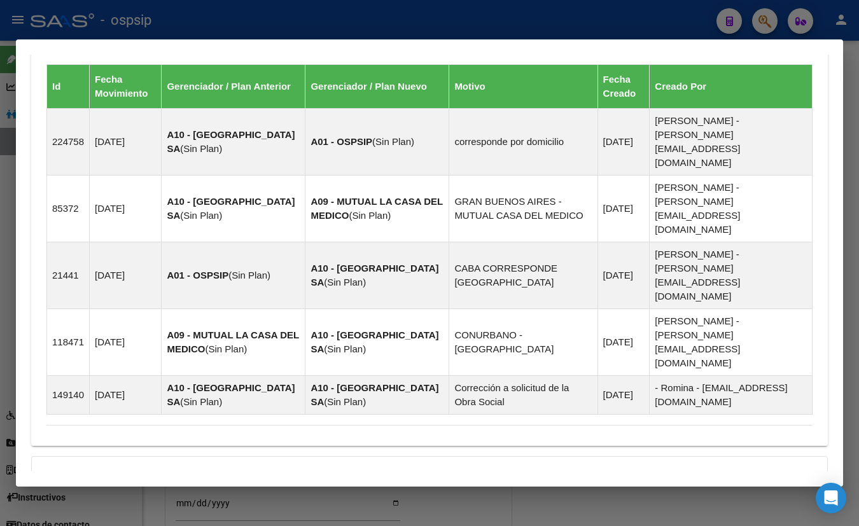
scroll to position [1048, 0]
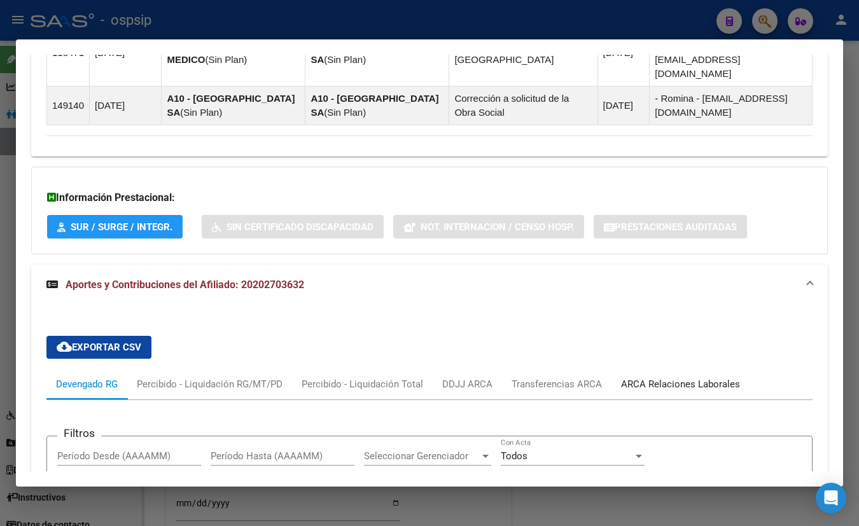
click at [664, 377] on div "ARCA Relaciones Laborales" at bounding box center [680, 384] width 119 height 14
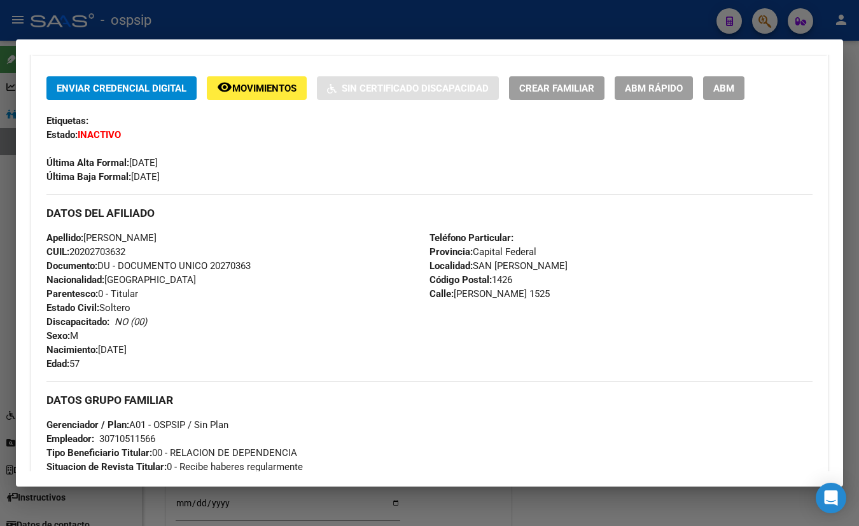
scroll to position [238, 0]
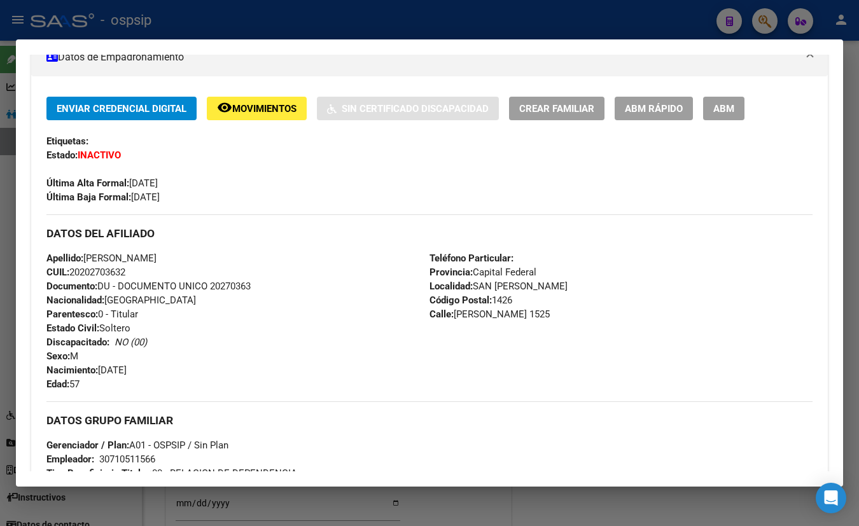
click at [226, 84] on div "Enviar Credencial Digital remove_red_eye Movimientos Sin Certificado Discapacid…" at bounding box center [429, 521] width 797 height 890
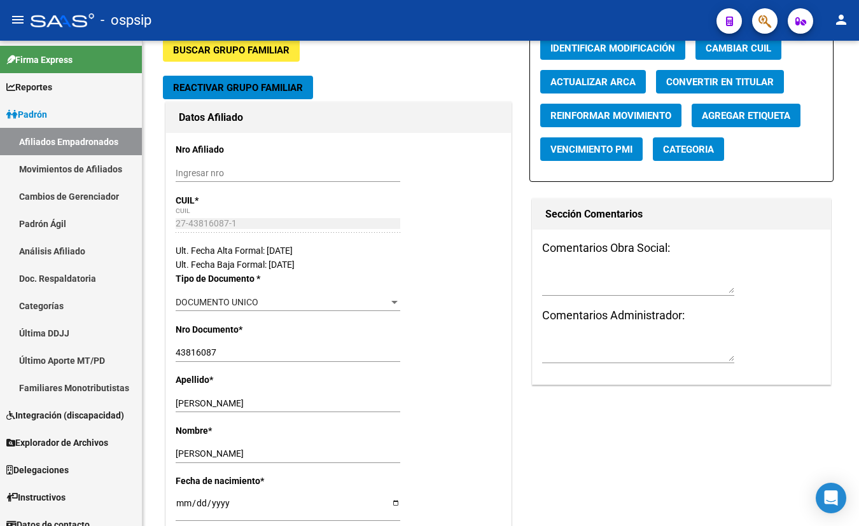
click at [764, 13] on span "button" at bounding box center [765, 21] width 13 height 26
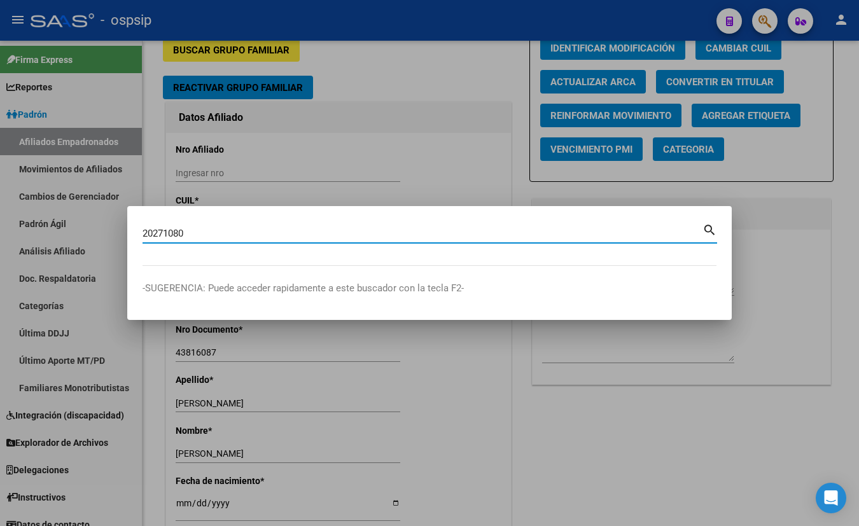
type input "20271080"
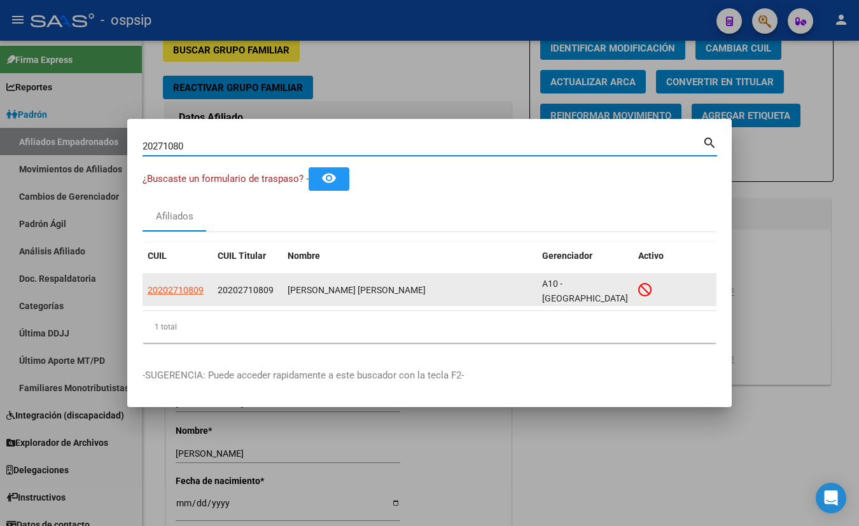
click at [162, 289] on span "20202710809" at bounding box center [176, 290] width 56 height 10
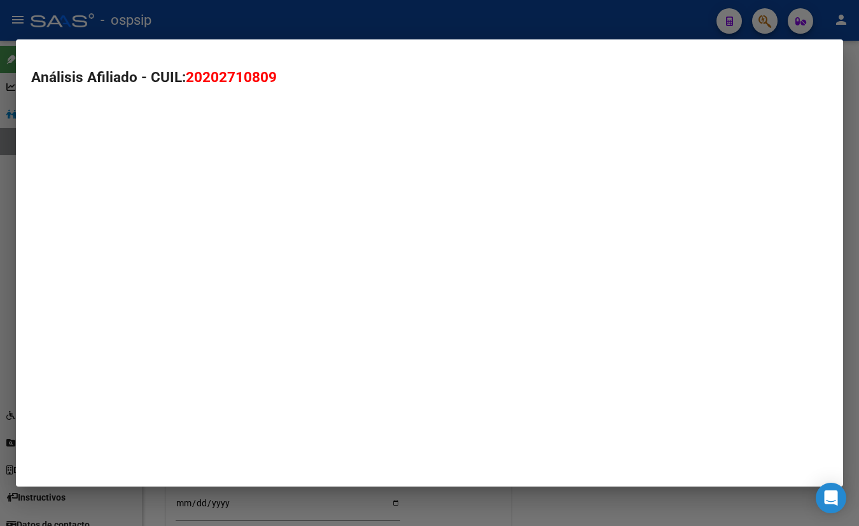
type textarea "20202710809"
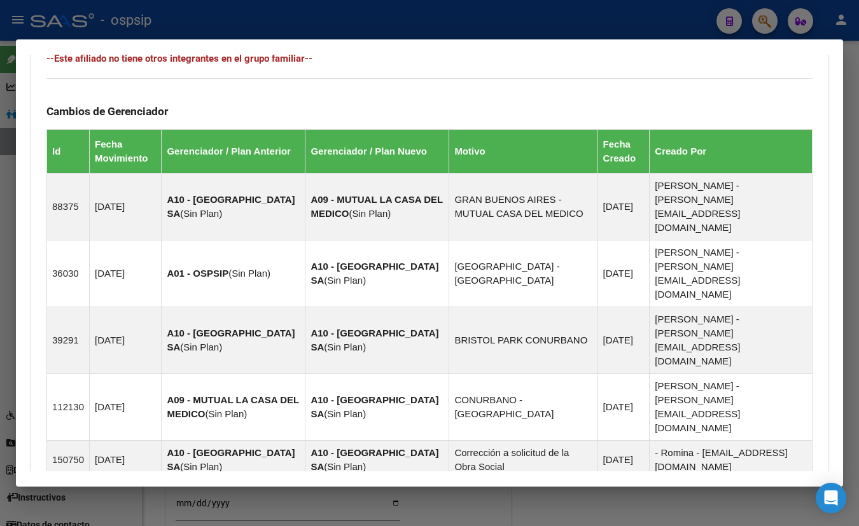
scroll to position [787, 0]
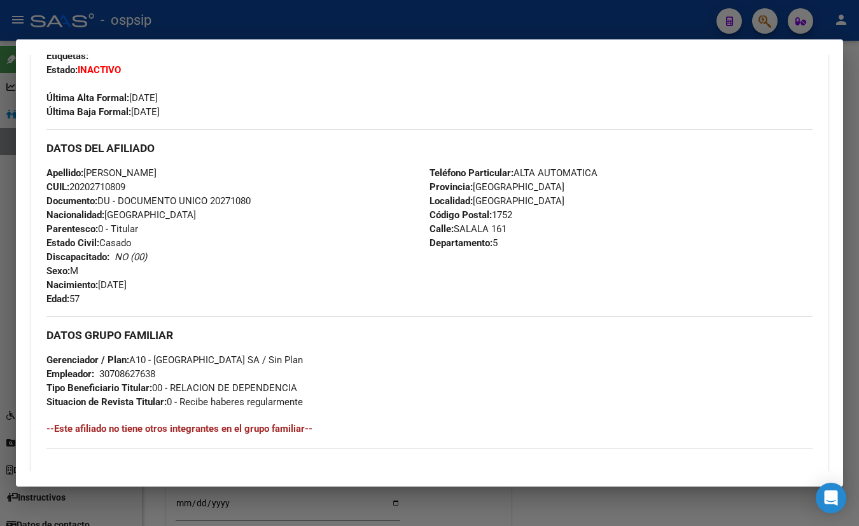
scroll to position [296, 0]
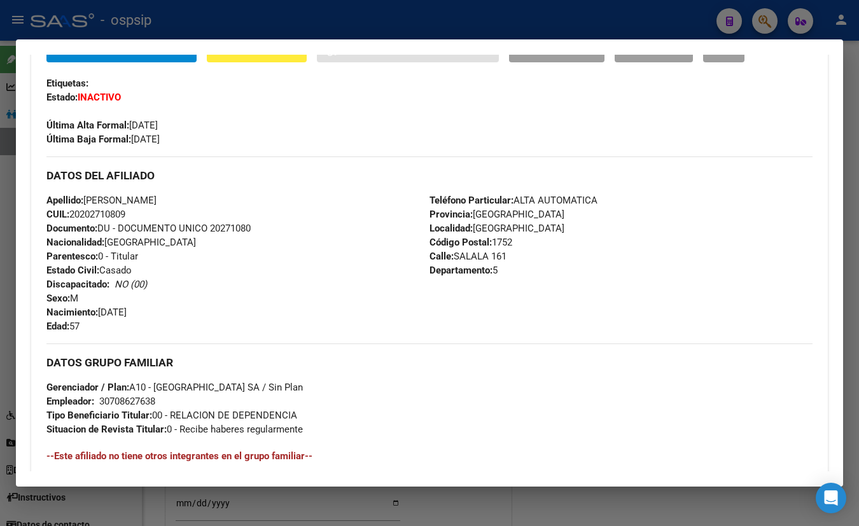
click at [230, 127] on div "Última Alta Formal: 01/08/2008" at bounding box center [429, 118] width 766 height 28
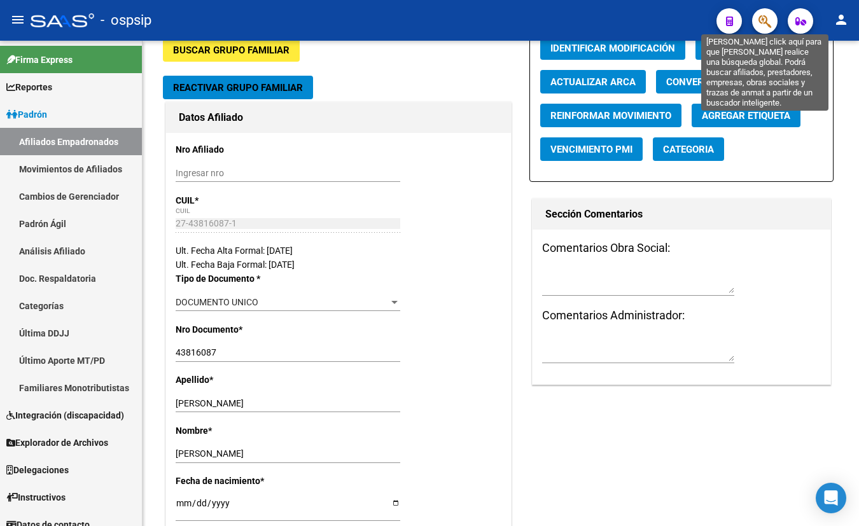
click at [761, 15] on icon "button" at bounding box center [765, 21] width 13 height 15
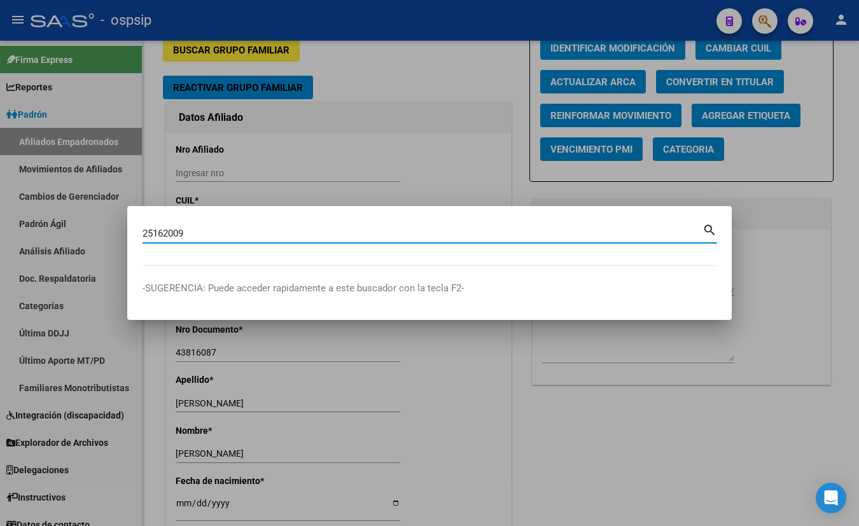
type input "25162009"
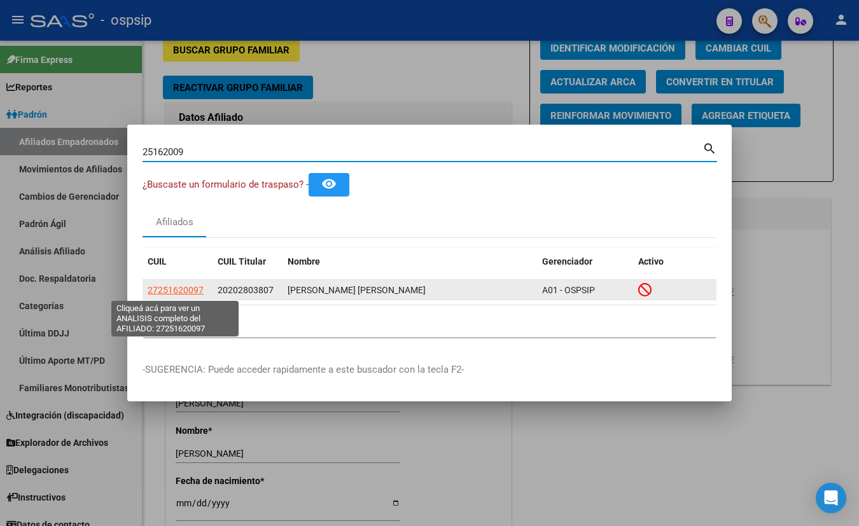
click at [176, 288] on span "27251620097" at bounding box center [176, 290] width 56 height 10
type textarea "27251620097"
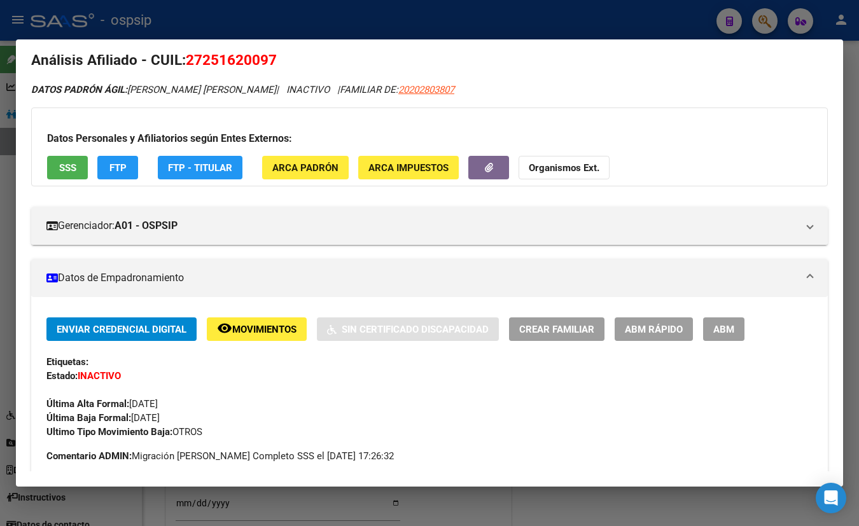
scroll to position [0, 0]
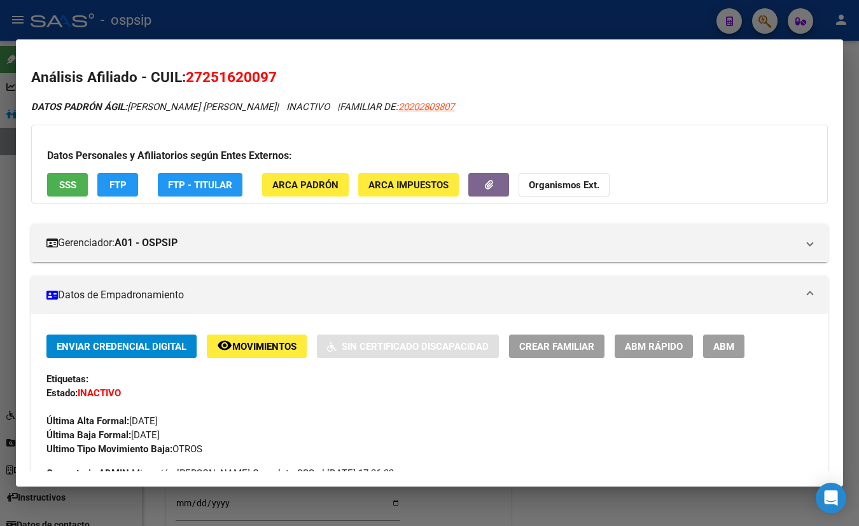
click at [71, 185] on span "SSS" at bounding box center [67, 184] width 17 height 11
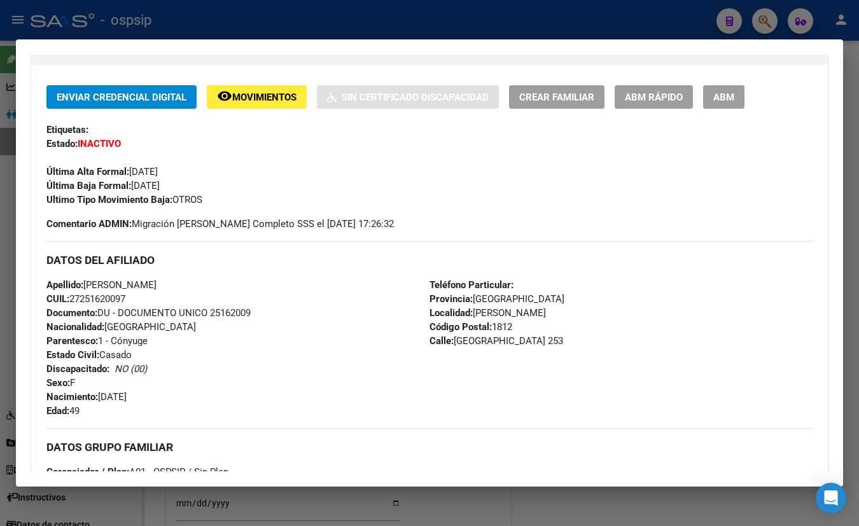
scroll to position [237, 0]
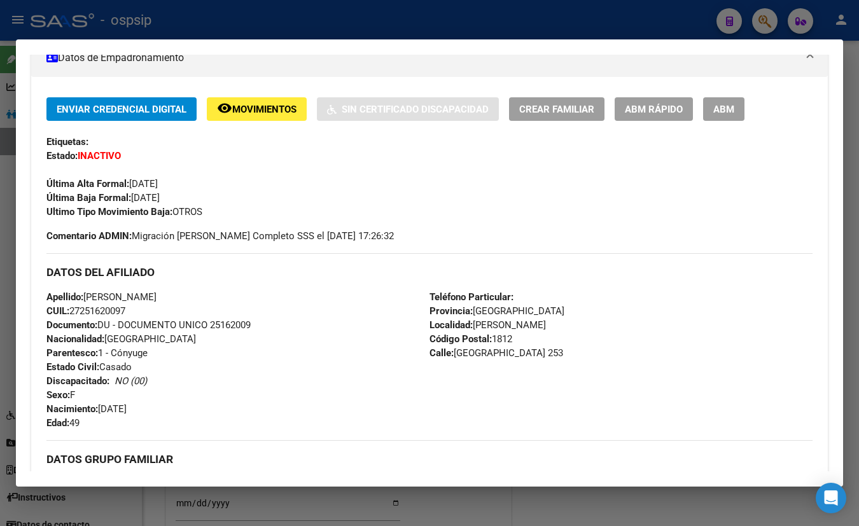
click at [227, 143] on div "Etiquetas:" at bounding box center [429, 142] width 766 height 14
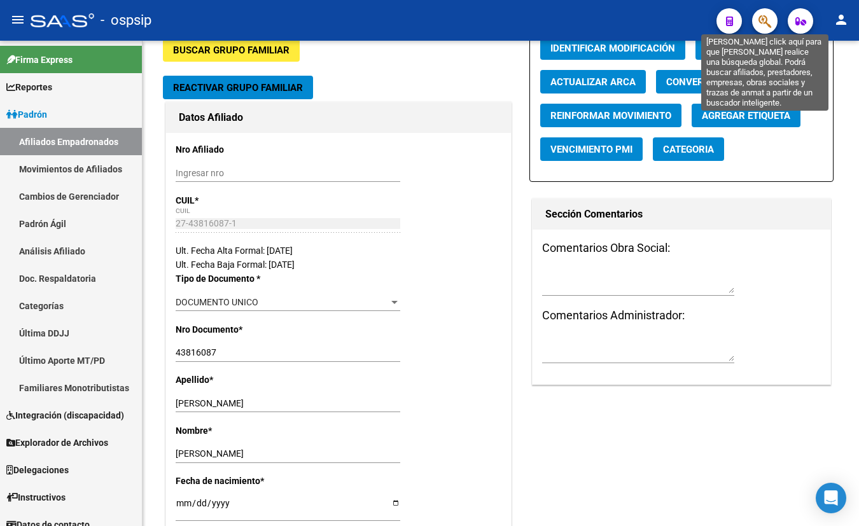
click at [764, 18] on icon "button" at bounding box center [765, 21] width 13 height 15
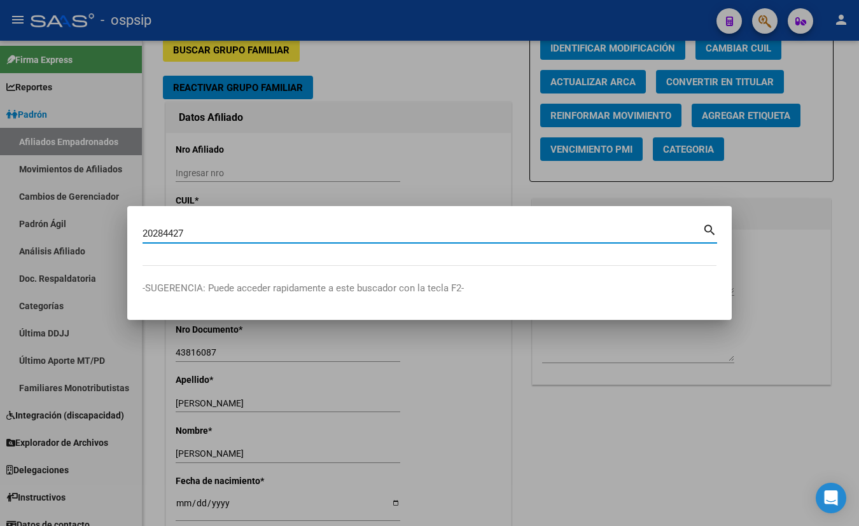
type input "20284427"
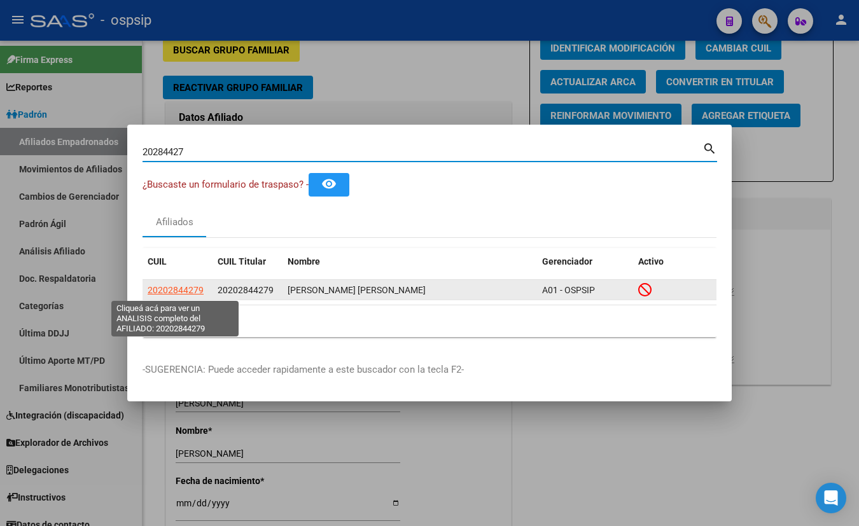
click at [182, 291] on span "20202844279" at bounding box center [176, 290] width 56 height 10
type textarea "20202844279"
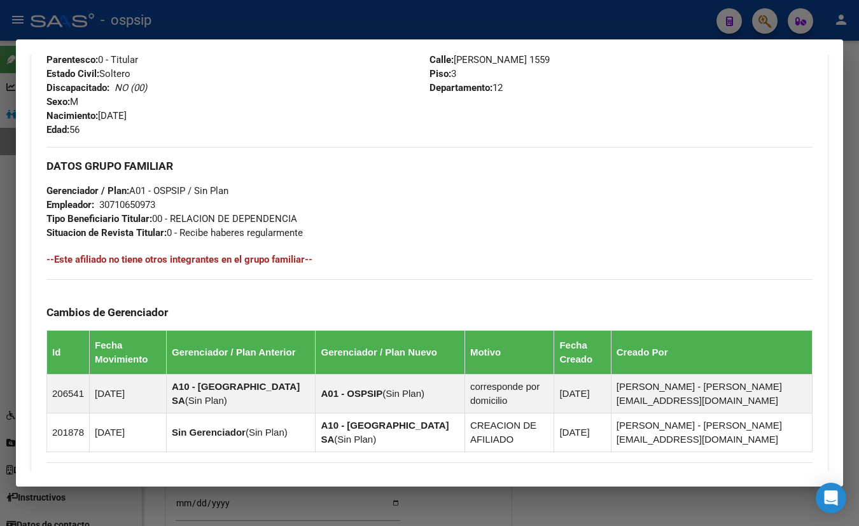
scroll to position [699, 0]
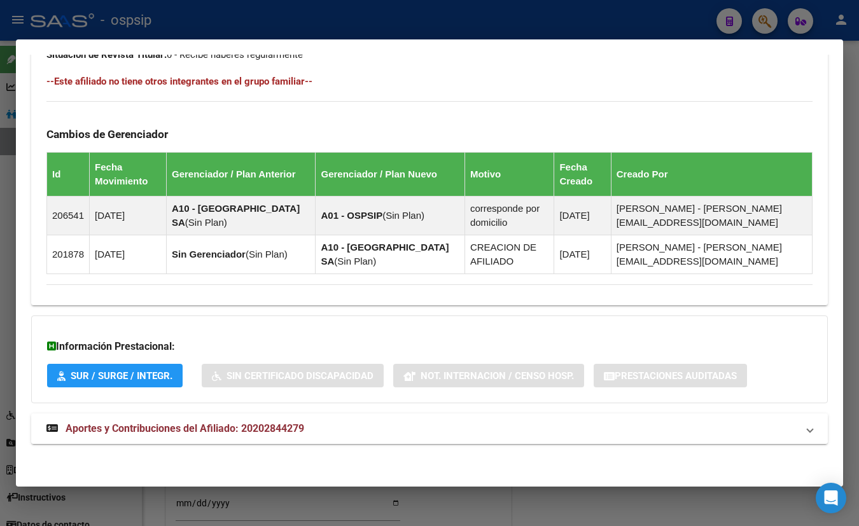
click at [240, 430] on span "Aportes y Contribuciones del Afiliado: 20202844279" at bounding box center [185, 429] width 239 height 12
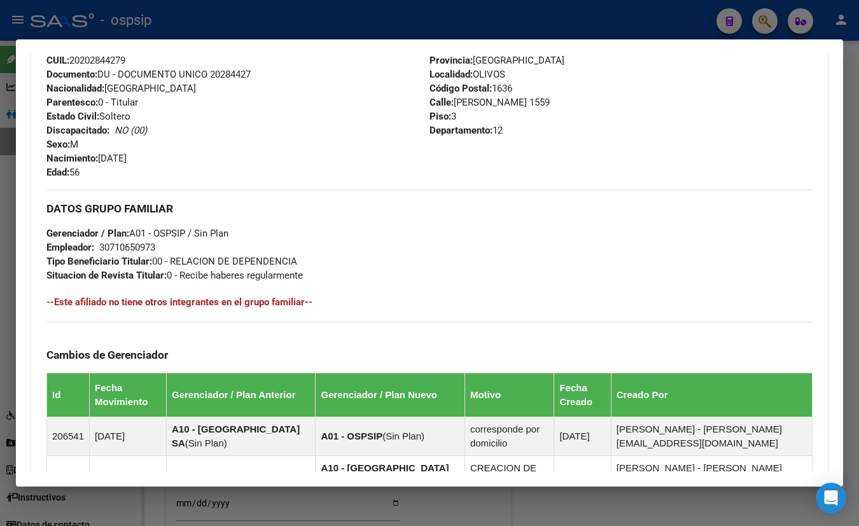
scroll to position [265, 0]
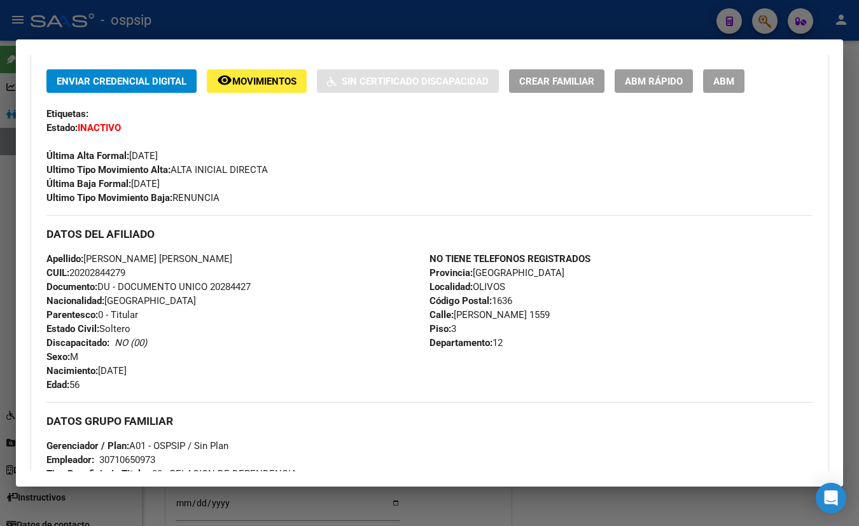
click at [227, 125] on div "Enviar Credencial Digital remove_red_eye Movimientos Sin Certificado Discapacid…" at bounding box center [429, 137] width 766 height 136
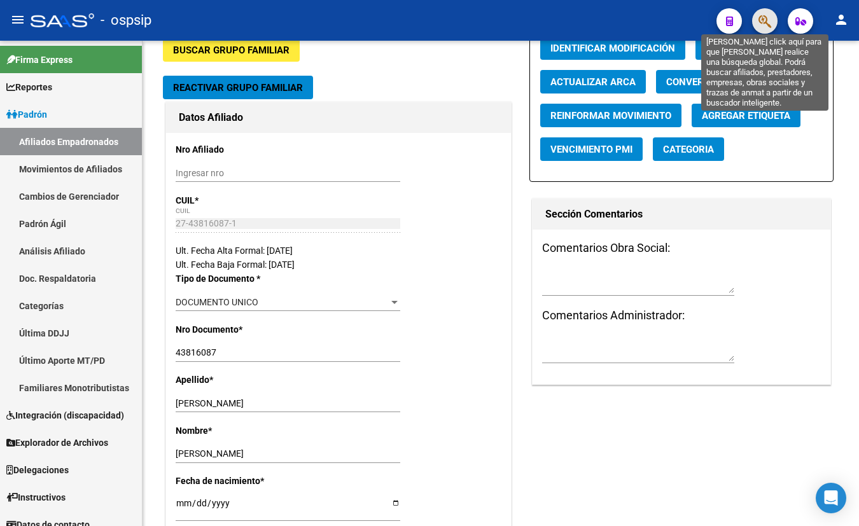
click at [767, 19] on icon "button" at bounding box center [765, 21] width 13 height 15
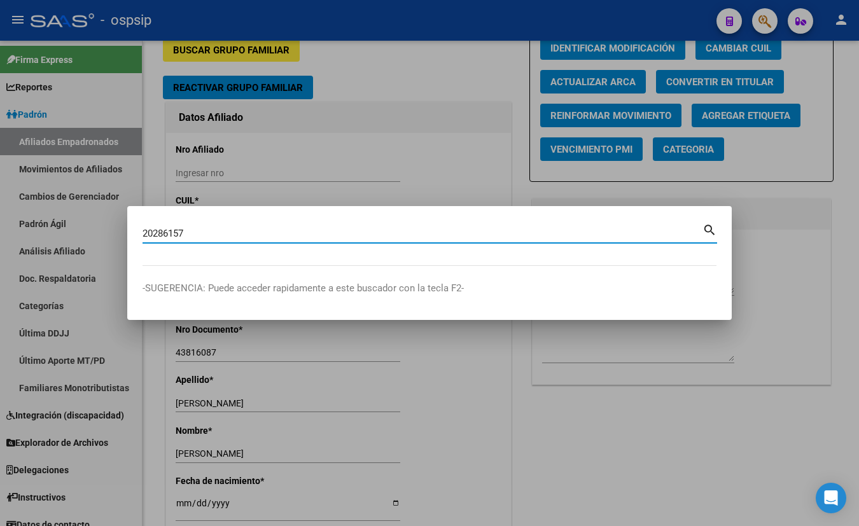
type input "20286157"
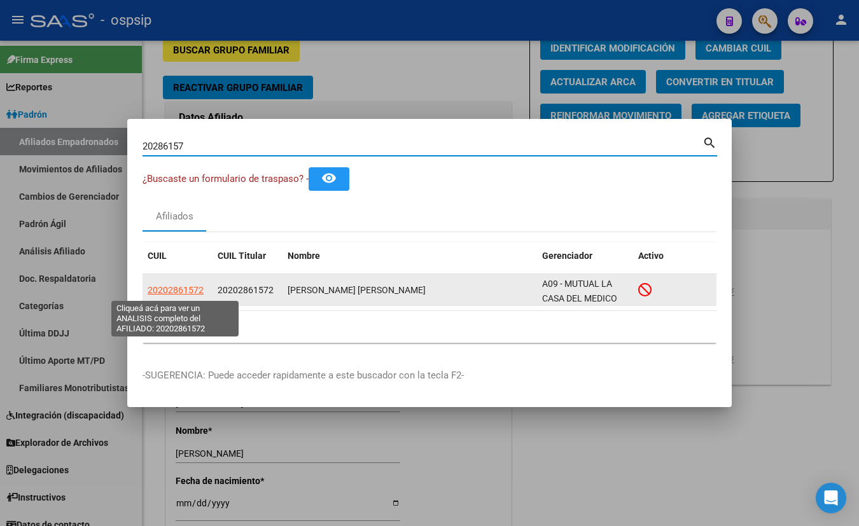
click at [169, 286] on span "20202861572" at bounding box center [176, 290] width 56 height 10
type textarea "20202861572"
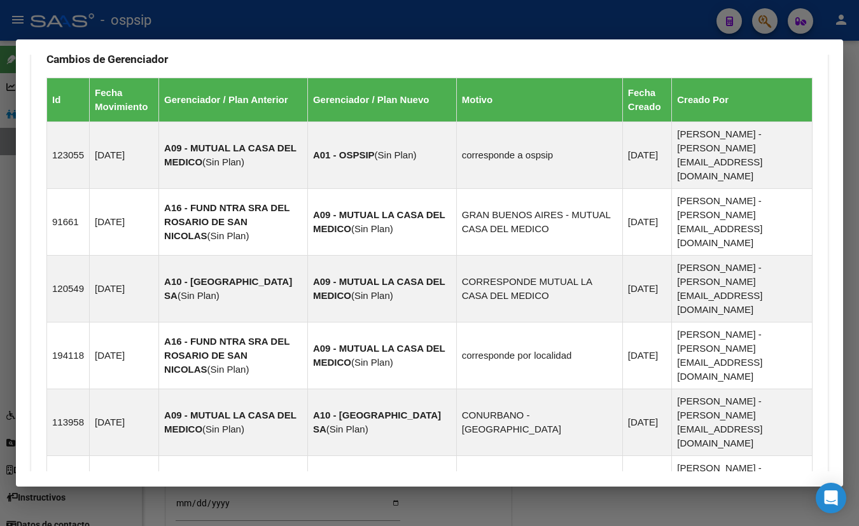
scroll to position [1041, 0]
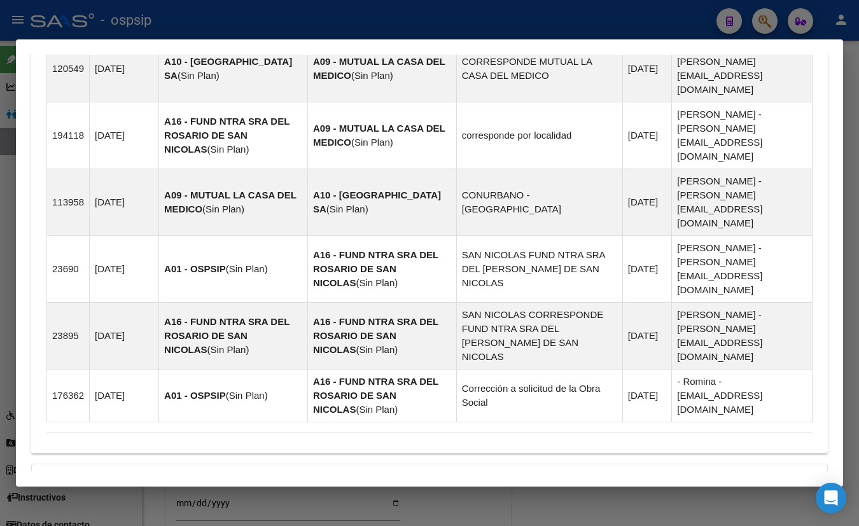
drag, startPoint x: 258, startPoint y: 437, endPoint x: 297, endPoint y: 435, distance: 38.9
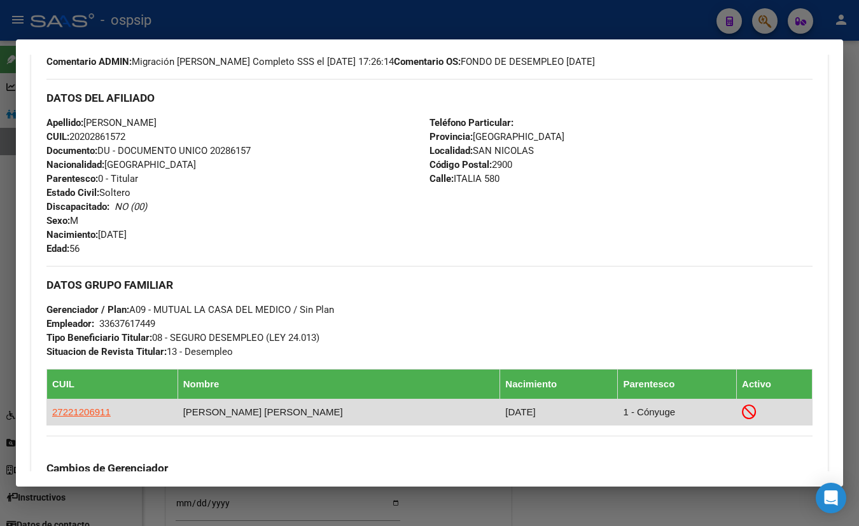
scroll to position [405, 0]
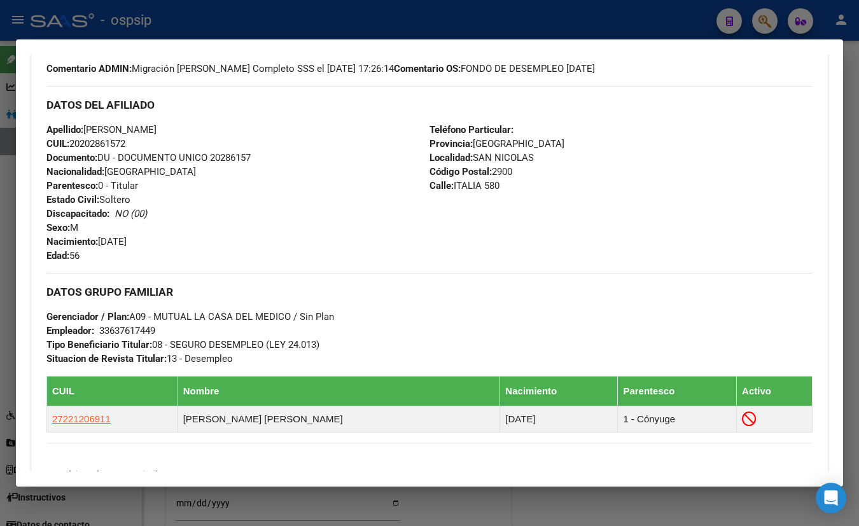
drag, startPoint x: 241, startPoint y: 111, endPoint x: 275, endPoint y: 133, distance: 40.6
click at [242, 112] on div "DATOS DEL AFILIADO" at bounding box center [429, 104] width 766 height 37
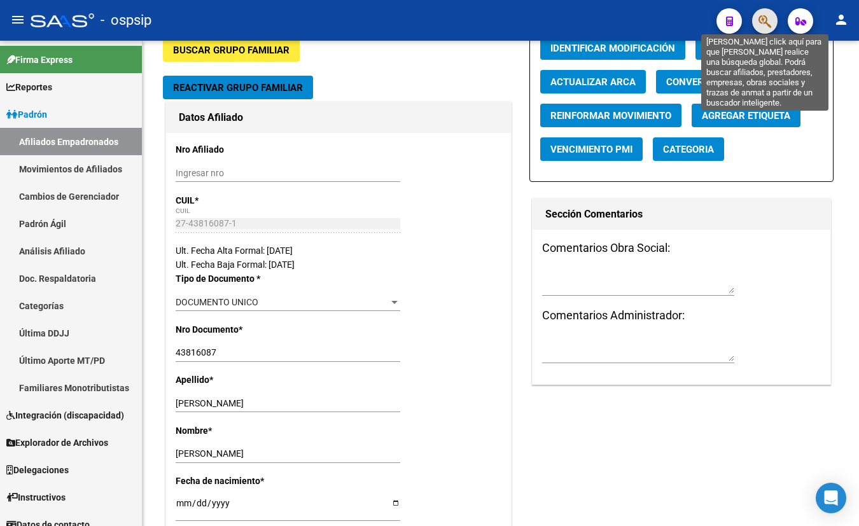
click at [764, 18] on icon "button" at bounding box center [765, 21] width 13 height 15
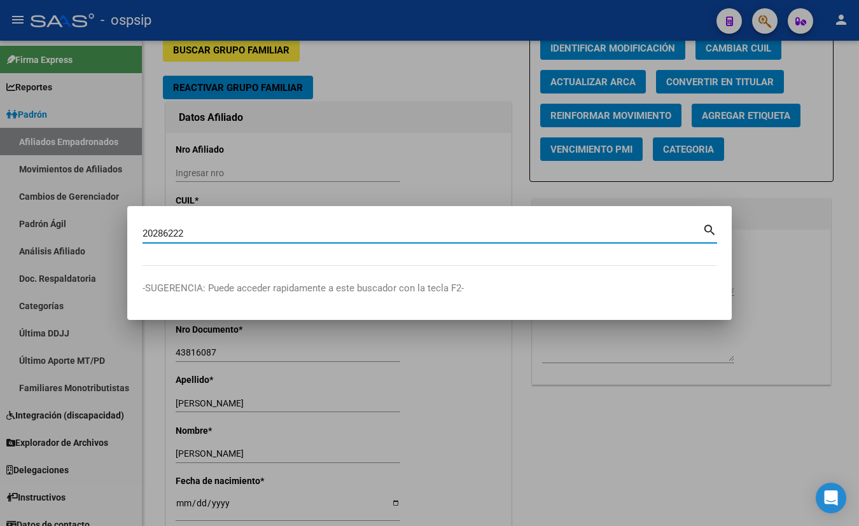
type input "20286222"
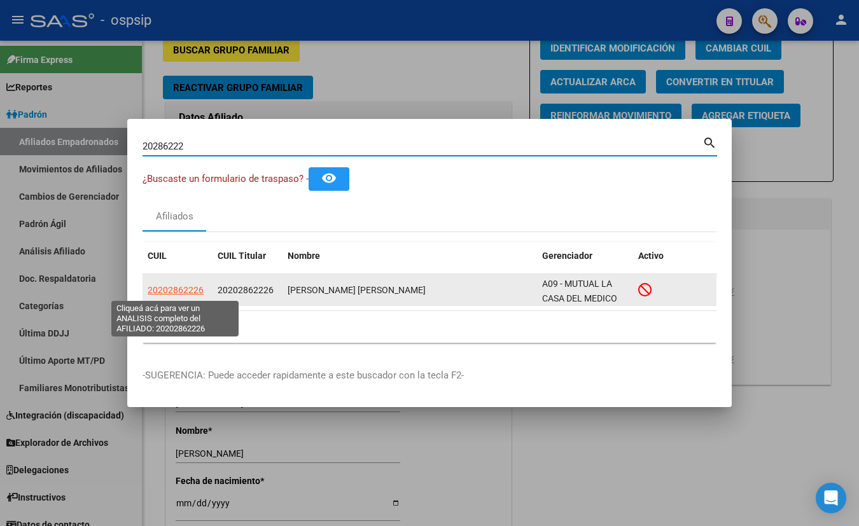
click at [171, 288] on span "20202862226" at bounding box center [176, 290] width 56 height 10
type textarea "20202862226"
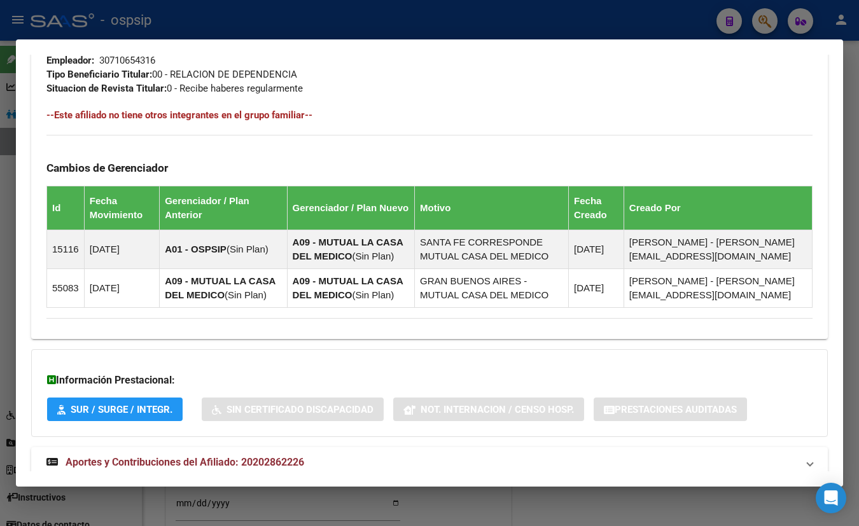
scroll to position [670, 0]
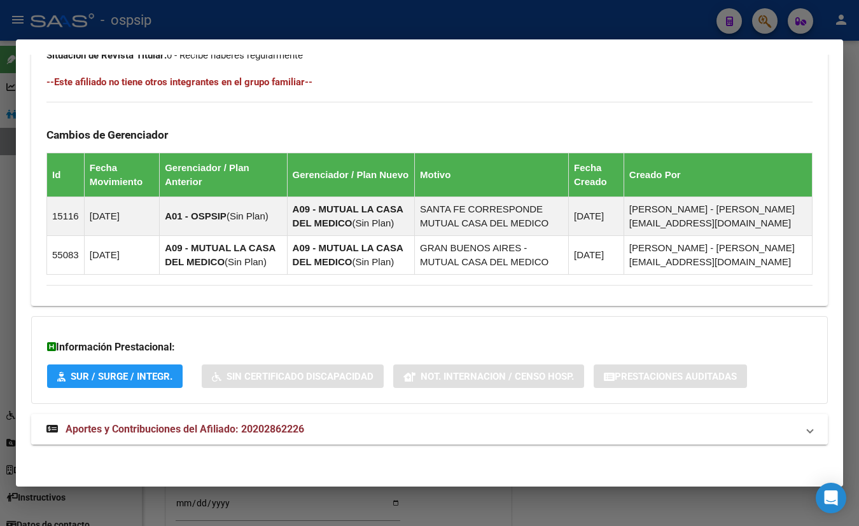
click at [267, 431] on span "Aportes y Contribuciones del Afiliado: 20202862226" at bounding box center [185, 429] width 239 height 12
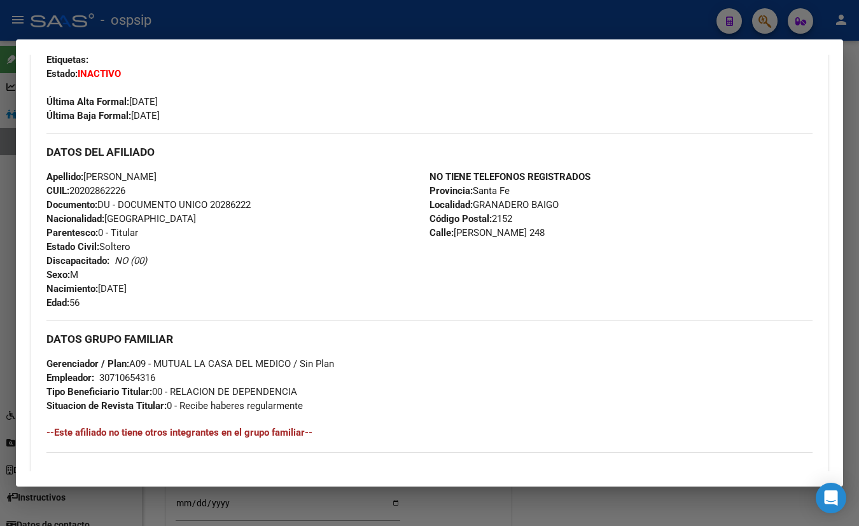
scroll to position [312, 0]
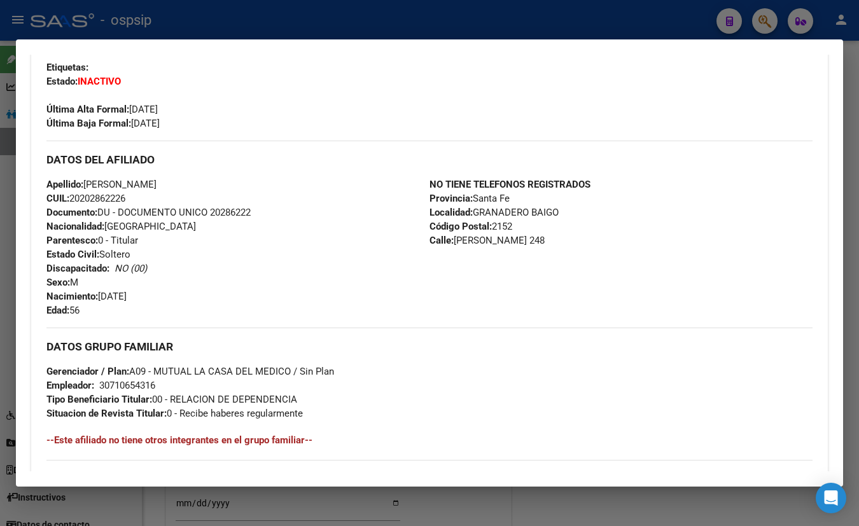
click at [207, 98] on div "Última Alta Formal: 01/12/2022" at bounding box center [429, 102] width 766 height 28
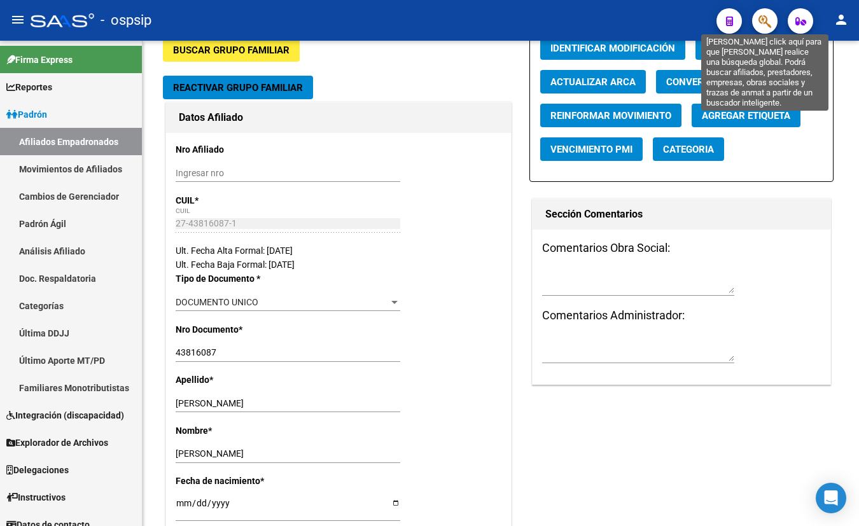
click at [759, 22] on icon "button" at bounding box center [765, 21] width 13 height 15
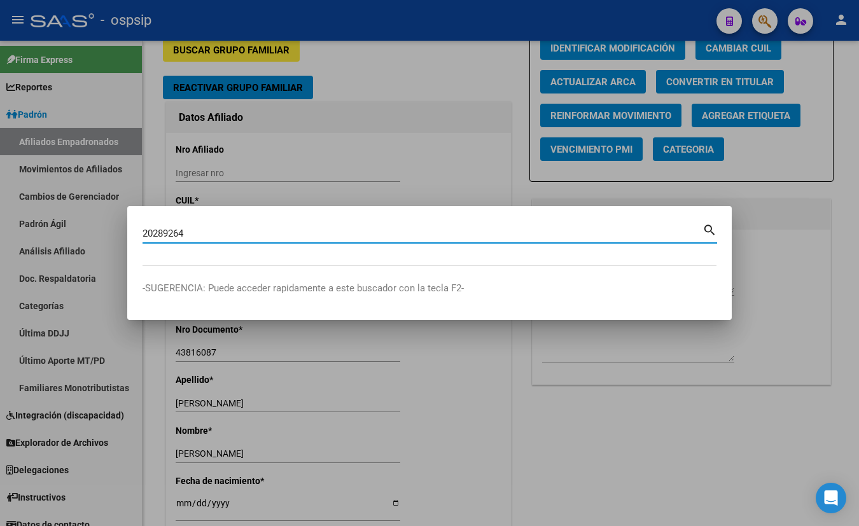
type input "20289264"
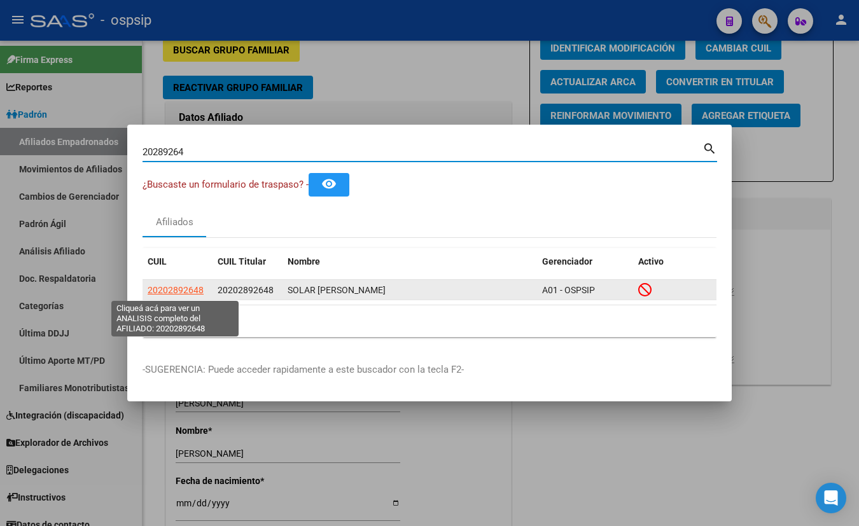
click at [163, 288] on span "20202892648" at bounding box center [176, 290] width 56 height 10
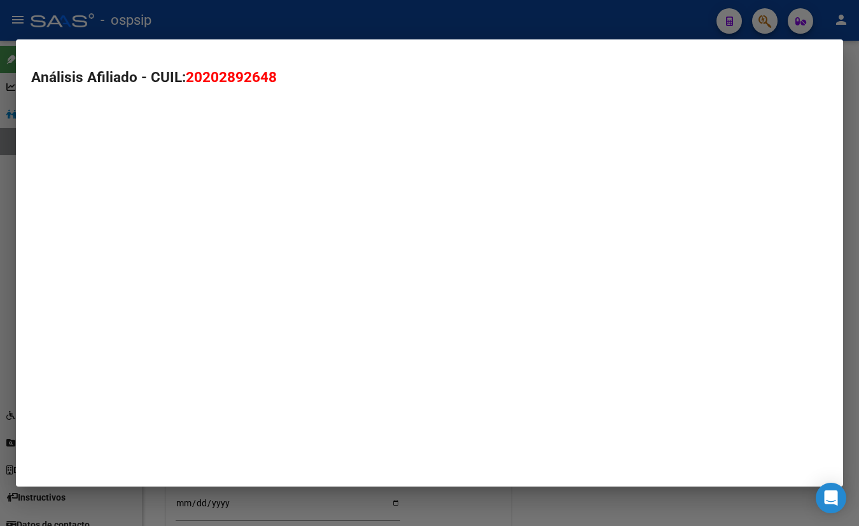
type textarea "20202892648"
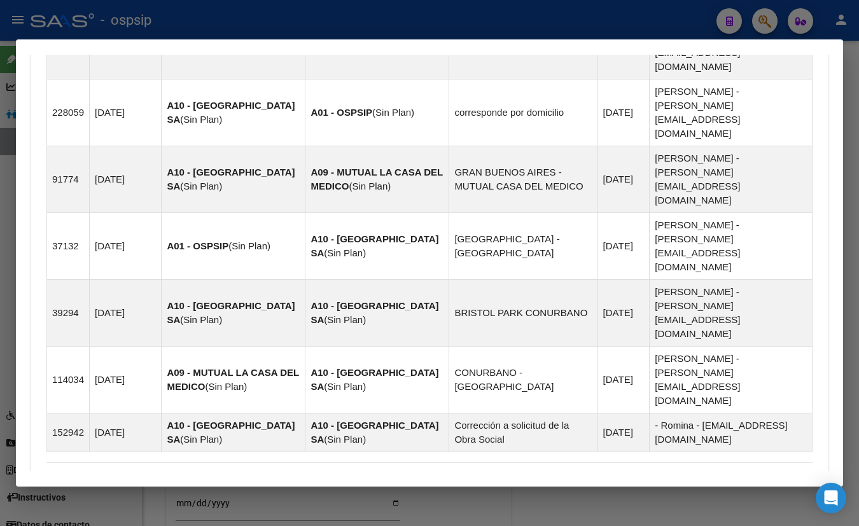
scroll to position [980, 0]
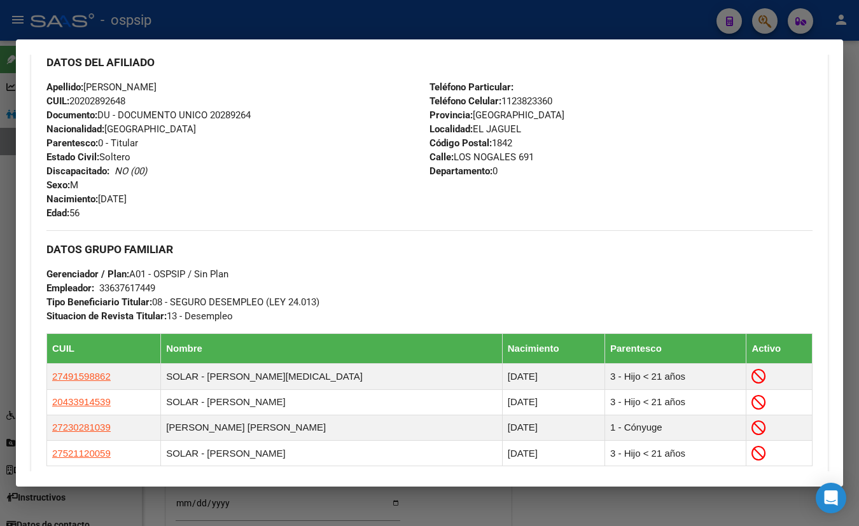
scroll to position [430, 0]
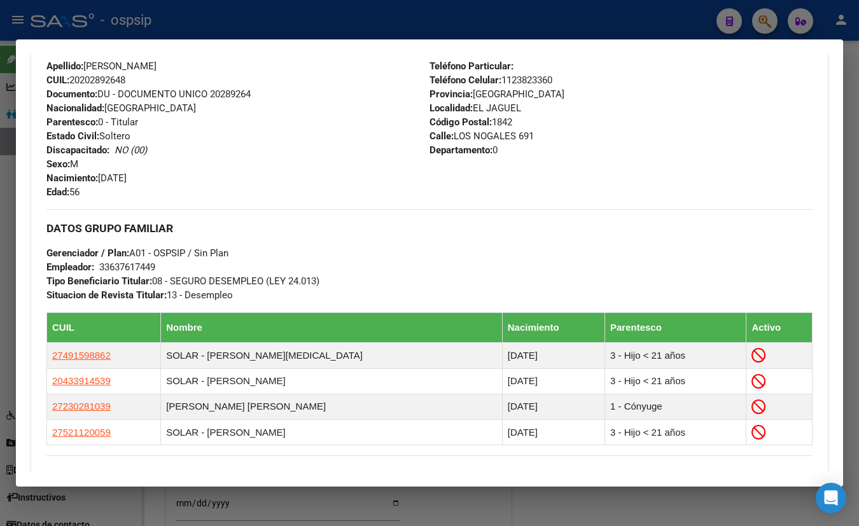
click at [204, 133] on div "Apellido: RUBEN RICARDO SOLAR CUIL: 20202892648 Documento: DU - DOCUMENTO UNICO…" at bounding box center [237, 129] width 383 height 140
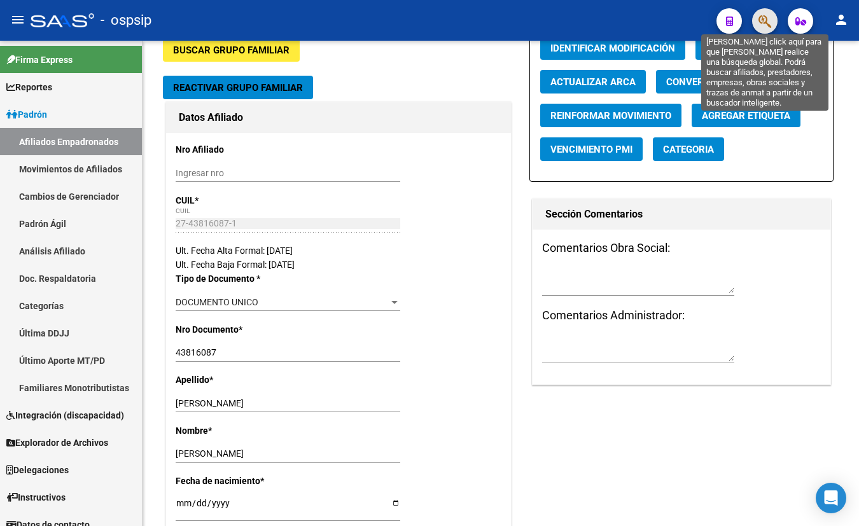
click at [762, 20] on icon "button" at bounding box center [765, 21] width 13 height 15
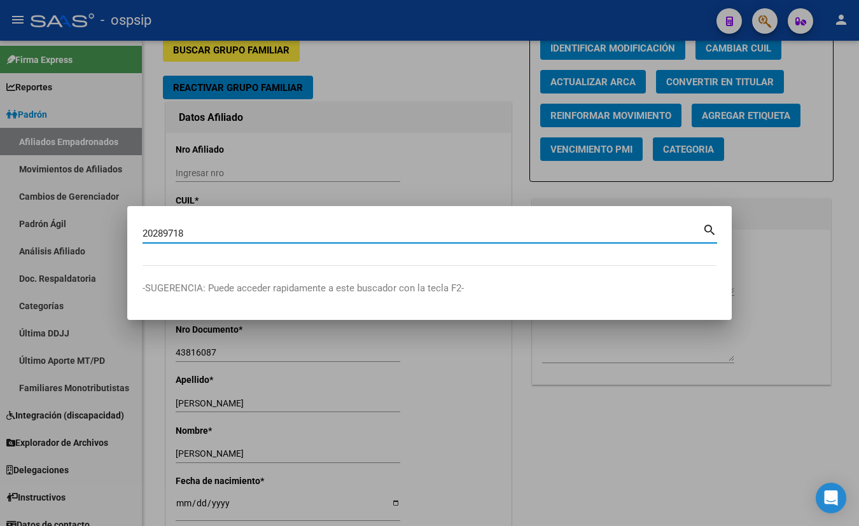
type input "20289718"
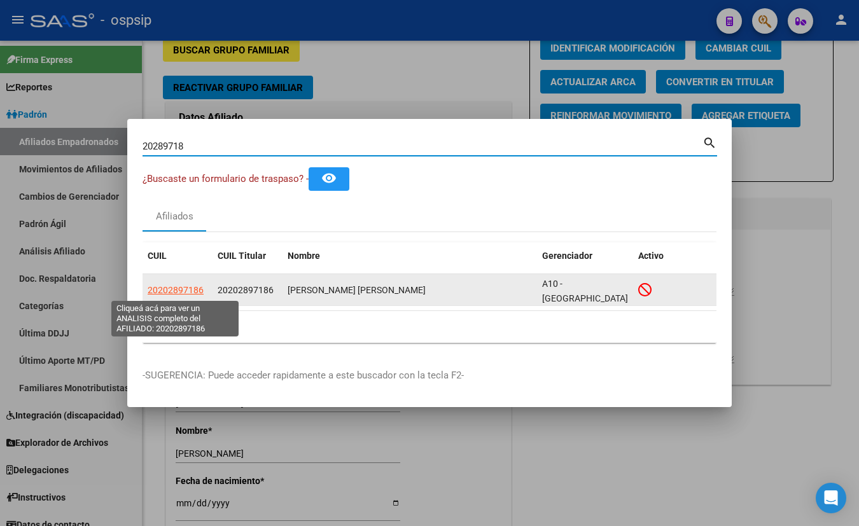
click at [176, 290] on span "20202897186" at bounding box center [176, 290] width 56 height 10
type textarea "20202897186"
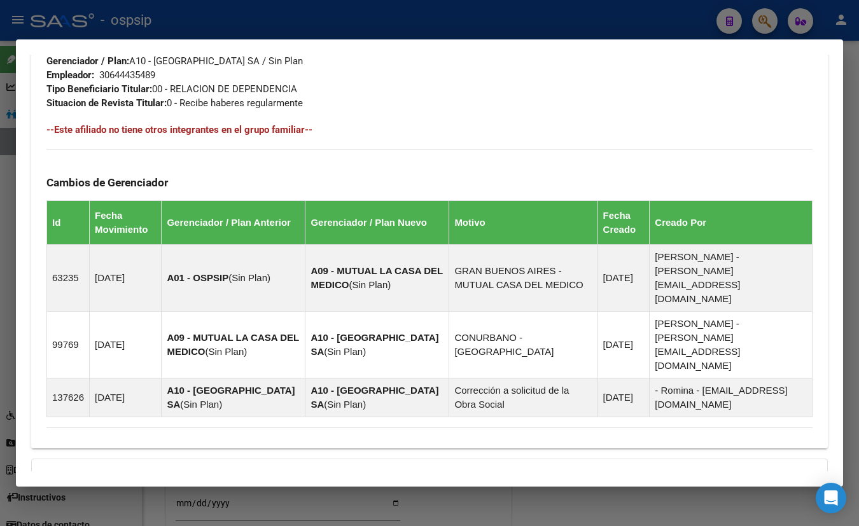
scroll to position [724, 0]
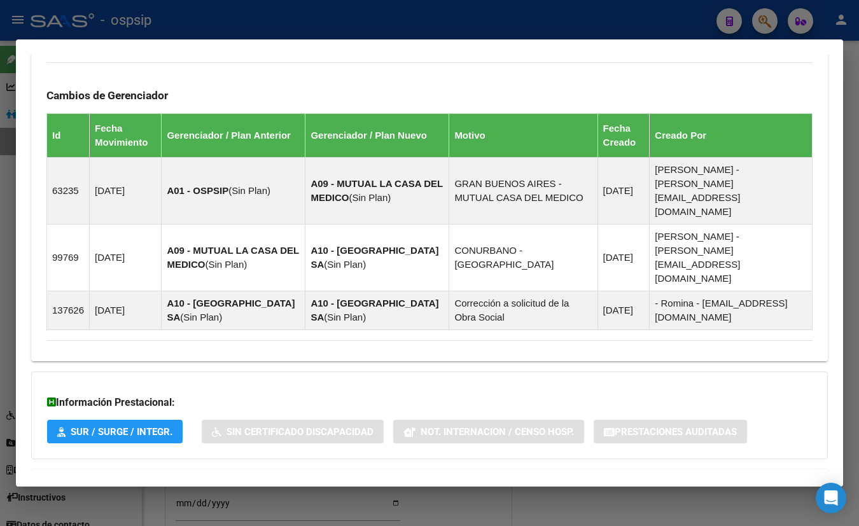
click at [228, 479] on span "Aportes y Contribuciones del Afiliado: 20202897186" at bounding box center [185, 485] width 239 height 12
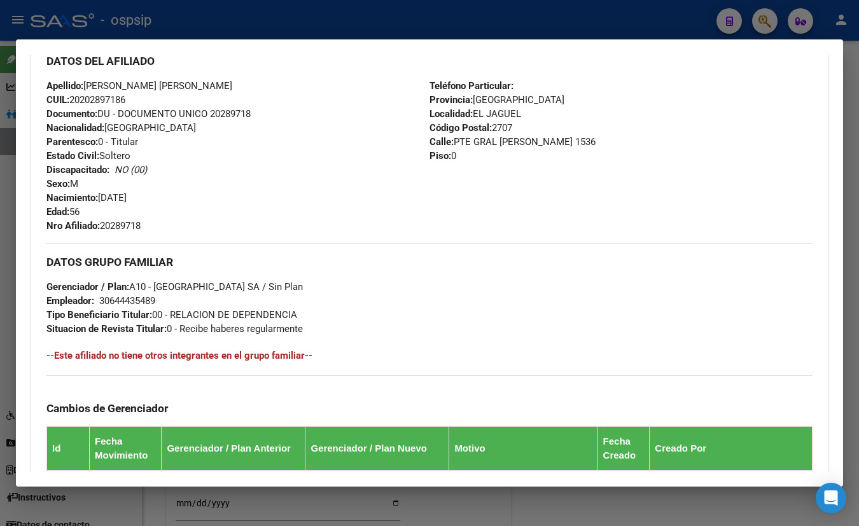
scroll to position [232, 0]
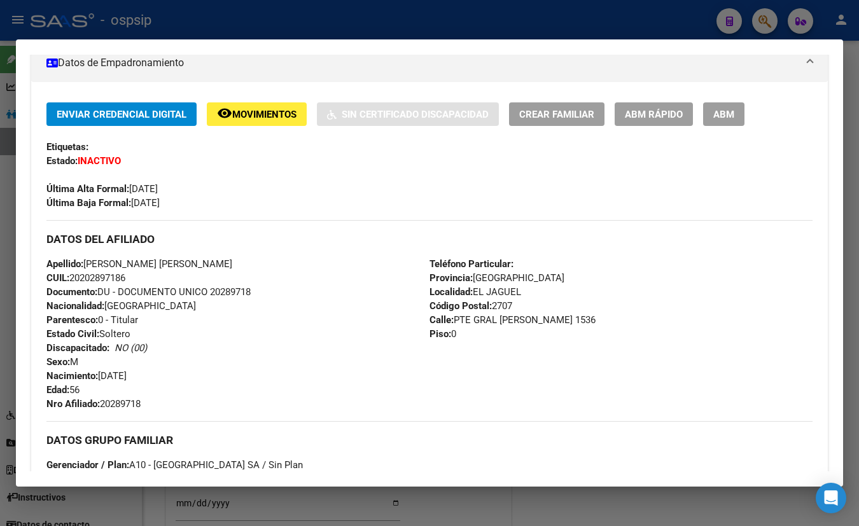
click at [209, 344] on div "Apellido: ENRIQUE LORENZO AGUIRRE CUIL: 20202897186 Documento: DU - DOCUMENTO U…" at bounding box center [237, 334] width 383 height 154
drag, startPoint x: 235, startPoint y: 90, endPoint x: 277, endPoint y: 133, distance: 60.3
click at [235, 90] on div "Enviar Credencial Digital remove_red_eye Movimientos Sin Certificado Discapacid…" at bounding box center [429, 467] width 797 height 771
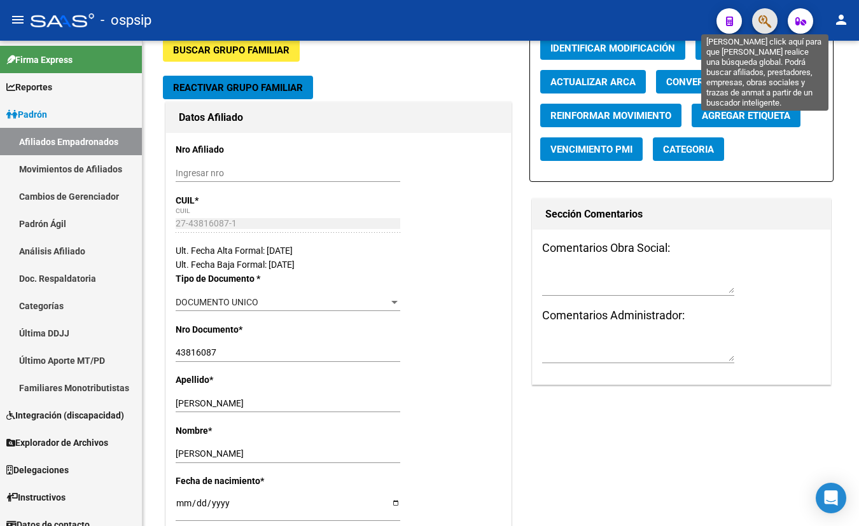
click at [762, 17] on icon "button" at bounding box center [765, 21] width 13 height 15
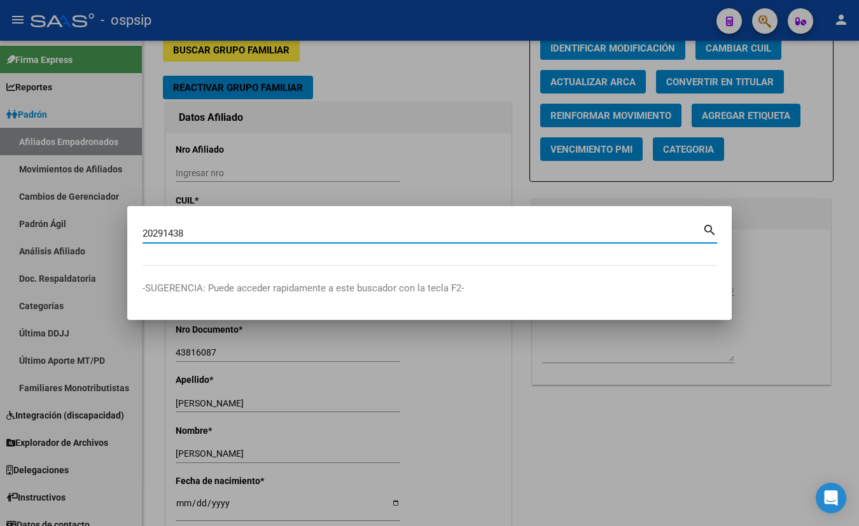
type input "20291438"
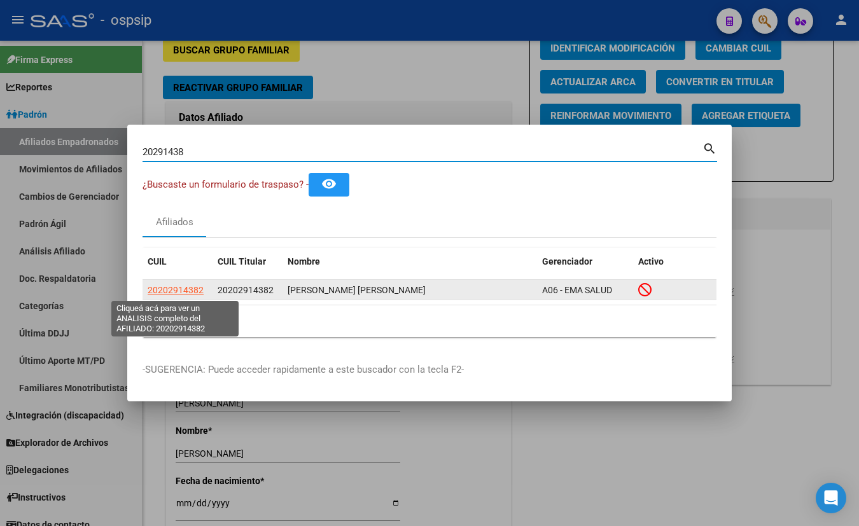
click at [185, 288] on span "20202914382" at bounding box center [176, 290] width 56 height 10
type textarea "20202914382"
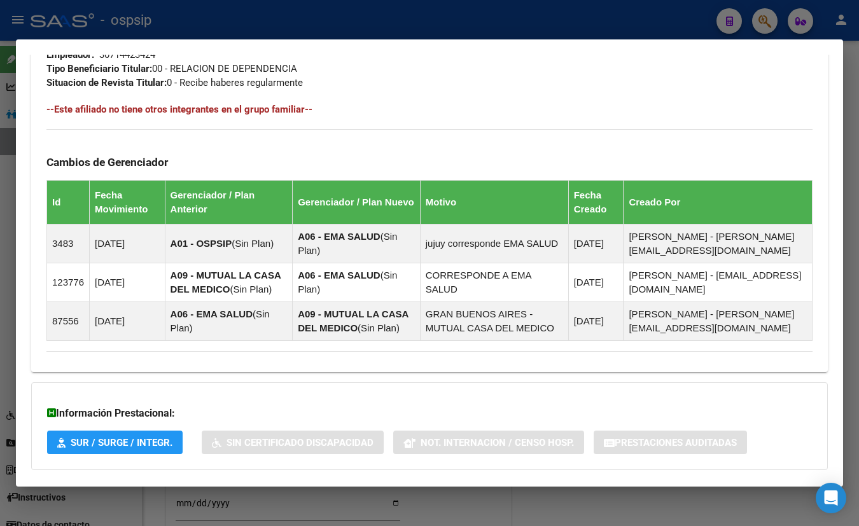
scroll to position [709, 0]
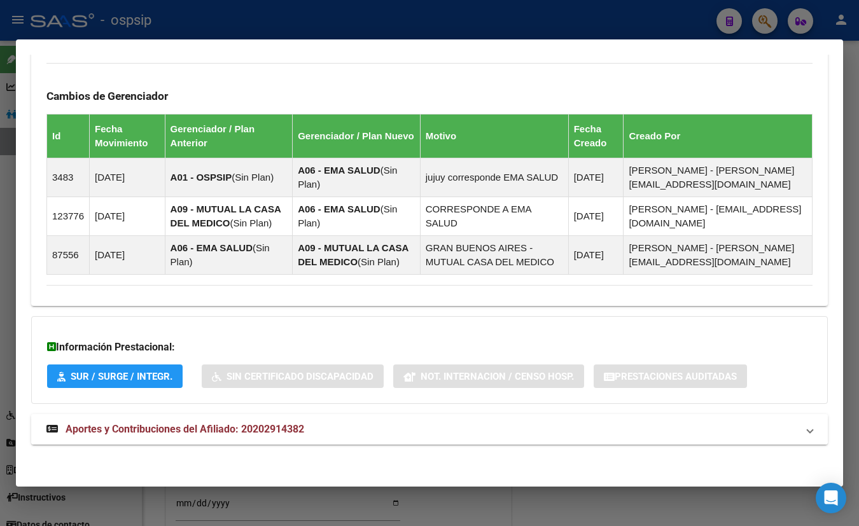
drag, startPoint x: 211, startPoint y: 427, endPoint x: 269, endPoint y: 422, distance: 57.5
click at [211, 428] on span "Aportes y Contribuciones del Afiliado: 20202914382" at bounding box center [185, 429] width 239 height 12
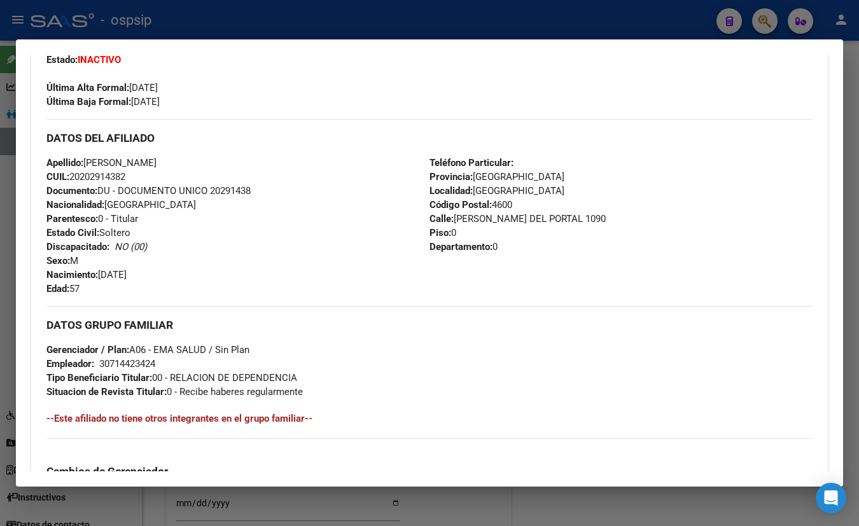
scroll to position [276, 0]
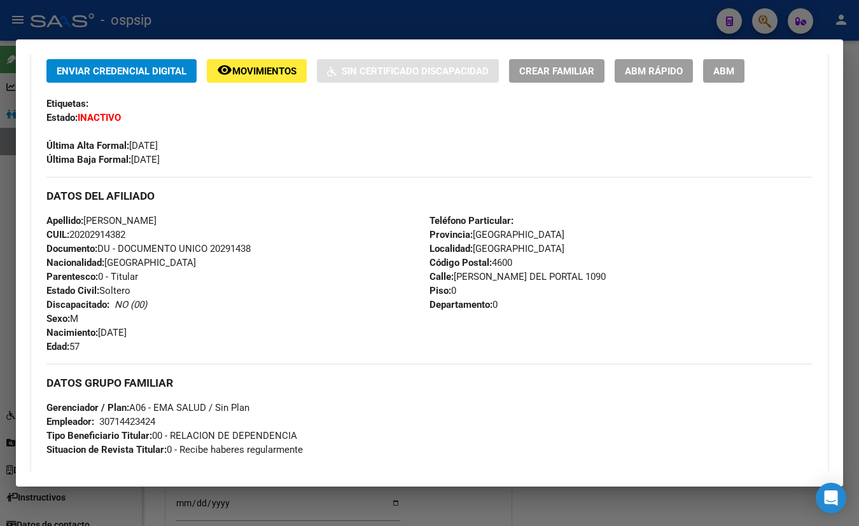
drag, startPoint x: 199, startPoint y: 103, endPoint x: 207, endPoint y: 110, distance: 10.8
click at [200, 103] on div "Etiquetas:" at bounding box center [429, 104] width 766 height 14
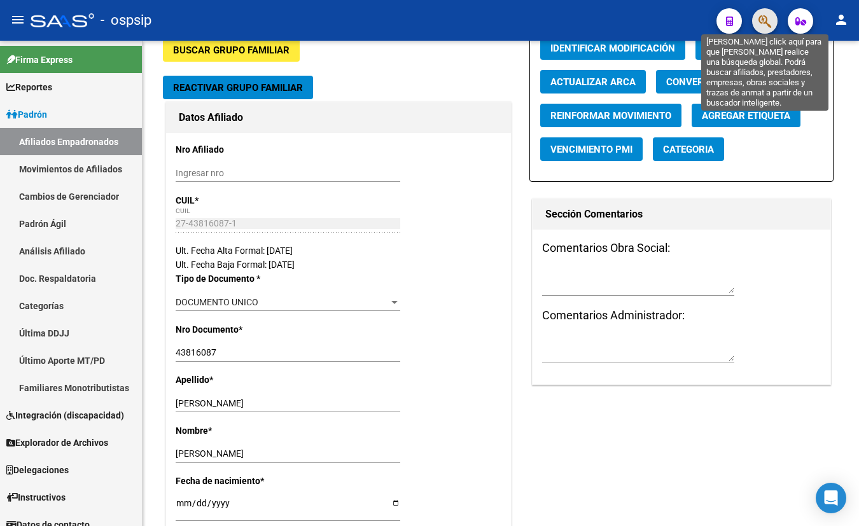
click at [766, 20] on icon "button" at bounding box center [765, 21] width 13 height 15
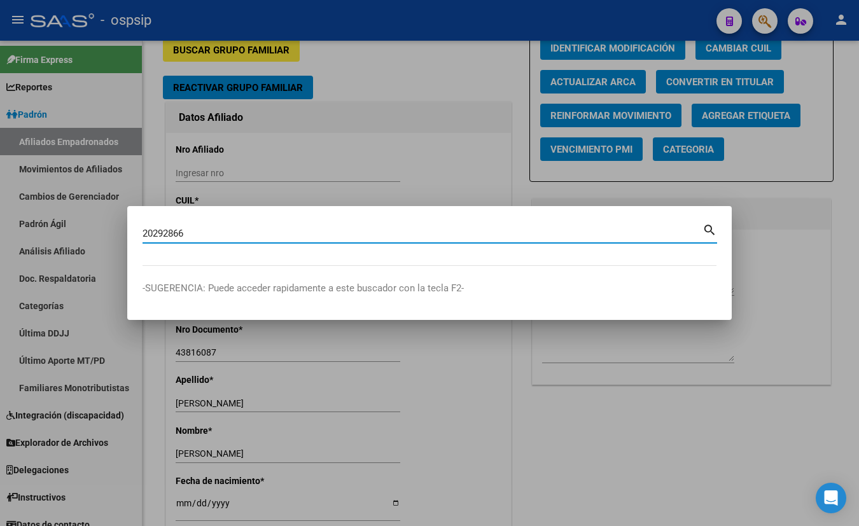
type input "20292866"
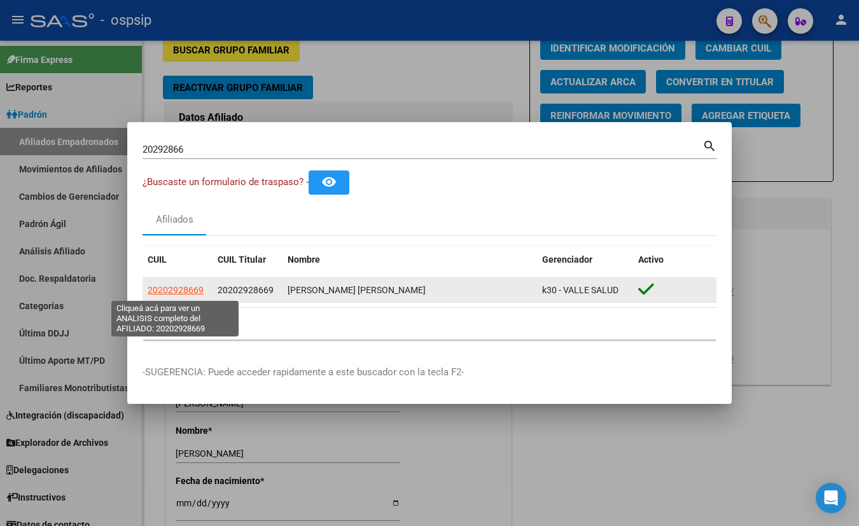
click at [174, 288] on span "20202928669" at bounding box center [176, 290] width 56 height 10
type textarea "20202928669"
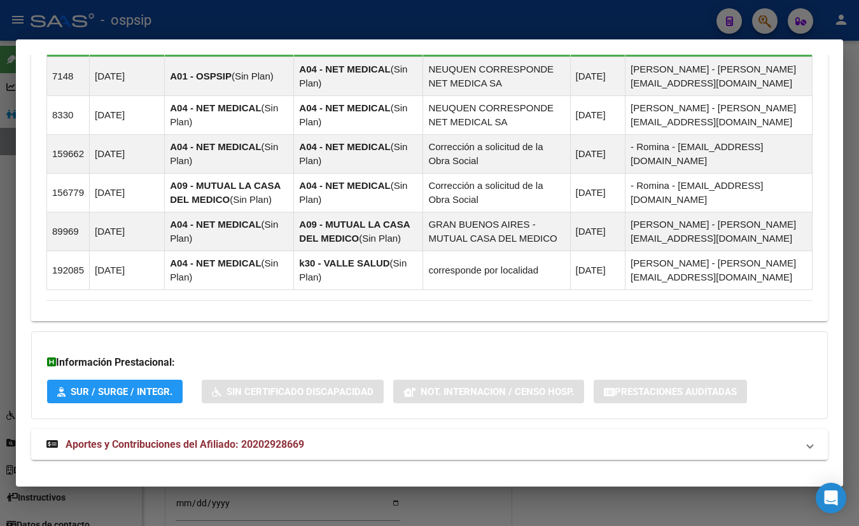
scroll to position [836, 0]
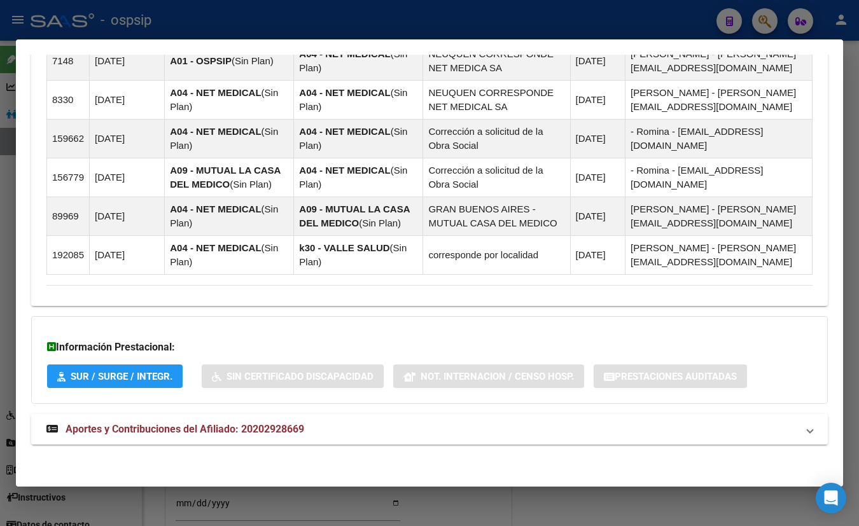
click at [226, 428] on span "Aportes y Contribuciones del Afiliado: 20202928669" at bounding box center [185, 429] width 239 height 12
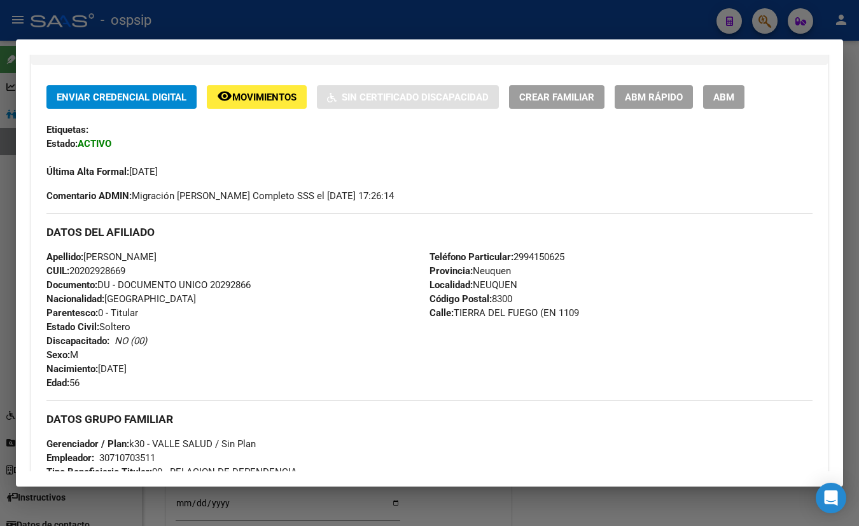
scroll to position [289, 0]
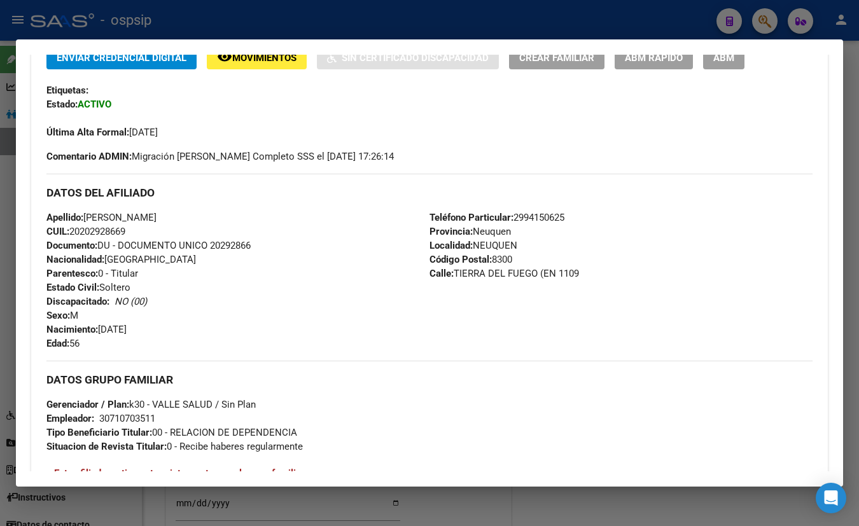
click at [238, 128] on div "Última Alta Formal: 01/05/2015" at bounding box center [429, 125] width 766 height 28
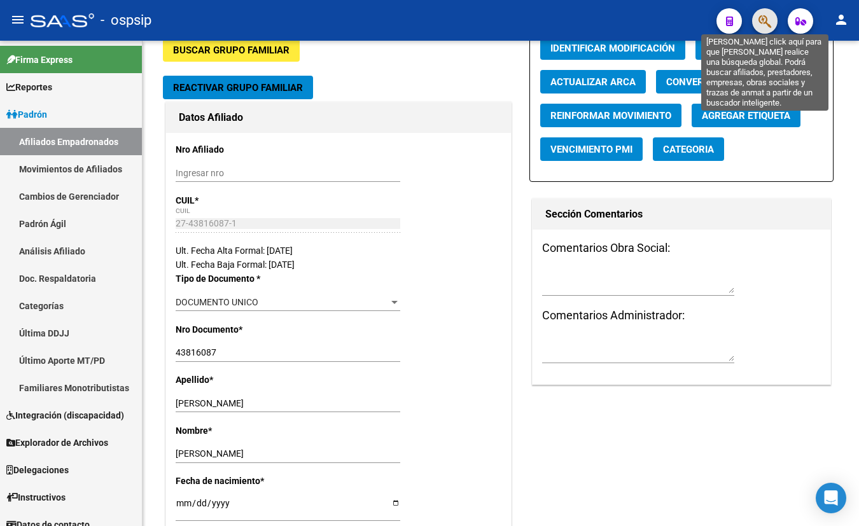
click at [763, 15] on icon "button" at bounding box center [765, 21] width 13 height 15
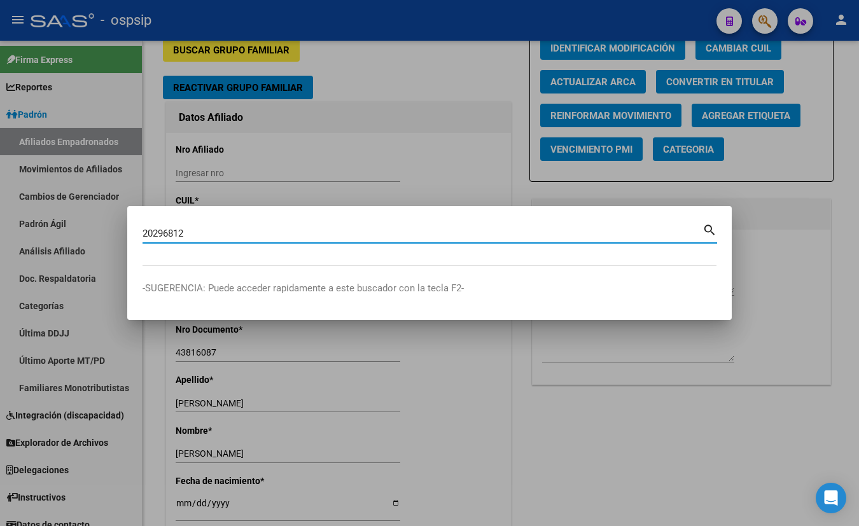
type input "20296812"
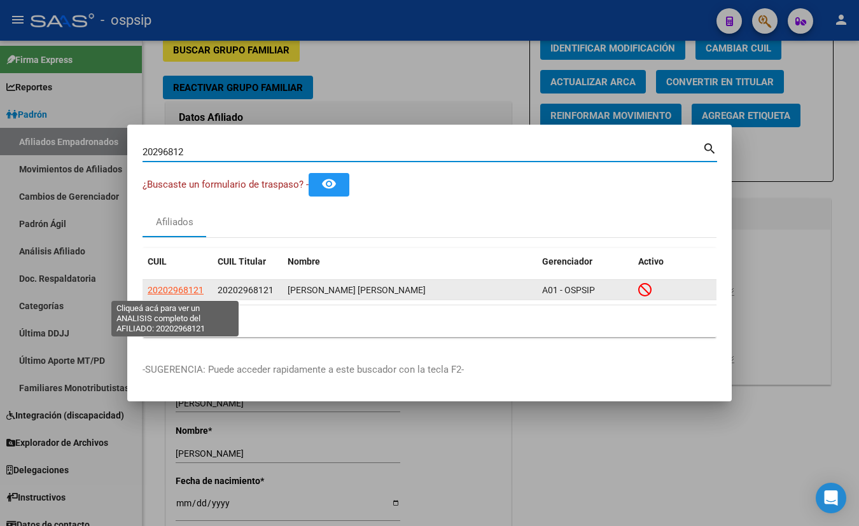
click at [181, 286] on span "20202968121" at bounding box center [176, 290] width 56 height 10
type textarea "20202968121"
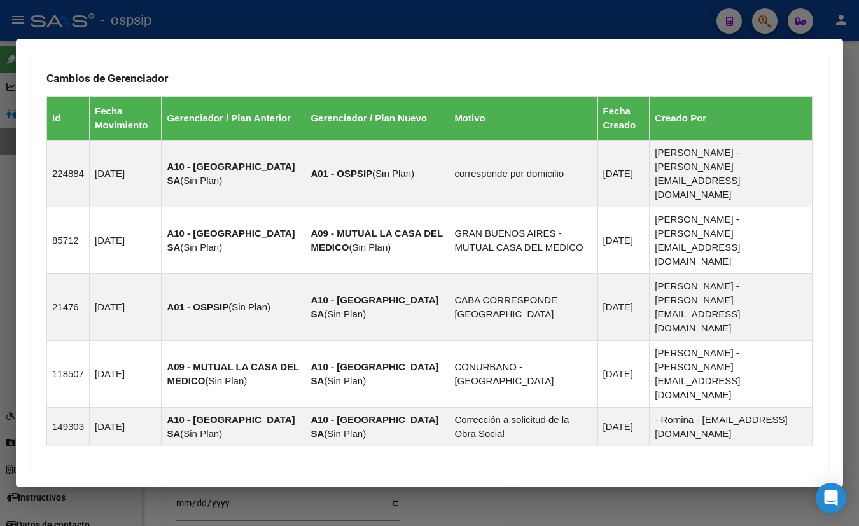
scroll to position [811, 0]
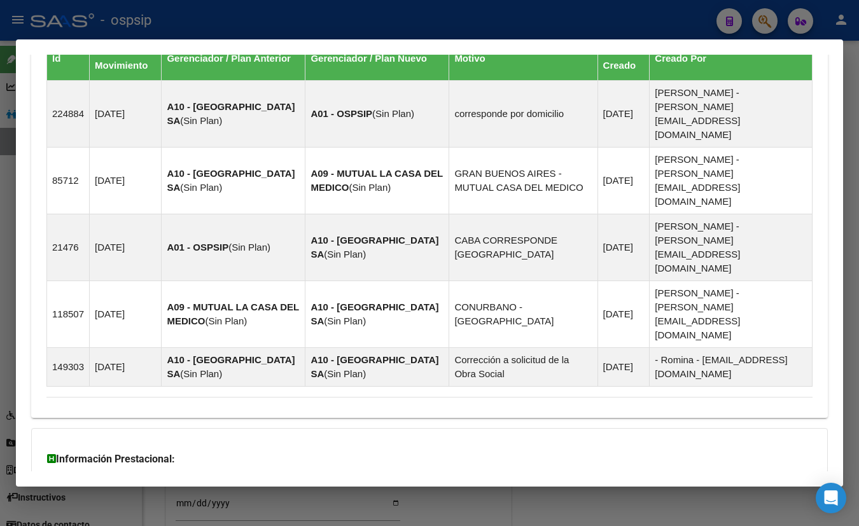
drag, startPoint x: 236, startPoint y: 424, endPoint x: 250, endPoint y: 425, distance: 14.0
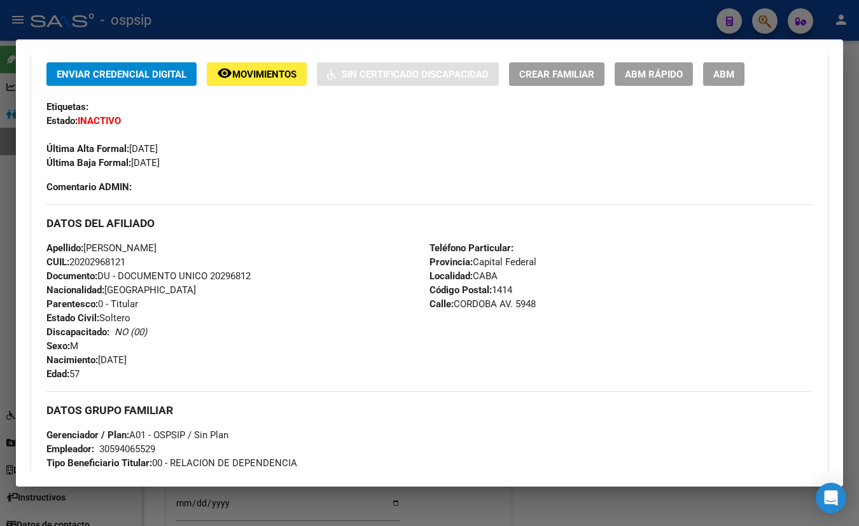
scroll to position [262, 0]
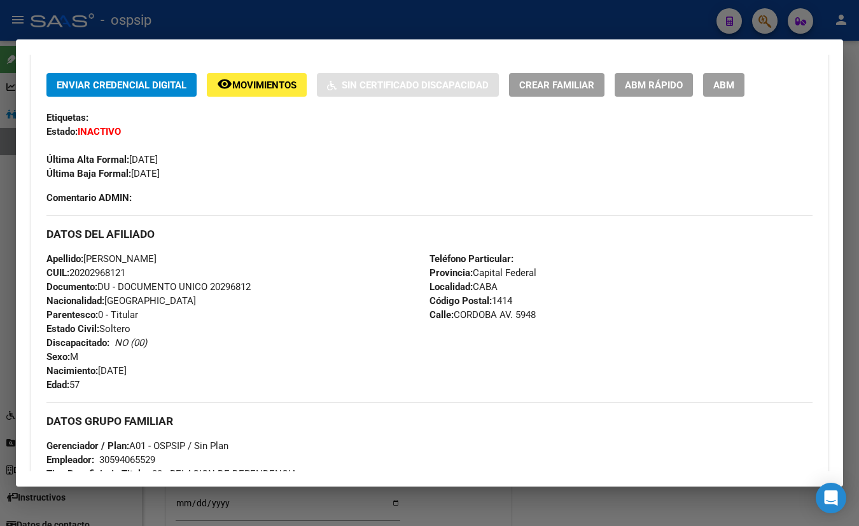
drag, startPoint x: 204, startPoint y: 127, endPoint x: 354, endPoint y: 177, distance: 157.6
click at [205, 127] on div "Enviar Credencial Digital remove_red_eye Movimientos Sin Certificado Discapacid…" at bounding box center [429, 127] width 766 height 108
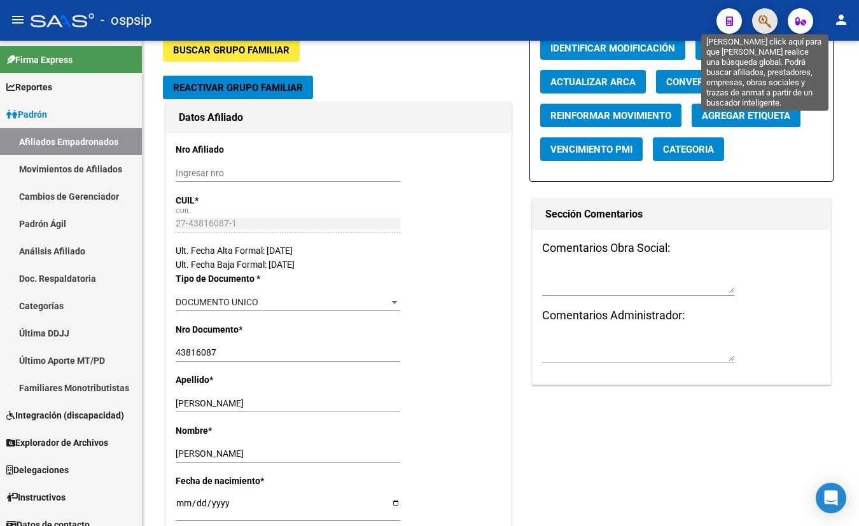
click at [764, 20] on icon "button" at bounding box center [765, 21] width 13 height 15
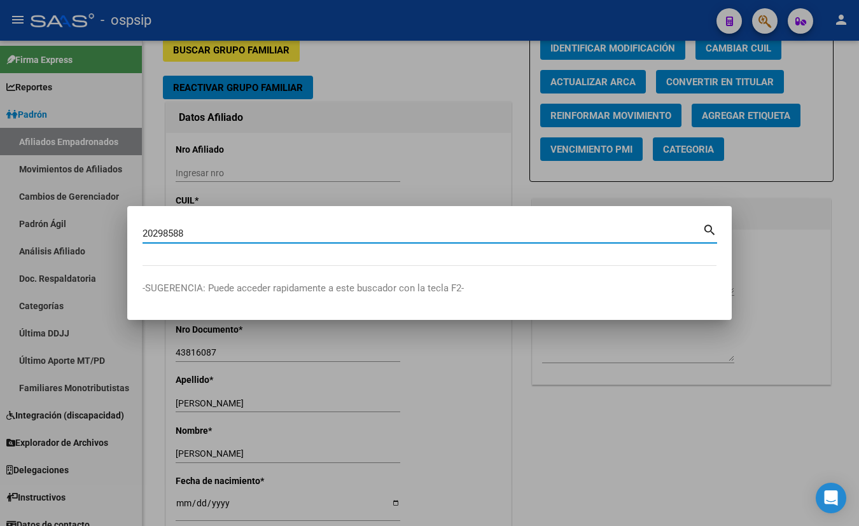
type input "20298588"
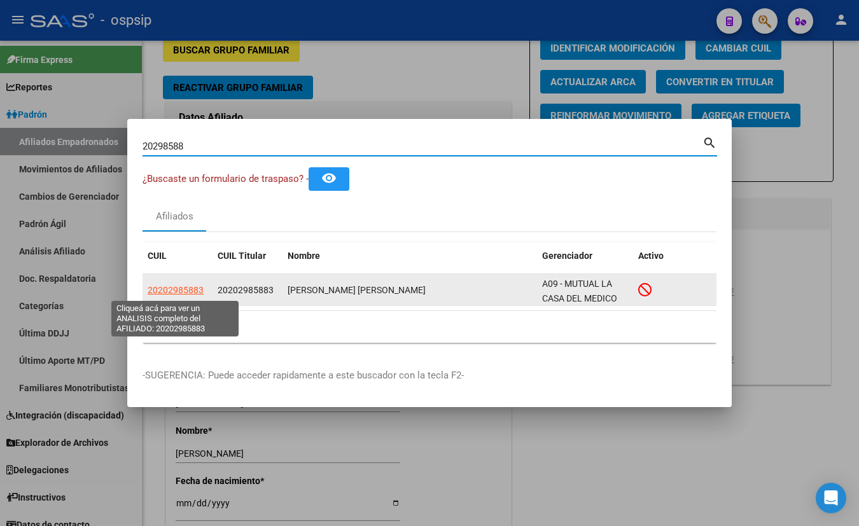
click at [171, 286] on span "20202985883" at bounding box center [176, 290] width 56 height 10
copy span "2"
type textarea "20202985883"
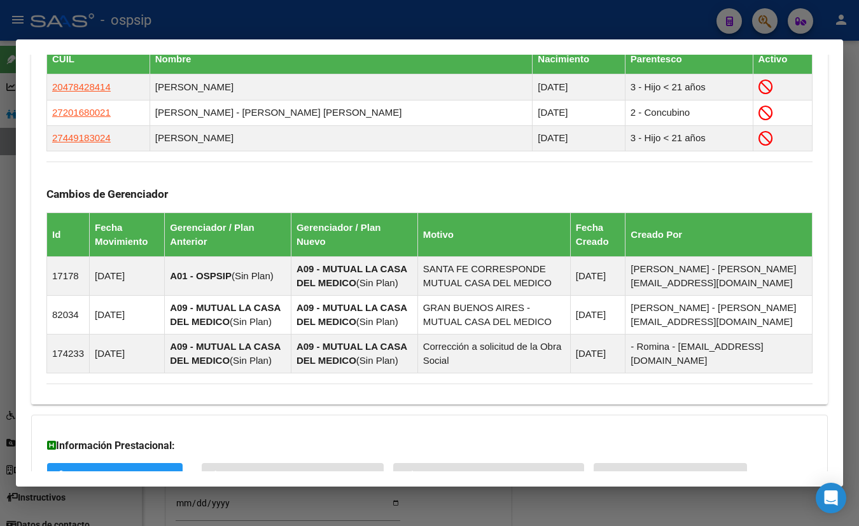
scroll to position [798, 0]
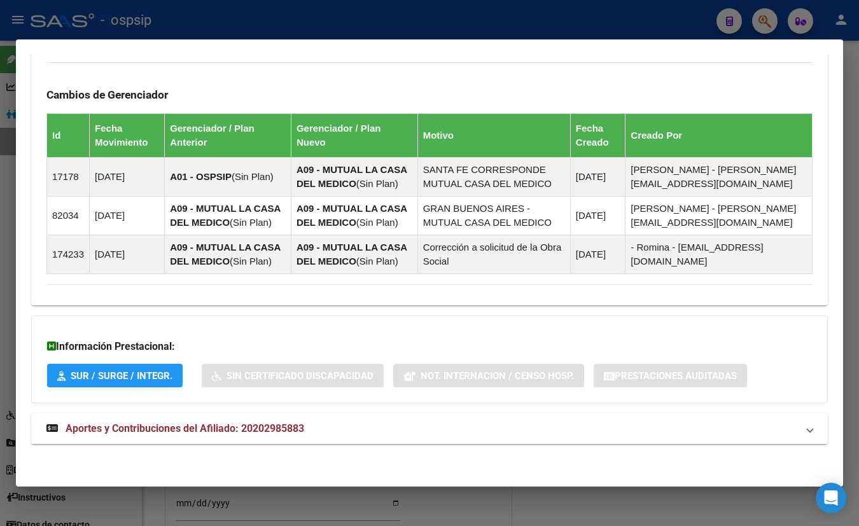
click at [282, 428] on span "Aportes y Contribuciones del Afiliado: 20202985883" at bounding box center [185, 429] width 239 height 12
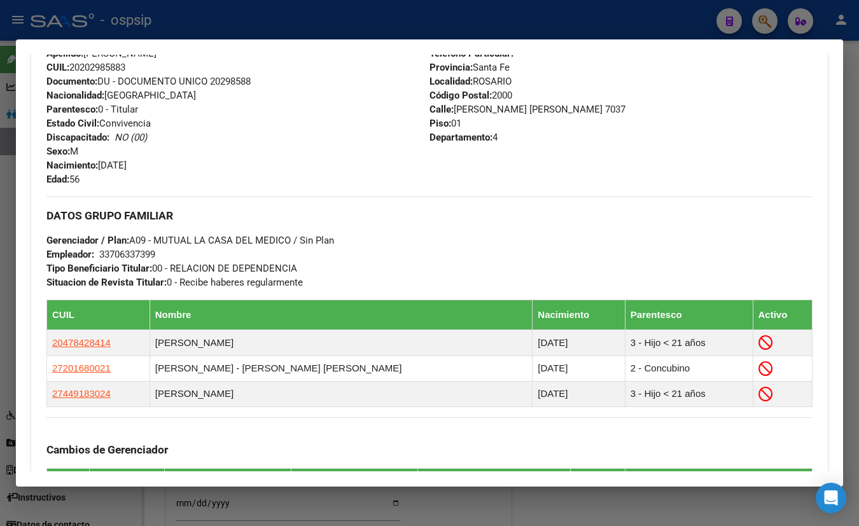
scroll to position [423, 0]
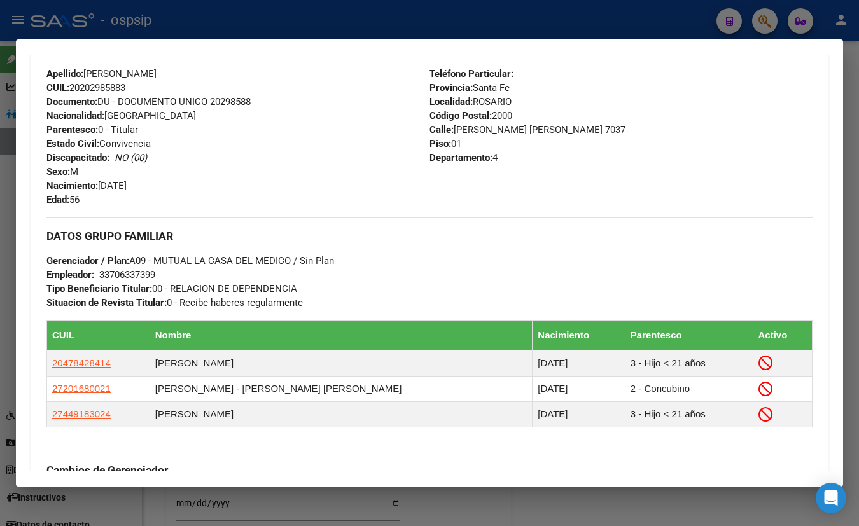
click at [238, 118] on div "Apellido: FABIO JOSE MOLINA CUIL: 20202985883 Documento: DU - DOCUMENTO UNICO 2…" at bounding box center [237, 137] width 383 height 140
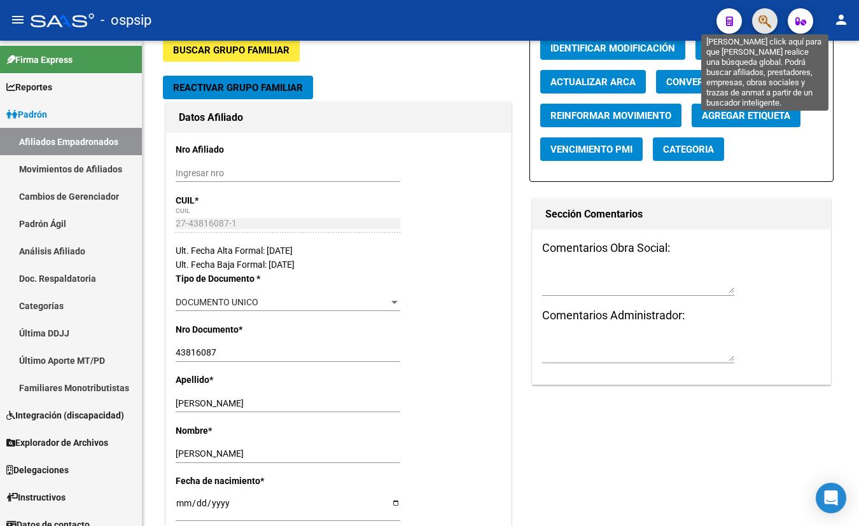
click at [763, 16] on icon "button" at bounding box center [765, 21] width 13 height 15
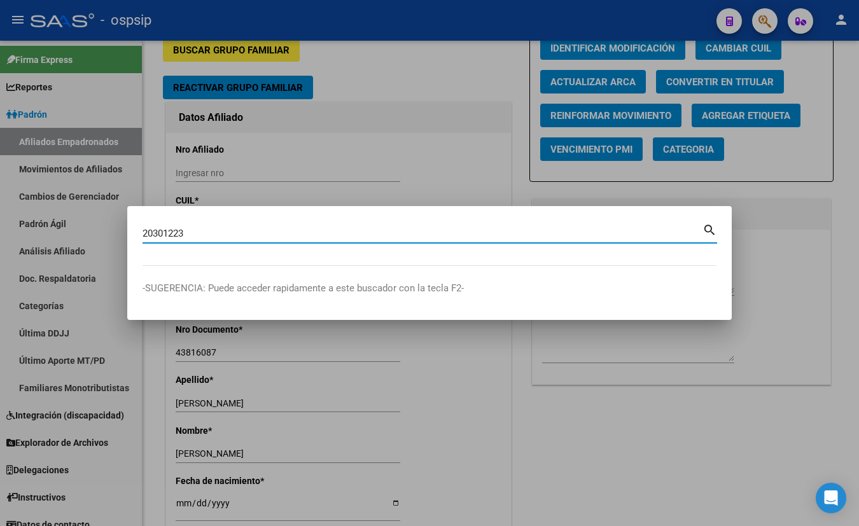
type input "20301223"
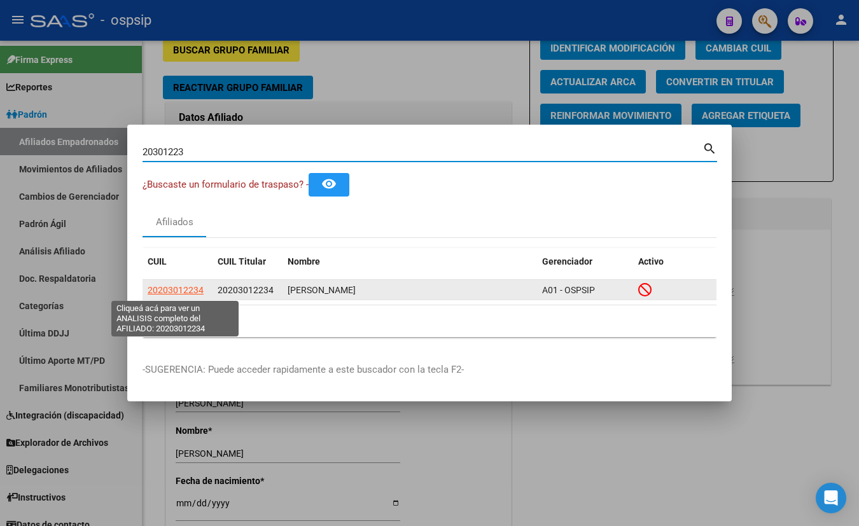
click at [180, 290] on span "20203012234" at bounding box center [176, 290] width 56 height 10
type textarea "20203012234"
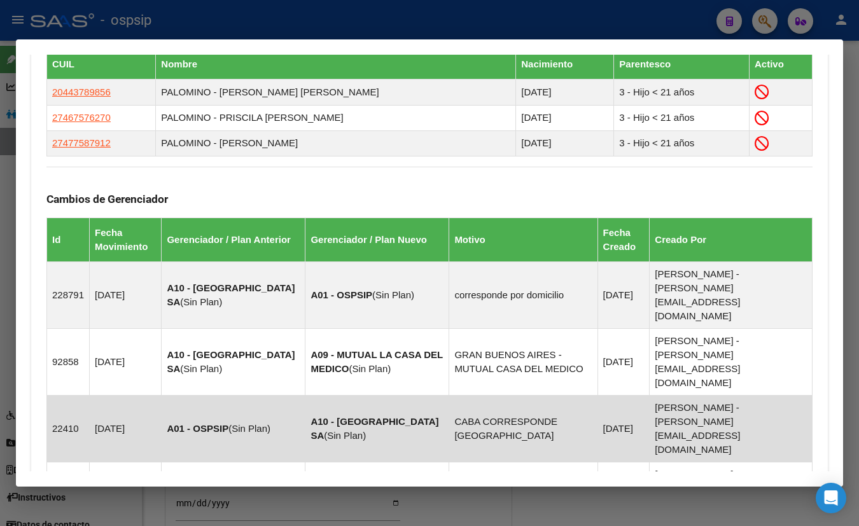
scroll to position [876, 0]
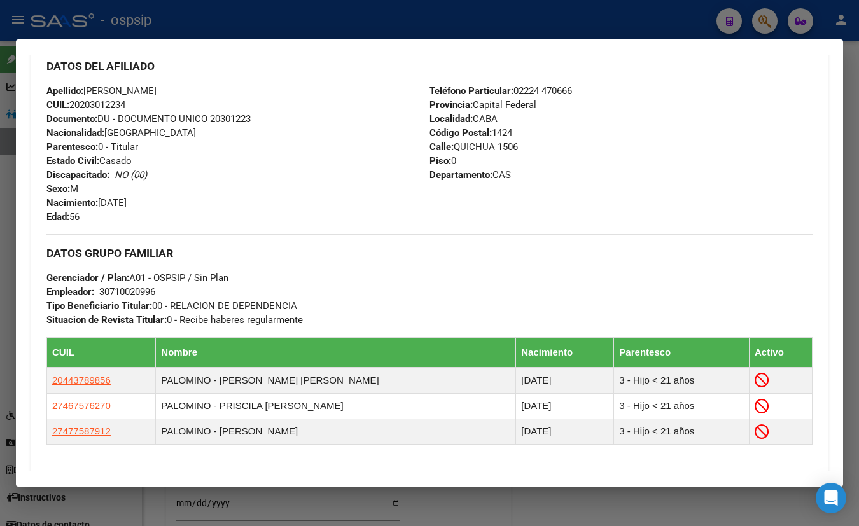
scroll to position [384, 0]
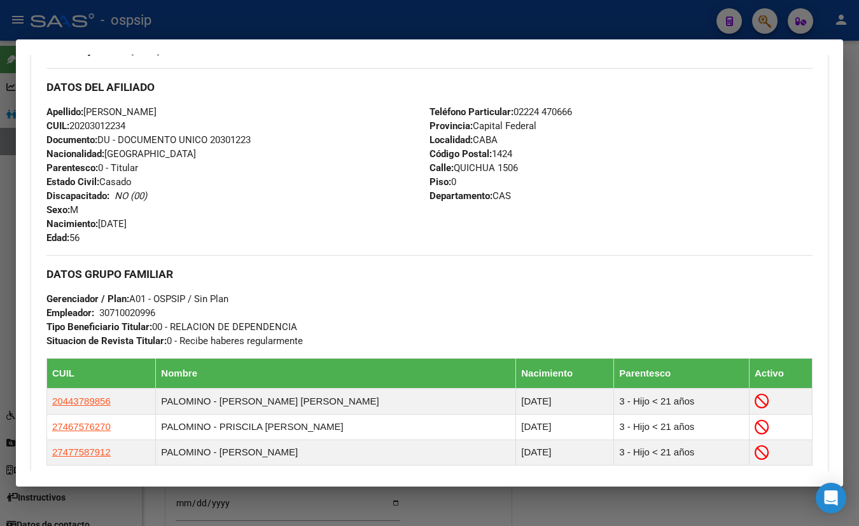
click at [252, 111] on div "Apellido: FRANCISCO GERMAN PALOMINO CUIL: 20203012234 Documento: DU - DOCUMENTO…" at bounding box center [237, 175] width 383 height 140
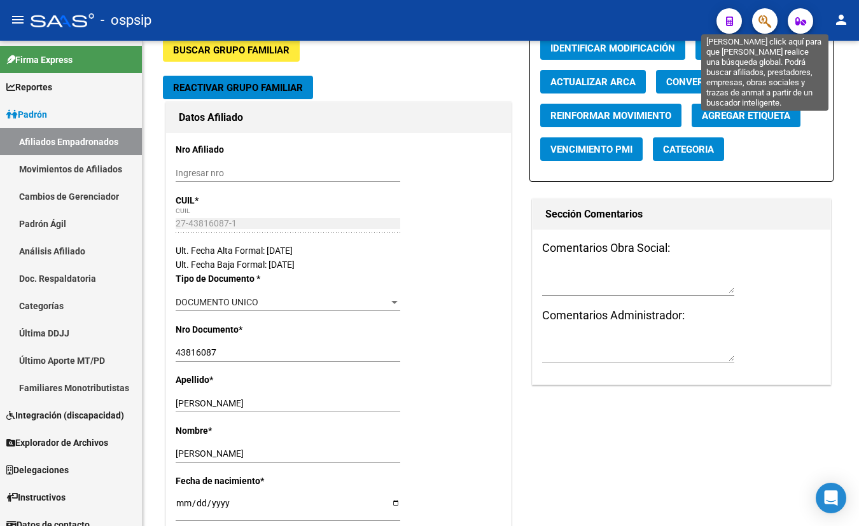
click at [762, 20] on icon "button" at bounding box center [765, 21] width 13 height 15
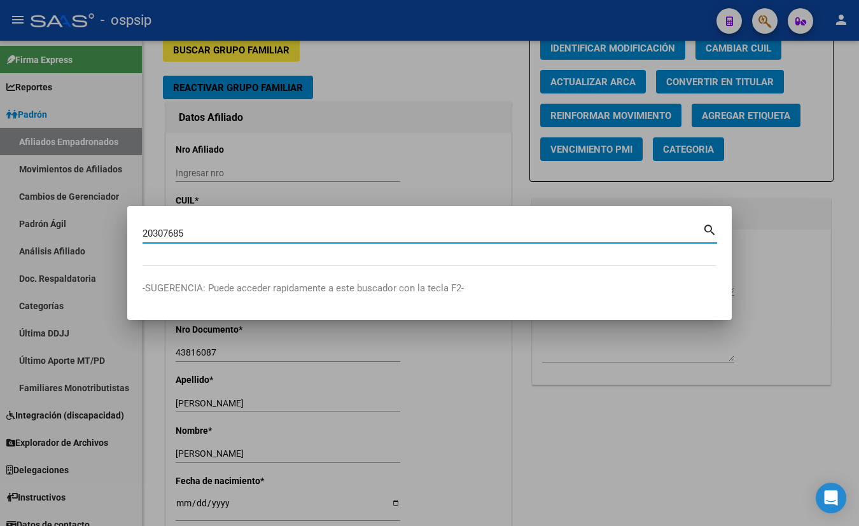
type input "20307685"
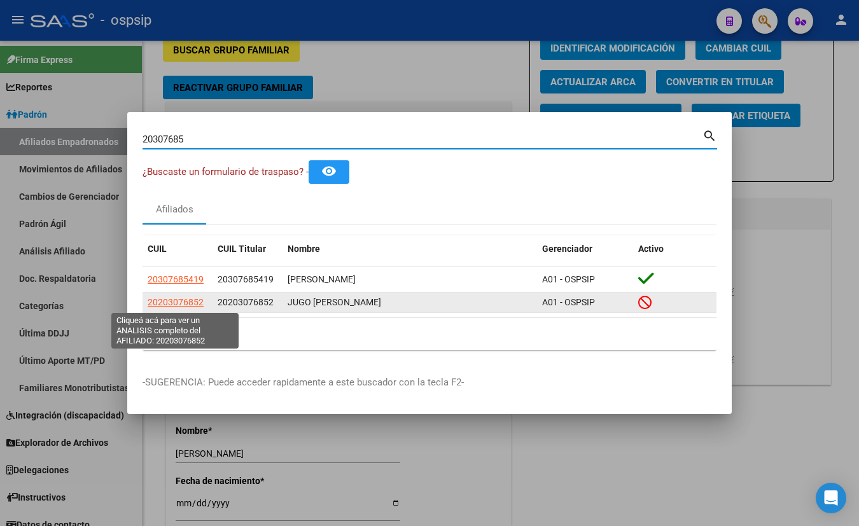
click at [173, 303] on span "20203076852" at bounding box center [176, 302] width 56 height 10
type textarea "20203076852"
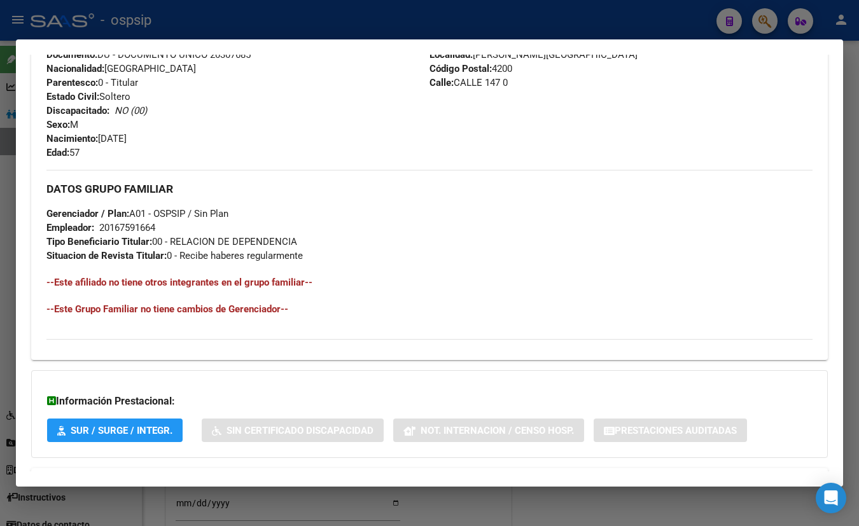
scroll to position [548, 0]
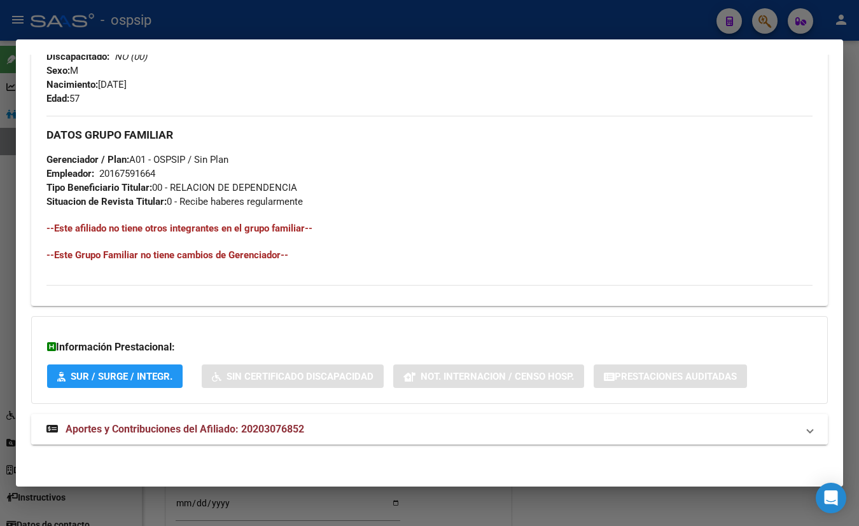
click at [272, 428] on span "Aportes y Contribuciones del Afiliado: 20203076852" at bounding box center [185, 429] width 239 height 12
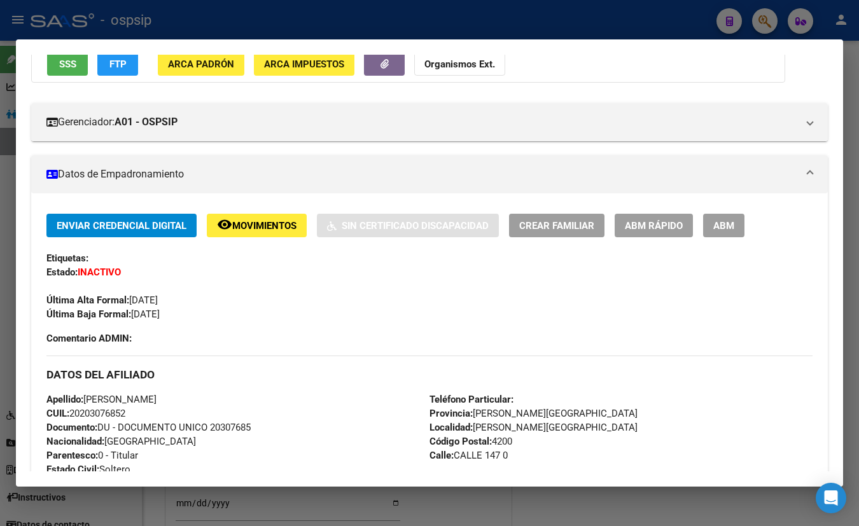
scroll to position [115, 0]
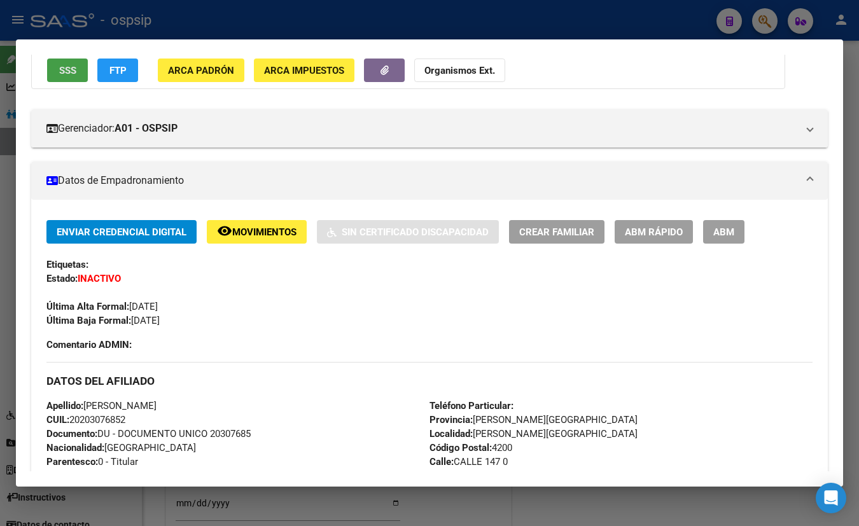
click at [61, 69] on span "SSS" at bounding box center [67, 70] width 17 height 11
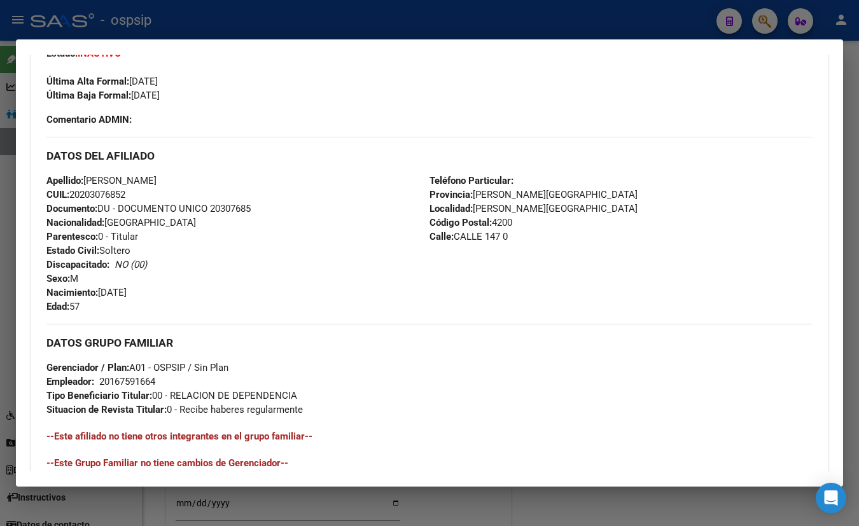
scroll to position [346, 0]
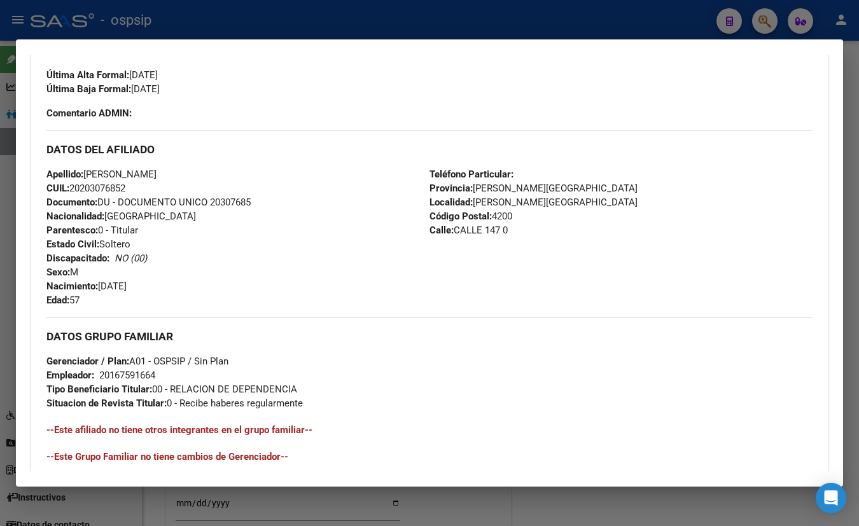
click at [211, 114] on div "Enviar Credencial Digital remove_red_eye Movimientos Sin Certificado Discapacid…" at bounding box center [429, 55] width 766 height 132
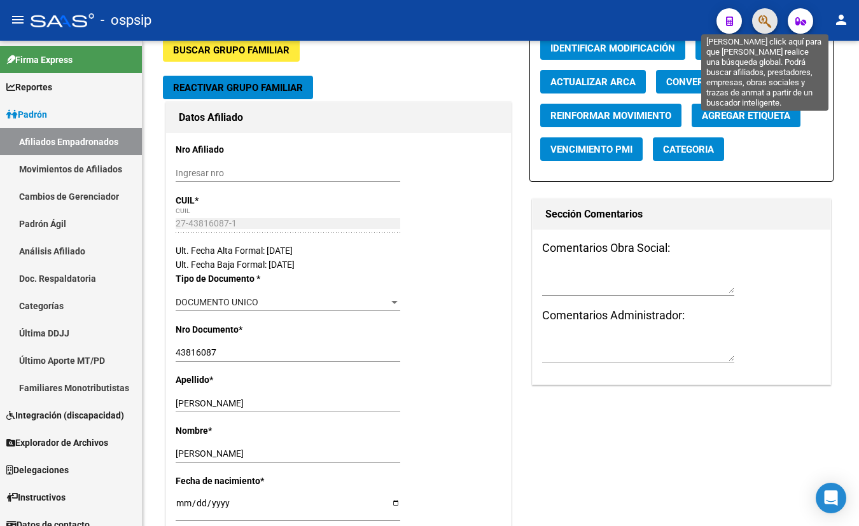
click at [762, 16] on icon "button" at bounding box center [765, 21] width 13 height 15
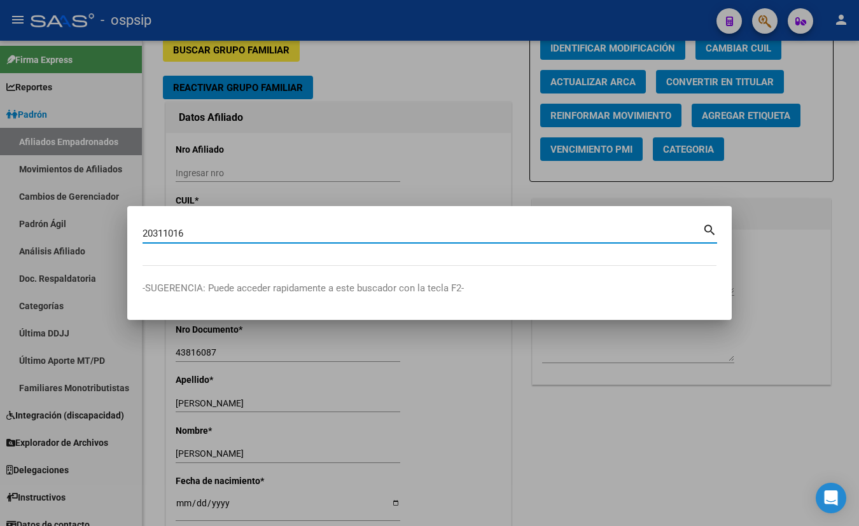
type input "20311016"
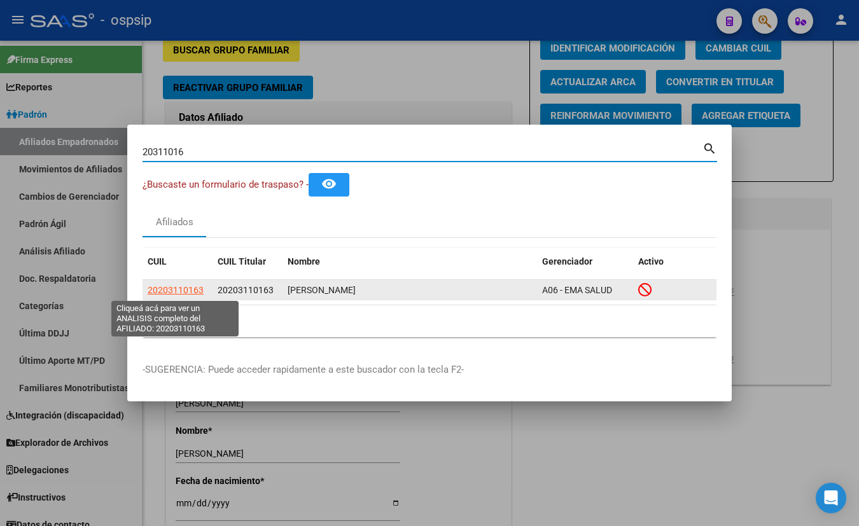
click at [175, 288] on span "20203110163" at bounding box center [176, 290] width 56 height 10
type textarea "20203110163"
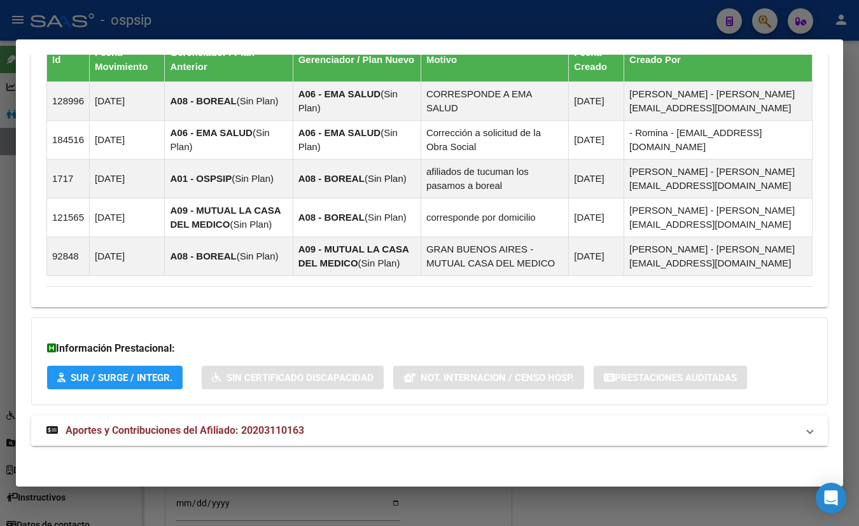
scroll to position [838, 0]
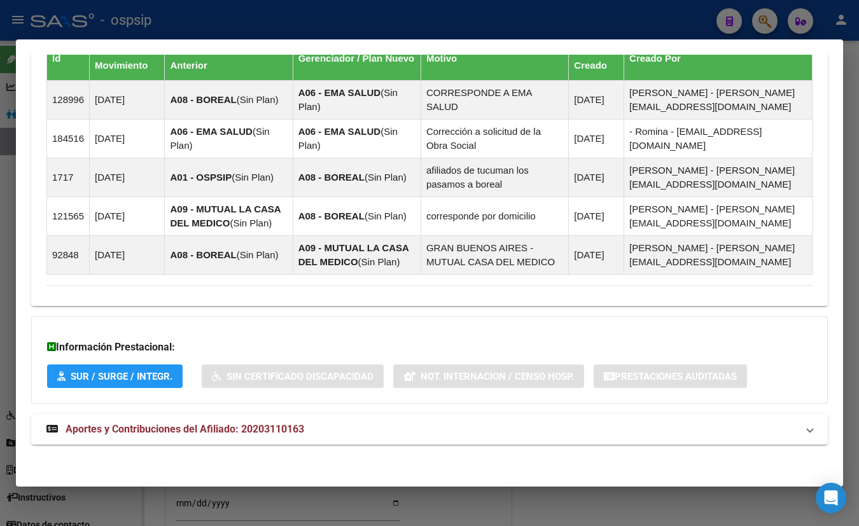
click at [230, 424] on span "Aportes y Contribuciones del Afiliado: 20203110163" at bounding box center [185, 429] width 239 height 12
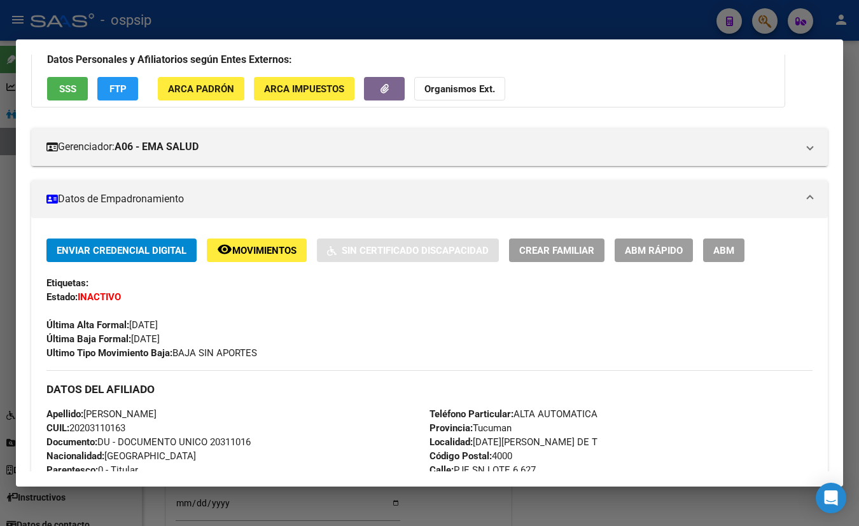
scroll to position [0, 0]
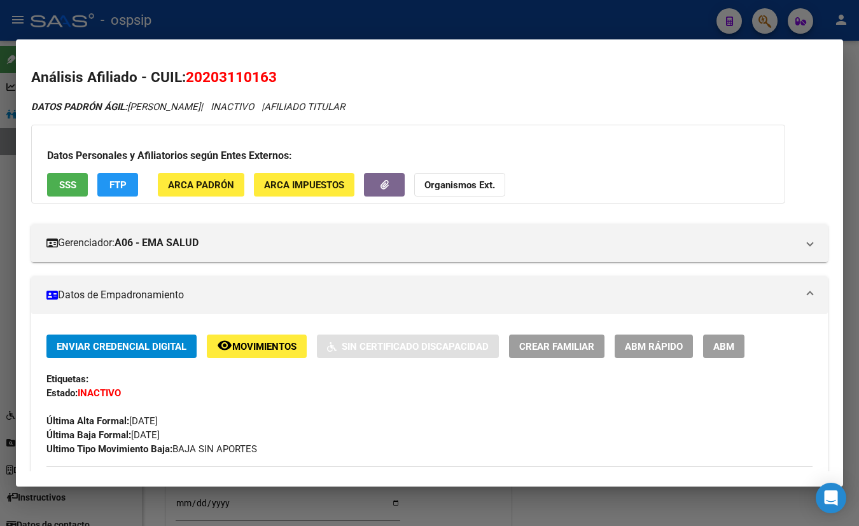
click at [65, 179] on span "SSS" at bounding box center [67, 184] width 17 height 11
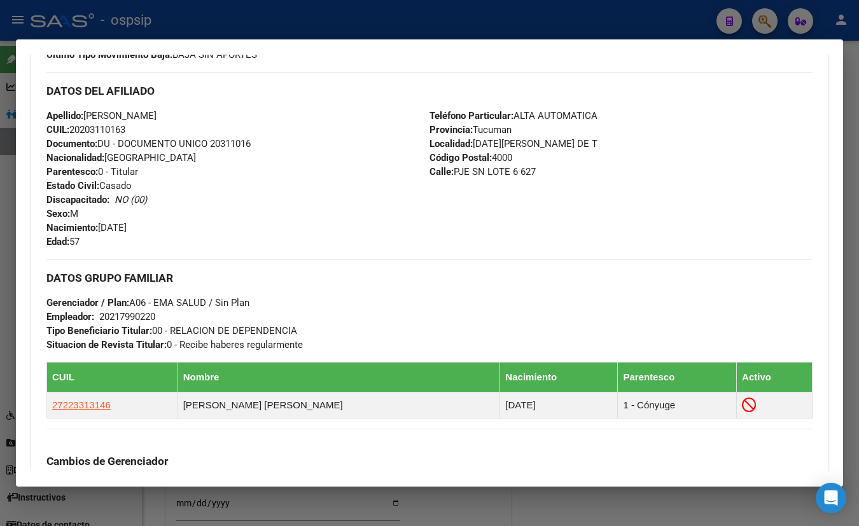
scroll to position [405, 0]
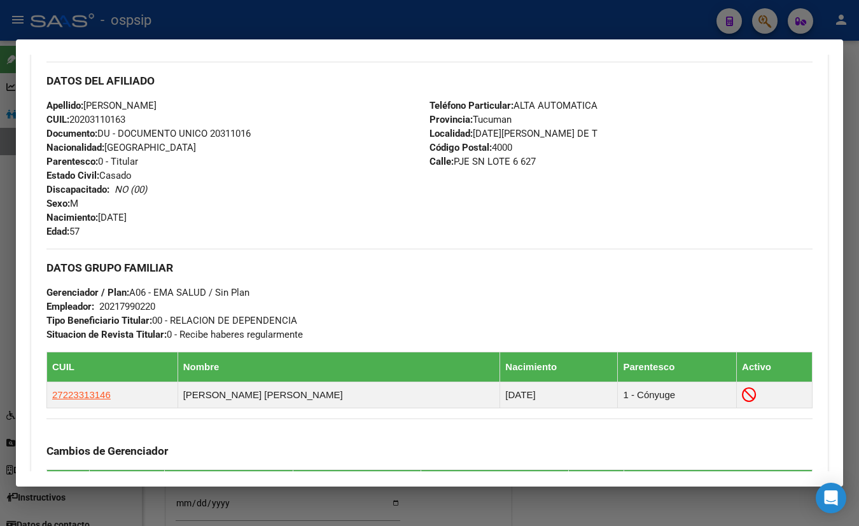
click at [235, 108] on div "Apellido: MIGUEL AMERICO VERA CUIL: 20203110163 Documento: DU - DOCUMENTO UNICO…" at bounding box center [237, 169] width 383 height 140
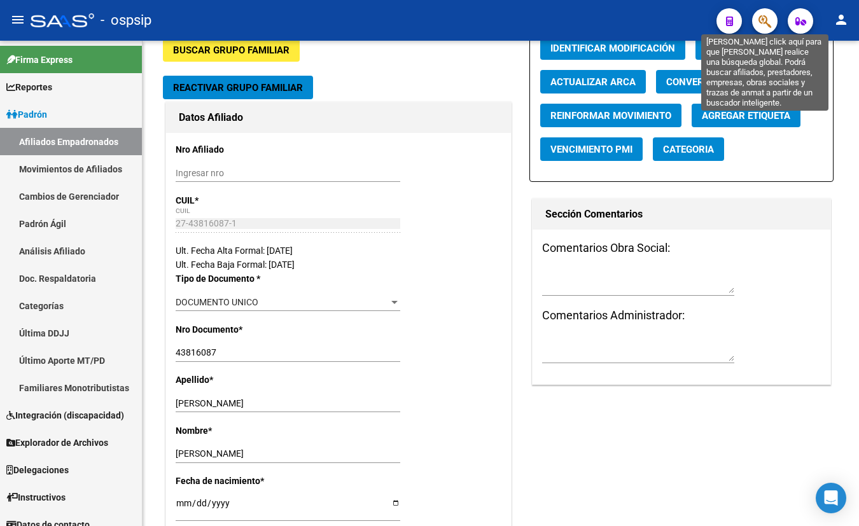
click at [764, 17] on icon "button" at bounding box center [765, 21] width 13 height 15
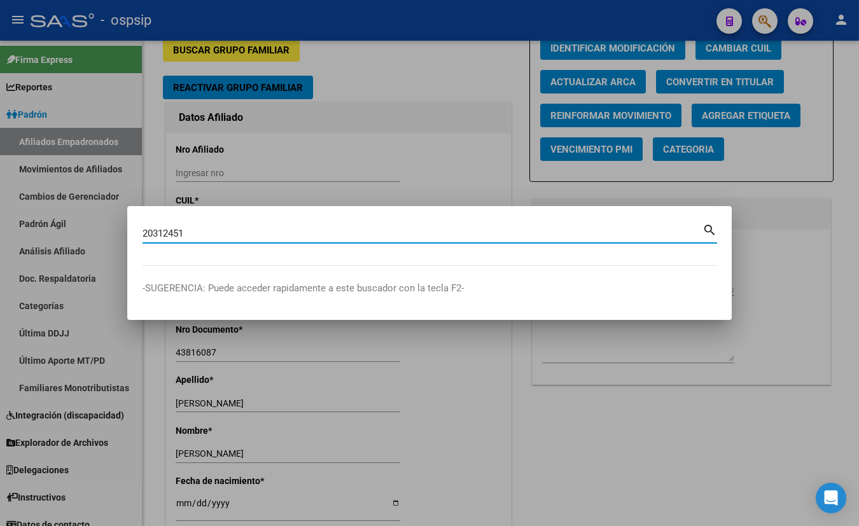
type input "20312451"
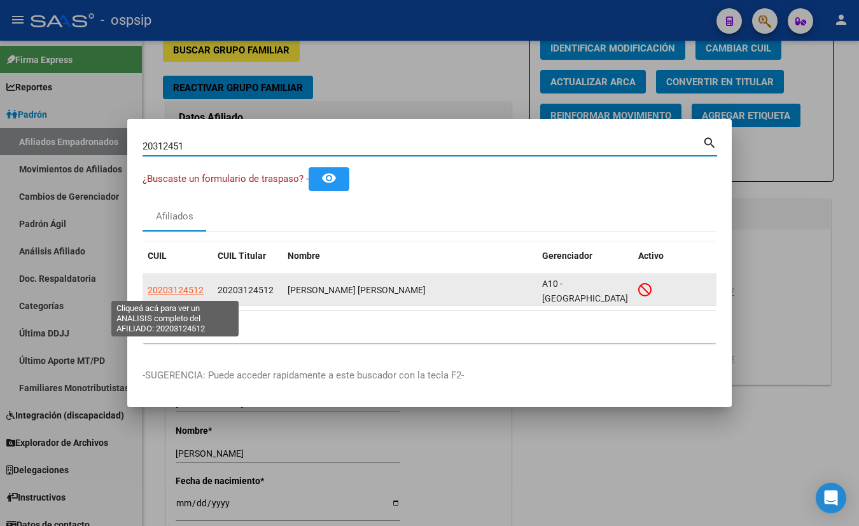
click at [166, 286] on span "20203124512" at bounding box center [176, 290] width 56 height 10
type textarea "20203124512"
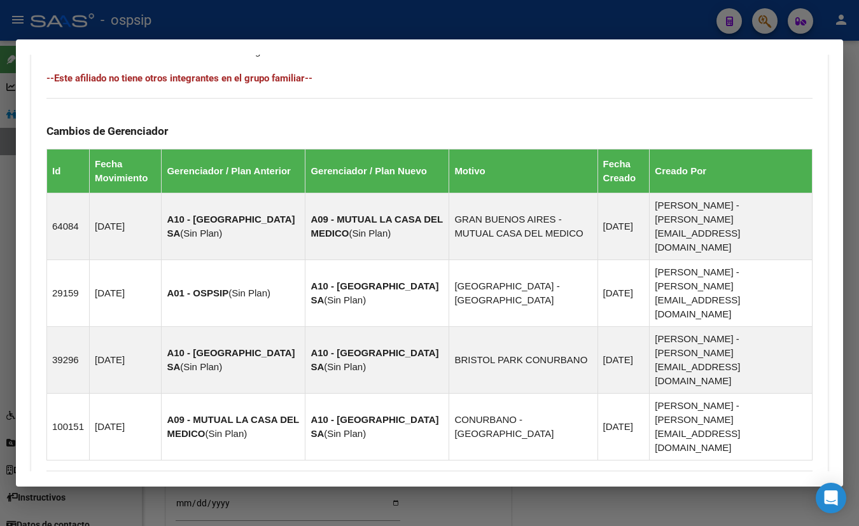
scroll to position [772, 0]
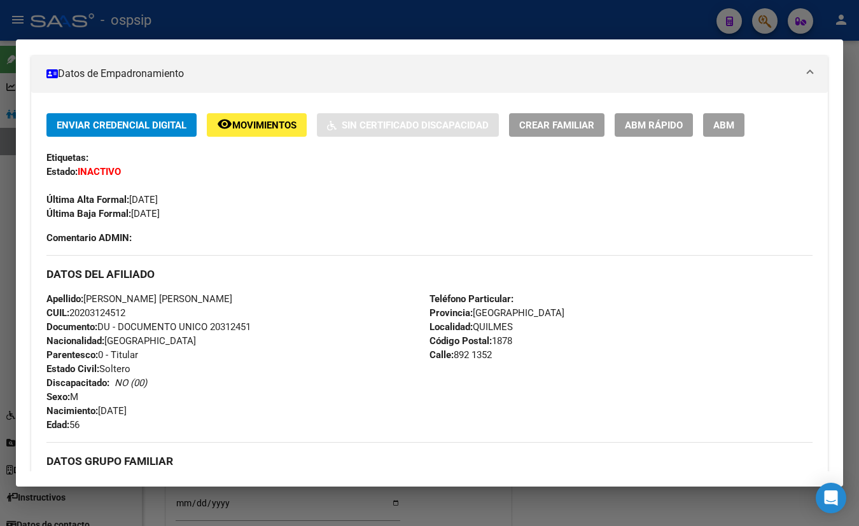
scroll to position [223, 0]
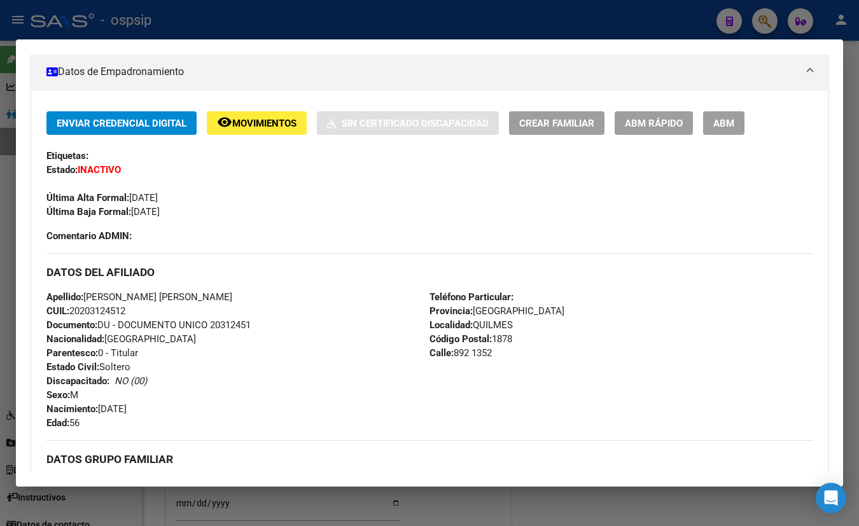
drag, startPoint x: 217, startPoint y: 98, endPoint x: 241, endPoint y: 122, distance: 33.3
click at [217, 98] on div "Enviar Credencial Digital remove_red_eye Movimientos Sin Certificado Discapacid…" at bounding box center [429, 529] width 797 height 876
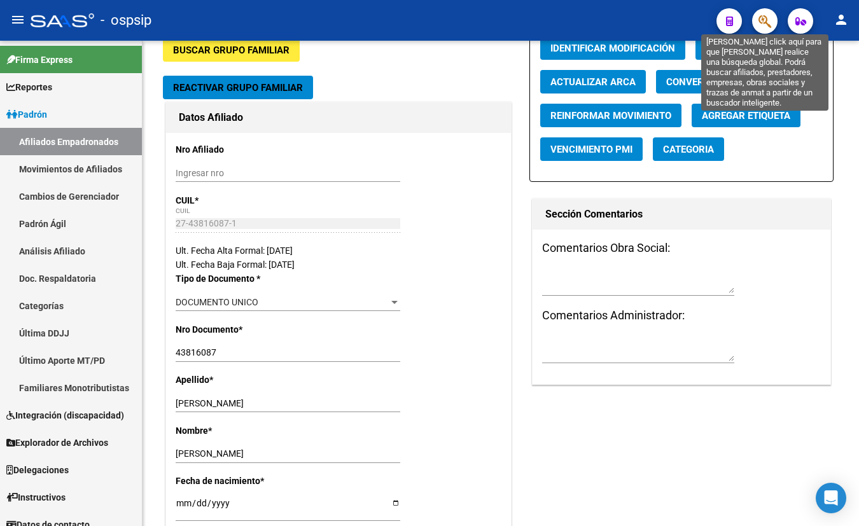
click at [763, 19] on icon "button" at bounding box center [765, 21] width 13 height 15
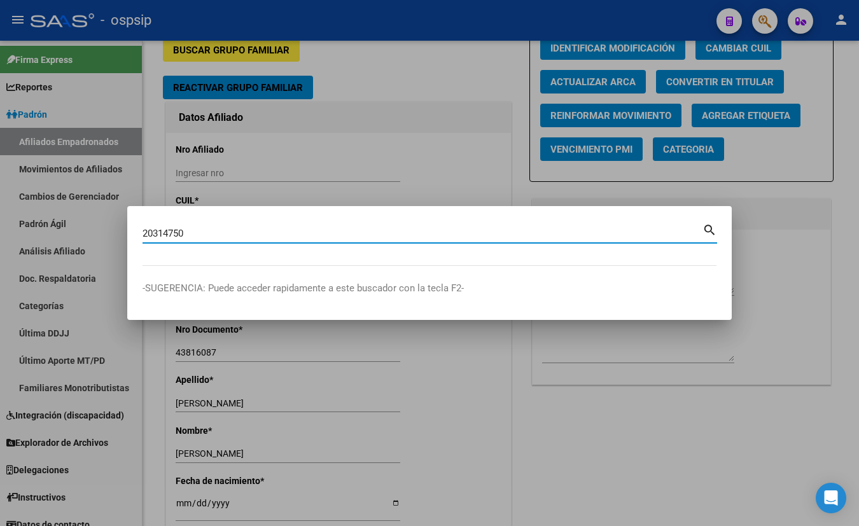
type input "20314750"
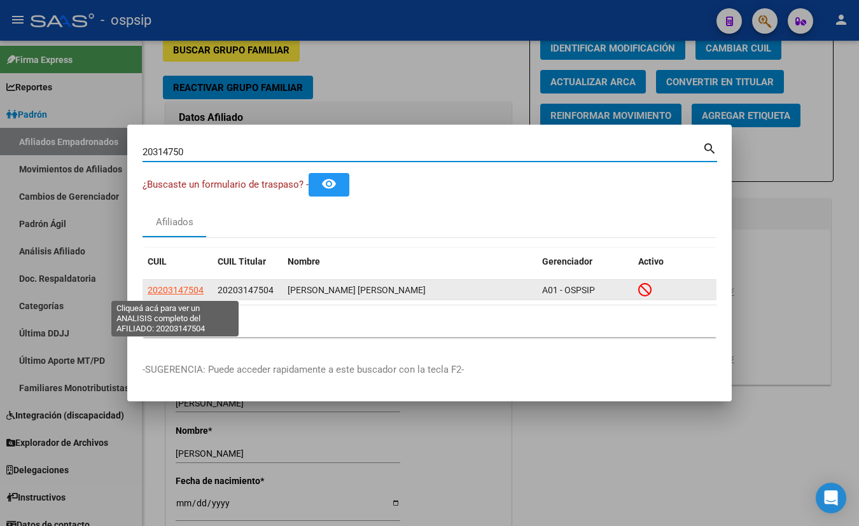
click at [172, 291] on span "20203147504" at bounding box center [176, 290] width 56 height 10
type textarea "20203147504"
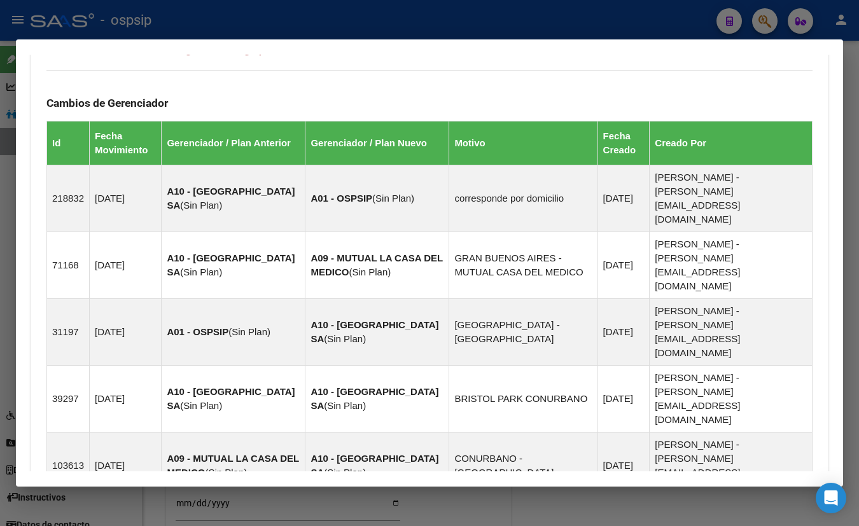
scroll to position [850, 0]
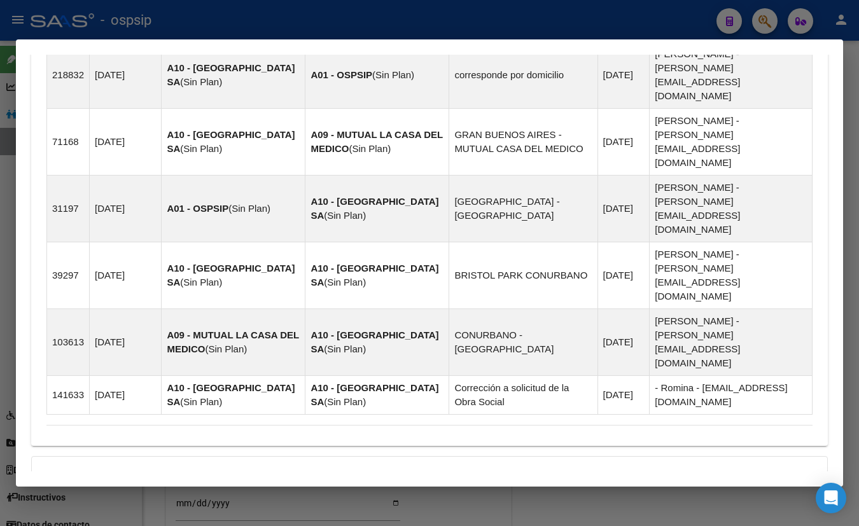
drag, startPoint x: 213, startPoint y: 430, endPoint x: 221, endPoint y: 430, distance: 8.3
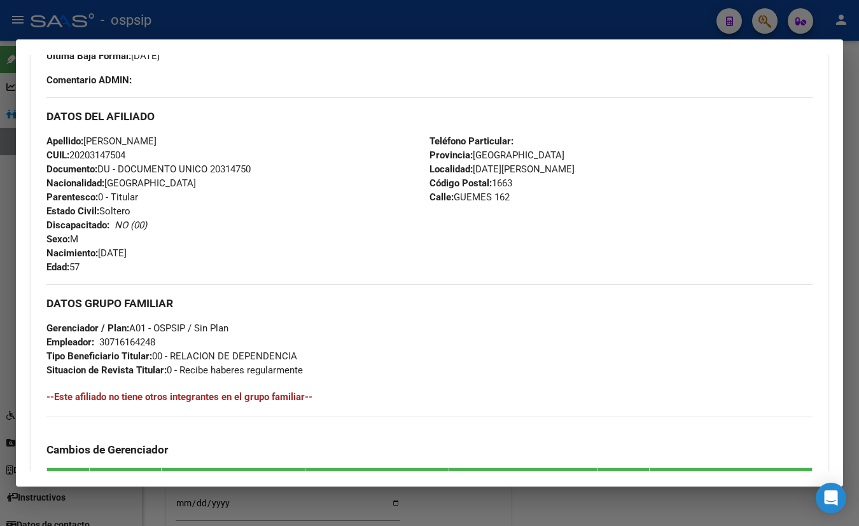
scroll to position [358, 0]
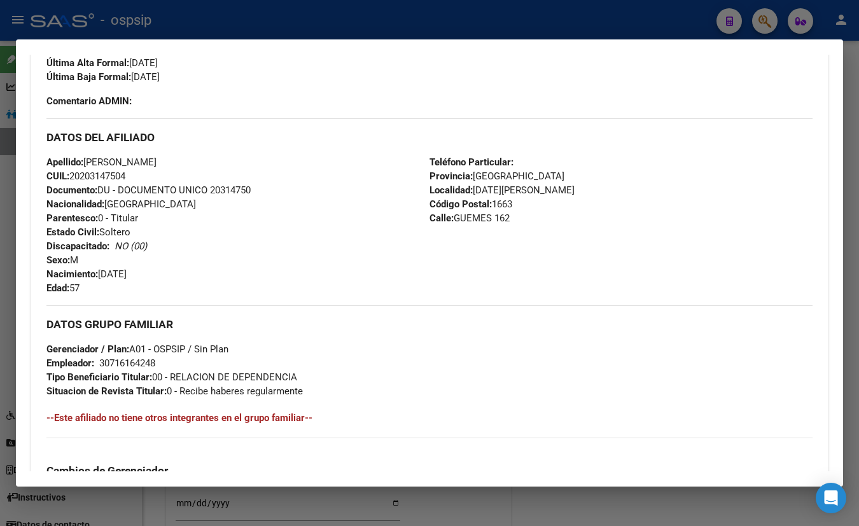
click at [260, 108] on div "Enviar Credencial Digital remove_red_eye Movimientos Sin Certificado Discapacid…" at bounding box center [429, 446] width 766 height 941
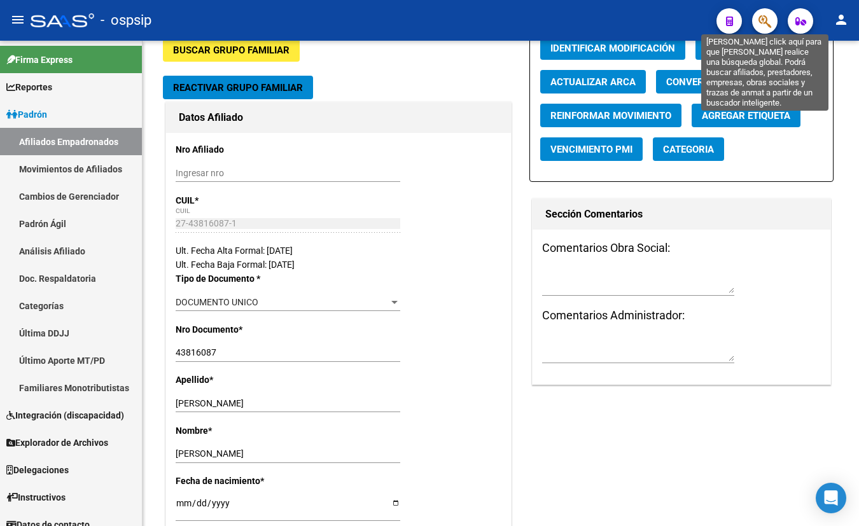
click at [759, 19] on icon "button" at bounding box center [765, 21] width 13 height 15
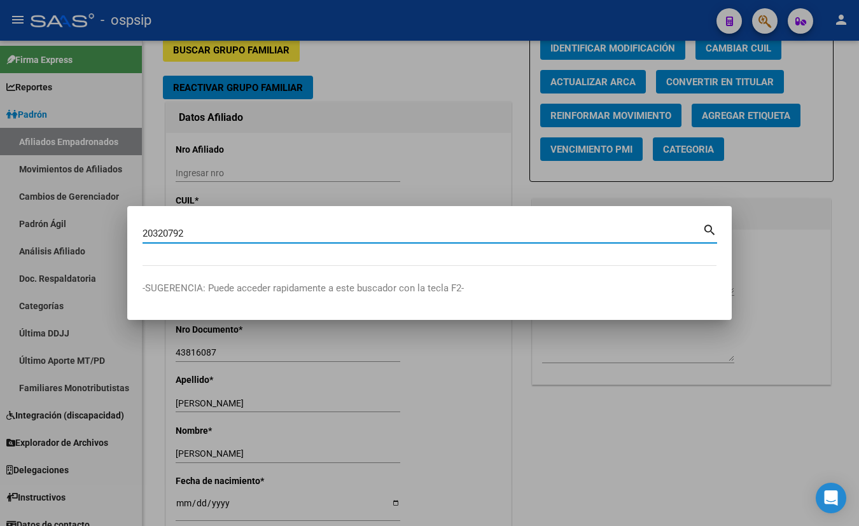
type input "20320792"
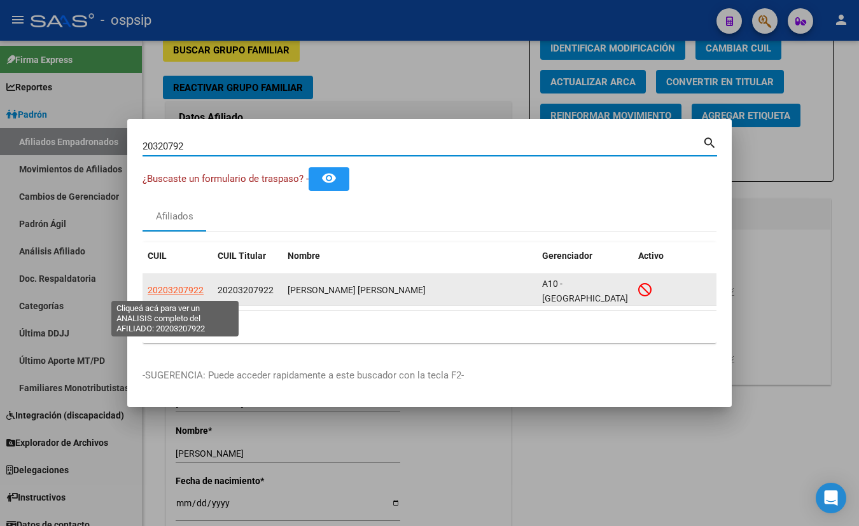
click at [174, 291] on span "20203207922" at bounding box center [176, 290] width 56 height 10
type textarea "20203207922"
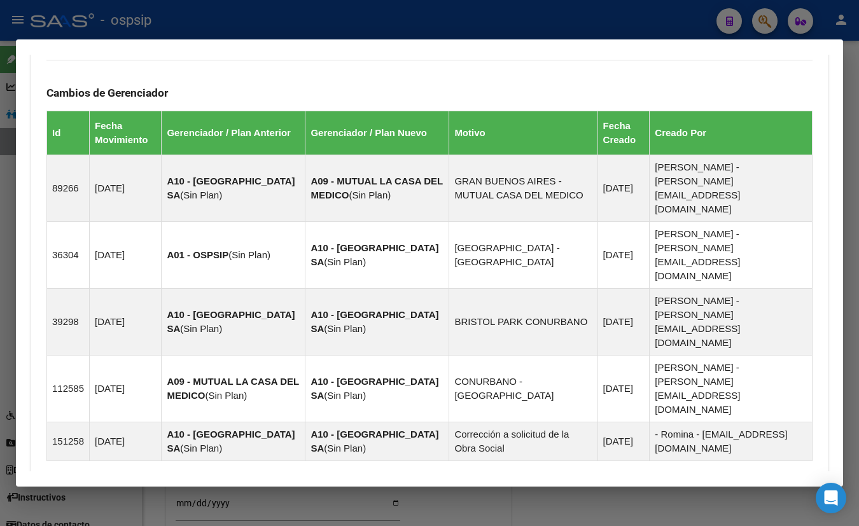
scroll to position [787, 0]
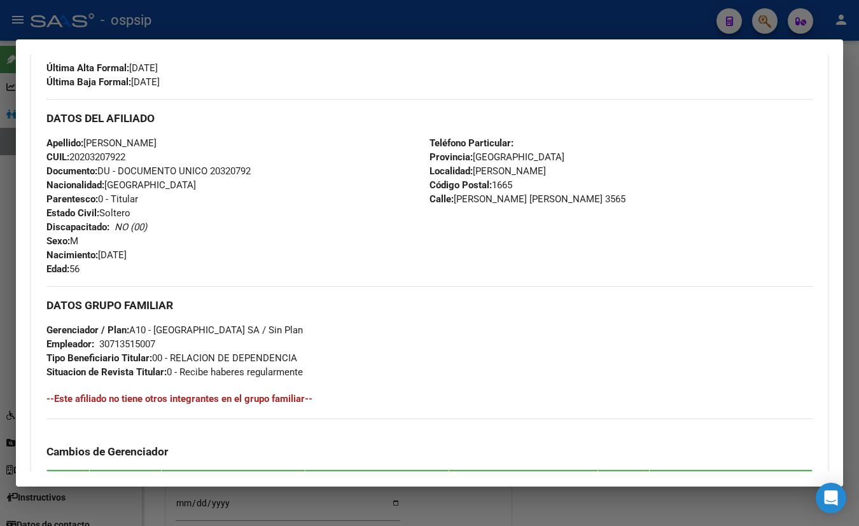
scroll to position [295, 0]
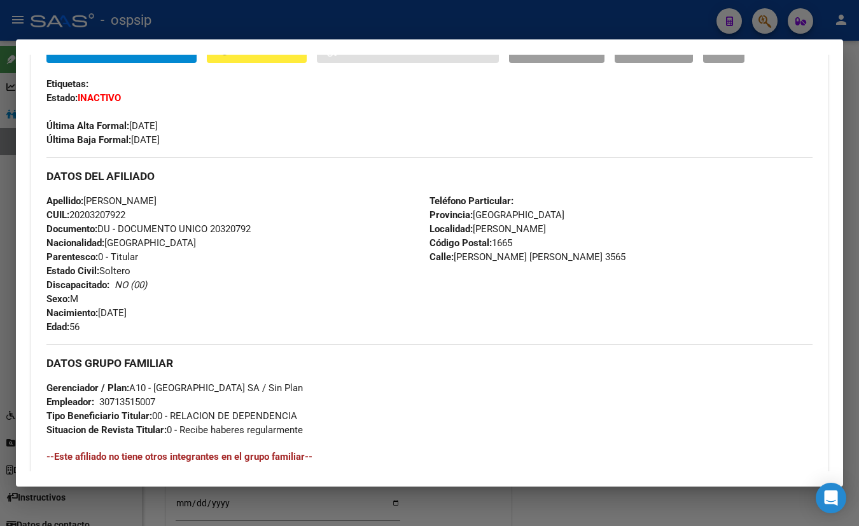
click at [237, 124] on div "Última Alta Formal: 01/12/2020" at bounding box center [429, 119] width 766 height 28
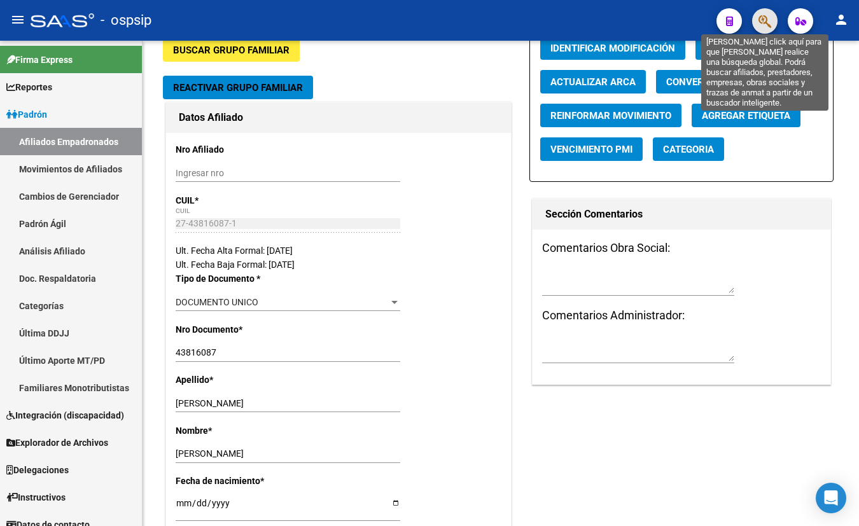
click at [761, 20] on icon "button" at bounding box center [765, 21] width 13 height 15
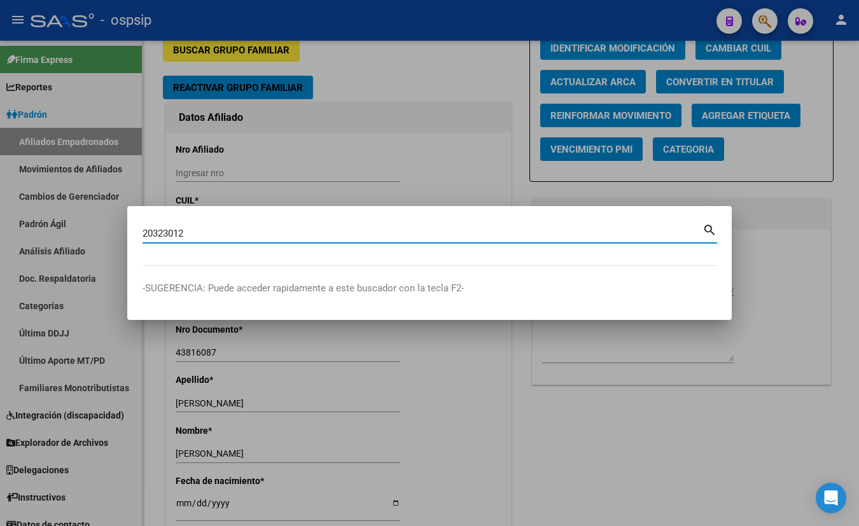
type input "20323012"
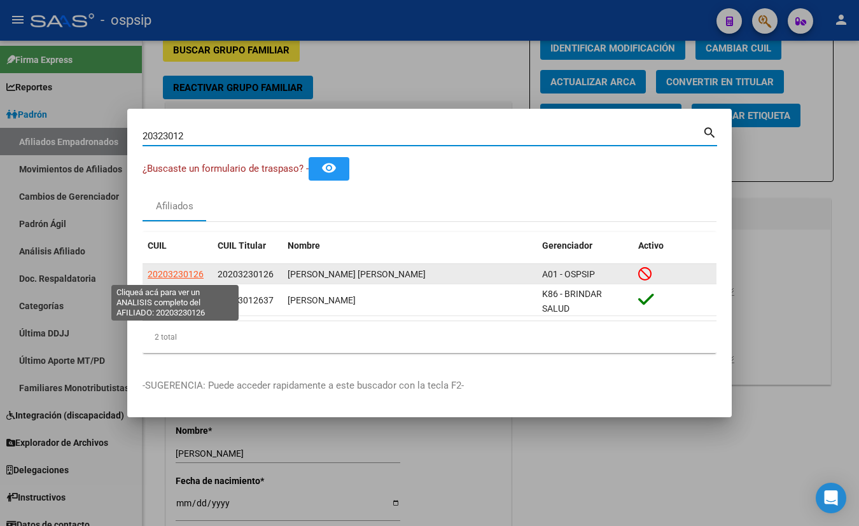
click at [169, 273] on span "20203230126" at bounding box center [176, 274] width 56 height 10
type textarea "20203230126"
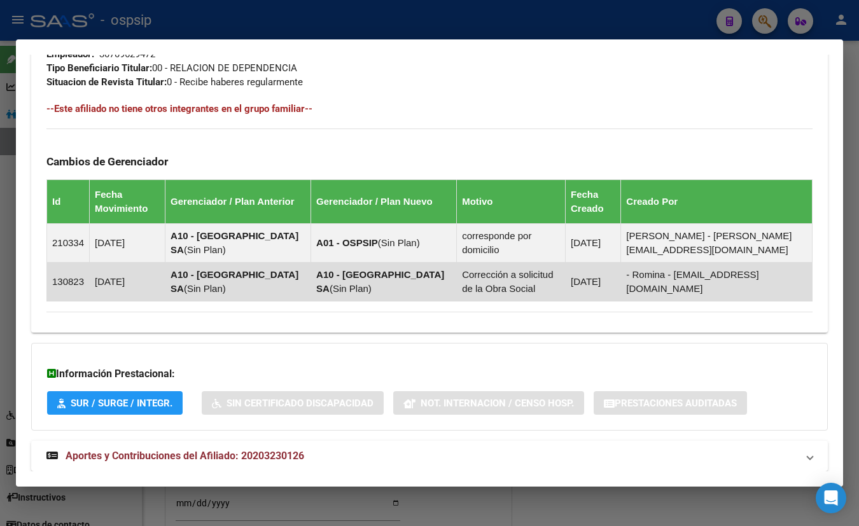
scroll to position [694, 0]
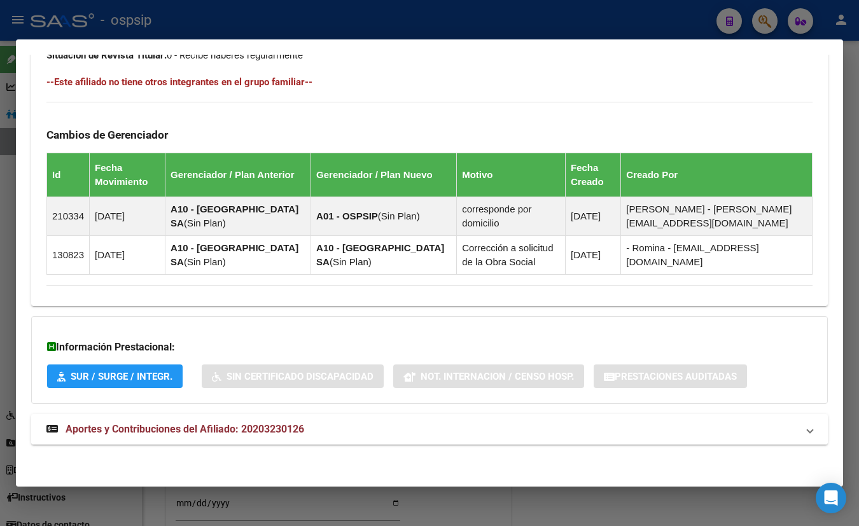
drag, startPoint x: 258, startPoint y: 426, endPoint x: 275, endPoint y: 421, distance: 17.5
click at [260, 427] on span "Aportes y Contribuciones del Afiliado: 20203230126" at bounding box center [185, 429] width 239 height 12
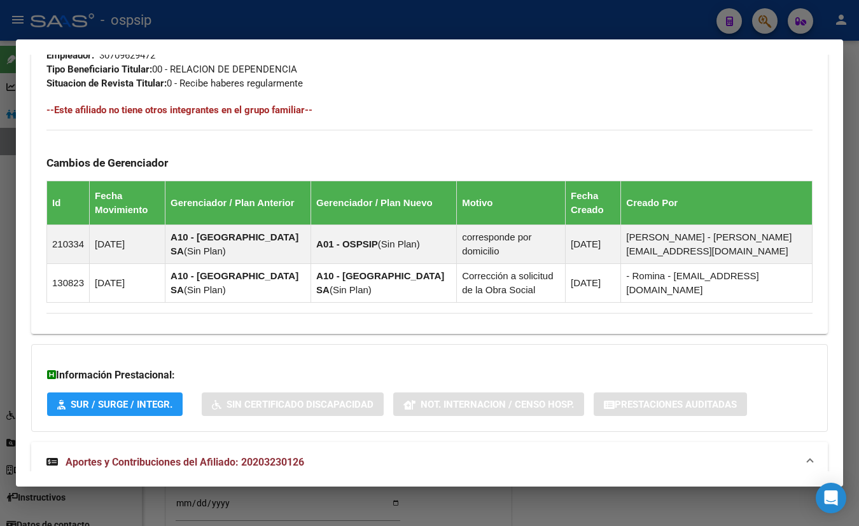
scroll to position [319, 0]
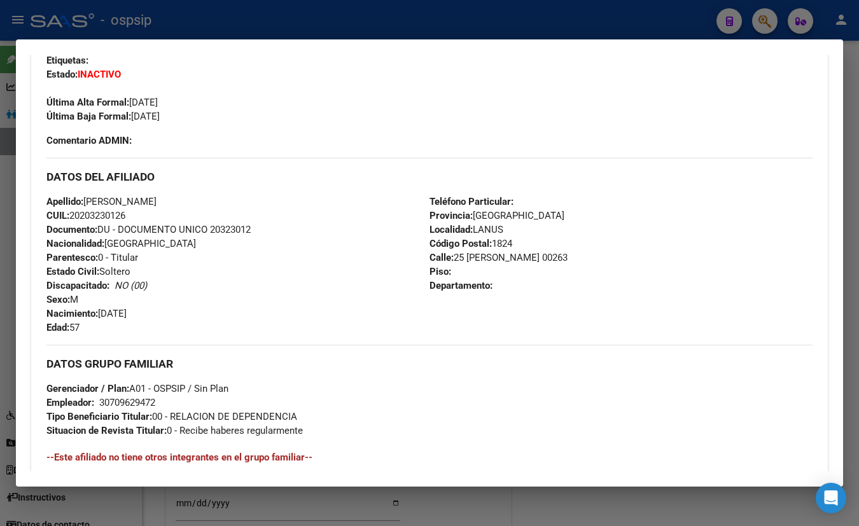
click at [248, 117] on div "Enviar Credencial Digital remove_red_eye Movimientos Sin Certificado Discapacid…" at bounding box center [429, 70] width 766 height 108
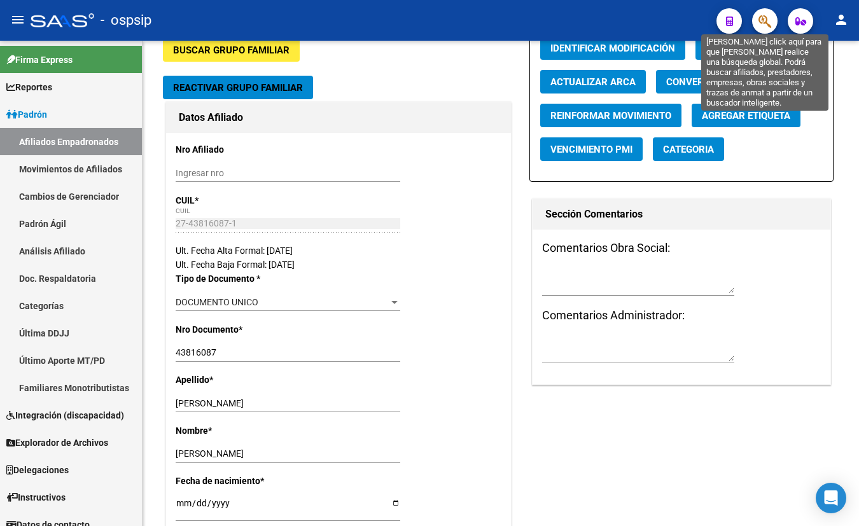
click at [766, 20] on icon "button" at bounding box center [765, 21] width 13 height 15
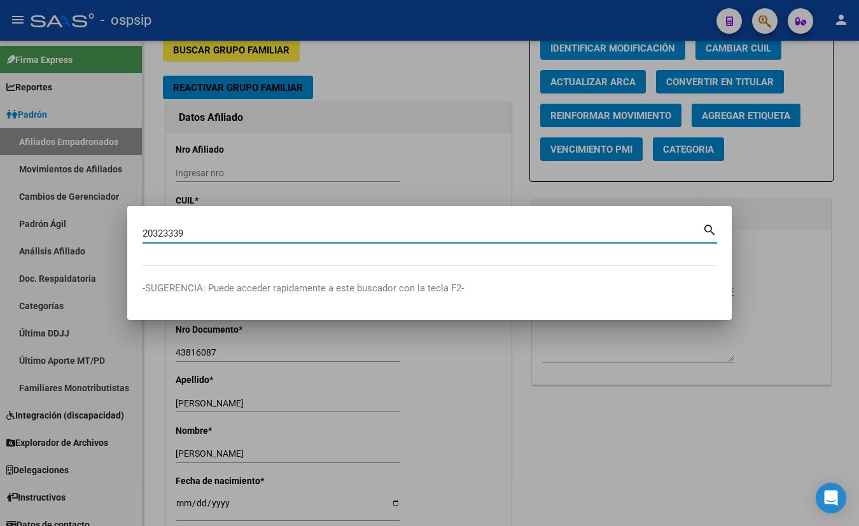
type input "20323339"
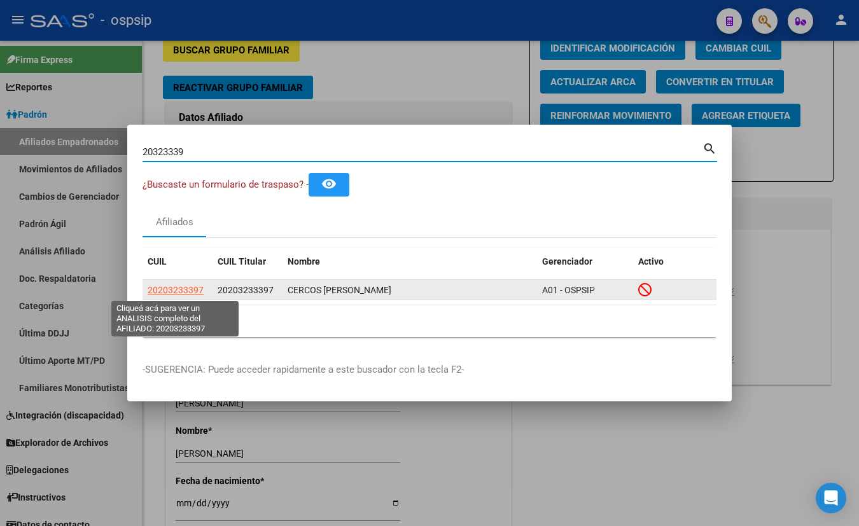
click at [178, 289] on span "20203233397" at bounding box center [176, 290] width 56 height 10
type textarea "20203233397"
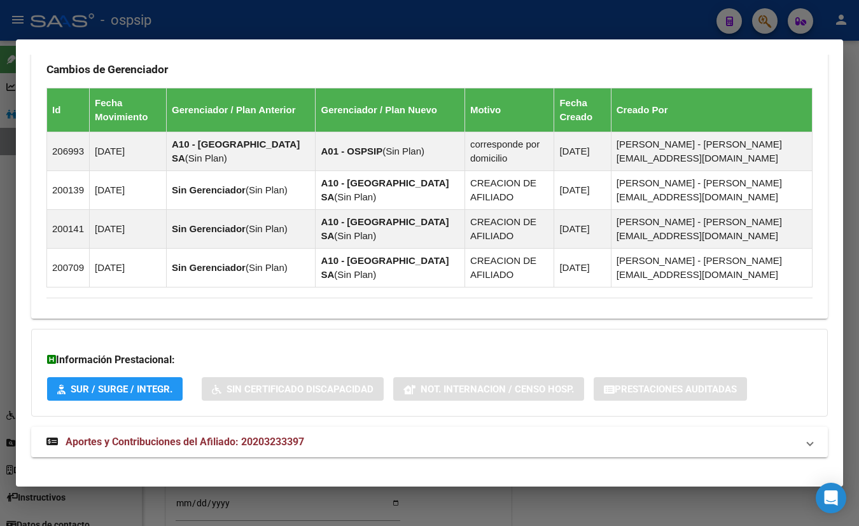
scroll to position [879, 0]
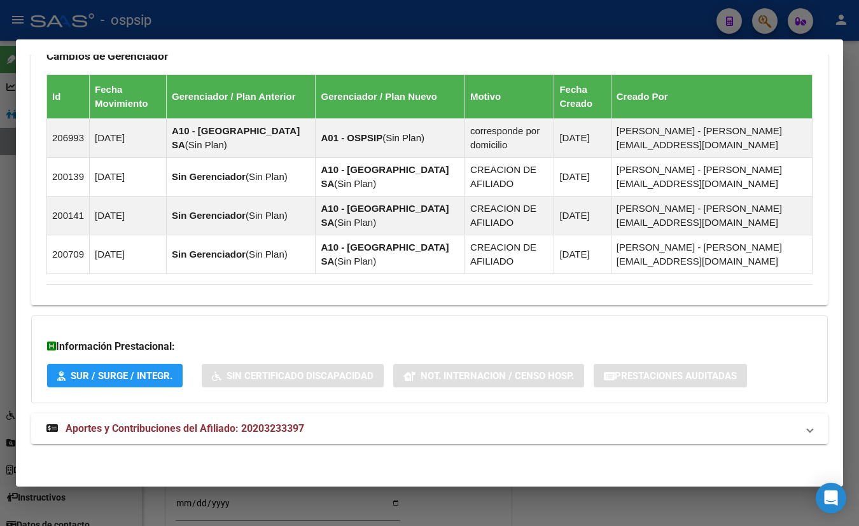
click at [267, 430] on span "Aportes y Contribuciones del Afiliado: 20203233397" at bounding box center [185, 429] width 239 height 12
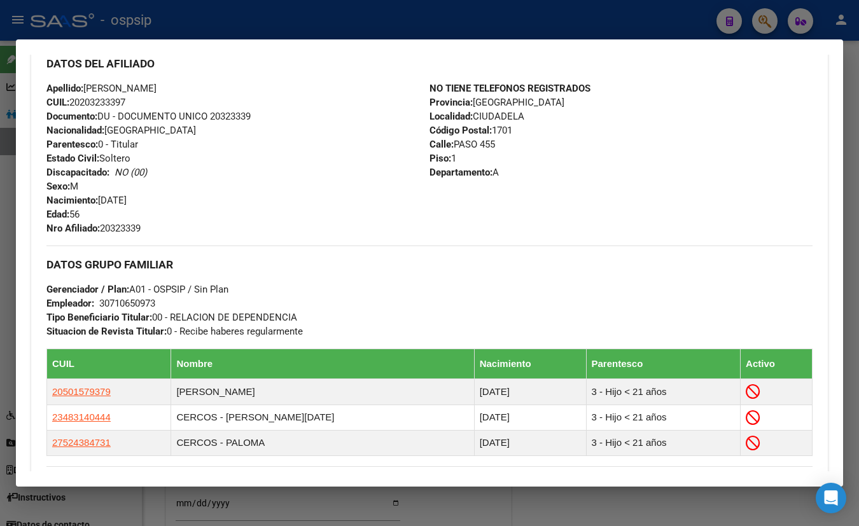
scroll to position [416, 0]
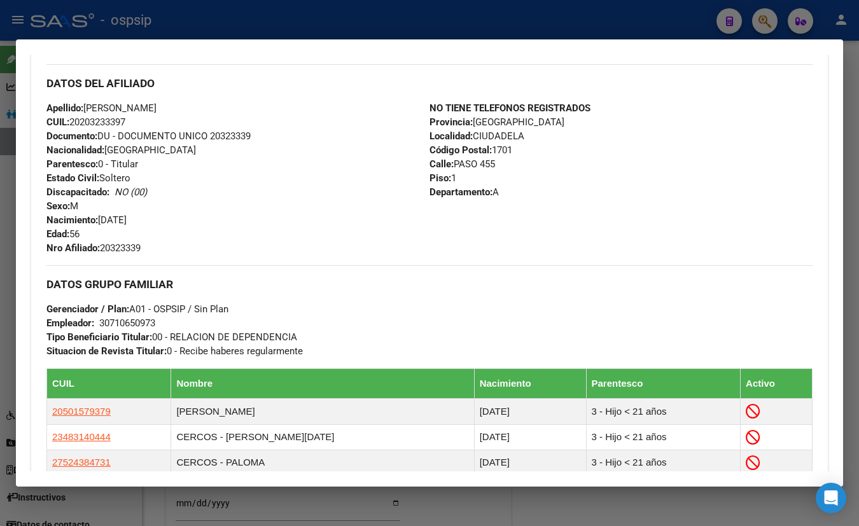
drag, startPoint x: 257, startPoint y: 83, endPoint x: 270, endPoint y: 117, distance: 36.7
click at [258, 86] on h3 "DATOS DEL AFILIADO" at bounding box center [429, 83] width 766 height 14
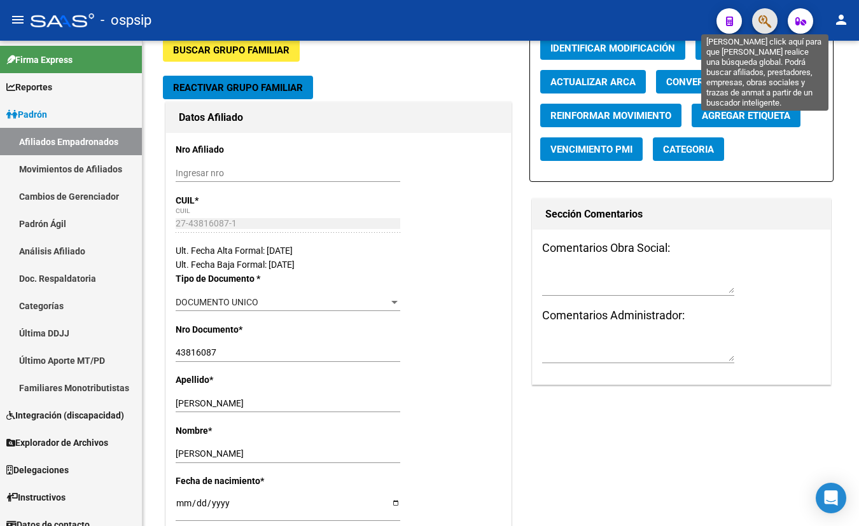
click at [767, 18] on icon "button" at bounding box center [765, 21] width 13 height 15
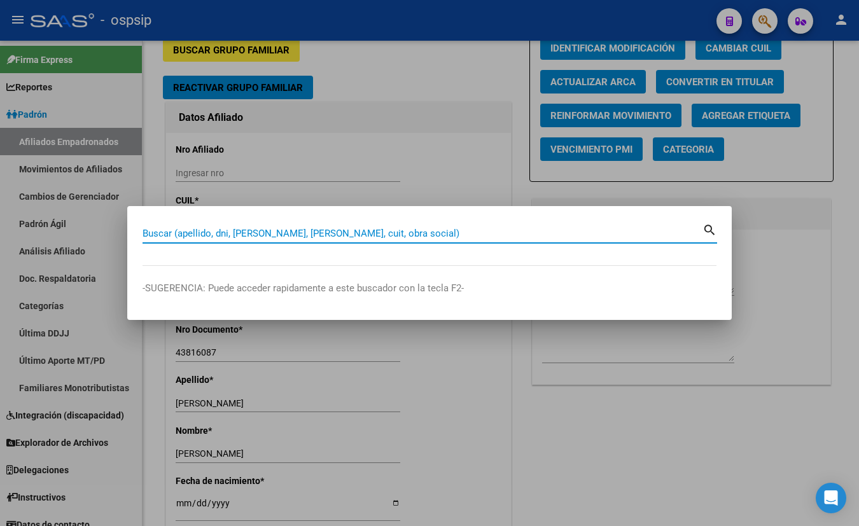
click at [162, 237] on input "Buscar (apellido, dni, [PERSON_NAME], [PERSON_NAME], cuit, obra social)" at bounding box center [423, 233] width 560 height 11
type input "20323419"
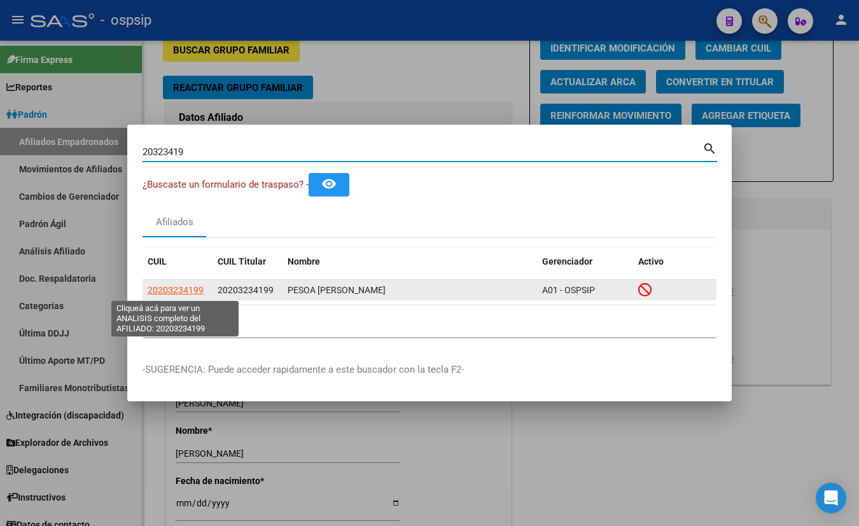
click at [162, 288] on span "20203234199" at bounding box center [176, 290] width 56 height 10
type textarea "20203234199"
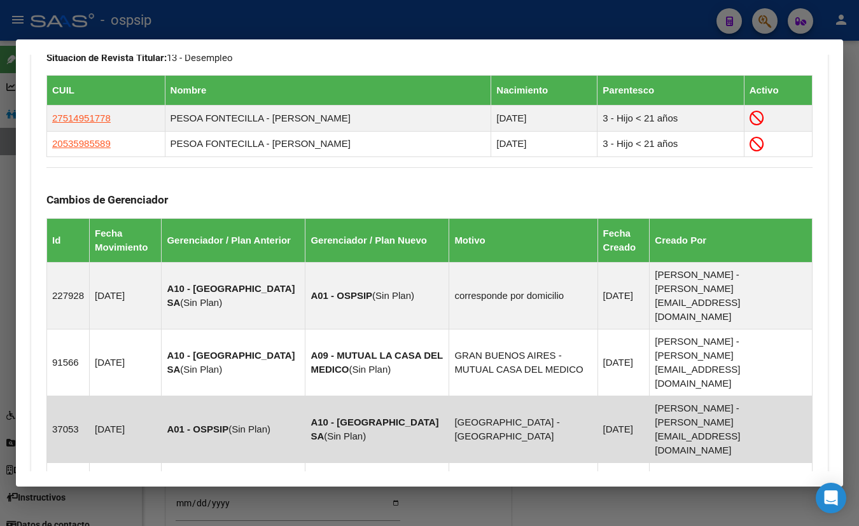
scroll to position [913, 0]
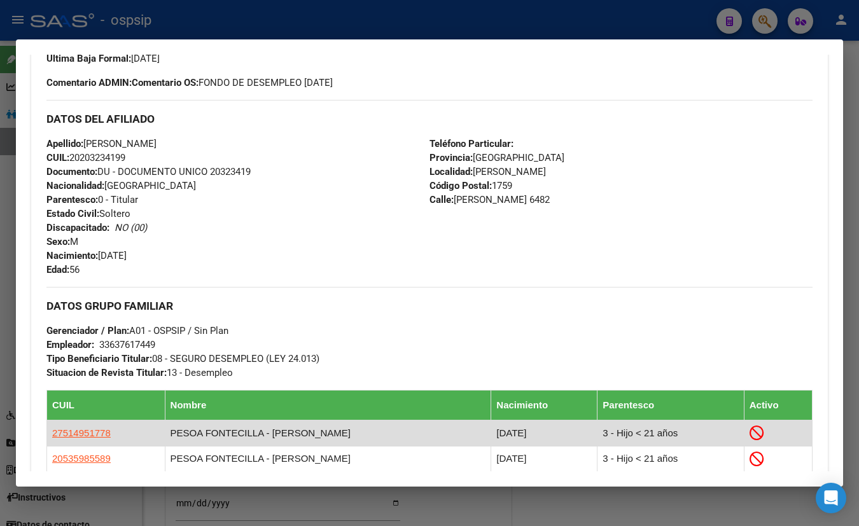
scroll to position [421, 0]
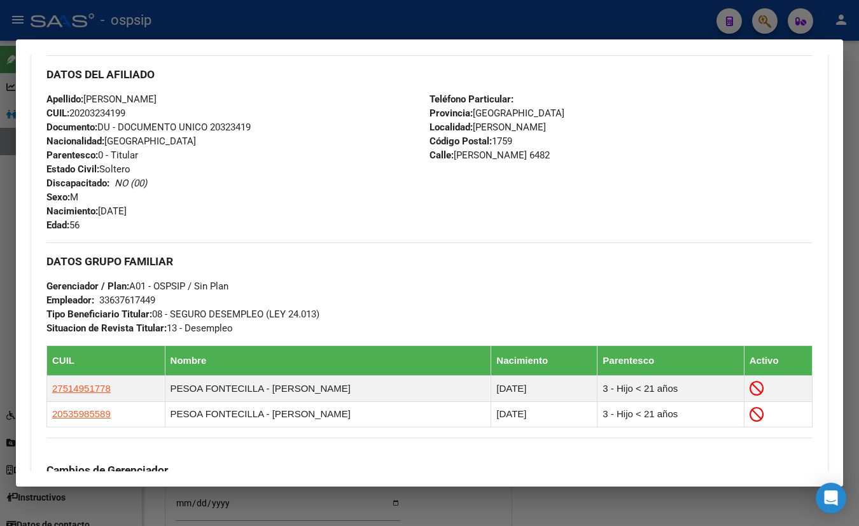
click at [265, 109] on div "Apellido: RAMON DANIEL PESOA CUIL: 20203234199 Documento: DU - DOCUMENTO UNICO …" at bounding box center [237, 162] width 383 height 140
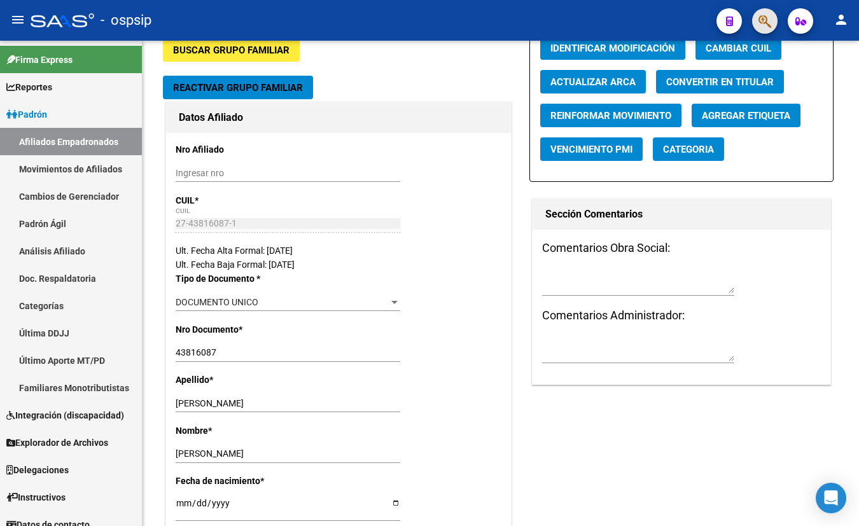
click at [764, 13] on span "button" at bounding box center [765, 21] width 13 height 26
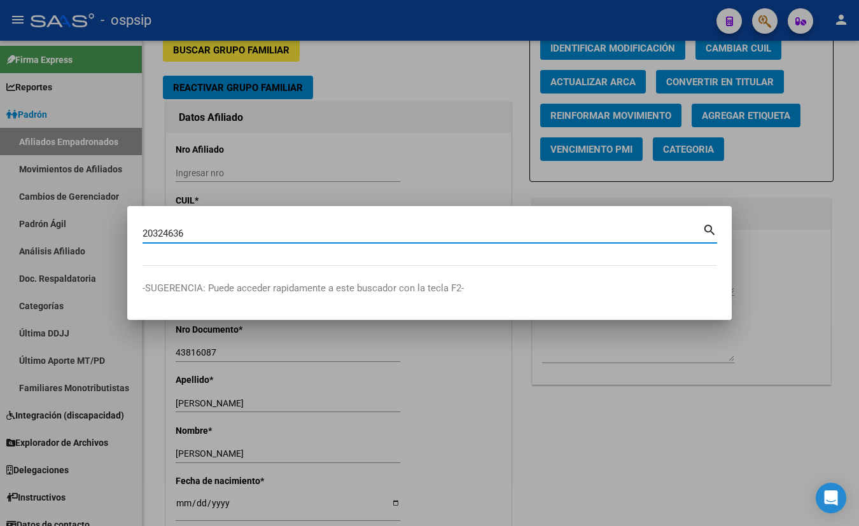
type input "20324636"
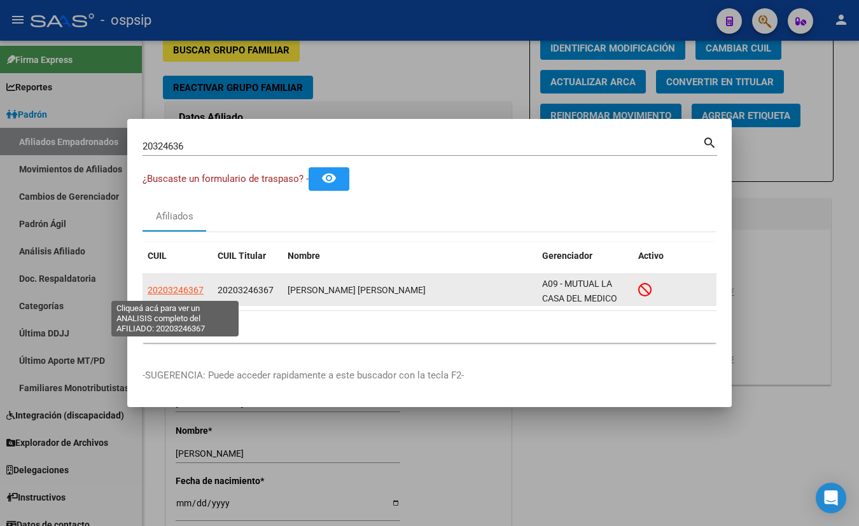
click at [179, 289] on span "20203246367" at bounding box center [176, 290] width 56 height 10
type textarea "20203246367"
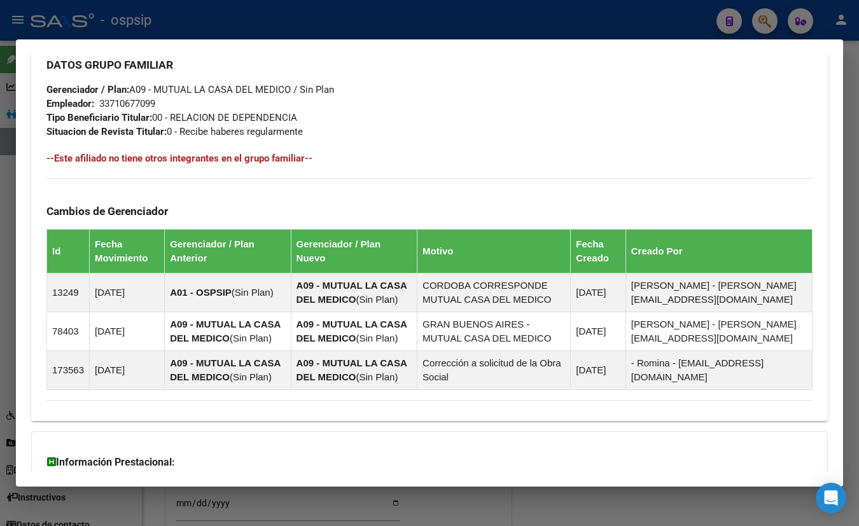
scroll to position [733, 0]
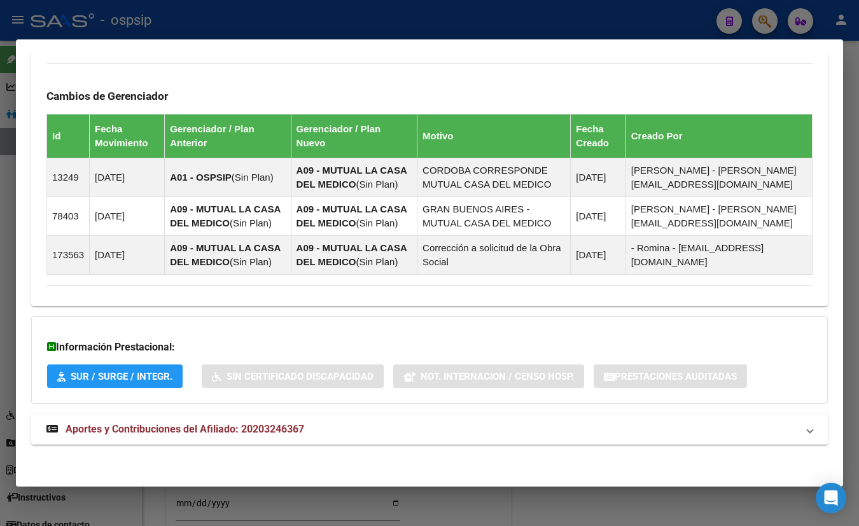
click at [261, 427] on span "Aportes y Contribuciones del Afiliado: 20203246367" at bounding box center [185, 429] width 239 height 12
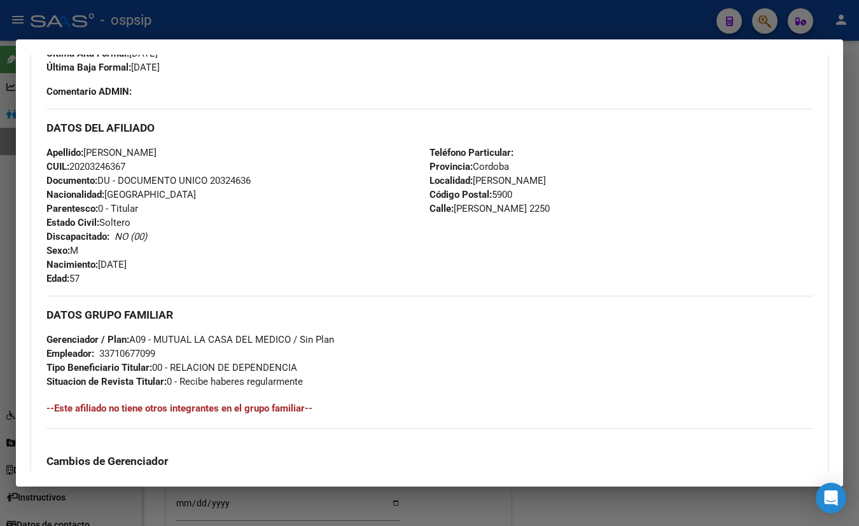
scroll to position [358, 0]
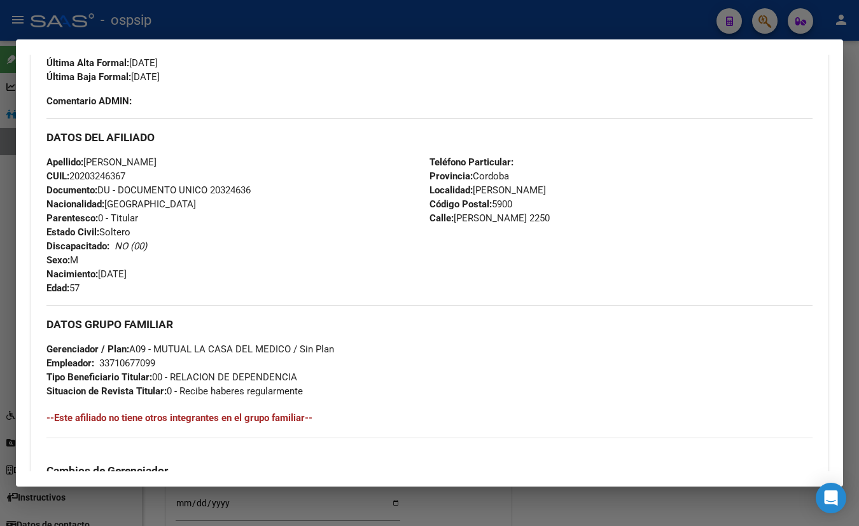
click at [245, 95] on div "Enviar Credencial Digital remove_red_eye Movimientos Sin Certificado Discapacid…" at bounding box center [429, 42] width 766 height 132
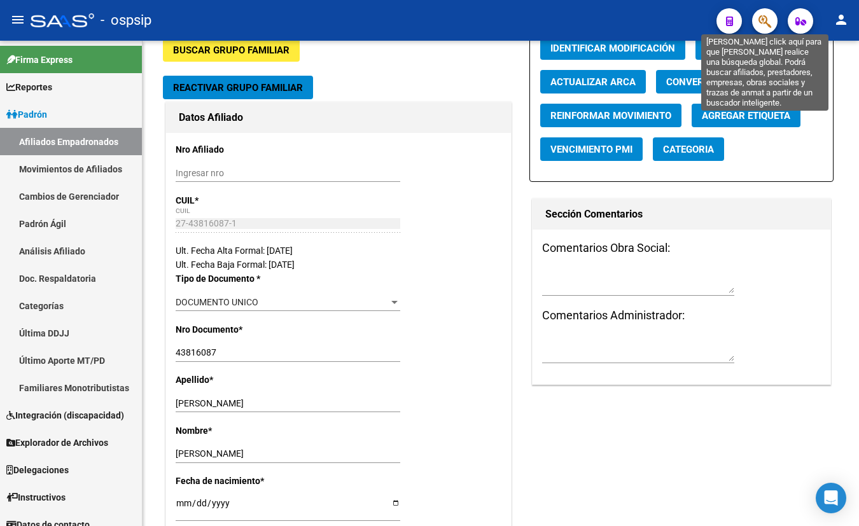
click at [763, 20] on icon "button" at bounding box center [765, 21] width 13 height 15
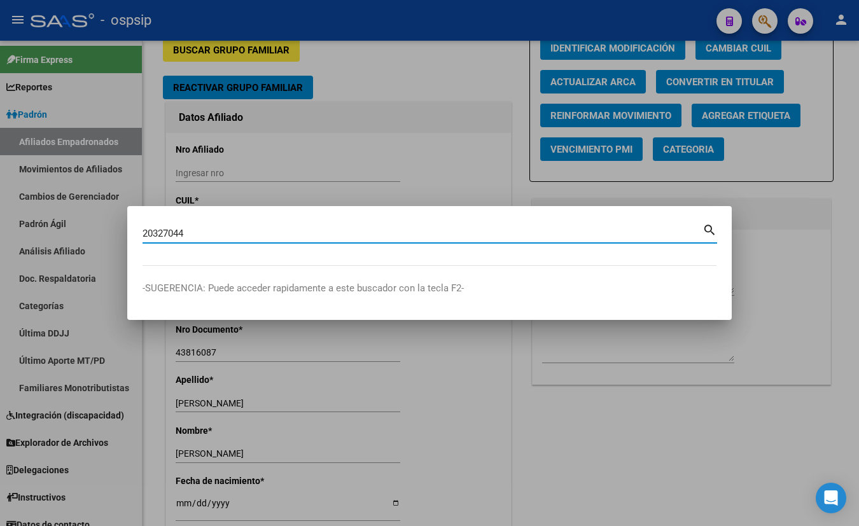
type input "20327044"
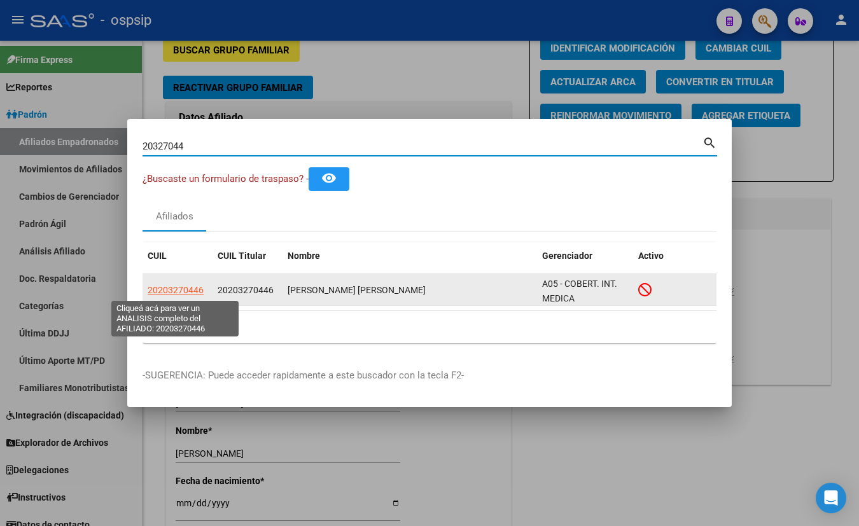
click at [169, 290] on span "20203270446" at bounding box center [176, 290] width 56 height 10
type textarea "20203270446"
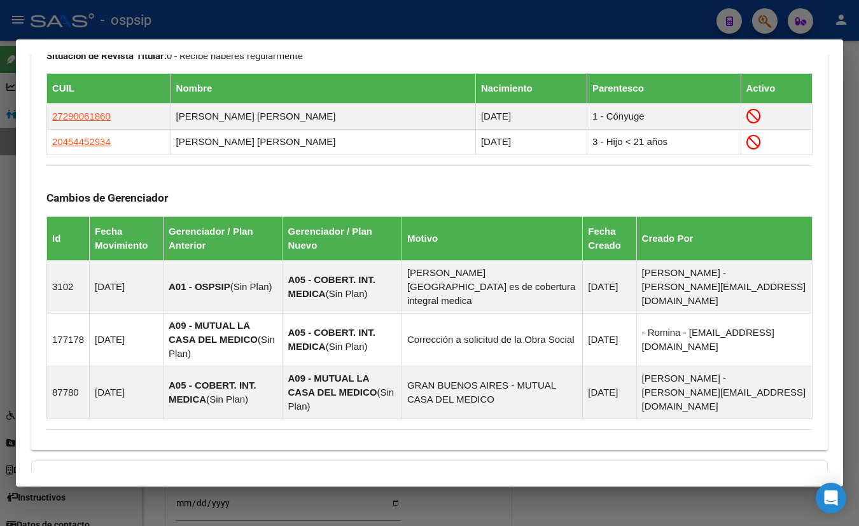
scroll to position [796, 0]
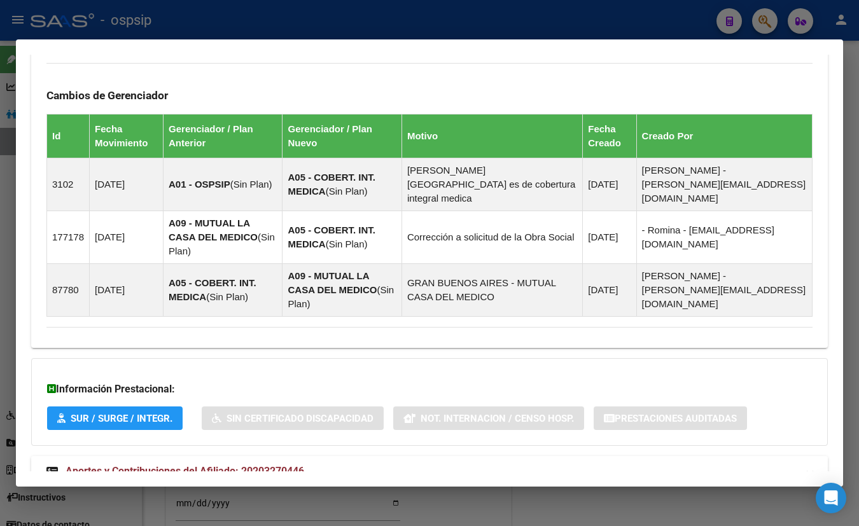
drag, startPoint x: 234, startPoint y: 430, endPoint x: 288, endPoint y: 415, distance: 56.0
click at [234, 465] on span "Aportes y Contribuciones del Afiliado: 20203270446" at bounding box center [185, 471] width 239 height 12
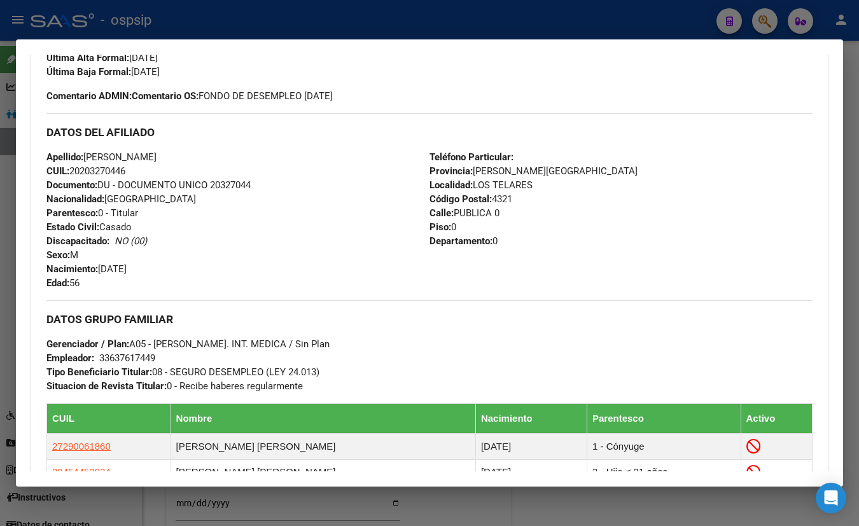
scroll to position [421, 0]
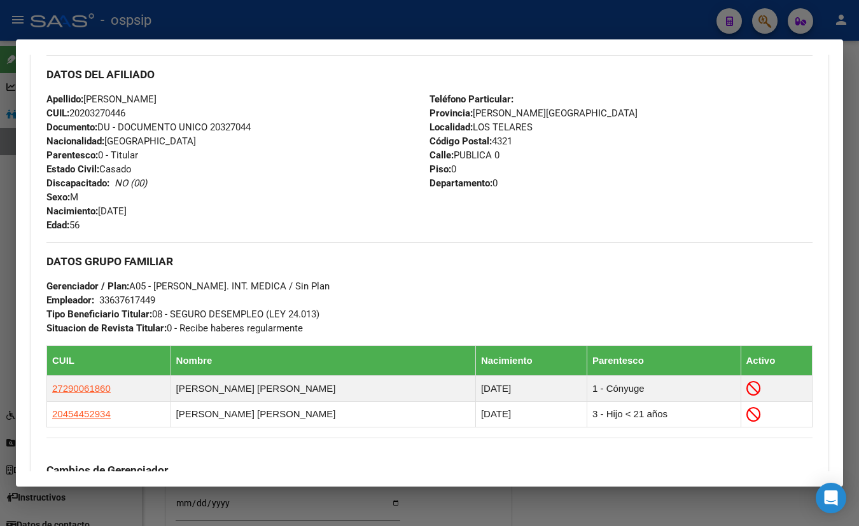
drag, startPoint x: 249, startPoint y: 70, endPoint x: 291, endPoint y: 123, distance: 67.1
click at [249, 70] on h3 "DATOS DEL AFILIADO" at bounding box center [429, 74] width 766 height 14
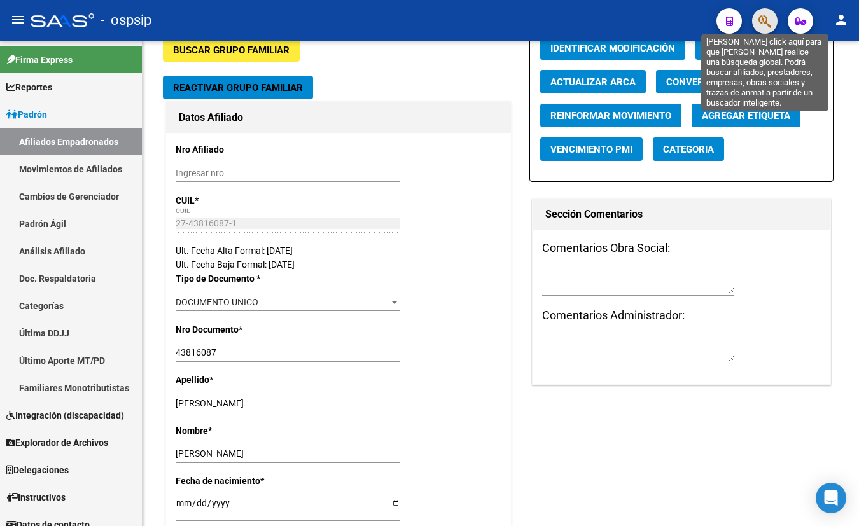
click at [765, 16] on icon "button" at bounding box center [765, 21] width 13 height 15
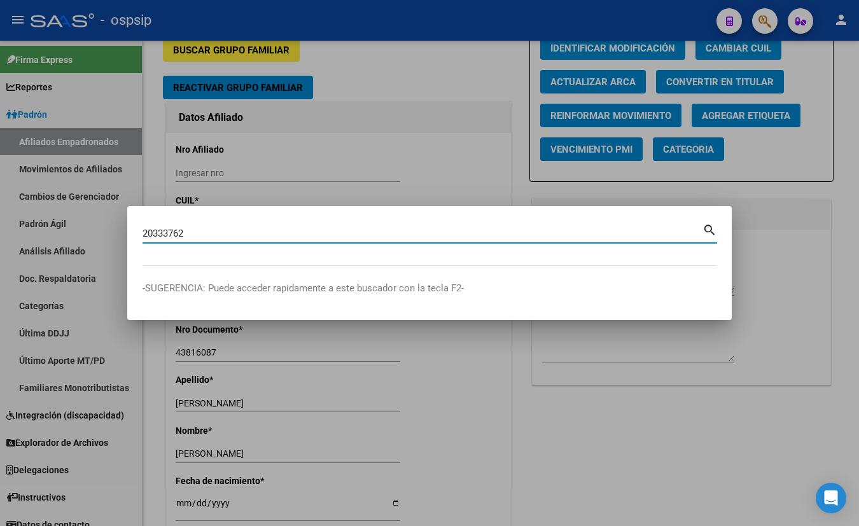
type input "20333762"
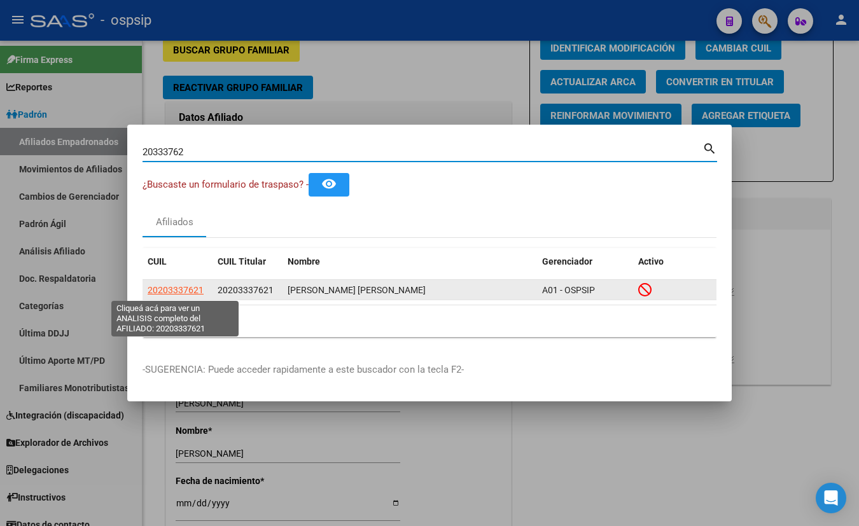
click at [168, 291] on span "20203337621" at bounding box center [176, 290] width 56 height 10
type textarea "20203337621"
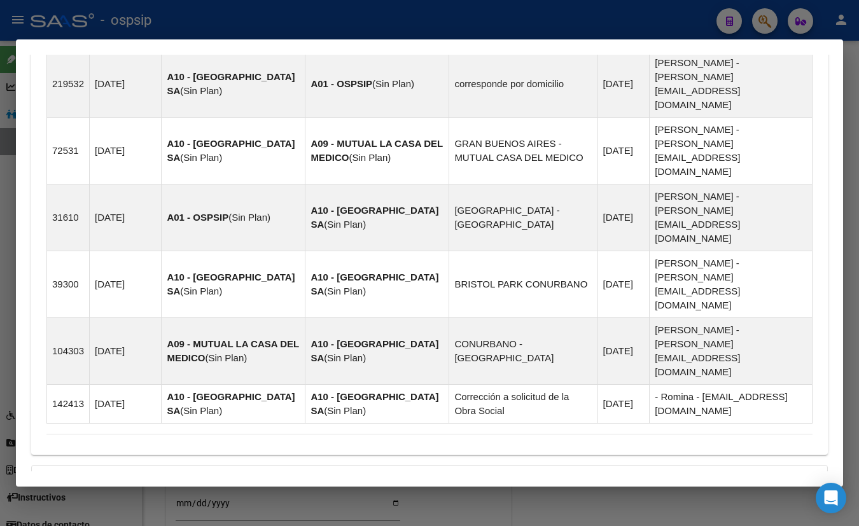
scroll to position [913, 0]
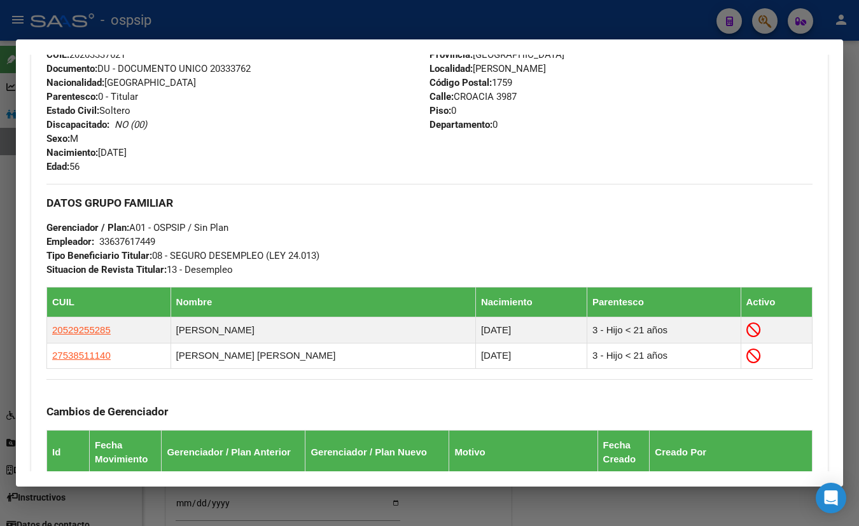
scroll to position [422, 0]
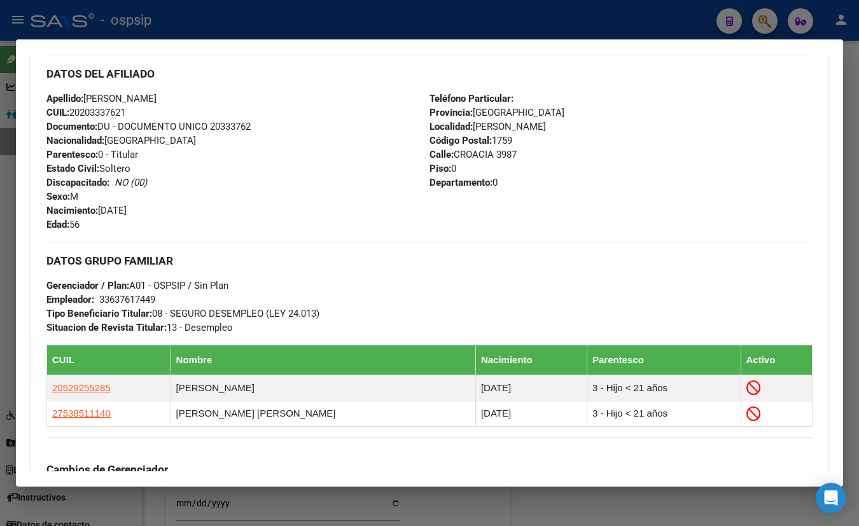
click at [251, 89] on div "DATOS DEL AFILIADO" at bounding box center [429, 73] width 766 height 37
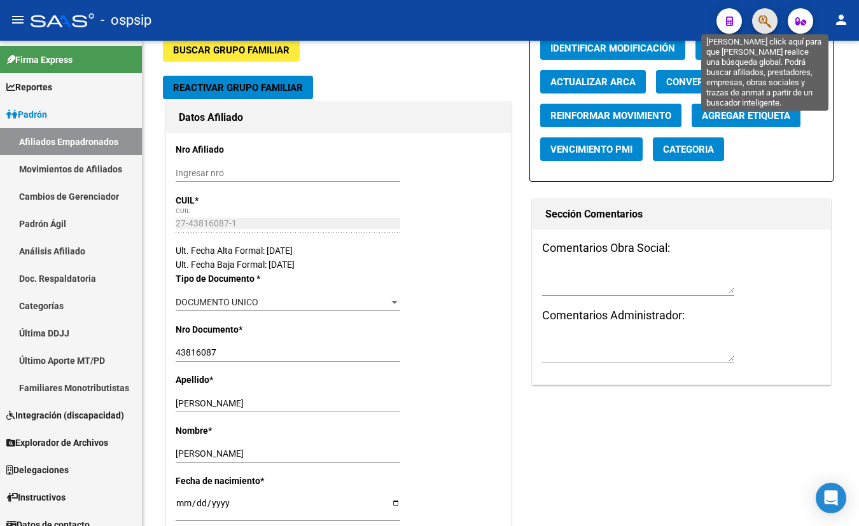
click at [769, 18] on icon "button" at bounding box center [765, 21] width 13 height 15
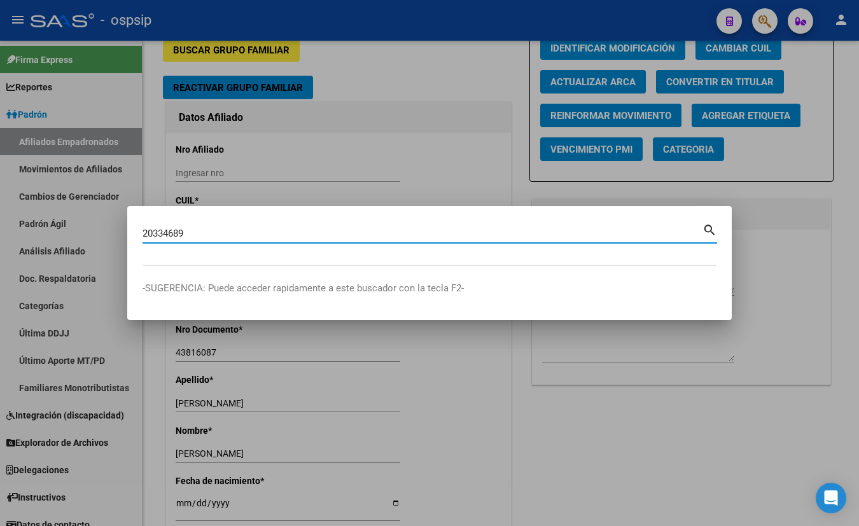
type input "20334689"
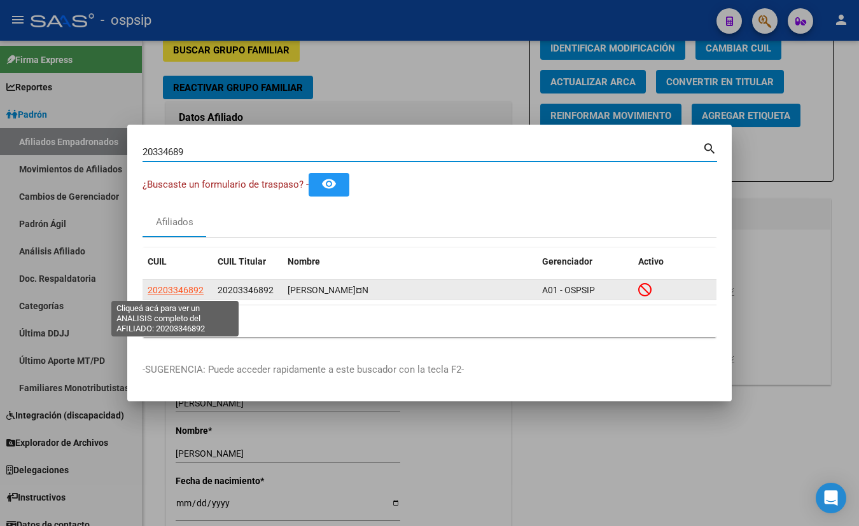
click at [171, 290] on span "20203346892" at bounding box center [176, 290] width 56 height 10
type textarea "20203346892"
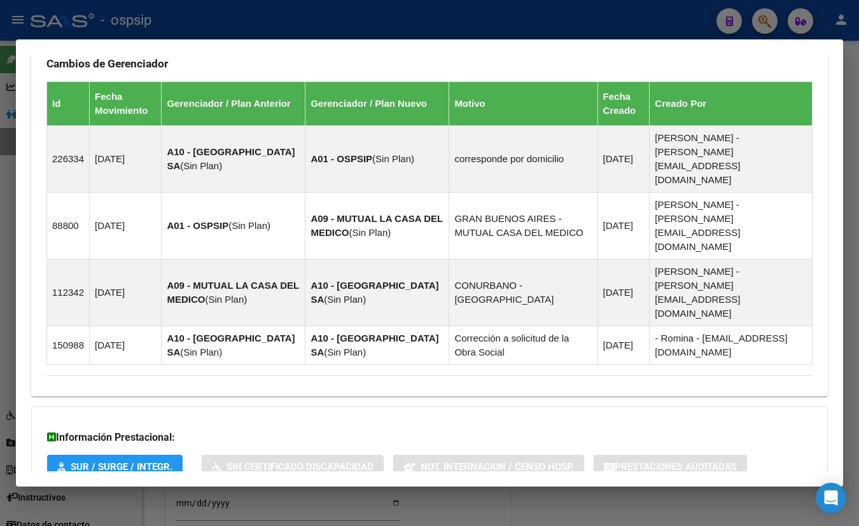
scroll to position [772, 0]
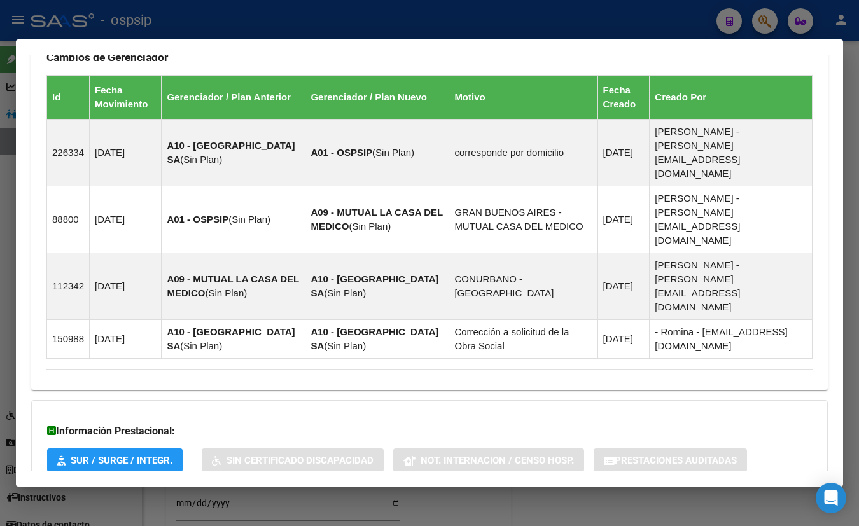
drag, startPoint x: 237, startPoint y: 425, endPoint x: 248, endPoint y: 428, distance: 11.3
click at [237, 507] on span "Aportes y Contribuciones del Afiliado: 20203346892" at bounding box center [185, 513] width 239 height 12
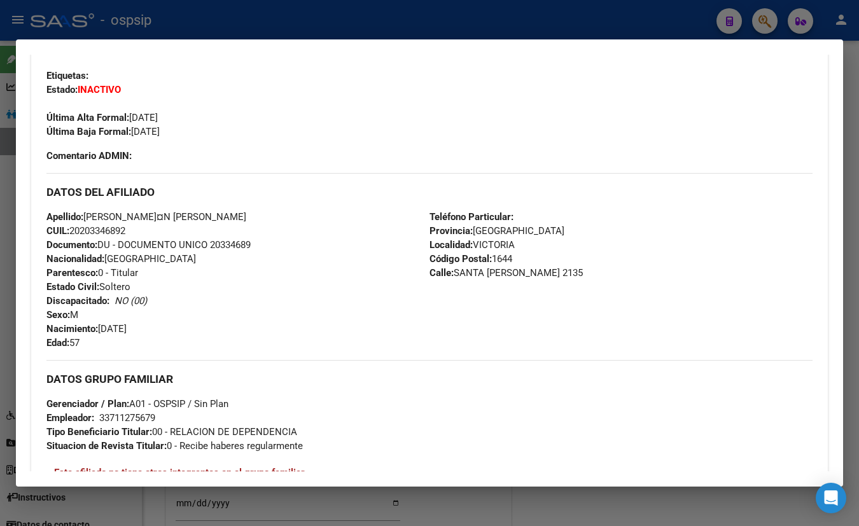
scroll to position [281, 0]
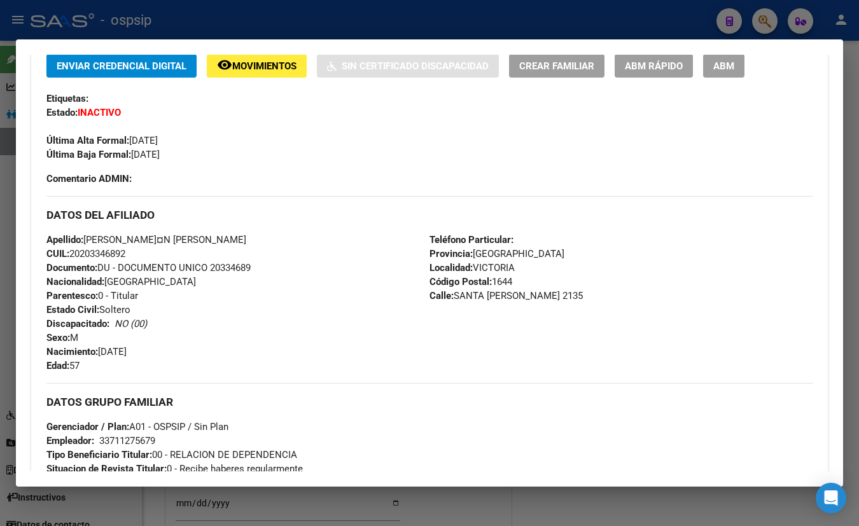
click at [240, 114] on div "Enviar Credencial Digital remove_red_eye Movimientos Sin Certificado Discapacid…" at bounding box center [429, 108] width 766 height 108
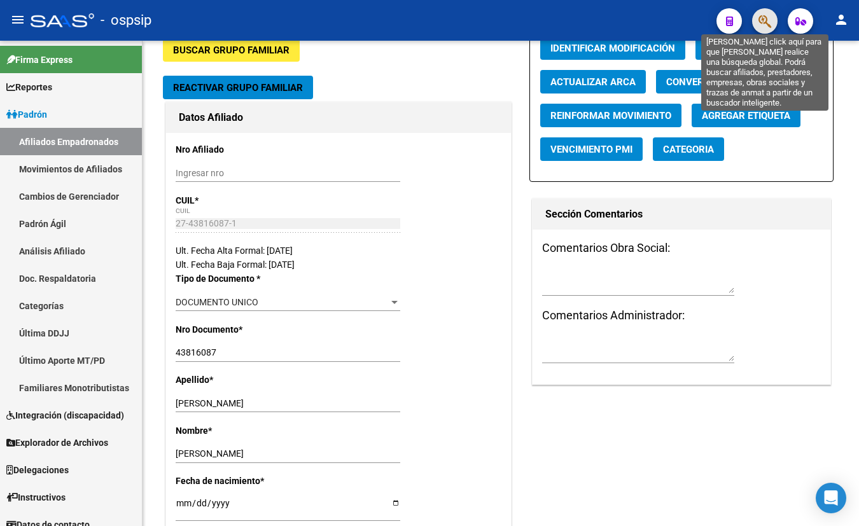
click at [764, 15] on icon "button" at bounding box center [765, 21] width 13 height 15
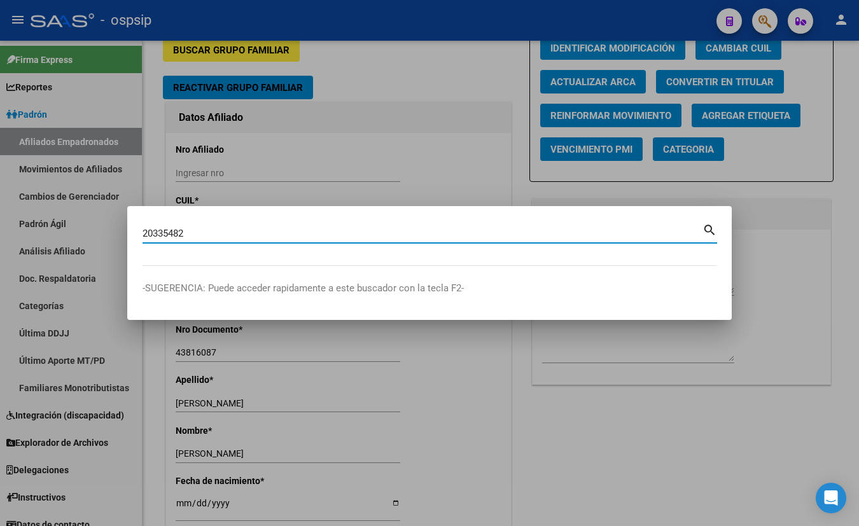
type input "20335482"
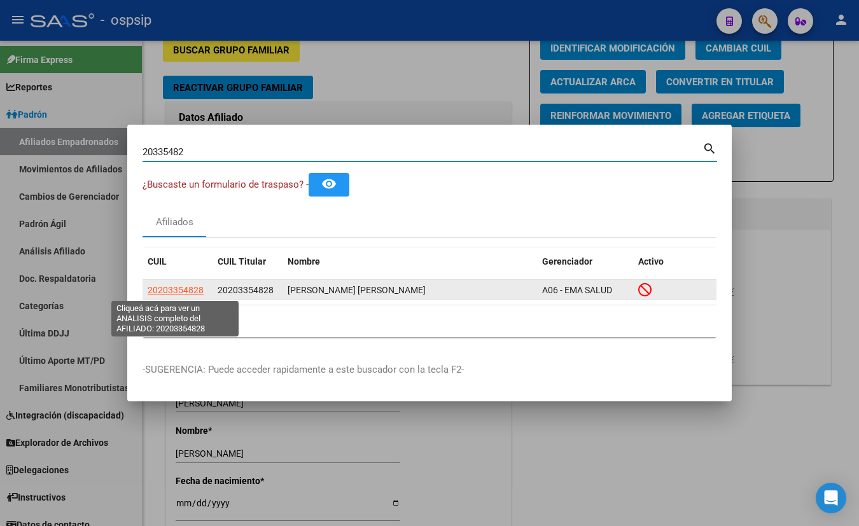
click at [172, 289] on span "20203354828" at bounding box center [176, 290] width 56 height 10
type textarea "20203354828"
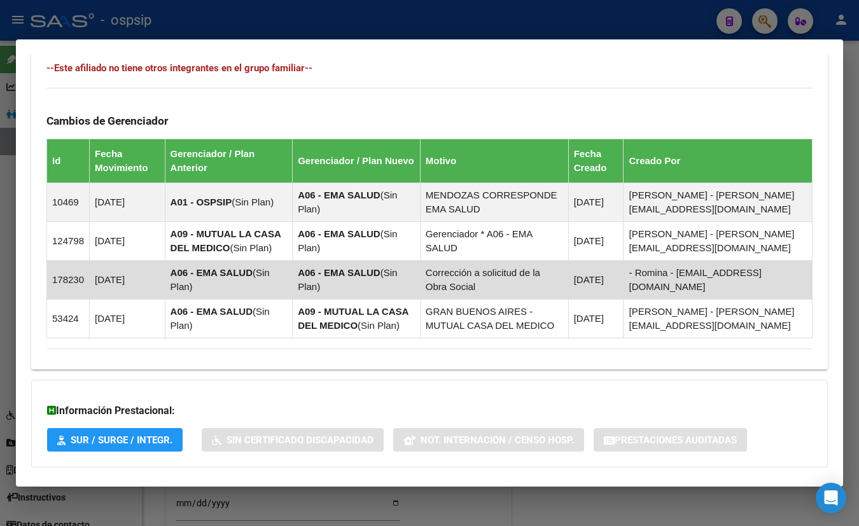
scroll to position [762, 0]
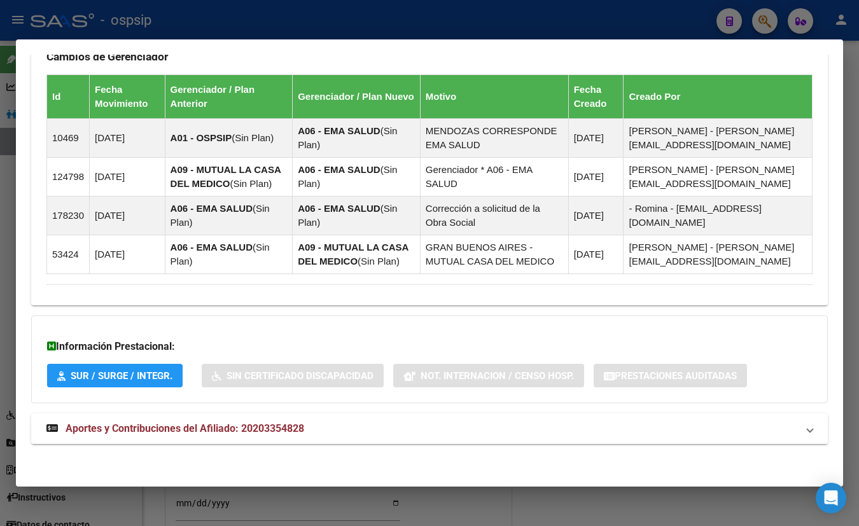
click at [214, 424] on span "Aportes y Contribuciones del Afiliado: 20203354828" at bounding box center [185, 429] width 239 height 12
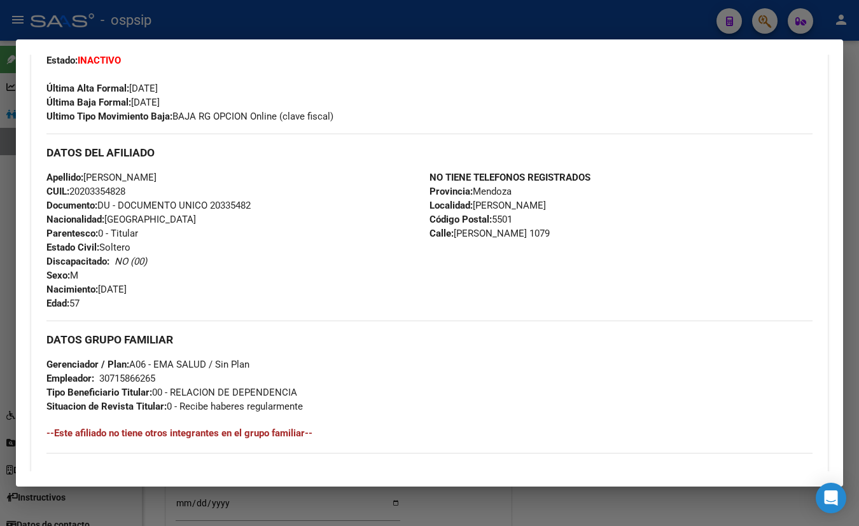
scroll to position [329, 0]
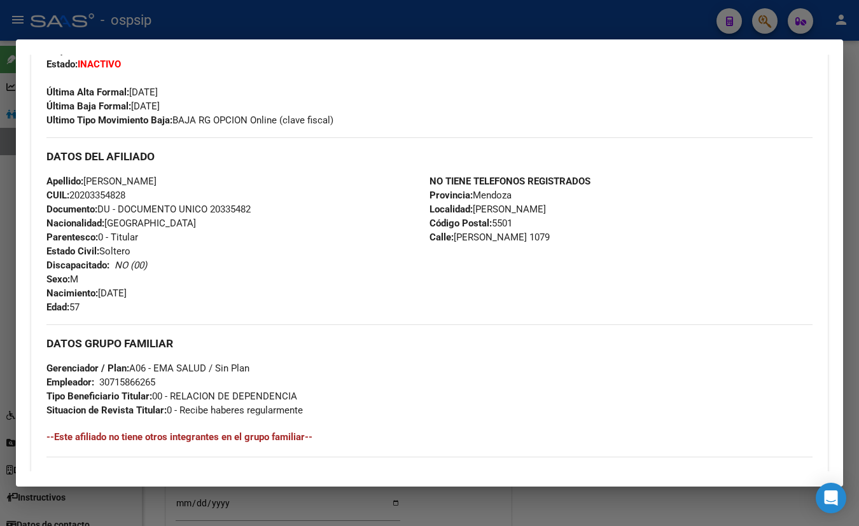
click at [382, 86] on div "Última Alta Formal: 01/10/2022" at bounding box center [429, 85] width 766 height 28
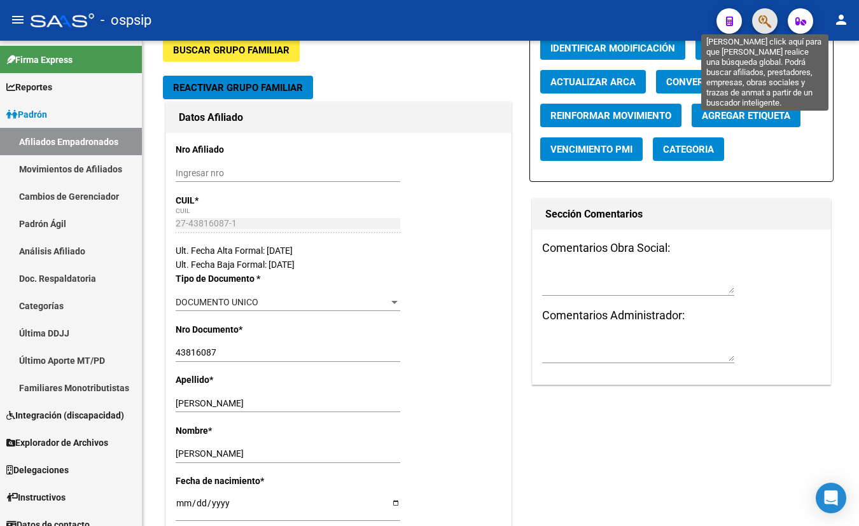
click at [759, 18] on icon "button" at bounding box center [765, 21] width 13 height 15
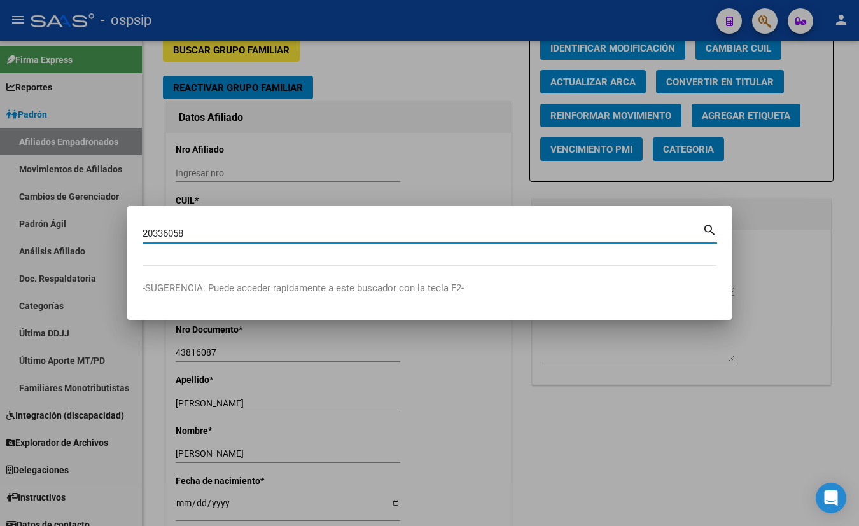
type input "20336058"
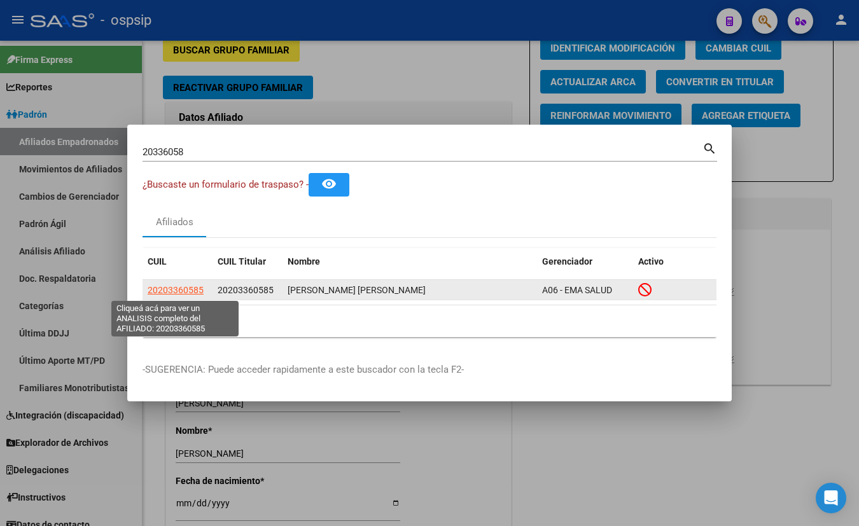
click at [161, 285] on span "20203360585" at bounding box center [176, 290] width 56 height 10
type textarea "20203360585"
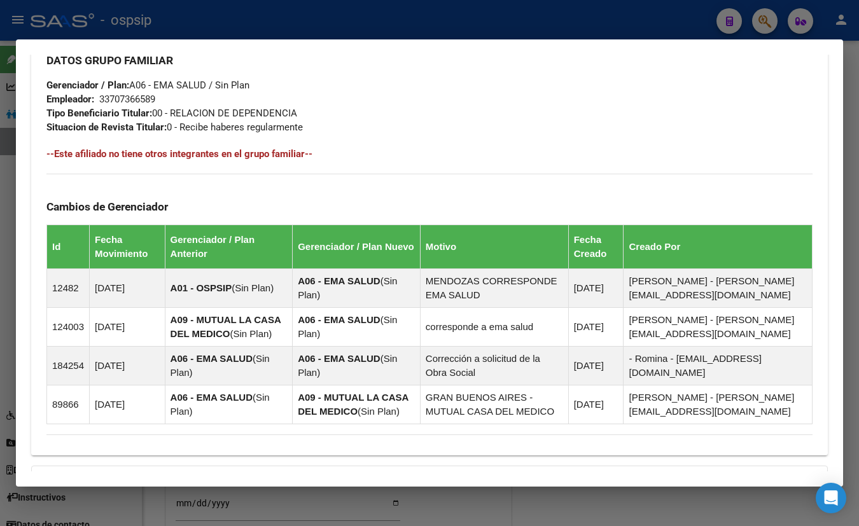
scroll to position [786, 0]
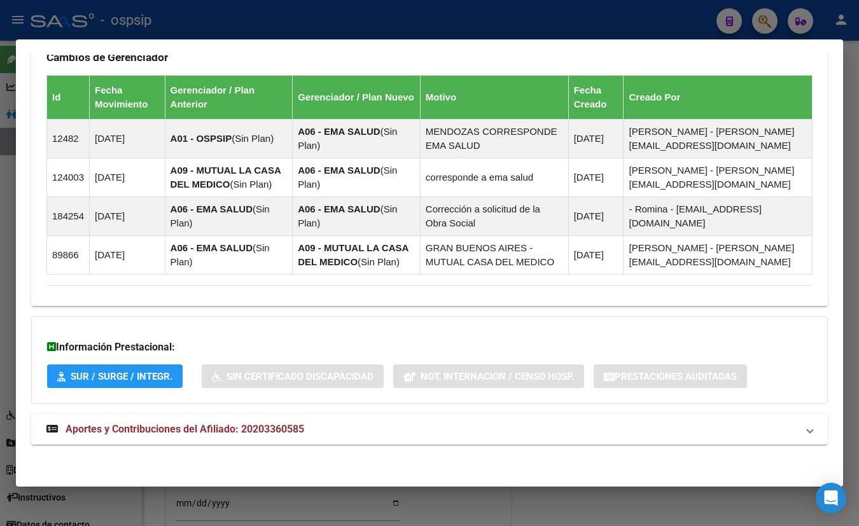
click at [237, 432] on span "Aportes y Contribuciones del Afiliado: 20203360585" at bounding box center [185, 429] width 239 height 12
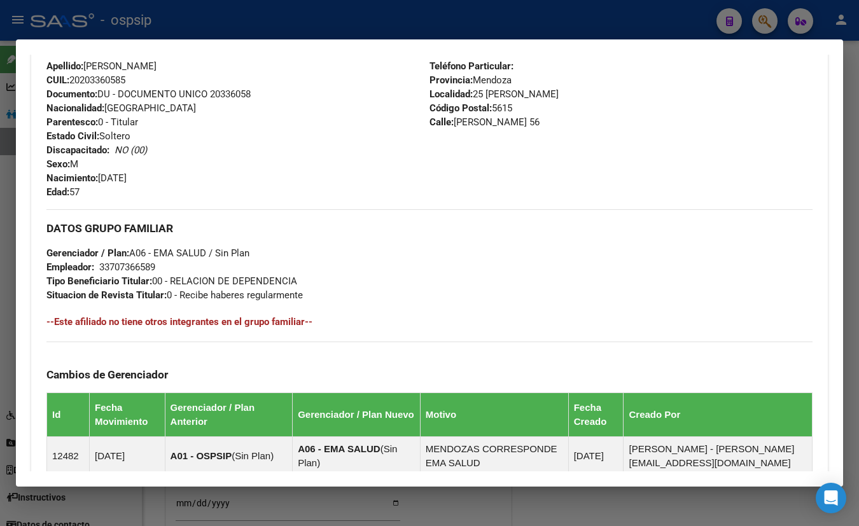
scroll to position [411, 0]
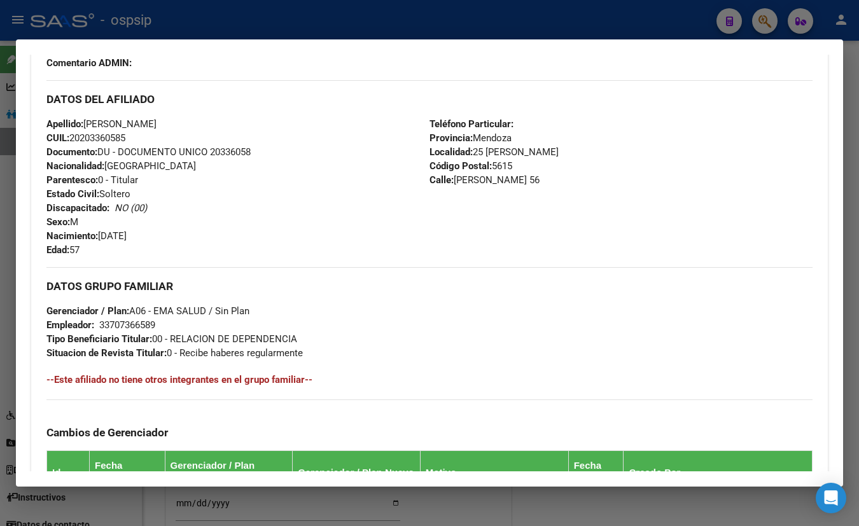
drag, startPoint x: 216, startPoint y: 130, endPoint x: 223, endPoint y: 129, distance: 7.0
click at [216, 130] on div "Apellido: JORGE OMAR ALANIZ CUIL: 20203360585 Documento: DU - DOCUMENTO UNICO 2…" at bounding box center [237, 187] width 383 height 140
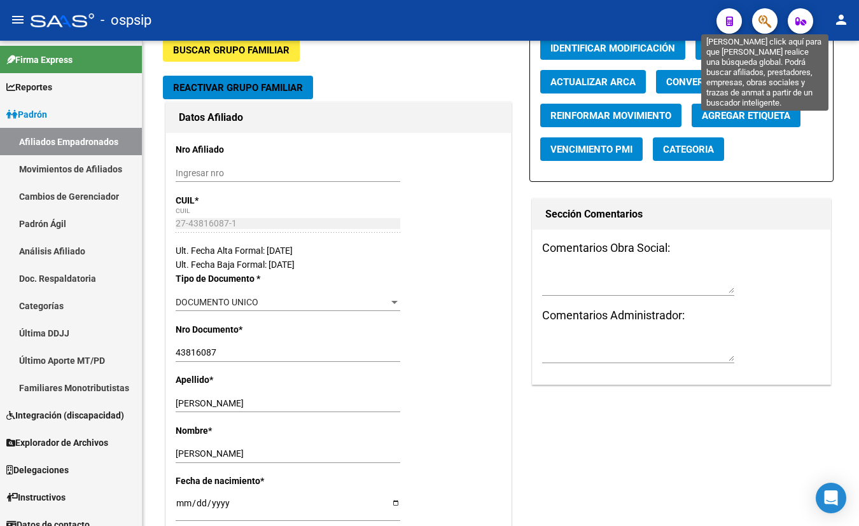
click at [764, 18] on icon "button" at bounding box center [765, 21] width 13 height 15
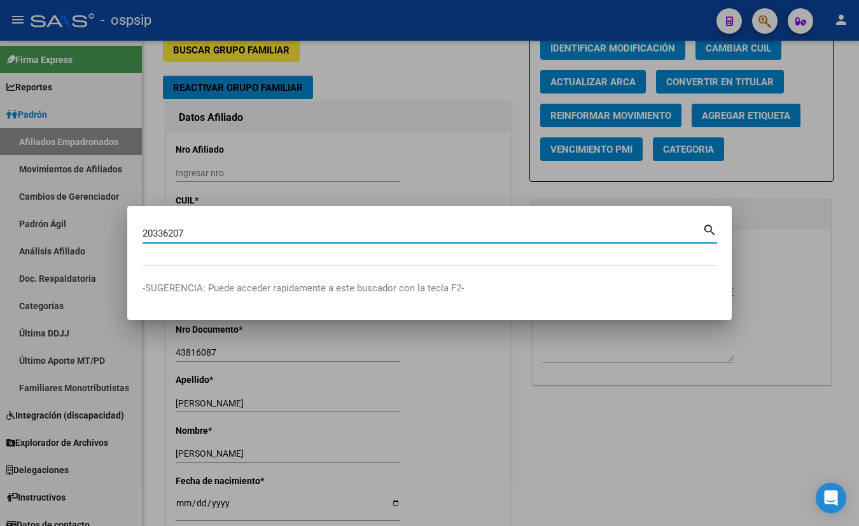
type input "20336207"
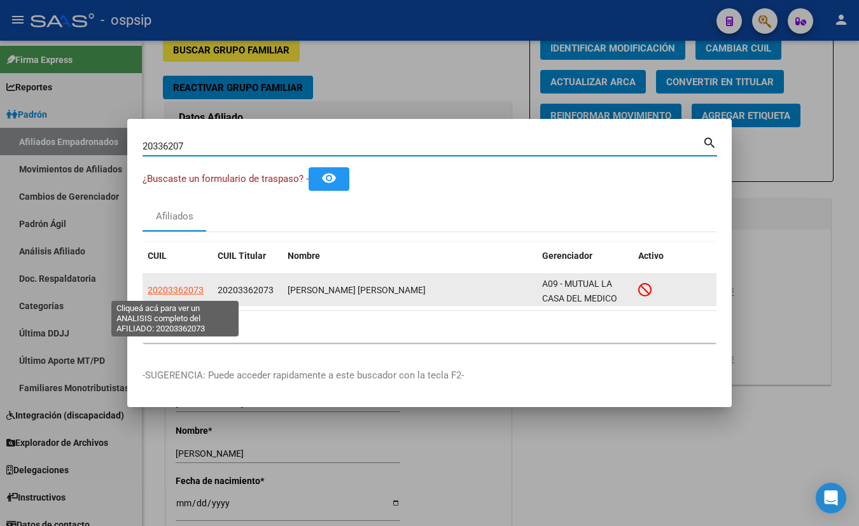
click at [169, 286] on span "20203362073" at bounding box center [176, 290] width 56 height 10
type textarea "20203362073"
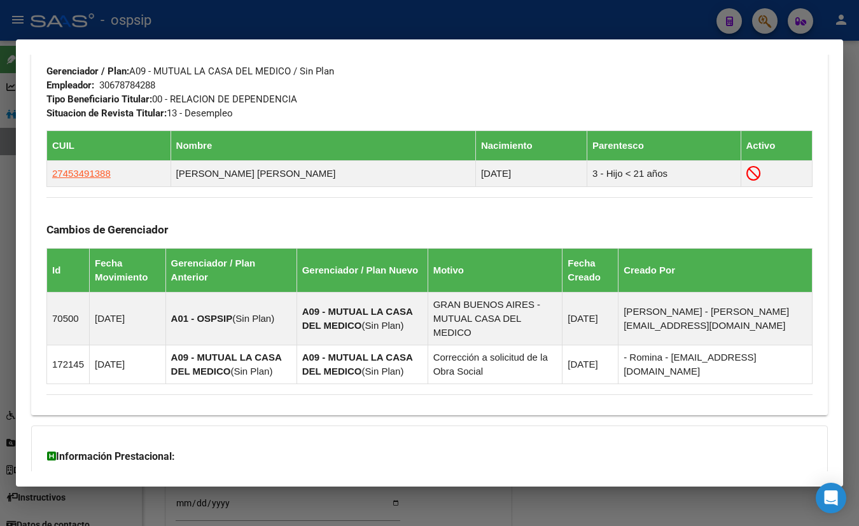
scroll to position [732, 0]
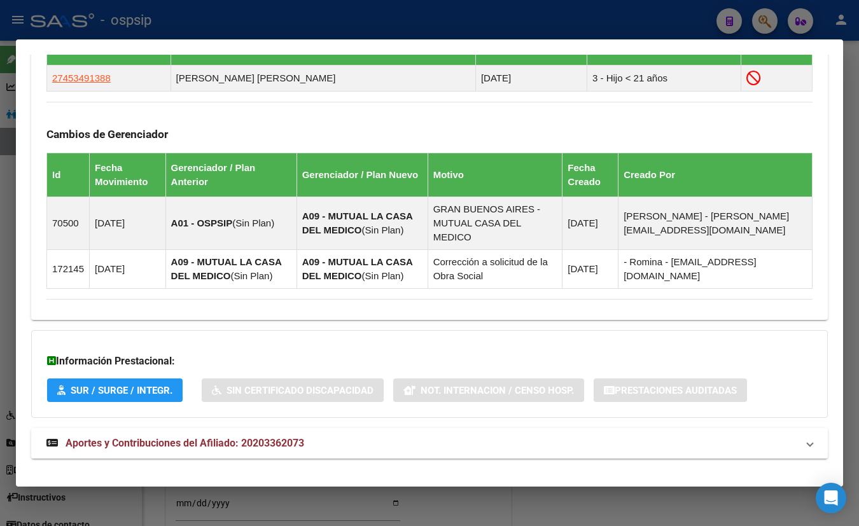
click at [235, 437] on span "Aportes y Contribuciones del Afiliado: 20203362073" at bounding box center [185, 443] width 239 height 12
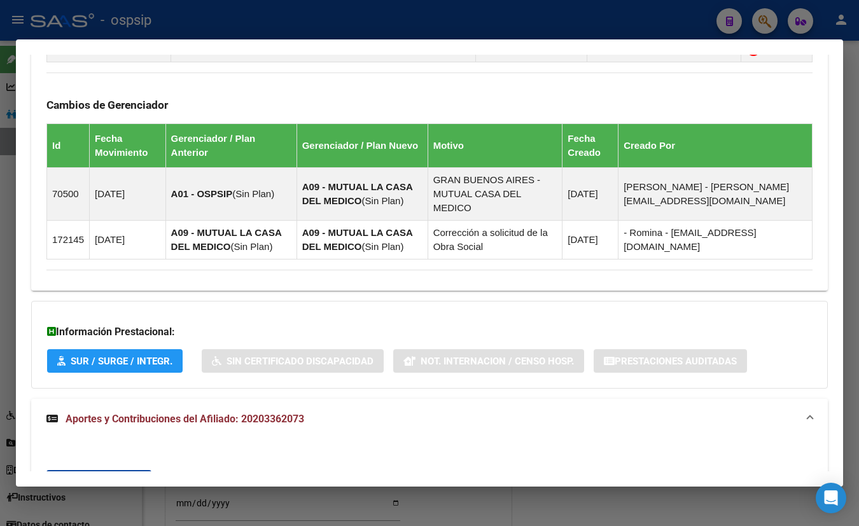
scroll to position [414, 0]
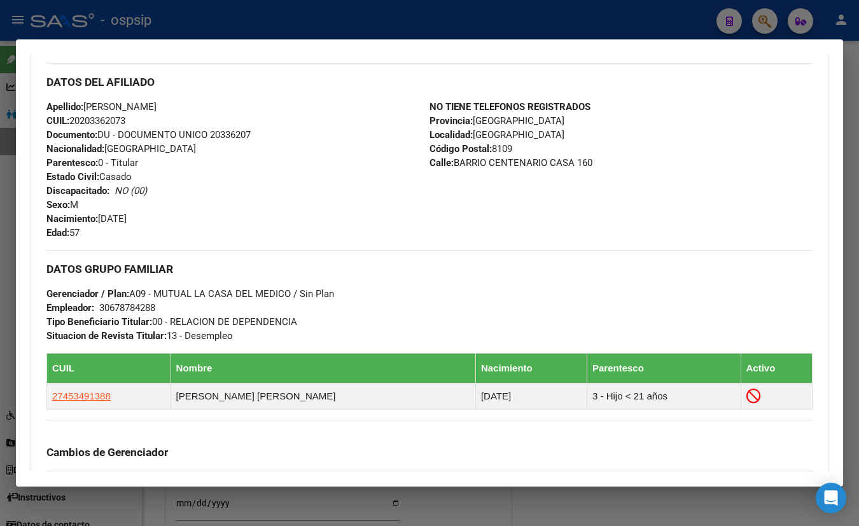
click at [237, 113] on div "Apellido: DANTE FABIAN COLADO CUIL: 20203362073 Documento: DU - DOCUMENTO UNICO…" at bounding box center [237, 170] width 383 height 140
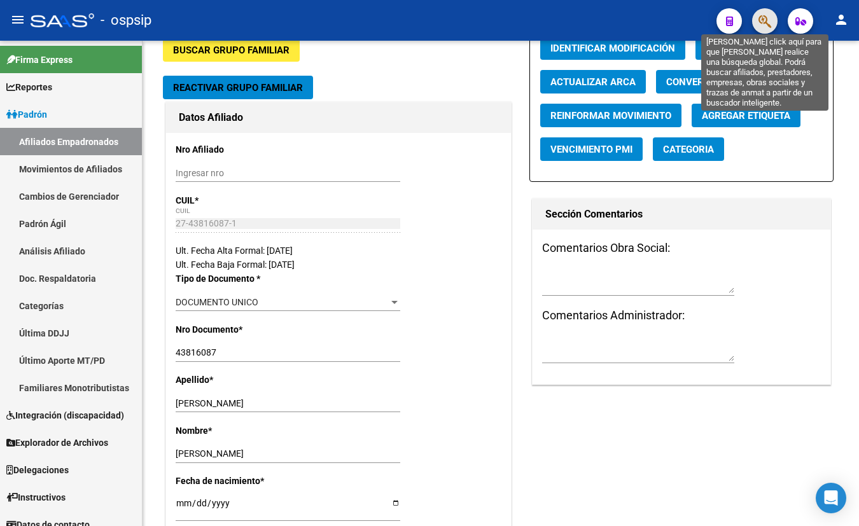
click at [763, 18] on icon "button" at bounding box center [765, 21] width 13 height 15
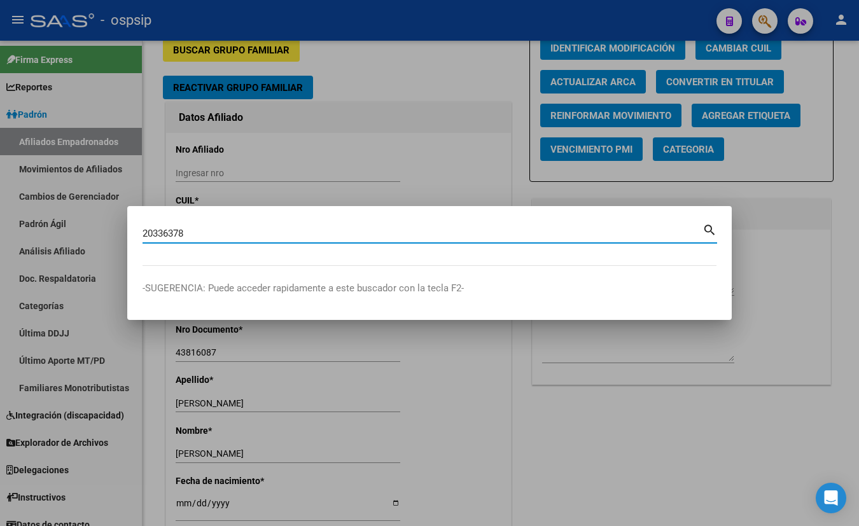
type input "20336378"
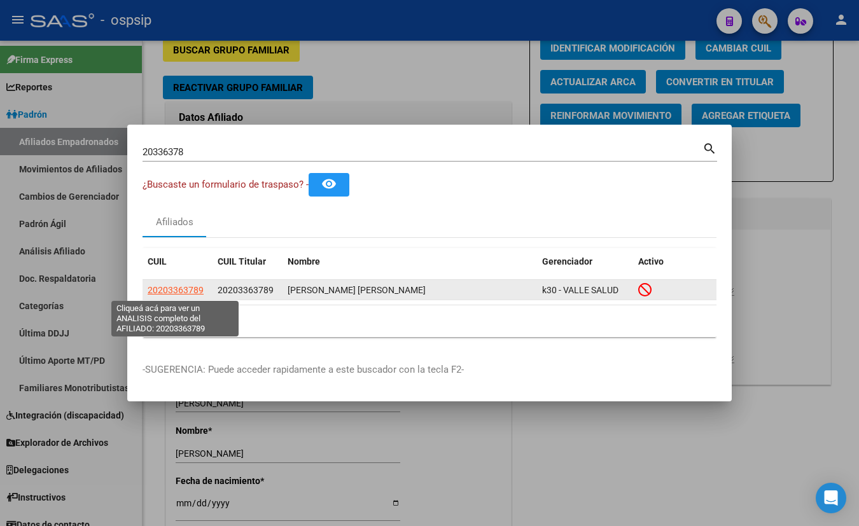
click at [178, 286] on span "20203363789" at bounding box center [176, 290] width 56 height 10
type textarea "20203363789"
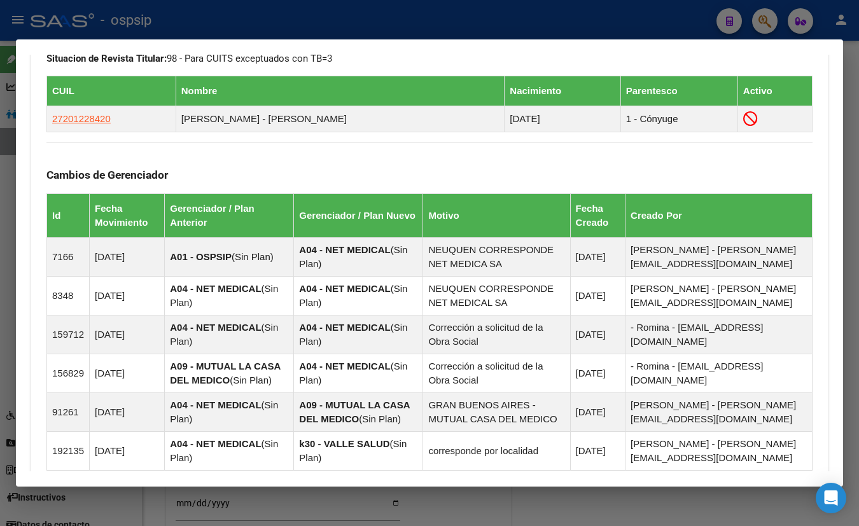
scroll to position [867, 0]
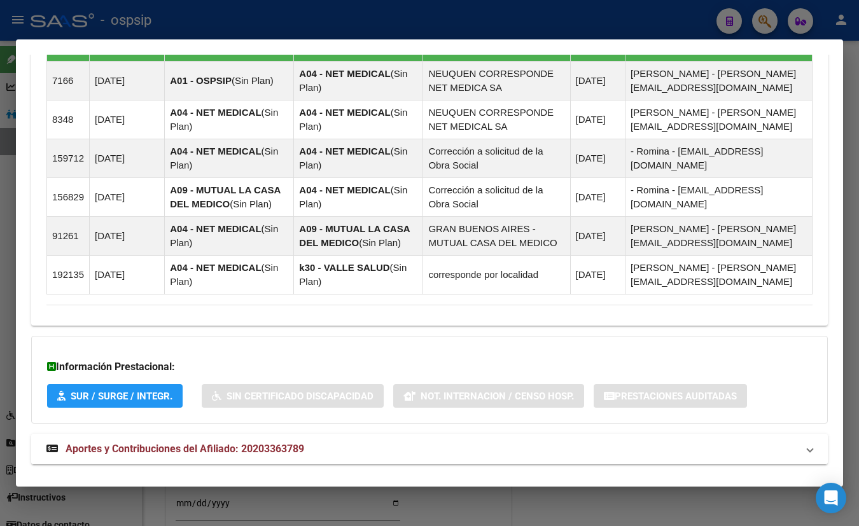
click at [231, 444] on span "Aportes y Contribuciones del Afiliado: 20203363789" at bounding box center [185, 449] width 239 height 12
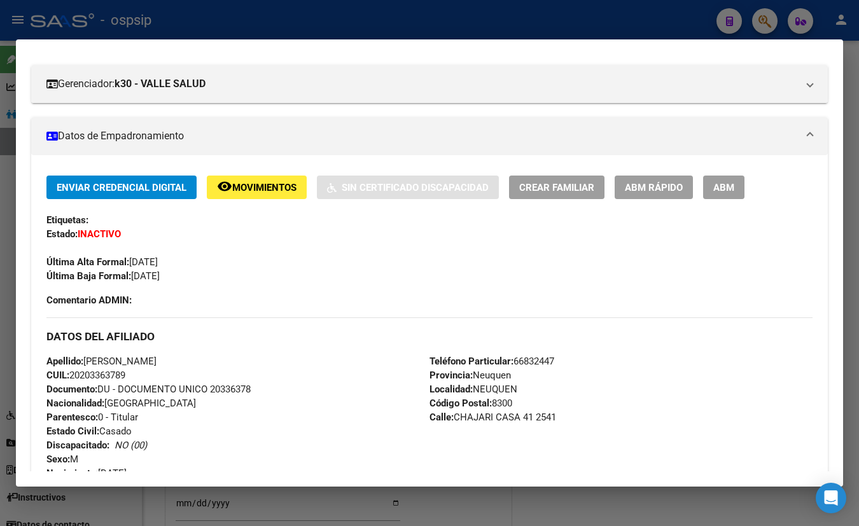
scroll to position [48, 0]
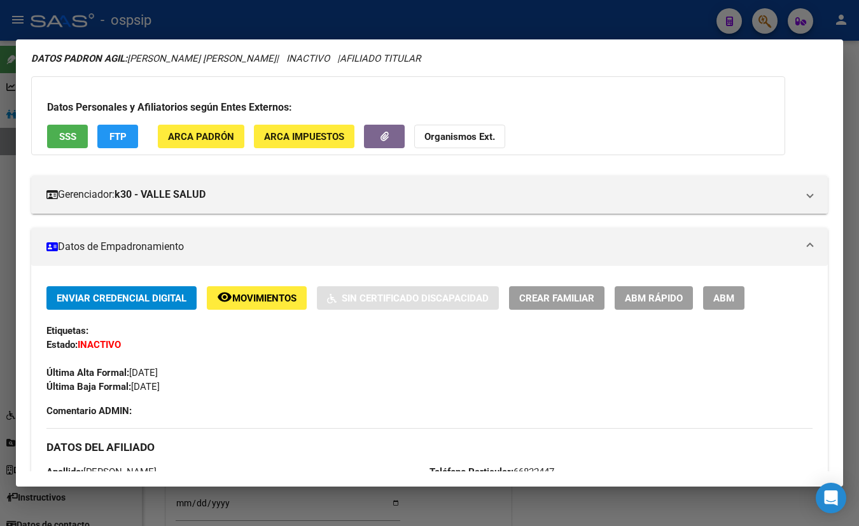
click at [71, 136] on span "SSS" at bounding box center [67, 136] width 17 height 11
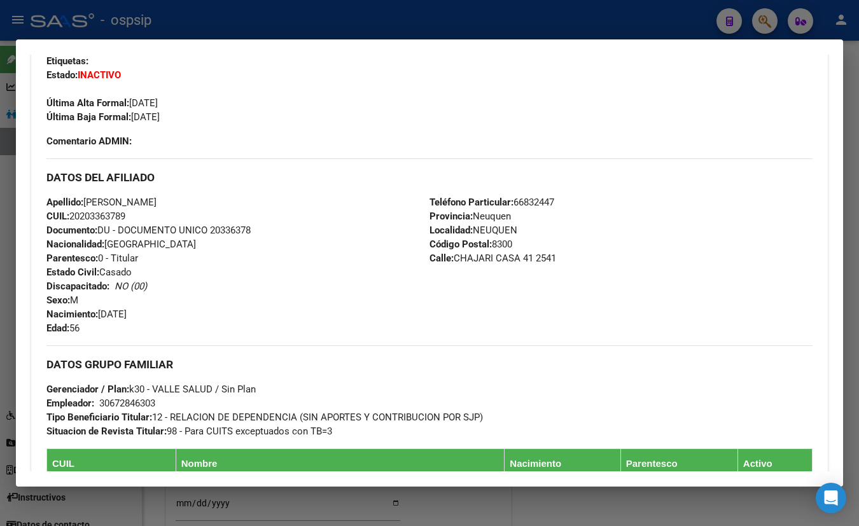
scroll to position [395, 0]
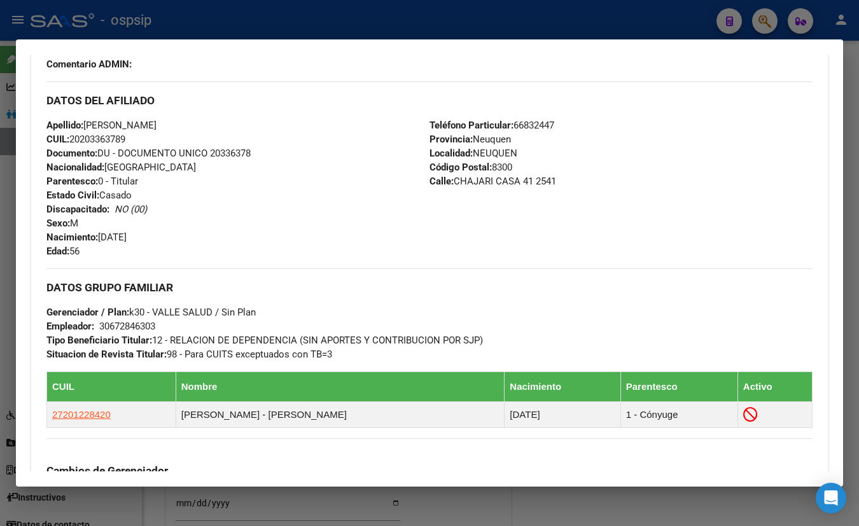
click at [195, 127] on div "Apellido: CESAR WALTHER ARIAS CUIL: 20203363789 Documento: DU - DOCUMENTO UNICO…" at bounding box center [237, 188] width 383 height 140
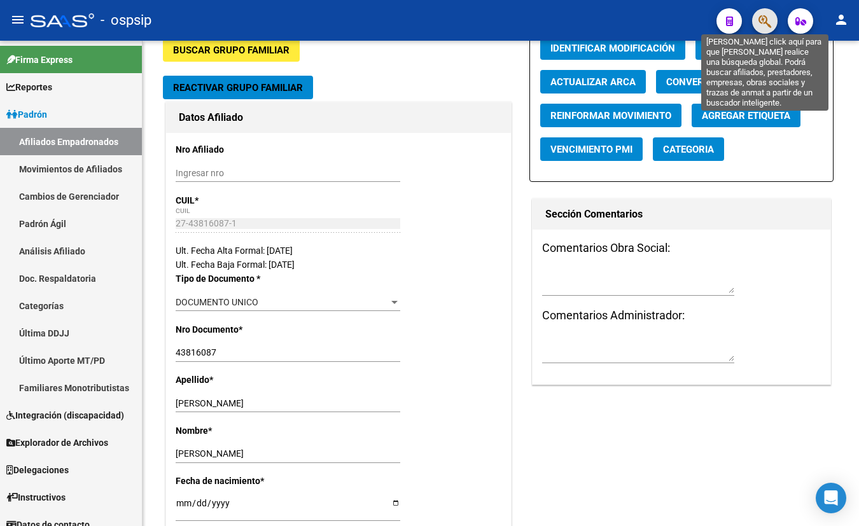
click at [763, 18] on icon "button" at bounding box center [765, 21] width 13 height 15
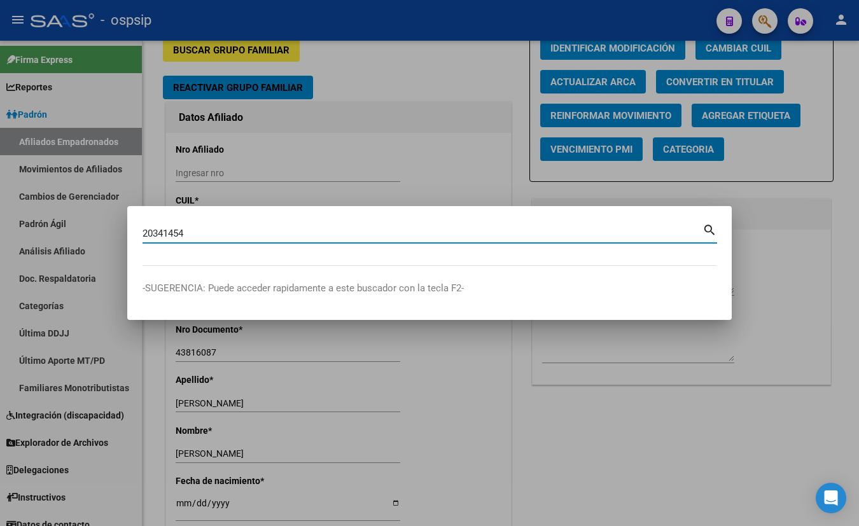
type input "20341454"
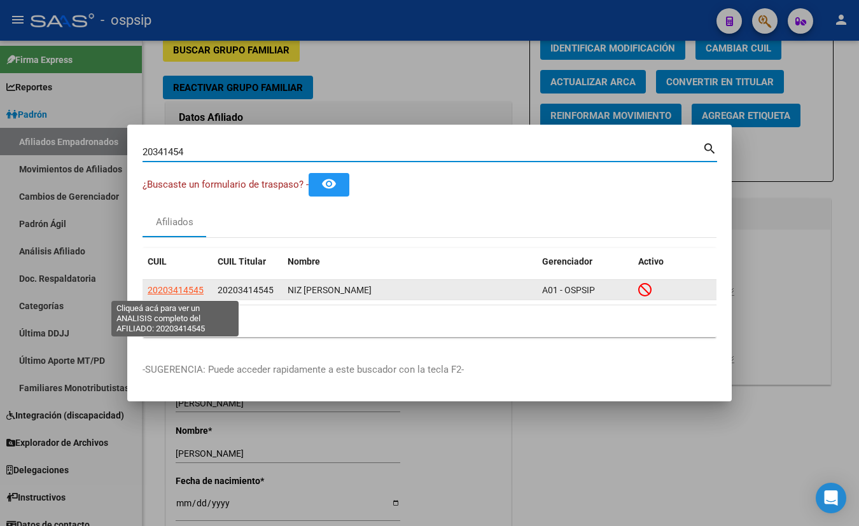
click at [160, 286] on span "20203414545" at bounding box center [176, 290] width 56 height 10
type textarea "20203414545"
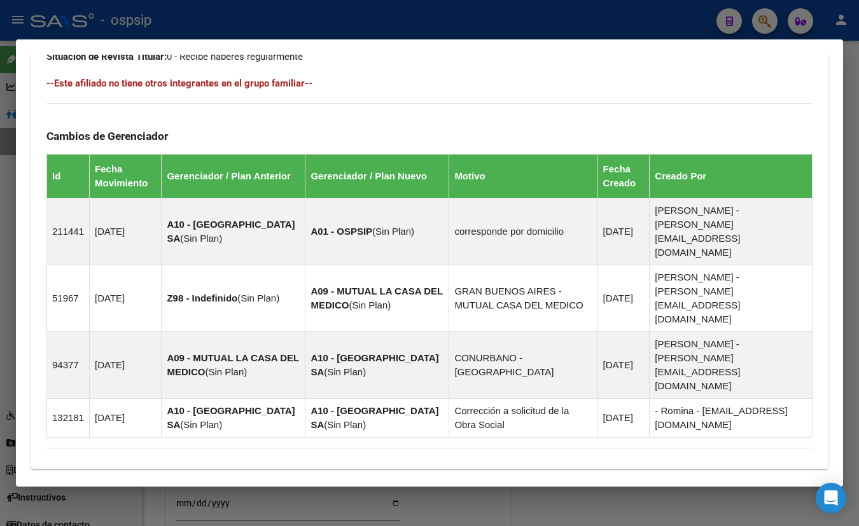
scroll to position [772, 0]
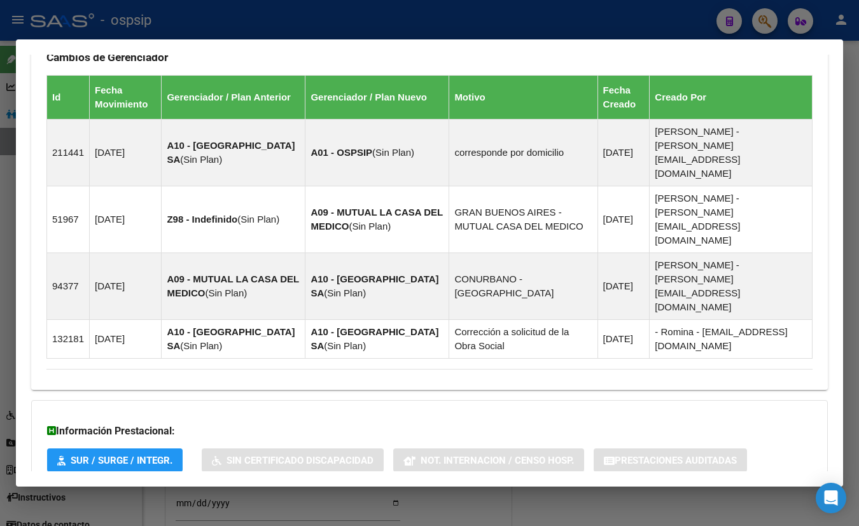
click at [235, 507] on span "Aportes y Contribuciones del Afiliado: 20203414545" at bounding box center [185, 513] width 239 height 12
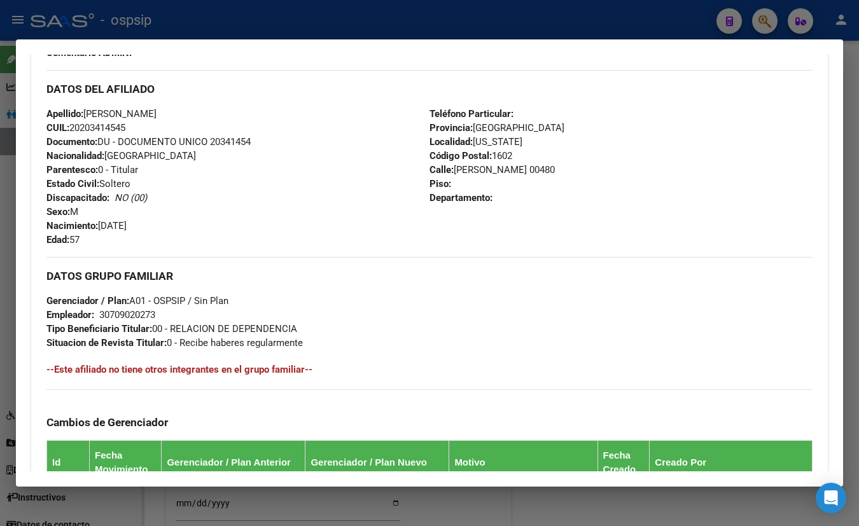
scroll to position [339, 0]
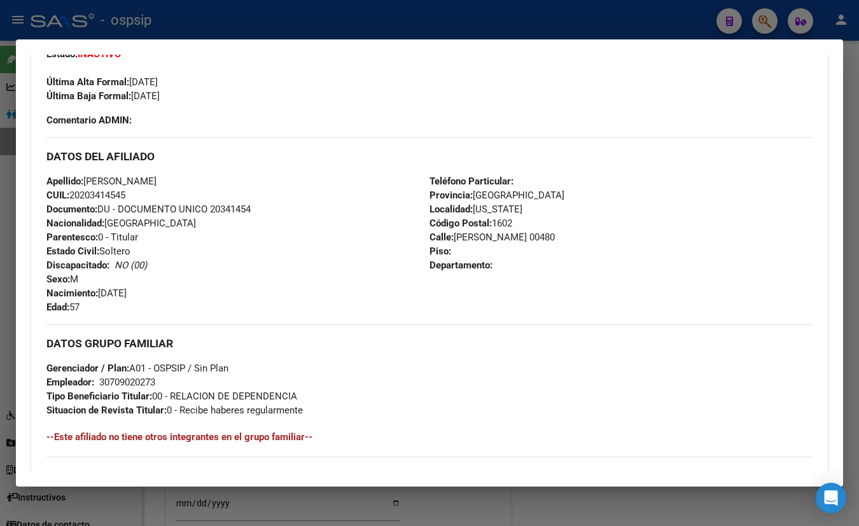
click at [309, 102] on div "Enviar Credencial Digital remove_red_eye Movimientos Sin Certificado Discapacid…" at bounding box center [429, 50] width 766 height 108
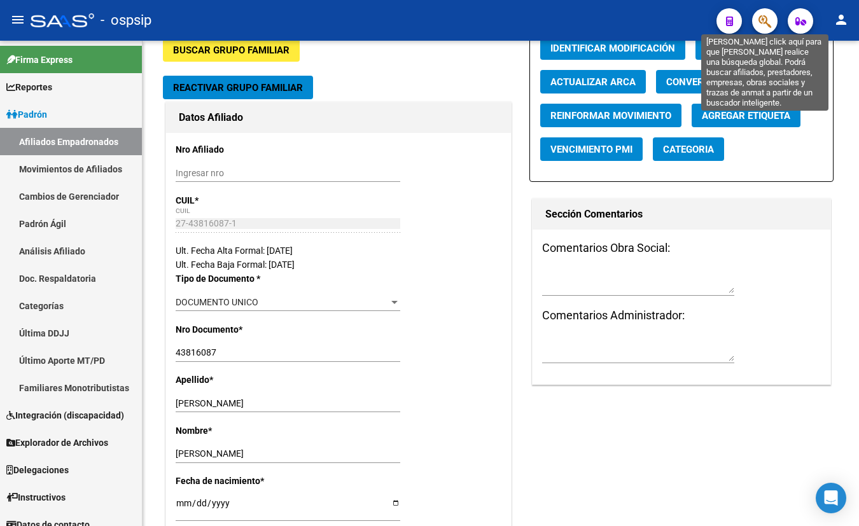
click at [766, 18] on icon "button" at bounding box center [765, 21] width 13 height 15
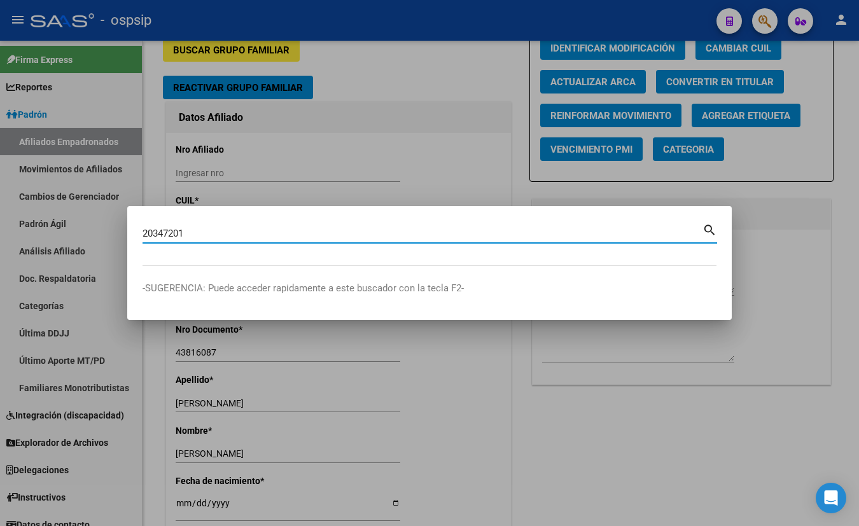
type input "20347201"
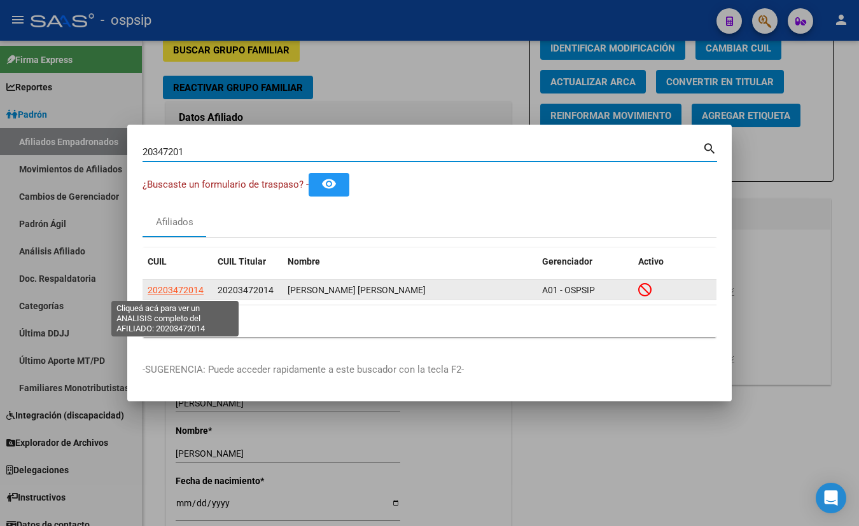
click at [174, 289] on span "20203472014" at bounding box center [176, 290] width 56 height 10
type textarea "20203472014"
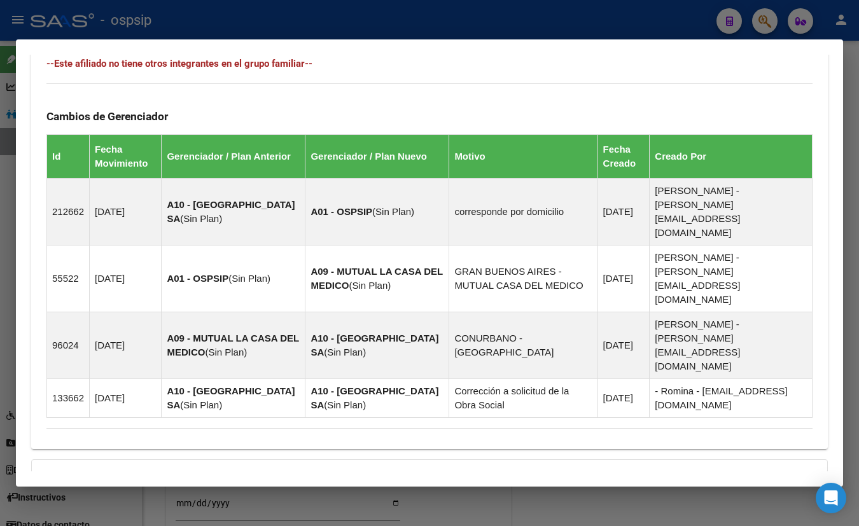
scroll to position [772, 0]
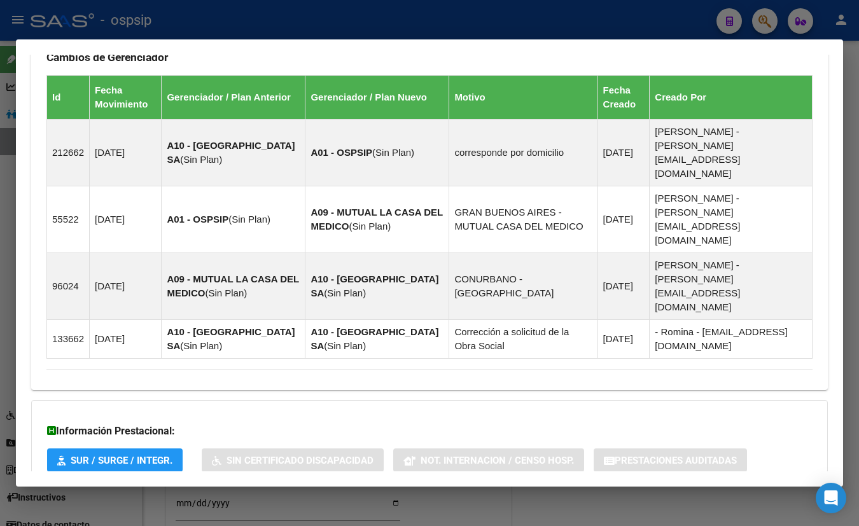
click at [246, 506] on strong "Aportes y Contribuciones del Afiliado: 20203472014" at bounding box center [175, 513] width 258 height 15
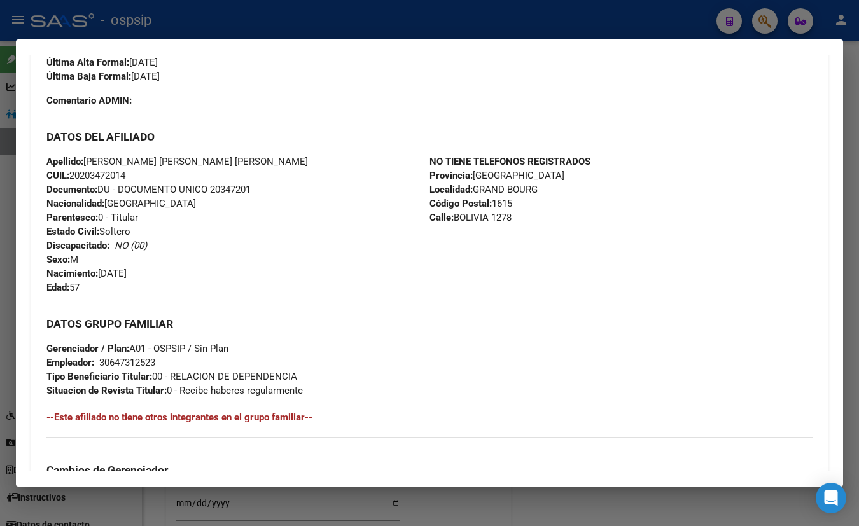
scroll to position [339, 0]
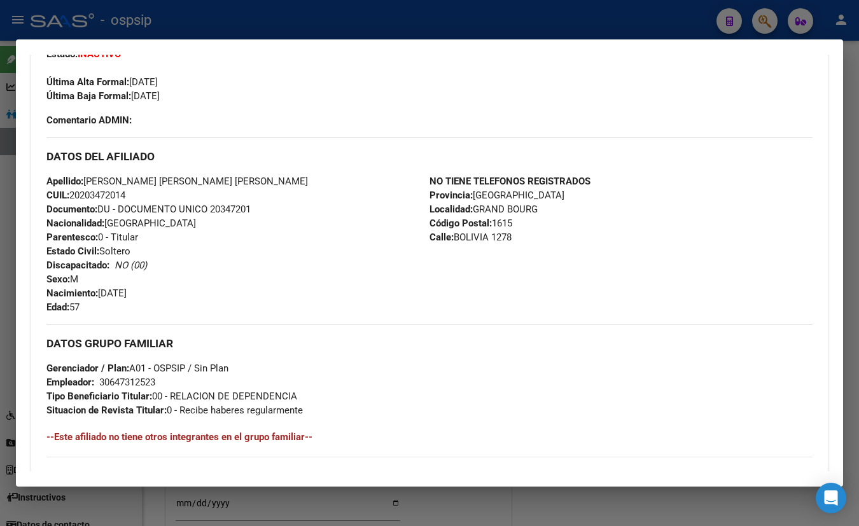
click at [232, 123] on div "Enviar Credencial Digital remove_red_eye Movimientos Sin Certificado Discapacid…" at bounding box center [429, 62] width 766 height 132
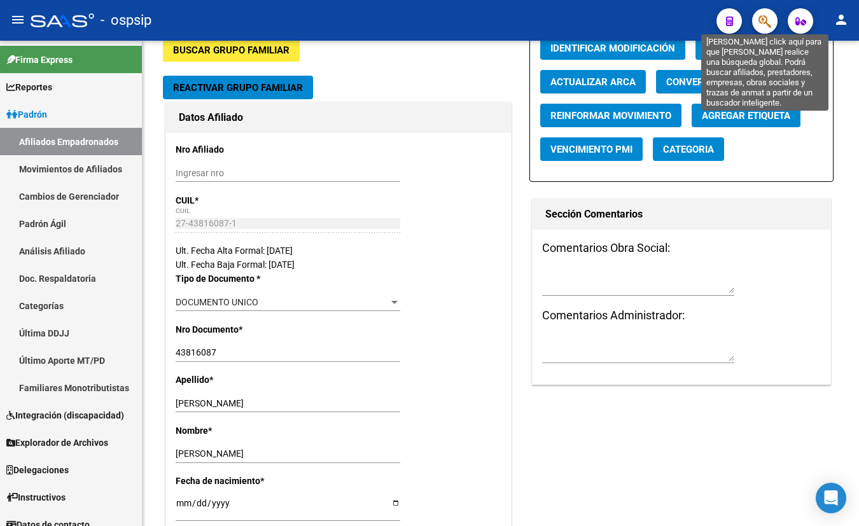
click at [762, 17] on icon "button" at bounding box center [765, 21] width 13 height 15
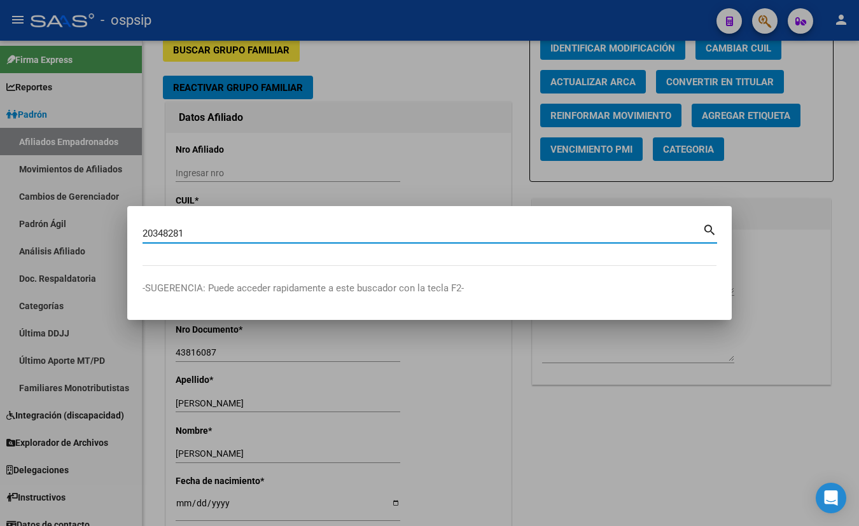
type input "20348281"
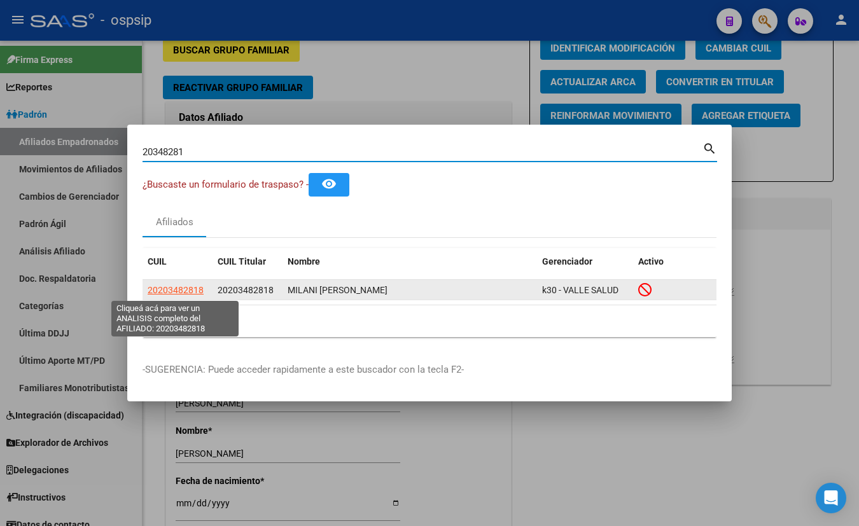
click at [179, 290] on span "20203482818" at bounding box center [176, 290] width 56 height 10
type textarea "20203482818"
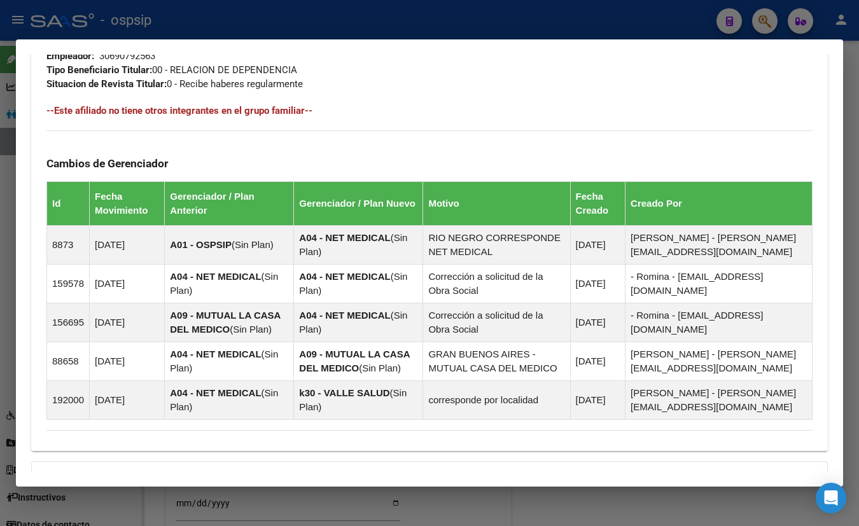
scroll to position [839, 0]
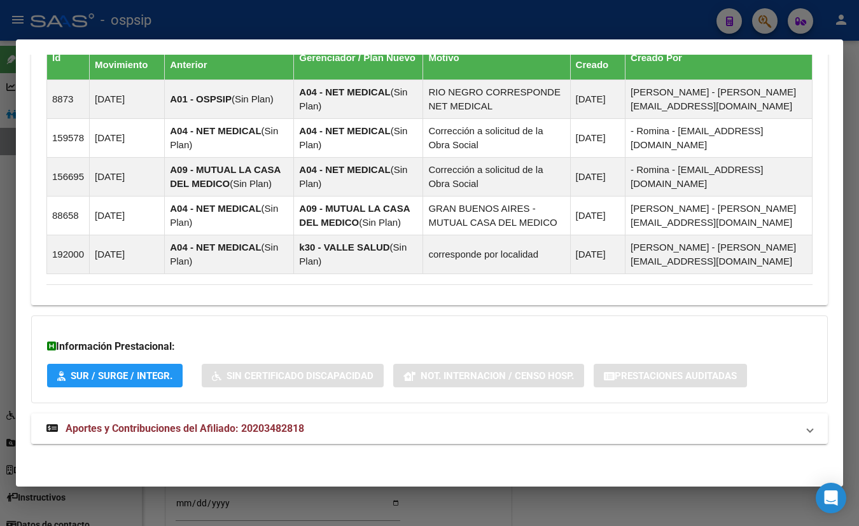
click at [236, 428] on span "Aportes y Contribuciones del Afiliado: 20203482818" at bounding box center [185, 429] width 239 height 12
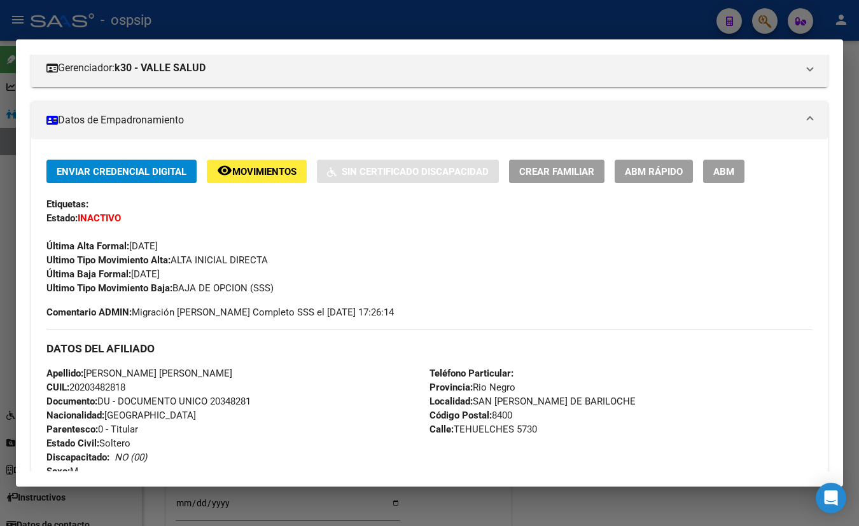
scroll to position [174, 0]
click at [223, 120] on mat-panel-title "Datos de Empadronamiento" at bounding box center [421, 120] width 751 height 15
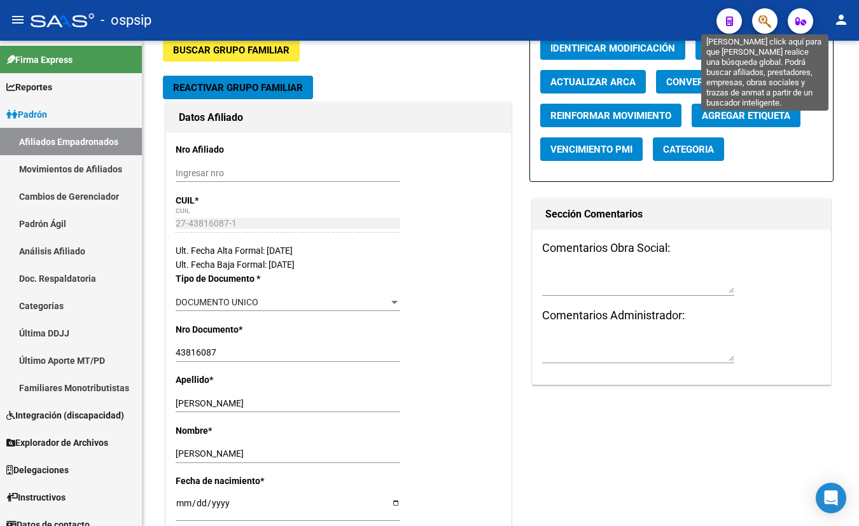
click at [760, 18] on icon "button" at bounding box center [765, 21] width 13 height 15
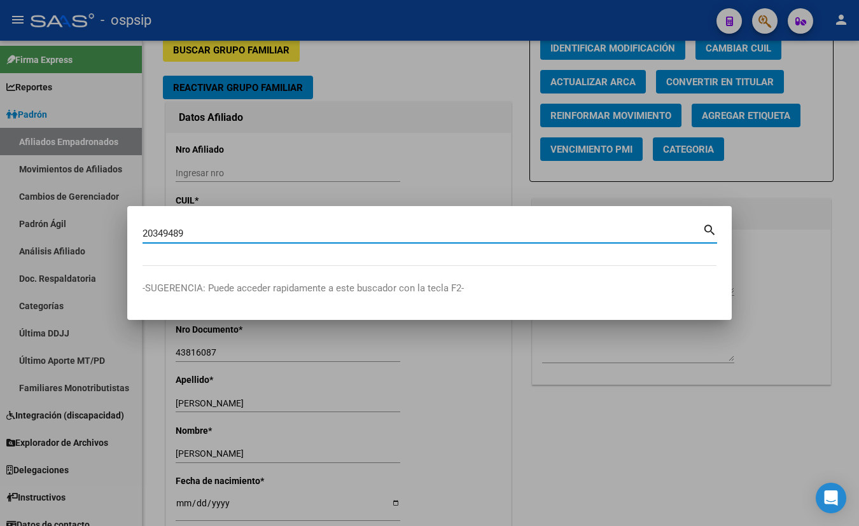
type input "20349489"
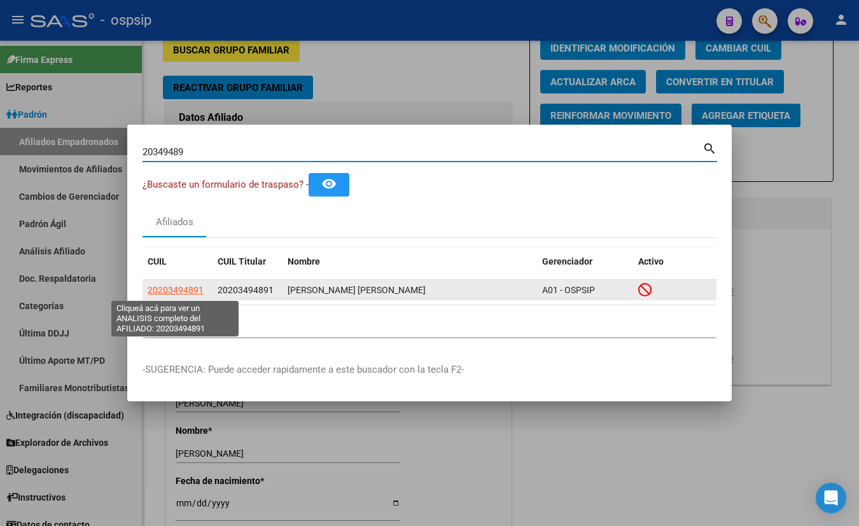
click at [175, 291] on span "20203494891" at bounding box center [176, 290] width 56 height 10
type textarea "20203494891"
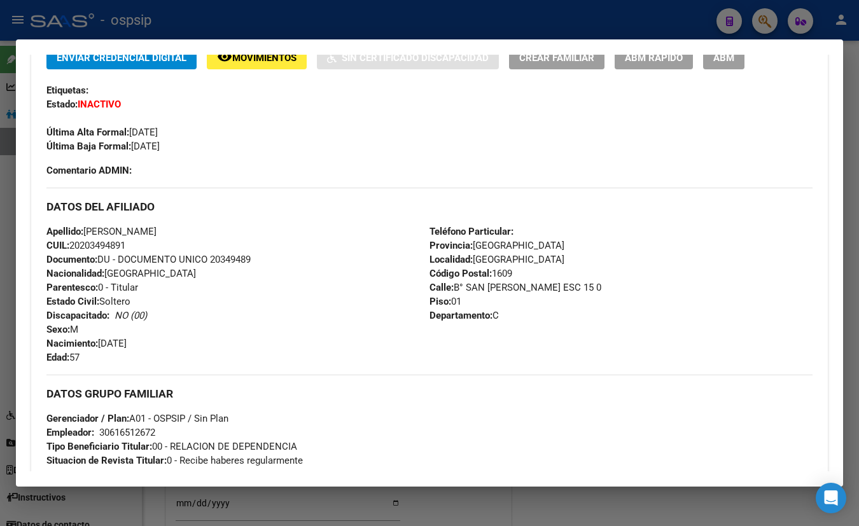
scroll to position [548, 0]
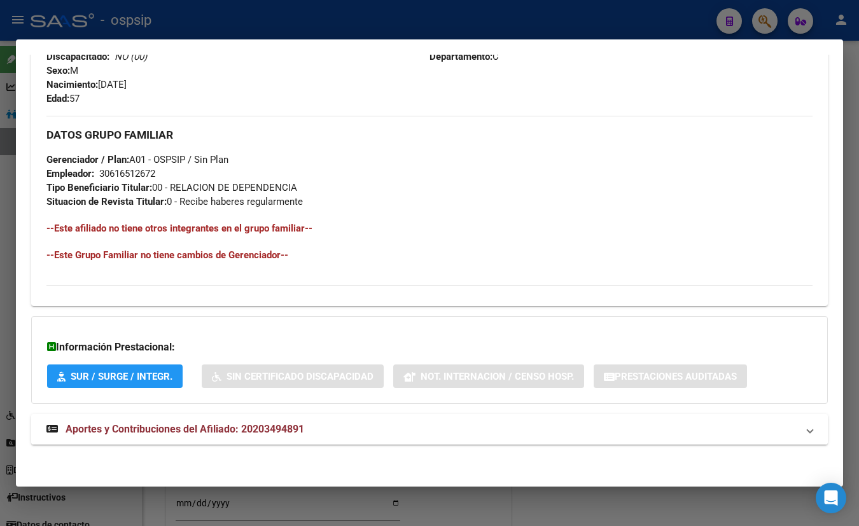
click at [288, 431] on span "Aportes y Contribuciones del Afiliado: 20203494891" at bounding box center [185, 429] width 239 height 12
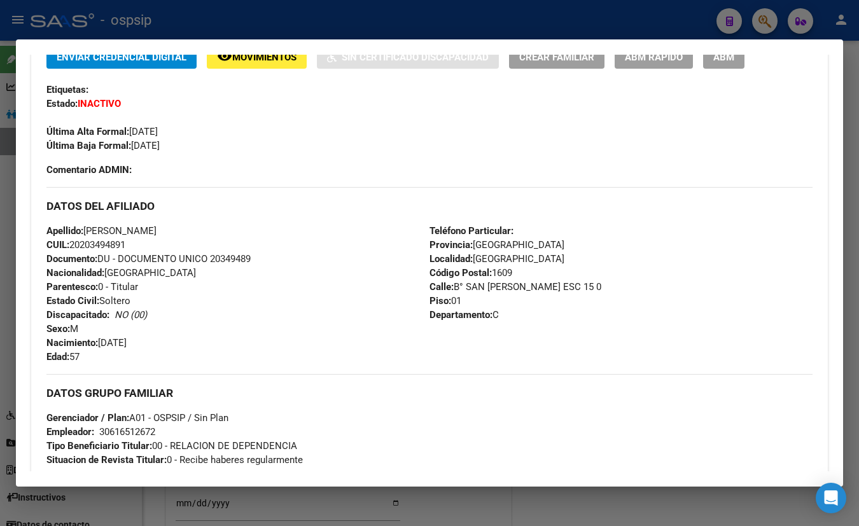
scroll to position [289, 0]
click at [227, 113] on div "Última Alta Formal: 01/03/2022" at bounding box center [429, 125] width 766 height 28
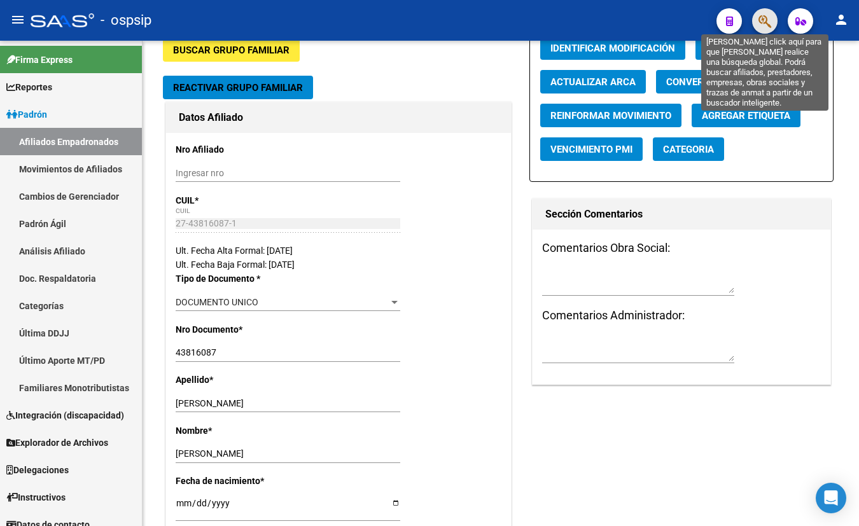
click at [765, 18] on icon "button" at bounding box center [765, 21] width 13 height 15
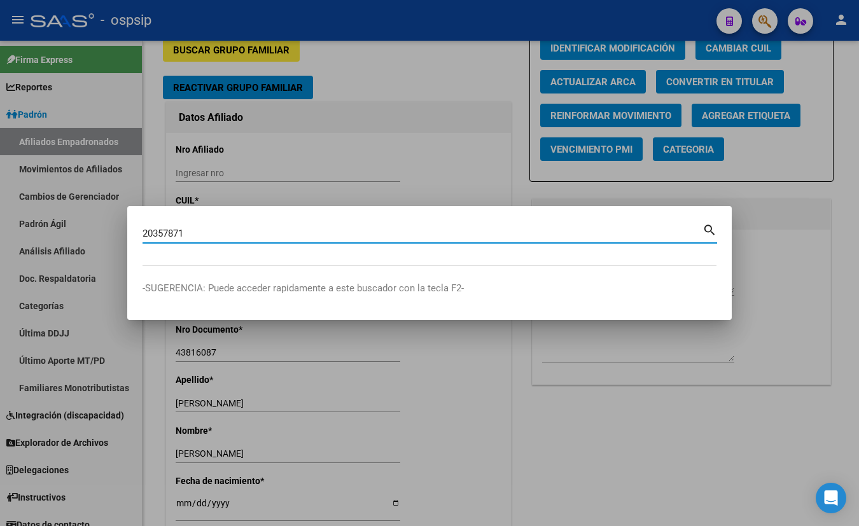
type input "20357871"
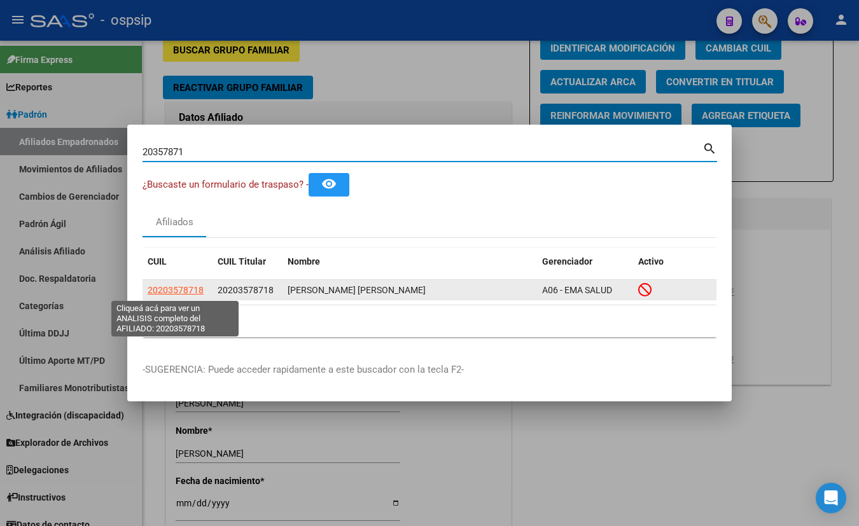
click at [164, 289] on span "20203578718" at bounding box center [176, 290] width 56 height 10
type textarea "20203578718"
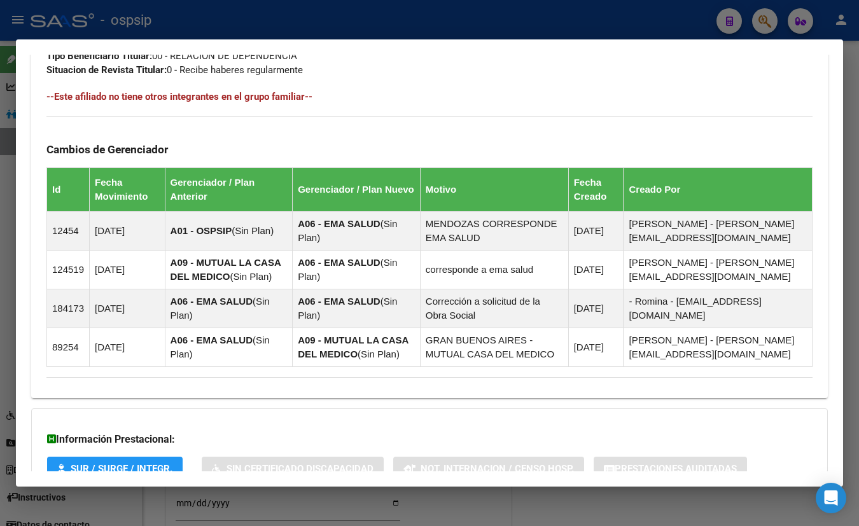
scroll to position [786, 0]
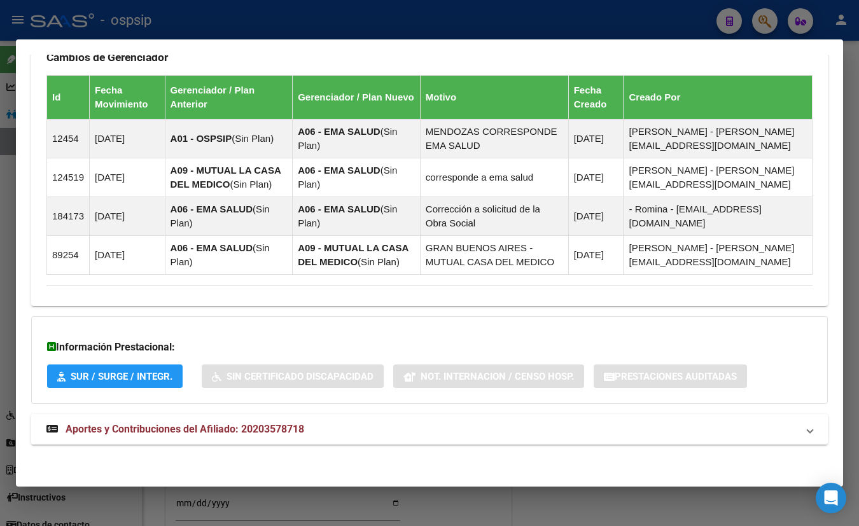
click at [232, 436] on mat-expansion-panel-header "Aportes y Contribuciones del Afiliado: 20203578718" at bounding box center [429, 429] width 797 height 31
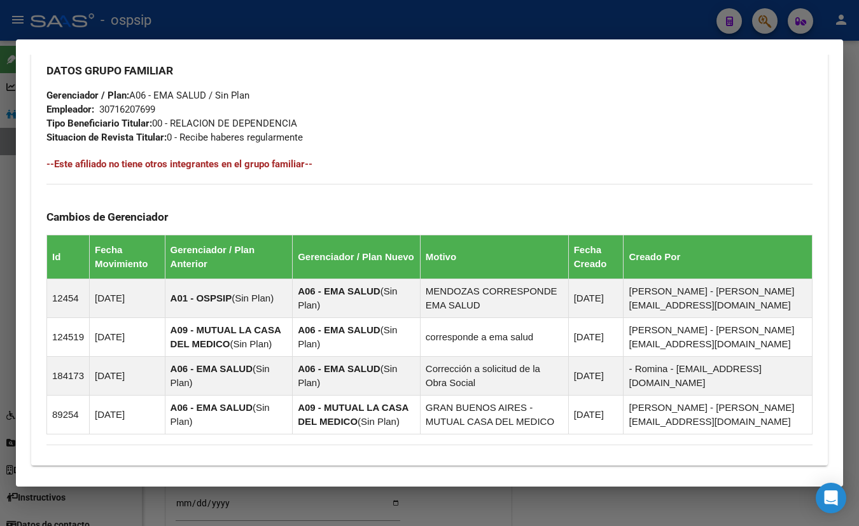
scroll to position [353, 0]
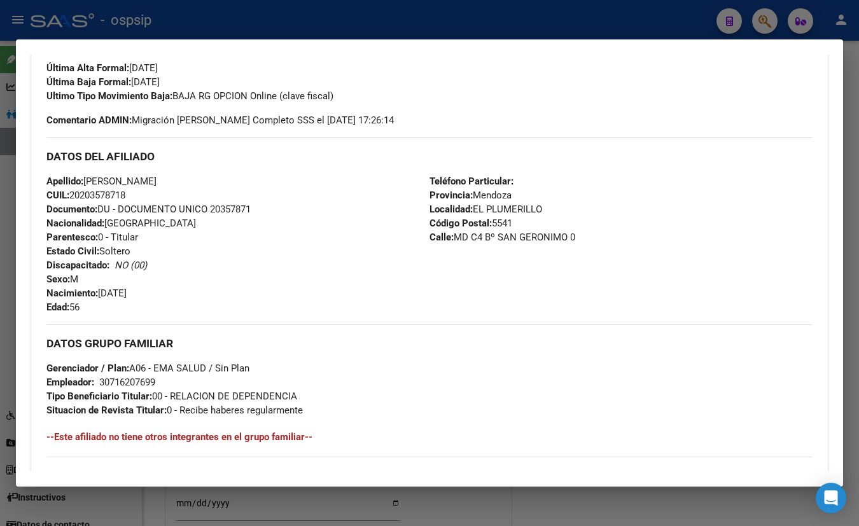
click at [223, 75] on div "Enviar Credencial Digital remove_red_eye Movimientos Sin Certificado Discapacid…" at bounding box center [429, 43] width 766 height 122
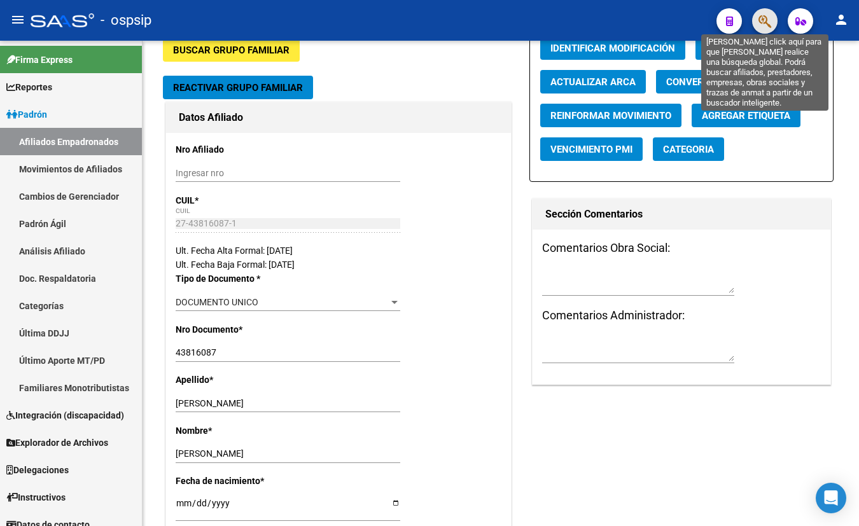
click at [762, 18] on icon "button" at bounding box center [765, 21] width 13 height 15
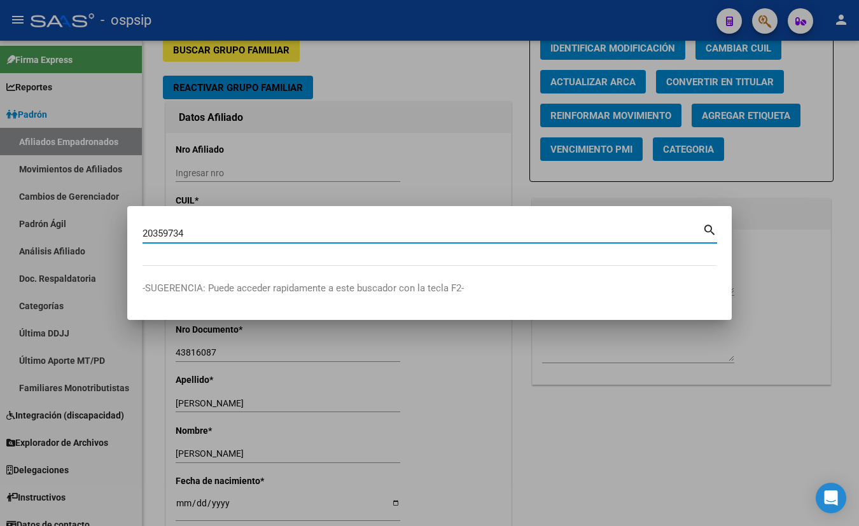
type input "20359734"
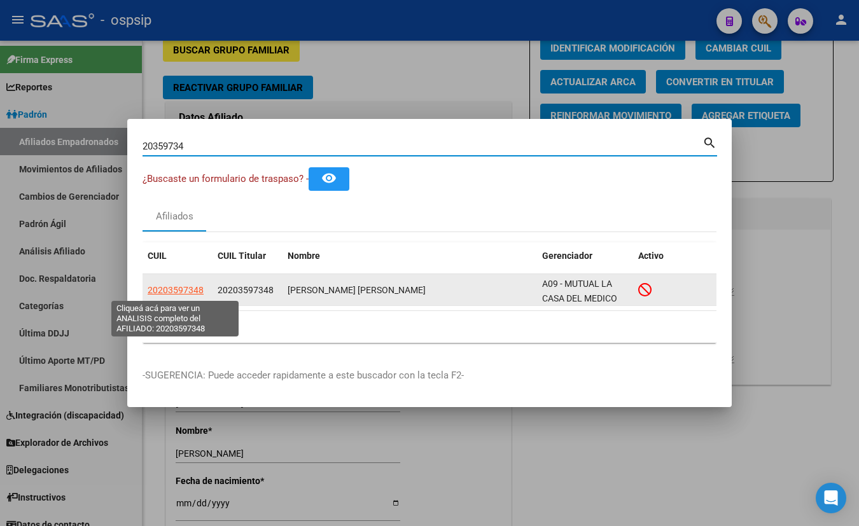
click at [175, 286] on span "20203597348" at bounding box center [176, 290] width 56 height 10
type textarea "20203597348"
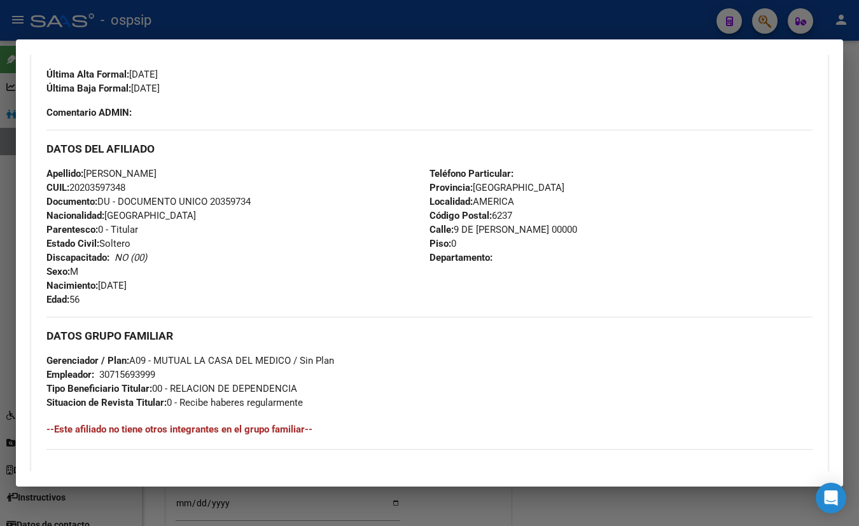
scroll to position [733, 0]
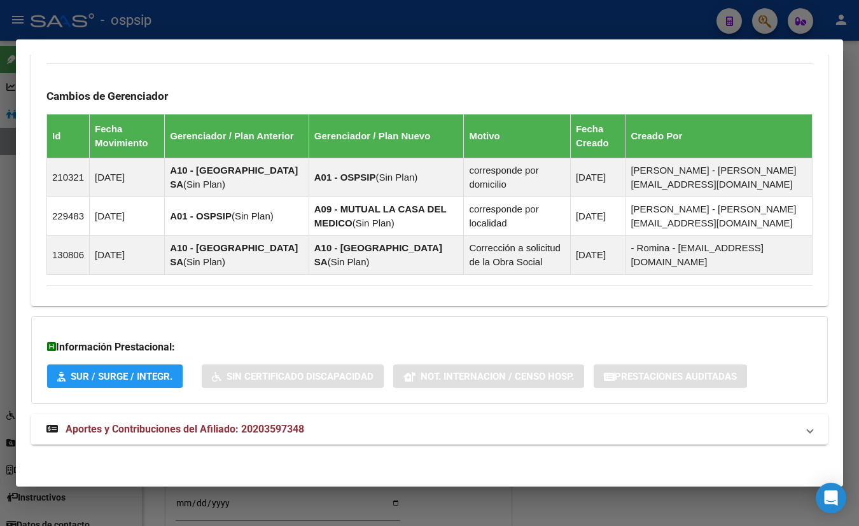
click at [244, 428] on span "Aportes y Contribuciones del Afiliado: 20203597348" at bounding box center [185, 429] width 239 height 12
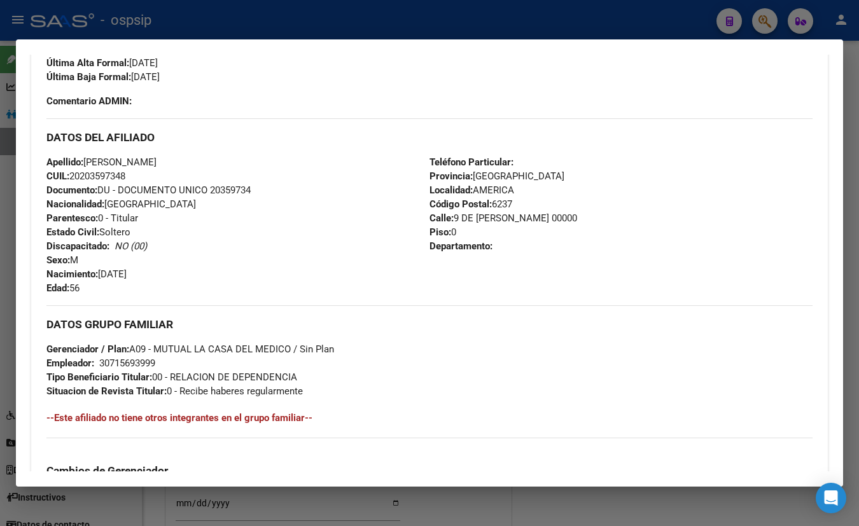
scroll to position [300, 0]
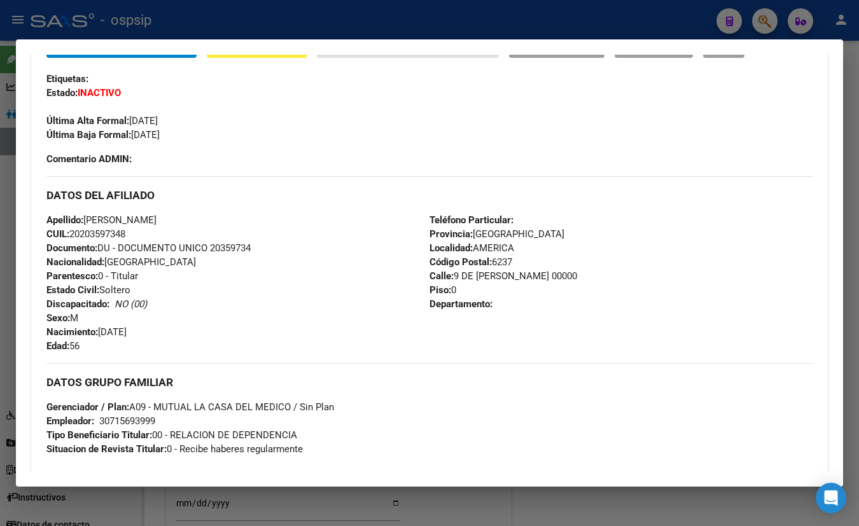
click at [238, 120] on div "Última Alta Formal: 01/11/2022" at bounding box center [429, 114] width 766 height 28
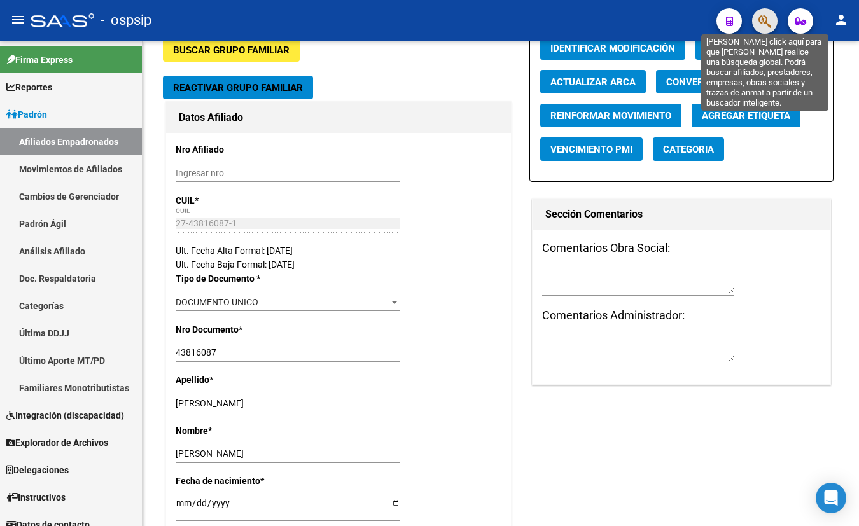
click at [760, 18] on icon "button" at bounding box center [765, 21] width 13 height 15
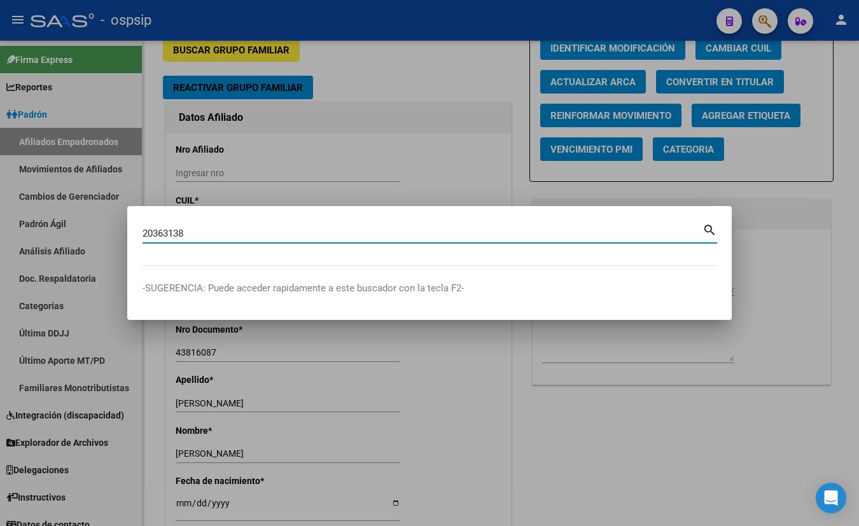
type input "20363138"
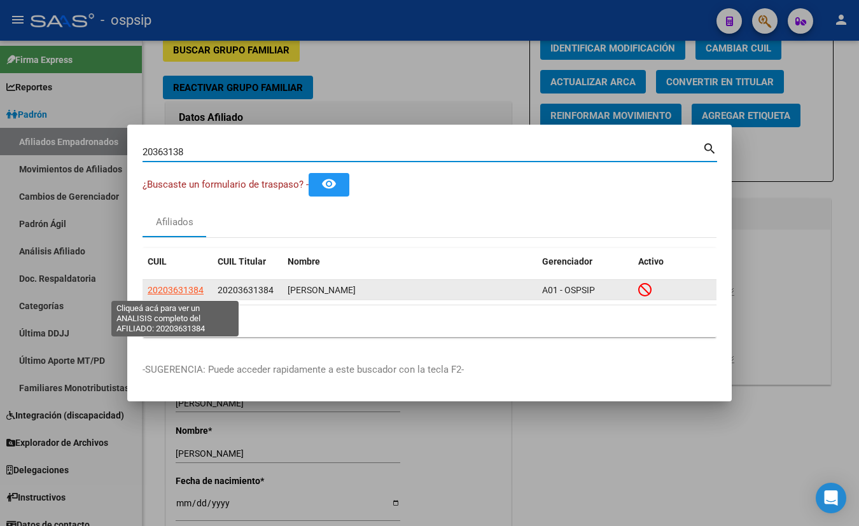
click at [172, 288] on span "20203631384" at bounding box center [176, 290] width 56 height 10
type textarea "20203631384"
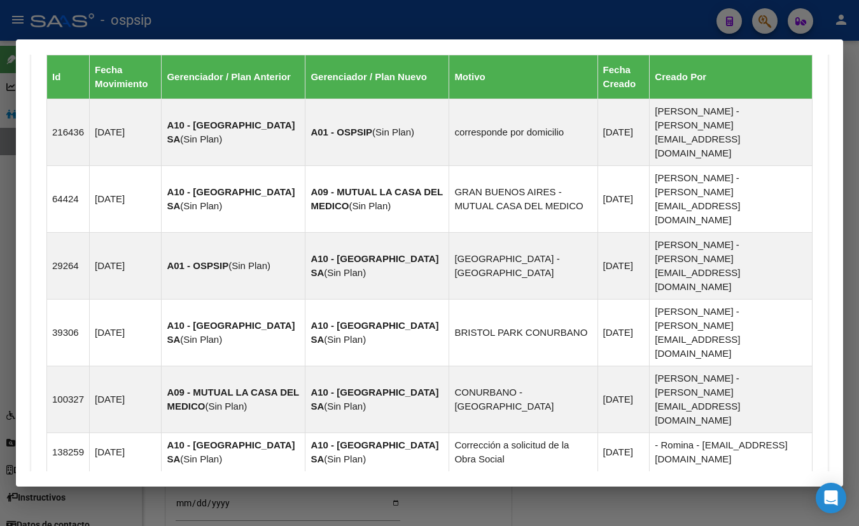
scroll to position [825, 0]
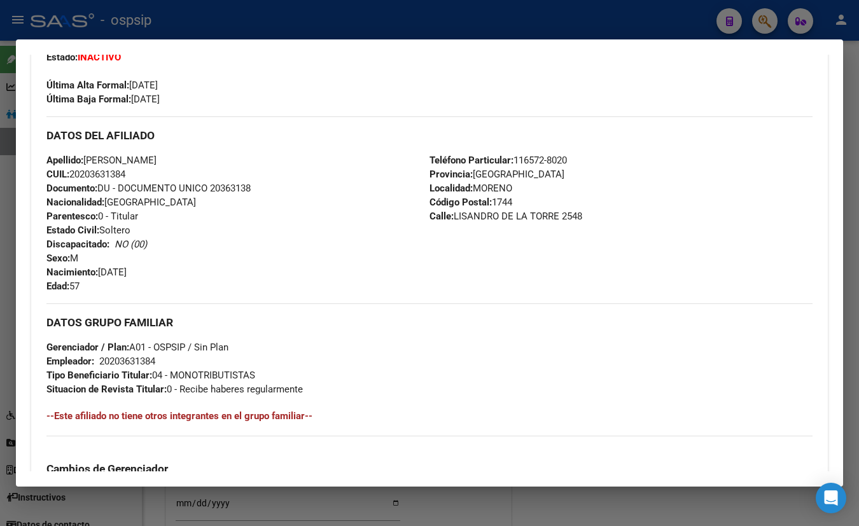
scroll to position [161, 0]
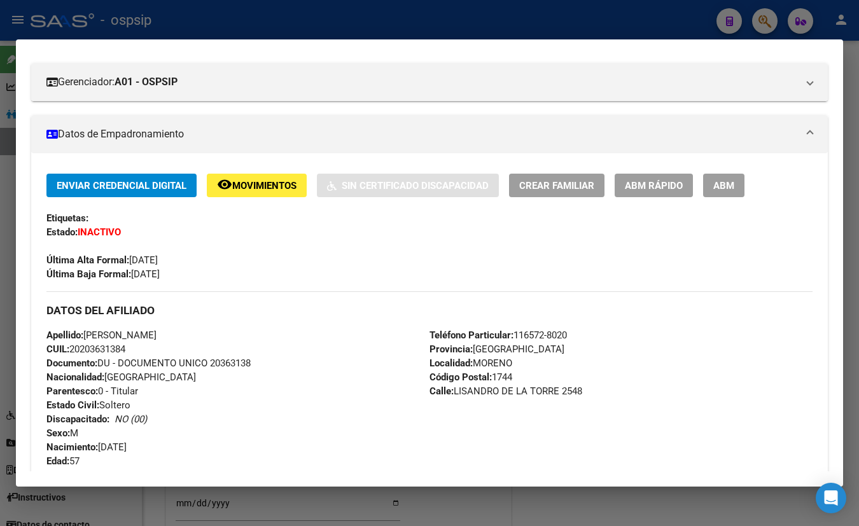
click at [244, 48] on mat-dialog-container "Análisis Afiliado - CUIL: 20203631384 DATOS PADRÓN ÁGIL: TORRES RUBEN | INACTIV…" at bounding box center [429, 262] width 827 height 447
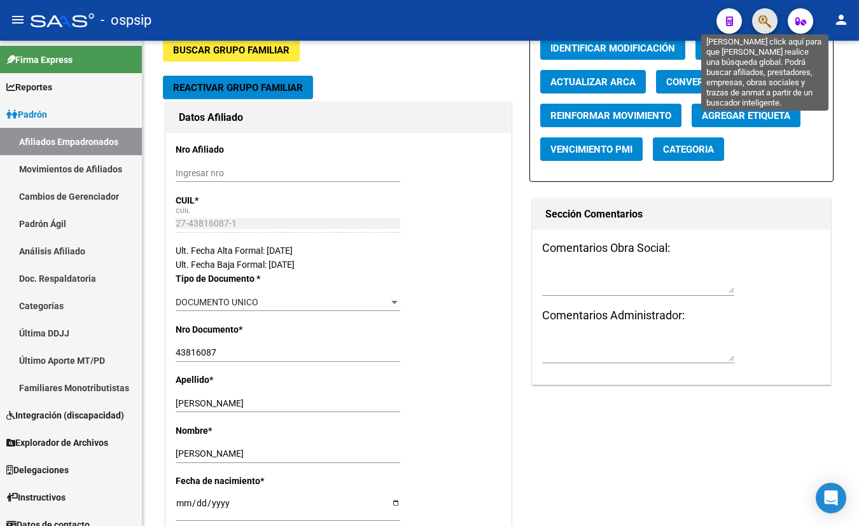
click at [761, 22] on icon "button" at bounding box center [765, 21] width 13 height 15
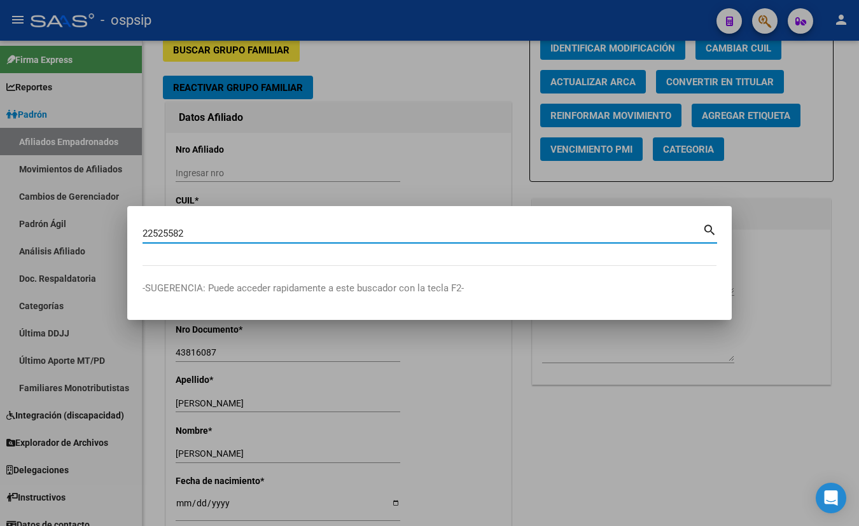
type input "22525582"
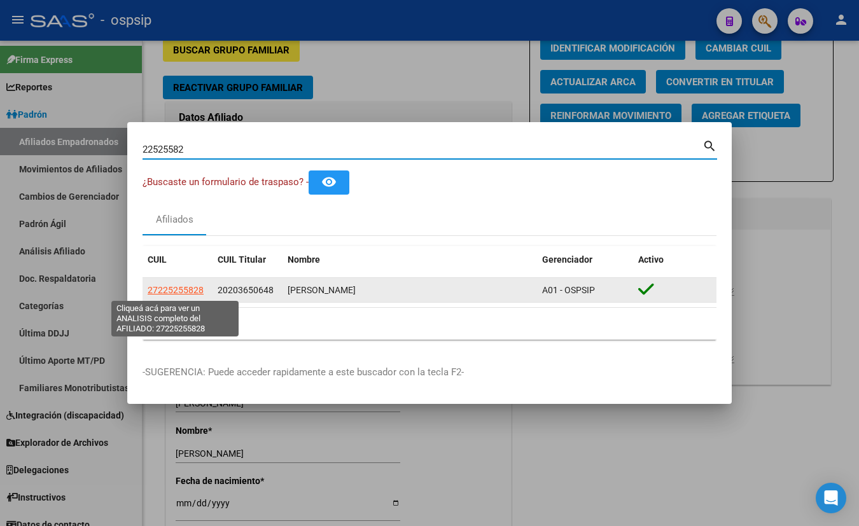
click at [174, 289] on span "27225255828" at bounding box center [176, 290] width 56 height 10
type textarea "27225255828"
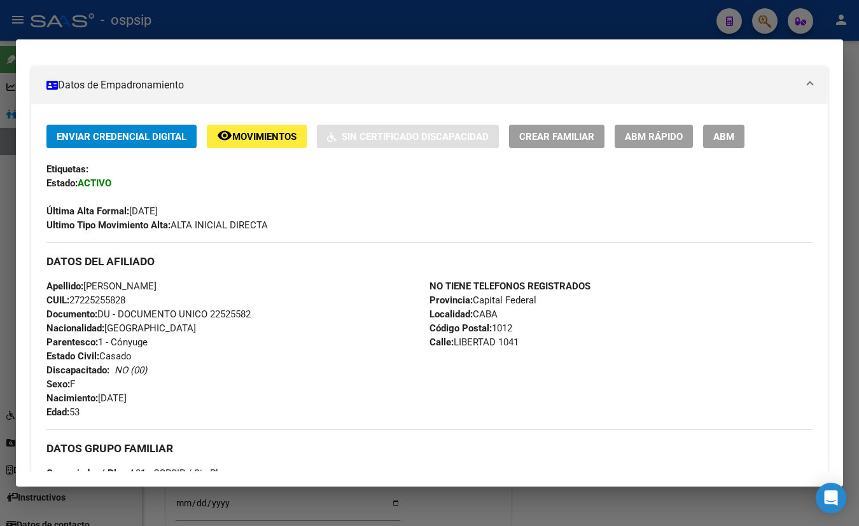
scroll to position [55, 0]
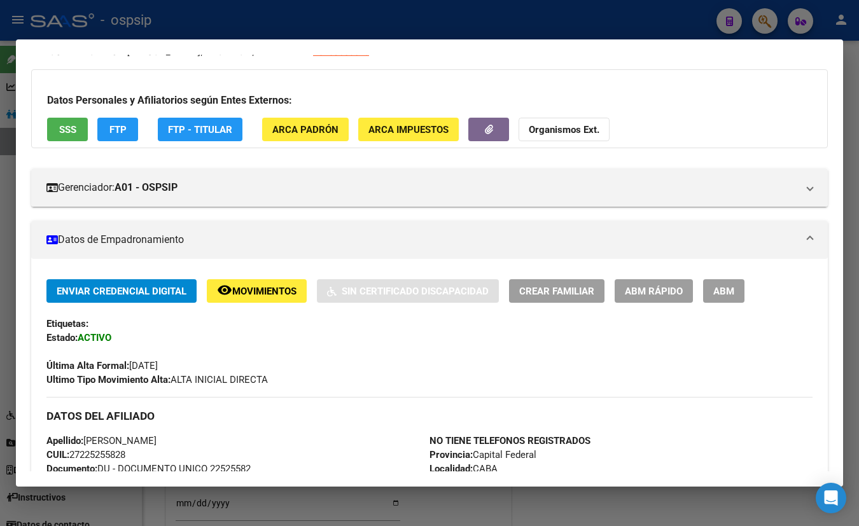
click at [64, 132] on span "SSS" at bounding box center [67, 129] width 17 height 11
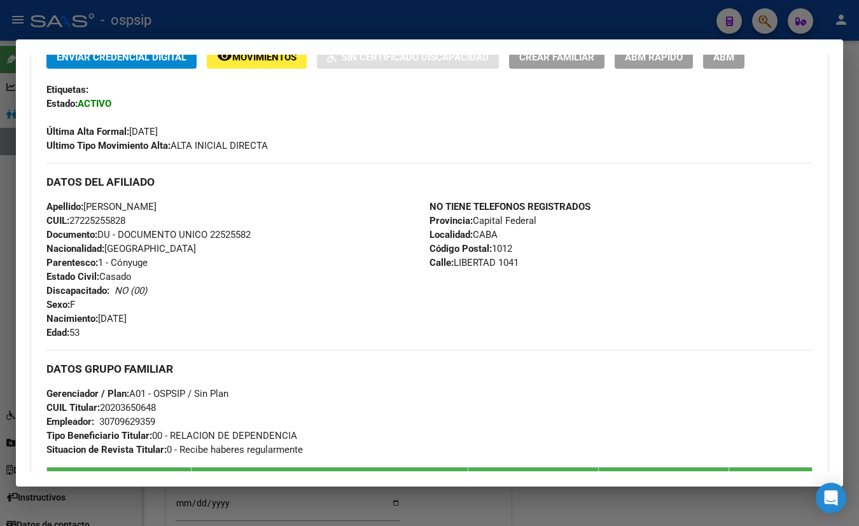
scroll to position [286, 0]
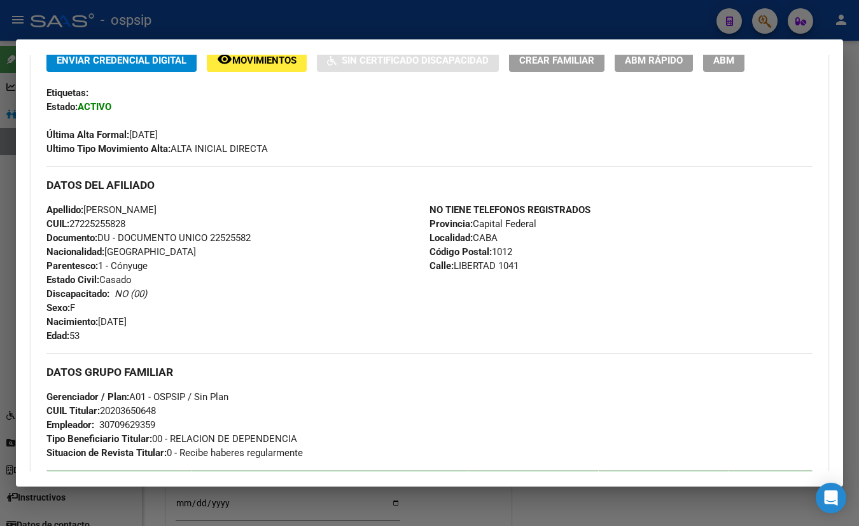
drag, startPoint x: 267, startPoint y: 83, endPoint x: 248, endPoint y: 146, distance: 66.4
click at [266, 88] on div "Enviar Credencial Digital remove_red_eye Movimientos Sin Certificado Discapacid…" at bounding box center [429, 102] width 766 height 108
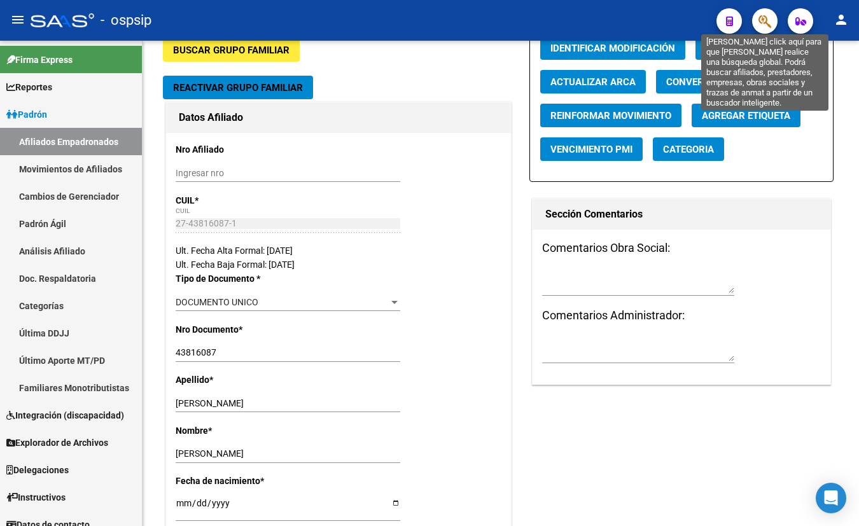
click at [762, 17] on icon "button" at bounding box center [765, 21] width 13 height 15
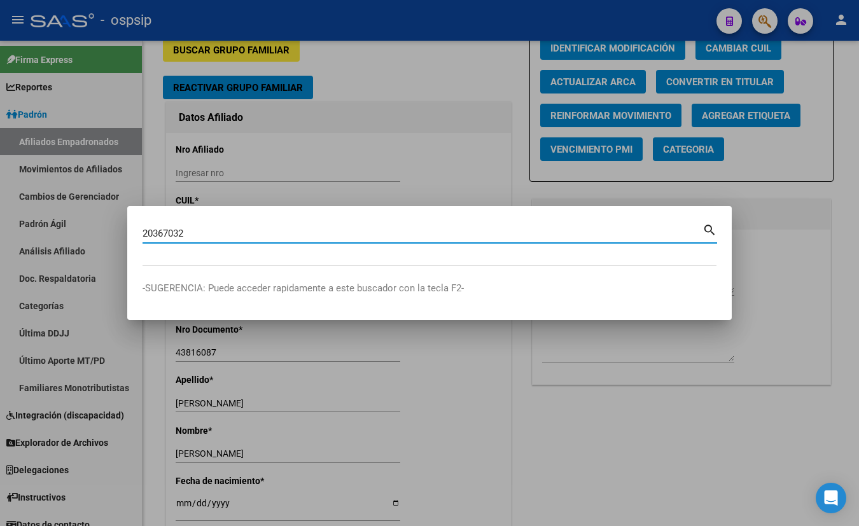
type input "20367032"
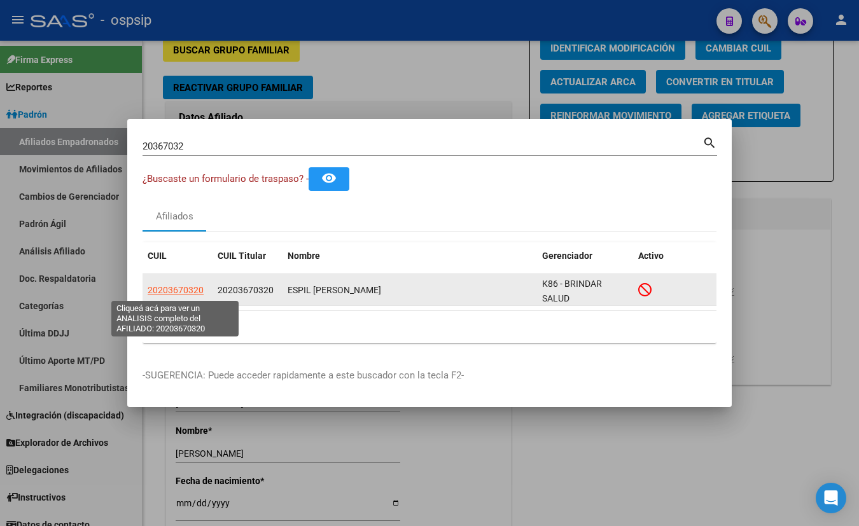
click at [172, 288] on span "20203670320" at bounding box center [176, 290] width 56 height 10
type textarea "20203670320"
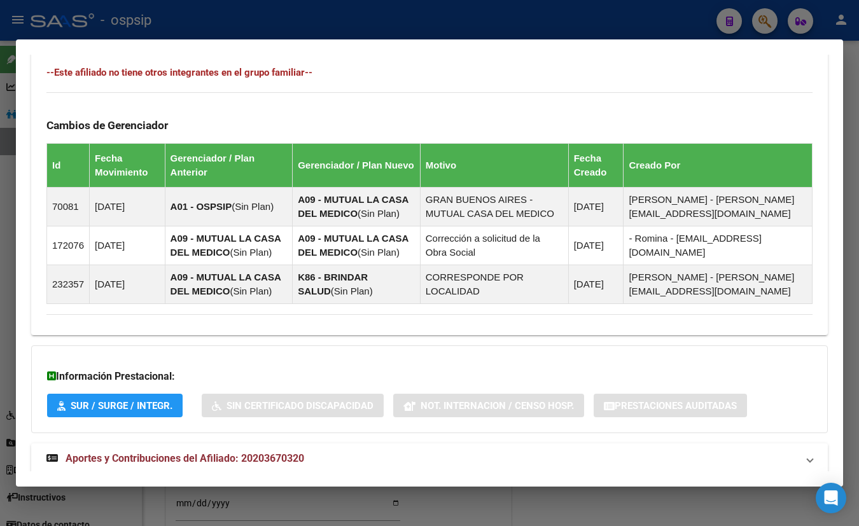
scroll to position [762, 0]
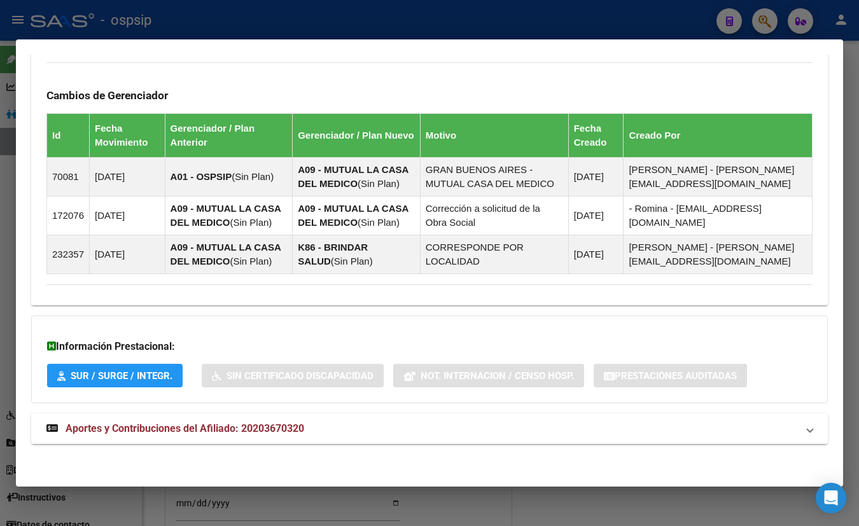
click at [253, 429] on span "Aportes y Contribuciones del Afiliado: 20203670320" at bounding box center [185, 429] width 239 height 12
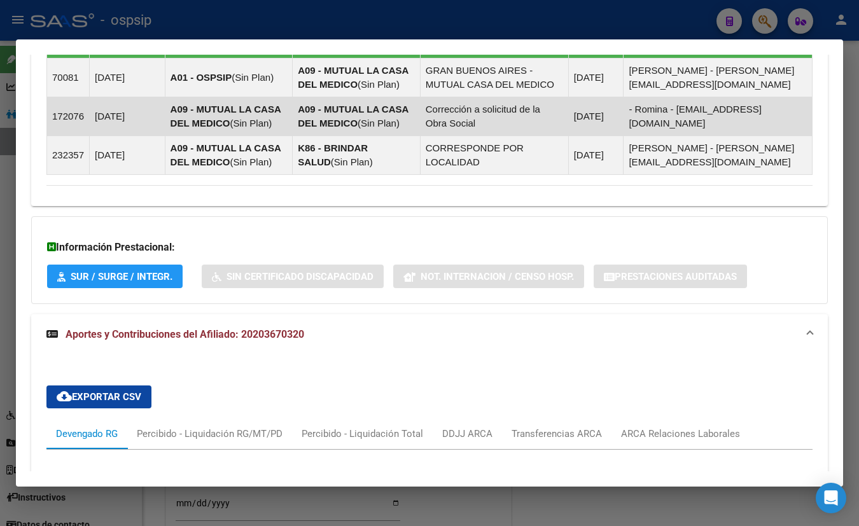
scroll to position [1023, 0]
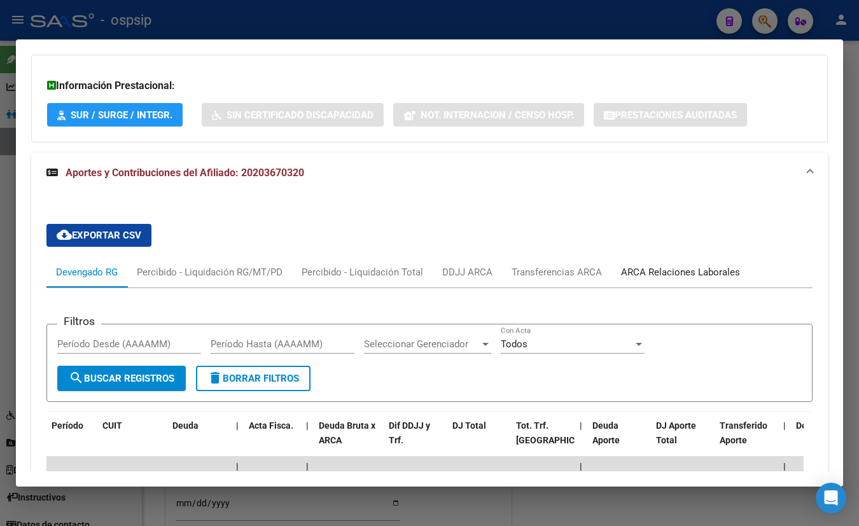
click at [673, 269] on div "ARCA Relaciones Laborales" at bounding box center [680, 272] width 119 height 14
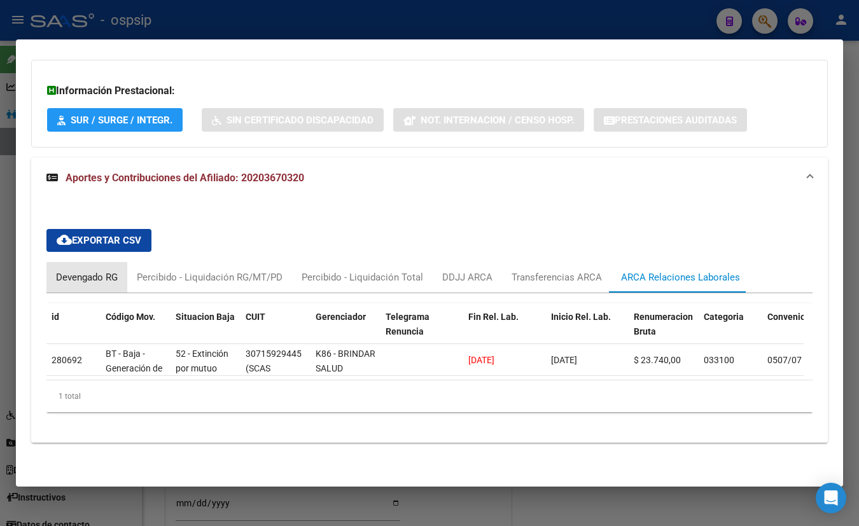
click at [83, 270] on div "Devengado RG" at bounding box center [87, 277] width 62 height 14
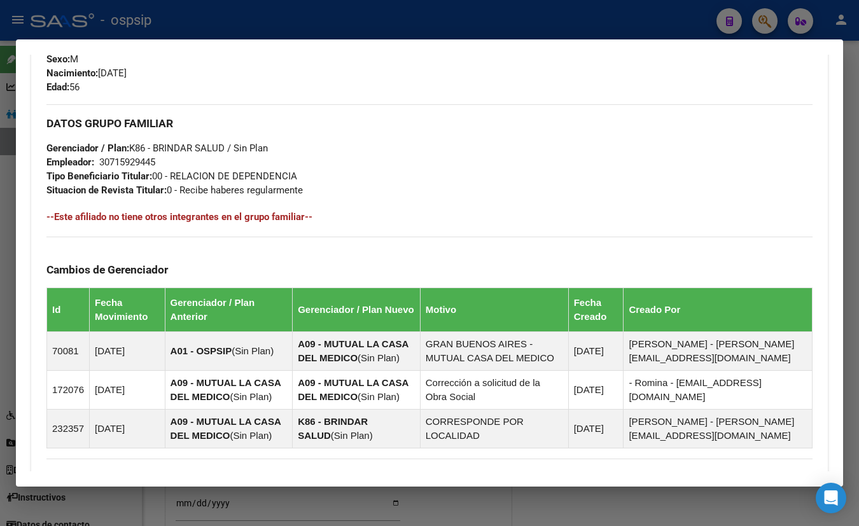
scroll to position [328, 0]
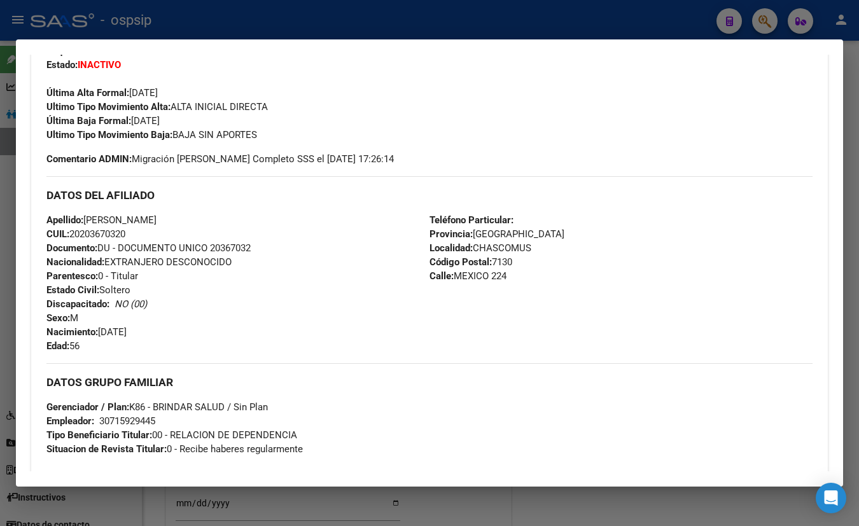
drag, startPoint x: 239, startPoint y: 78, endPoint x: 263, endPoint y: 165, distance: 89.9
click at [239, 78] on div "Última Alta Formal: [DATE]" at bounding box center [429, 86] width 766 height 28
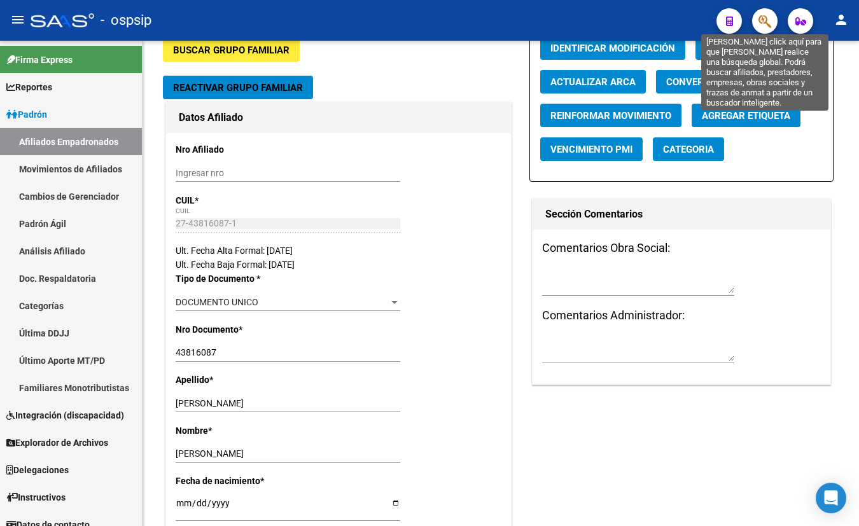
click at [764, 20] on icon "button" at bounding box center [765, 21] width 13 height 15
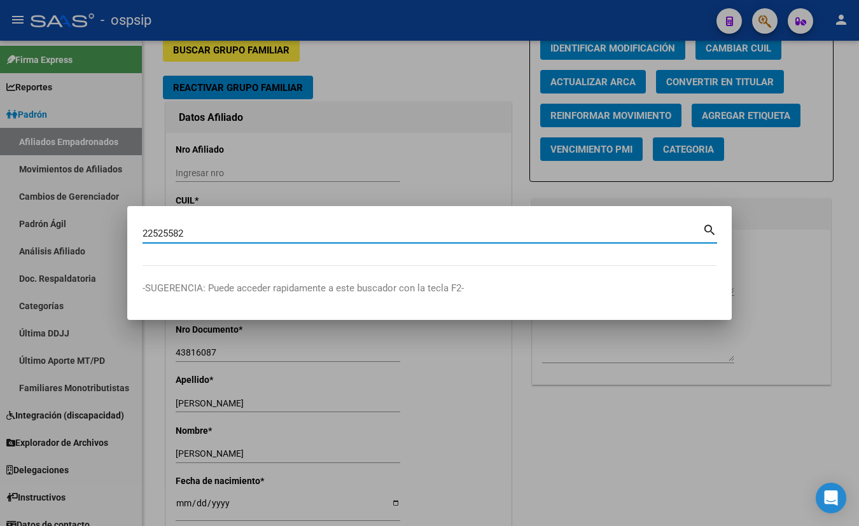
type input "22525582"
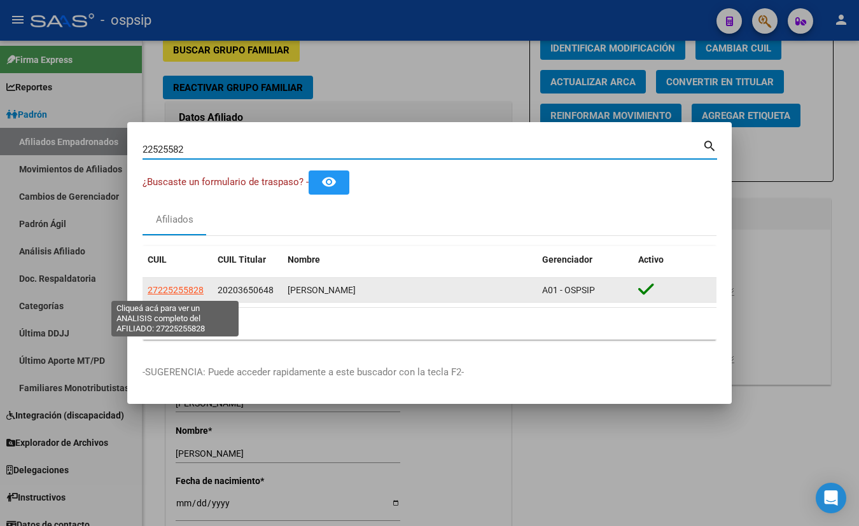
click at [178, 286] on span "27225255828" at bounding box center [176, 290] width 56 height 10
type textarea "27225255828"
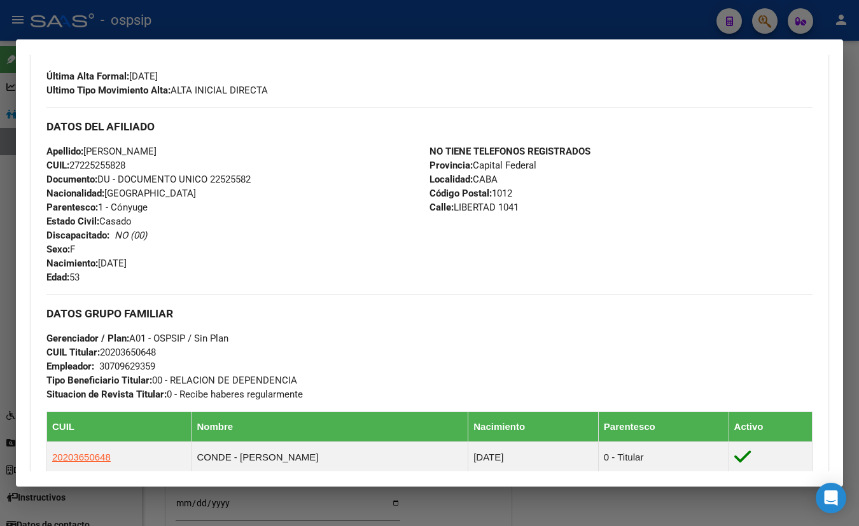
scroll to position [347, 0]
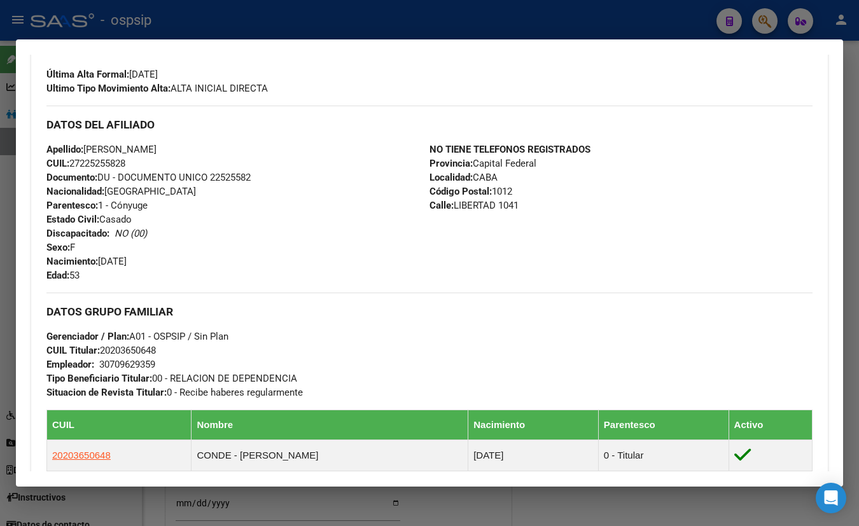
drag, startPoint x: 397, startPoint y: 108, endPoint x: 435, endPoint y: 143, distance: 51.4
click at [397, 108] on div "DATOS DEL AFILIADO" at bounding box center [429, 124] width 766 height 37
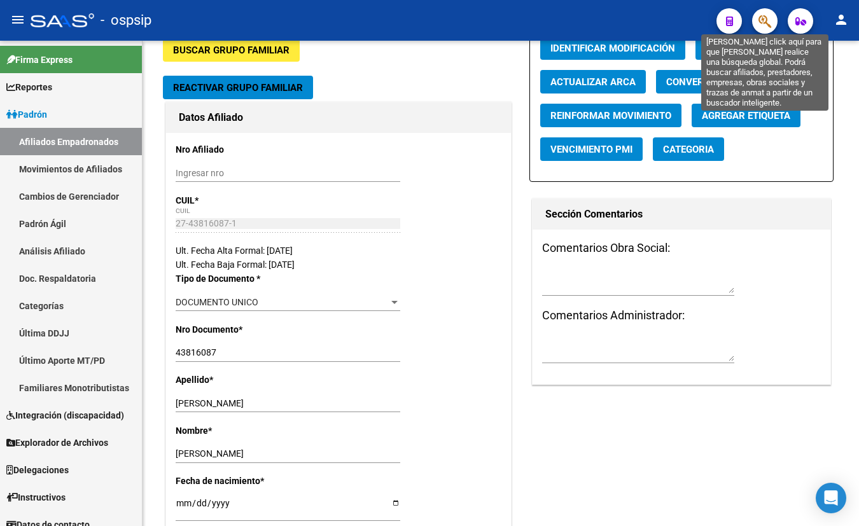
click at [766, 19] on icon "button" at bounding box center [765, 21] width 13 height 15
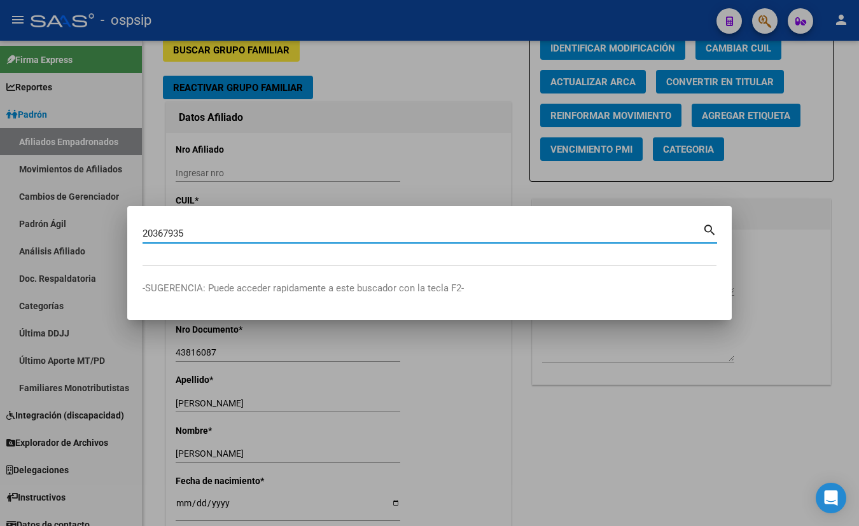
type input "20367935"
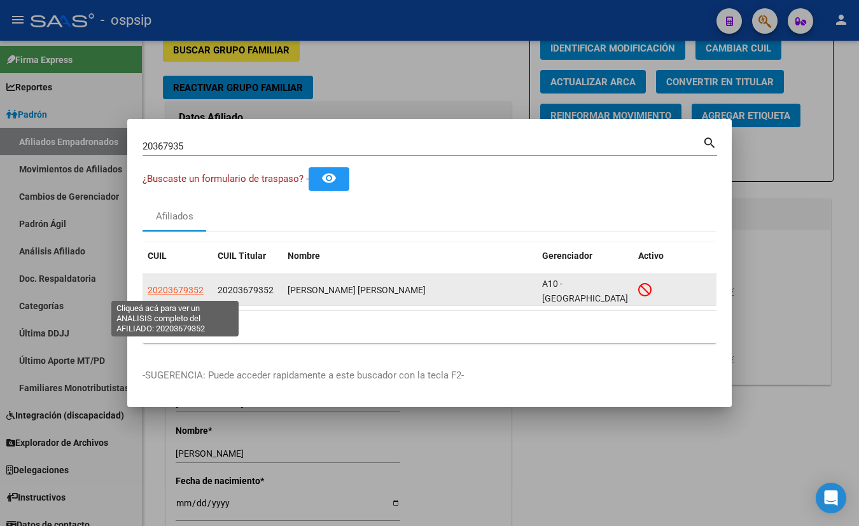
click at [164, 287] on span "20203679352" at bounding box center [176, 290] width 56 height 10
type textarea "20203679352"
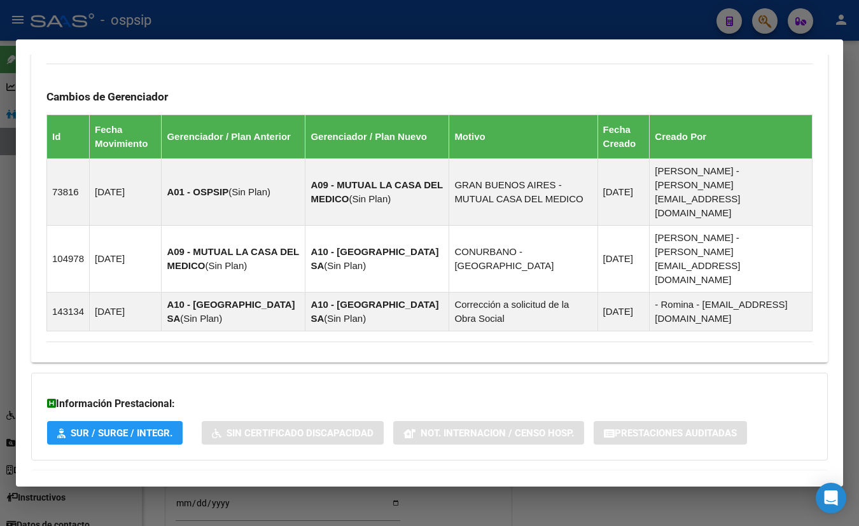
scroll to position [709, 0]
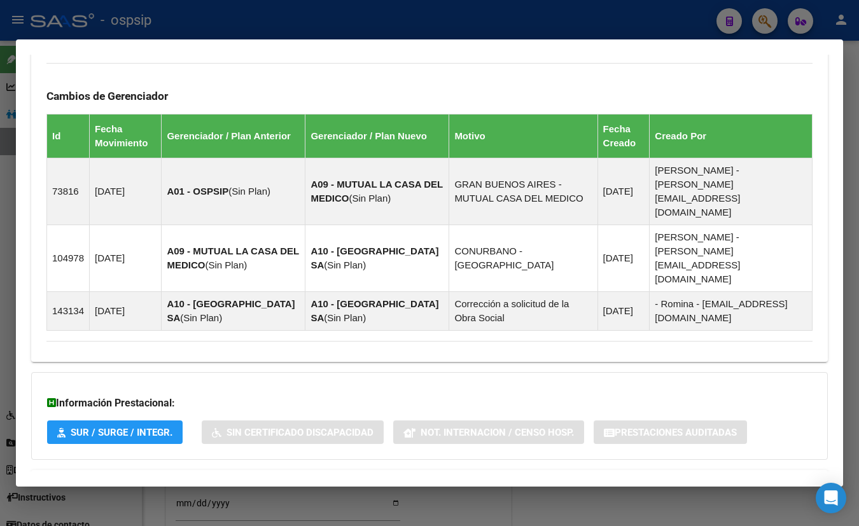
click at [220, 478] on strong "Aportes y Contribuciones del Afiliado: 20203679352" at bounding box center [175, 485] width 258 height 15
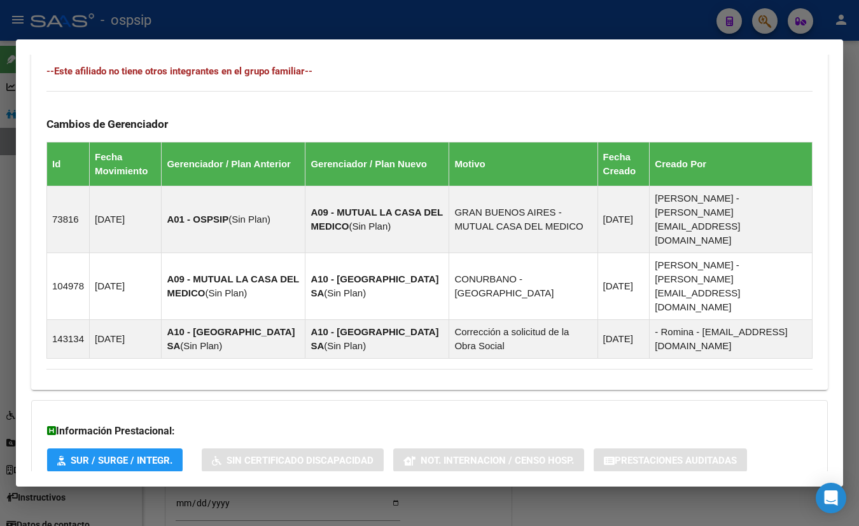
scroll to position [276, 0]
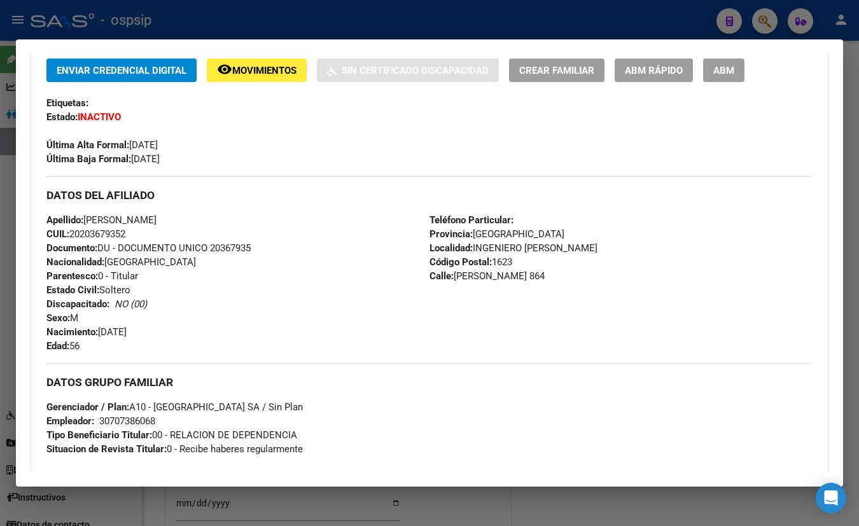
click at [262, 124] on div "Última Alta Formal: 01/04/2022" at bounding box center [429, 138] width 766 height 28
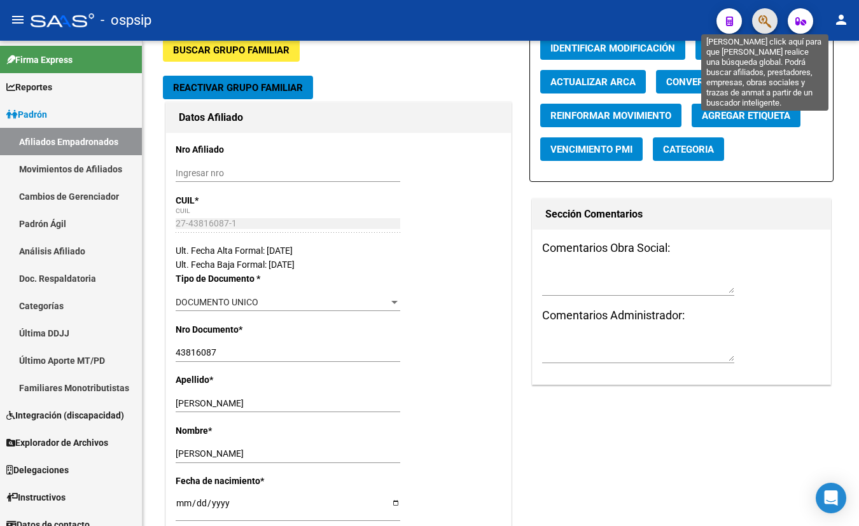
click at [761, 17] on icon "button" at bounding box center [765, 21] width 13 height 15
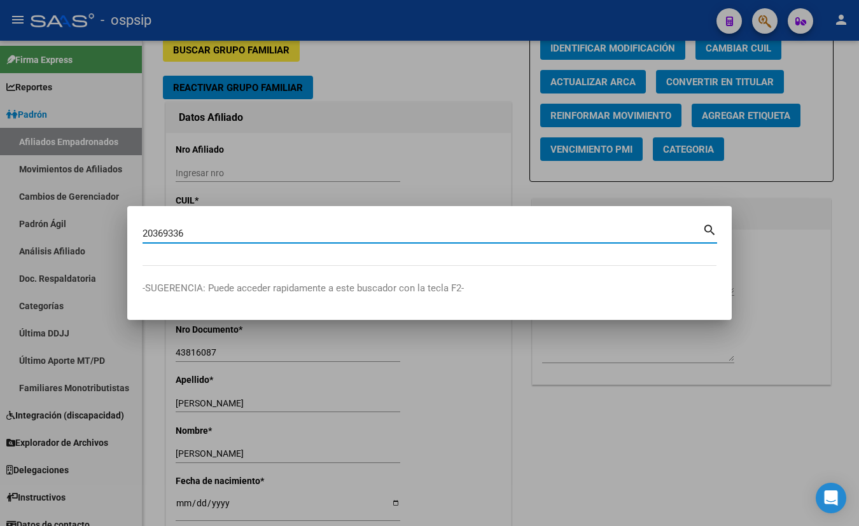
type input "20369336"
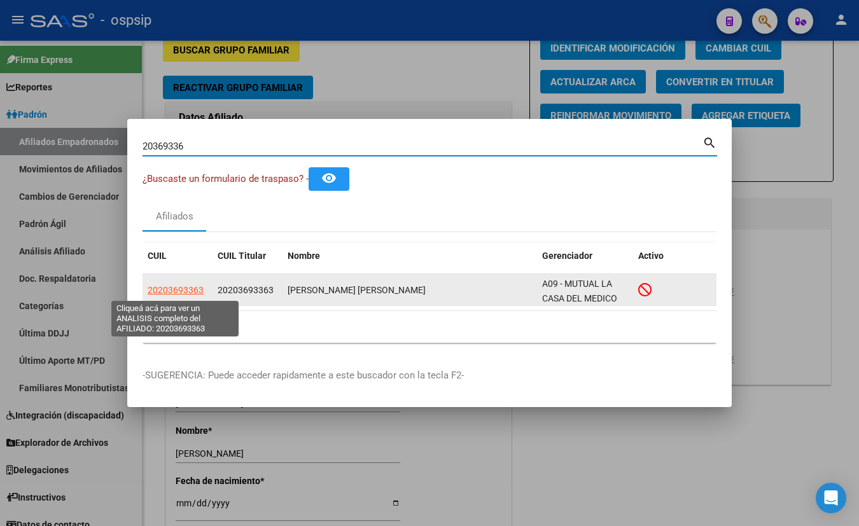
click at [171, 285] on span "20203693363" at bounding box center [176, 290] width 56 height 10
type textarea "20203693363"
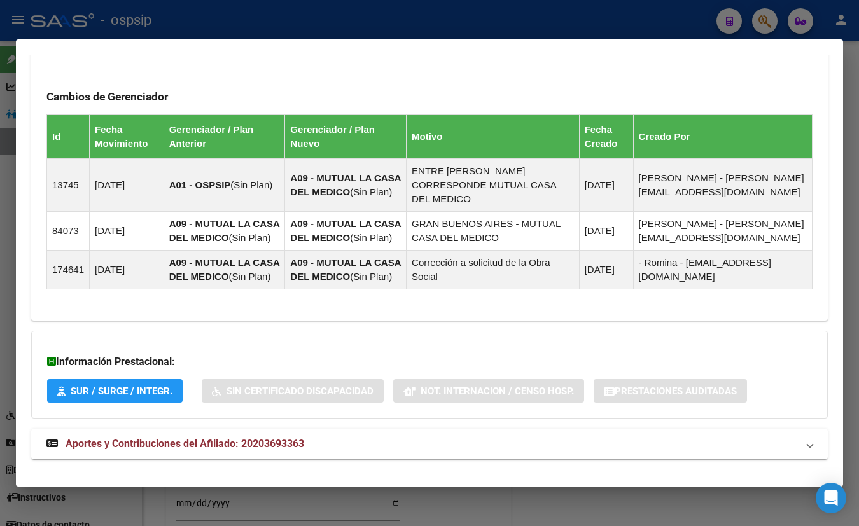
scroll to position [733, 0]
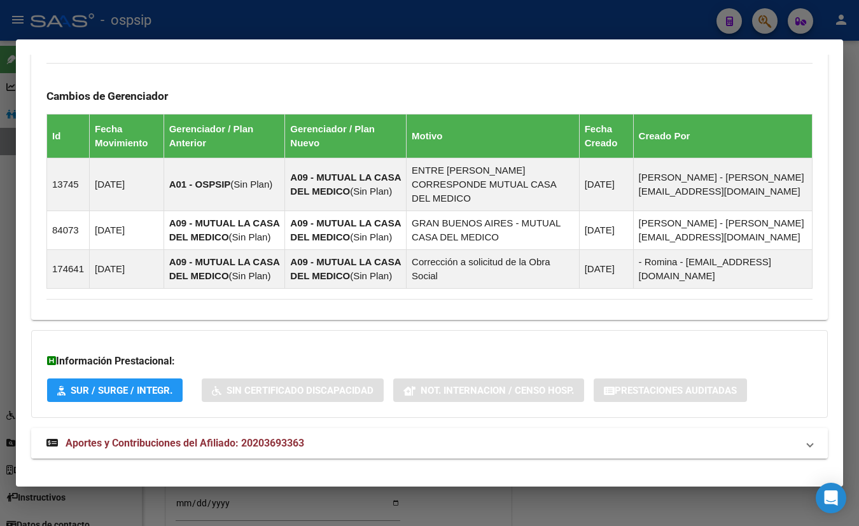
click at [246, 437] on span "Aportes y Contribuciones del Afiliado: 20203693363" at bounding box center [185, 443] width 239 height 12
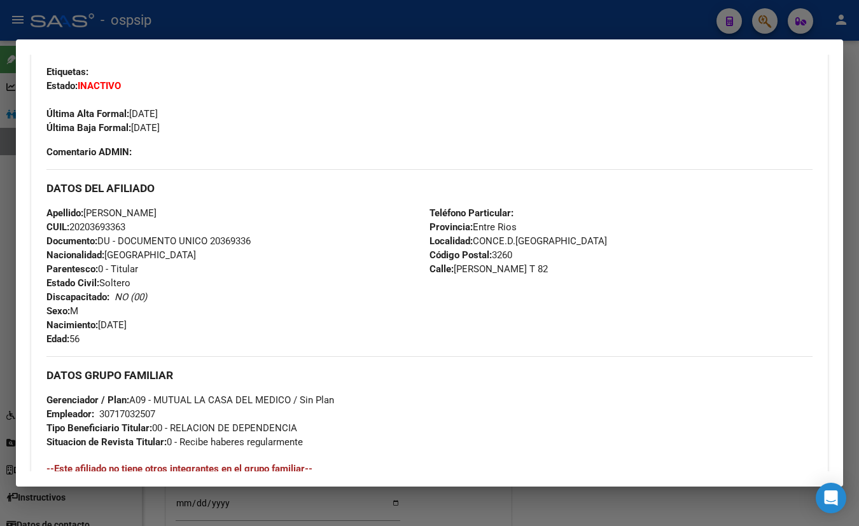
scroll to position [300, 0]
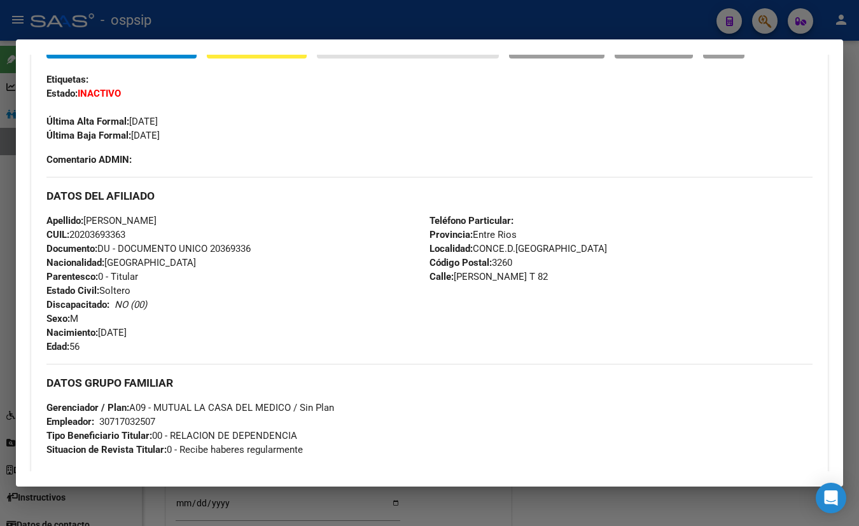
click at [219, 115] on div "Última Alta Formal: 01/11/2021" at bounding box center [429, 115] width 766 height 28
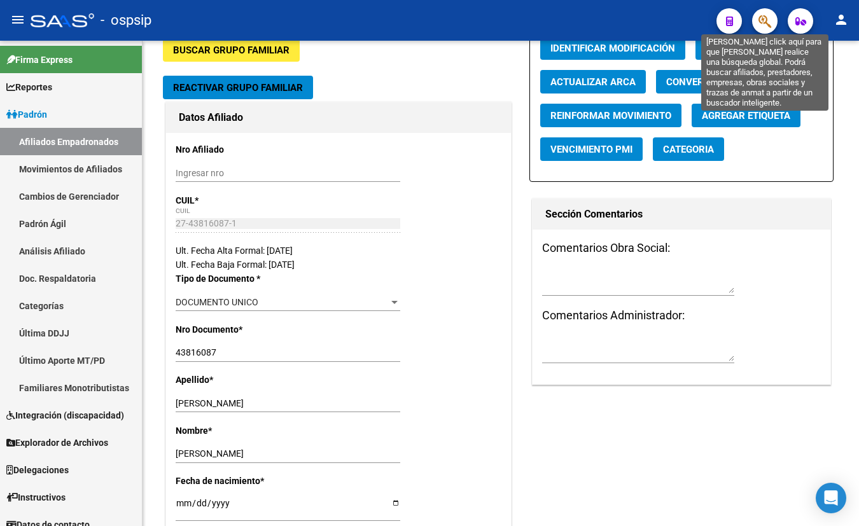
click at [759, 21] on icon "button" at bounding box center [765, 21] width 13 height 15
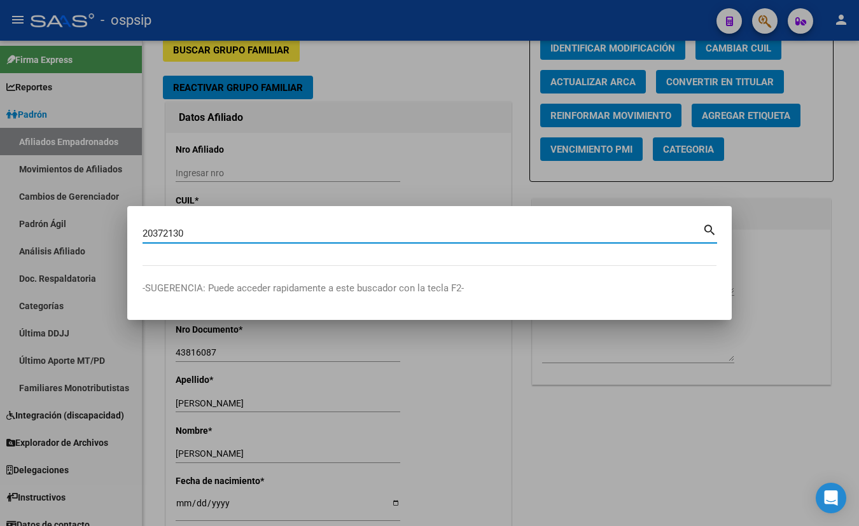
type input "20372130"
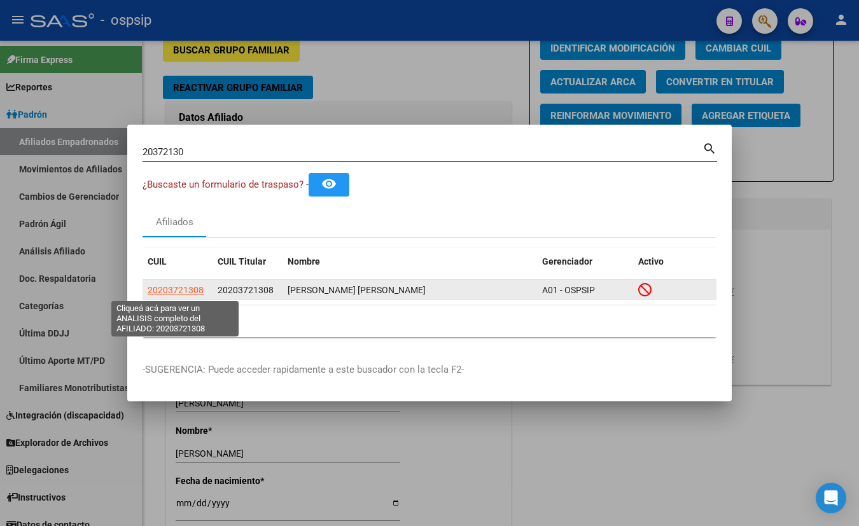
click at [174, 289] on span "20203721308" at bounding box center [176, 290] width 56 height 10
type textarea "20203721308"
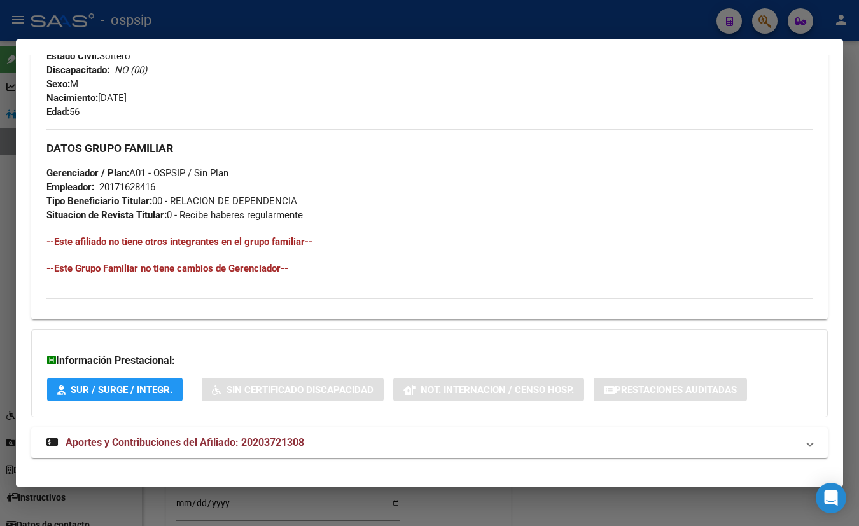
scroll to position [548, 0]
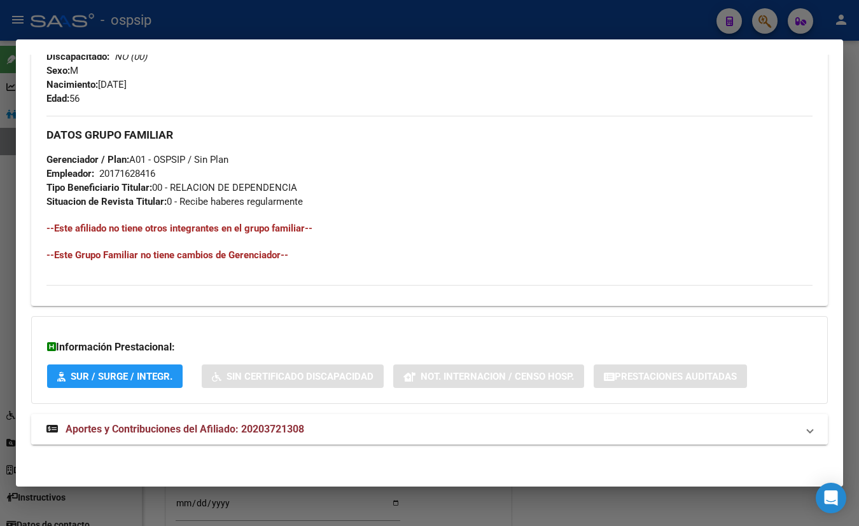
click at [244, 426] on span "Aportes y Contribuciones del Afiliado: 20203721308" at bounding box center [185, 429] width 239 height 12
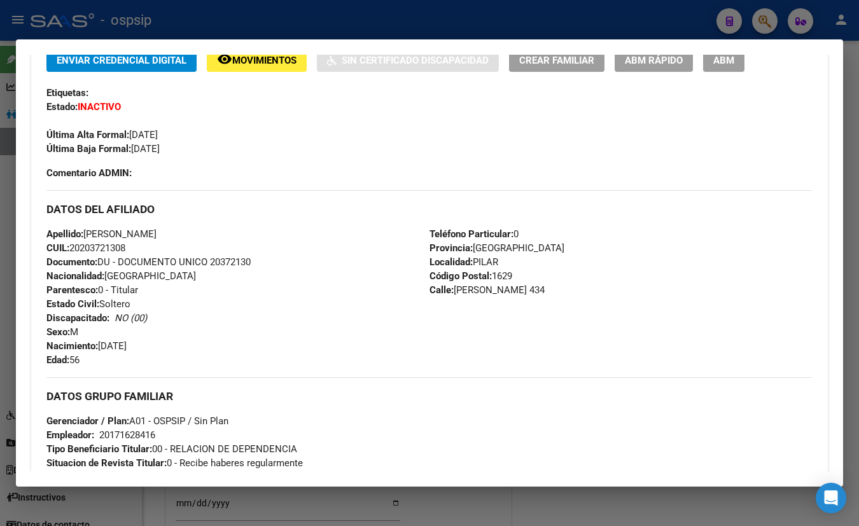
scroll to position [288, 0]
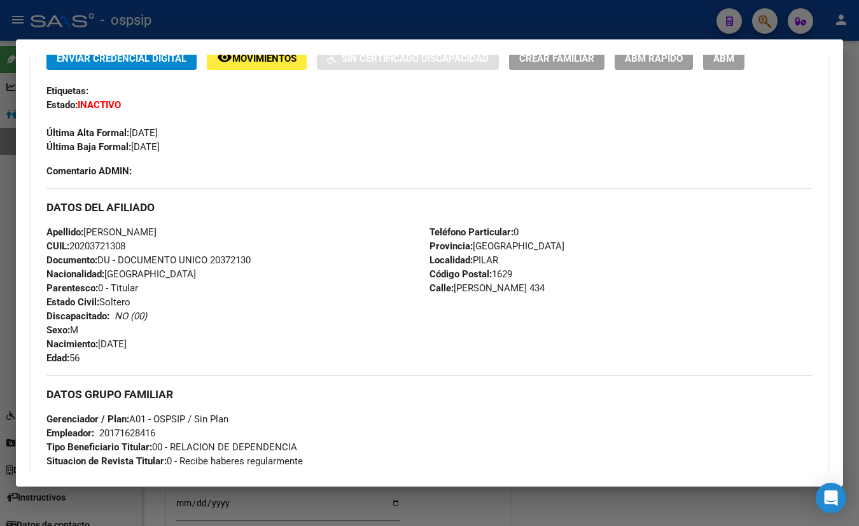
click at [225, 91] on div "Etiquetas:" at bounding box center [429, 91] width 766 height 14
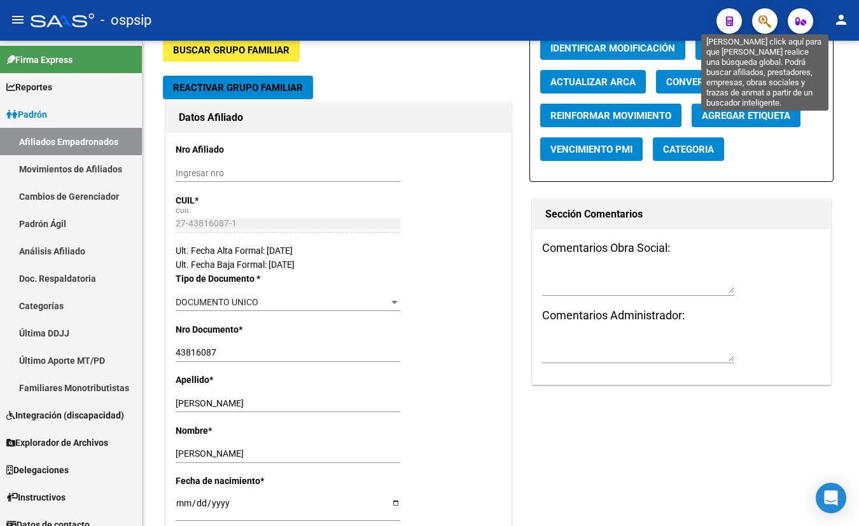
click at [759, 18] on icon "button" at bounding box center [765, 21] width 13 height 15
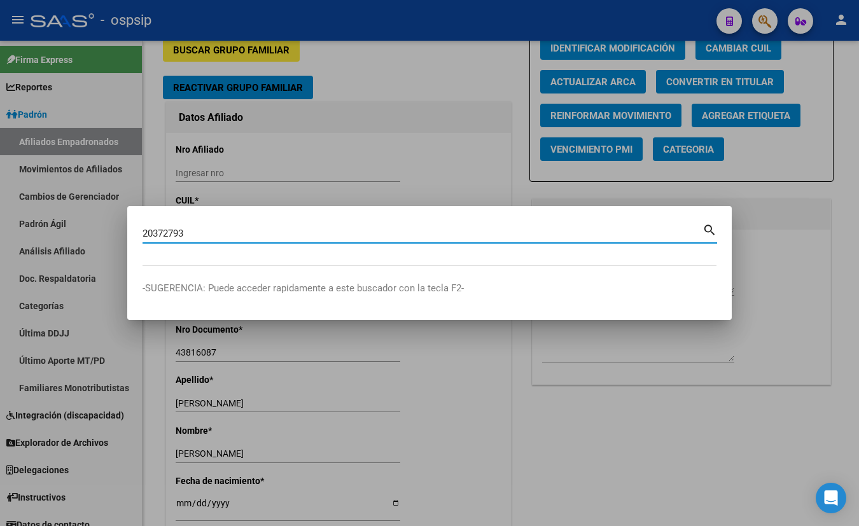
type input "20372793"
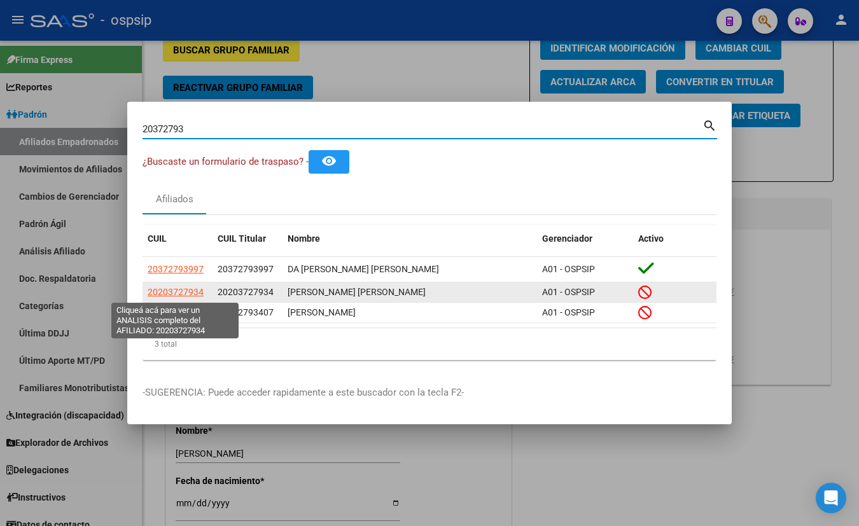
click at [176, 293] on span "20203727934" at bounding box center [176, 292] width 56 height 10
type textarea "20203727934"
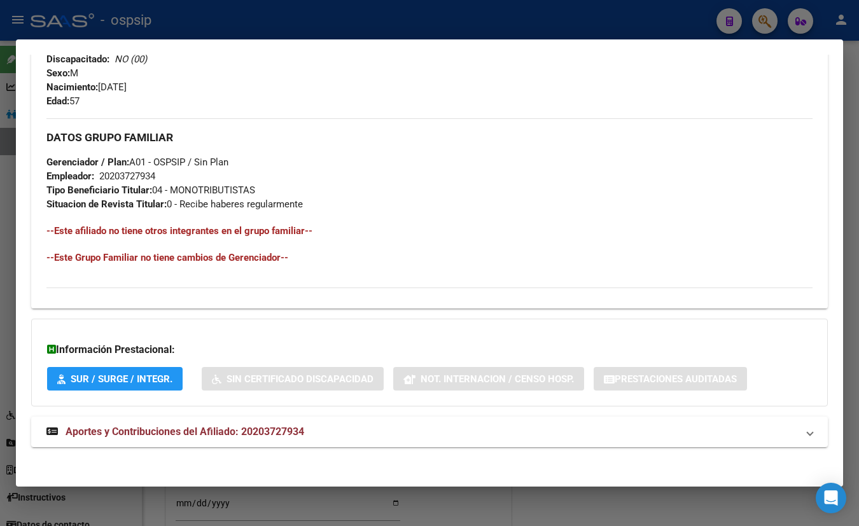
scroll to position [524, 0]
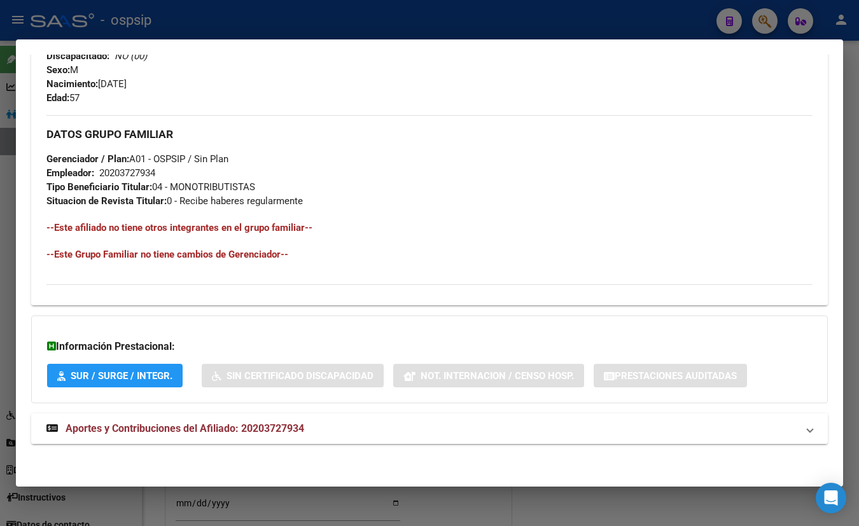
click at [283, 423] on span "Aportes y Contribuciones del Afiliado: 20203727934" at bounding box center [185, 429] width 239 height 12
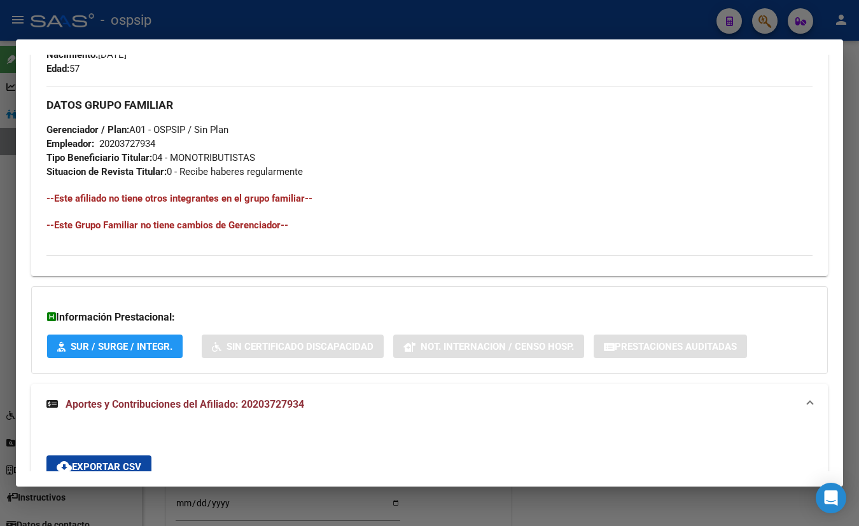
scroll to position [901, 0]
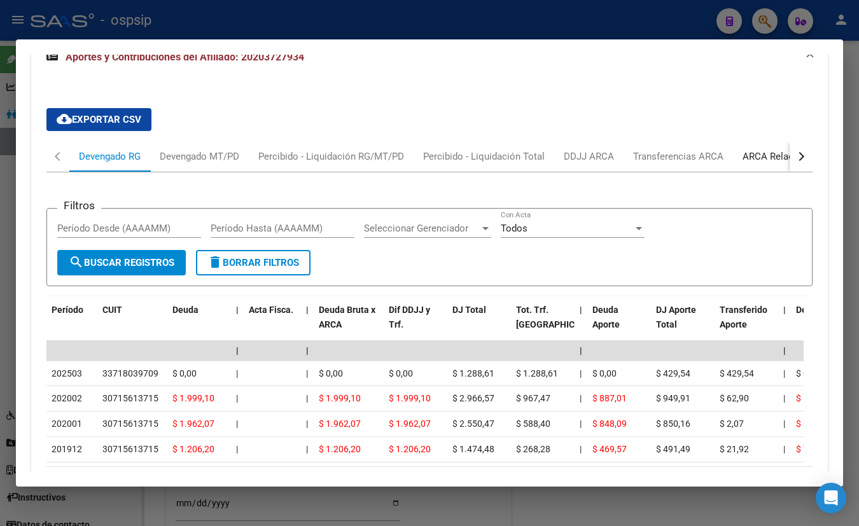
drag, startPoint x: 756, startPoint y: 151, endPoint x: 738, endPoint y: 211, distance: 62.4
click at [756, 152] on div "ARCA Relaciones Laborales" at bounding box center [802, 157] width 119 height 14
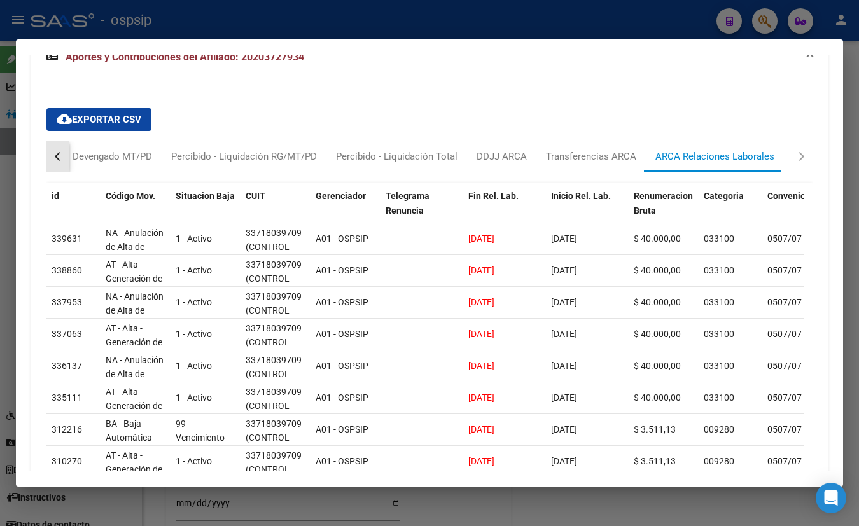
click at [56, 151] on button "button" at bounding box center [57, 156] width 23 height 31
click at [117, 151] on div "Devengado RG" at bounding box center [110, 157] width 62 height 14
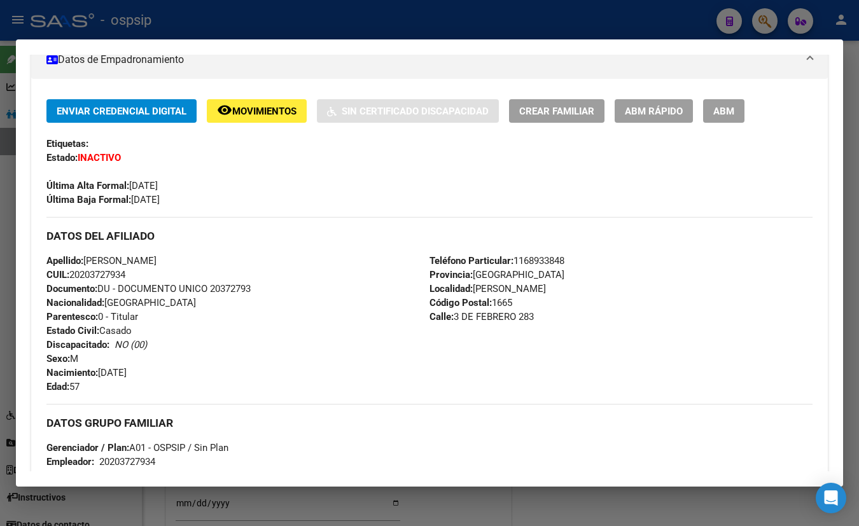
scroll to position [207, 0]
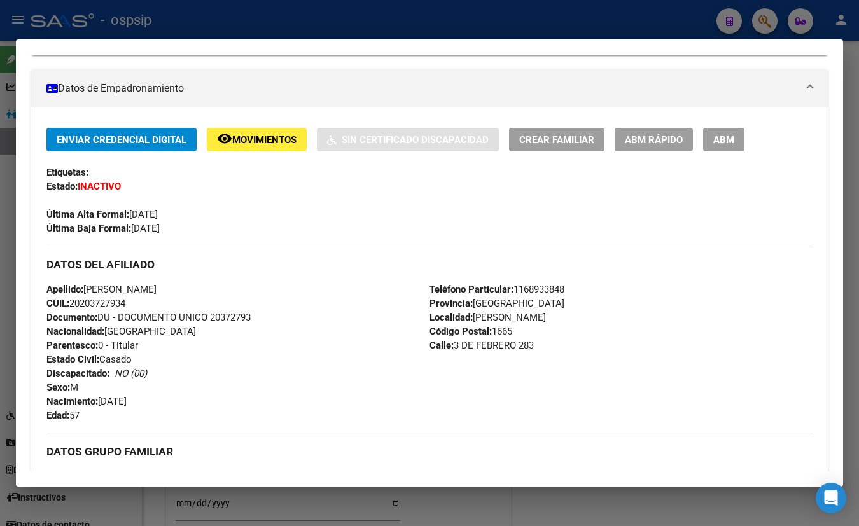
click at [209, 108] on div "Enviar Credencial Digital remove_red_eye Movimientos Sin Certificado Discapacid…" at bounding box center [429, 366] width 797 height 516
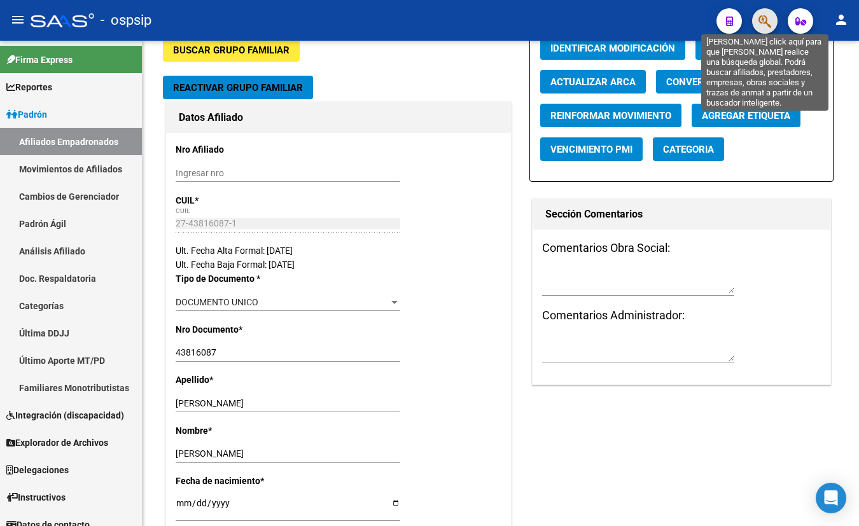
click at [766, 18] on icon "button" at bounding box center [765, 21] width 13 height 15
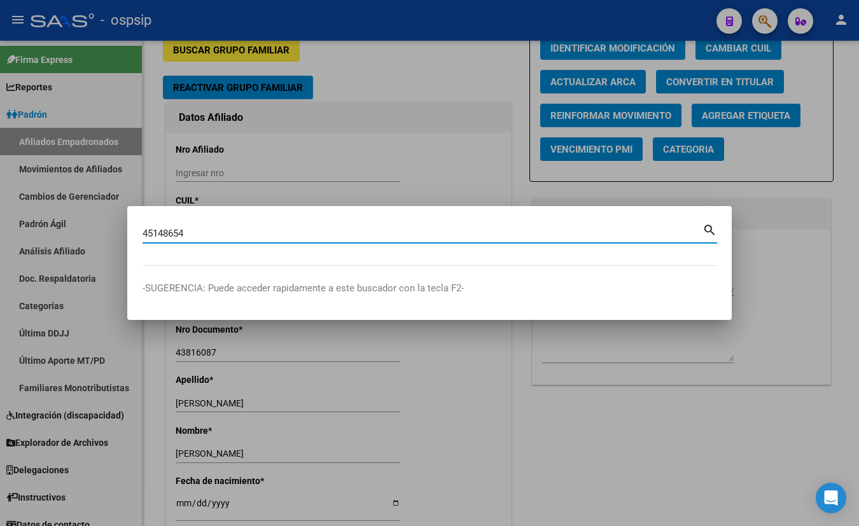
type input "45148654"
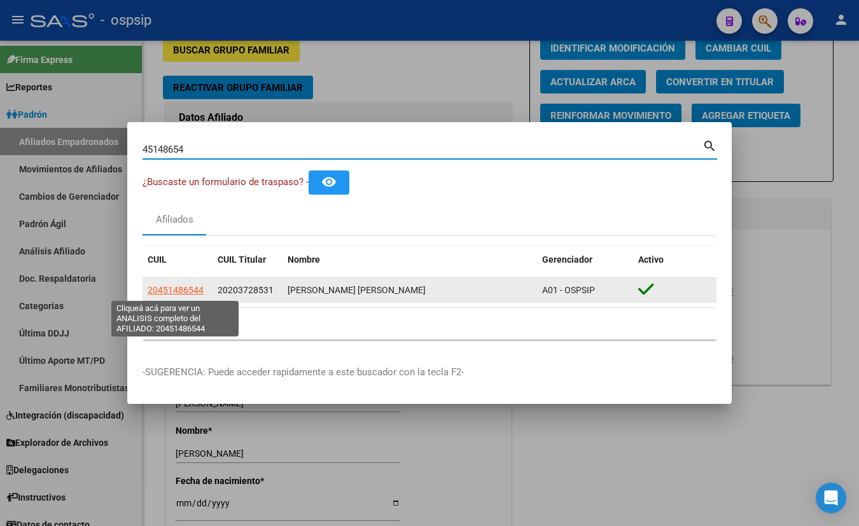
click at [176, 291] on span "20451486544" at bounding box center [176, 290] width 56 height 10
type textarea "20451486544"
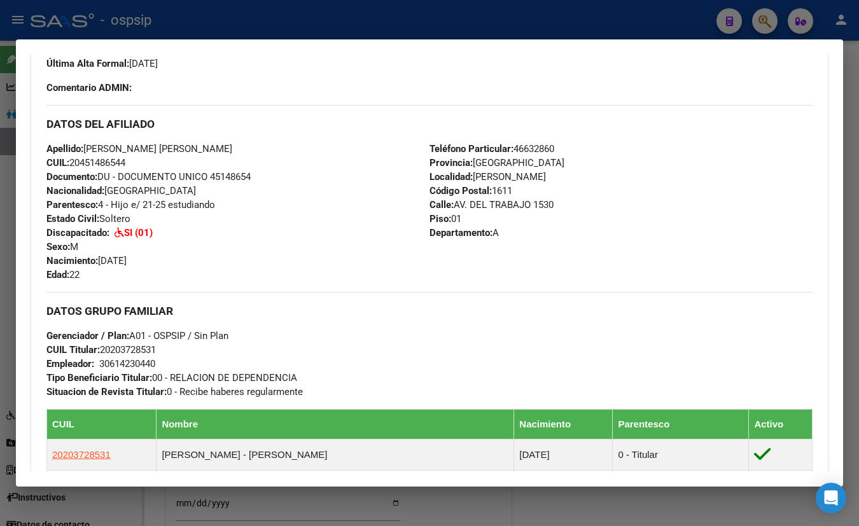
scroll to position [347, 0]
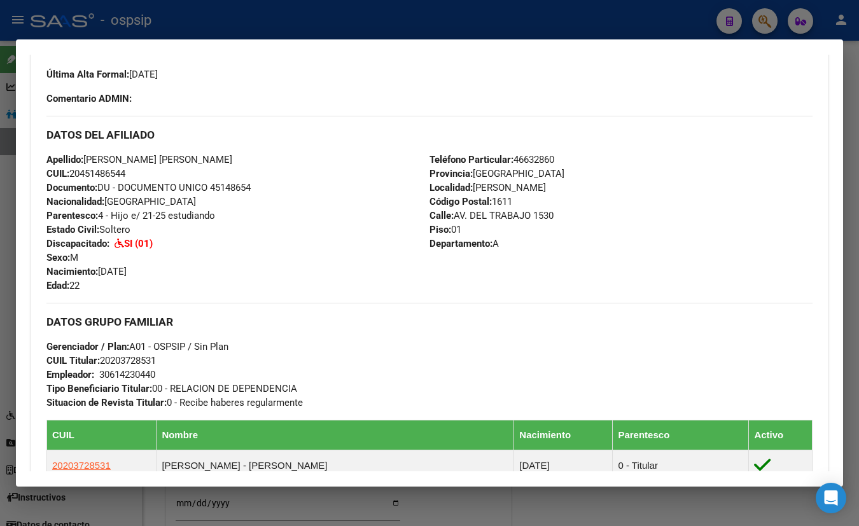
click at [223, 106] on div "Enviar Credencial Digital remove_red_eye Movimientos Certificado Discapacidad C…" at bounding box center [429, 475] width 766 height 974
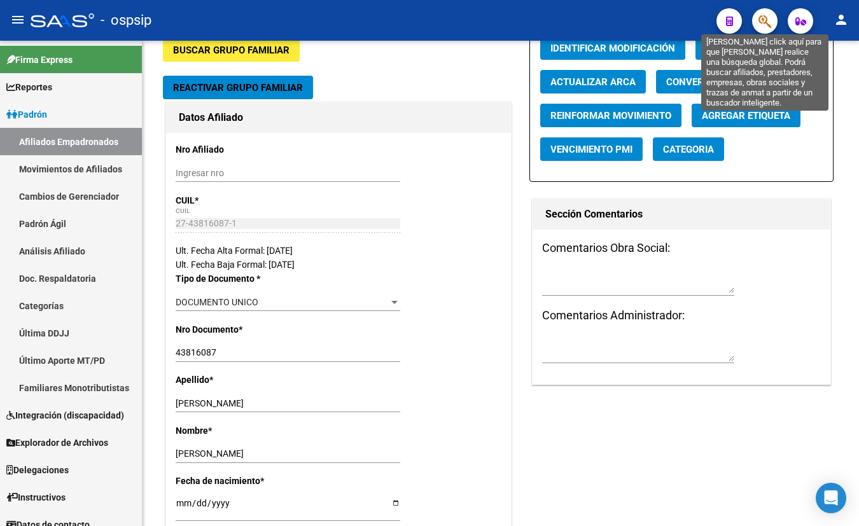
click at [761, 20] on icon "button" at bounding box center [765, 21] width 13 height 15
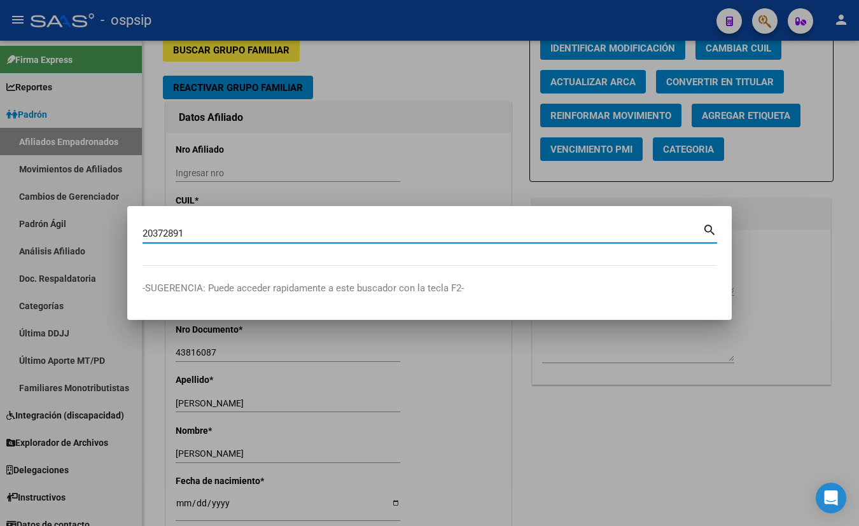
type input "20372891"
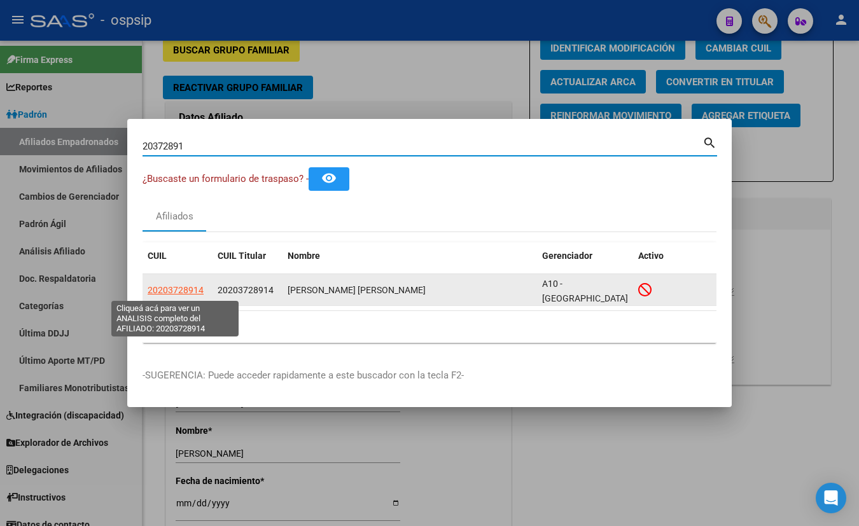
click at [164, 288] on span "20203728914" at bounding box center [176, 290] width 56 height 10
type textarea "20203728914"
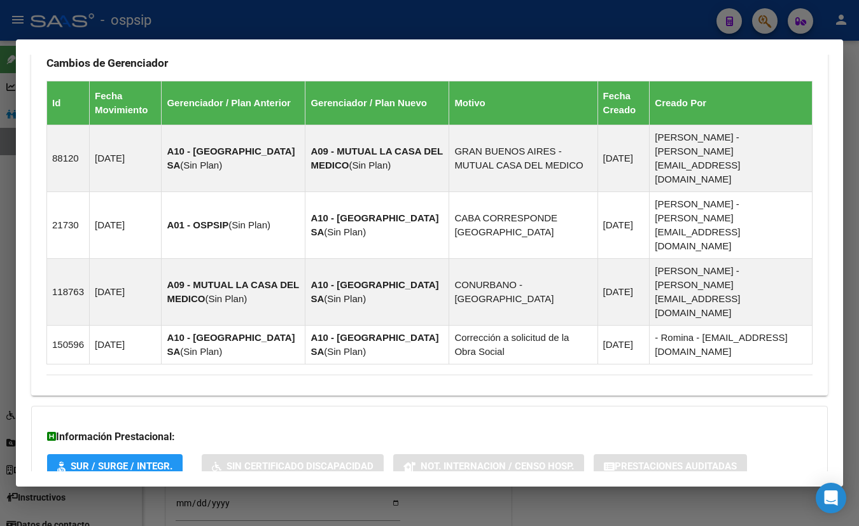
scroll to position [772, 0]
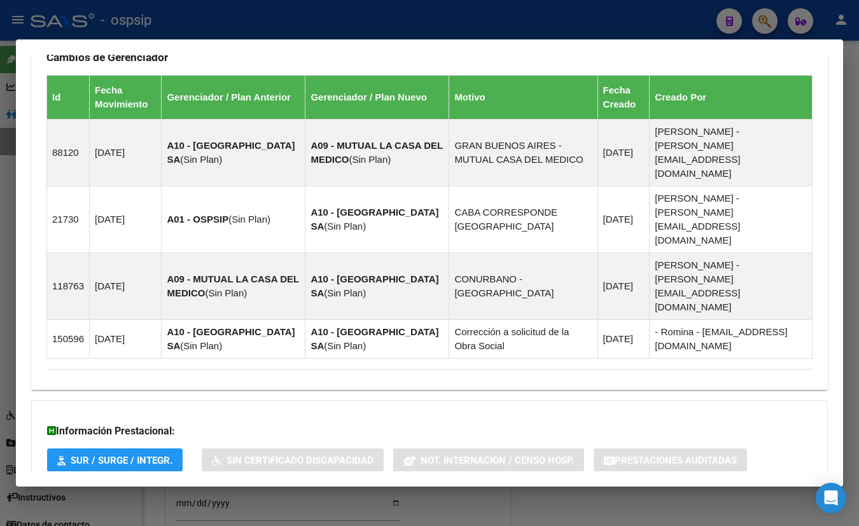
click at [209, 507] on span "Aportes y Contribuciones del Afiliado: 20203728914" at bounding box center [185, 513] width 239 height 12
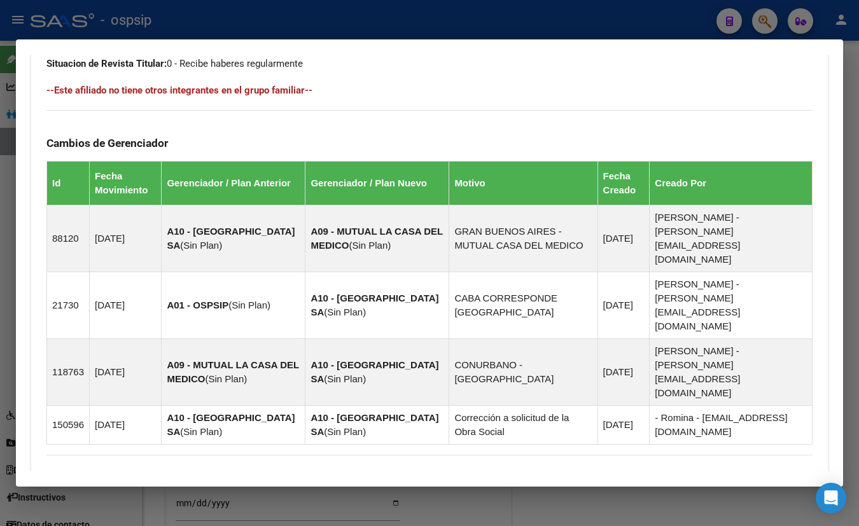
scroll to position [339, 0]
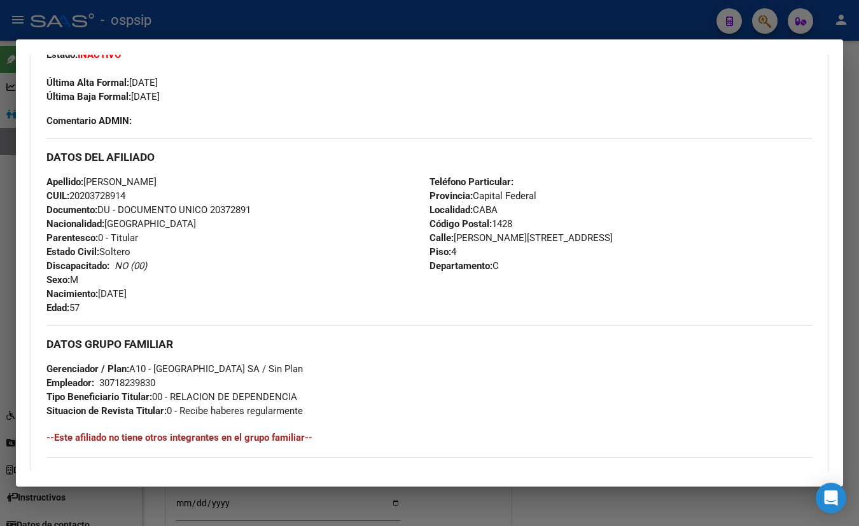
click at [253, 111] on div "Enviar Credencial Digital remove_red_eye Movimientos Sin Certificado Discapacid…" at bounding box center [429, 62] width 766 height 132
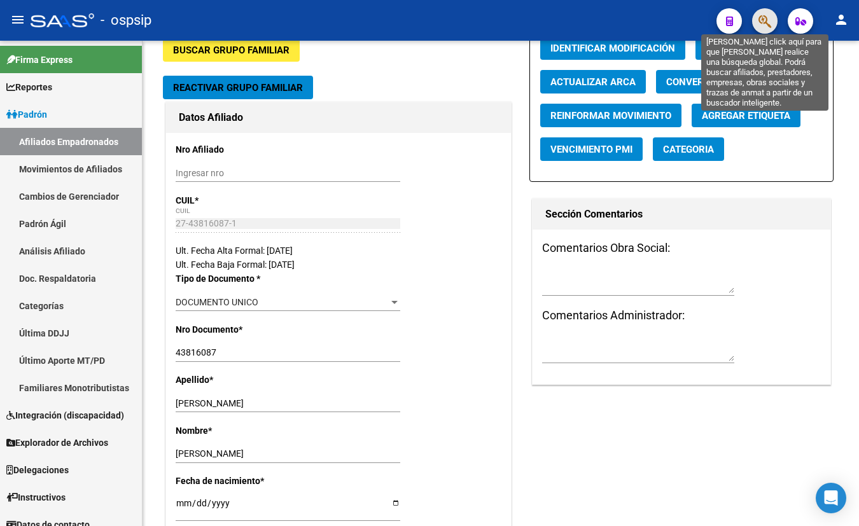
click at [764, 19] on icon "button" at bounding box center [765, 21] width 13 height 15
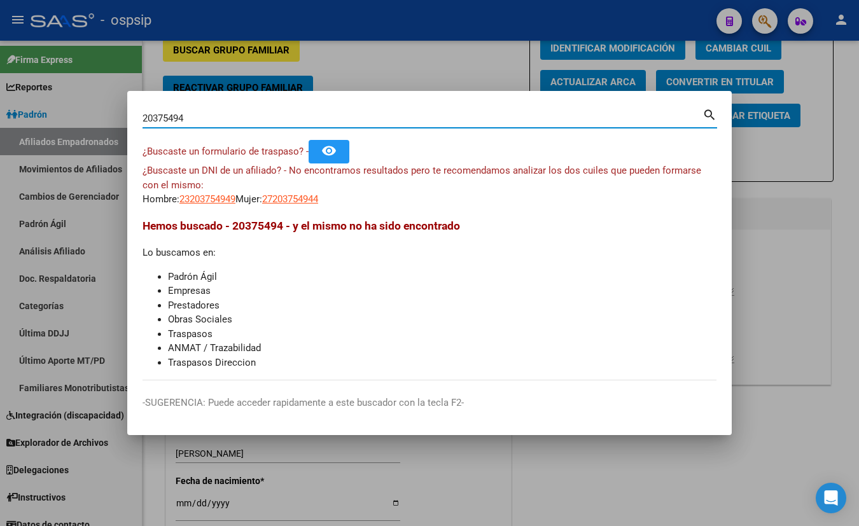
drag, startPoint x: 204, startPoint y: 120, endPoint x: 43, endPoint y: 140, distance: 161.7
click at [43, 140] on div "20375494 Buscar (apellido, dni, cuil, nro traspaso, cuit, obra social) search ¿…" at bounding box center [429, 263] width 859 height 526
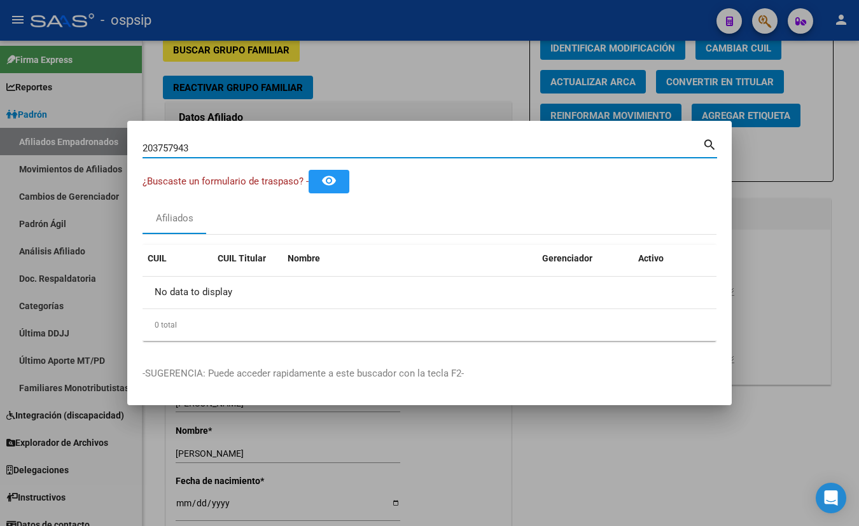
type input "20375794"
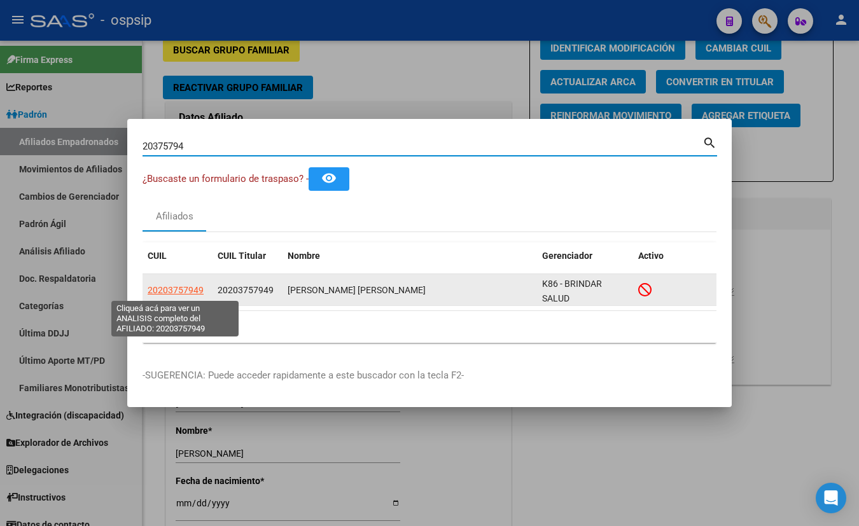
click at [182, 290] on span "20203757949" at bounding box center [176, 290] width 56 height 10
type textarea "20203757949"
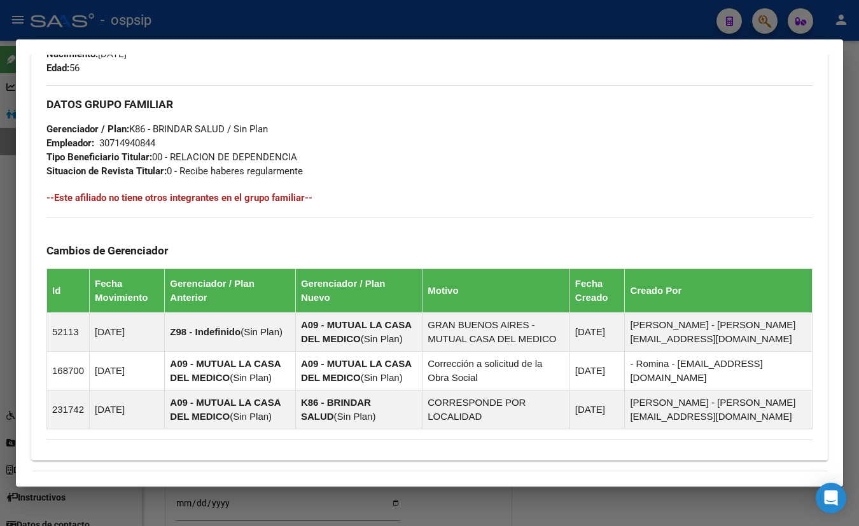
scroll to position [733, 0]
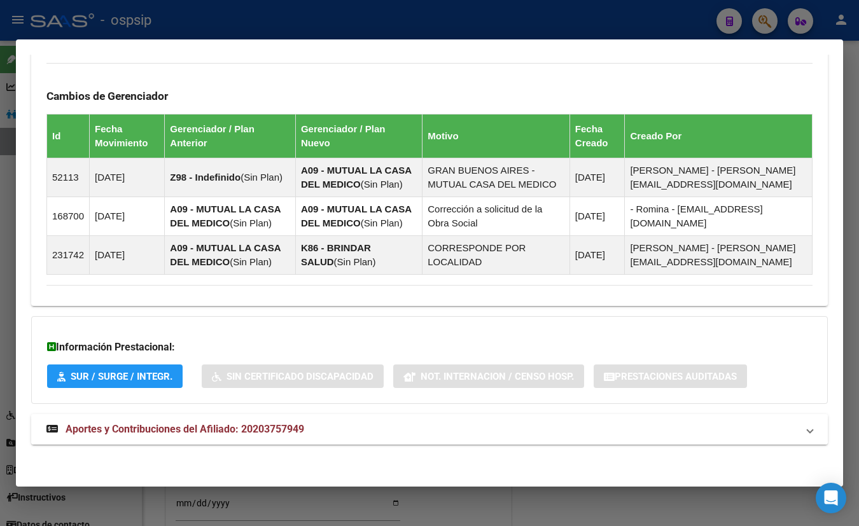
click at [234, 427] on span "Aportes y Contribuciones del Afiliado: 20203757949" at bounding box center [185, 429] width 239 height 12
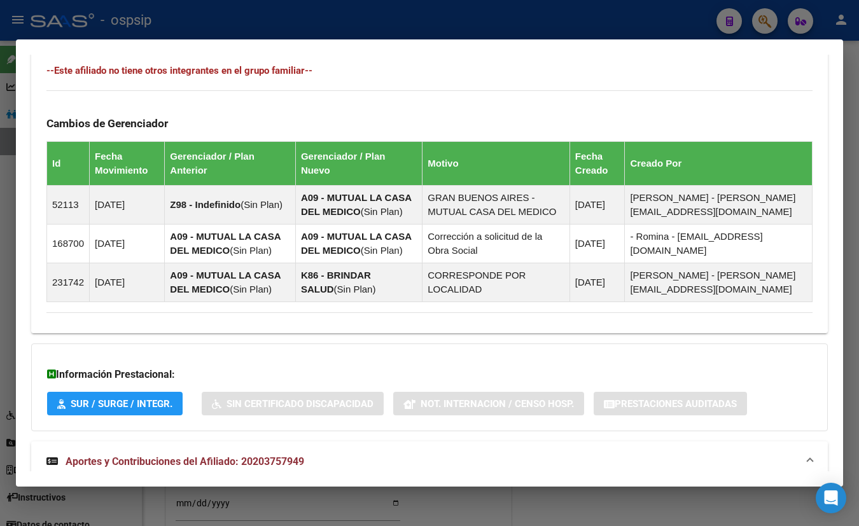
scroll to position [300, 0]
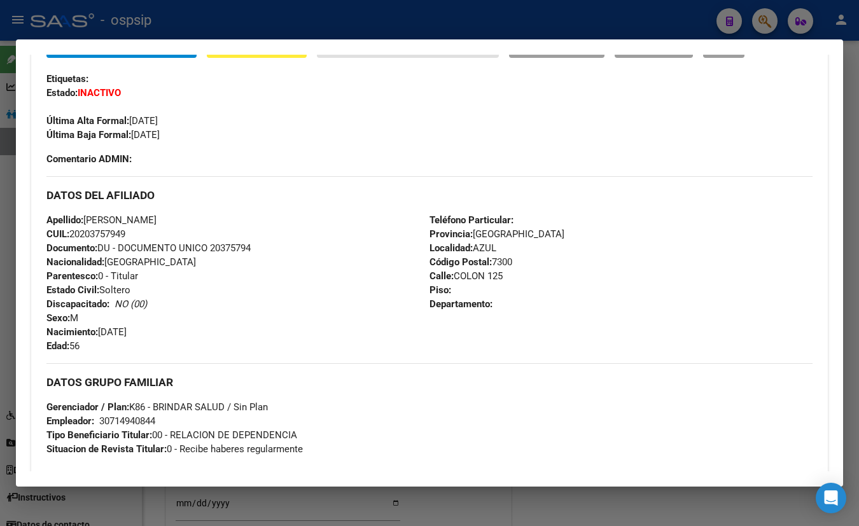
click at [235, 108] on div "Última Alta Formal: [DATE]" at bounding box center [429, 114] width 766 height 28
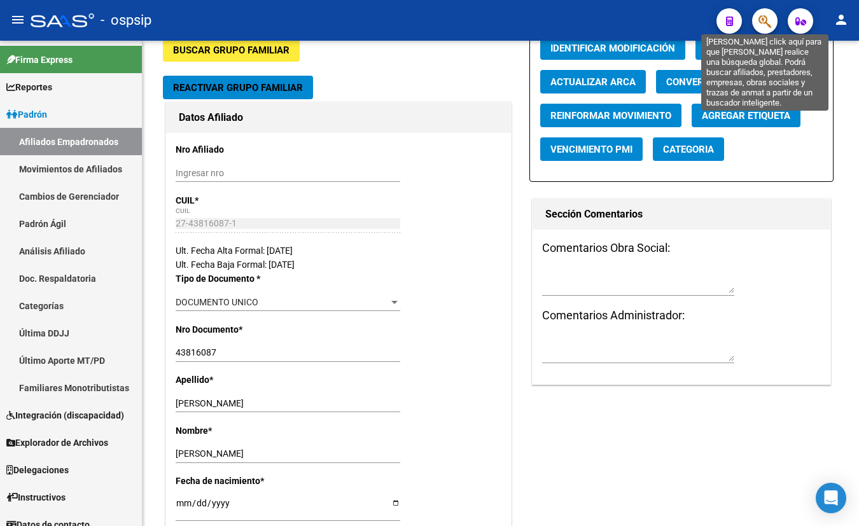
click at [761, 18] on icon "button" at bounding box center [765, 21] width 13 height 15
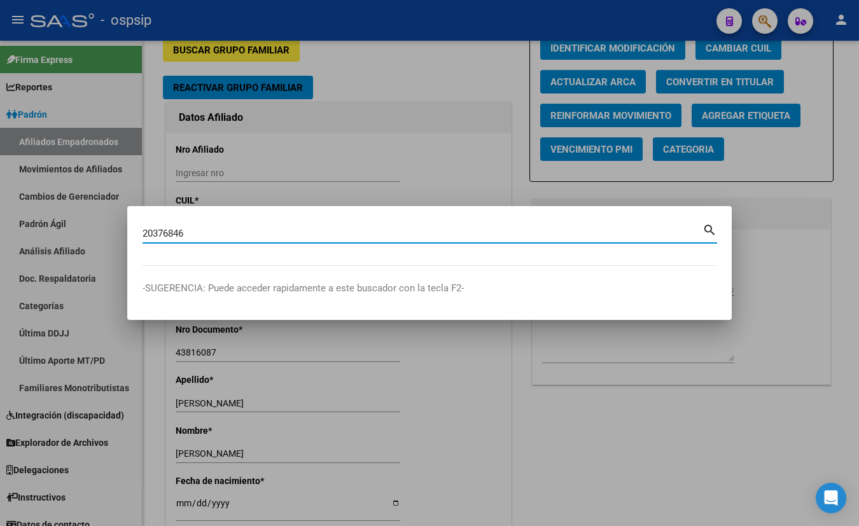
type input "20376846"
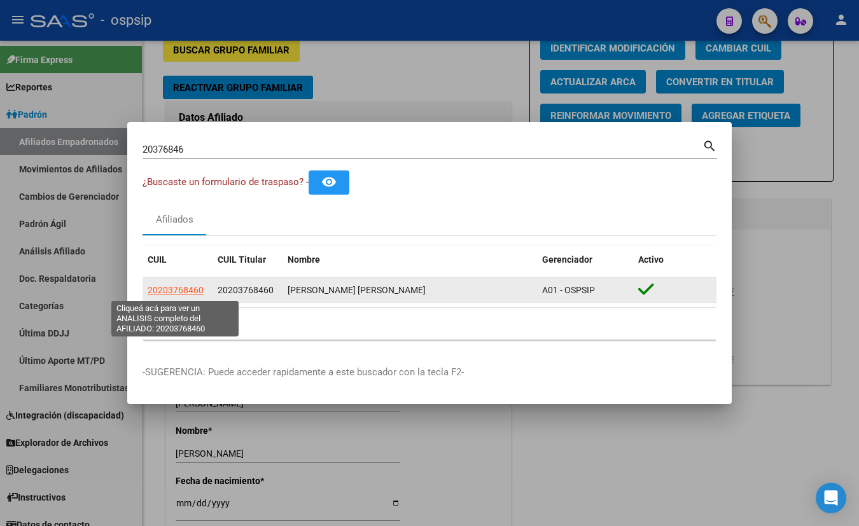
click at [176, 286] on span "20203768460" at bounding box center [176, 290] width 56 height 10
type textarea "20203768460"
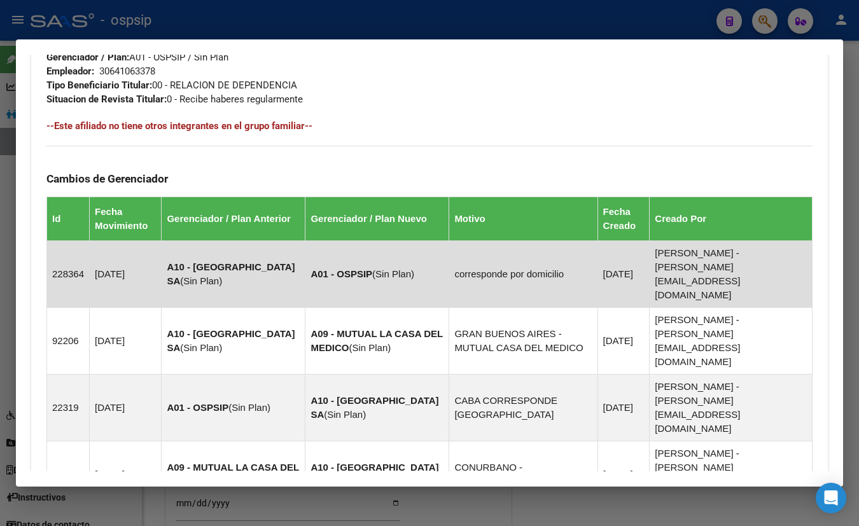
scroll to position [797, 0]
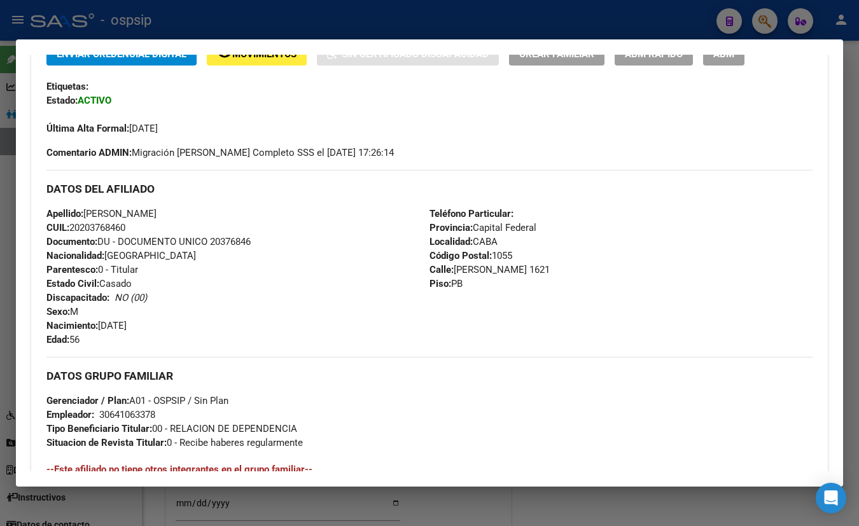
scroll to position [248, 0]
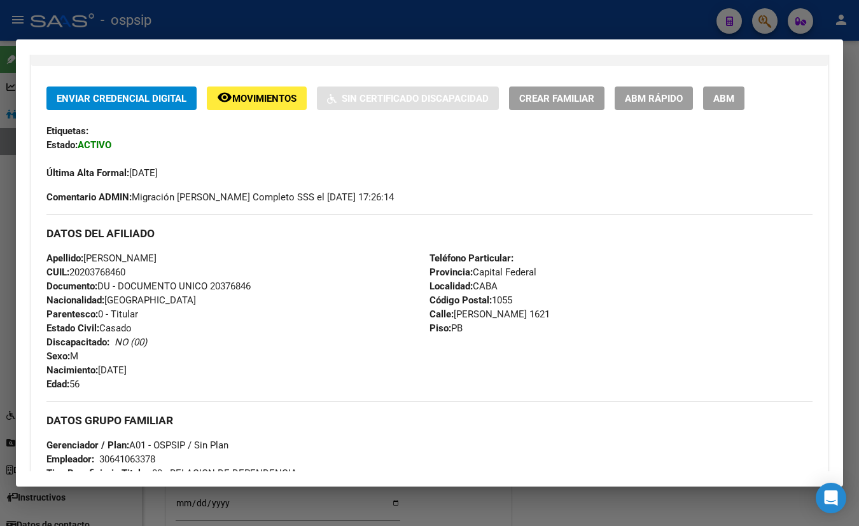
drag, startPoint x: 199, startPoint y: 131, endPoint x: 206, endPoint y: 135, distance: 8.5
click at [199, 131] on div "Etiquetas:" at bounding box center [429, 131] width 766 height 14
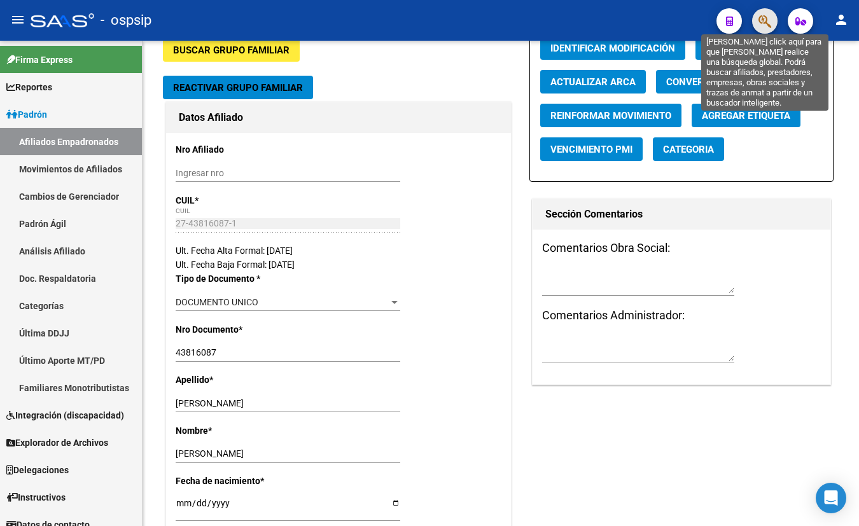
click at [768, 20] on icon "button" at bounding box center [765, 21] width 13 height 15
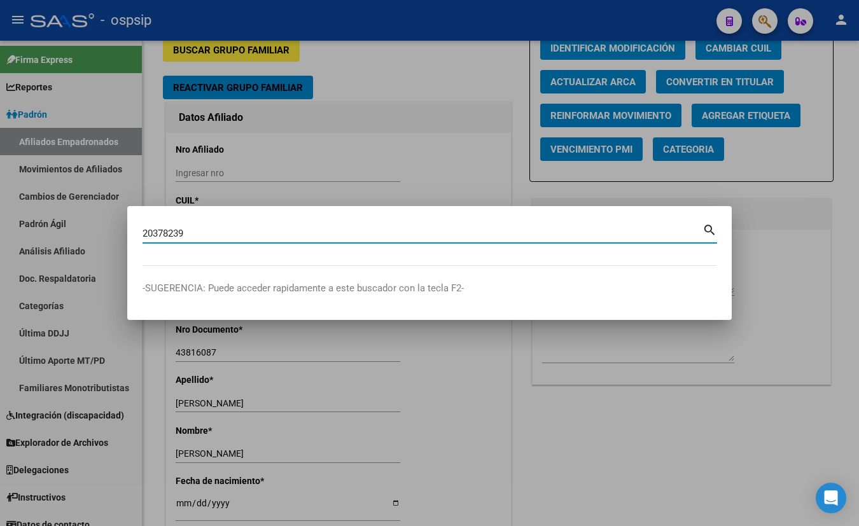
type input "20378239"
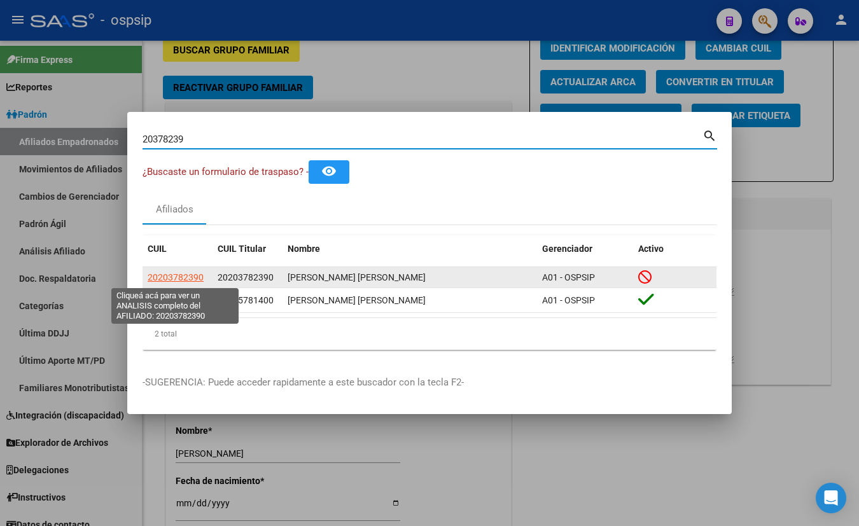
click at [169, 276] on span "20203782390" at bounding box center [176, 277] width 56 height 10
type textarea "20203782390"
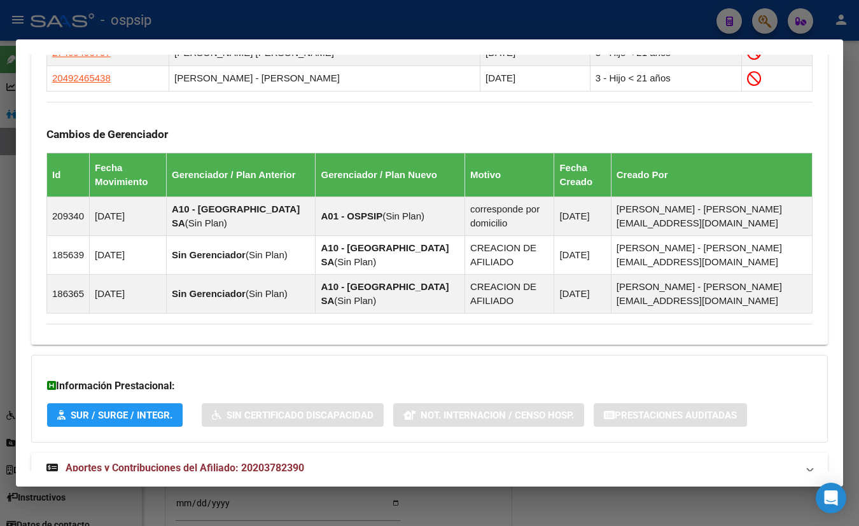
scroll to position [772, 0]
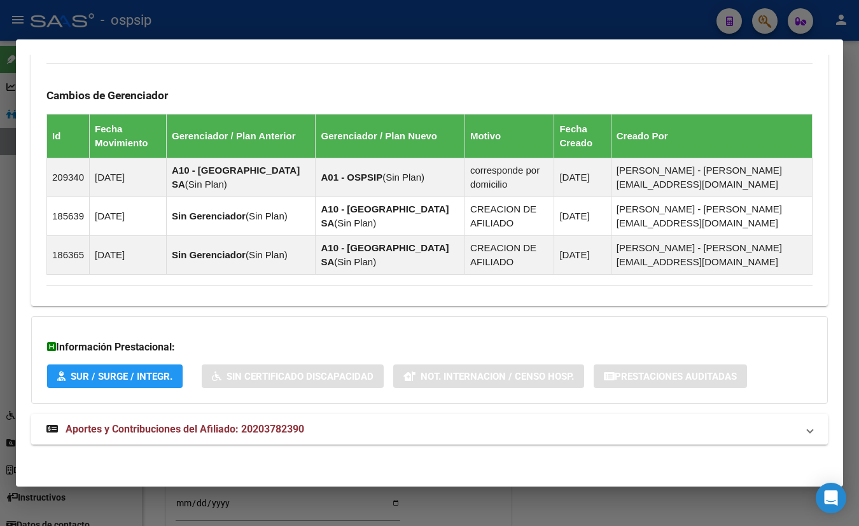
click at [261, 425] on span "Aportes y Contribuciones del Afiliado: 20203782390" at bounding box center [185, 429] width 239 height 12
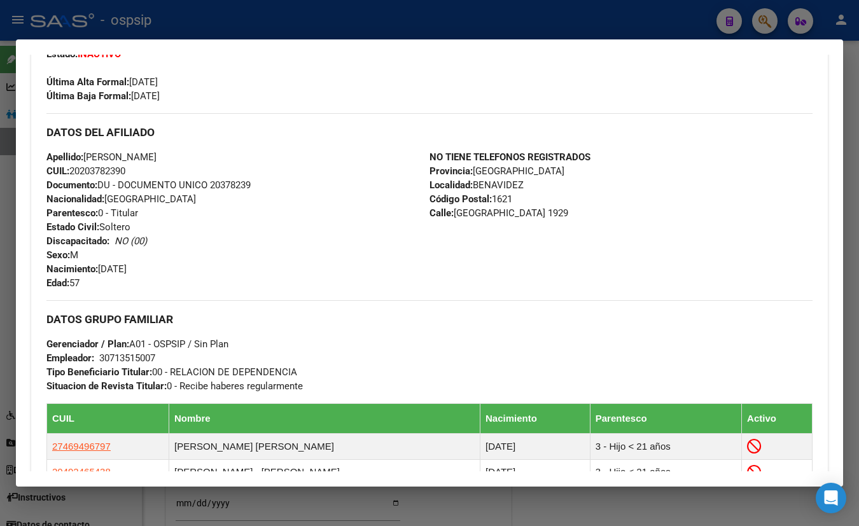
scroll to position [397, 0]
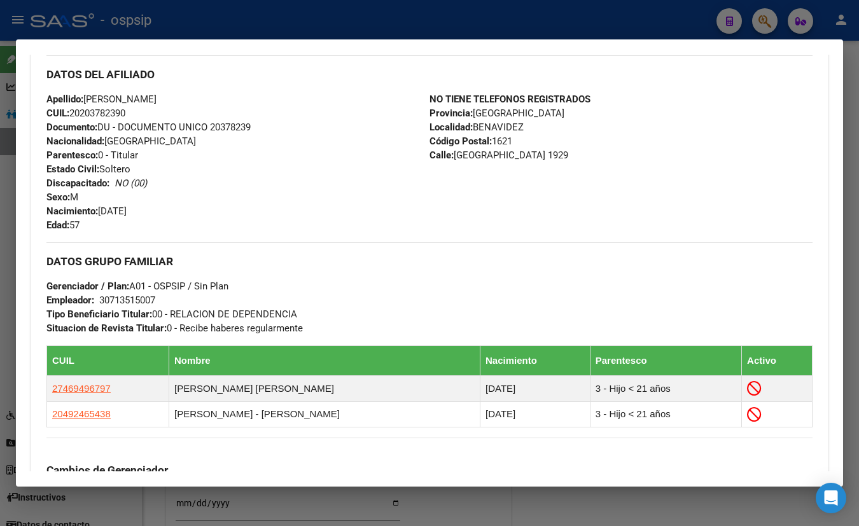
click at [229, 89] on div "DATOS DEL AFILIADO" at bounding box center [429, 73] width 766 height 37
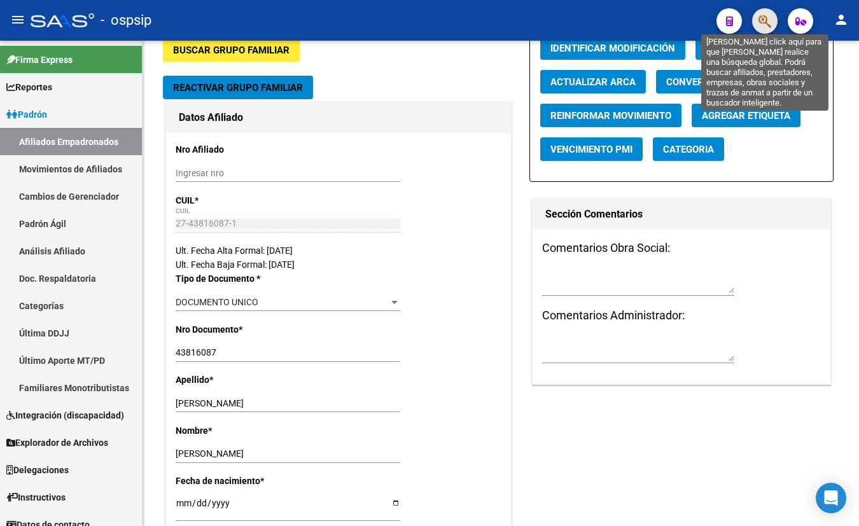
click at [768, 20] on icon "button" at bounding box center [765, 21] width 13 height 15
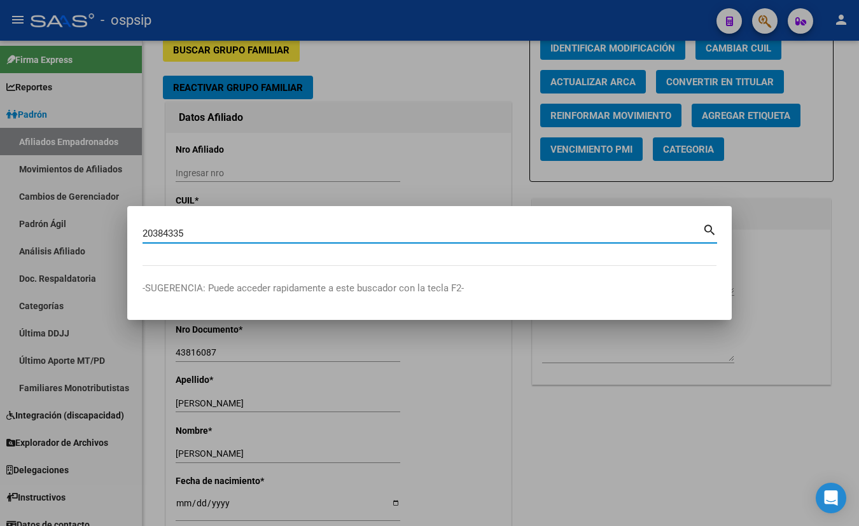
type input "20384335"
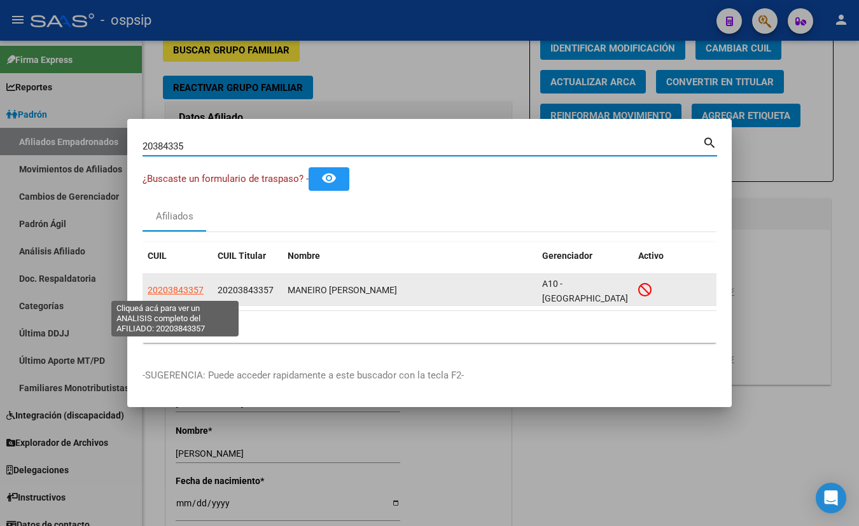
click at [164, 289] on span "20203843357" at bounding box center [176, 290] width 56 height 10
type textarea "20203843357"
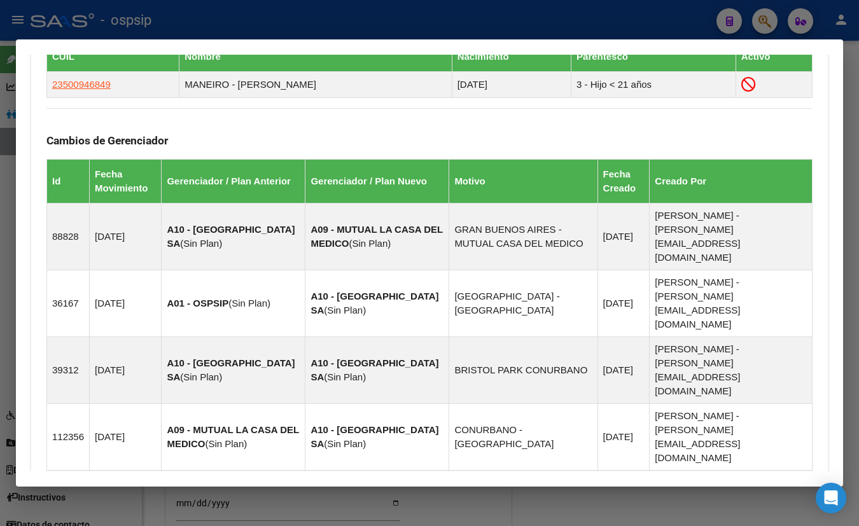
scroll to position [848, 0]
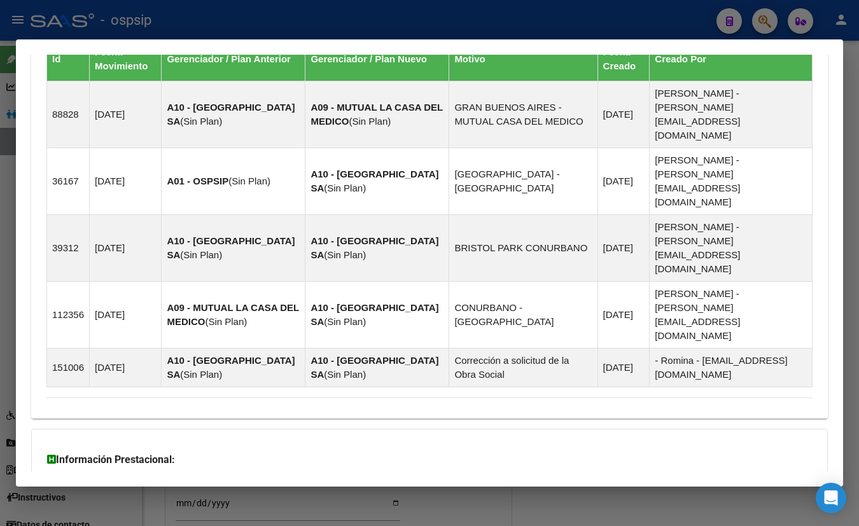
drag, startPoint x: 213, startPoint y: 426, endPoint x: 221, endPoint y: 425, distance: 7.9
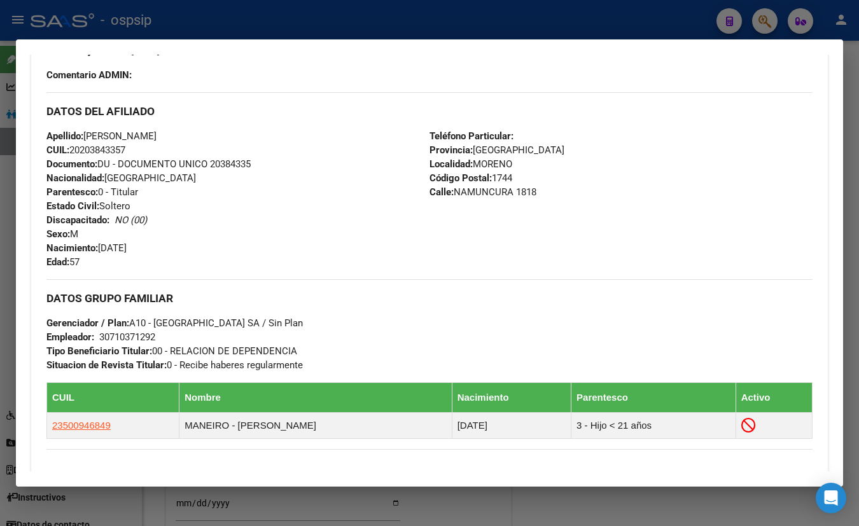
scroll to position [357, 0]
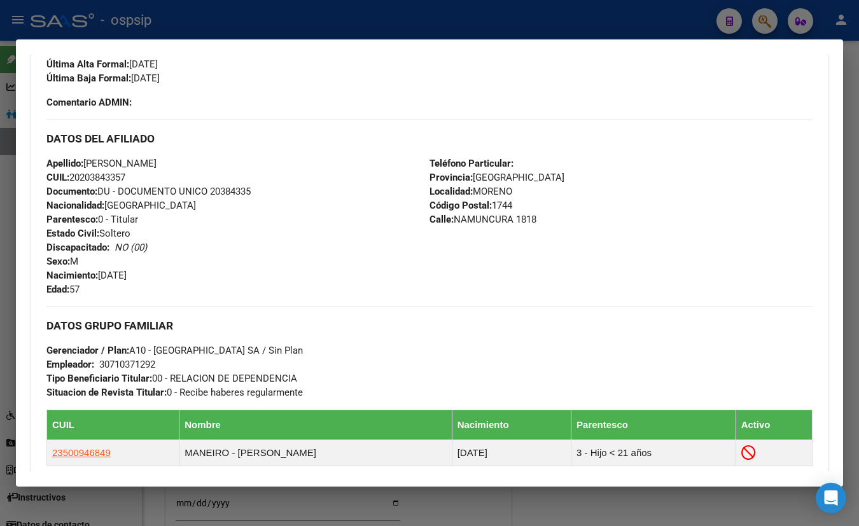
click at [216, 136] on h3 "DATOS DEL AFILIADO" at bounding box center [429, 139] width 766 height 14
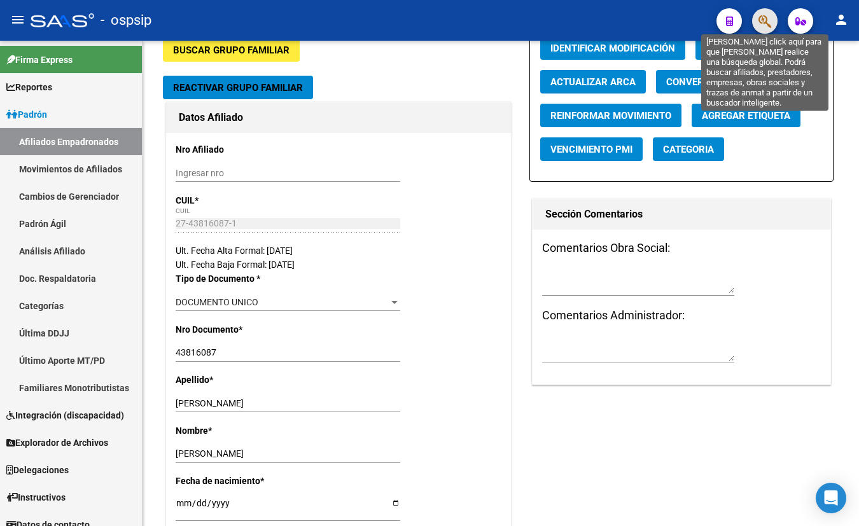
click at [762, 18] on icon "button" at bounding box center [765, 21] width 13 height 15
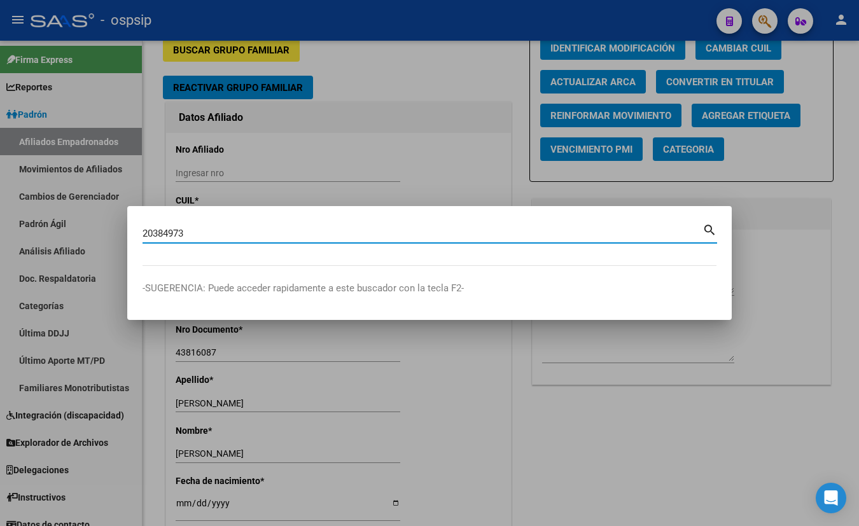
type input "20384973"
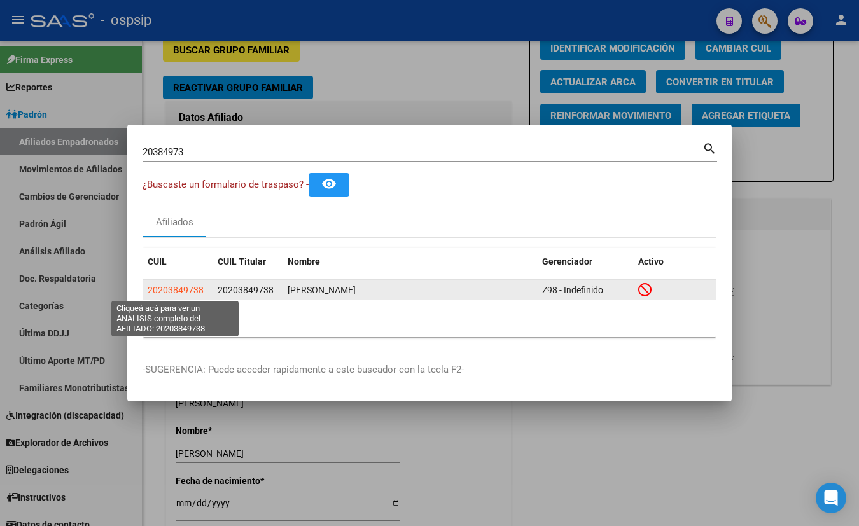
click at [169, 290] on span "20203849738" at bounding box center [176, 290] width 56 height 10
type textarea "20203849738"
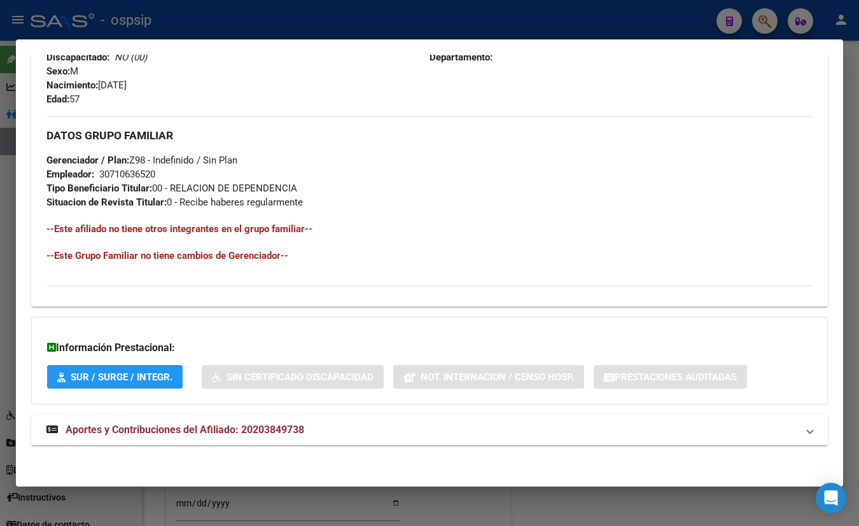
scroll to position [524, 0]
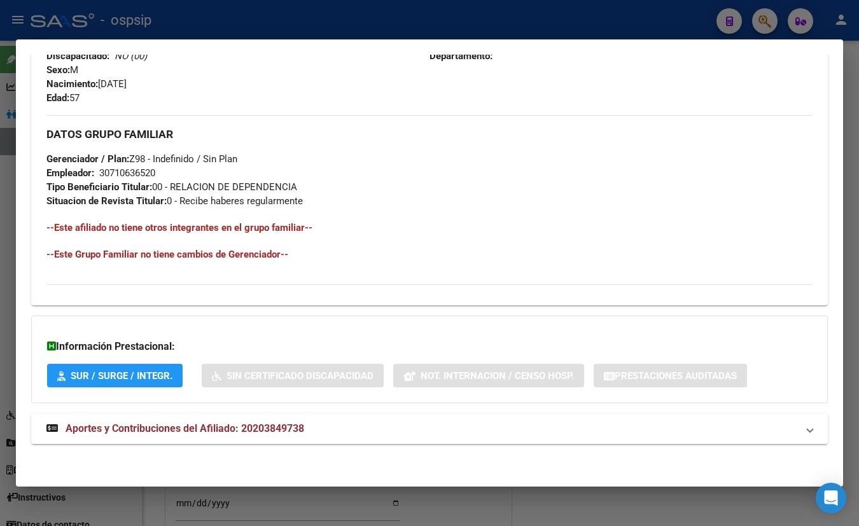
click at [227, 433] on strong "Aportes y Contribuciones del Afiliado: 20203849738" at bounding box center [175, 428] width 258 height 15
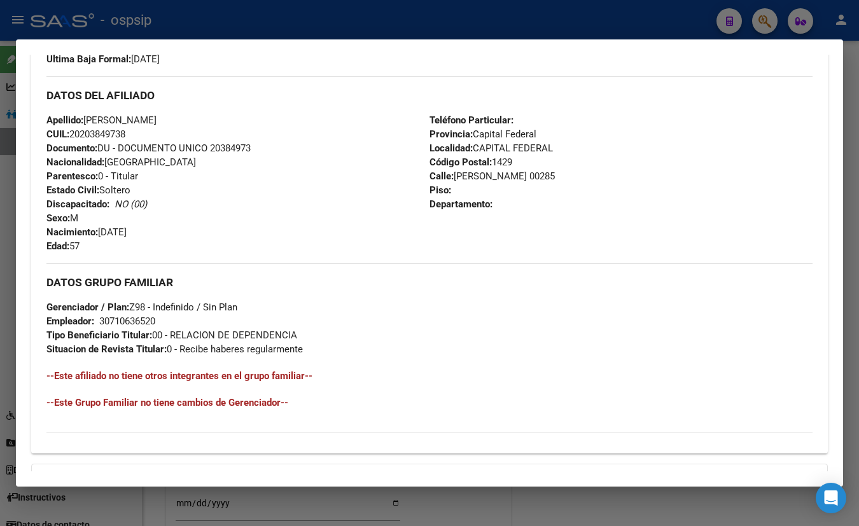
scroll to position [235, 0]
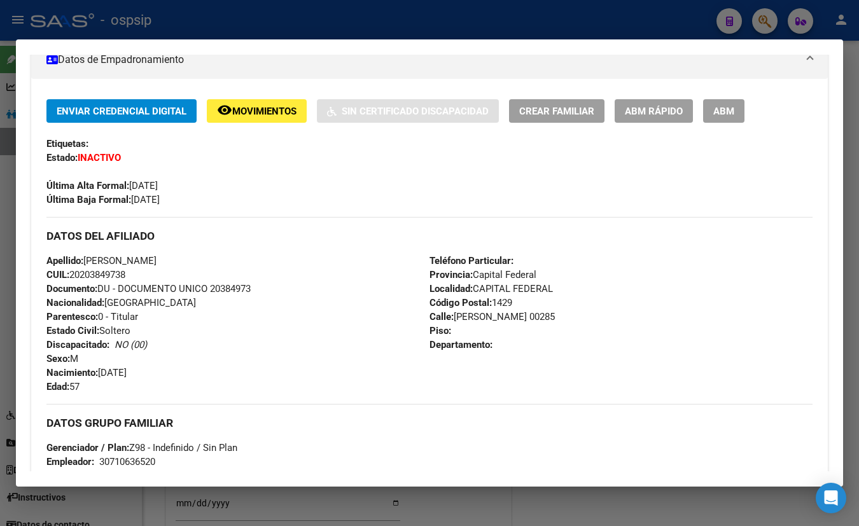
click at [227, 89] on div "Enviar Credencial Digital remove_red_eye Movimientos Sin Certificado Discapacid…" at bounding box center [429, 337] width 797 height 516
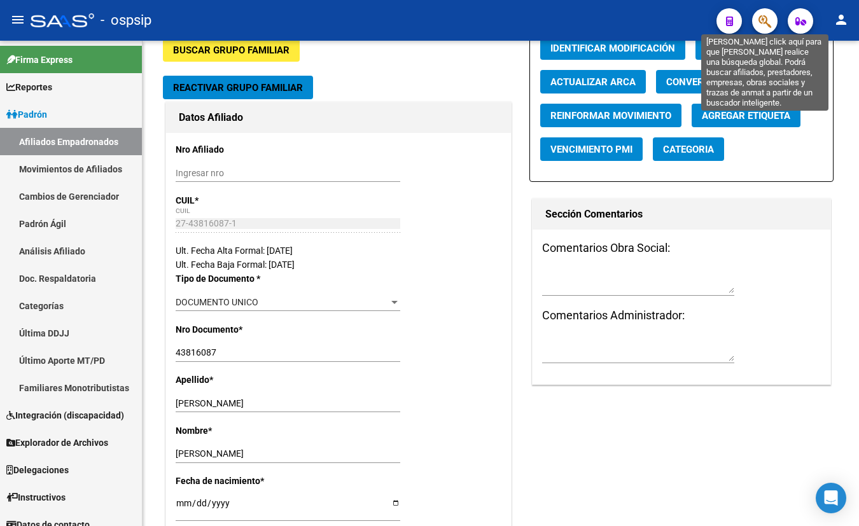
click at [761, 19] on icon "button" at bounding box center [765, 21] width 13 height 15
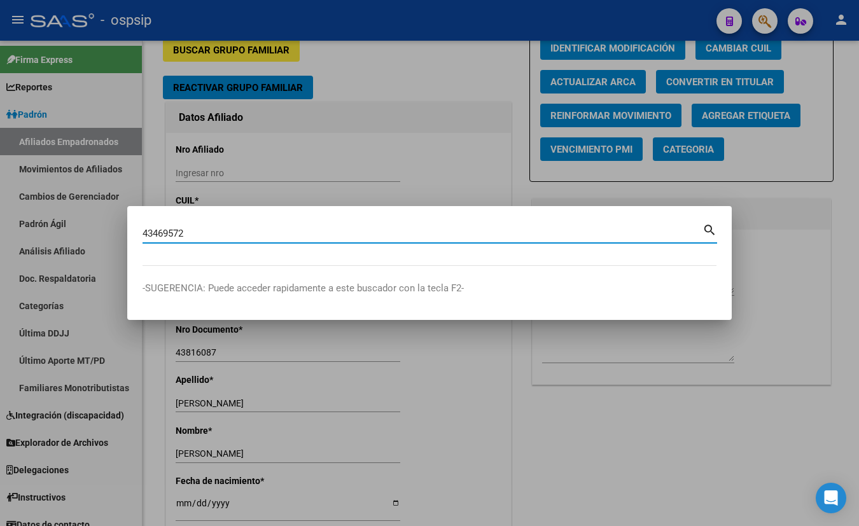
type input "43469572"
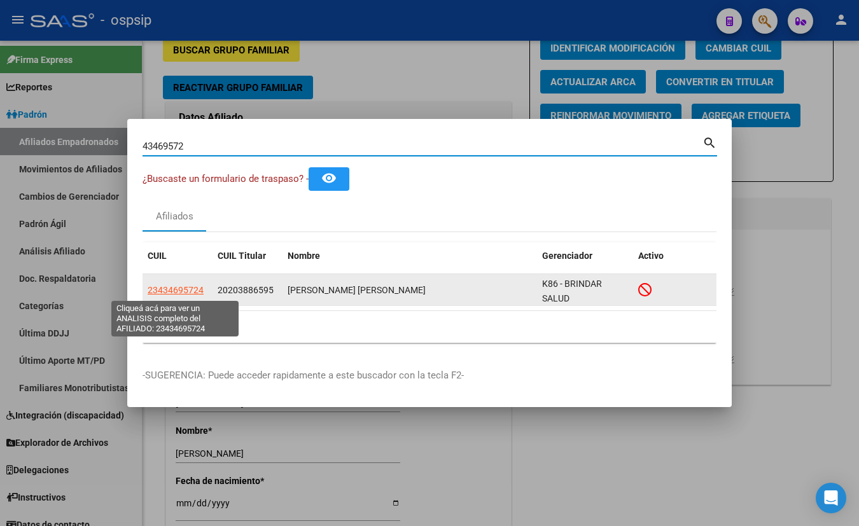
click at [169, 290] on span "23434695724" at bounding box center [176, 290] width 56 height 10
type textarea "23434695724"
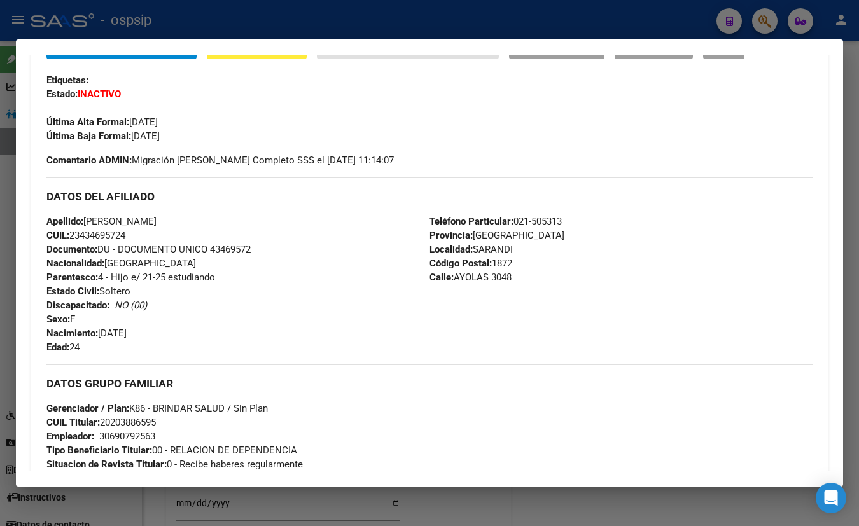
scroll to position [277, 0]
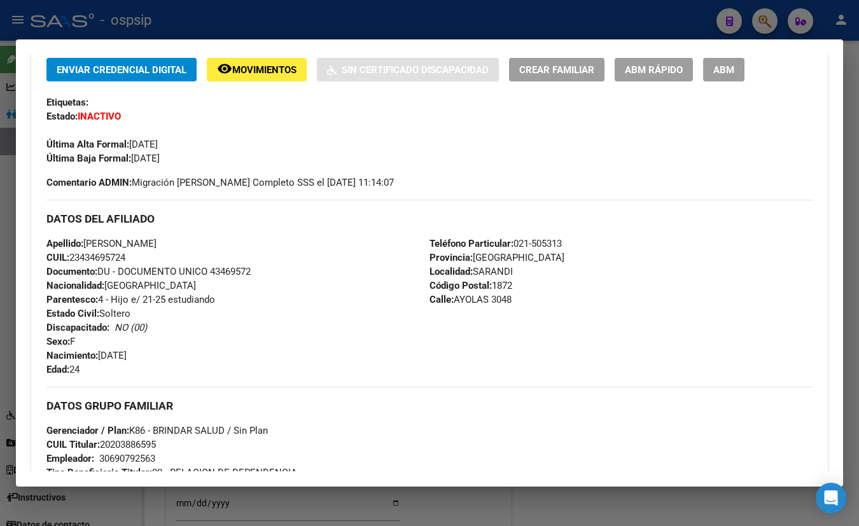
drag, startPoint x: 230, startPoint y: 135, endPoint x: 267, endPoint y: 188, distance: 64.1
click at [230, 135] on div "Última Alta Formal: 23/11/2001" at bounding box center [429, 137] width 766 height 28
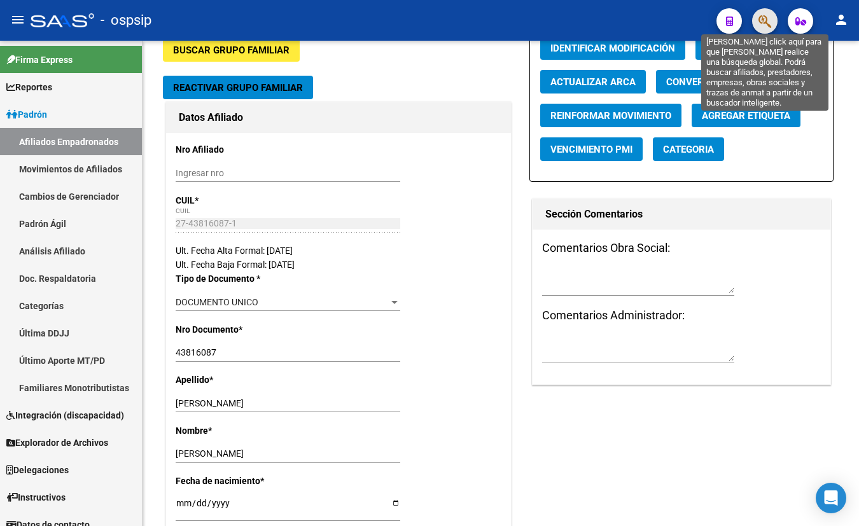
click at [761, 18] on icon "button" at bounding box center [765, 21] width 13 height 15
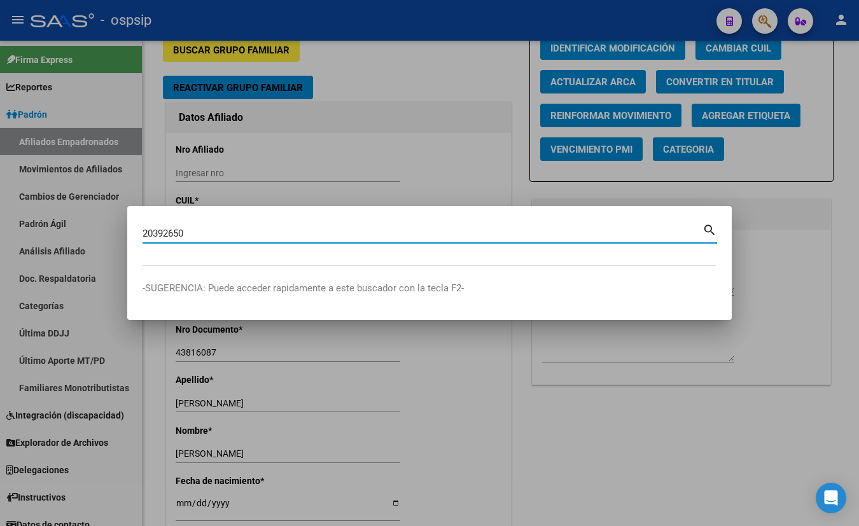
type input "20392650"
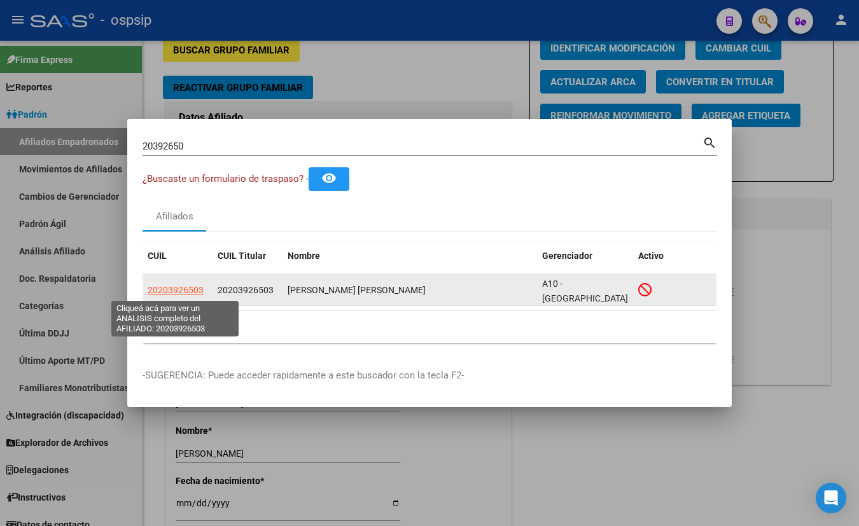
click at [168, 288] on span "20203926503" at bounding box center [176, 290] width 56 height 10
type textarea "20203926503"
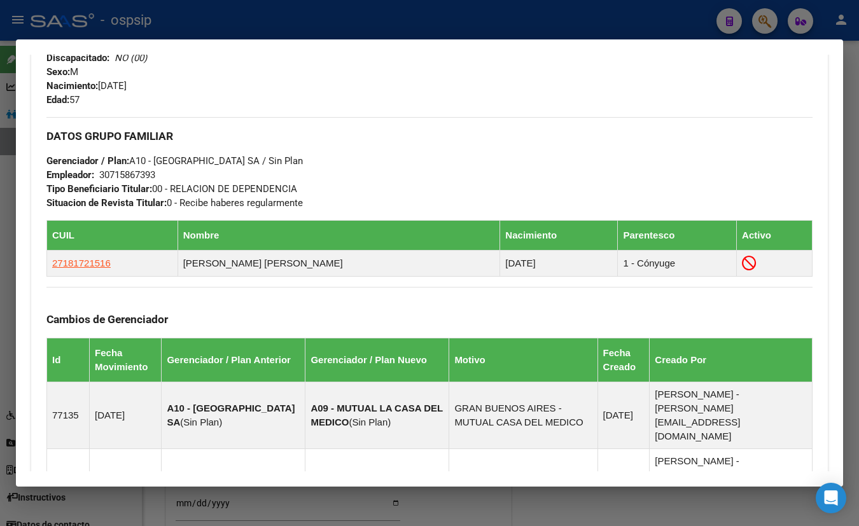
scroll to position [385, 0]
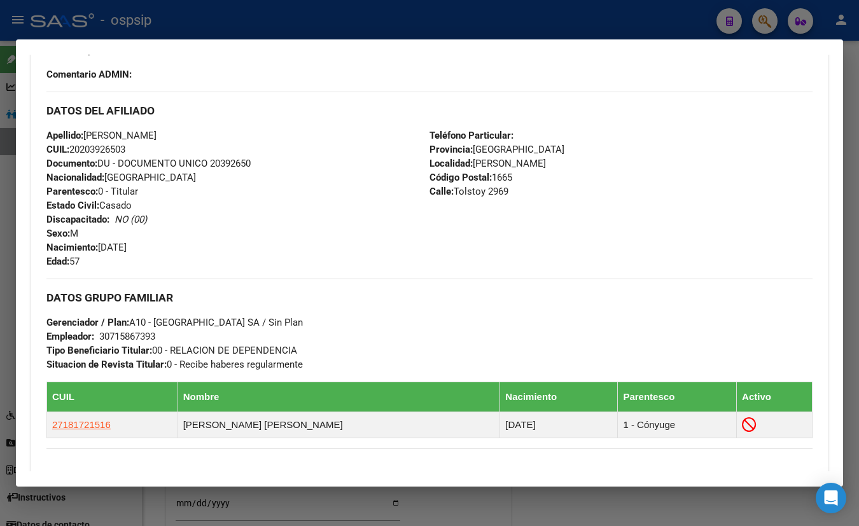
click at [221, 126] on div "DATOS DEL AFILIADO" at bounding box center [429, 110] width 766 height 37
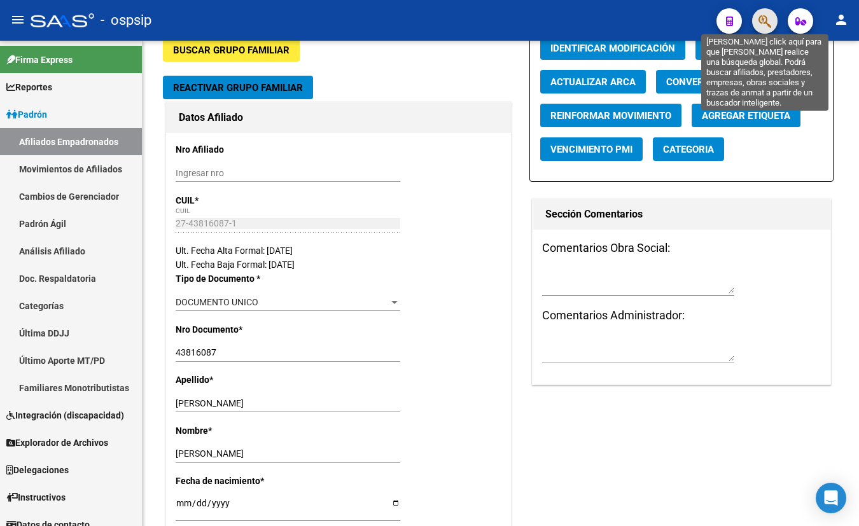
click at [764, 19] on icon "button" at bounding box center [765, 21] width 13 height 15
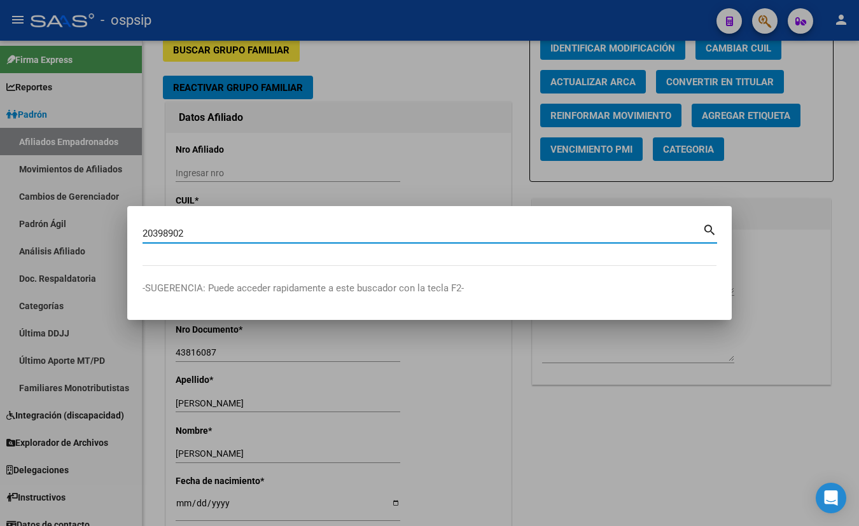
type input "20398902"
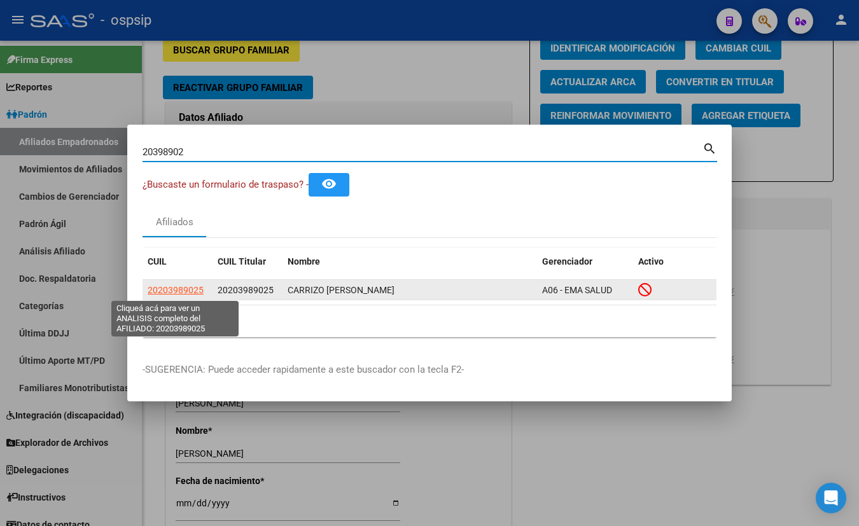
click at [161, 286] on span "20203989025" at bounding box center [176, 290] width 56 height 10
type textarea "20203989025"
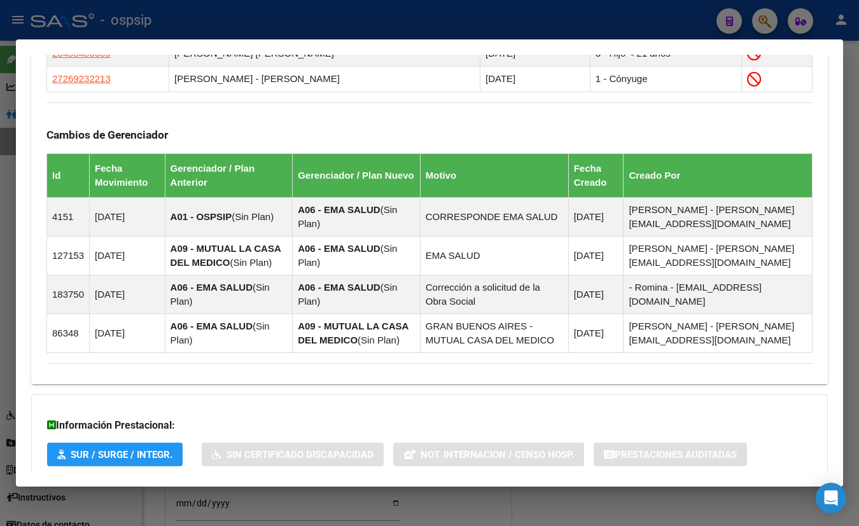
scroll to position [849, 0]
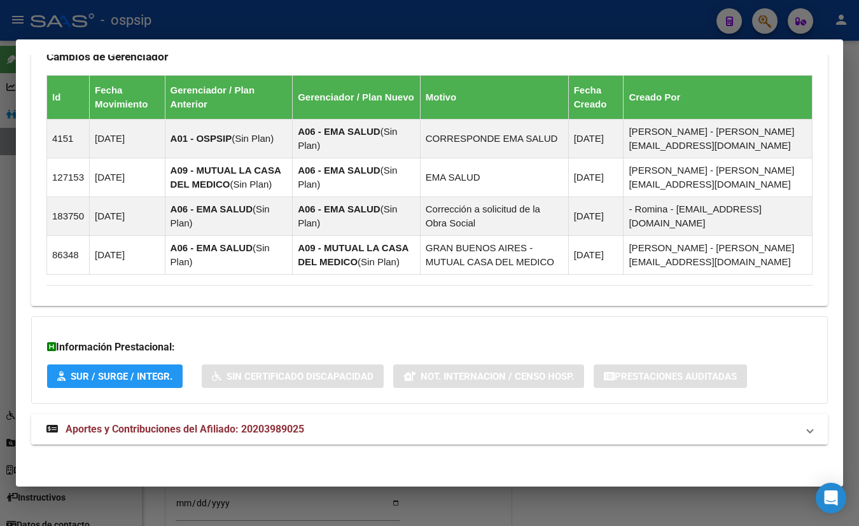
drag, startPoint x: 274, startPoint y: 423, endPoint x: 332, endPoint y: 414, distance: 59.3
click at [274, 424] on span "Aportes y Contribuciones del Afiliado: 20203989025" at bounding box center [185, 429] width 239 height 12
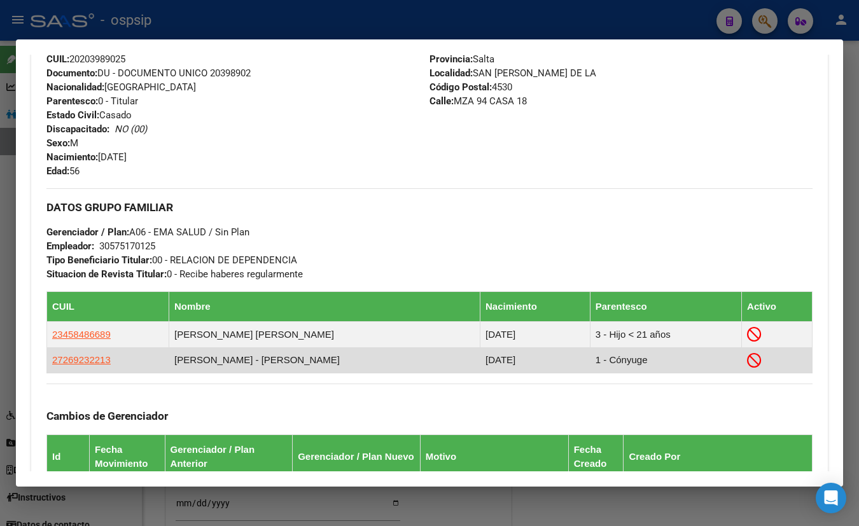
scroll to position [416, 0]
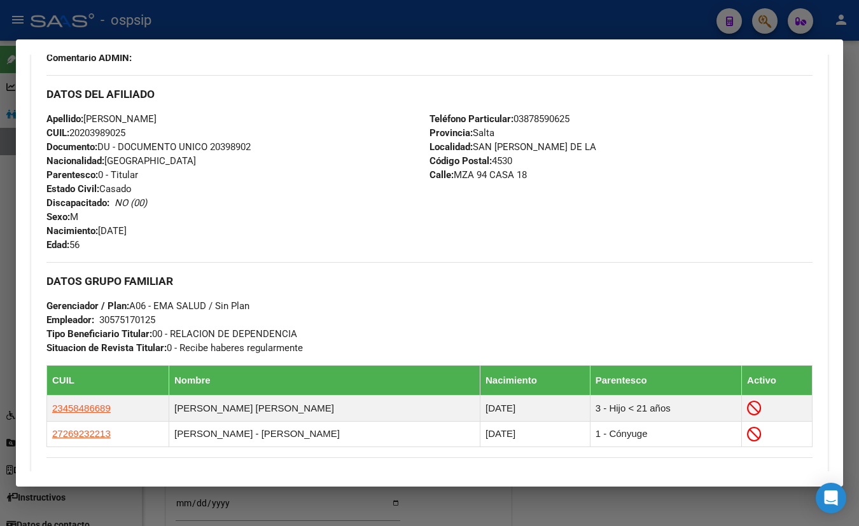
click at [251, 118] on div "Apellido: JULIO HECTOR CARRIZO CUIL: 20203989025 Documento: DU - DOCUMENTO UNIC…" at bounding box center [237, 182] width 383 height 140
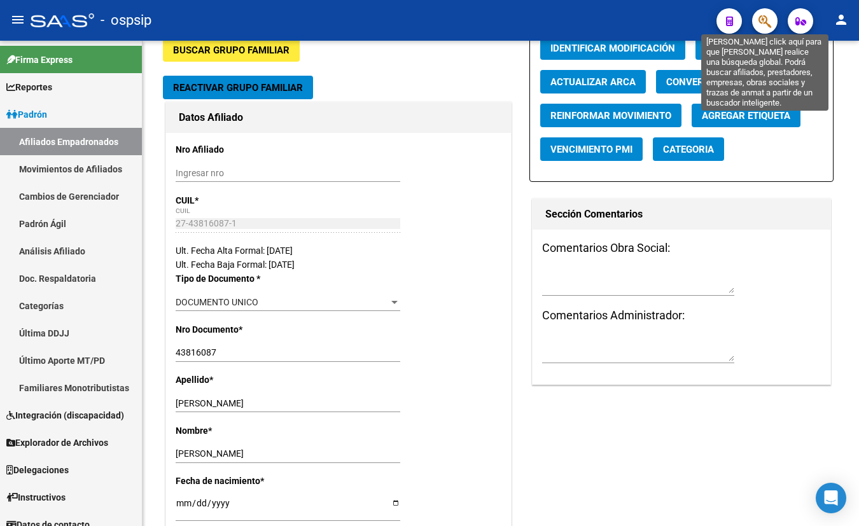
click at [764, 18] on icon "button" at bounding box center [765, 21] width 13 height 15
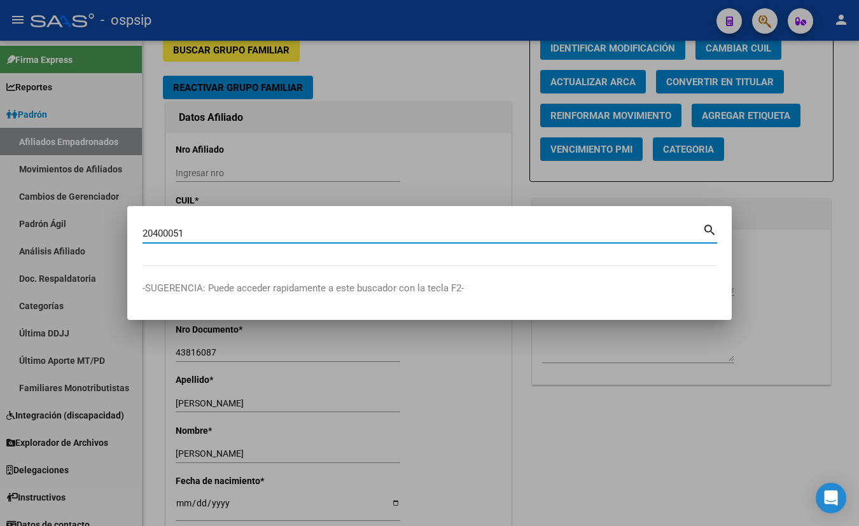
type input "20400051"
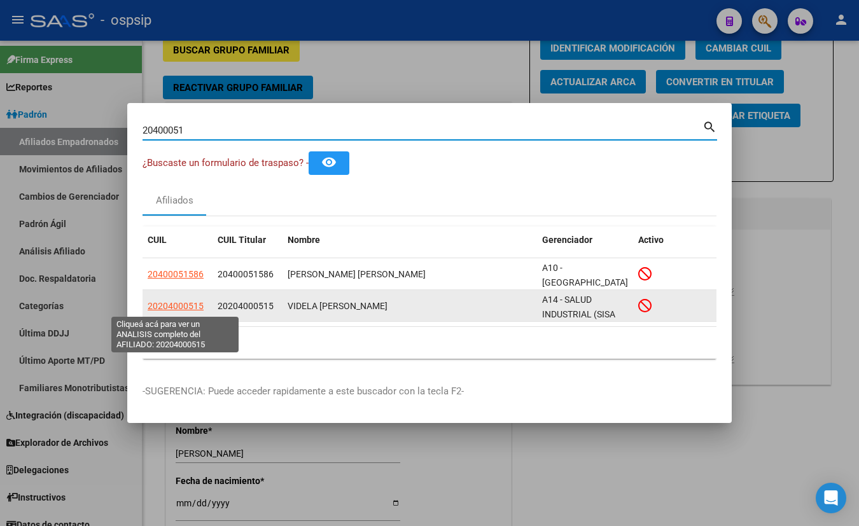
click at [176, 306] on span "20204000515" at bounding box center [176, 306] width 56 height 10
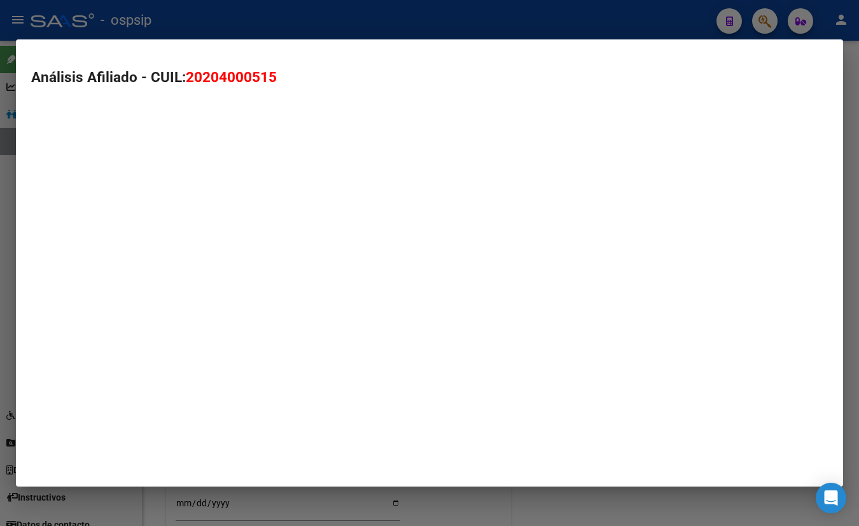
type textarea "20204000515"
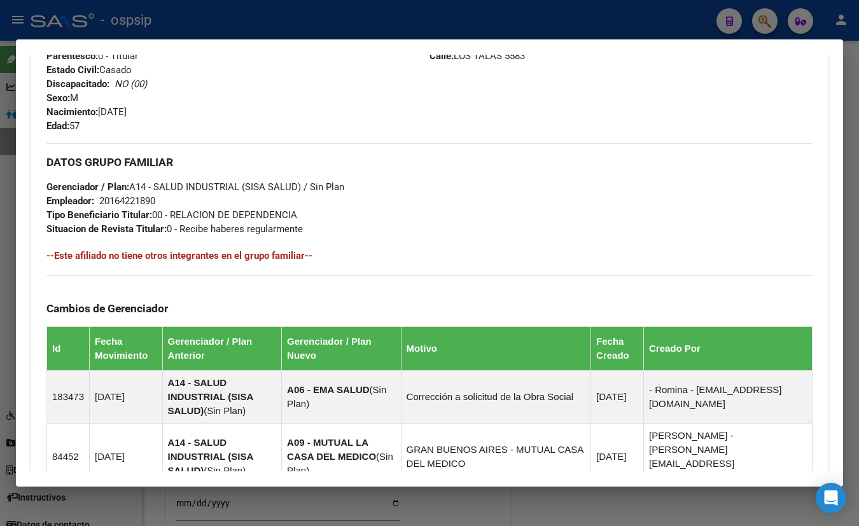
scroll to position [850, 0]
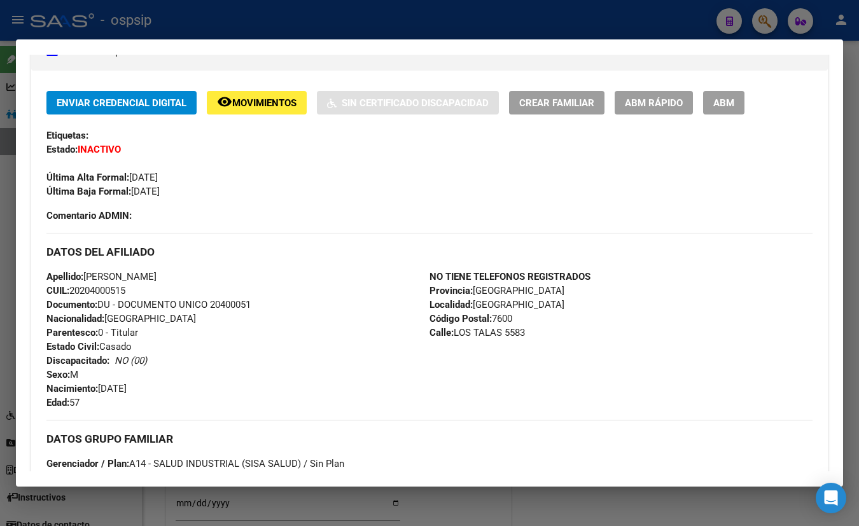
scroll to position [242, 0]
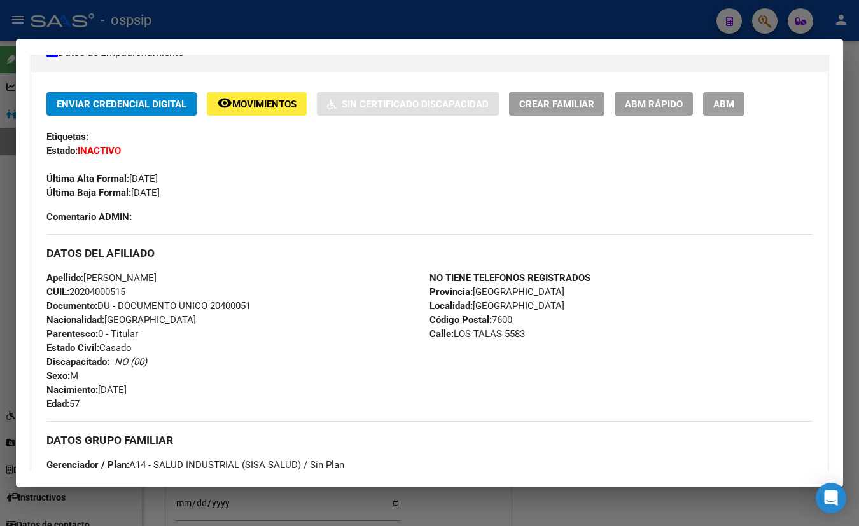
drag, startPoint x: 218, startPoint y: 132, endPoint x: 308, endPoint y: 188, distance: 106.7
click at [218, 132] on div "Etiquetas:" at bounding box center [429, 137] width 766 height 14
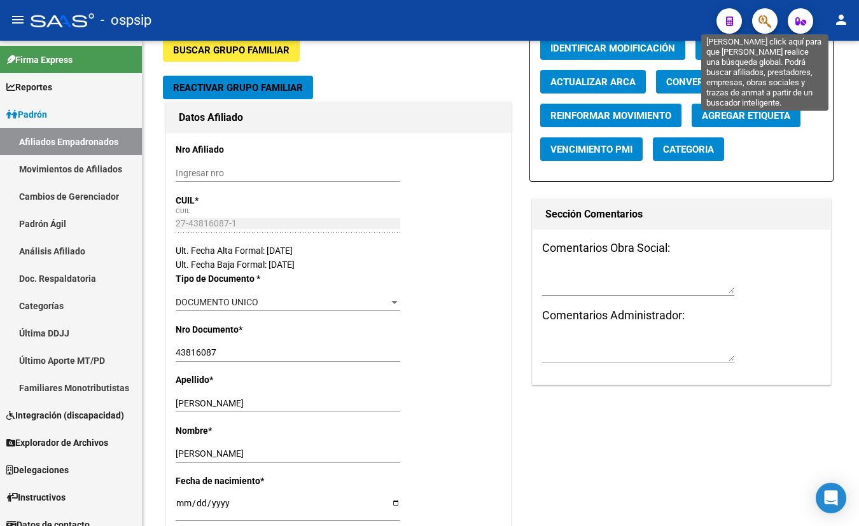
click at [764, 18] on icon "button" at bounding box center [765, 21] width 13 height 15
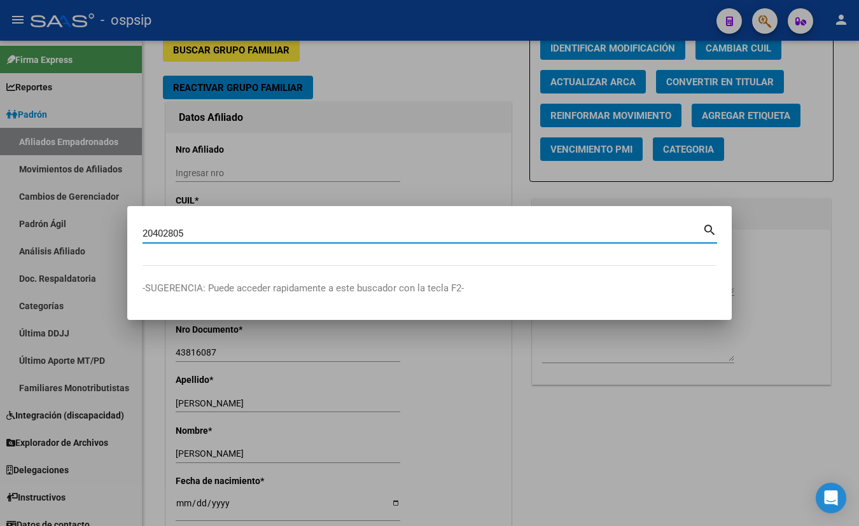
type input "20402805"
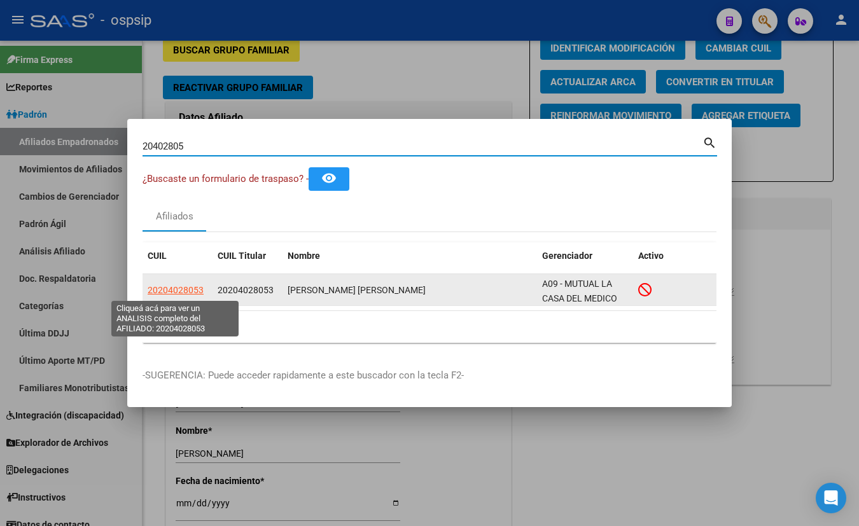
click at [172, 290] on span "20204028053" at bounding box center [176, 290] width 56 height 10
type textarea "20204028053"
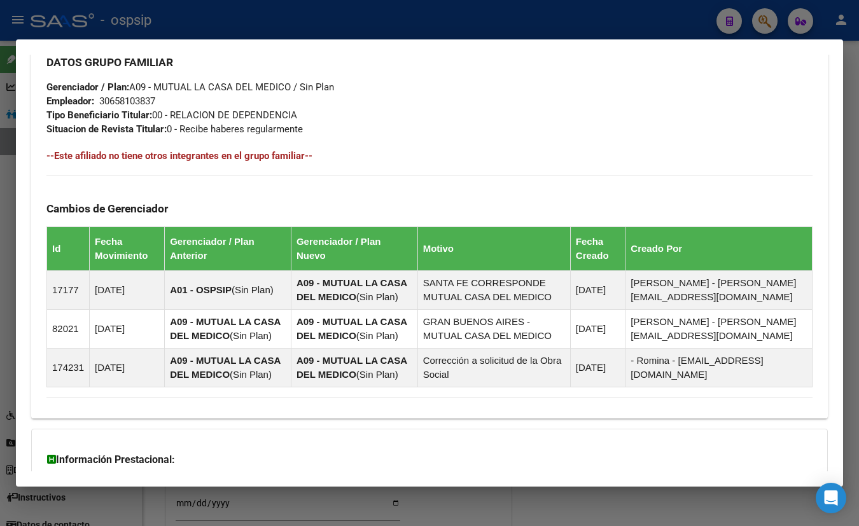
scroll to position [733, 0]
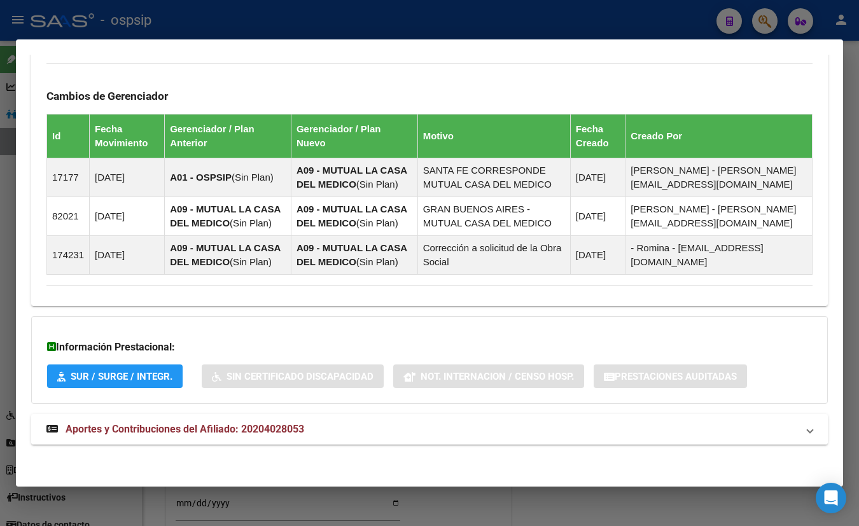
drag, startPoint x: 260, startPoint y: 424, endPoint x: 280, endPoint y: 434, distance: 22.2
click at [260, 425] on span "Aportes y Contribuciones del Afiliado: 20204028053" at bounding box center [185, 429] width 239 height 12
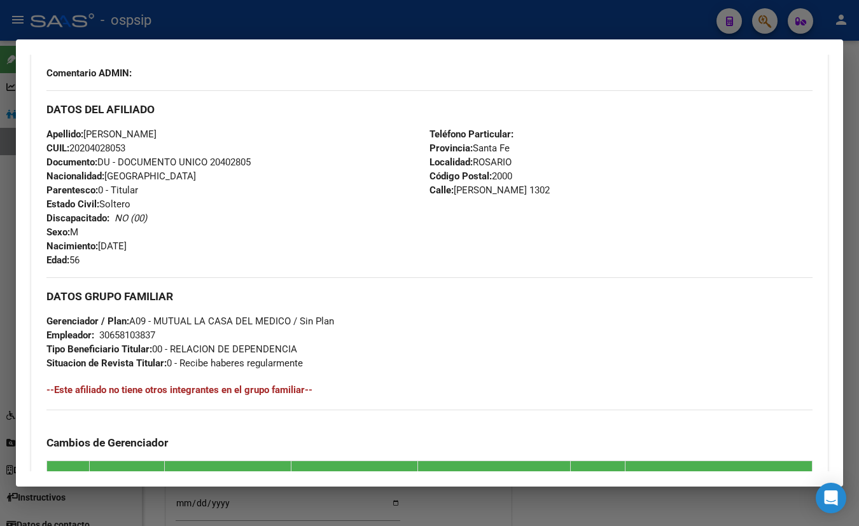
scroll to position [328, 0]
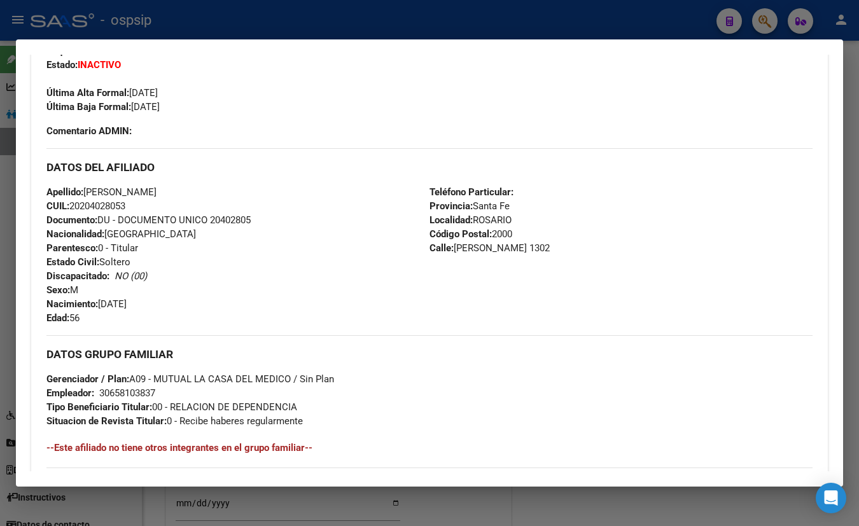
drag, startPoint x: 253, startPoint y: 87, endPoint x: 248, endPoint y: 95, distance: 9.4
click at [253, 88] on div "Última Alta Formal: 01/01/2022" at bounding box center [429, 86] width 766 height 28
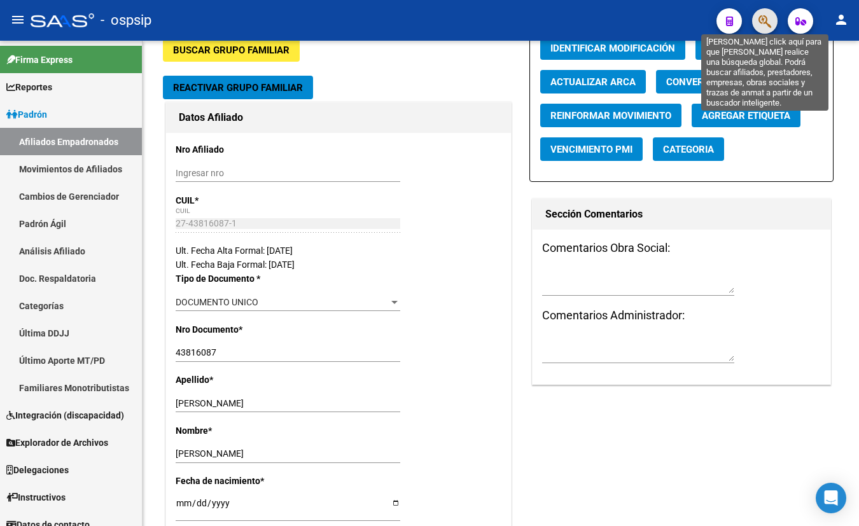
click at [761, 23] on icon "button" at bounding box center [765, 21] width 13 height 15
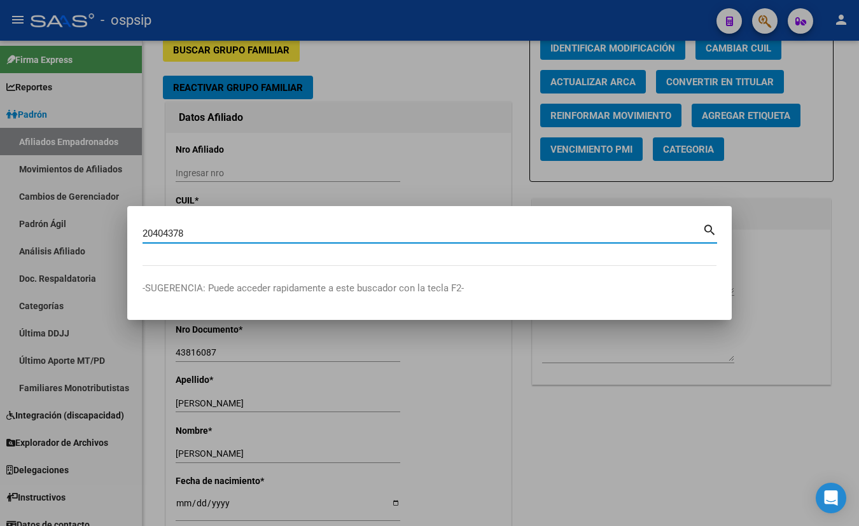
type input "20404378"
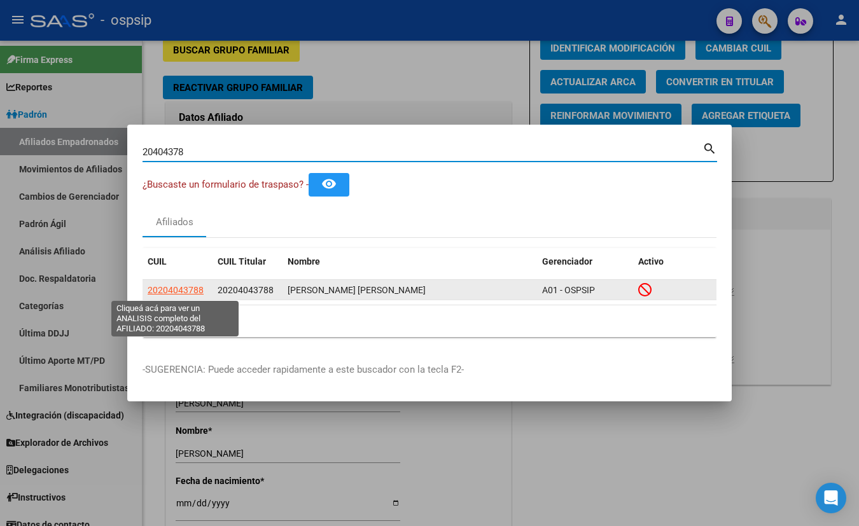
click at [175, 288] on span "20204043788" at bounding box center [176, 290] width 56 height 10
type textarea "20204043788"
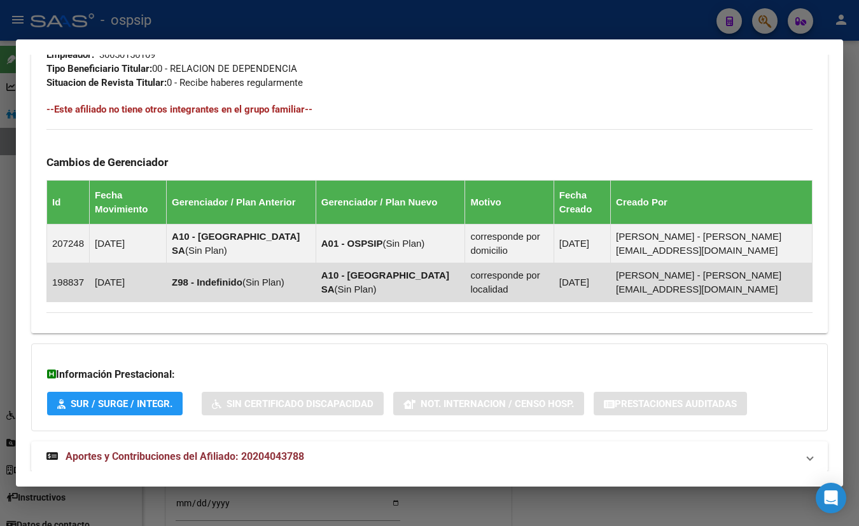
scroll to position [694, 0]
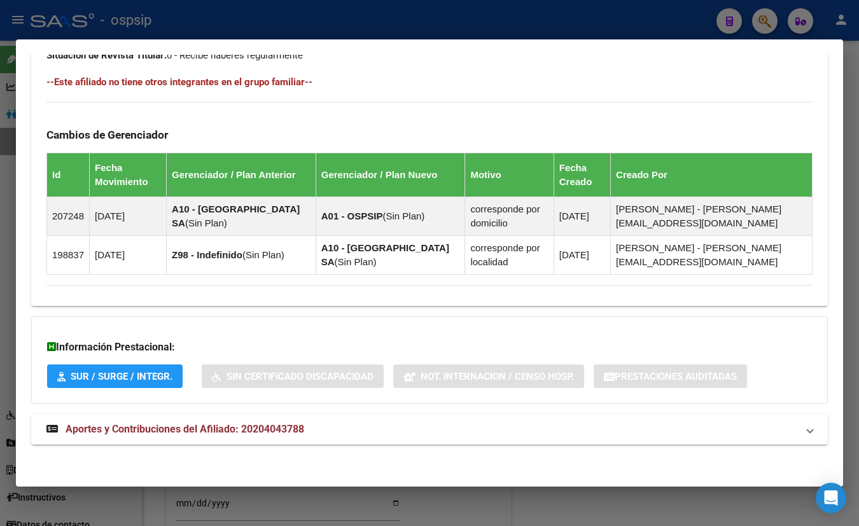
click at [249, 426] on span "Aportes y Contribuciones del Afiliado: 20204043788" at bounding box center [185, 429] width 239 height 12
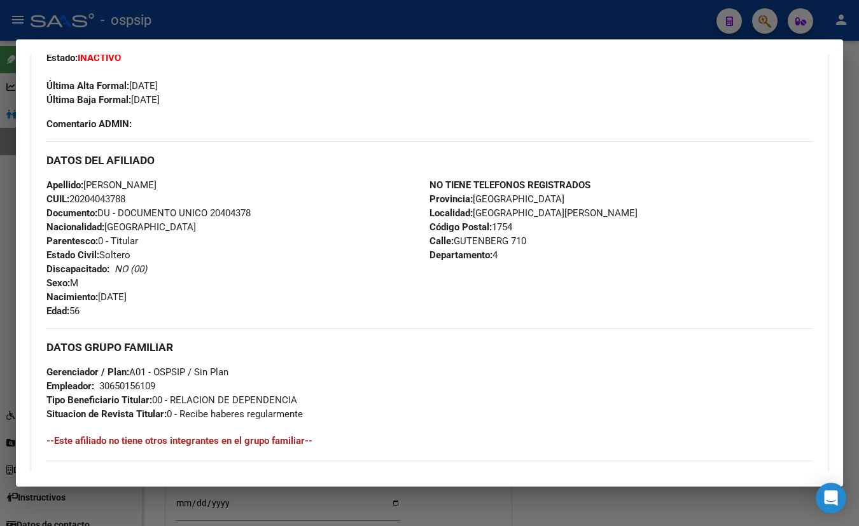
scroll to position [320, 0]
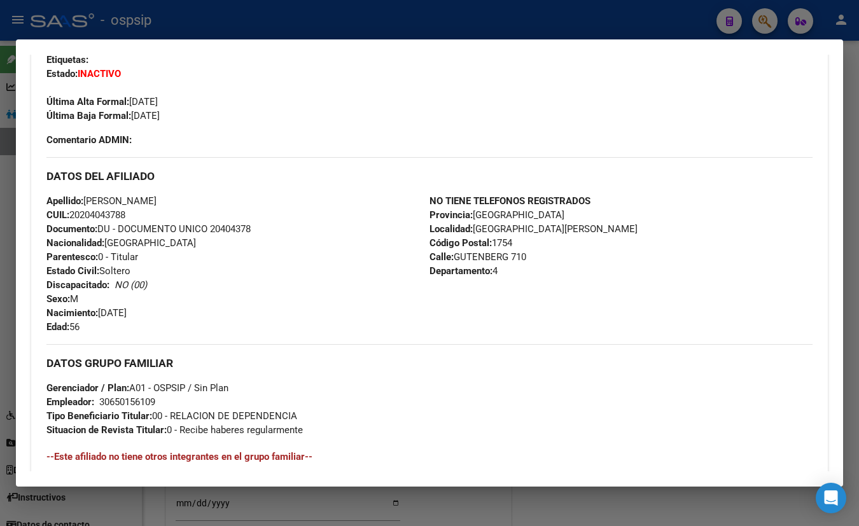
click at [204, 133] on div "Enviar Credencial Digital remove_red_eye Movimientos Sin Certificado Discapacid…" at bounding box center [429, 81] width 766 height 132
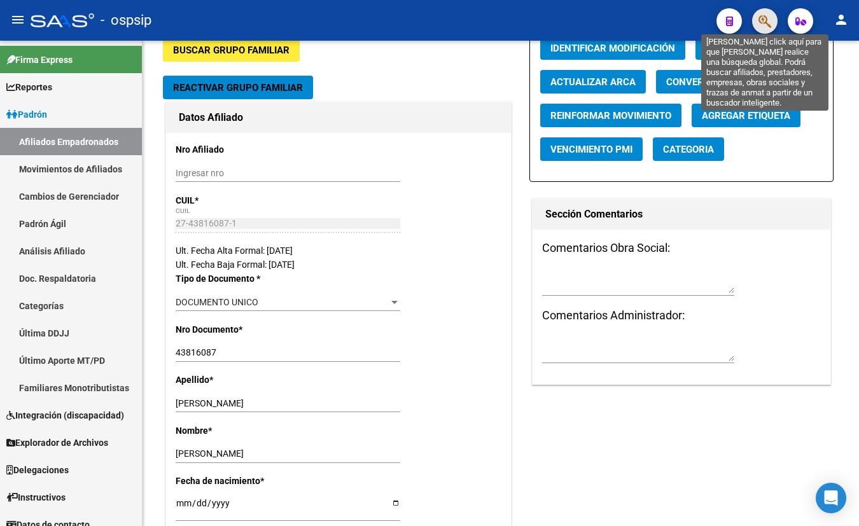
click at [762, 19] on icon "button" at bounding box center [765, 21] width 13 height 15
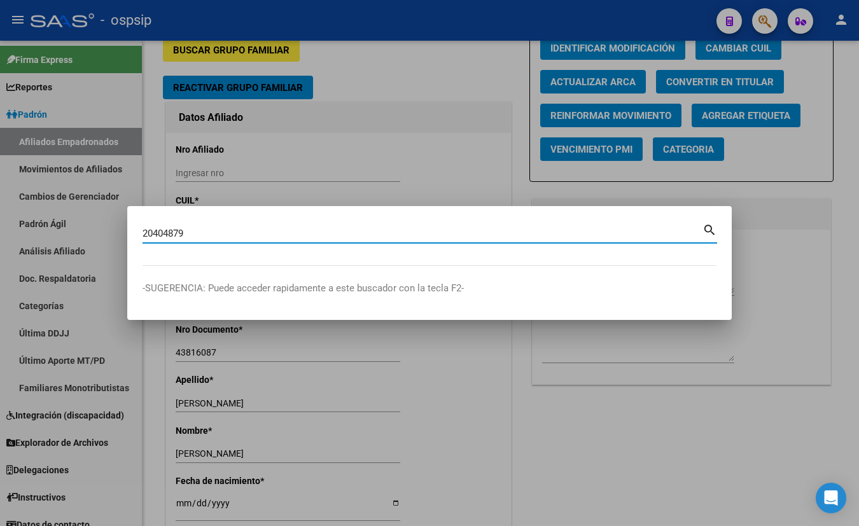
type input "20404879"
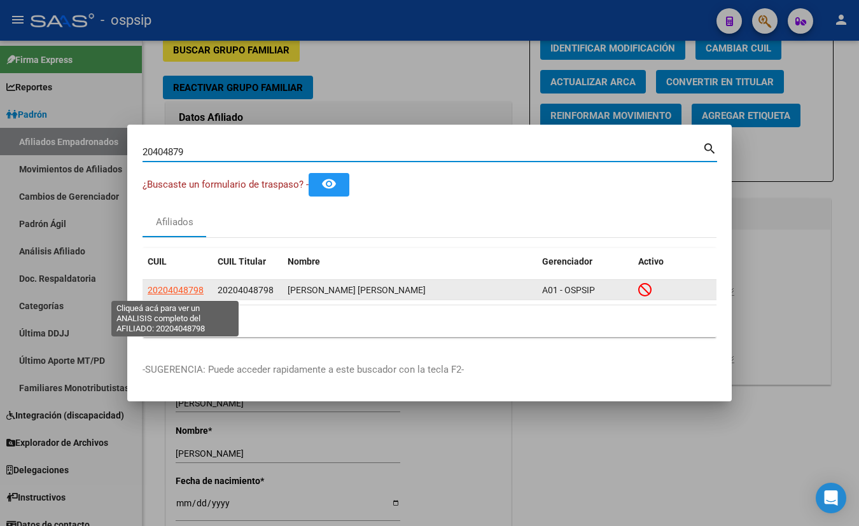
click at [172, 290] on span "20204048798" at bounding box center [176, 290] width 56 height 10
type textarea "20204048798"
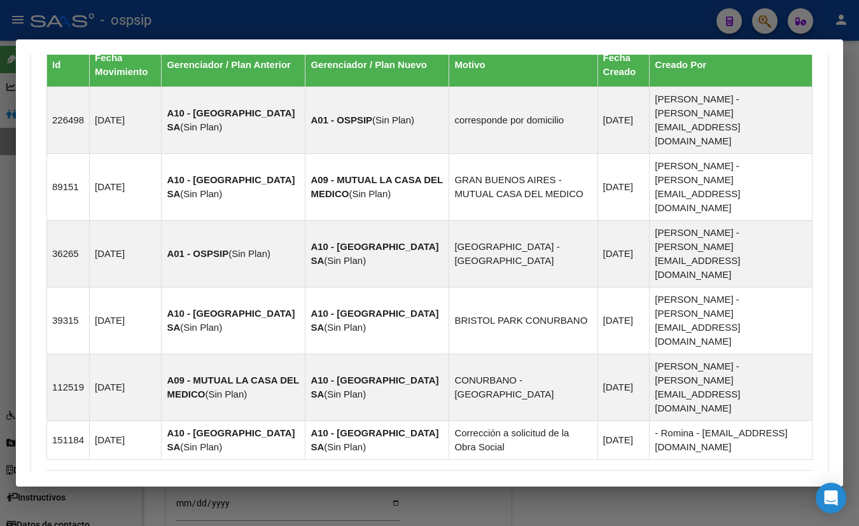
scroll to position [913, 0]
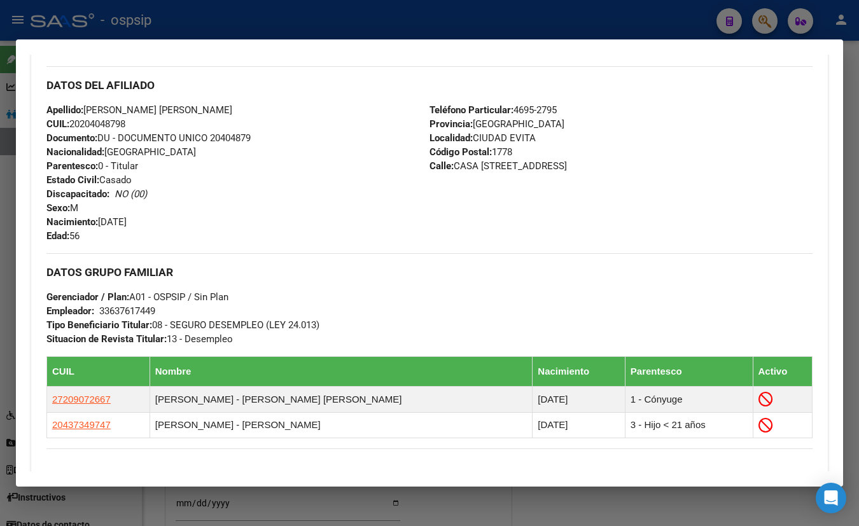
scroll to position [392, 0]
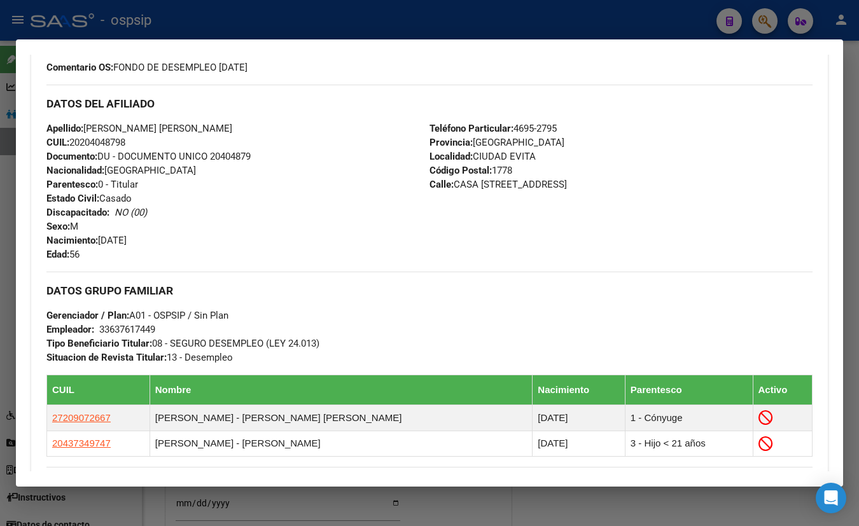
drag, startPoint x: 248, startPoint y: 112, endPoint x: 273, endPoint y: 142, distance: 38.9
click at [248, 112] on div "DATOS DEL AFILIADO" at bounding box center [429, 103] width 766 height 37
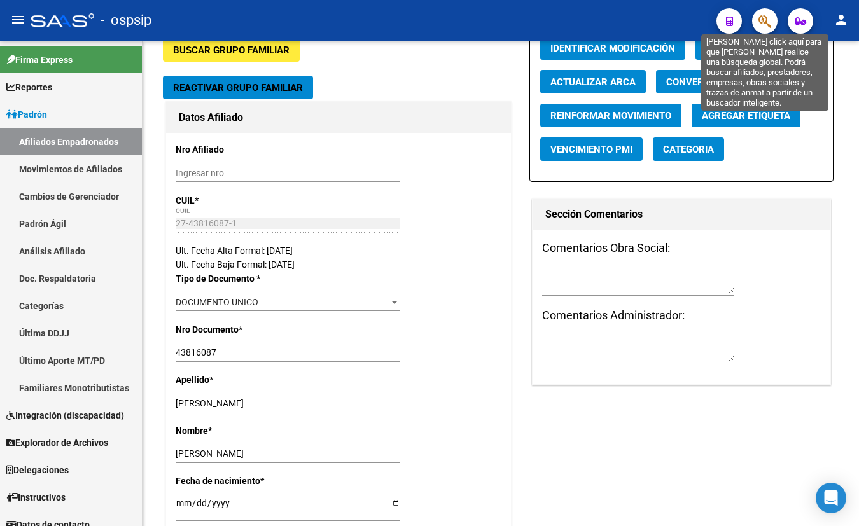
click at [764, 17] on icon "button" at bounding box center [765, 21] width 13 height 15
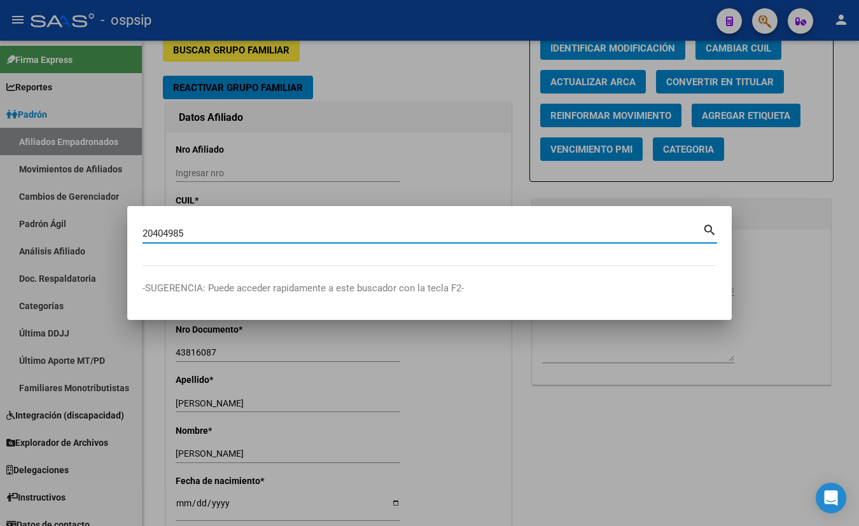
type input "20404985"
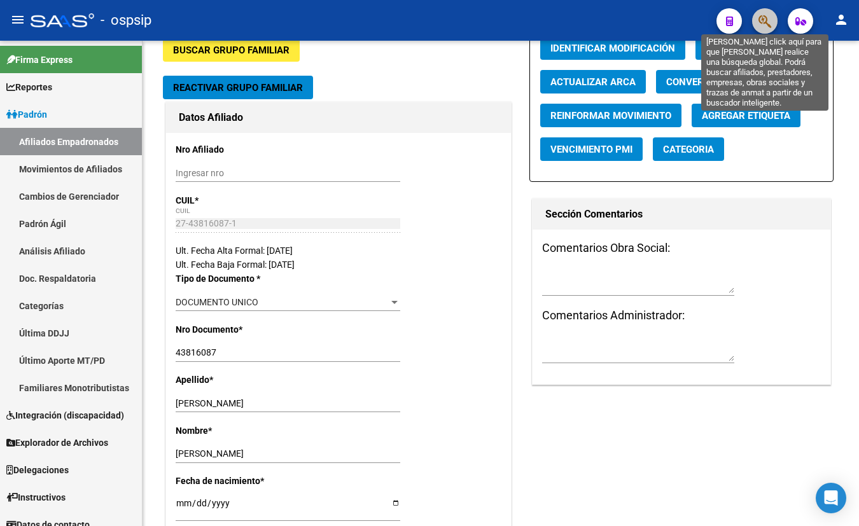
click at [764, 17] on icon "button" at bounding box center [765, 21] width 13 height 15
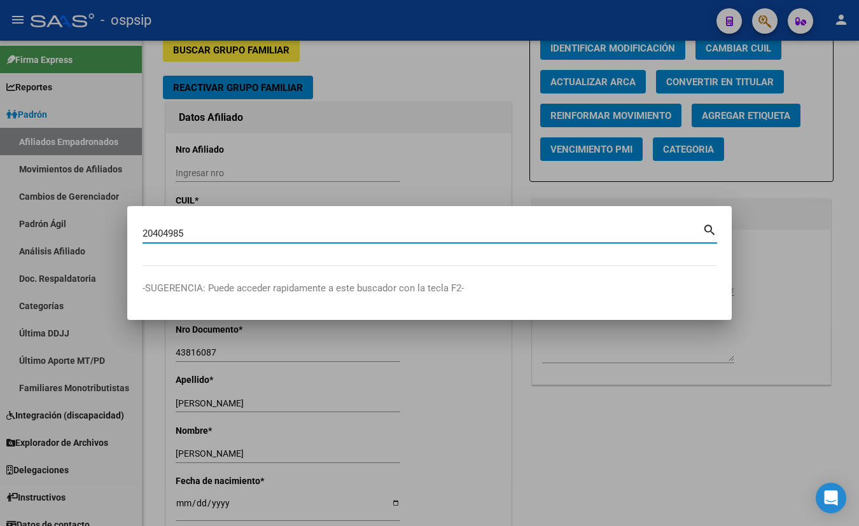
type input "20404985"
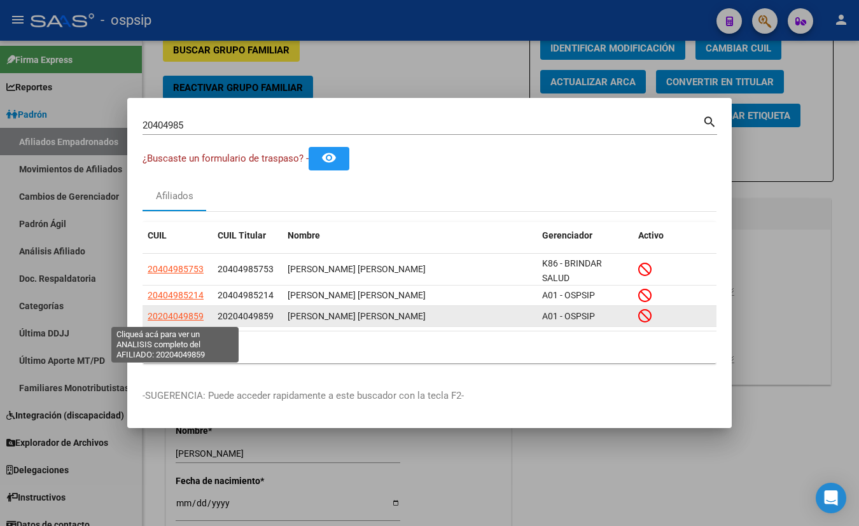
click at [171, 314] on span "20204049859" at bounding box center [176, 316] width 56 height 10
type textarea "20204049859"
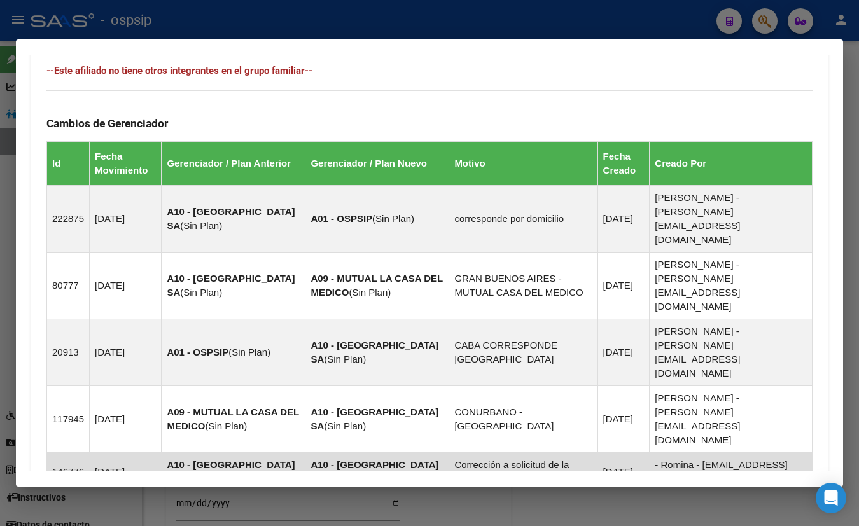
scroll to position [825, 0]
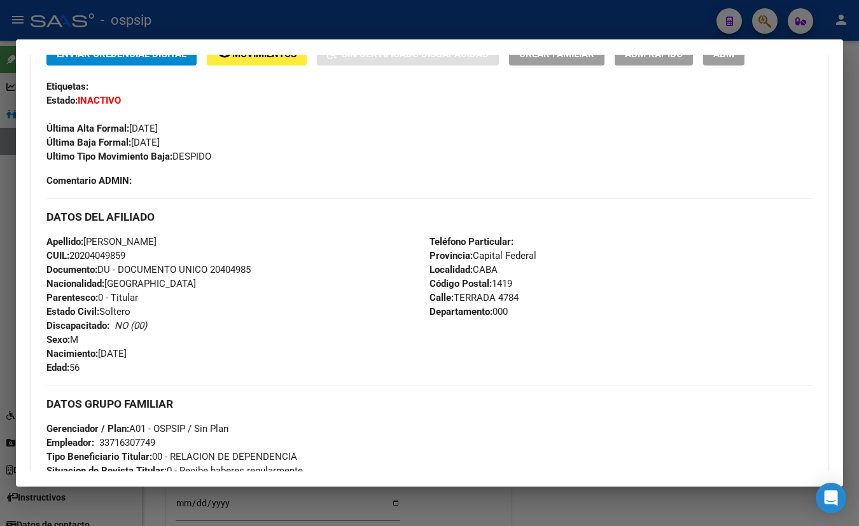
scroll to position [246, 0]
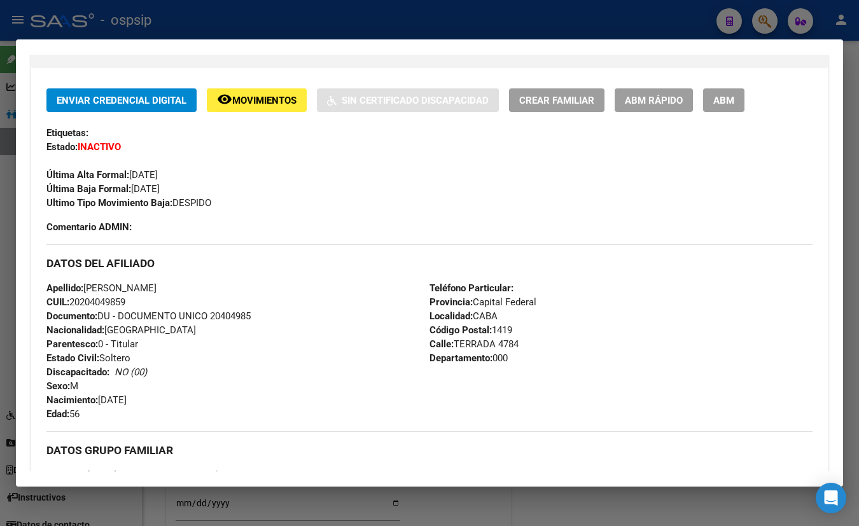
drag, startPoint x: 184, startPoint y: 129, endPoint x: 206, endPoint y: 129, distance: 22.3
click at [185, 128] on div "Etiquetas:" at bounding box center [429, 133] width 766 height 14
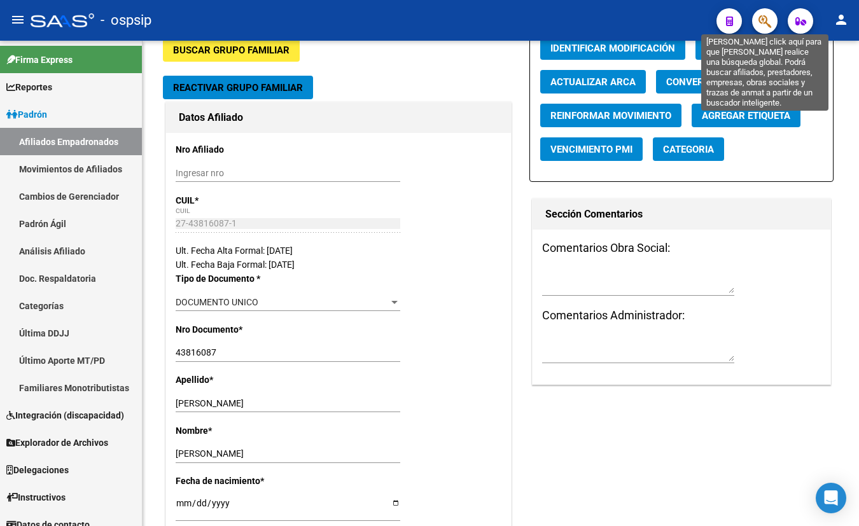
click at [767, 17] on icon "button" at bounding box center [765, 21] width 13 height 15
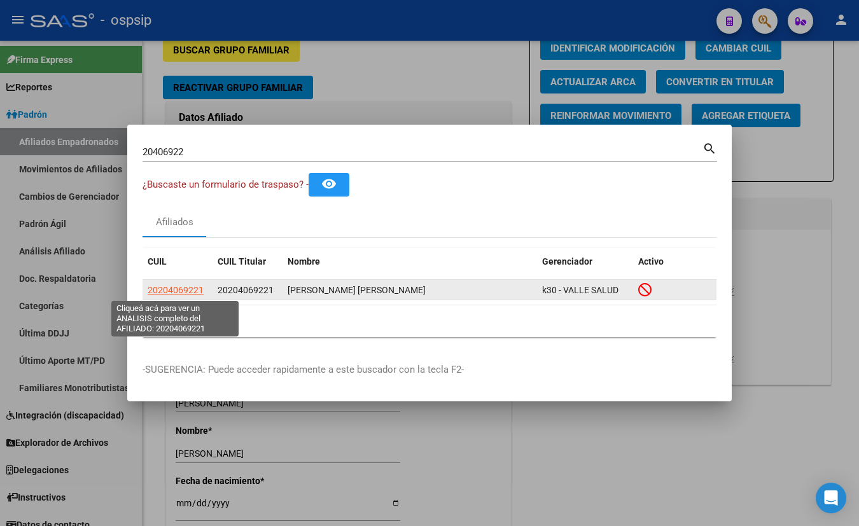
click at [181, 288] on span "20204069221" at bounding box center [176, 290] width 56 height 10
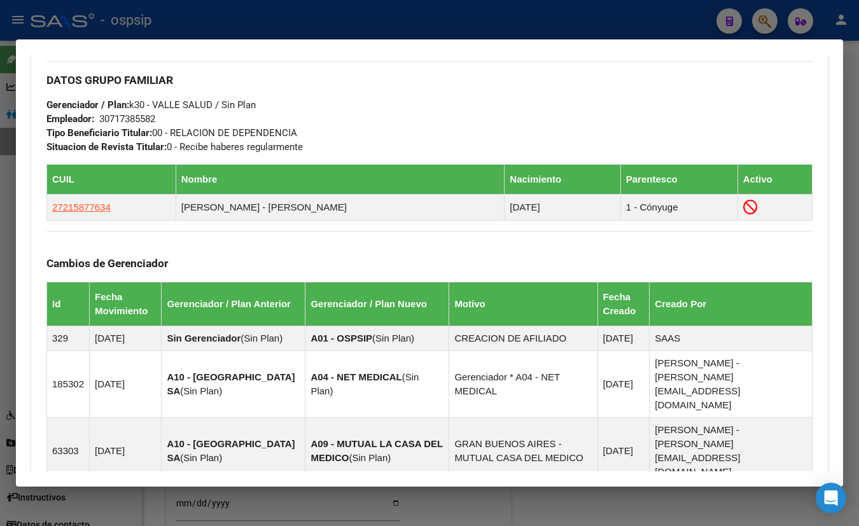
scroll to position [925, 0]
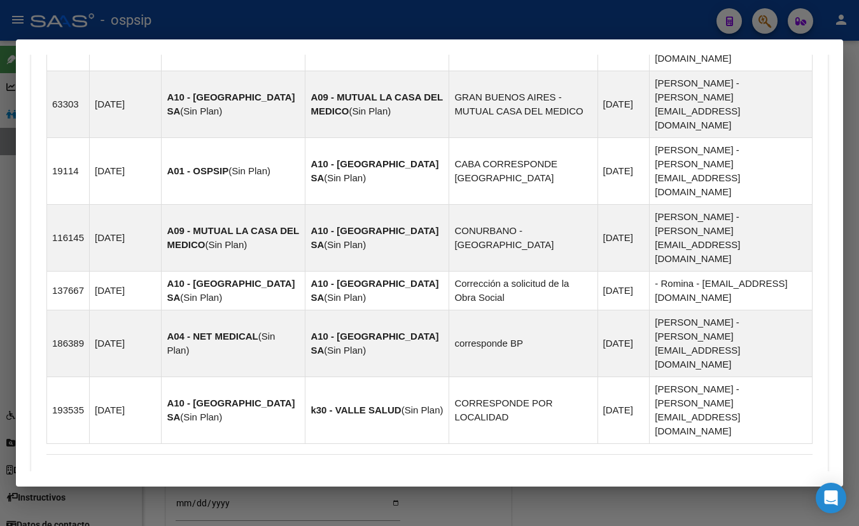
drag, startPoint x: 220, startPoint y: 426, endPoint x: 256, endPoint y: 409, distance: 40.1
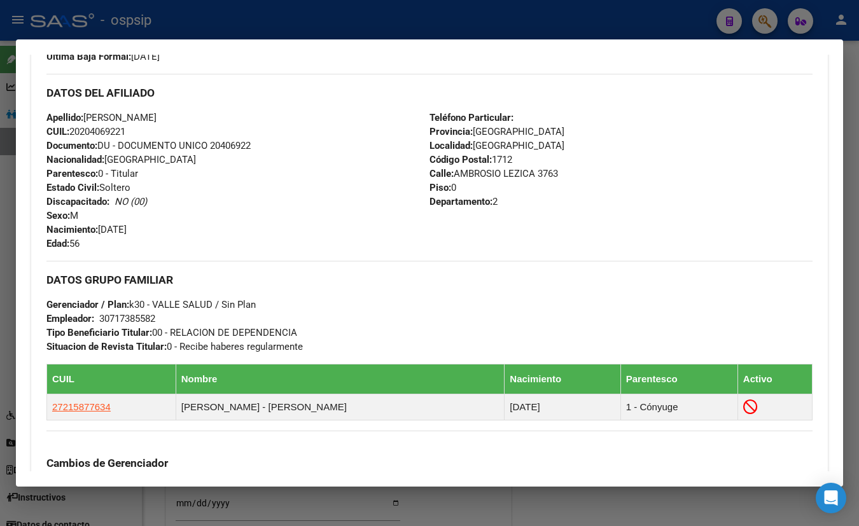
scroll to position [377, 0]
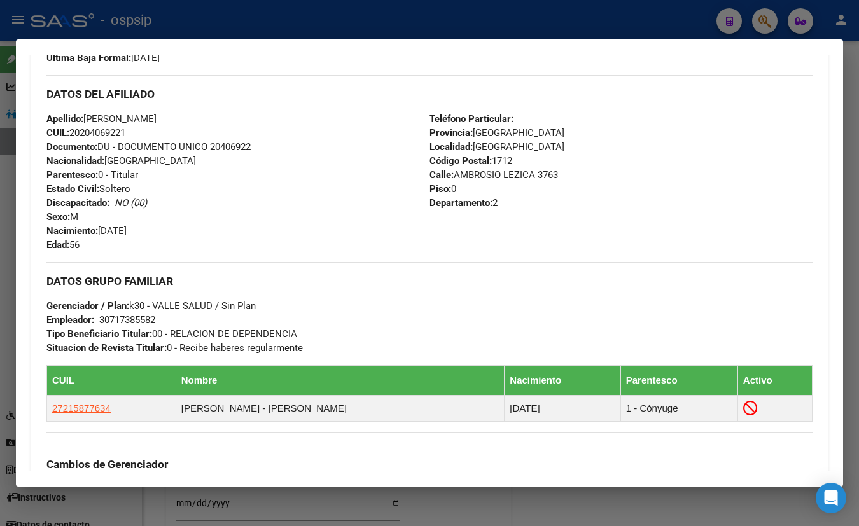
drag, startPoint x: 242, startPoint y: 120, endPoint x: 321, endPoint y: 163, distance: 89.7
click at [242, 120] on div "Apellido: DANIEL FERNANDO ROLDAN CUIL: 20204069221 Documento: DU - DOCUMENTO UN…" at bounding box center [237, 182] width 383 height 140
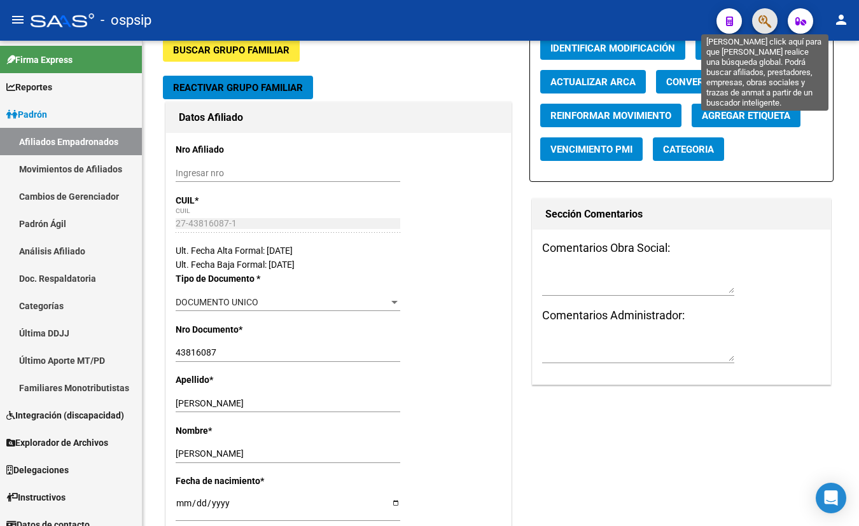
click at [762, 23] on icon "button" at bounding box center [765, 21] width 13 height 15
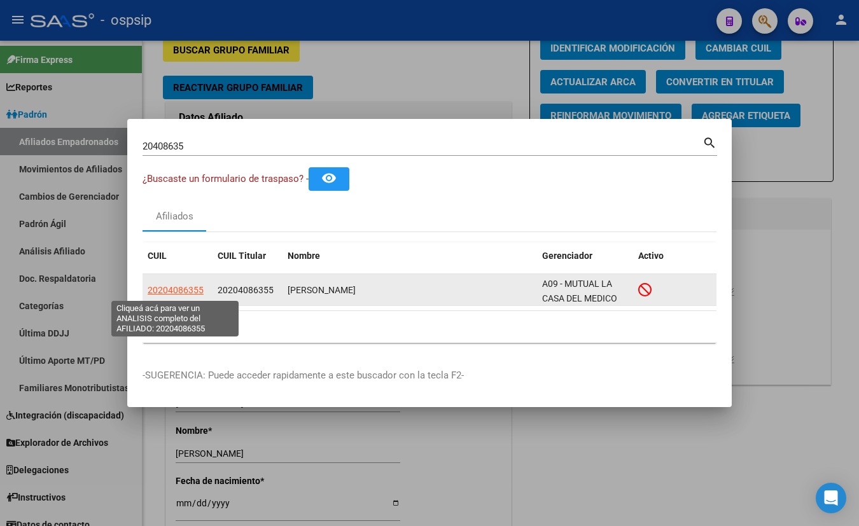
click at [177, 289] on span "20204086355" at bounding box center [176, 290] width 56 height 10
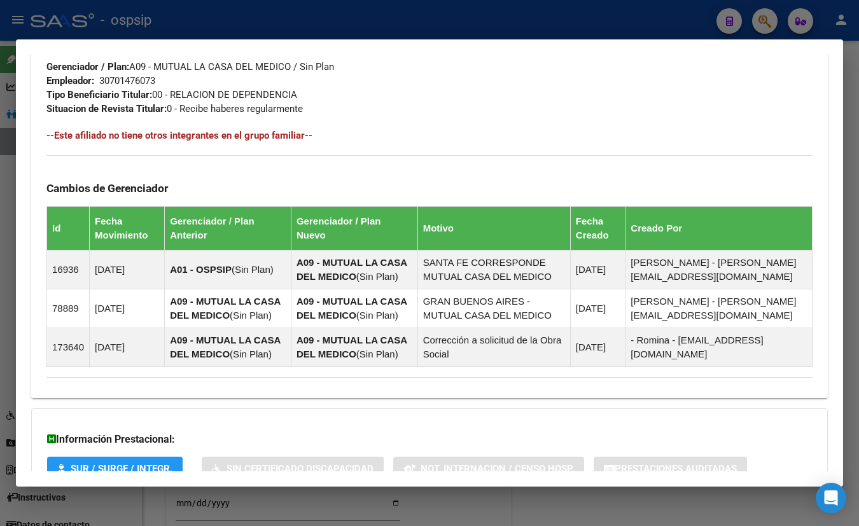
scroll to position [733, 0]
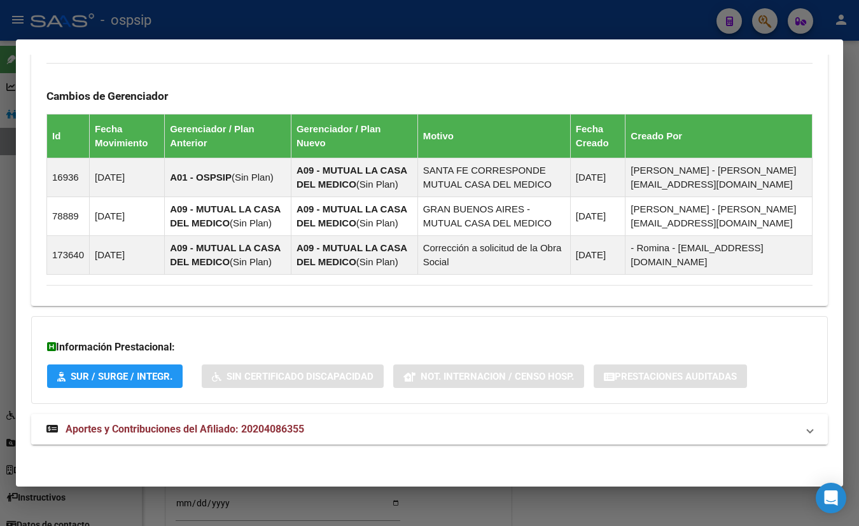
click at [210, 427] on span "Aportes y Contribuciones del Afiliado: 20204086355" at bounding box center [185, 429] width 239 height 12
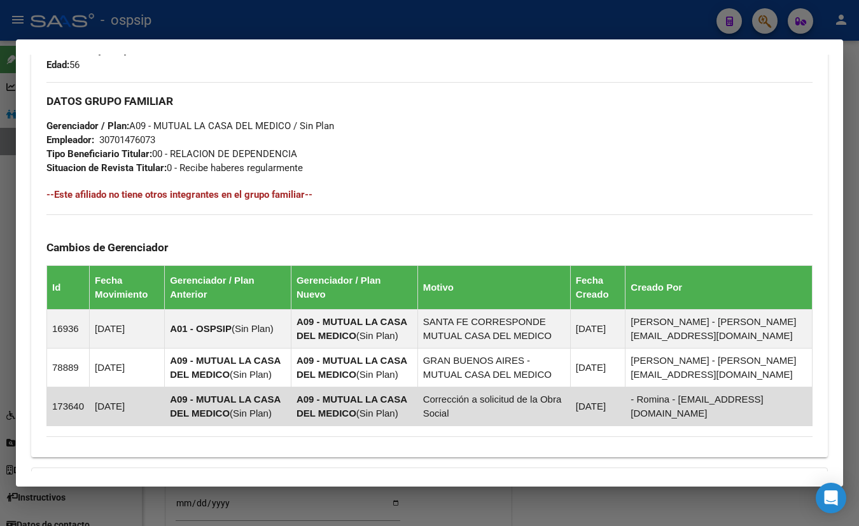
scroll to position [300, 0]
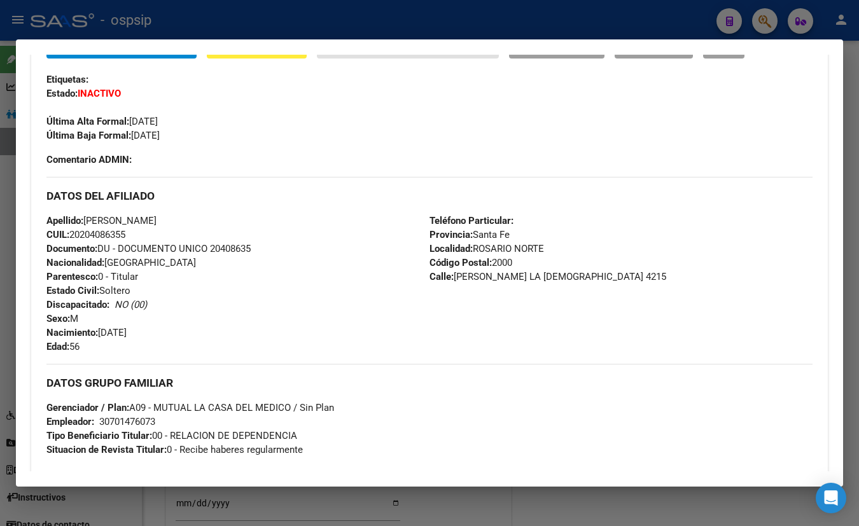
drag, startPoint x: 256, startPoint y: 87, endPoint x: 255, endPoint y: 94, distance: 7.3
click at [256, 88] on div "Enviar Credencial Digital remove_red_eye Movimientos Sin Certificado Discapacid…" at bounding box center [429, 89] width 766 height 108
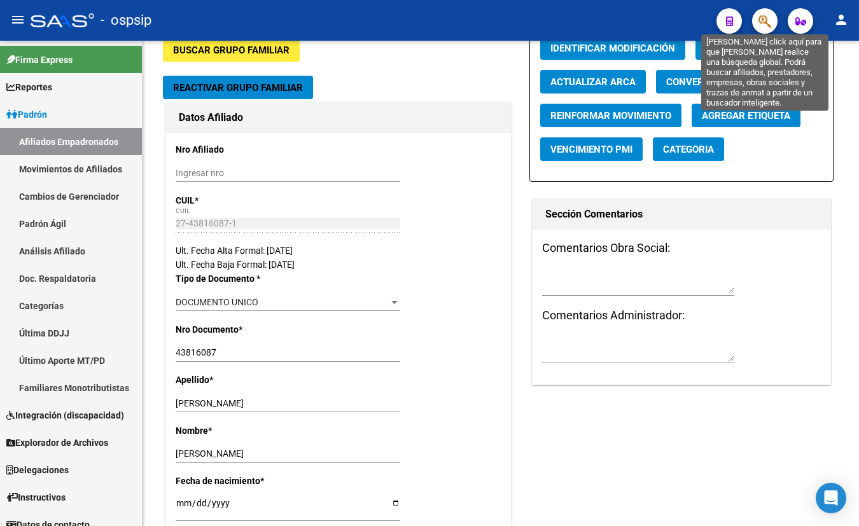
click at [765, 20] on icon "button" at bounding box center [765, 21] width 13 height 15
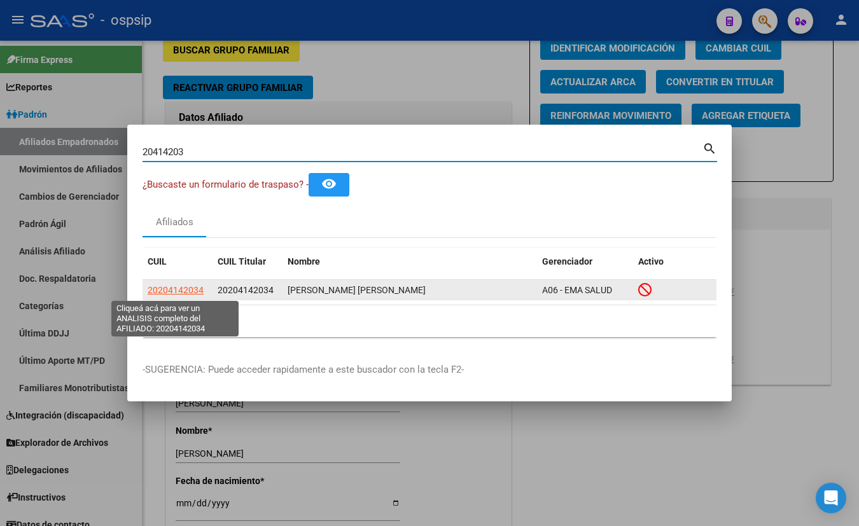
click at [191, 288] on span "20204142034" at bounding box center [176, 290] width 56 height 10
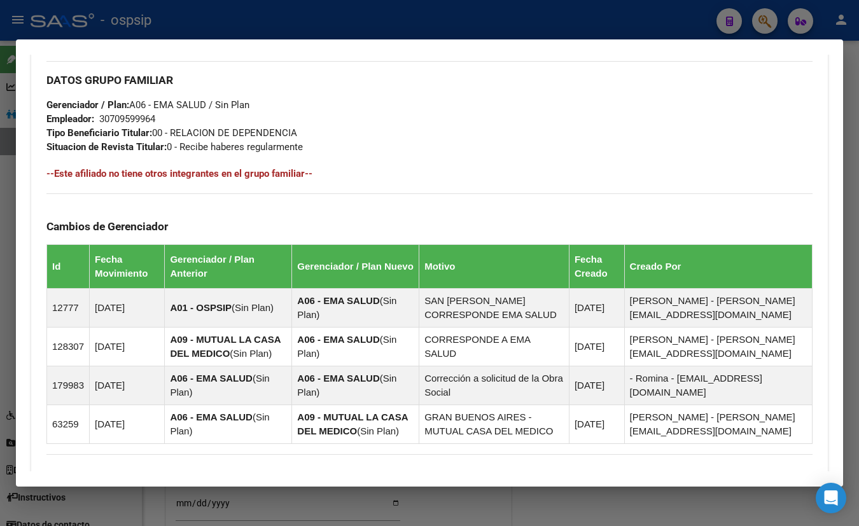
scroll to position [748, 0]
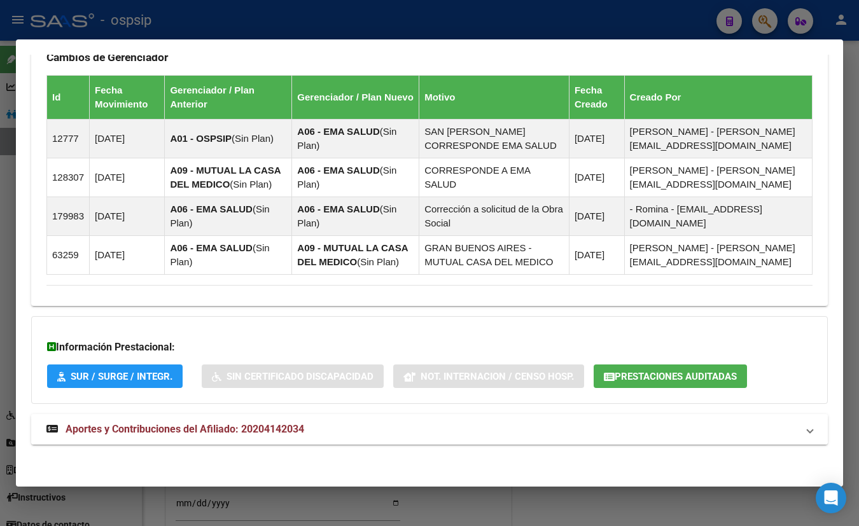
click at [226, 423] on span "Aportes y Contribuciones del Afiliado: 20204142034" at bounding box center [185, 429] width 239 height 12
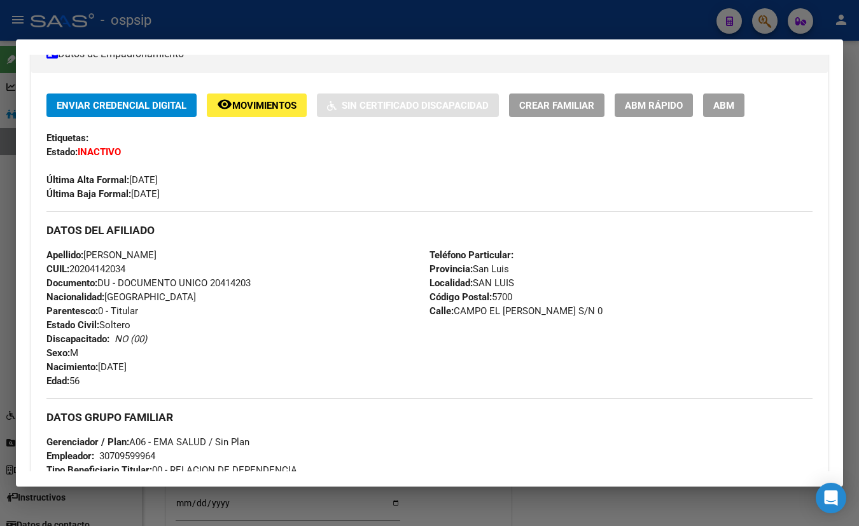
scroll to position [314, 0]
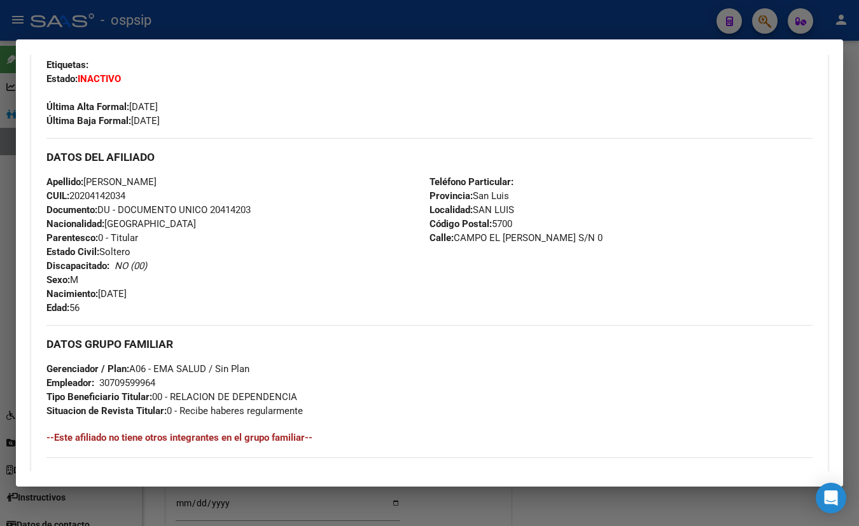
click at [251, 94] on div "Última Alta Formal: 01/04/2022" at bounding box center [429, 100] width 766 height 28
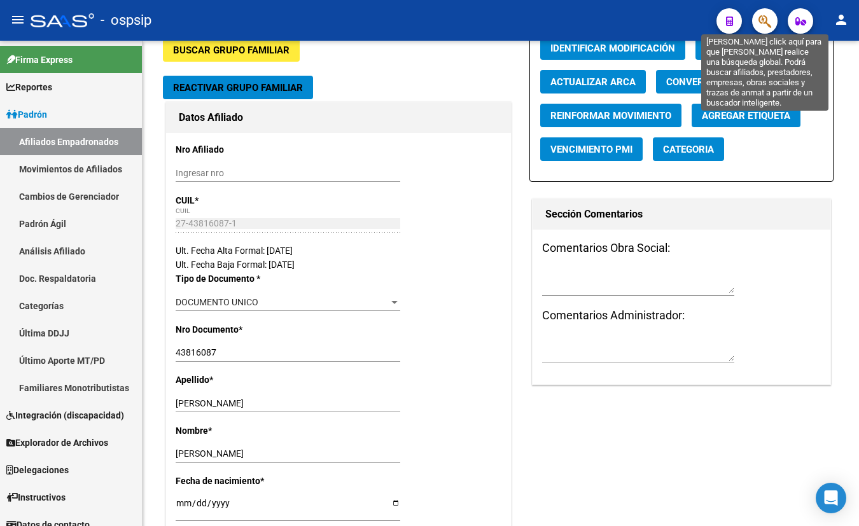
click at [764, 19] on icon "button" at bounding box center [765, 21] width 13 height 15
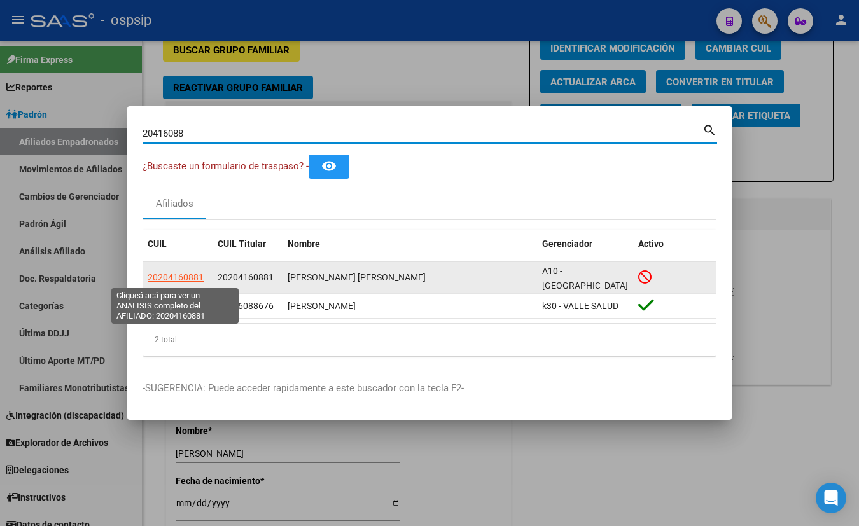
click at [169, 279] on span "20204160881" at bounding box center [176, 277] width 56 height 10
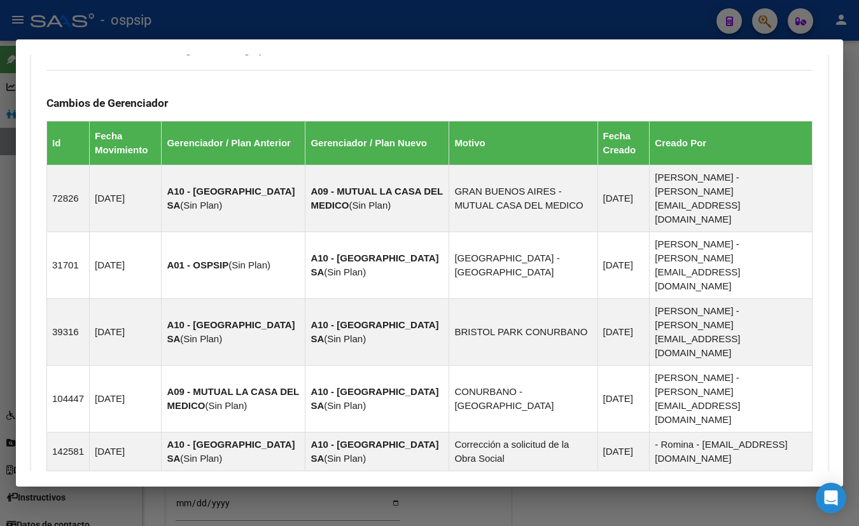
scroll to position [811, 0]
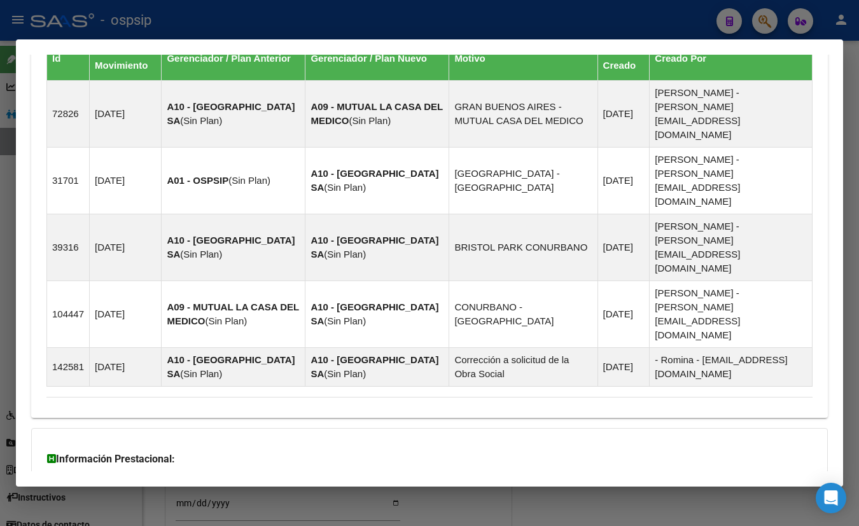
drag, startPoint x: 273, startPoint y: 428, endPoint x: 300, endPoint y: 409, distance: 32.9
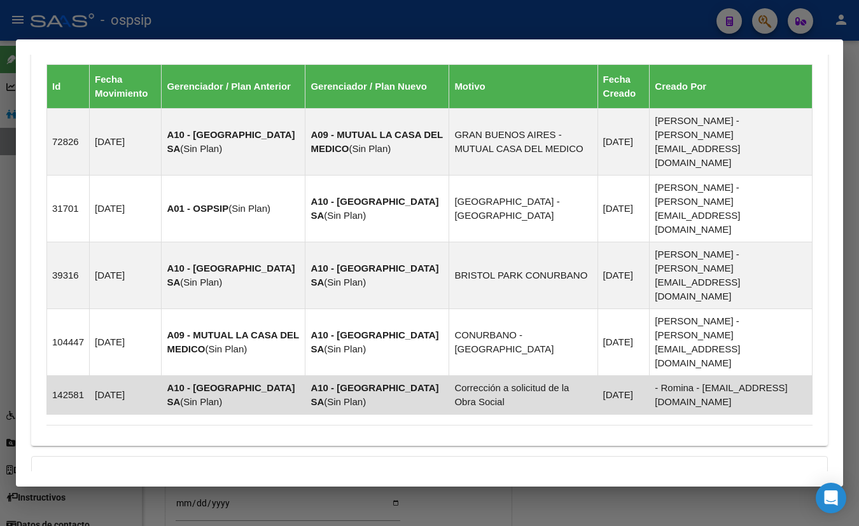
scroll to position [377, 0]
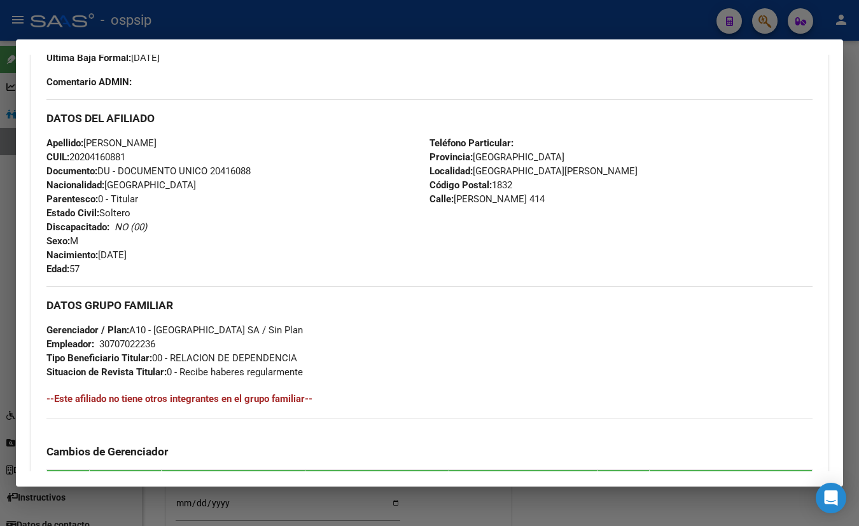
click at [223, 118] on h3 "DATOS DEL AFILIADO" at bounding box center [429, 118] width 766 height 14
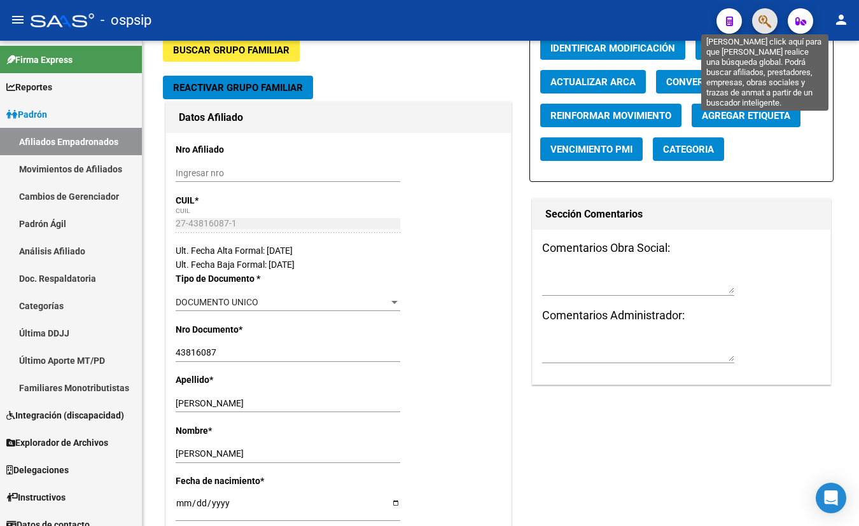
click at [764, 14] on icon "button" at bounding box center [765, 21] width 13 height 15
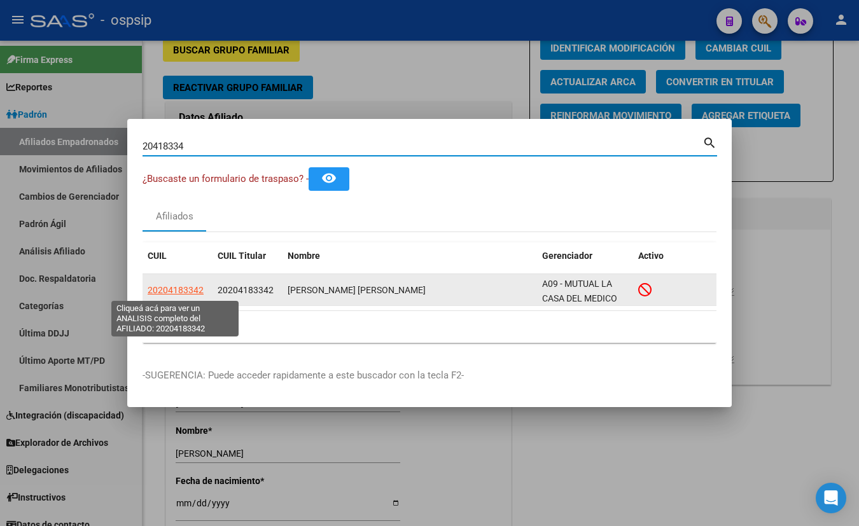
click at [156, 286] on span "20204183342" at bounding box center [176, 290] width 56 height 10
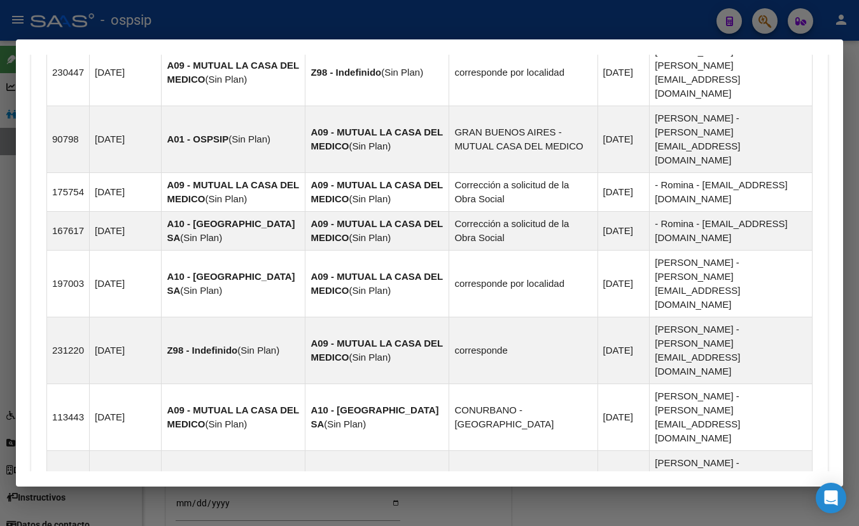
scroll to position [1031, 0]
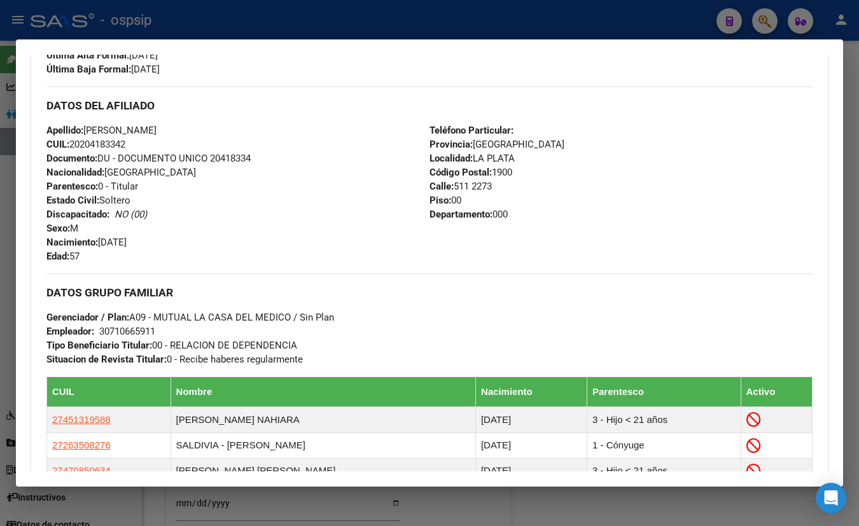
scroll to position [424, 0]
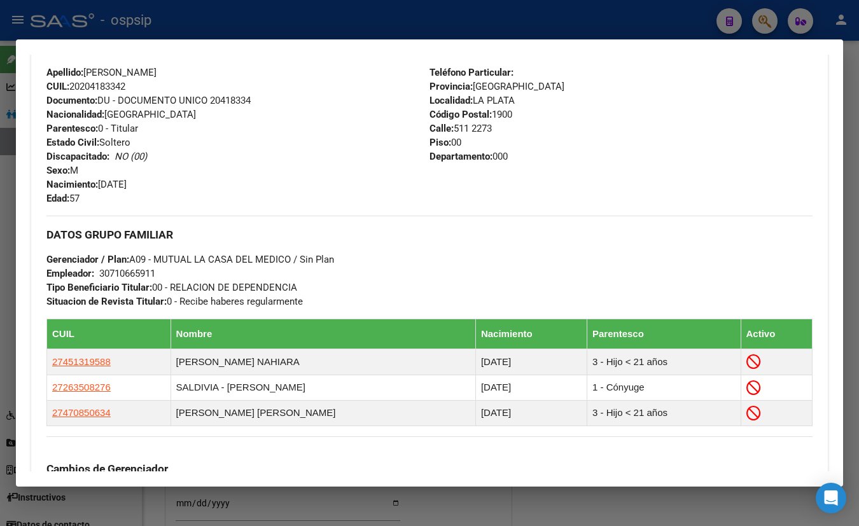
click at [235, 103] on span "Documento: DU - DOCUMENTO UNICO 20418334" at bounding box center [148, 100] width 204 height 11
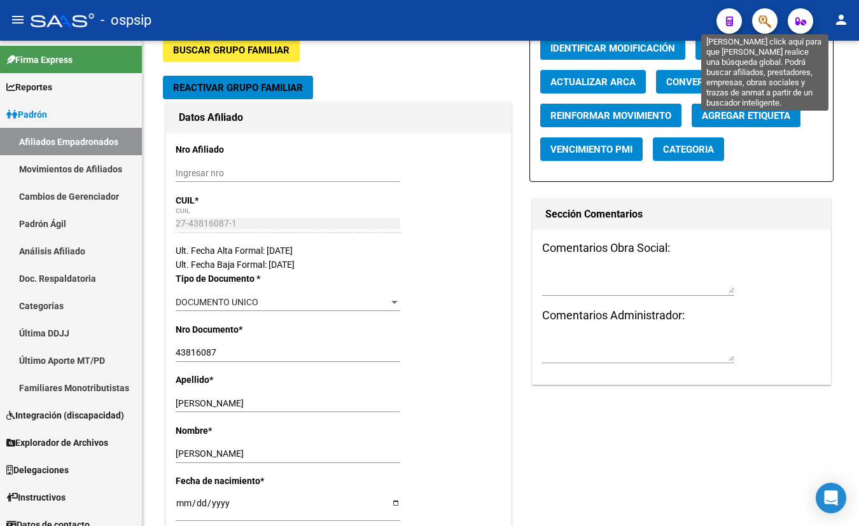
click at [764, 19] on icon "button" at bounding box center [765, 21] width 13 height 15
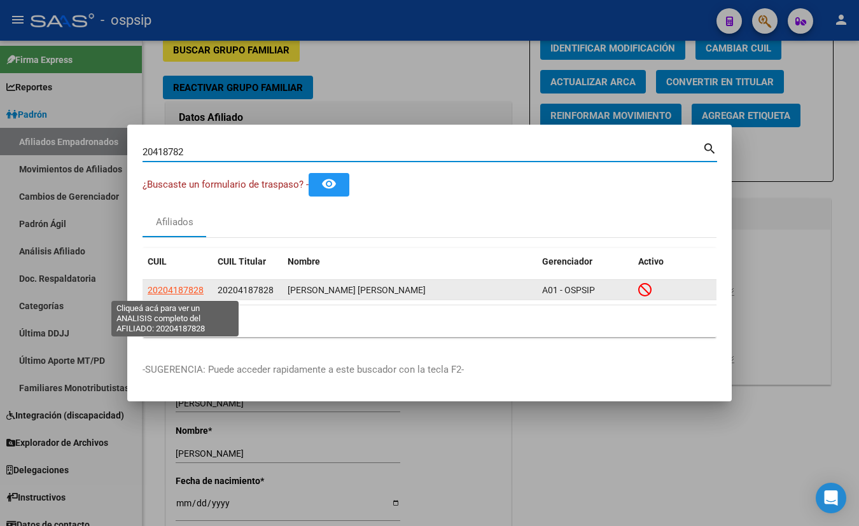
click at [190, 286] on span "20204187828" at bounding box center [176, 290] width 56 height 10
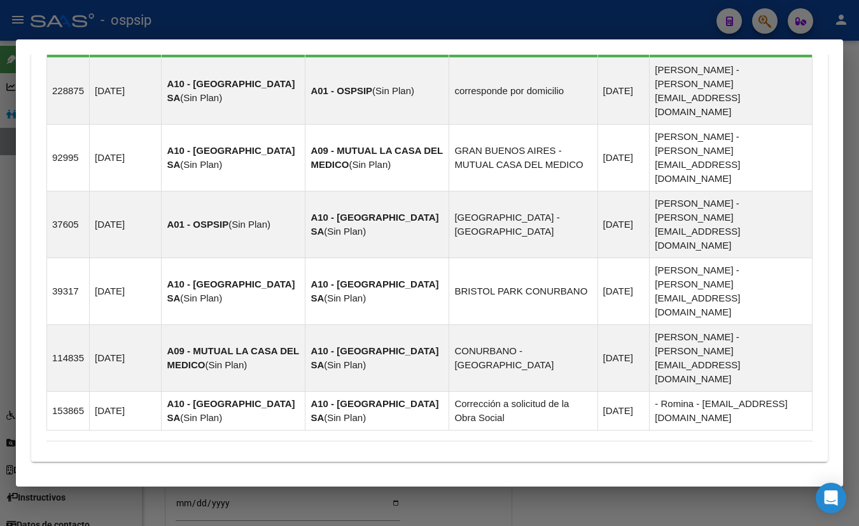
scroll to position [825, 0]
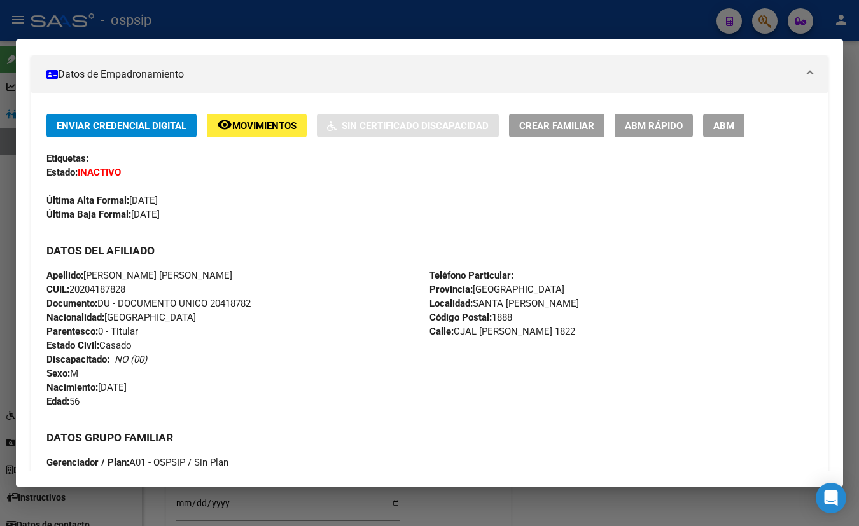
scroll to position [276, 0]
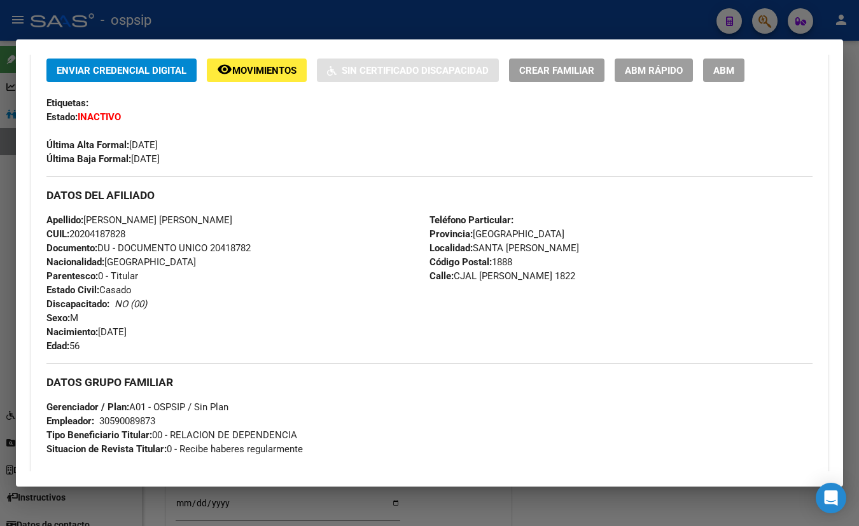
drag, startPoint x: 209, startPoint y: 116, endPoint x: 327, endPoint y: 174, distance: 130.4
click at [210, 116] on div "Enviar Credencial Digital remove_red_eye Movimientos Sin Certificado Discapacid…" at bounding box center [429, 113] width 766 height 108
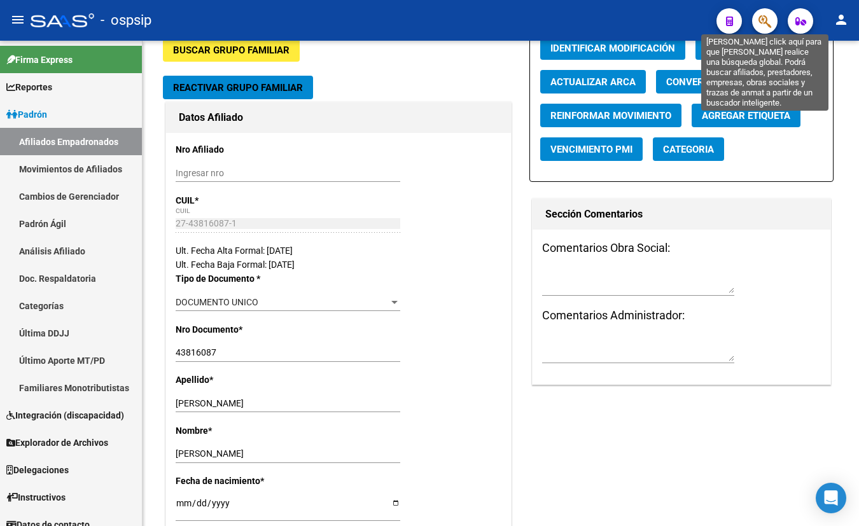
click at [762, 18] on icon "button" at bounding box center [765, 21] width 13 height 15
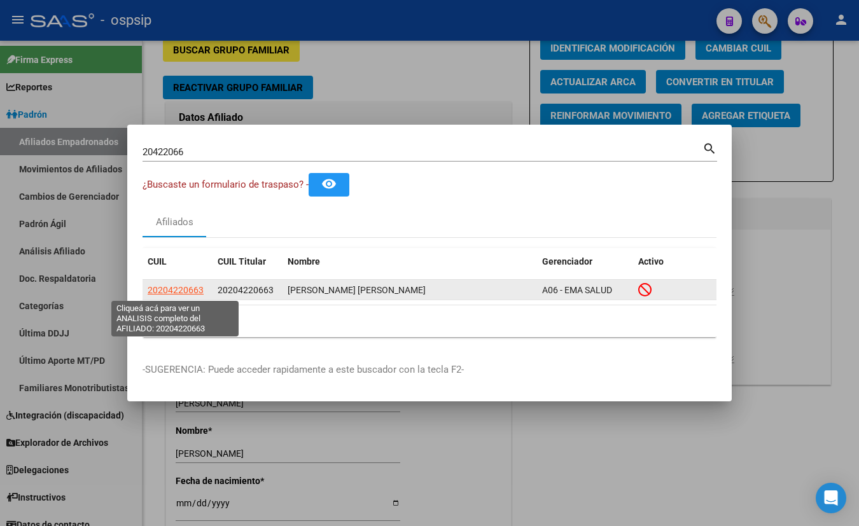
click at [178, 290] on span "20204220663" at bounding box center [176, 290] width 56 height 10
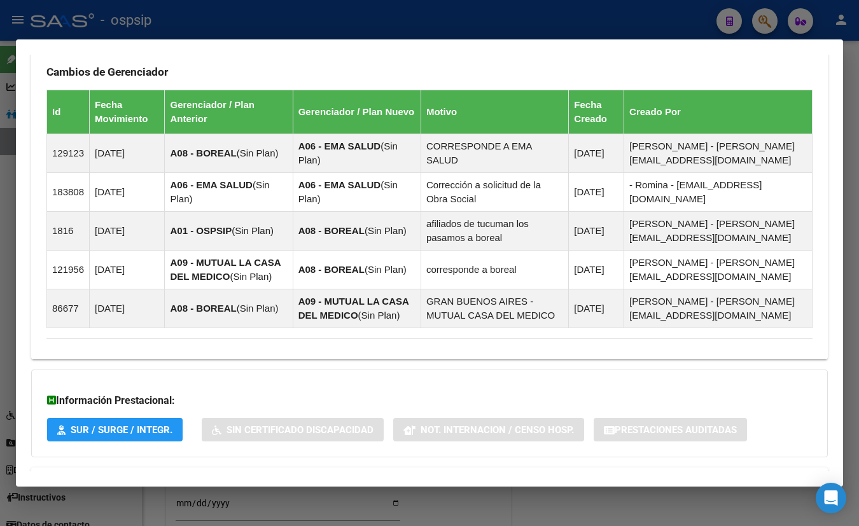
scroll to position [811, 0]
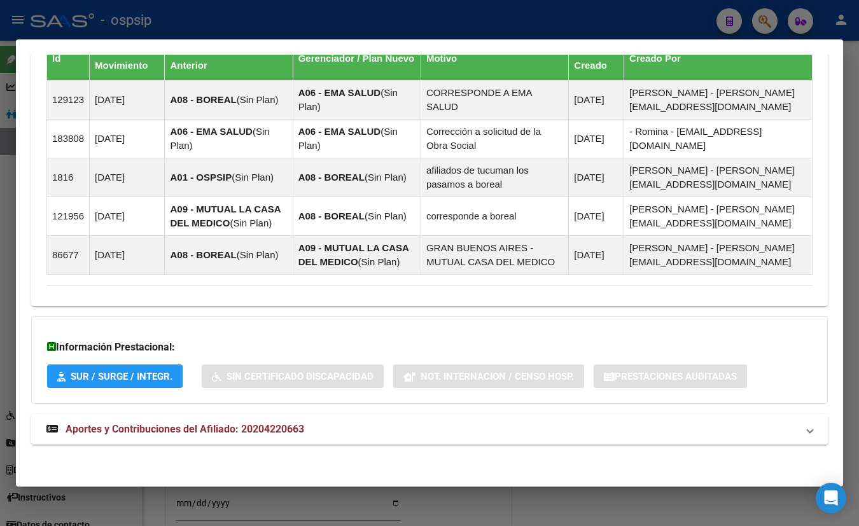
click at [255, 432] on span "Aportes y Contribuciones del Afiliado: 20204220663" at bounding box center [185, 429] width 239 height 12
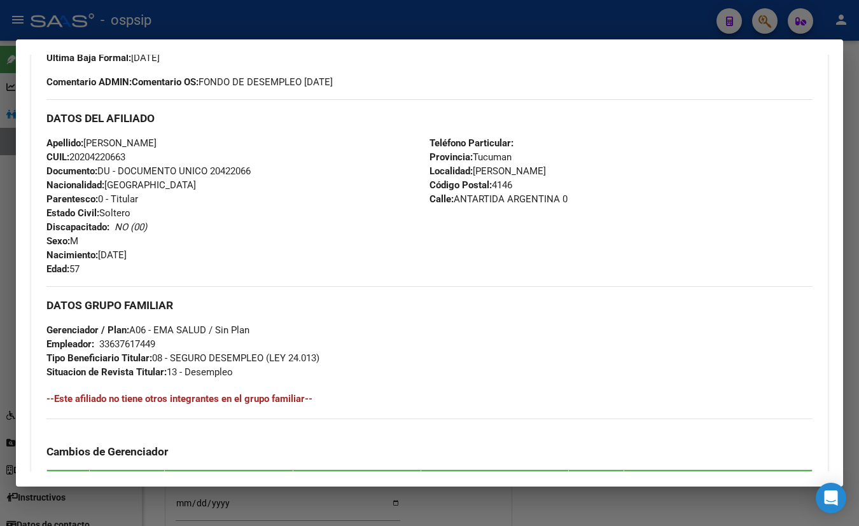
scroll to position [320, 0]
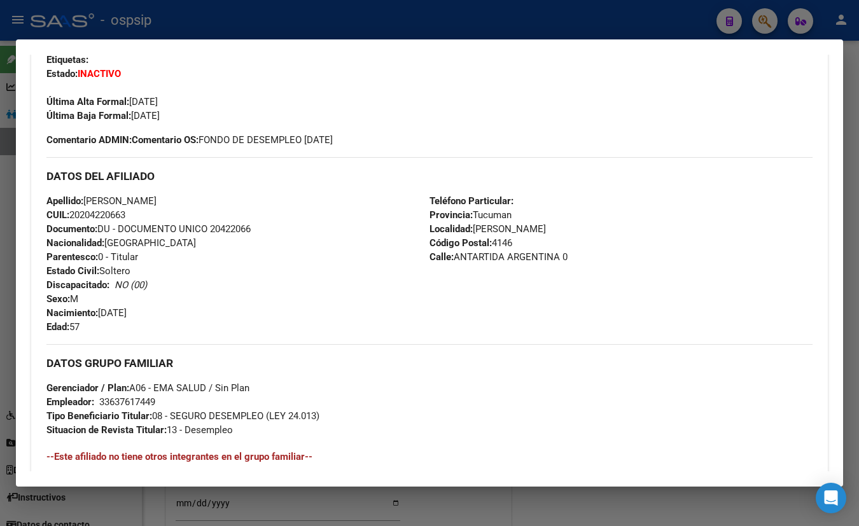
click at [216, 83] on div "Última Alta Formal: 01/11/2020" at bounding box center [429, 95] width 766 height 28
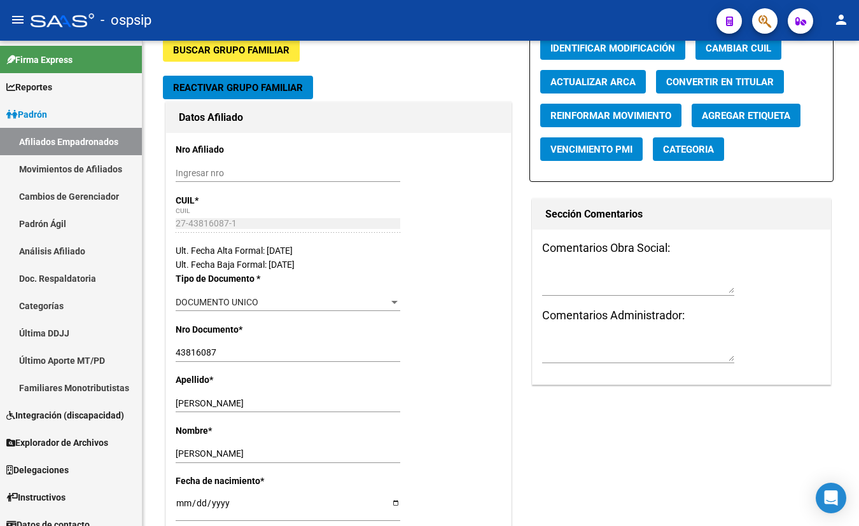
click at [764, 17] on icon "button" at bounding box center [765, 21] width 13 height 15
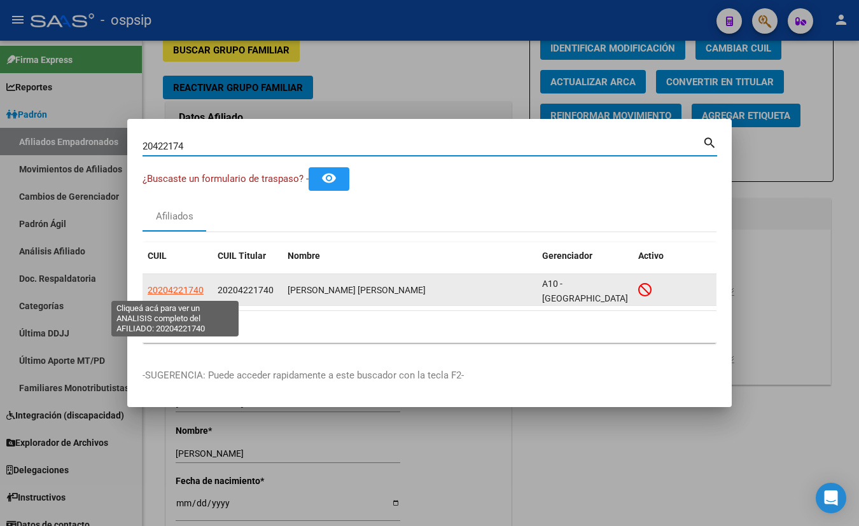
click at [158, 286] on span "20204221740" at bounding box center [176, 290] width 56 height 10
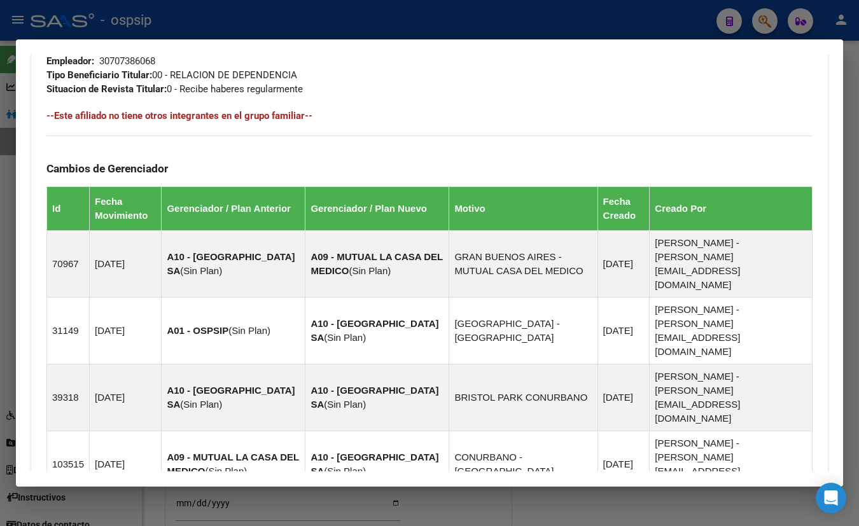
scroll to position [787, 0]
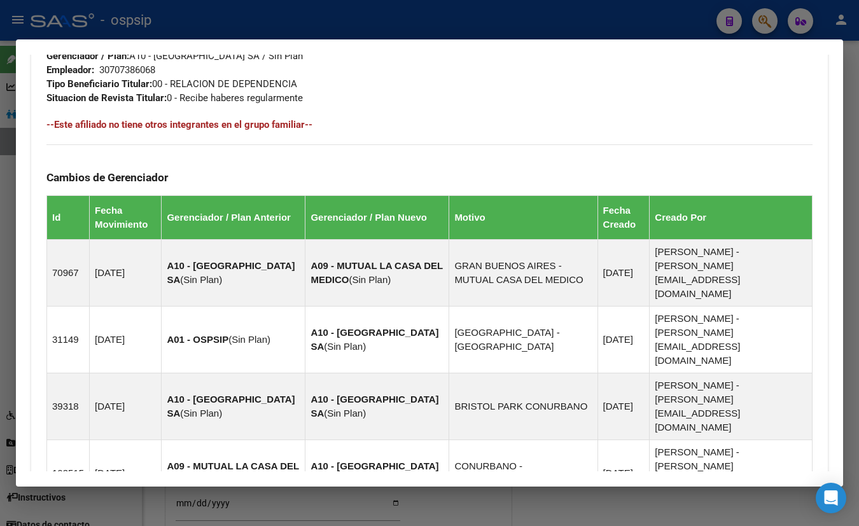
scroll to position [398, 0]
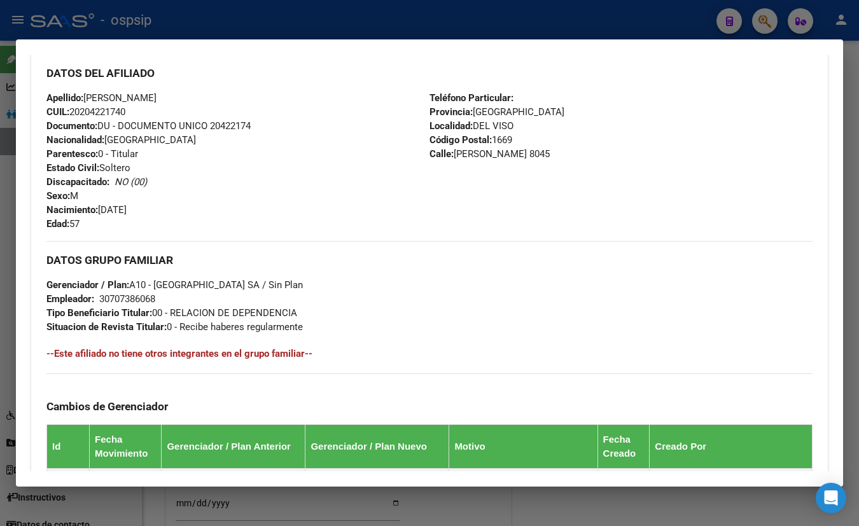
click at [250, 94] on div "Apellido: JOSE RODOLFO ALBORNOZ CUIL: 20204221740 Documento: DU - DOCUMENTO UNI…" at bounding box center [237, 161] width 383 height 140
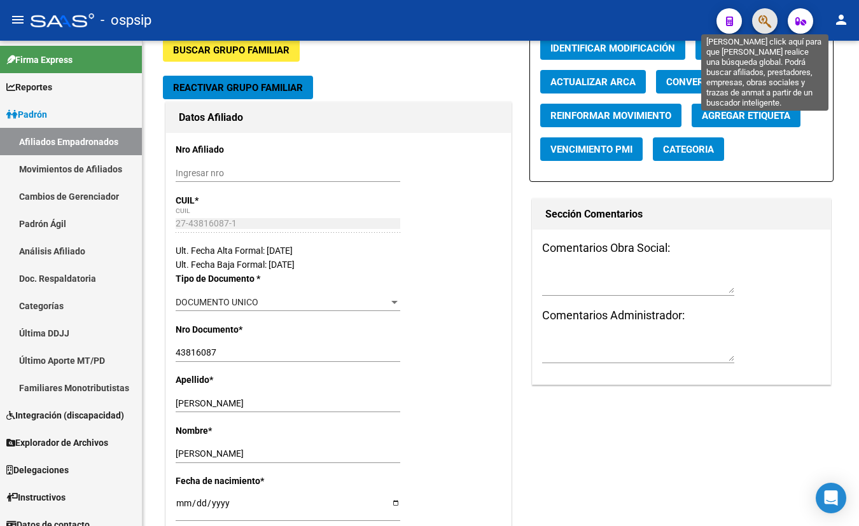
click at [765, 18] on icon "button" at bounding box center [765, 21] width 13 height 15
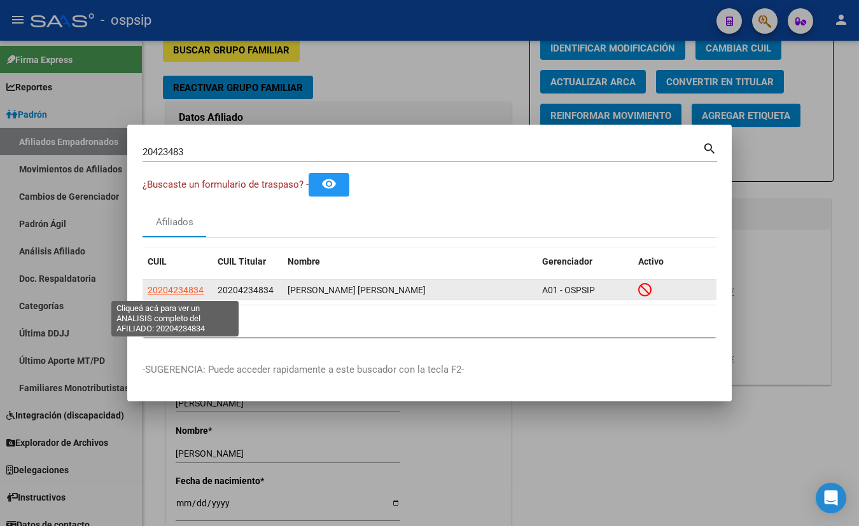
drag, startPoint x: 180, startPoint y: 284, endPoint x: 266, endPoint y: 287, distance: 86.0
click at [179, 283] on app-link-go-to "20204234834" at bounding box center [176, 290] width 56 height 15
click at [159, 291] on span "20204234834" at bounding box center [176, 290] width 56 height 10
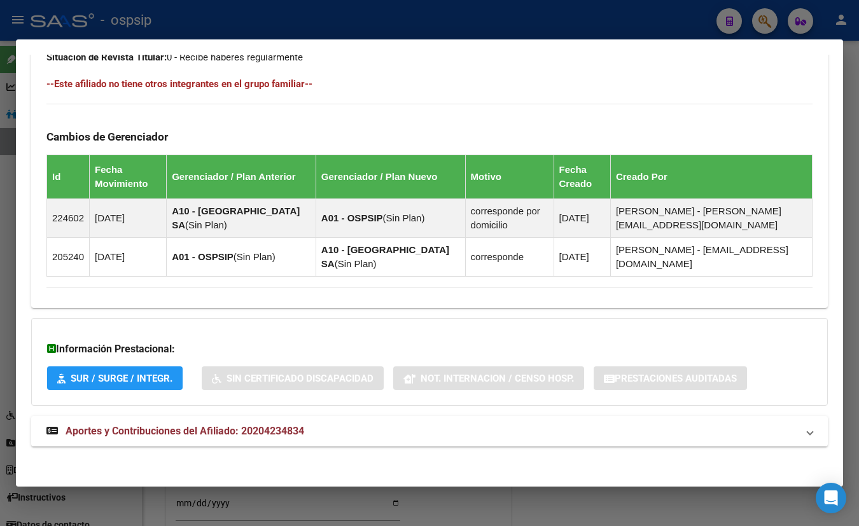
scroll to position [708, 0]
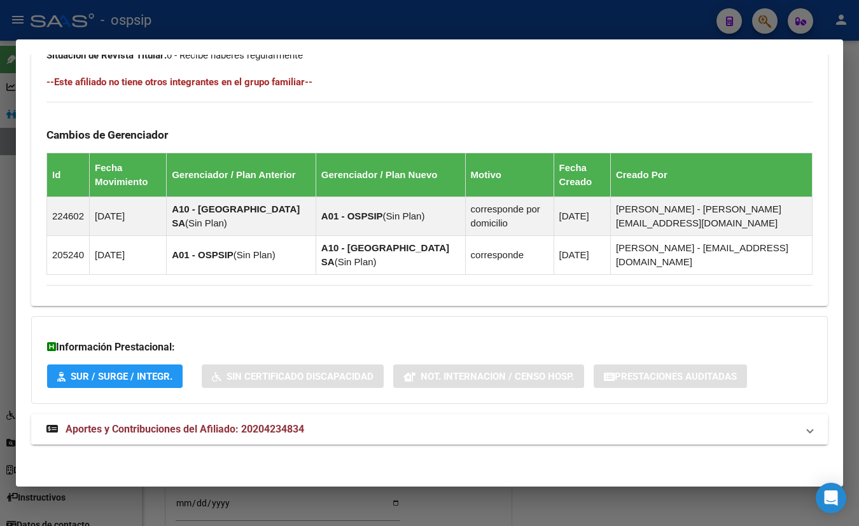
drag, startPoint x: 232, startPoint y: 428, endPoint x: 256, endPoint y: 419, distance: 25.2
click at [233, 430] on span "Aportes y Contribuciones del Afiliado: 20204234834" at bounding box center [185, 429] width 239 height 12
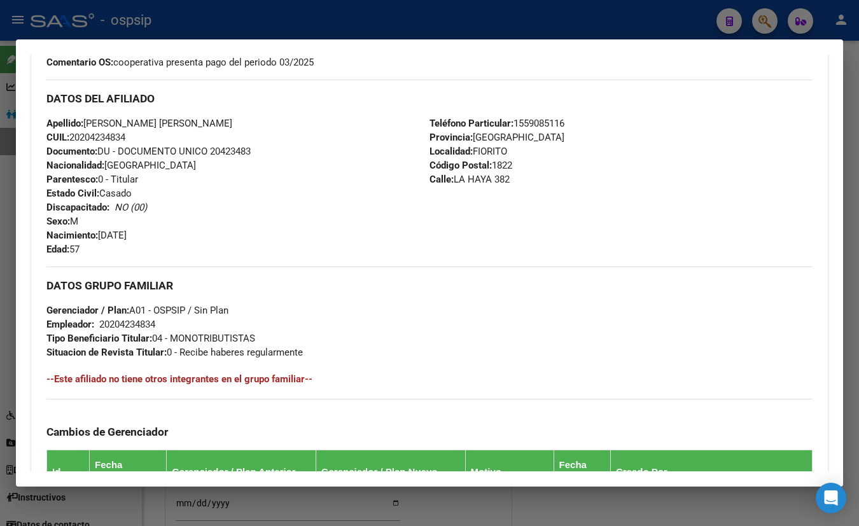
scroll to position [353, 0]
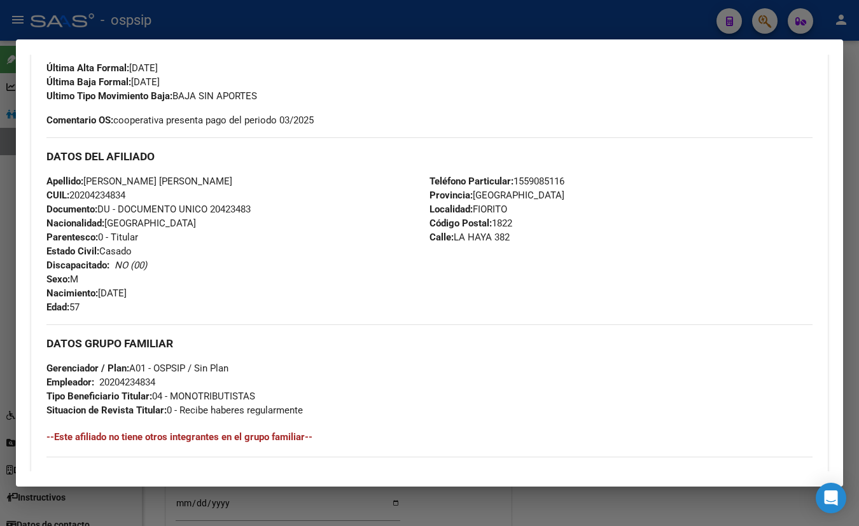
click at [253, 79] on div "Enviar Credencial Digital remove_red_eye Movimientos Sin Certificado Discapacid…" at bounding box center [429, 43] width 766 height 122
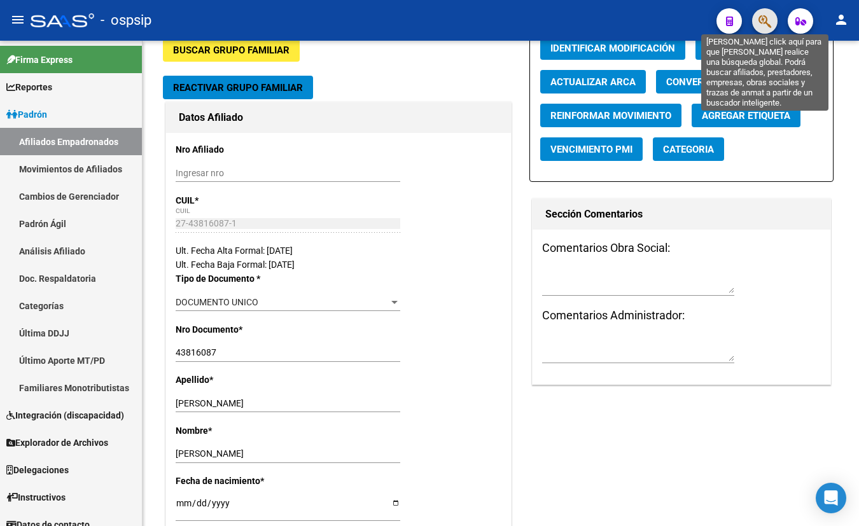
click at [760, 18] on icon "button" at bounding box center [765, 21] width 13 height 15
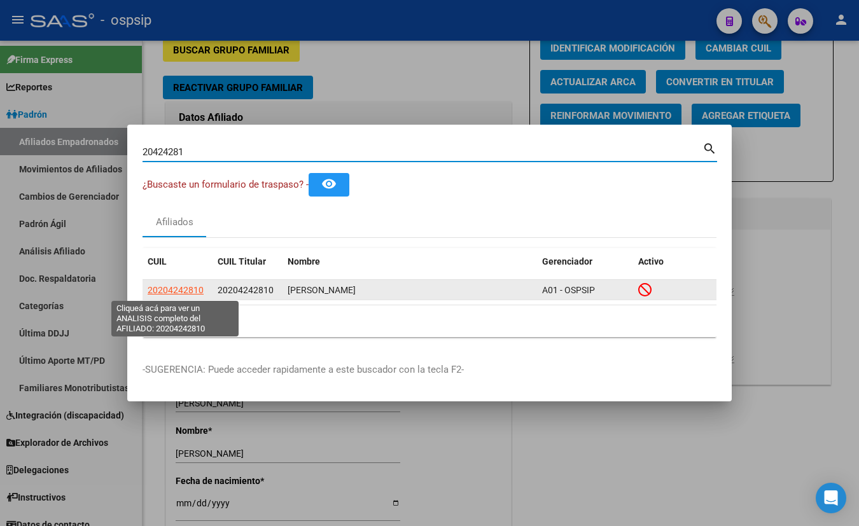
click at [158, 289] on span "20204242810" at bounding box center [176, 290] width 56 height 10
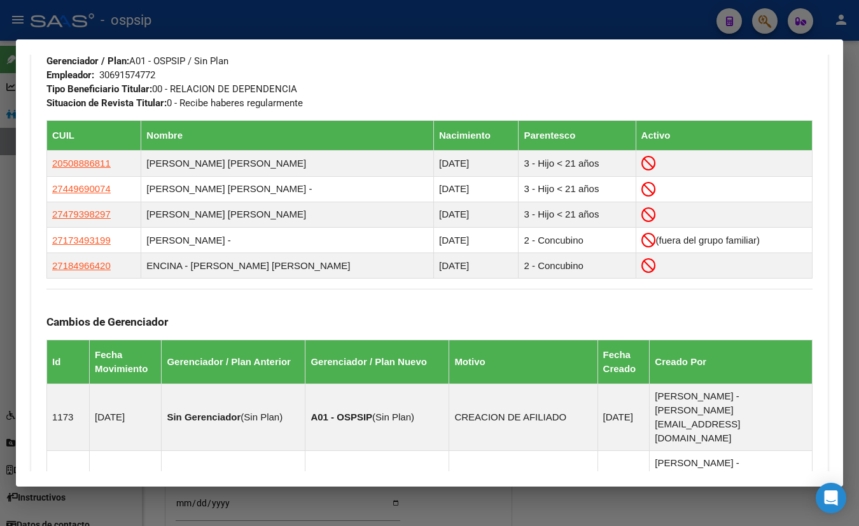
scroll to position [942, 0]
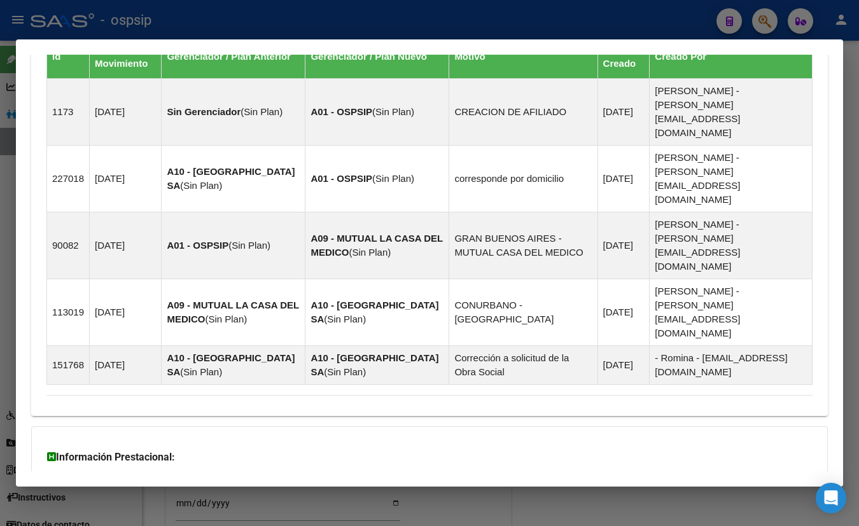
drag, startPoint x: 228, startPoint y: 424, endPoint x: 242, endPoint y: 426, distance: 14.1
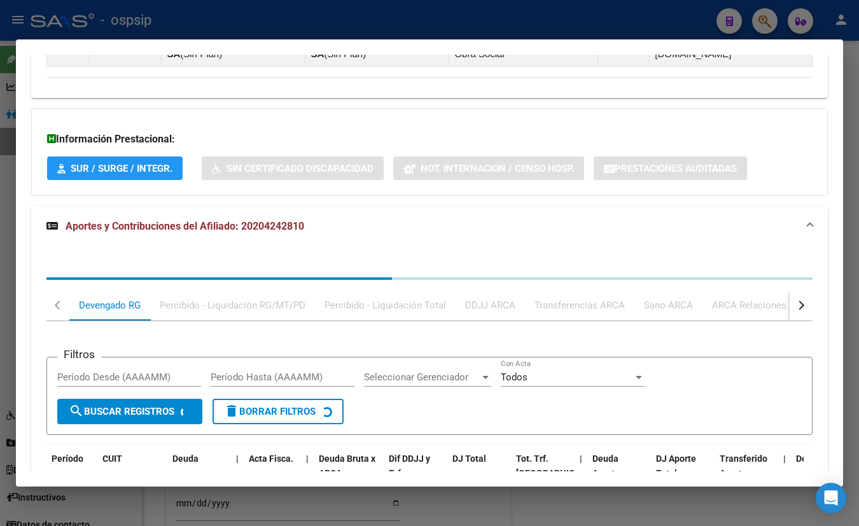
scroll to position [1260, 0]
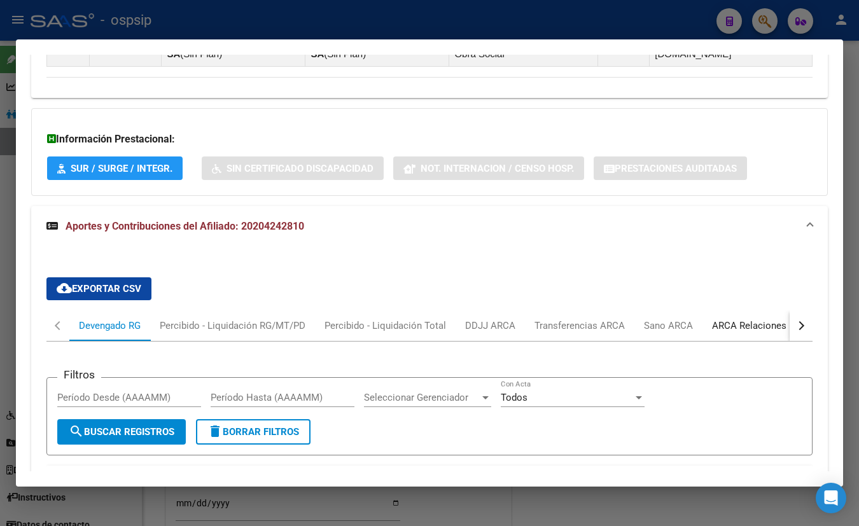
click at [732, 319] on div "ARCA Relaciones Laborales" at bounding box center [771, 326] width 119 height 14
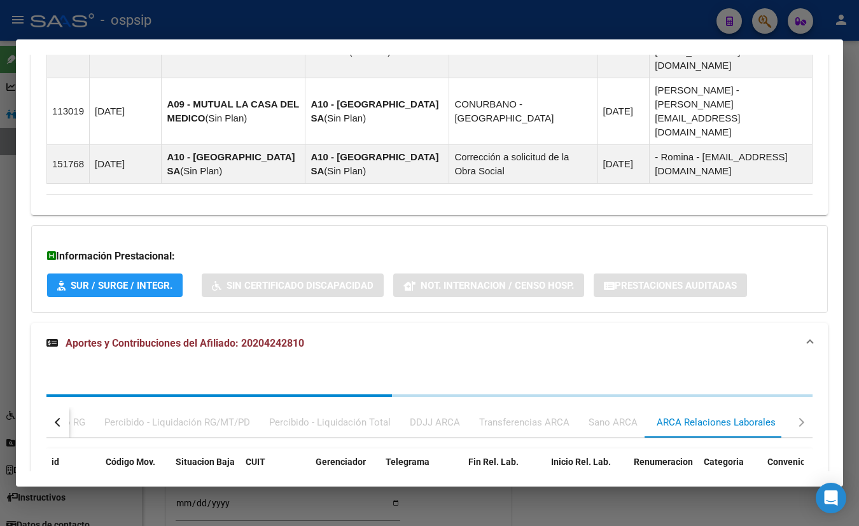
scroll to position [1236, 0]
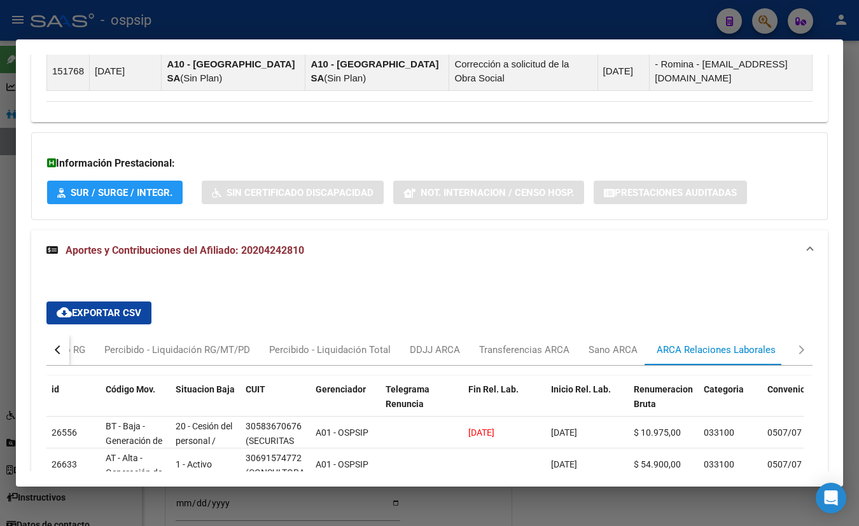
click at [57, 346] on div "button" at bounding box center [59, 350] width 9 height 9
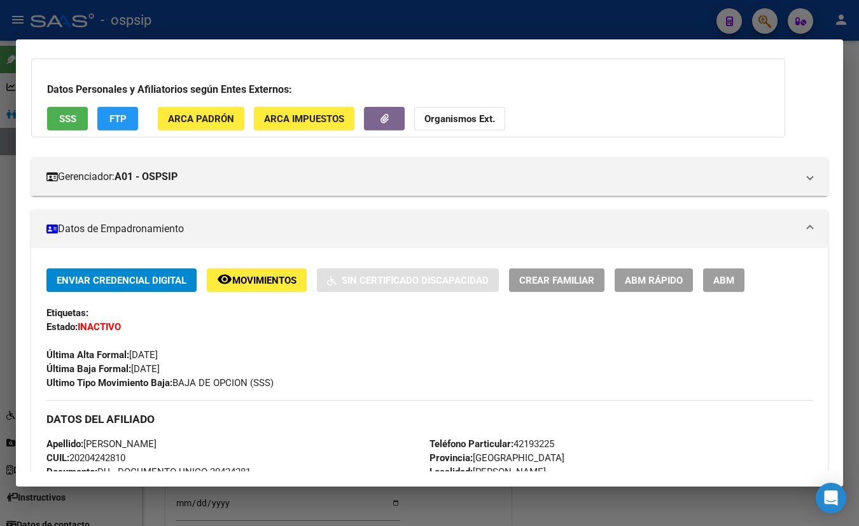
scroll to position [0, 0]
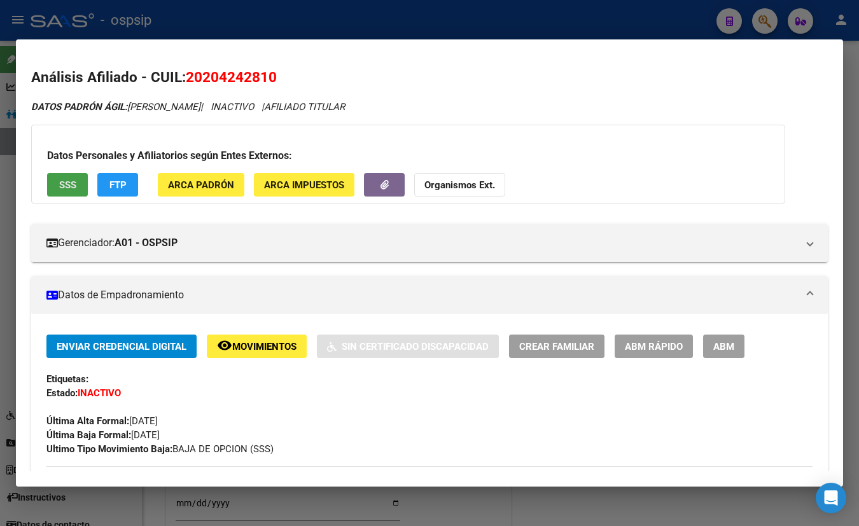
click at [62, 181] on span "SSS" at bounding box center [67, 184] width 17 height 11
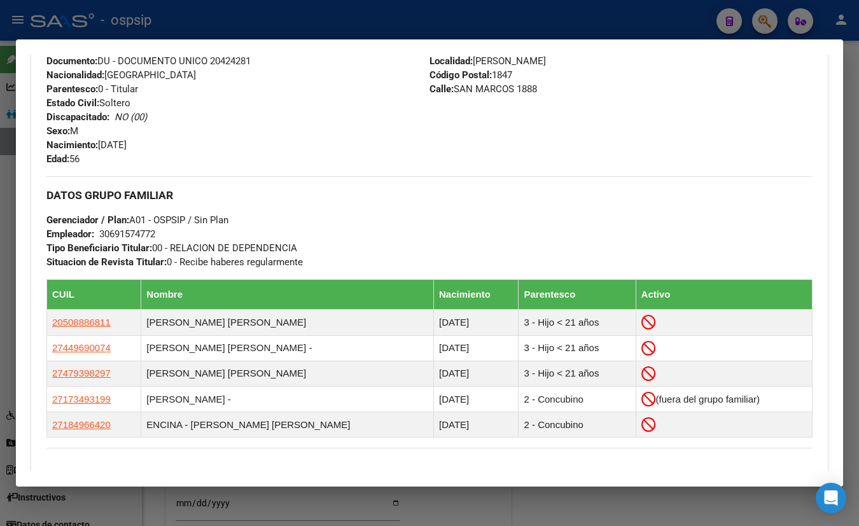
scroll to position [479, 0]
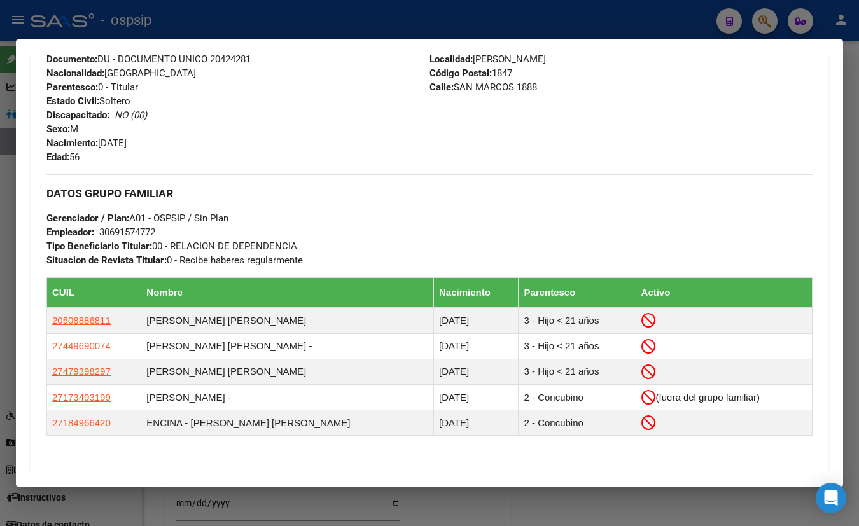
click at [239, 183] on div "DATOS GRUPO FAMILIAR Gerenciador / Plan: A01 - OSPSIP / Sin Plan Empleador: 306…" at bounding box center [429, 220] width 766 height 93
click at [328, 112] on div "Apellido: BASILIO ROMERO CUIL: 20204242810 Documento: DU - DOCUMENTO UNICO 2042…" at bounding box center [237, 94] width 383 height 140
click at [279, 100] on div "Apellido: BASILIO ROMERO CUIL: 20204242810 Documento: DU - DOCUMENTO UNICO 2042…" at bounding box center [237, 94] width 383 height 140
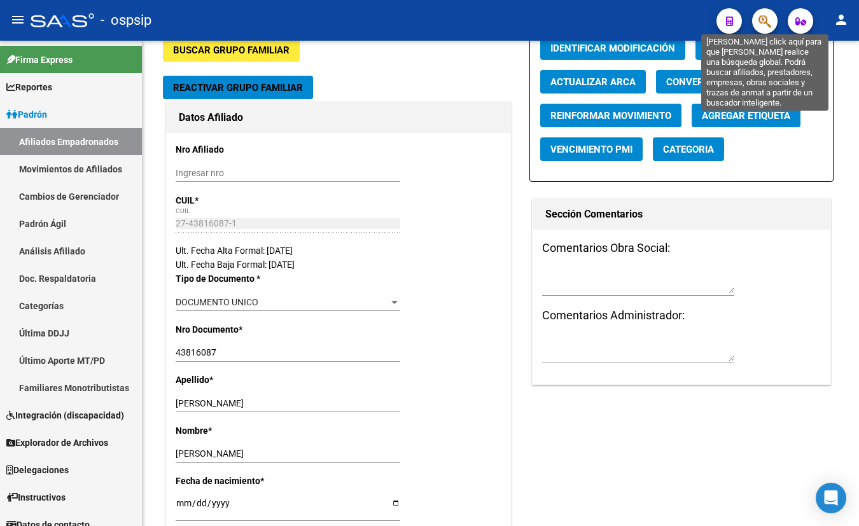
click at [766, 17] on icon "button" at bounding box center [765, 21] width 13 height 15
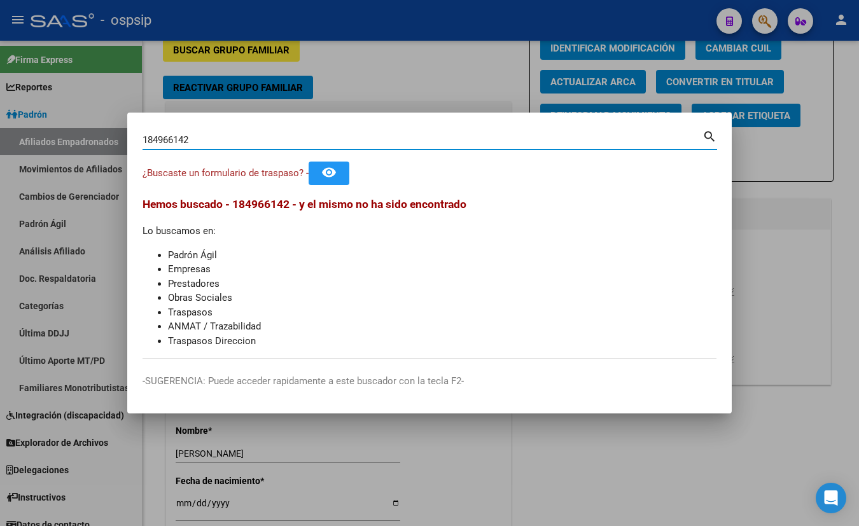
click at [179, 144] on input "184966142" at bounding box center [423, 139] width 560 height 11
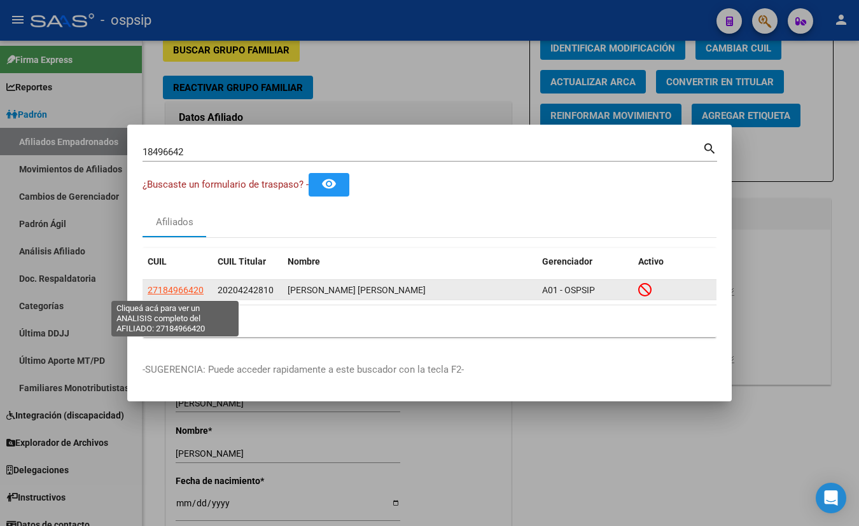
click at [181, 290] on span "27184966420" at bounding box center [176, 290] width 56 height 10
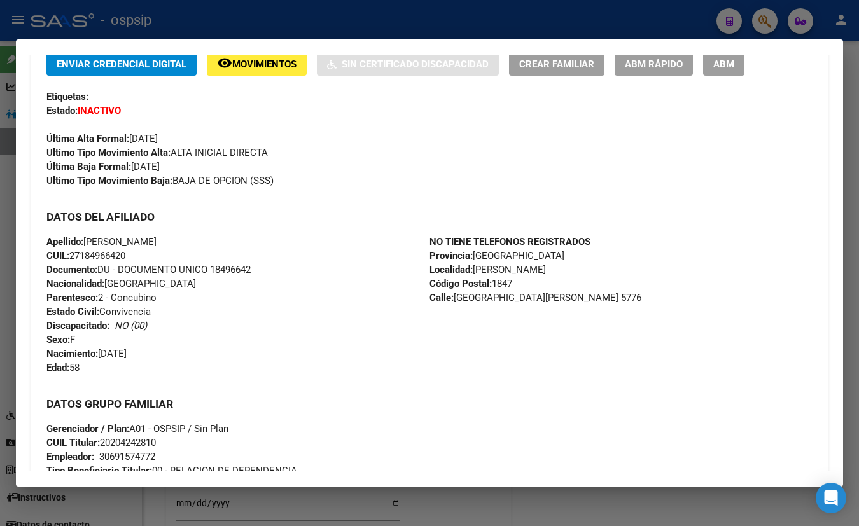
scroll to position [289, 0]
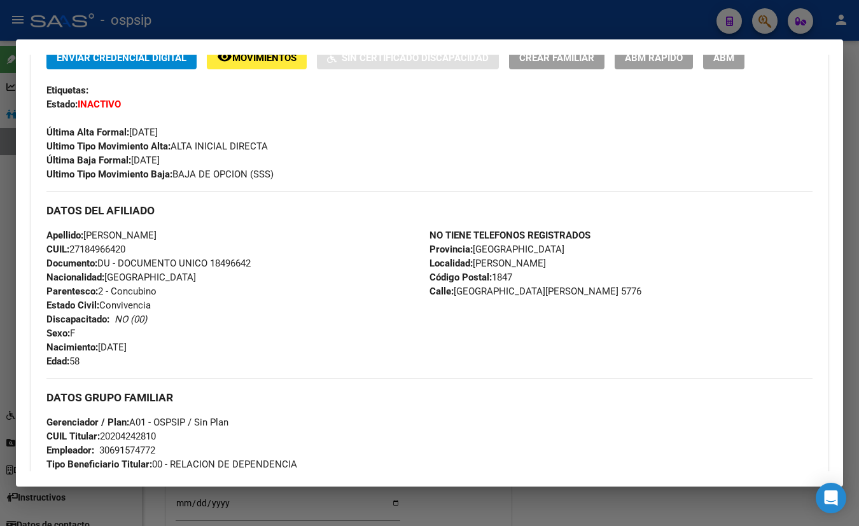
click at [332, 95] on div "Etiquetas:" at bounding box center [429, 90] width 766 height 14
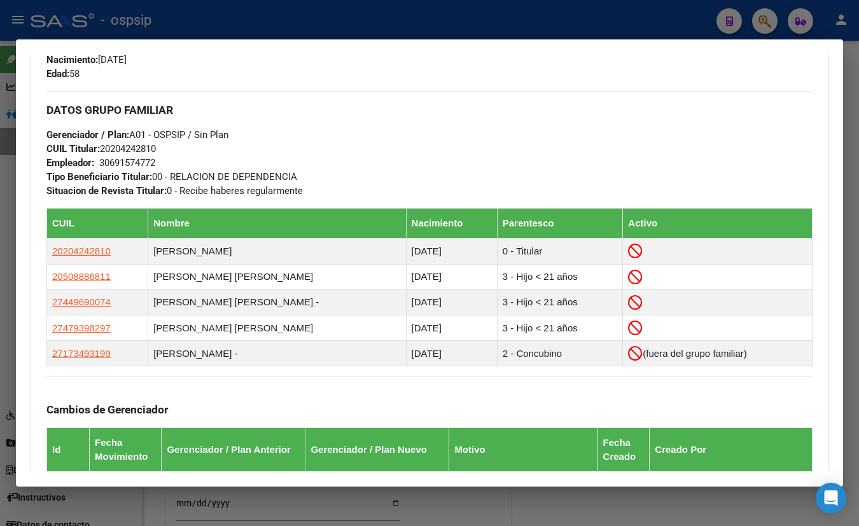
scroll to position [579, 0]
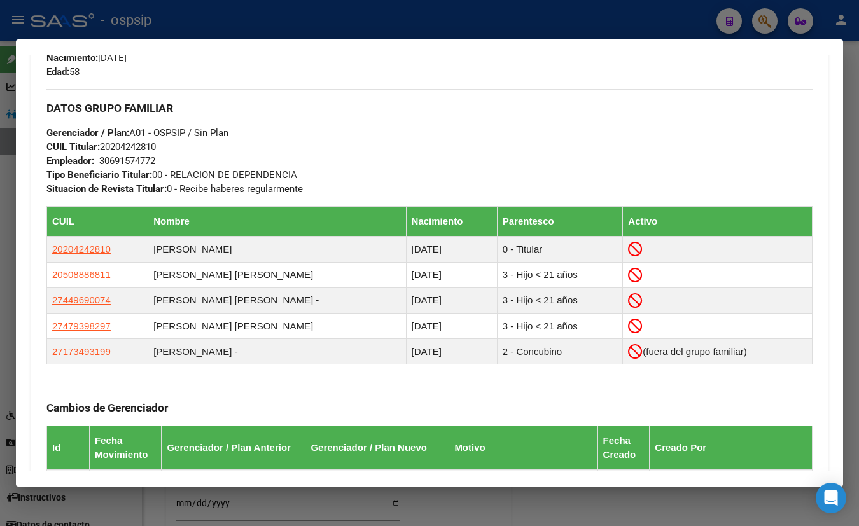
drag, startPoint x: 418, startPoint y: 115, endPoint x: 404, endPoint y: 118, distance: 14.2
click at [418, 115] on div "DATOS GRUPO FAMILIAR Gerenciador / Plan: A01 - OSPSIP / Sin Plan CUIL Titular: …" at bounding box center [429, 142] width 766 height 107
click at [396, 77] on mat-dialog-container "Análisis Afiliado - CUIL: 27184966420 DATOS PADRÓN ÁGIL: ENCINA ANGELA MARIA | …" at bounding box center [429, 262] width 827 height 447
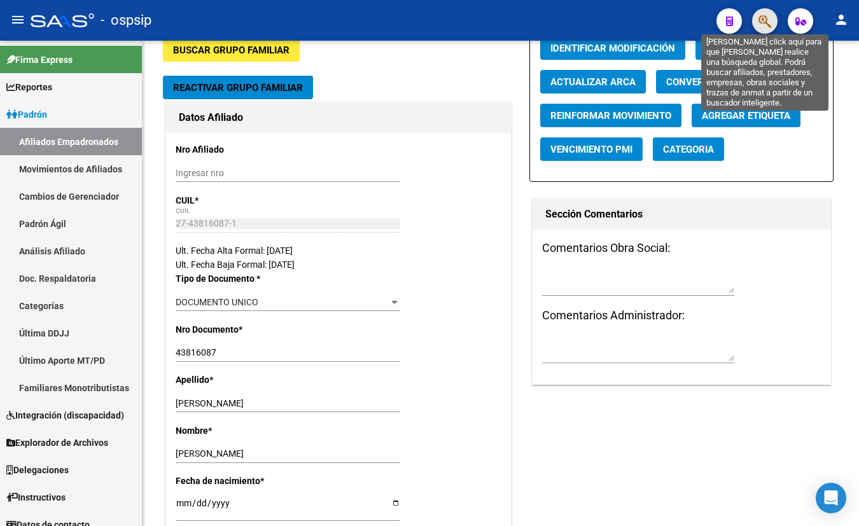
click at [762, 17] on icon "button" at bounding box center [765, 21] width 13 height 15
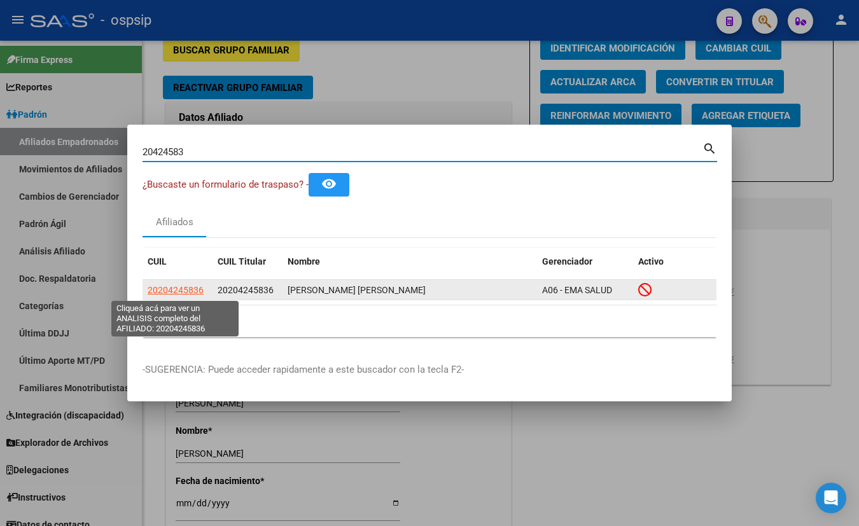
click at [170, 288] on span "20204245836" at bounding box center [176, 290] width 56 height 10
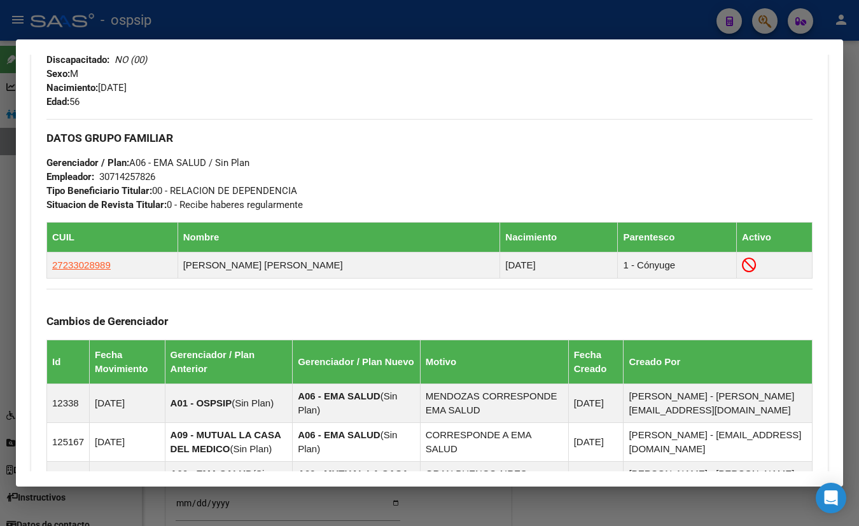
scroll to position [347, 0]
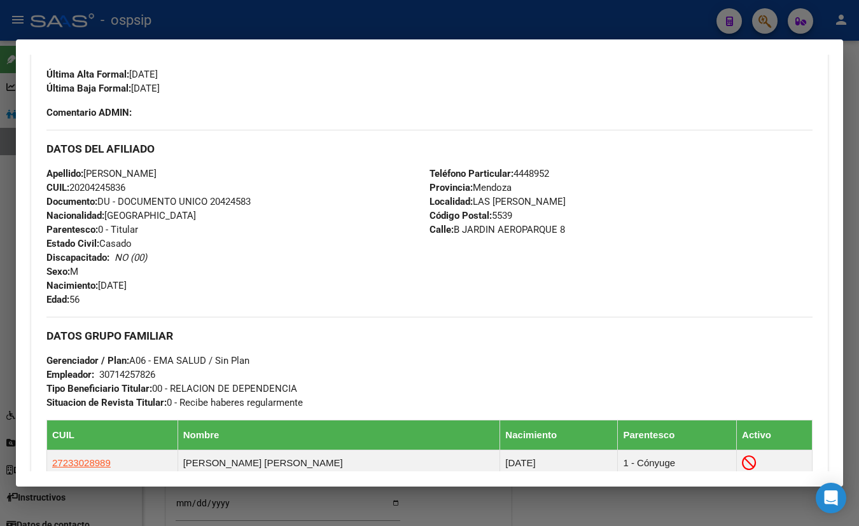
click at [239, 115] on div "Enviar Credencial Digital remove_red_eye Movimientos Sin Certificado Discapacid…" at bounding box center [429, 54] width 766 height 132
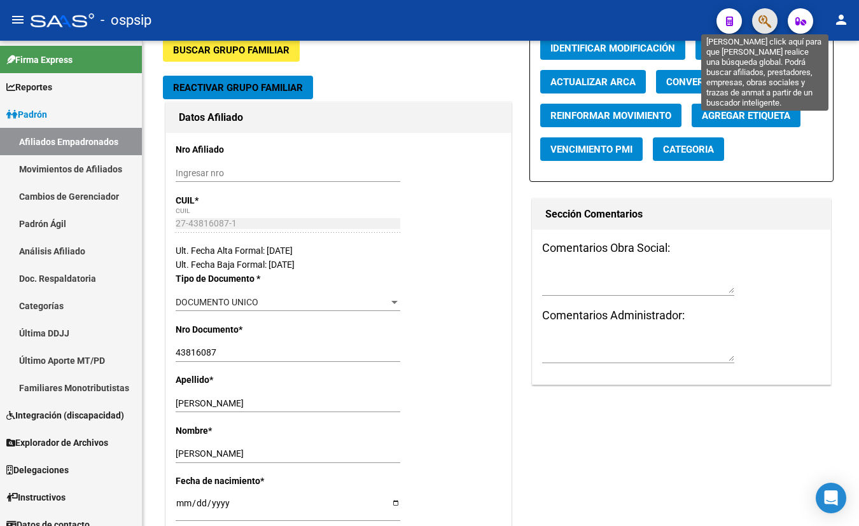
click at [764, 18] on icon "button" at bounding box center [765, 21] width 13 height 15
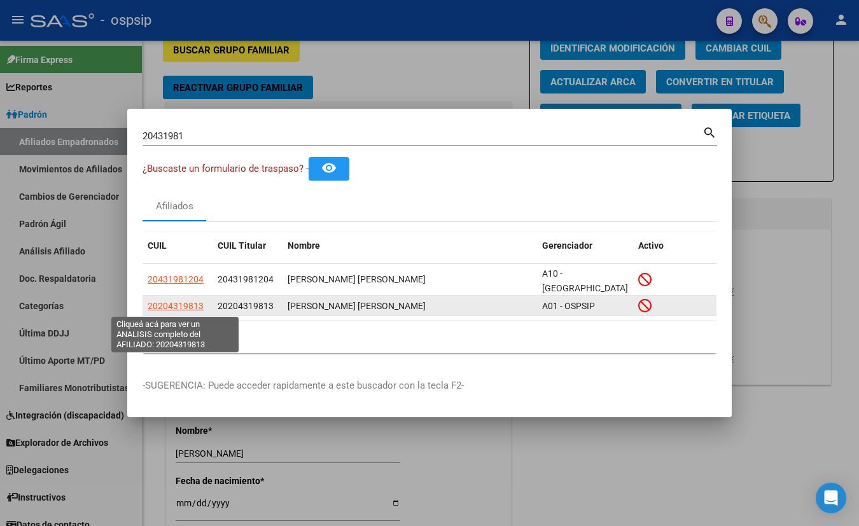
click at [175, 305] on span "20204319813" at bounding box center [176, 306] width 56 height 10
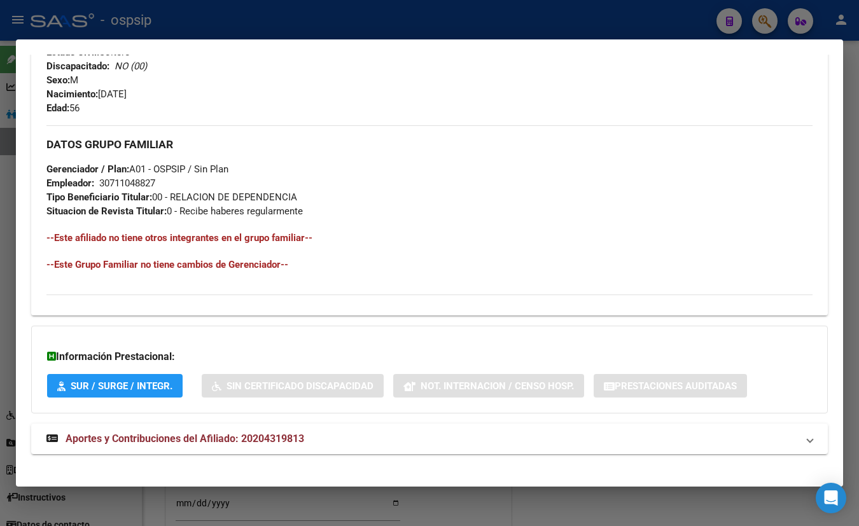
scroll to position [548, 0]
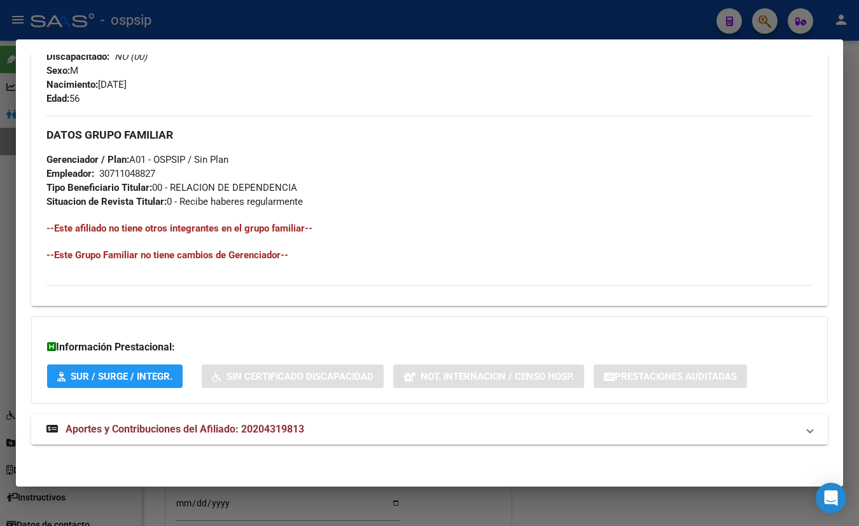
click at [274, 426] on span "Aportes y Contribuciones del Afiliado: 20204319813" at bounding box center [185, 429] width 239 height 12
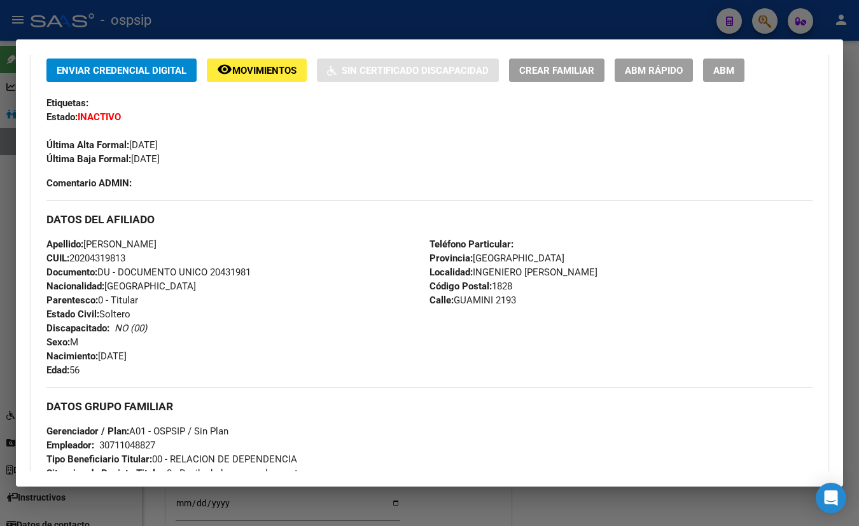
scroll to position [231, 0]
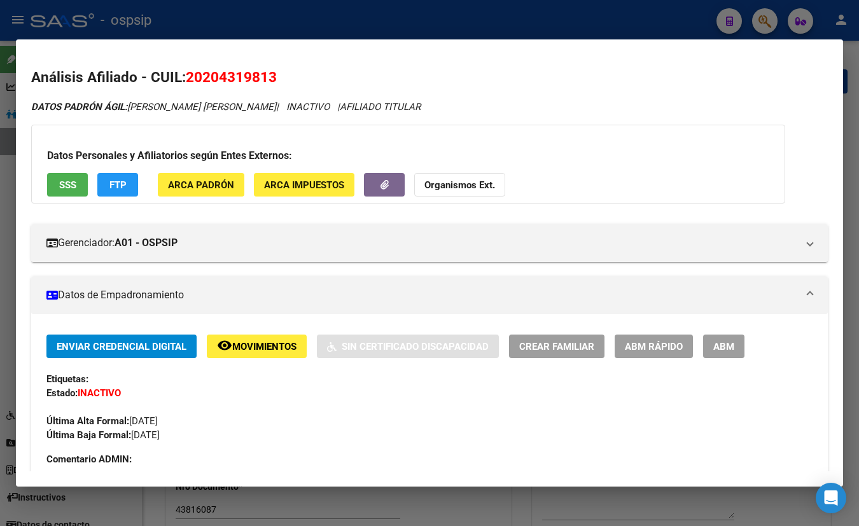
scroll to position [231, 0]
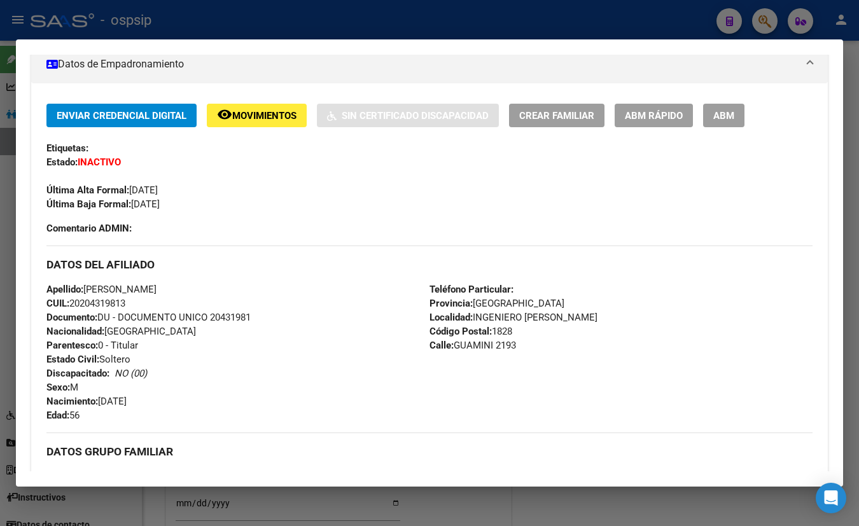
drag, startPoint x: 204, startPoint y: 137, endPoint x: 209, endPoint y: 142, distance: 7.7
click at [204, 137] on div "Enviar Credencial Digital remove_red_eye Movimientos Sin Certificado Discapacid…" at bounding box center [429, 158] width 766 height 108
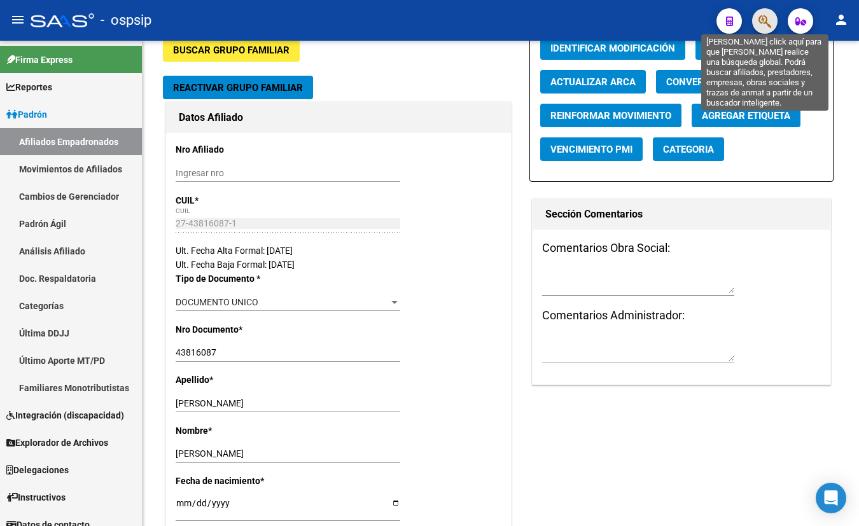
click at [763, 14] on icon "button" at bounding box center [765, 21] width 13 height 15
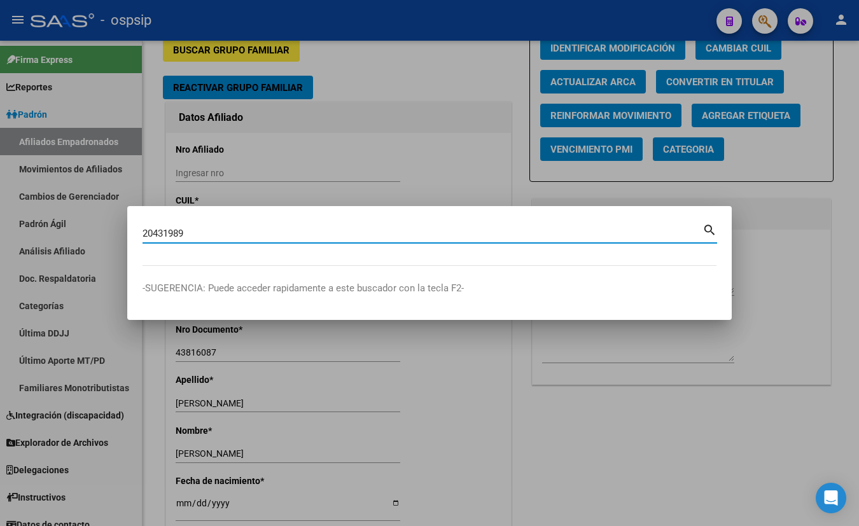
type input "20431989"
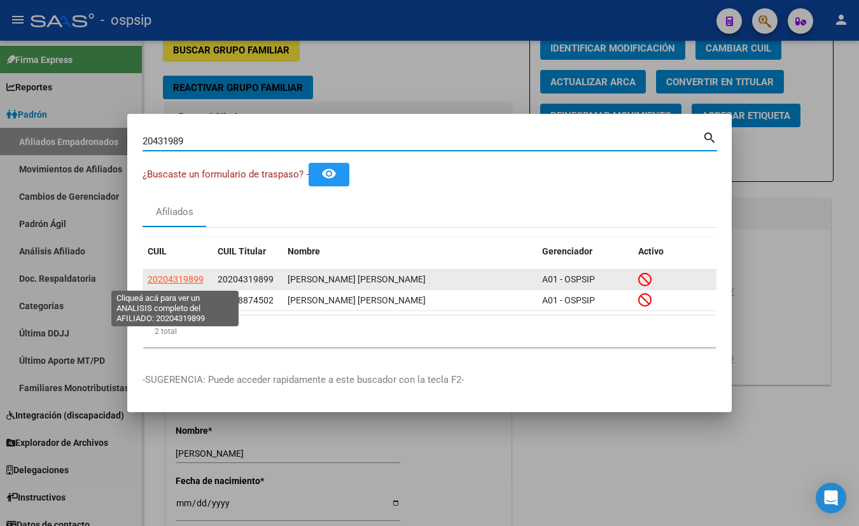
click at [175, 279] on span "20204319899" at bounding box center [176, 279] width 56 height 10
type textarea "20204319899"
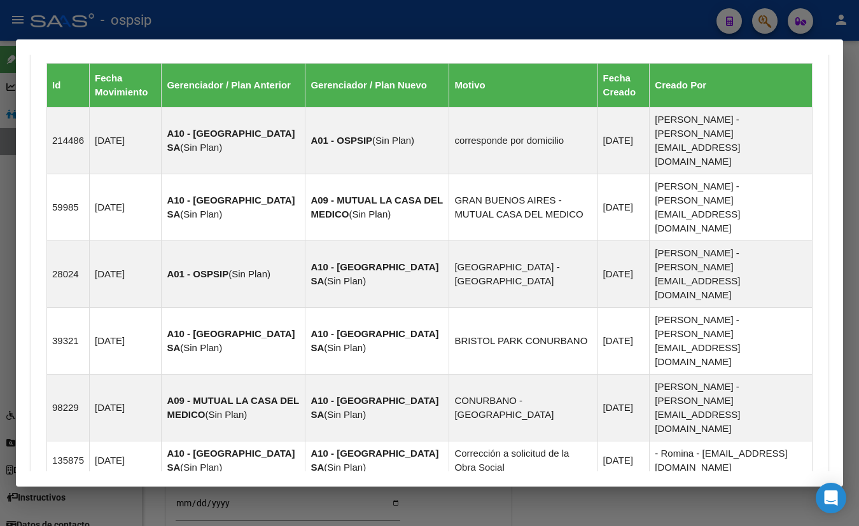
scroll to position [850, 0]
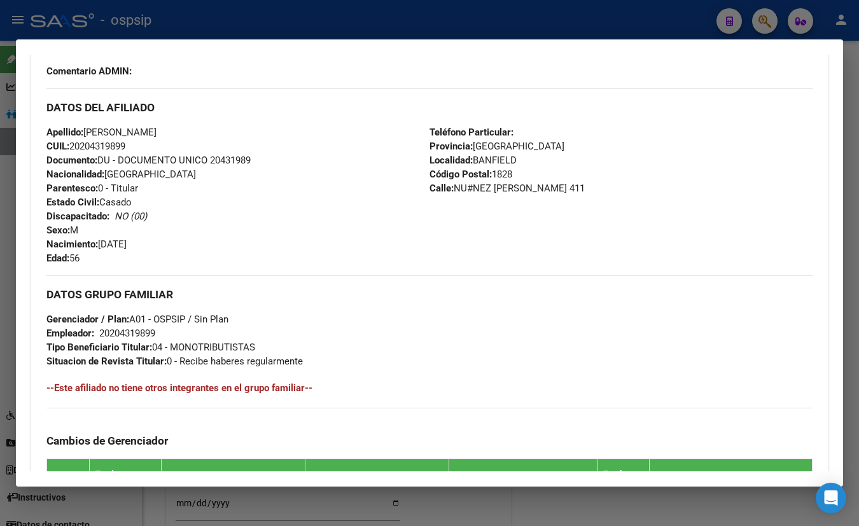
scroll to position [368, 0]
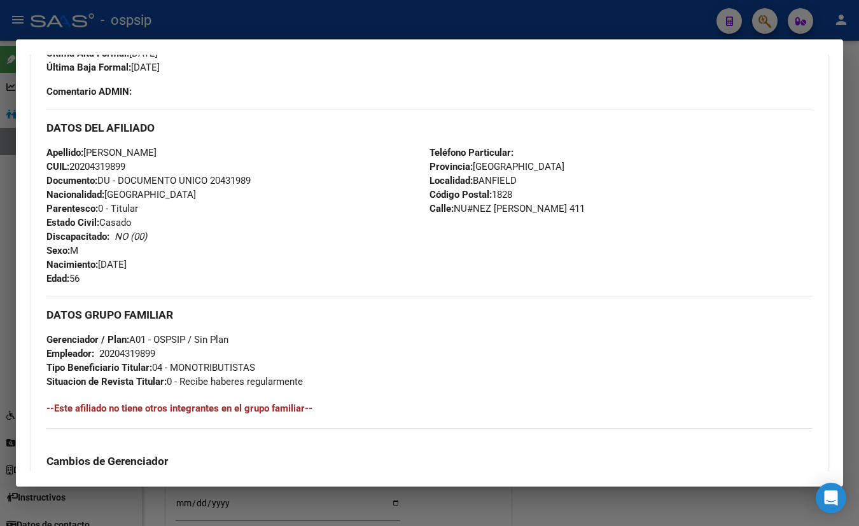
click at [228, 104] on div "Enviar Credencial Digital remove_red_eye Movimientos Sin Certificado Discapacid…" at bounding box center [429, 437] width 766 height 941
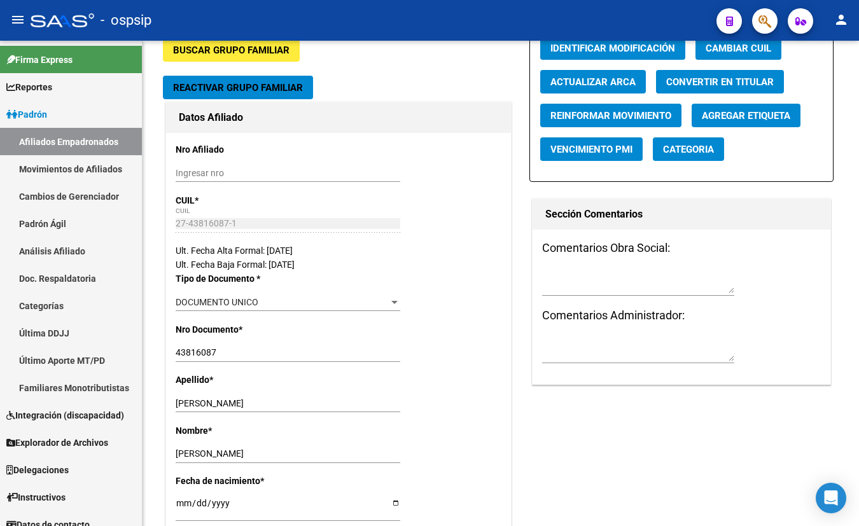
click at [759, 18] on button "button" at bounding box center [764, 20] width 25 height 25
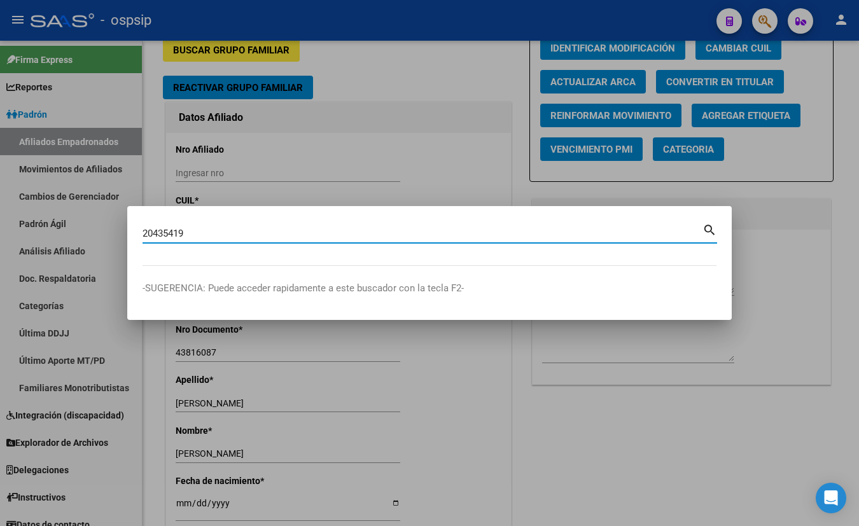
type input "20435419"
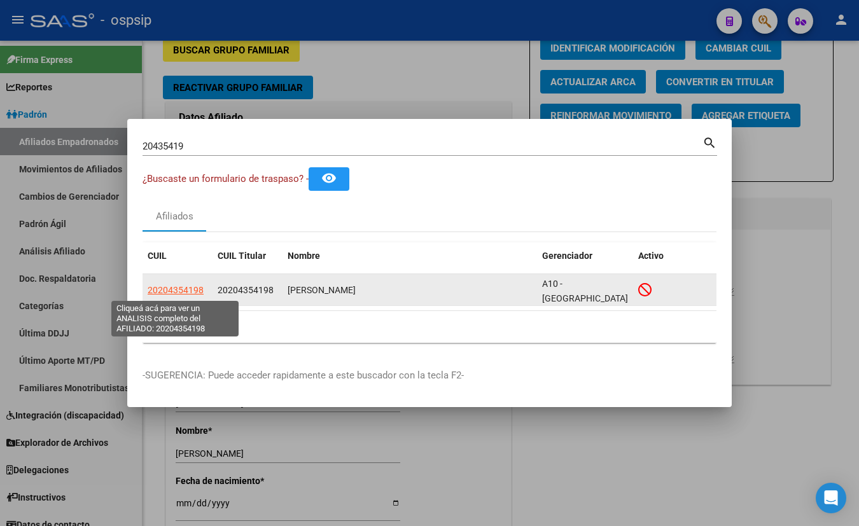
click at [181, 286] on span "20204354198" at bounding box center [176, 290] width 56 height 10
type textarea "20204354198"
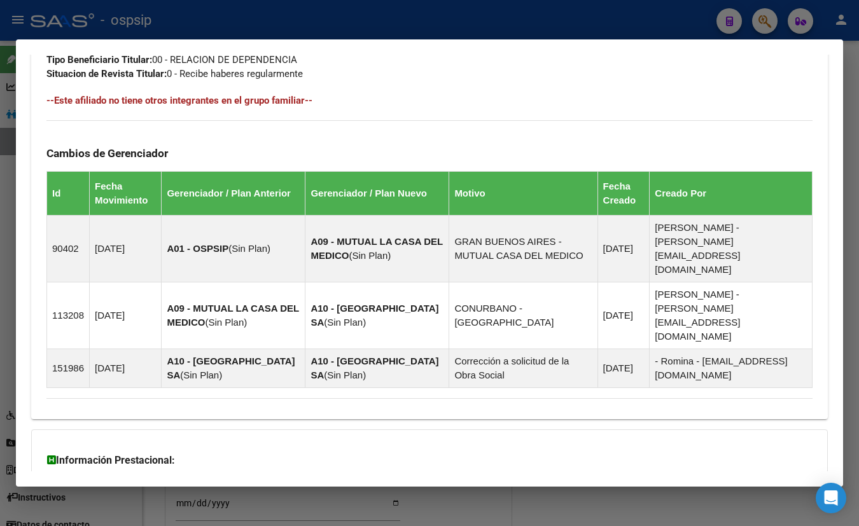
scroll to position [709, 0]
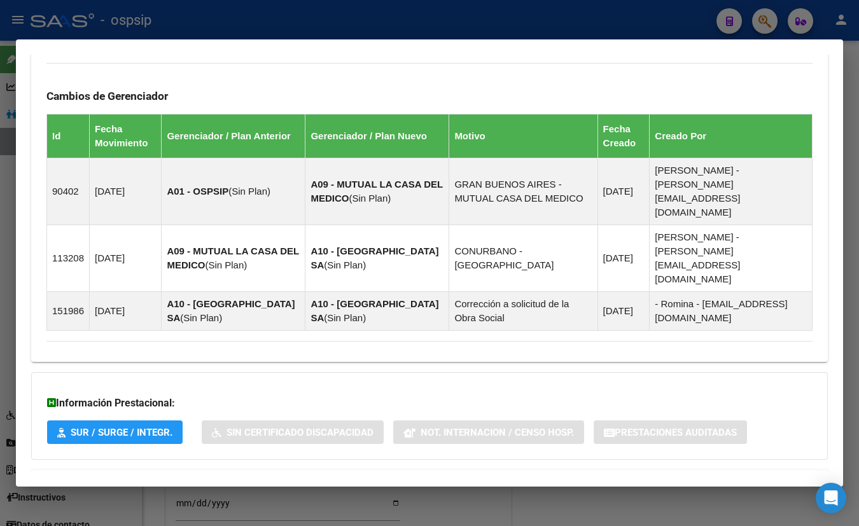
drag, startPoint x: 261, startPoint y: 423, endPoint x: 285, endPoint y: 419, distance: 24.4
click at [261, 479] on span "Aportes y Contribuciones del Afiliado: 20204354198" at bounding box center [185, 485] width 239 height 12
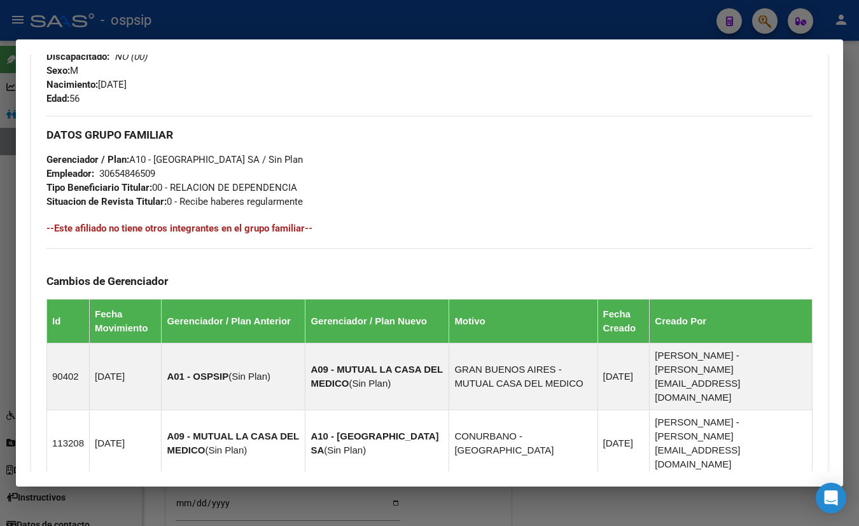
scroll to position [276, 0]
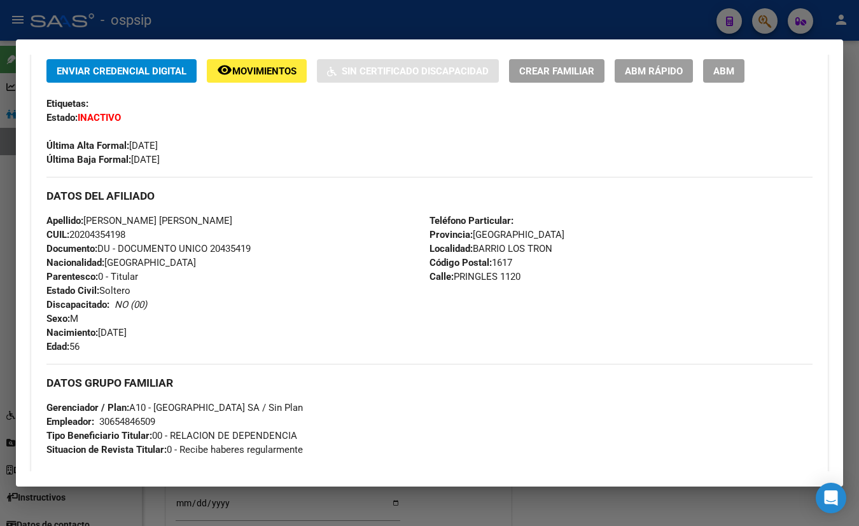
click at [221, 93] on div "Enviar Credencial Digital remove_red_eye Movimientos Sin Certificado Discapacid…" at bounding box center [429, 113] width 766 height 108
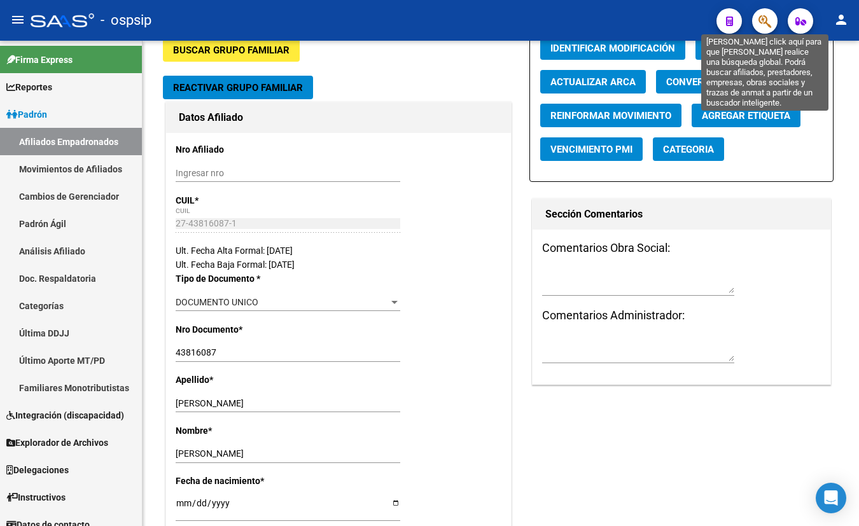
click at [766, 18] on icon "button" at bounding box center [765, 21] width 13 height 15
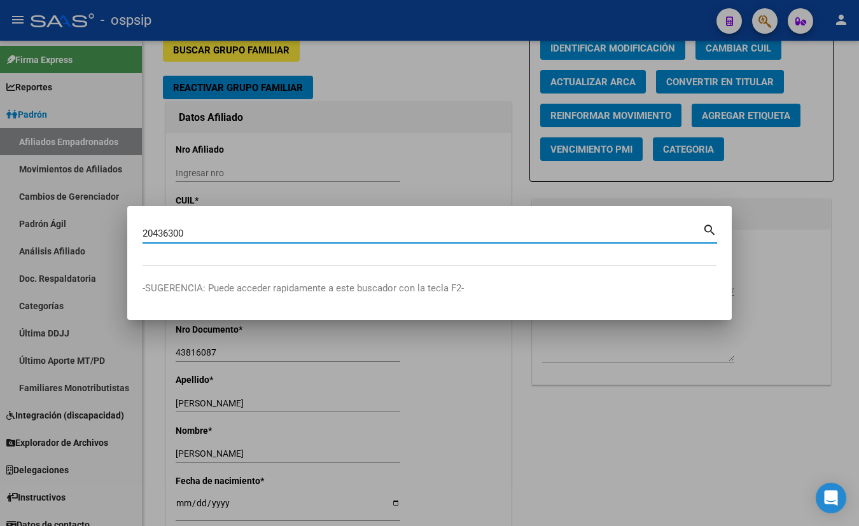
type input "20436300"
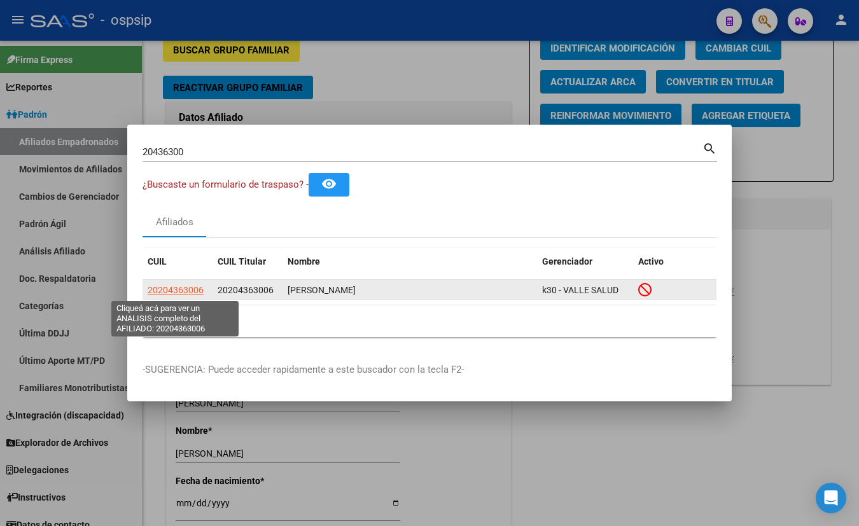
click at [176, 288] on span "20204363006" at bounding box center [176, 290] width 56 height 10
type textarea "20204363006"
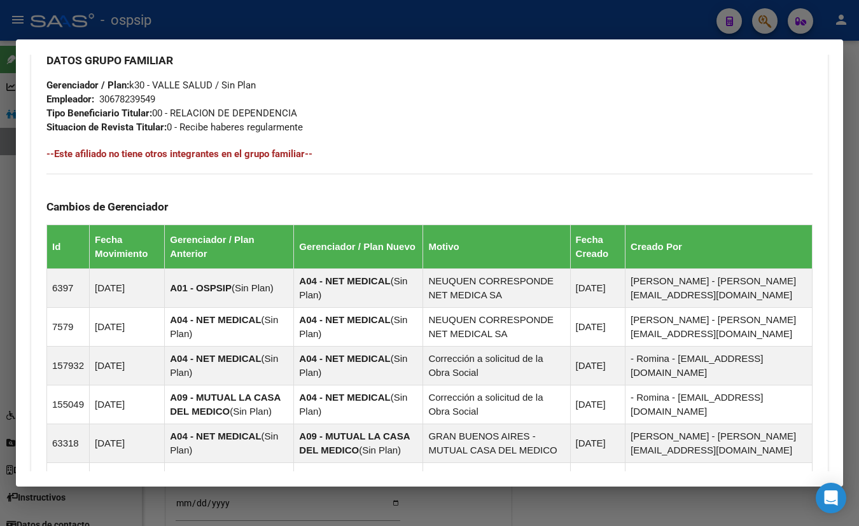
scroll to position [864, 0]
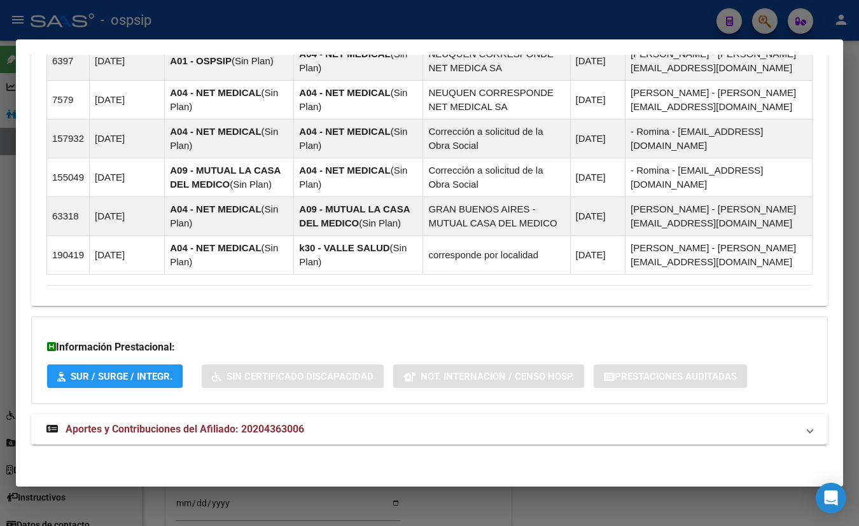
click at [233, 437] on mat-expansion-panel-header "Aportes y Contribuciones del Afiliado: 20204363006" at bounding box center [429, 429] width 797 height 31
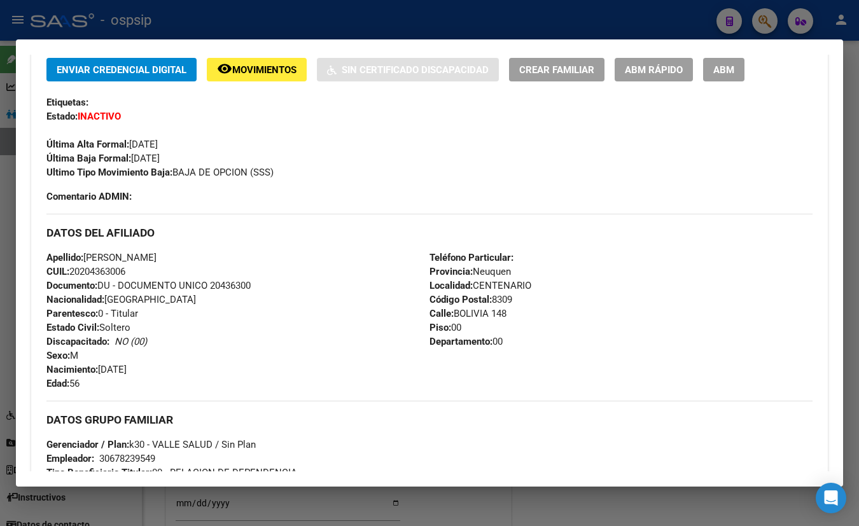
scroll to position [257, 0]
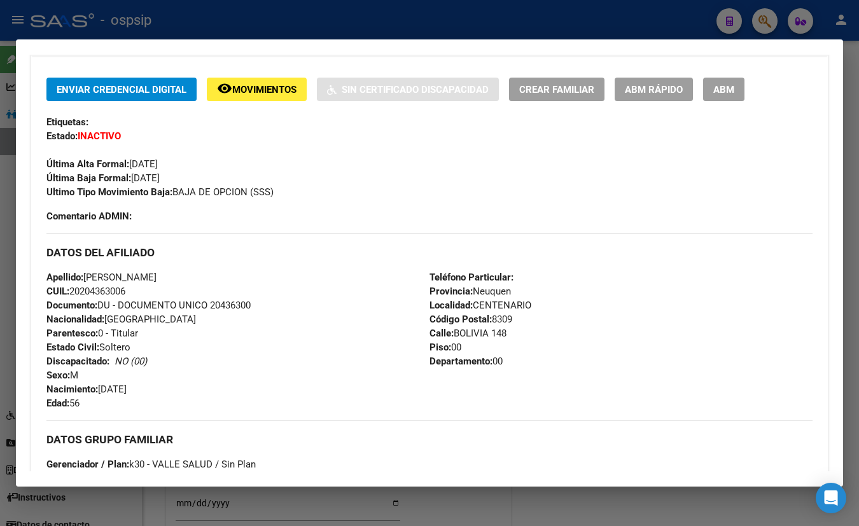
drag, startPoint x: 199, startPoint y: 118, endPoint x: 333, endPoint y: 191, distance: 152.4
click at [202, 118] on div "Etiquetas:" at bounding box center [429, 122] width 766 height 14
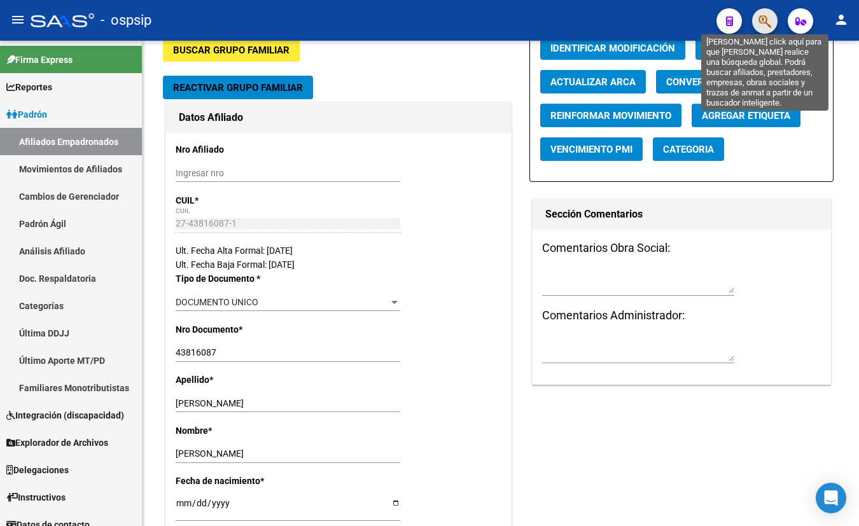
click at [760, 19] on icon "button" at bounding box center [765, 21] width 13 height 15
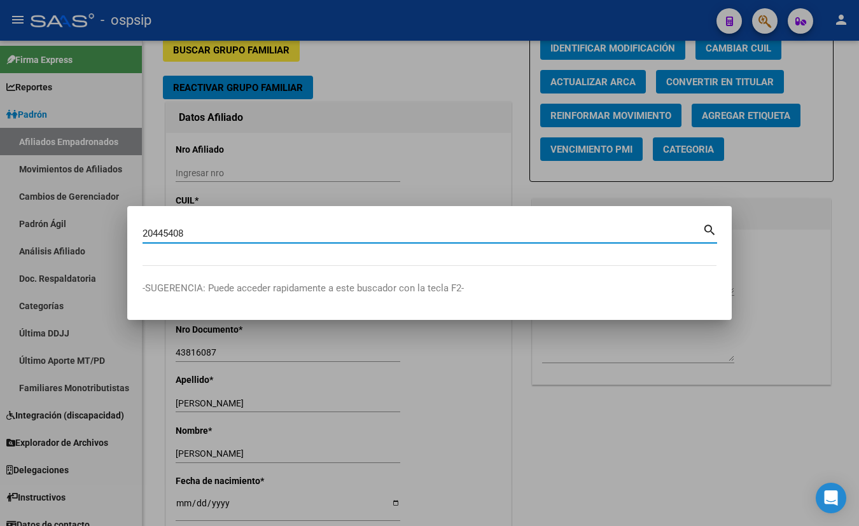
type input "20445408"
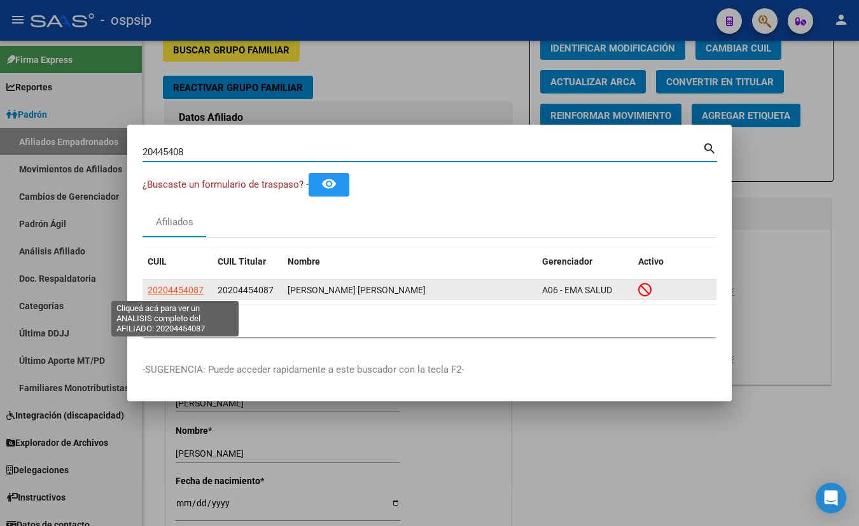
click at [172, 288] on span "20204454087" at bounding box center [176, 290] width 56 height 10
type textarea "20204454087"
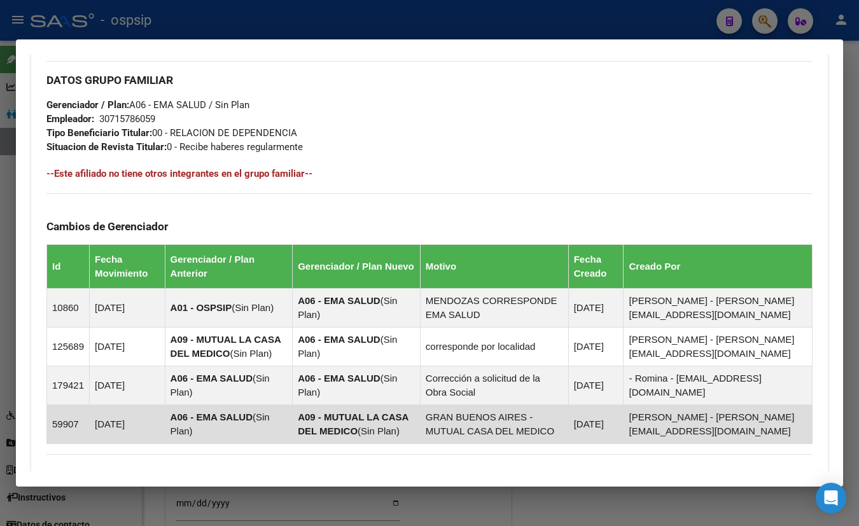
scroll to position [748, 0]
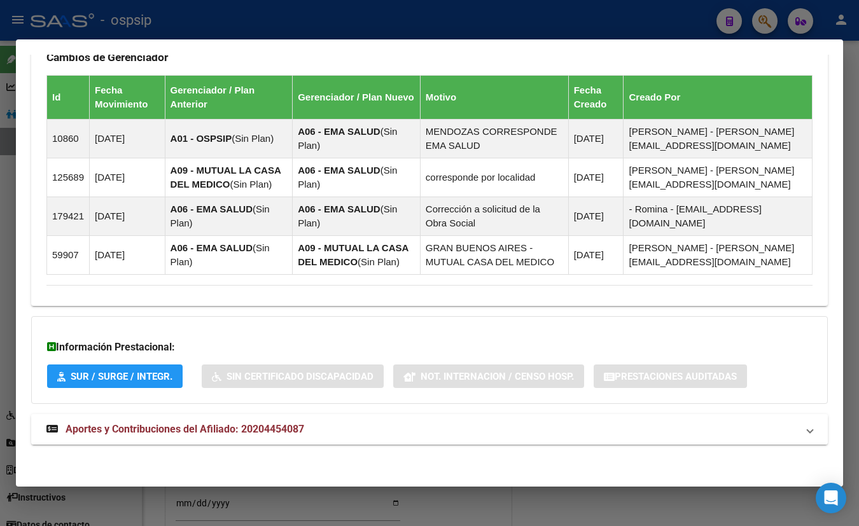
click at [252, 423] on span "Aportes y Contribuciones del Afiliado: 20204454087" at bounding box center [185, 429] width 239 height 12
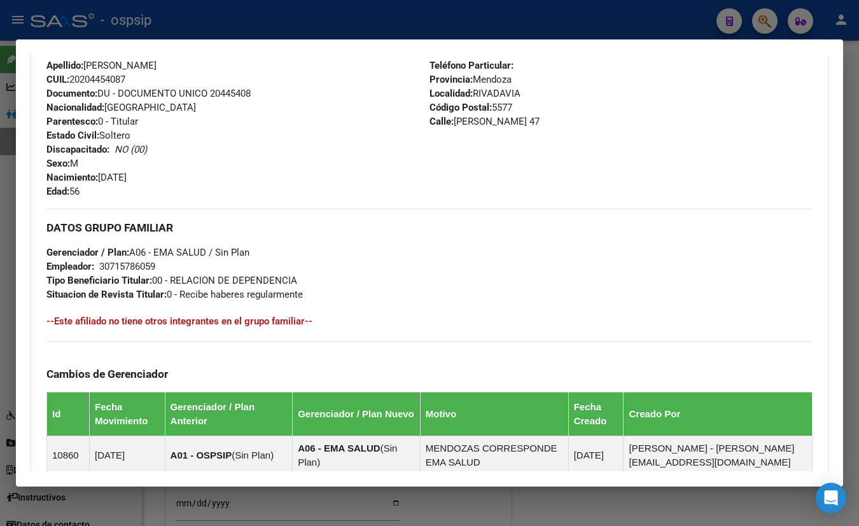
scroll to position [373, 0]
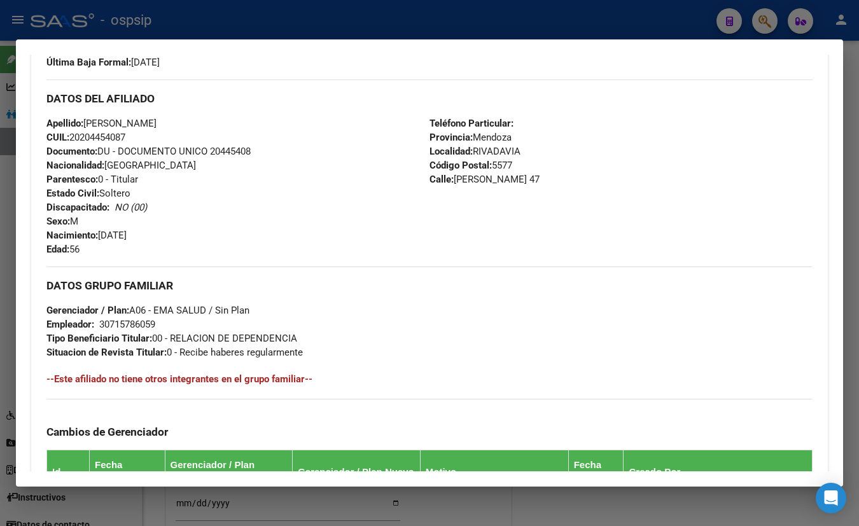
click at [237, 119] on div "Apellido: ENRIQUE HORACIO POBLETE CUIL: 20204454087 Documento: DU - DOCUMENTO U…" at bounding box center [237, 186] width 383 height 140
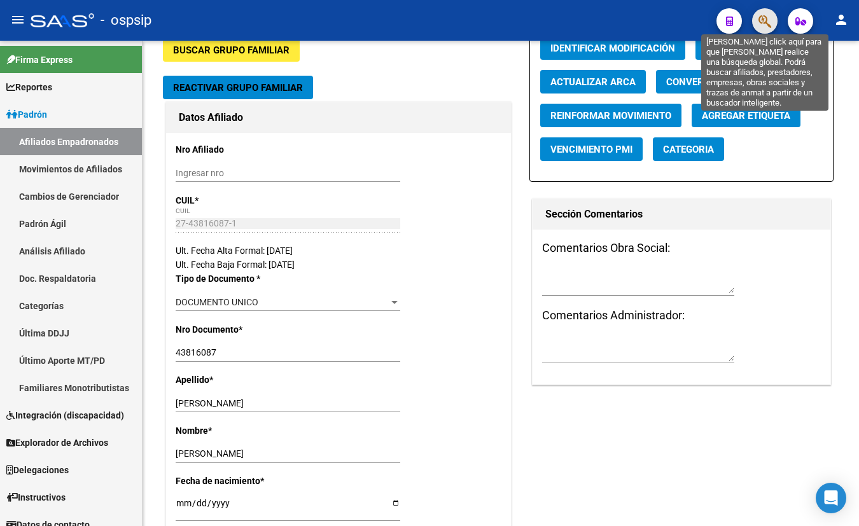
click at [763, 17] on icon "button" at bounding box center [765, 21] width 13 height 15
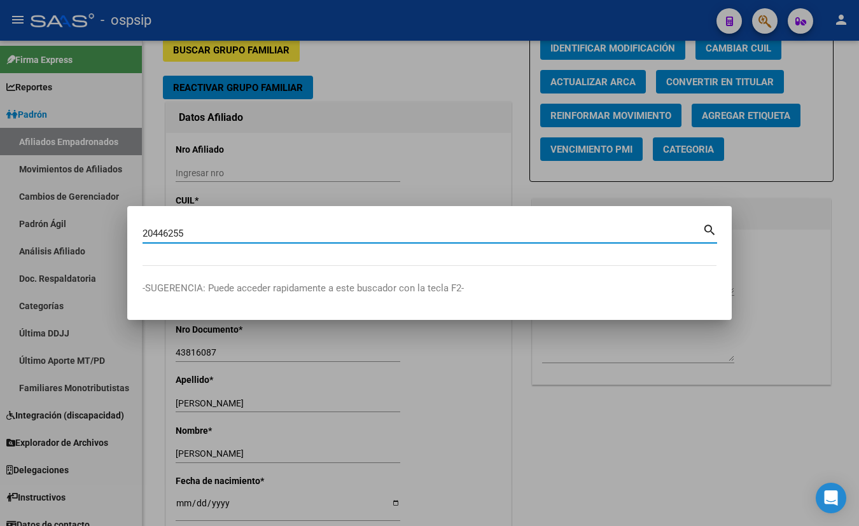
type input "20446255"
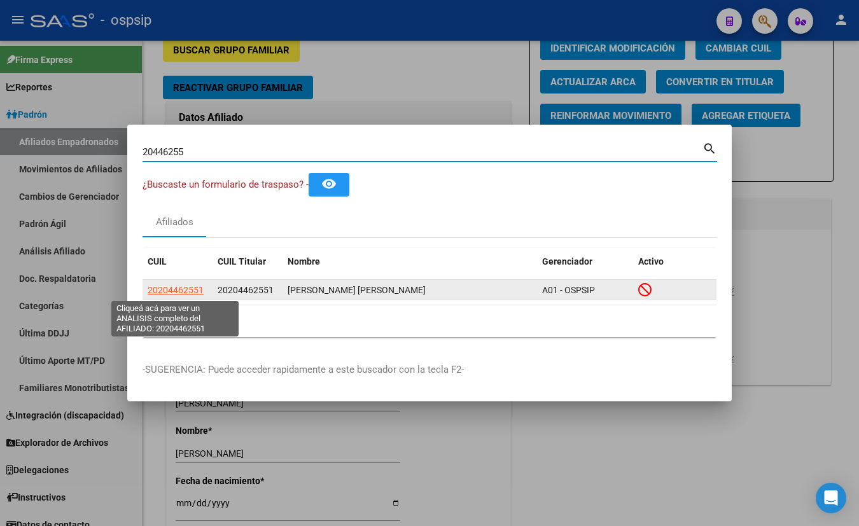
click at [171, 290] on span "20204462551" at bounding box center [176, 290] width 56 height 10
type textarea "20204462551"
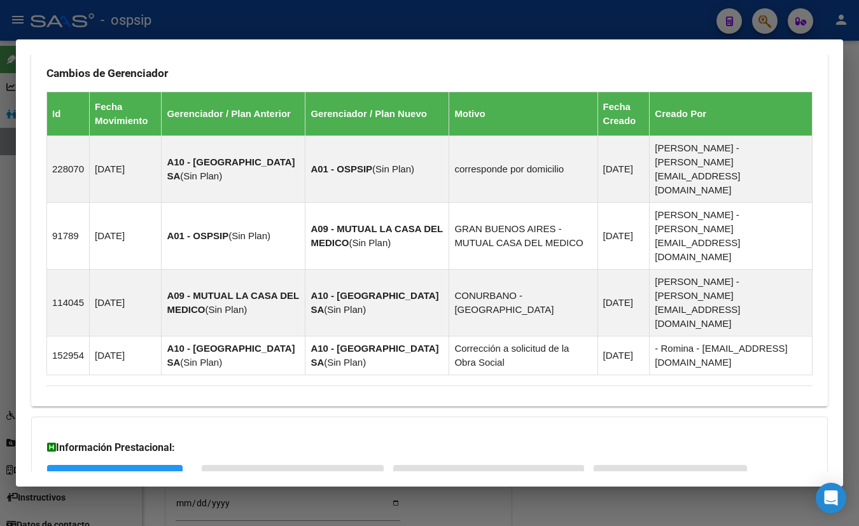
scroll to position [785, 0]
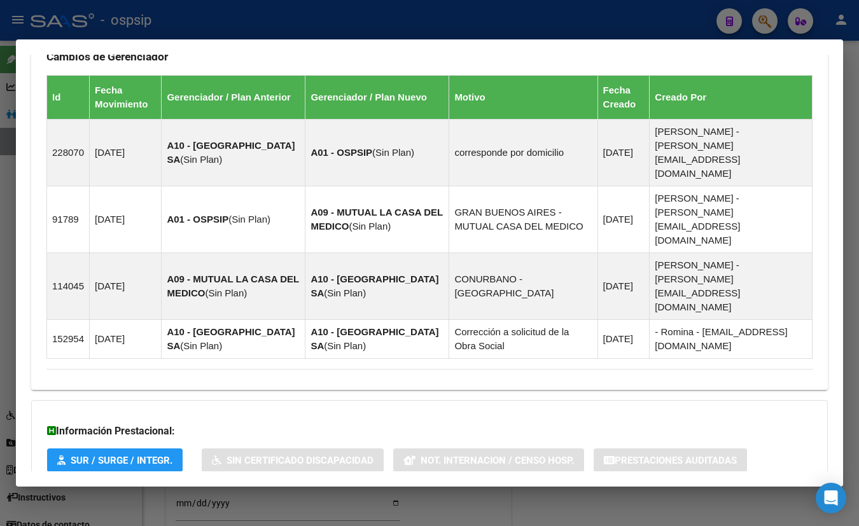
drag, startPoint x: 225, startPoint y: 430, endPoint x: 276, endPoint y: 414, distance: 52.5
click at [225, 507] on span "Aportes y Contribuciones del Afiliado: 20204462551" at bounding box center [185, 513] width 239 height 12
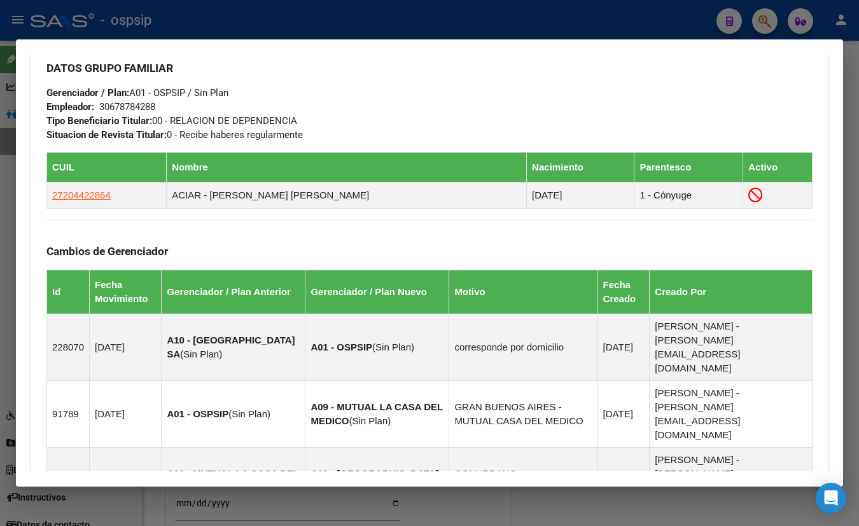
scroll to position [352, 0]
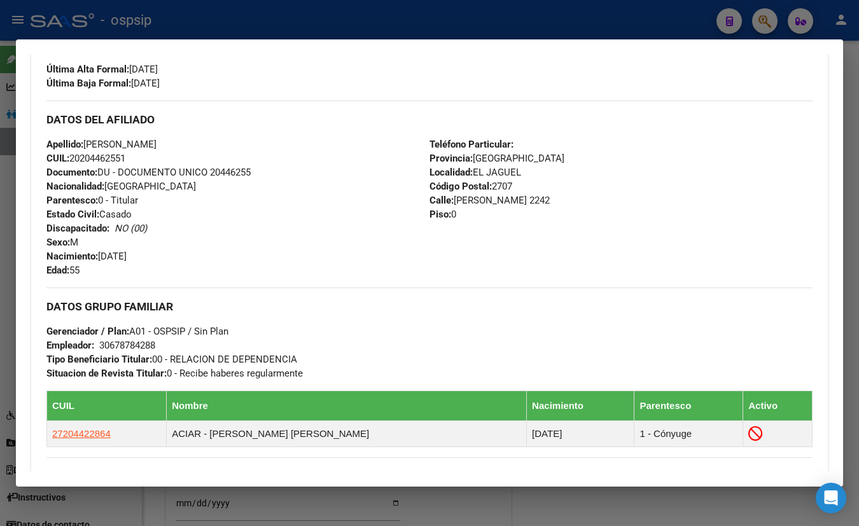
drag, startPoint x: 246, startPoint y: 121, endPoint x: 248, endPoint y: 134, distance: 13.5
click at [246, 121] on h3 "DATOS DEL AFILIADO" at bounding box center [429, 120] width 766 height 14
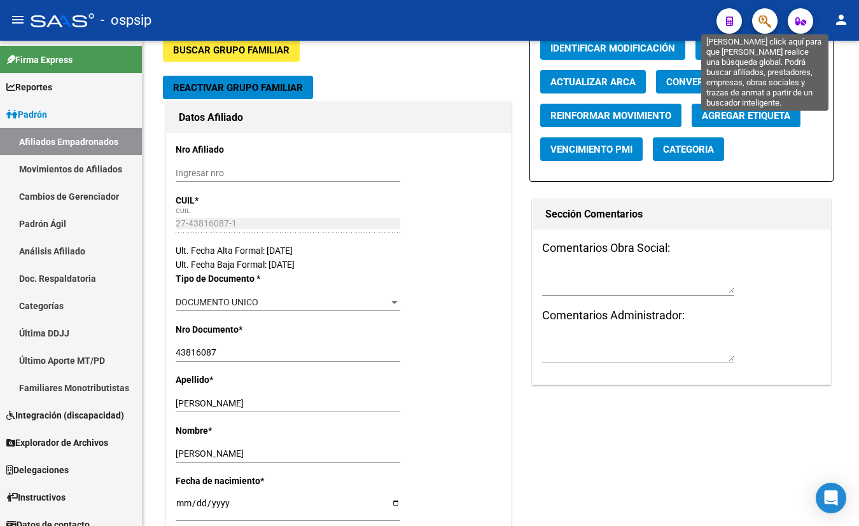
click at [761, 18] on icon "button" at bounding box center [765, 21] width 13 height 15
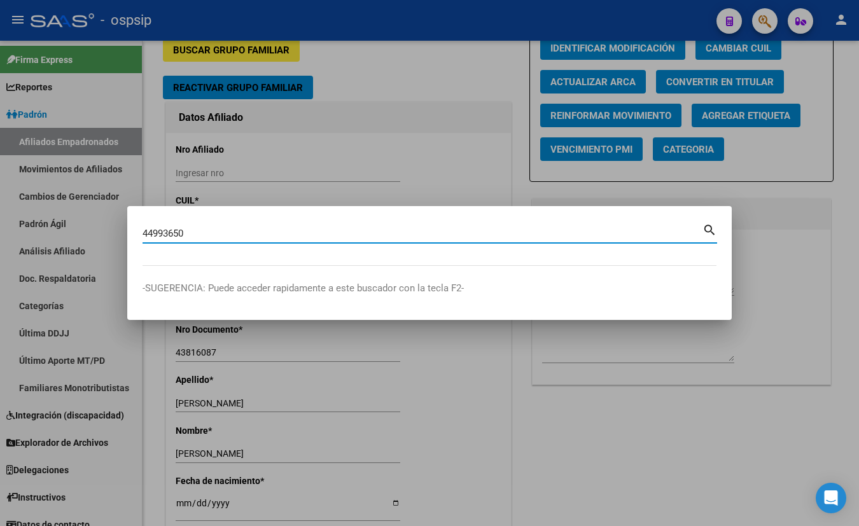
type input "44993650"
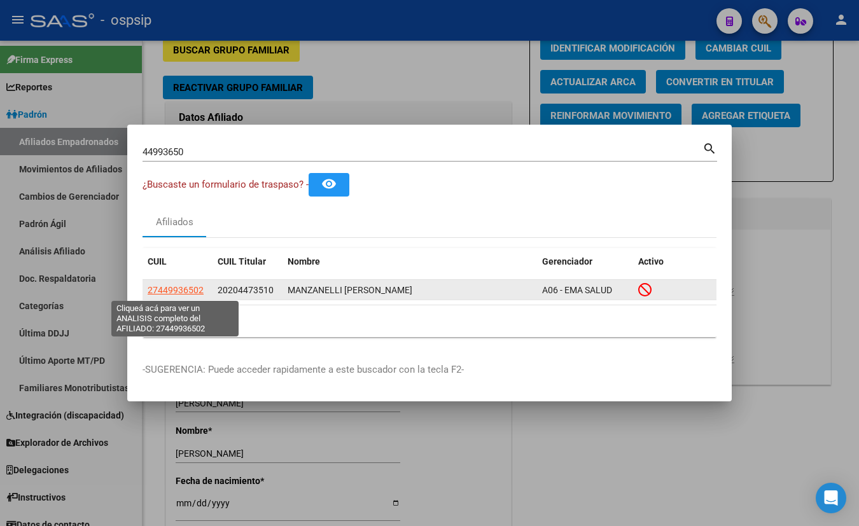
click at [186, 289] on span "27449936502" at bounding box center [176, 290] width 56 height 10
type textarea "27449936502"
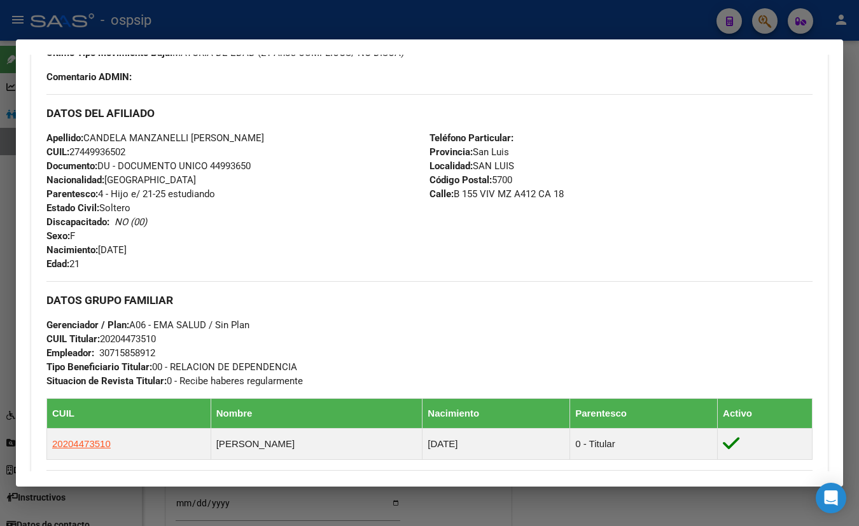
scroll to position [179, 0]
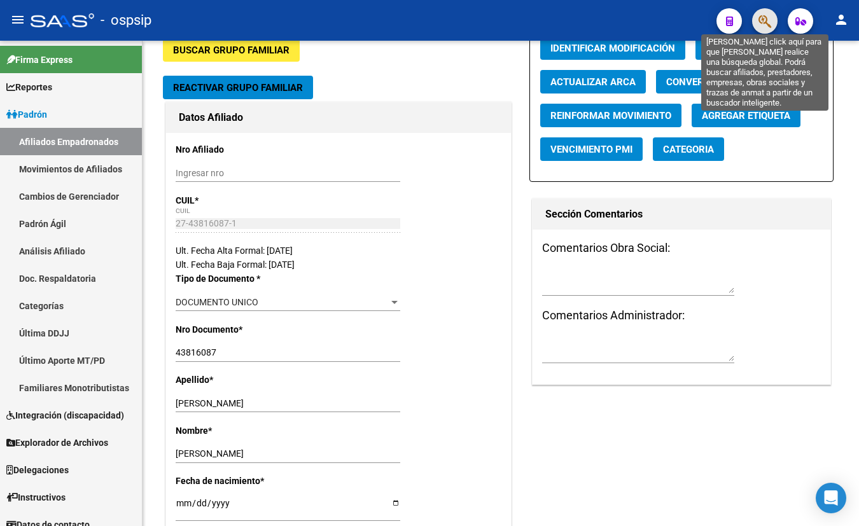
click at [770, 17] on icon "button" at bounding box center [765, 21] width 13 height 15
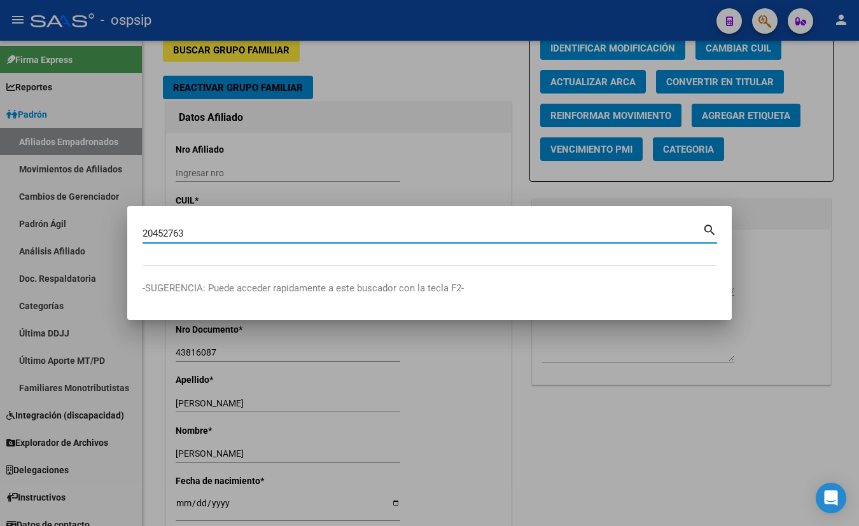
type input "20452763"
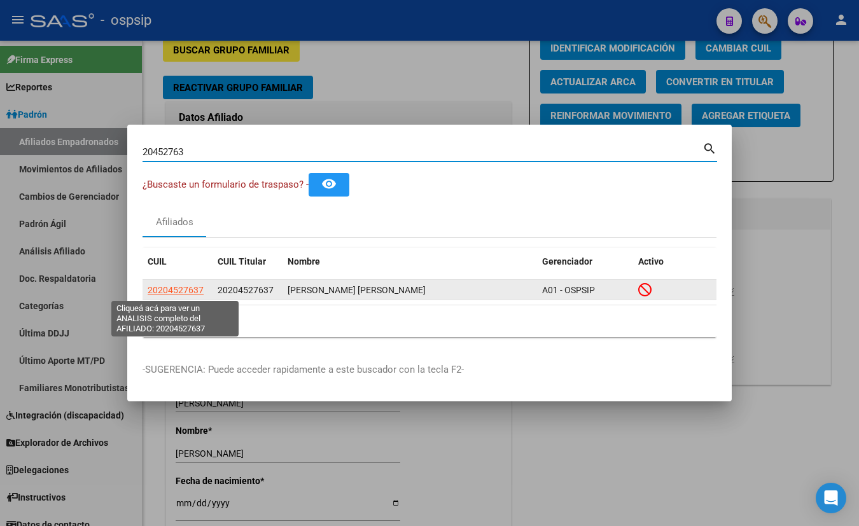
click at [195, 286] on span "20204527637" at bounding box center [176, 290] width 56 height 10
type textarea "20204527637"
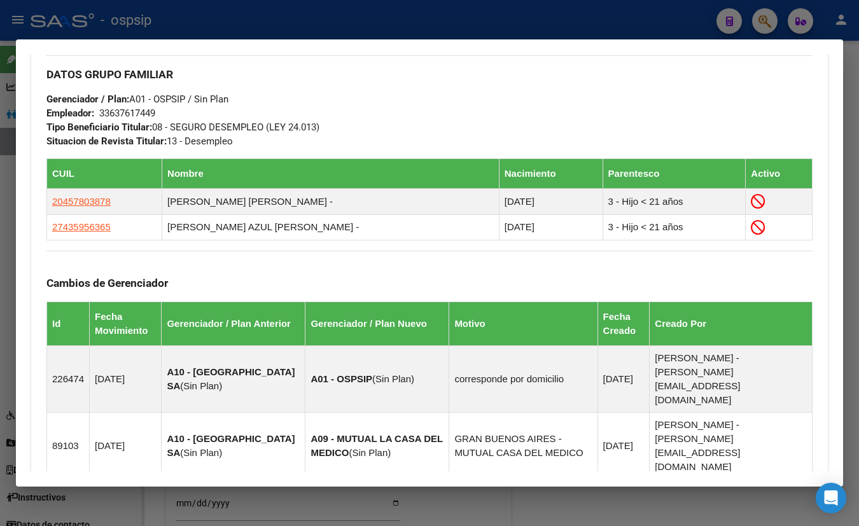
scroll to position [941, 0]
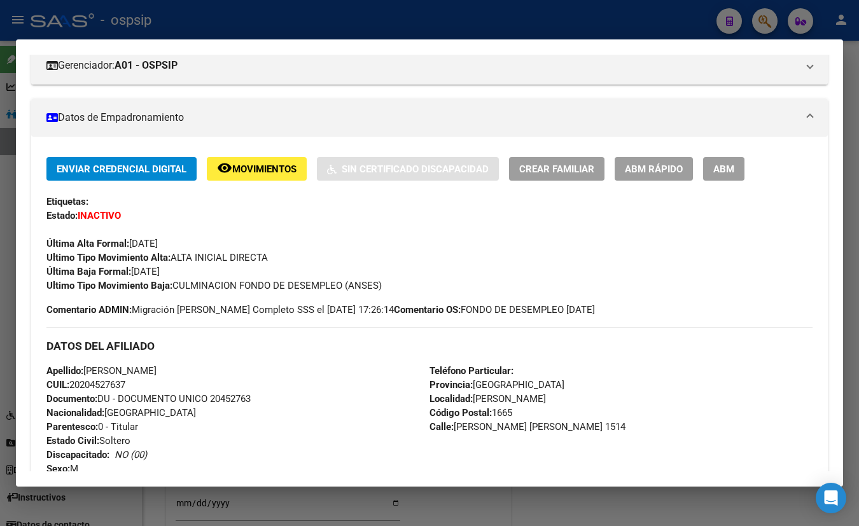
scroll to position [0, 0]
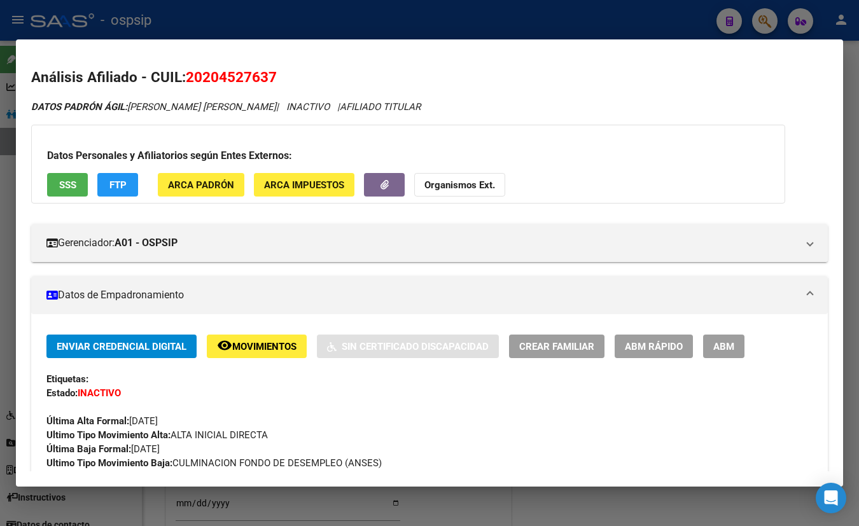
click at [65, 180] on span "SSS" at bounding box center [67, 184] width 17 height 11
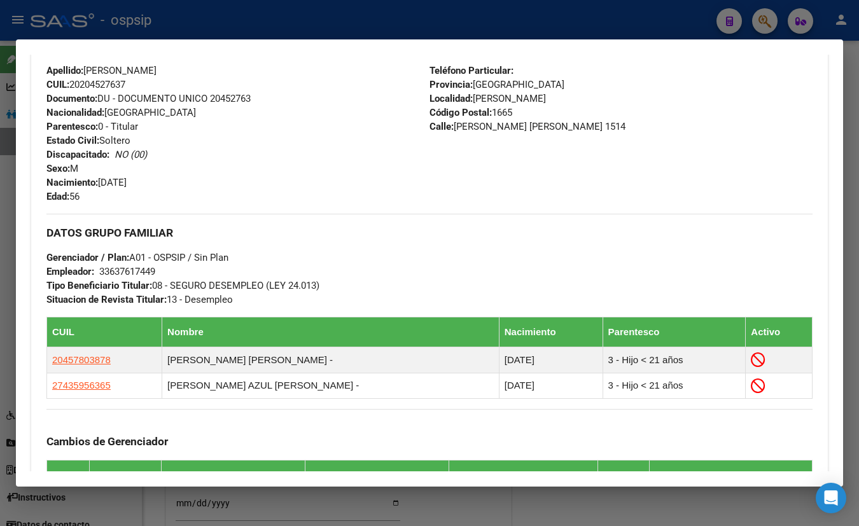
scroll to position [463, 0]
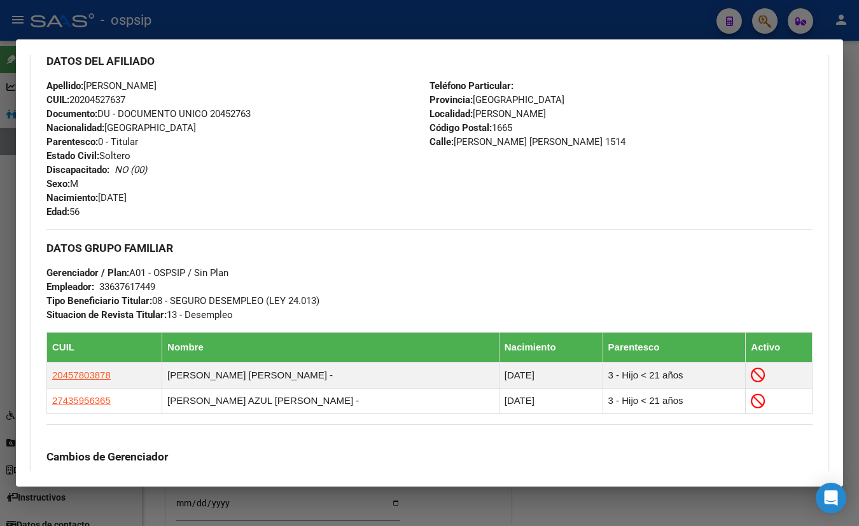
click at [221, 125] on div "Apellido: GREGORIO ABEL SPANO CUIL: 20204527637 Documento: DU - DOCUMENTO UNICO…" at bounding box center [237, 149] width 383 height 140
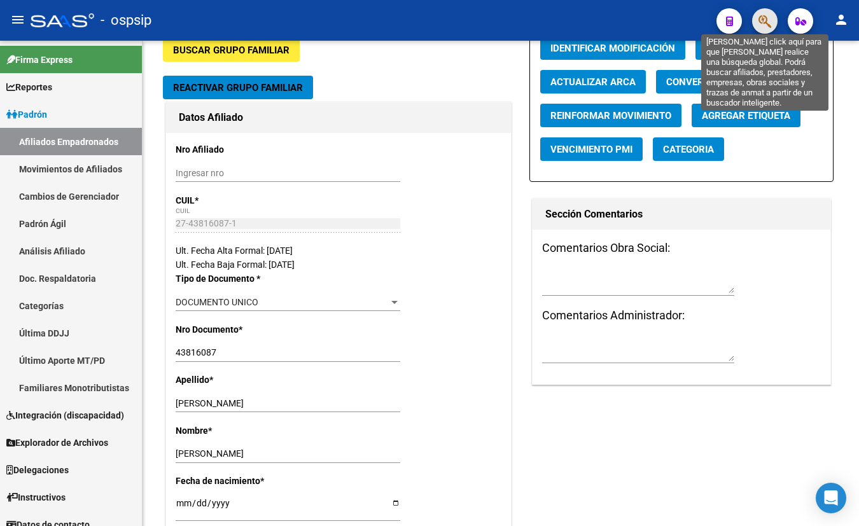
click at [768, 23] on icon "button" at bounding box center [765, 21] width 13 height 15
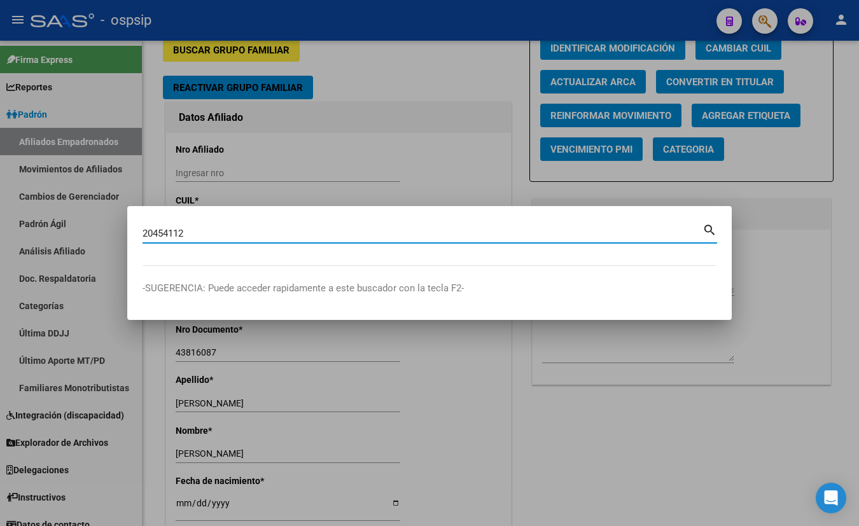
type input "20454112"
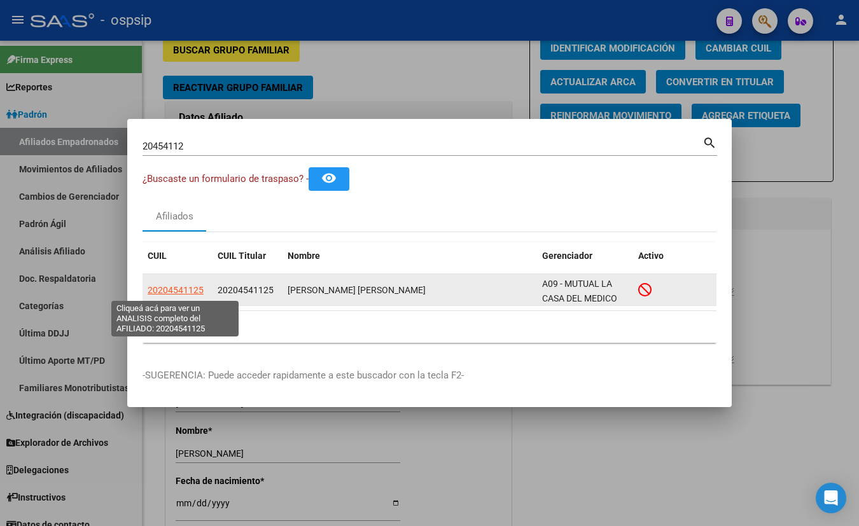
click at [189, 288] on span "20204541125" at bounding box center [176, 290] width 56 height 10
type textarea "20204541125"
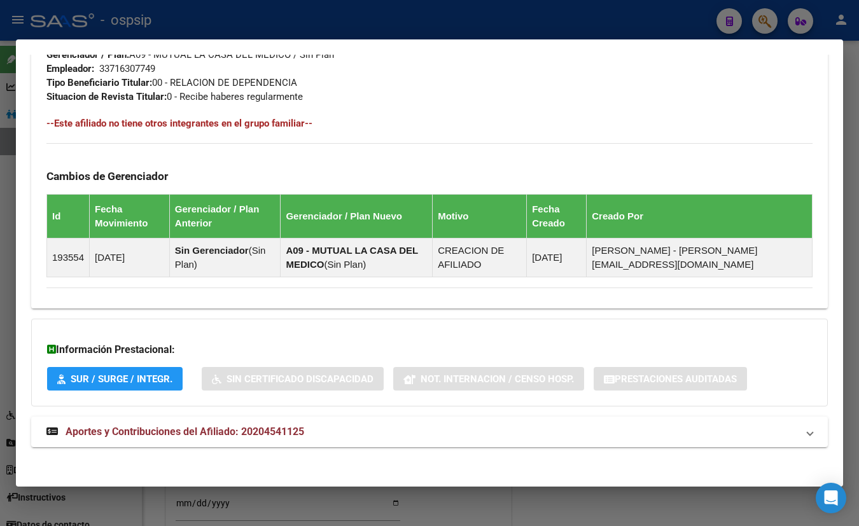
scroll to position [646, 0]
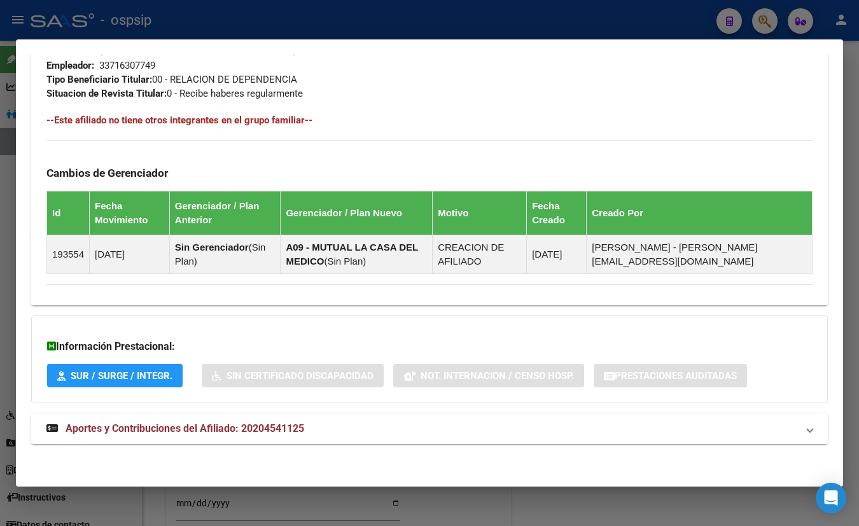
click at [275, 426] on span "Aportes y Contribuciones del Afiliado: 20204541125" at bounding box center [185, 429] width 239 height 12
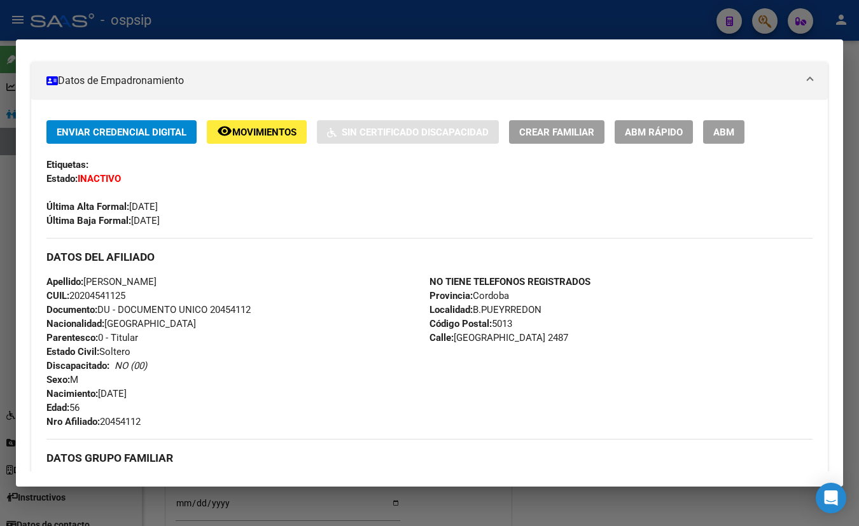
scroll to position [213, 0]
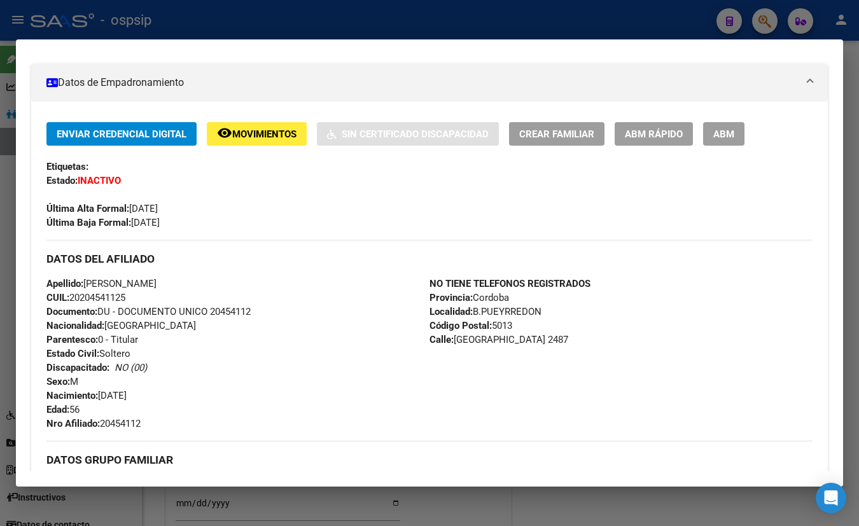
click at [253, 217] on div "Enviar Credencial Digital remove_red_eye Movimientos Sin Certificado Discapacid…" at bounding box center [429, 176] width 766 height 108
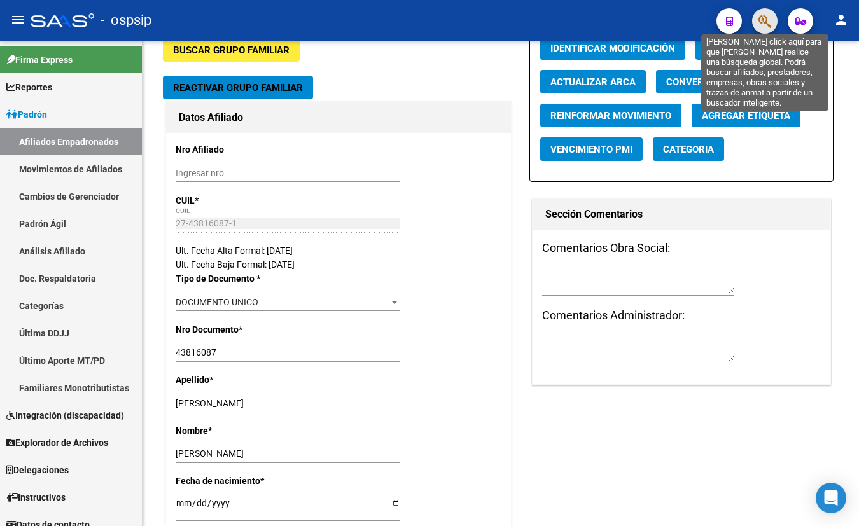
click at [760, 18] on icon "button" at bounding box center [765, 21] width 13 height 15
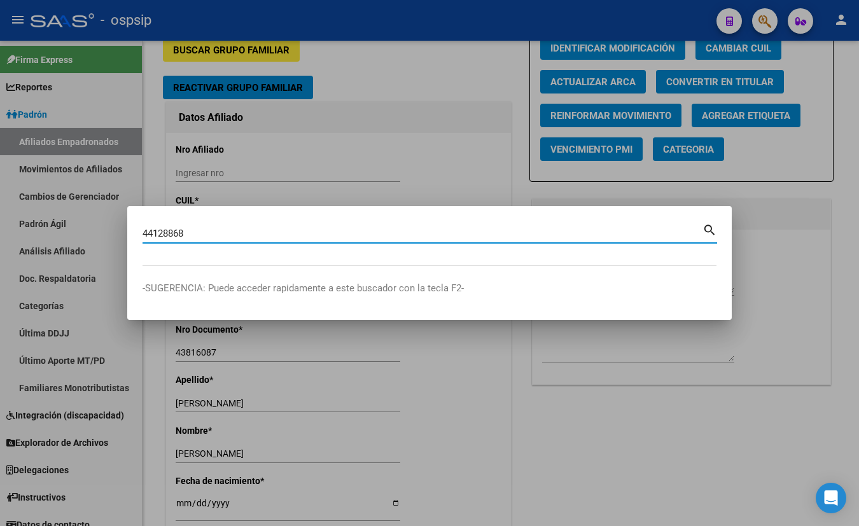
type input "44128868"
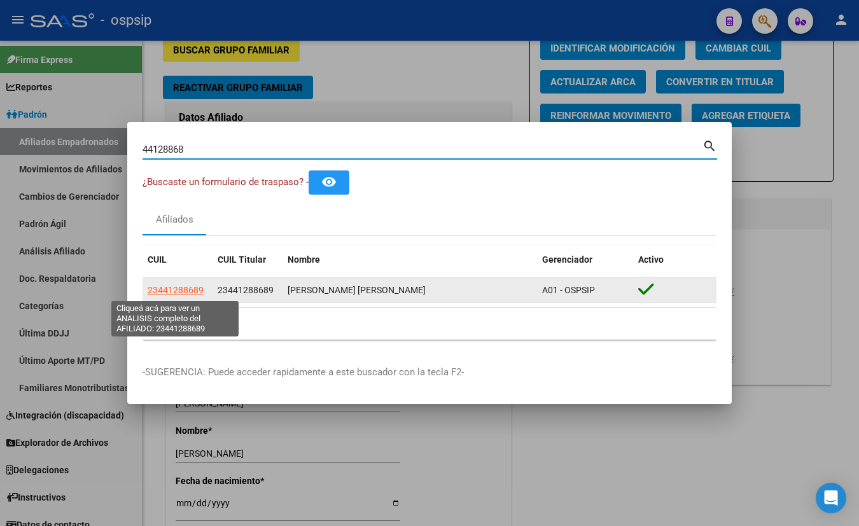
click at [162, 288] on span "23441288689" at bounding box center [176, 290] width 56 height 10
type textarea "23441288689"
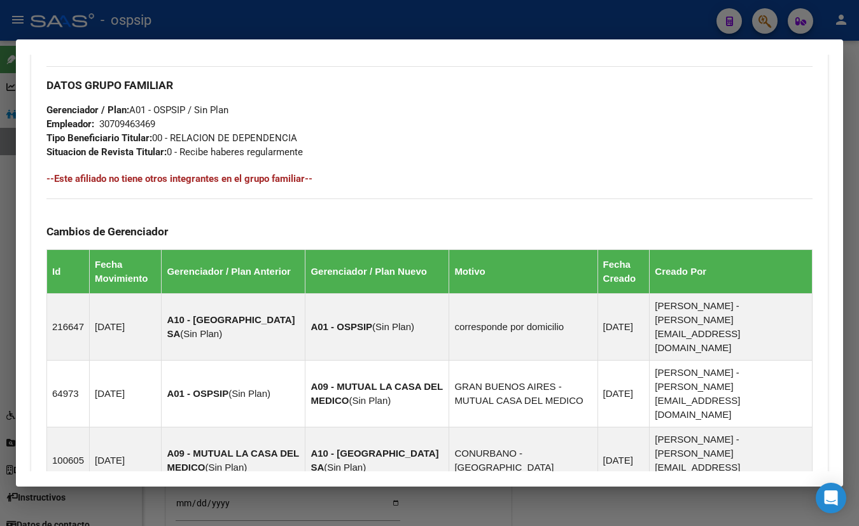
scroll to position [786, 0]
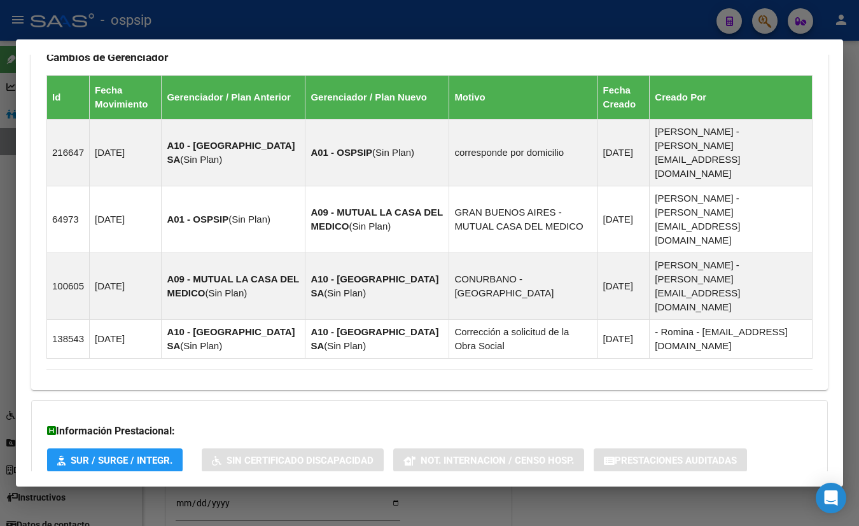
drag, startPoint x: 268, startPoint y: 425, endPoint x: 304, endPoint y: 420, distance: 36.6
click at [268, 507] on span "Aportes y Contribuciones del Afiliado: 23441288689" at bounding box center [185, 513] width 239 height 12
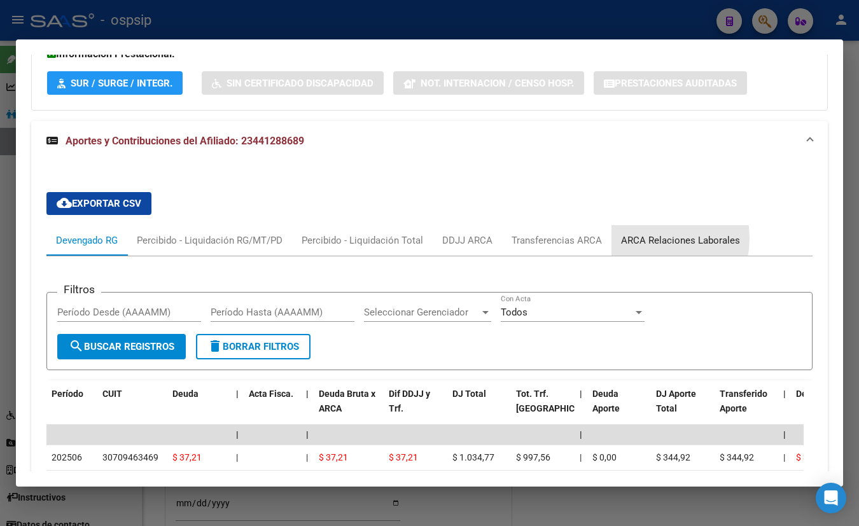
click at [642, 234] on div "ARCA Relaciones Laborales" at bounding box center [680, 241] width 119 height 14
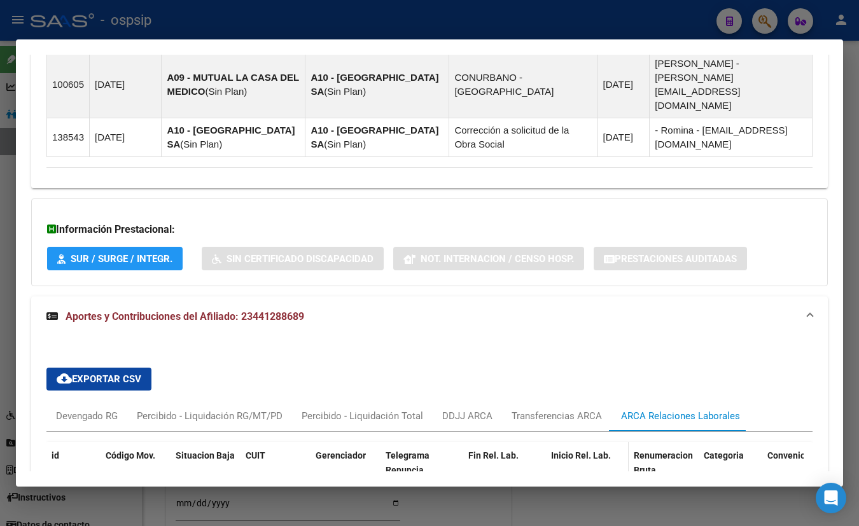
scroll to position [1081, 0]
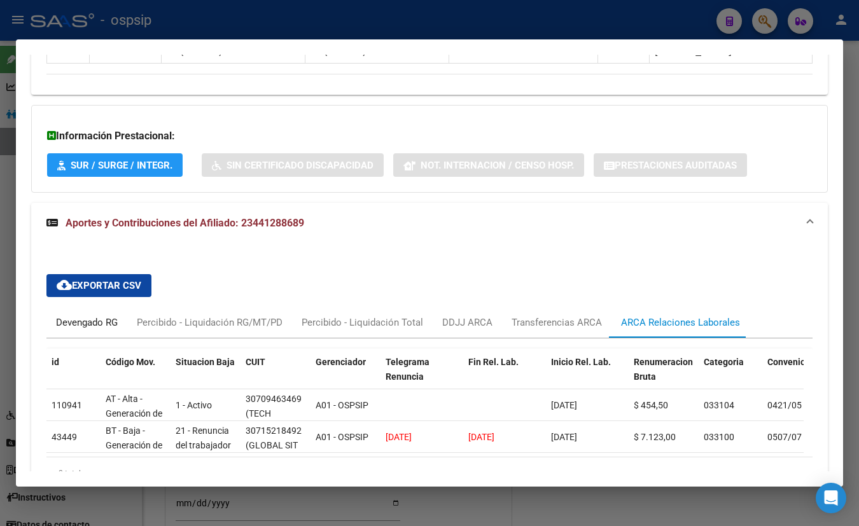
click at [78, 316] on div "Devengado RG" at bounding box center [87, 323] width 62 height 14
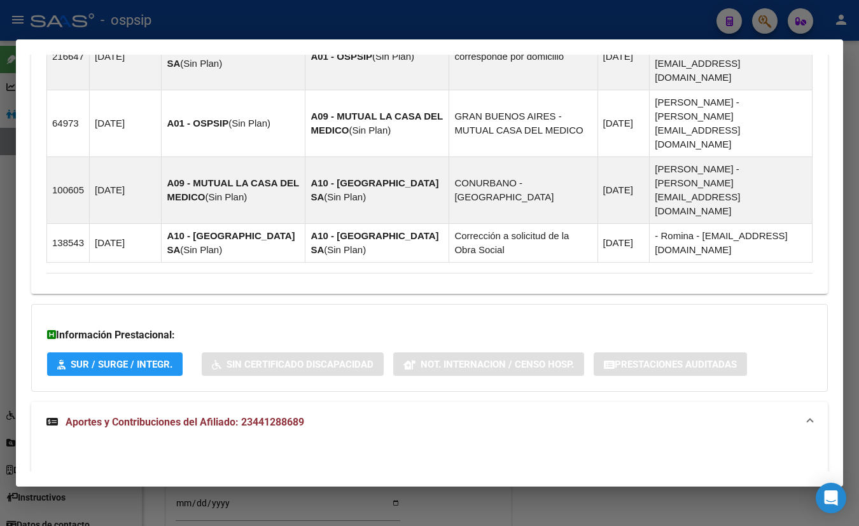
scroll to position [881, 0]
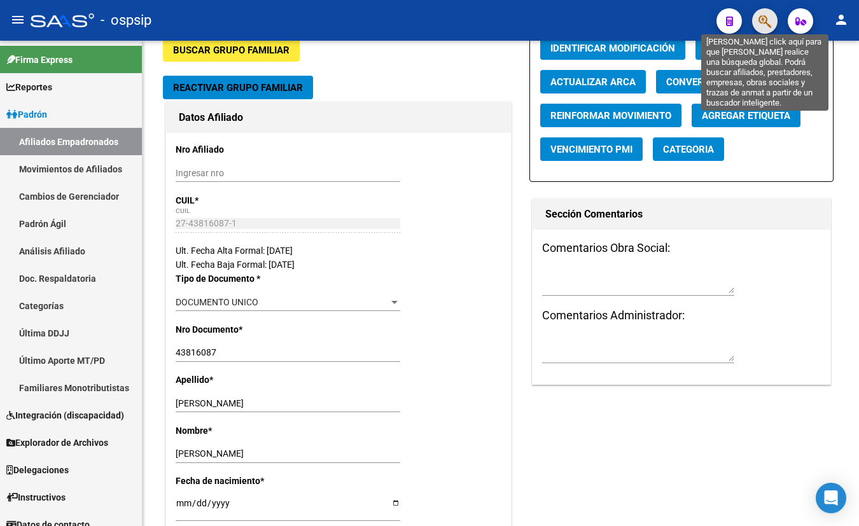
click at [764, 22] on icon "button" at bounding box center [765, 21] width 13 height 15
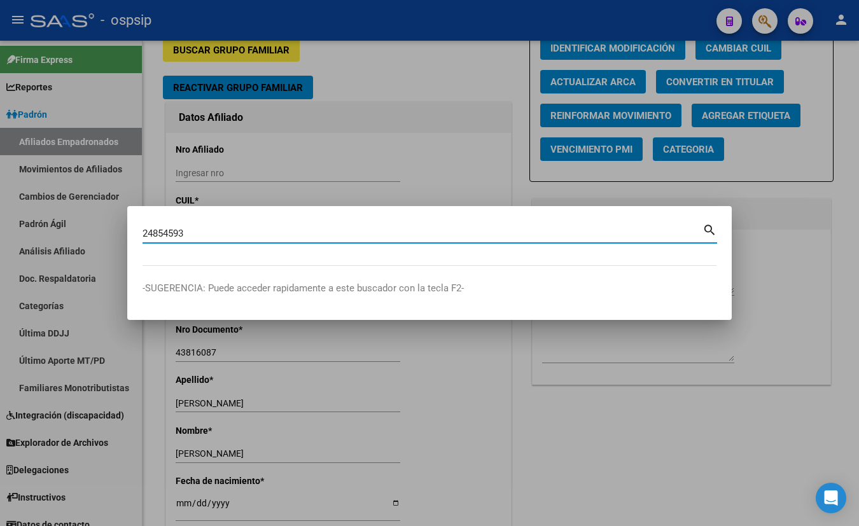
type input "24854593"
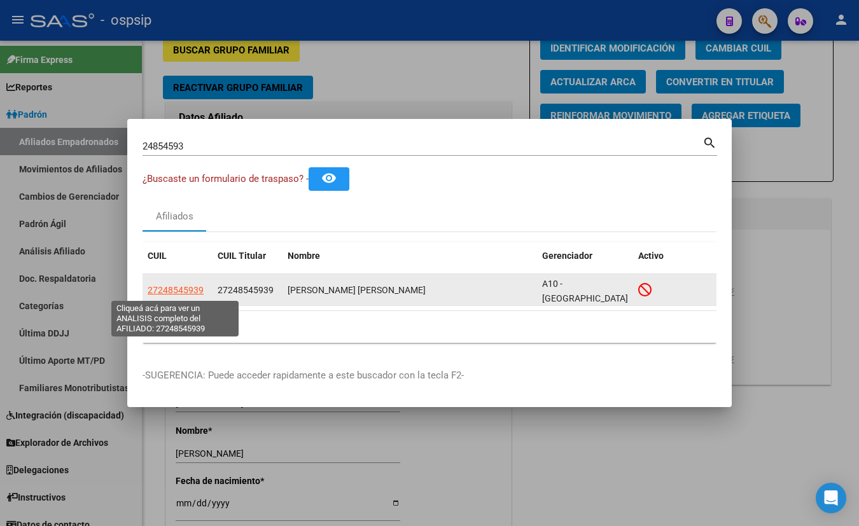
click at [162, 286] on span "27248545939" at bounding box center [176, 290] width 56 height 10
type textarea "27248545939"
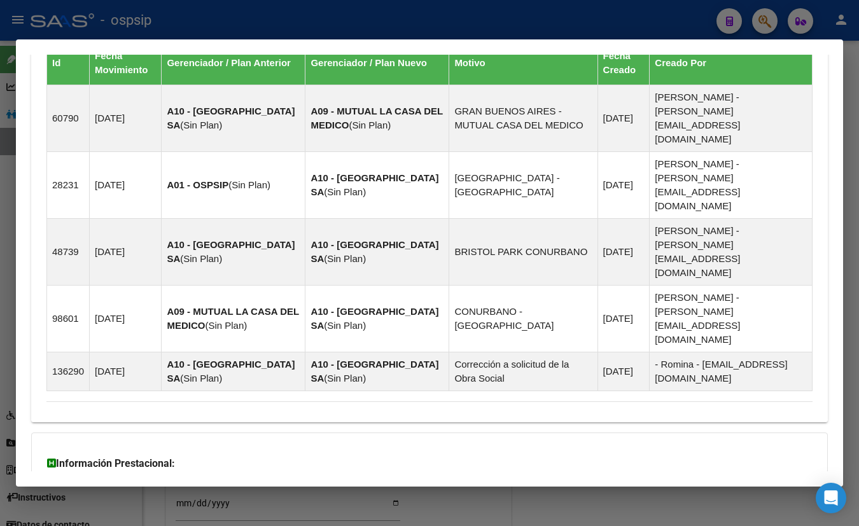
scroll to position [839, 0]
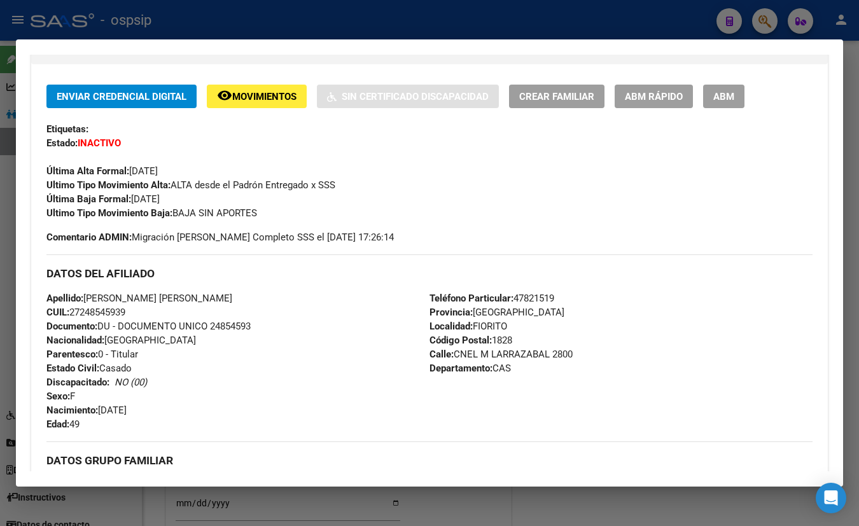
scroll to position [136, 0]
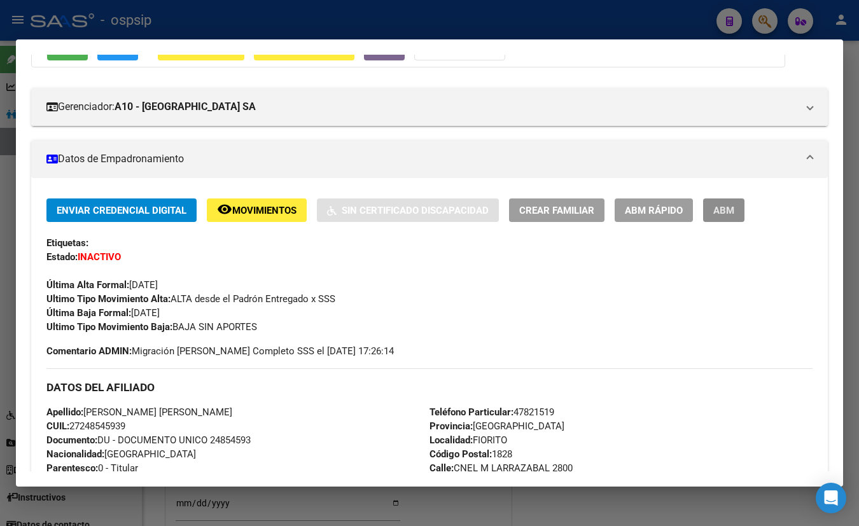
drag, startPoint x: 726, startPoint y: 206, endPoint x: 694, endPoint y: 231, distance: 40.3
click at [726, 209] on span "ABM" at bounding box center [723, 210] width 21 height 11
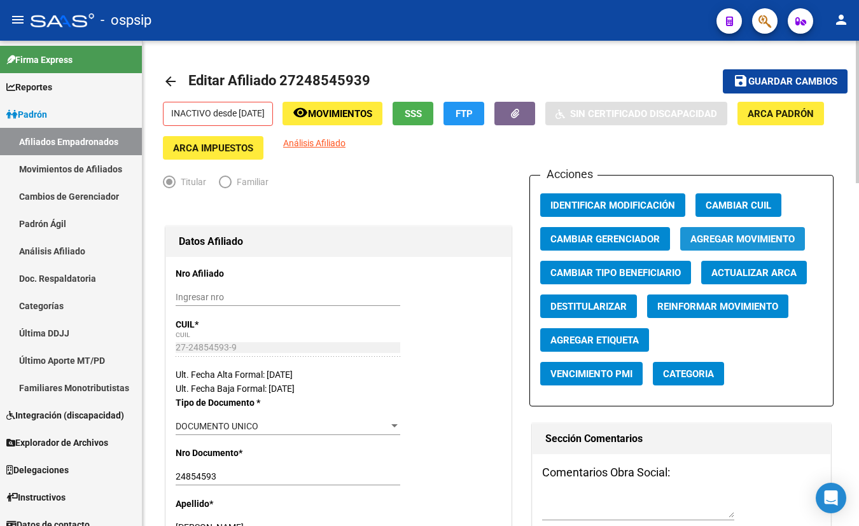
click at [719, 239] on span "Agregar Movimiento" at bounding box center [743, 239] width 104 height 11
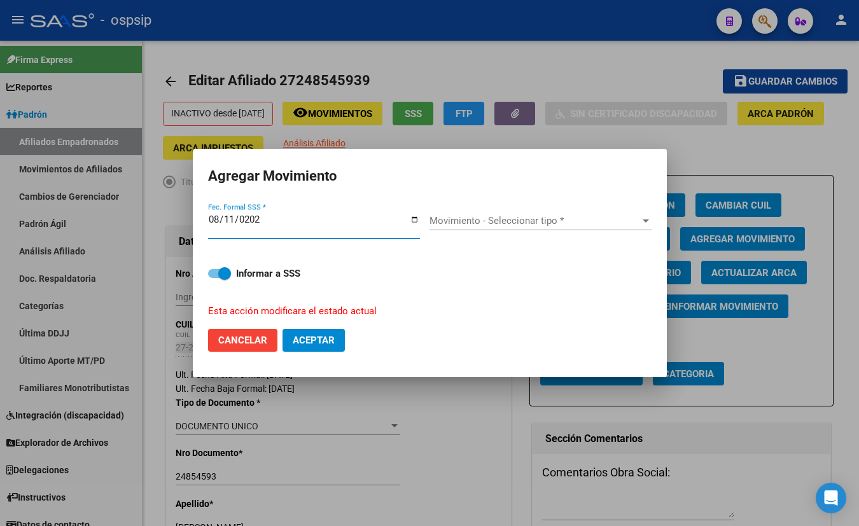
type input "[DATE]"
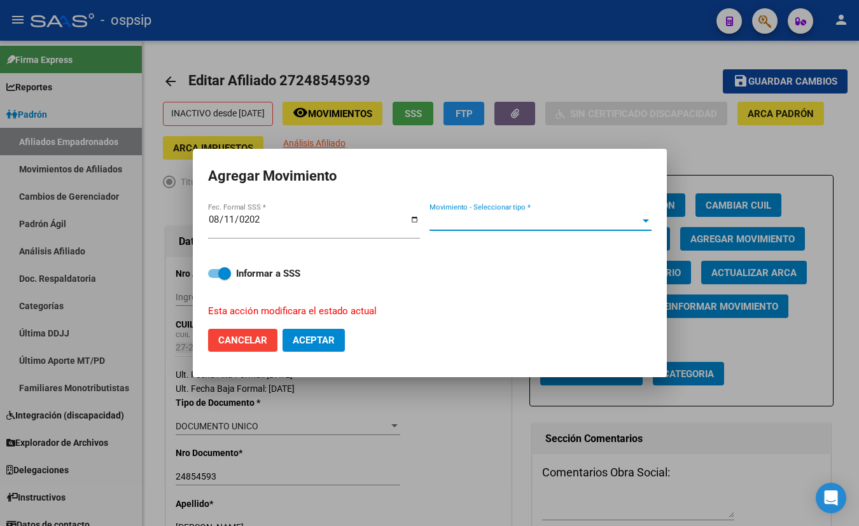
click at [489, 218] on span "Movimiento - Seleccionar tipo *" at bounding box center [535, 220] width 211 height 11
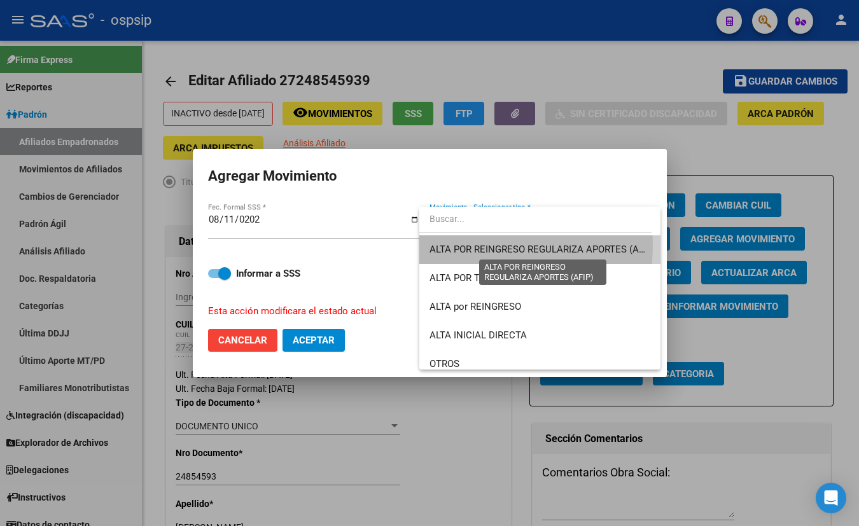
click at [474, 246] on span "ALTA POR REINGRESO REGULARIZA APORTES (AFIP)" at bounding box center [543, 249] width 226 height 11
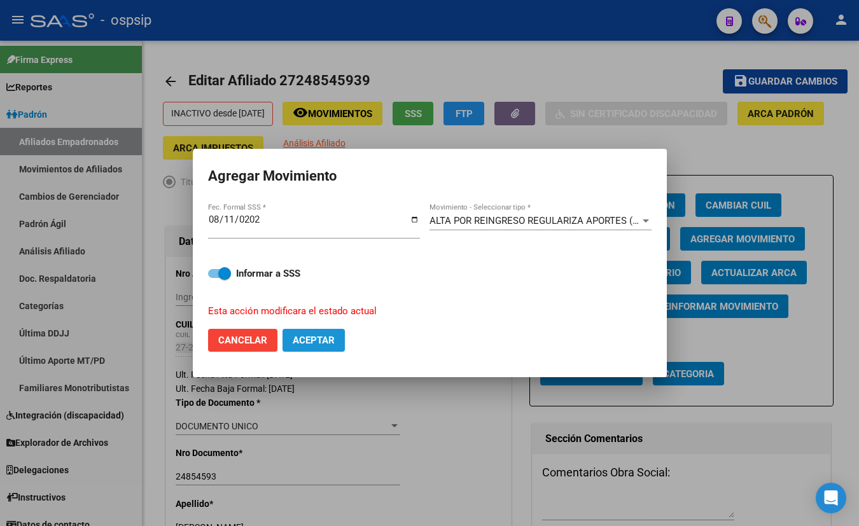
click at [299, 337] on span "Aceptar" at bounding box center [314, 340] width 42 height 11
checkbox input "false"
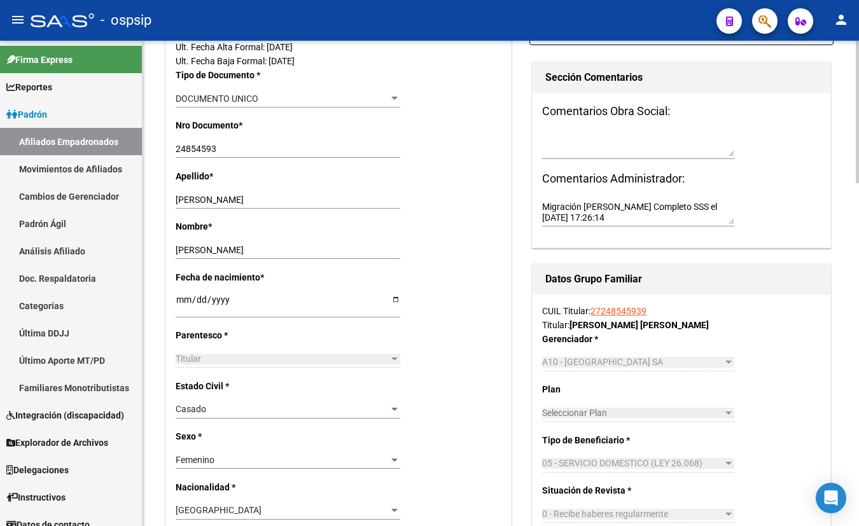
scroll to position [173, 0]
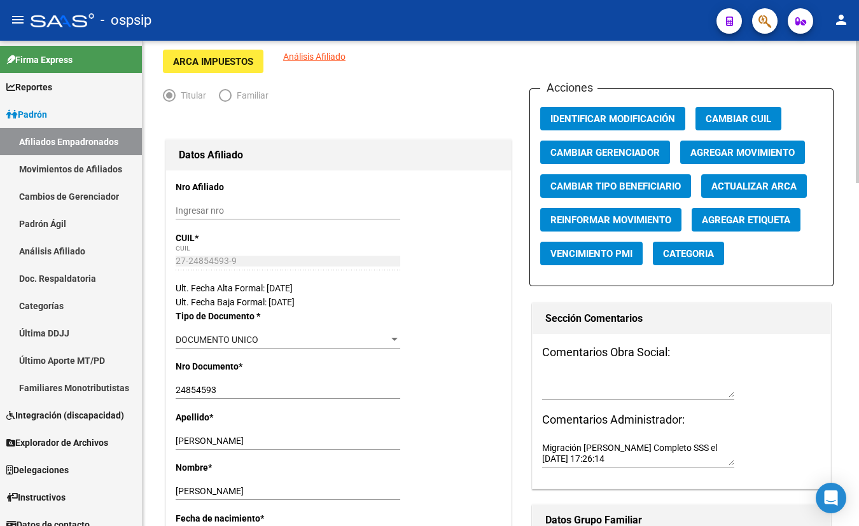
scroll to position [0, 0]
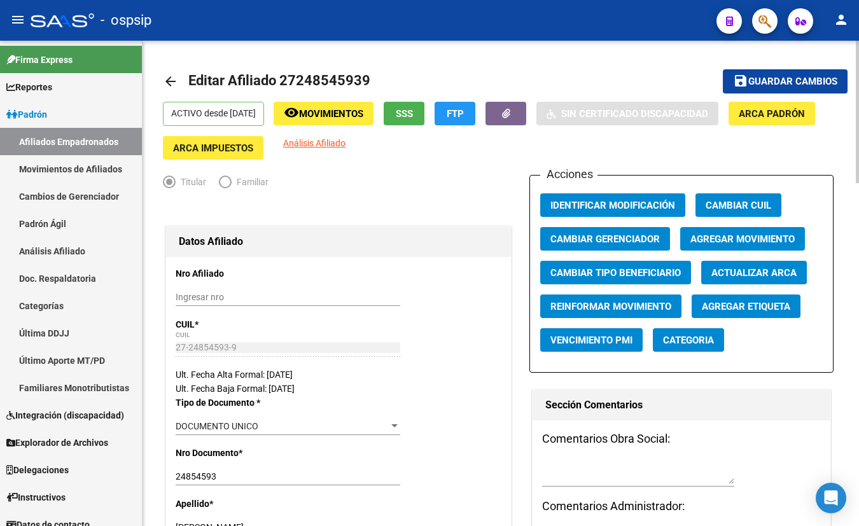
click at [413, 110] on span "SSS" at bounding box center [404, 113] width 17 height 11
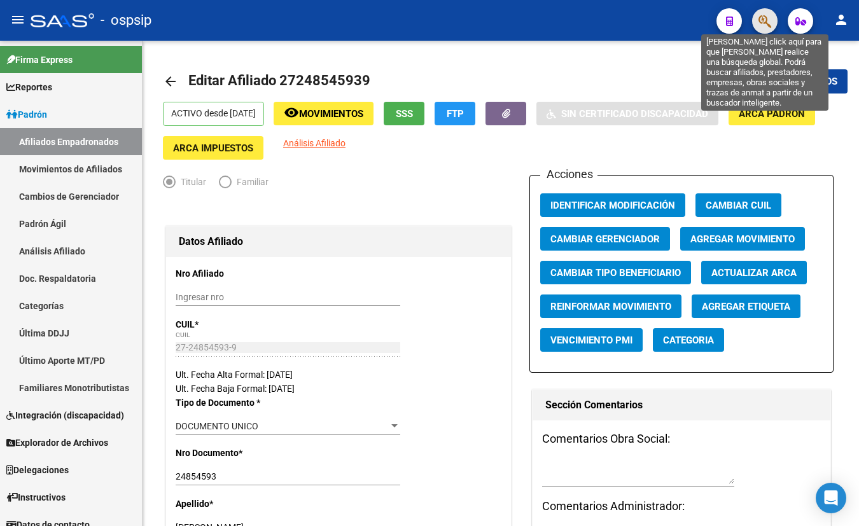
click at [768, 22] on icon "button" at bounding box center [765, 21] width 13 height 15
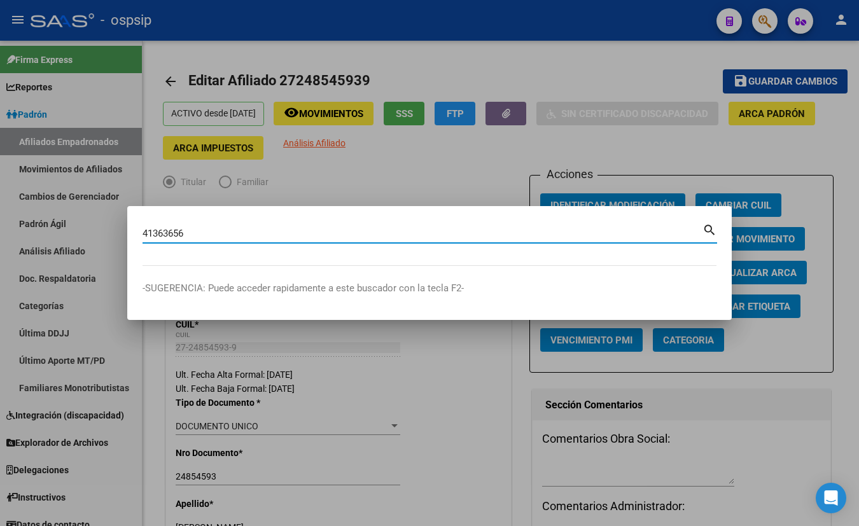
type input "41363656"
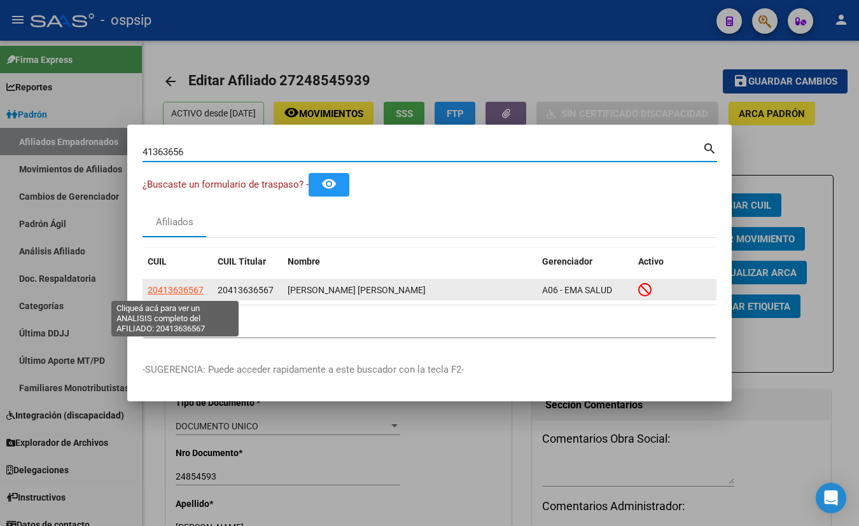
click at [179, 286] on span "20413636567" at bounding box center [176, 290] width 56 height 10
type textarea "20413636567"
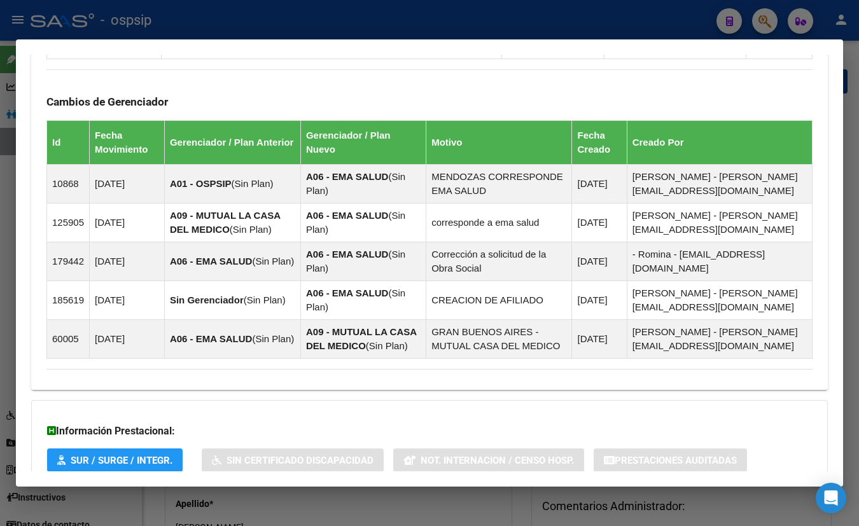
scroll to position [888, 0]
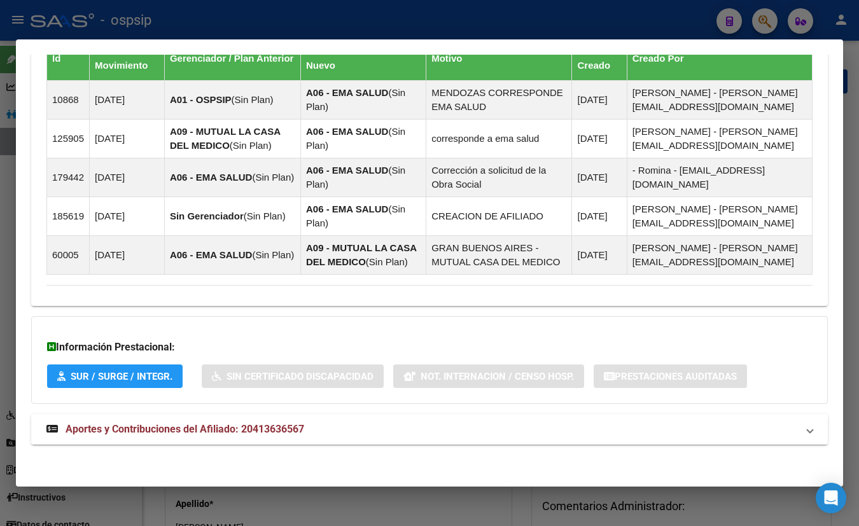
click at [231, 423] on span "Aportes y Contribuciones del Afiliado: 20413636567" at bounding box center [185, 429] width 239 height 12
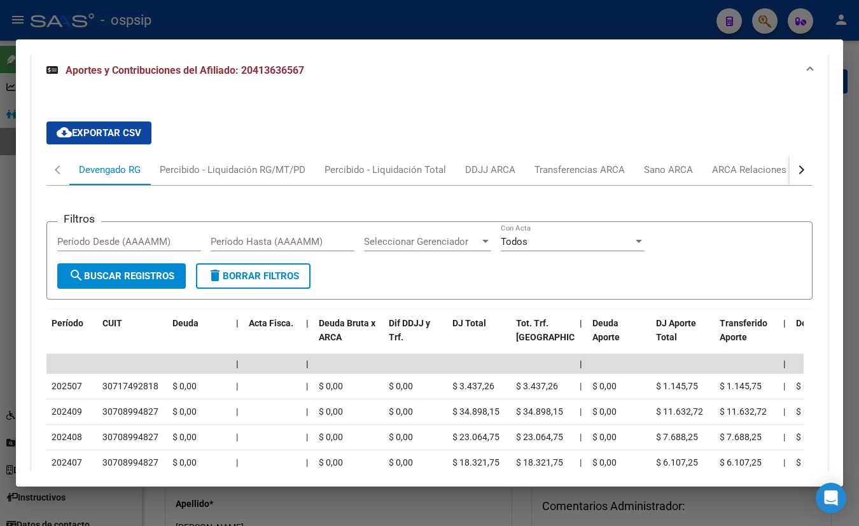
scroll to position [1091, 0]
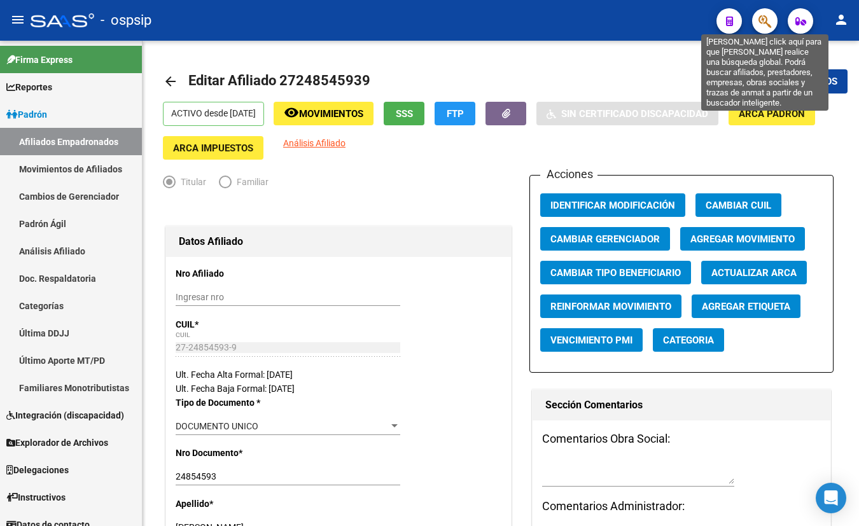
click at [763, 22] on icon "button" at bounding box center [765, 21] width 13 height 15
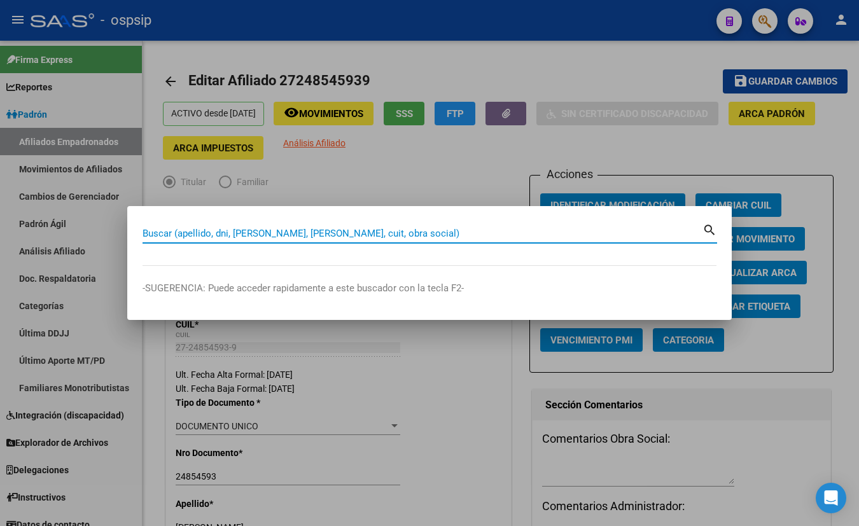
paste input "35623807"
type input "35623807"
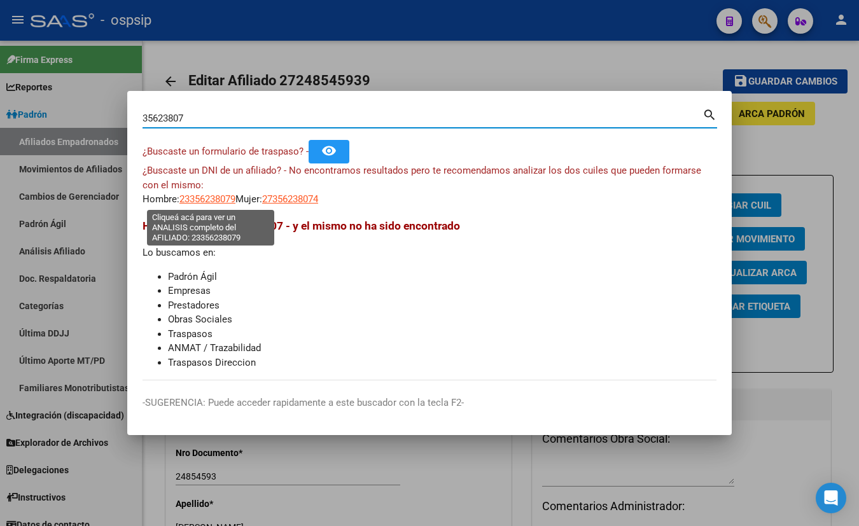
click at [207, 196] on span "23356238079" at bounding box center [207, 198] width 56 height 11
type textarea "23356238079"
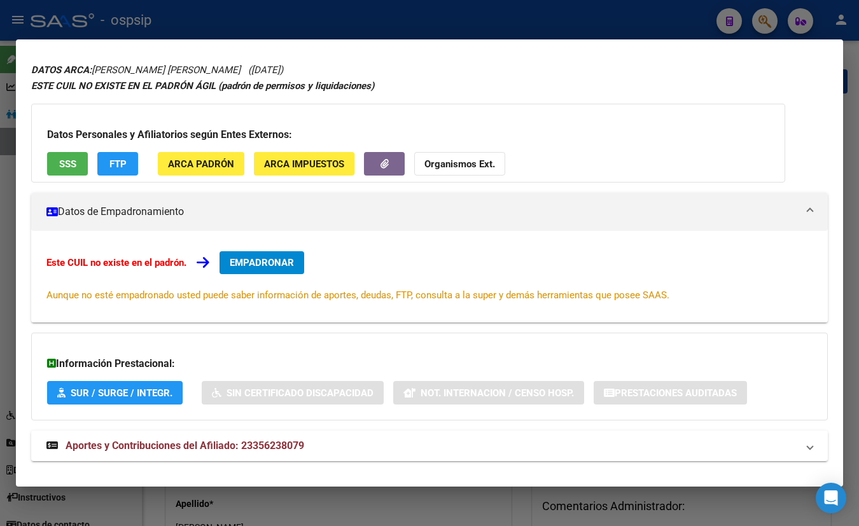
scroll to position [55, 0]
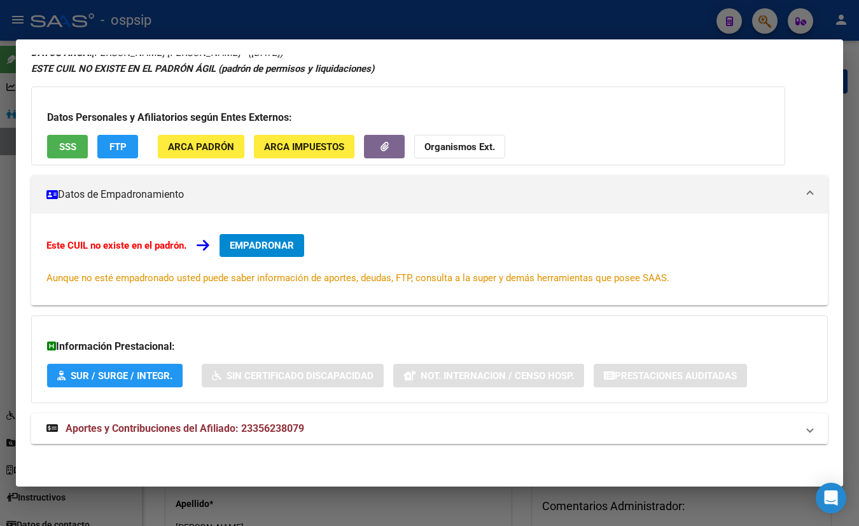
click at [241, 428] on span "Aportes y Contribuciones del Afiliado: 23356238079" at bounding box center [185, 429] width 239 height 12
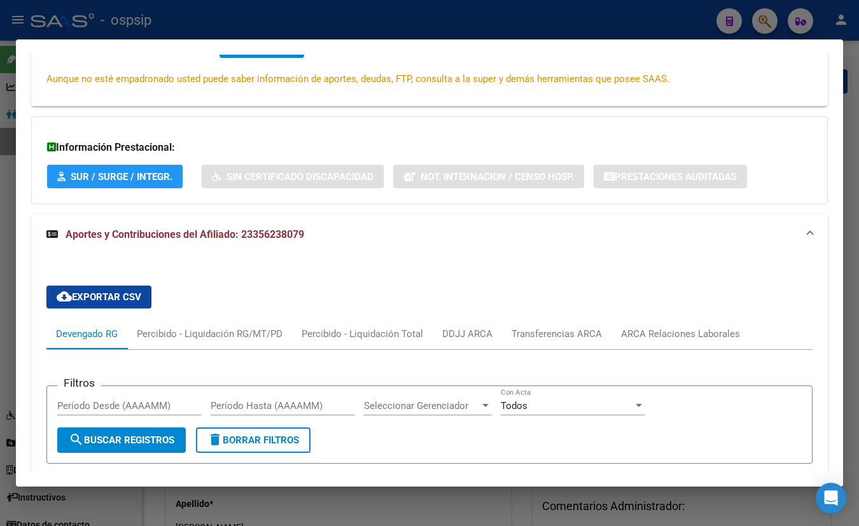
scroll to position [85, 0]
